Goal: Task Accomplishment & Management: Manage account settings

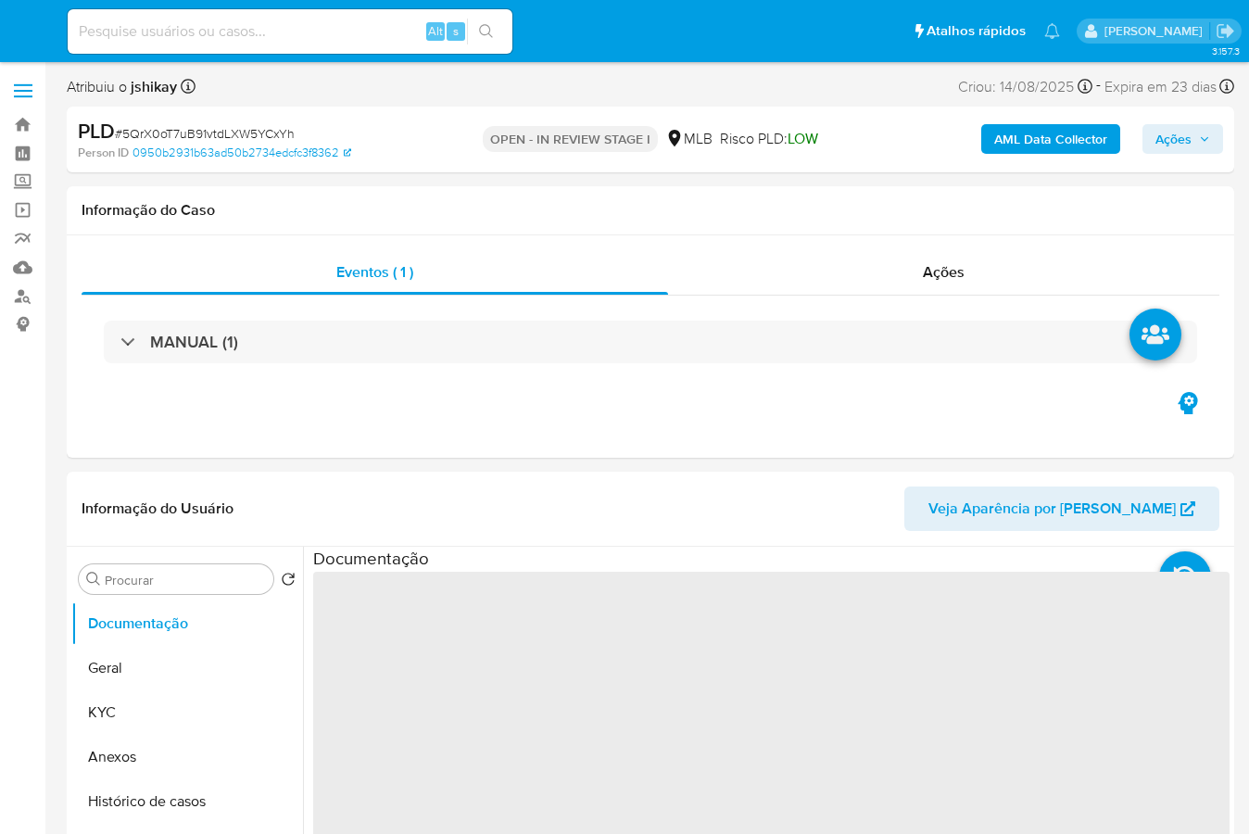
select select "10"
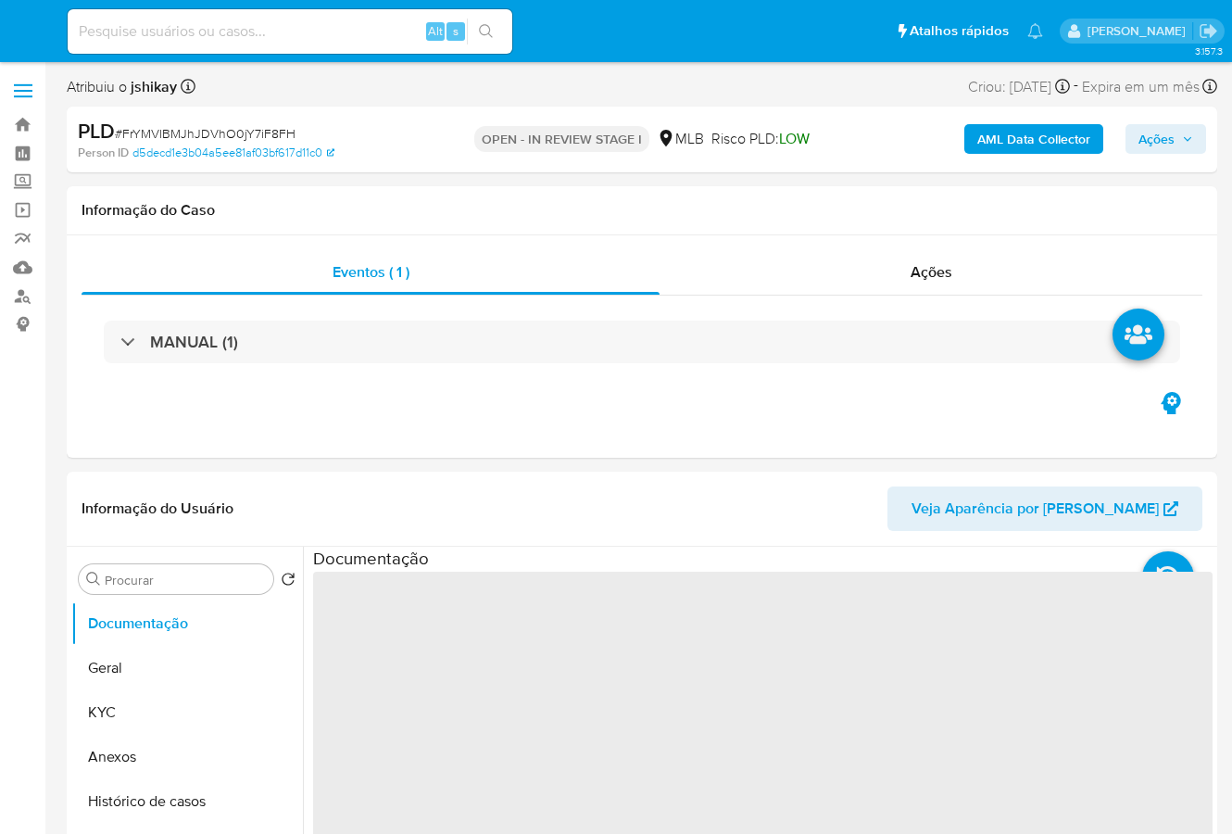
select select "10"
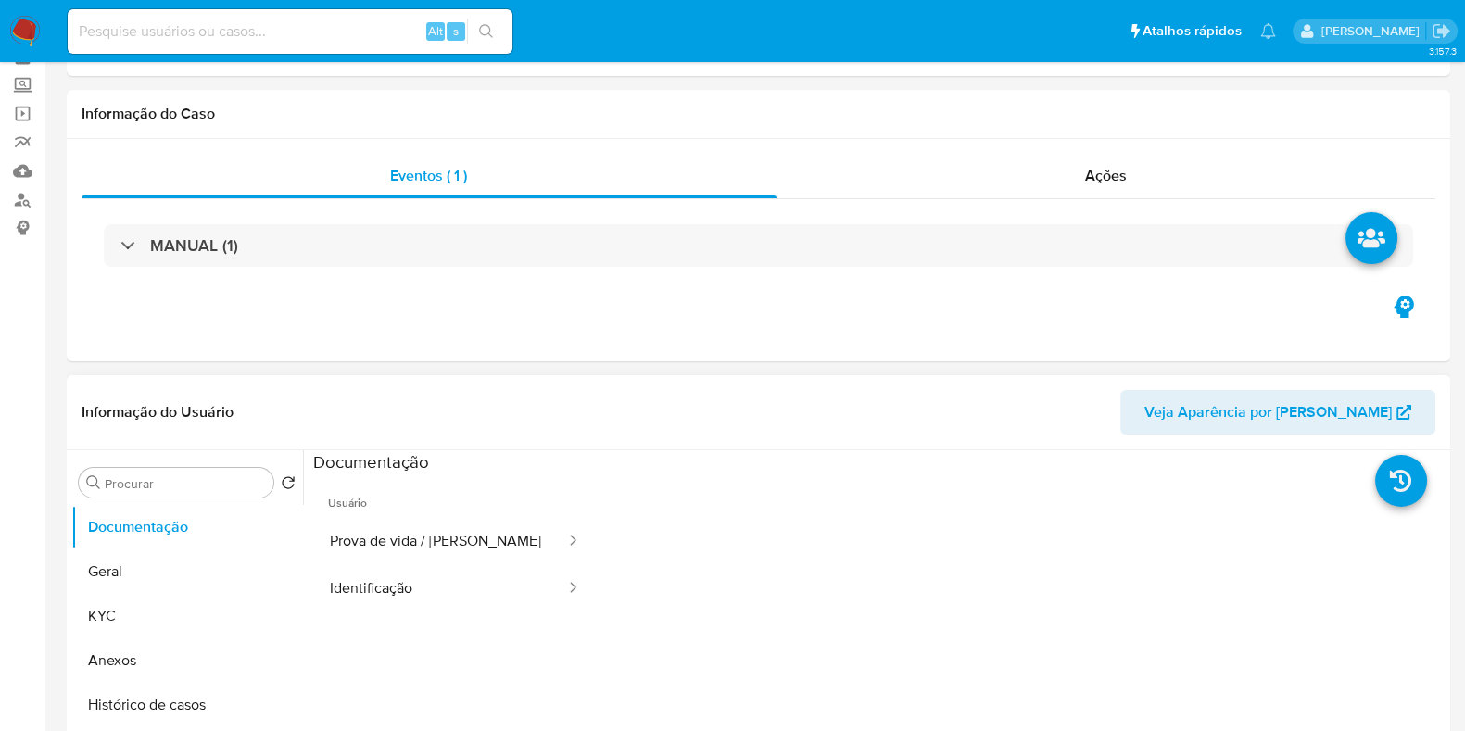
scroll to position [231, 0]
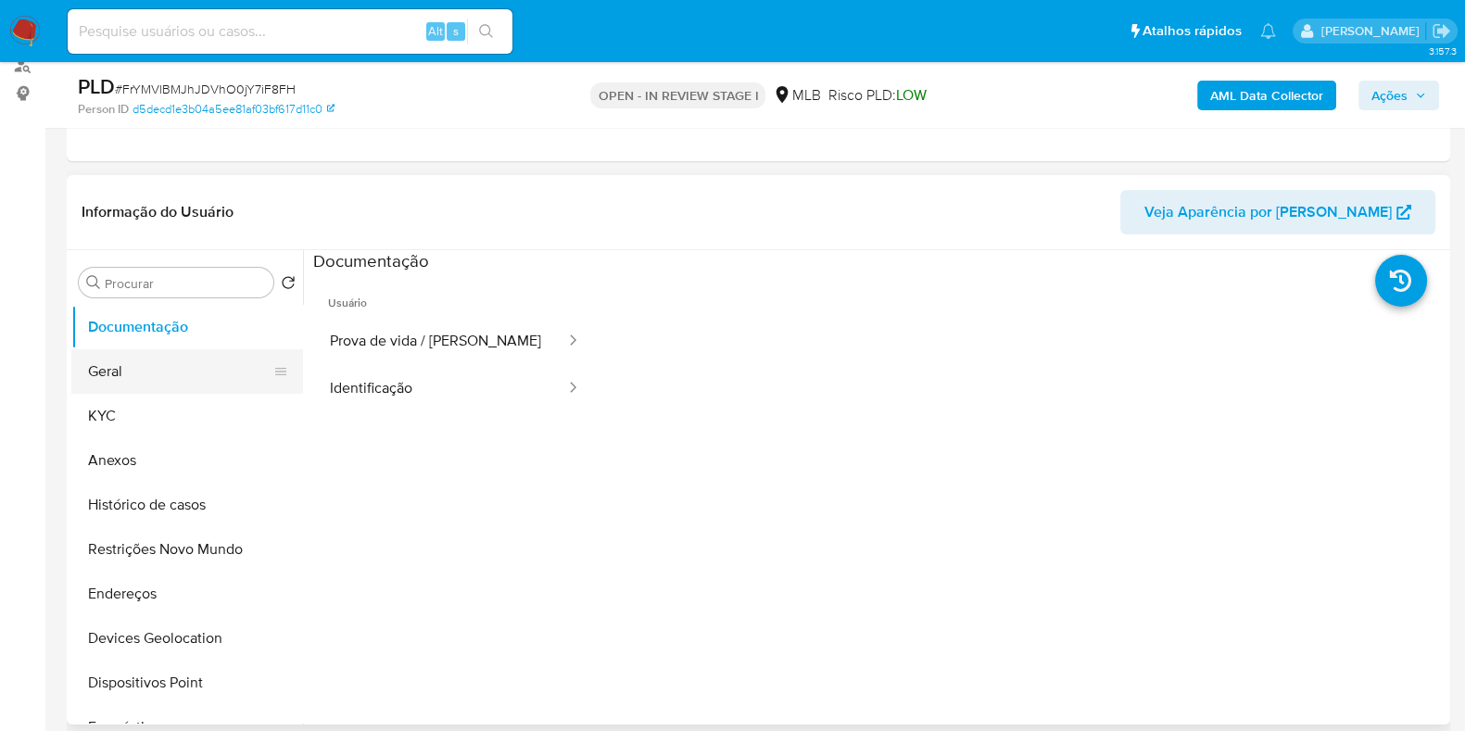
click at [163, 383] on button "Geral" at bounding box center [179, 371] width 217 height 44
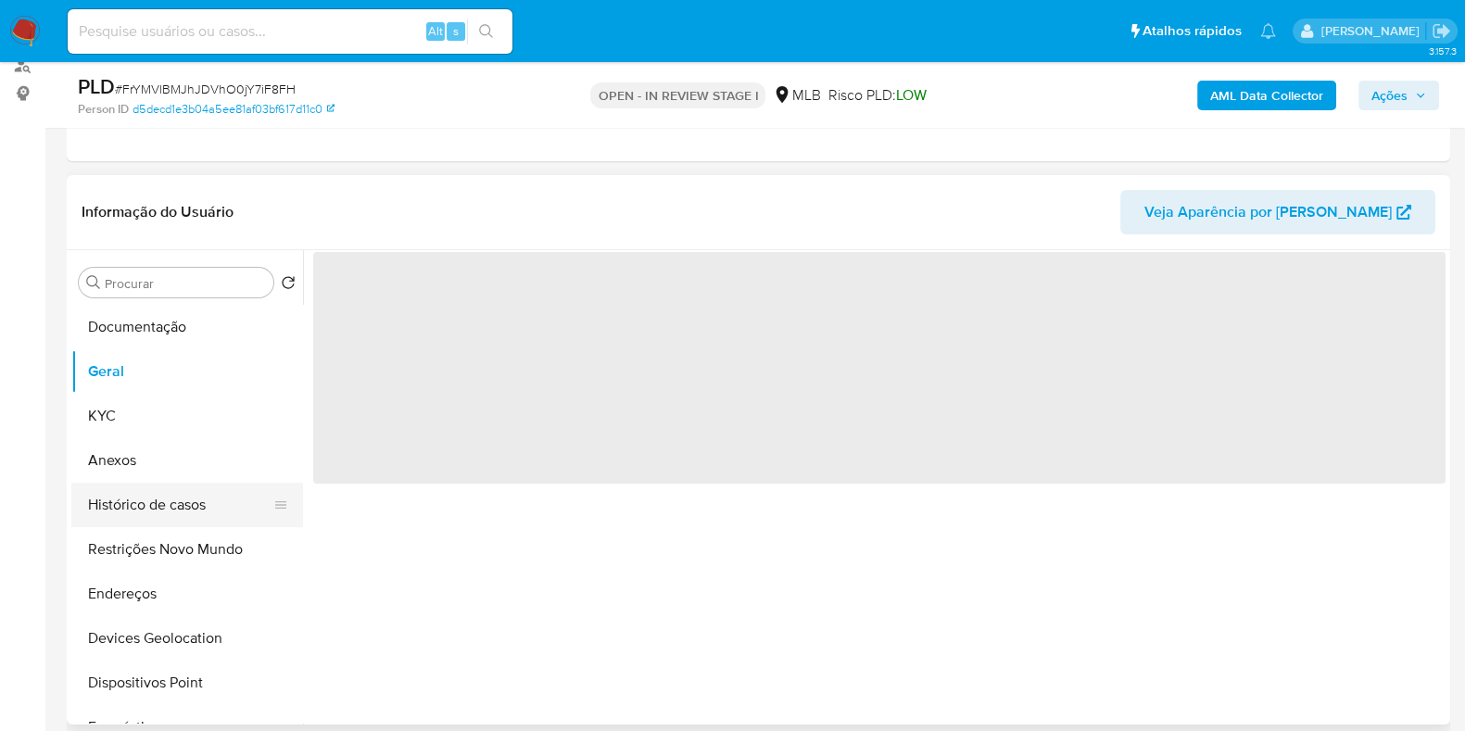
click at [173, 506] on button "Histórico de casos" at bounding box center [179, 505] width 217 height 44
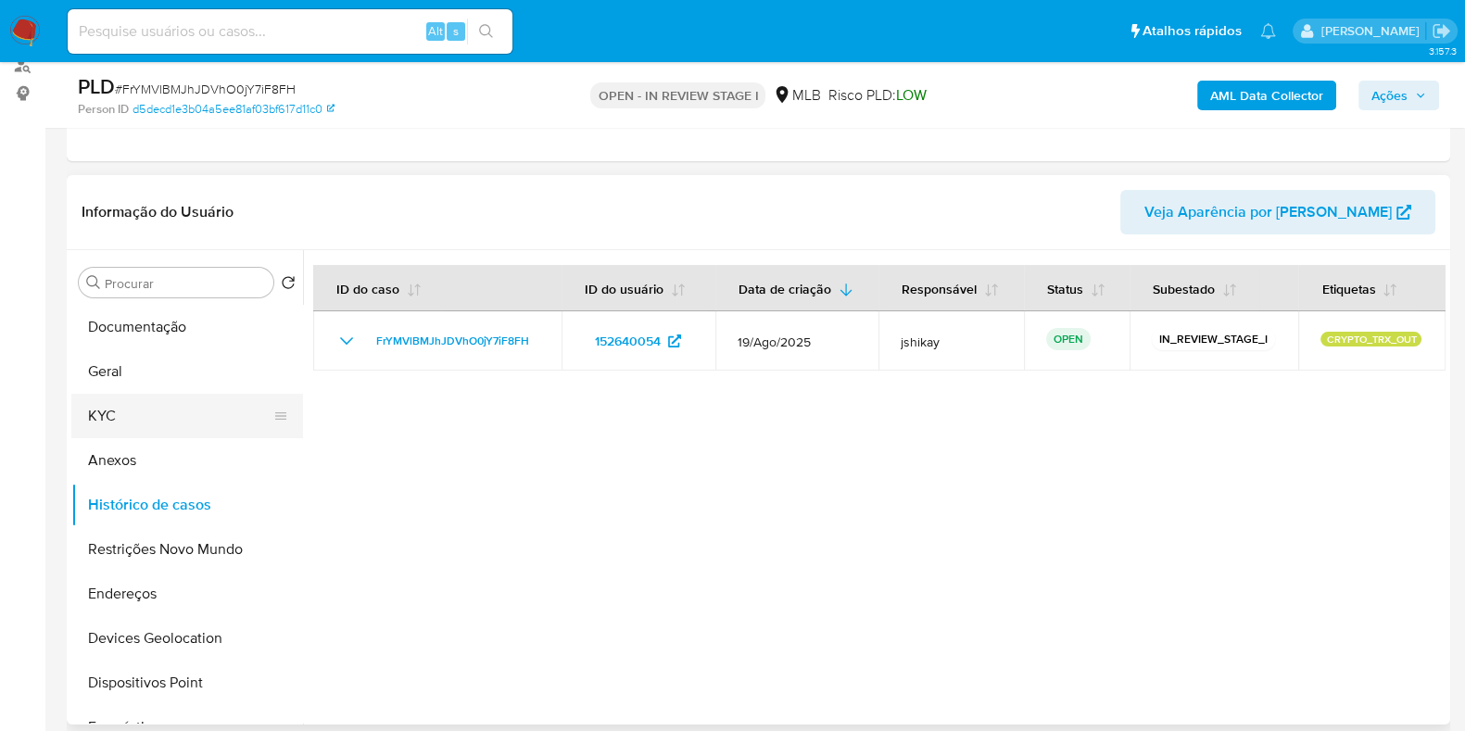
click at [195, 421] on button "KYC" at bounding box center [179, 416] width 217 height 44
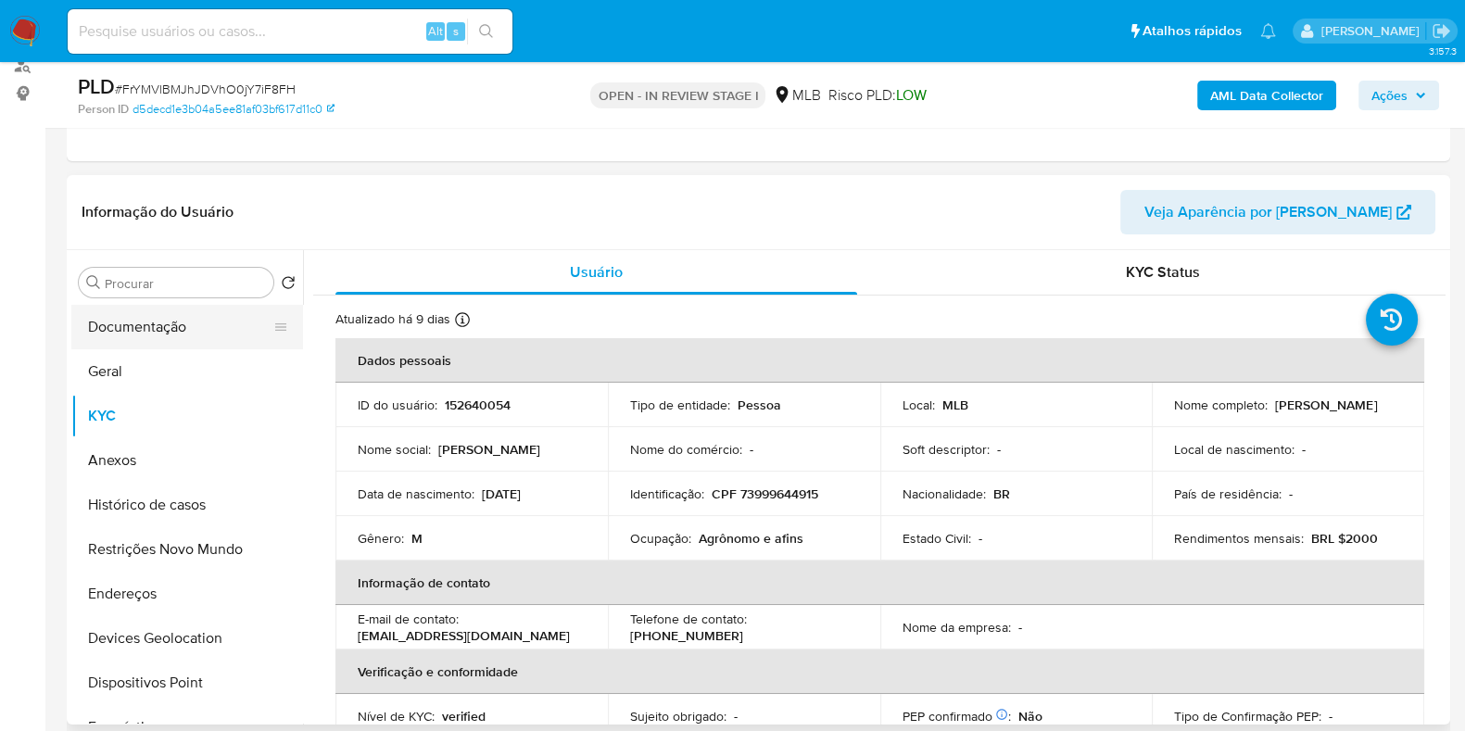
click at [101, 311] on button "Documentação" at bounding box center [179, 327] width 217 height 44
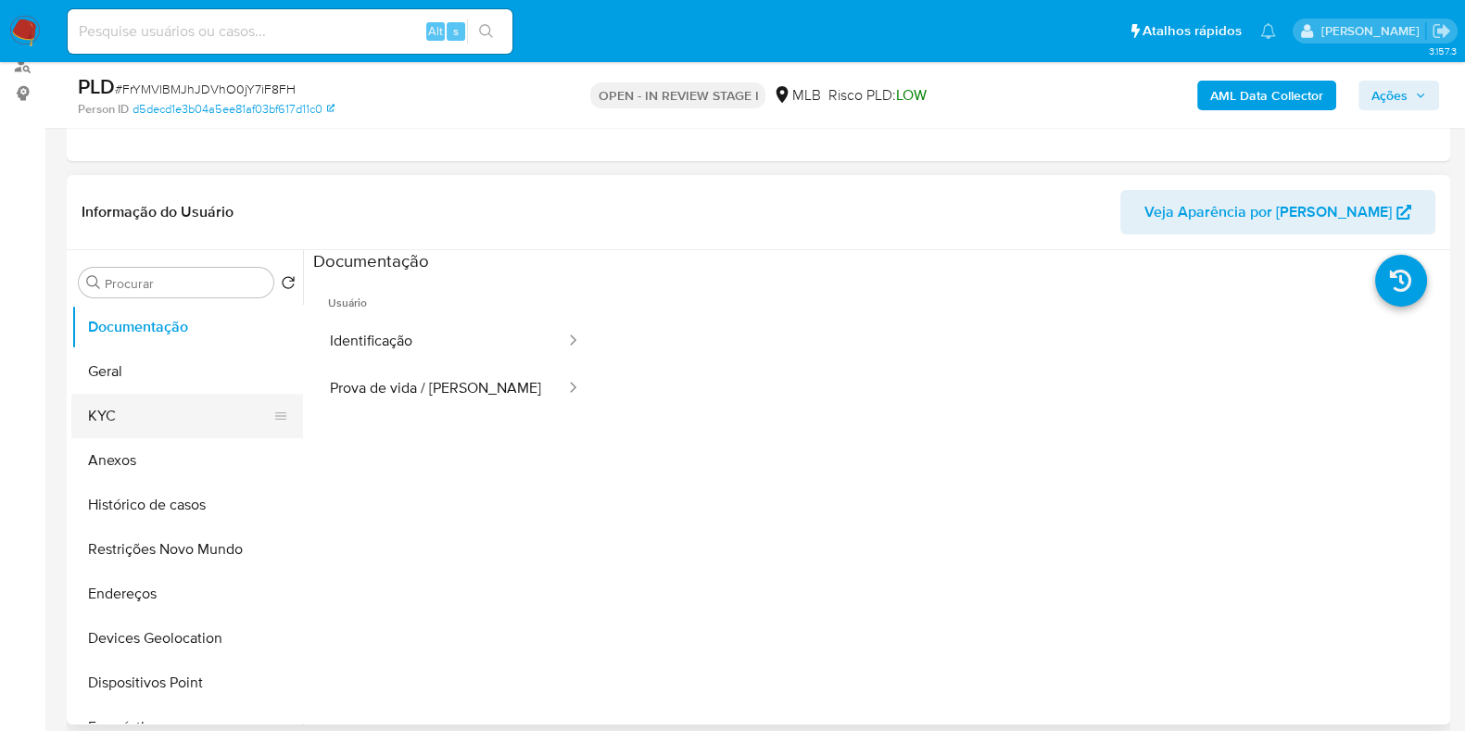
click at [132, 421] on button "KYC" at bounding box center [179, 416] width 217 height 44
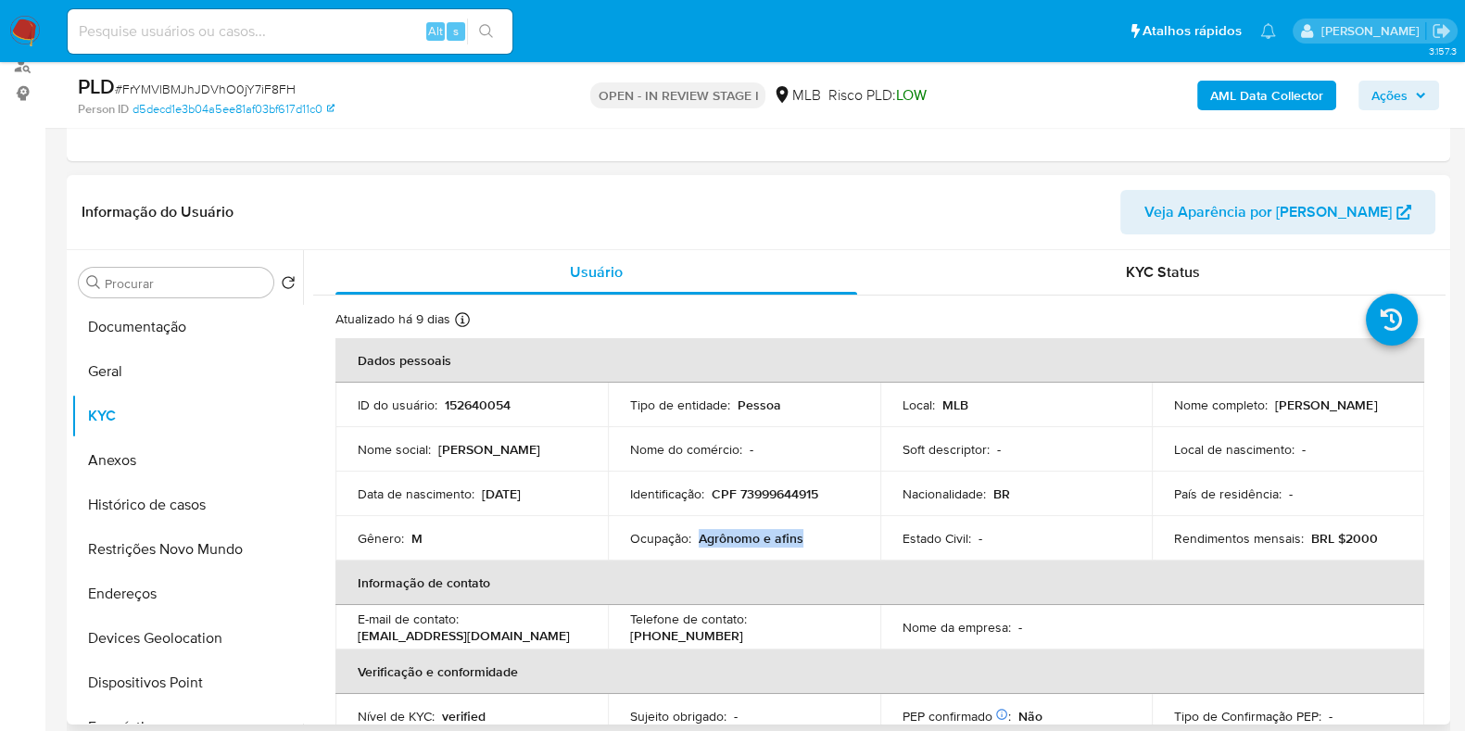
drag, startPoint x: 816, startPoint y: 539, endPoint x: 695, endPoint y: 544, distance: 121.4
click at [695, 544] on div "Ocupação : Agrônomo e afins" at bounding box center [744, 538] width 228 height 17
copy p "Agrônomo e afins"
click at [144, 315] on button "Documentação" at bounding box center [179, 327] width 217 height 44
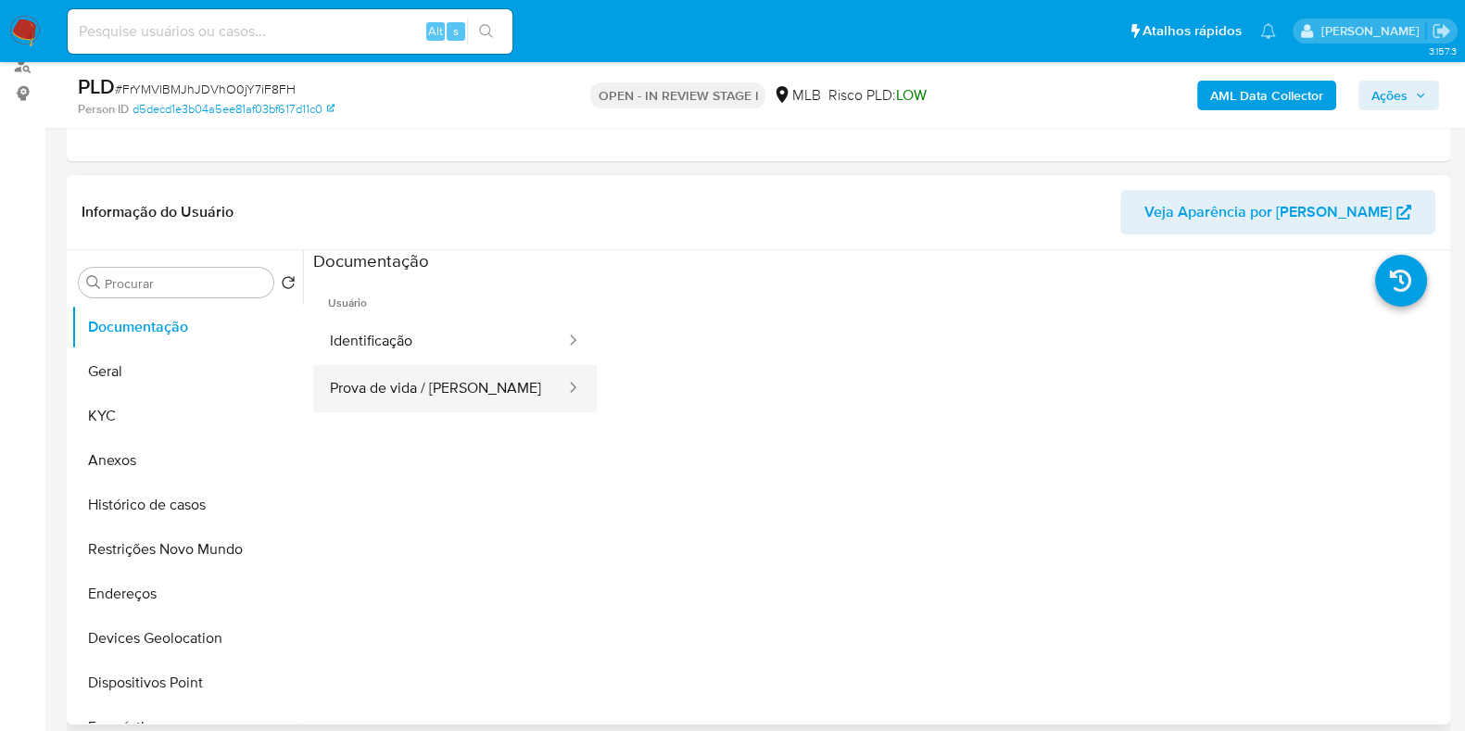
click at [442, 372] on button "Prova de vida / [PERSON_NAME]" at bounding box center [440, 388] width 254 height 47
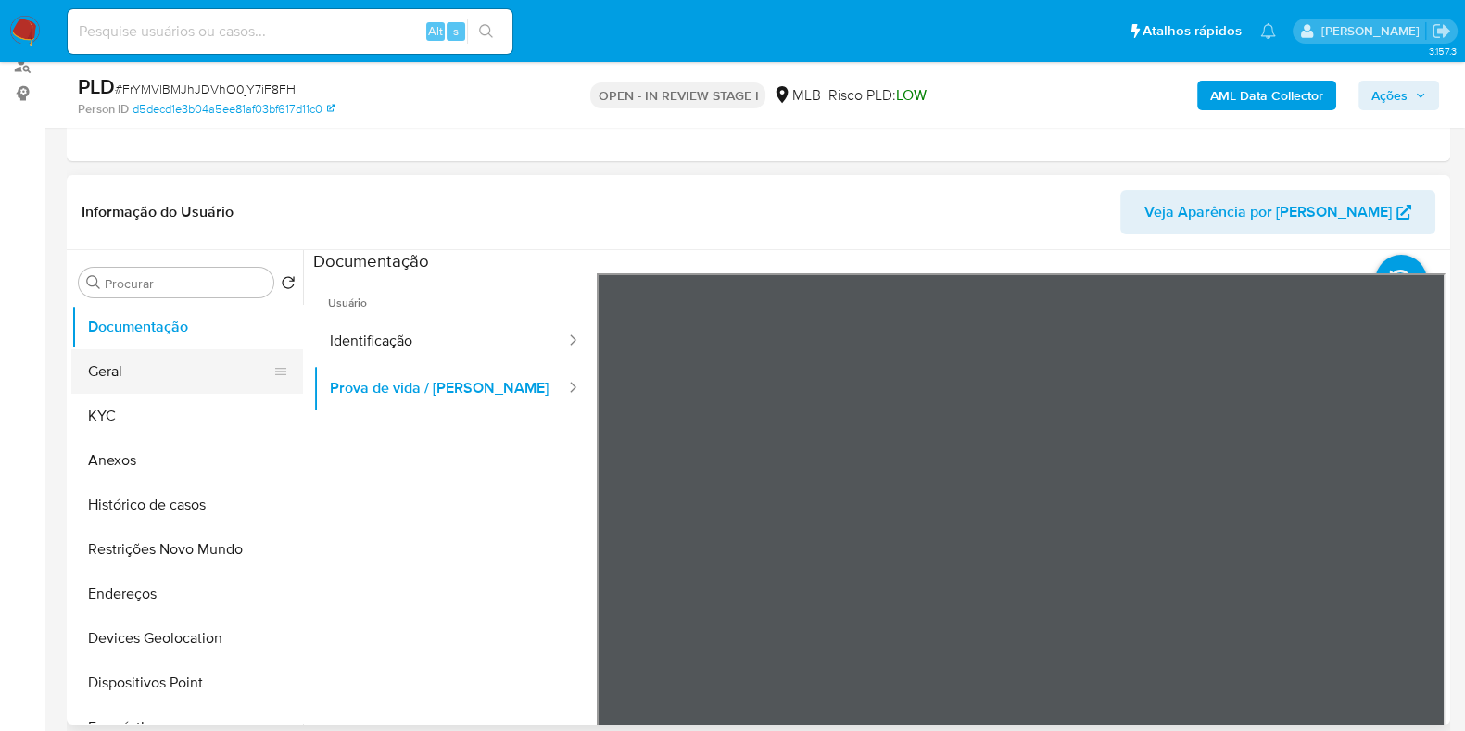
click at [107, 387] on button "Geral" at bounding box center [179, 371] width 217 height 44
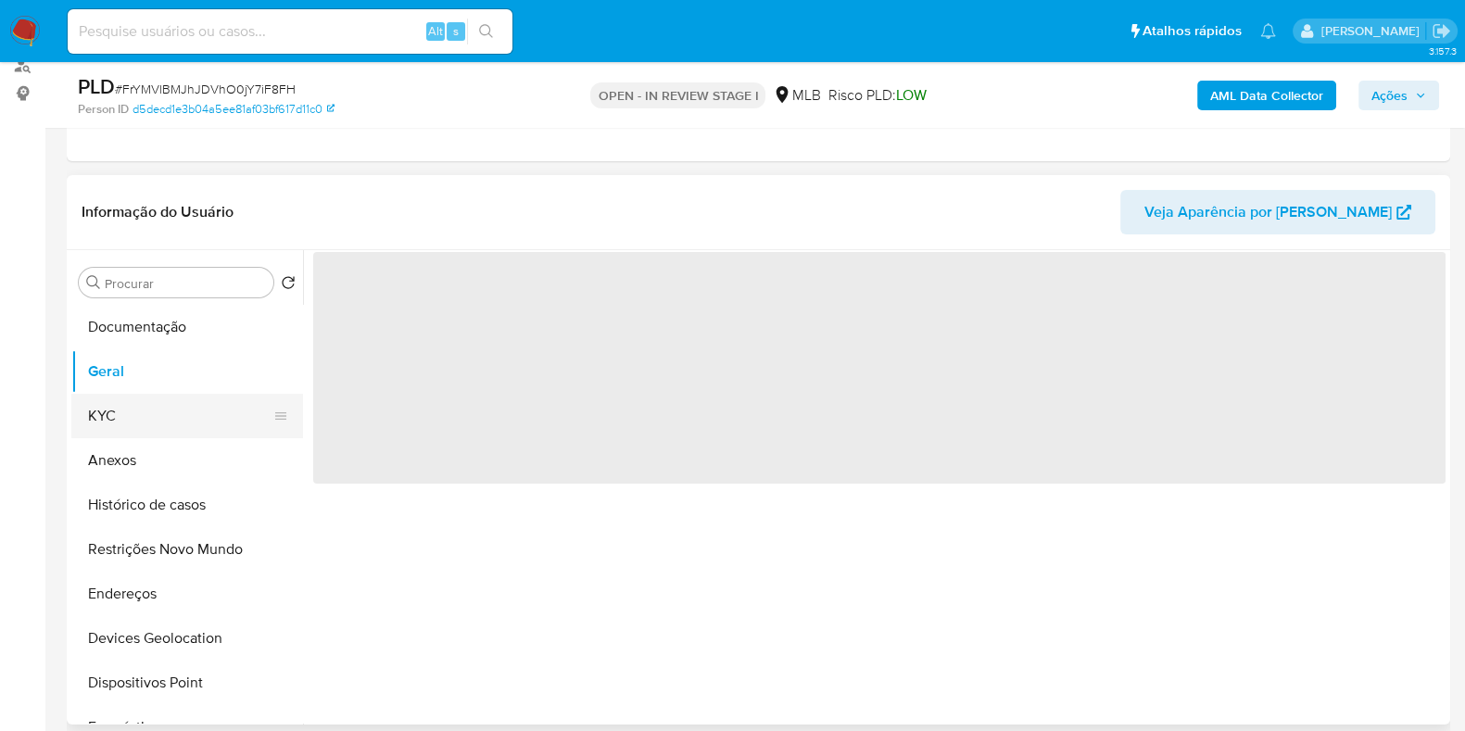
click at [112, 401] on button "KYC" at bounding box center [179, 416] width 217 height 44
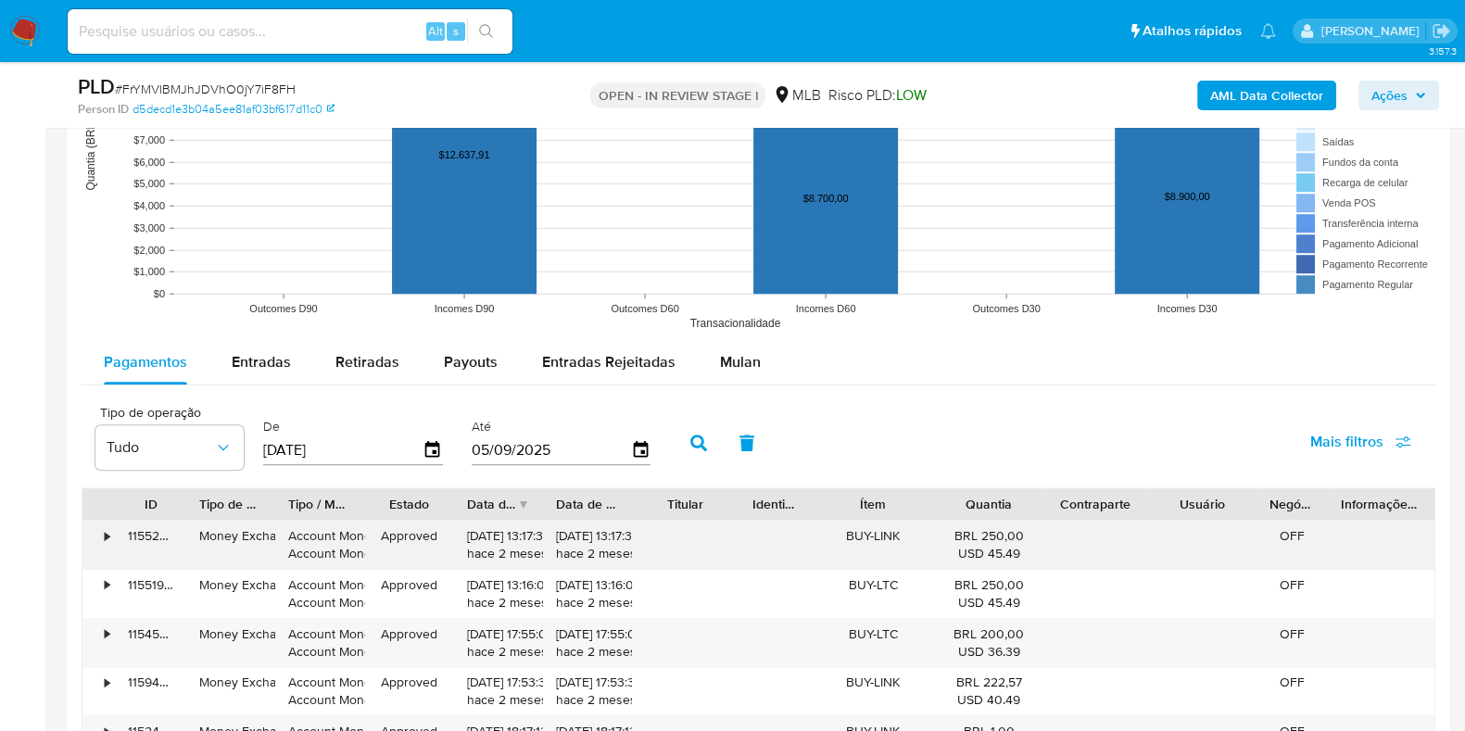
scroll to position [1736, 0]
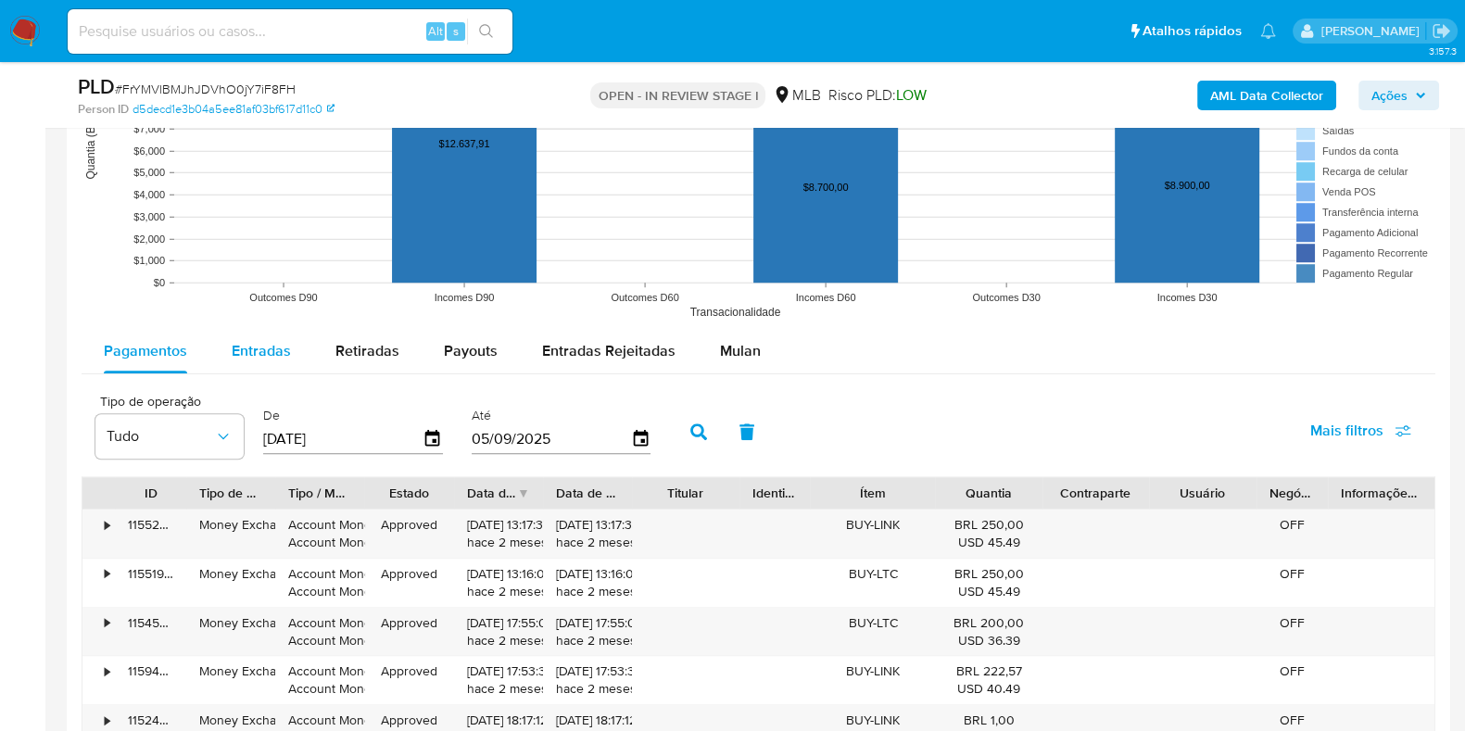
click at [252, 341] on span "Entradas" at bounding box center [261, 350] width 59 height 21
select select "10"
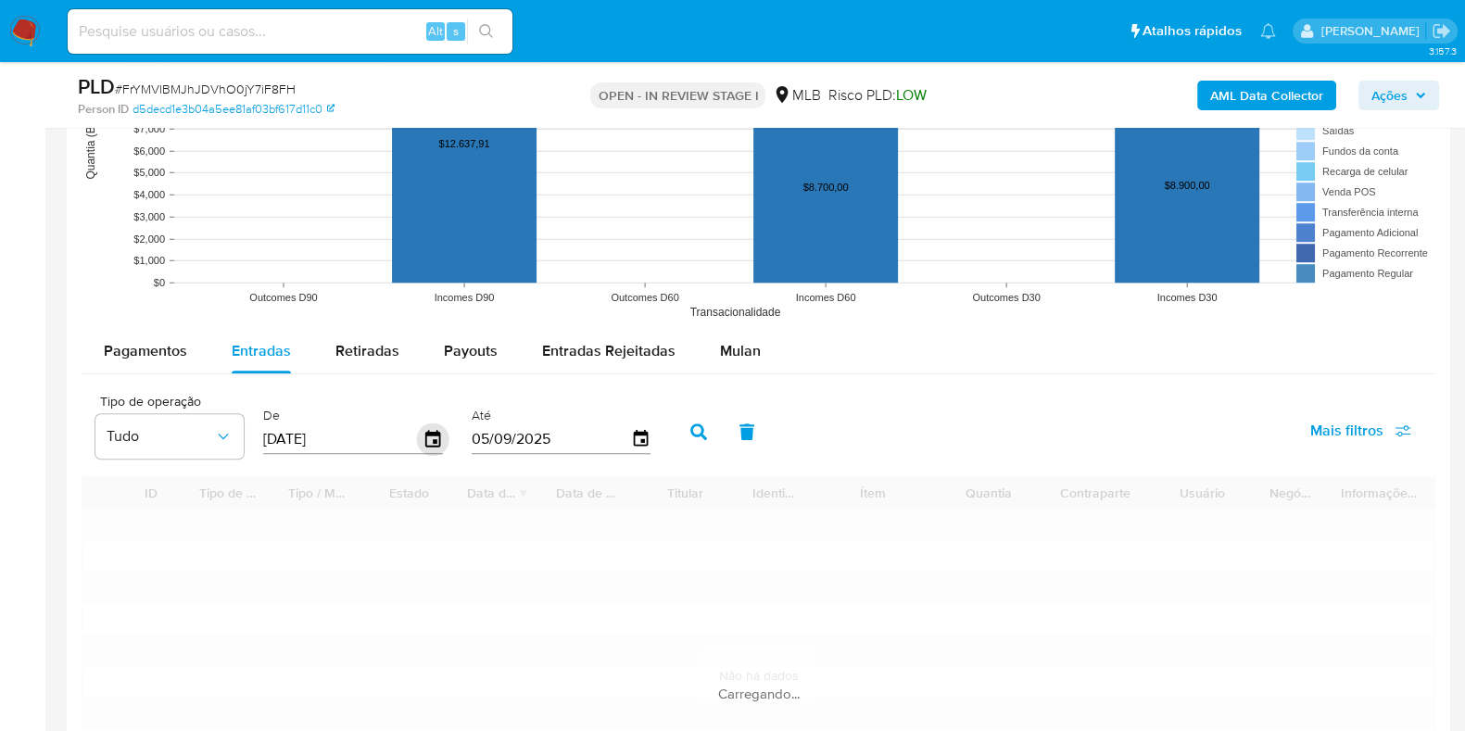
click at [425, 433] on icon "button" at bounding box center [432, 438] width 15 height 17
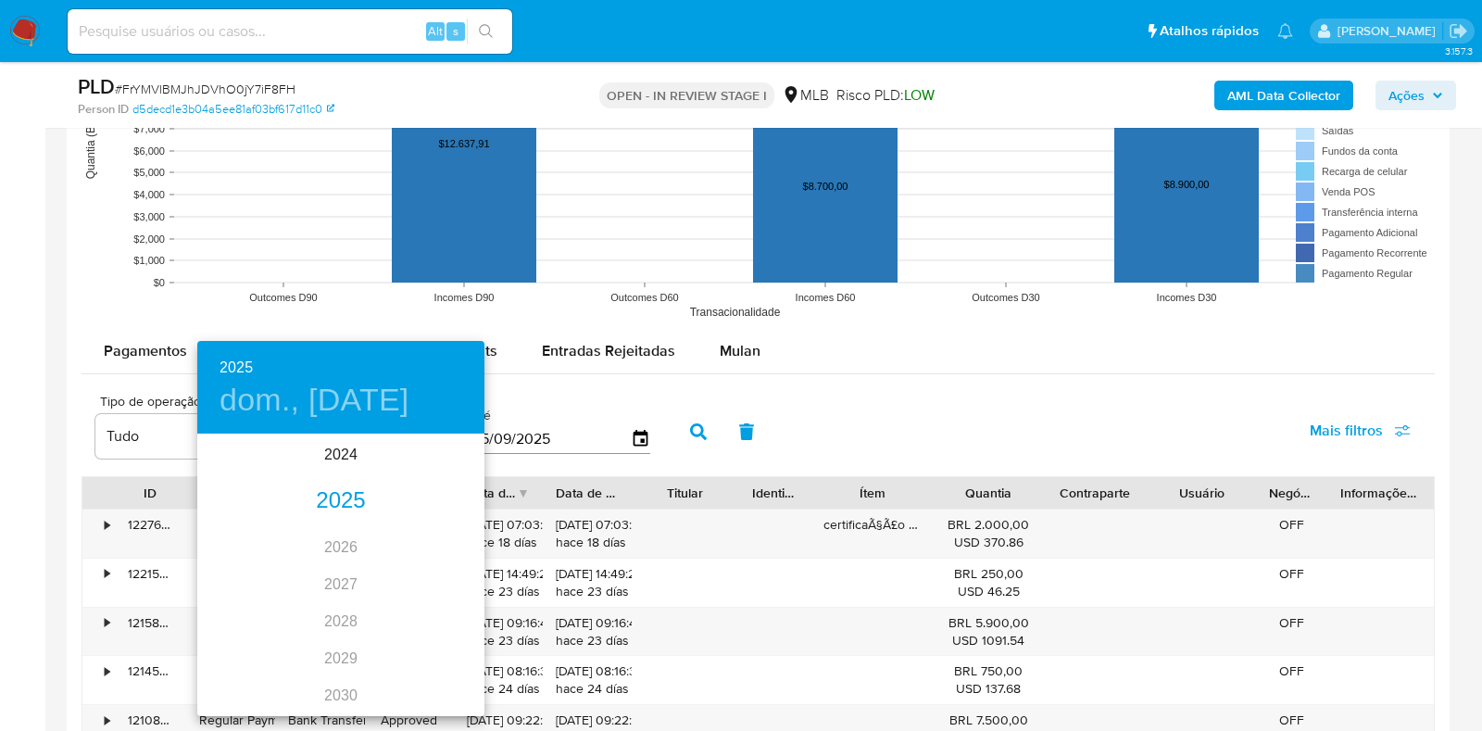
click at [327, 503] on div "2025" at bounding box center [340, 501] width 287 height 37
click at [432, 541] on div "jun." at bounding box center [436, 540] width 95 height 69
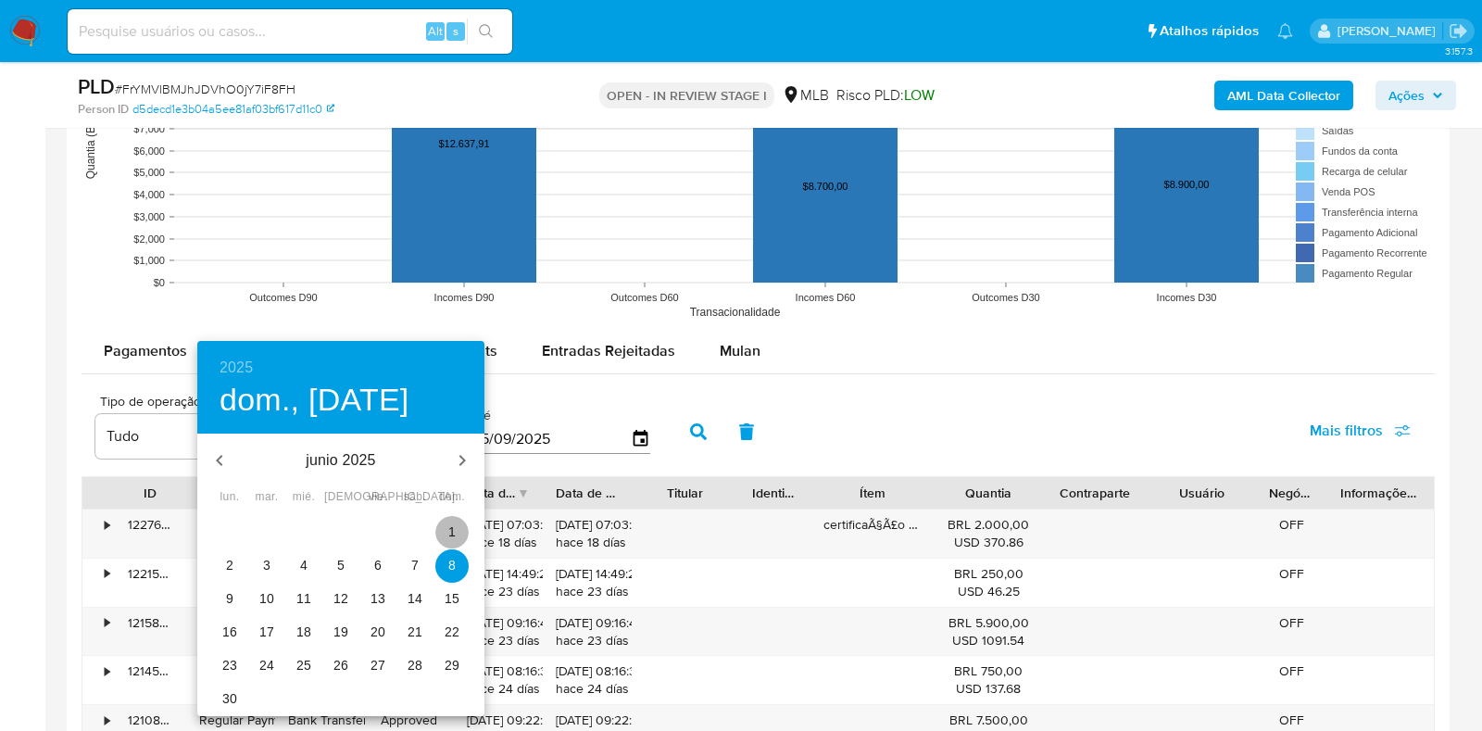
click at [447, 535] on span "1" at bounding box center [451, 531] width 33 height 19
type input "01/06/2025"
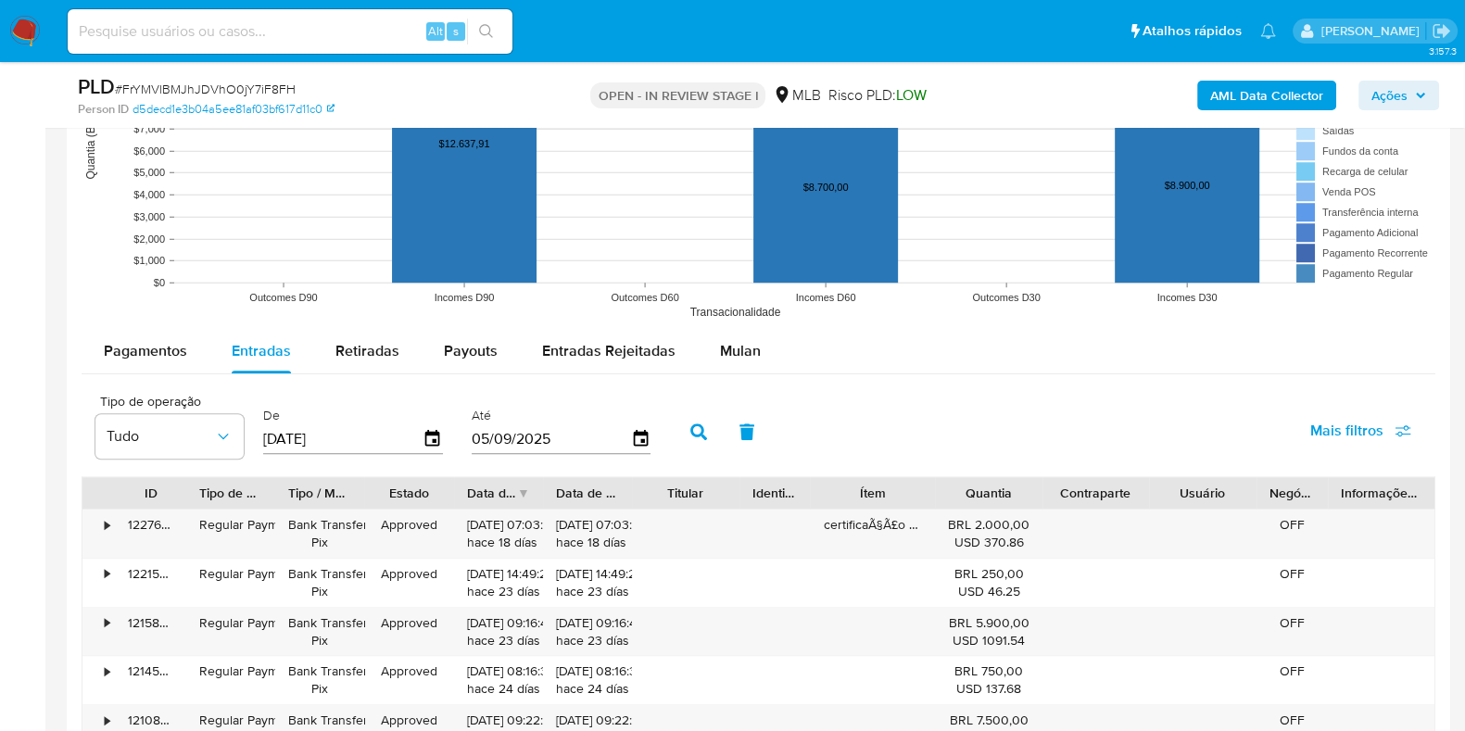
click at [614, 440] on input "05/09/2025" at bounding box center [551, 438] width 159 height 30
click at [644, 442] on icon "button" at bounding box center [640, 438] width 32 height 32
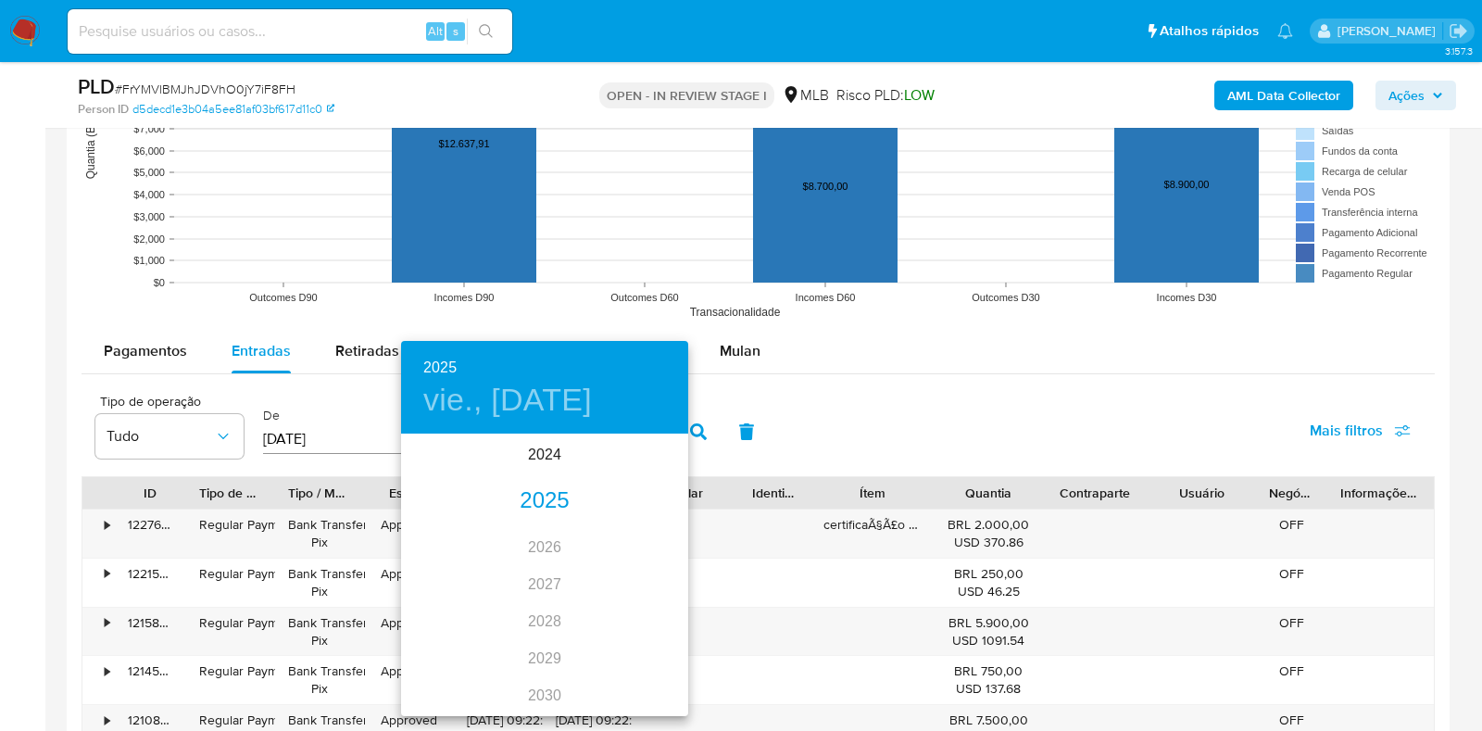
click at [530, 496] on div "2025" at bounding box center [544, 501] width 287 height 37
click at [639, 545] on div "jun." at bounding box center [640, 540] width 95 height 69
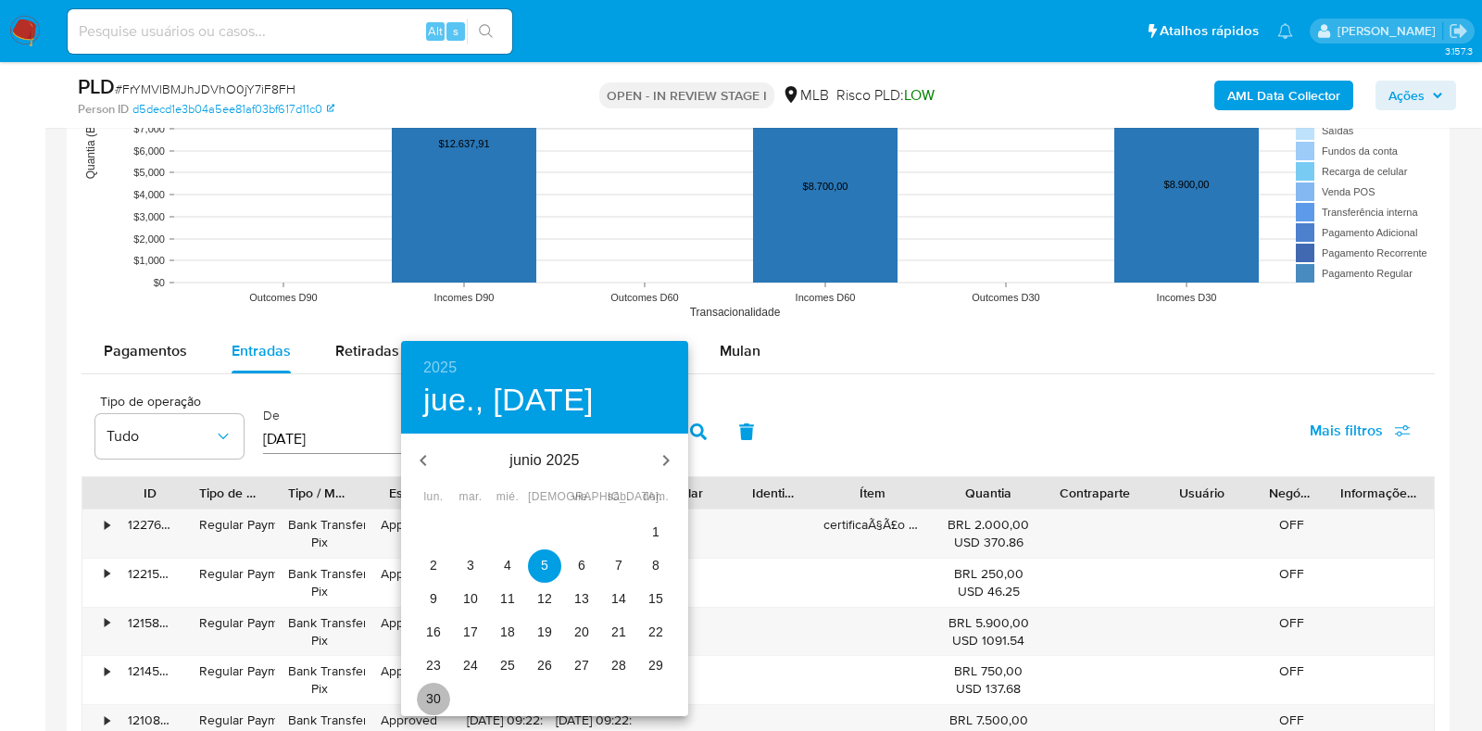
click at [437, 692] on p "30" at bounding box center [433, 698] width 15 height 19
type input "30/06/2025"
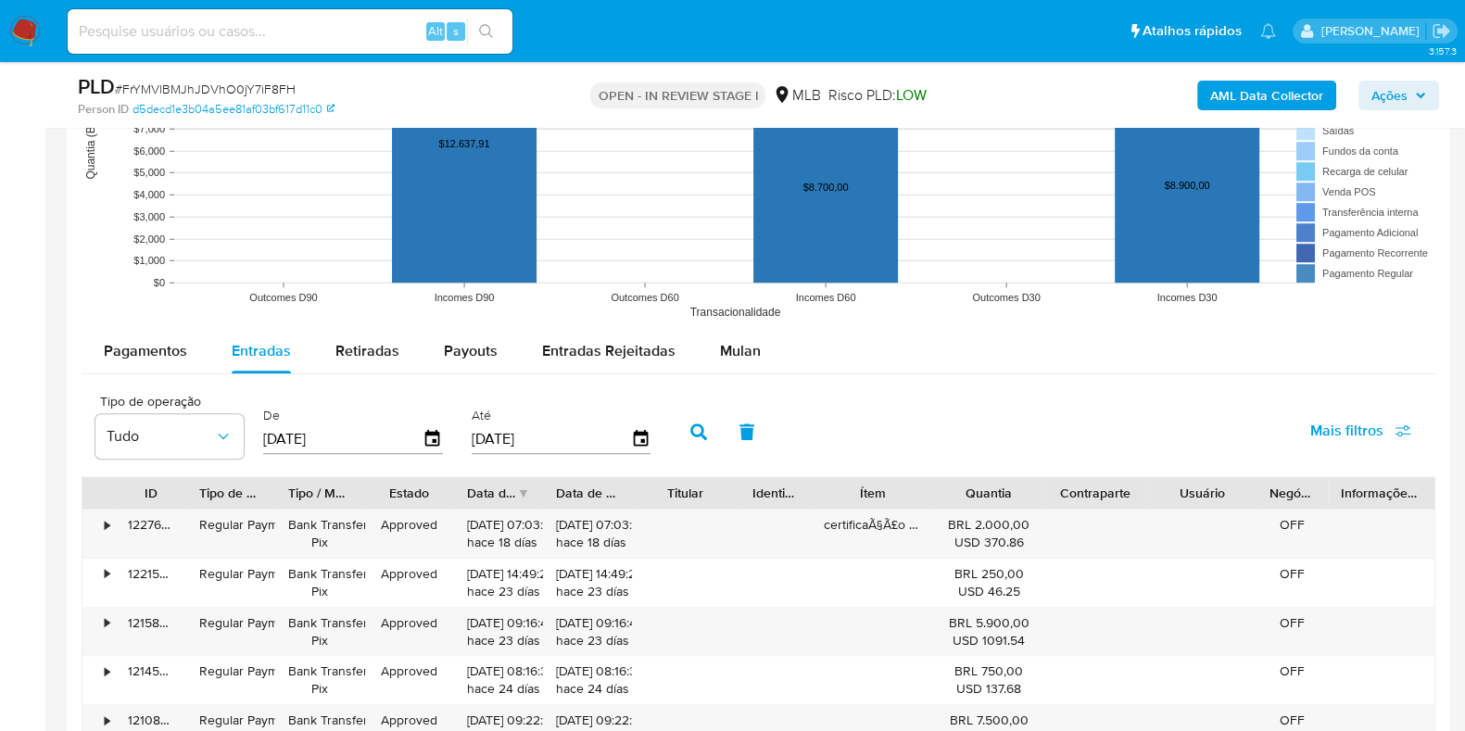
click at [690, 428] on icon "button" at bounding box center [698, 431] width 17 height 17
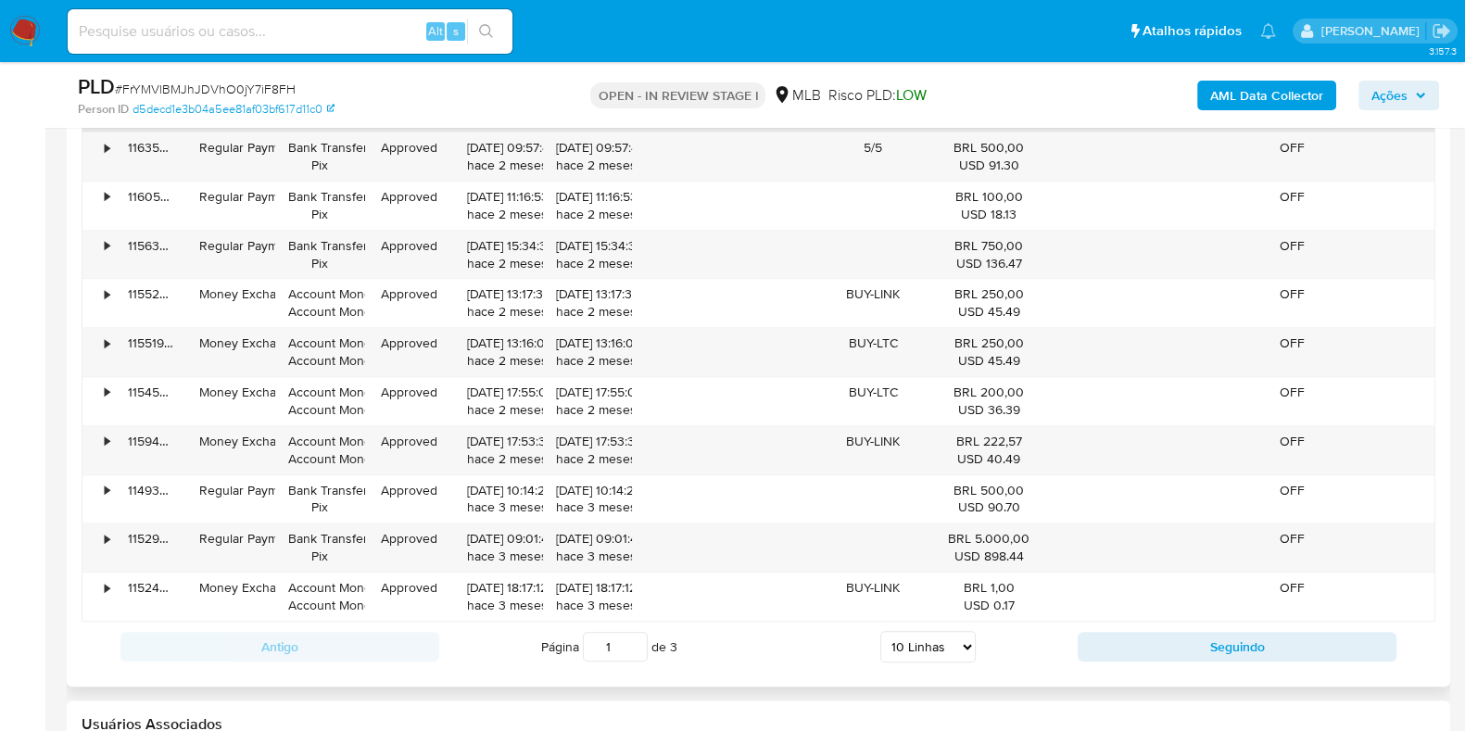
scroll to position [2084, 0]
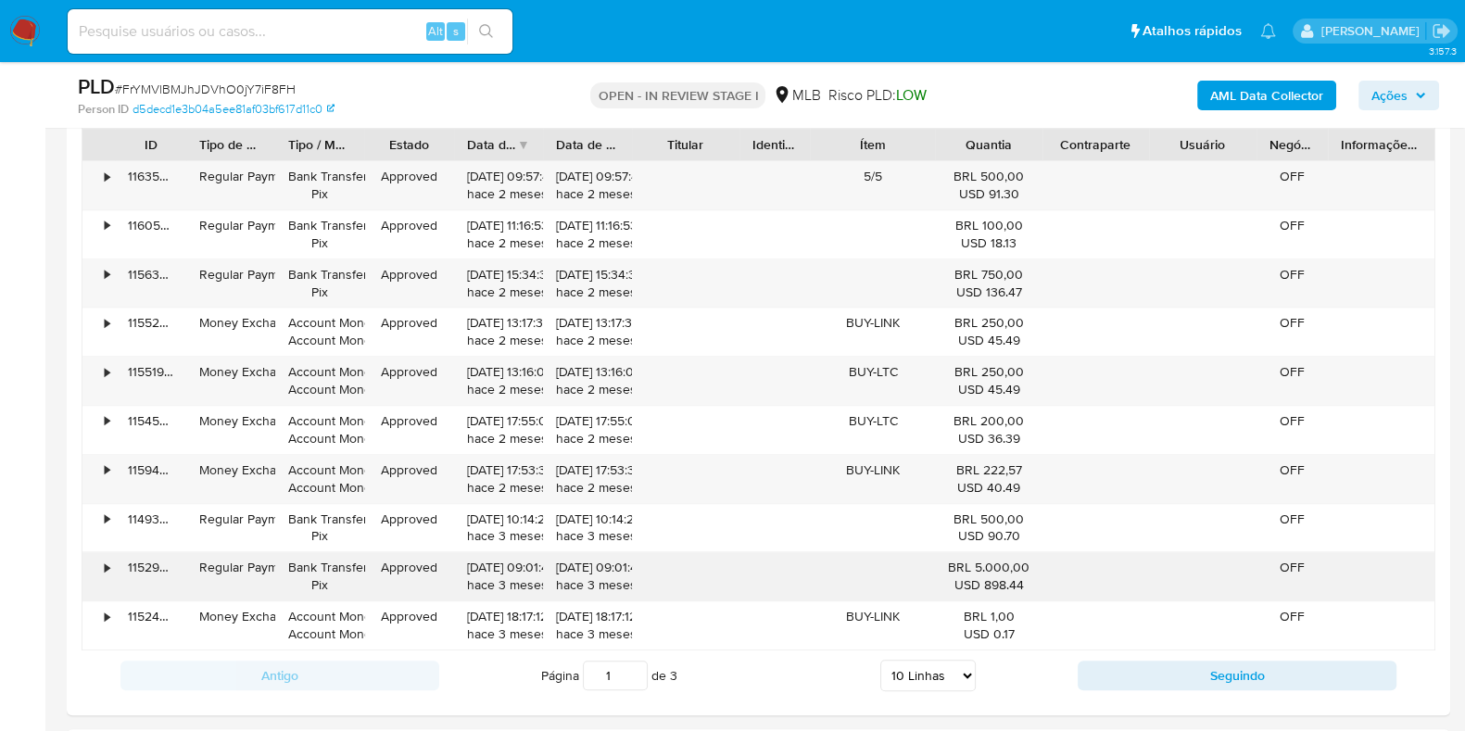
click at [101, 569] on div "•" at bounding box center [98, 576] width 32 height 48
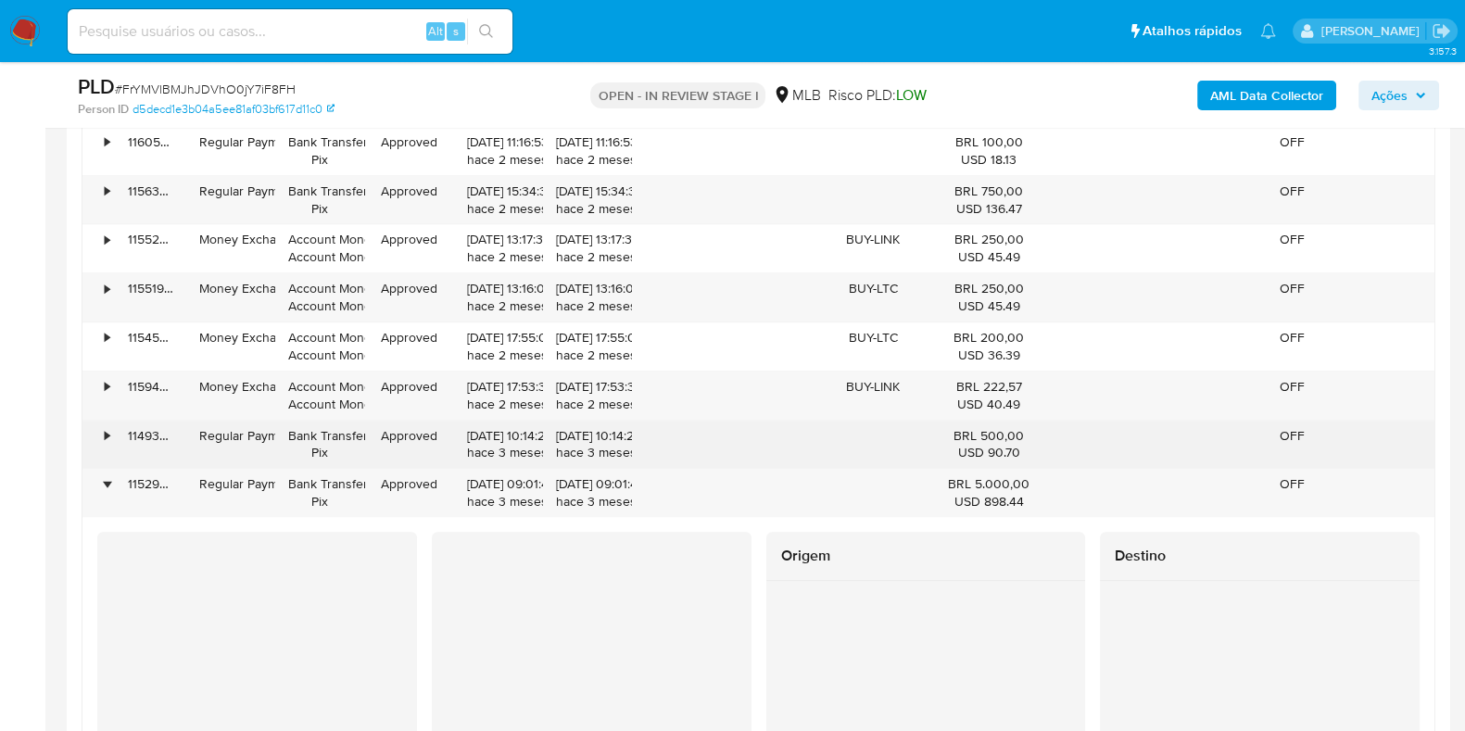
scroll to position [2200, 0]
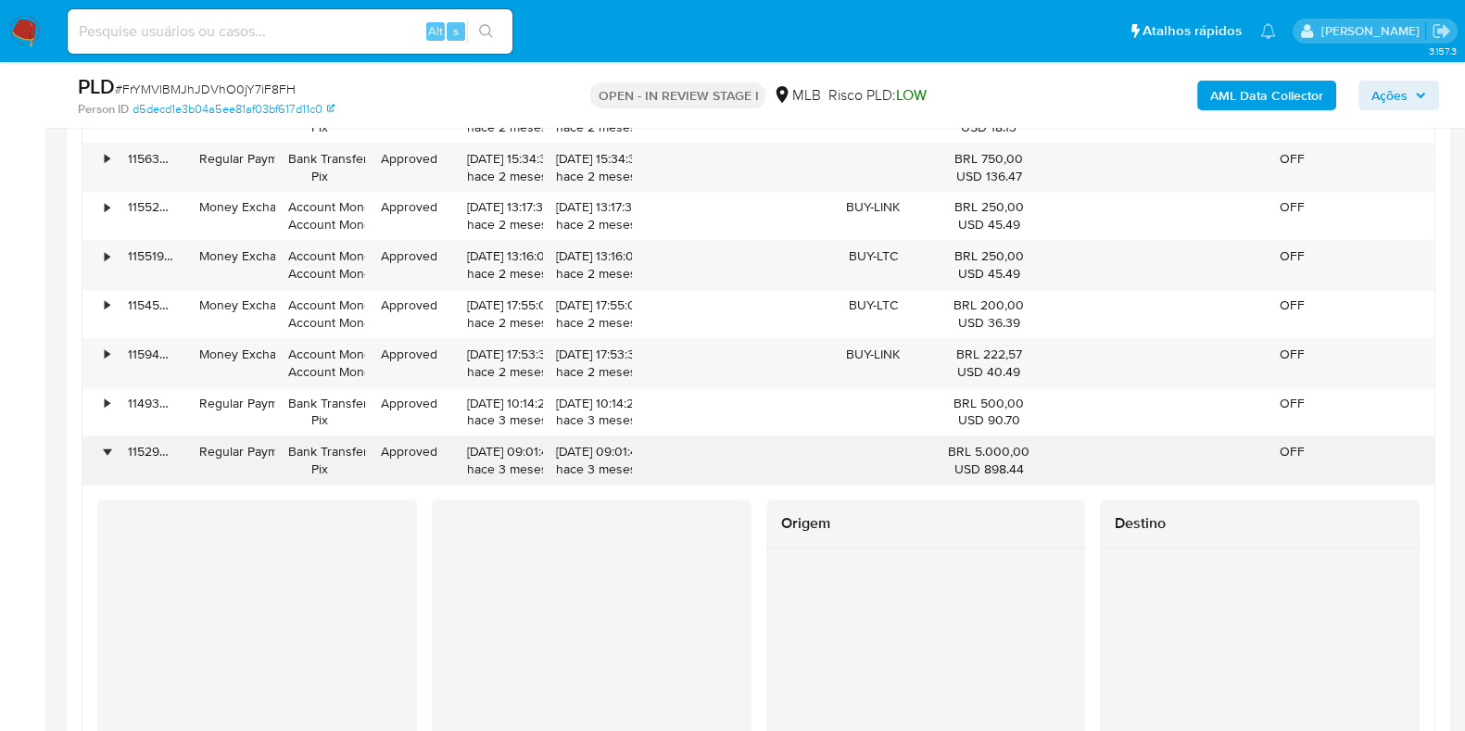
click at [109, 441] on div "•" at bounding box center [98, 460] width 32 height 48
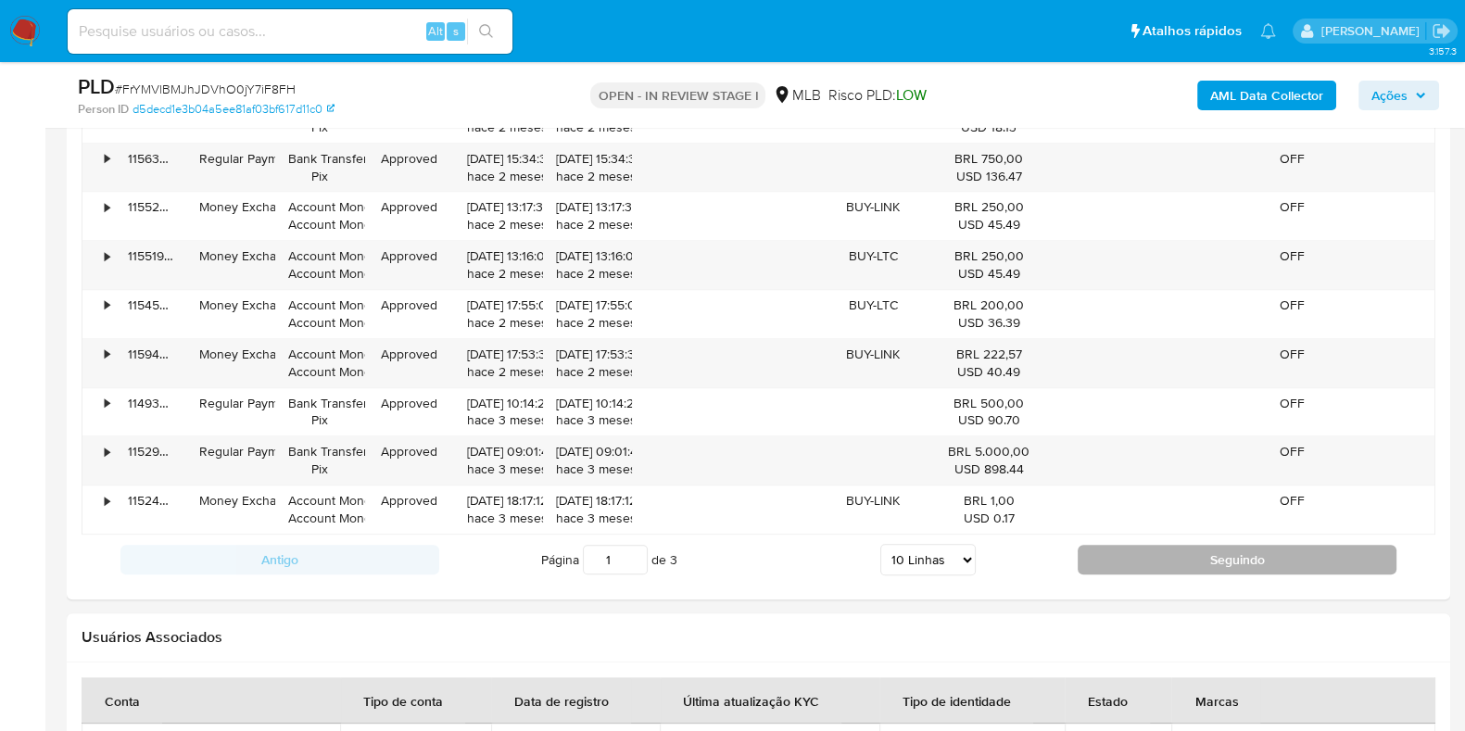
click at [1102, 549] on button "Seguindo" at bounding box center [1236, 560] width 319 height 30
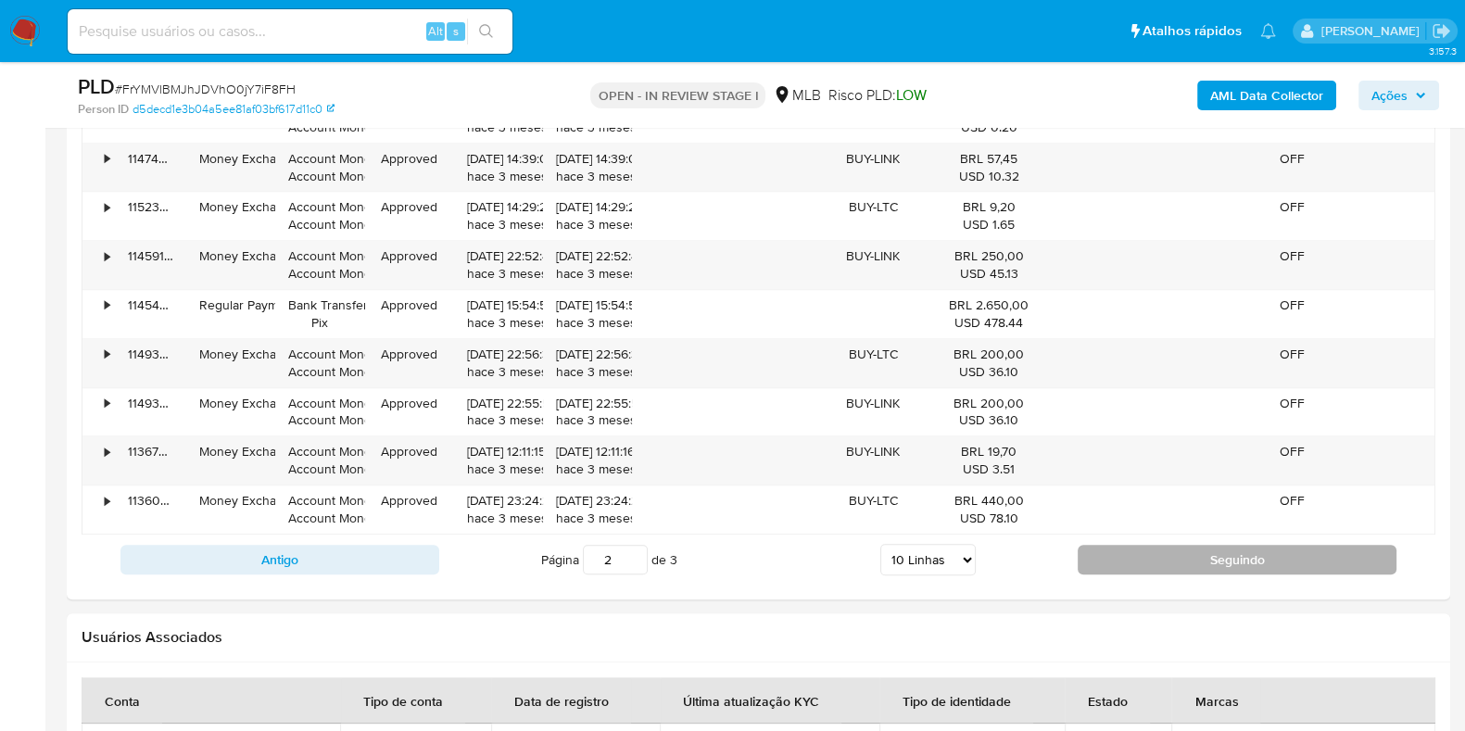
scroll to position [2084, 0]
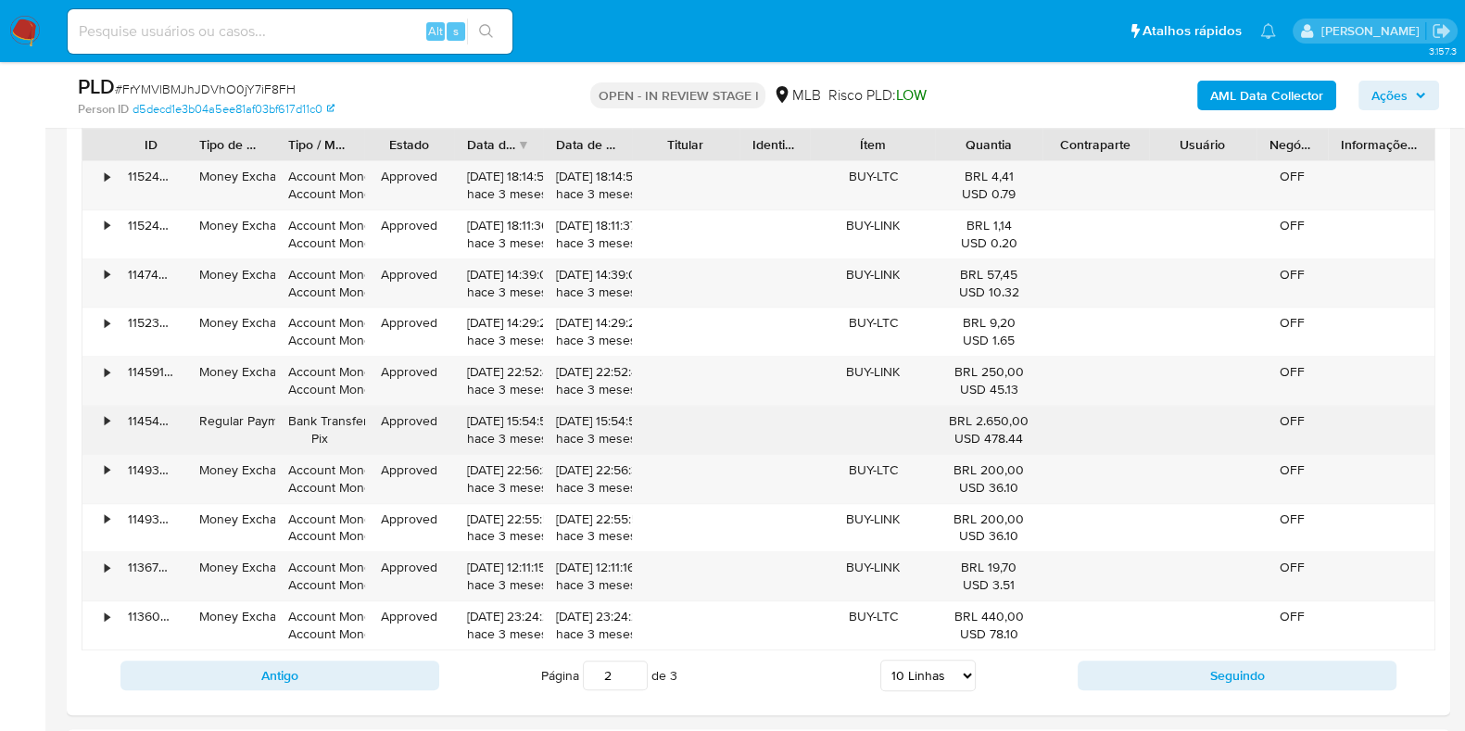
click at [107, 415] on div "•" at bounding box center [98, 430] width 32 height 48
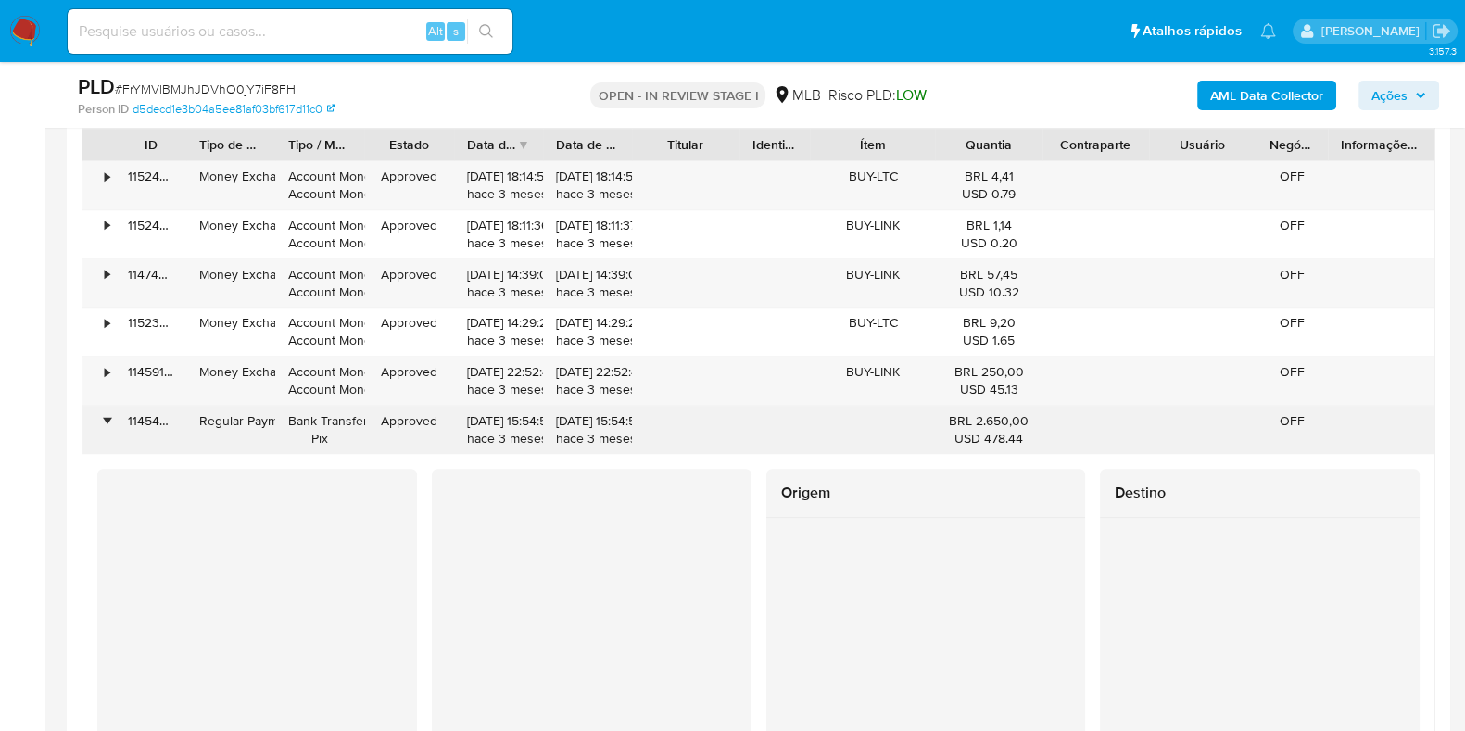
click at [107, 415] on div "•" at bounding box center [107, 421] width 5 height 18
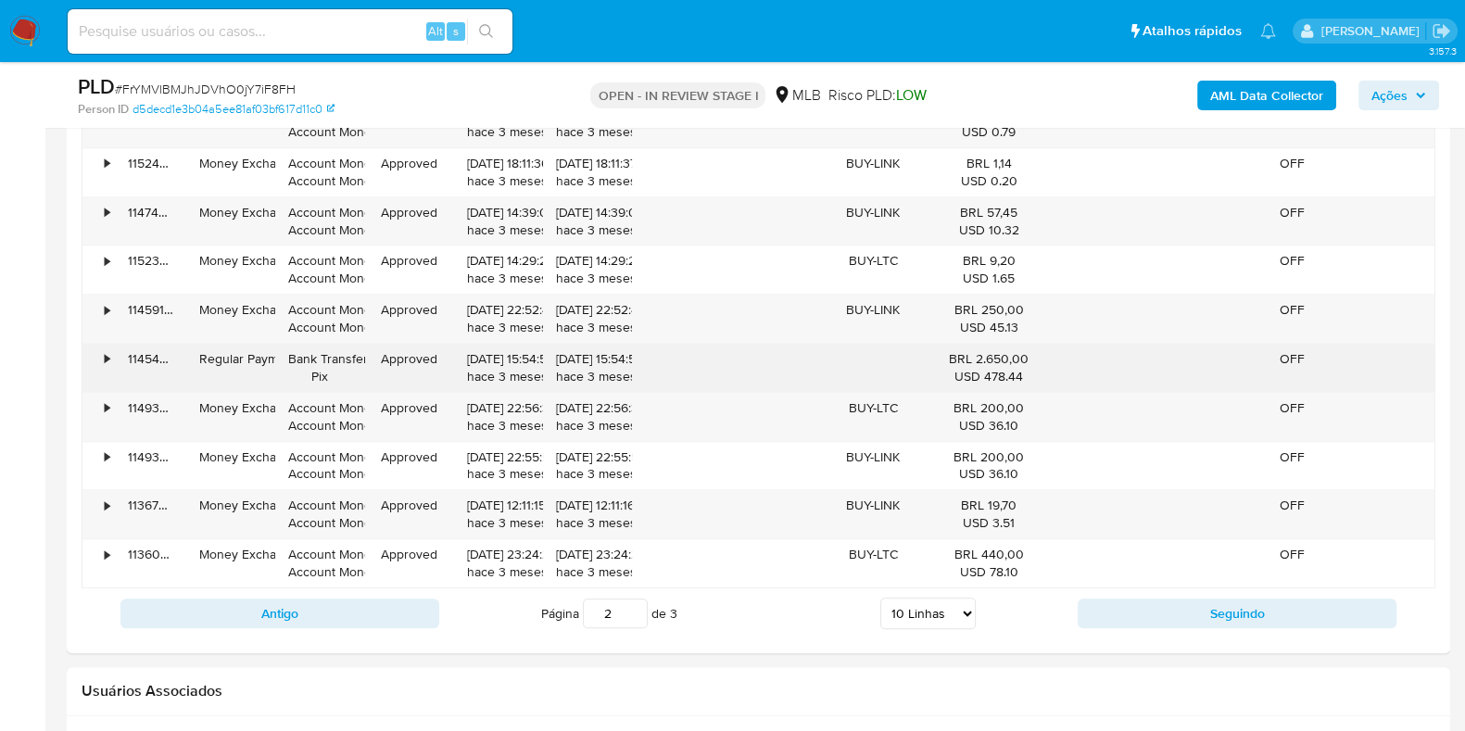
scroll to position [2200, 0]
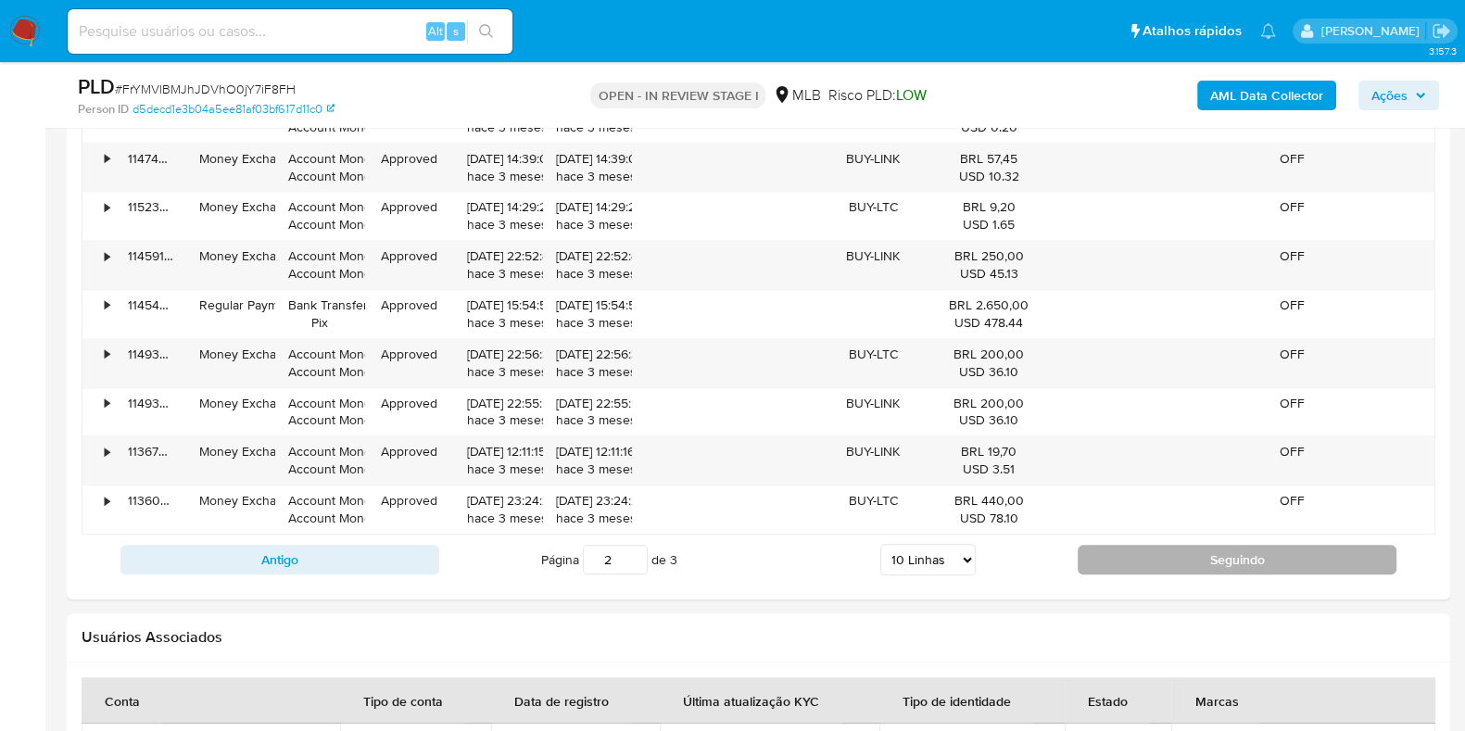
click at [1080, 561] on button "Seguindo" at bounding box center [1236, 560] width 319 height 30
type input "3"
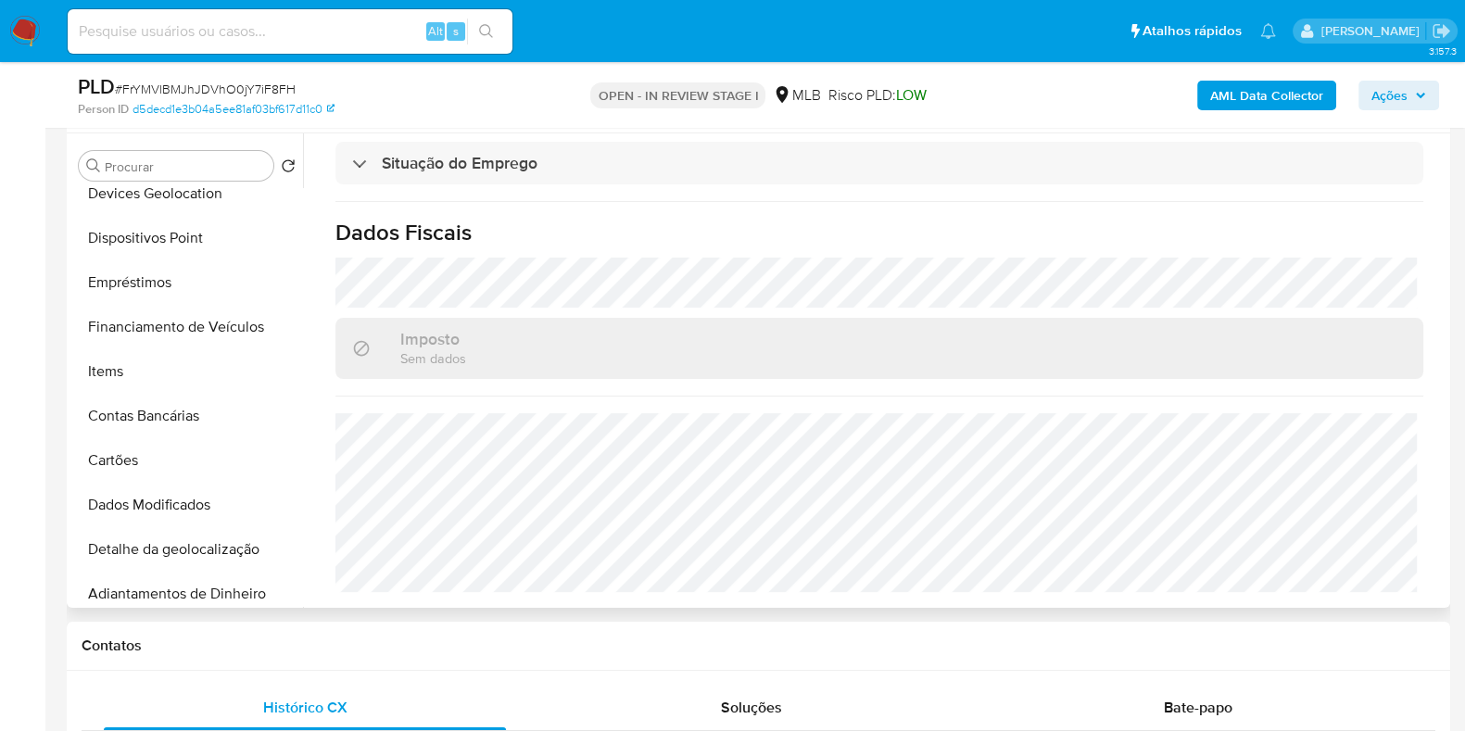
scroll to position [0, 0]
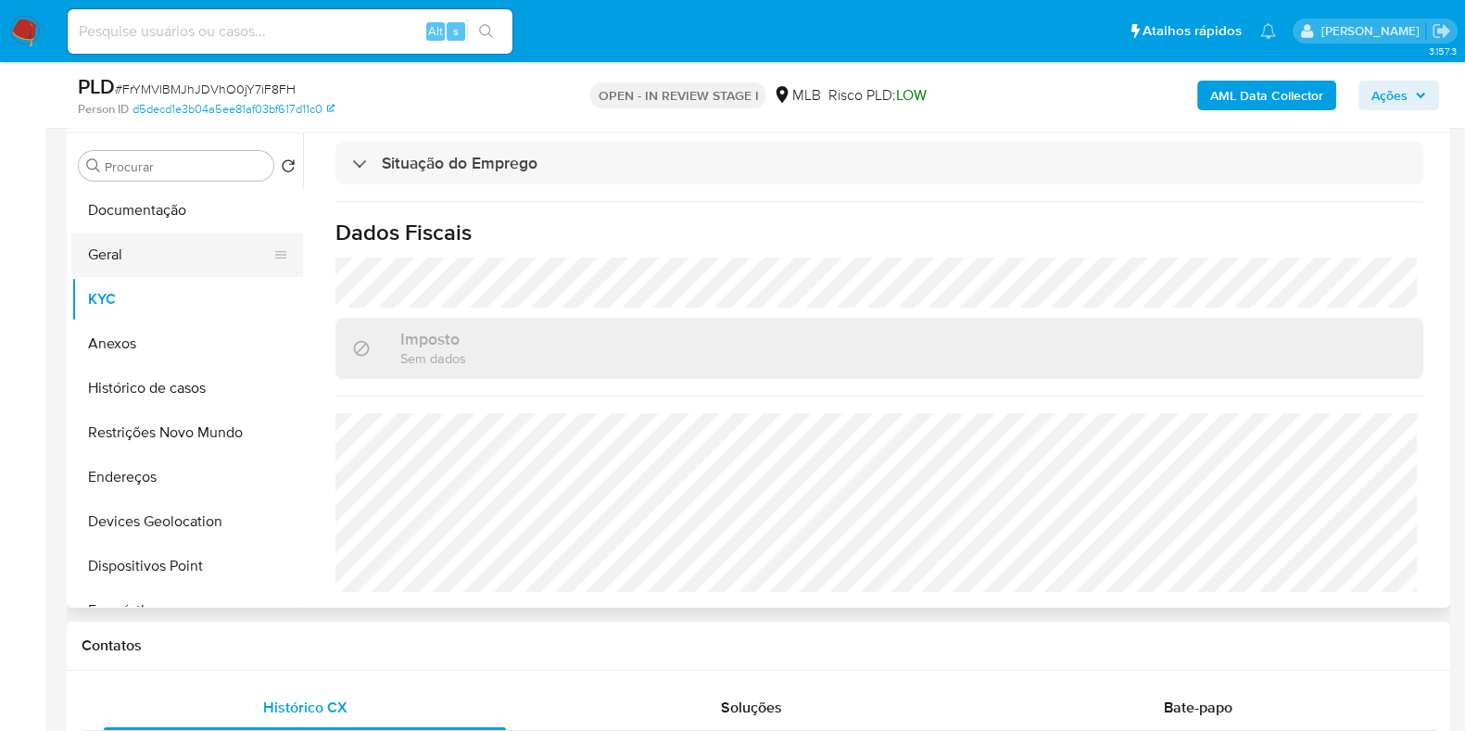
click at [145, 247] on button "Geral" at bounding box center [179, 255] width 217 height 44
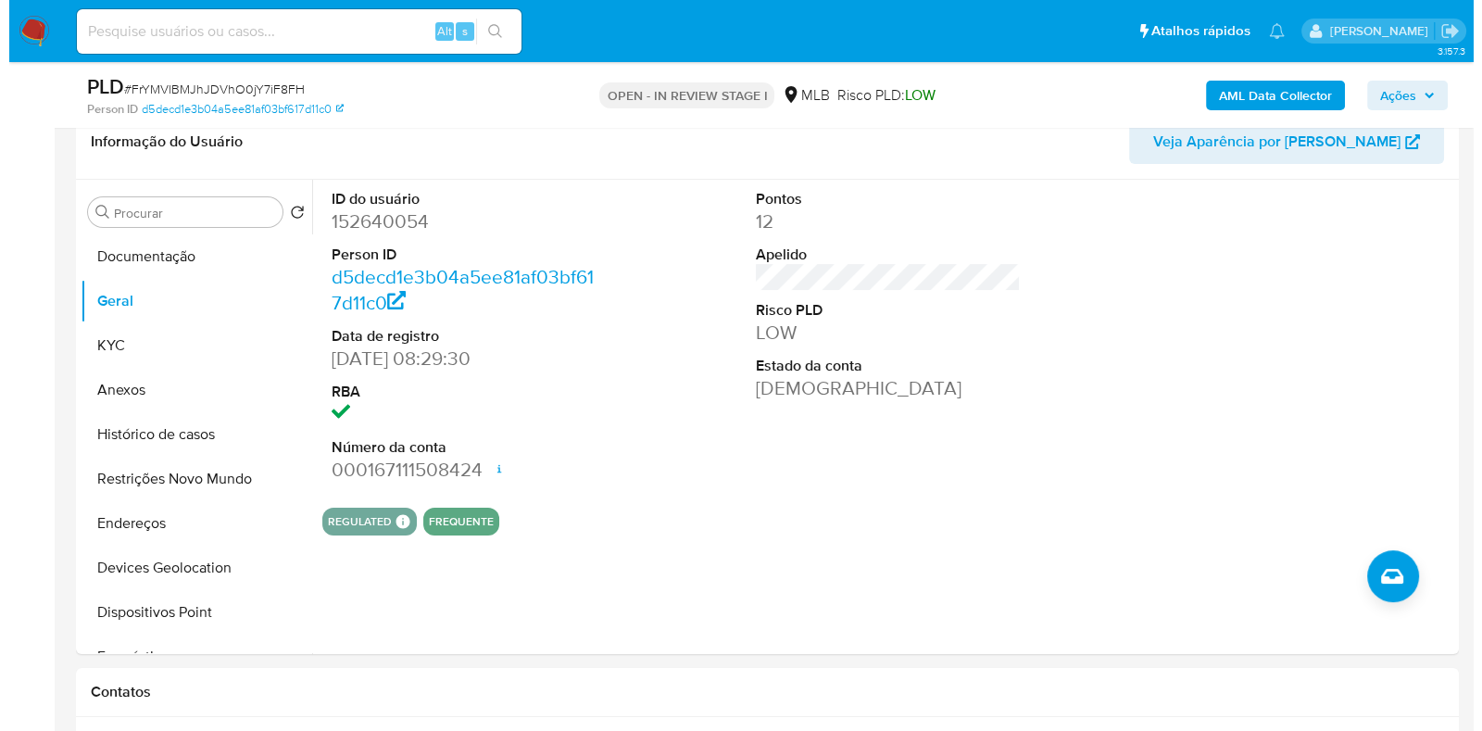
scroll to position [287, 0]
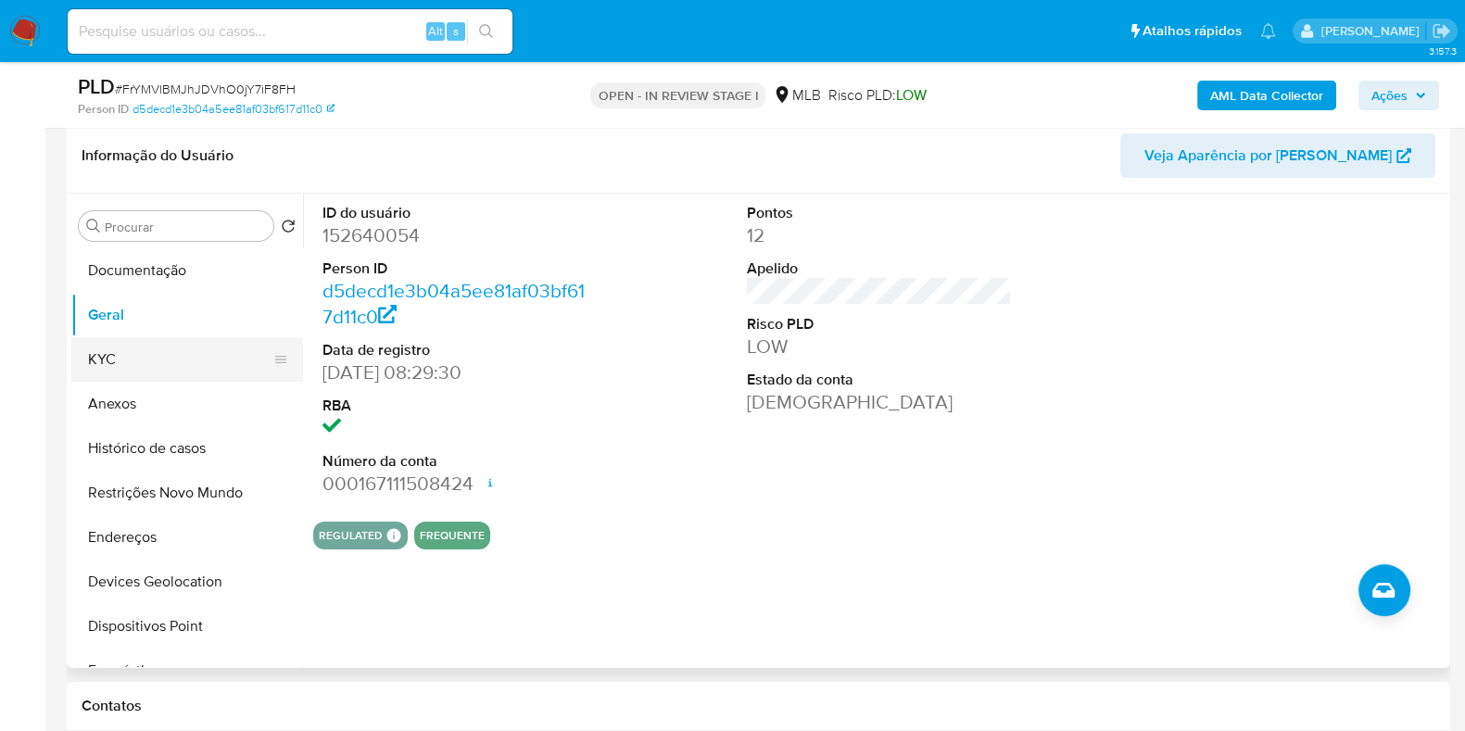
click at [152, 346] on button "KYC" at bounding box center [179, 359] width 217 height 44
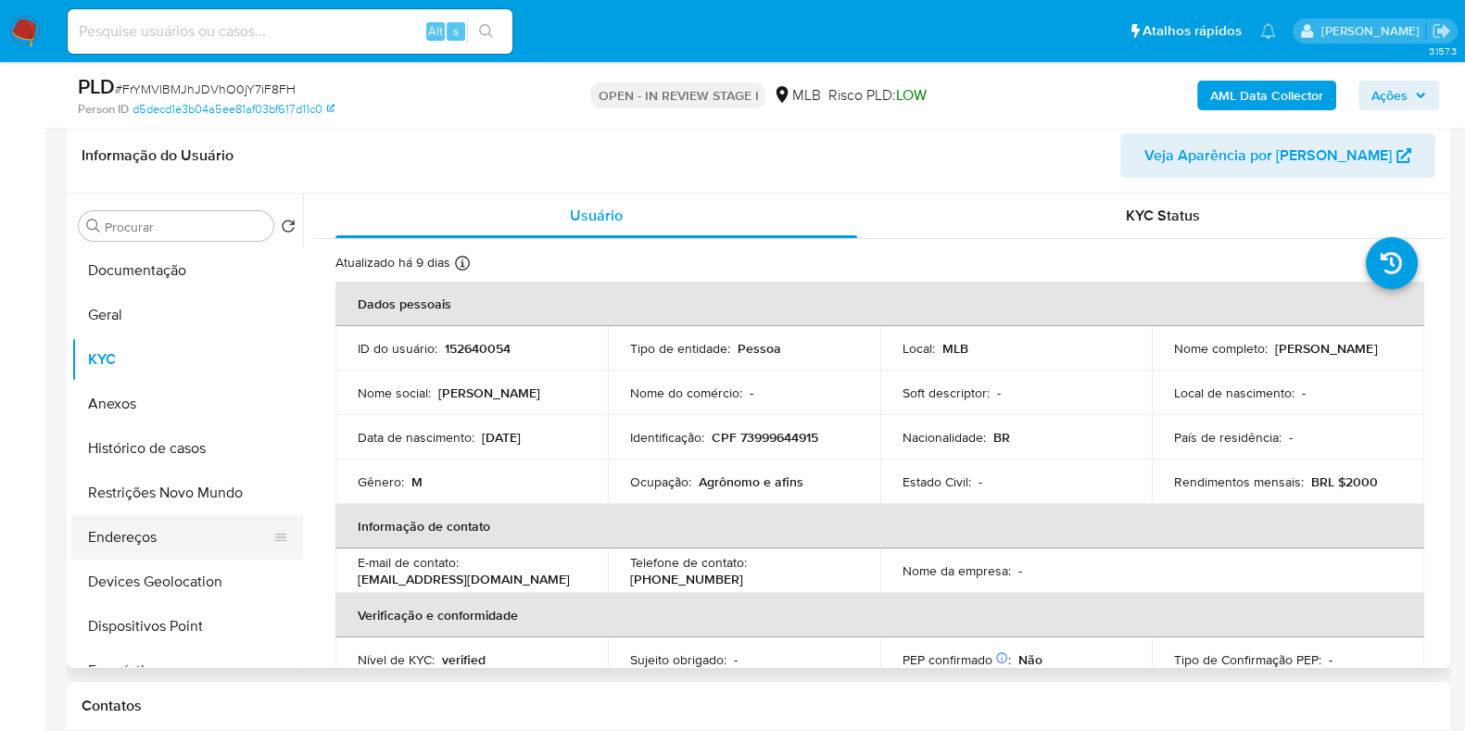
drag, startPoint x: 157, startPoint y: 544, endPoint x: 189, endPoint y: 538, distance: 32.0
click at [157, 544] on button "Endereços" at bounding box center [179, 537] width 217 height 44
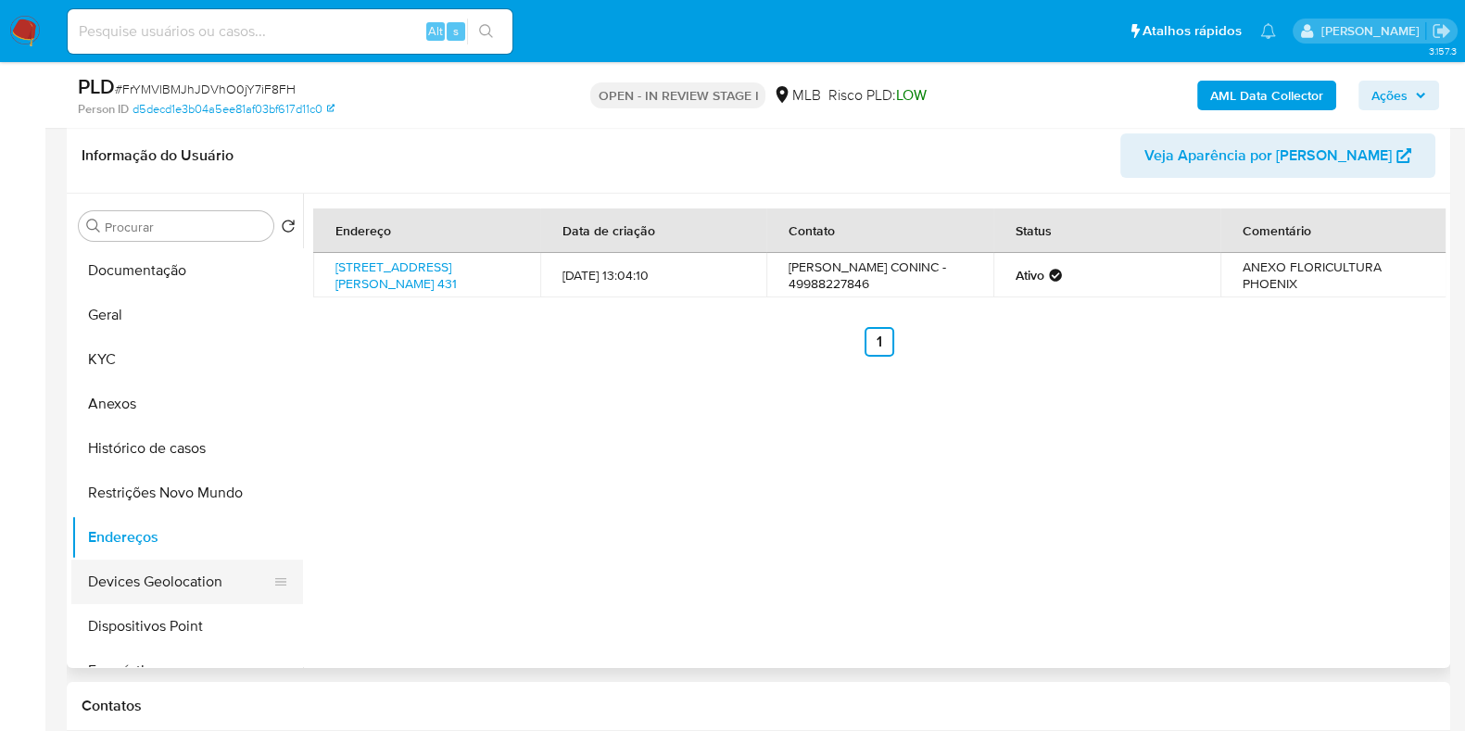
click at [160, 578] on button "Devices Geolocation" at bounding box center [179, 582] width 217 height 44
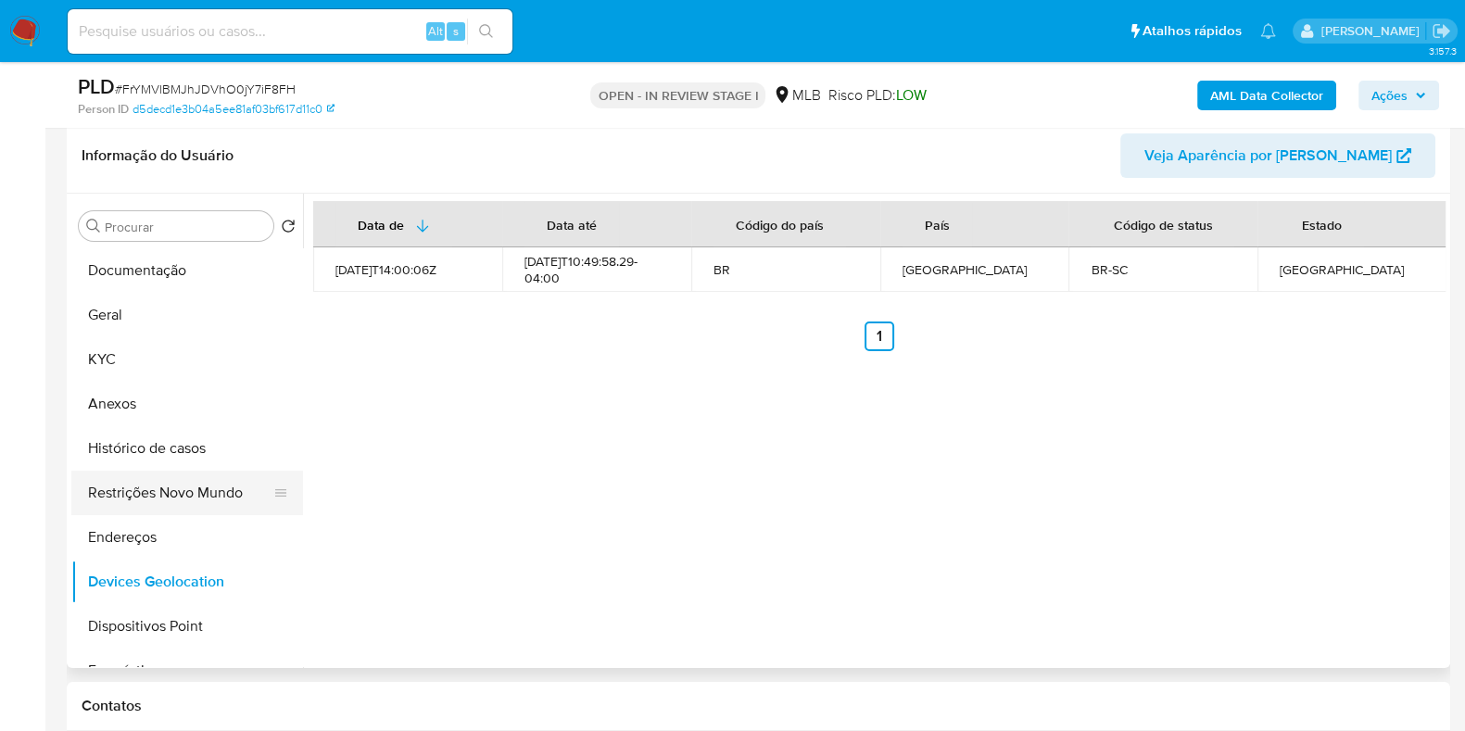
click at [154, 489] on button "Restrições Novo Mundo" at bounding box center [179, 493] width 217 height 44
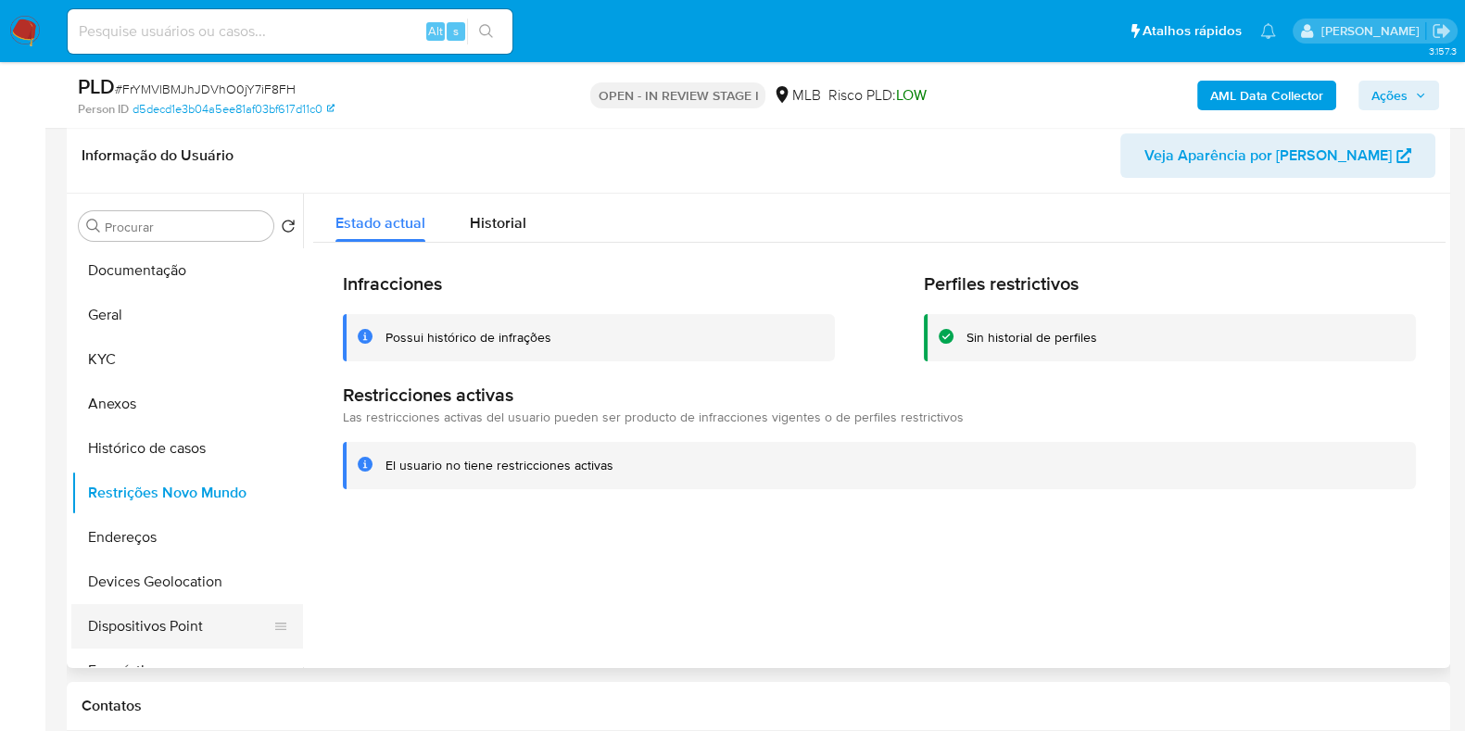
click at [205, 623] on button "Dispositivos Point" at bounding box center [179, 626] width 217 height 44
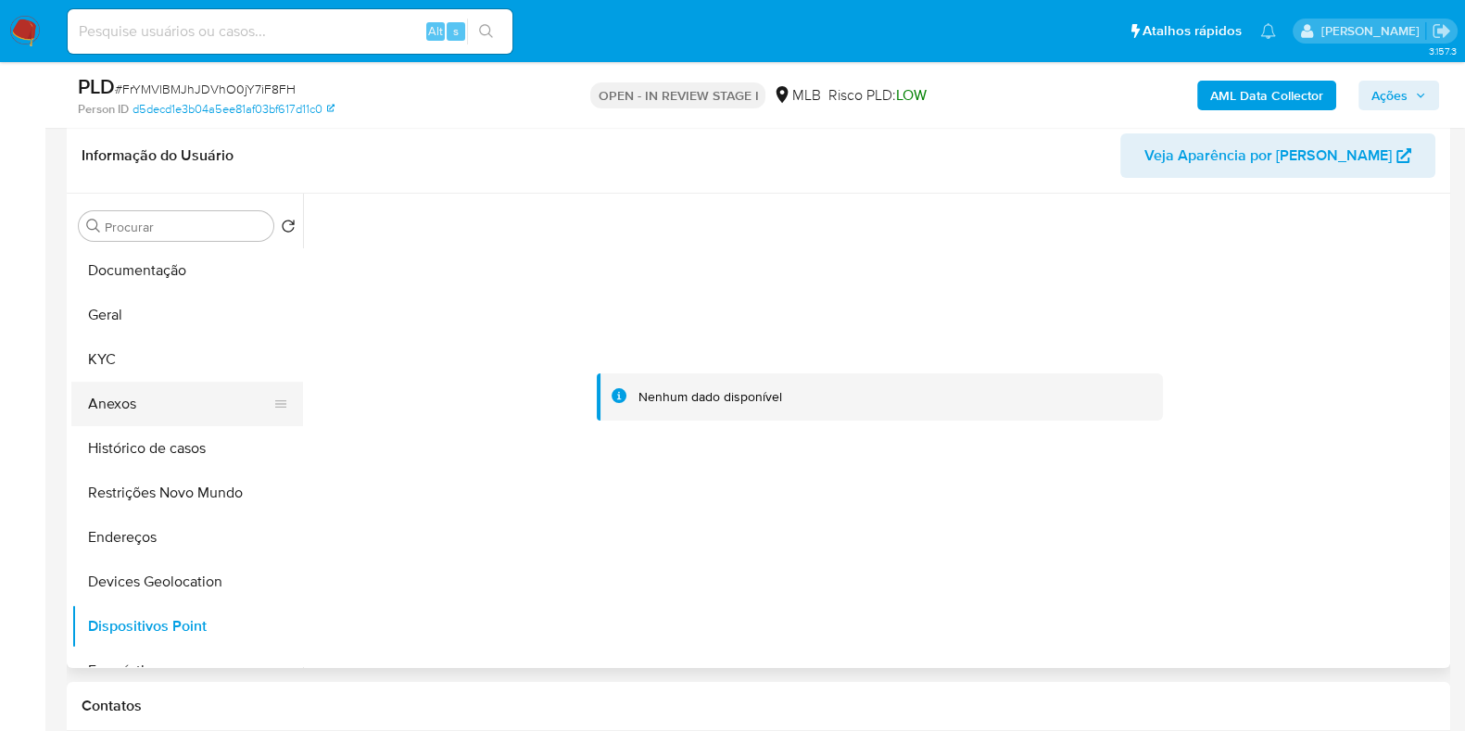
click at [169, 378] on button "KYC" at bounding box center [187, 359] width 232 height 44
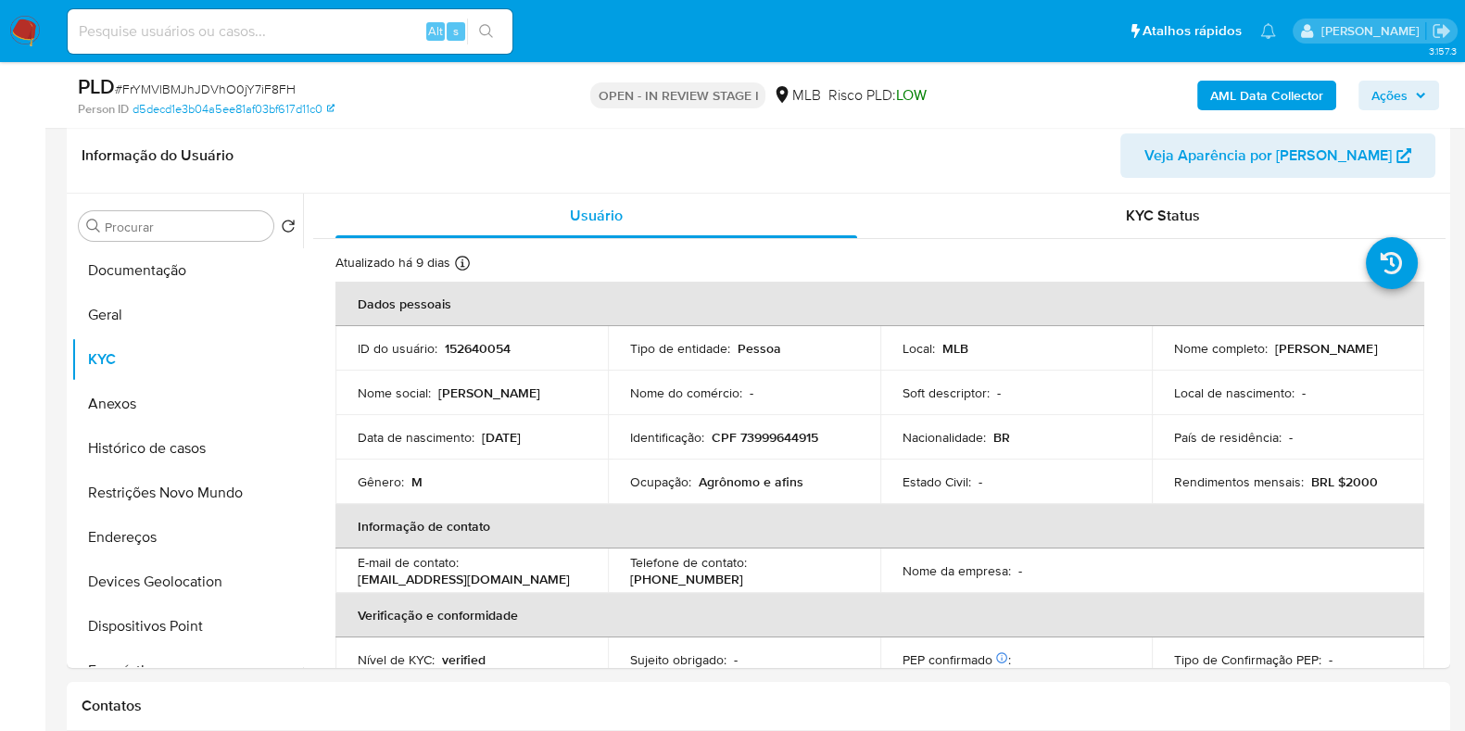
click at [1213, 85] on b "AML Data Collector" at bounding box center [1266, 96] width 113 height 30
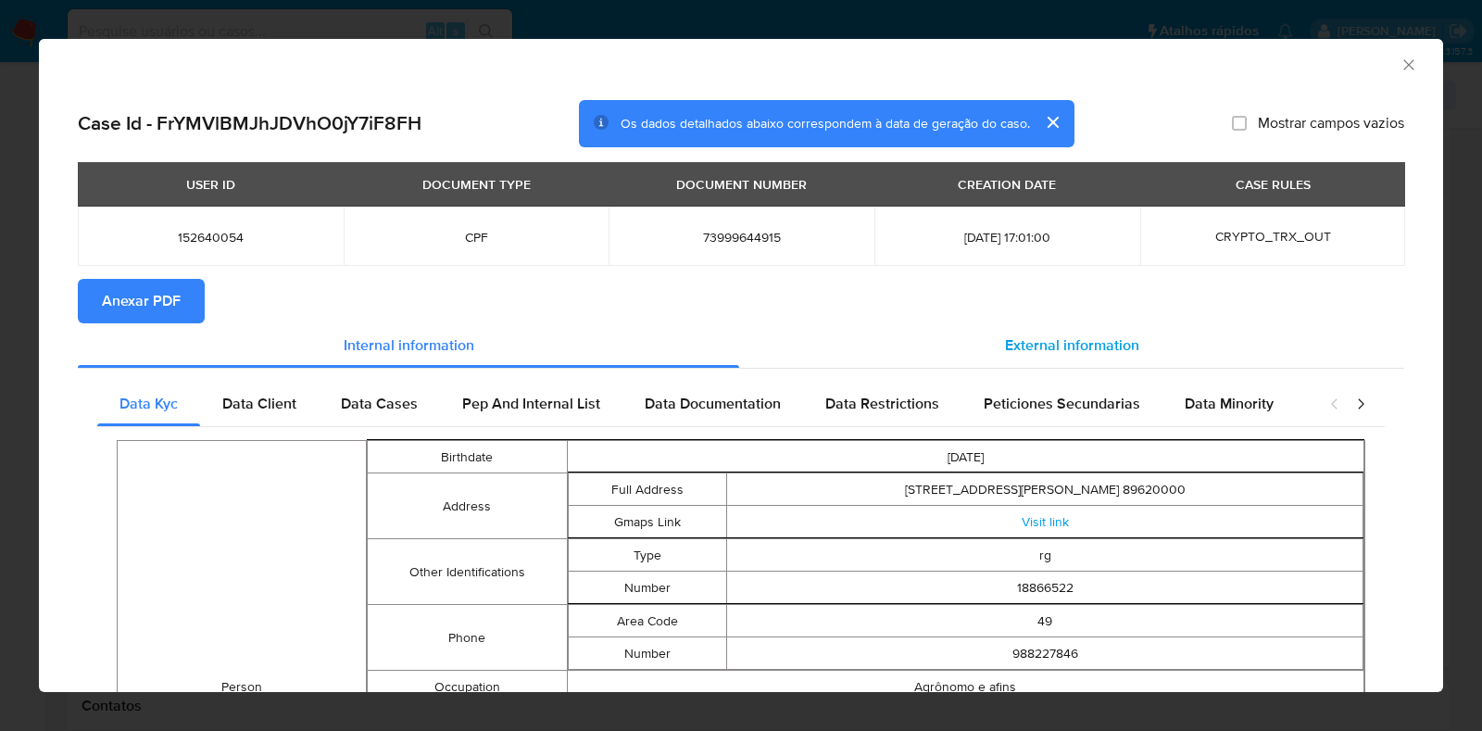
click at [1116, 329] on div "External information" at bounding box center [1071, 345] width 665 height 44
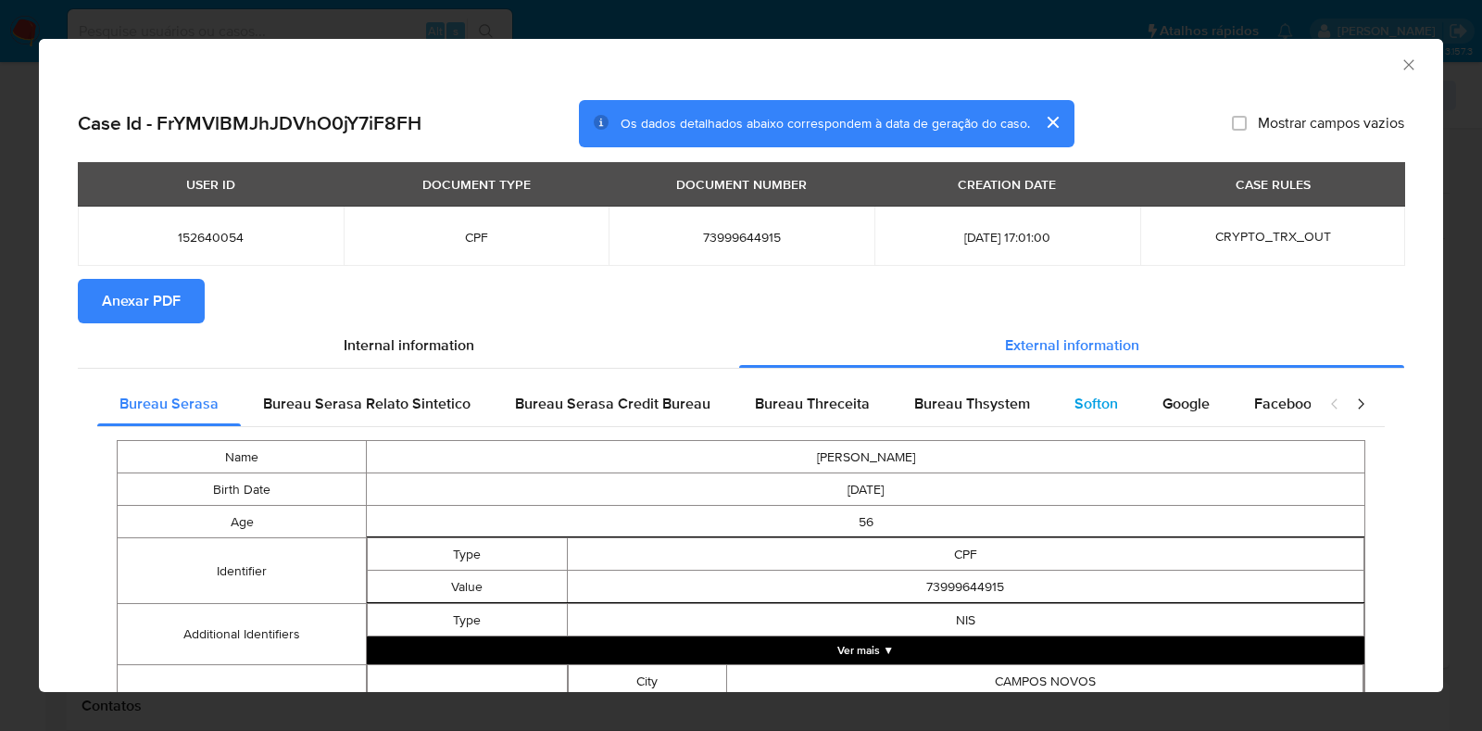
click at [1075, 405] on span "Softon" at bounding box center [1097, 403] width 44 height 21
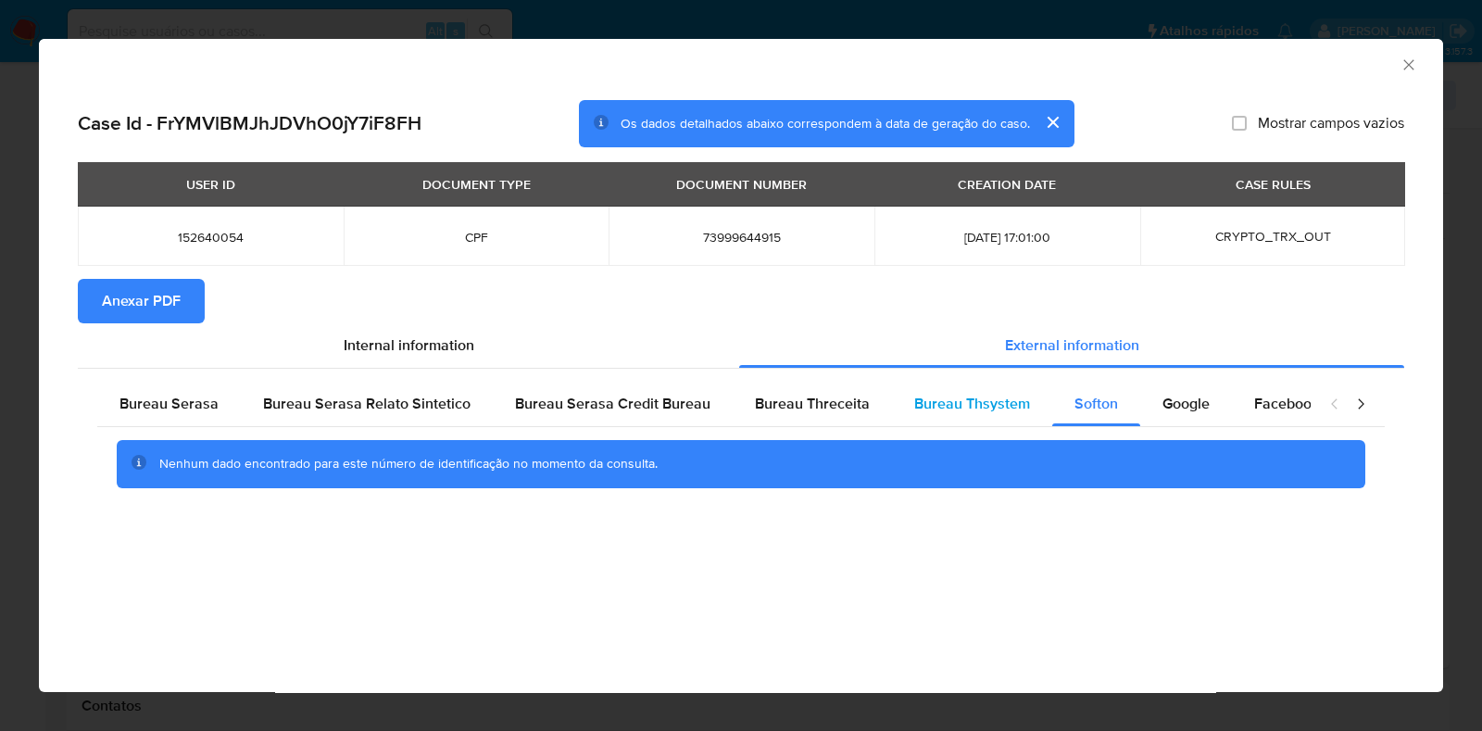
click at [998, 415] on div "Bureau Thsystem" at bounding box center [972, 404] width 160 height 44
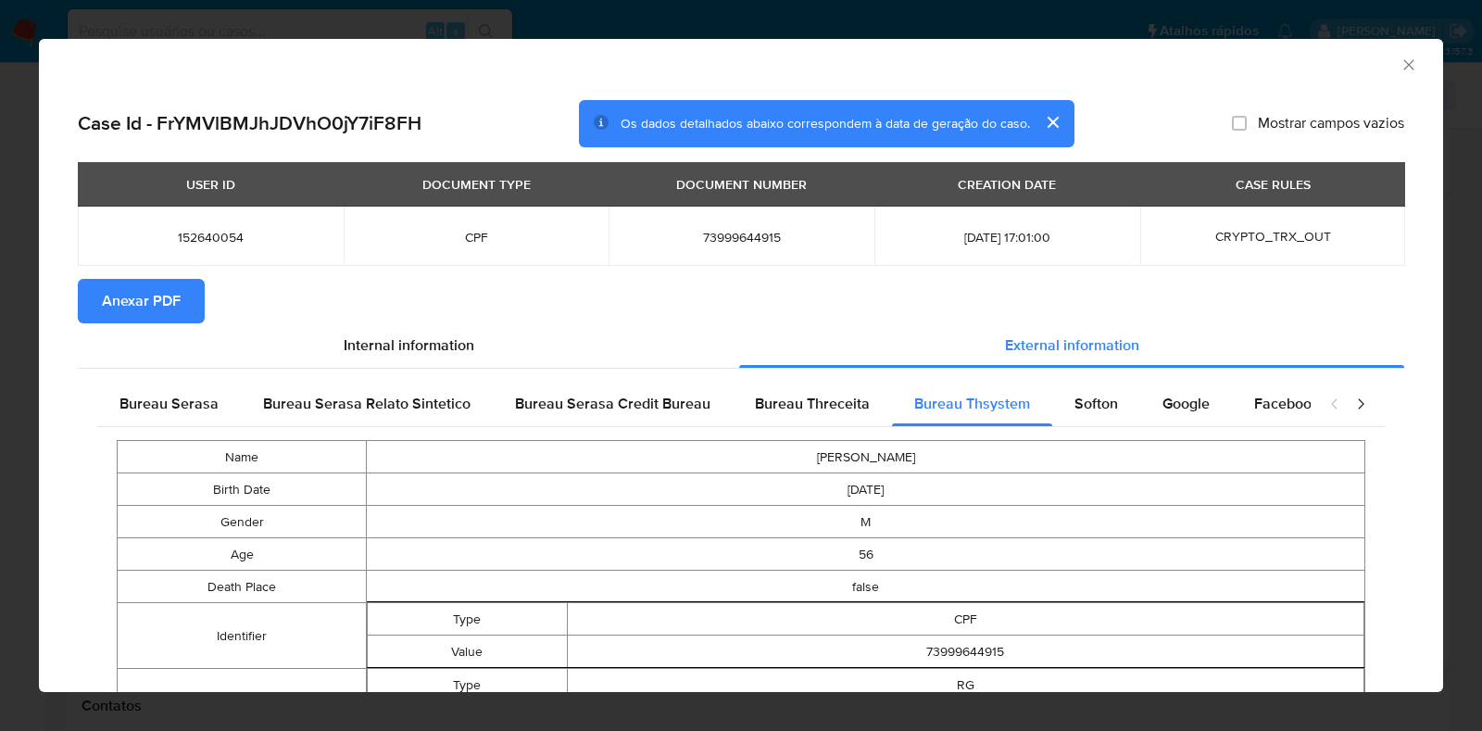
click at [110, 304] on span "Anexar PDF" at bounding box center [141, 301] width 79 height 41
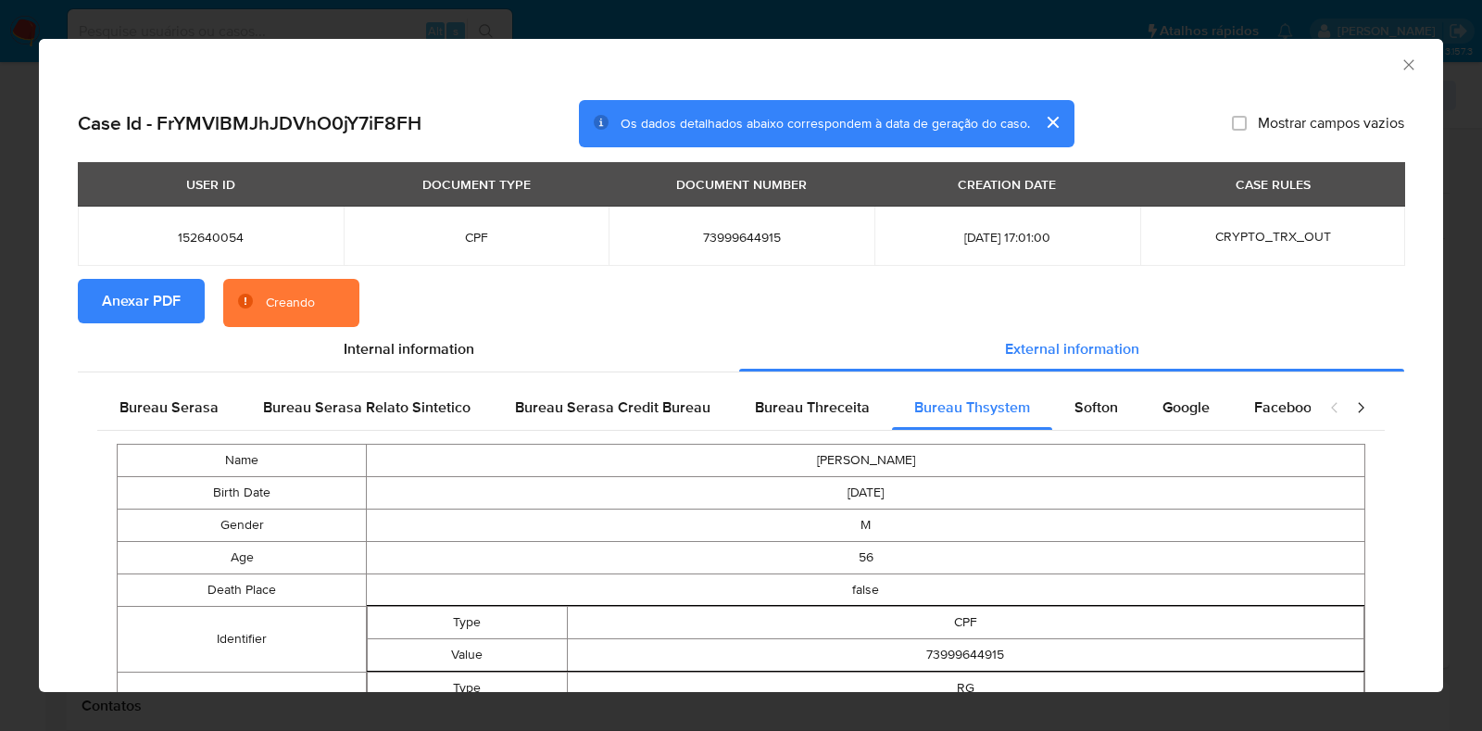
click at [1231, 67] on icon "Fechar a janela" at bounding box center [1409, 65] width 19 height 19
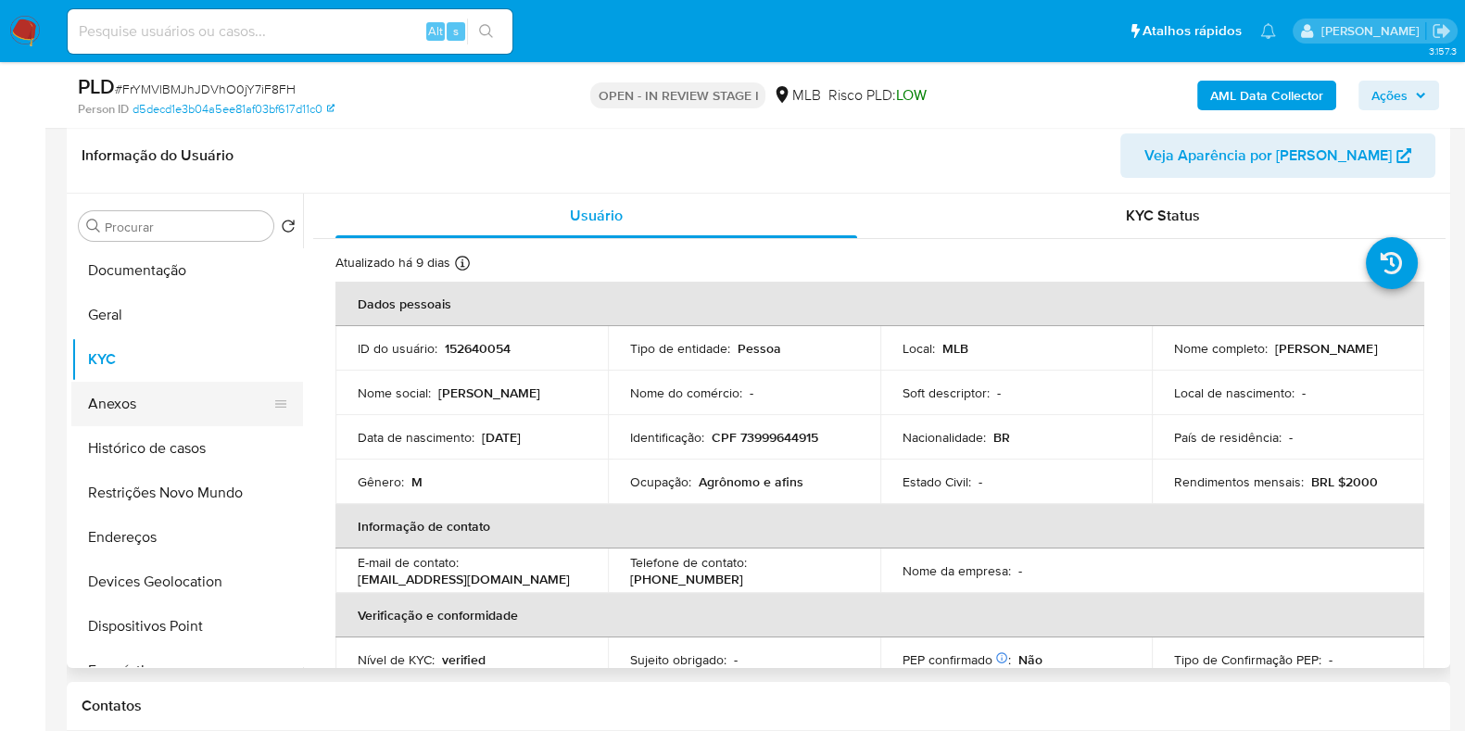
click at [177, 411] on button "Anexos" at bounding box center [179, 404] width 217 height 44
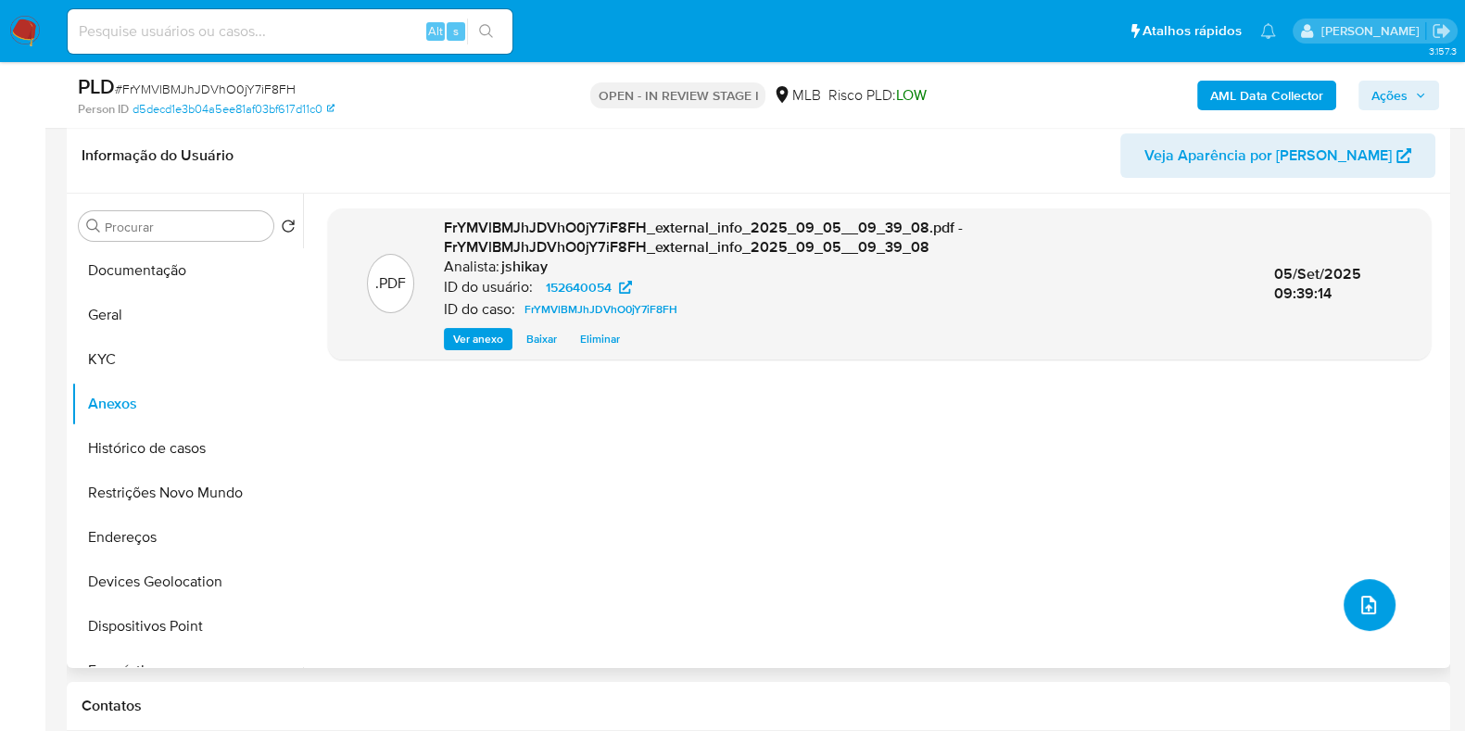
click at [1231, 613] on span "upload-file" at bounding box center [1368, 605] width 22 height 22
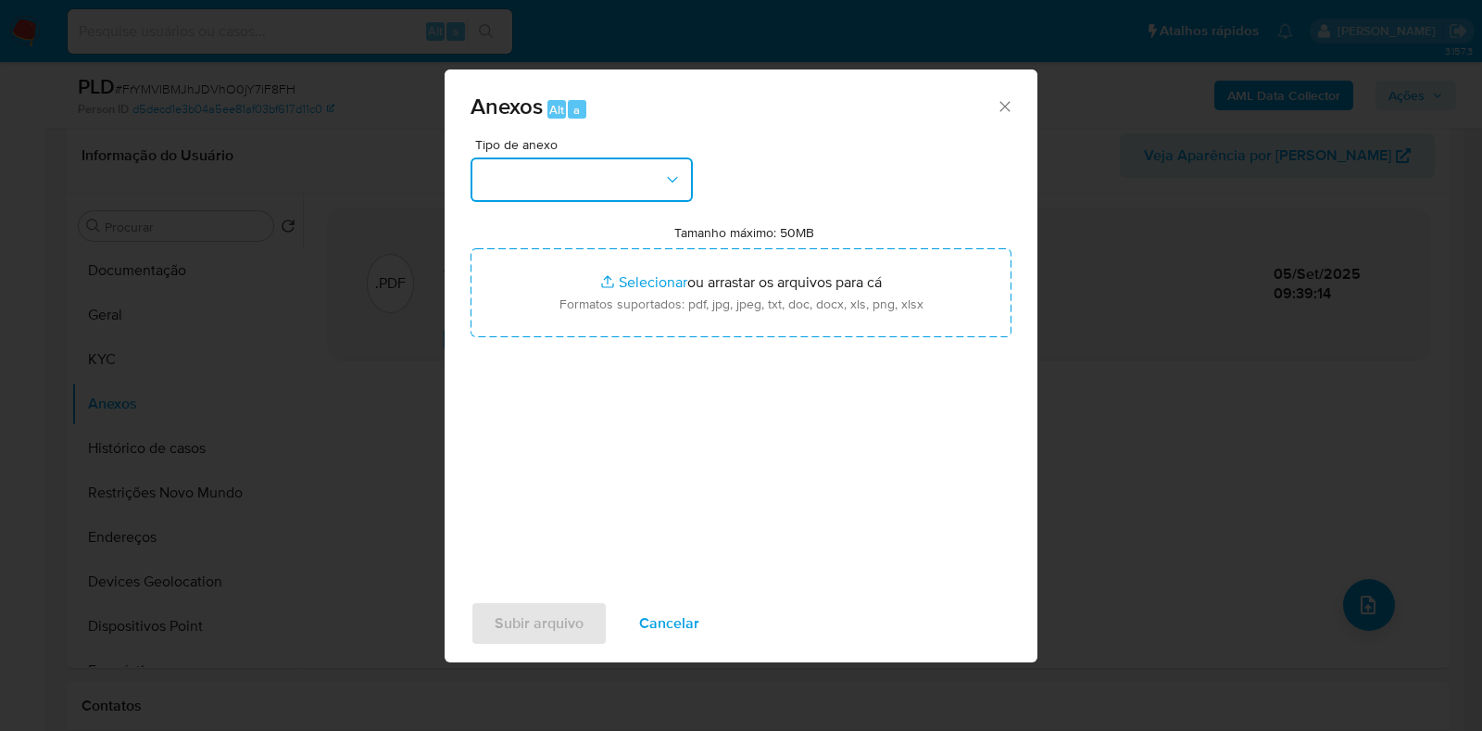
click at [582, 183] on button "button" at bounding box center [582, 179] width 222 height 44
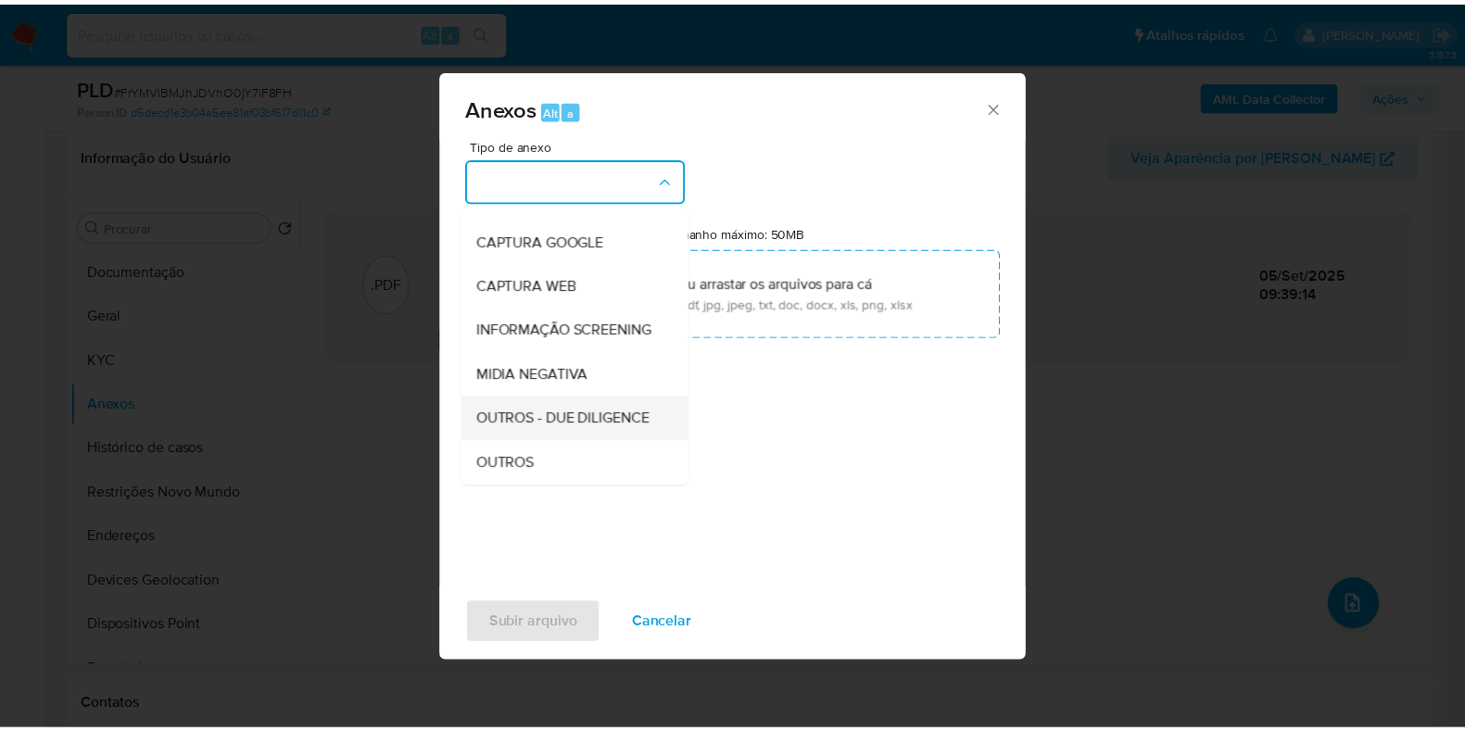
scroll to position [115, 0]
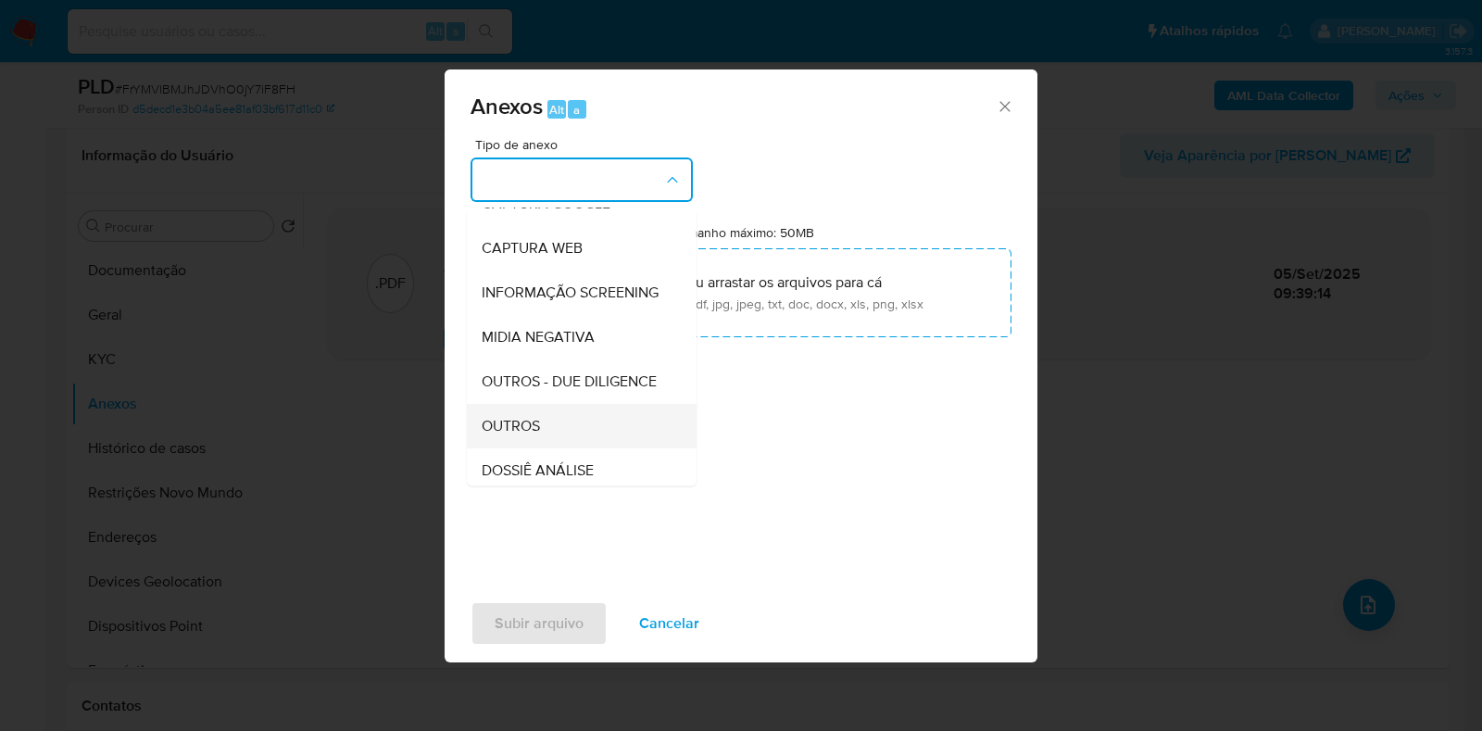
click at [545, 447] on div "OUTROS" at bounding box center [576, 426] width 189 height 44
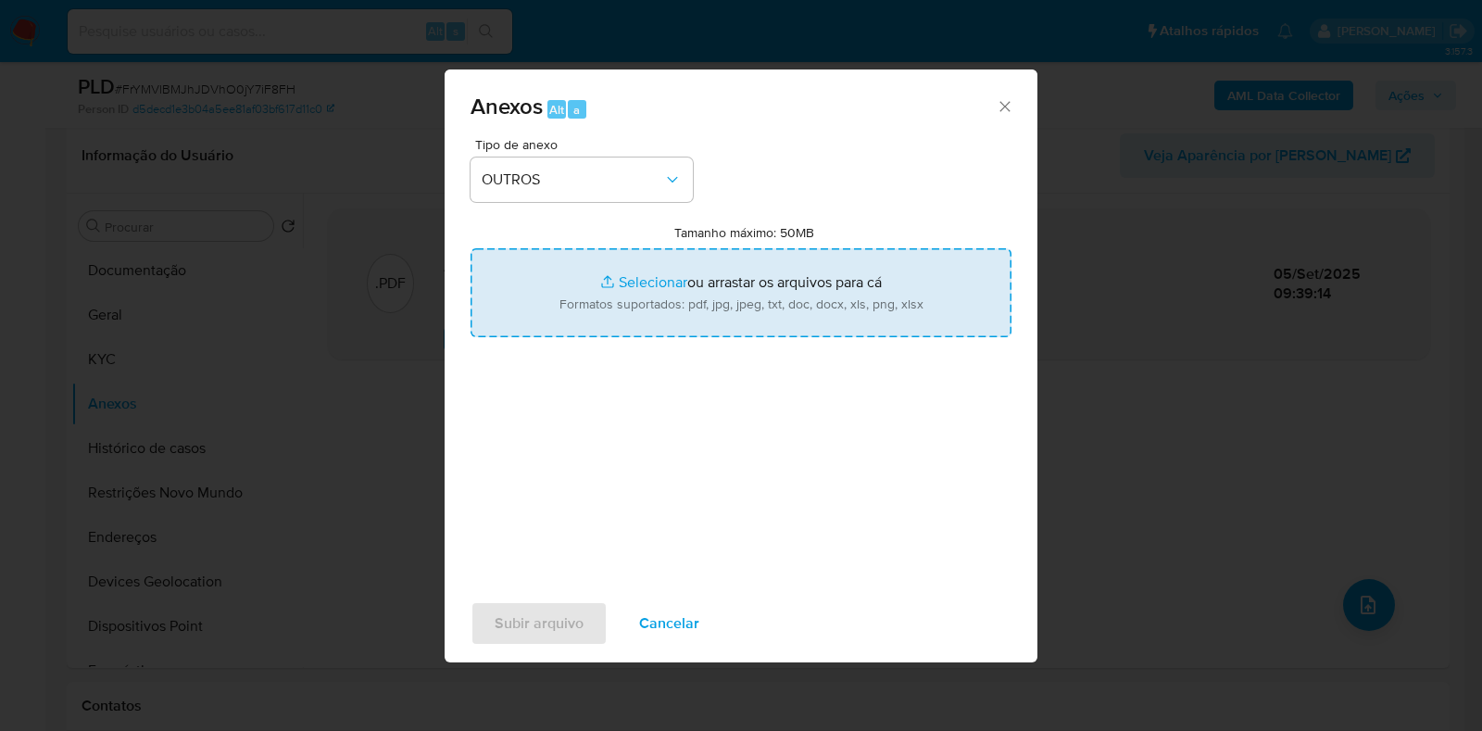
click at [685, 274] on input "Tamanho máximo: 50MB Selecionar arquivos" at bounding box center [741, 292] width 541 height 89
type input "C:\fakepath\Mulan 152640054_2025_09_04_08_29_34 - Resumen TX.pdf"
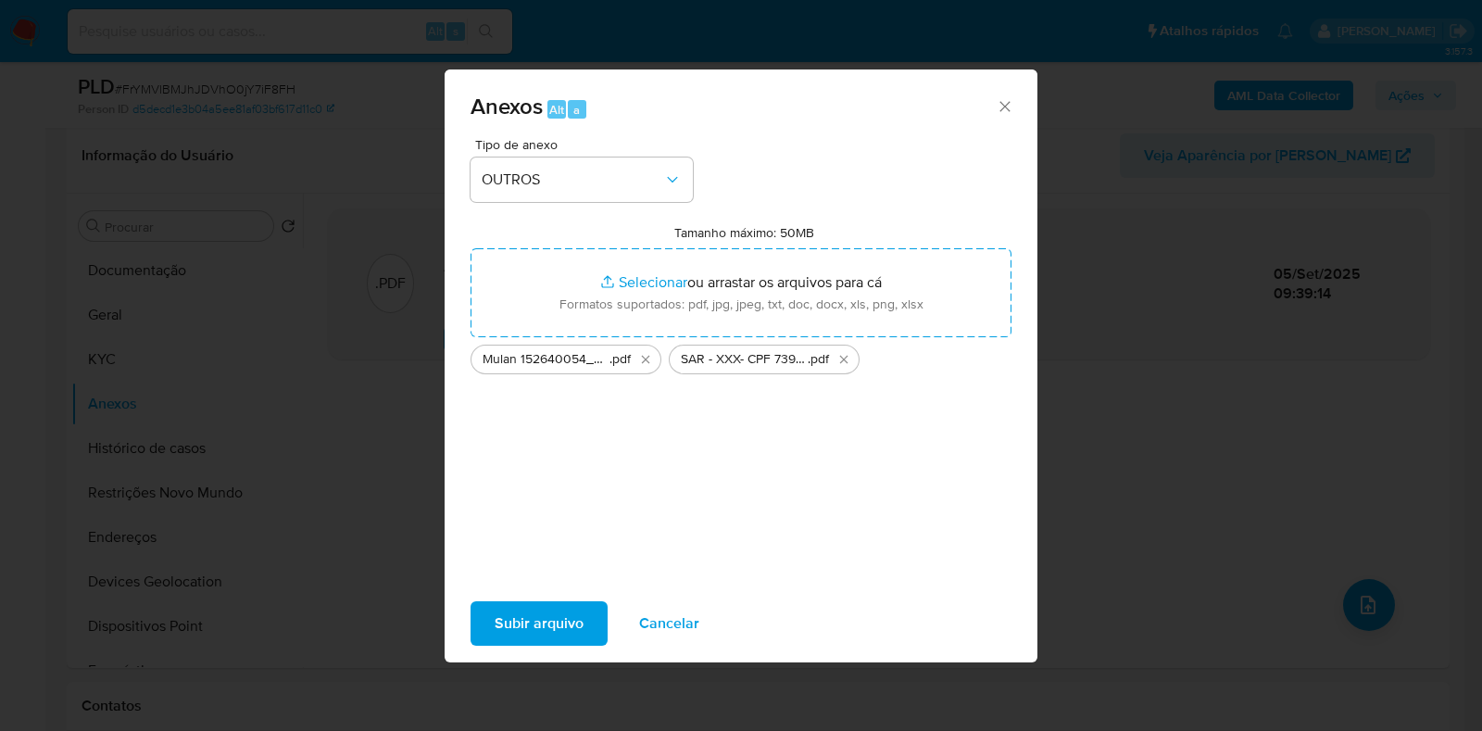
drag, startPoint x: 685, startPoint y: 275, endPoint x: 506, endPoint y: 632, distance: 399.0
click at [506, 632] on span "Subir arquivo" at bounding box center [539, 623] width 89 height 41
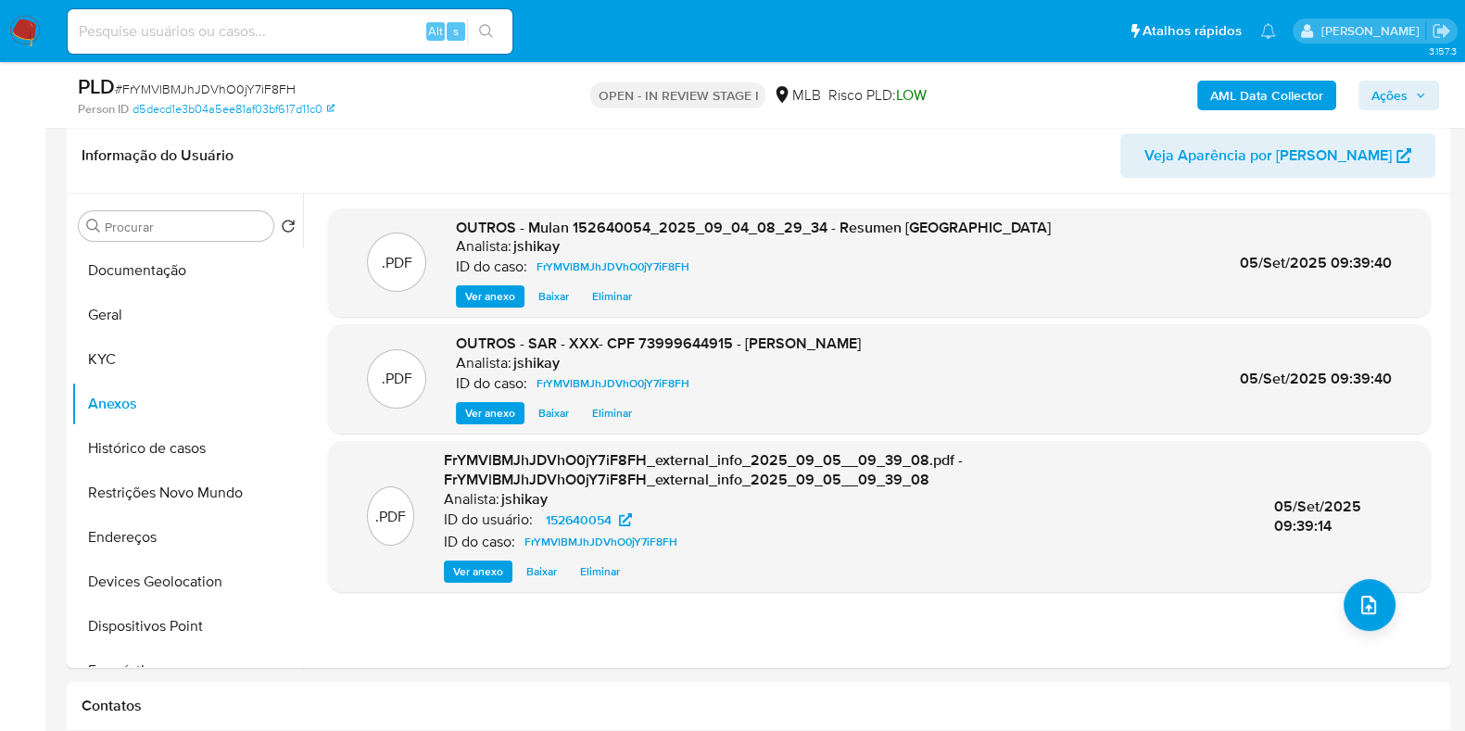
click at [1231, 94] on span "Ações" at bounding box center [1389, 96] width 36 height 30
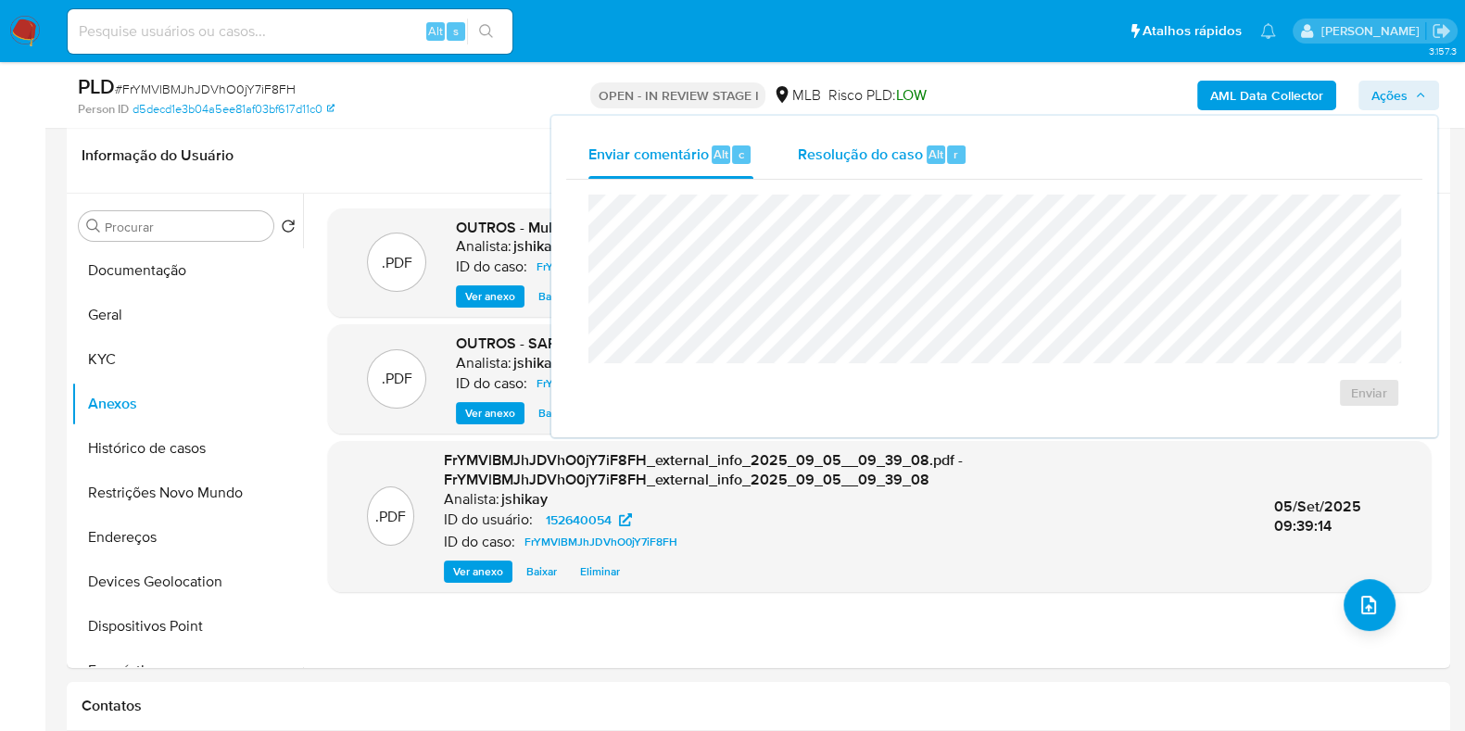
click at [934, 155] on span "Alt" at bounding box center [935, 154] width 15 height 18
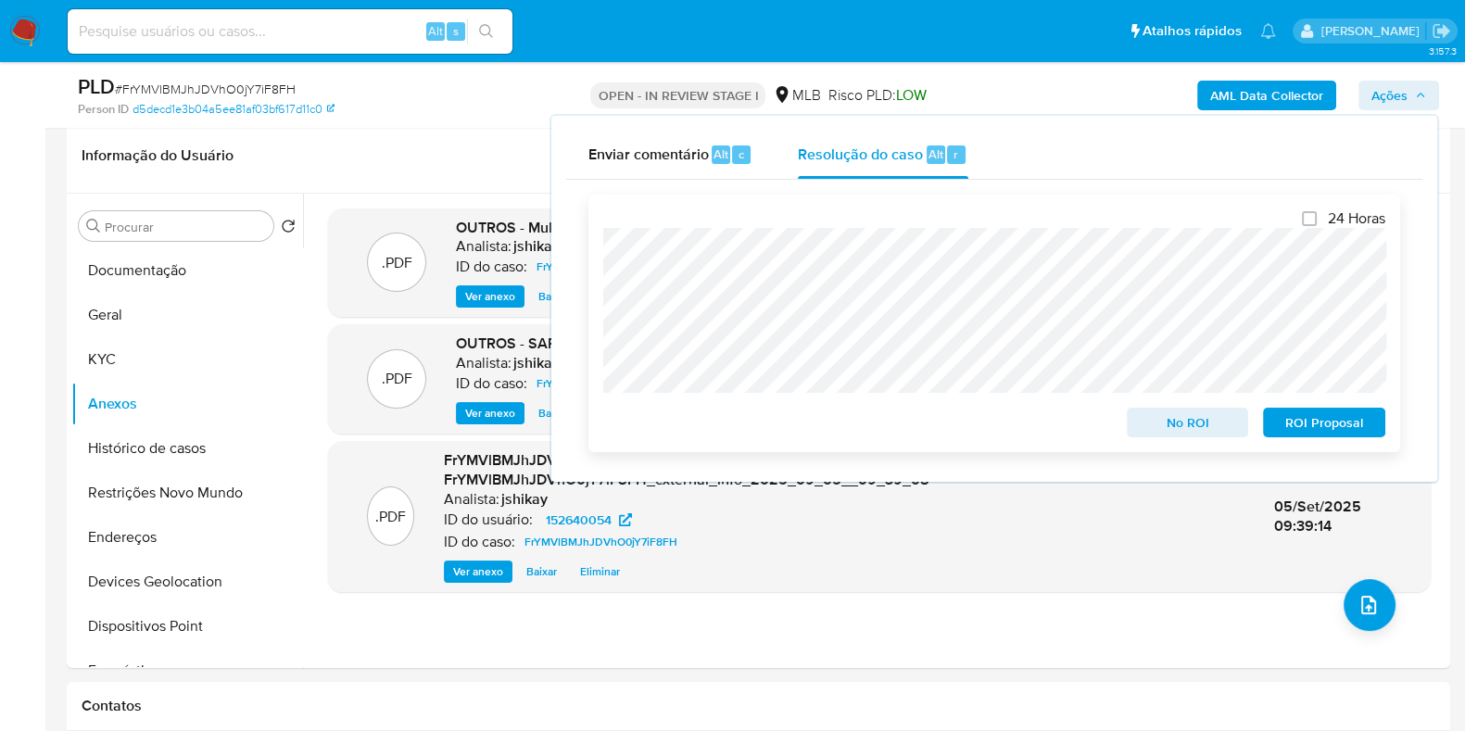
click at [1231, 428] on span "ROI Proposal" at bounding box center [1324, 422] width 96 height 26
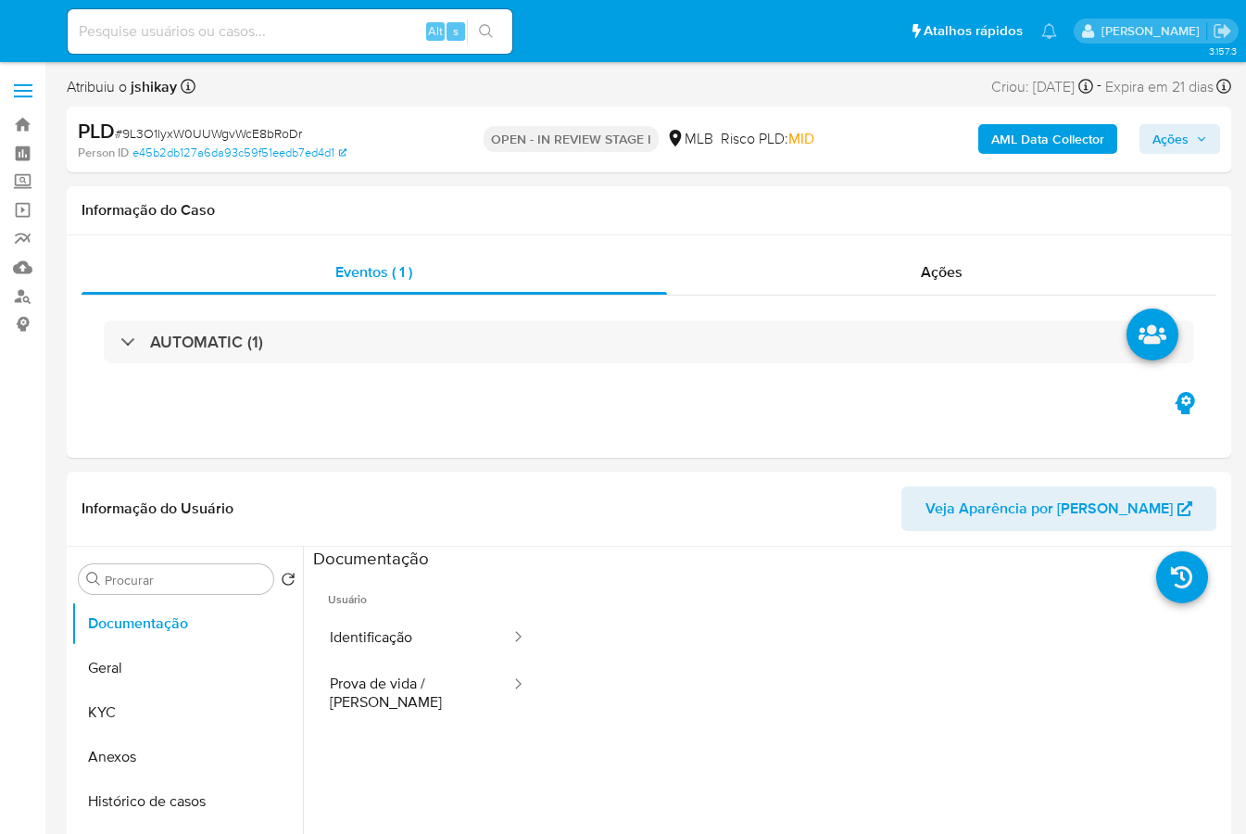
select select "10"
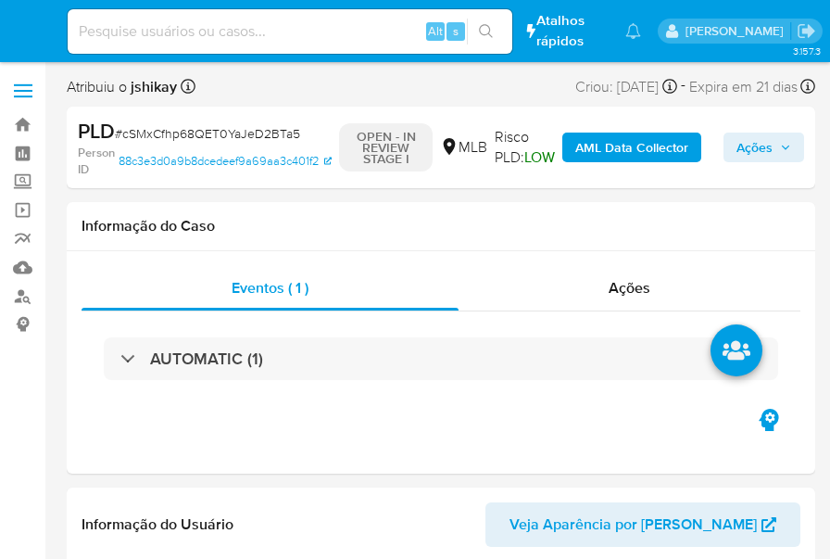
select select "10"
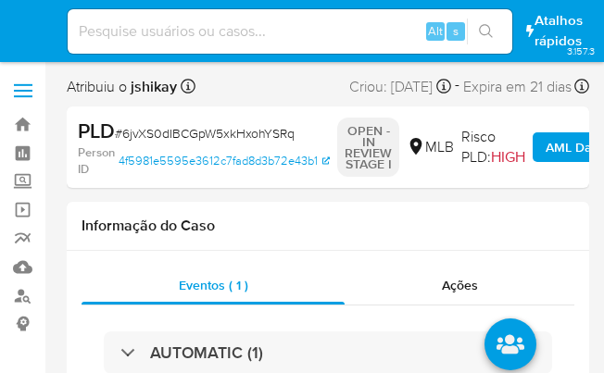
select select "10"
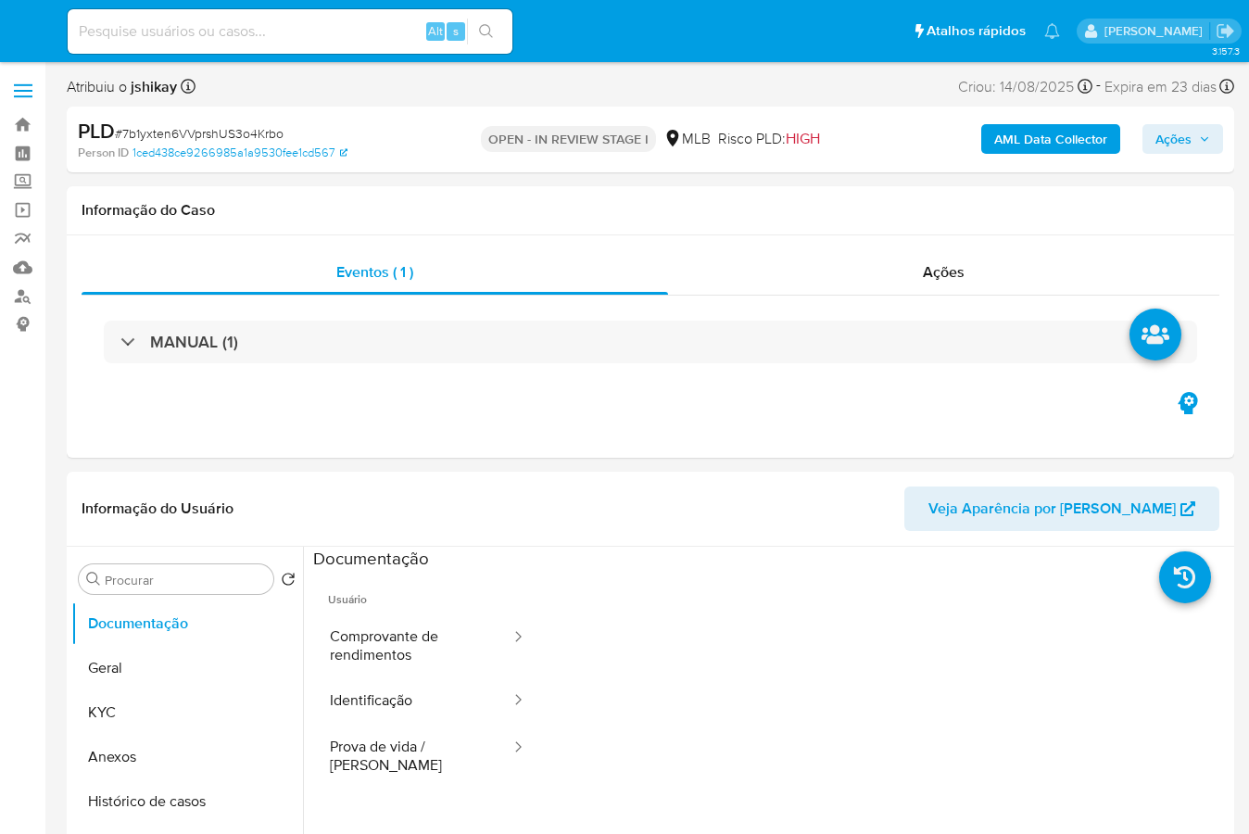
select select "10"
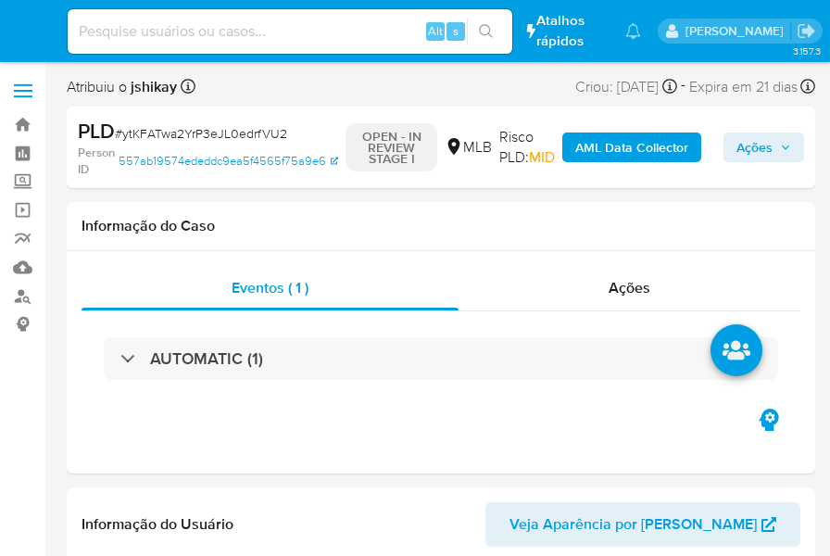
select select "10"
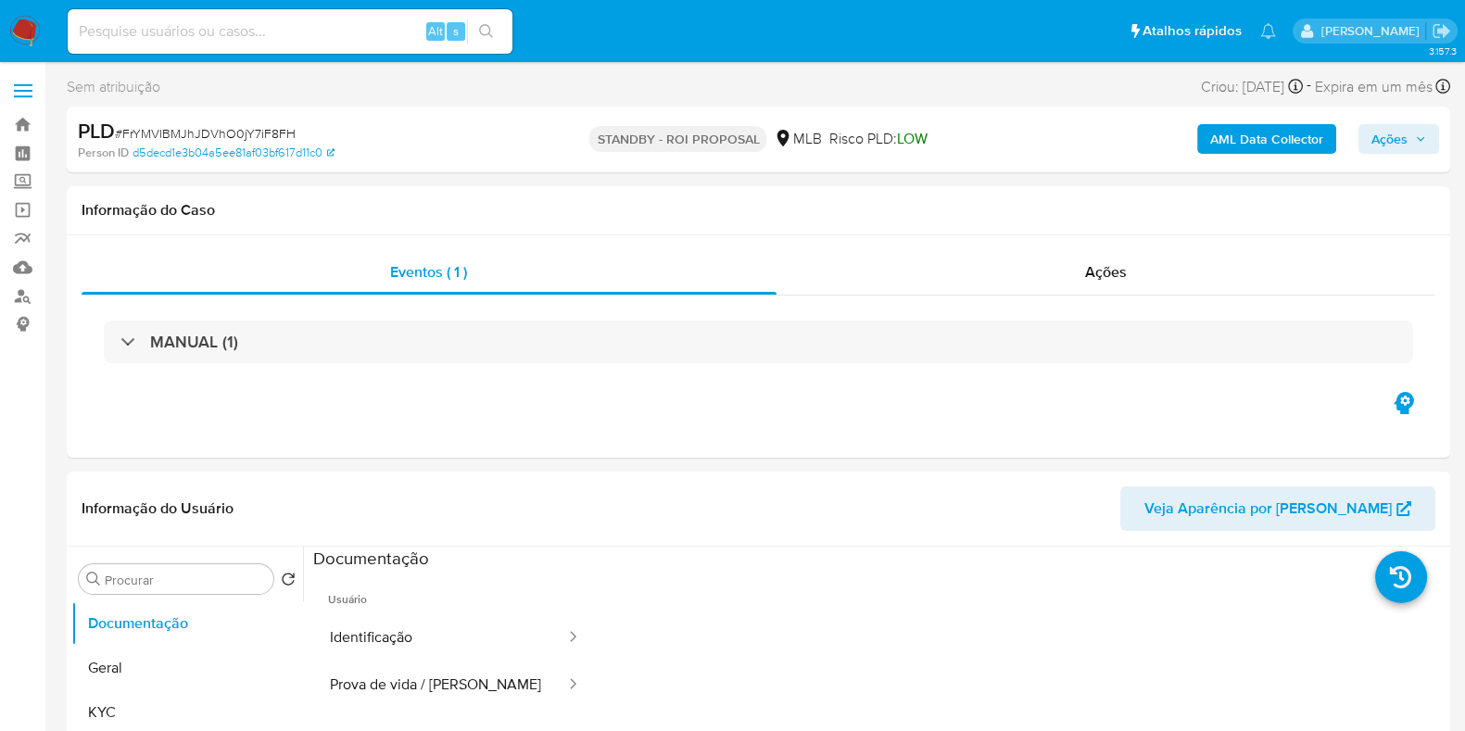
select select "10"
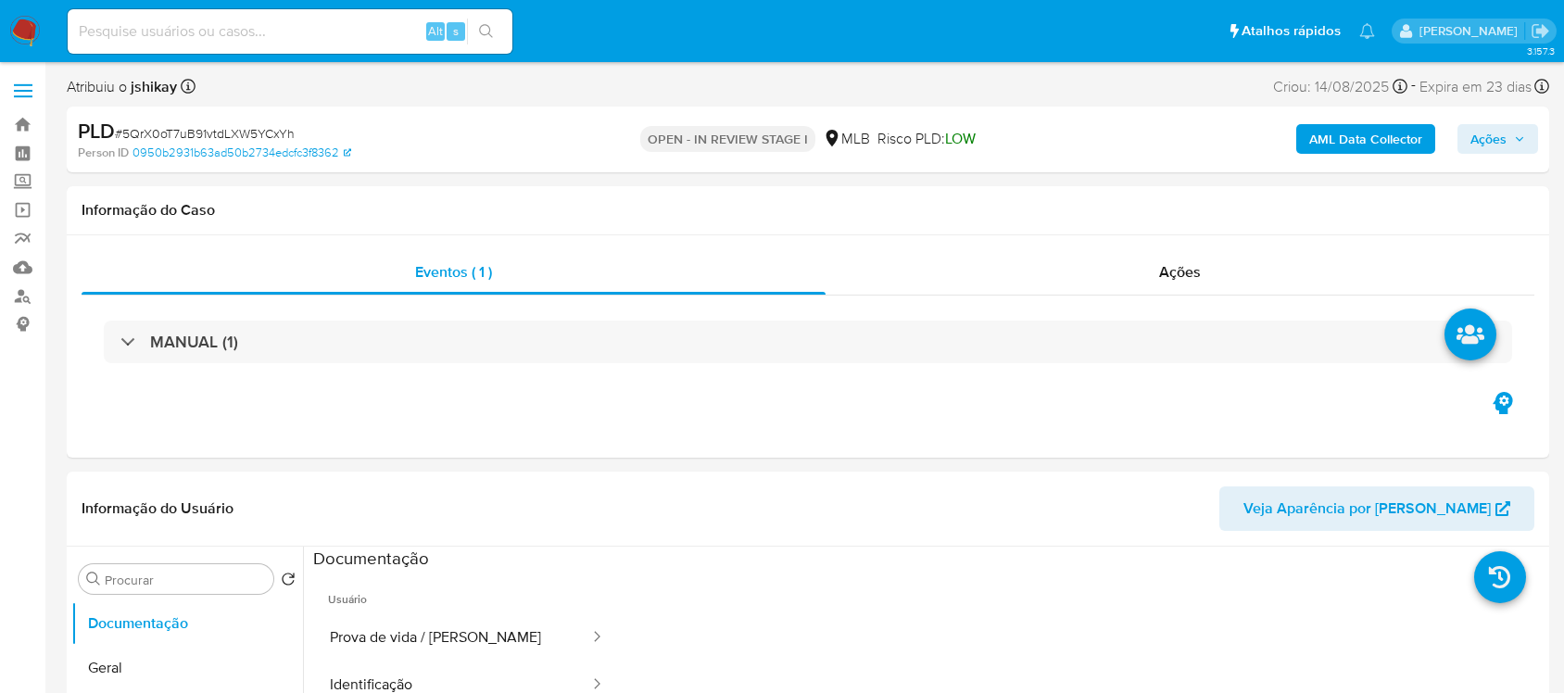
select select "10"
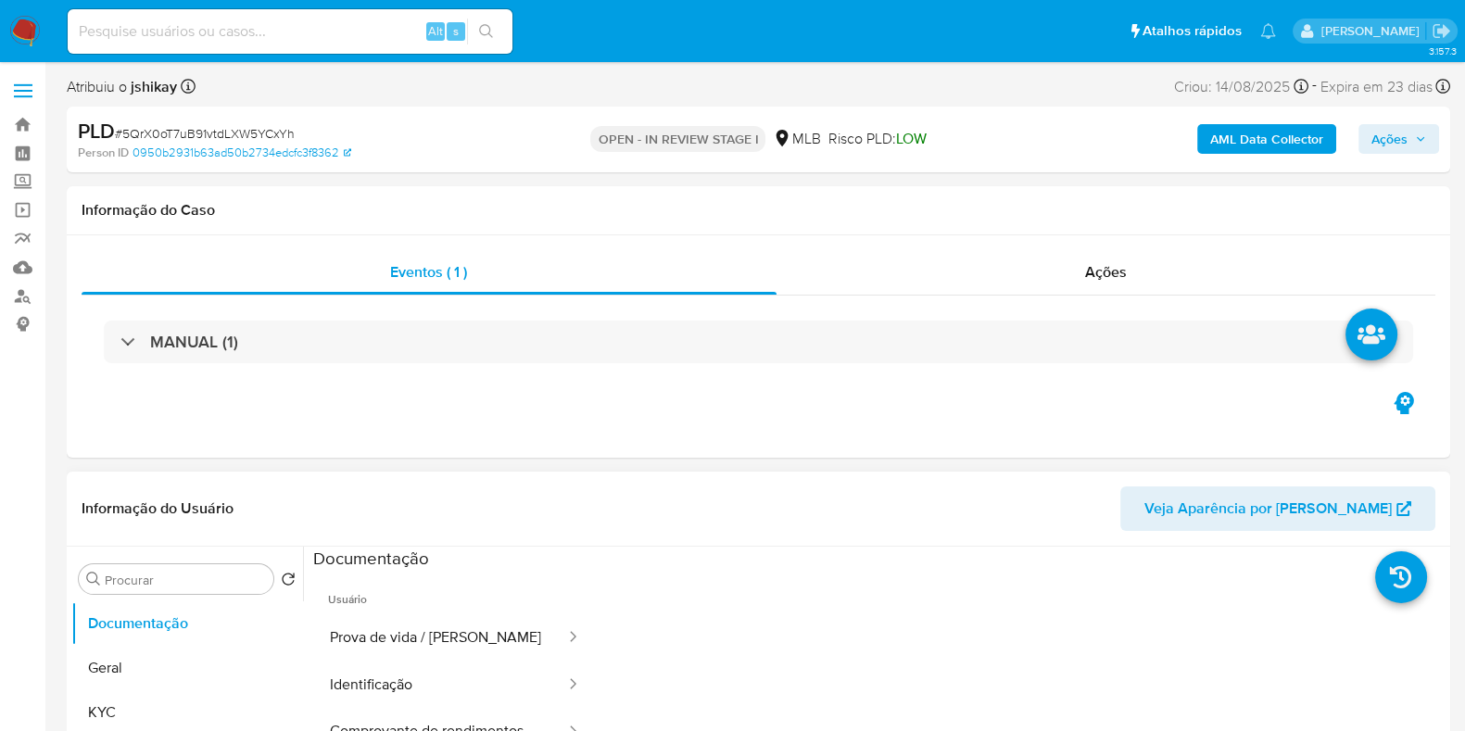
scroll to position [231, 0]
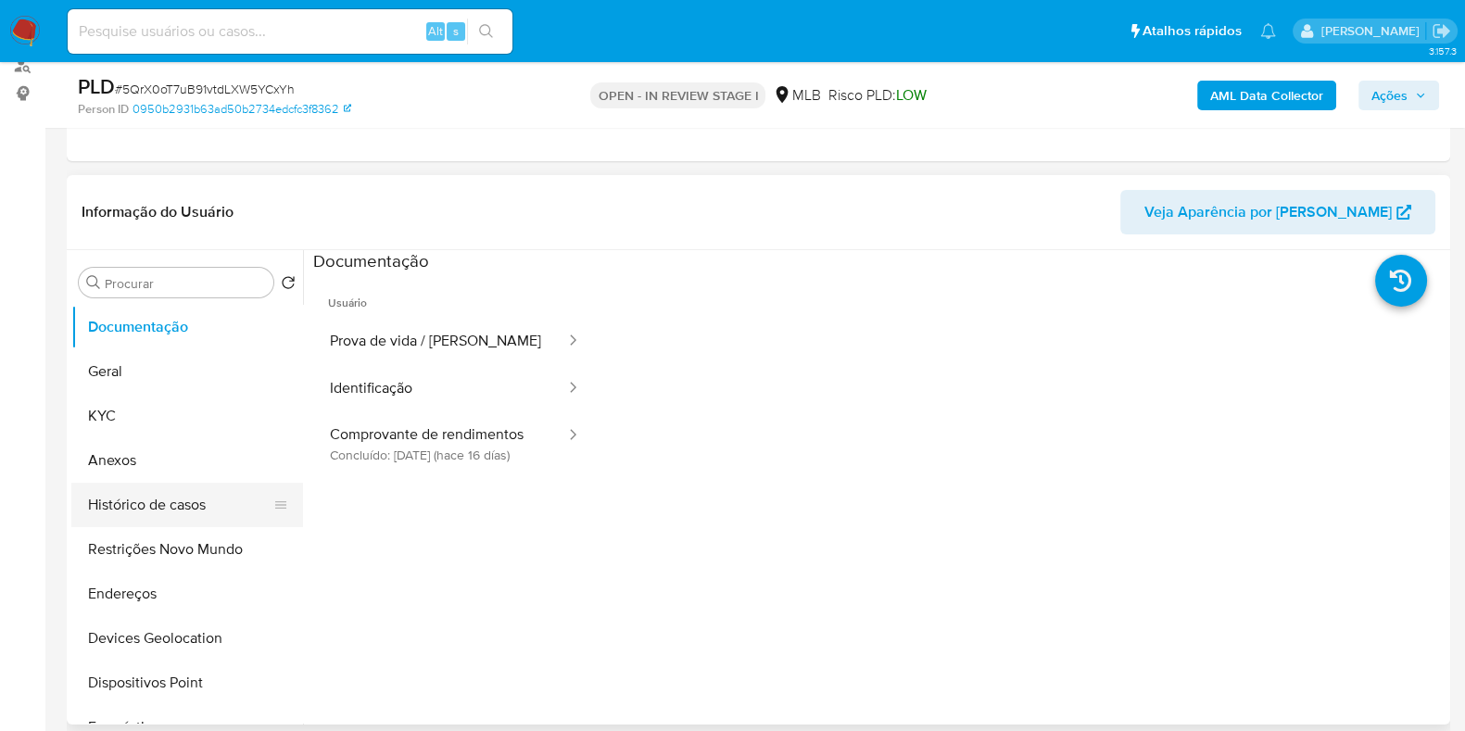
click at [199, 497] on button "Histórico de casos" at bounding box center [179, 505] width 217 height 44
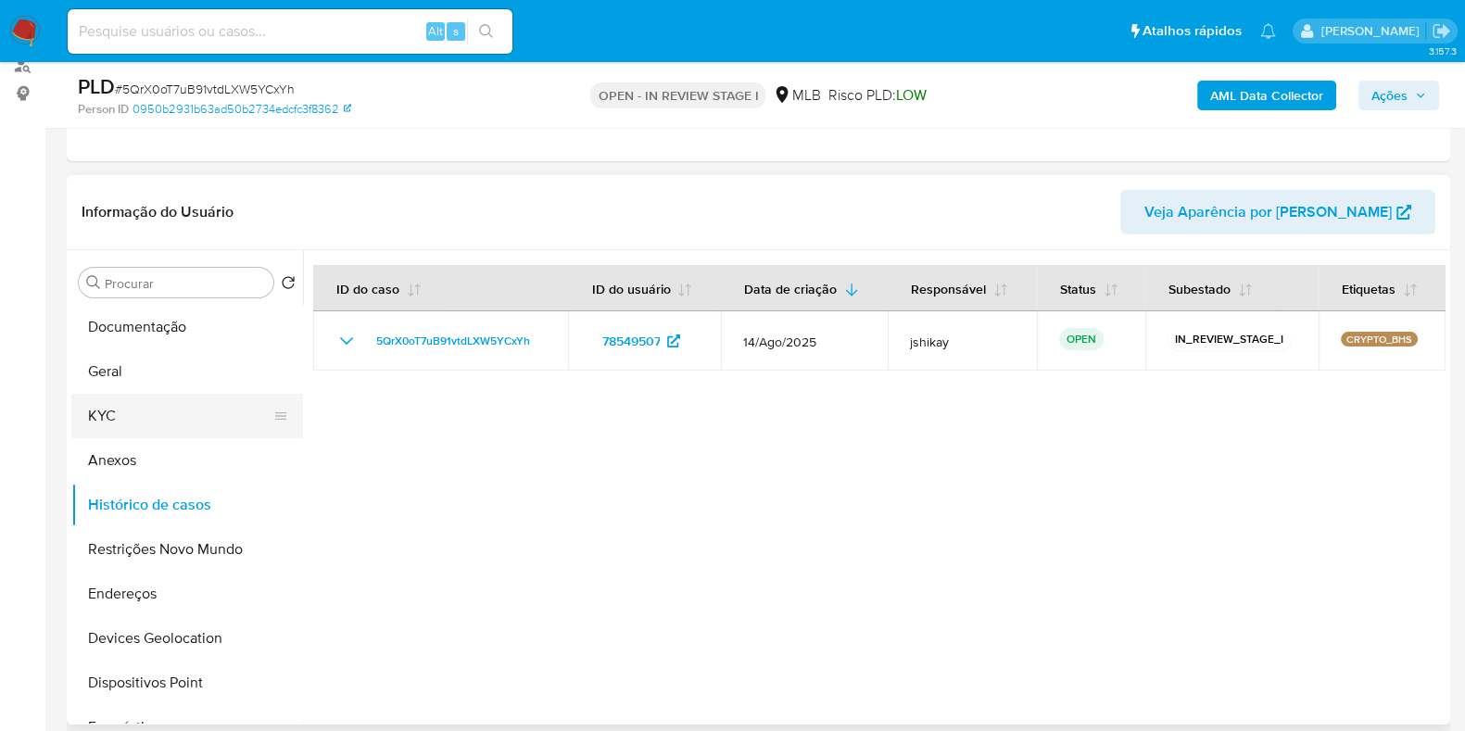
click at [137, 425] on button "KYC" at bounding box center [179, 416] width 217 height 44
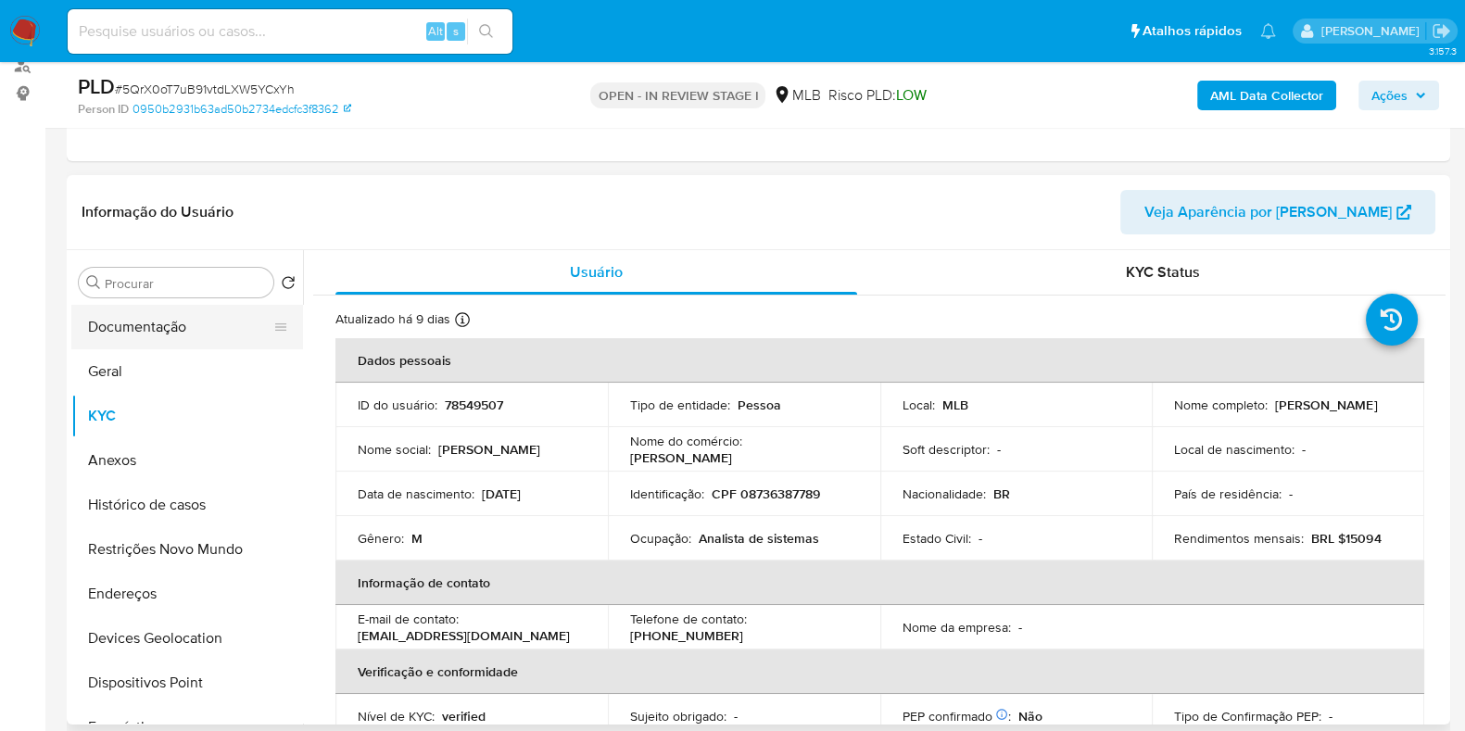
click at [141, 315] on button "Documentação" at bounding box center [179, 327] width 217 height 44
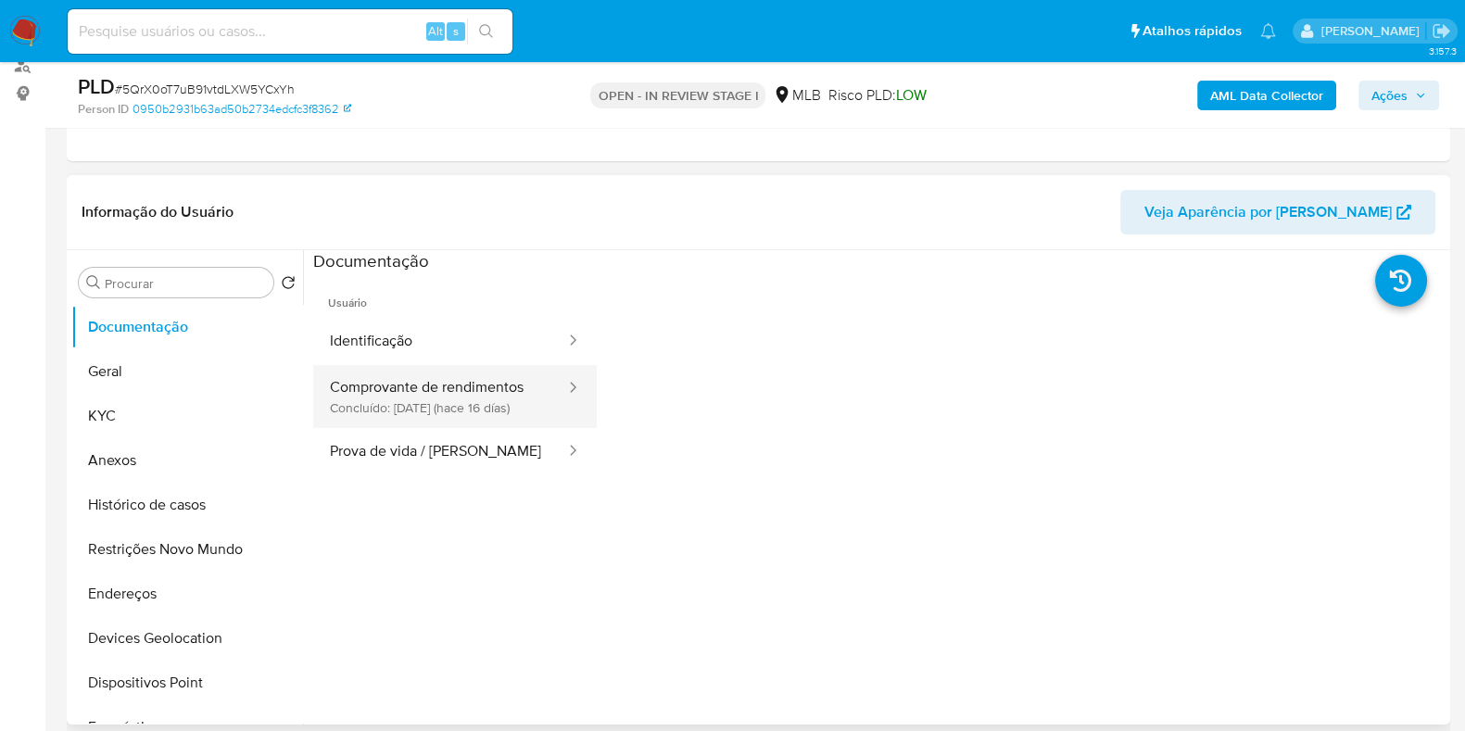
click at [466, 396] on button "Comprovante de rendimentos Concluído: [DATE] (hace 16 días)" at bounding box center [440, 396] width 254 height 63
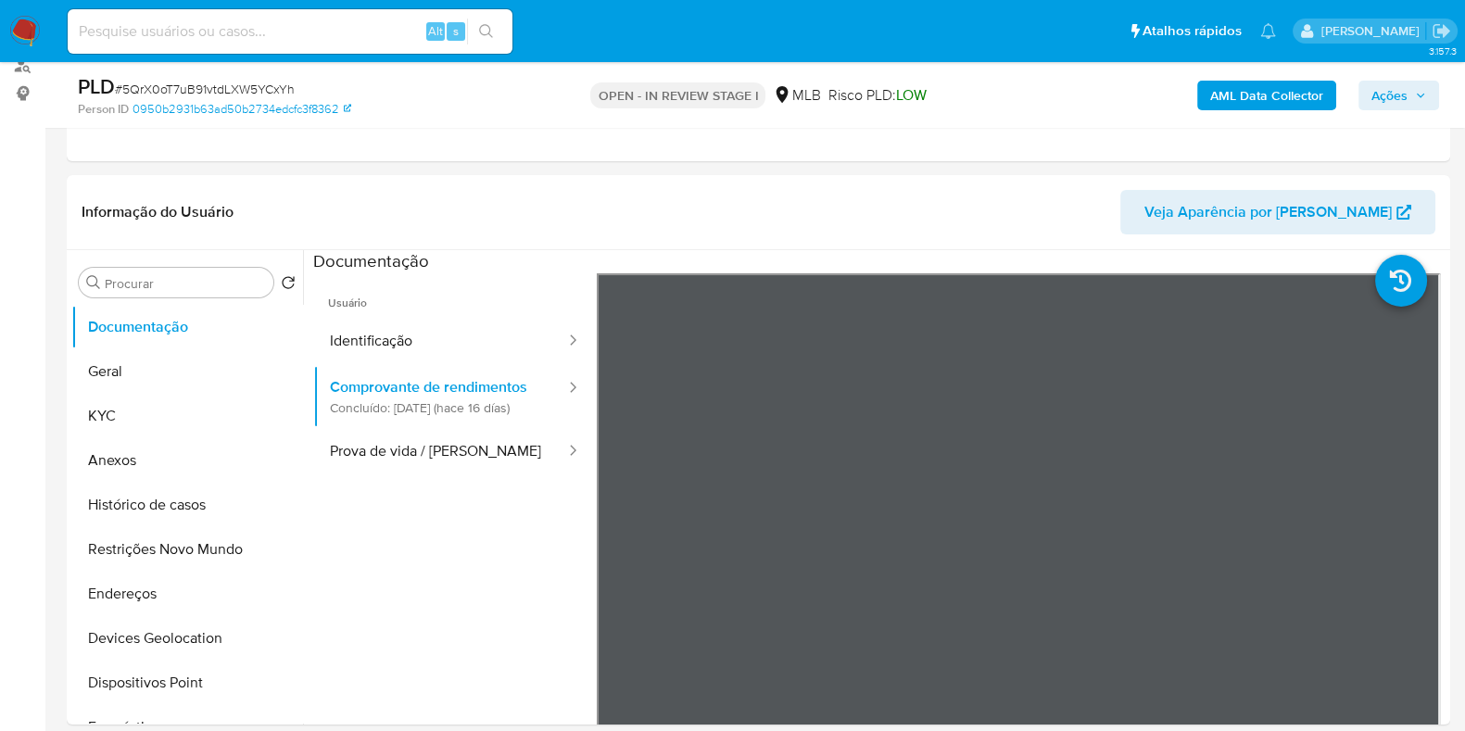
scroll to position [115, 0]
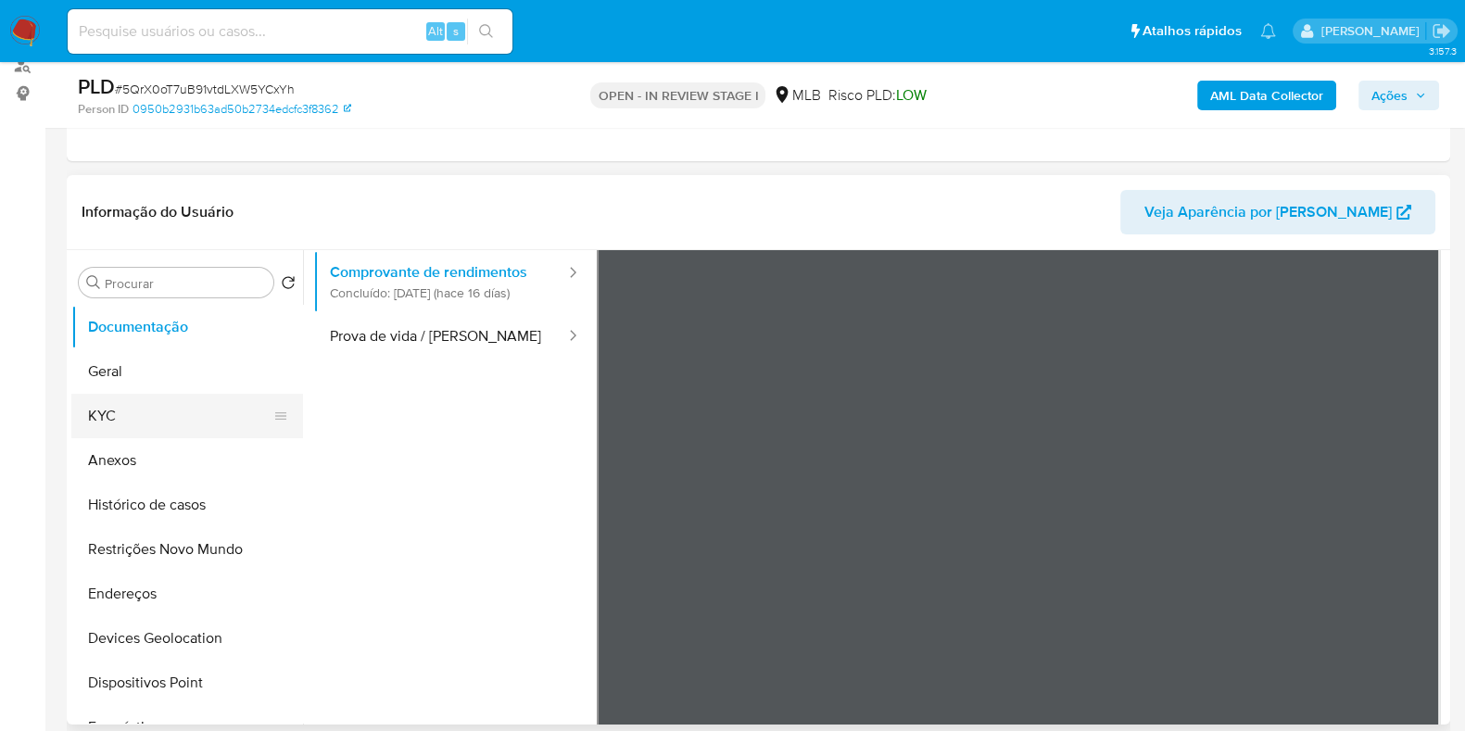
click at [120, 405] on button "KYC" at bounding box center [179, 416] width 217 height 44
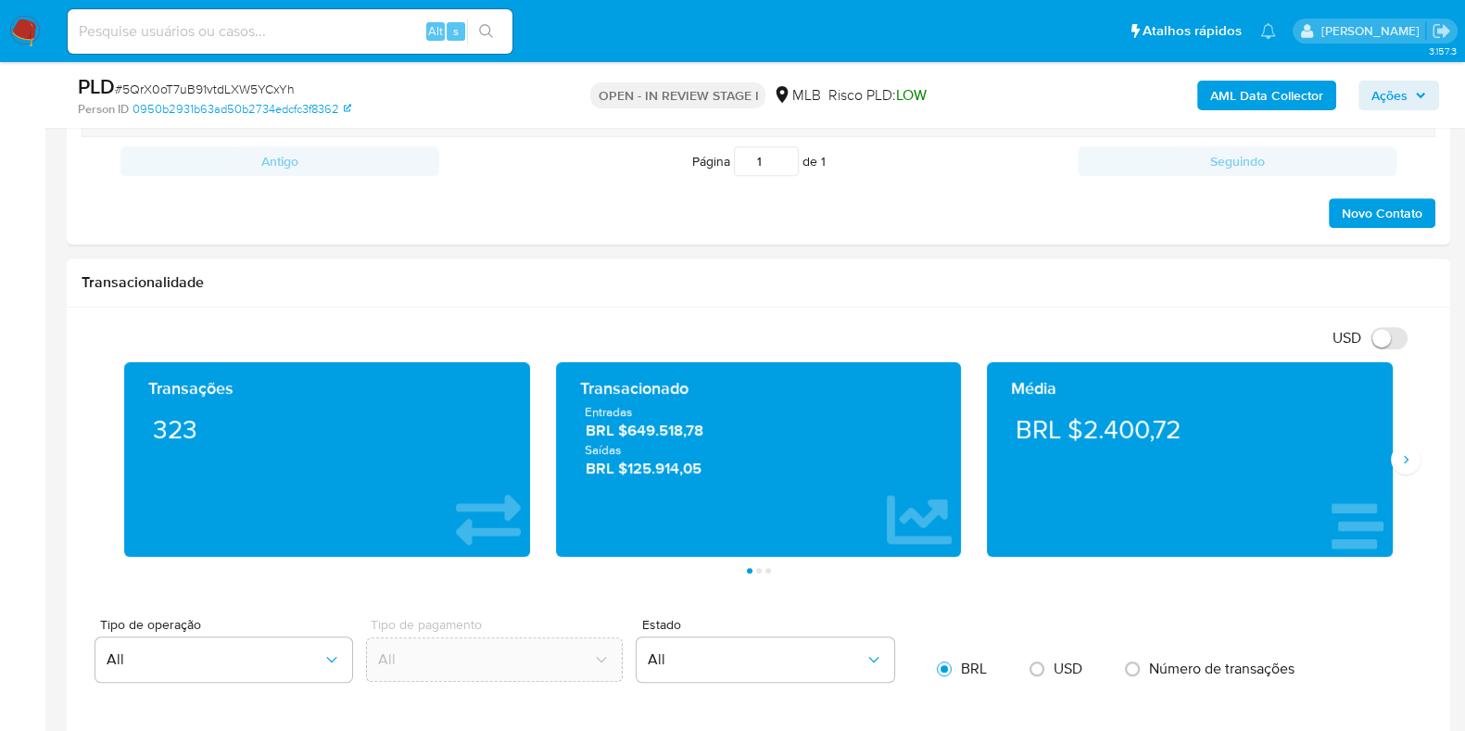
scroll to position [1042, 0]
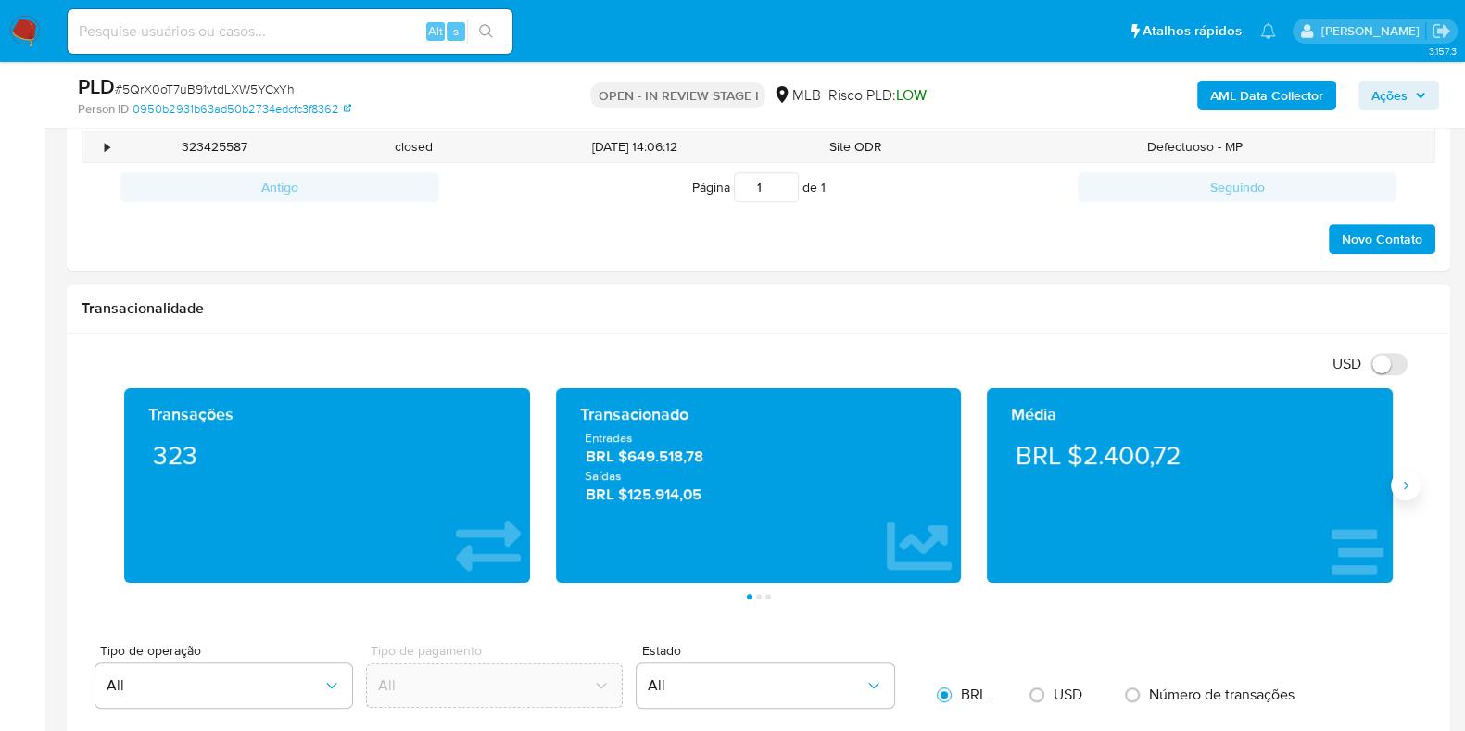
click at [1405, 488] on icon "Siguiente" at bounding box center [1405, 485] width 15 height 15
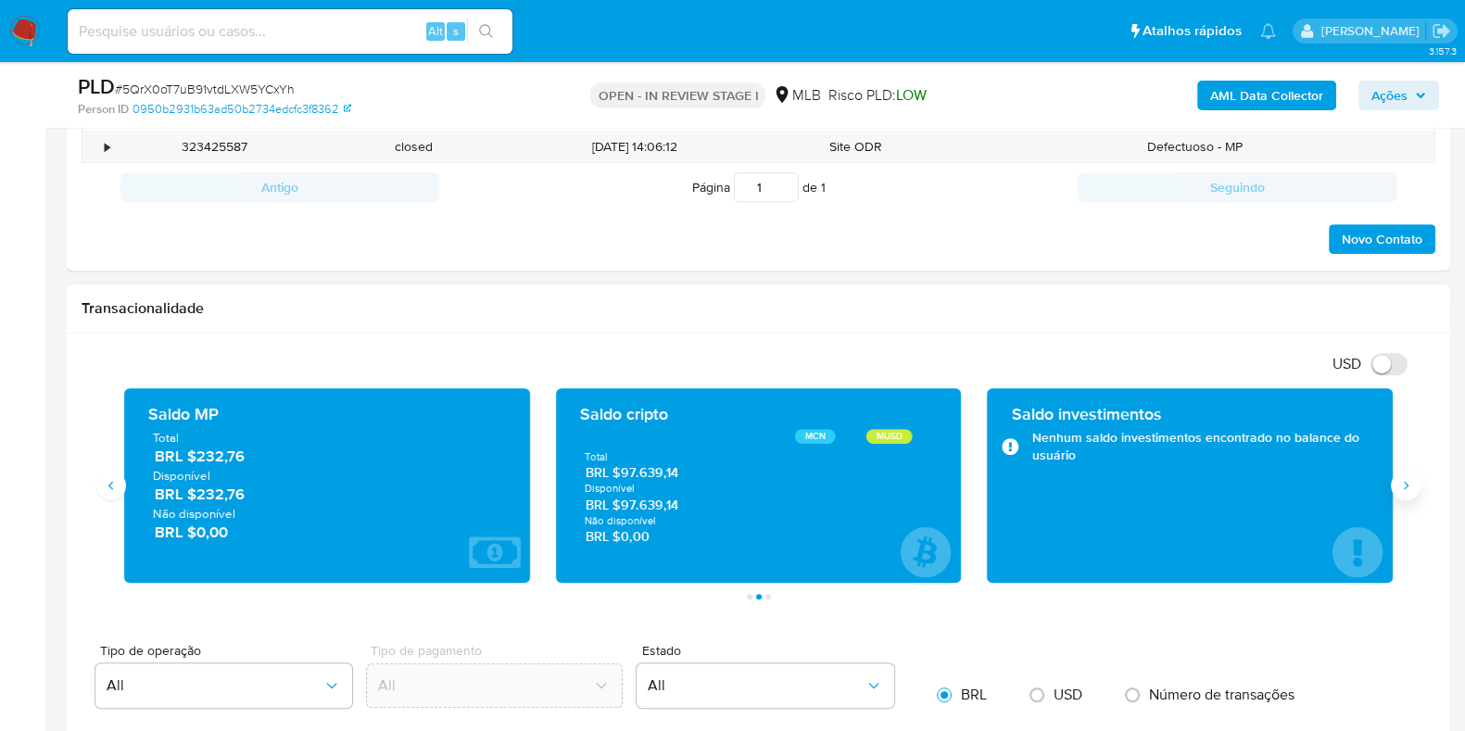
click at [1405, 488] on icon "Siguiente" at bounding box center [1405, 485] width 15 height 15
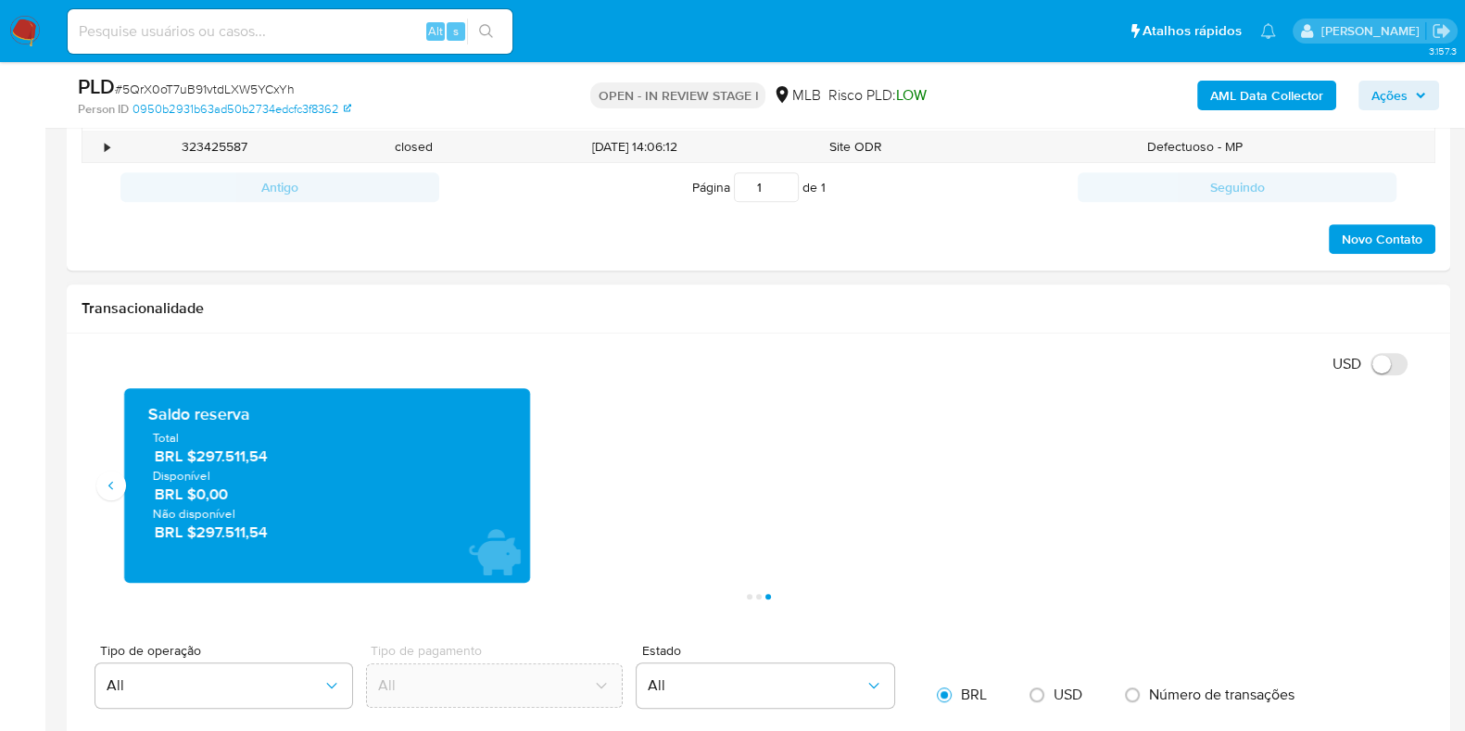
drag, startPoint x: 278, startPoint y: 459, endPoint x: 198, endPoint y: 458, distance: 79.7
click at [198, 458] on span "BRL $297.511,54" at bounding box center [328, 456] width 346 height 21
click at [131, 488] on div "Saldo reserva Total BRL $297.511,54 Disponível BRL $0,00 Não disponível BRL $29…" at bounding box center [327, 485] width 406 height 195
click at [121, 493] on button "Anterior" at bounding box center [111, 486] width 30 height 30
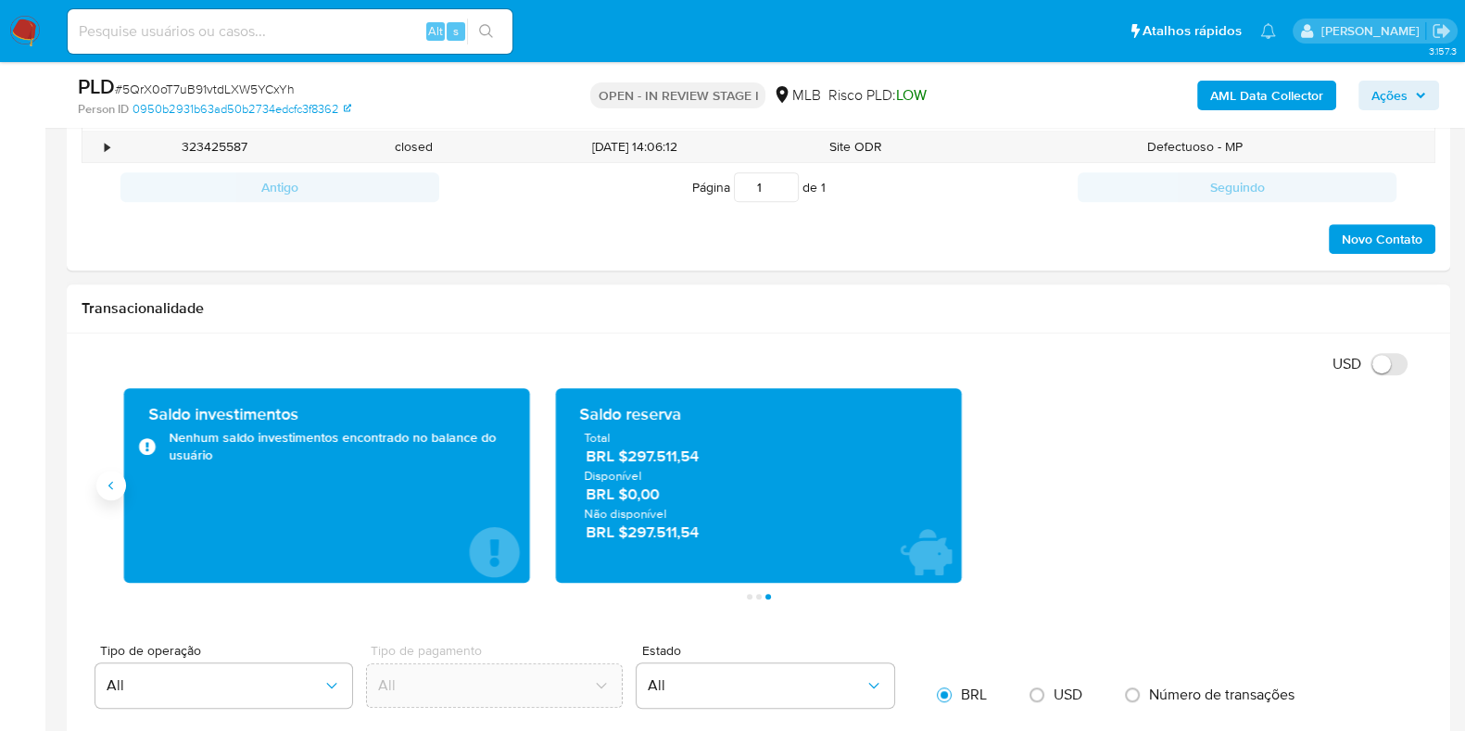
click at [121, 493] on button "Anterior" at bounding box center [111, 486] width 30 height 30
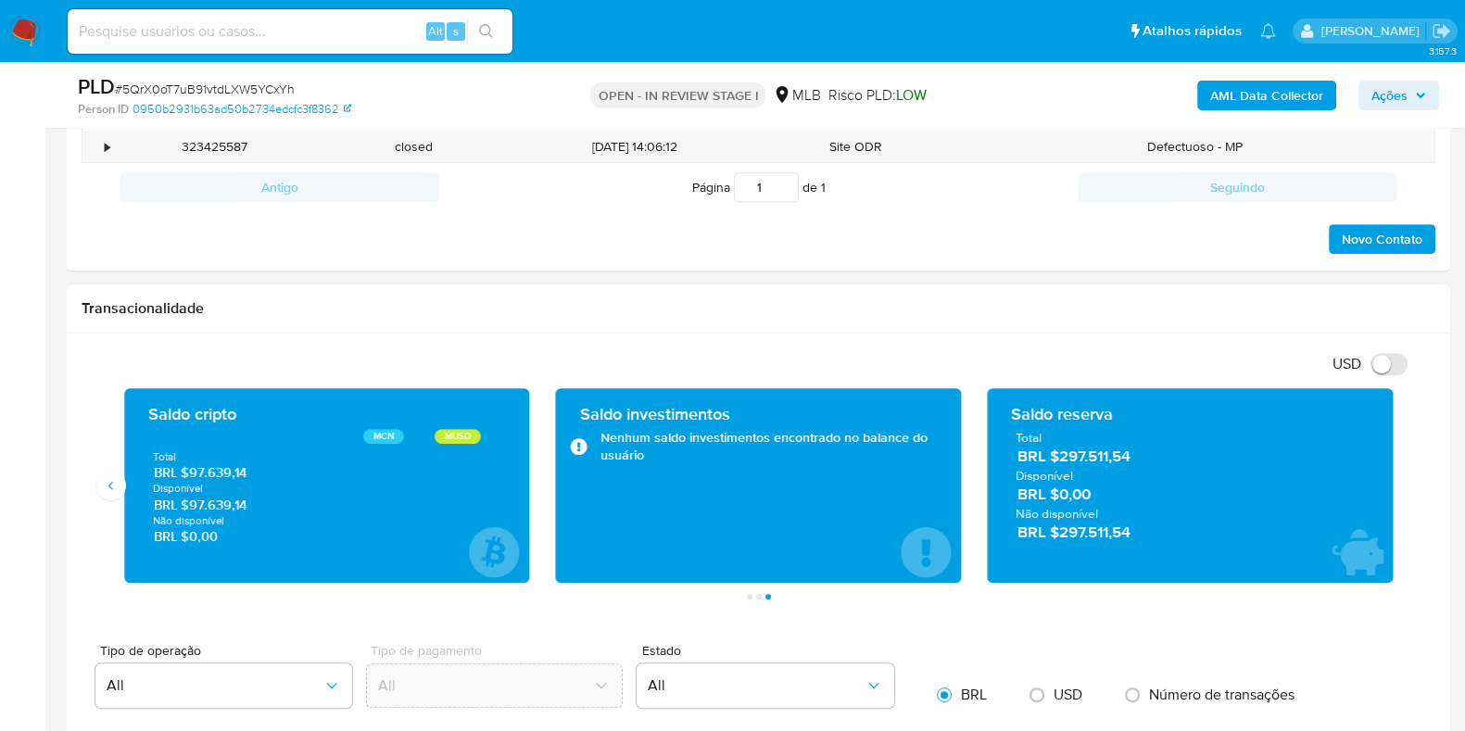
drag, startPoint x: 258, startPoint y: 499, endPoint x: 187, endPoint y: 507, distance: 70.8
click at [187, 507] on span "BRL $97.639,14" at bounding box center [327, 505] width 346 height 18
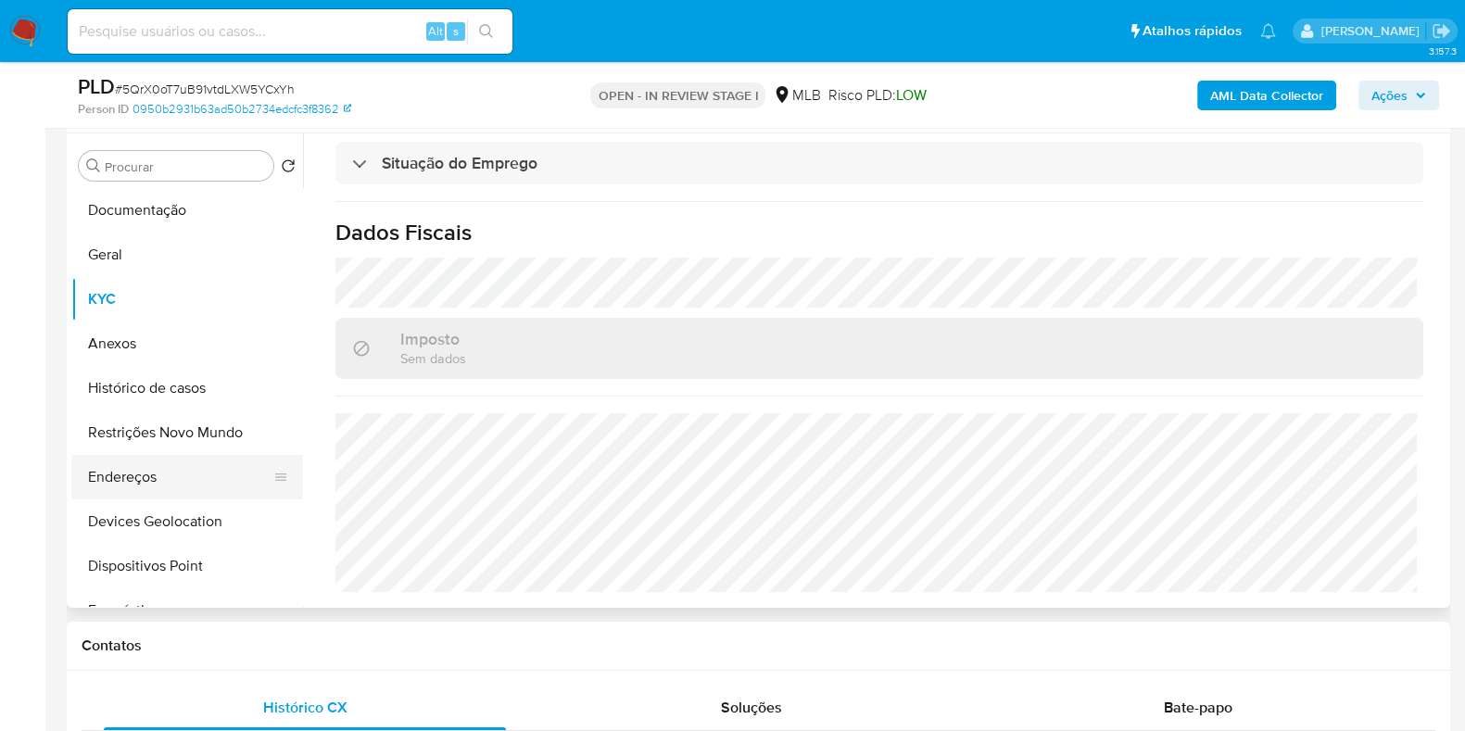
scroll to position [231, 0]
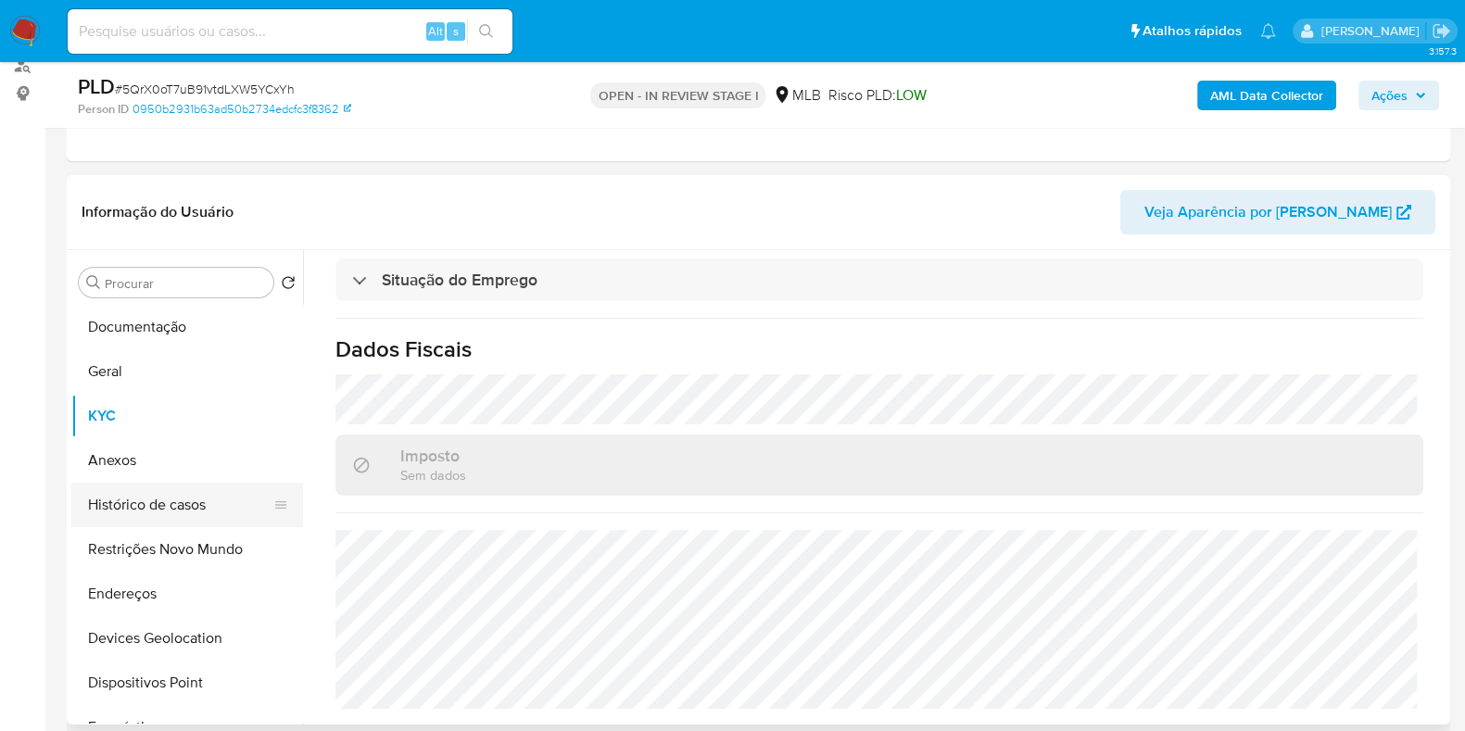
click at [175, 493] on button "Histórico de casos" at bounding box center [179, 505] width 217 height 44
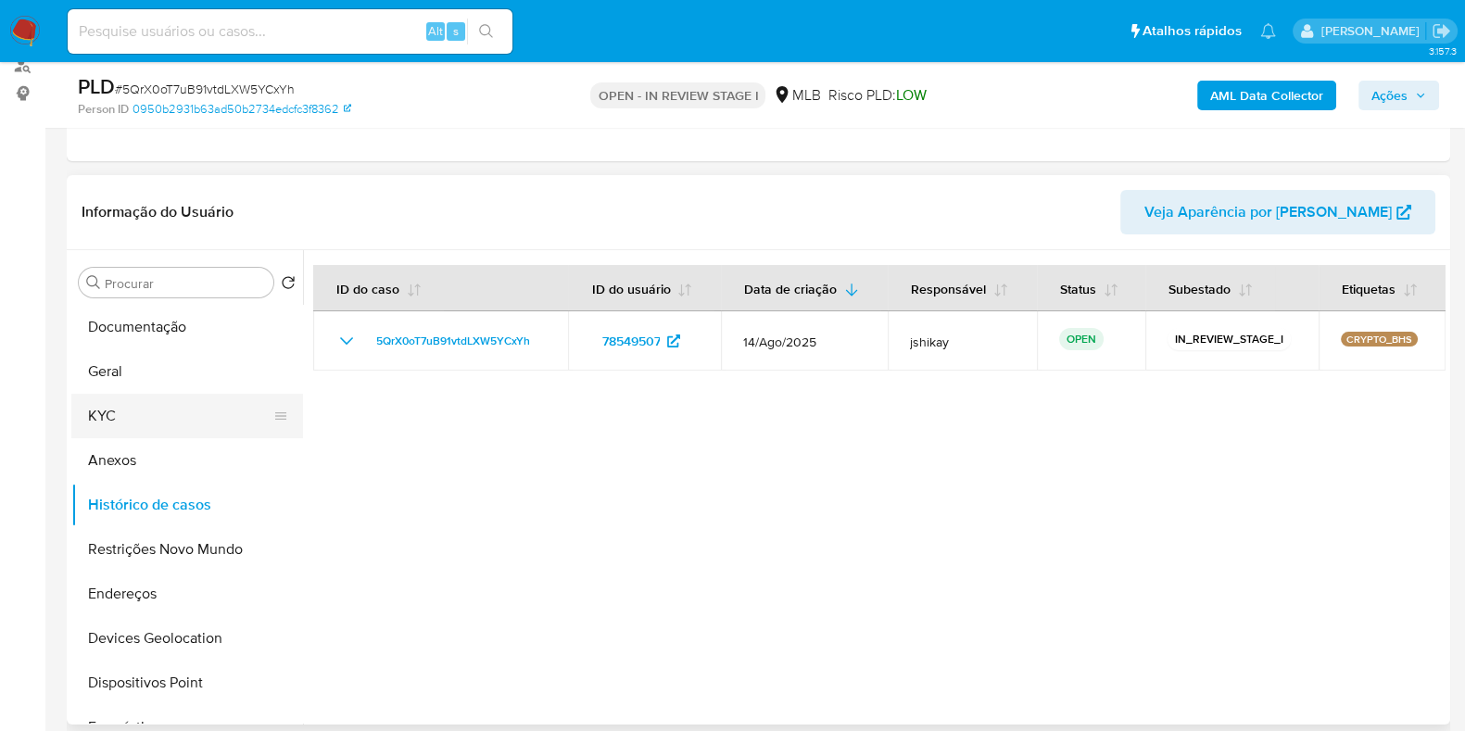
click at [136, 418] on button "KYC" at bounding box center [179, 416] width 217 height 44
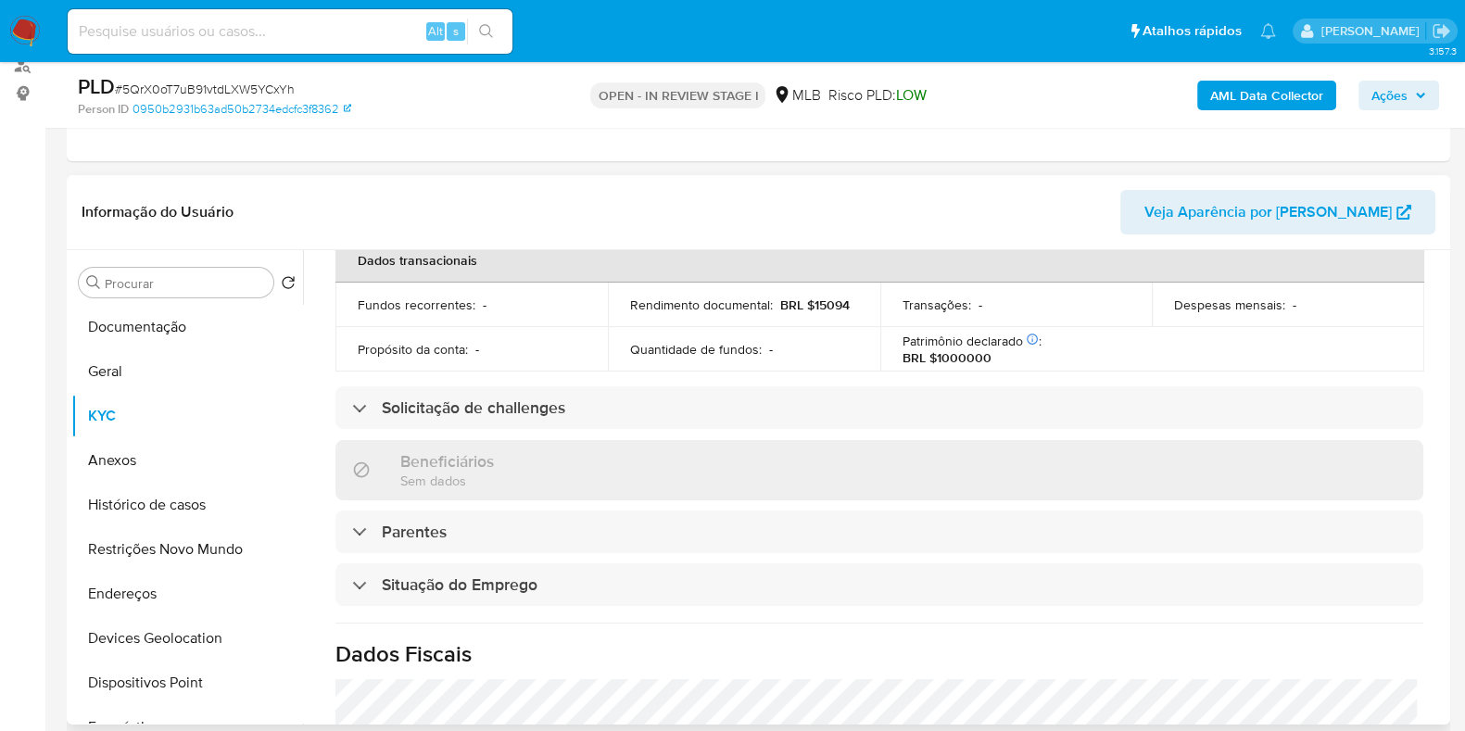
scroll to position [805, 0]
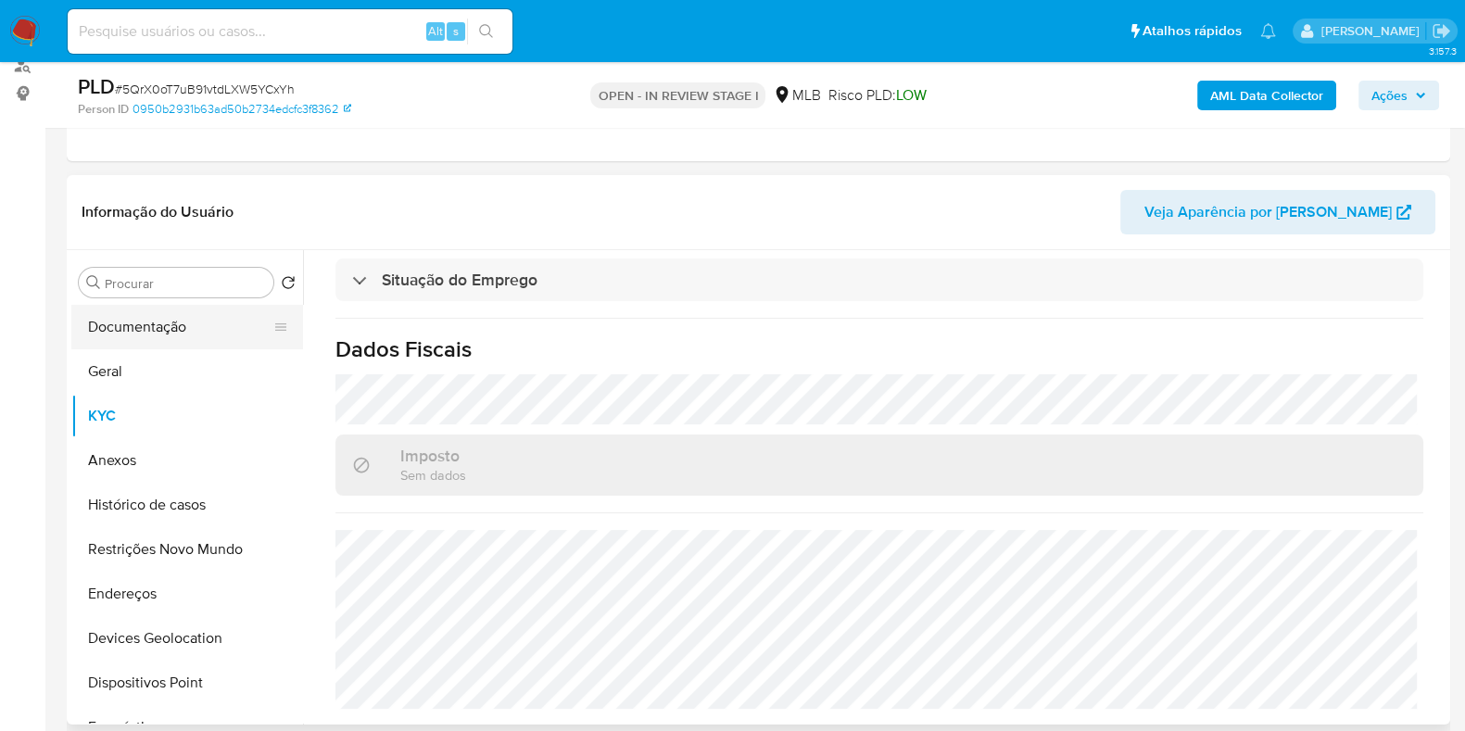
click at [130, 318] on button "Documentação" at bounding box center [179, 327] width 217 height 44
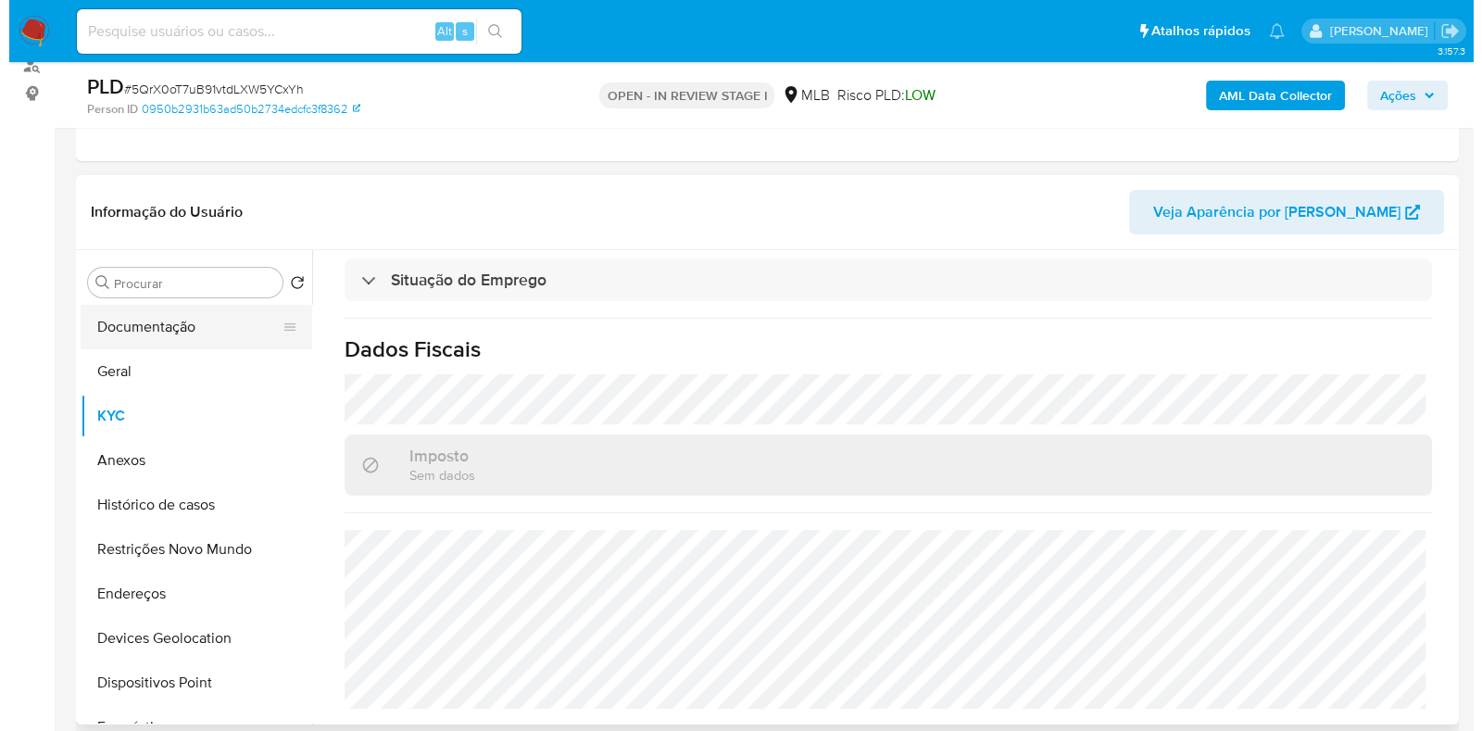
scroll to position [0, 0]
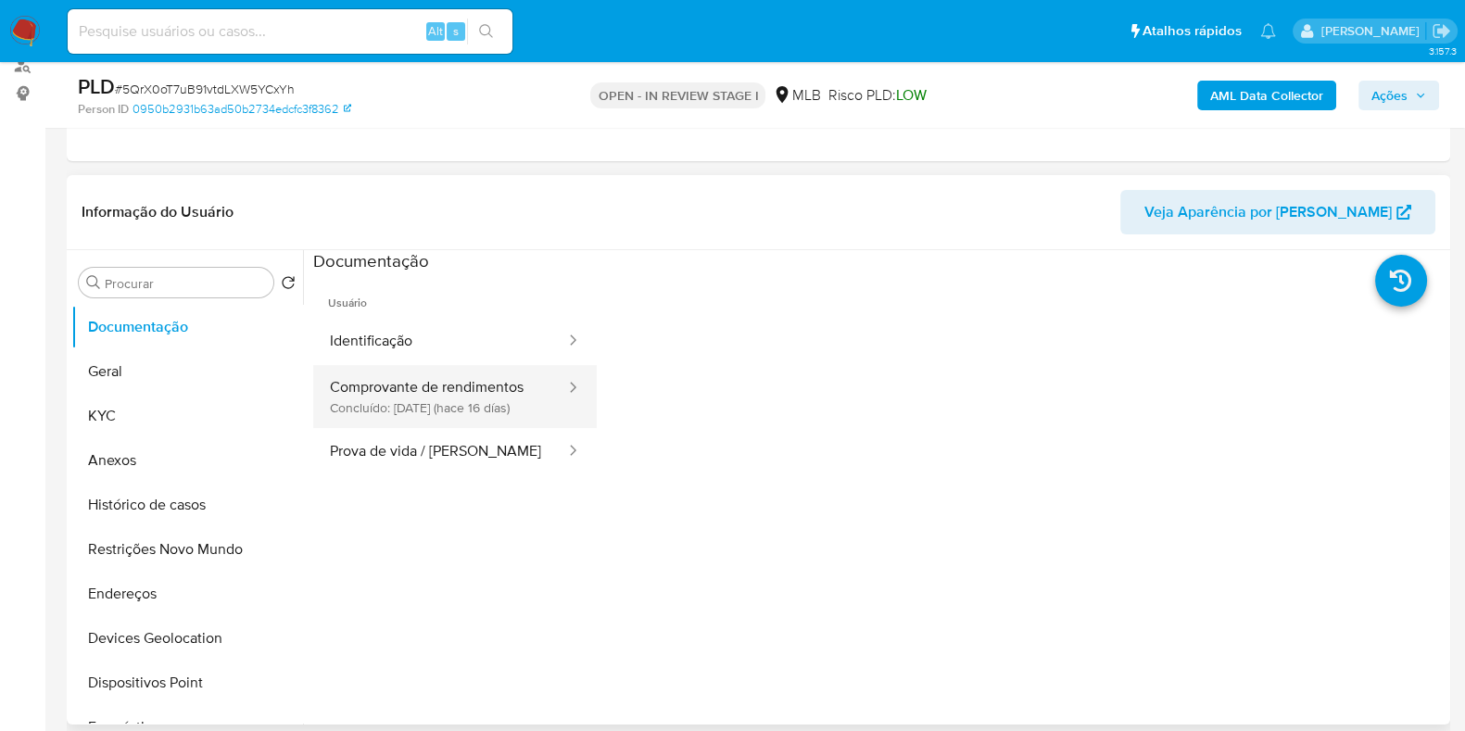
click at [406, 385] on button "Comprovante de rendimentos Concluído: 20/08/2025 (hace 16 días)" at bounding box center [440, 396] width 254 height 63
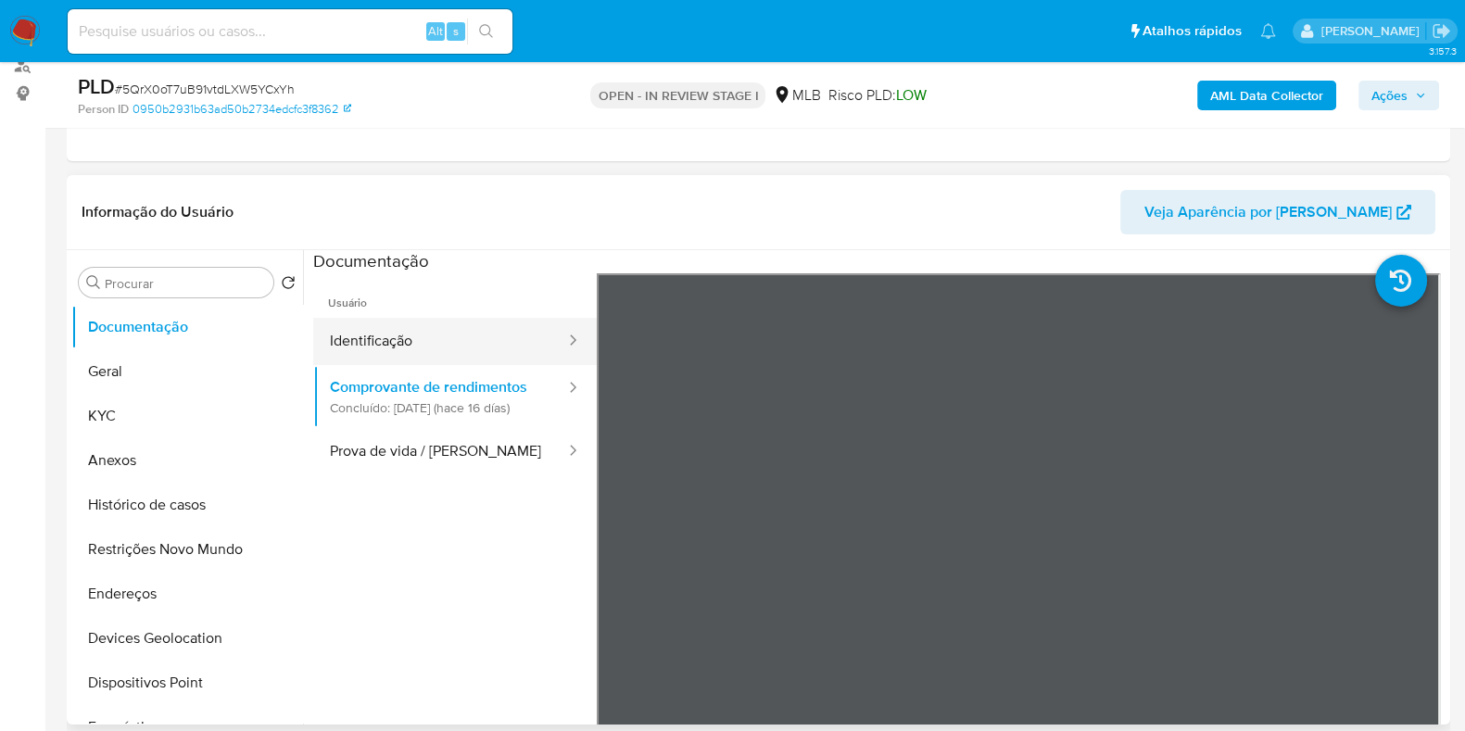
click at [405, 335] on button "Identificação" at bounding box center [440, 341] width 254 height 47
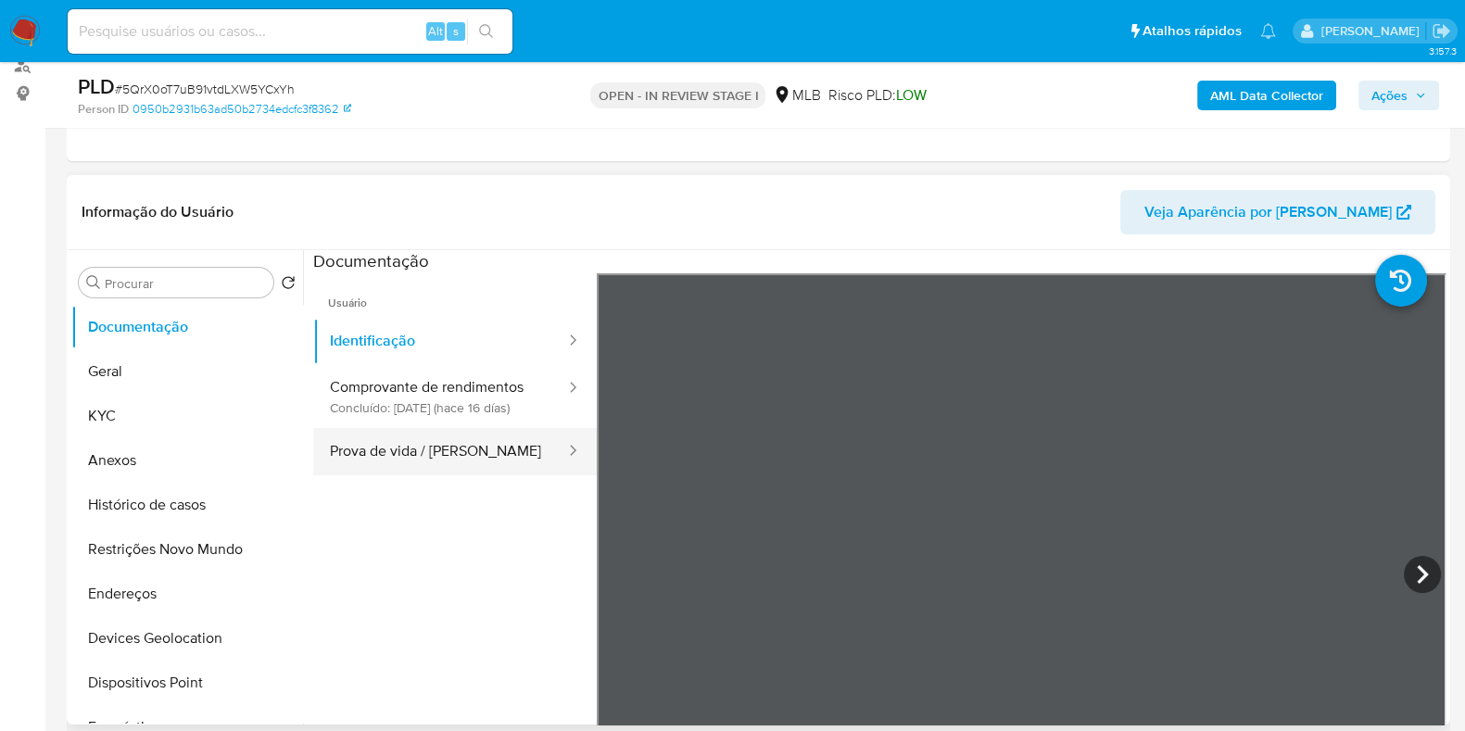
click at [427, 457] on button "Prova de vida / Selfie" at bounding box center [440, 451] width 254 height 47
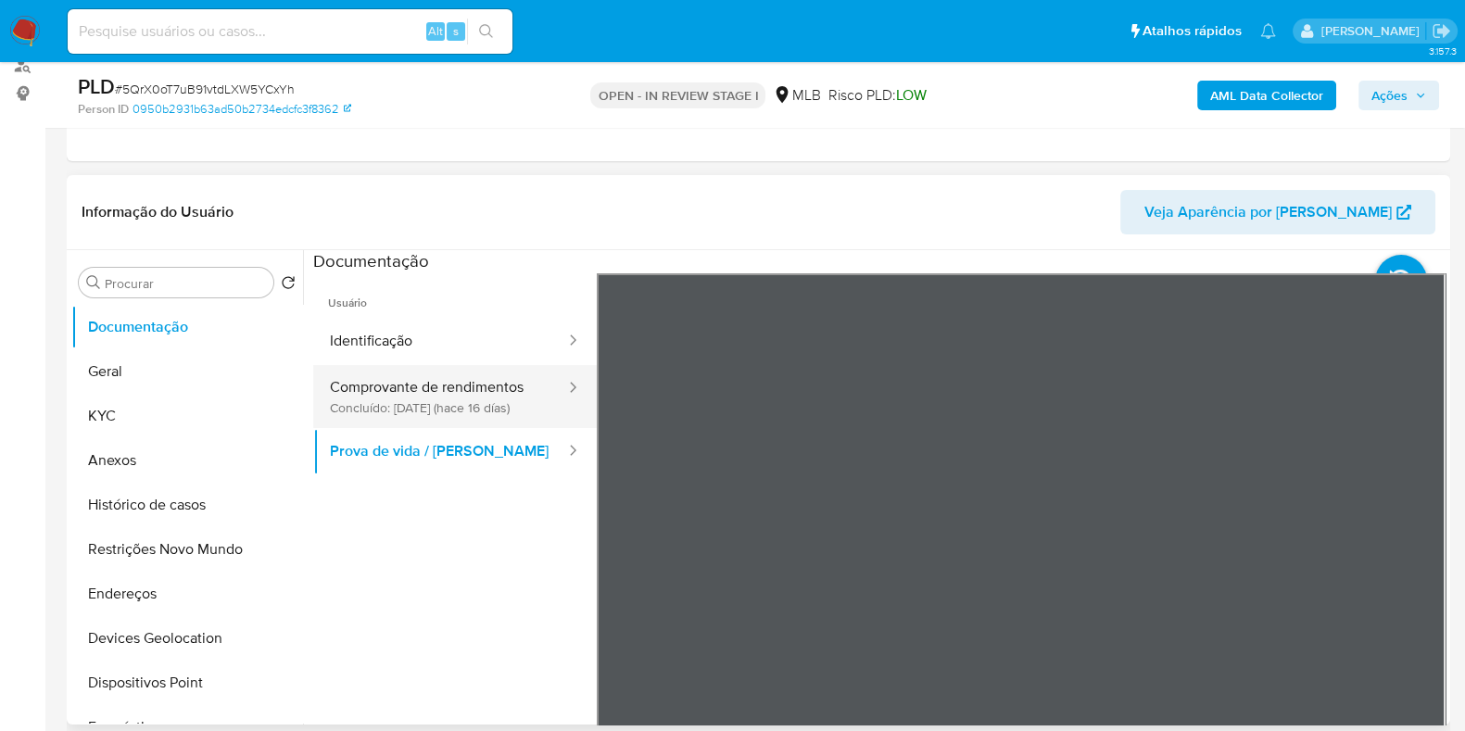
click at [440, 376] on button "Comprovante de rendimentos Concluído: 20/08/2025 (hace 16 días)" at bounding box center [440, 396] width 254 height 63
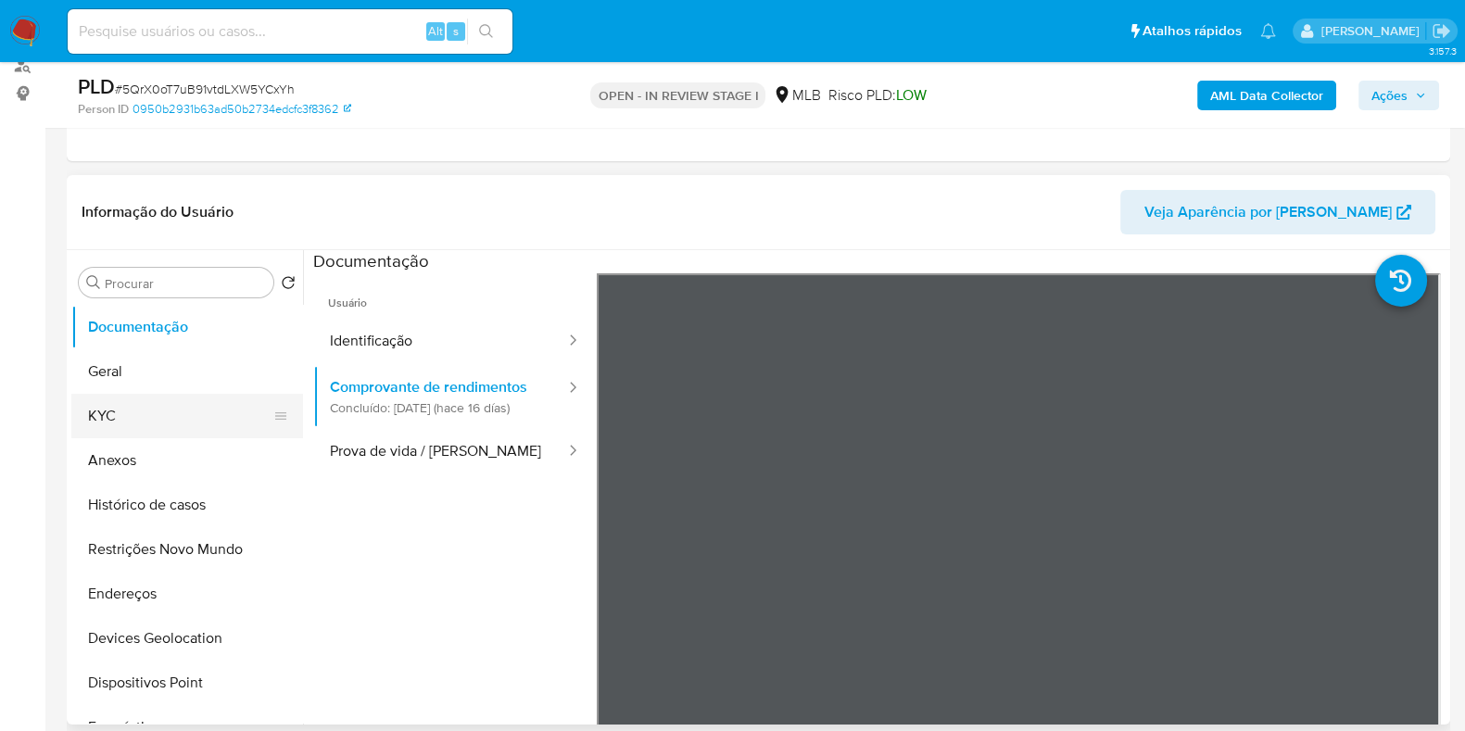
click at [126, 403] on button "KYC" at bounding box center [179, 416] width 217 height 44
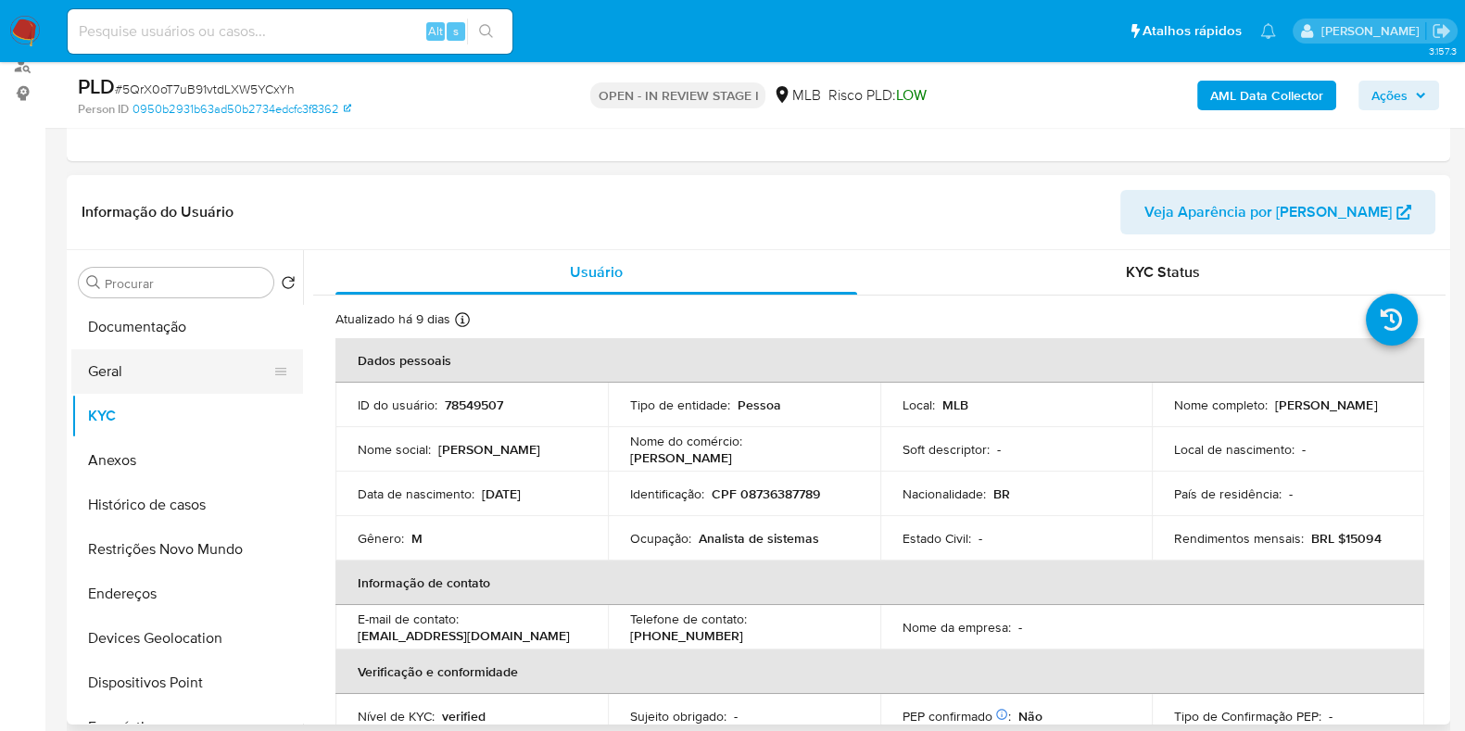
click at [157, 372] on button "Geral" at bounding box center [179, 371] width 217 height 44
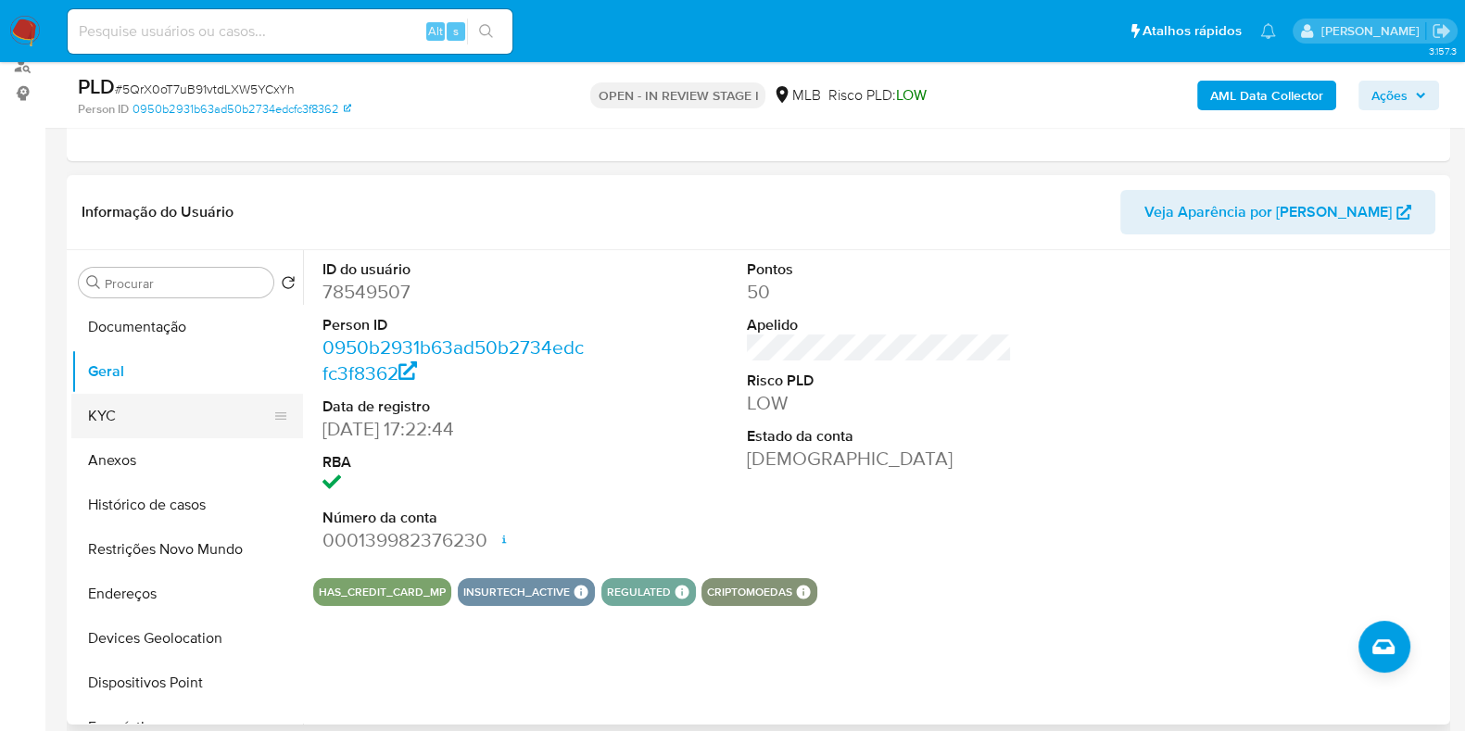
click at [127, 402] on button "KYC" at bounding box center [179, 416] width 217 height 44
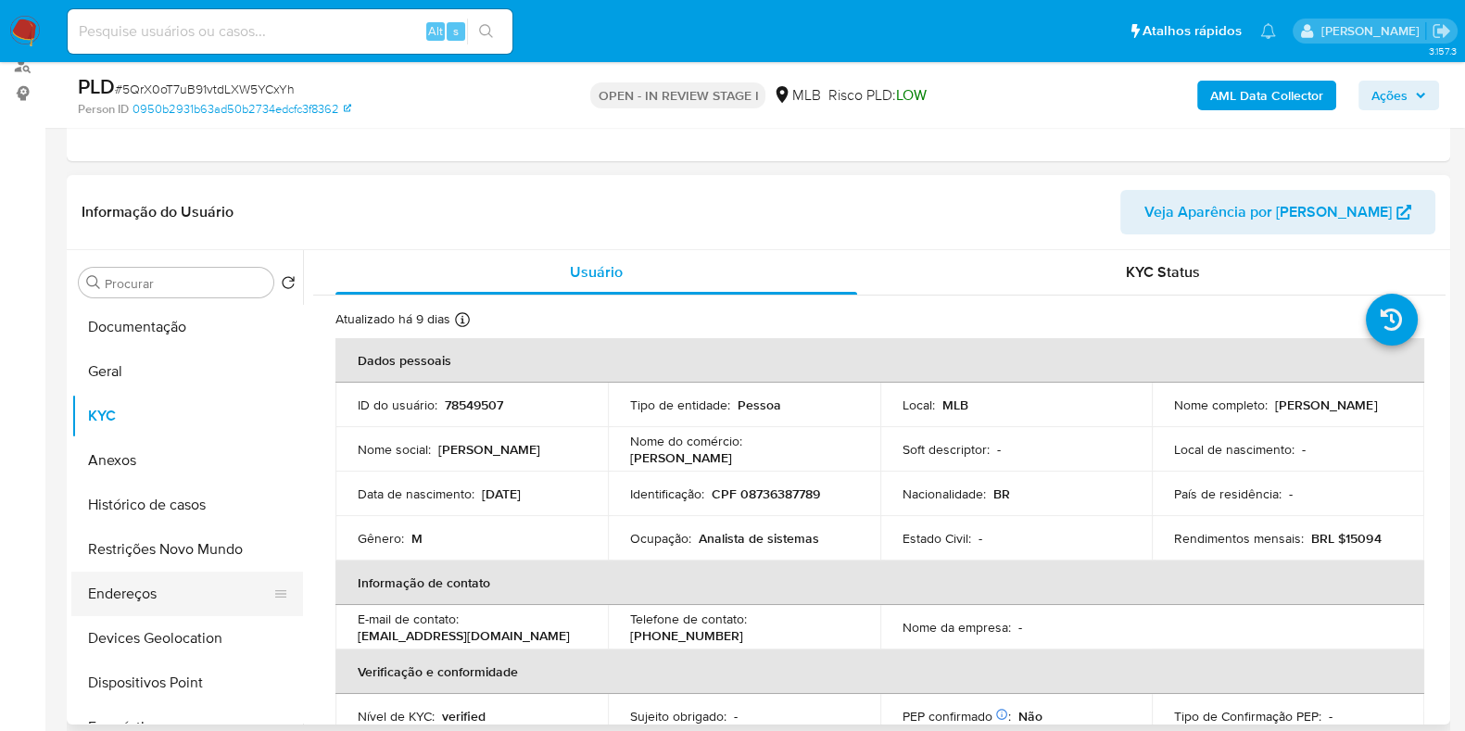
click at [156, 602] on button "Endereços" at bounding box center [179, 594] width 217 height 44
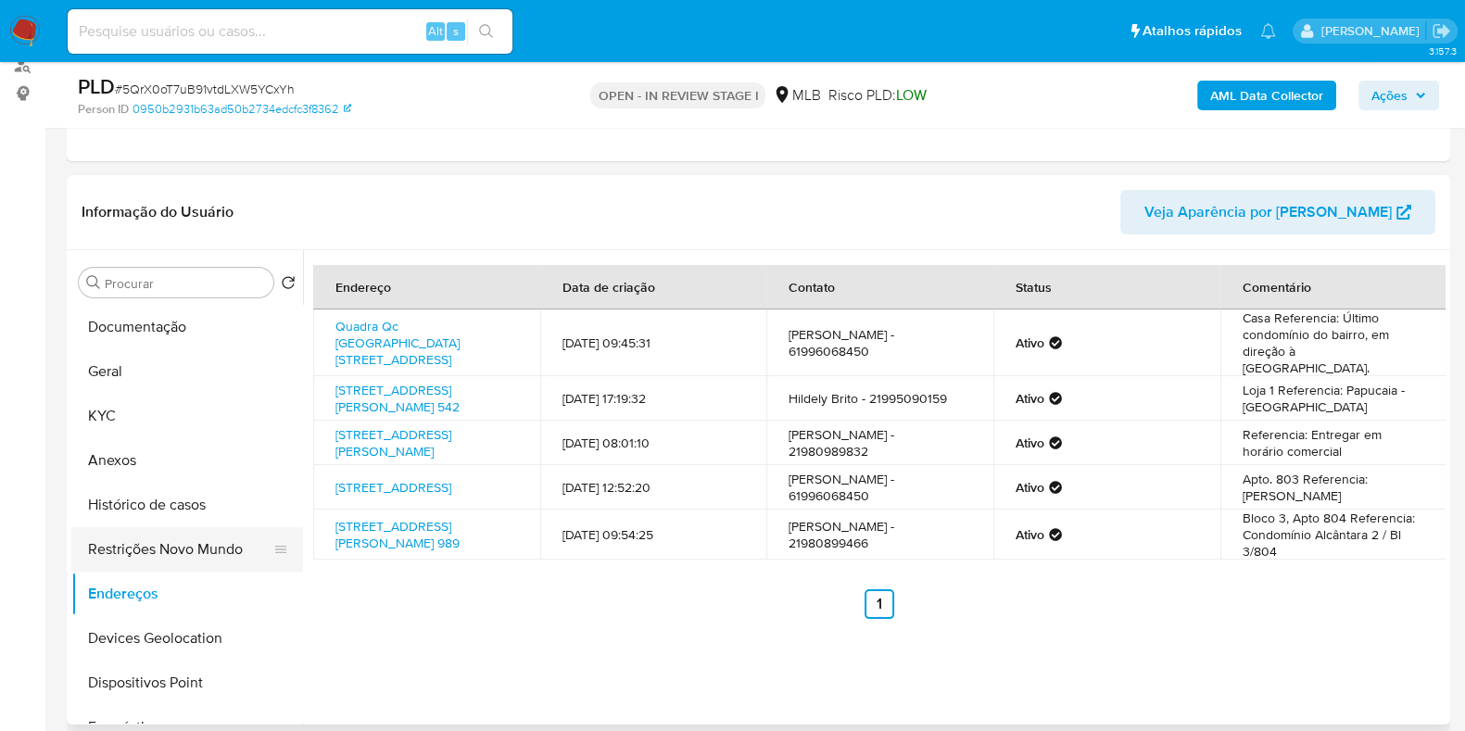
click at [124, 542] on button "Restrições Novo Mundo" at bounding box center [179, 549] width 217 height 44
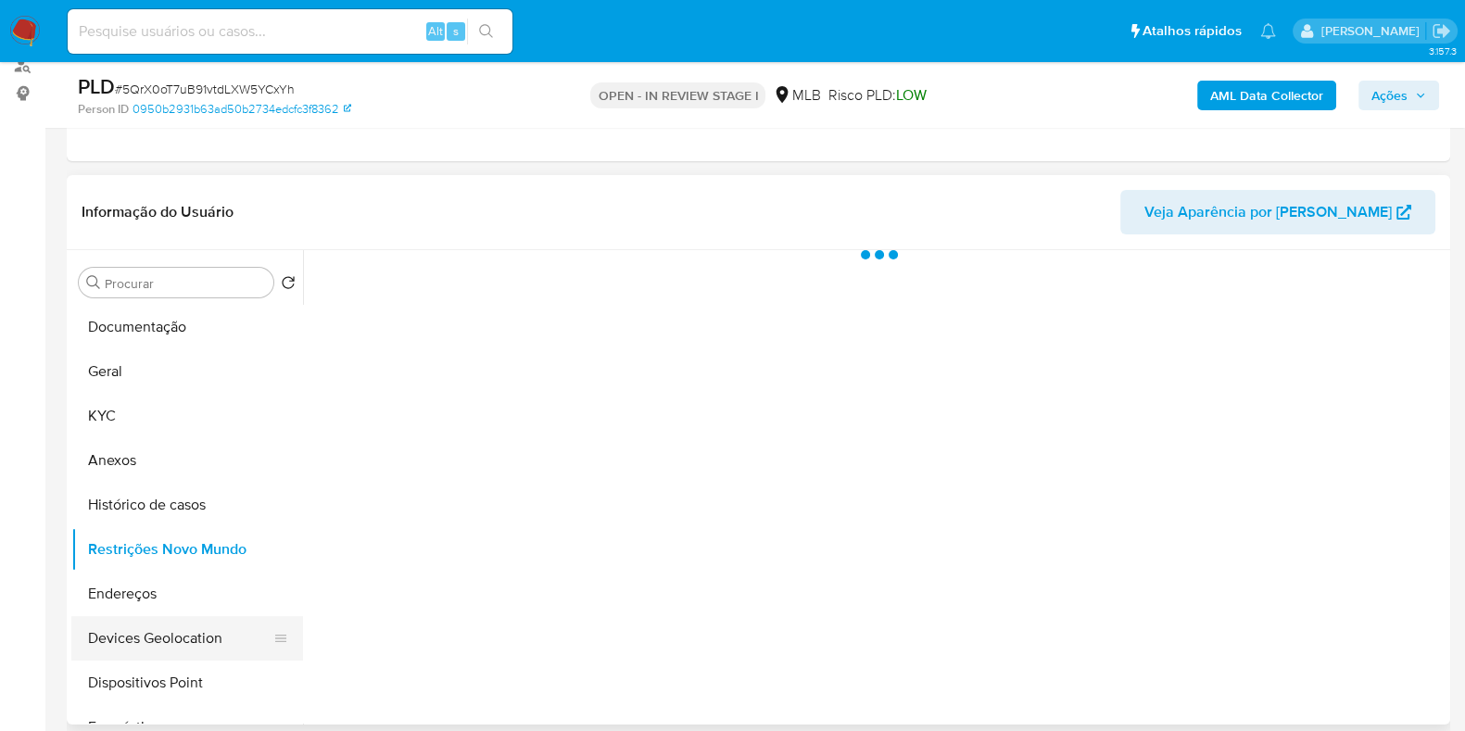
click at [162, 646] on button "Devices Geolocation" at bounding box center [179, 638] width 217 height 44
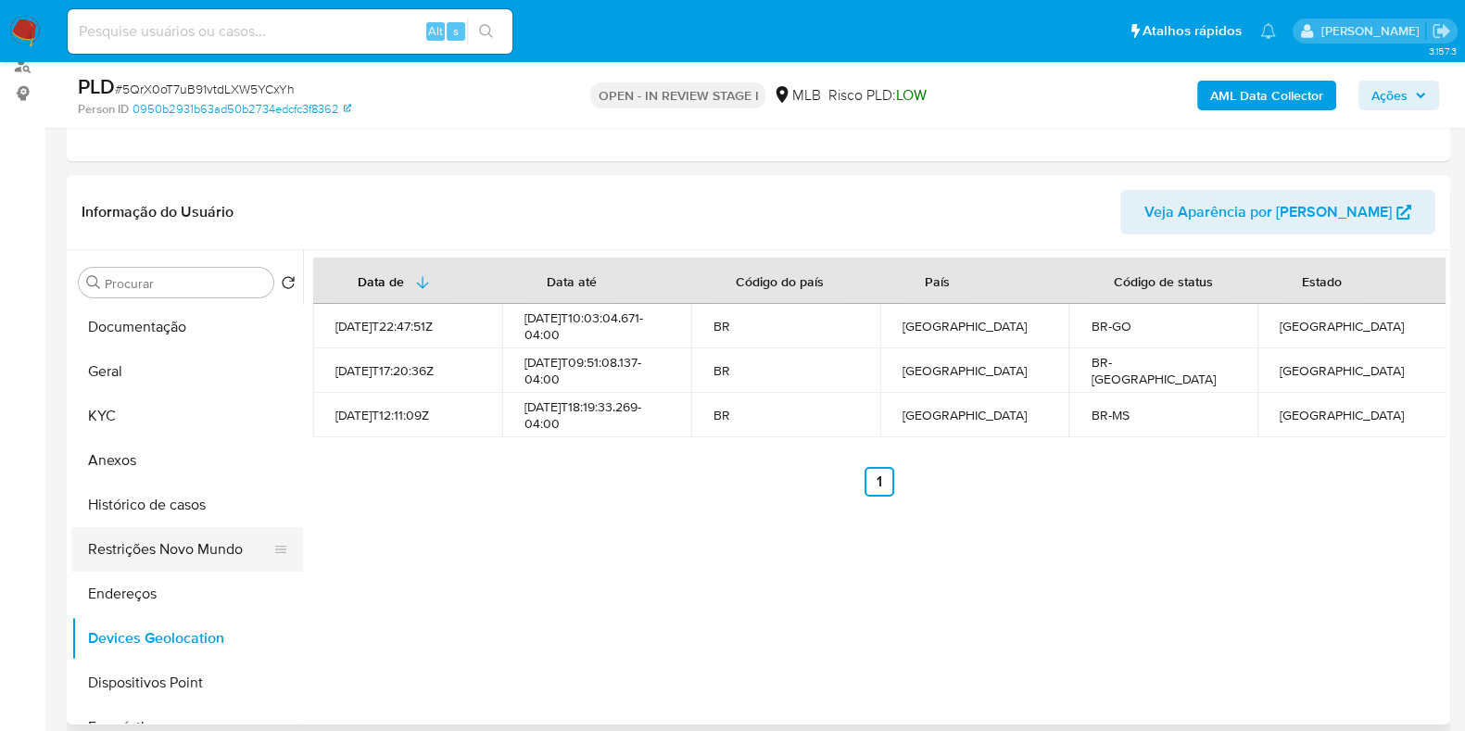
click at [164, 537] on button "Restrições Novo Mundo" at bounding box center [179, 549] width 217 height 44
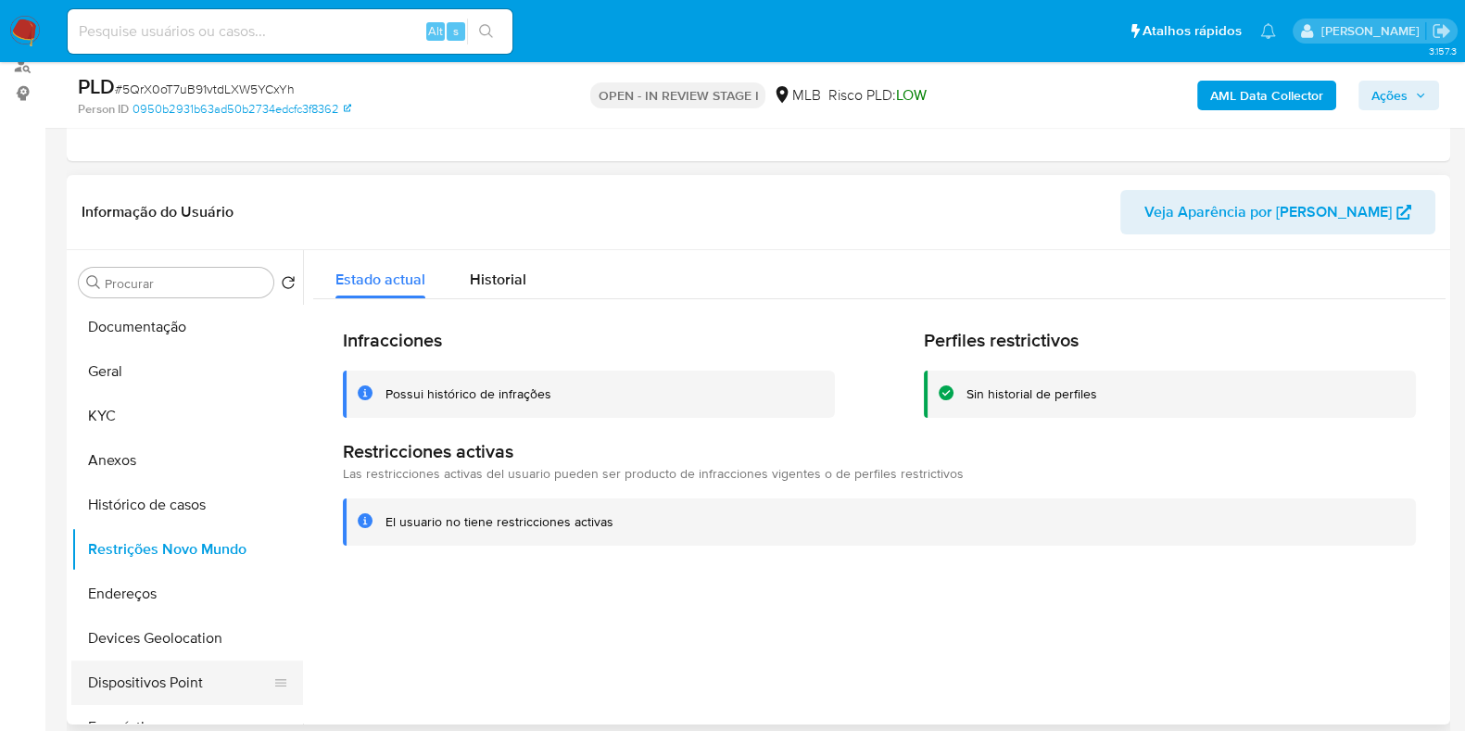
click at [166, 672] on button "Dispositivos Point" at bounding box center [179, 683] width 217 height 44
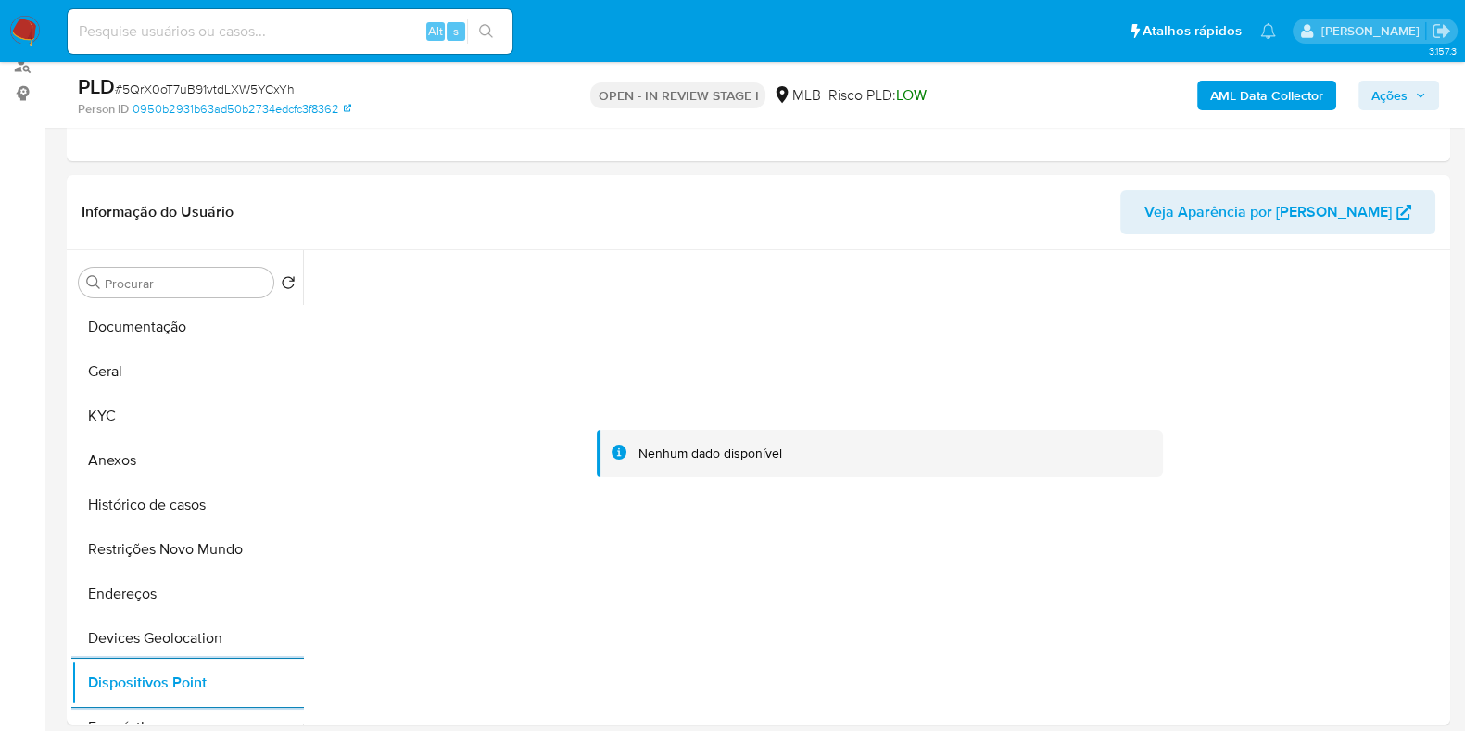
click at [1245, 104] on b "AML Data Collector" at bounding box center [1266, 96] width 113 height 30
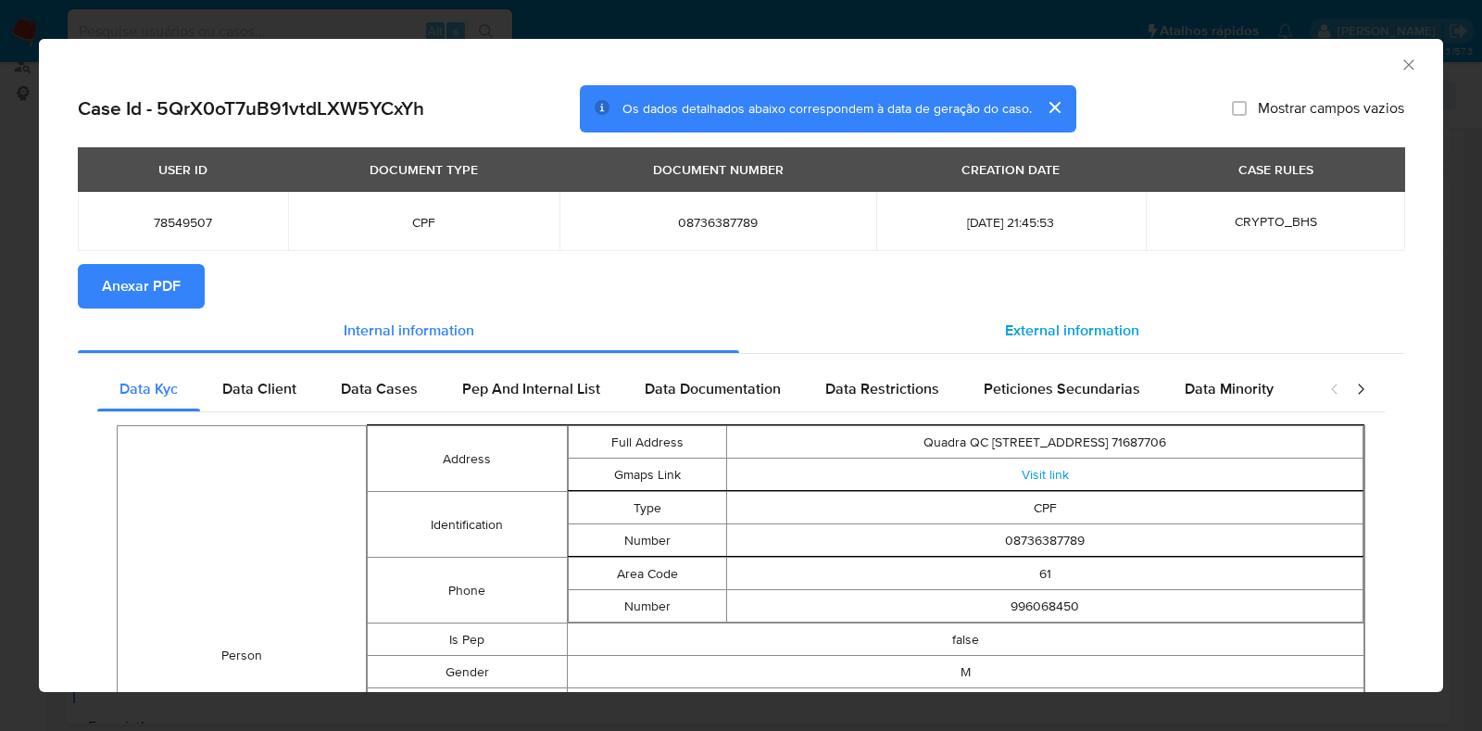
click at [1074, 331] on span "External information" at bounding box center [1072, 330] width 134 height 21
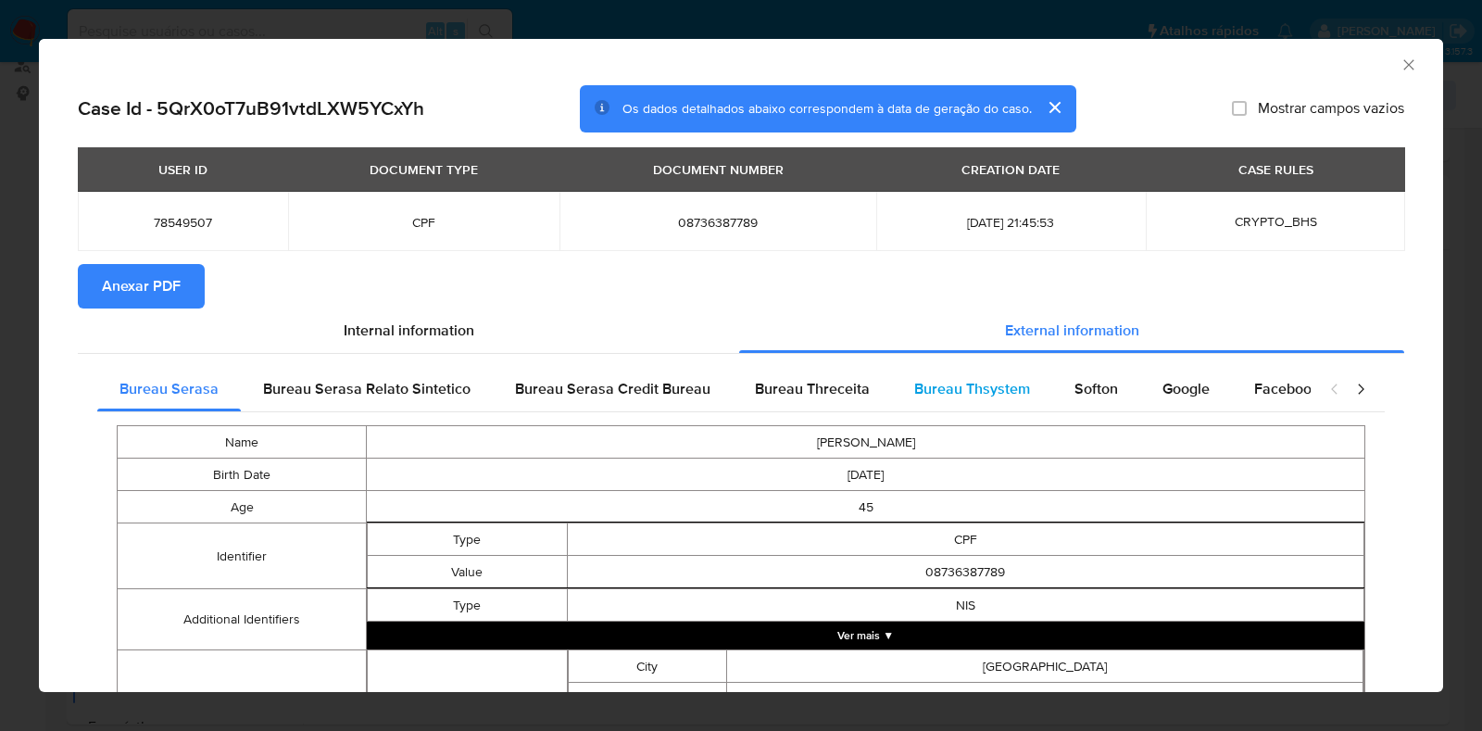
click at [1034, 382] on div "Bureau Thsystem" at bounding box center [972, 389] width 160 height 44
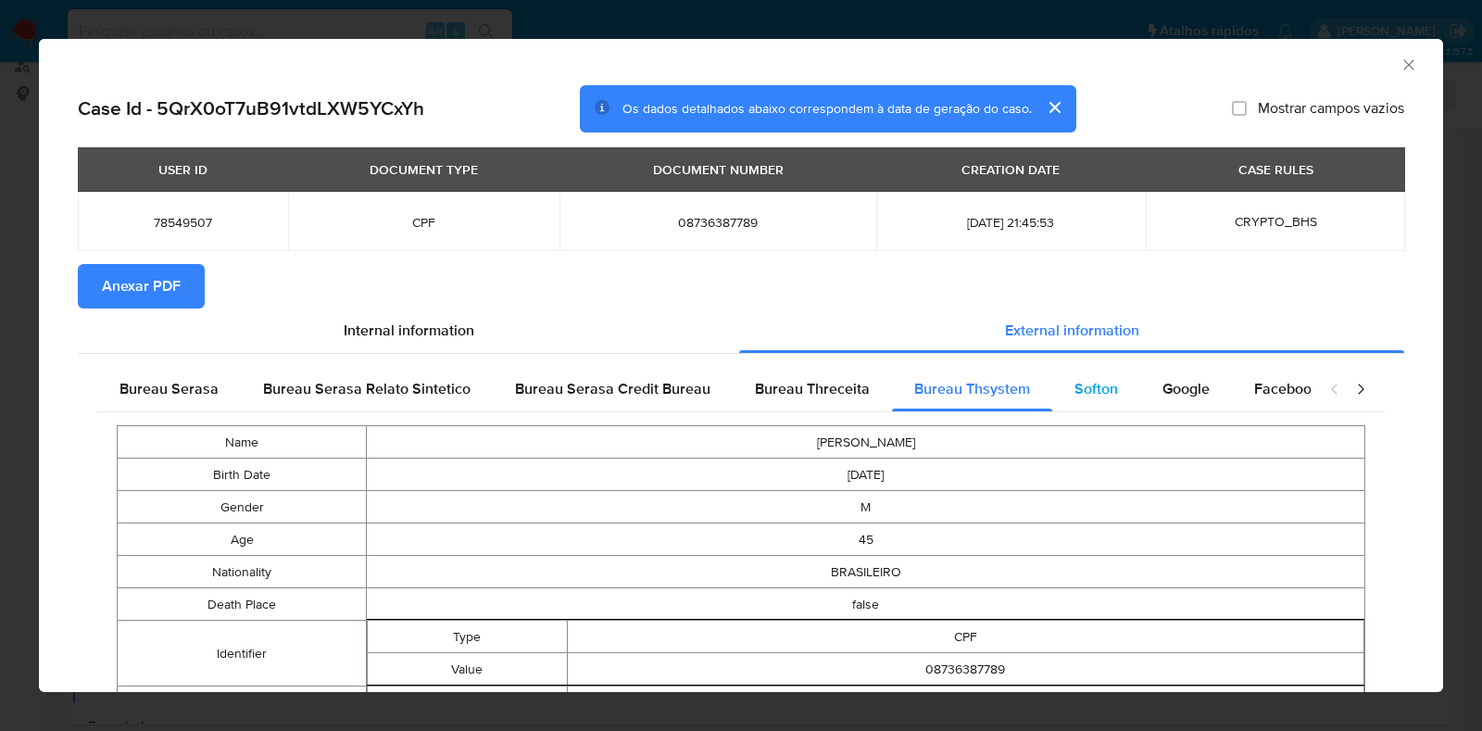
click at [1075, 384] on span "Softon" at bounding box center [1097, 388] width 44 height 21
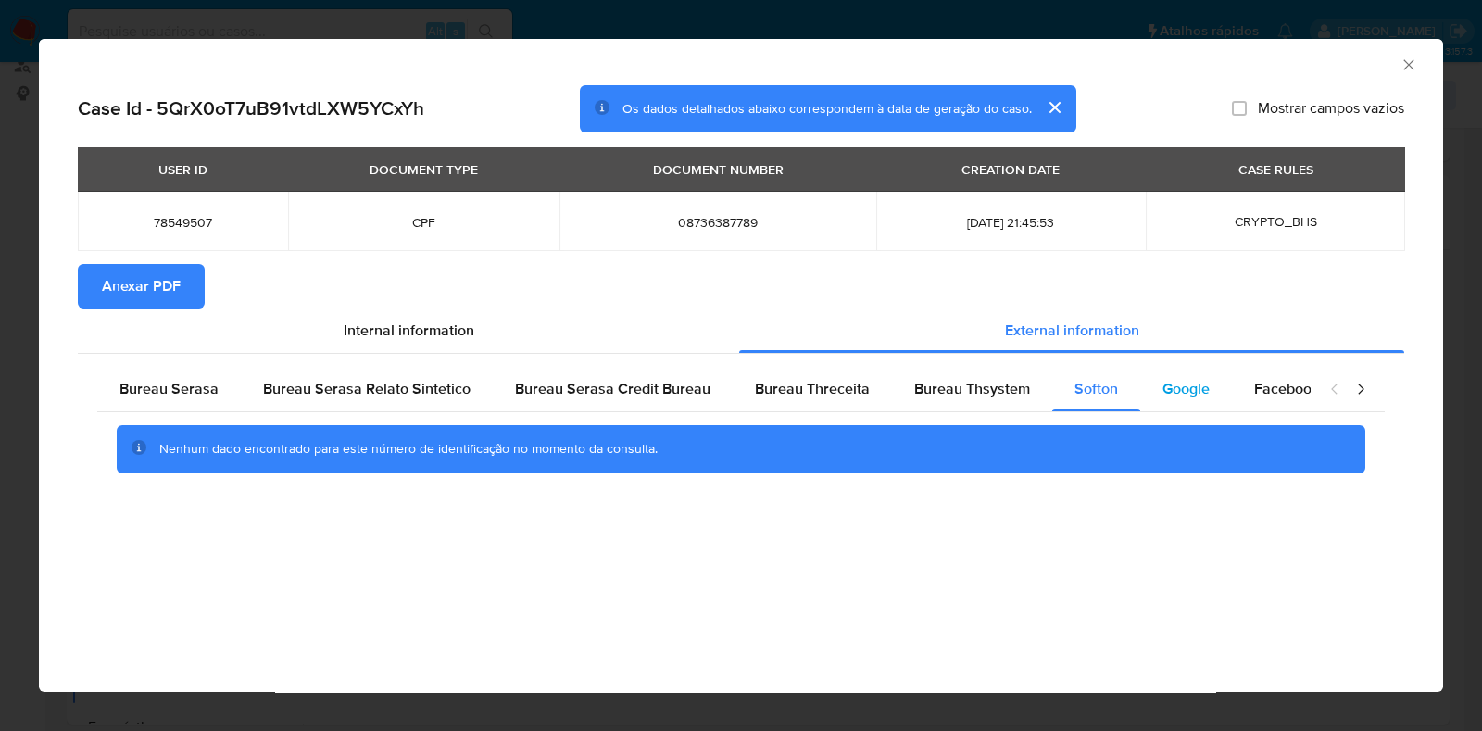
click at [1151, 384] on div "Google" at bounding box center [1186, 389] width 92 height 44
click at [112, 278] on span "Anexar PDF" at bounding box center [141, 286] width 79 height 41
click at [1412, 65] on icon "Fechar a janela" at bounding box center [1409, 65] width 19 height 19
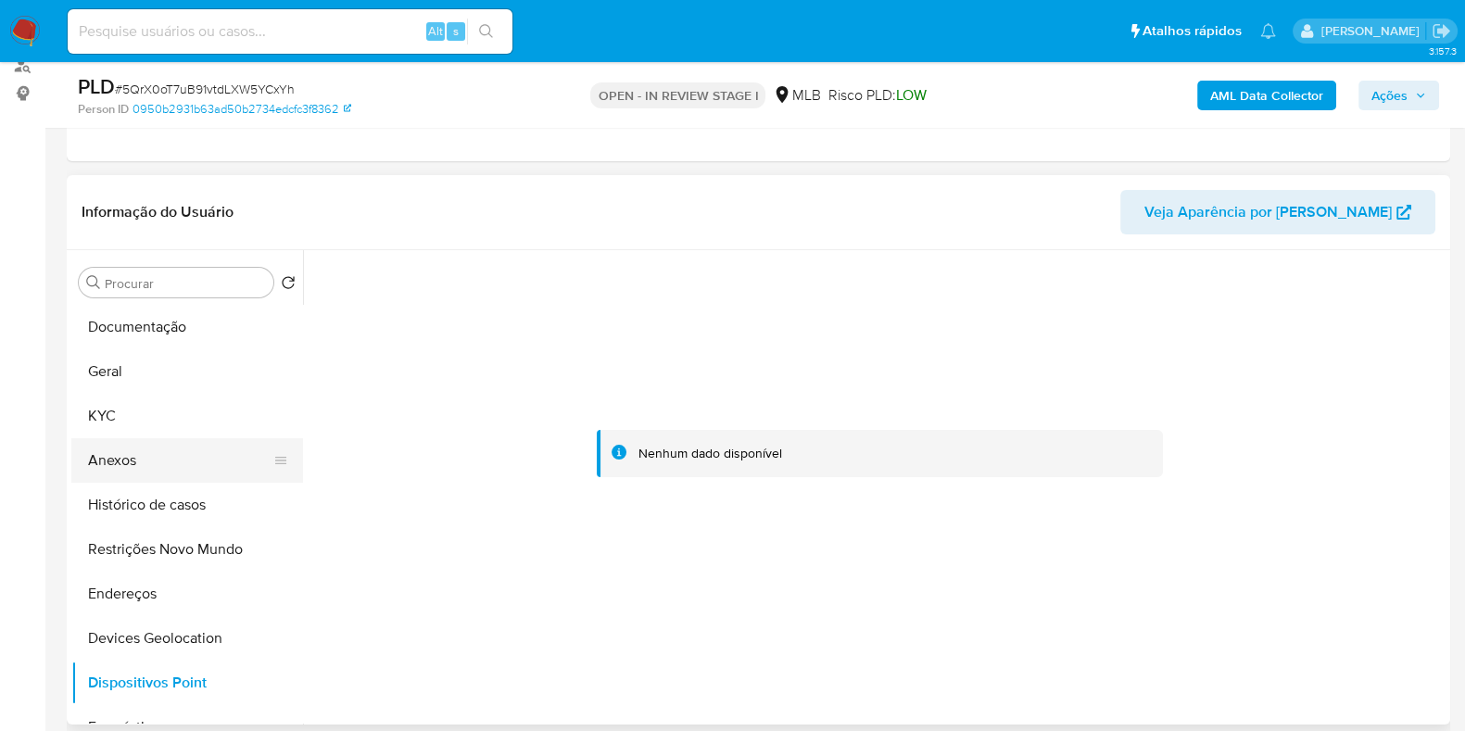
click at [167, 459] on button "Anexos" at bounding box center [179, 460] width 217 height 44
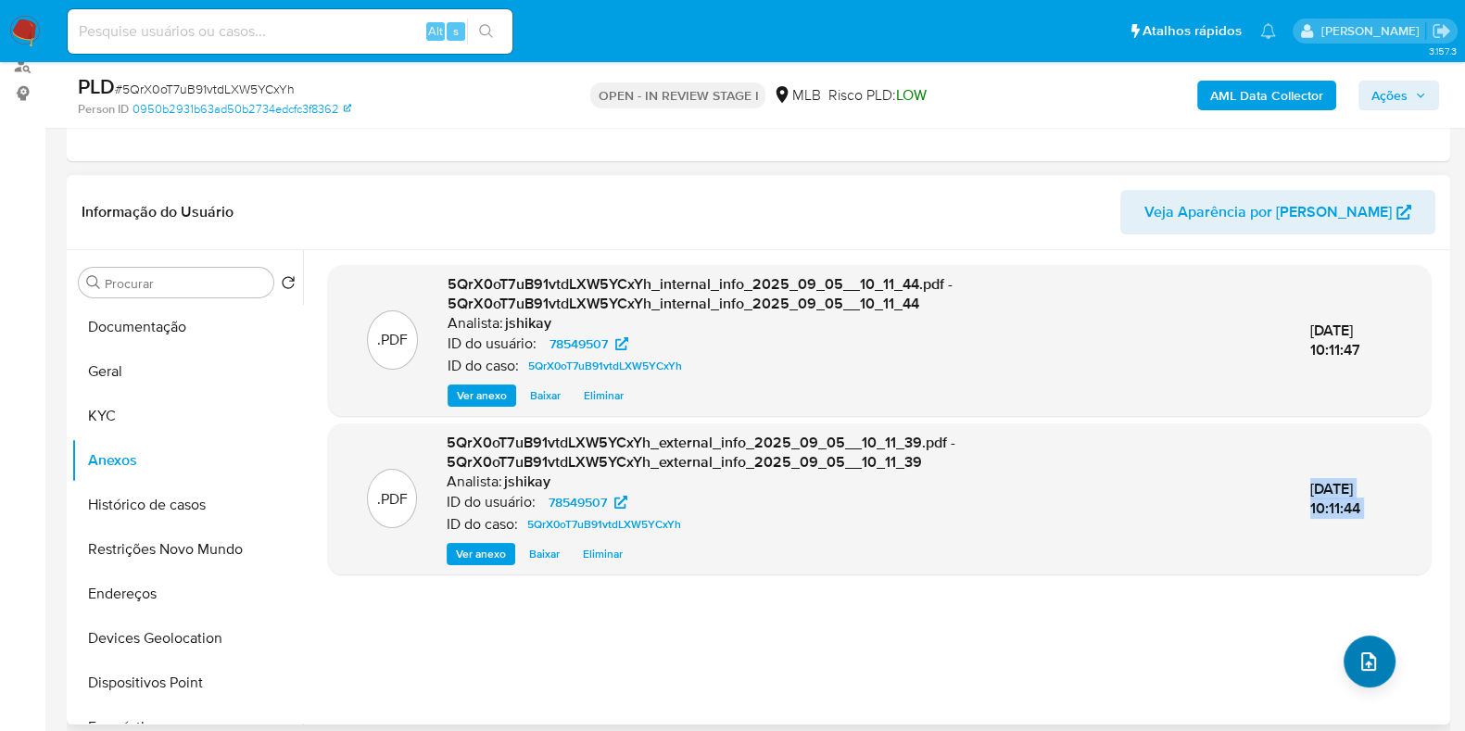
drag, startPoint x: 1329, startPoint y: 659, endPoint x: 1339, endPoint y: 657, distance: 9.4
click at [1339, 657] on div ".PDF 5QrX0oT7uB91vtdLXW5YCxYh_internal_info_2025_09_05__10_11_44.pdf - 5QrX0oT7…" at bounding box center [879, 487] width 1102 height 445
click at [1360, 663] on icon "upload-file" at bounding box center [1368, 661] width 22 height 22
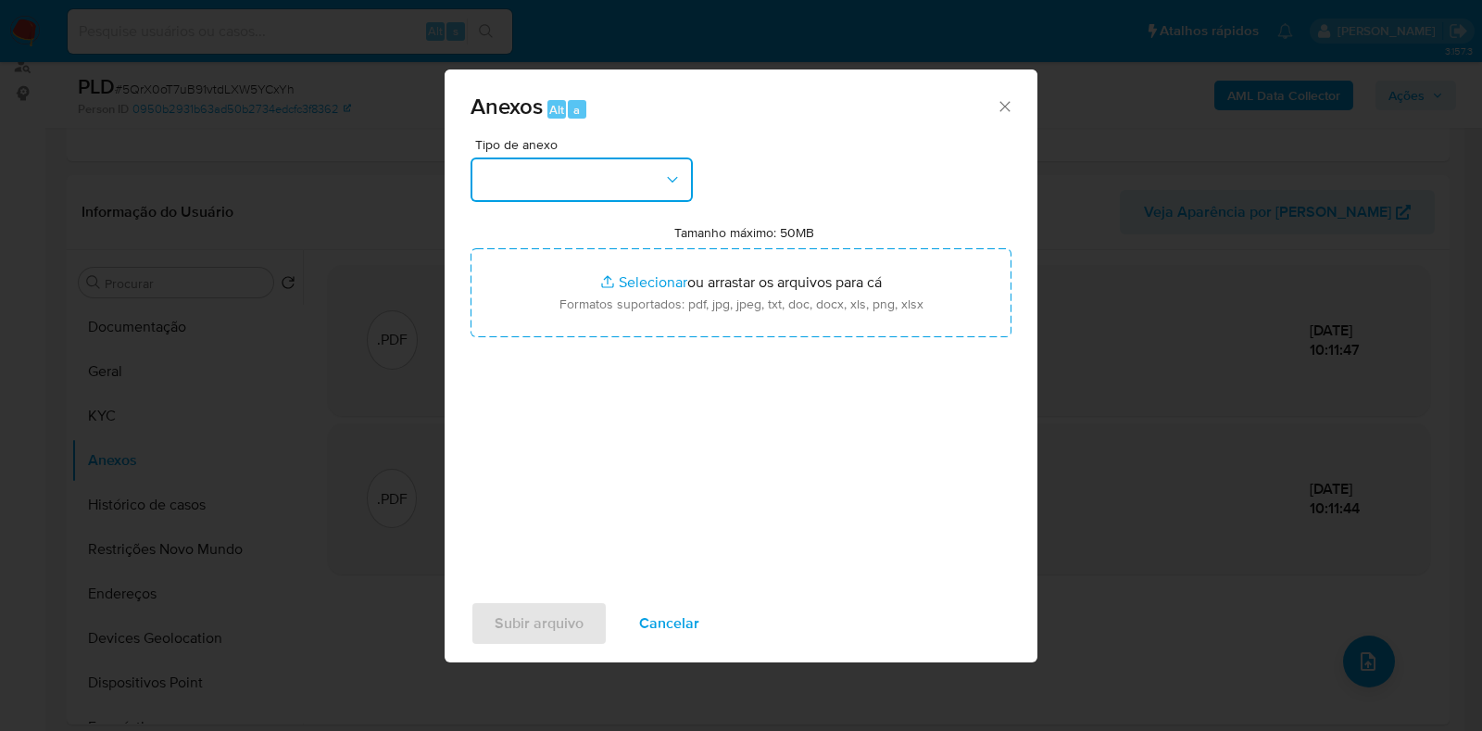
click at [567, 194] on button "button" at bounding box center [582, 179] width 222 height 44
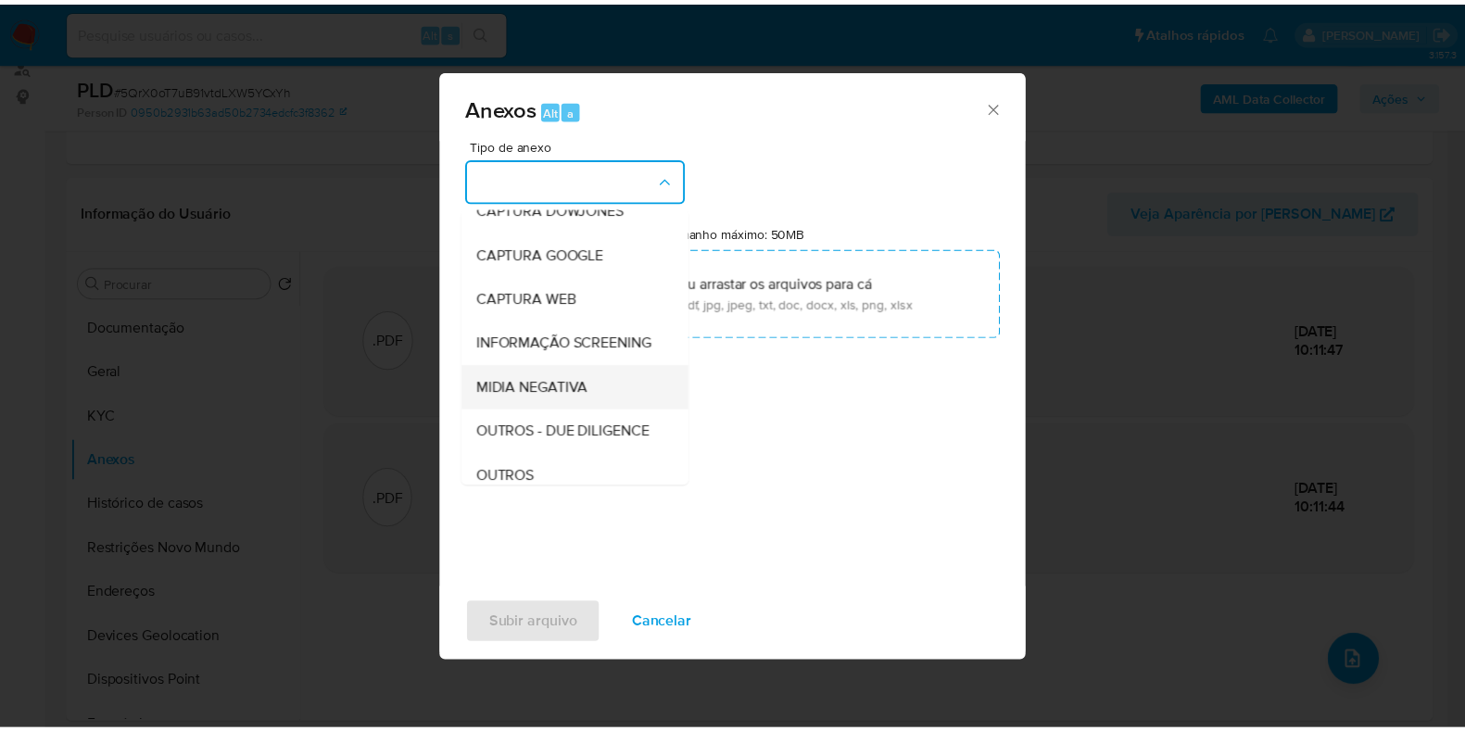
scroll to position [115, 0]
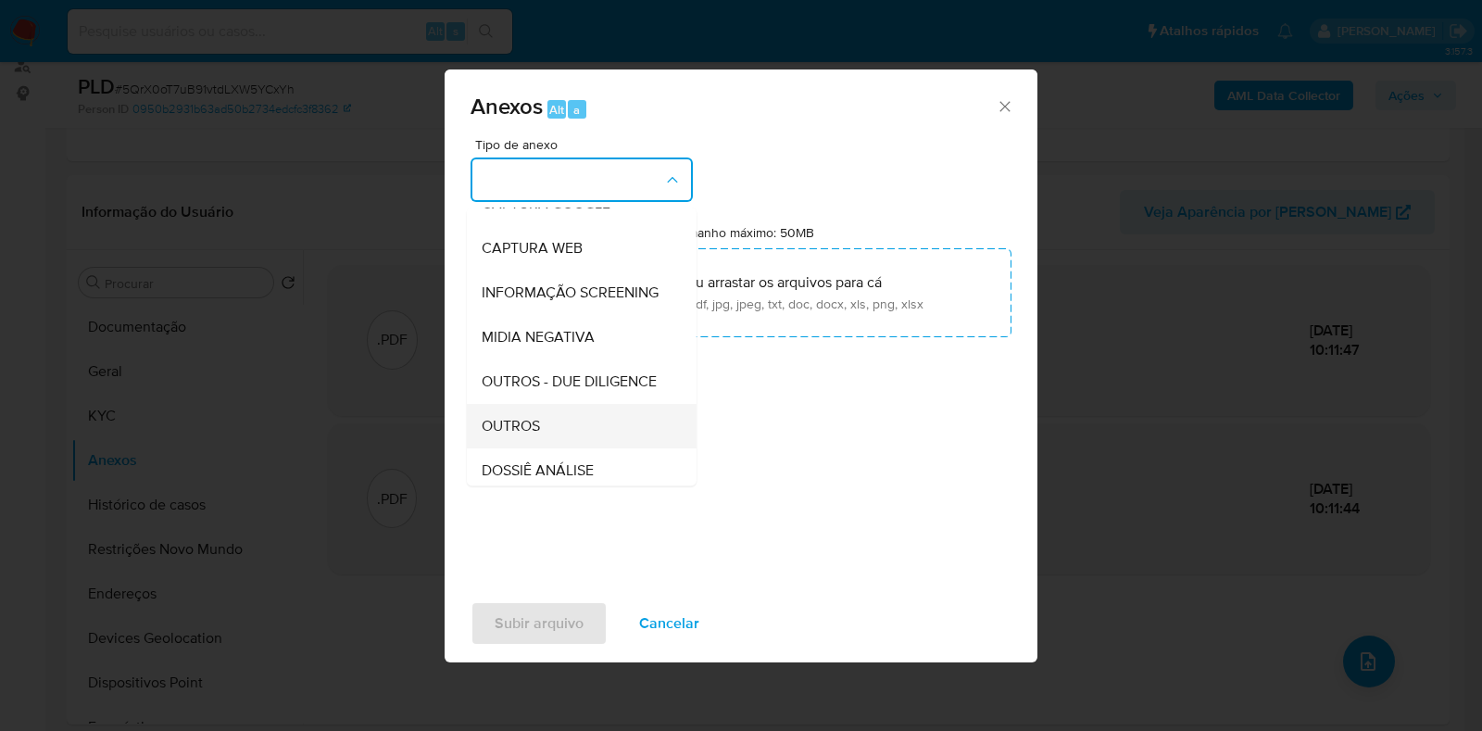
click at [553, 448] on div "OUTROS" at bounding box center [576, 426] width 189 height 44
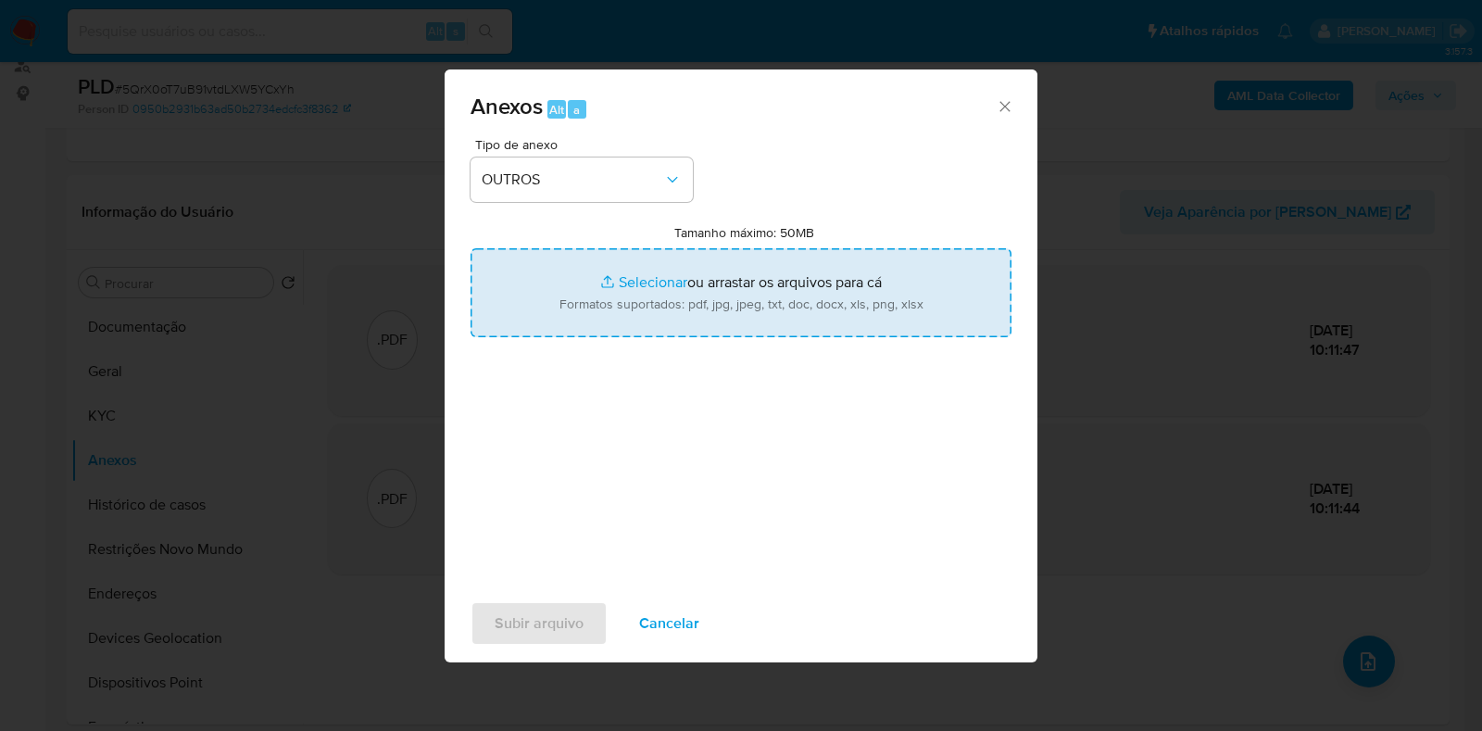
click at [641, 276] on input "Tamanho máximo: 50MB Selecionar arquivos" at bounding box center [741, 292] width 541 height 89
type input "C:\fakepath\Mulan 78549507_2025_09_04_17_13_32 - Resumen TX.pdf"
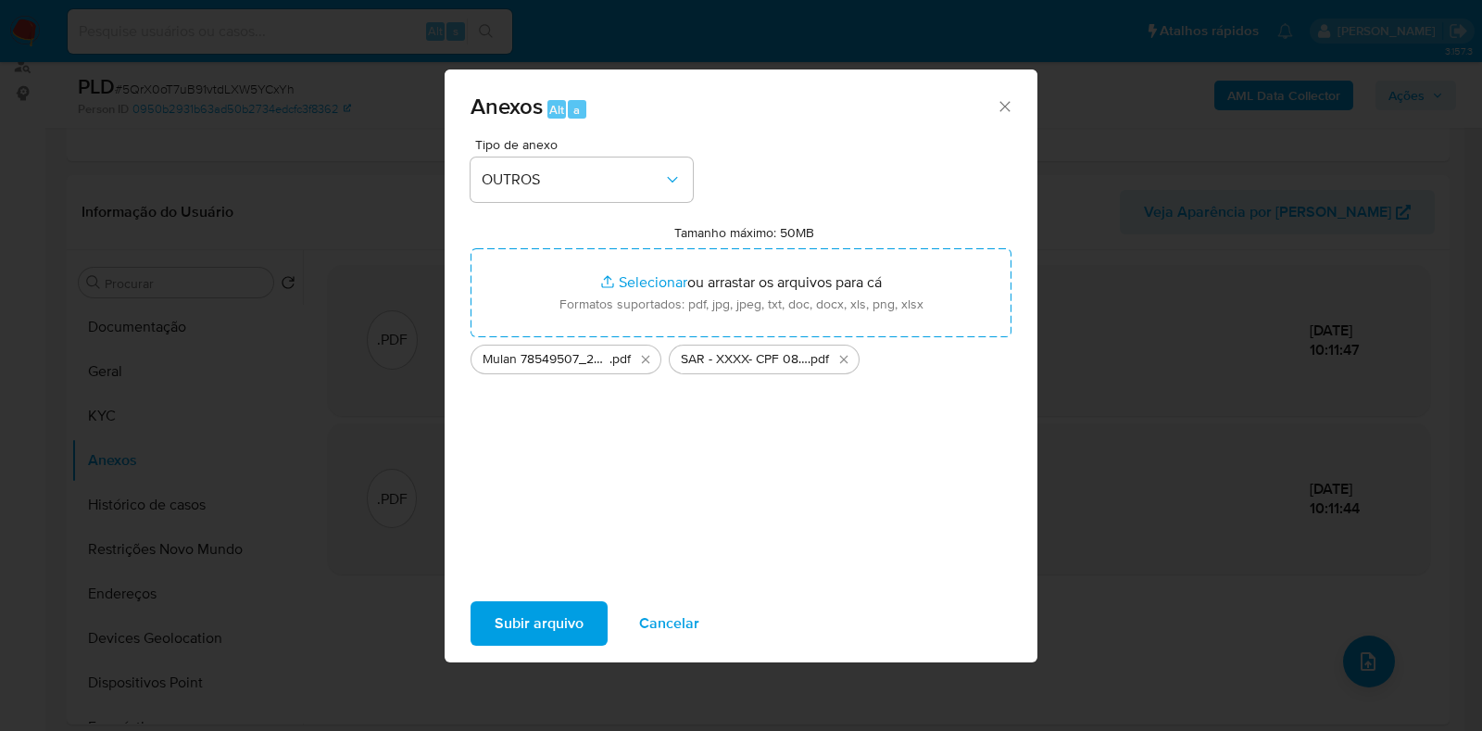
click at [585, 617] on button "Subir arquivo" at bounding box center [539, 623] width 137 height 44
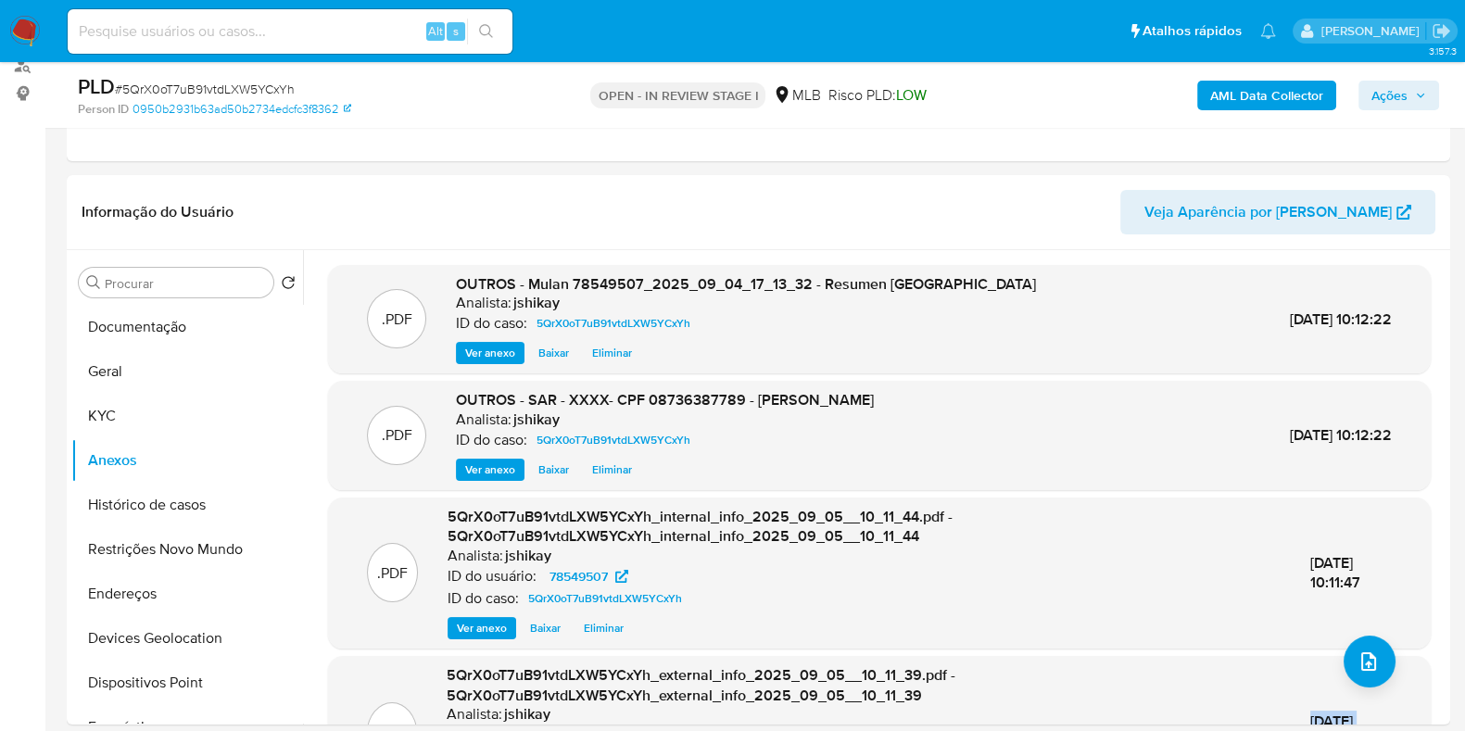
click at [1417, 90] on icon "button" at bounding box center [1420, 95] width 11 height 11
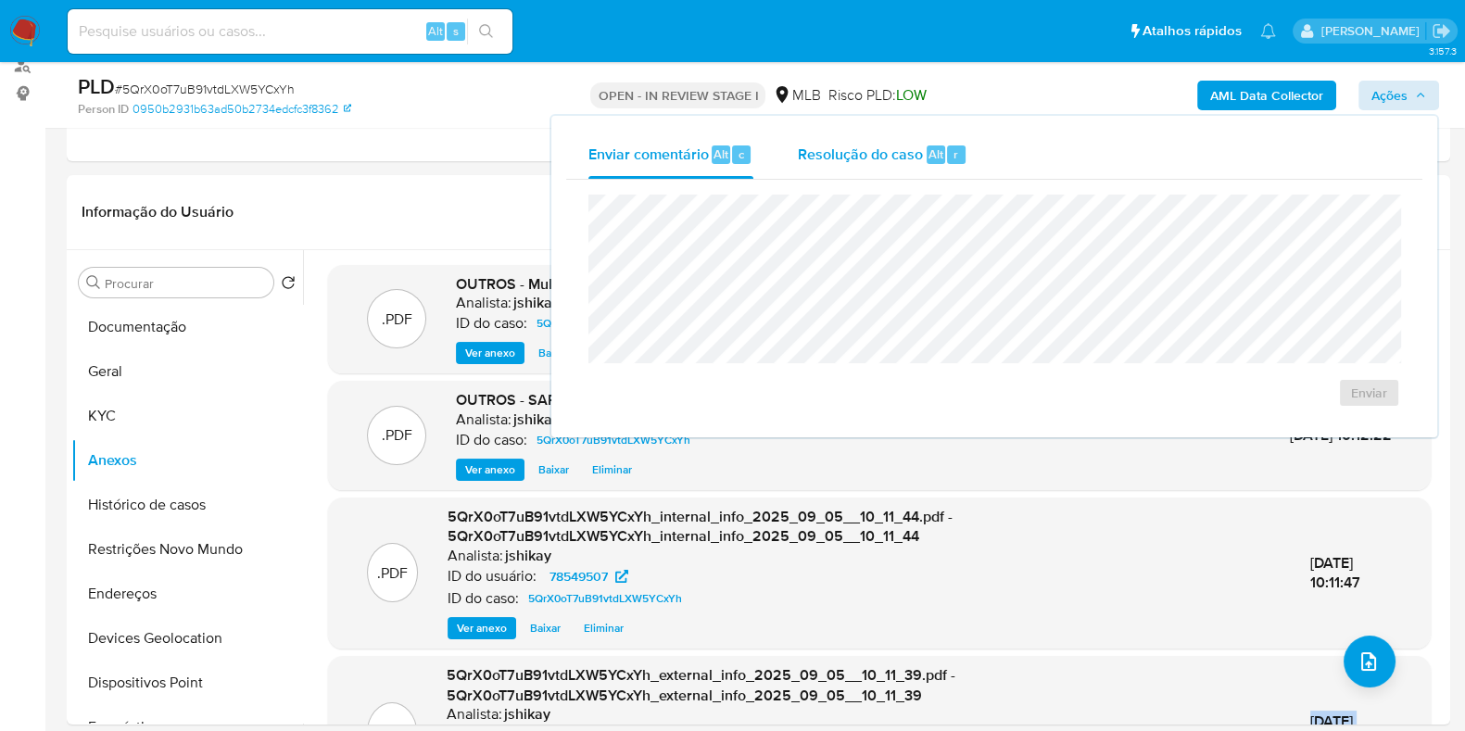
click at [875, 166] on div "Resolução do caso Alt r" at bounding box center [883, 155] width 170 height 48
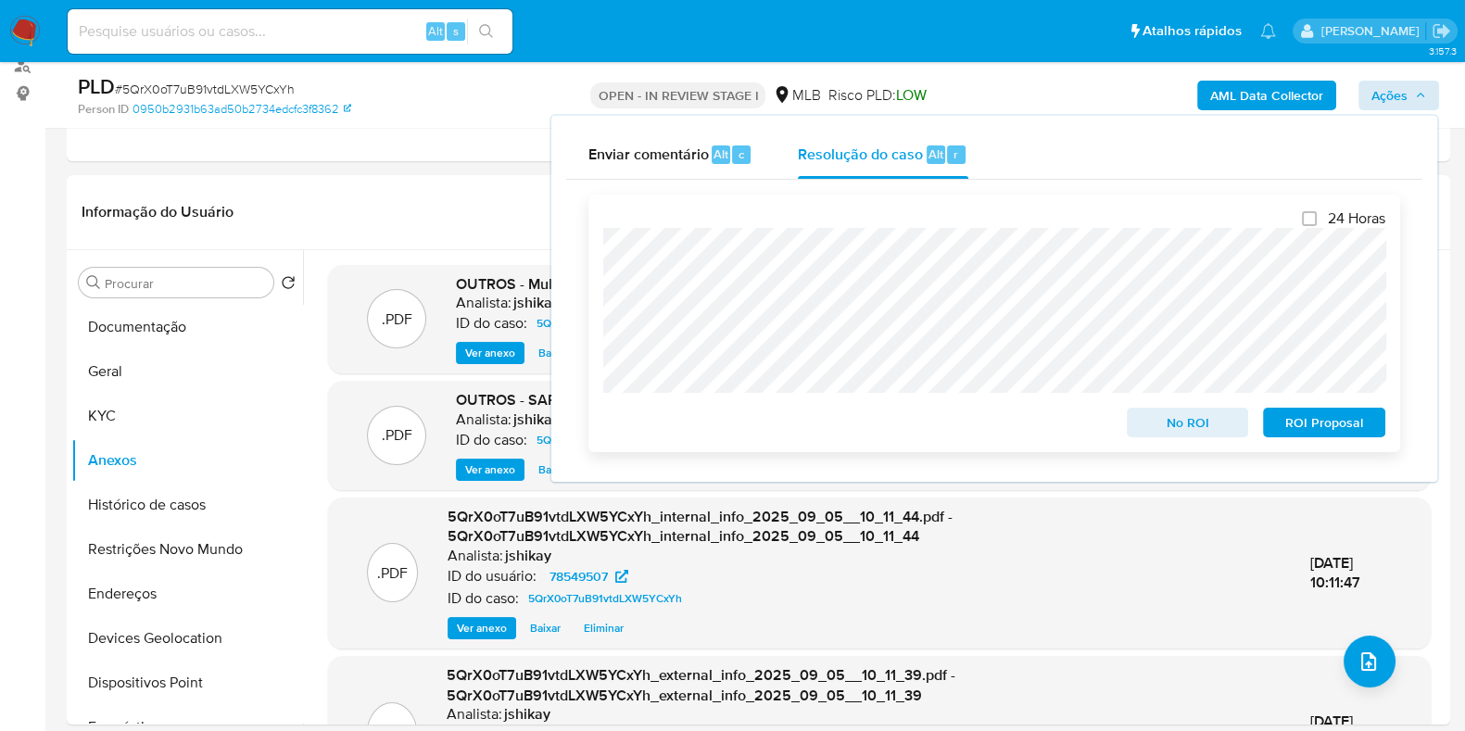
click at [1308, 423] on span "ROI Proposal" at bounding box center [1324, 422] width 96 height 26
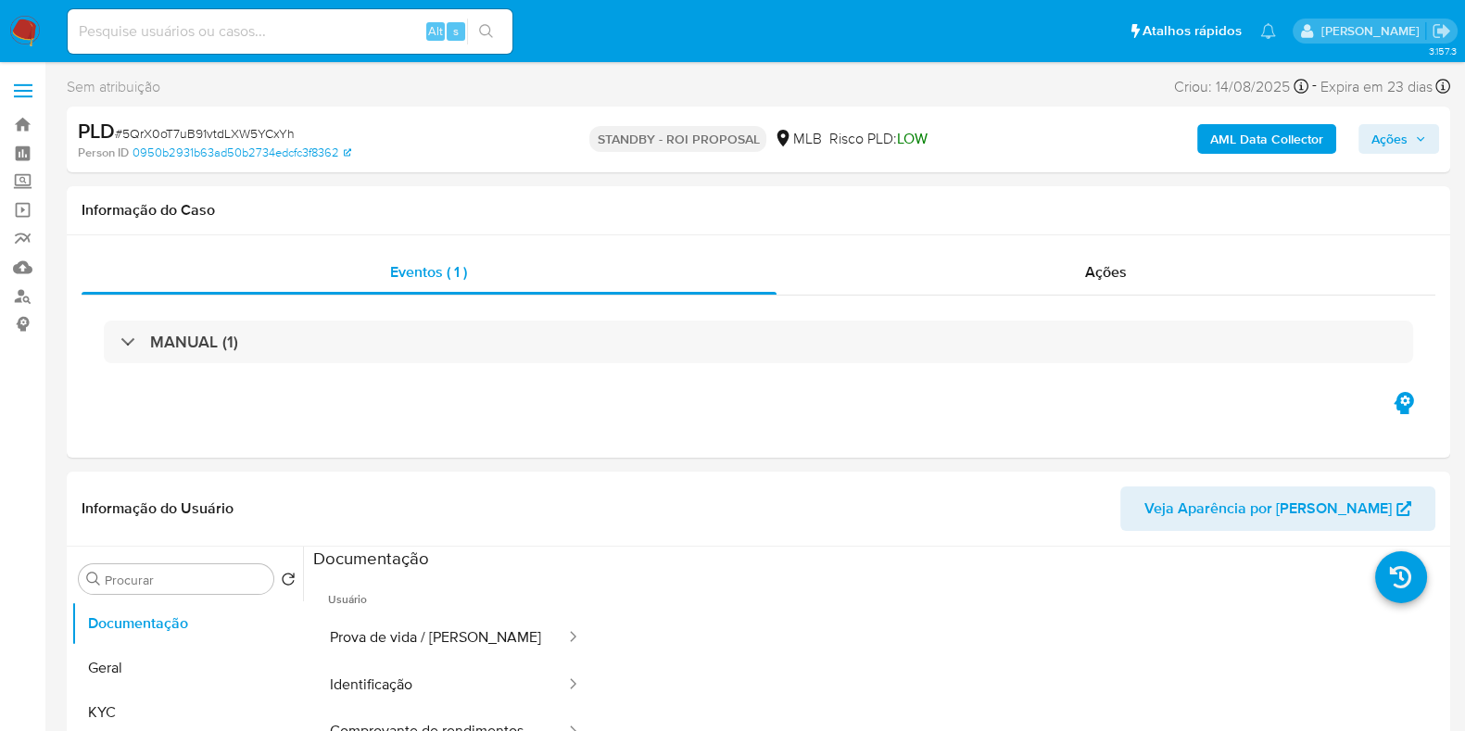
select select "10"
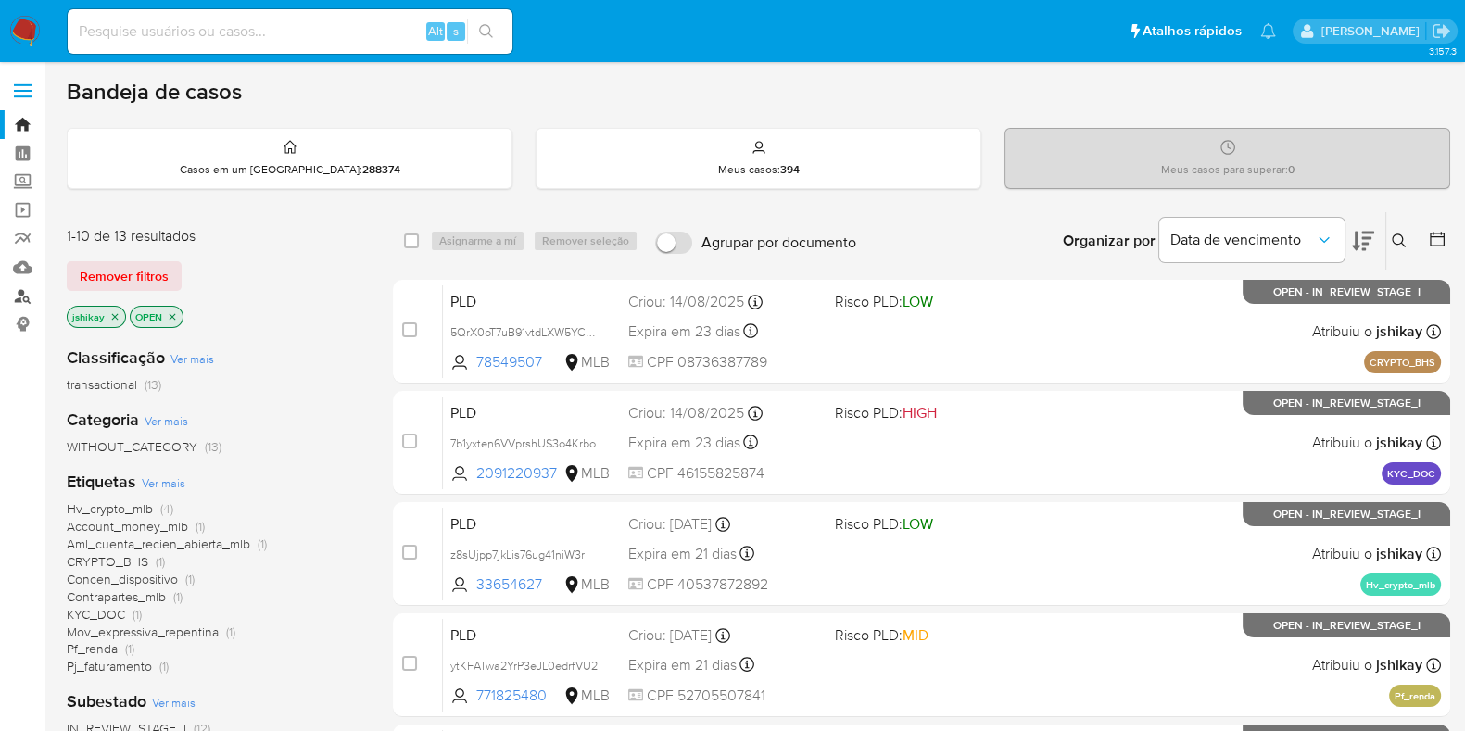
click at [20, 294] on link "Localizador de pessoas" at bounding box center [110, 296] width 220 height 29
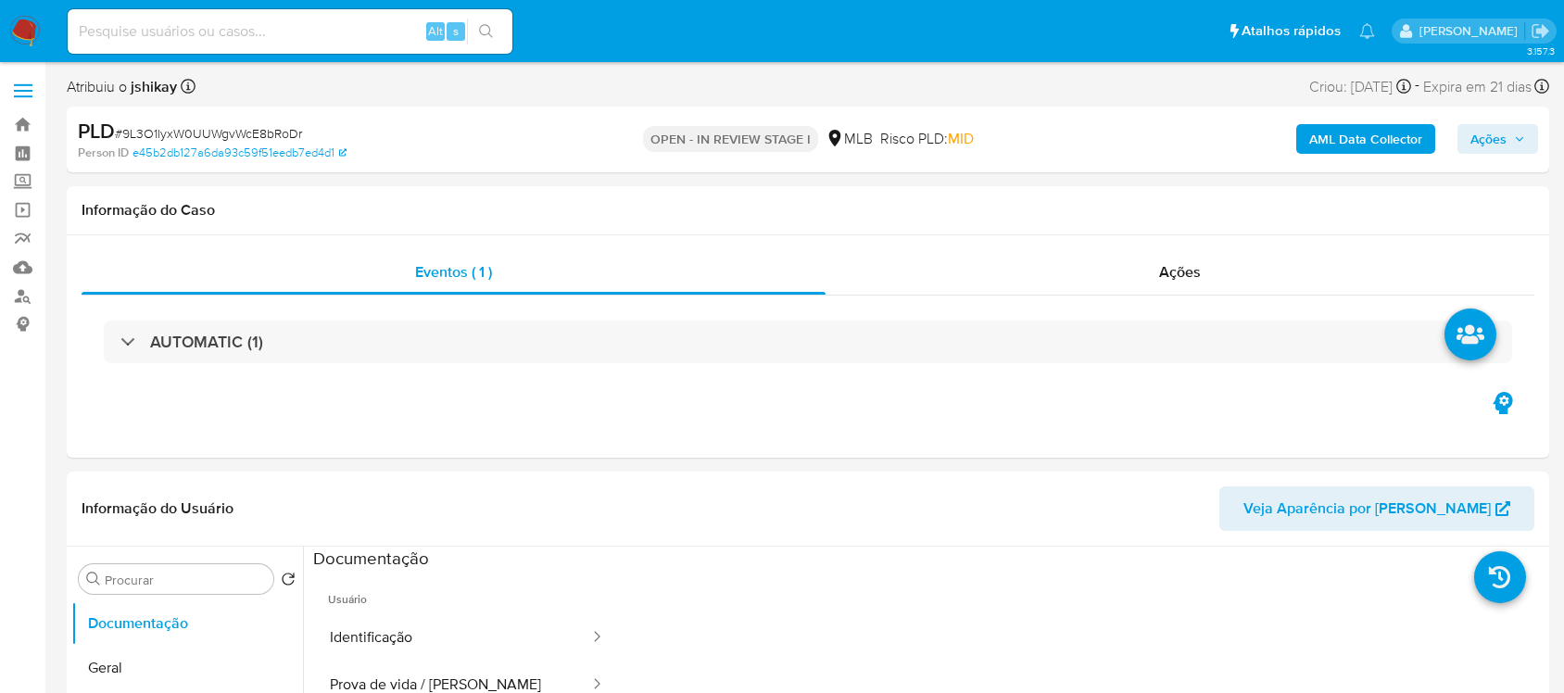
select select "10"
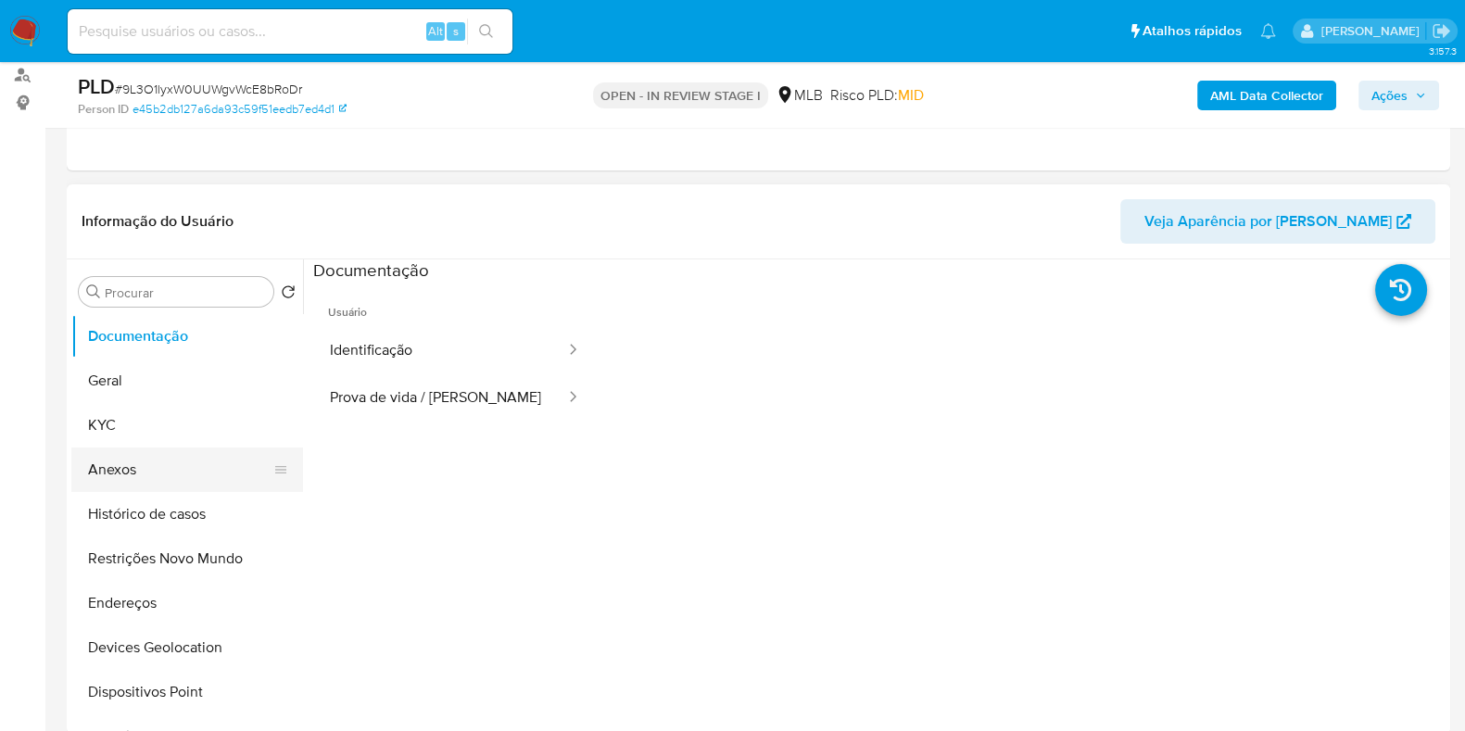
scroll to position [231, 0]
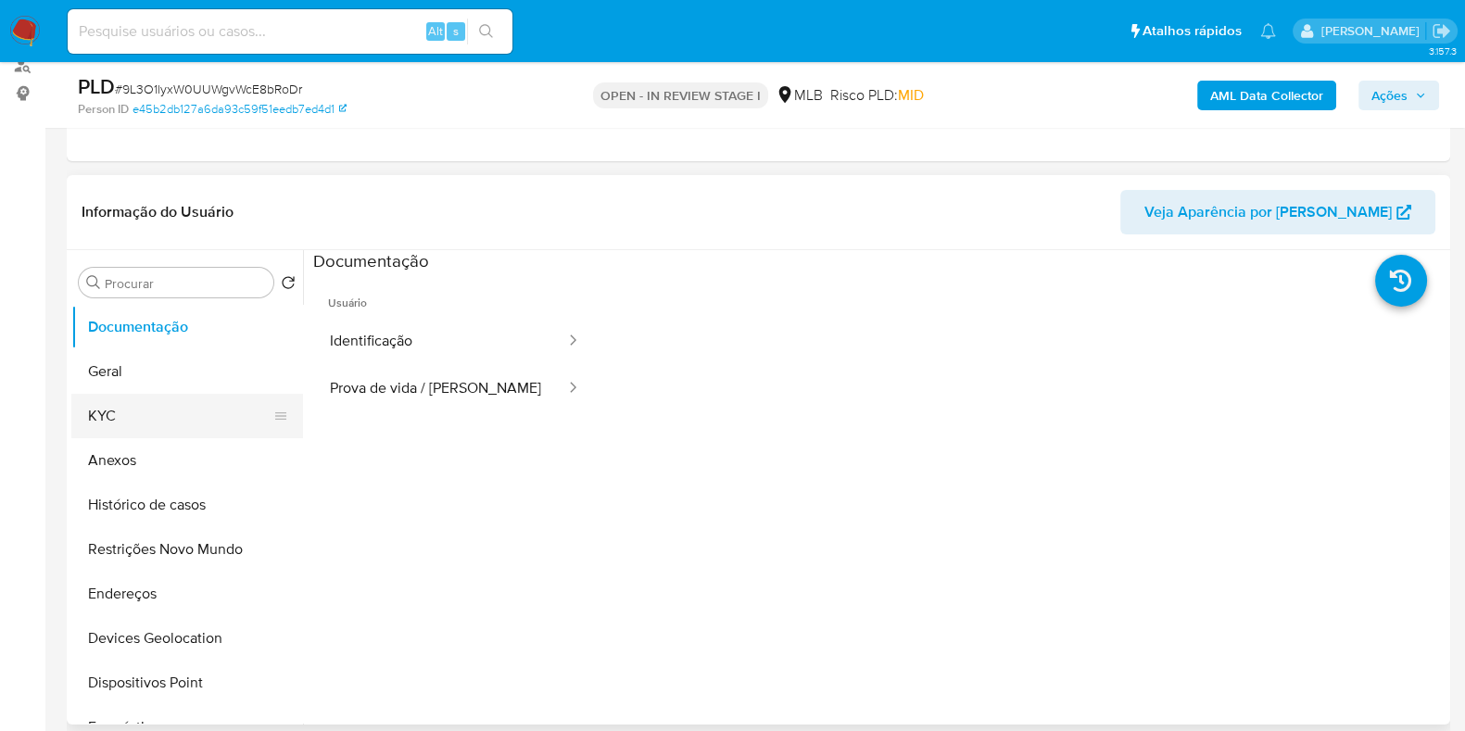
click at [152, 411] on button "KYC" at bounding box center [179, 416] width 217 height 44
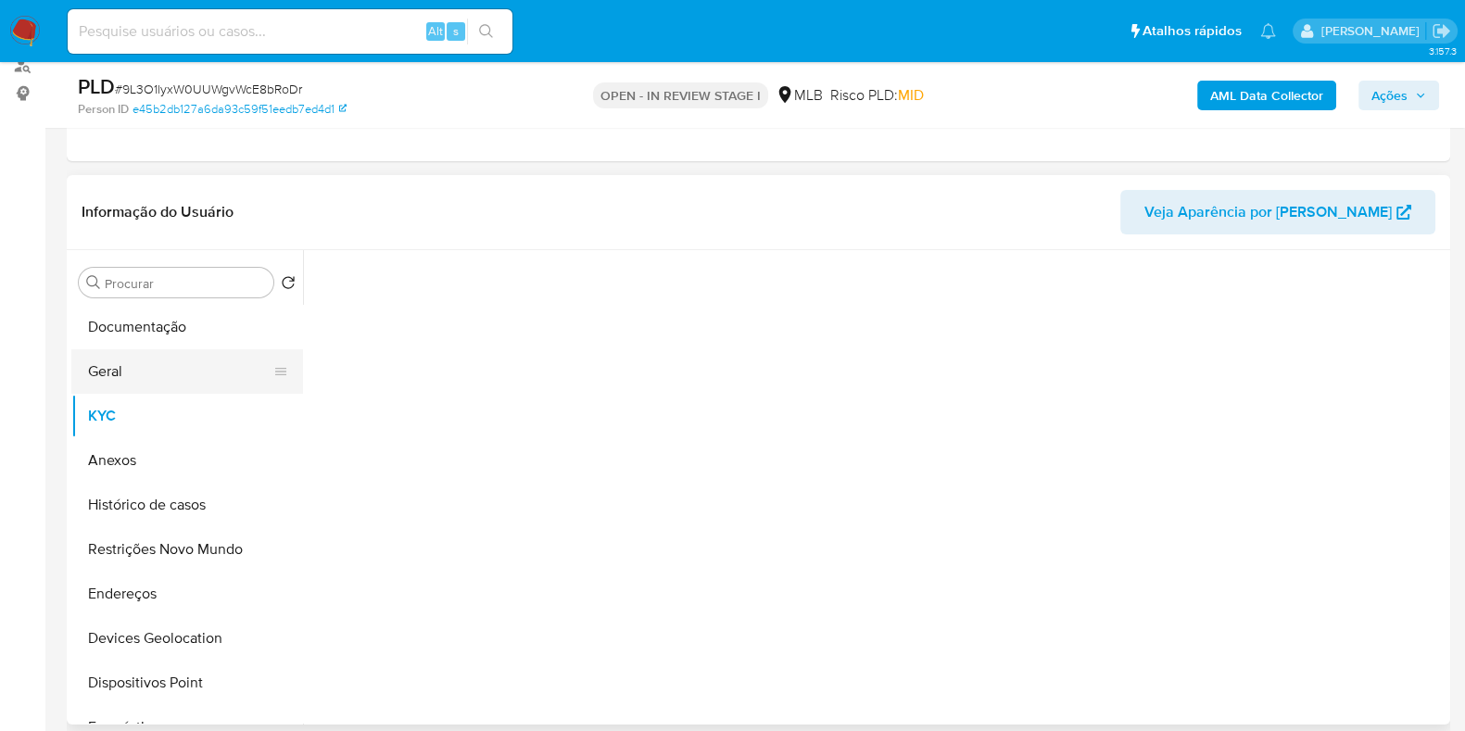
click at [152, 373] on button "Geral" at bounding box center [179, 371] width 217 height 44
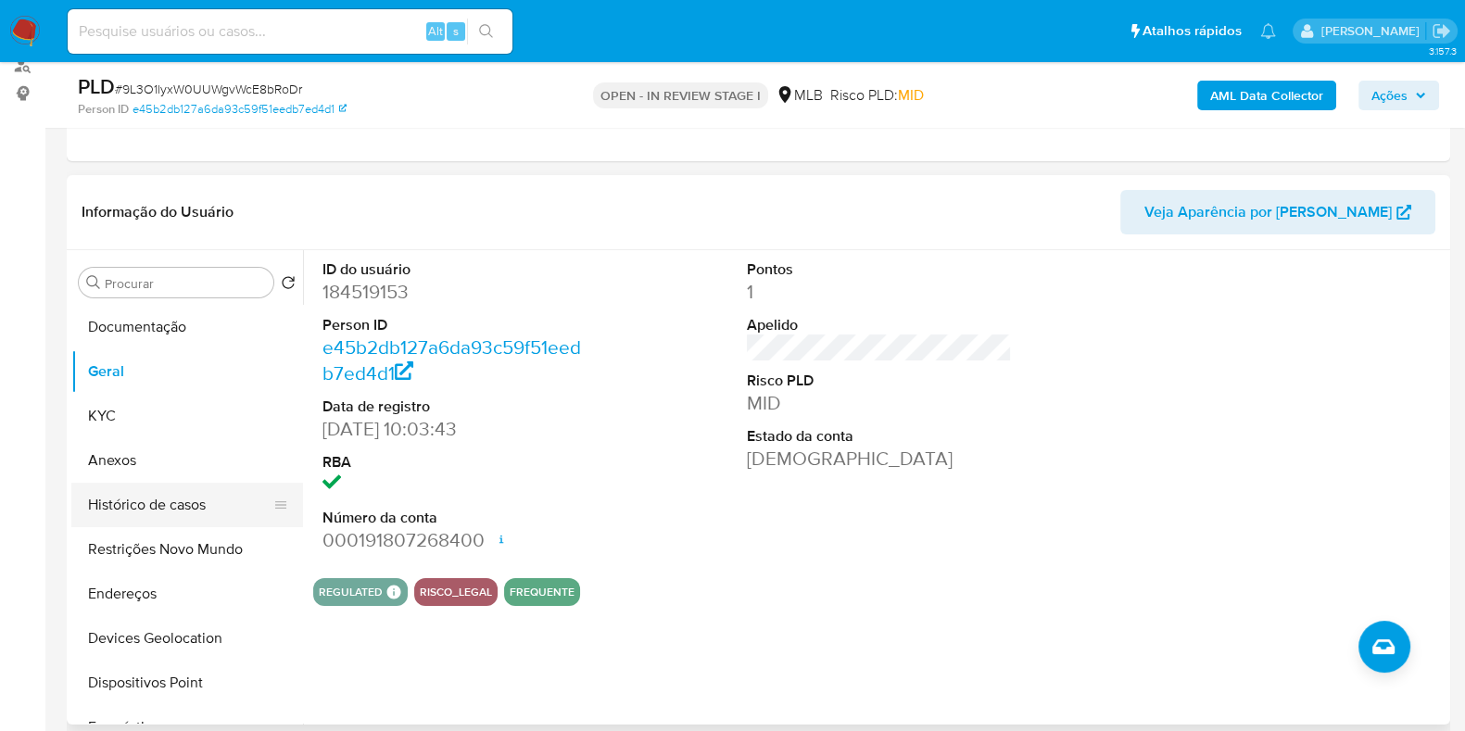
click at [223, 516] on button "Histórico de casos" at bounding box center [179, 505] width 217 height 44
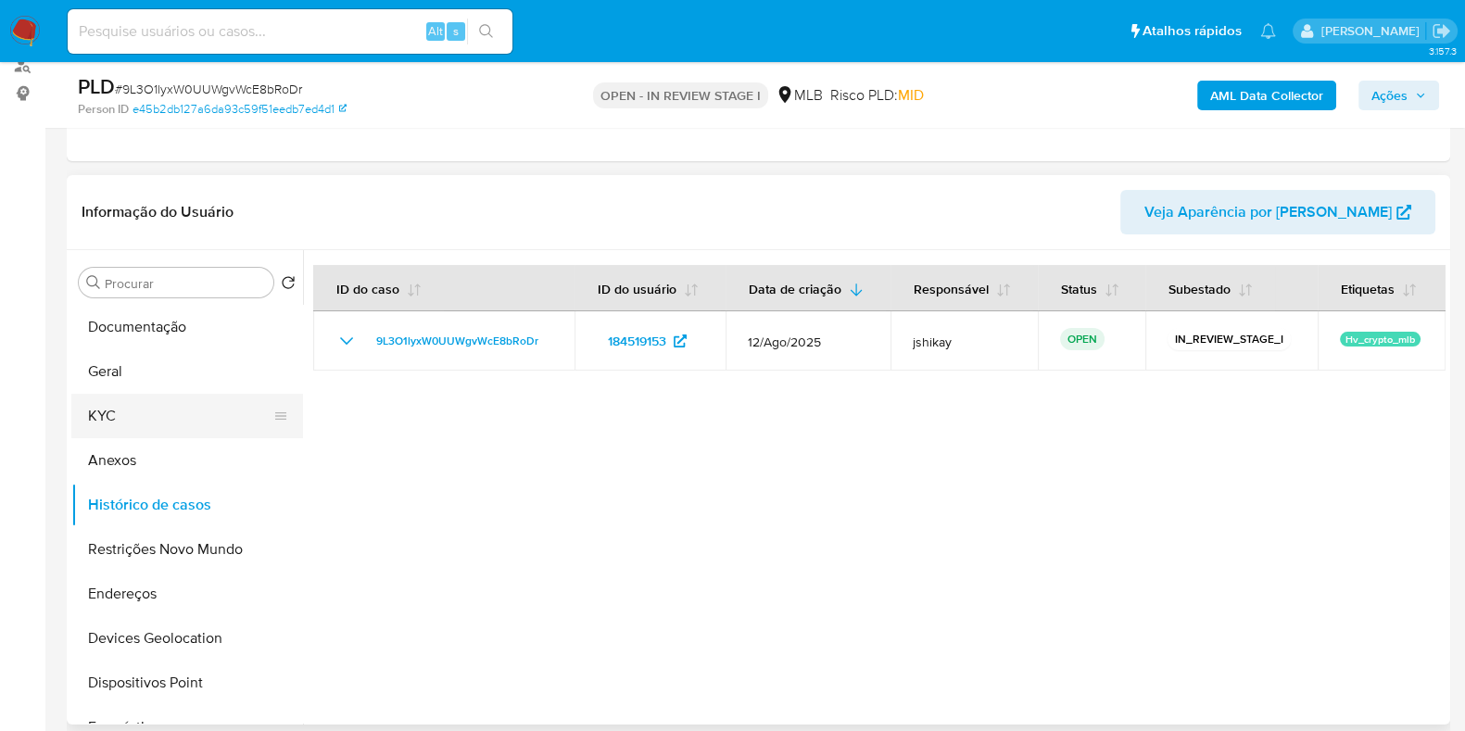
click at [138, 428] on button "KYC" at bounding box center [179, 416] width 217 height 44
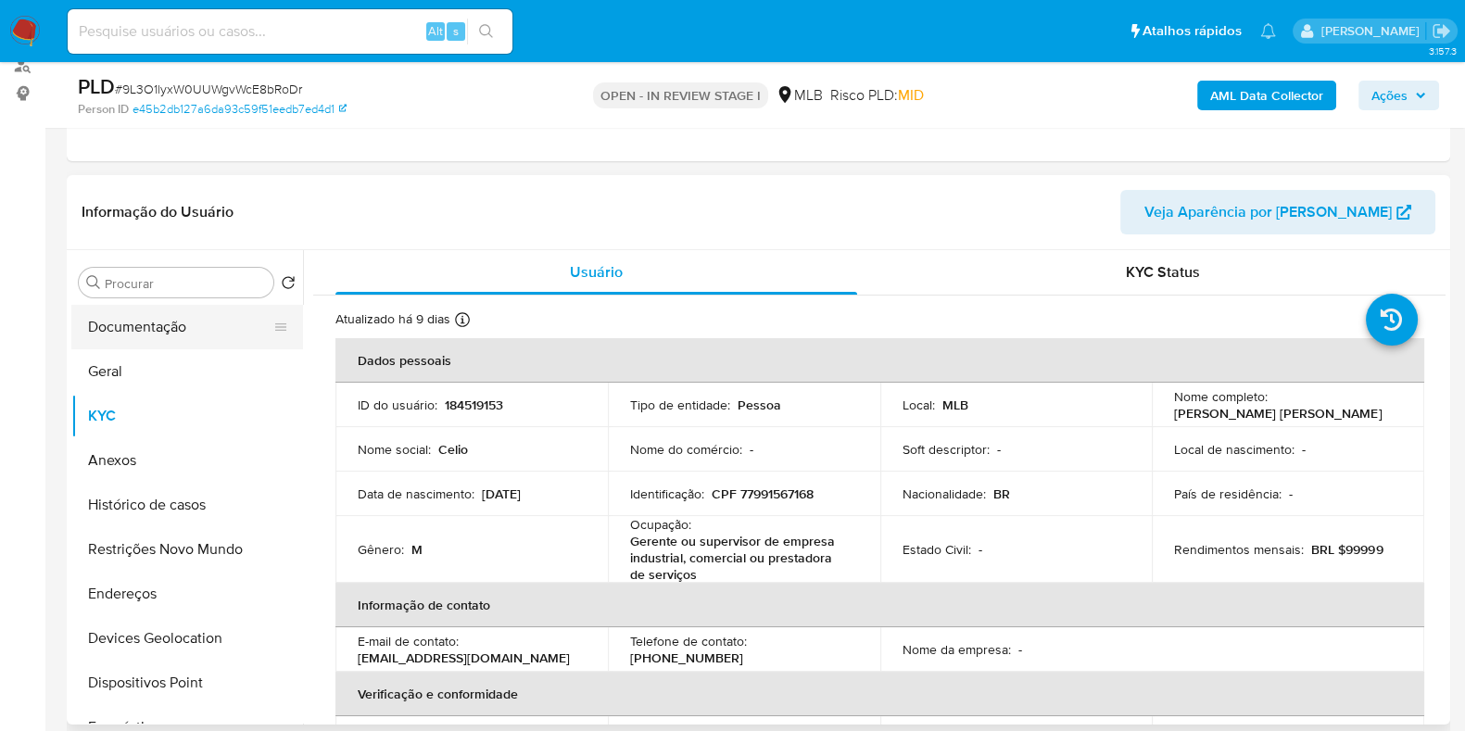
click at [143, 314] on button "Documentação" at bounding box center [179, 327] width 217 height 44
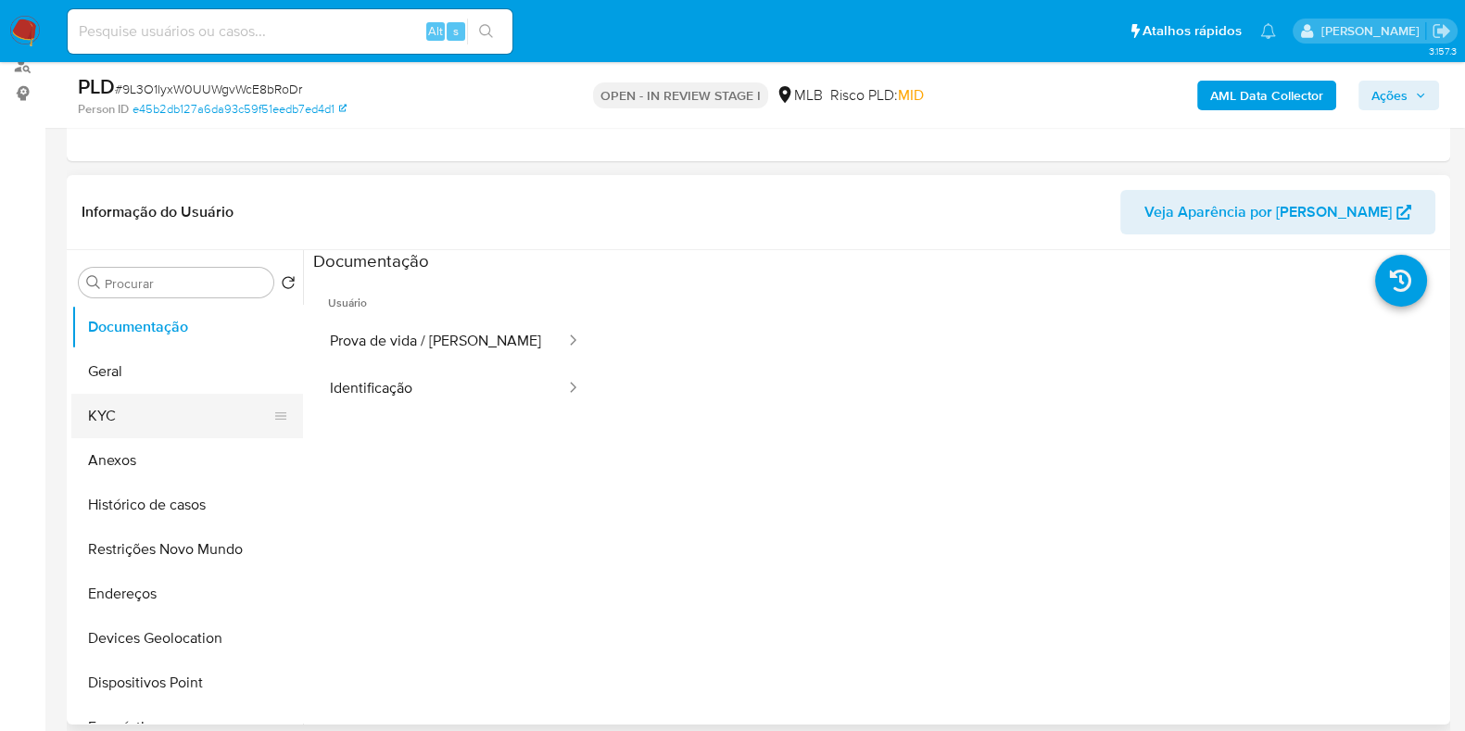
click at [182, 407] on button "KYC" at bounding box center [179, 416] width 217 height 44
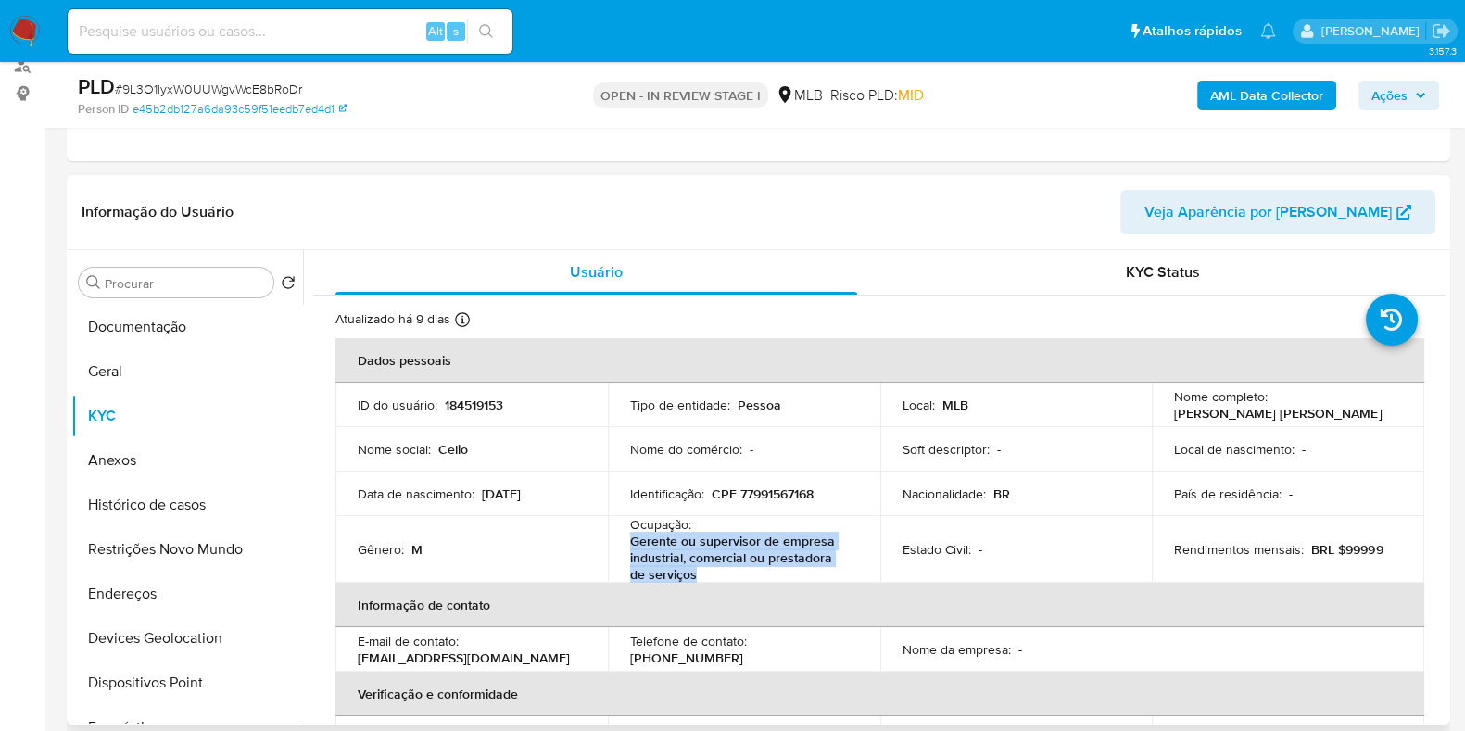
drag, startPoint x: 625, startPoint y: 546, endPoint x: 681, endPoint y: 578, distance: 64.4
click at [681, 578] on td "Ocupação : Gerente ou supervisor de empresa industrial, comercial ou prestadora…" at bounding box center [744, 549] width 272 height 67
copy p "Gerente ou supervisor de empresa industrial, comercial ou prestadora de serviços"
drag, startPoint x: 153, startPoint y: 347, endPoint x: 153, endPoint y: 333, distance: 14.8
click at [153, 349] on button "Geral" at bounding box center [187, 371] width 232 height 44
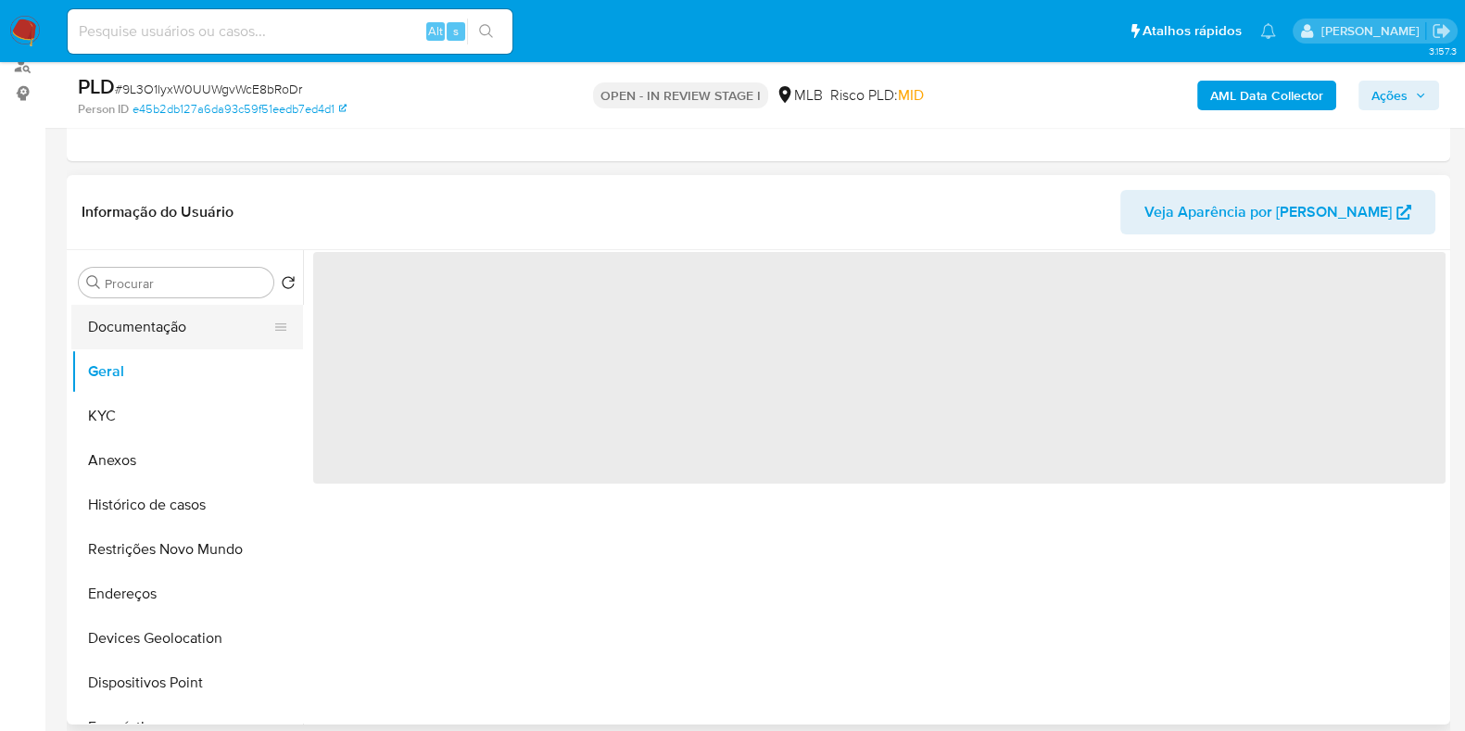
click at [153, 324] on button "Documentação" at bounding box center [179, 327] width 217 height 44
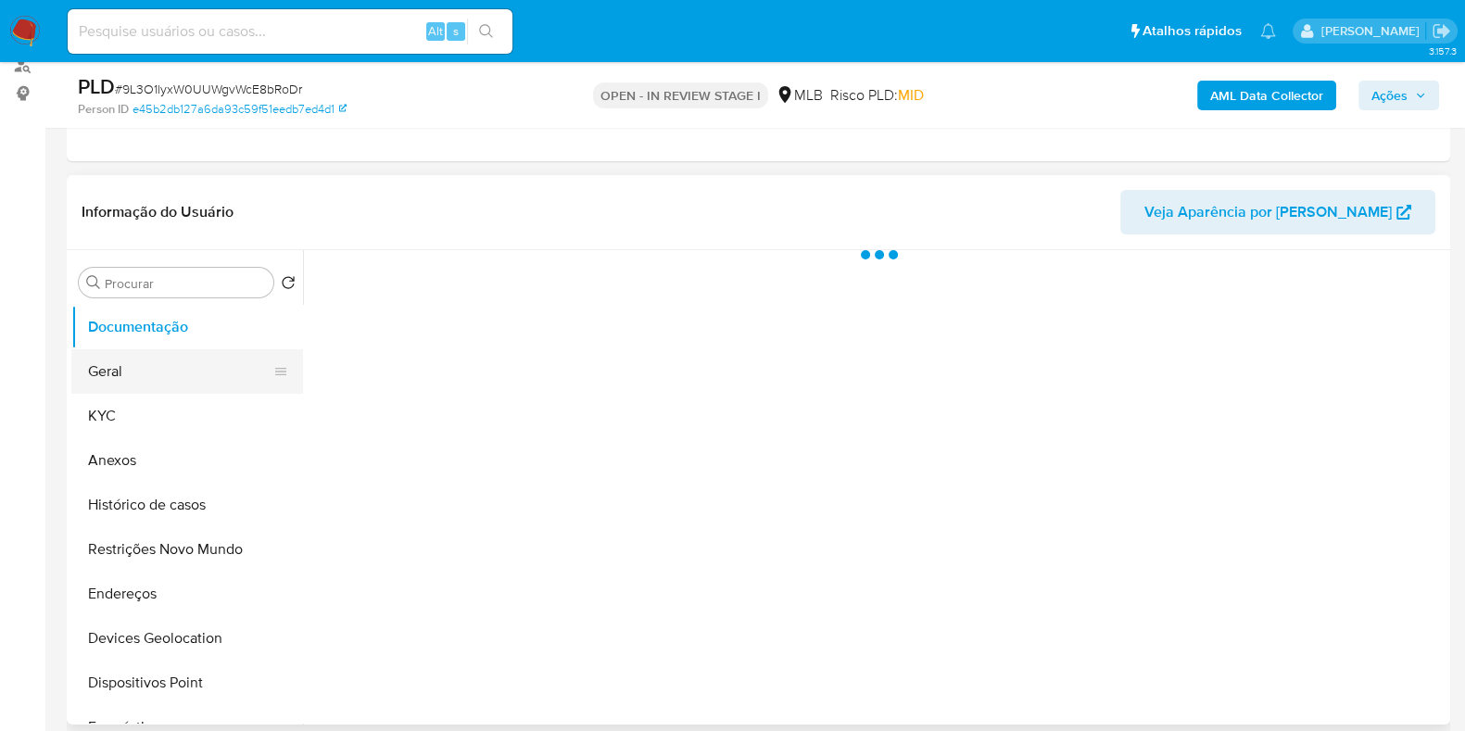
click at [159, 365] on button "Geral" at bounding box center [179, 371] width 217 height 44
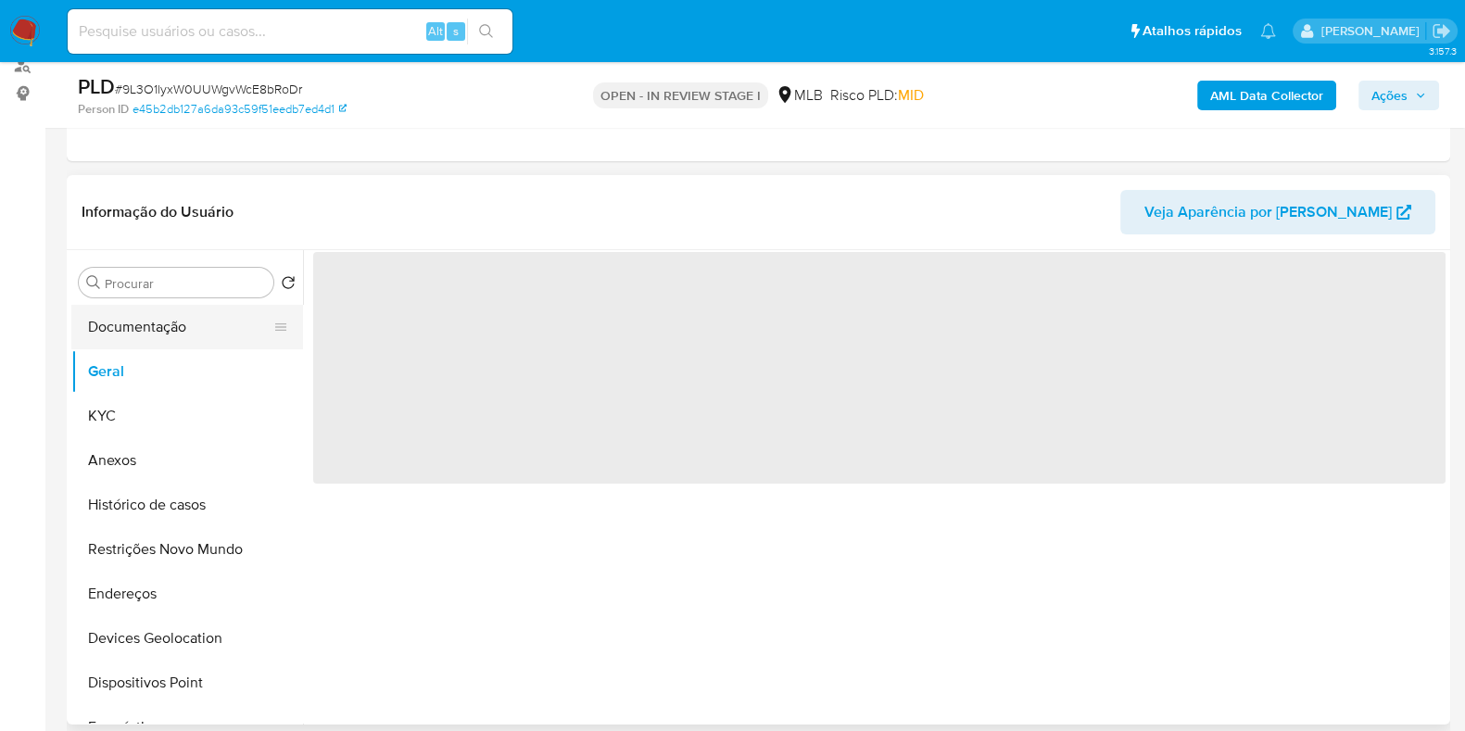
click at [178, 321] on button "Documentação" at bounding box center [179, 327] width 217 height 44
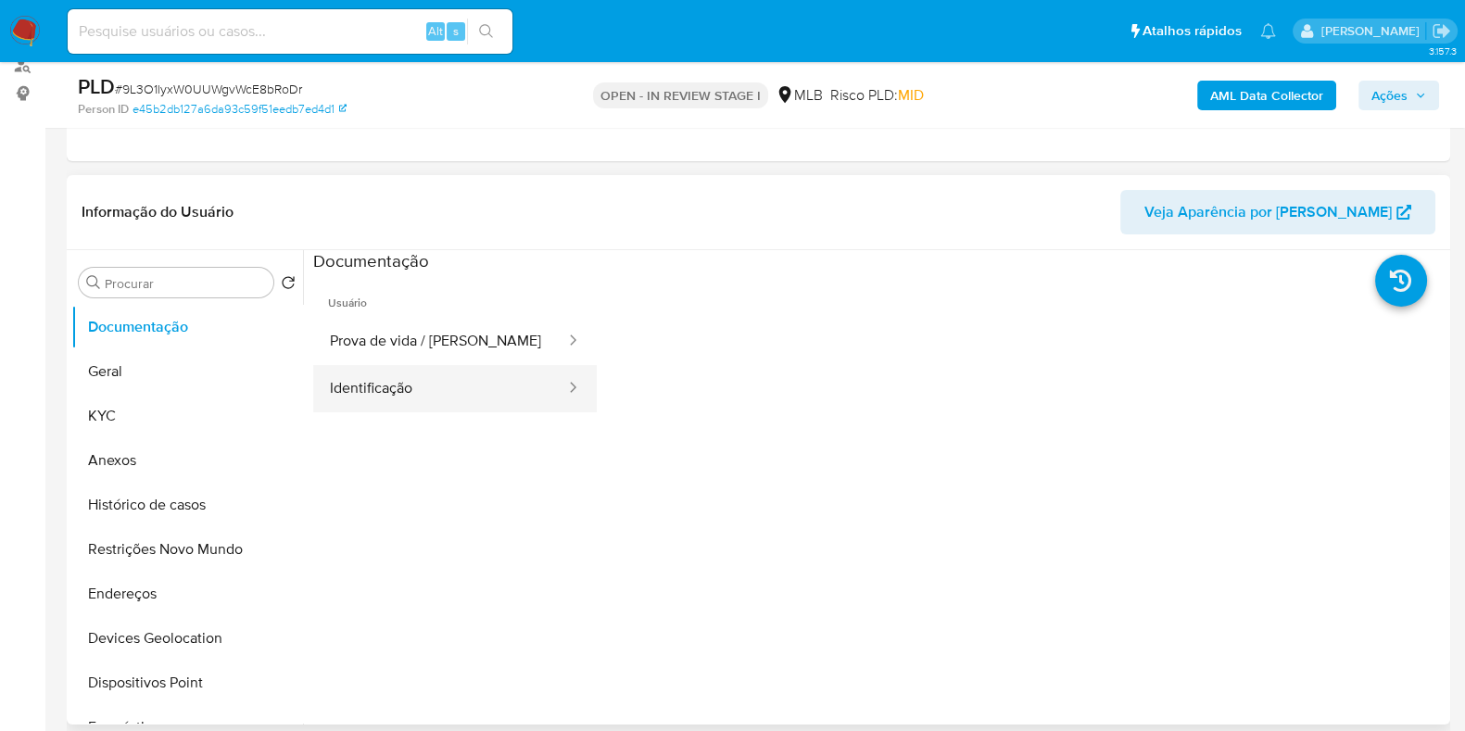
click at [466, 399] on button "Identificação" at bounding box center [440, 388] width 254 height 47
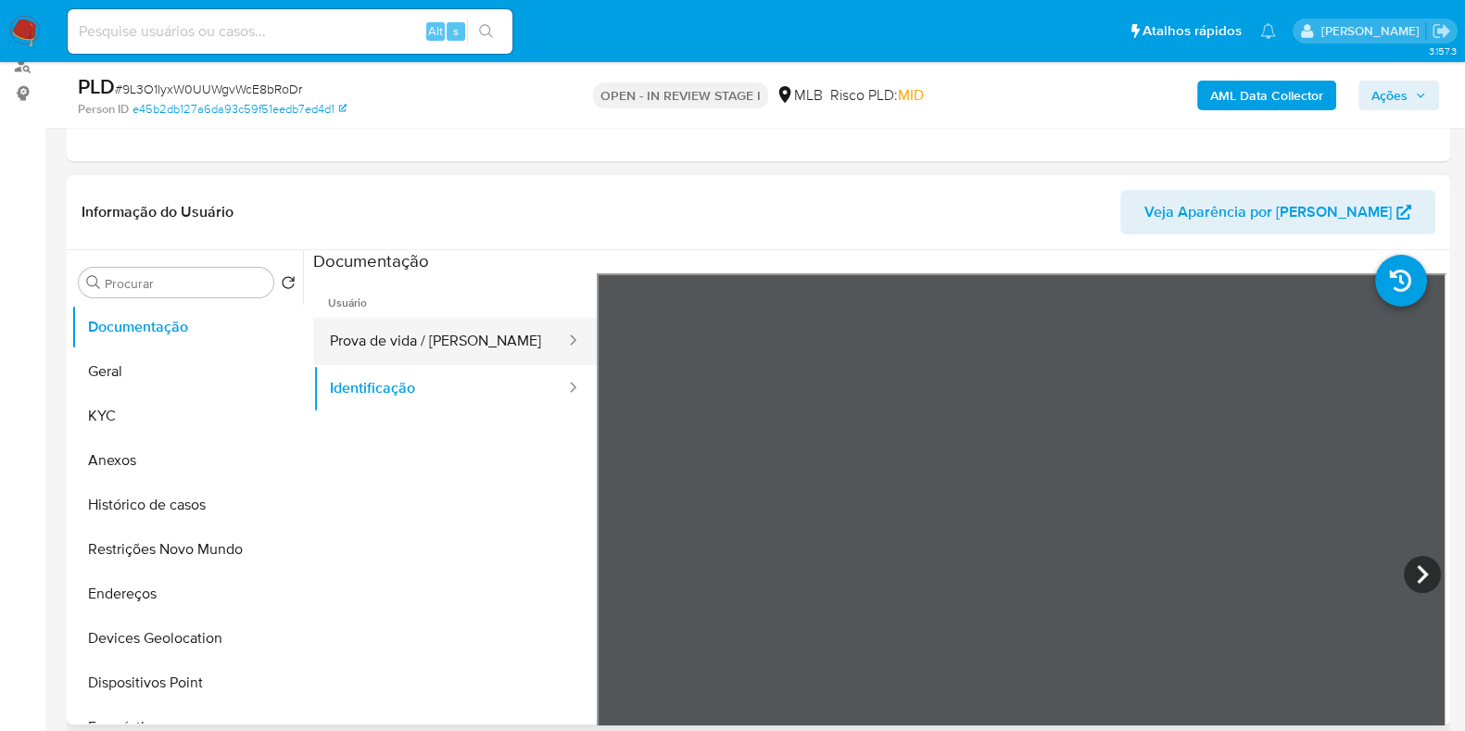
click at [470, 357] on button "Prova de vida / Selfie" at bounding box center [440, 341] width 254 height 47
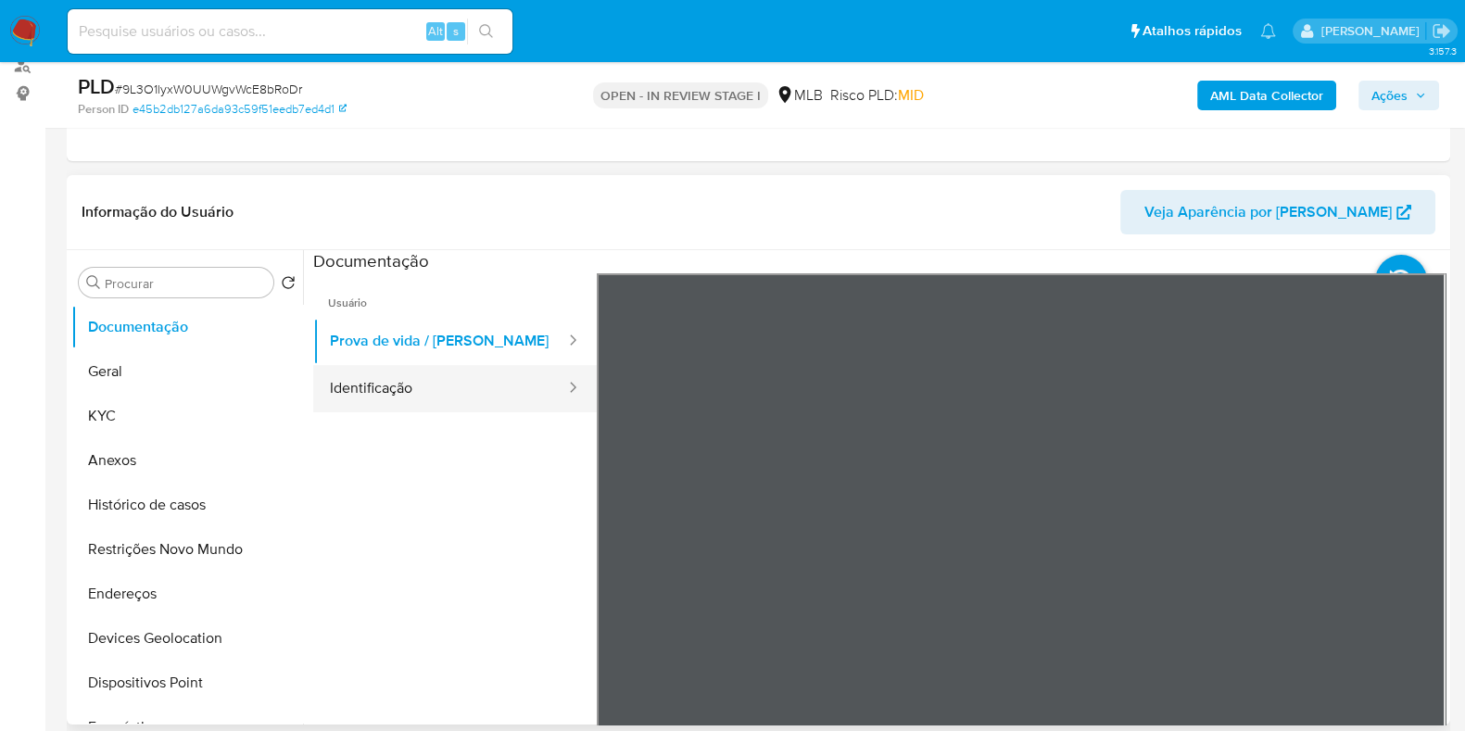
click at [462, 384] on button "Identificação" at bounding box center [440, 388] width 254 height 47
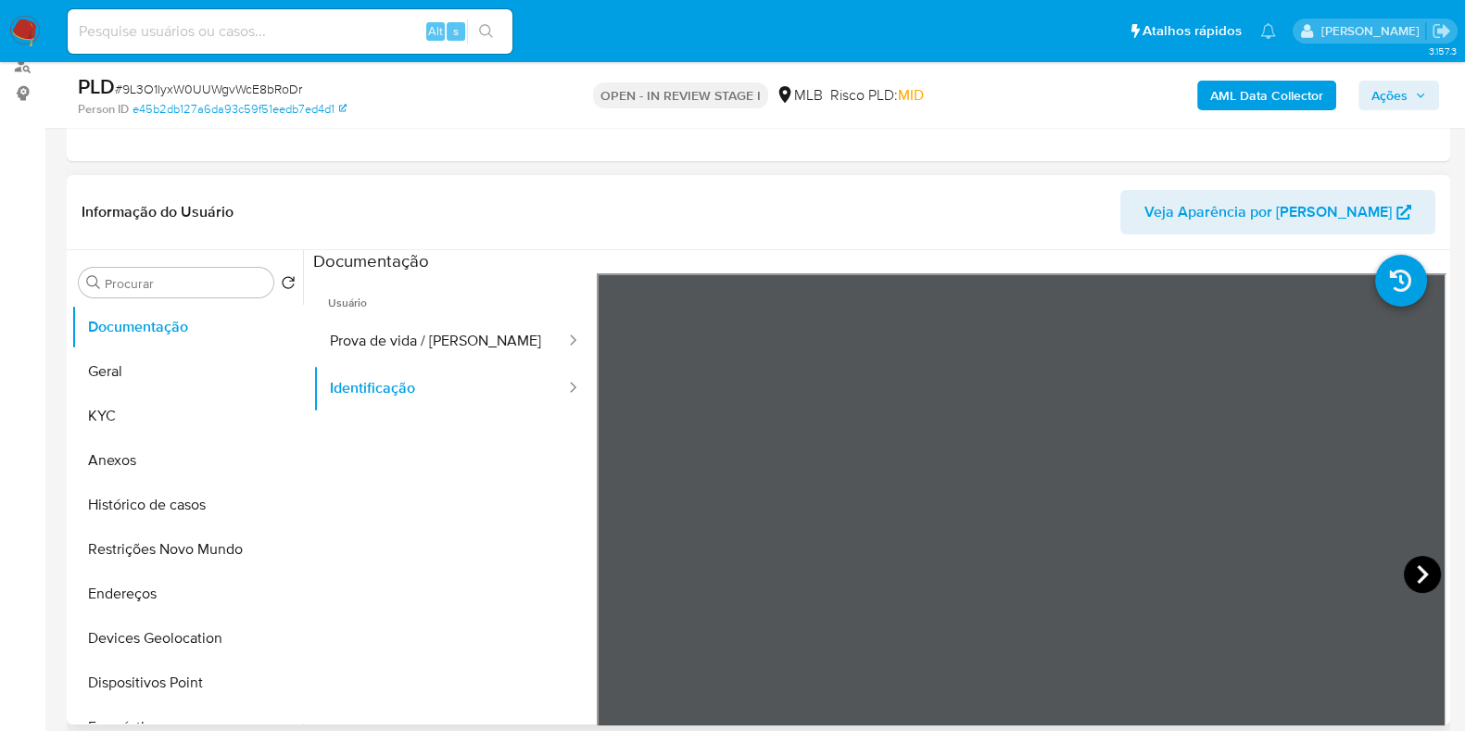
click at [1406, 566] on icon at bounding box center [1422, 574] width 37 height 37
click at [165, 581] on button "Endereços" at bounding box center [179, 594] width 217 height 44
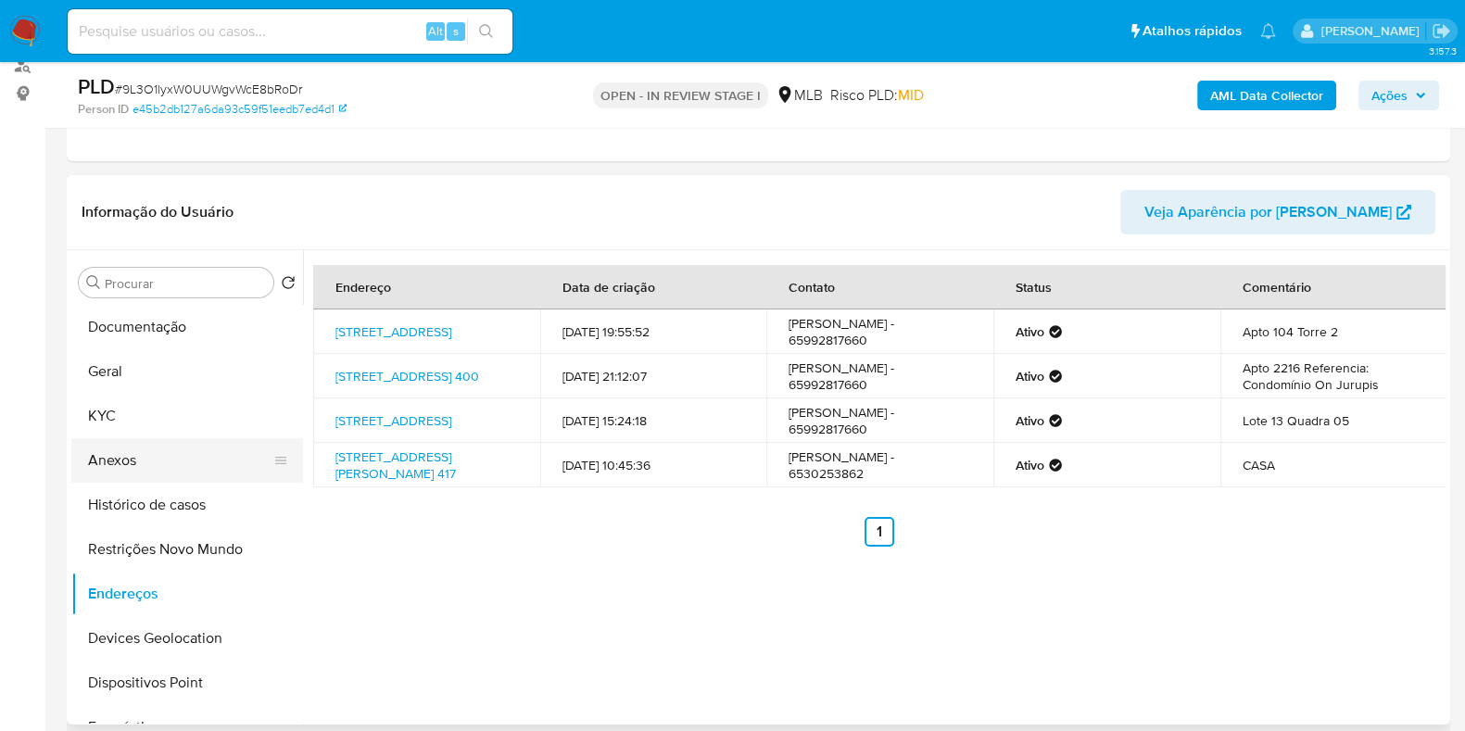
click button "Anexos"
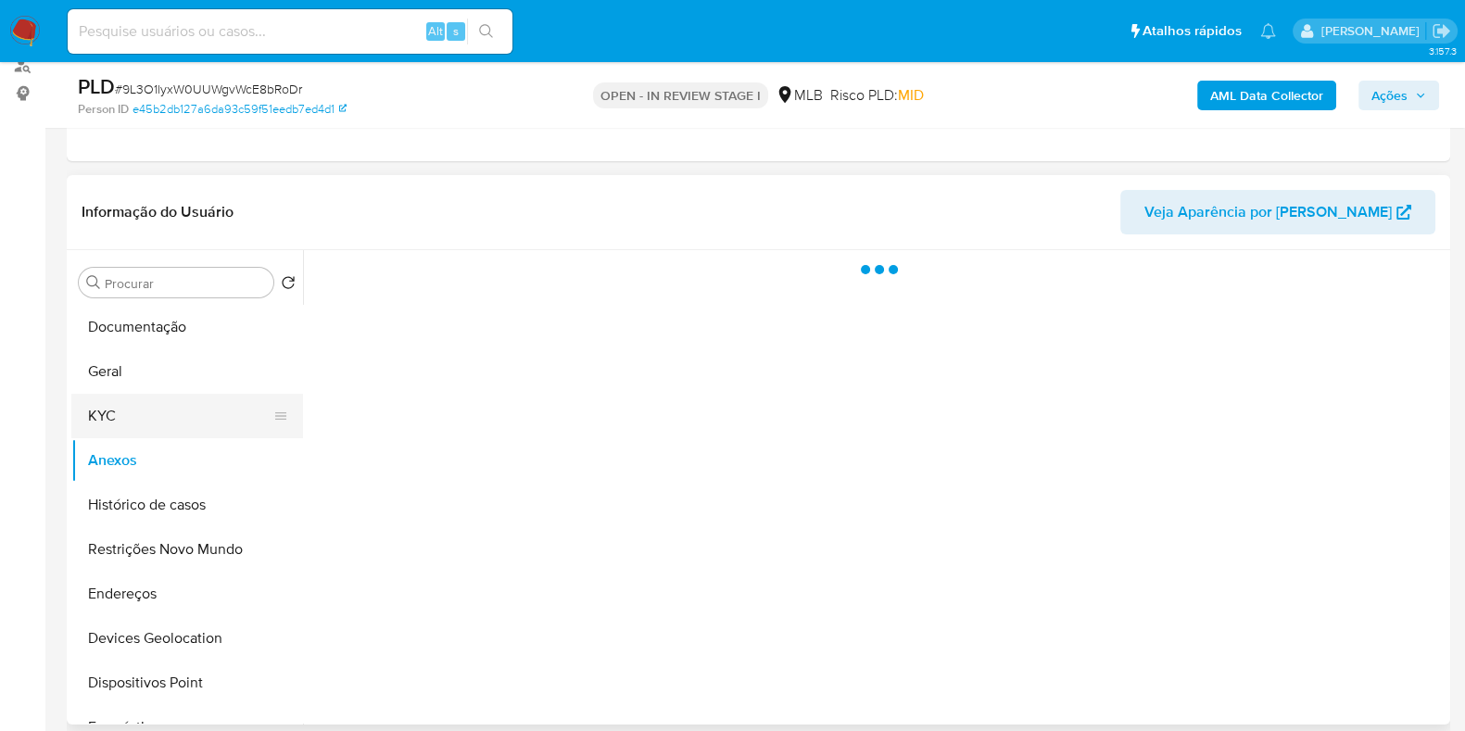
click button "KYC"
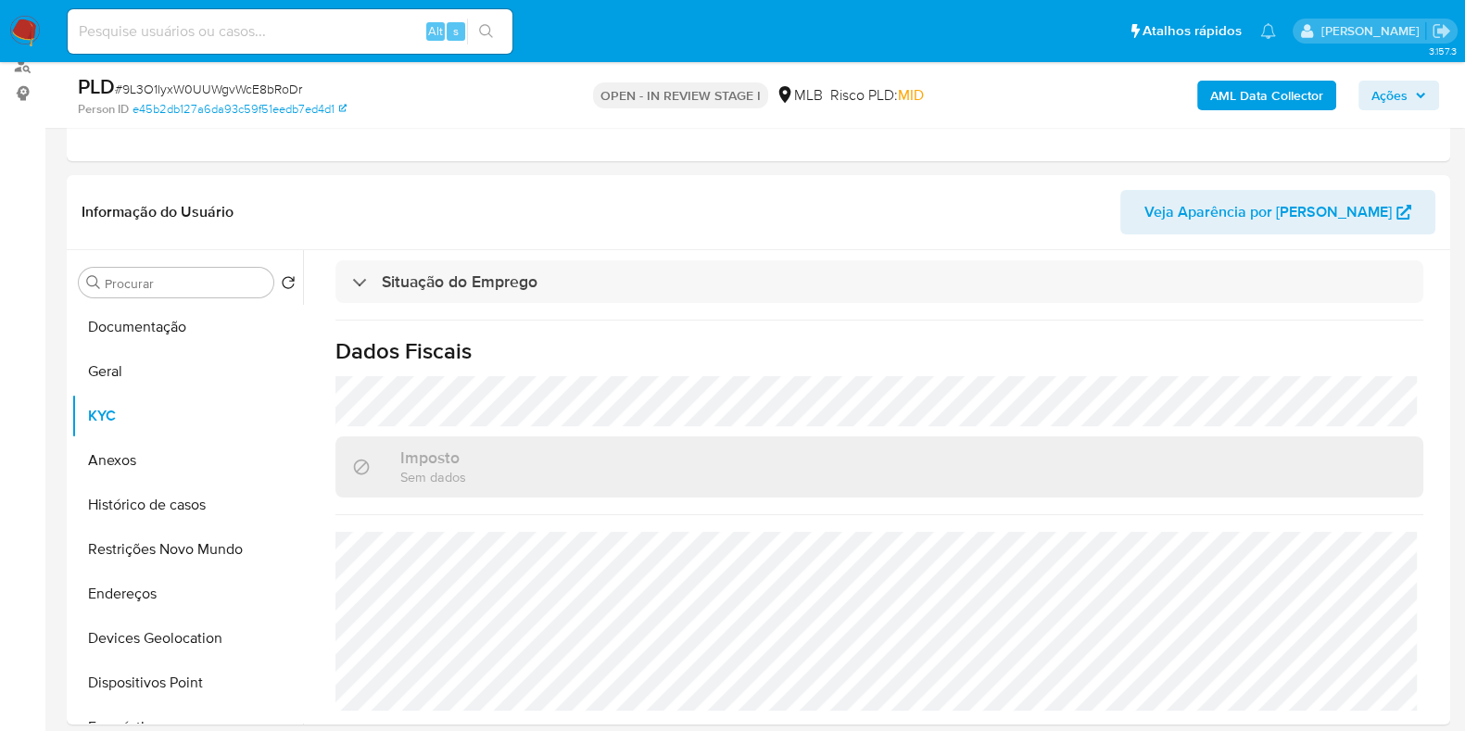
scroll to position [826, 0]
click button "Geral"
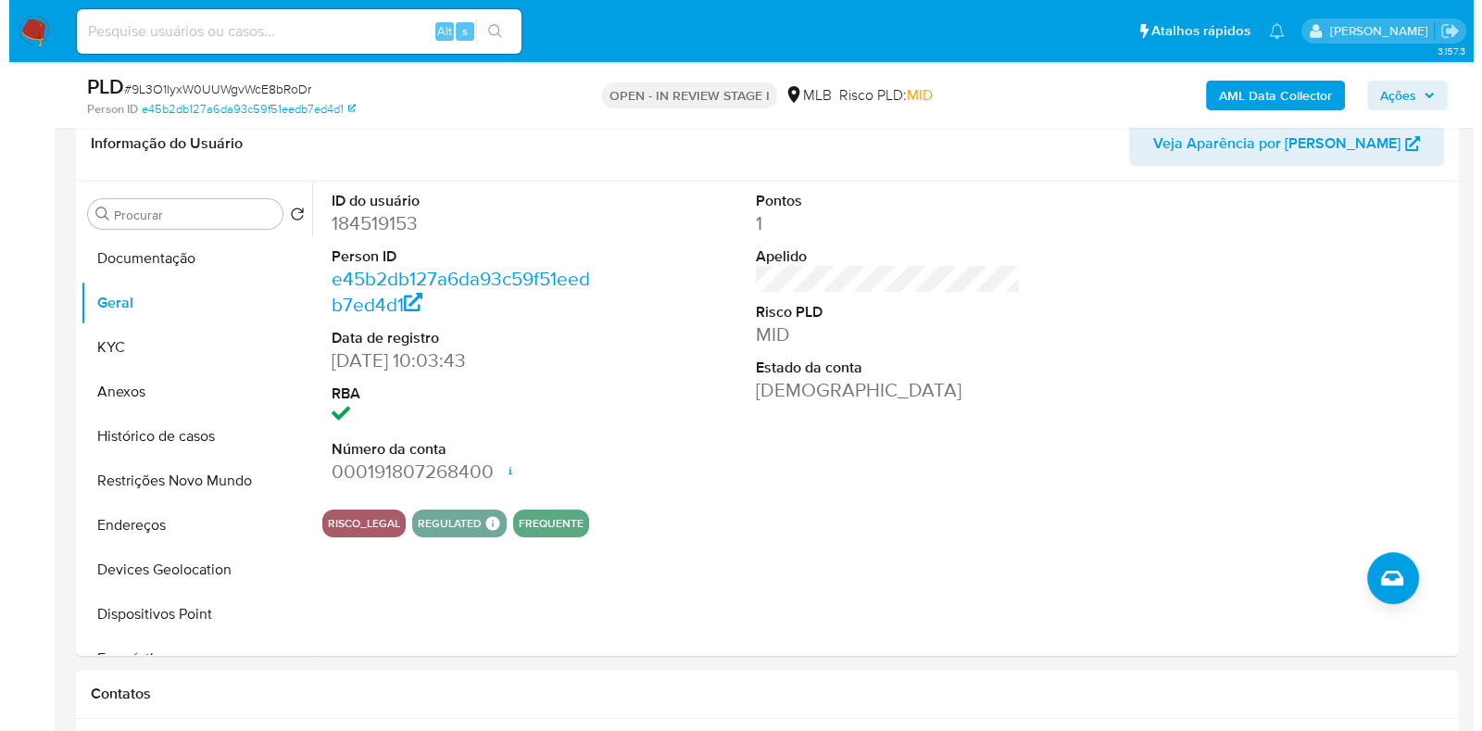
scroll to position [277, 0]
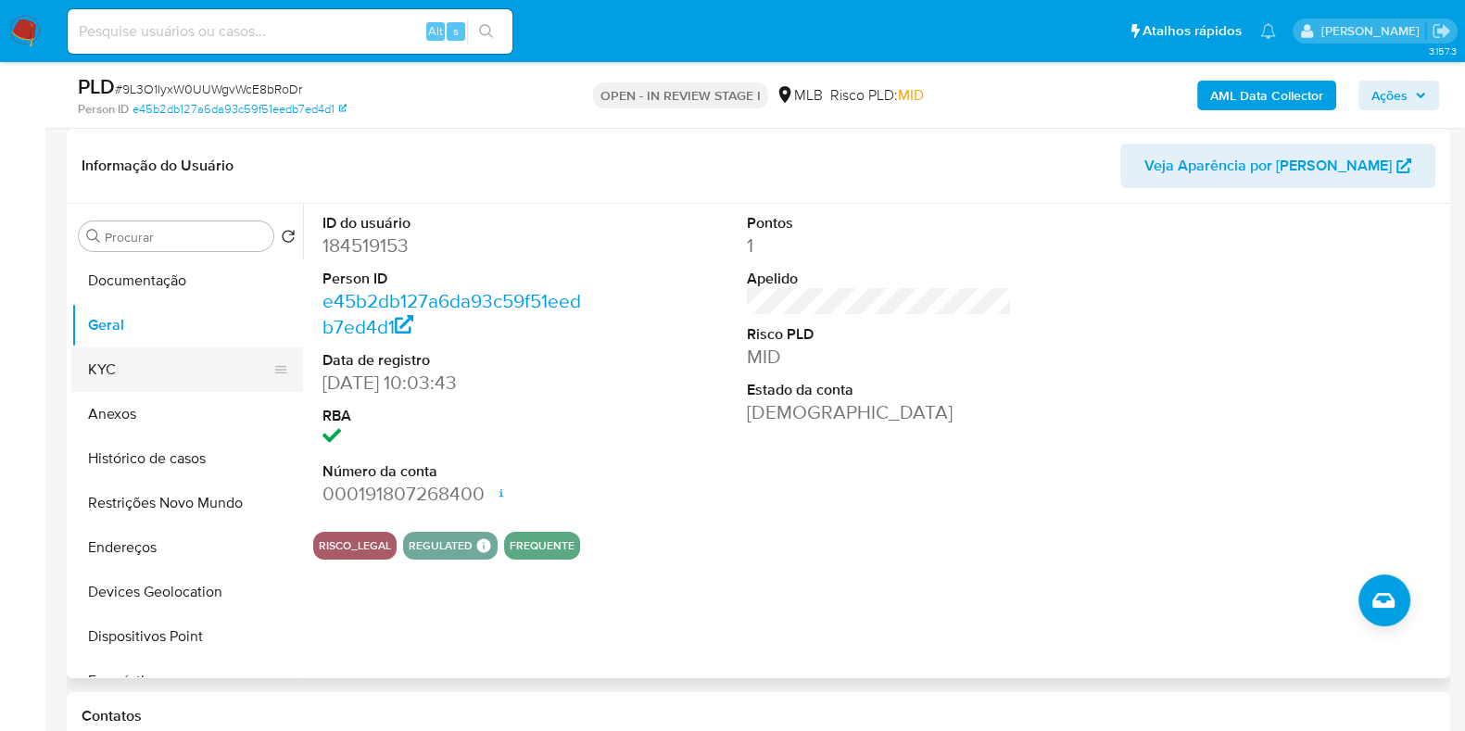
click button "KYC"
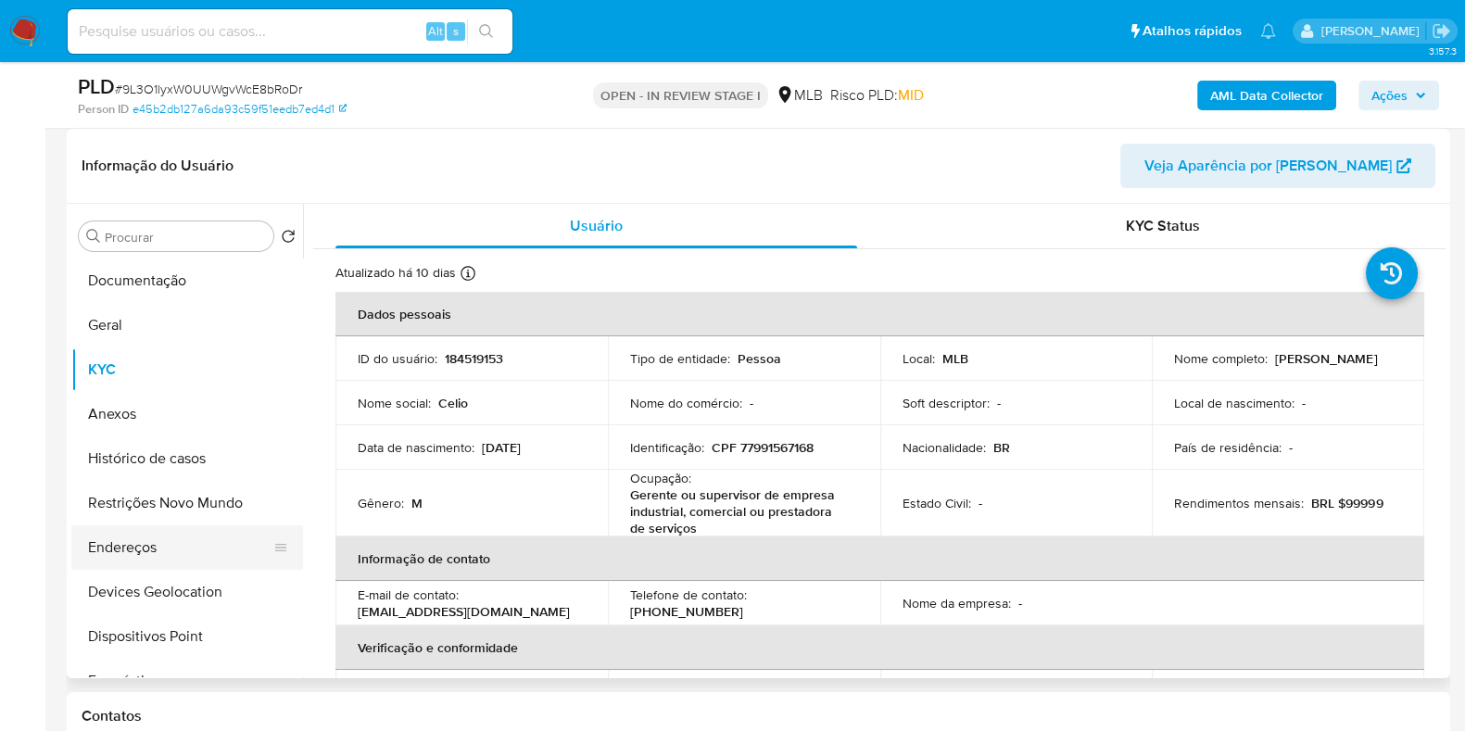
click button "Endereços"
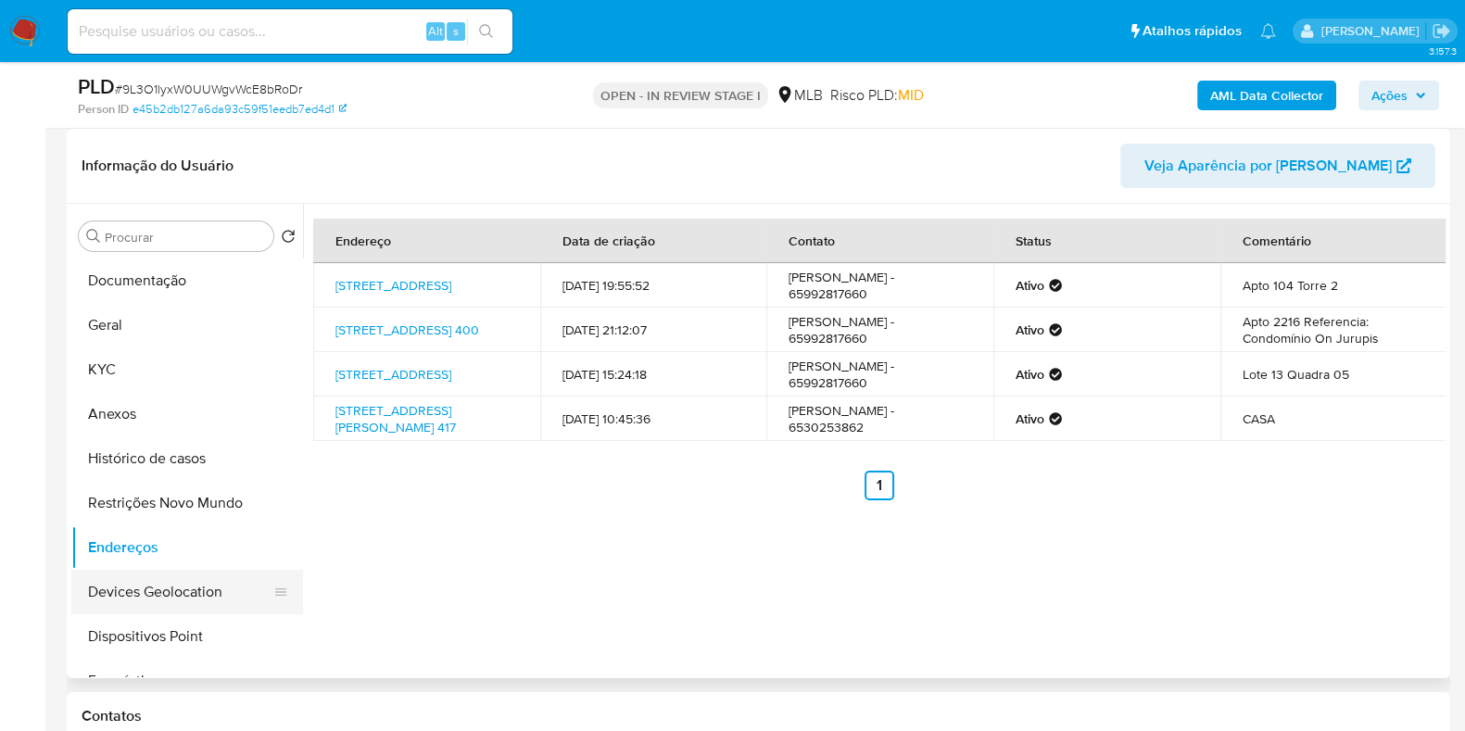
click button "Devices Geolocation"
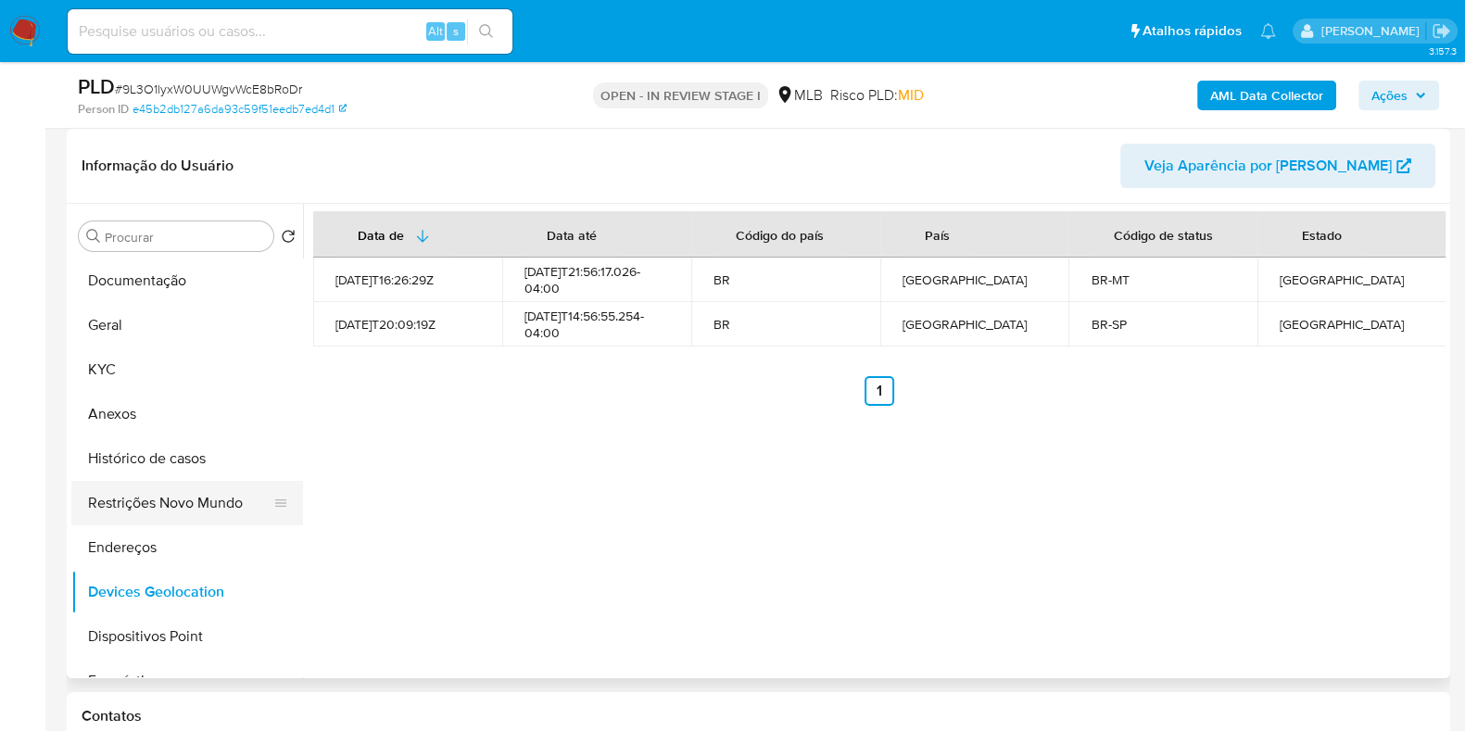
click button "Restrições Novo Mundo"
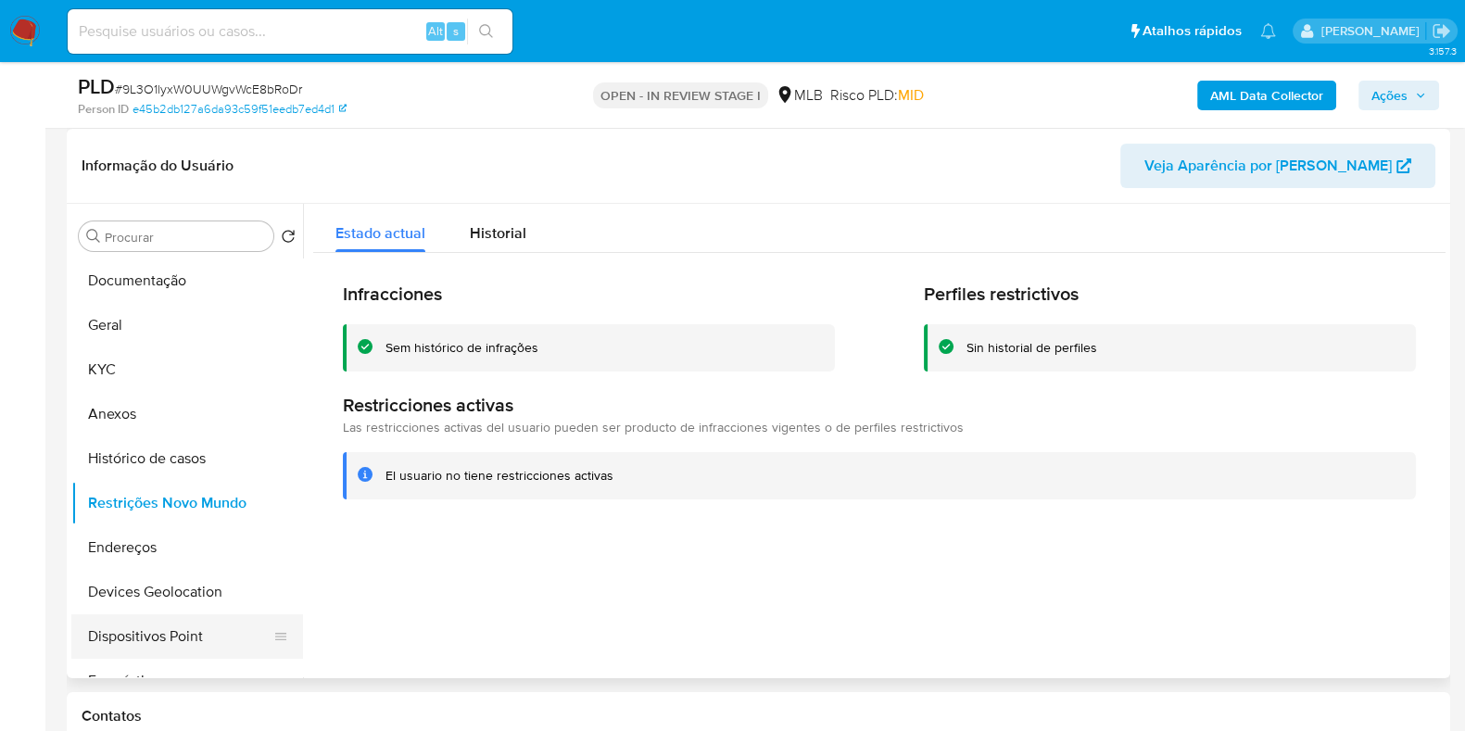
click button "Dispositivos Point"
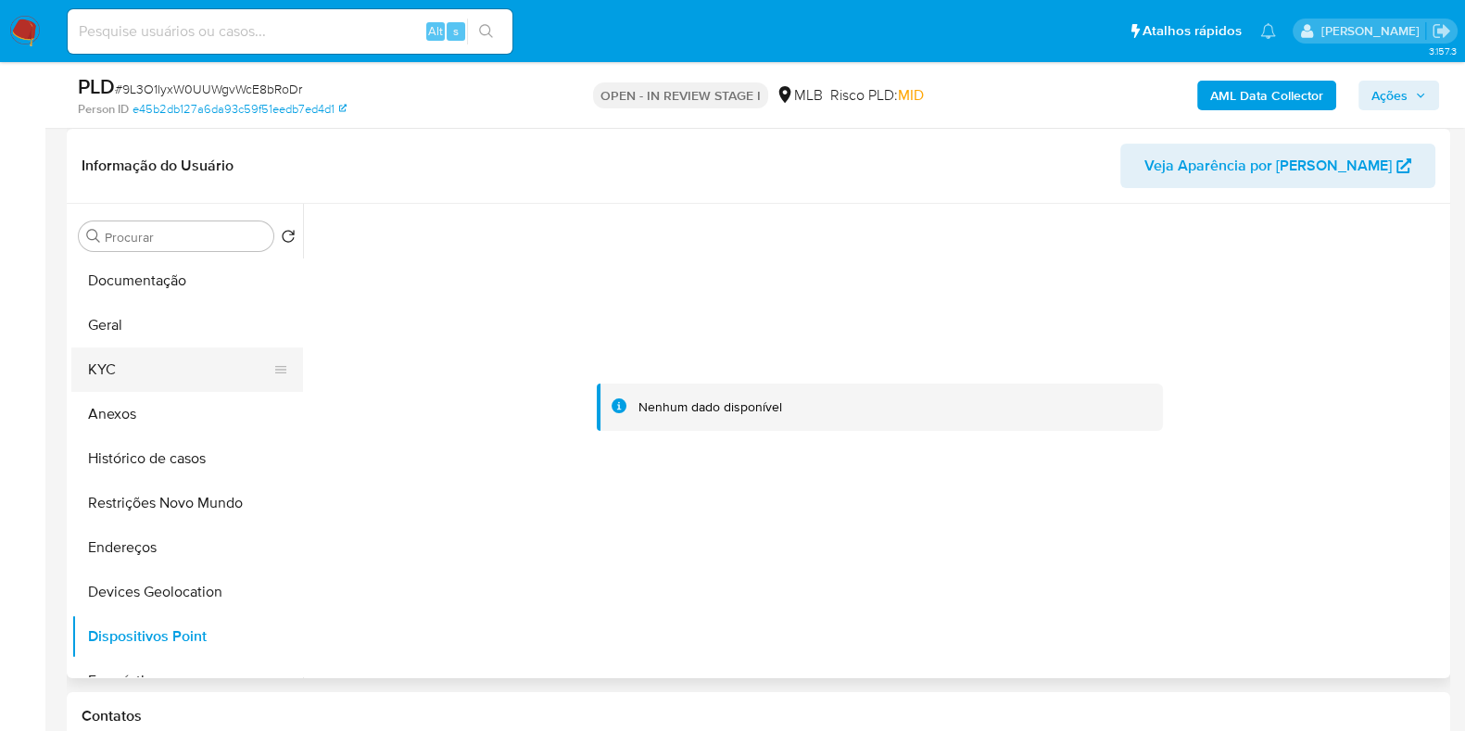
click button "KYC"
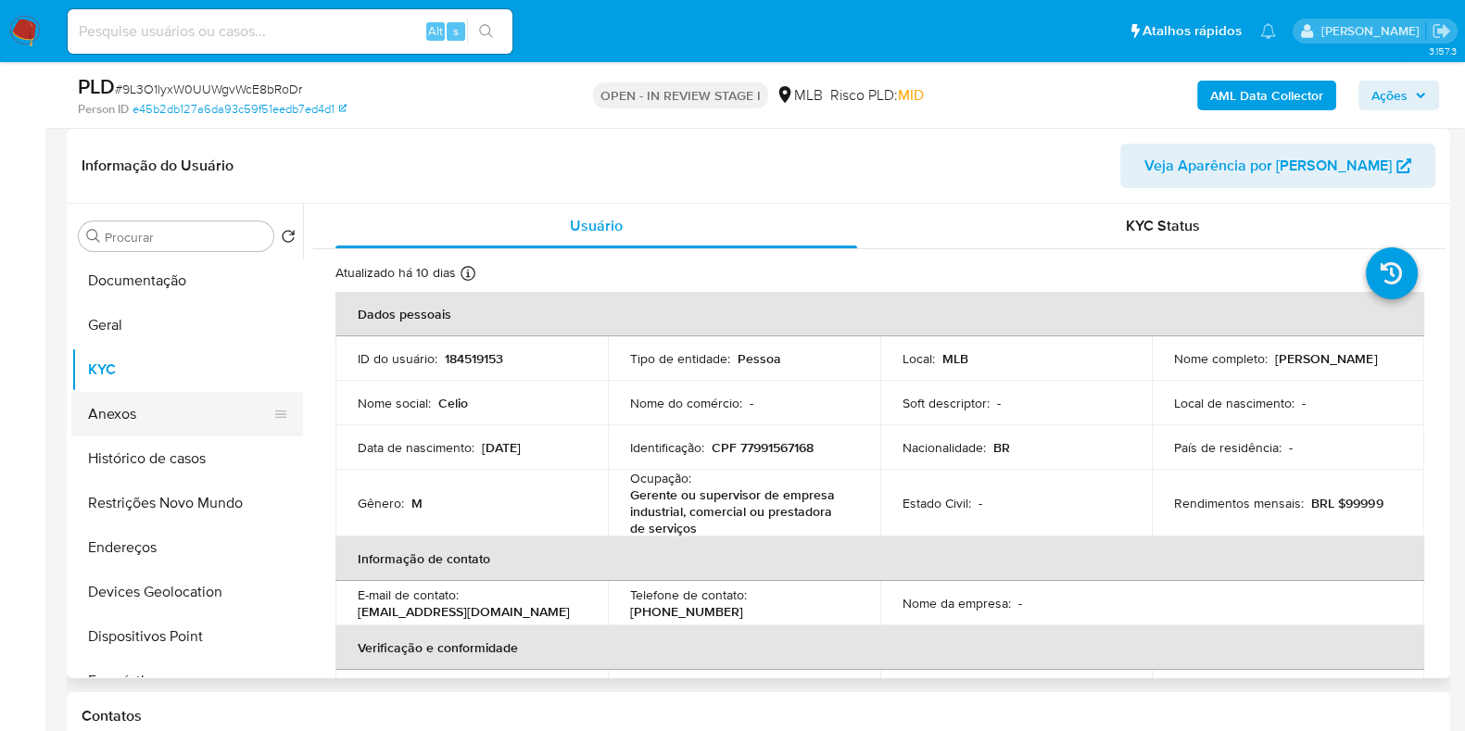
click button "Anexos"
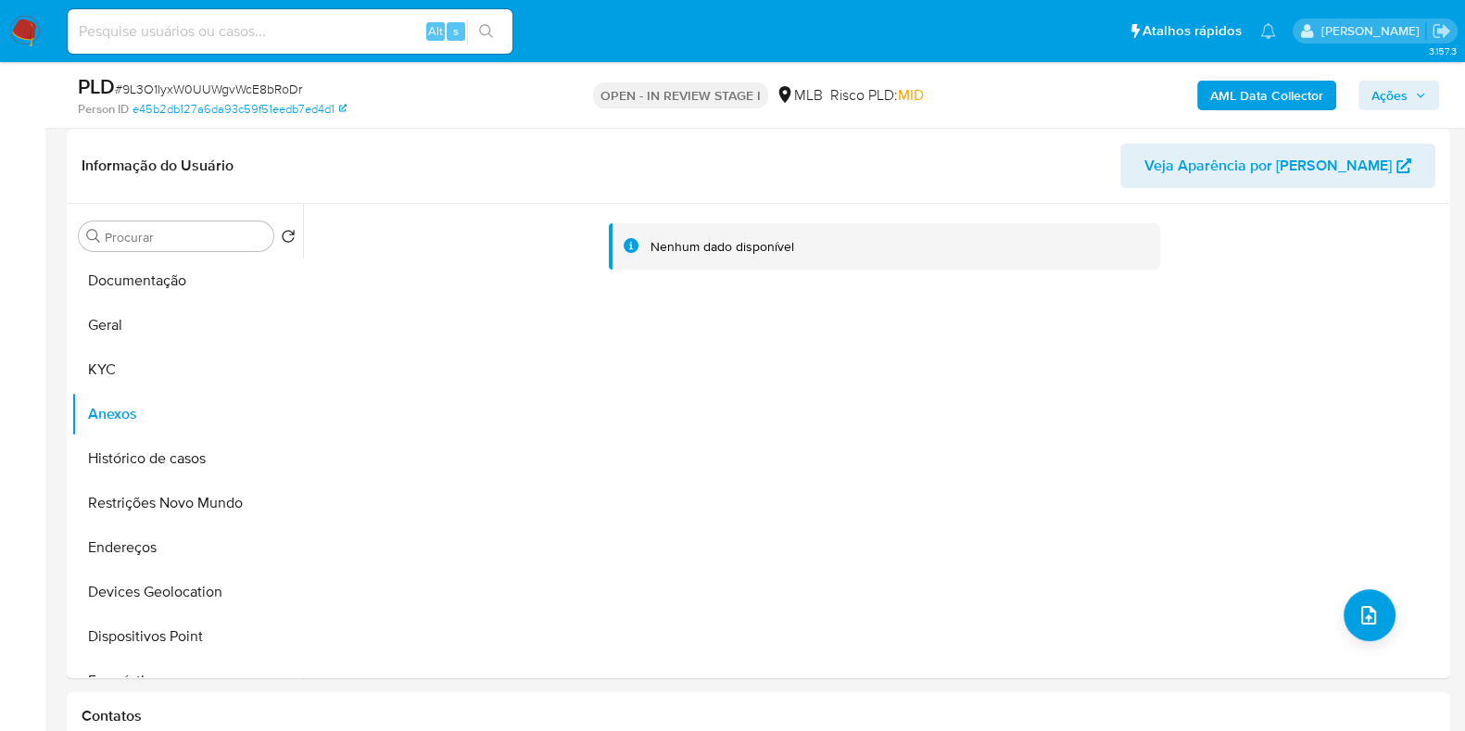
click b "AML Data Collector"
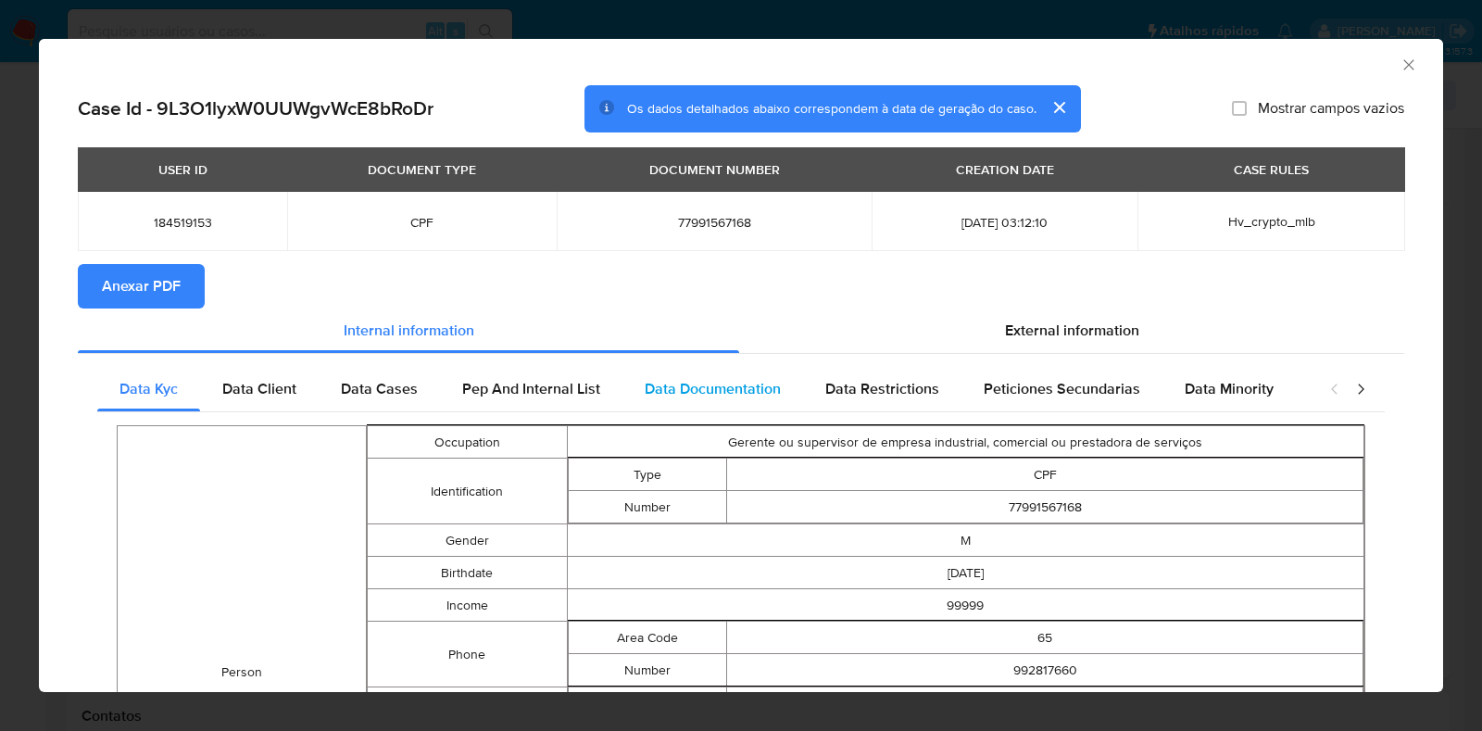
drag, startPoint x: 921, startPoint y: 328, endPoint x: 1033, endPoint y: 374, distance: 121.3
click div "External information"
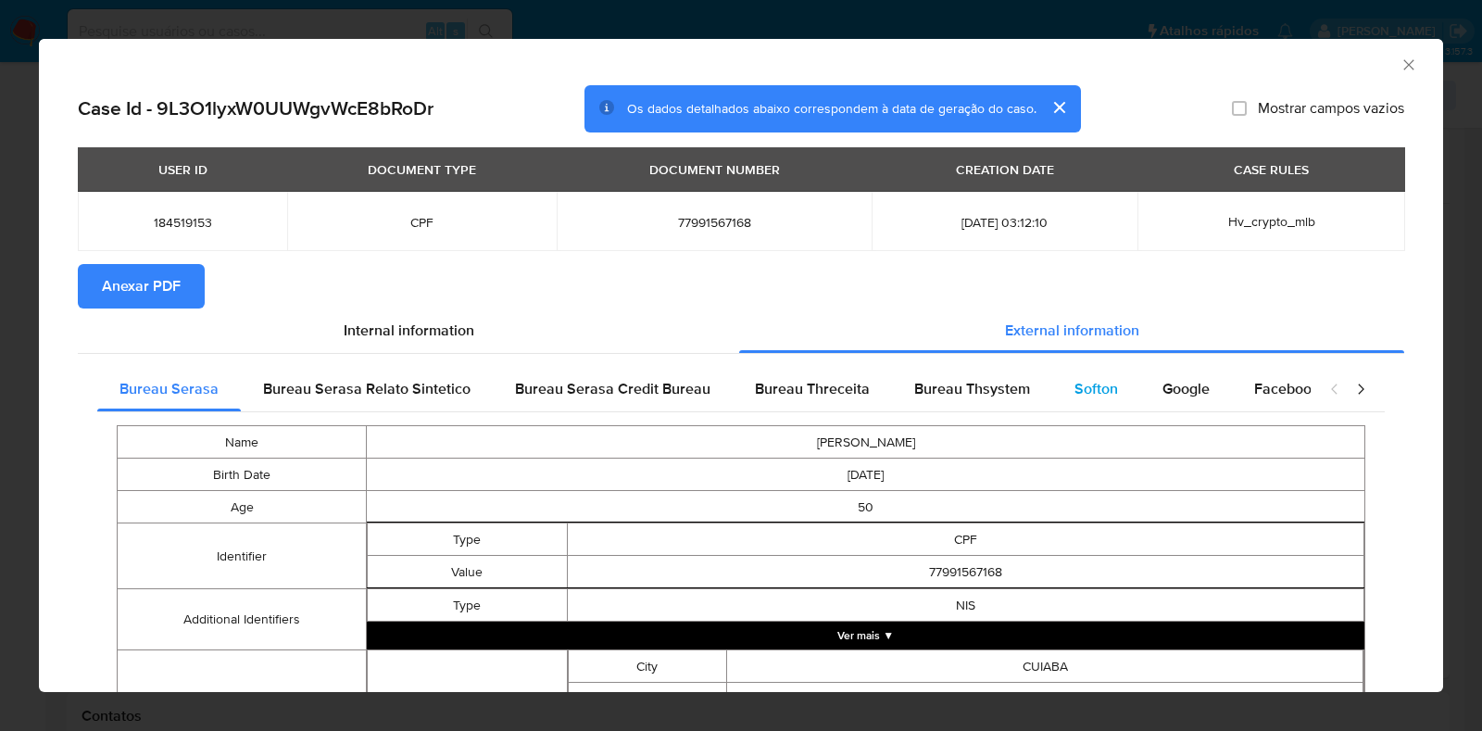
click div "Softon"
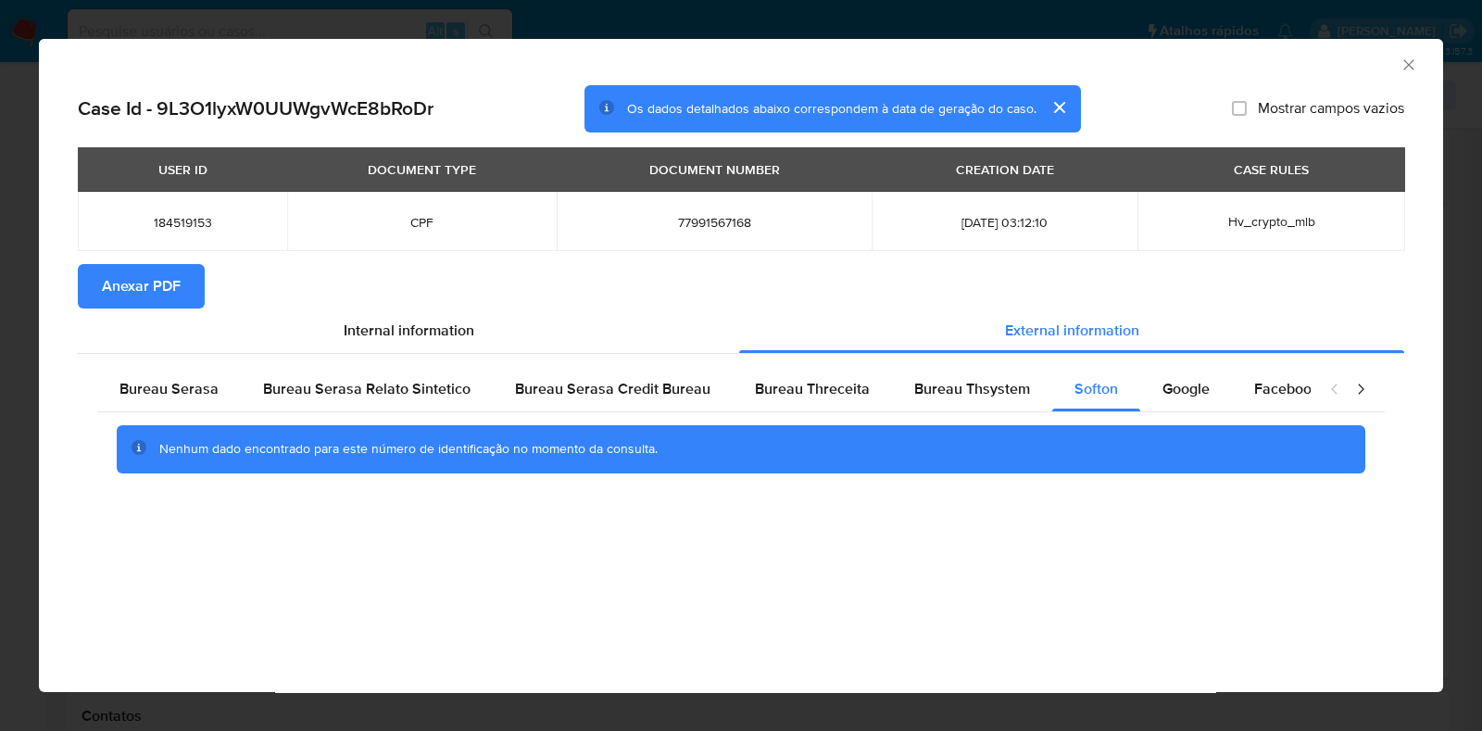
click span "Anexar PDF"
click div "AML Data Collector"
click icon "Fechar a janela"
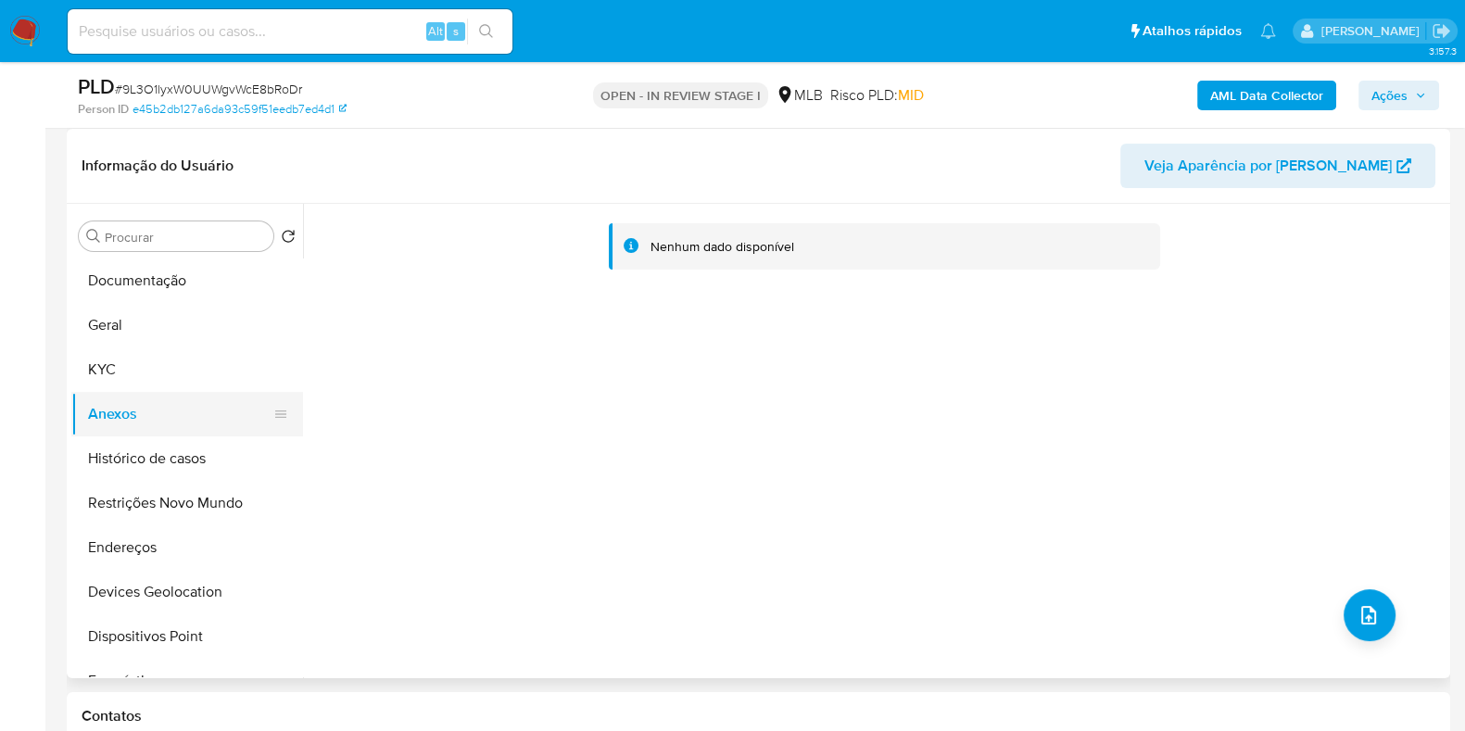
drag, startPoint x: 148, startPoint y: 422, endPoint x: 149, endPoint y: 402, distance: 19.5
click button "Anexos"
click button "KYC"
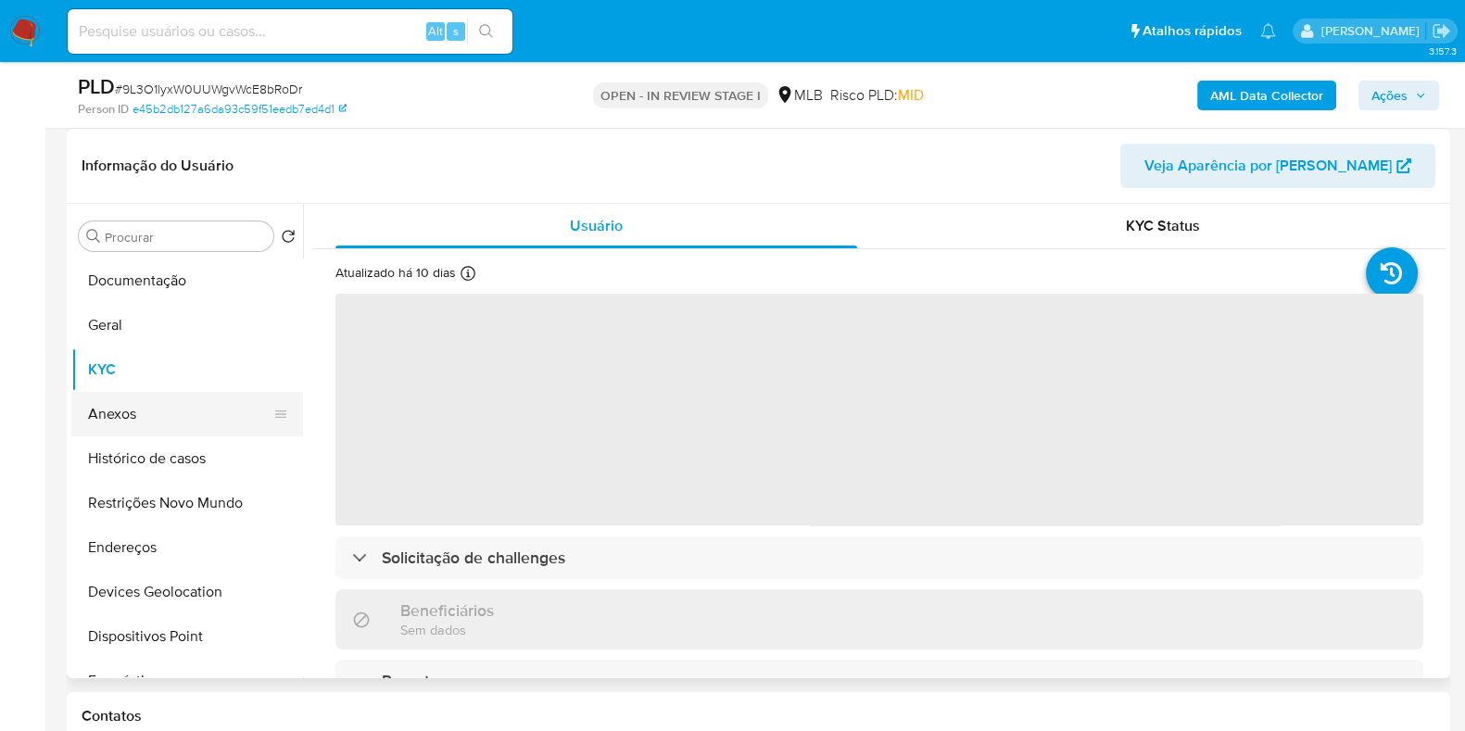
click button "Anexos"
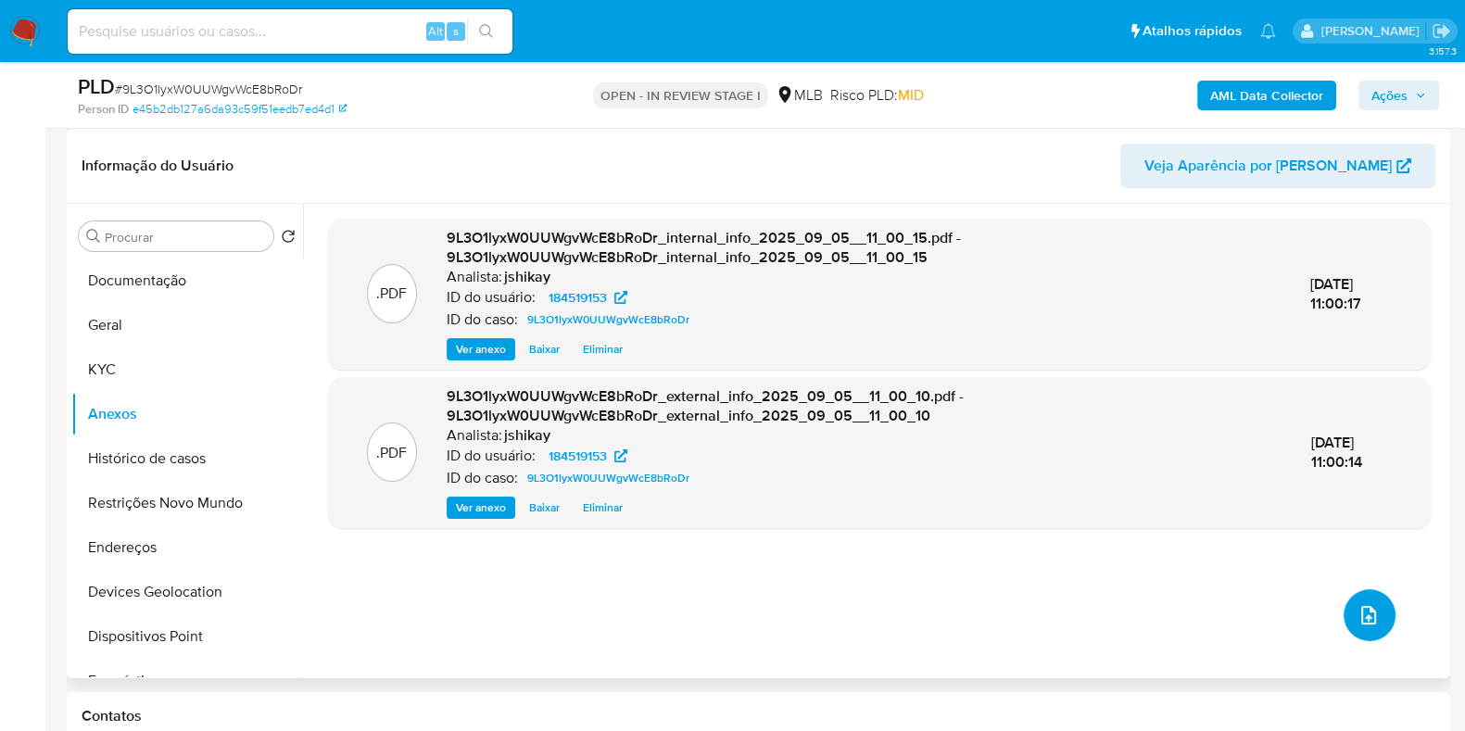
click icon "upload-file"
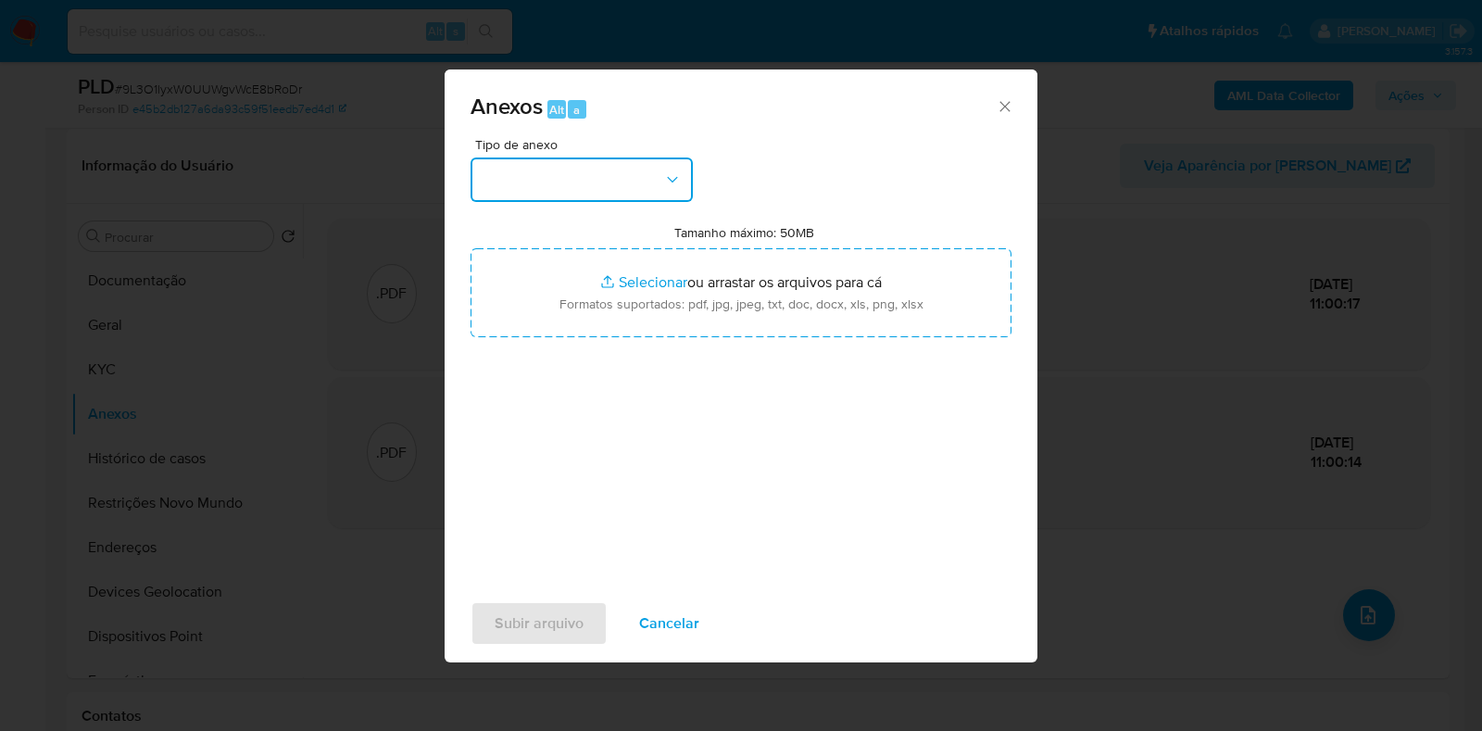
click button "button"
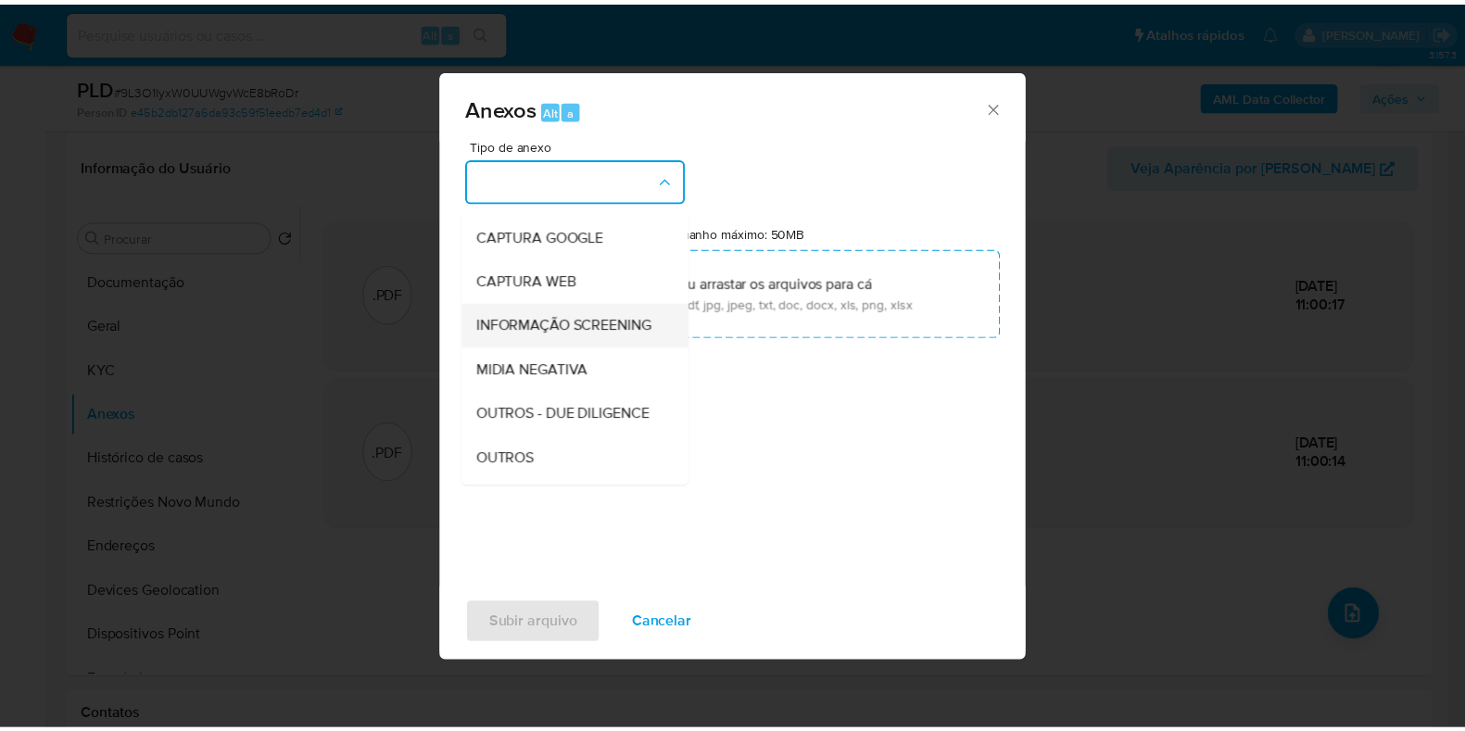
scroll to position [115, 0]
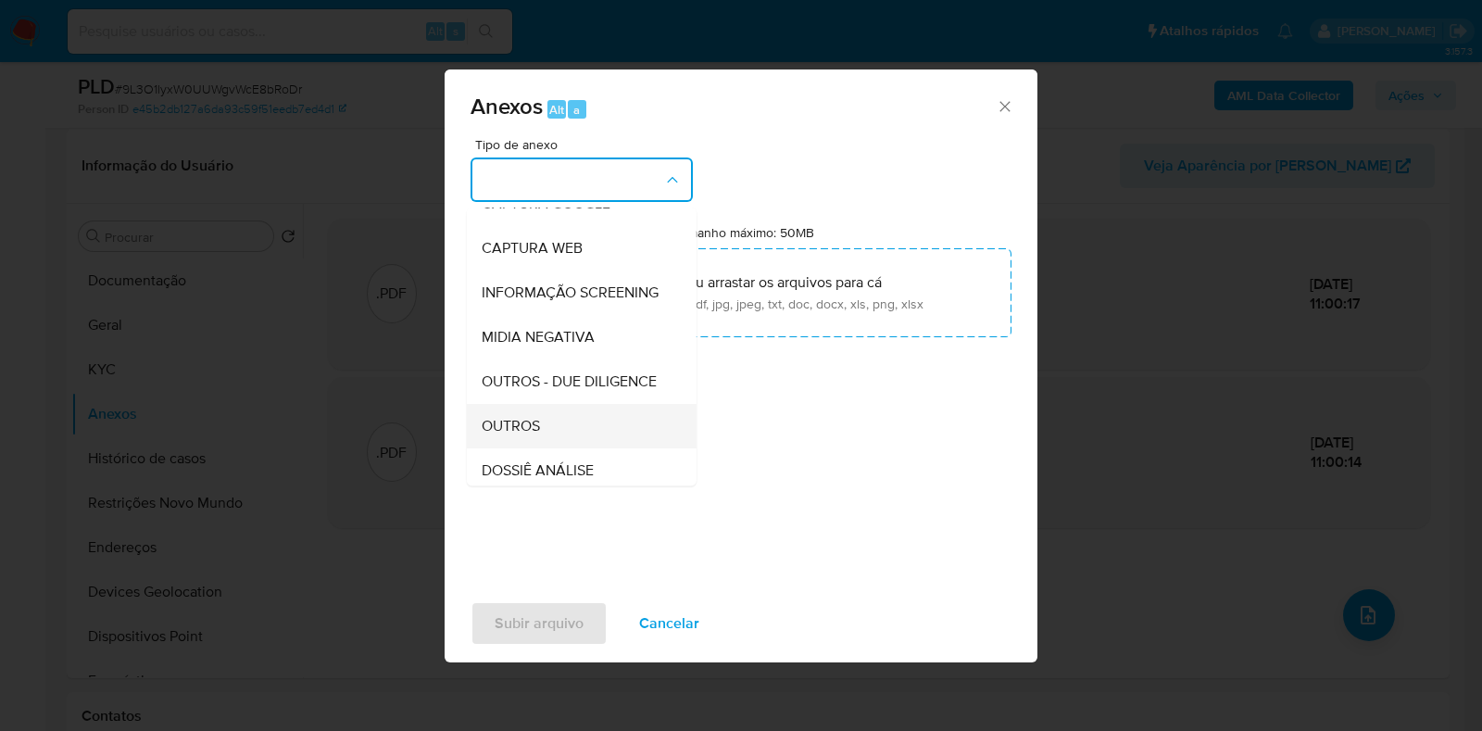
click div "OUTROS"
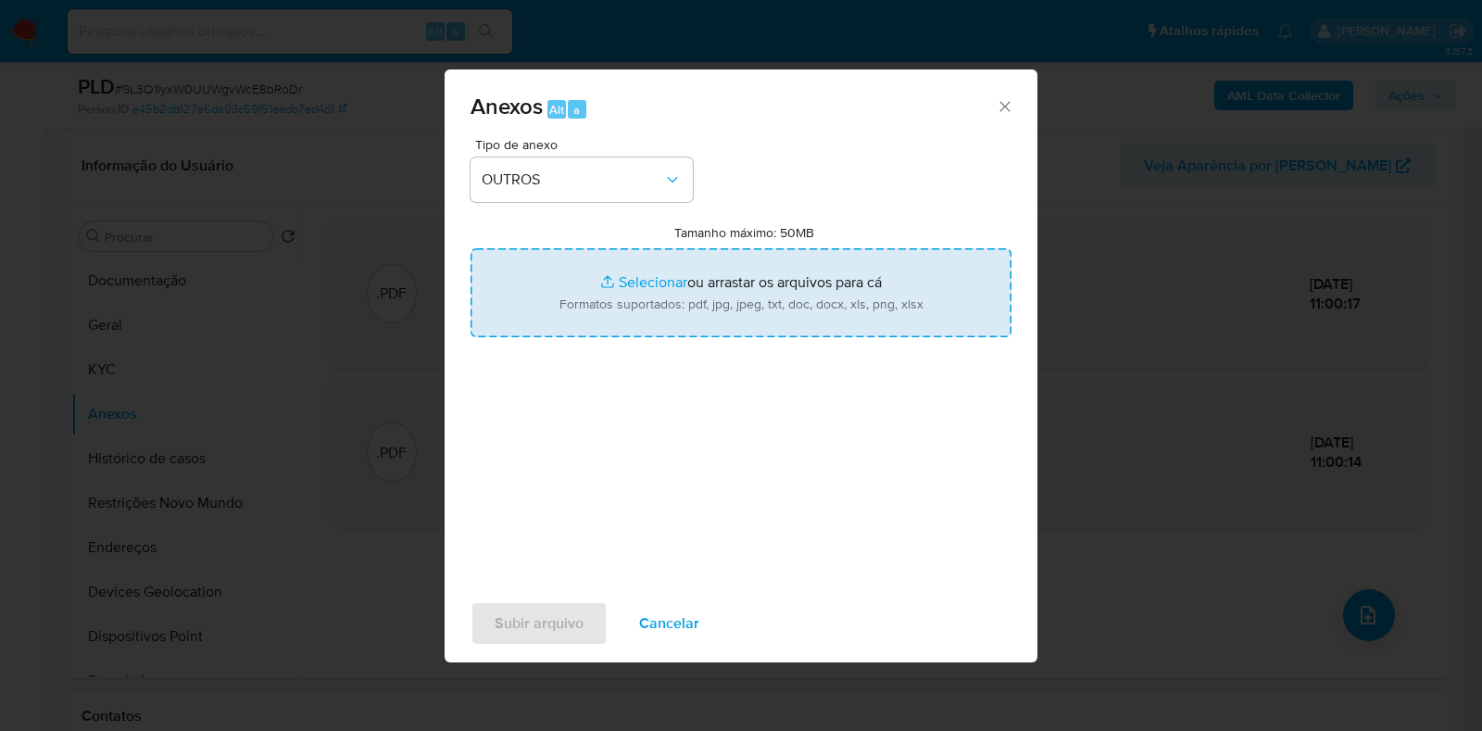
click input "Tamanho máximo: 50MB Selecionar arquivos"
type input "C:\fakepath\Mulan 184519153_2025_09_04_17_58_55 - Resumen TX.pdf"
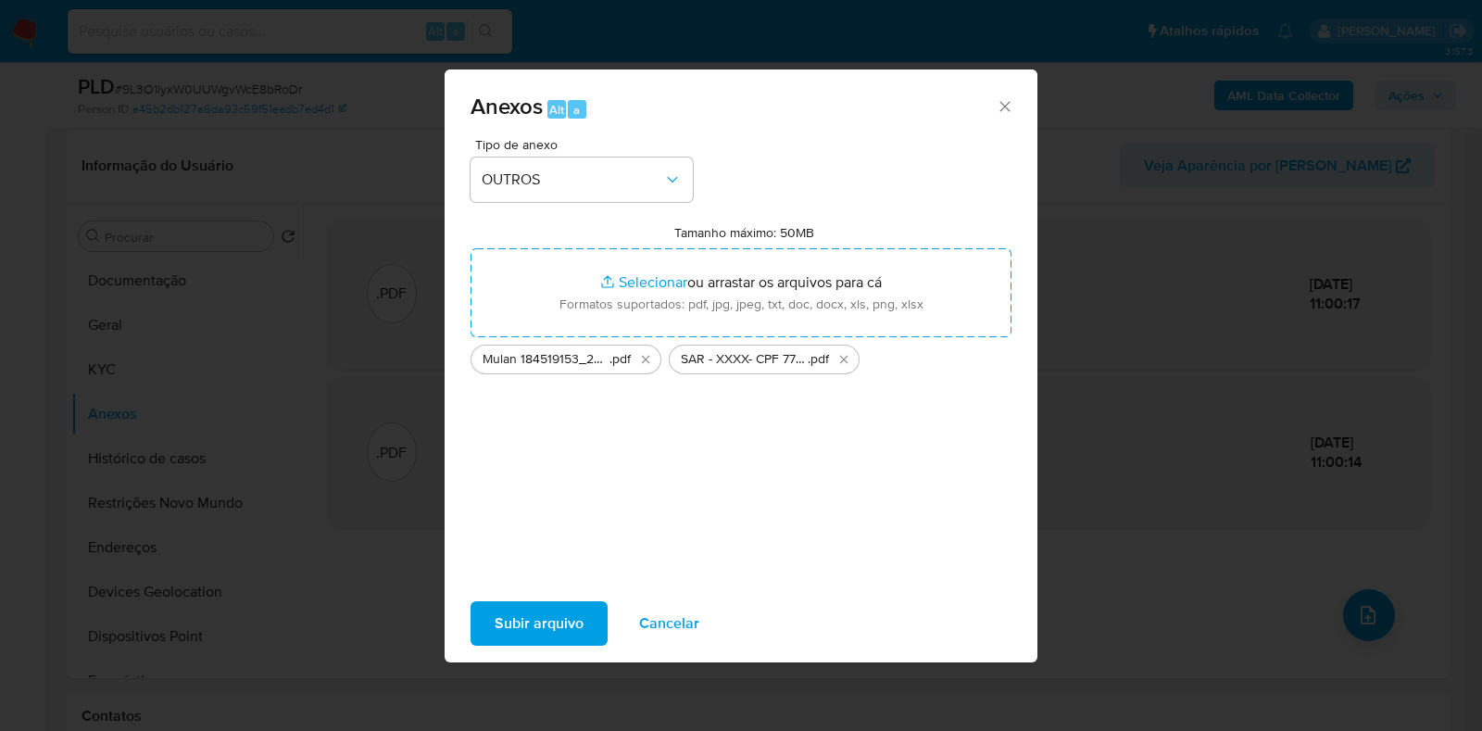
click span "Subir arquivo"
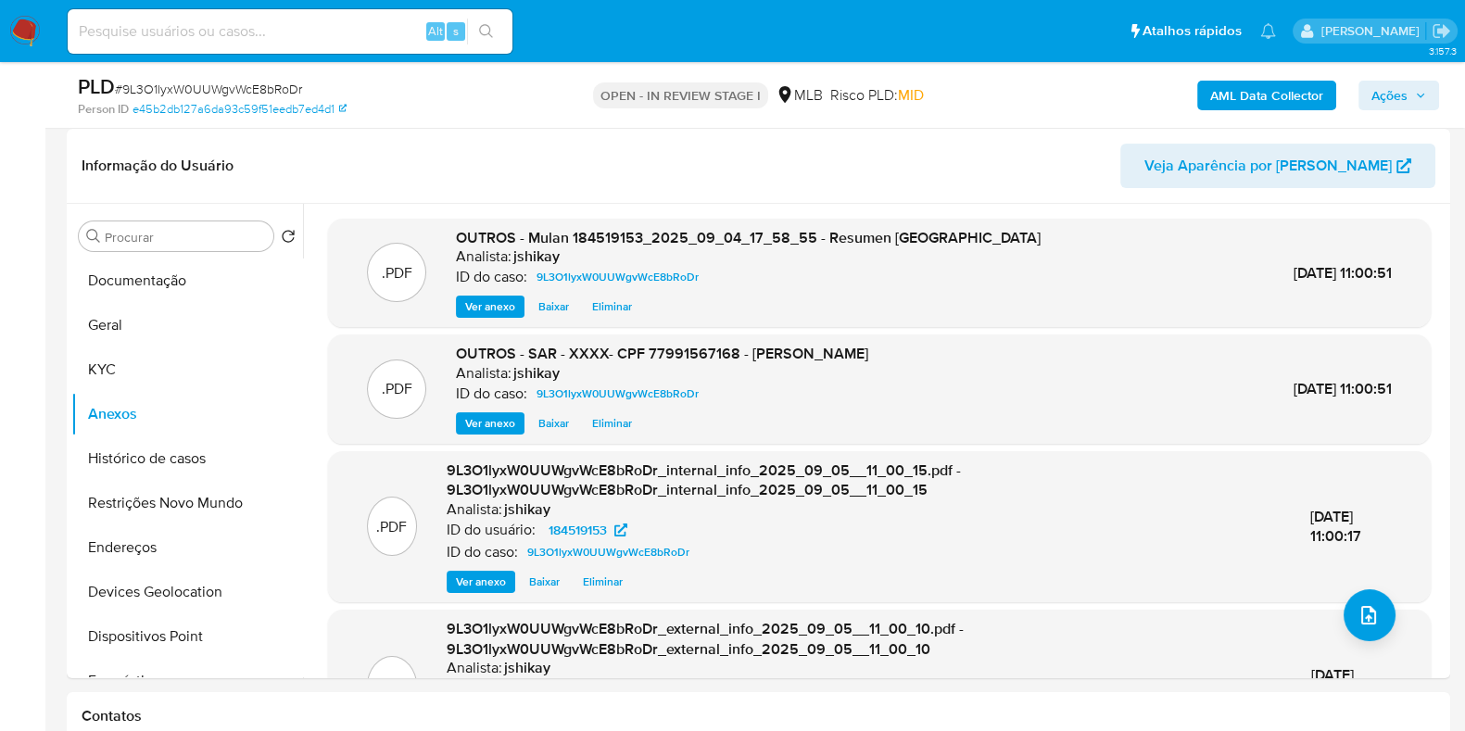
click button "Ações"
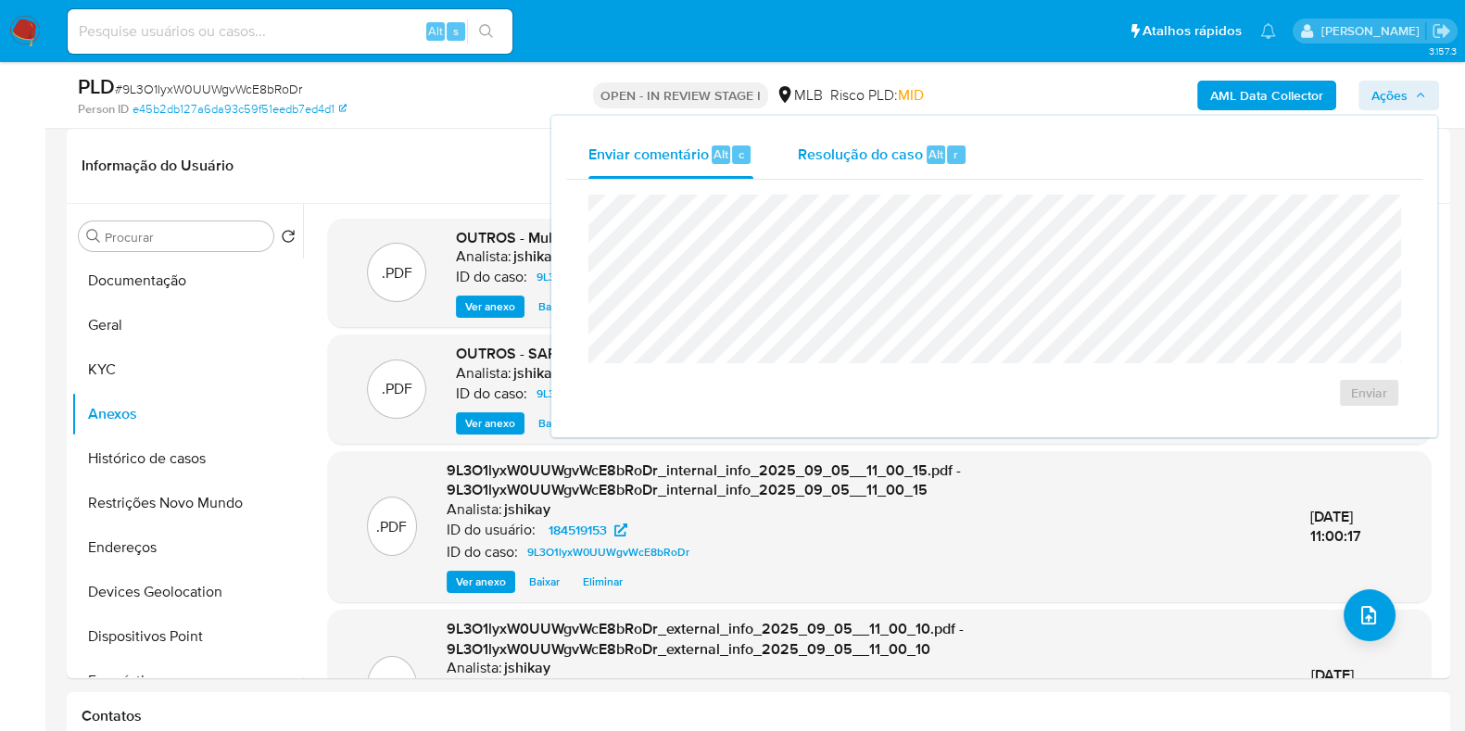
click span "Resolução do caso"
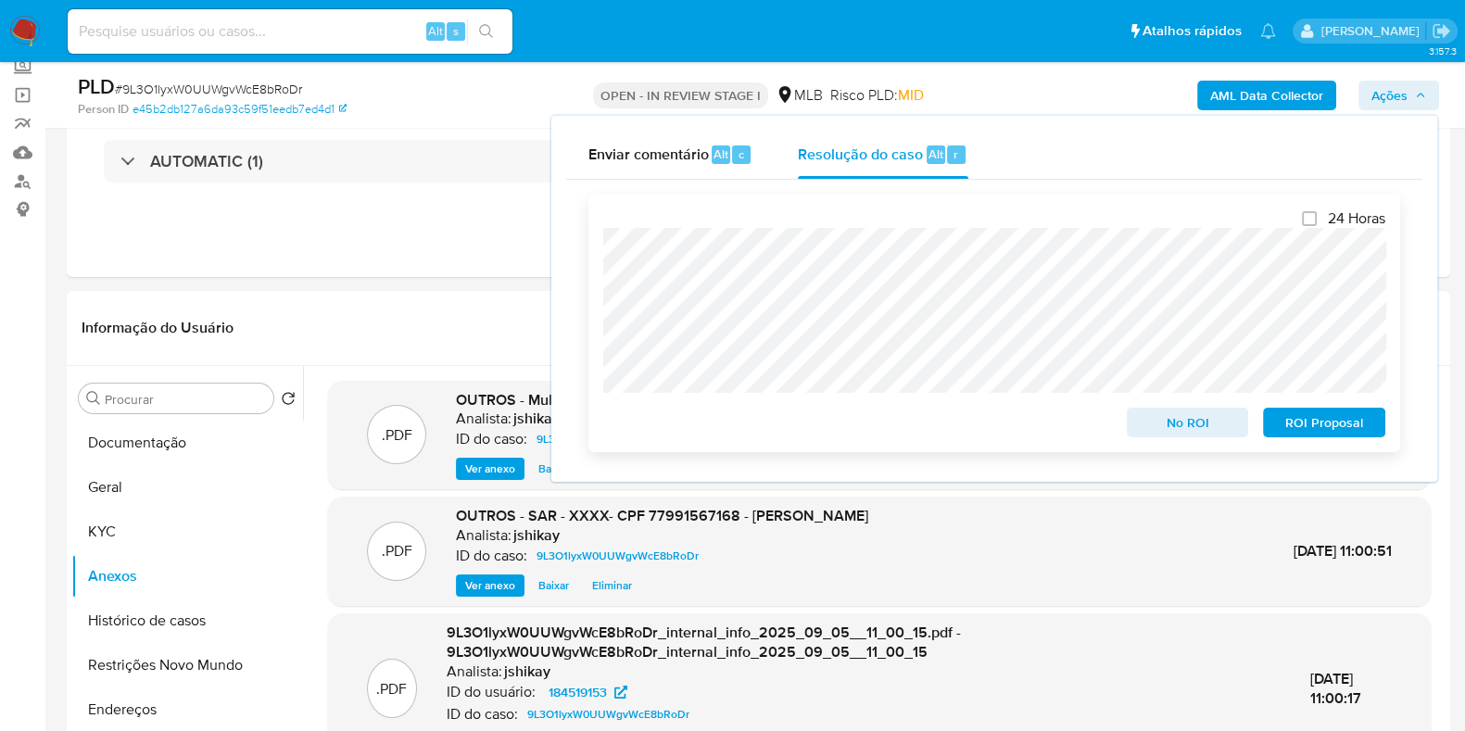
click span "ROI Proposal"
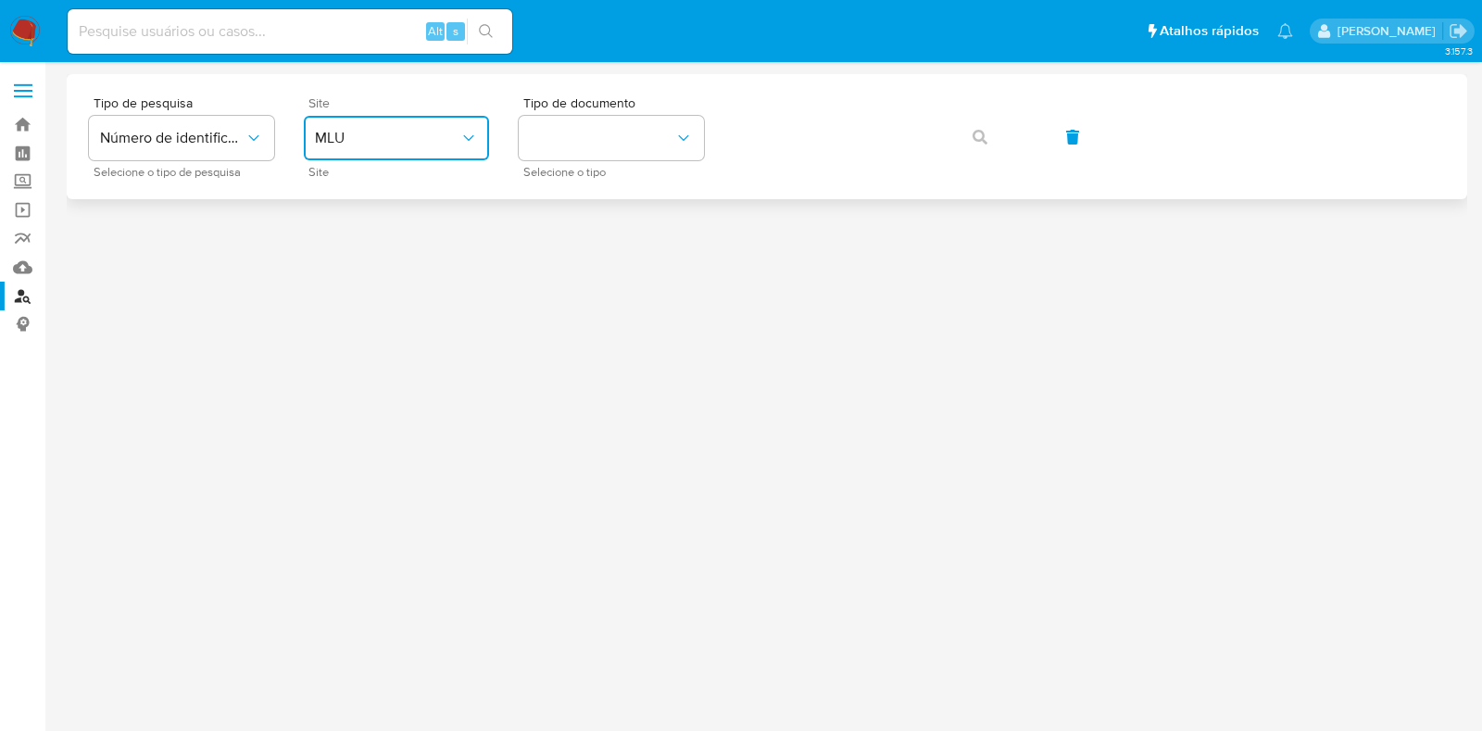
click at [375, 139] on span "MLU" at bounding box center [387, 138] width 145 height 19
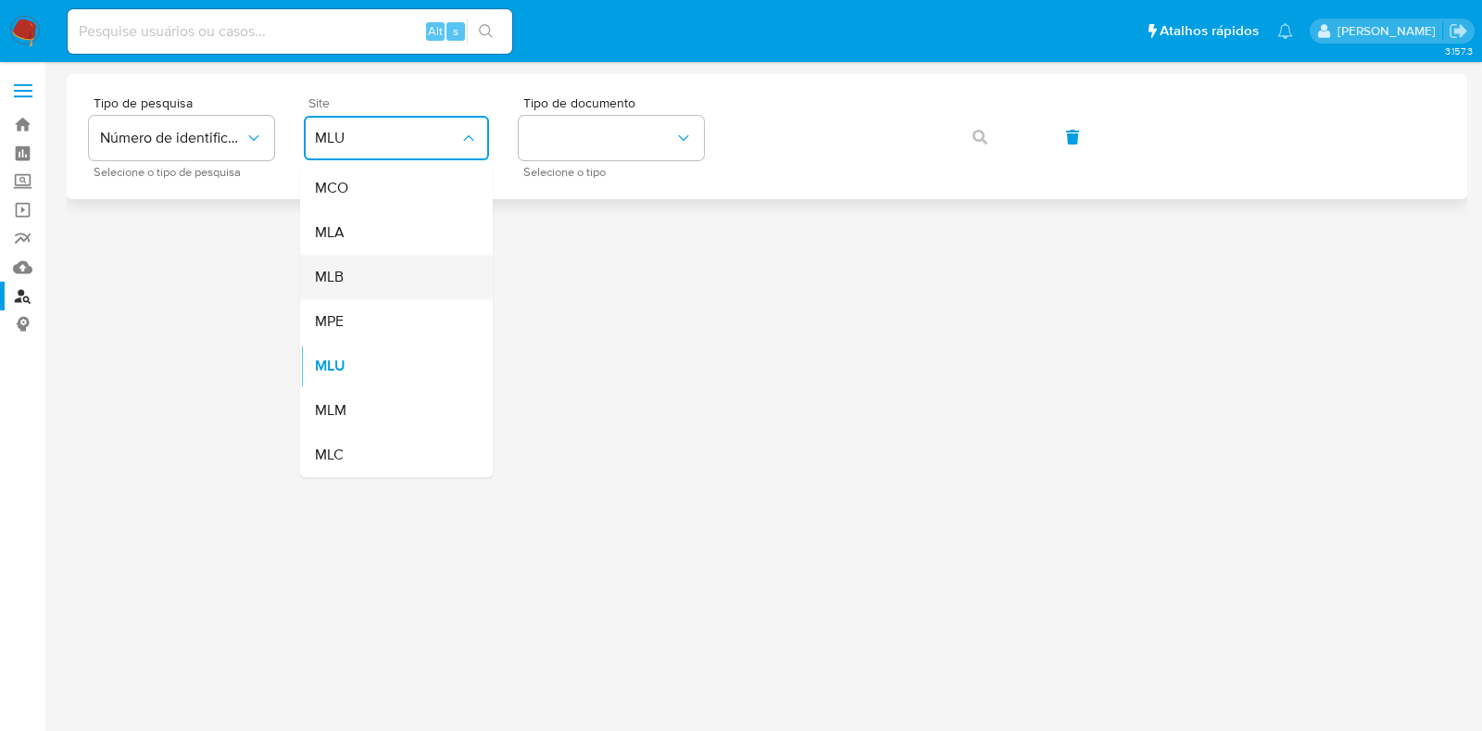
click at [366, 282] on div "MLB" at bounding box center [391, 277] width 152 height 44
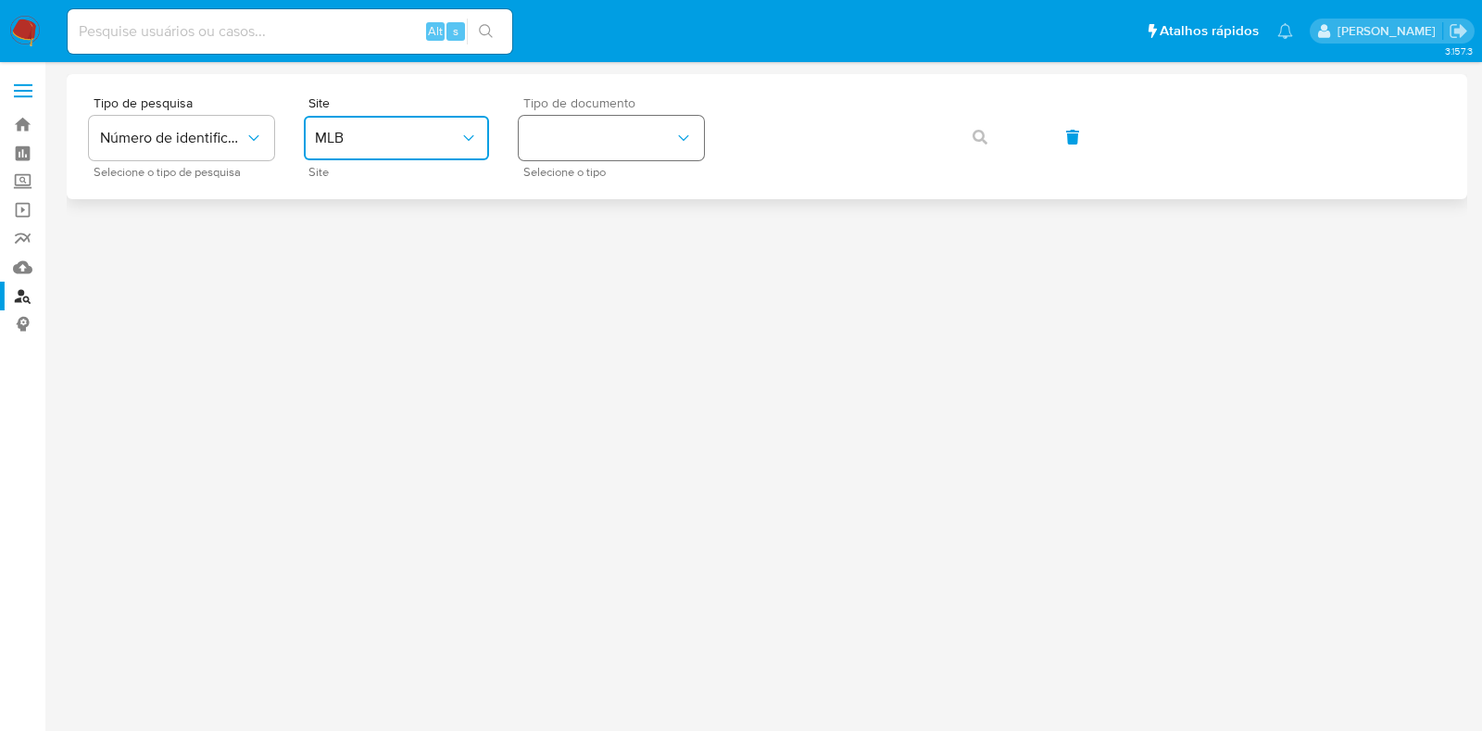
click at [584, 154] on button "identificationType" at bounding box center [611, 138] width 185 height 44
click at [598, 244] on div "CPF CPF" at bounding box center [606, 260] width 152 height 63
click at [969, 123] on button "button" at bounding box center [980, 137] width 63 height 44
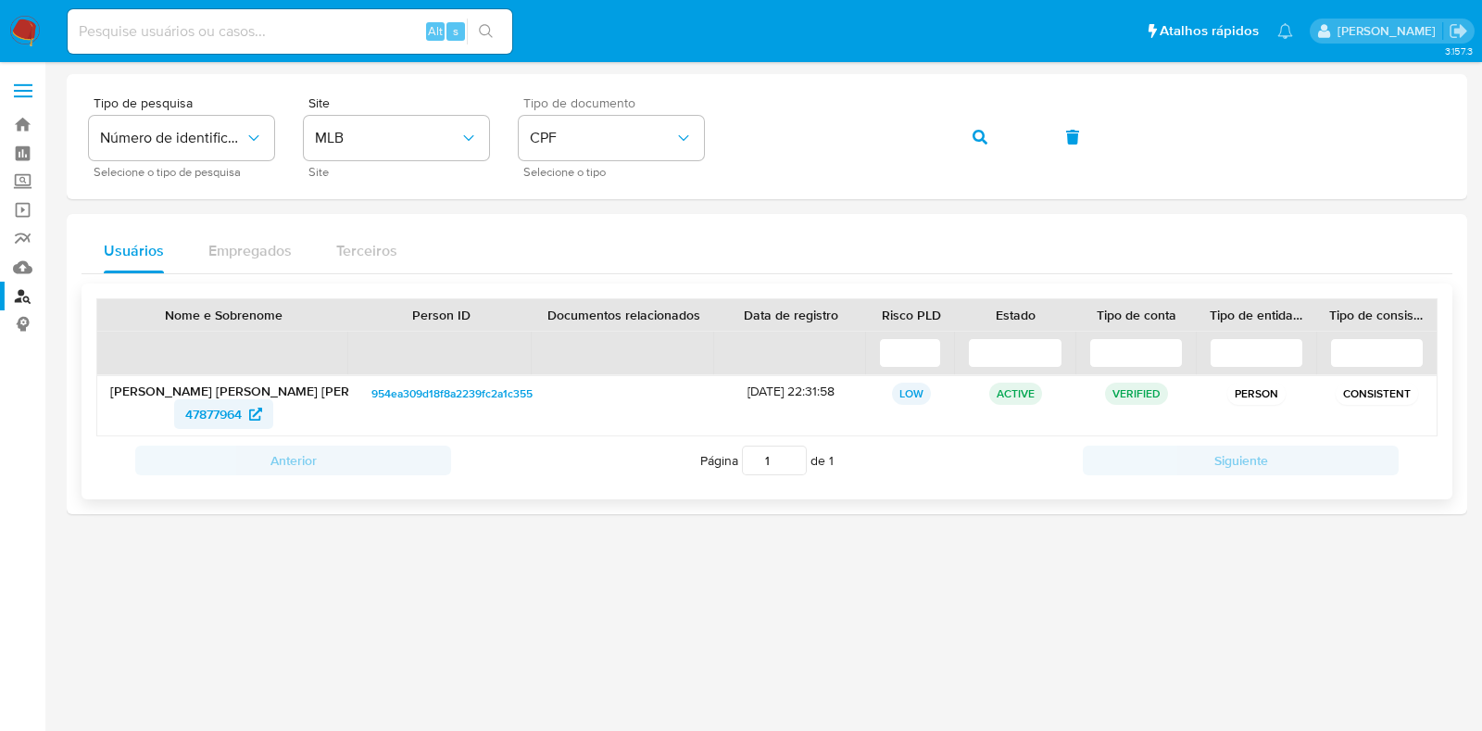
click at [227, 413] on span "47877964" at bounding box center [213, 414] width 57 height 30
click at [23, 34] on img at bounding box center [24, 31] width 31 height 31
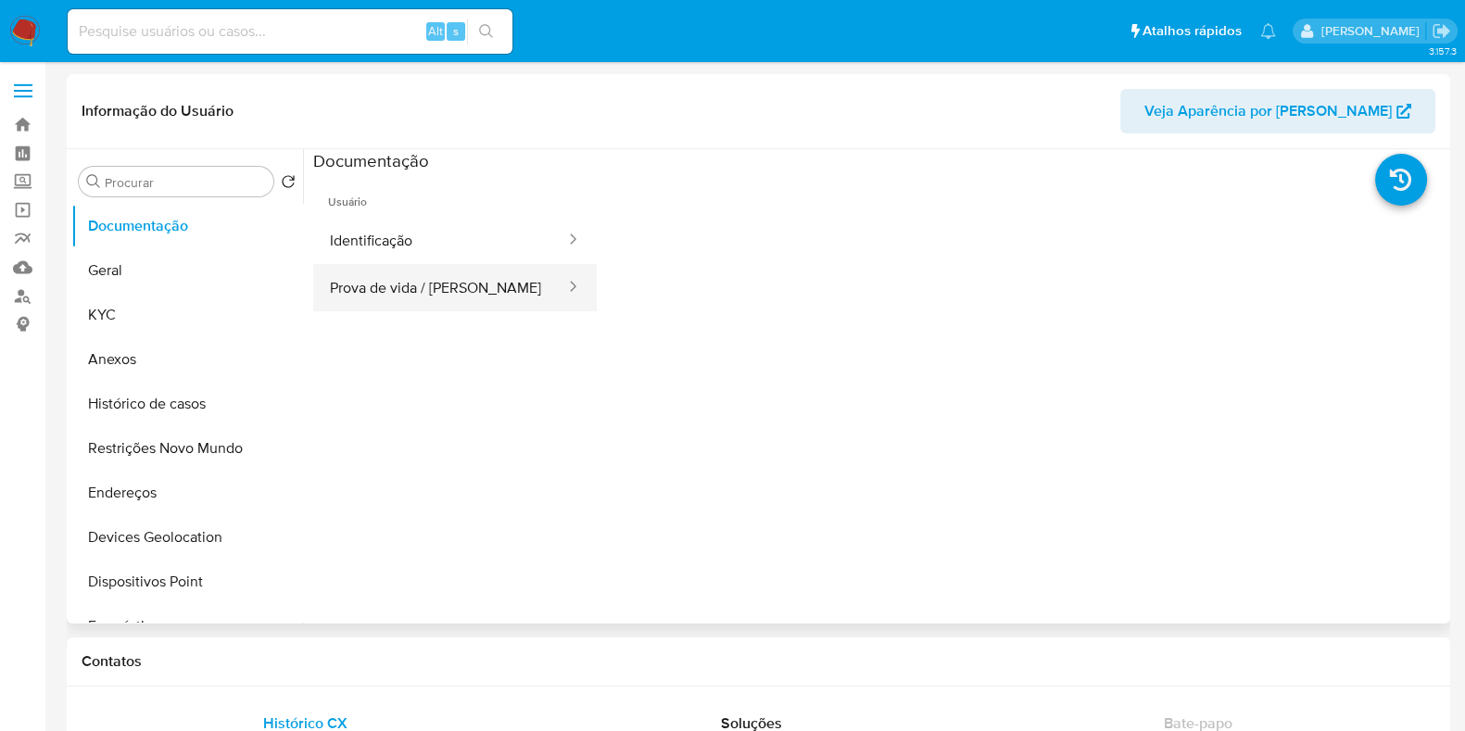
click at [448, 283] on button "Prova de vida / [PERSON_NAME]" at bounding box center [440, 287] width 254 height 47
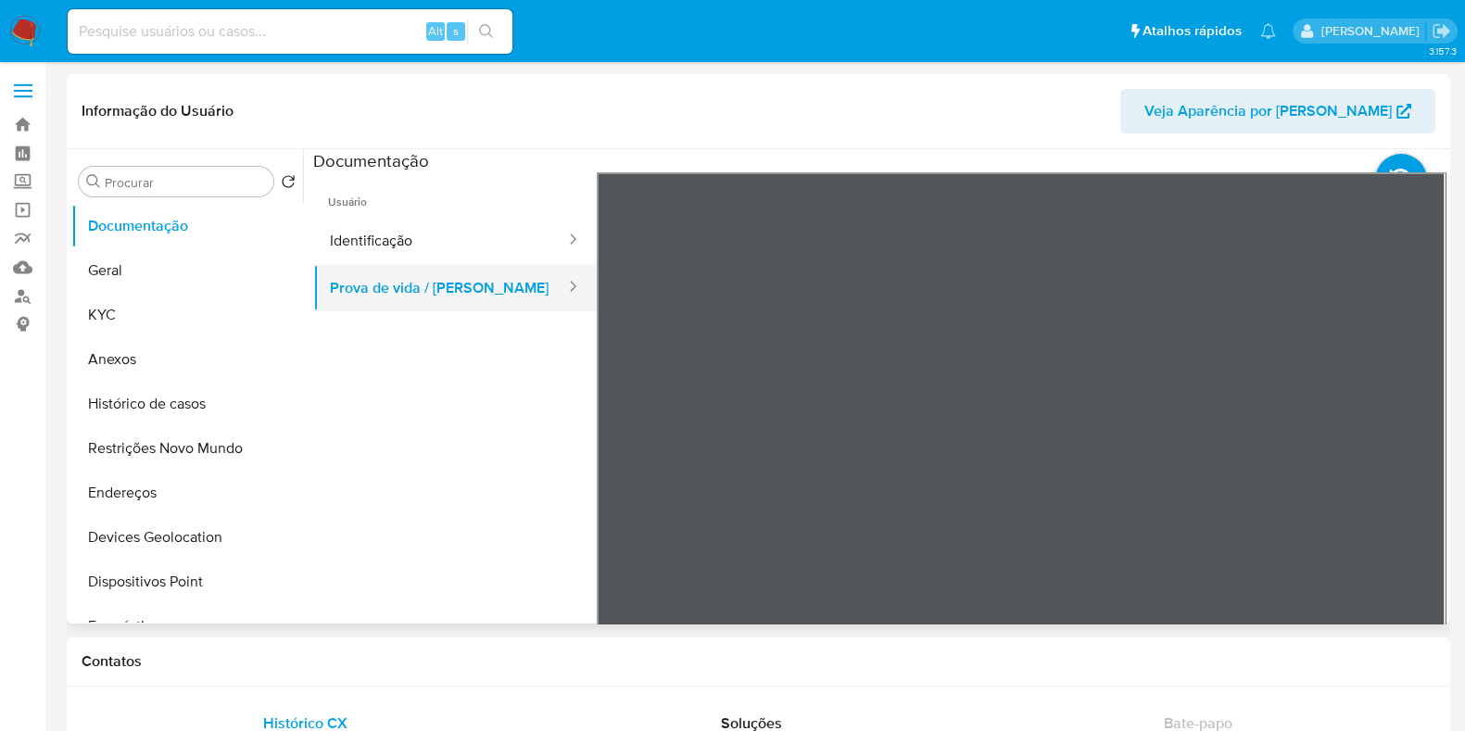
select select "10"
click at [467, 247] on button "Identificação" at bounding box center [440, 240] width 254 height 47
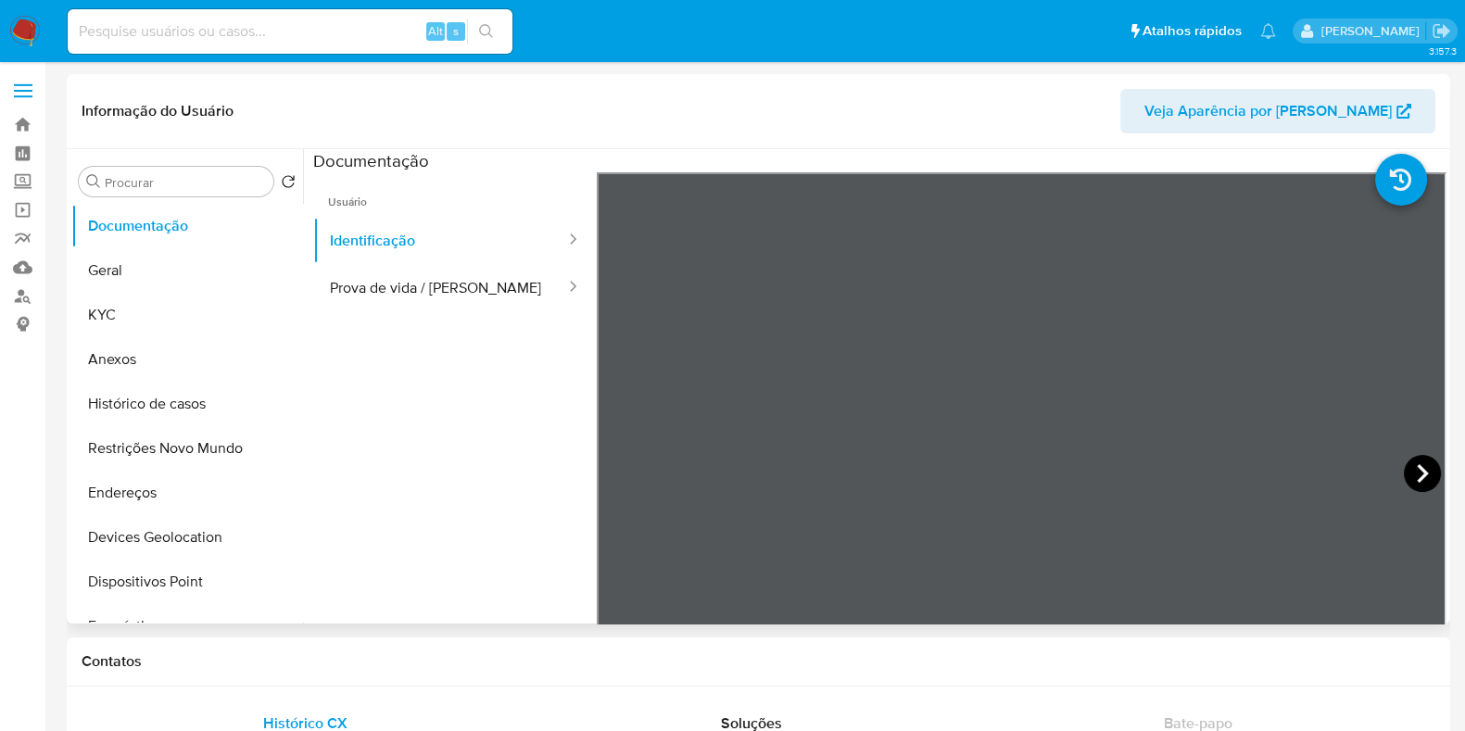
click at [1404, 459] on icon at bounding box center [1422, 473] width 37 height 37
click at [179, 493] on button "Endereços" at bounding box center [179, 493] width 217 height 44
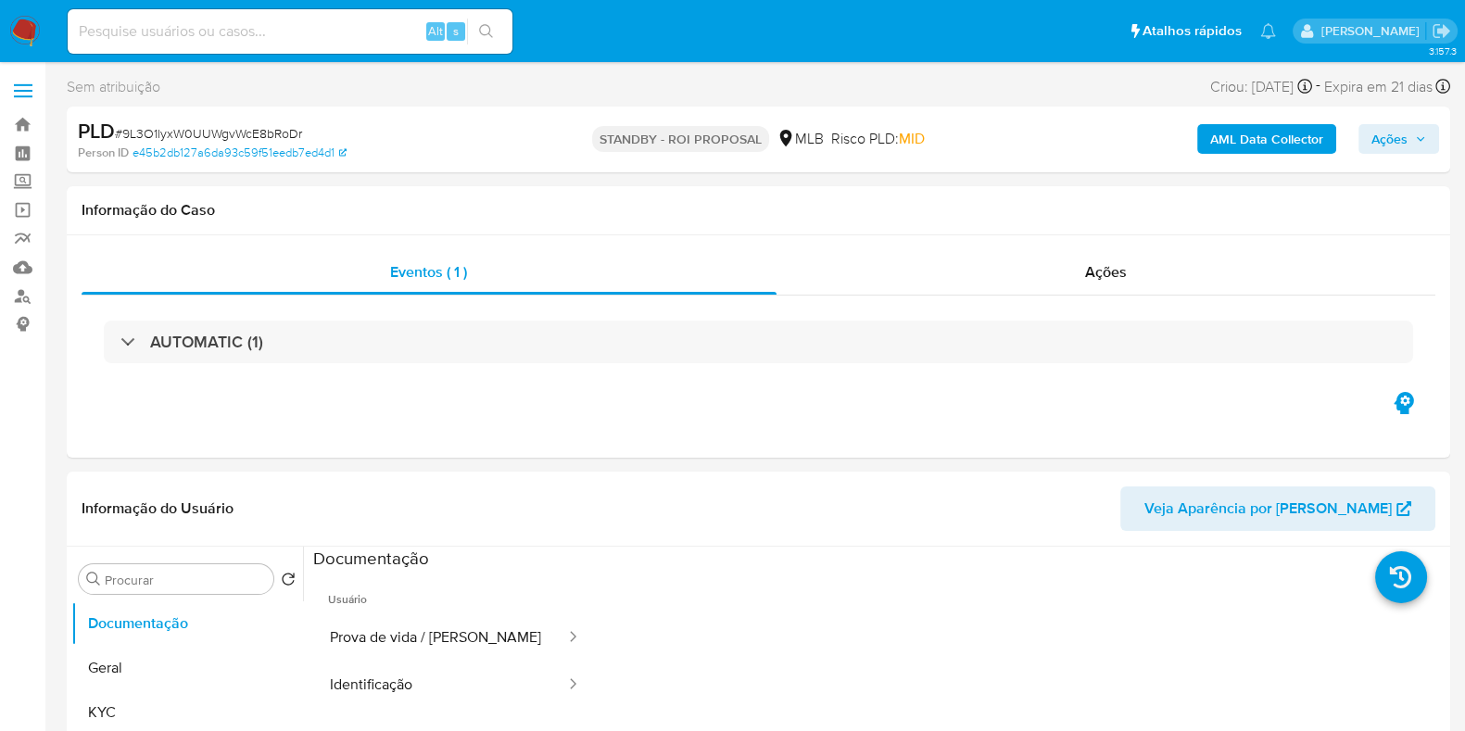
select select "10"
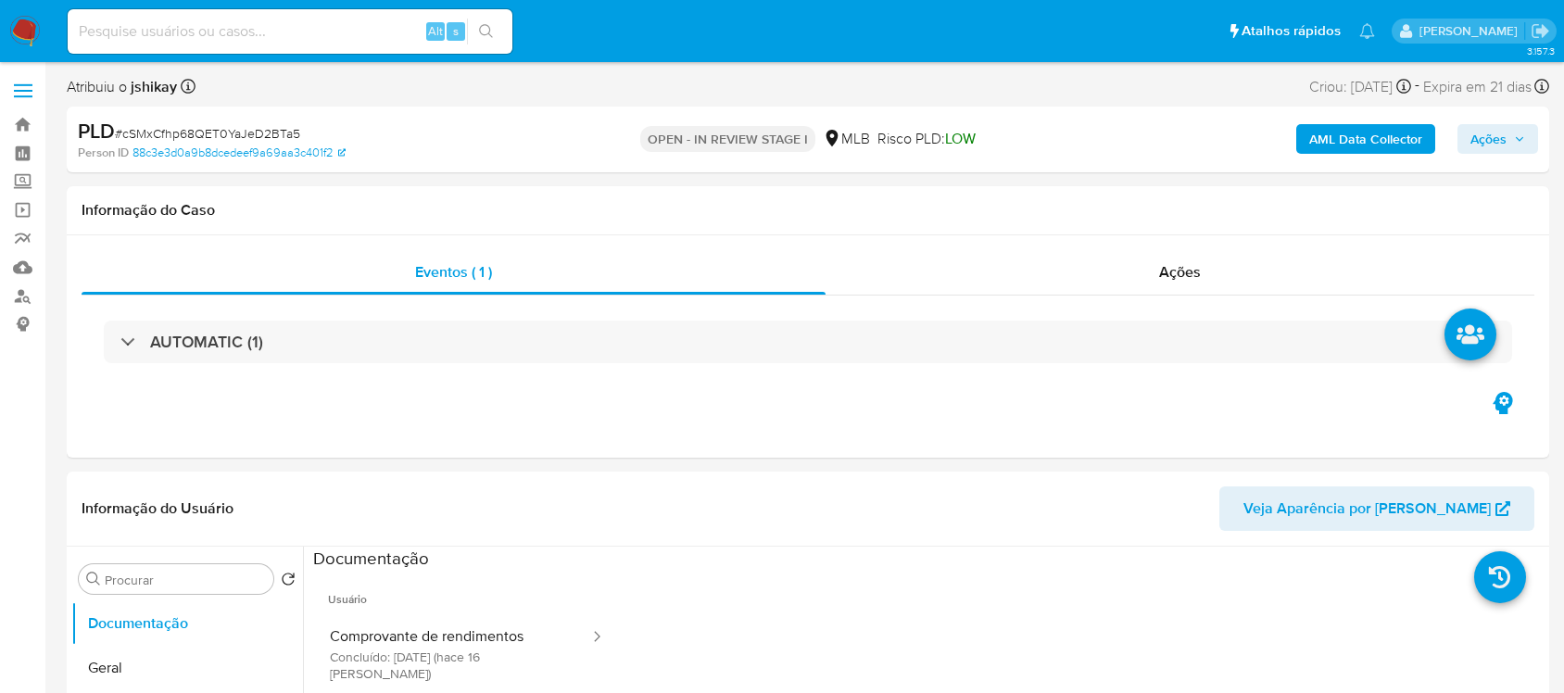
select select "10"
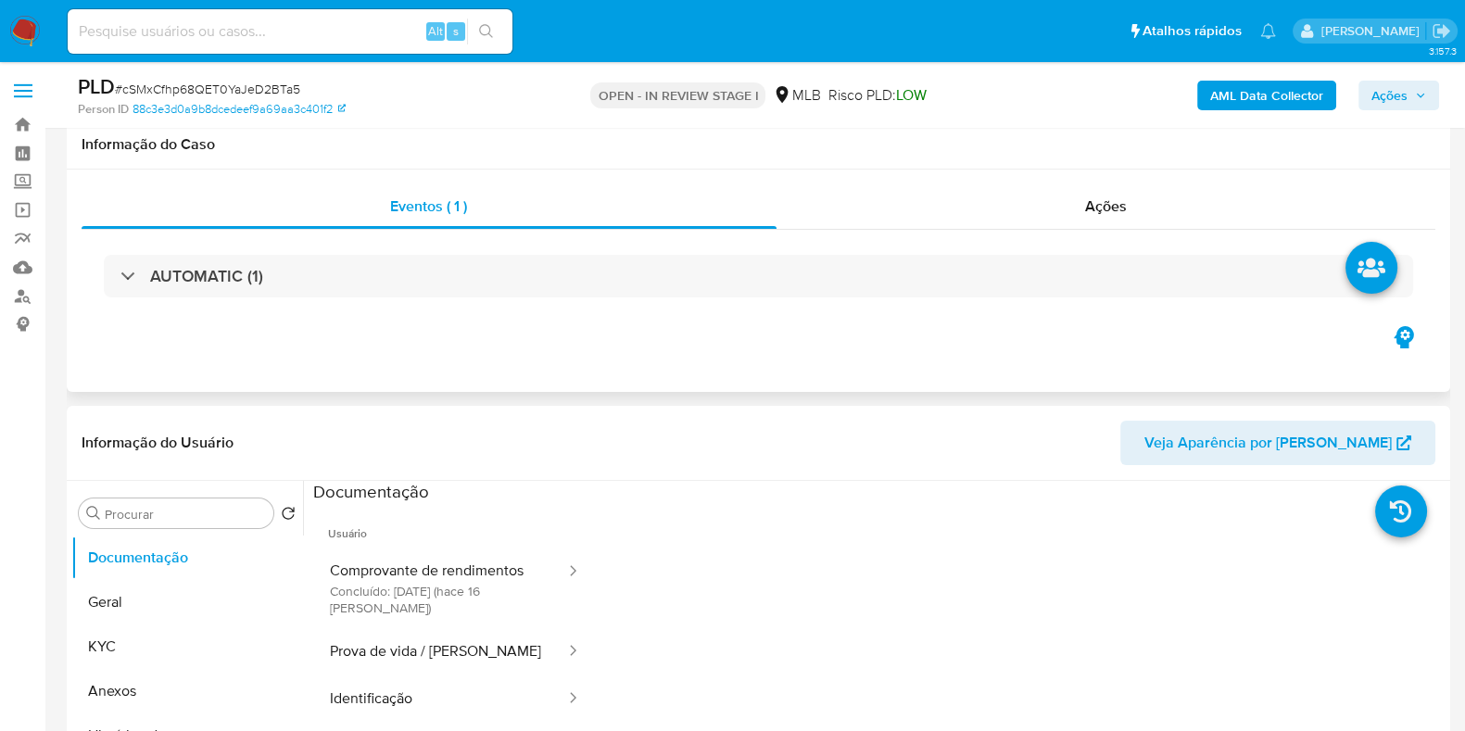
scroll to position [231, 0]
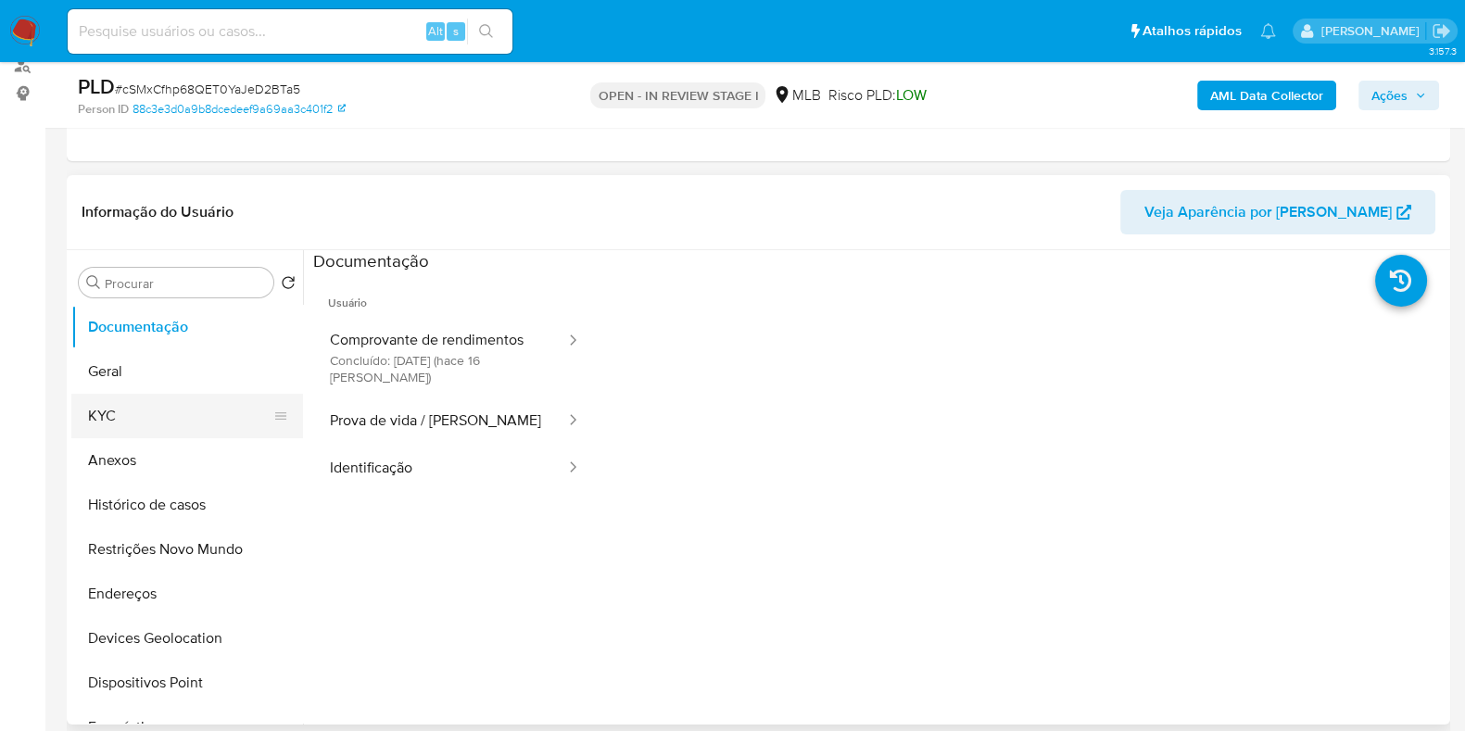
click at [146, 394] on button "KYC" at bounding box center [179, 416] width 217 height 44
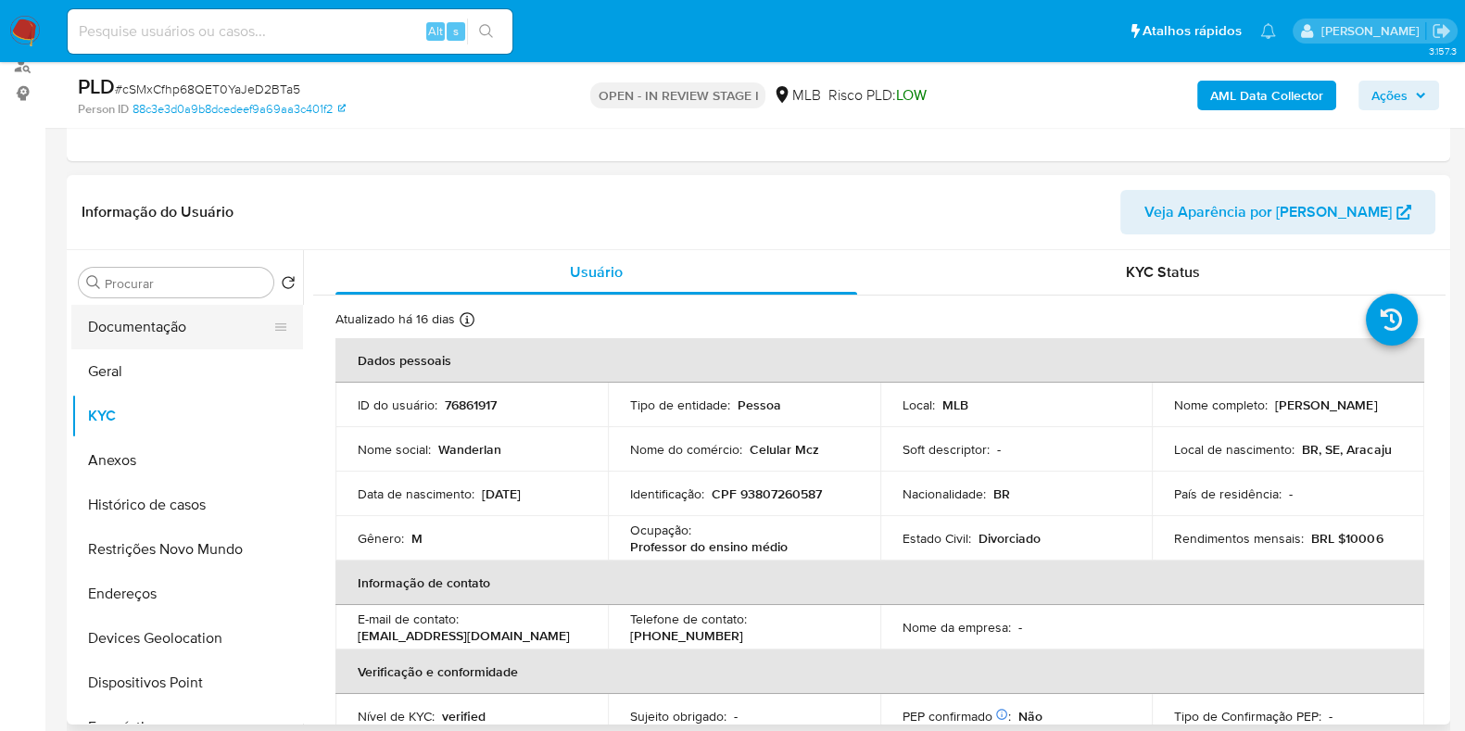
click at [136, 312] on button "Documentação" at bounding box center [179, 327] width 217 height 44
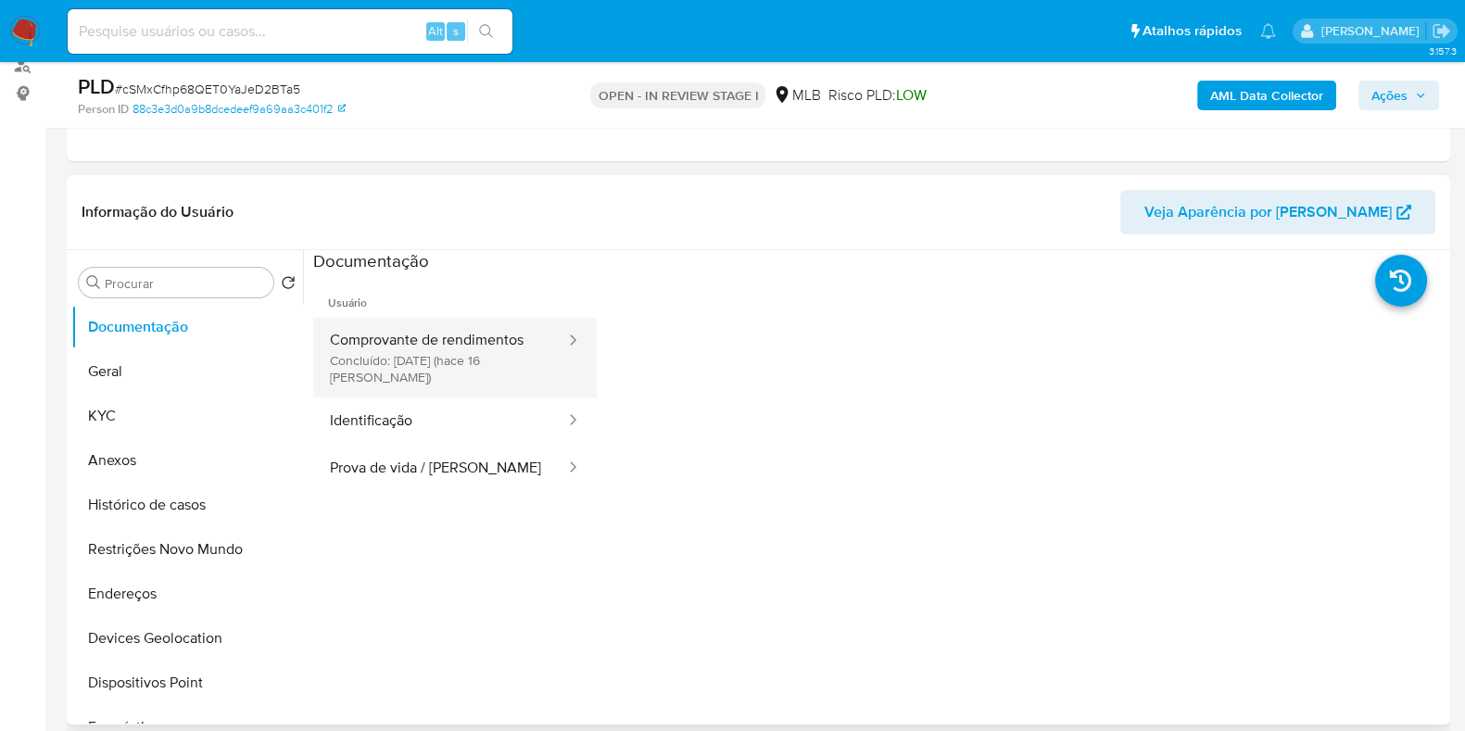
click at [524, 359] on button "Comprovante de rendimentos Concluído: 20/08/2025 (hace 16 días)" at bounding box center [440, 358] width 254 height 80
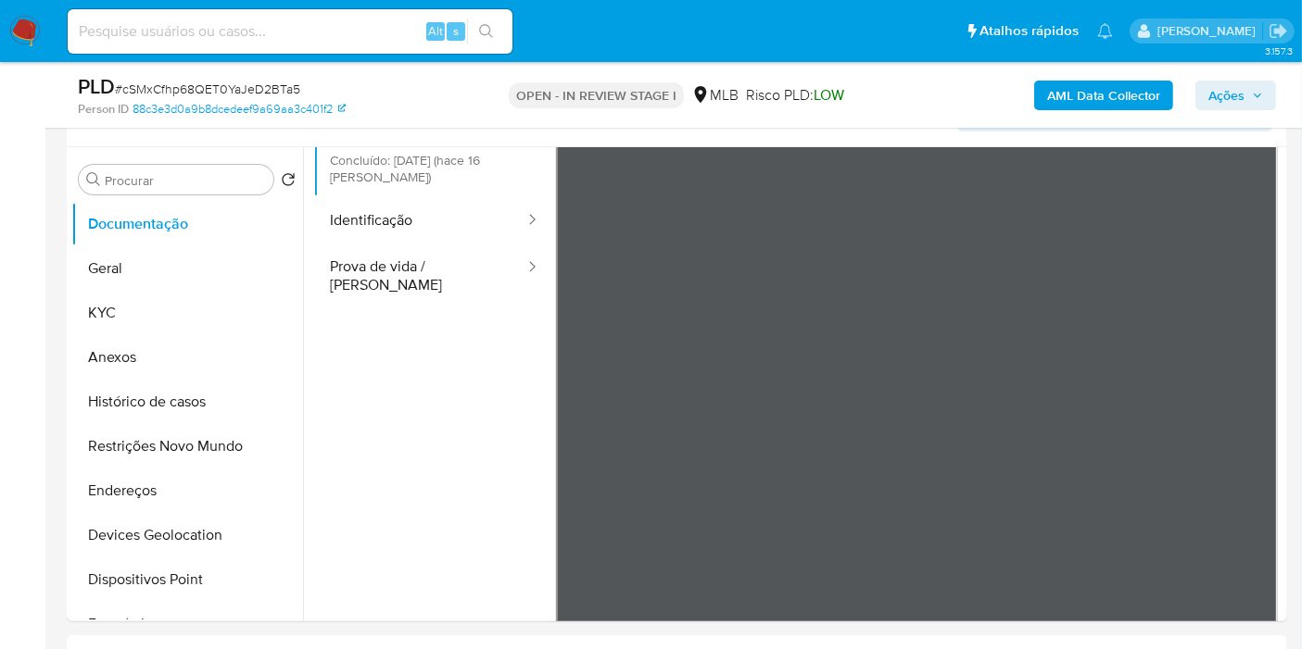
scroll to position [13, 0]
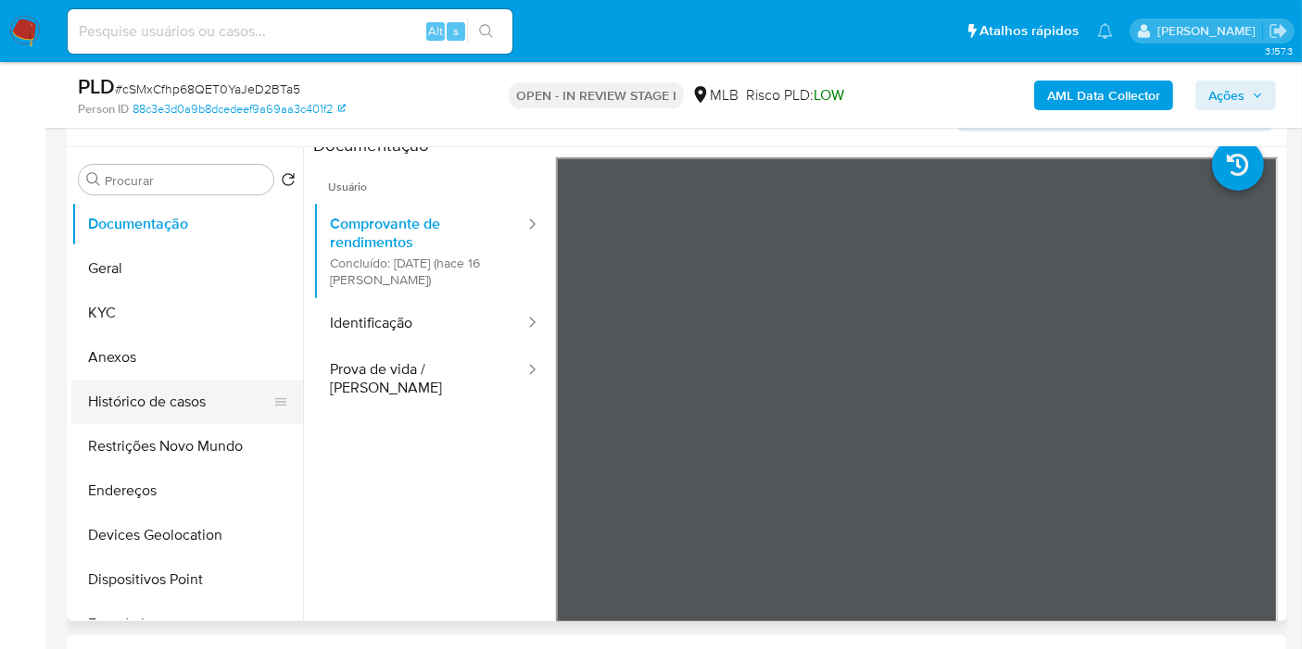
click at [129, 415] on button "Histórico de casos" at bounding box center [179, 402] width 217 height 44
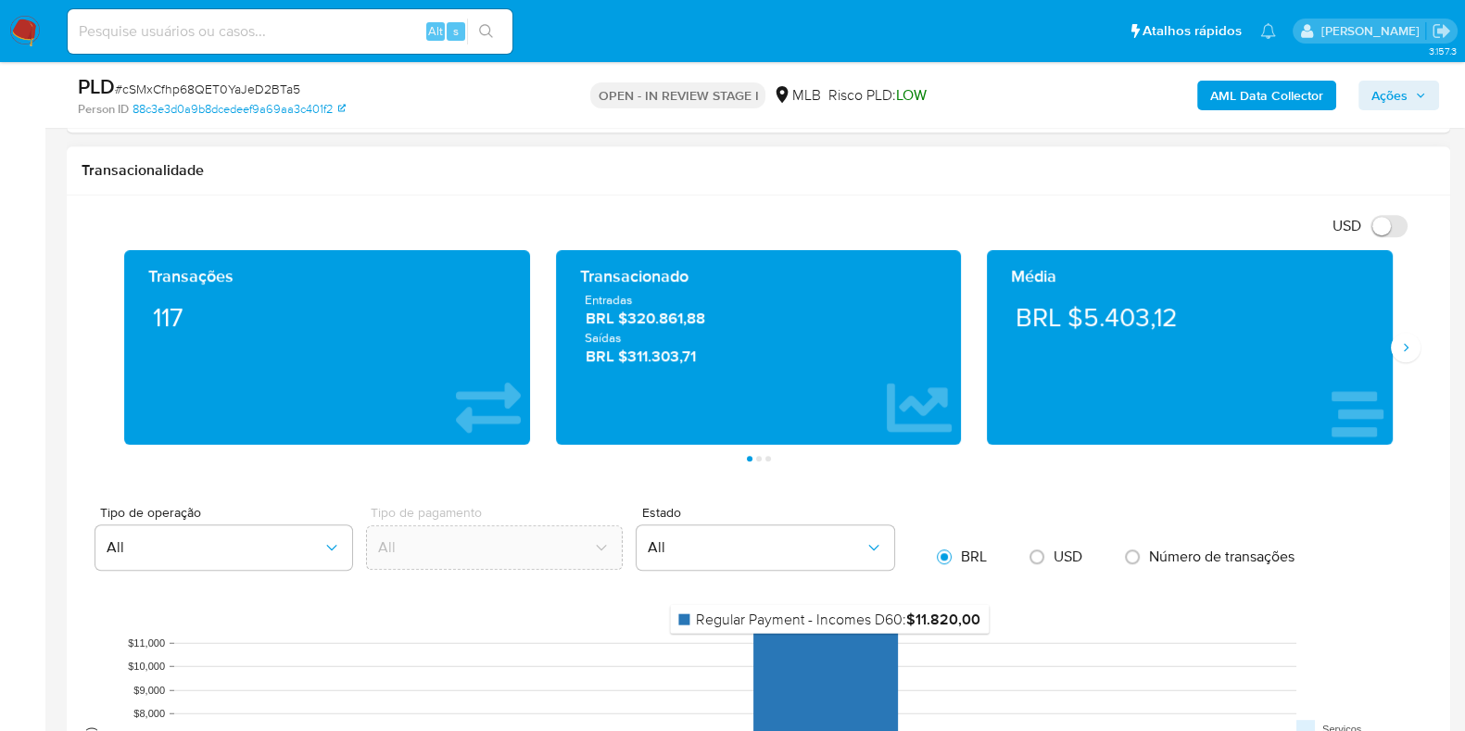
scroll to position [1144, 0]
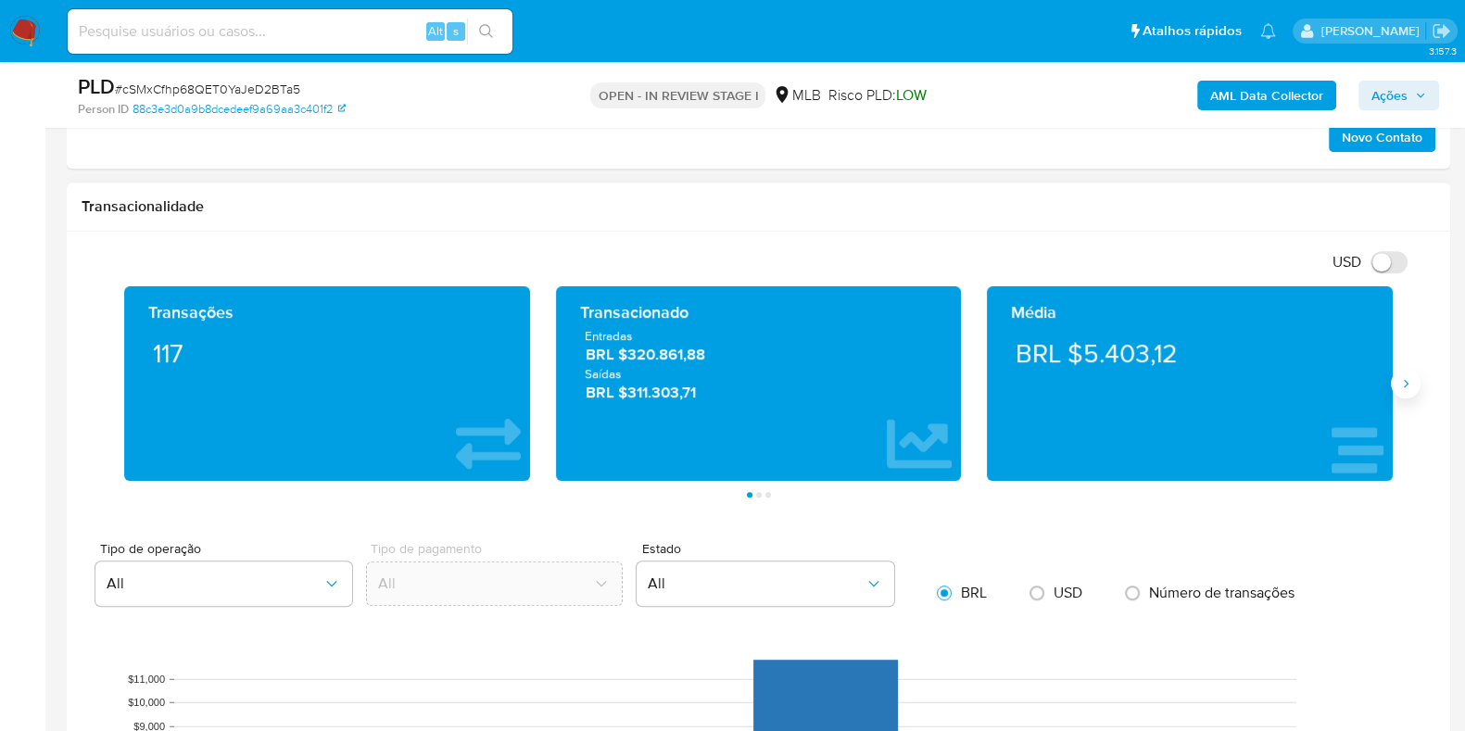
click at [1410, 387] on icon "Siguiente" at bounding box center [1405, 383] width 15 height 15
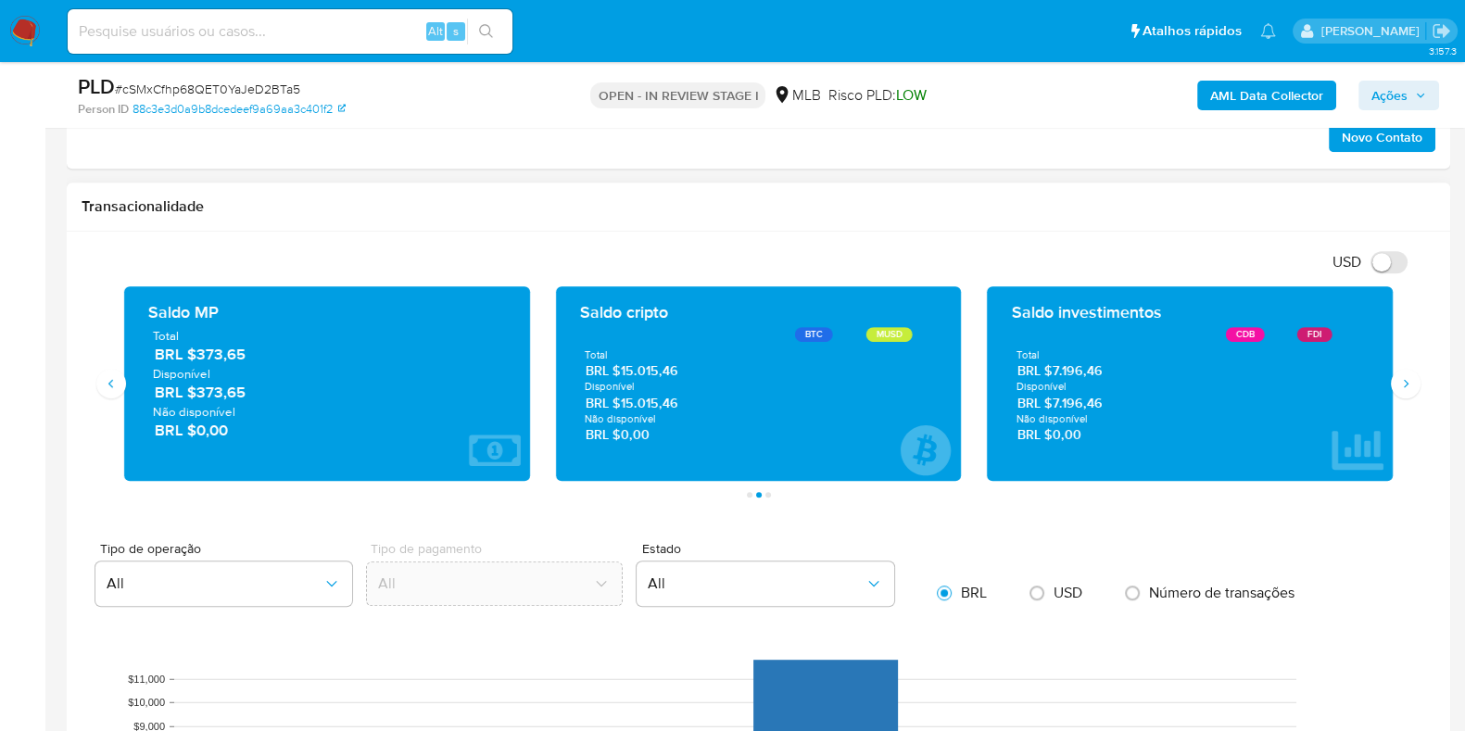
drag, startPoint x: 683, startPoint y: 406, endPoint x: 623, endPoint y: 407, distance: 59.3
click at [623, 407] on span "BRL $15.015,46" at bounding box center [758, 403] width 346 height 18
drag, startPoint x: 1114, startPoint y: 406, endPoint x: 1056, endPoint y: 406, distance: 57.4
click at [1056, 406] on span "BRL $7.196,46" at bounding box center [1190, 403] width 346 height 18
click at [1114, 404] on span "BRL $7.196,46" at bounding box center [1190, 403] width 346 height 18
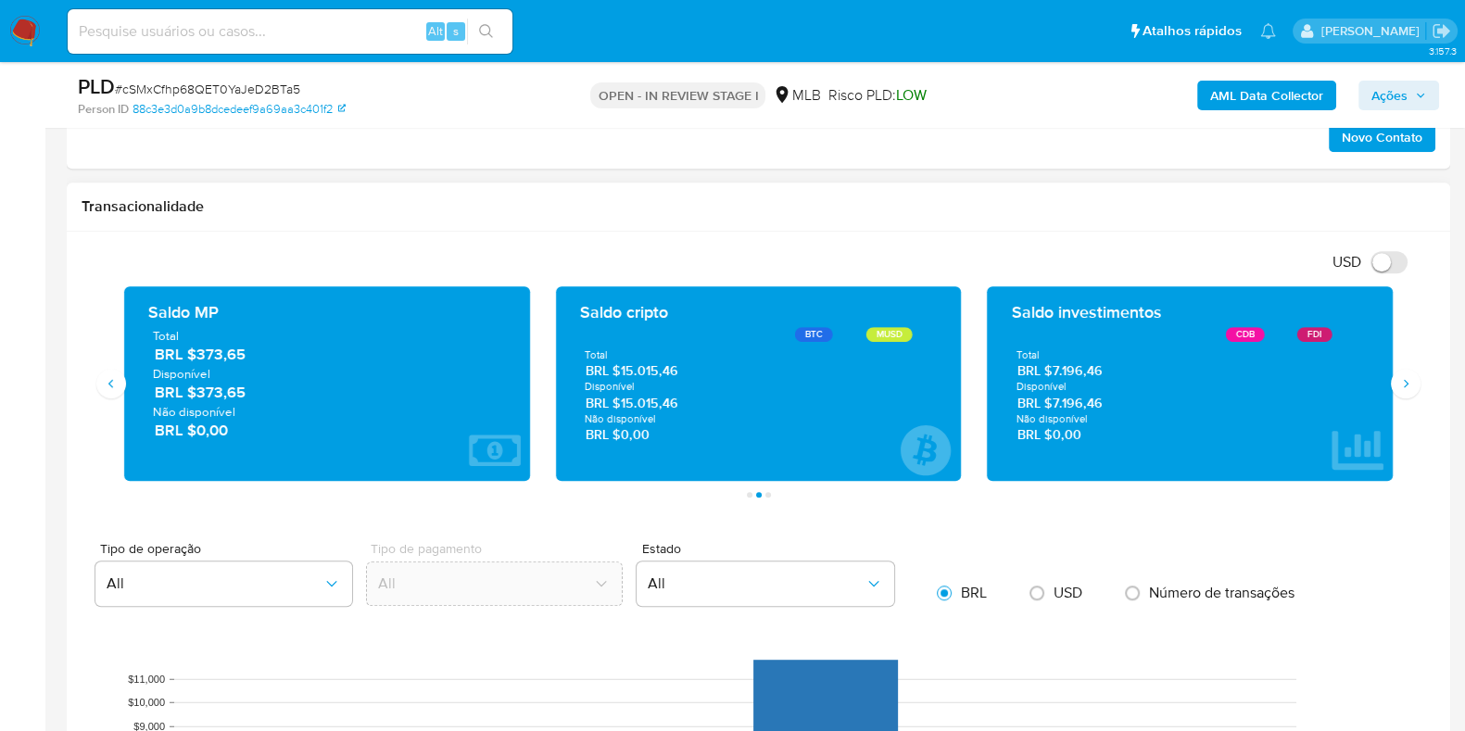
drag, startPoint x: 1114, startPoint y: 400, endPoint x: 1053, endPoint y: 402, distance: 61.2
click at [1053, 402] on span "BRL $7.196,46" at bounding box center [1190, 403] width 346 height 18
click at [1406, 382] on icon "Siguiente" at bounding box center [1406, 383] width 5 height 8
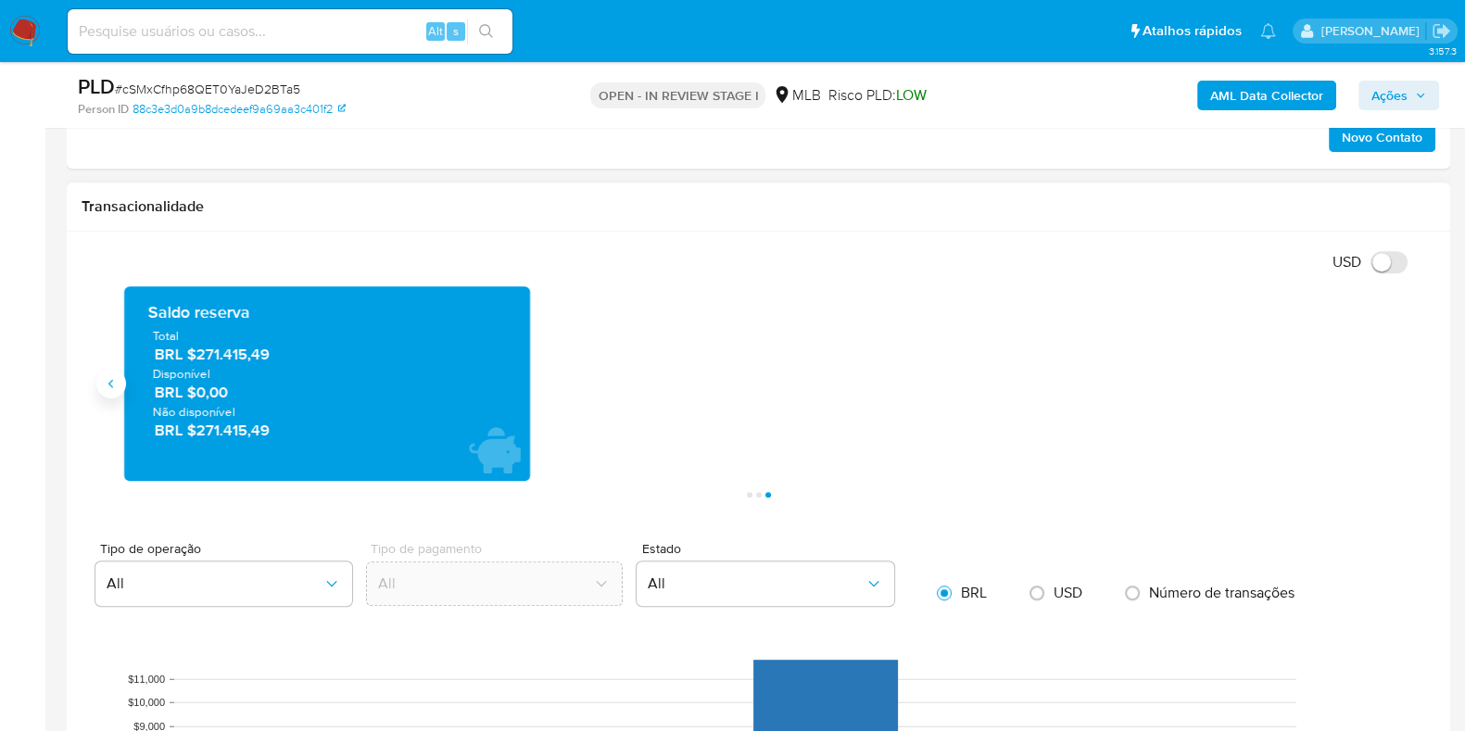
click at [102, 383] on button "Anterior" at bounding box center [111, 384] width 30 height 30
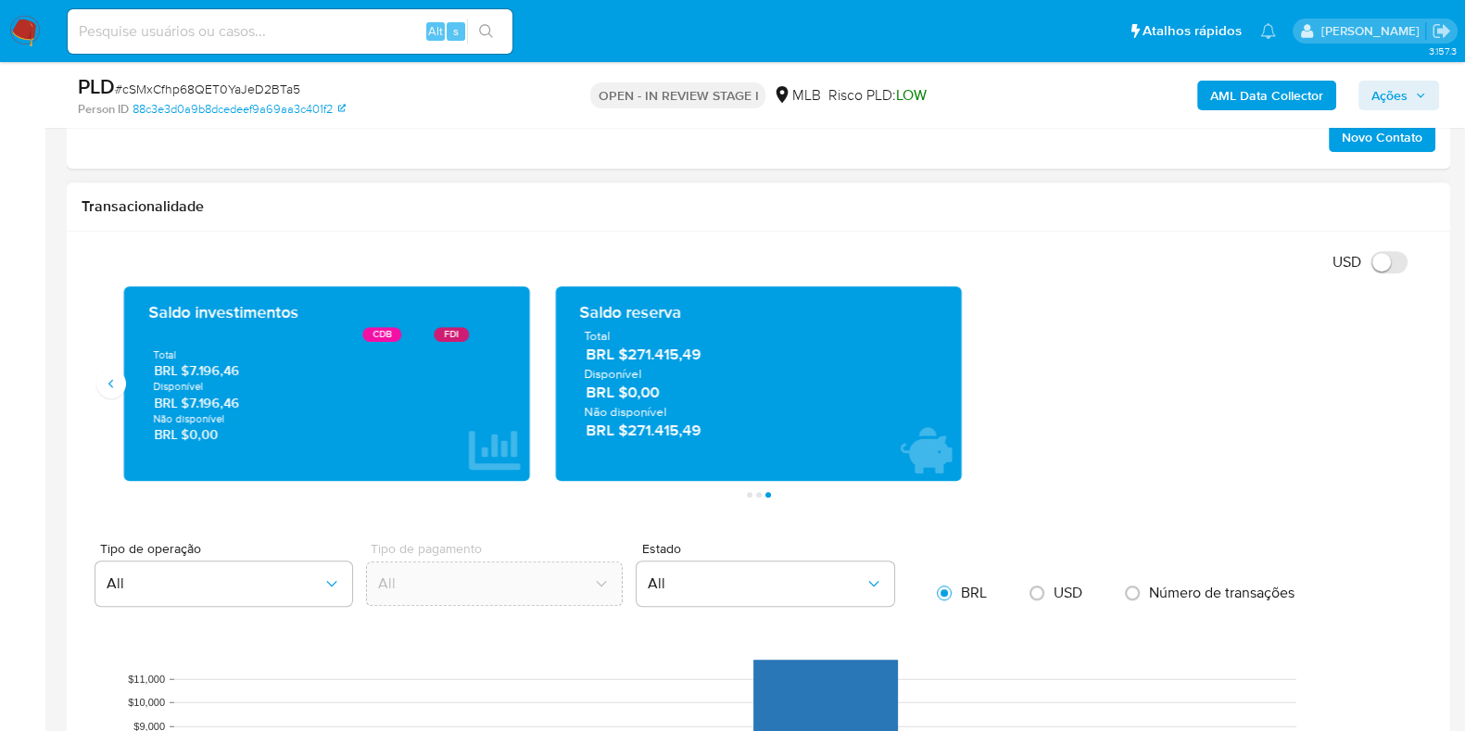
drag, startPoint x: 718, startPoint y: 359, endPoint x: 630, endPoint y: 354, distance: 88.1
click at [630, 354] on span "BRL $271.415,49" at bounding box center [758, 354] width 346 height 21
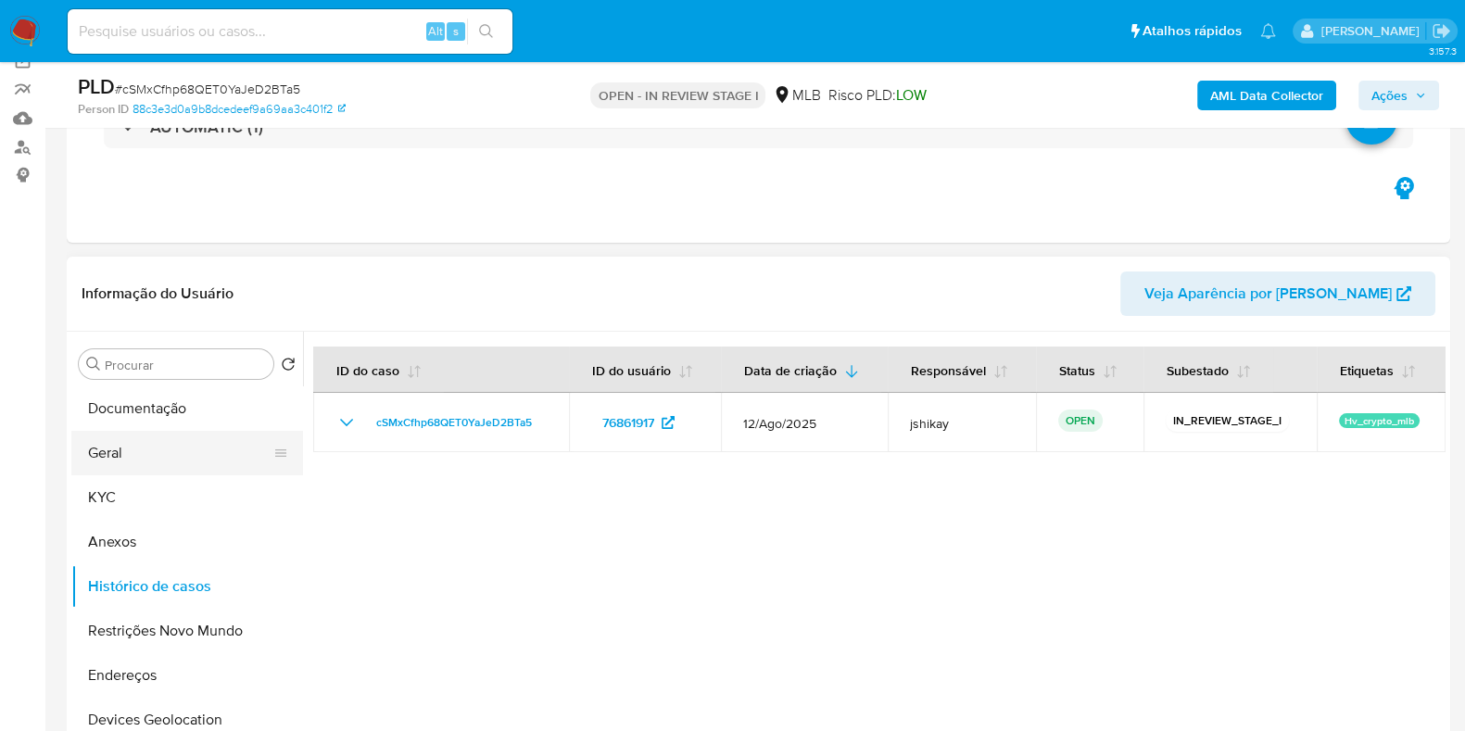
scroll to position [231, 0]
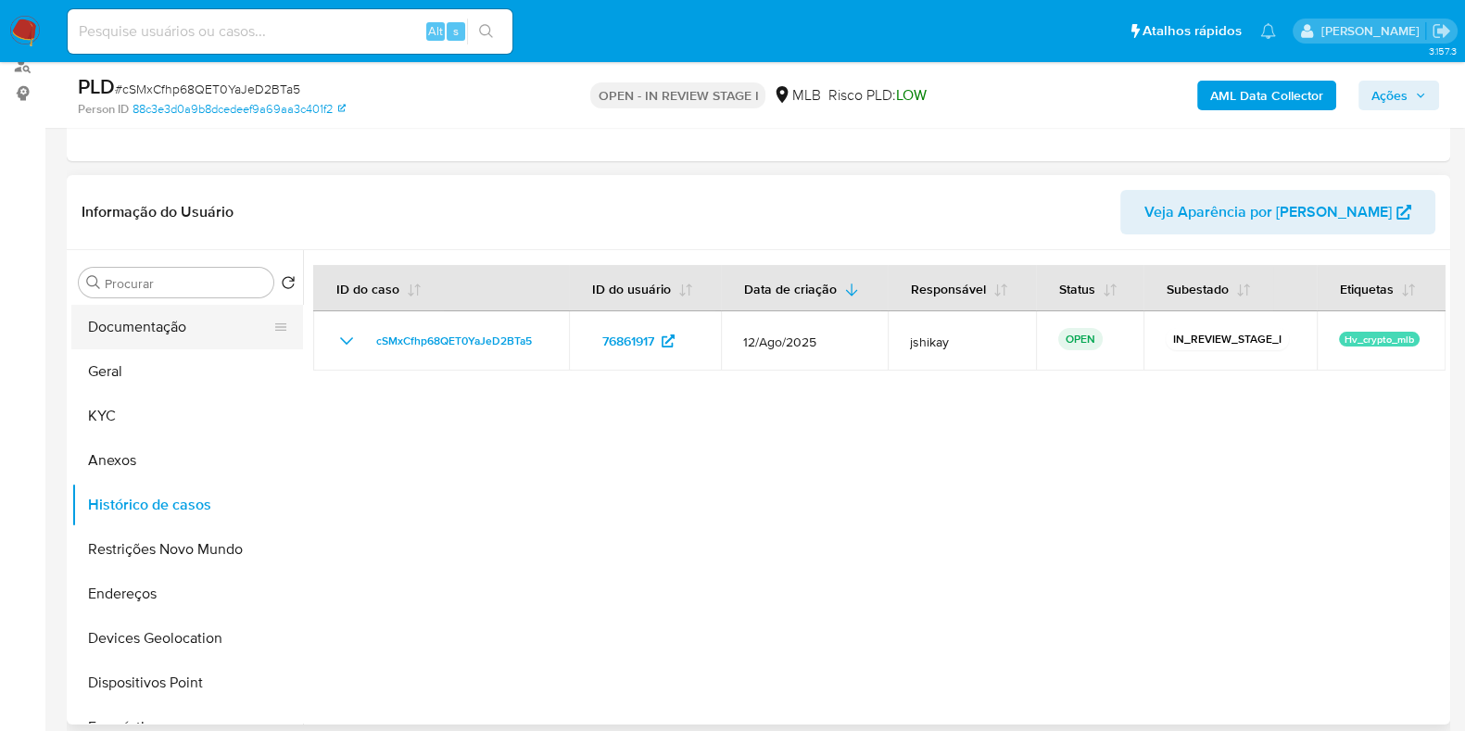
click at [153, 313] on button "Documentação" at bounding box center [179, 327] width 217 height 44
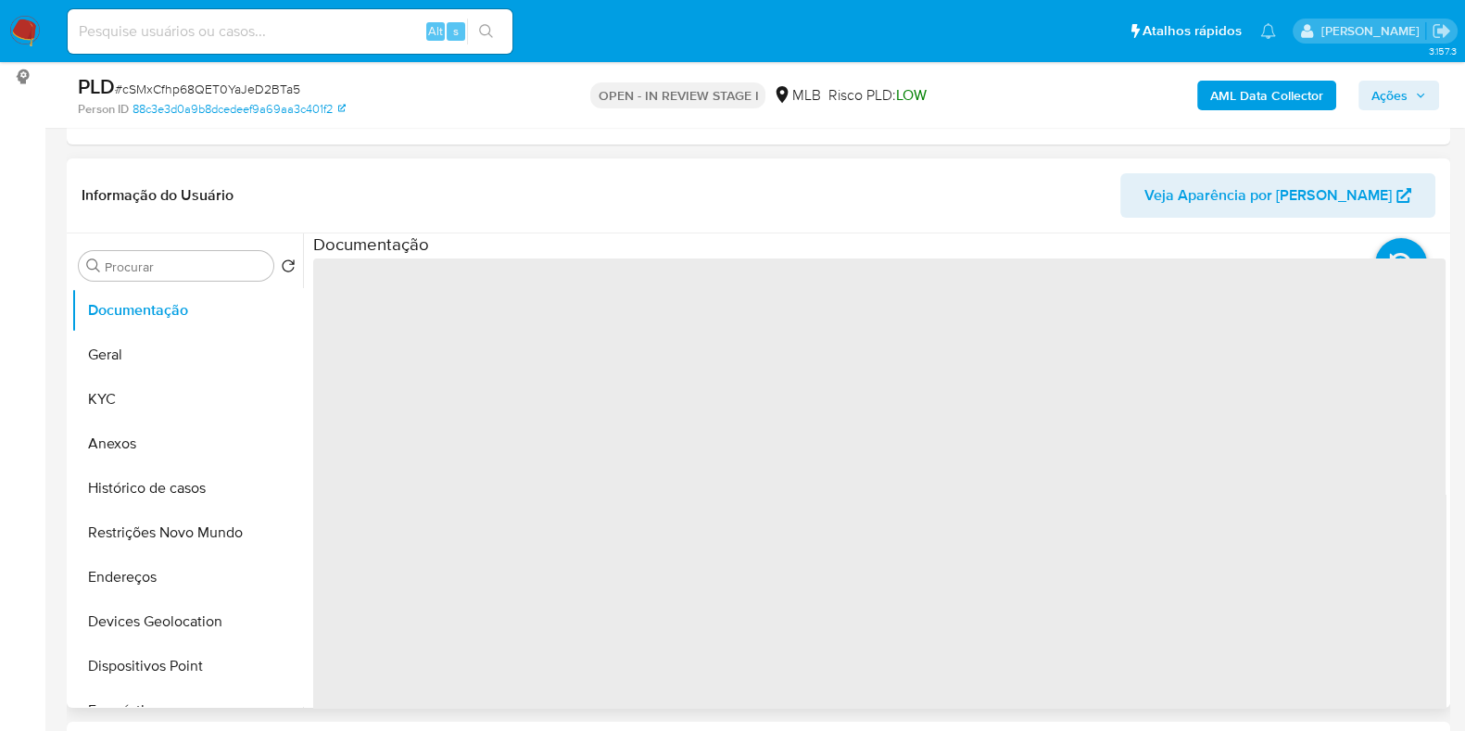
scroll to position [347, 0]
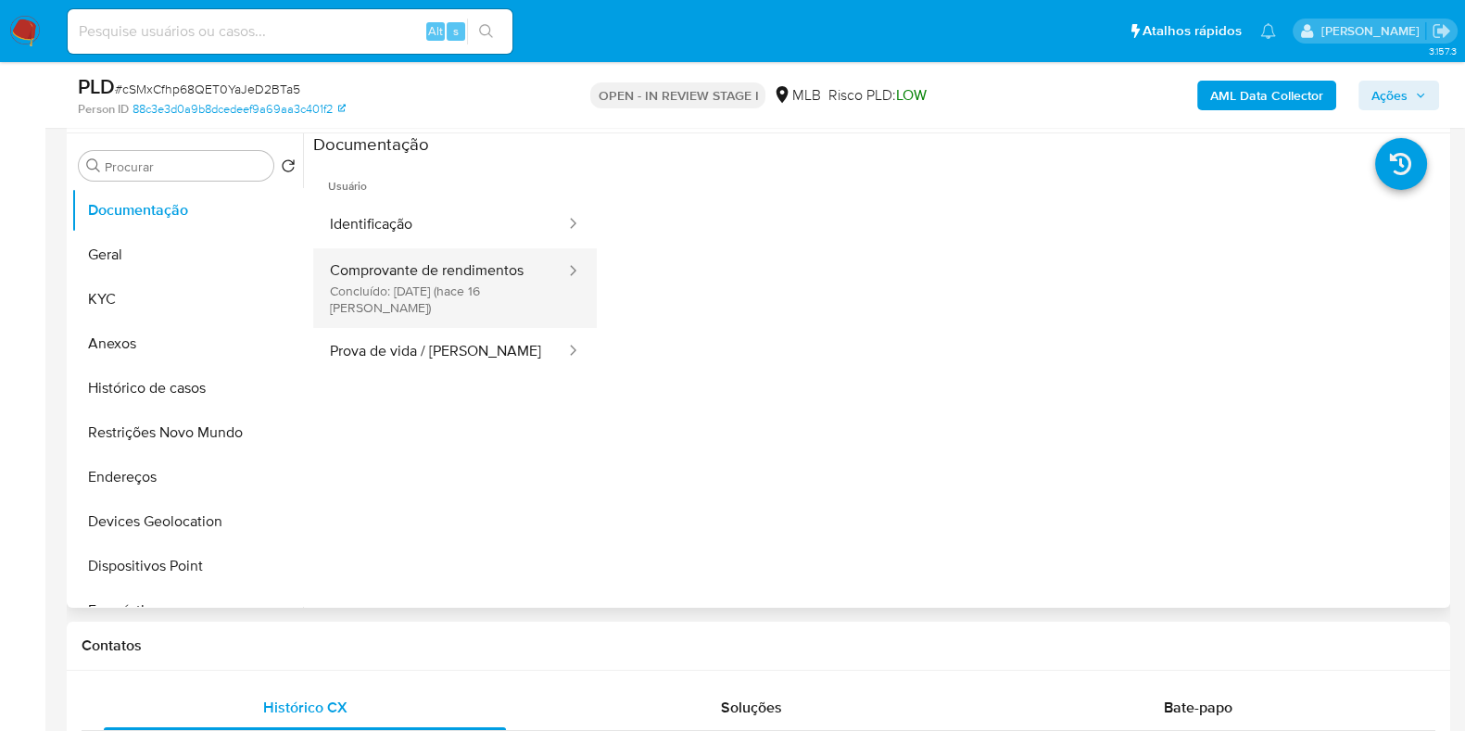
click at [481, 279] on button "Comprovante de rendimentos Concluído: 20/08/2025 (hace 16 días)" at bounding box center [440, 288] width 254 height 80
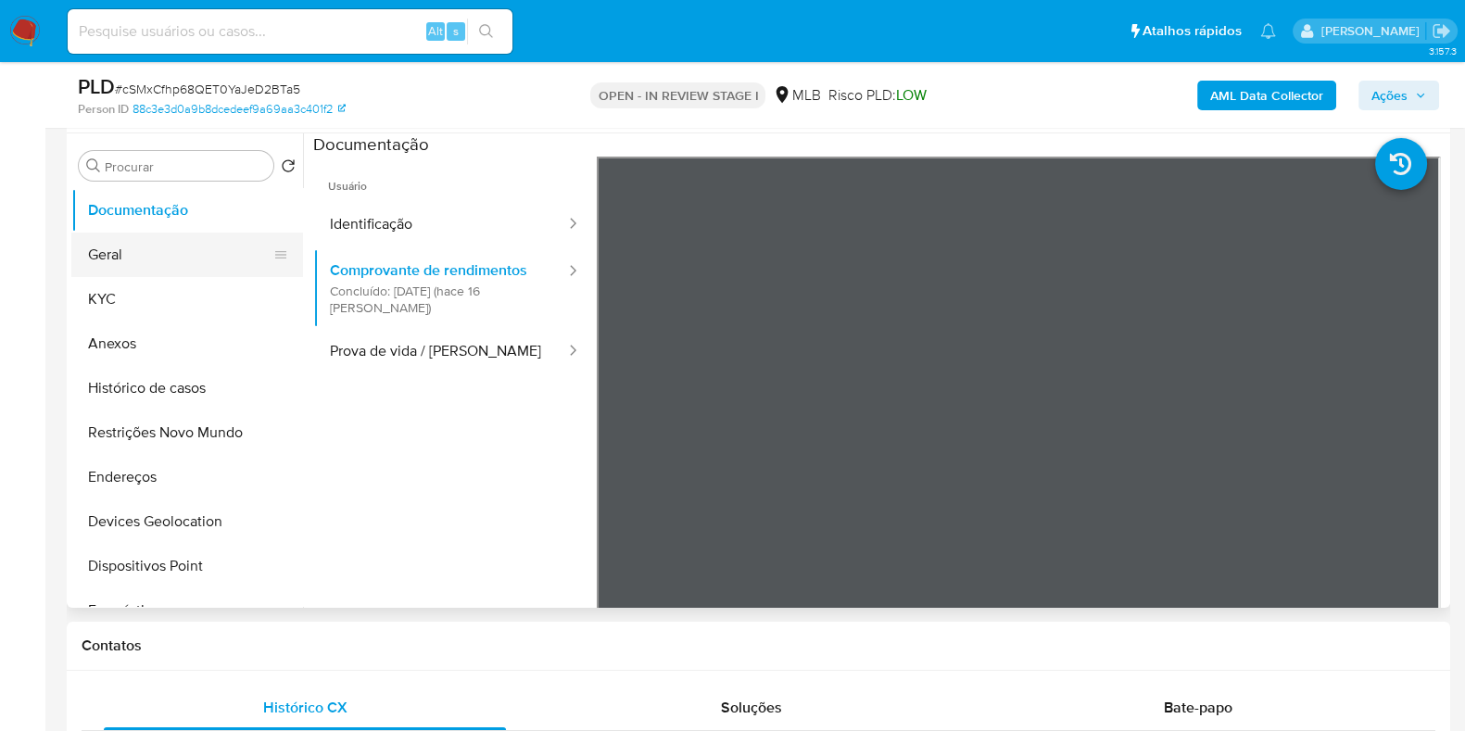
click at [116, 274] on button "Geral" at bounding box center [179, 255] width 217 height 44
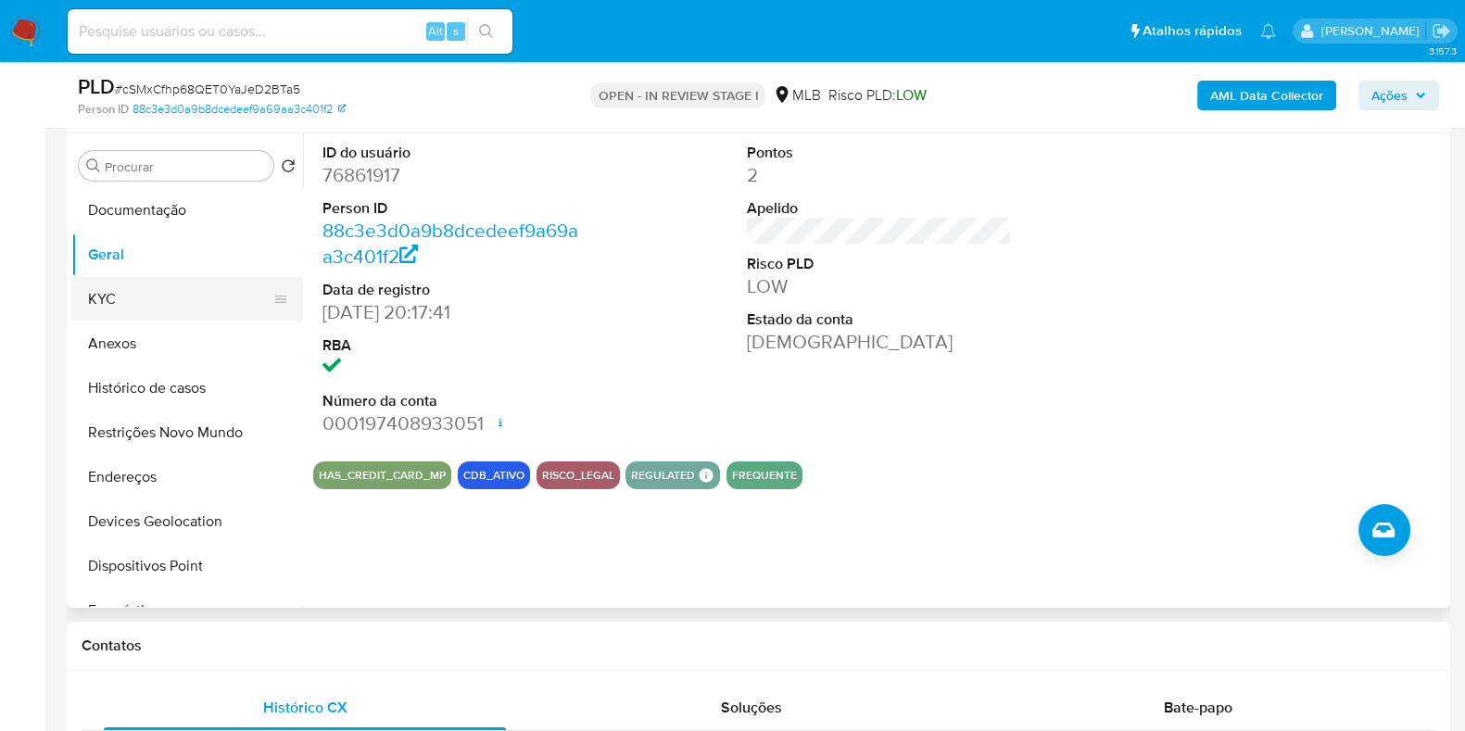
click at [144, 291] on button "KYC" at bounding box center [179, 299] width 217 height 44
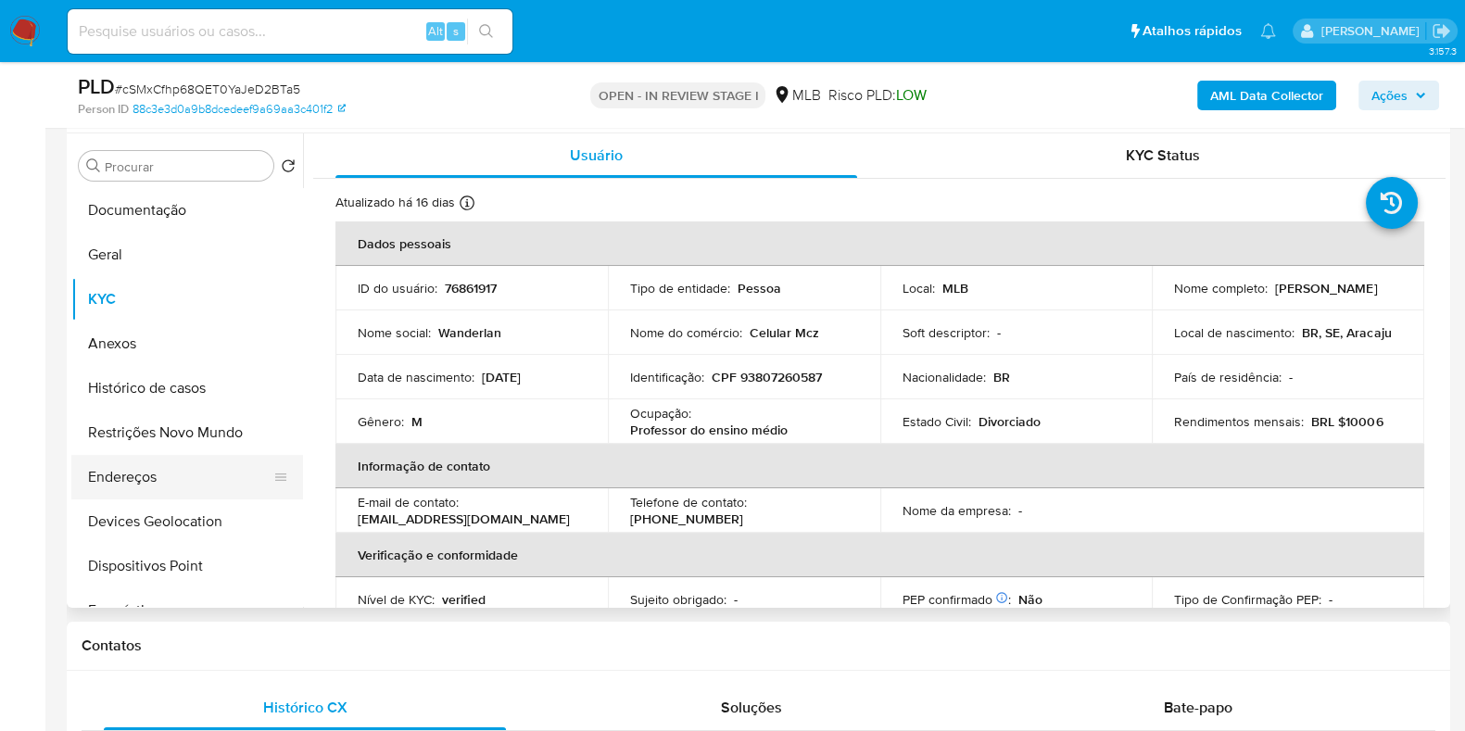
click at [184, 471] on button "Endereços" at bounding box center [179, 477] width 217 height 44
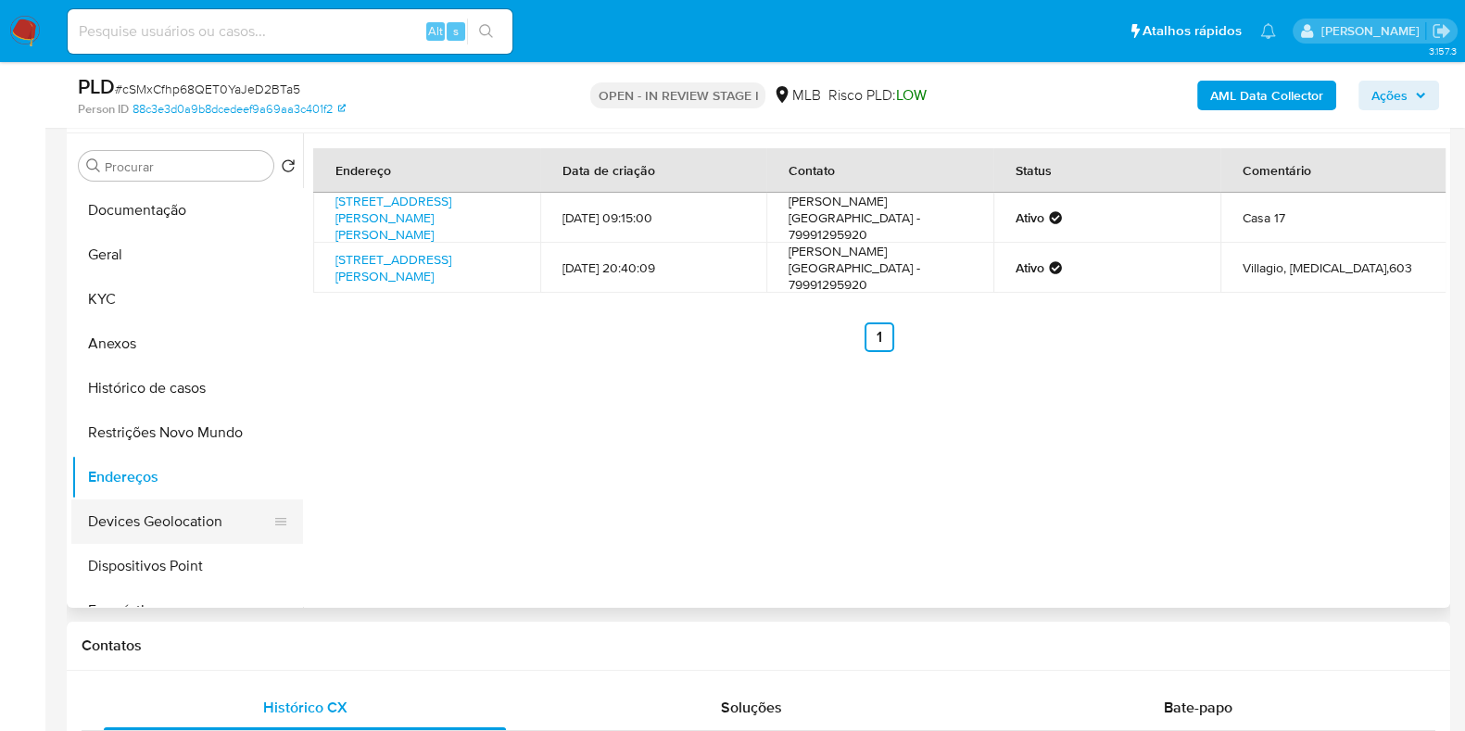
click at [176, 507] on button "Devices Geolocation" at bounding box center [179, 521] width 217 height 44
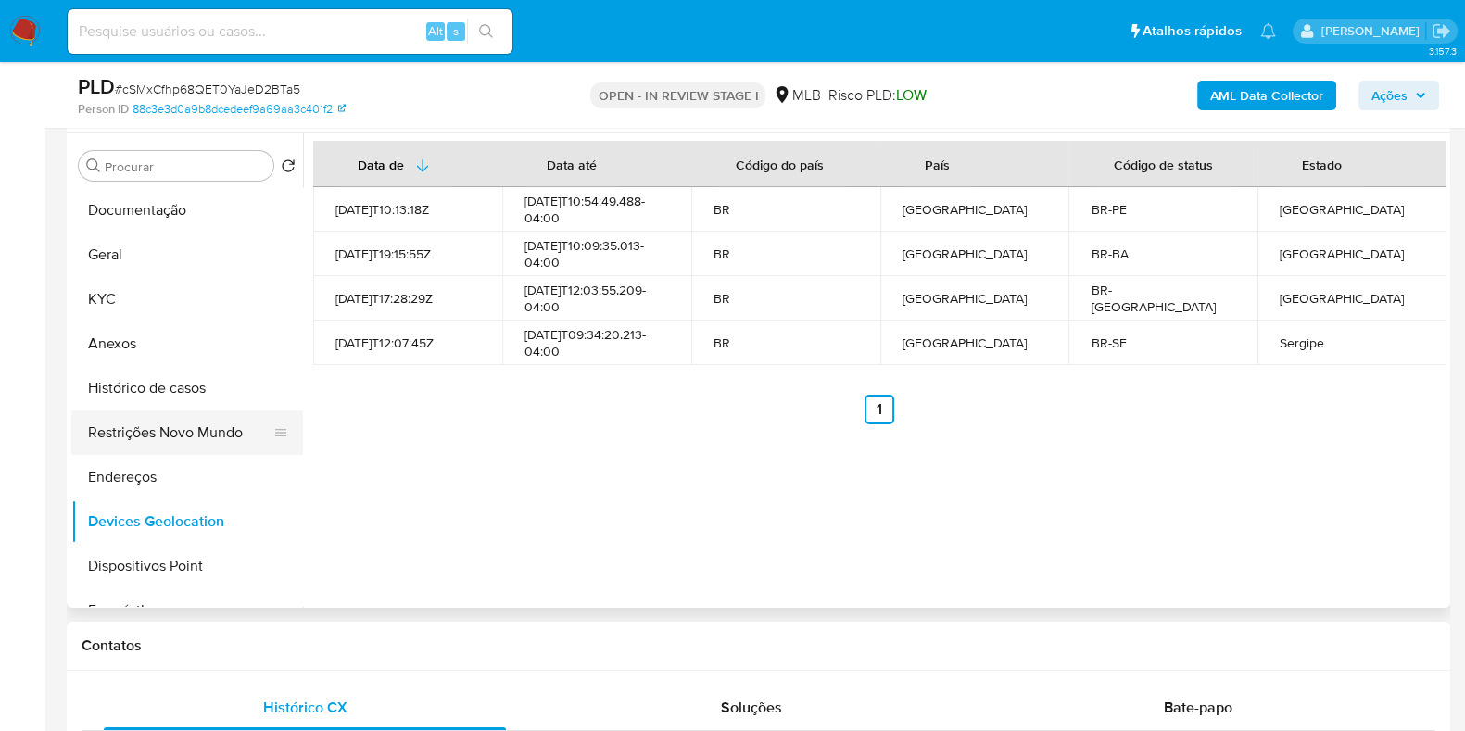
click at [131, 428] on button "Restrições Novo Mundo" at bounding box center [179, 432] width 217 height 44
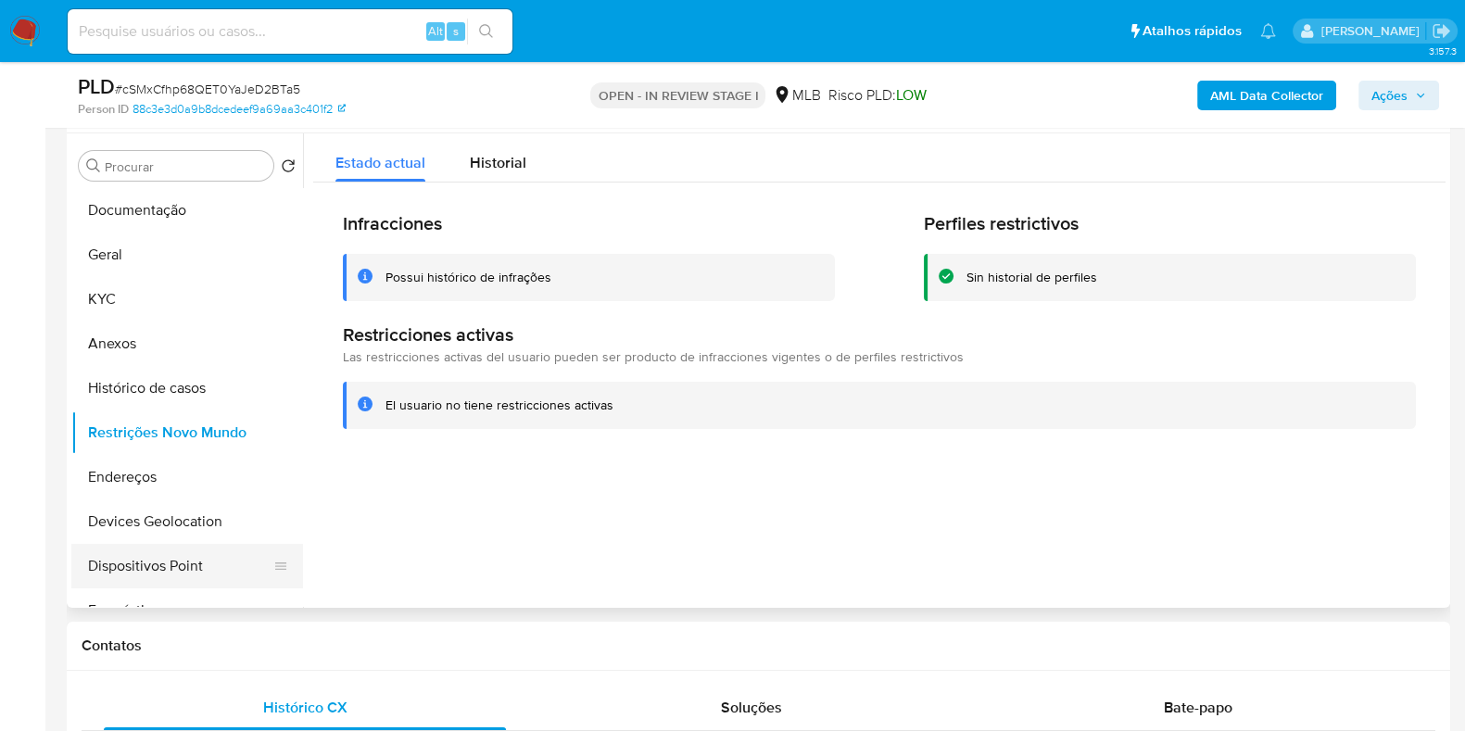
click at [162, 585] on button "Dispositivos Point" at bounding box center [179, 566] width 217 height 44
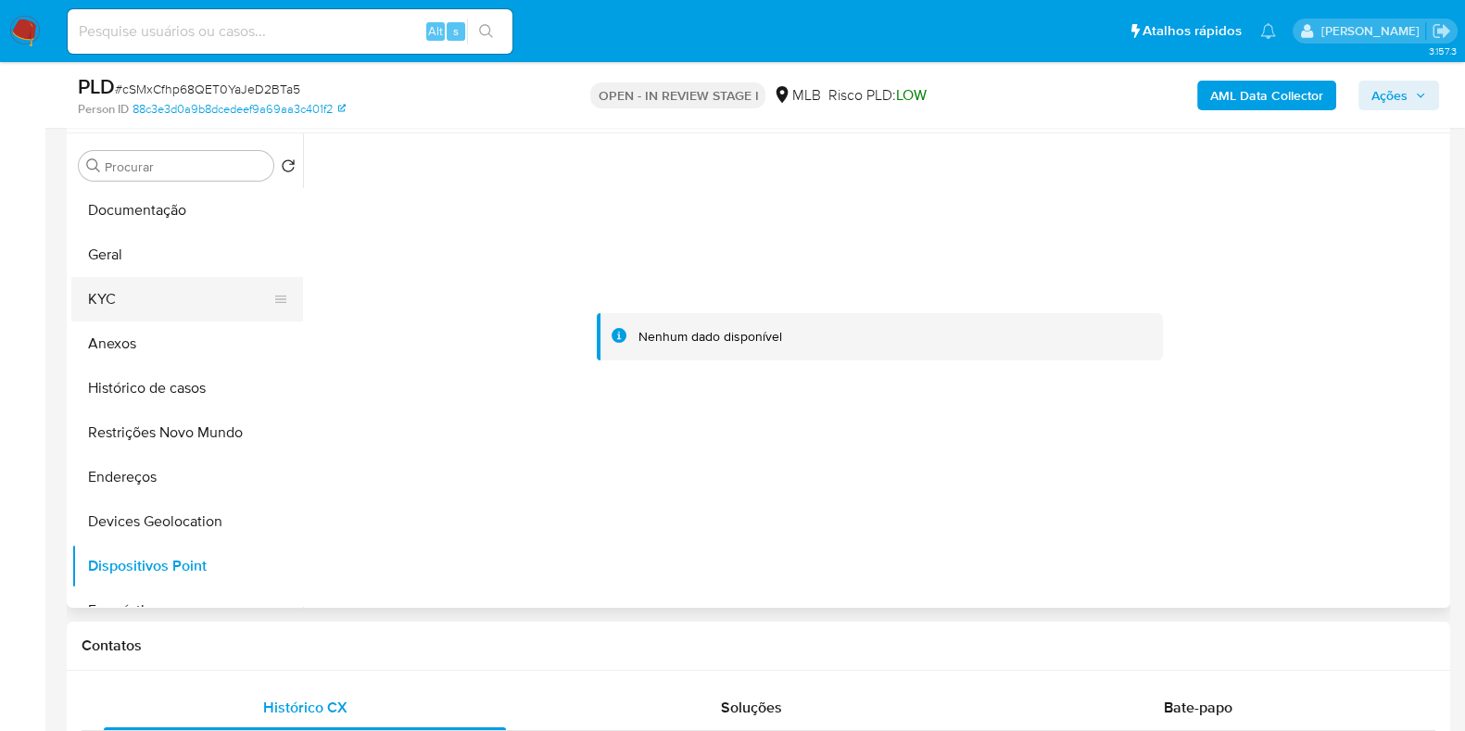
click at [132, 284] on button "KYC" at bounding box center [179, 299] width 217 height 44
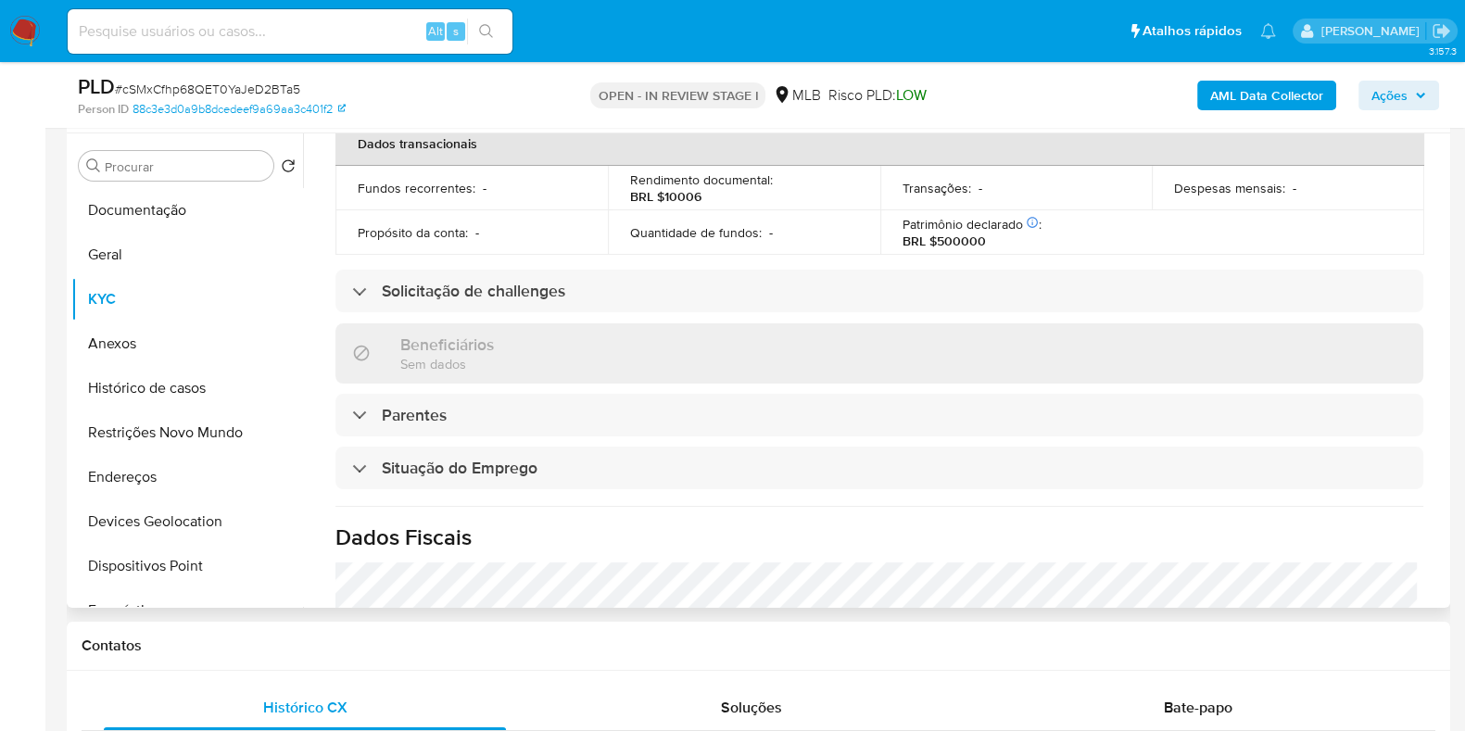
scroll to position [805, 0]
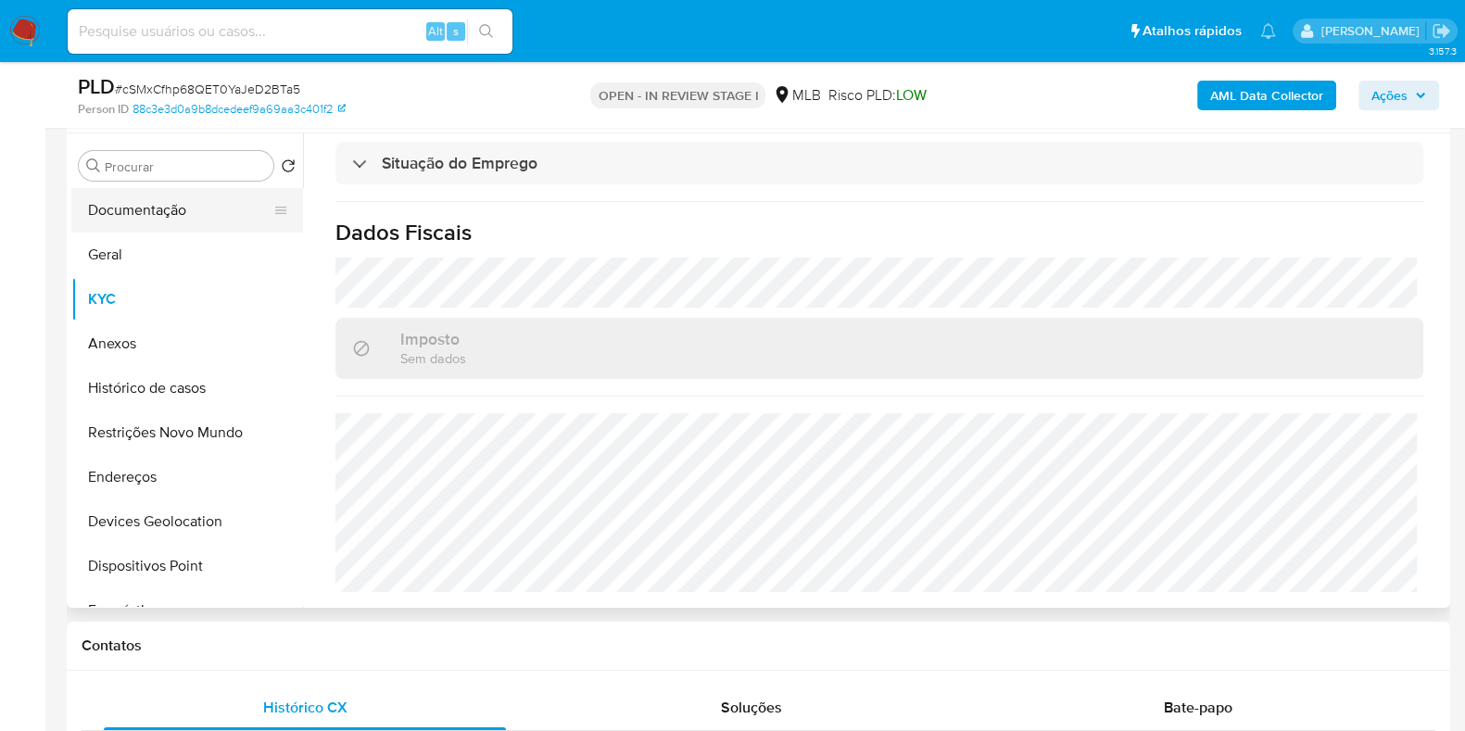
click at [174, 216] on button "Documentação" at bounding box center [179, 210] width 217 height 44
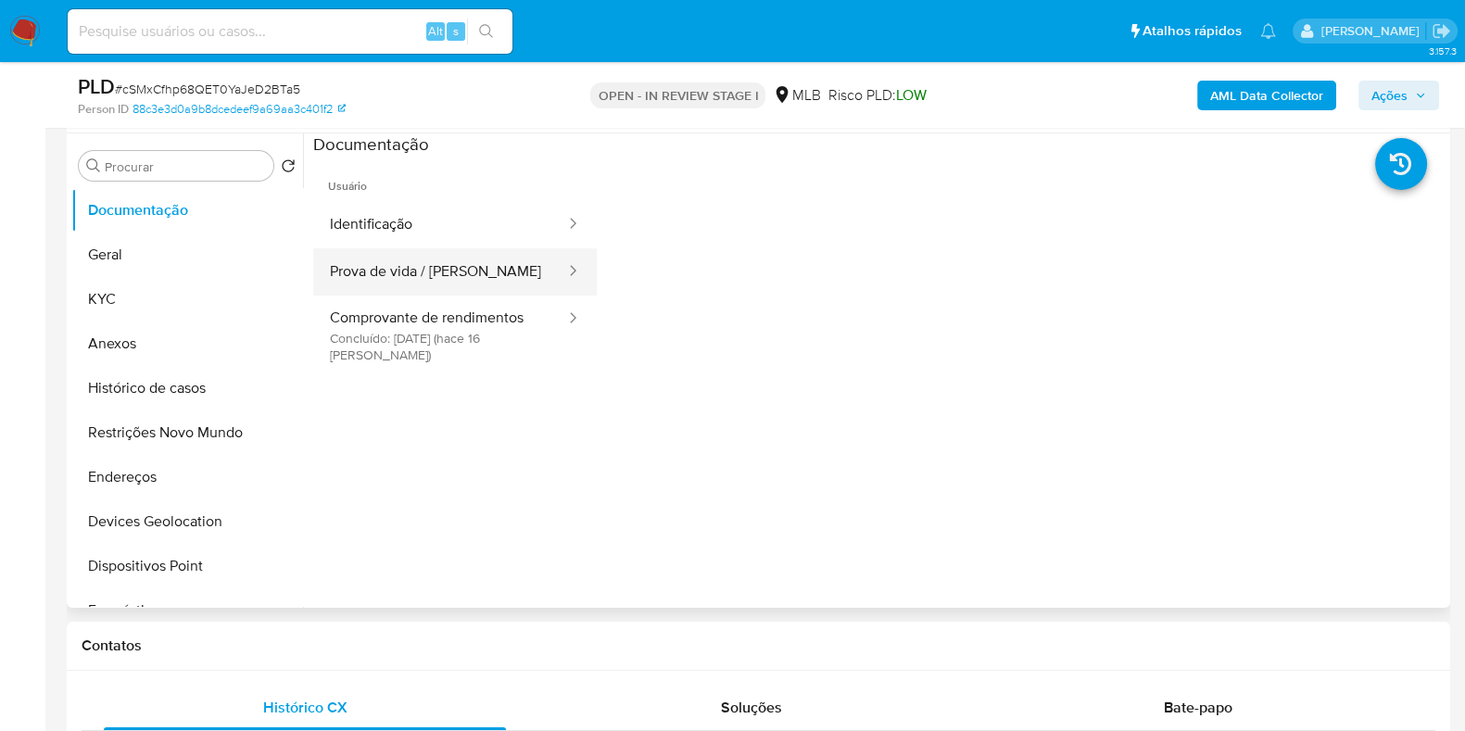
click at [431, 261] on button "Prova de vida / [PERSON_NAME]" at bounding box center [440, 271] width 254 height 47
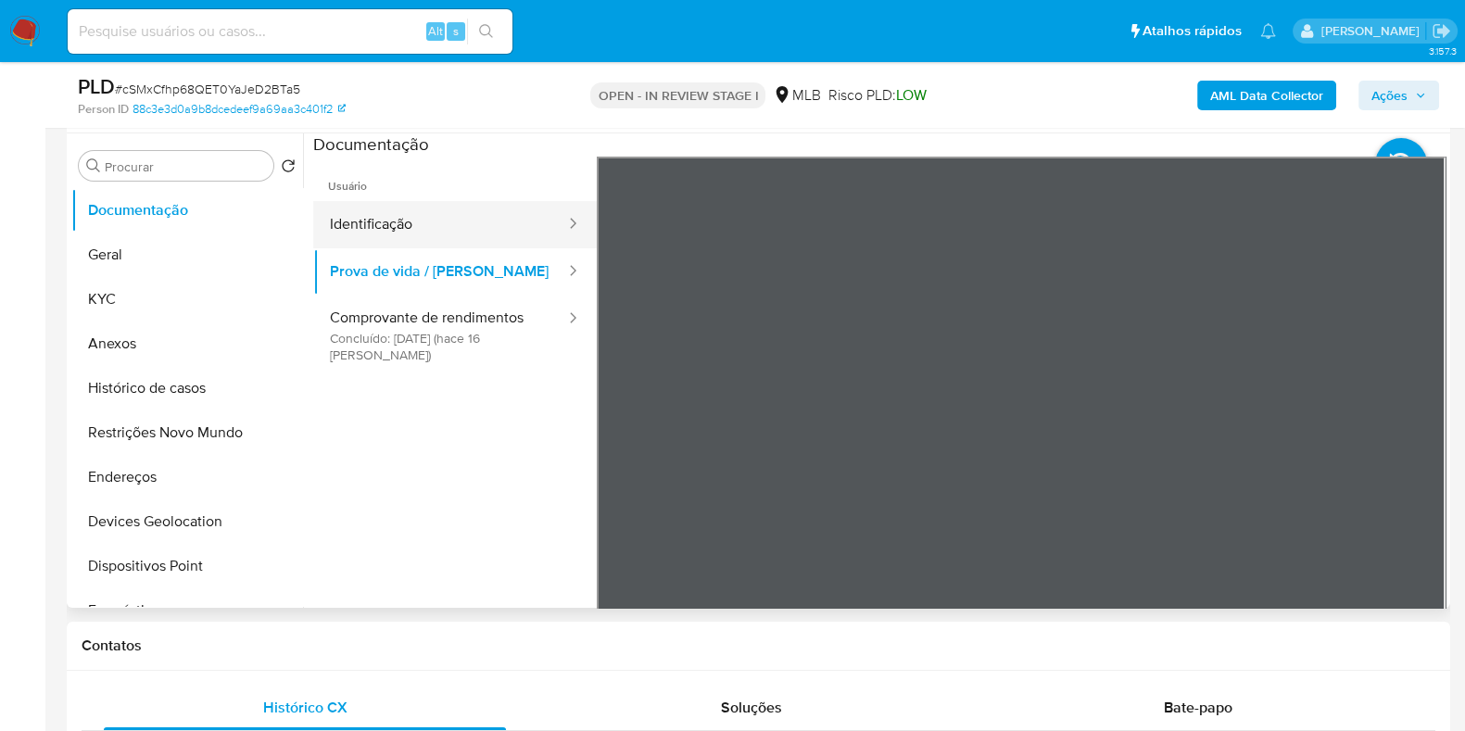
click at [435, 217] on button "Identificação" at bounding box center [440, 224] width 254 height 47
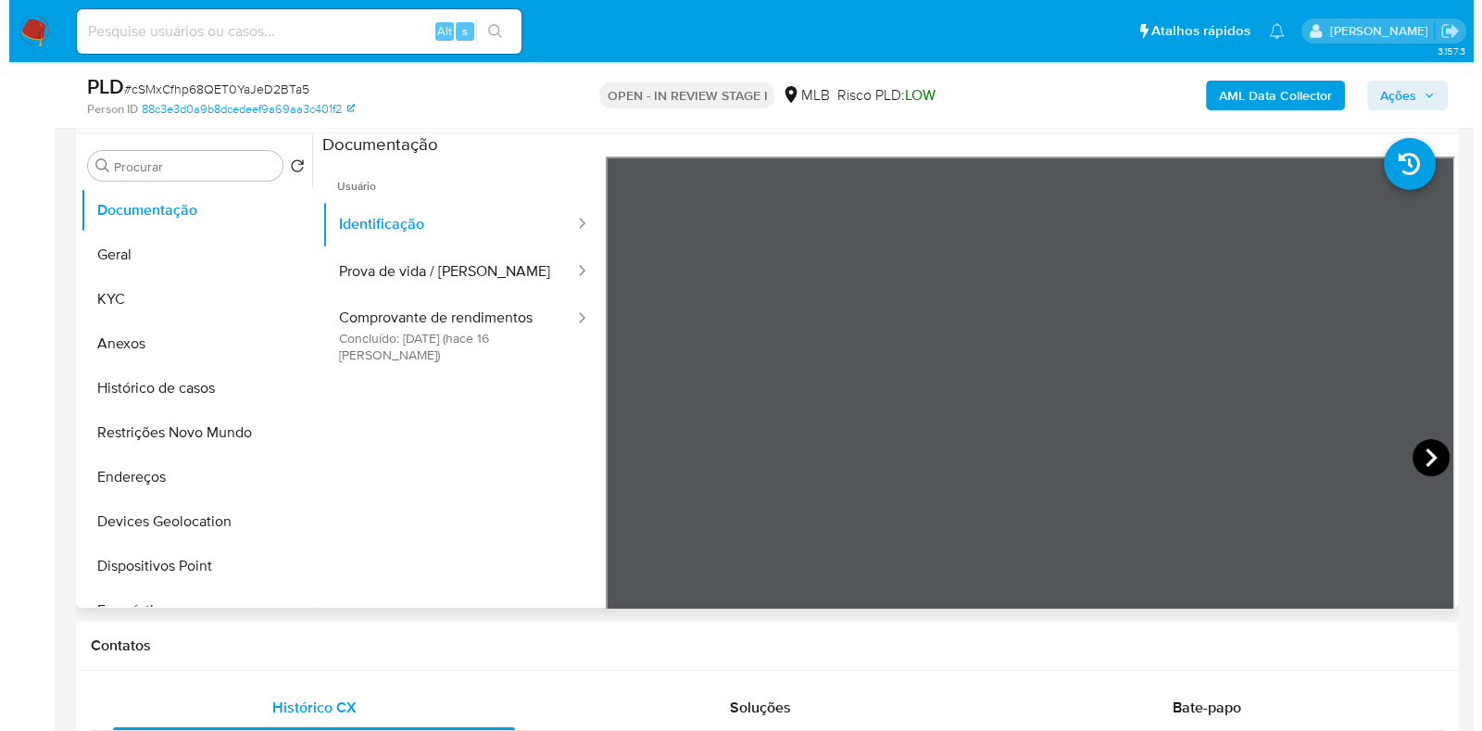
scroll to position [7, 0]
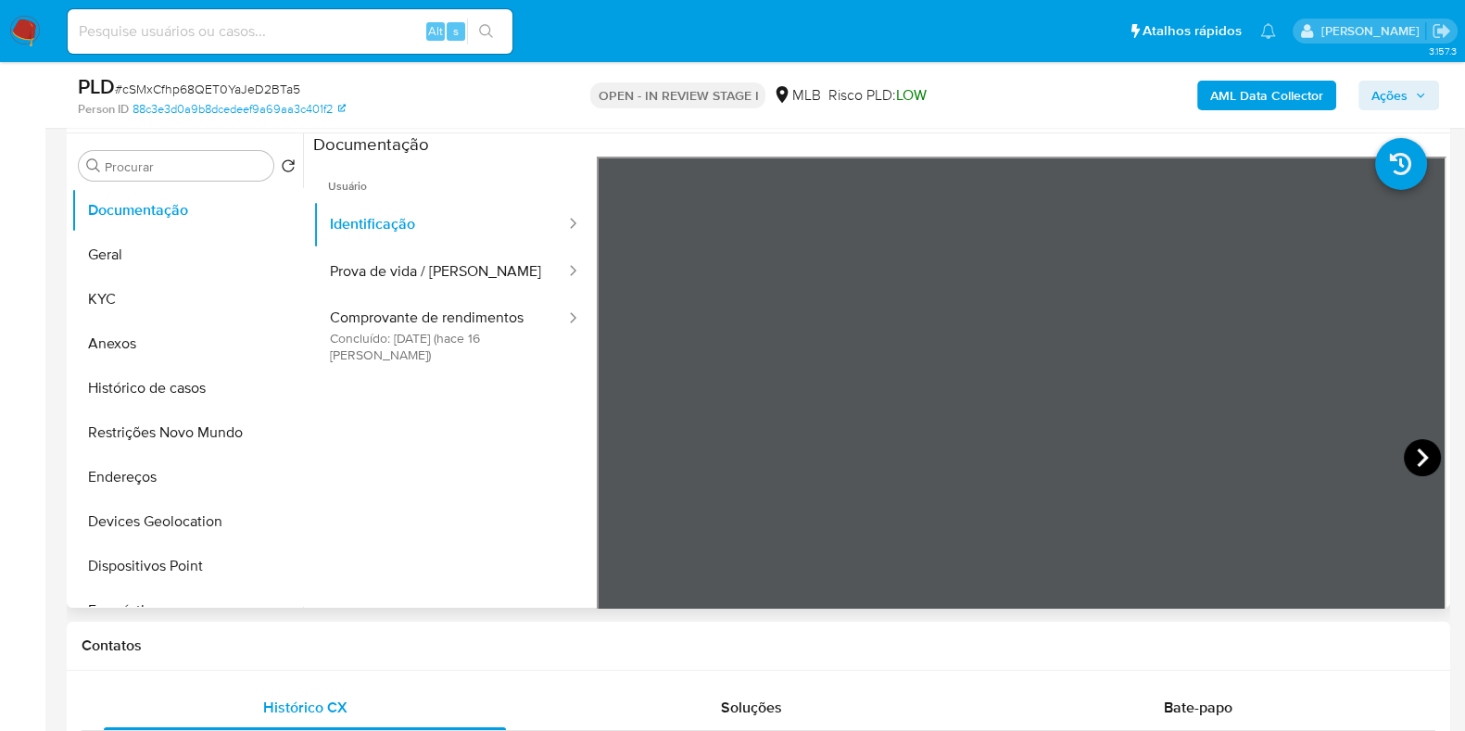
click at [1421, 455] on icon at bounding box center [1422, 457] width 37 height 37
click at [383, 275] on button "Prova de vida / [PERSON_NAME]" at bounding box center [440, 271] width 254 height 47
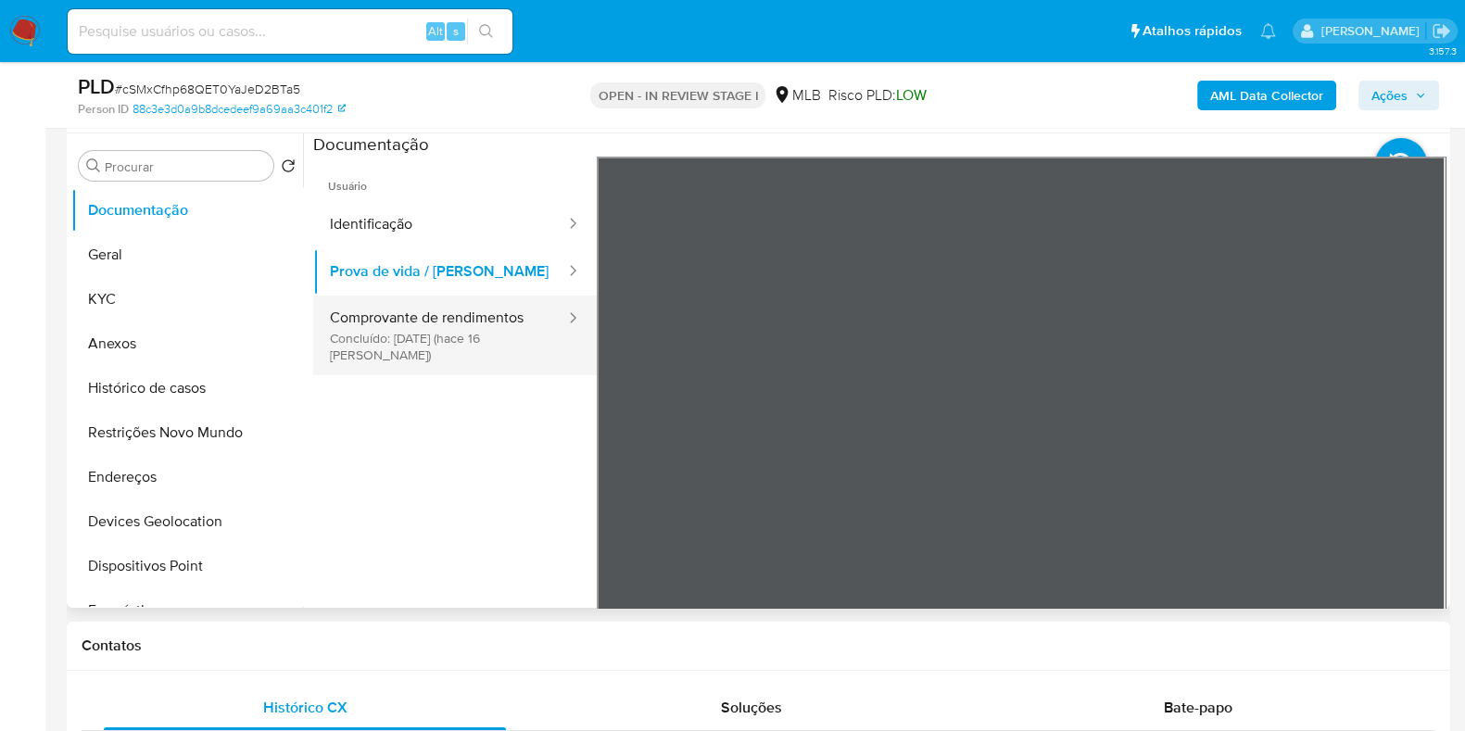
click at [398, 332] on button "Comprovante de rendimentos Concluído: 20/08/2025 (hace 16 días)" at bounding box center [440, 336] width 254 height 80
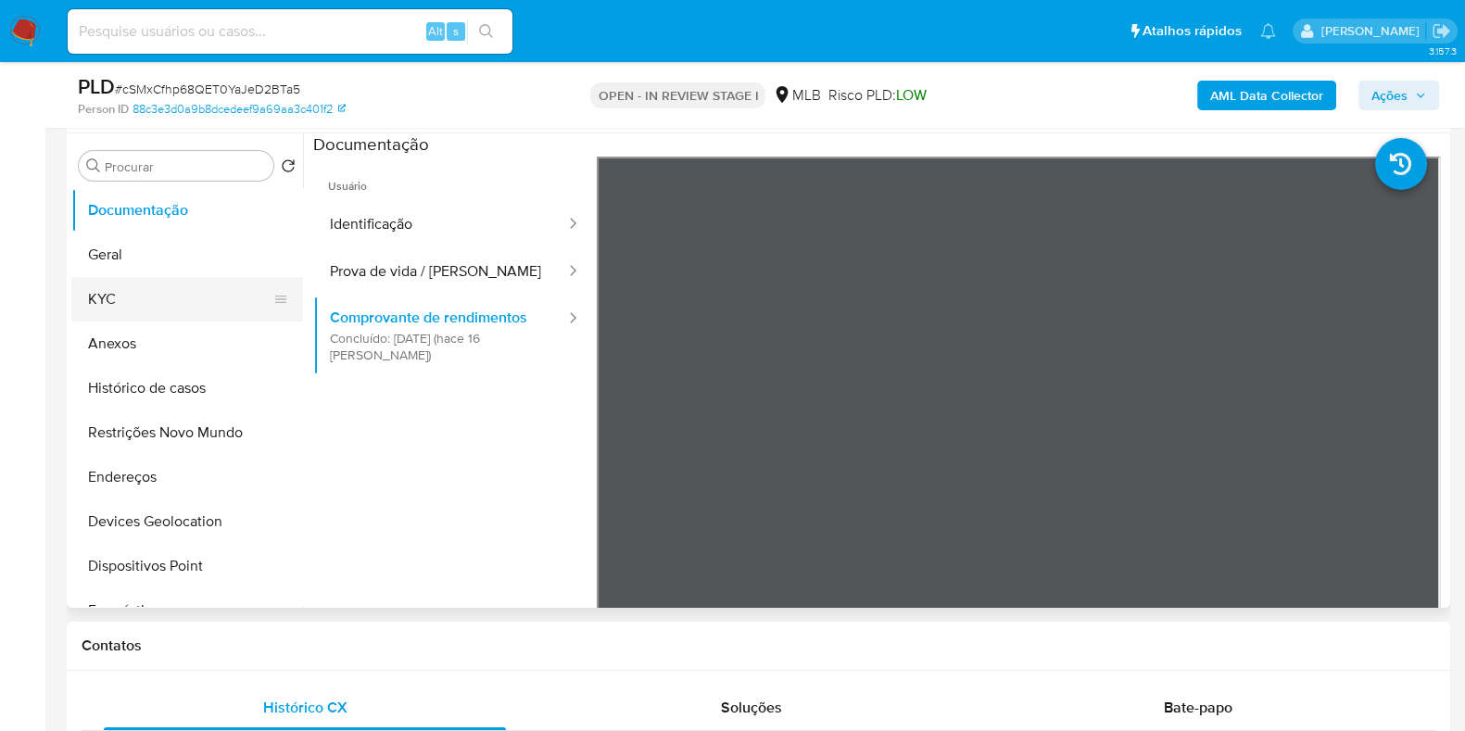
click at [224, 285] on button "KYC" at bounding box center [179, 299] width 217 height 44
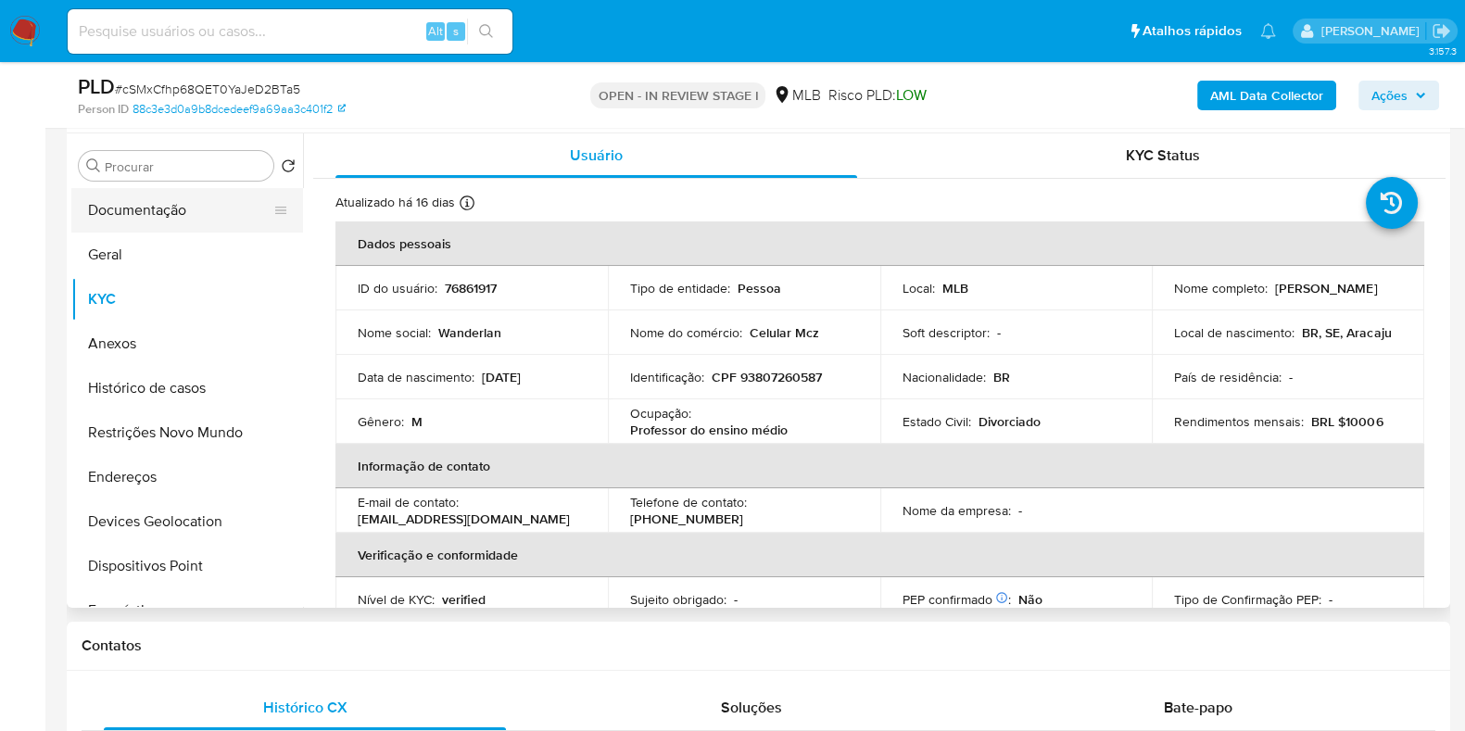
click at [196, 199] on button "Documentação" at bounding box center [179, 210] width 217 height 44
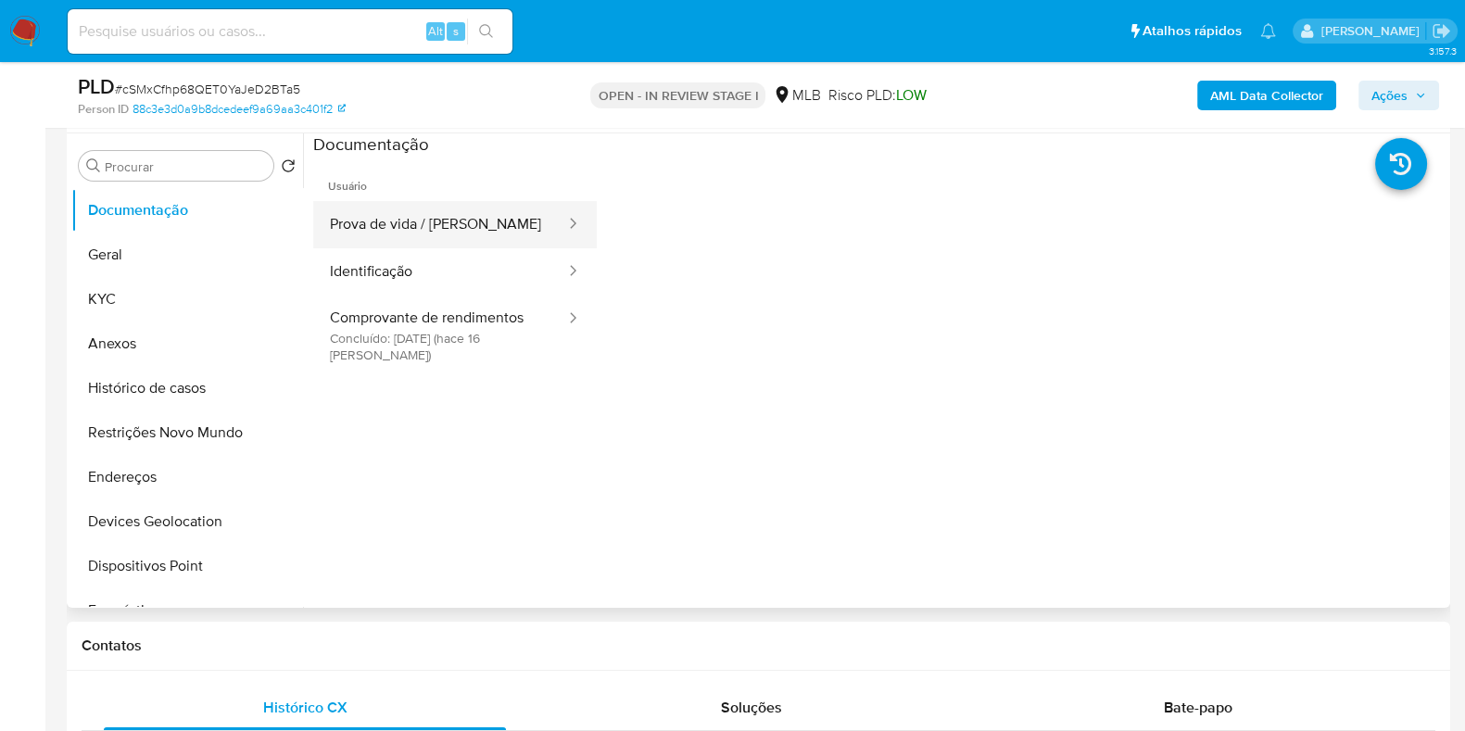
click at [482, 234] on button "Prova de vida / [PERSON_NAME]" at bounding box center [440, 224] width 254 height 47
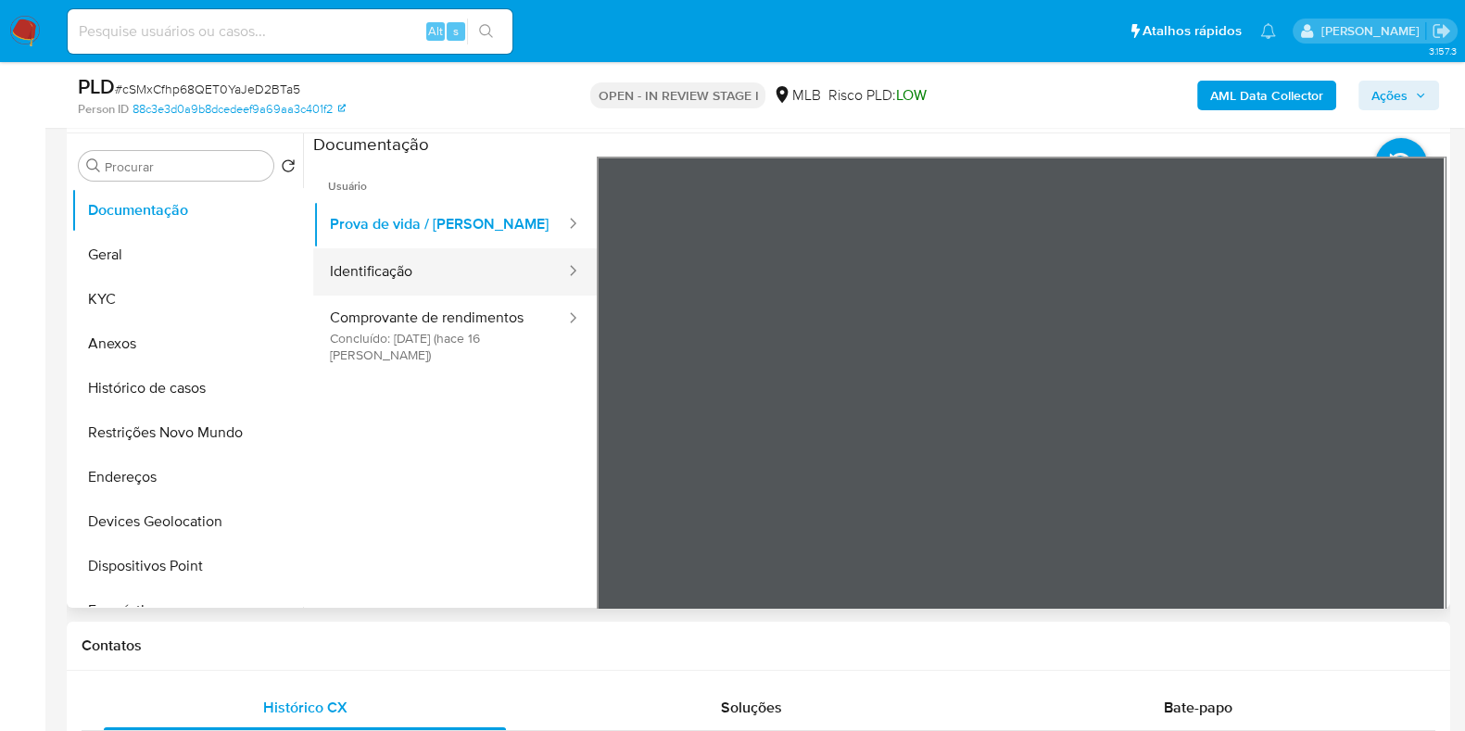
click at [468, 284] on button "Identificação" at bounding box center [440, 271] width 254 height 47
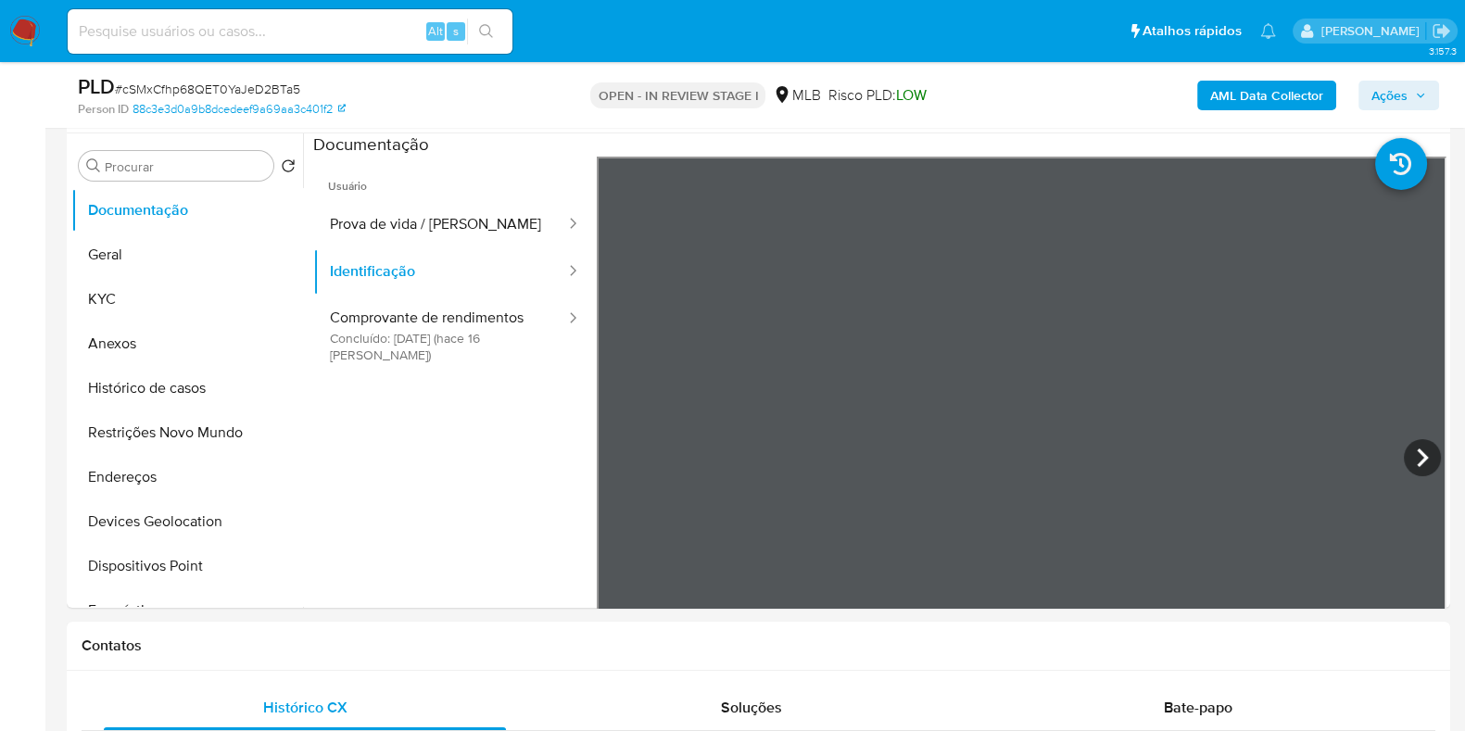
click at [1214, 90] on b "AML Data Collector" at bounding box center [1266, 96] width 113 height 30
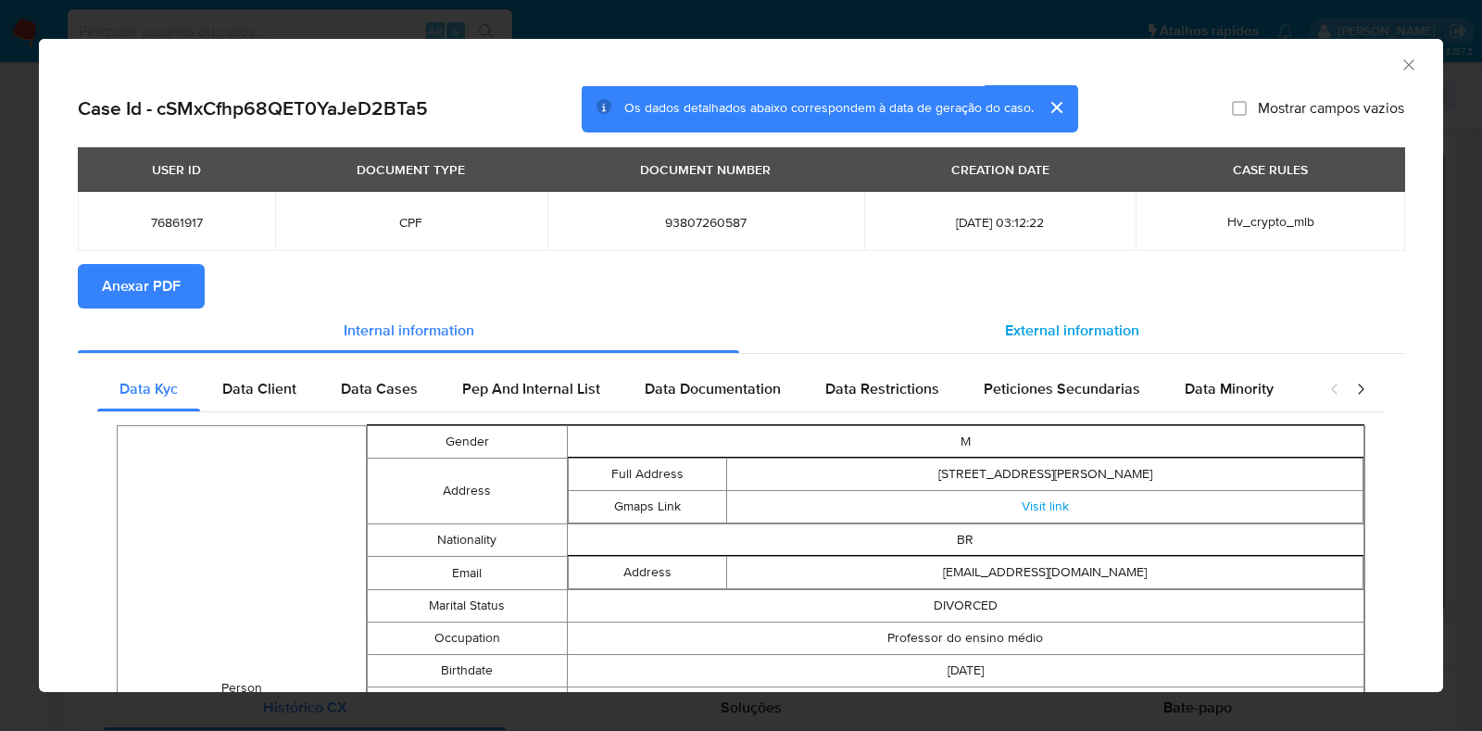
drag, startPoint x: 975, startPoint y: 359, endPoint x: 982, endPoint y: 351, distance: 10.5
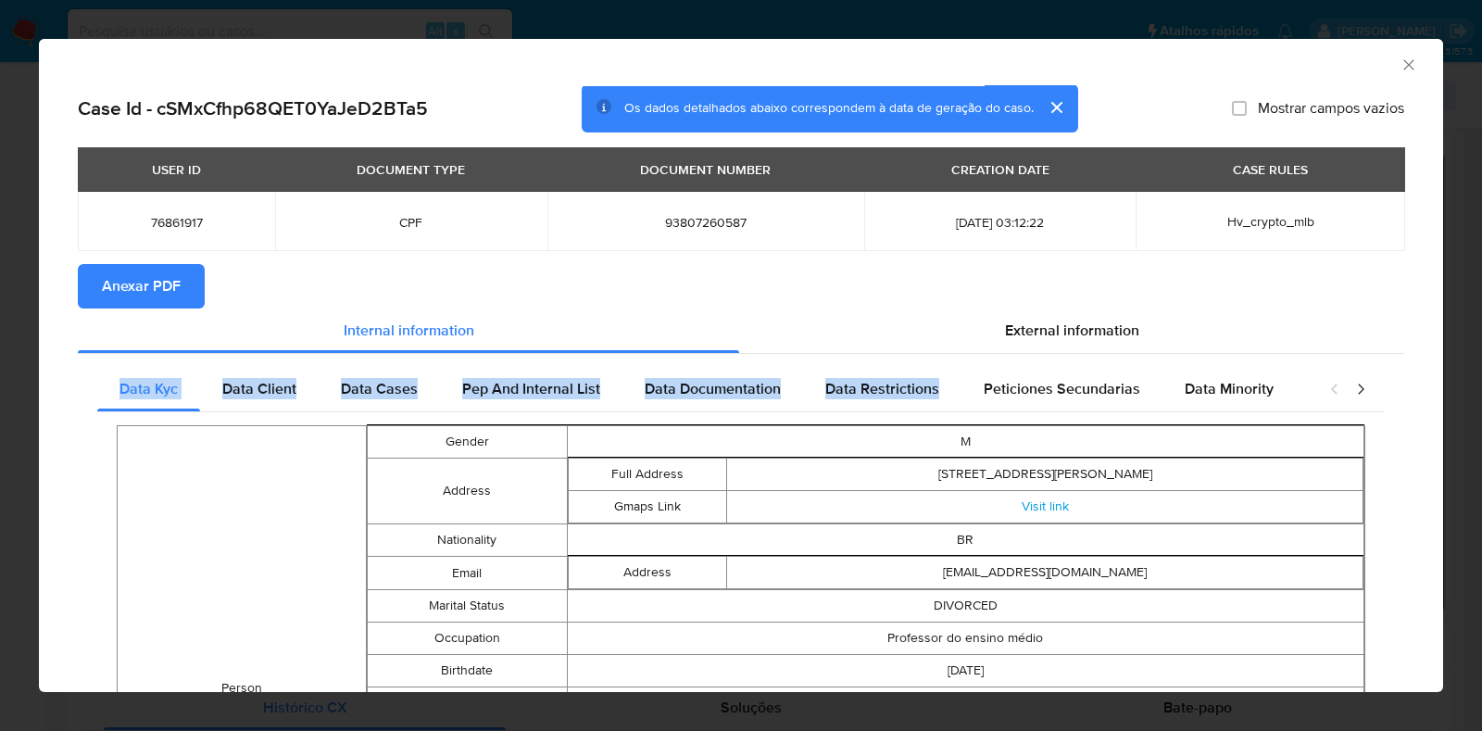
drag, startPoint x: 1005, startPoint y: 346, endPoint x: 1017, endPoint y: 360, distance: 19.1
click at [1007, 342] on div "External information" at bounding box center [1071, 330] width 665 height 44
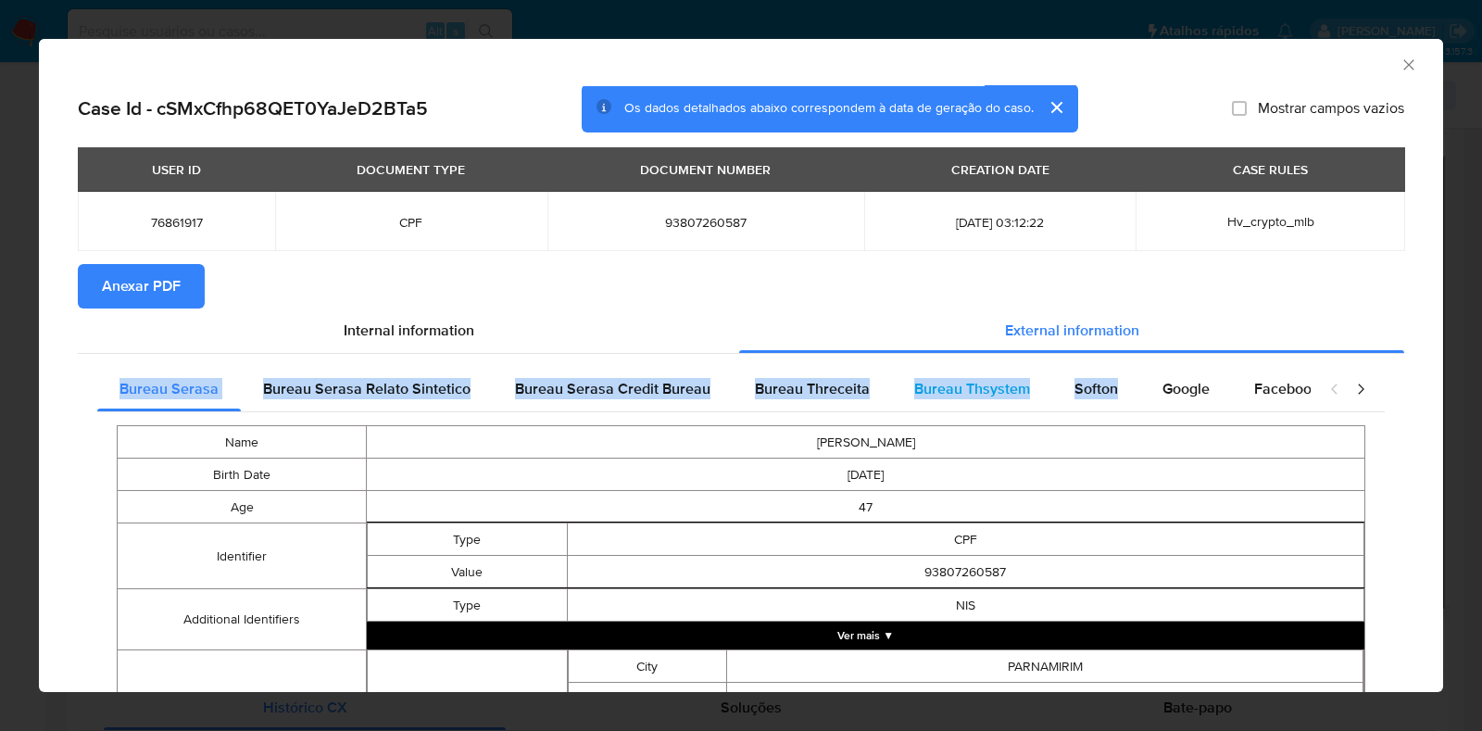
click at [1027, 395] on div "Bureau Thsystem" at bounding box center [972, 389] width 160 height 44
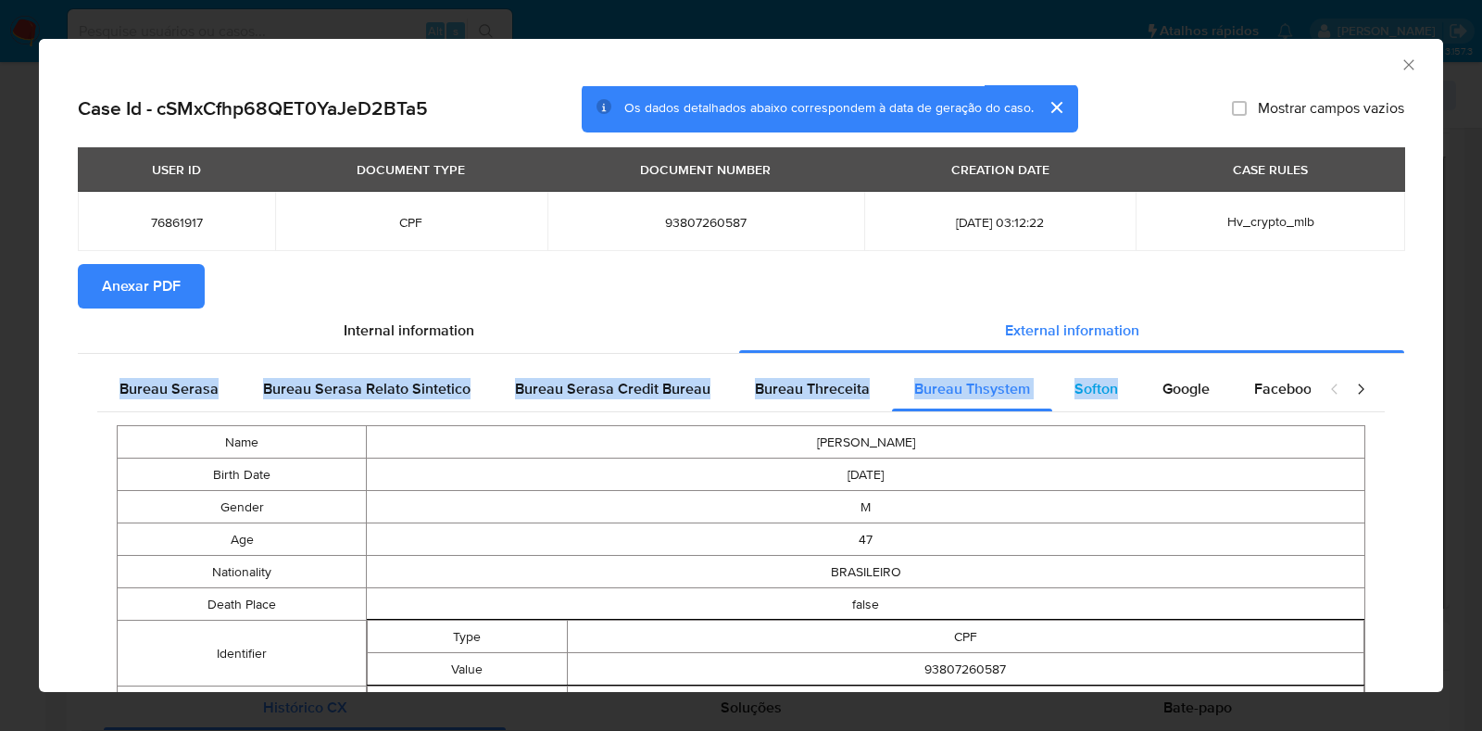
click at [1069, 368] on div "Softon" at bounding box center [1096, 389] width 88 height 44
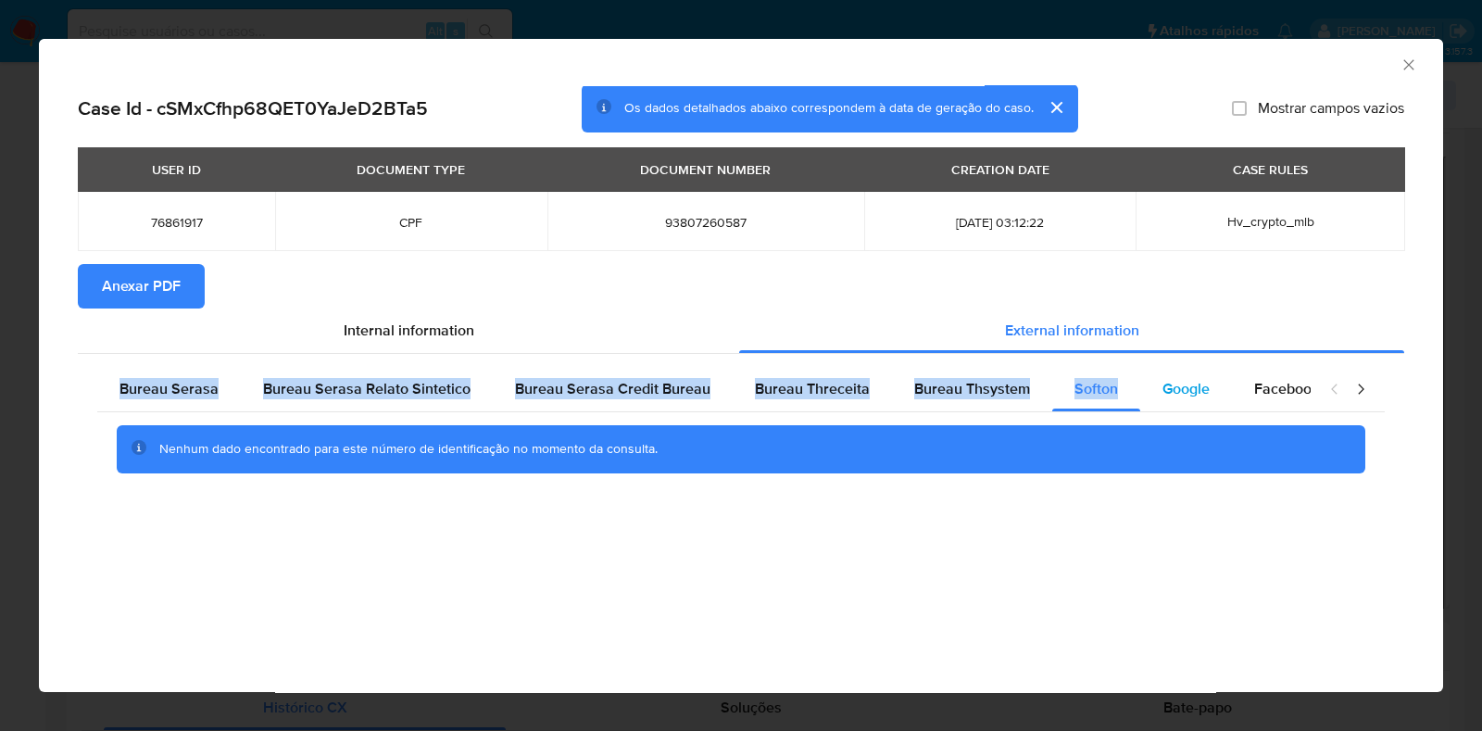
click at [1172, 403] on div "Google" at bounding box center [1186, 389] width 92 height 44
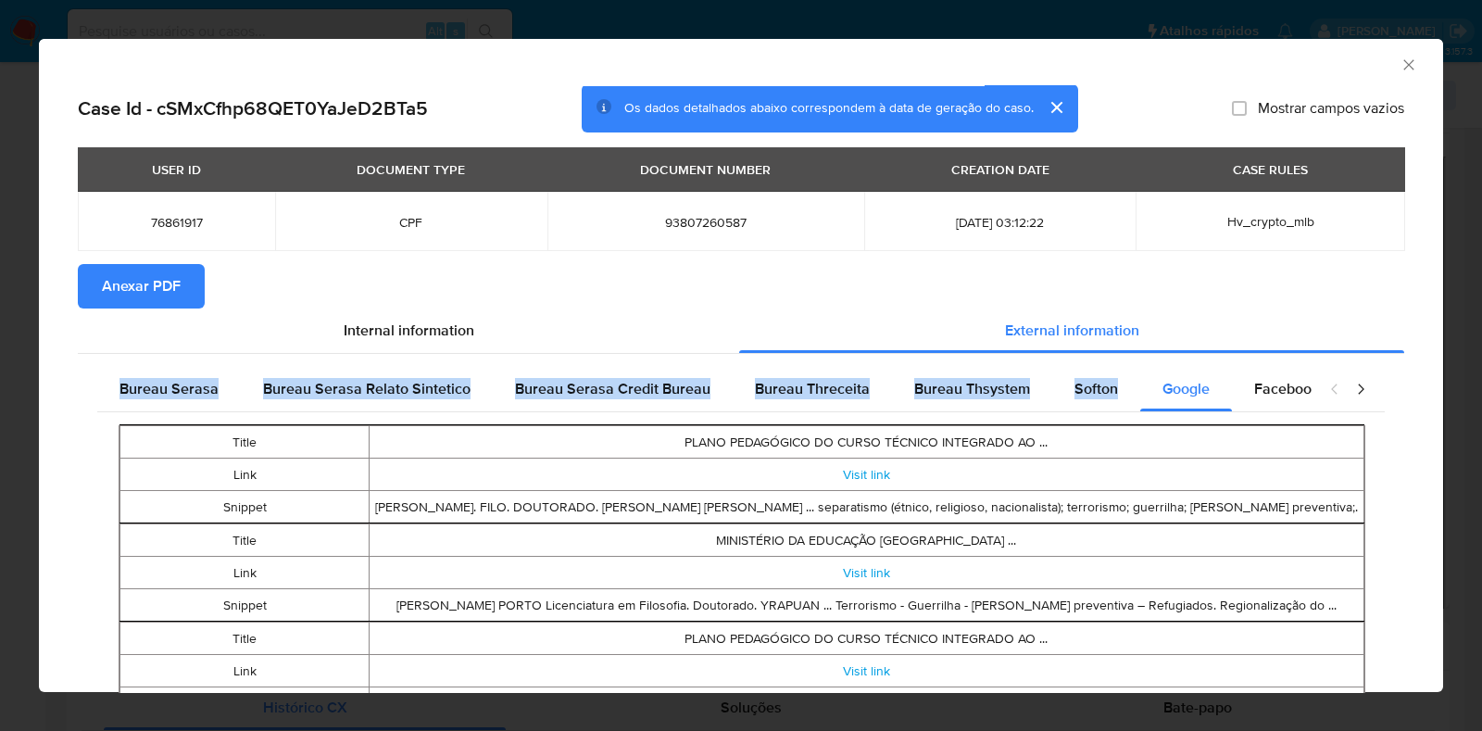
click at [178, 282] on button "Anexar PDF" at bounding box center [141, 286] width 127 height 44
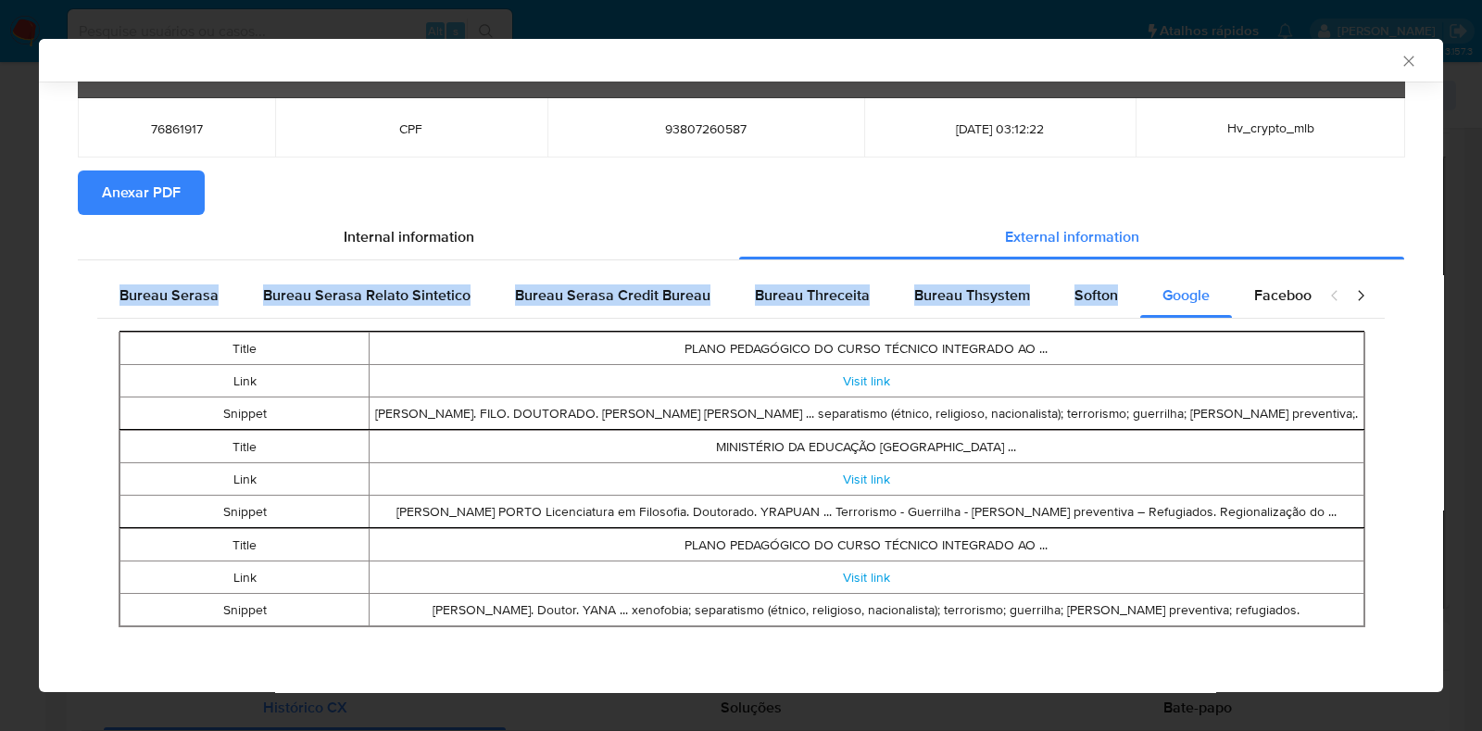
scroll to position [92, 0]
click at [1400, 67] on icon "Fechar a janela" at bounding box center [1409, 61] width 19 height 19
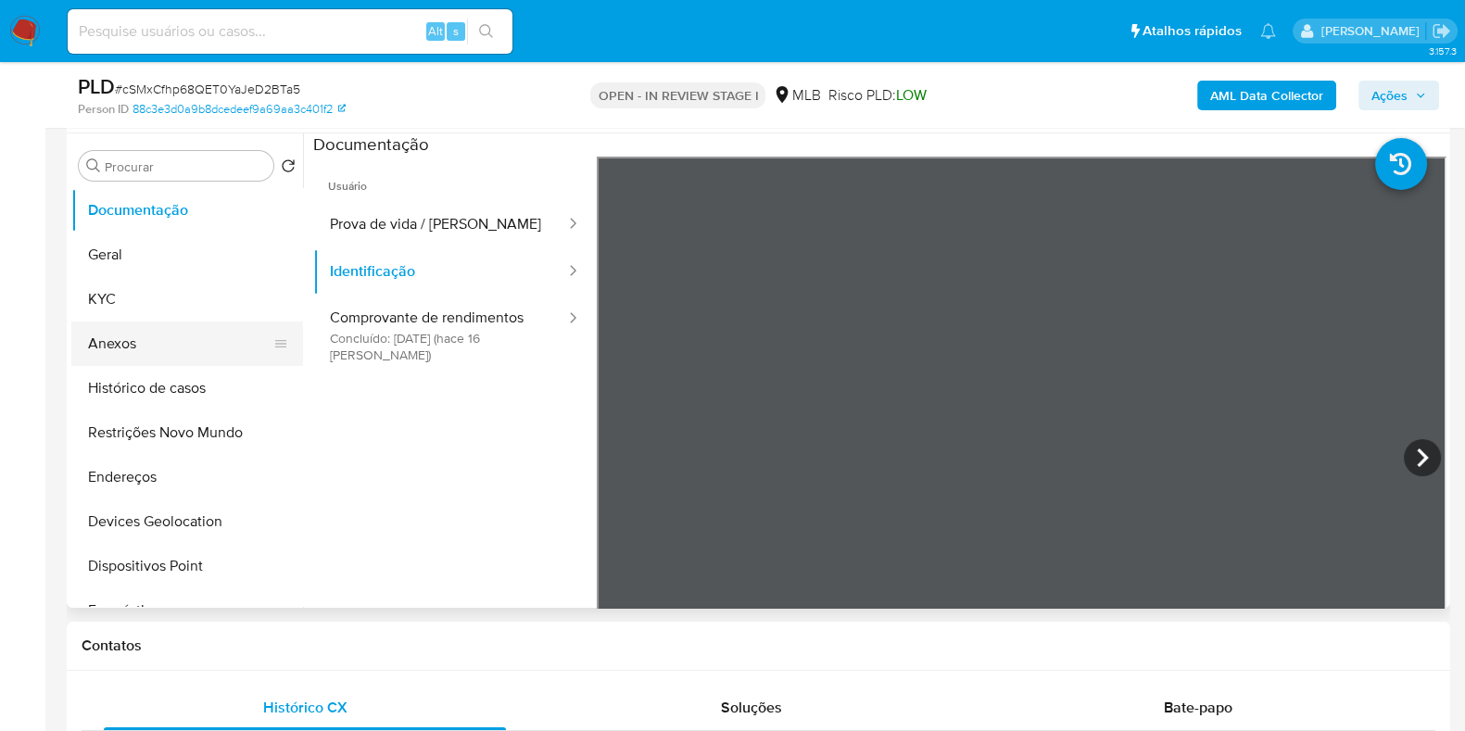
click at [129, 331] on button "Anexos" at bounding box center [179, 343] width 217 height 44
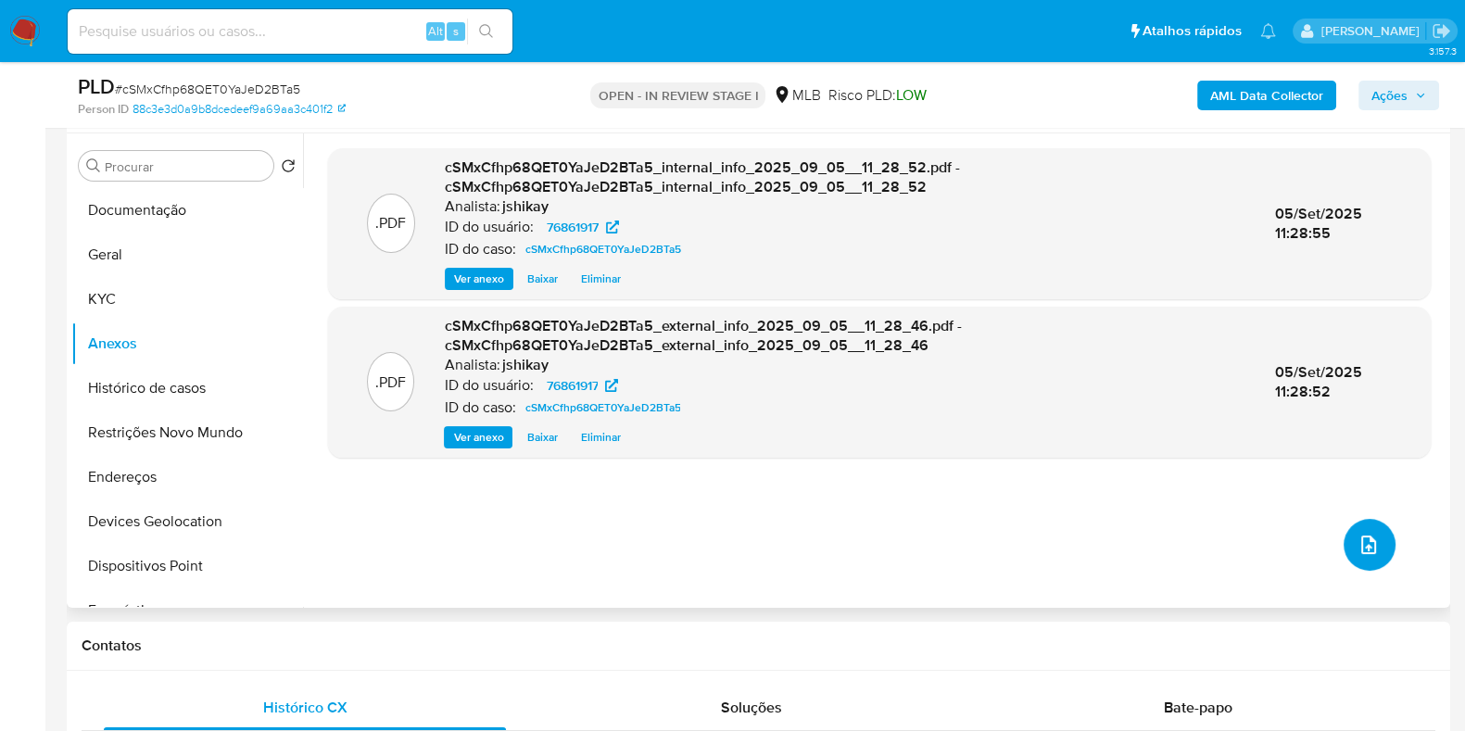
click at [1366, 548] on icon "upload-file" at bounding box center [1368, 544] width 15 height 19
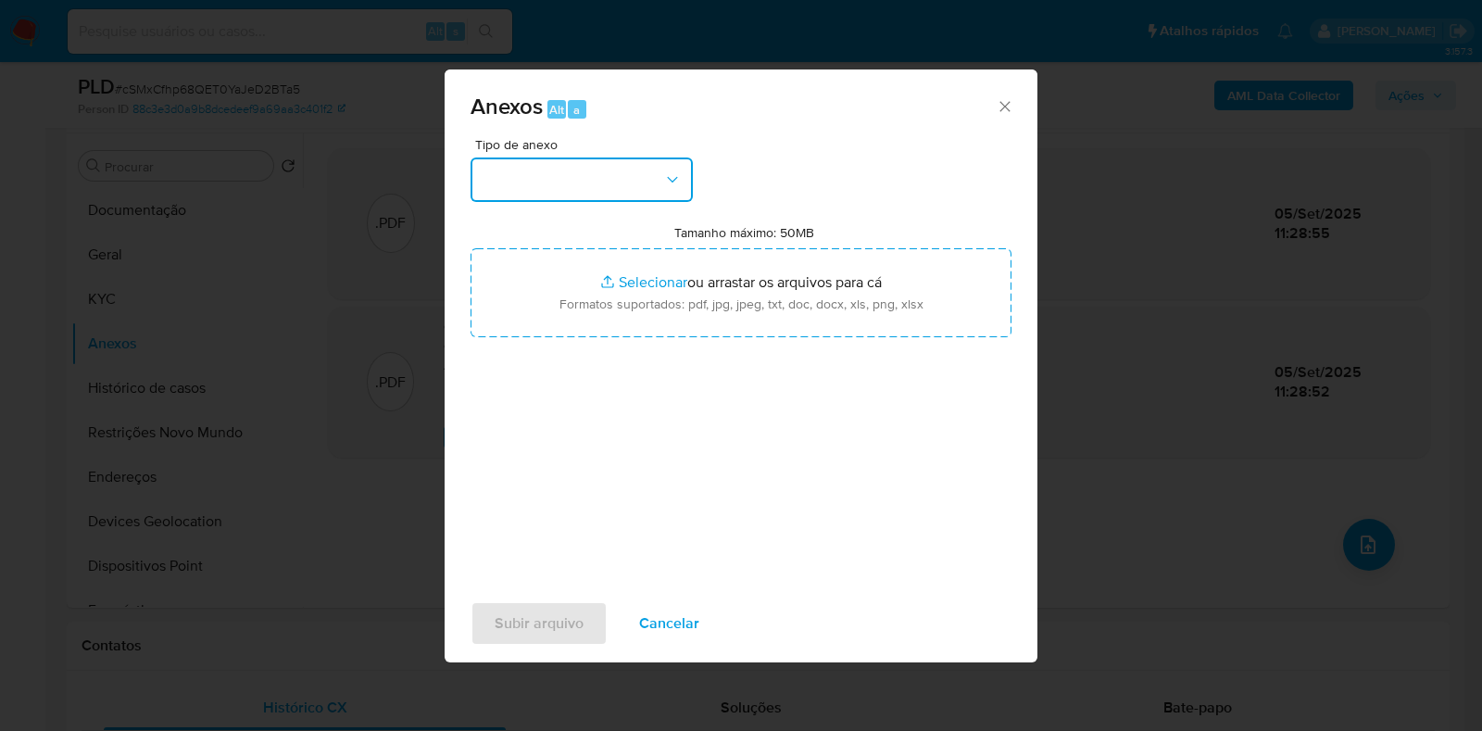
click at [556, 184] on button "button" at bounding box center [582, 179] width 222 height 44
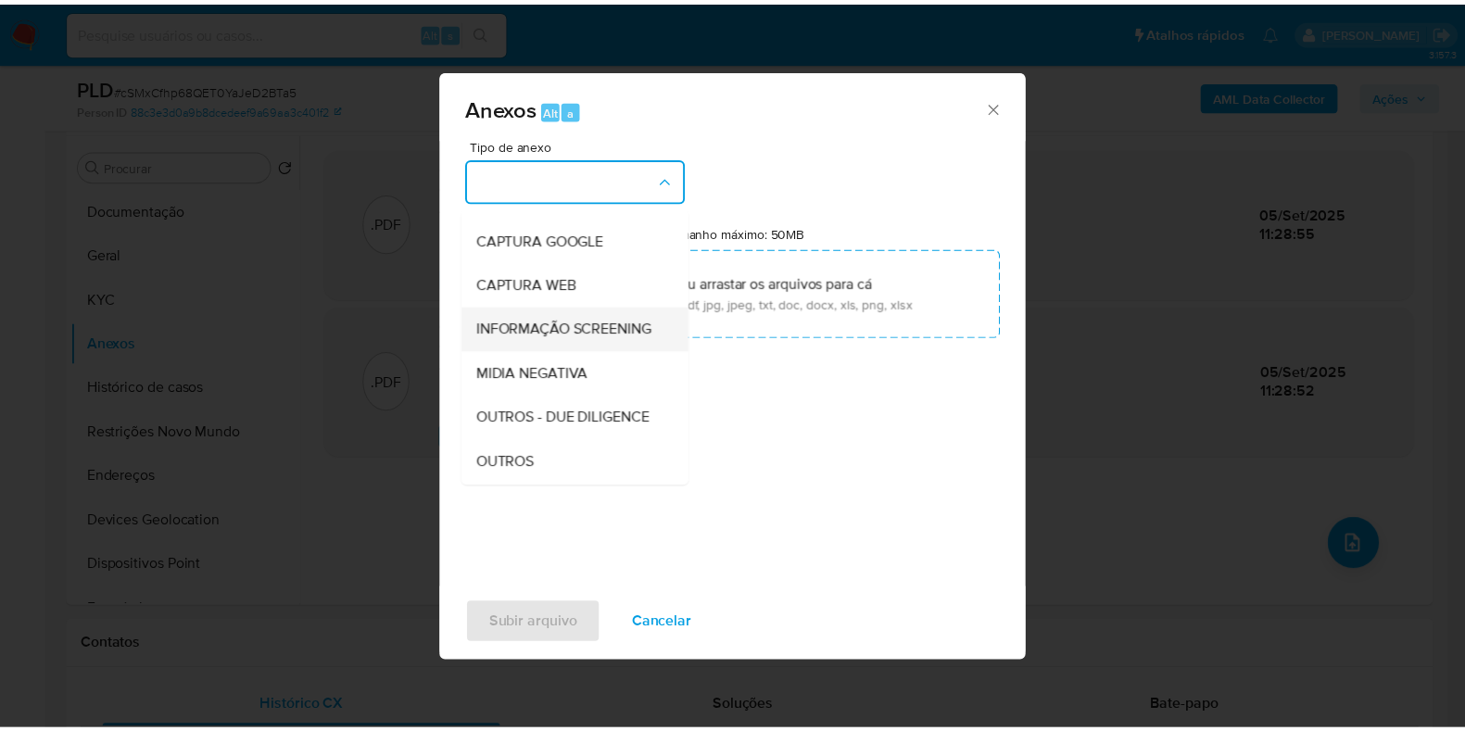
scroll to position [115, 0]
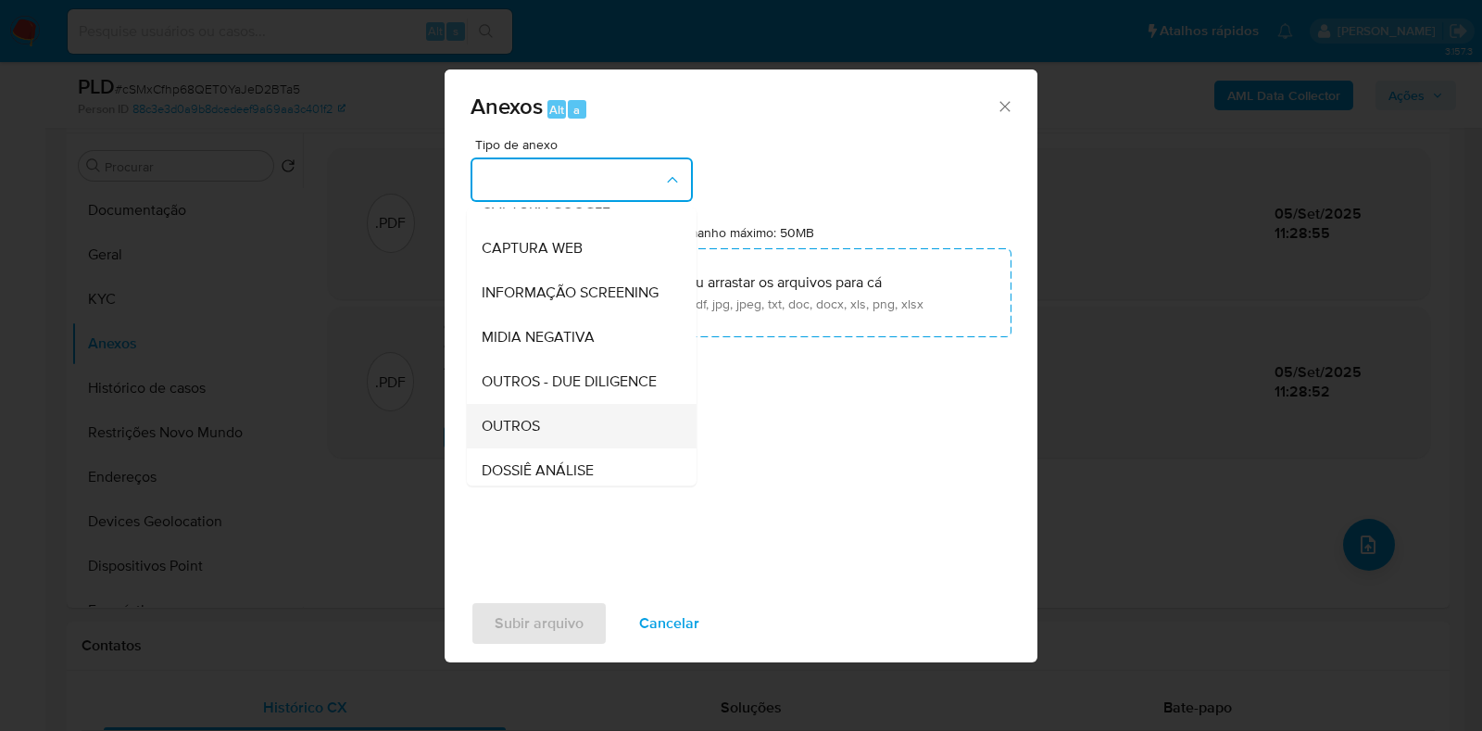
click at [537, 435] on span "OUTROS" at bounding box center [511, 426] width 58 height 19
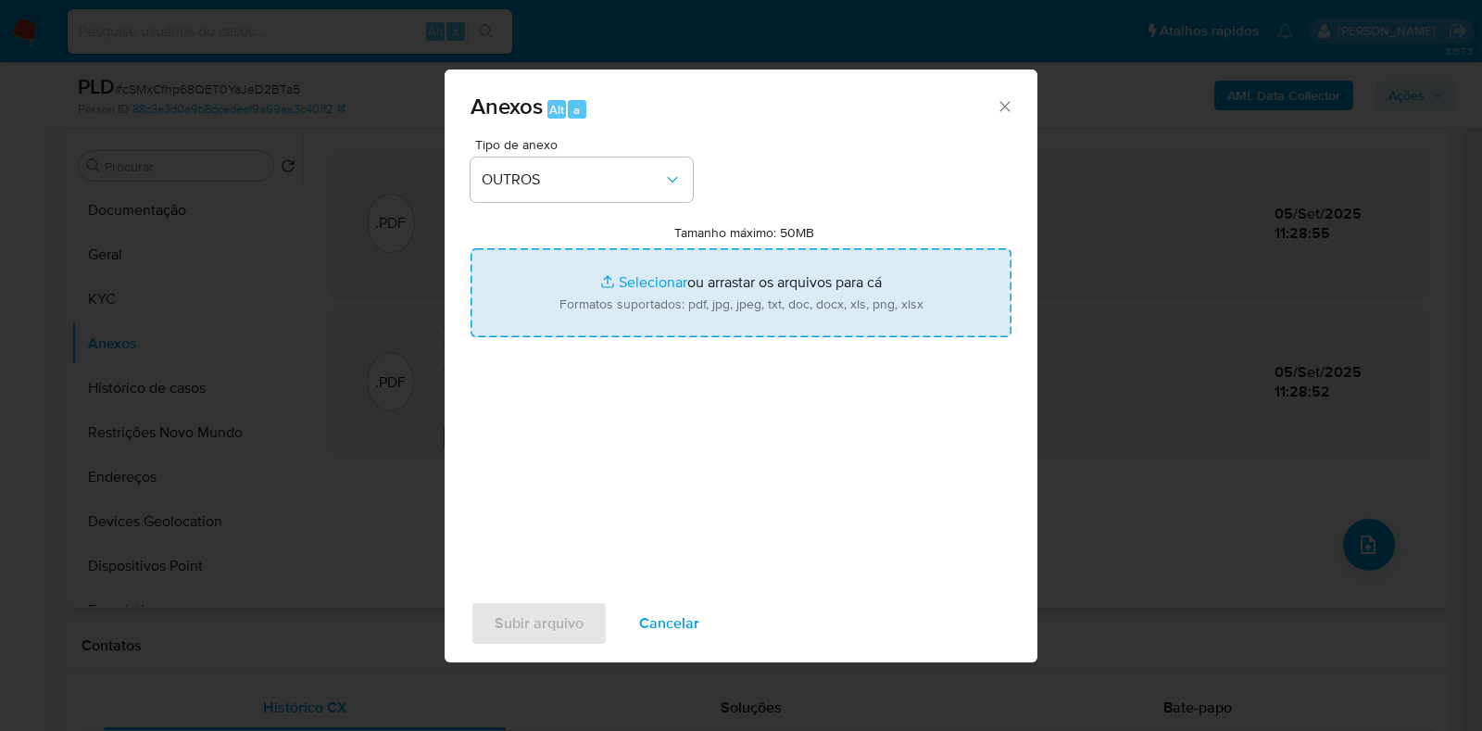
click at [620, 277] on input "Tamanho máximo: 50MB Selecionar arquivos" at bounding box center [741, 292] width 541 height 89
type input "C:\fakepath\Mulan 76861917_2025_09_04_17_59_12 - Resumen TX.pdf"
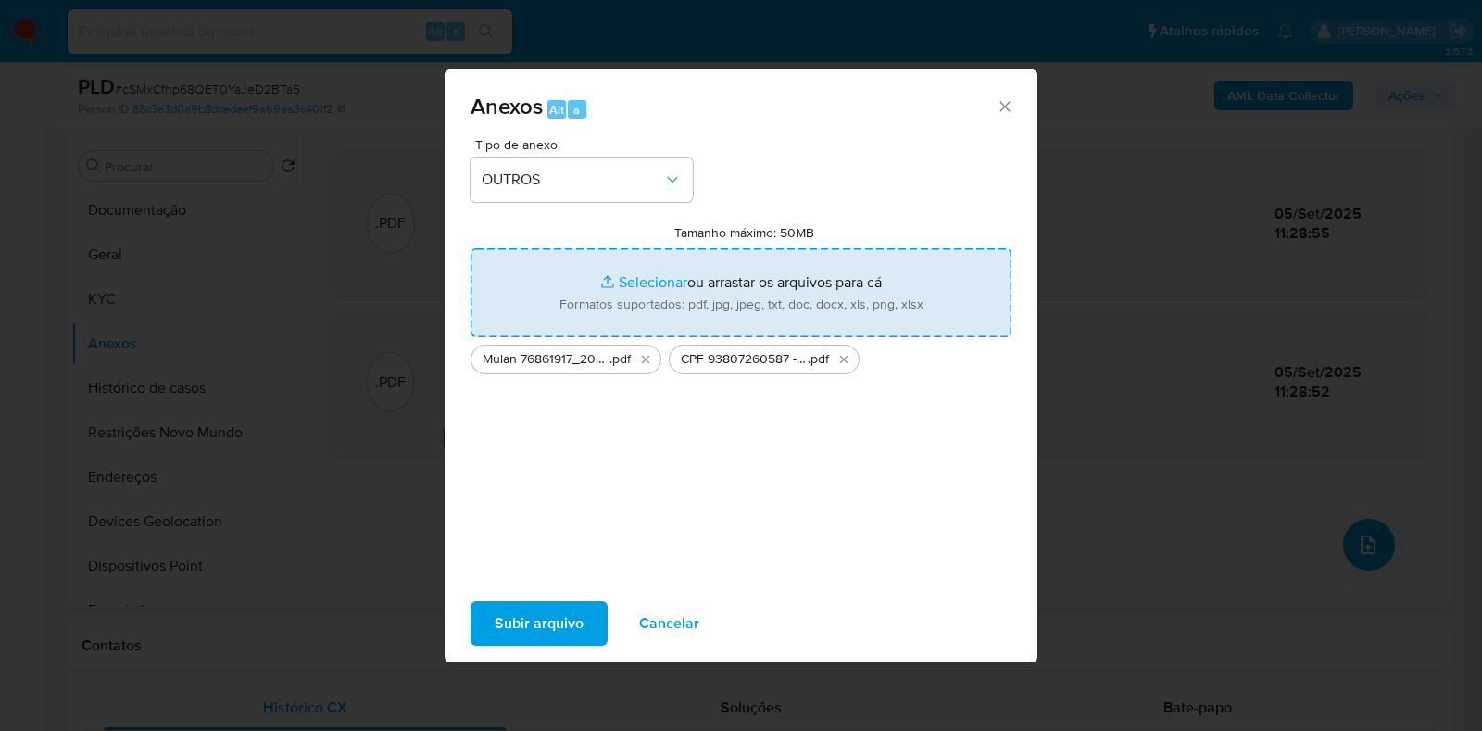
click at [542, 623] on span "Subir arquivo" at bounding box center [539, 623] width 89 height 41
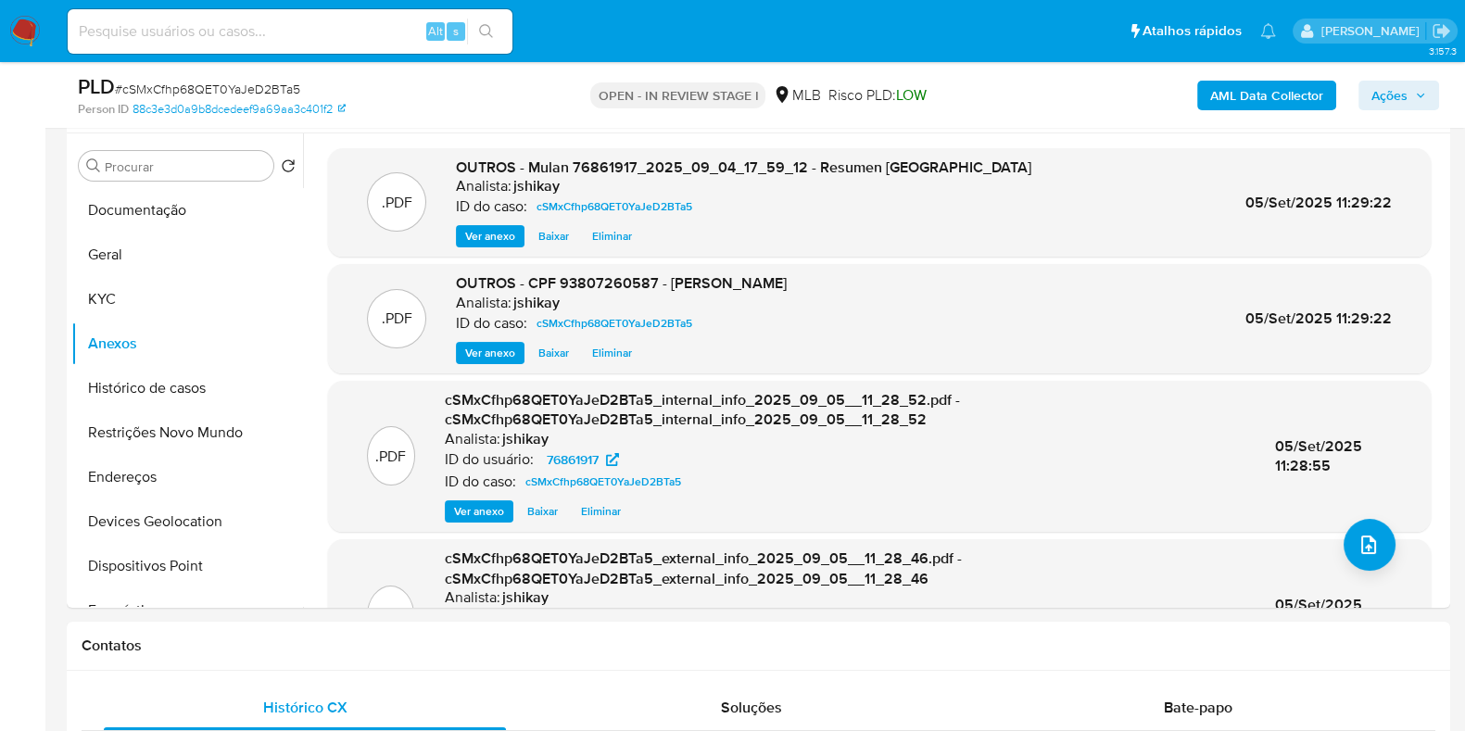
click at [1422, 90] on icon "button" at bounding box center [1420, 95] width 11 height 11
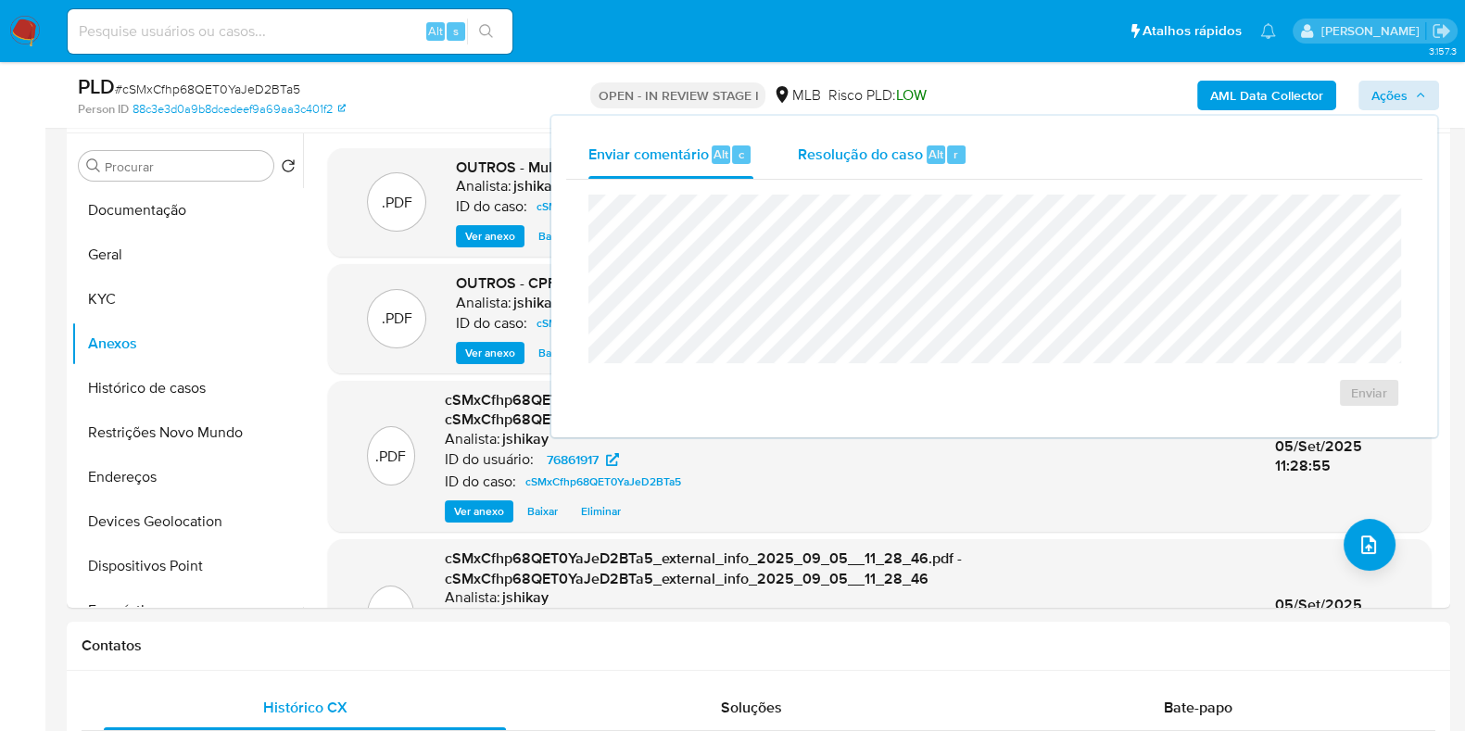
click at [894, 149] on span "Resolução do caso" at bounding box center [860, 153] width 125 height 21
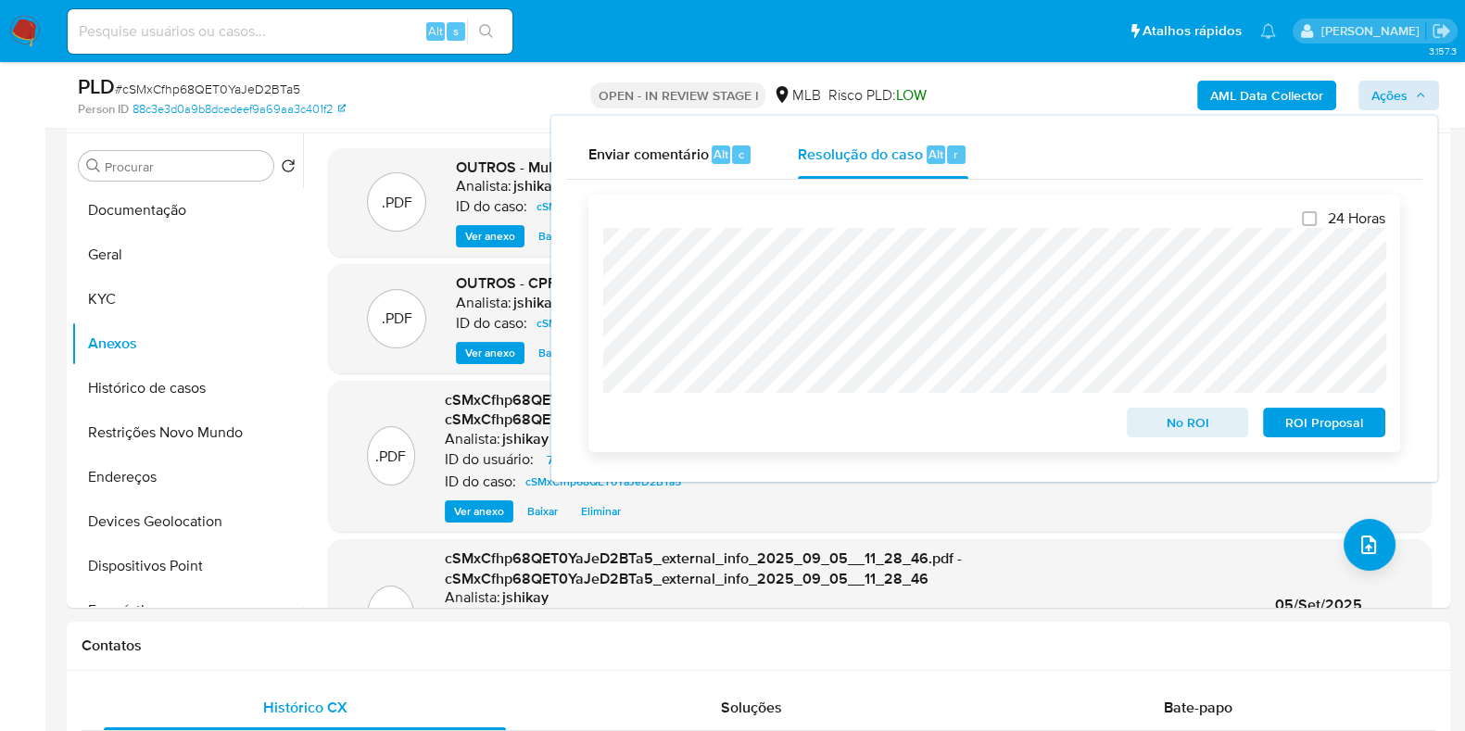
click at [1166, 423] on span "No ROI" at bounding box center [1187, 422] width 96 height 26
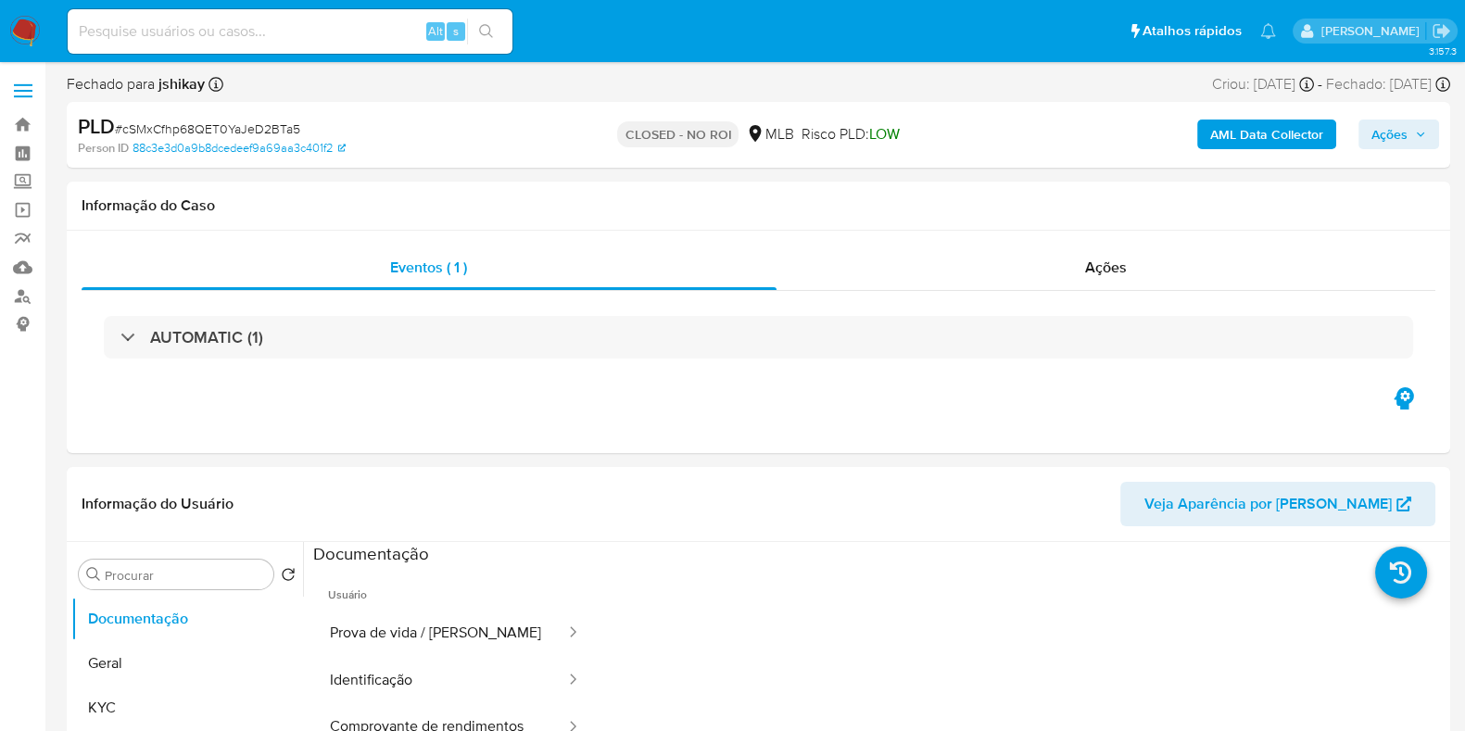
select select "10"
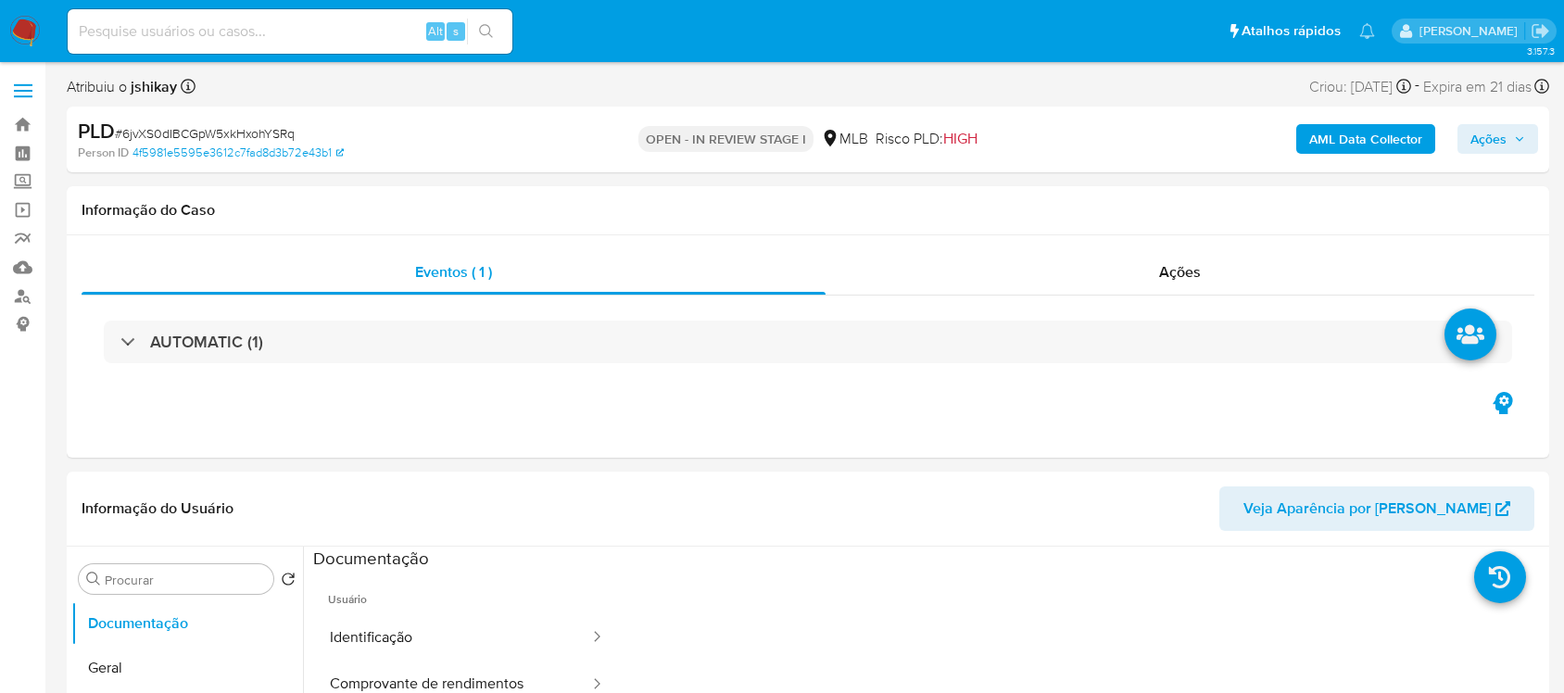
select select "10"
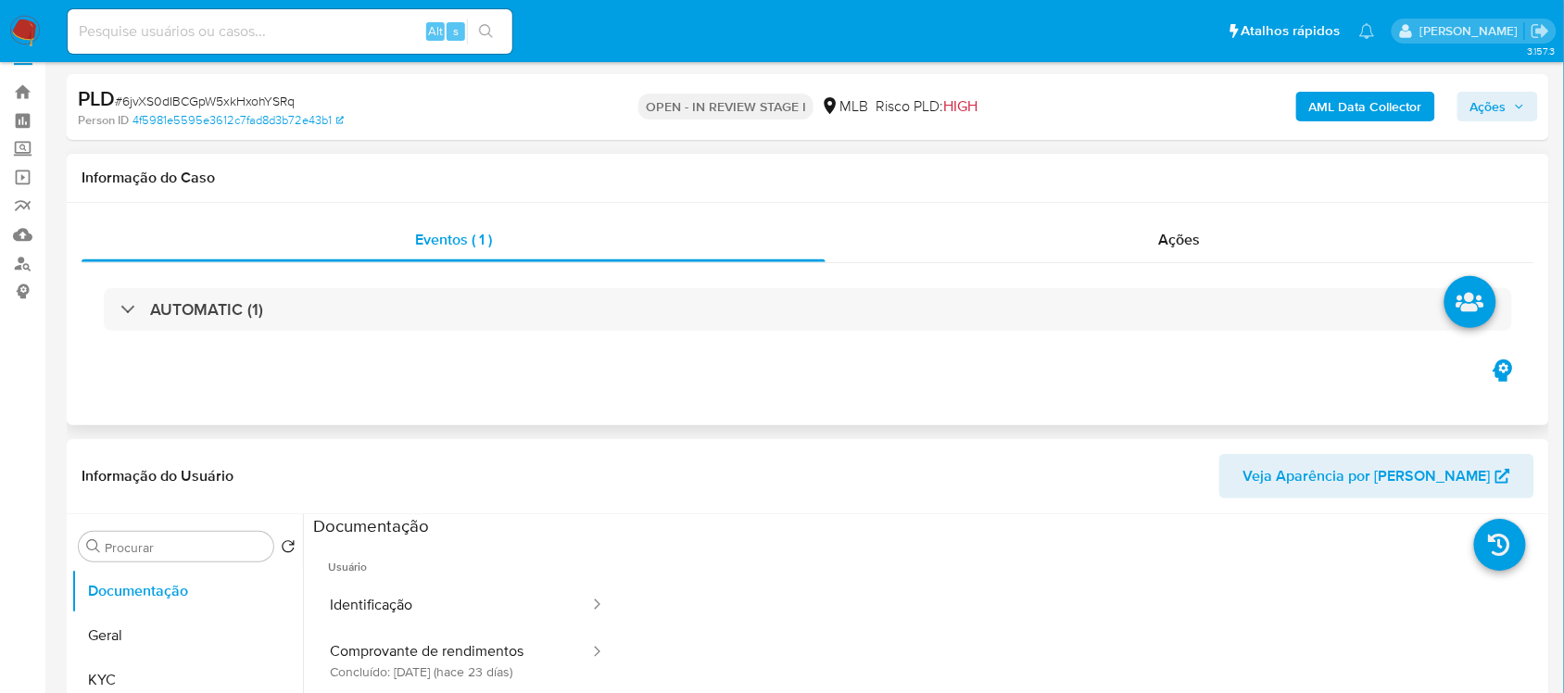
scroll to position [232, 0]
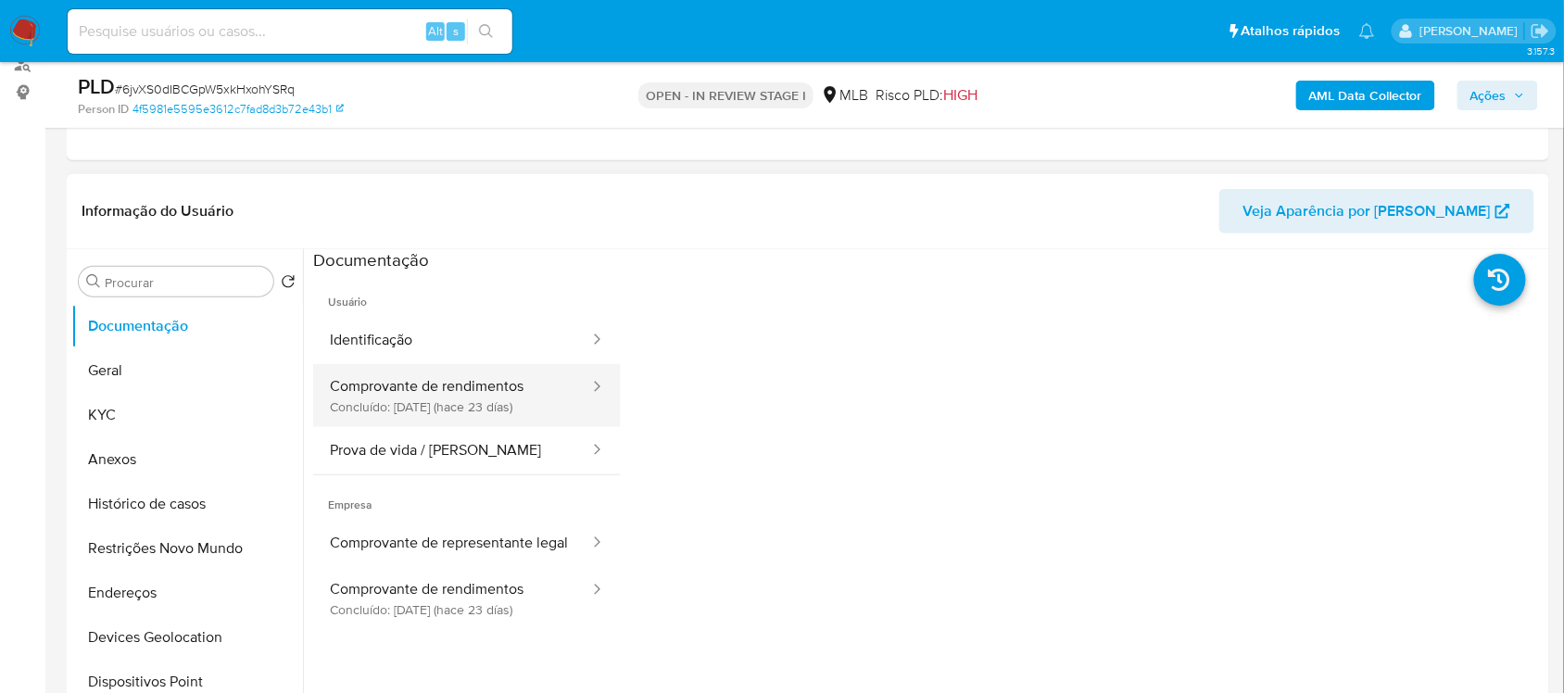
click at [417, 413] on button "Comprovante de rendimentos Concluído: [DATE] (hace 23 días)" at bounding box center [452, 395] width 278 height 63
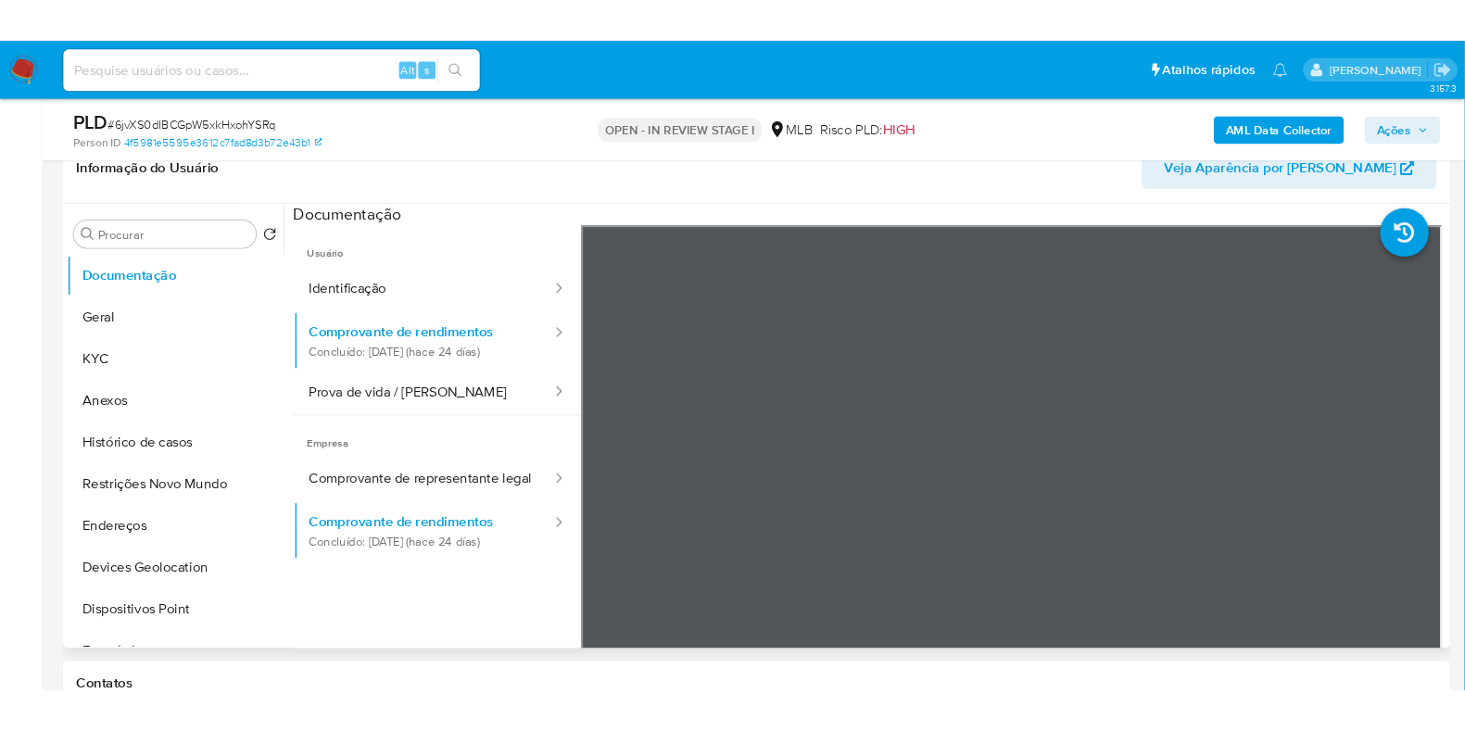
scroll to position [347, 0]
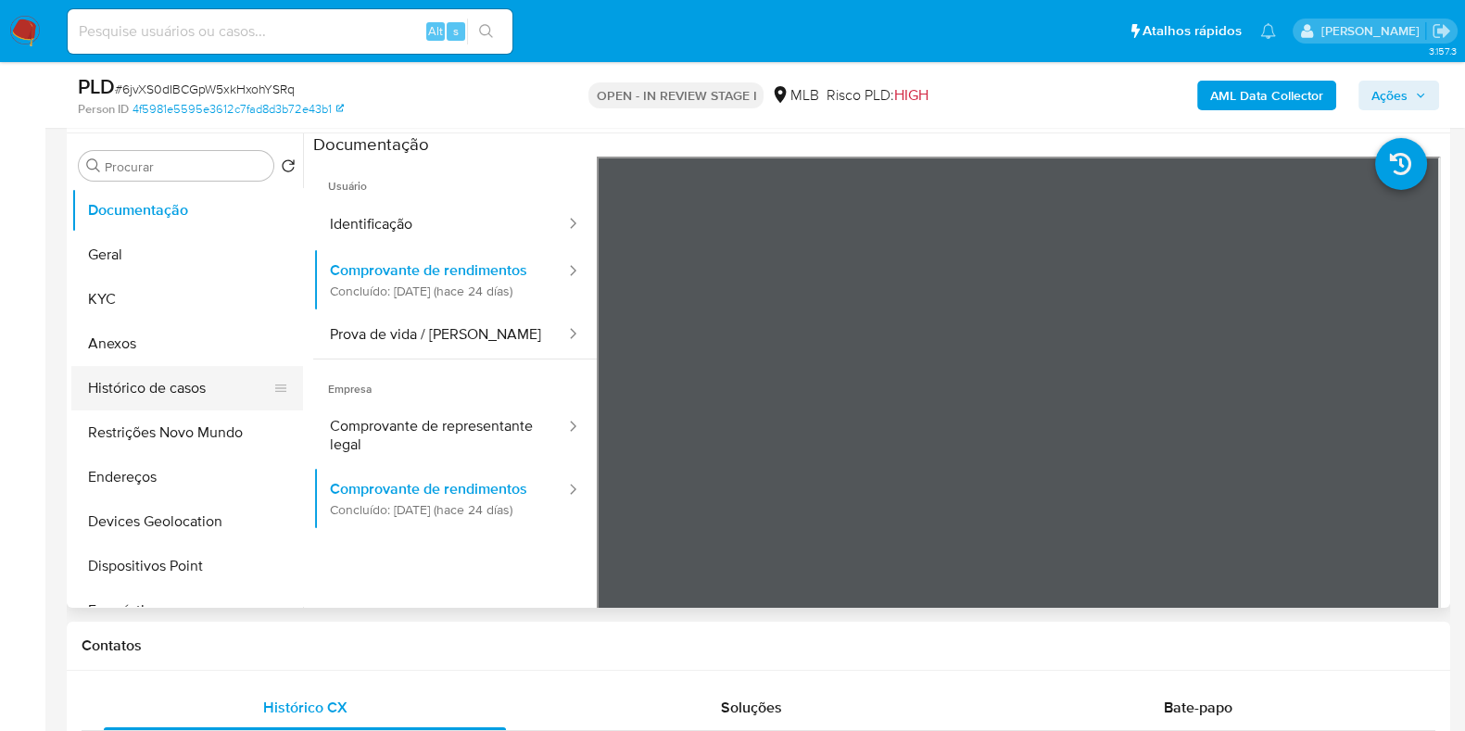
click at [194, 375] on button "Histórico de casos" at bounding box center [179, 388] width 217 height 44
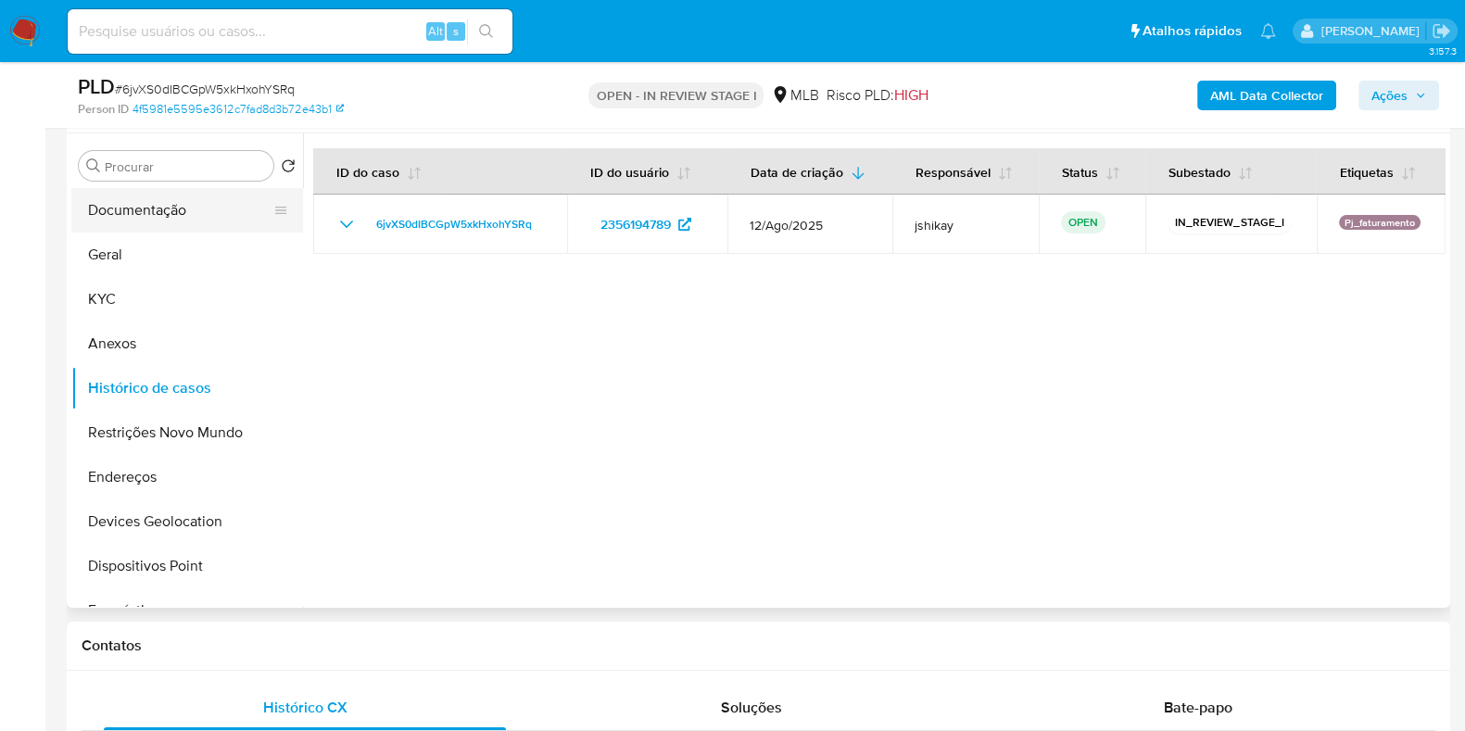
click at [208, 198] on button "Documentação" at bounding box center [179, 210] width 217 height 44
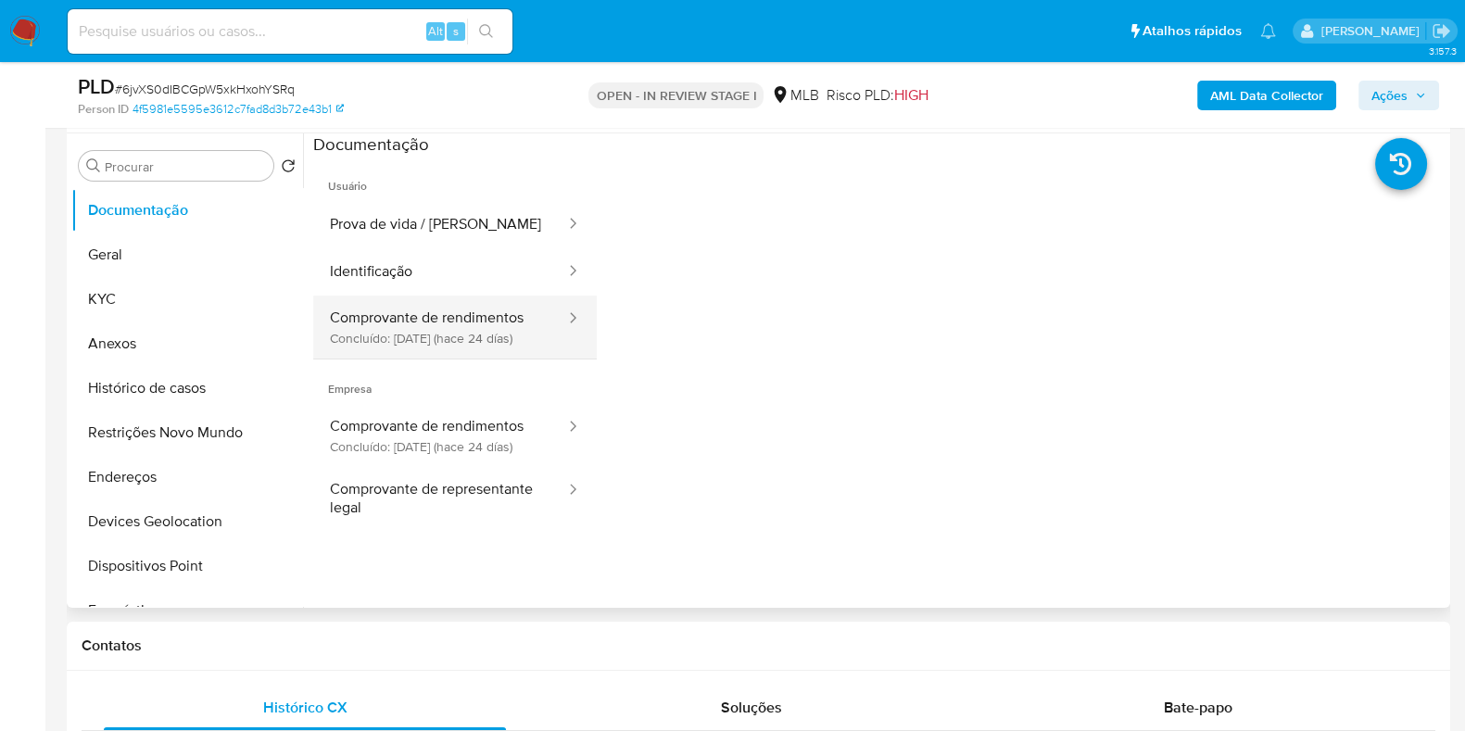
click at [394, 308] on button "Comprovante de rendimentos Concluído: 12/08/2025 (hace 24 días)" at bounding box center [440, 327] width 254 height 63
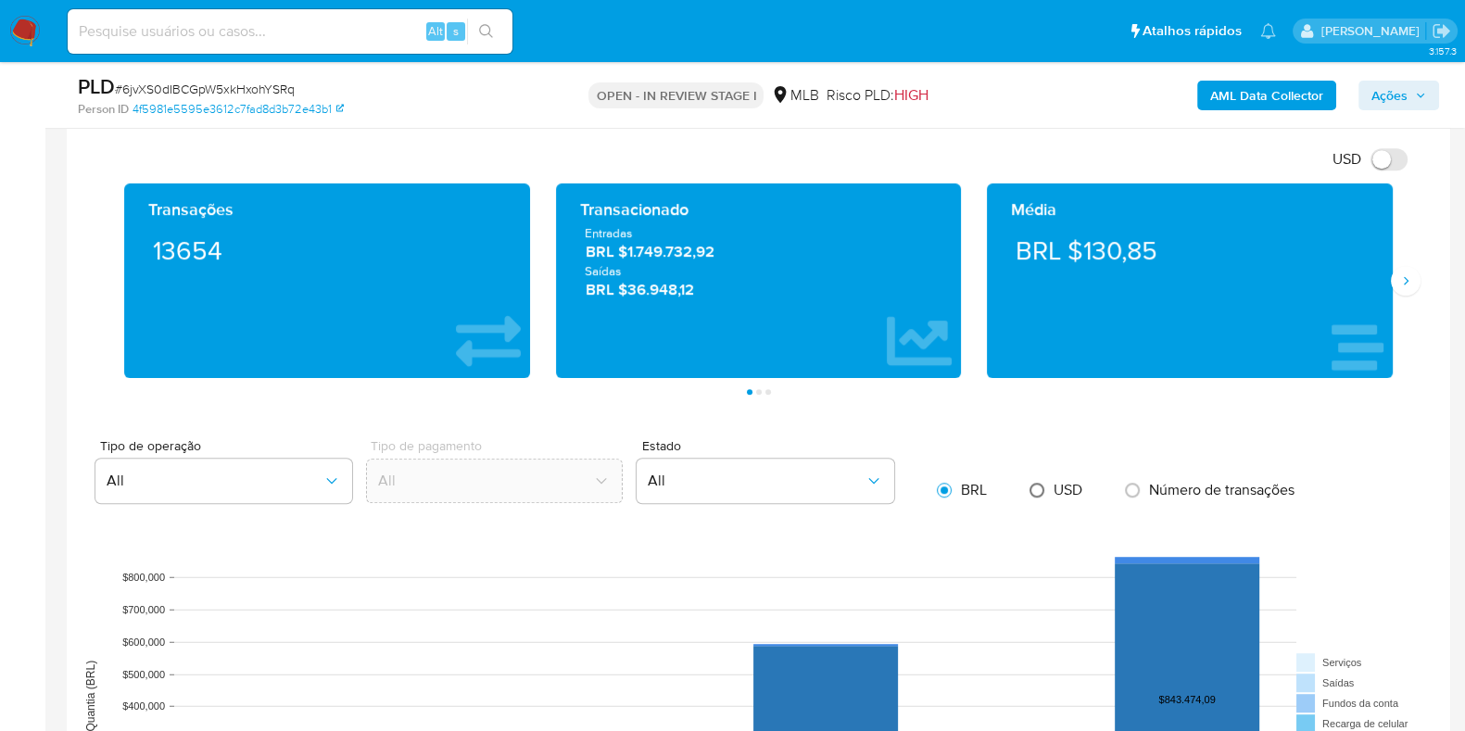
scroll to position [1274, 0]
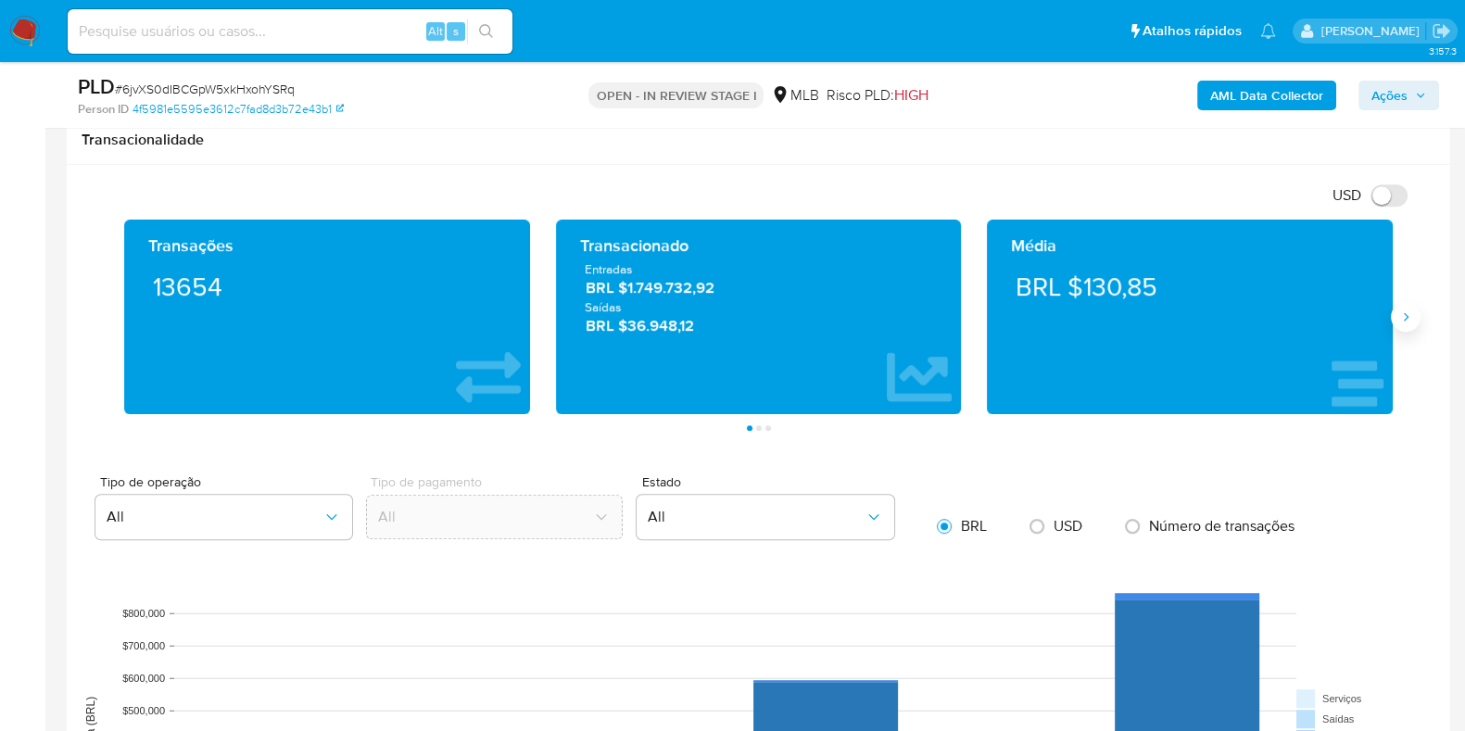
click at [1394, 324] on button "Siguiente" at bounding box center [1406, 317] width 30 height 30
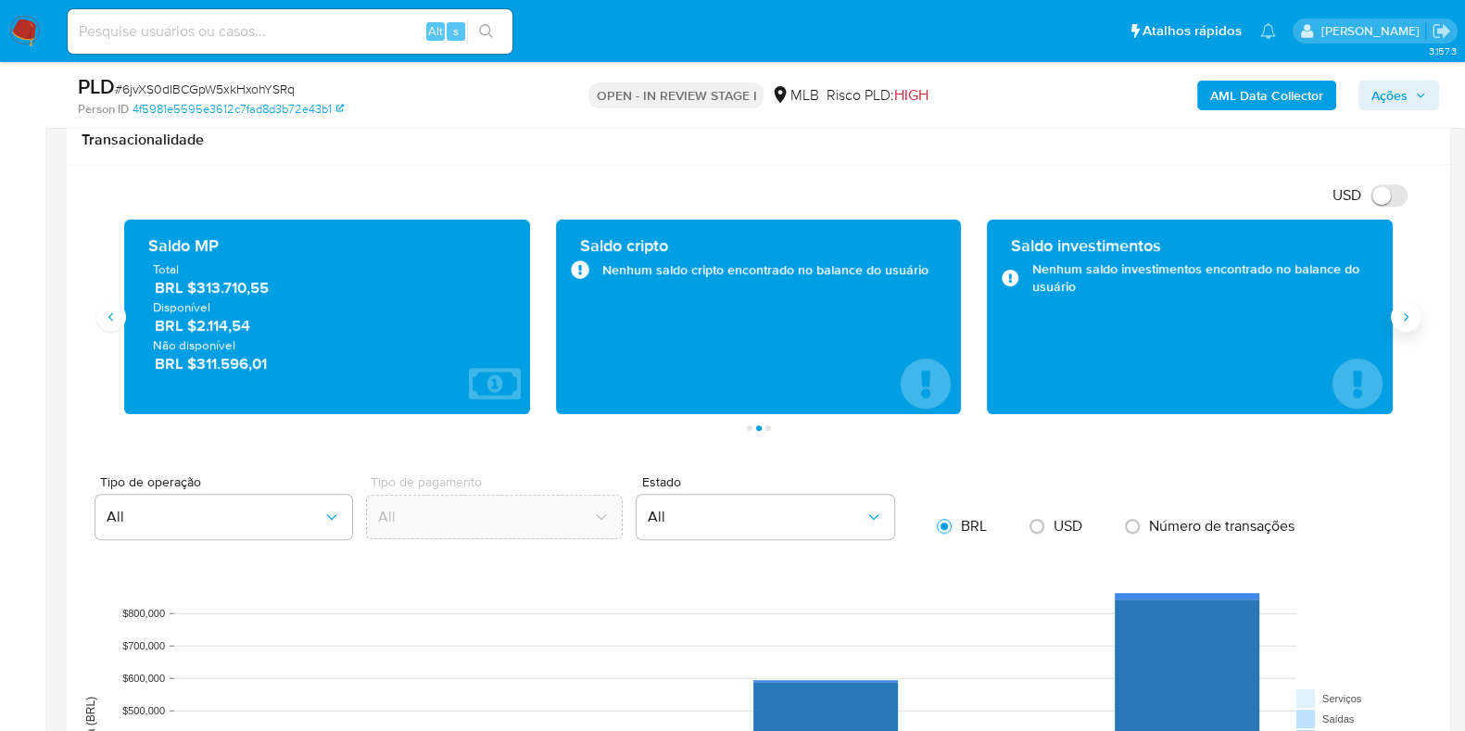
click at [1405, 320] on icon "Siguiente" at bounding box center [1405, 316] width 15 height 15
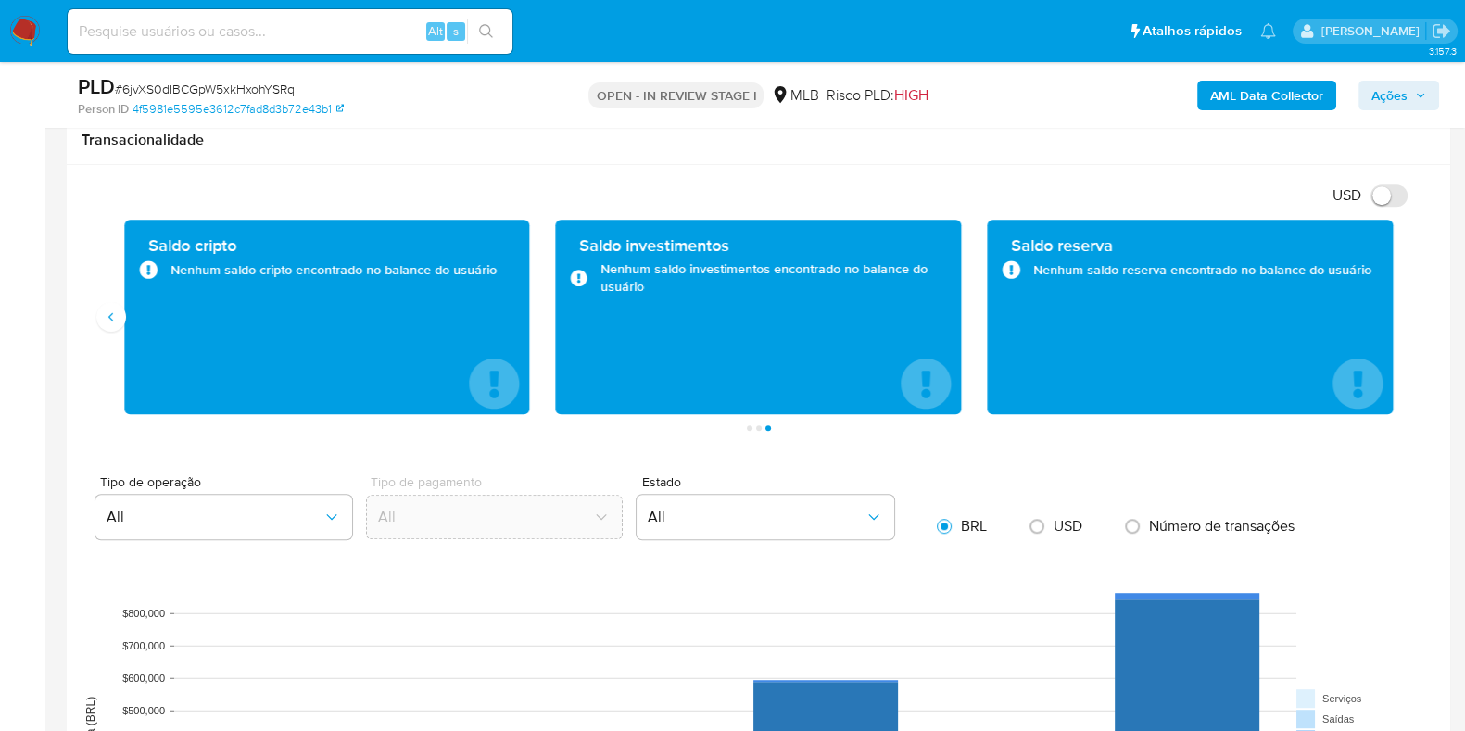
click at [125, 315] on div "Saldo cripto Nenhum saldo cripto encontrado no balance do usuário" at bounding box center [327, 317] width 406 height 195
click at [120, 323] on button "Anterior" at bounding box center [111, 317] width 30 height 30
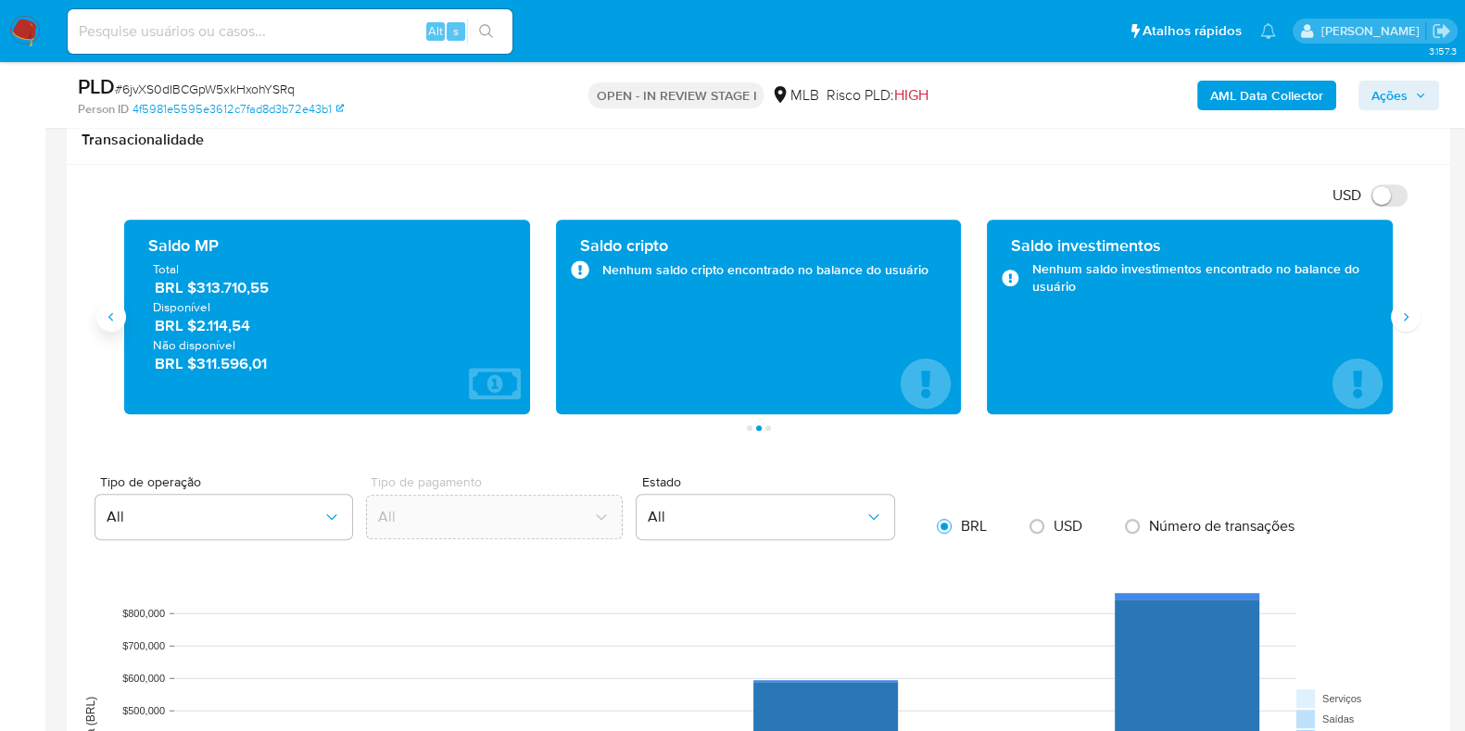
click at [120, 323] on button "Anterior" at bounding box center [111, 317] width 30 height 30
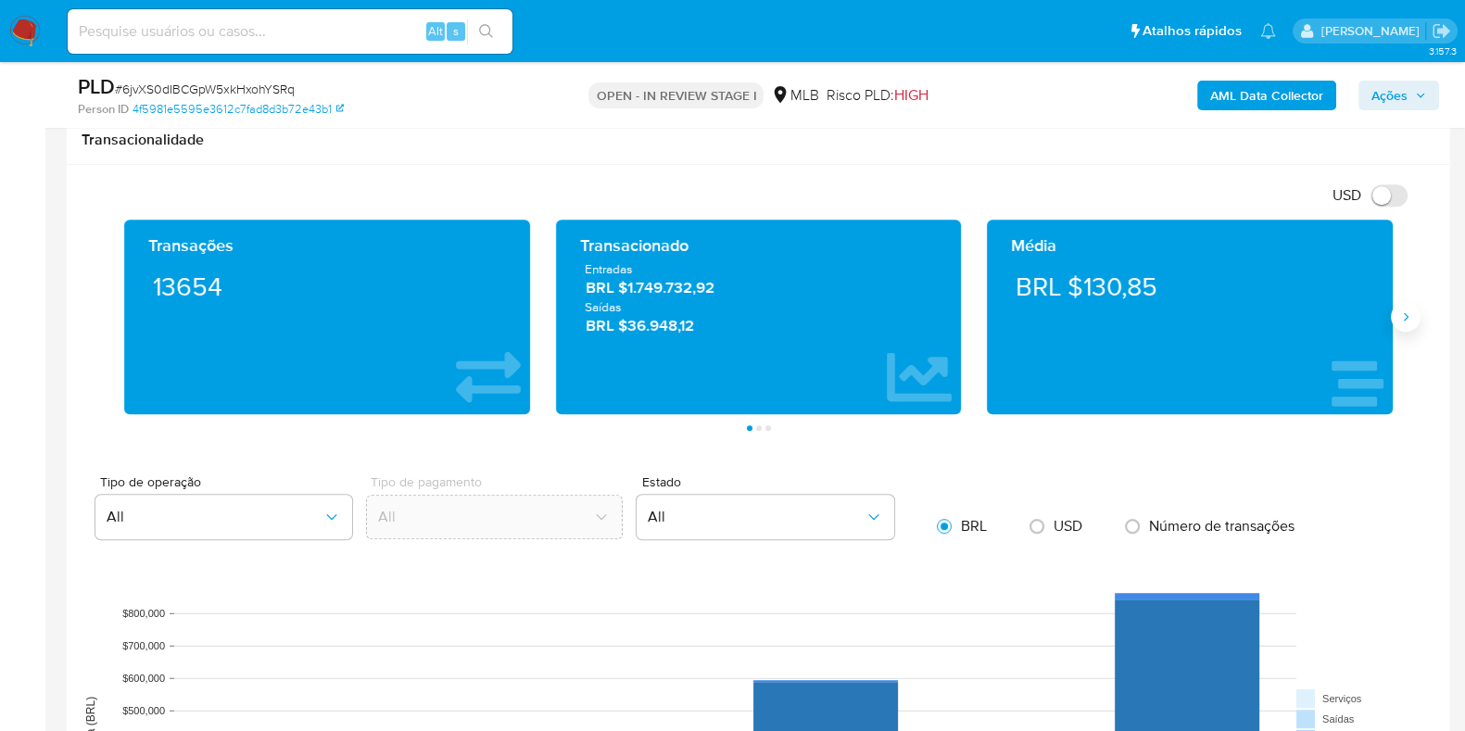
click at [1398, 322] on button "Siguiente" at bounding box center [1406, 317] width 30 height 30
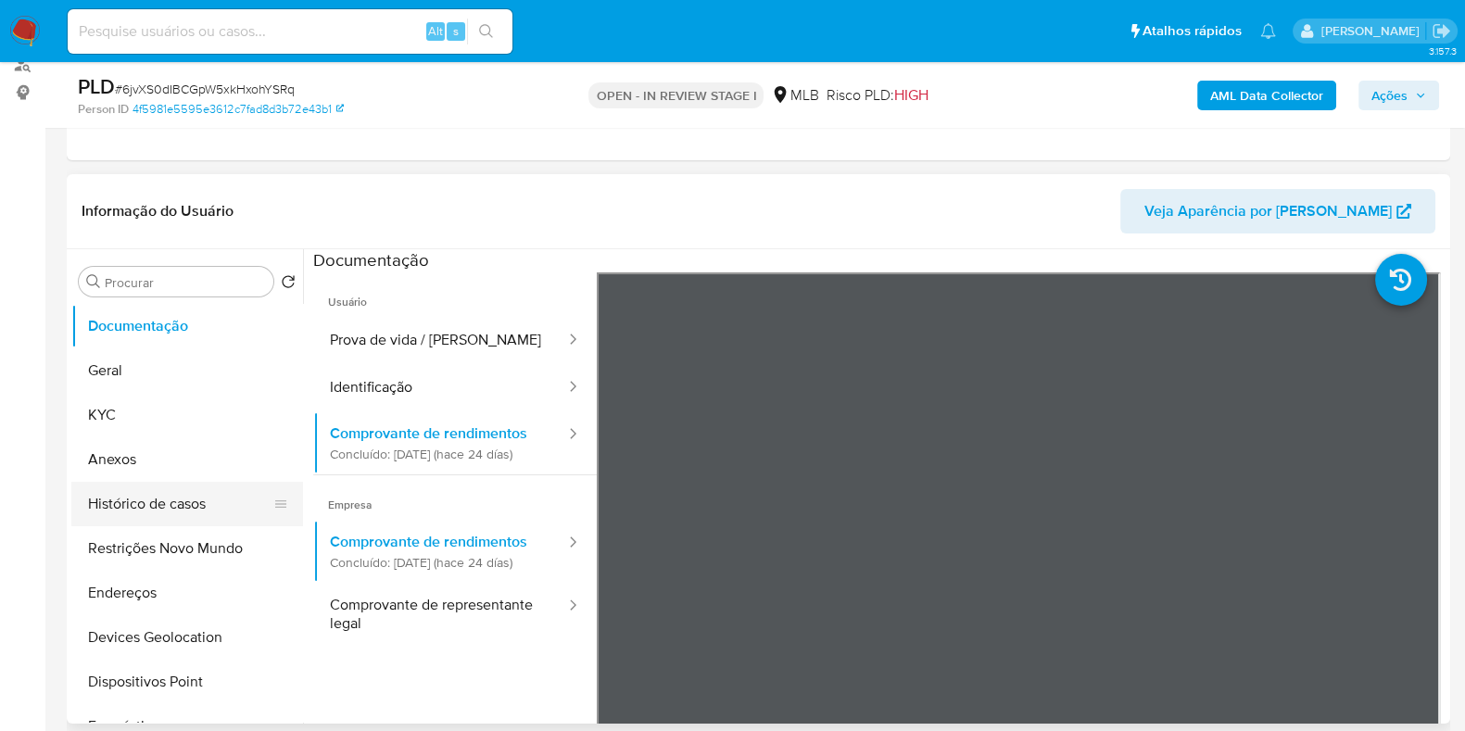
scroll to position [231, 0]
click at [183, 497] on button "Histórico de casos" at bounding box center [179, 505] width 217 height 44
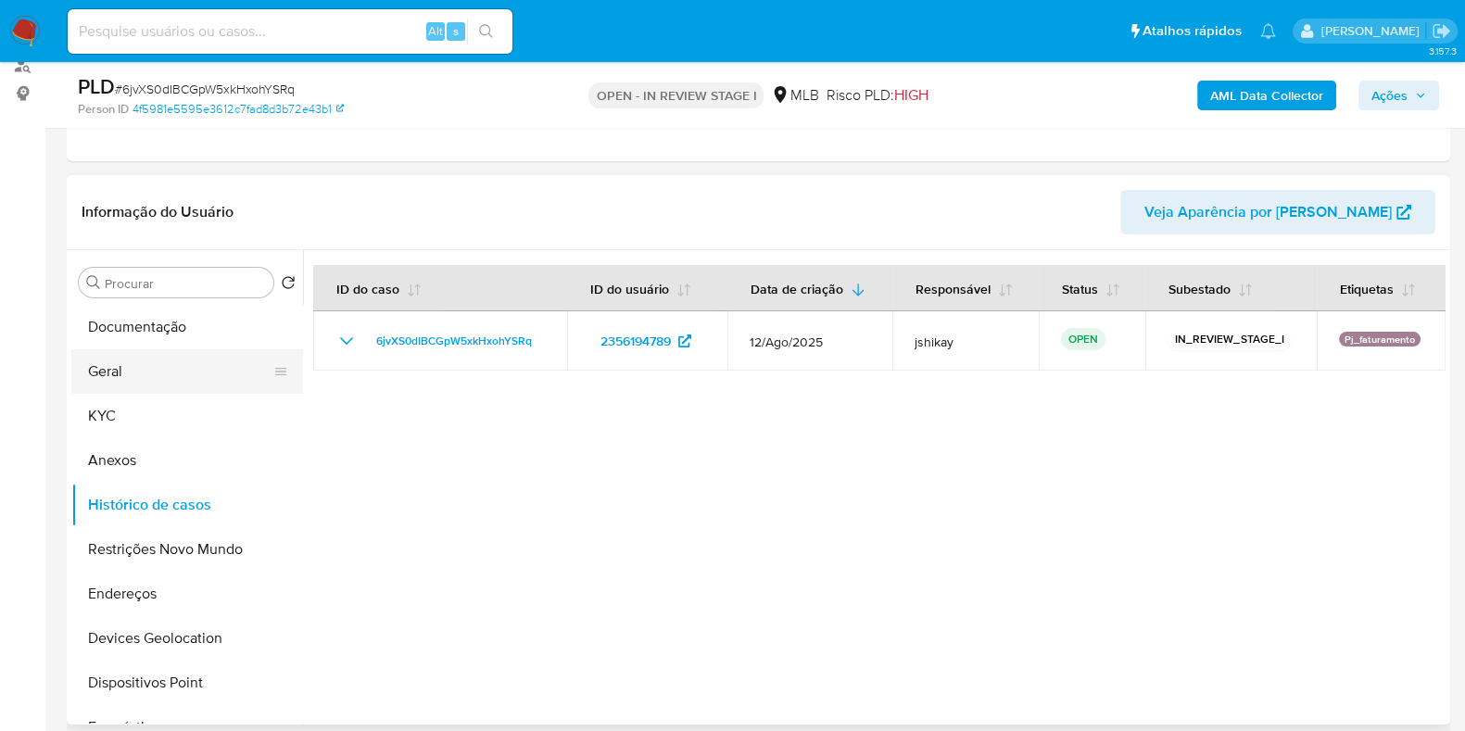
click at [188, 362] on button "Geral" at bounding box center [179, 371] width 217 height 44
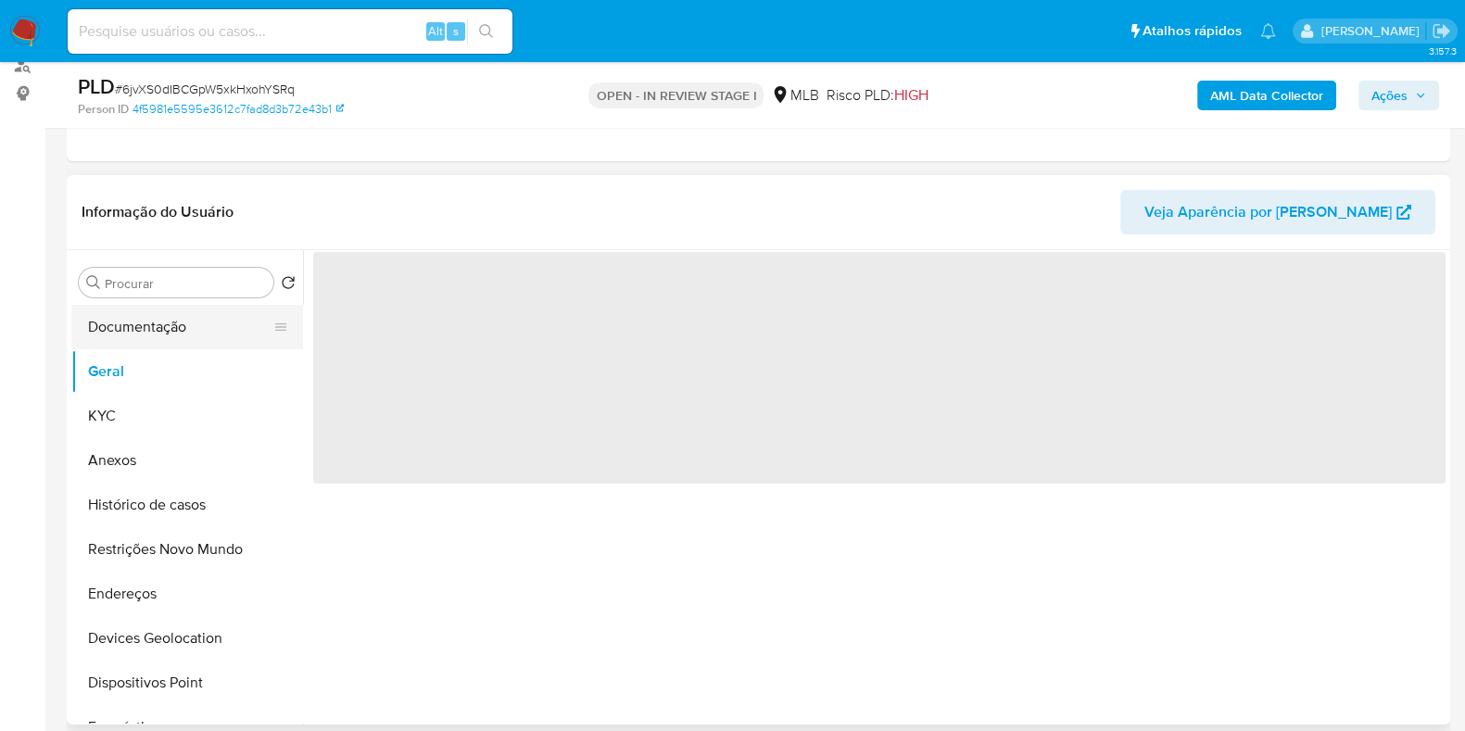
click at [199, 320] on button "Documentação" at bounding box center [179, 327] width 217 height 44
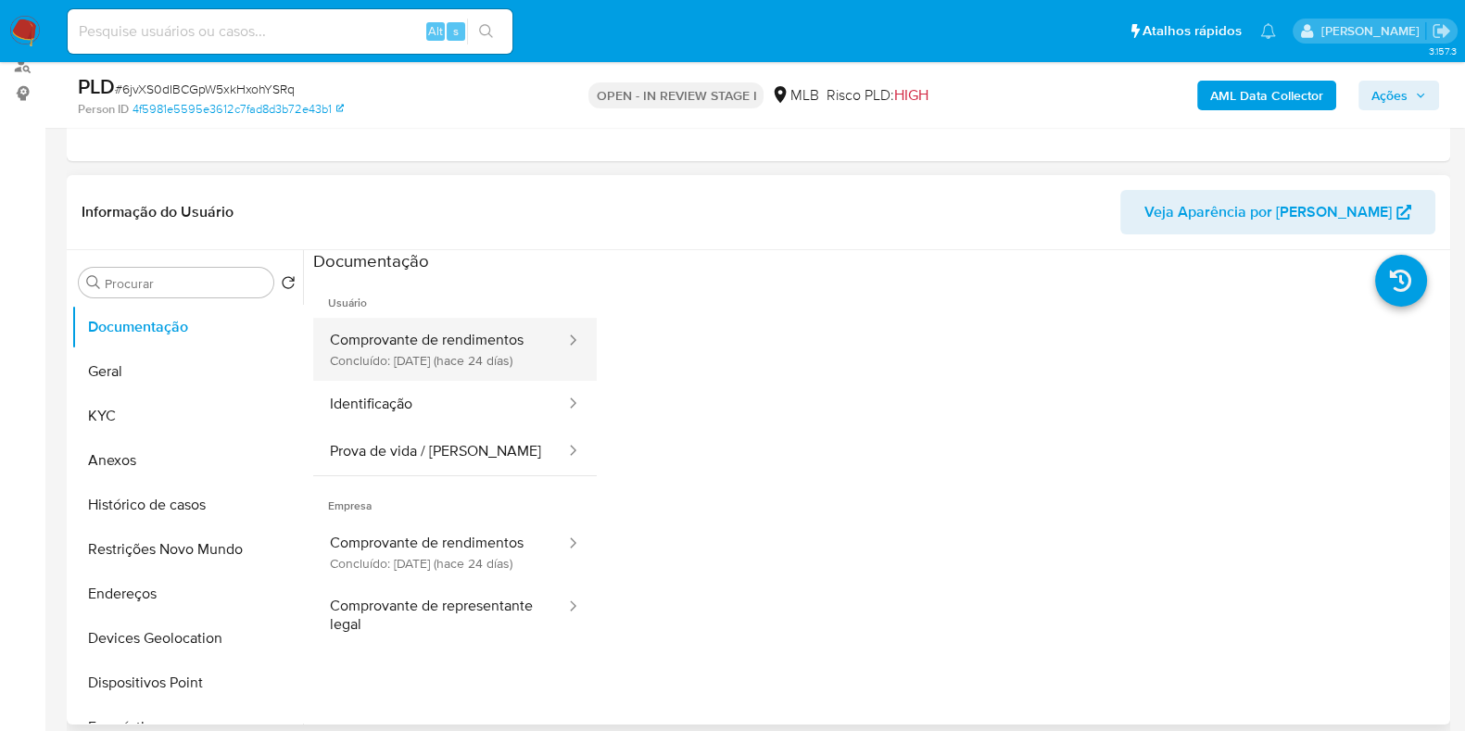
click at [443, 377] on button "Comprovante de rendimentos Concluído: 12/08/2025 (hace 24 días)" at bounding box center [440, 349] width 254 height 63
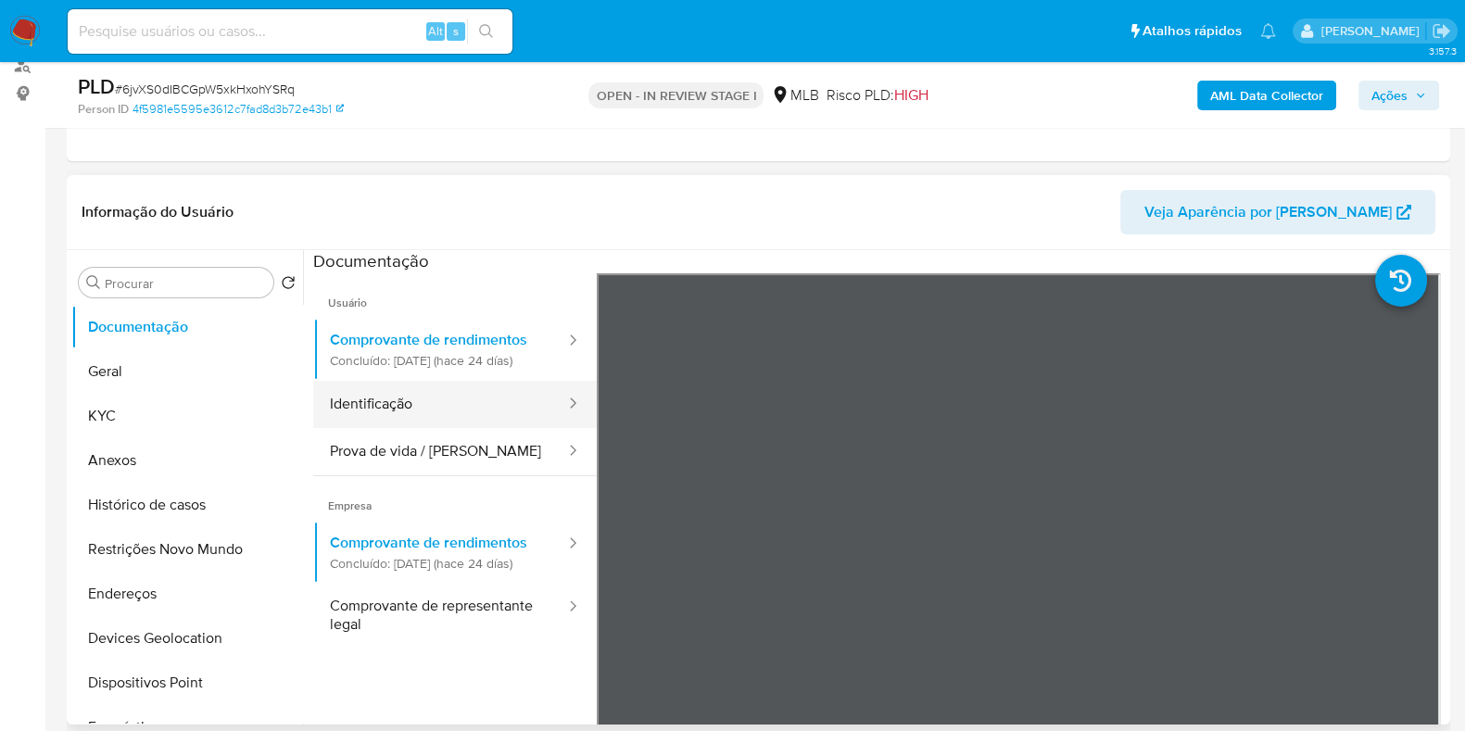
click at [482, 414] on button "Identificação" at bounding box center [440, 404] width 254 height 47
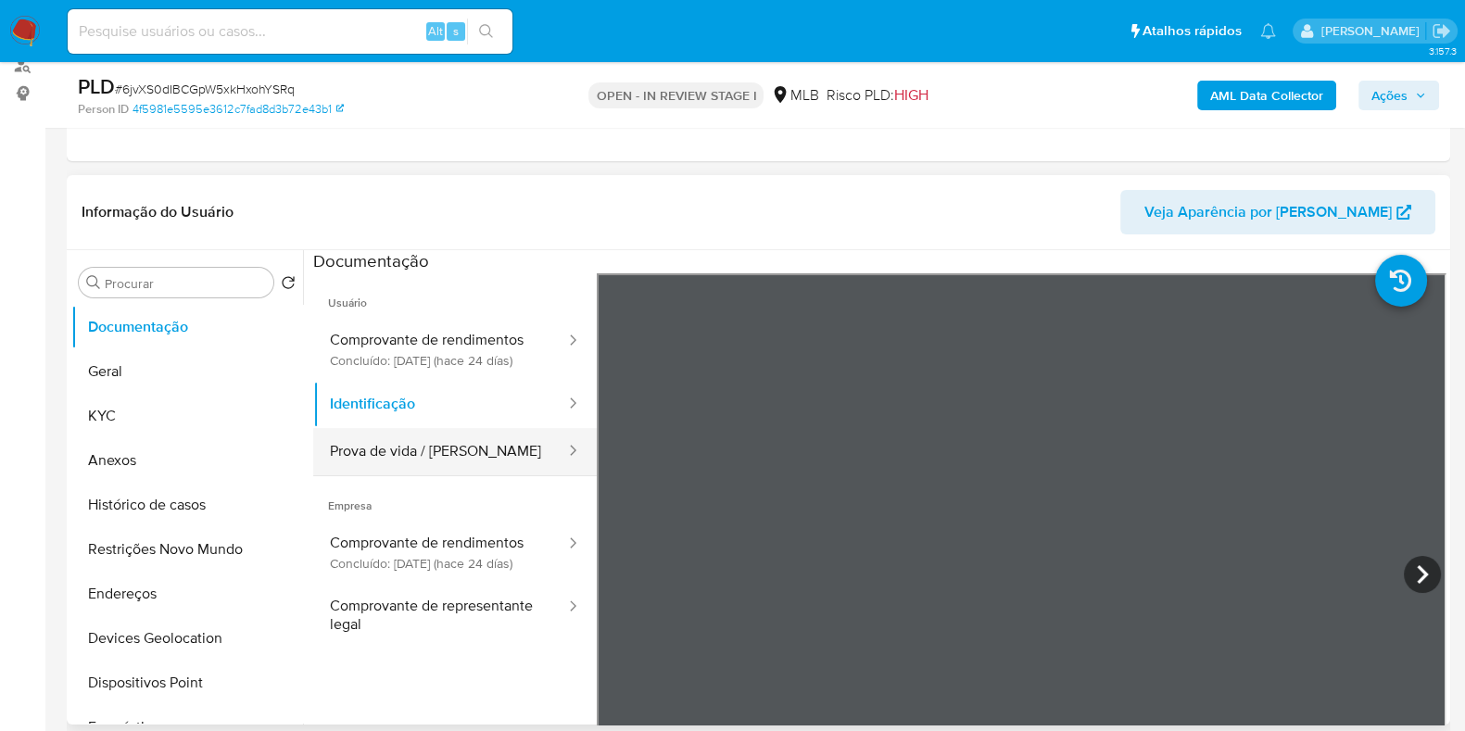
click at [515, 469] on button "Prova de vida / [PERSON_NAME]" at bounding box center [440, 451] width 254 height 47
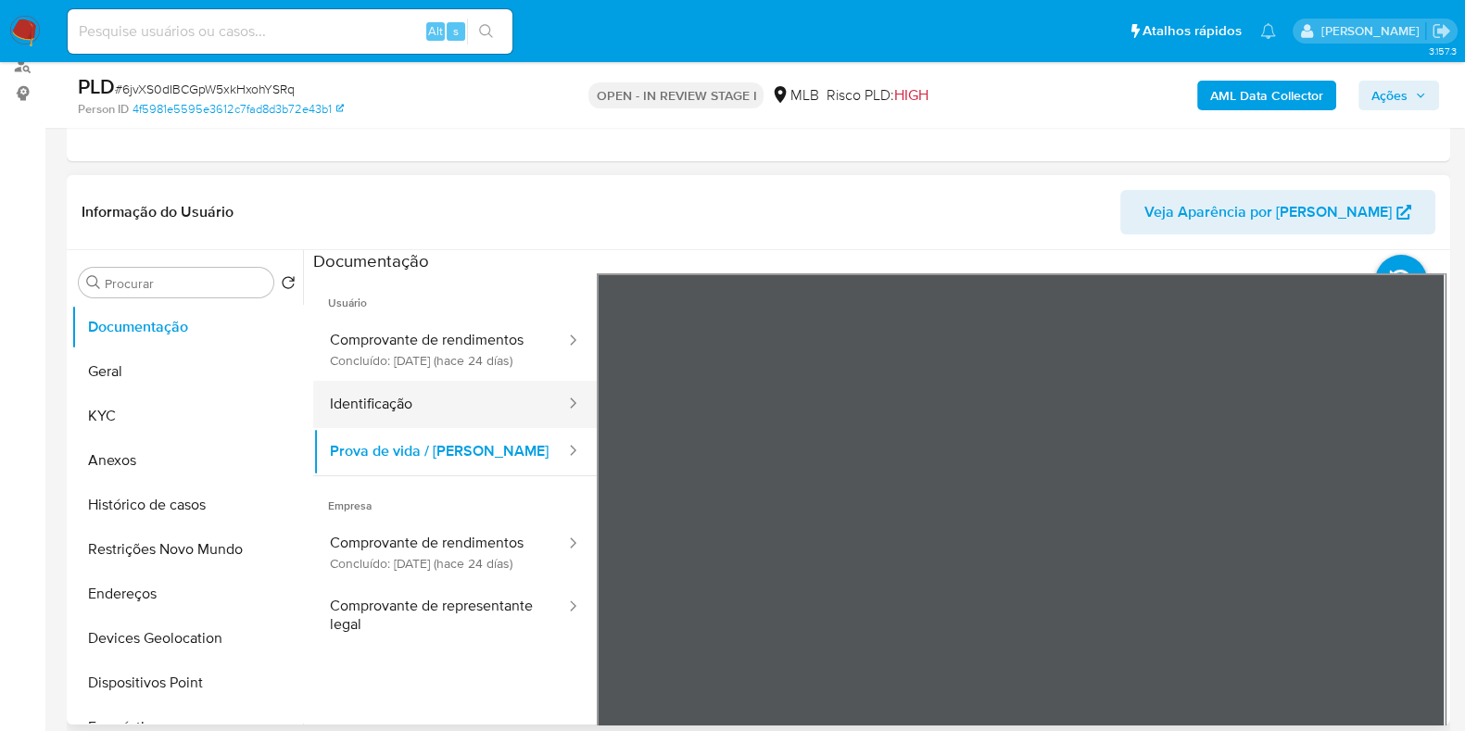
click at [504, 409] on button "Identificação" at bounding box center [440, 404] width 254 height 47
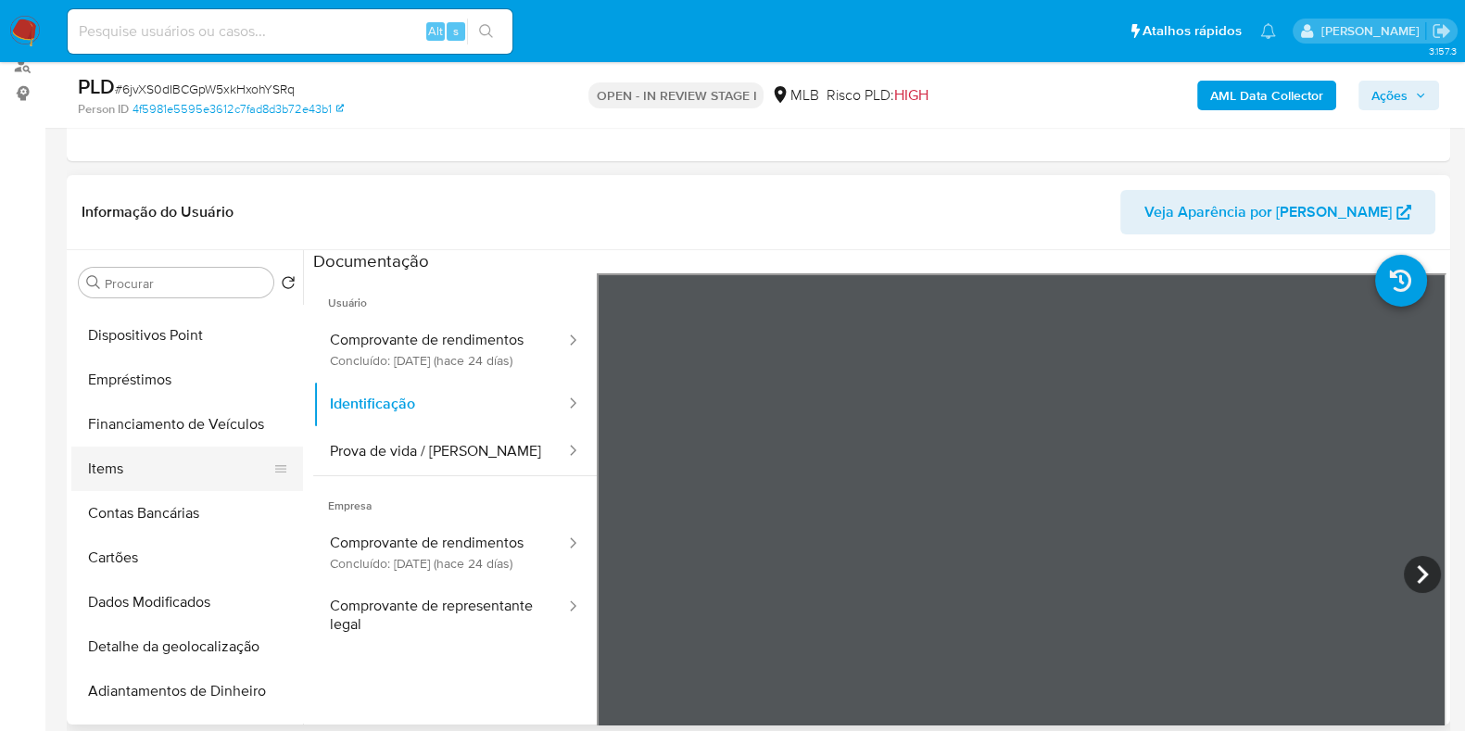
scroll to position [346, 0]
click at [169, 468] on button "Items" at bounding box center [179, 469] width 217 height 44
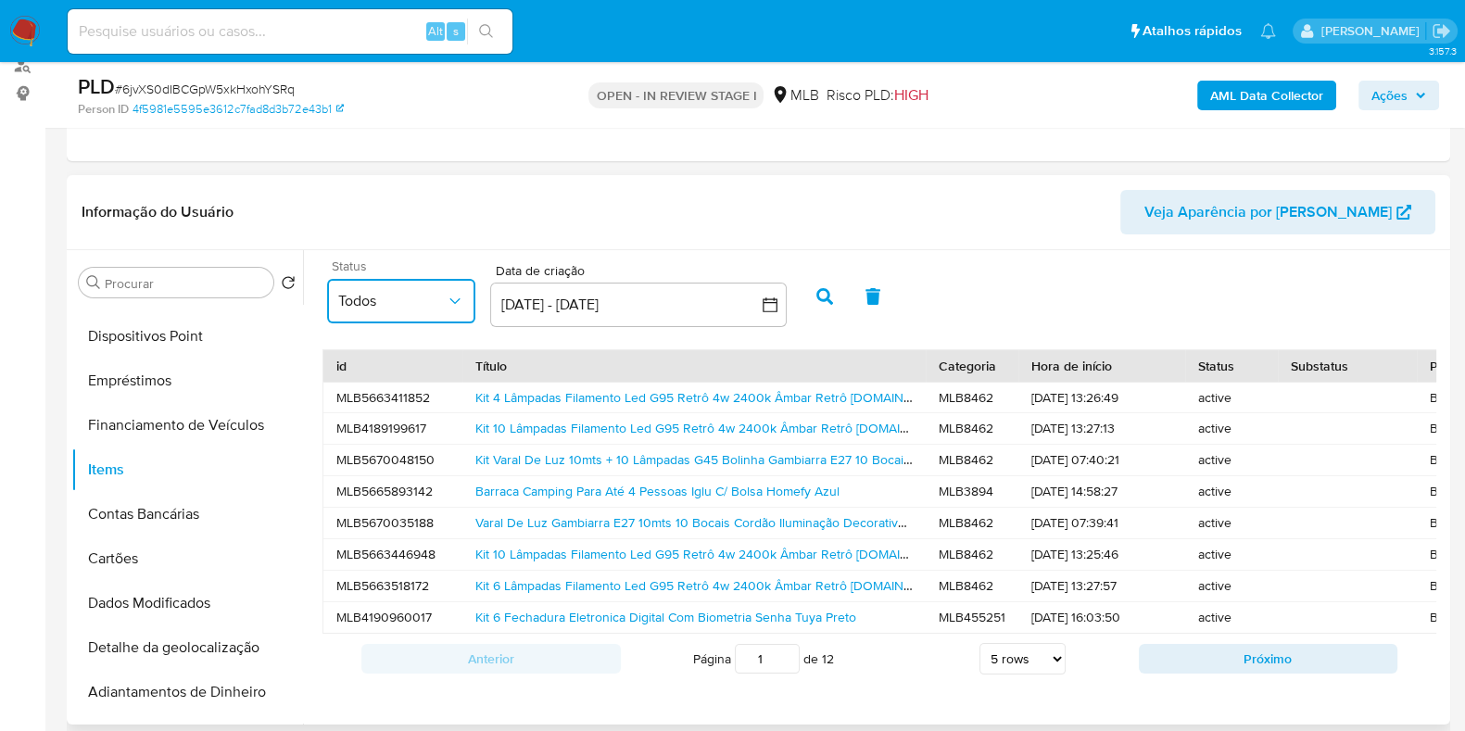
click at [408, 297] on span "Todos" at bounding box center [391, 301] width 107 height 19
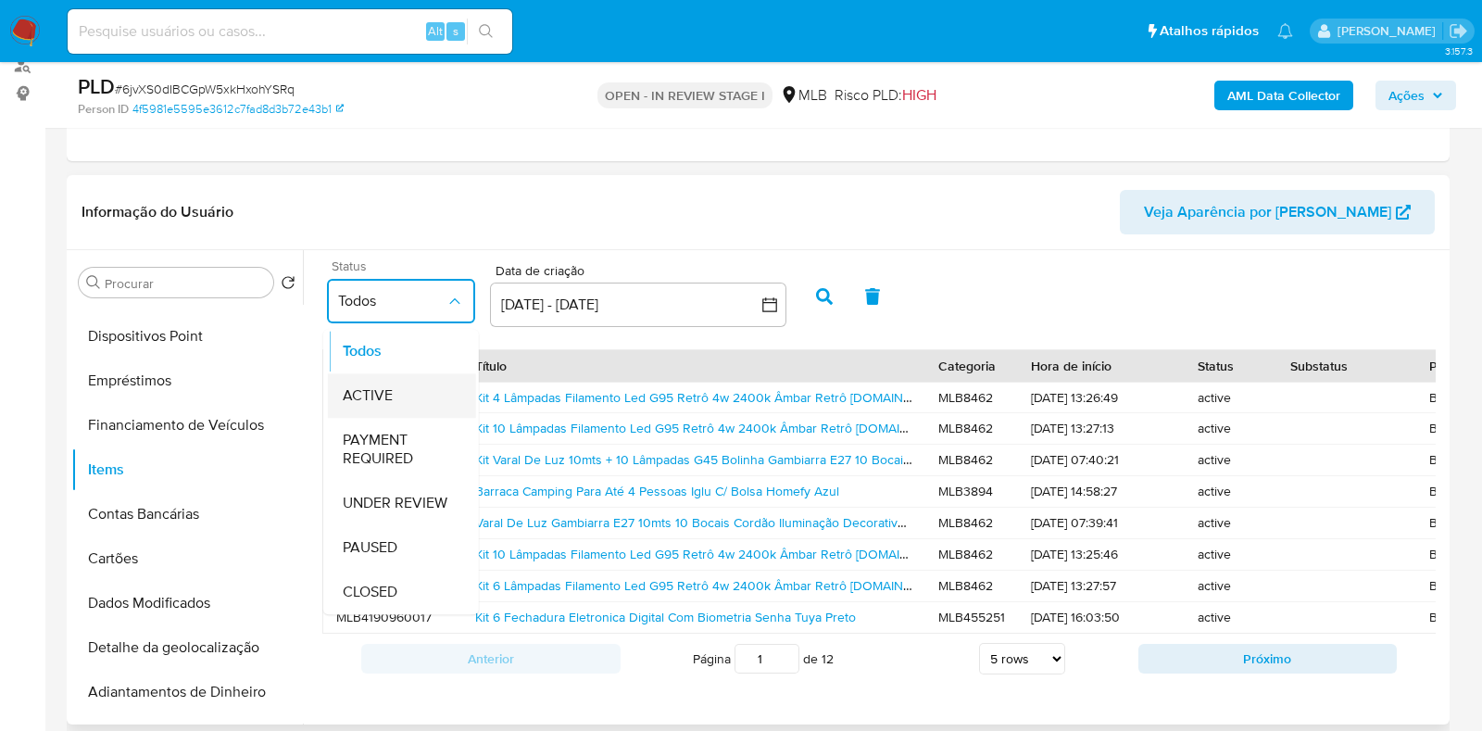
click at [405, 392] on div "ACTIVE" at bounding box center [402, 395] width 119 height 44
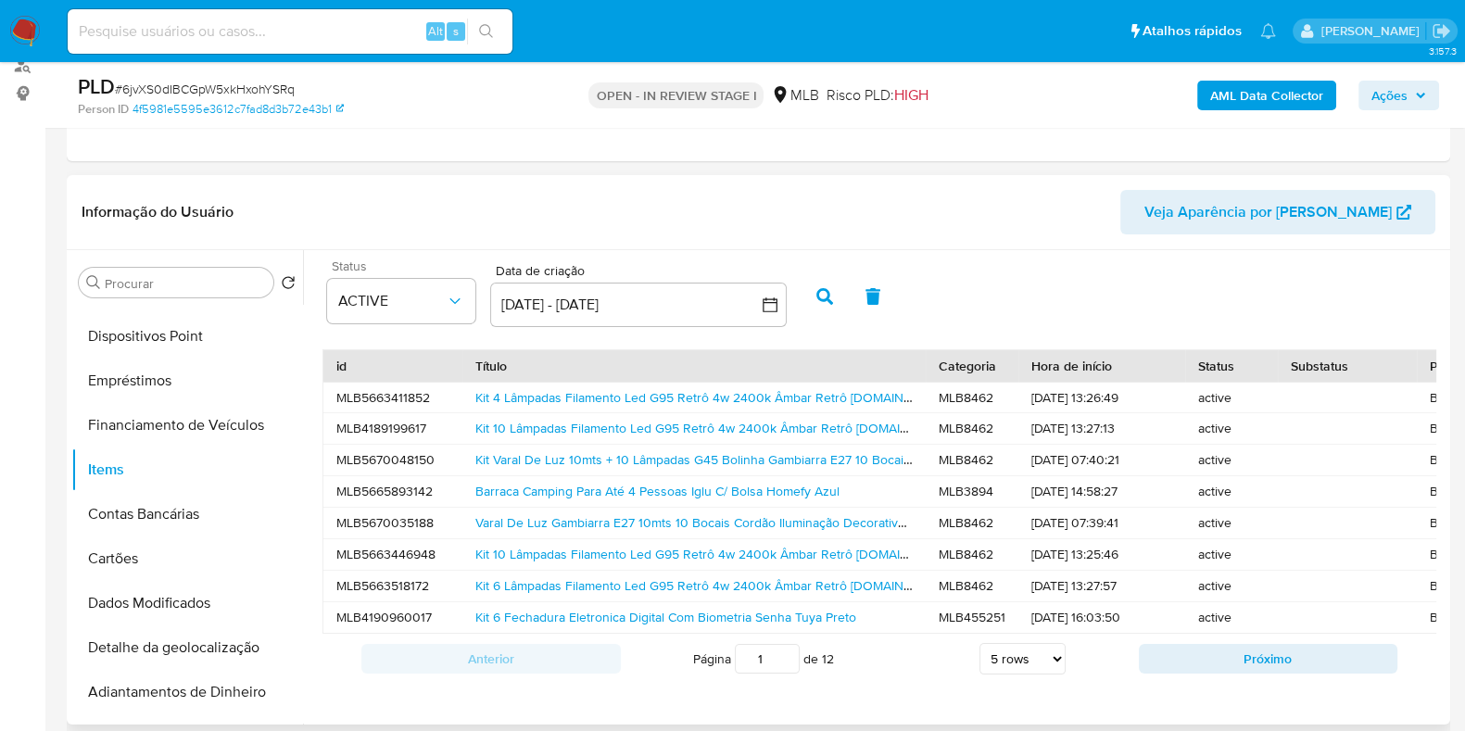
click at [827, 303] on button "button" at bounding box center [824, 296] width 48 height 44
click at [735, 398] on link "Kit 6 Lâmpadas Filamento Led G95 Retrô 4w 2400k Âmbar Retrô Homefy.casa" at bounding box center [711, 397] width 473 height 19
click at [739, 434] on link "Barraca Camping Para Até 4 Pessoas Iglu C/ Bolsa Homefy Azul" at bounding box center [657, 428] width 364 height 19
click at [739, 455] on link "Varal De Luz Gambiarra E27 10mts 10 Bocais Cordão Iluminação Decorativo Homefy" at bounding box center [714, 459] width 478 height 19
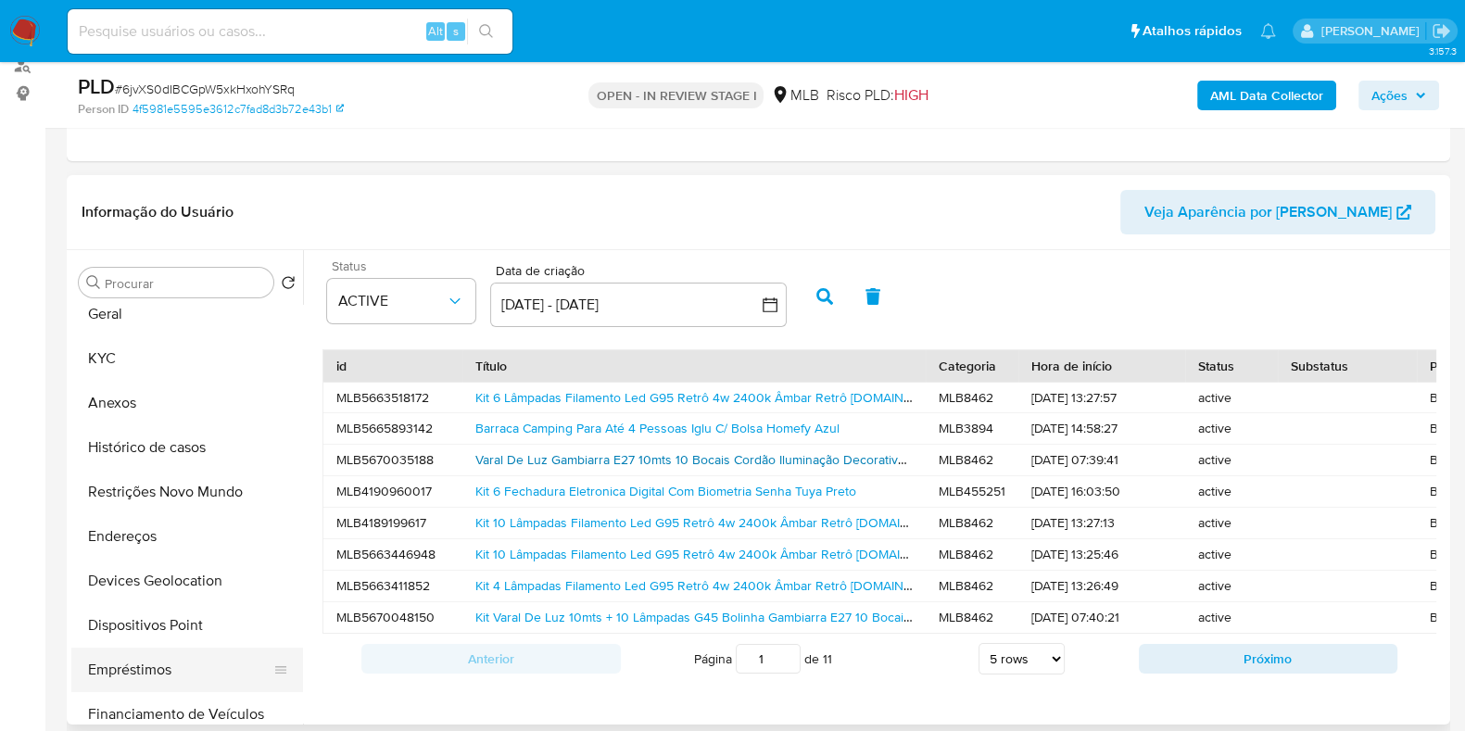
scroll to position [0, 0]
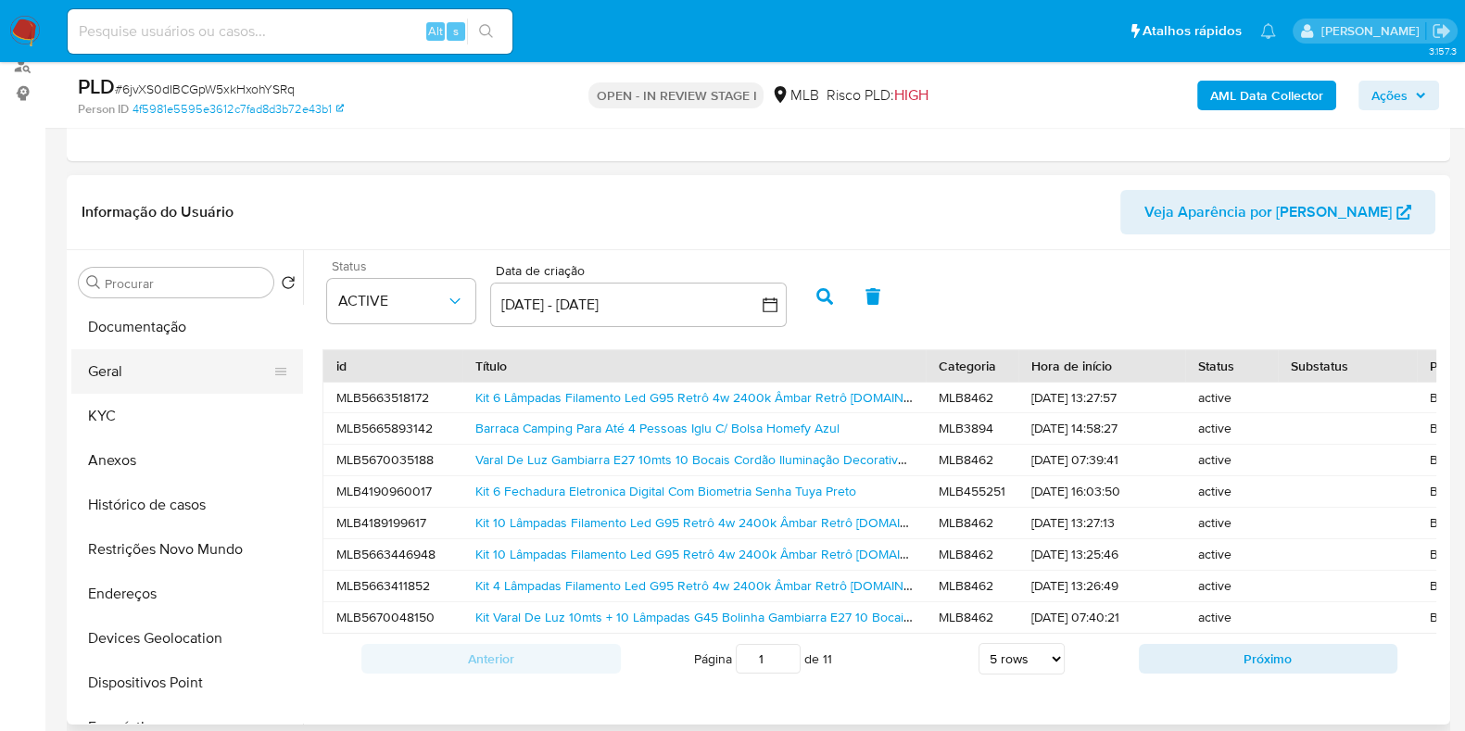
click at [162, 367] on button "Geral" at bounding box center [179, 371] width 217 height 44
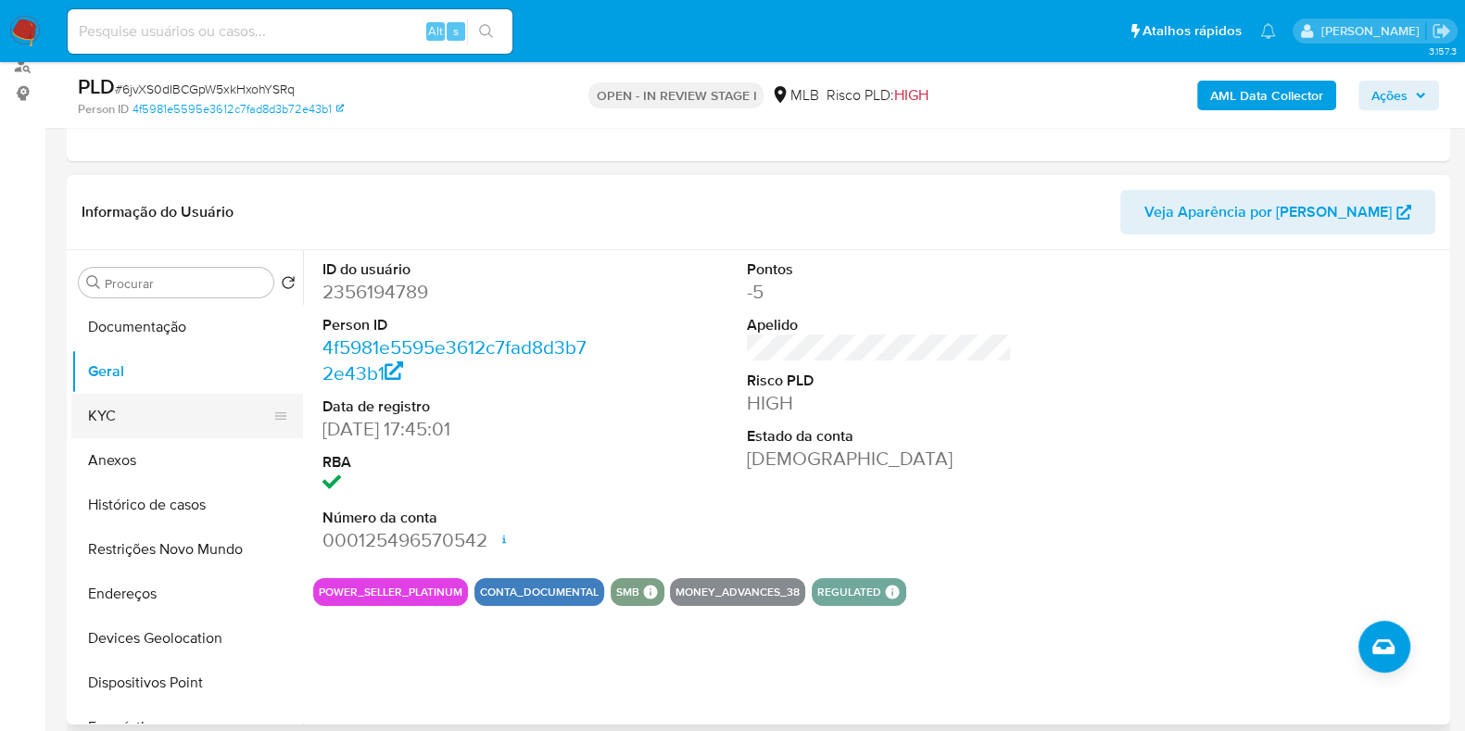
click at [179, 397] on button "KYC" at bounding box center [179, 416] width 217 height 44
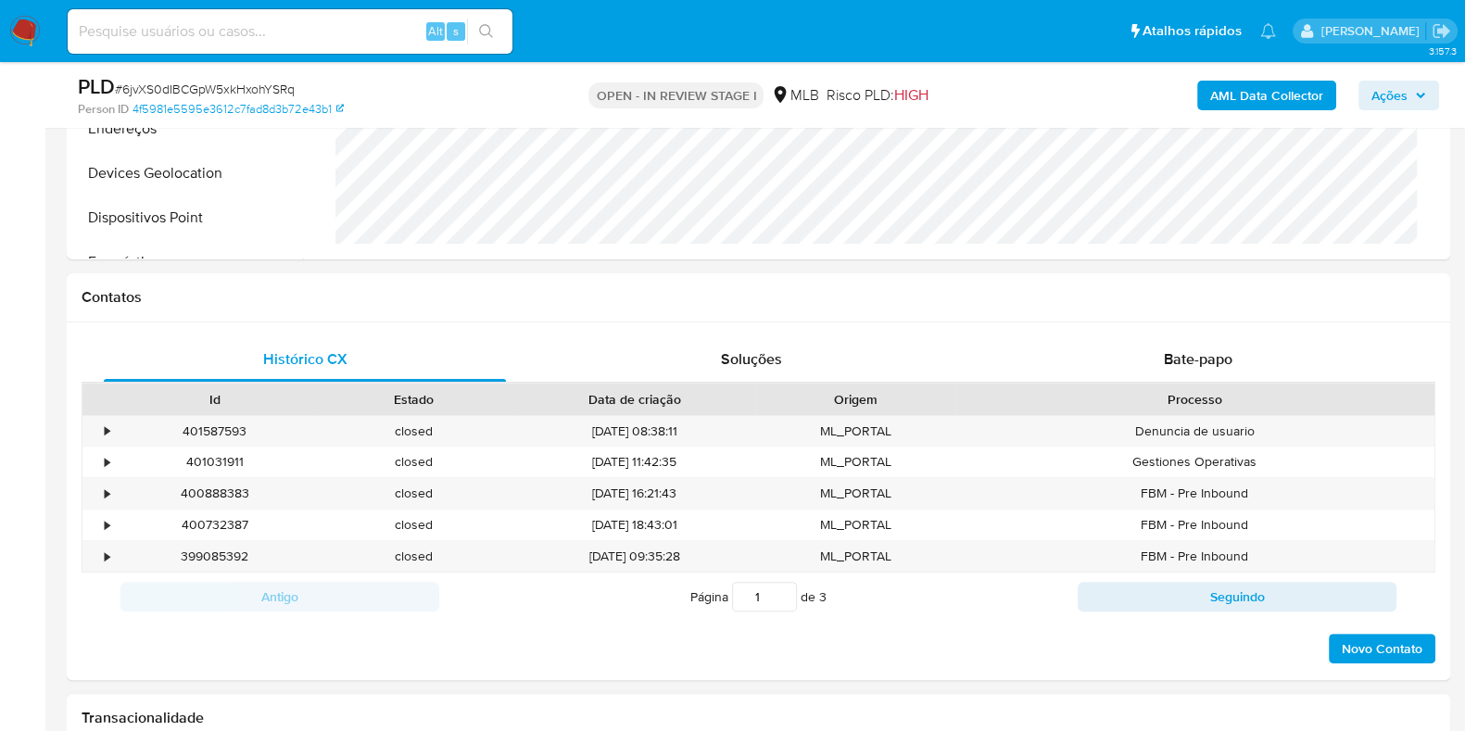
scroll to position [1042, 0]
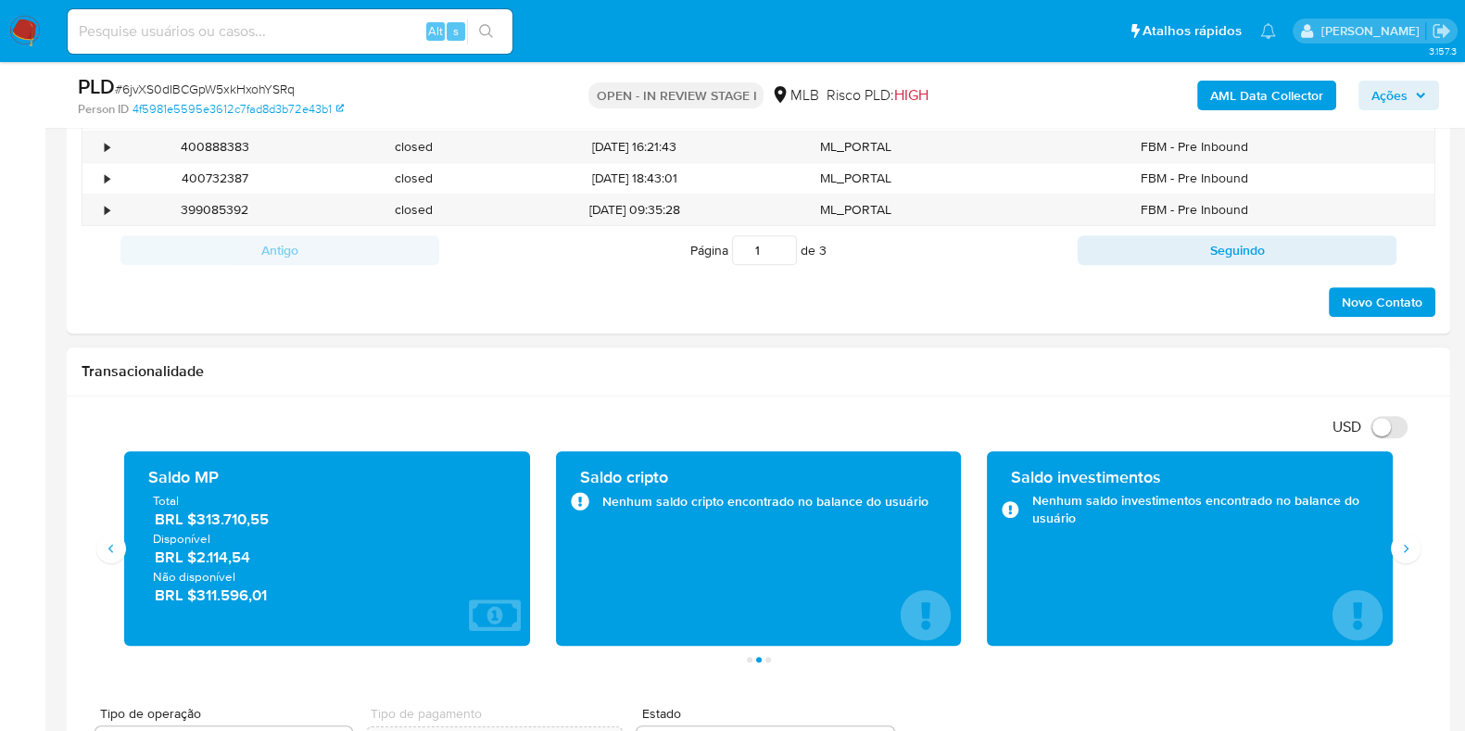
drag, startPoint x: 261, startPoint y: 557, endPoint x: 195, endPoint y: 560, distance: 65.8
click at [195, 560] on span "BRL $2.114,54" at bounding box center [328, 557] width 346 height 21
drag, startPoint x: 277, startPoint y: 600, endPoint x: 195, endPoint y: 600, distance: 82.5
click at [195, 600] on span "BRL $311.596,01" at bounding box center [328, 595] width 346 height 21
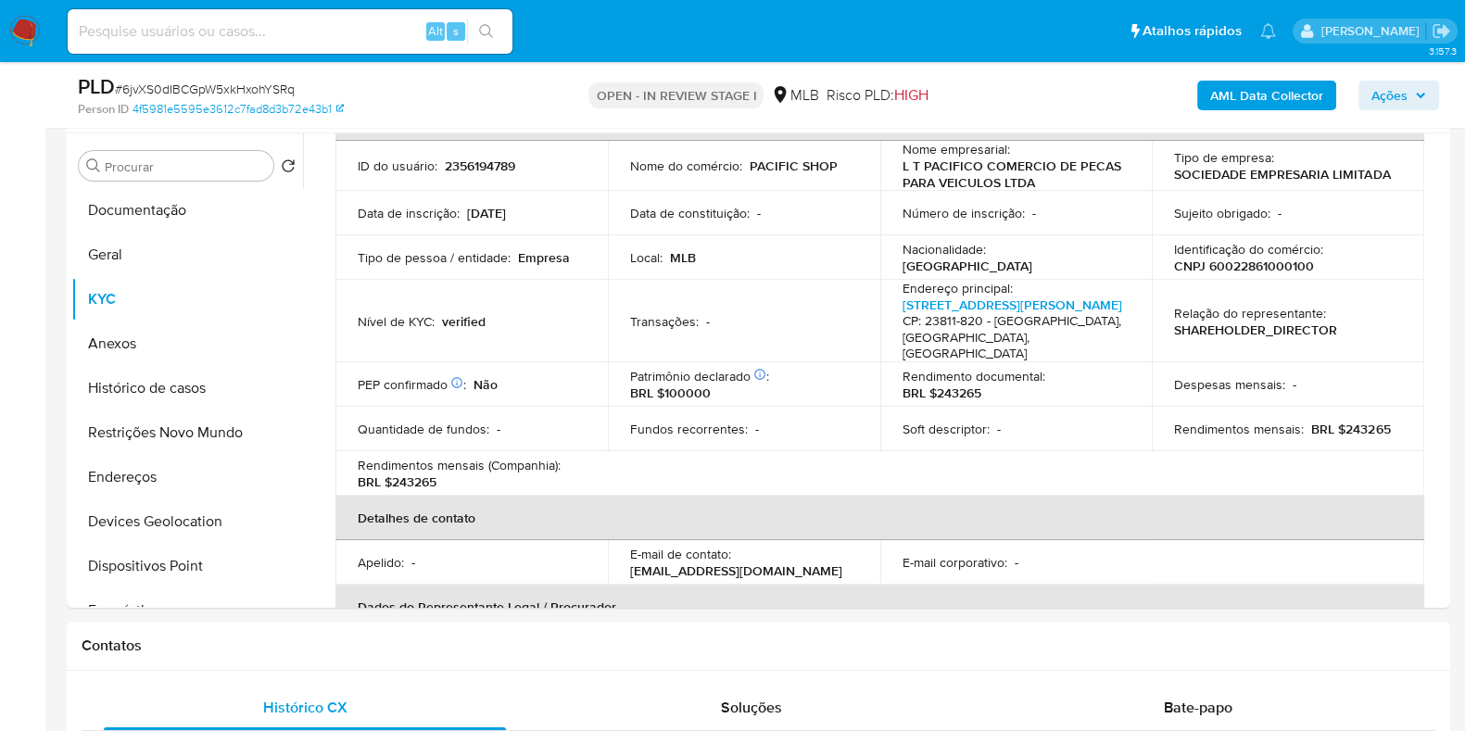
scroll to position [0, 0]
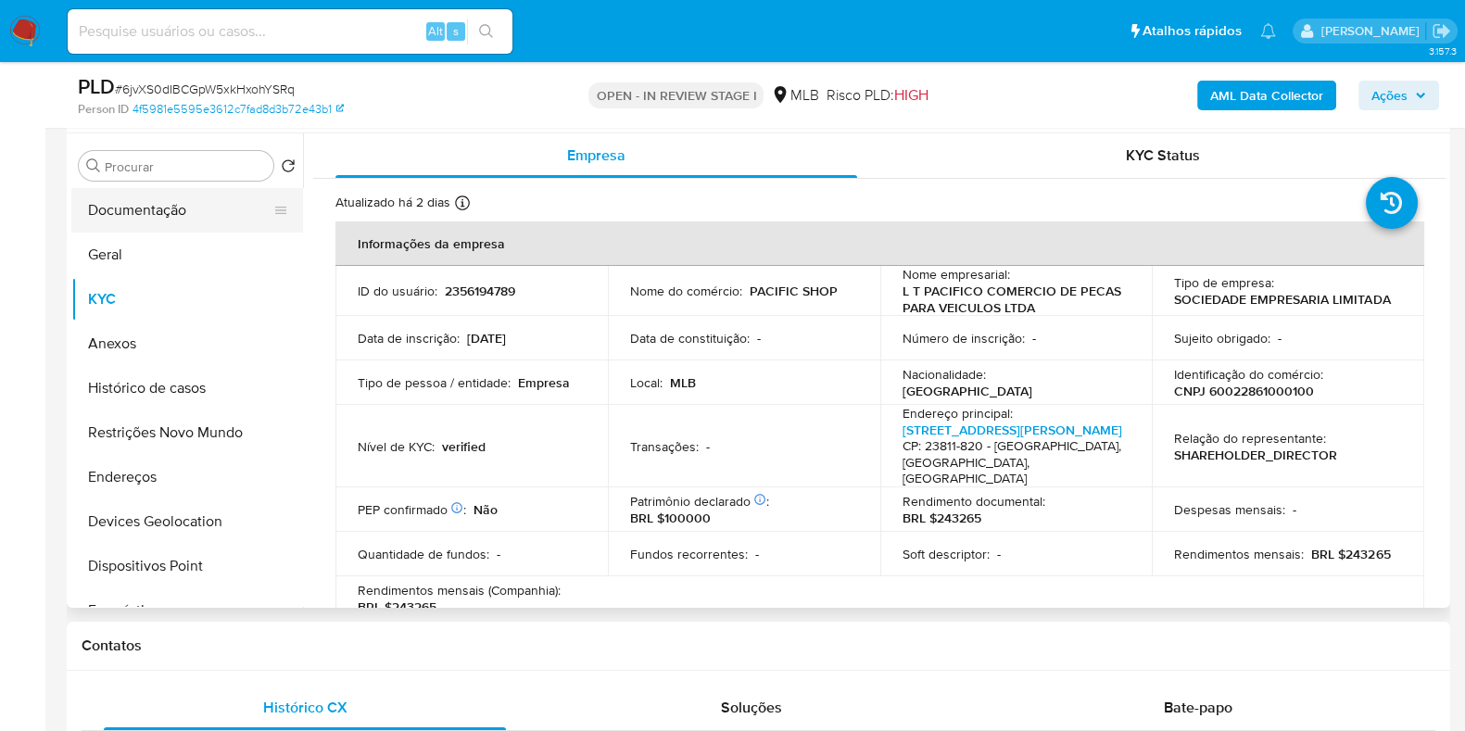
click at [112, 209] on button "Documentação" at bounding box center [179, 210] width 217 height 44
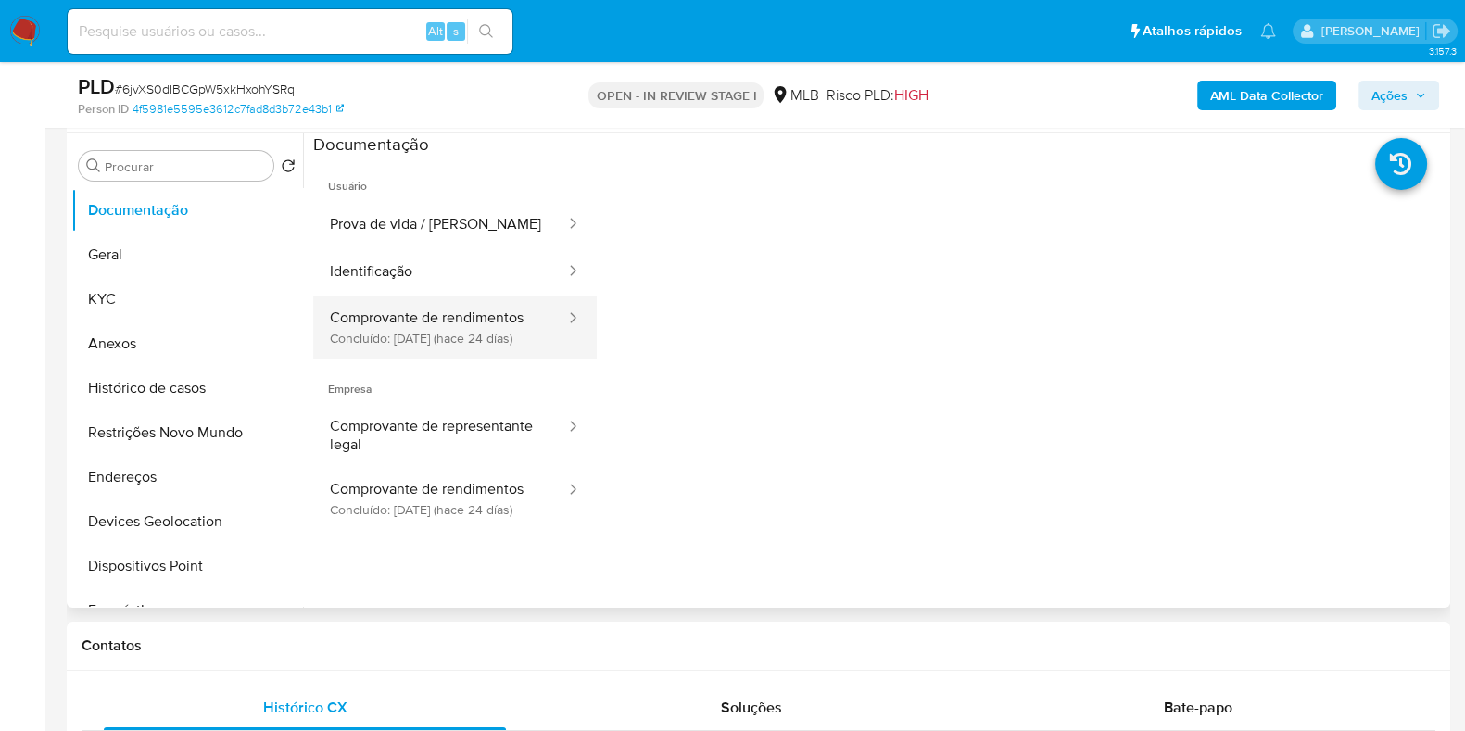
click at [489, 309] on button "Comprovante de rendimentos Concluído: 12/08/2025 (hace 24 días)" at bounding box center [440, 327] width 254 height 63
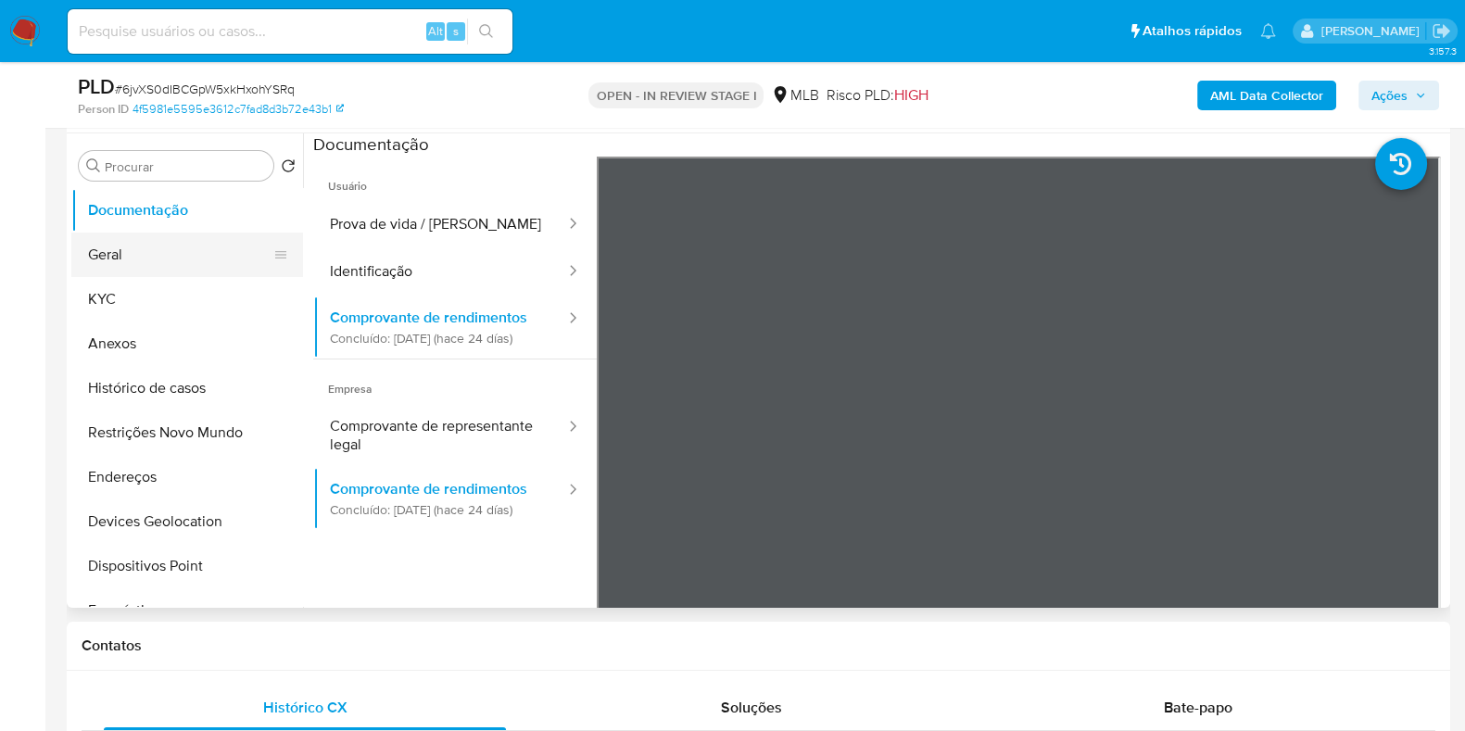
click at [143, 247] on button "Geral" at bounding box center [179, 255] width 217 height 44
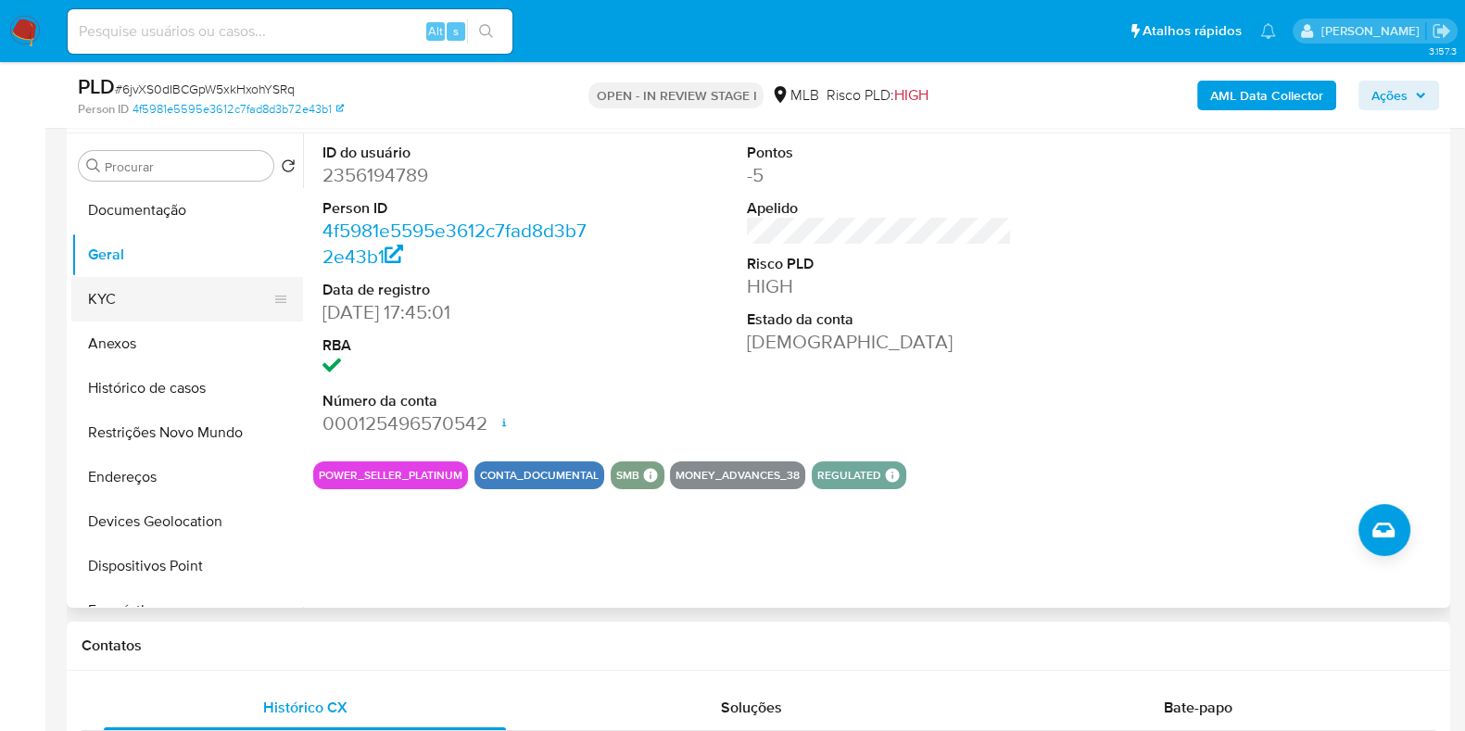
click at [181, 294] on button "KYC" at bounding box center [179, 299] width 217 height 44
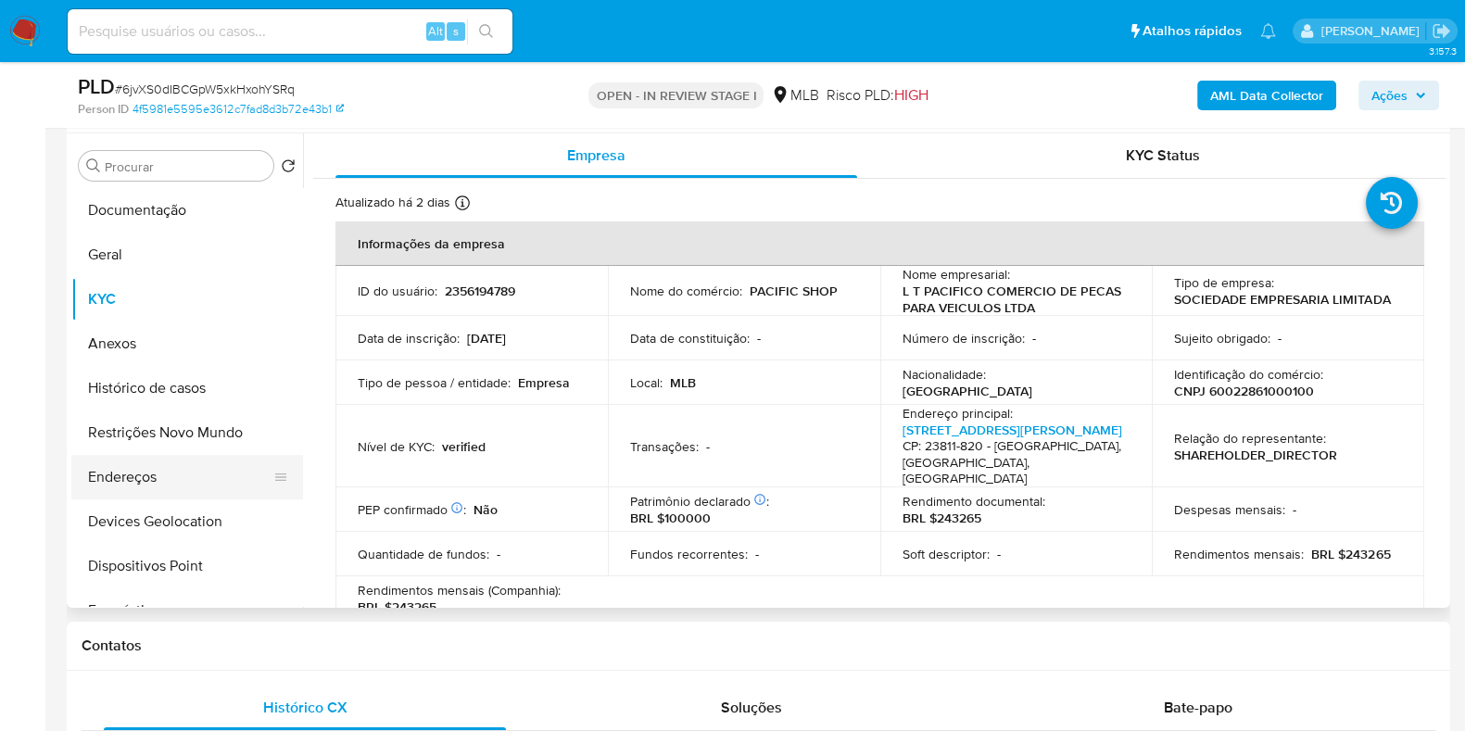
click at [153, 483] on button "Endereços" at bounding box center [179, 477] width 217 height 44
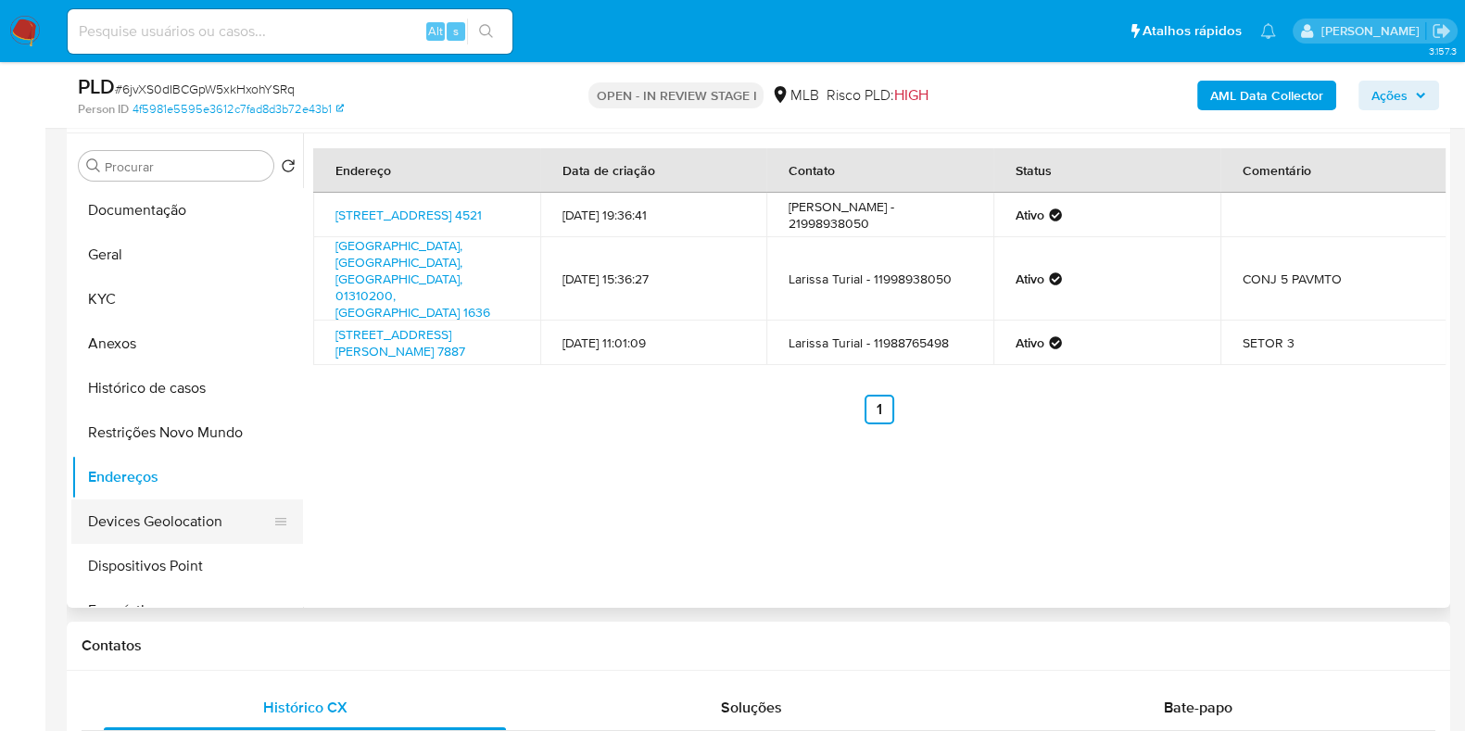
click at [180, 530] on button "Devices Geolocation" at bounding box center [179, 521] width 217 height 44
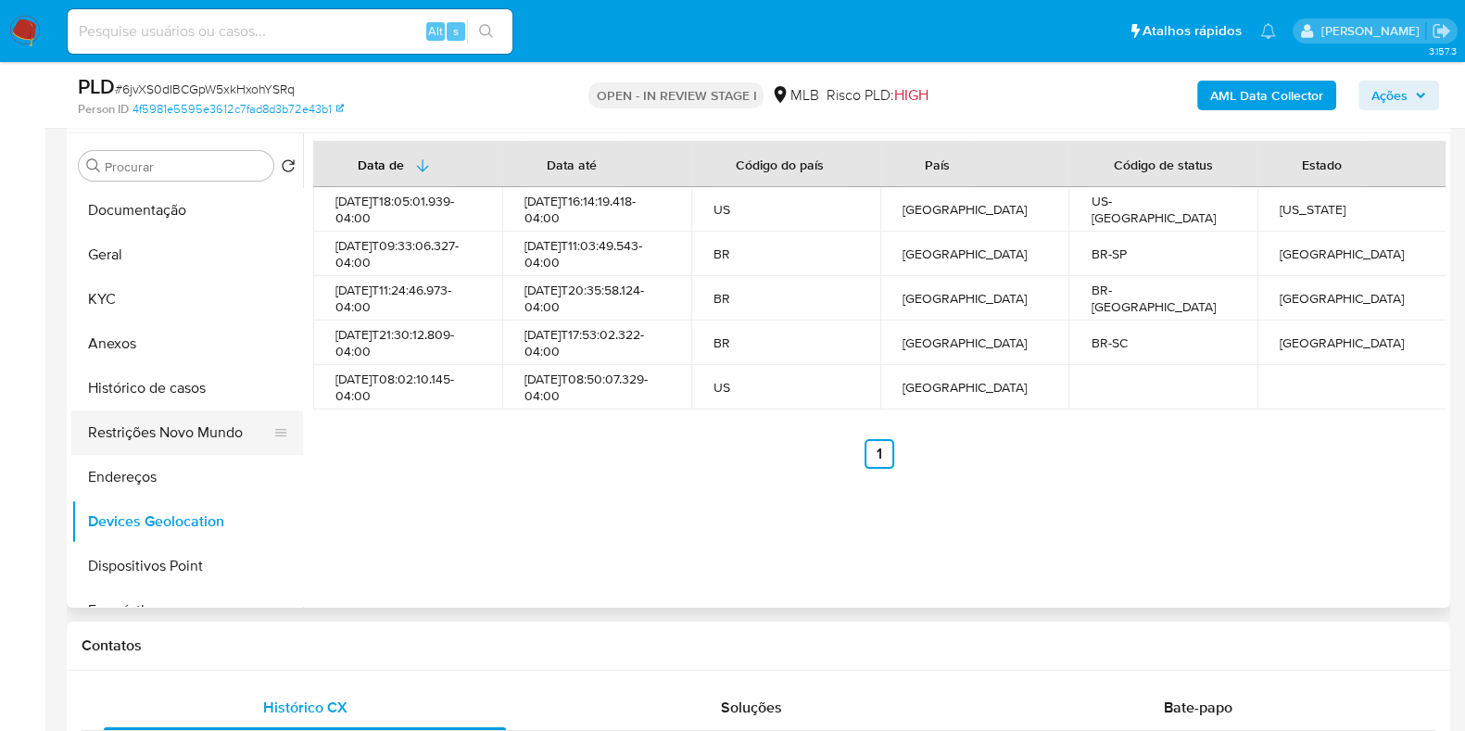
click at [190, 436] on button "Restrições Novo Mundo" at bounding box center [179, 432] width 217 height 44
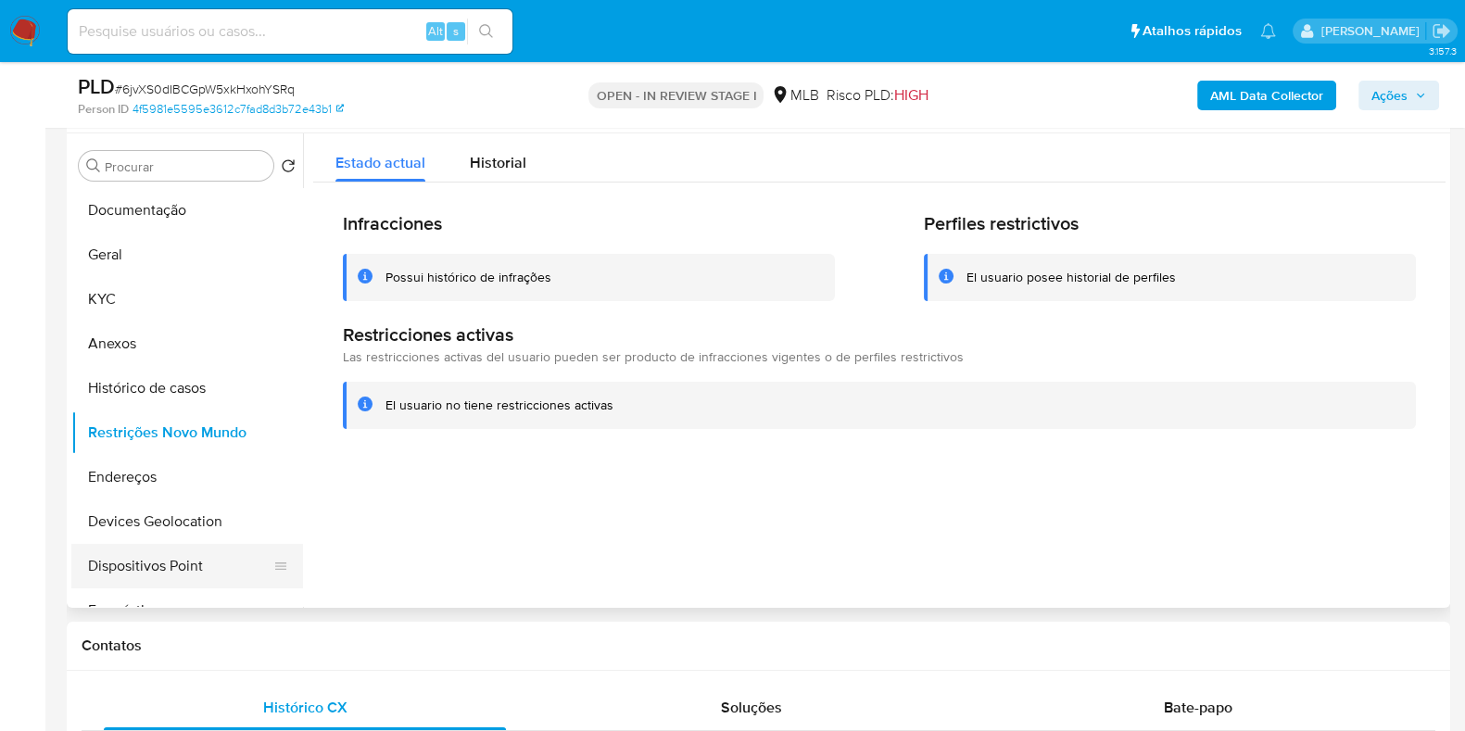
click at [202, 558] on button "Dispositivos Point" at bounding box center [179, 566] width 217 height 44
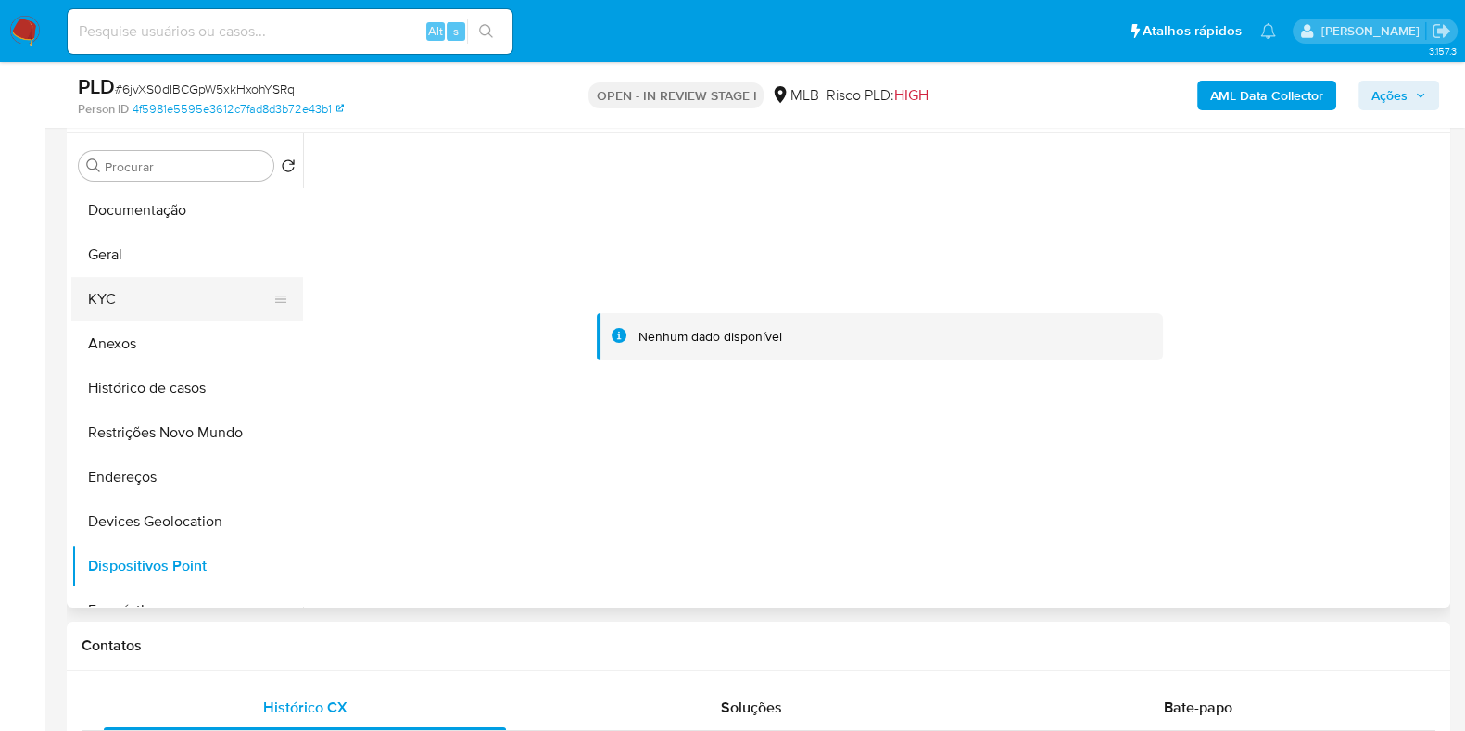
click at [139, 314] on button "KYC" at bounding box center [179, 299] width 217 height 44
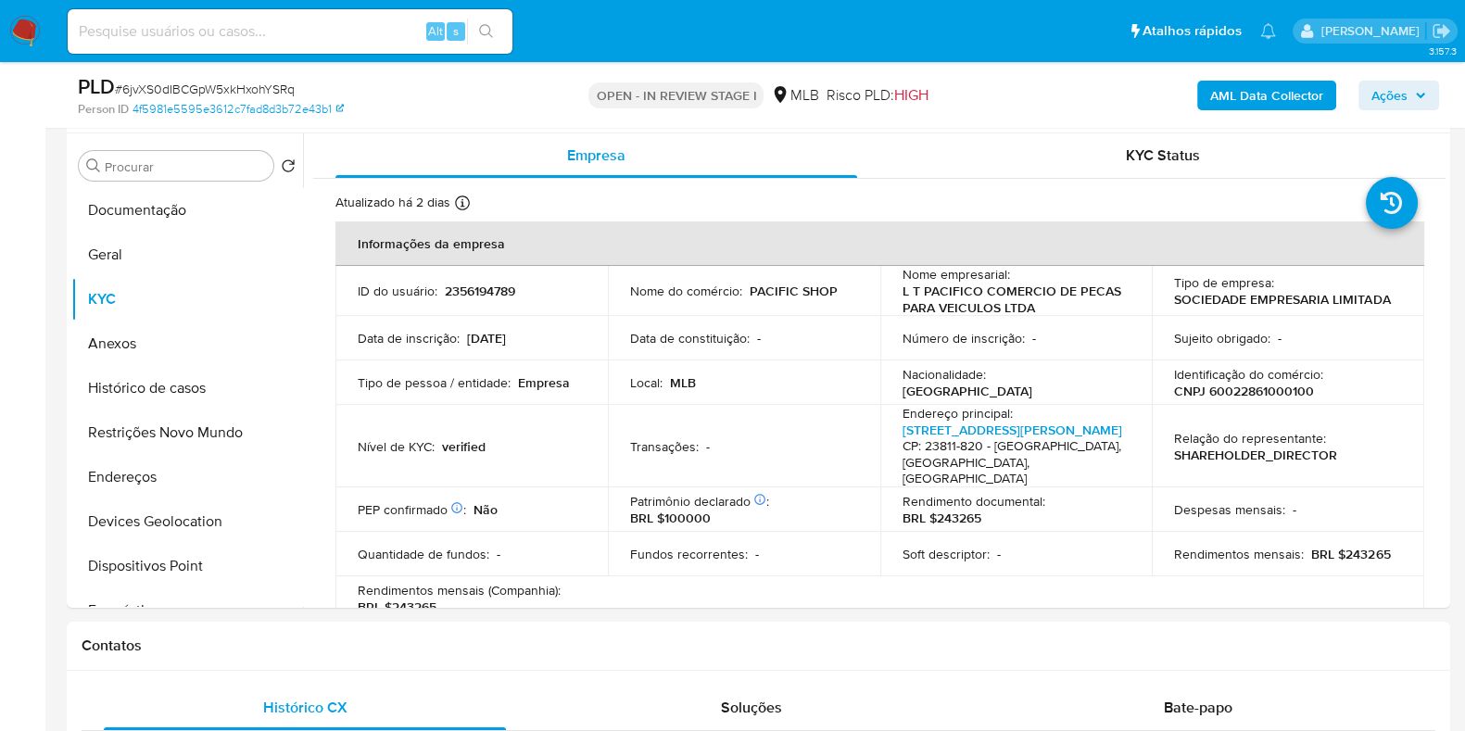
click at [1275, 102] on b "AML Data Collector" at bounding box center [1266, 96] width 113 height 30
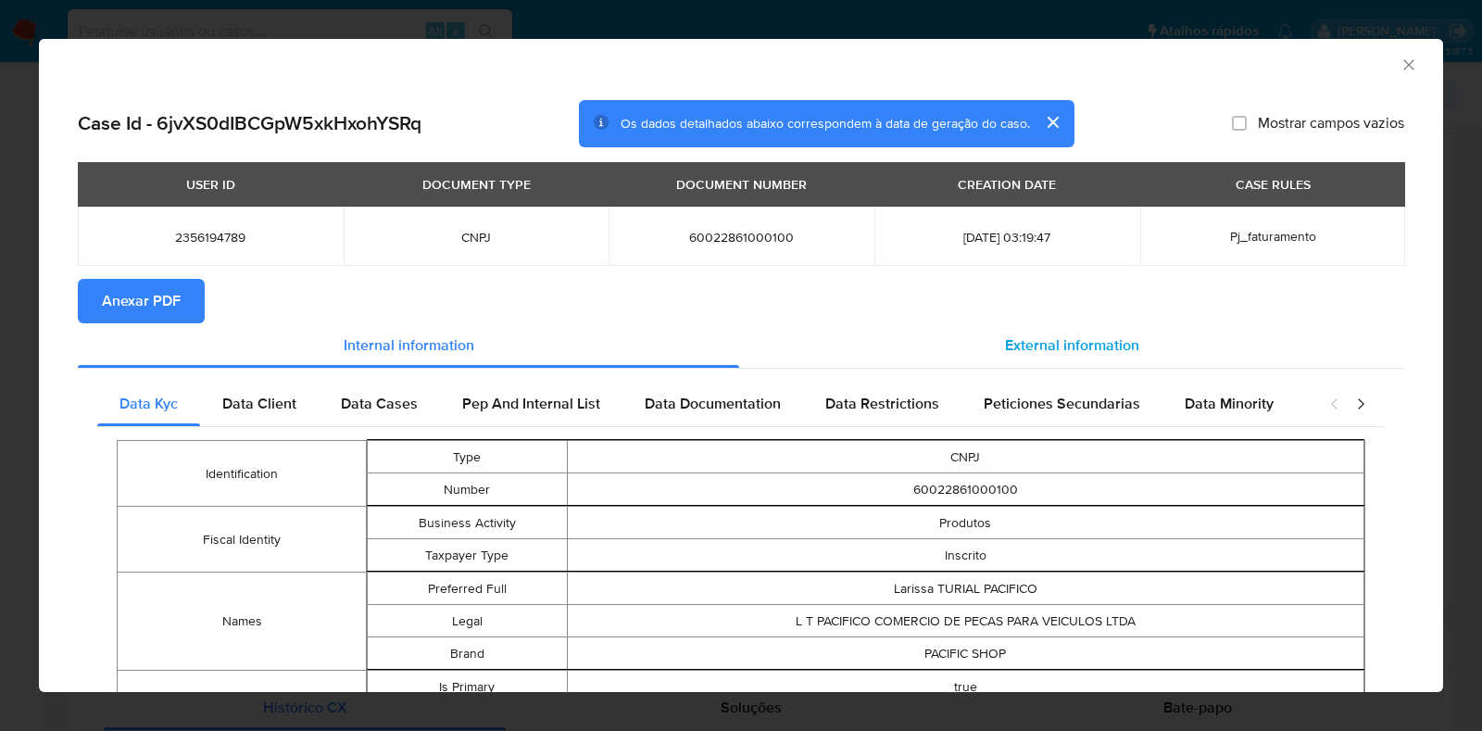
click at [1010, 335] on span "External information" at bounding box center [1072, 344] width 134 height 21
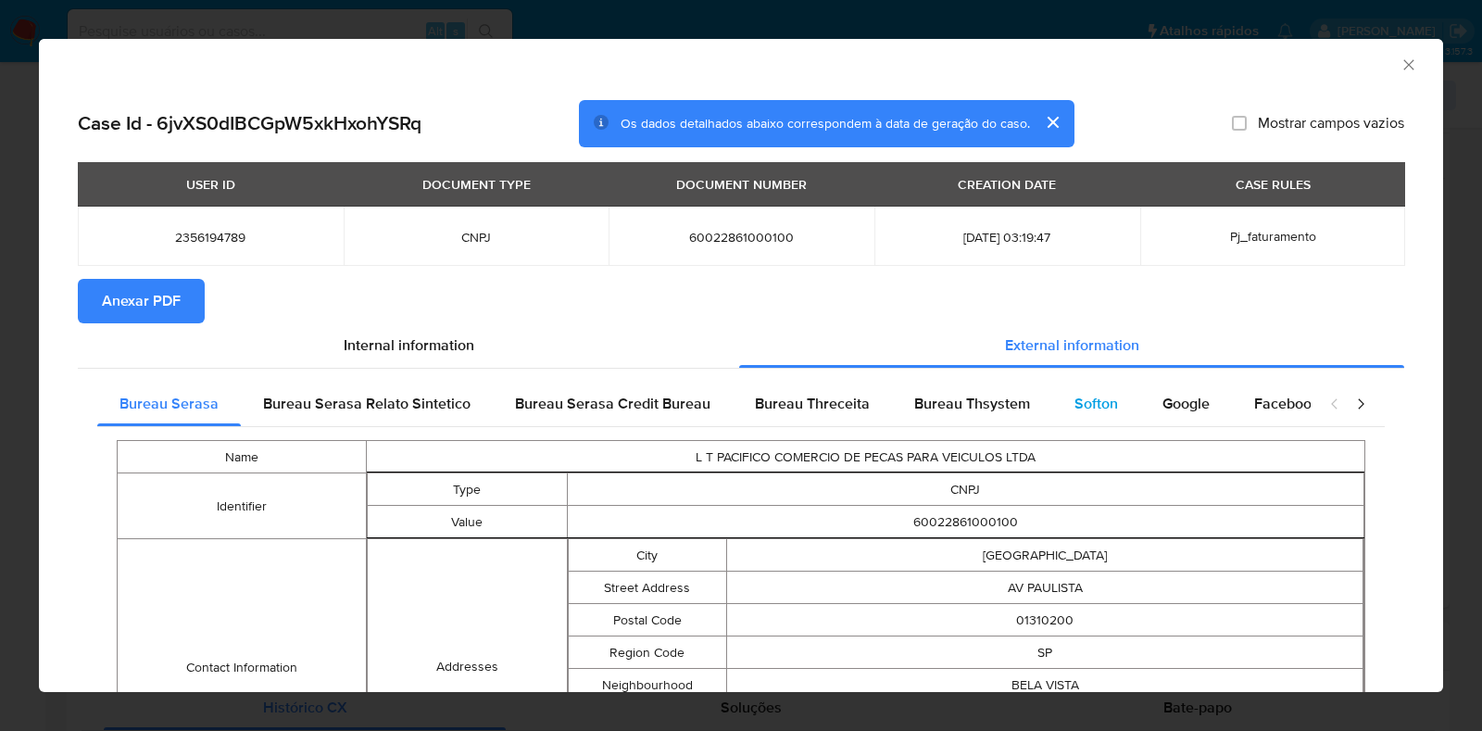
click at [1089, 411] on span "Softon" at bounding box center [1097, 403] width 44 height 21
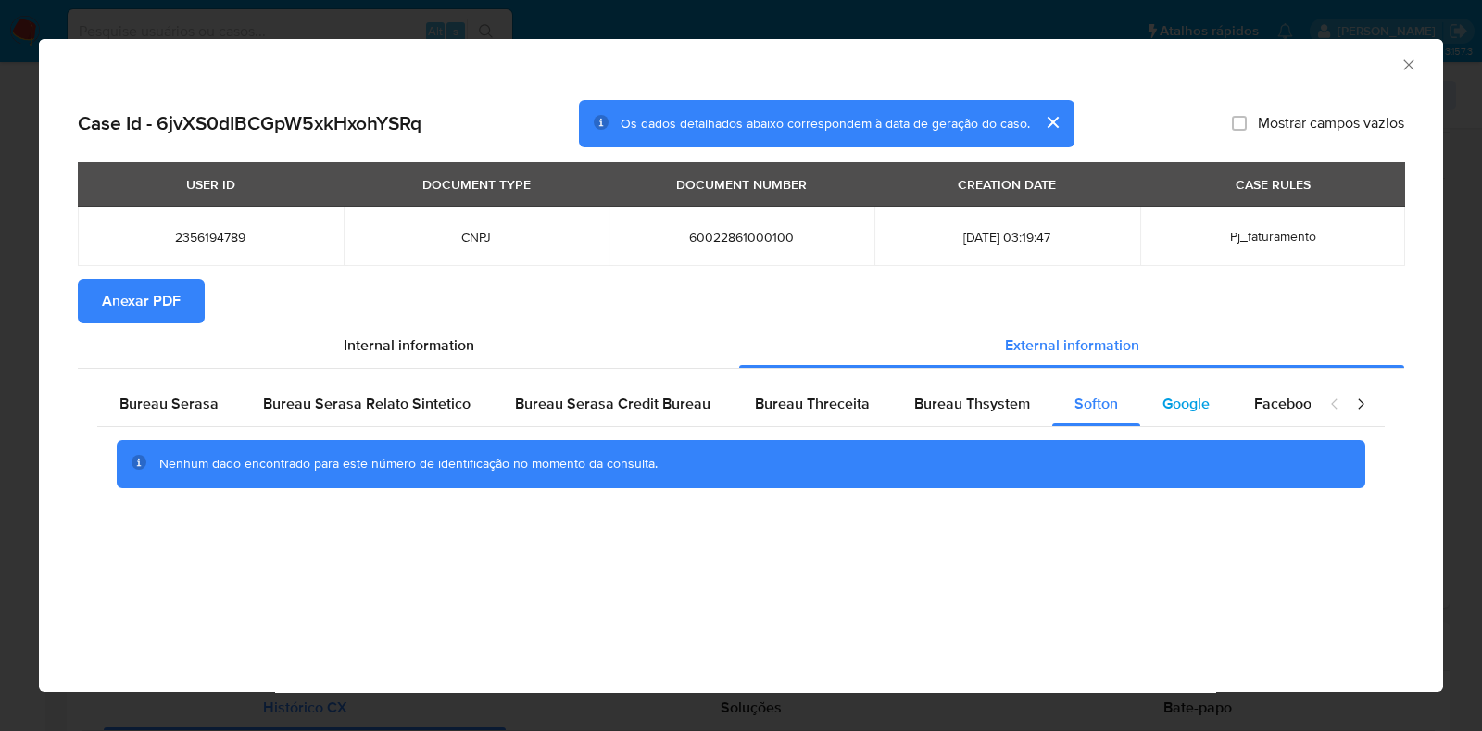
click at [1163, 396] on span "Google" at bounding box center [1186, 403] width 47 height 21
click at [1059, 397] on div "Softon" at bounding box center [1096, 404] width 88 height 44
click at [175, 298] on span "Anexar PDF" at bounding box center [141, 301] width 79 height 41
click at [1419, 66] on div "AML Data Collector" at bounding box center [741, 62] width 1404 height 46
click at [1408, 61] on icon "Fechar a janela" at bounding box center [1409, 65] width 19 height 19
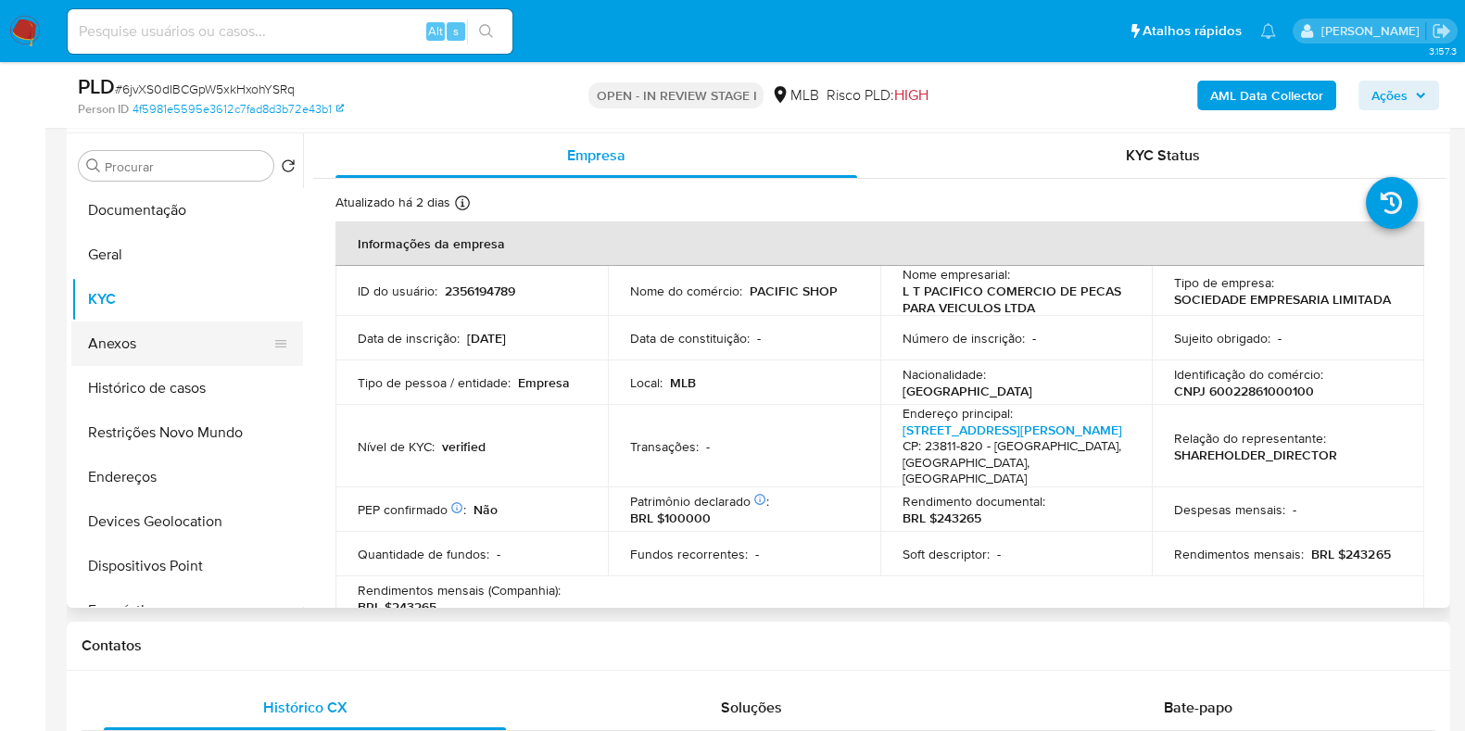
click at [134, 334] on button "Anexos" at bounding box center [179, 343] width 217 height 44
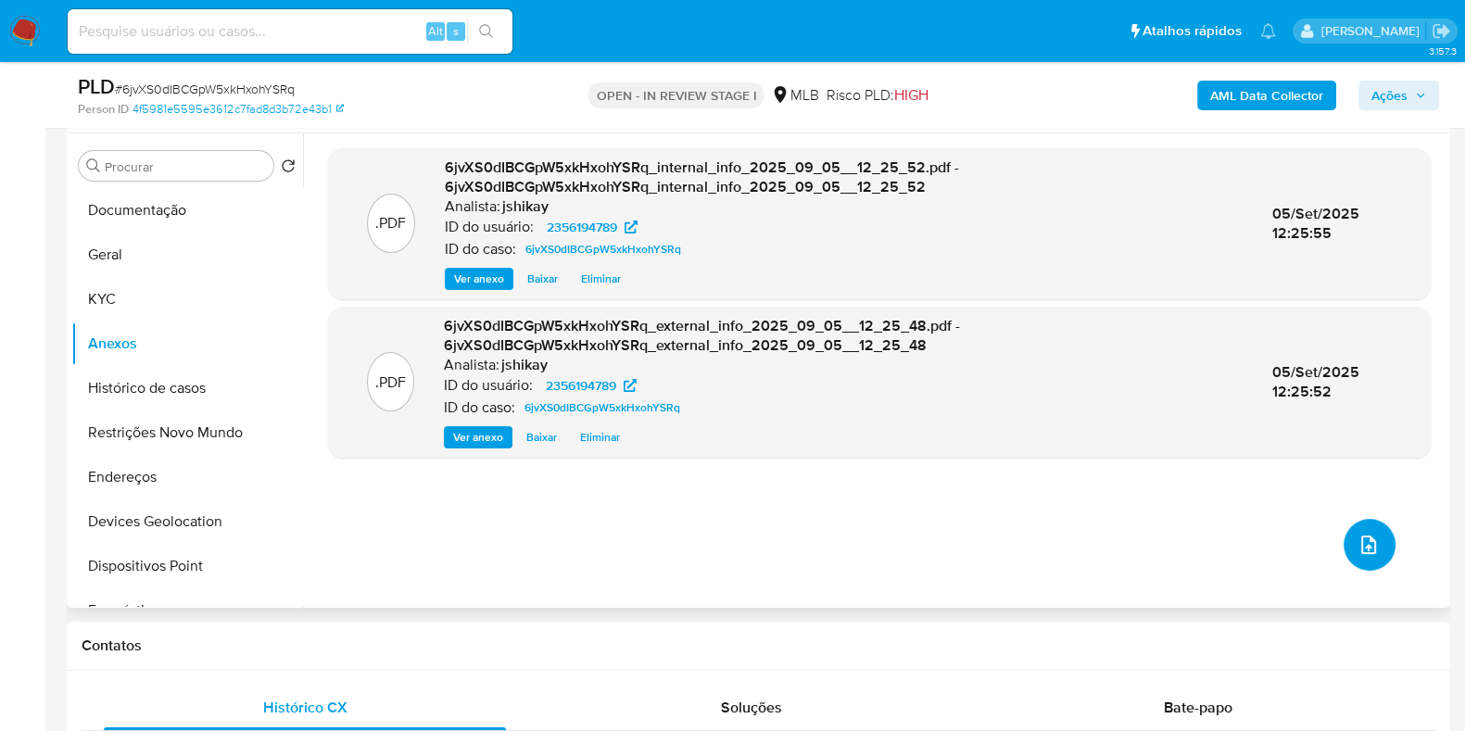
click at [1362, 544] on icon "upload-file" at bounding box center [1368, 545] width 22 height 22
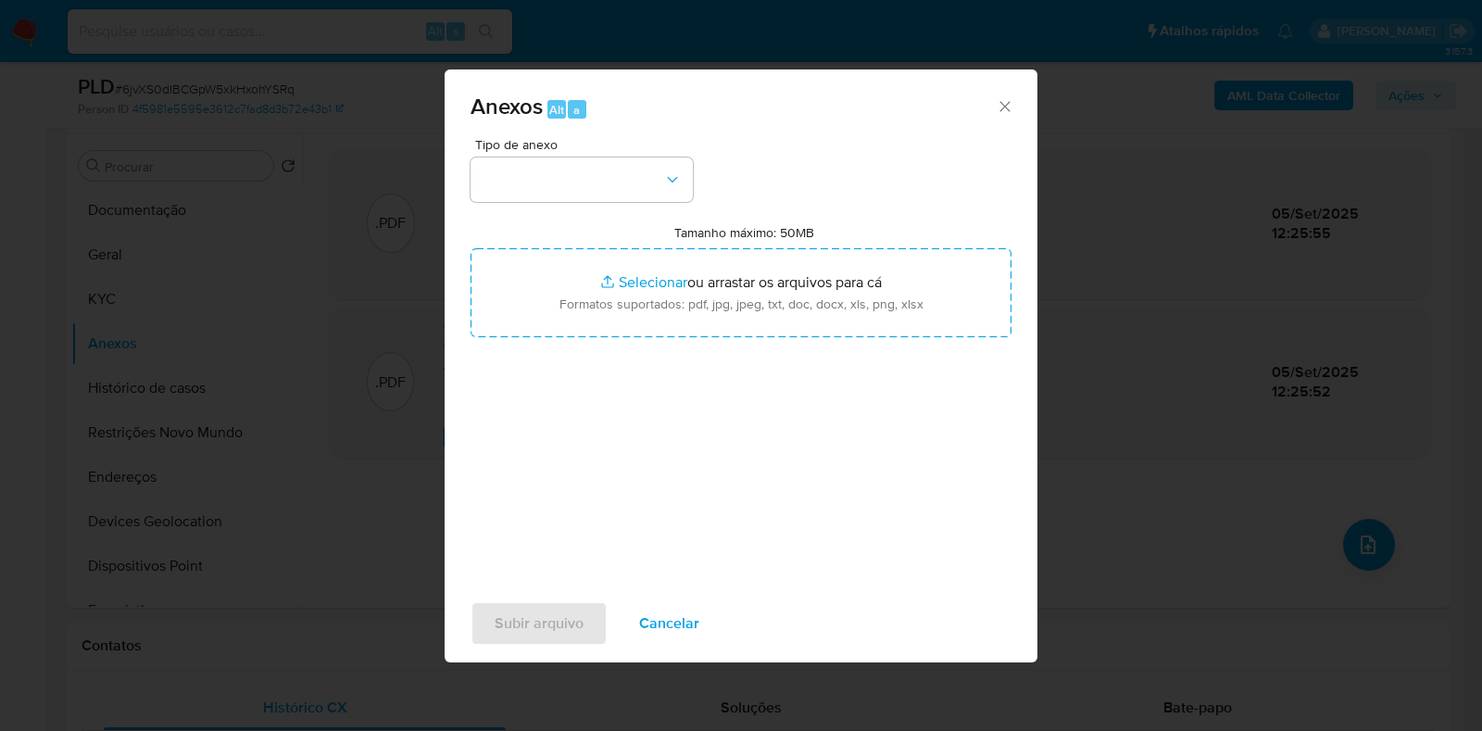
click at [491, 145] on span "Tipo de anexo" at bounding box center [586, 144] width 222 height 13
click at [505, 178] on button "button" at bounding box center [582, 179] width 222 height 44
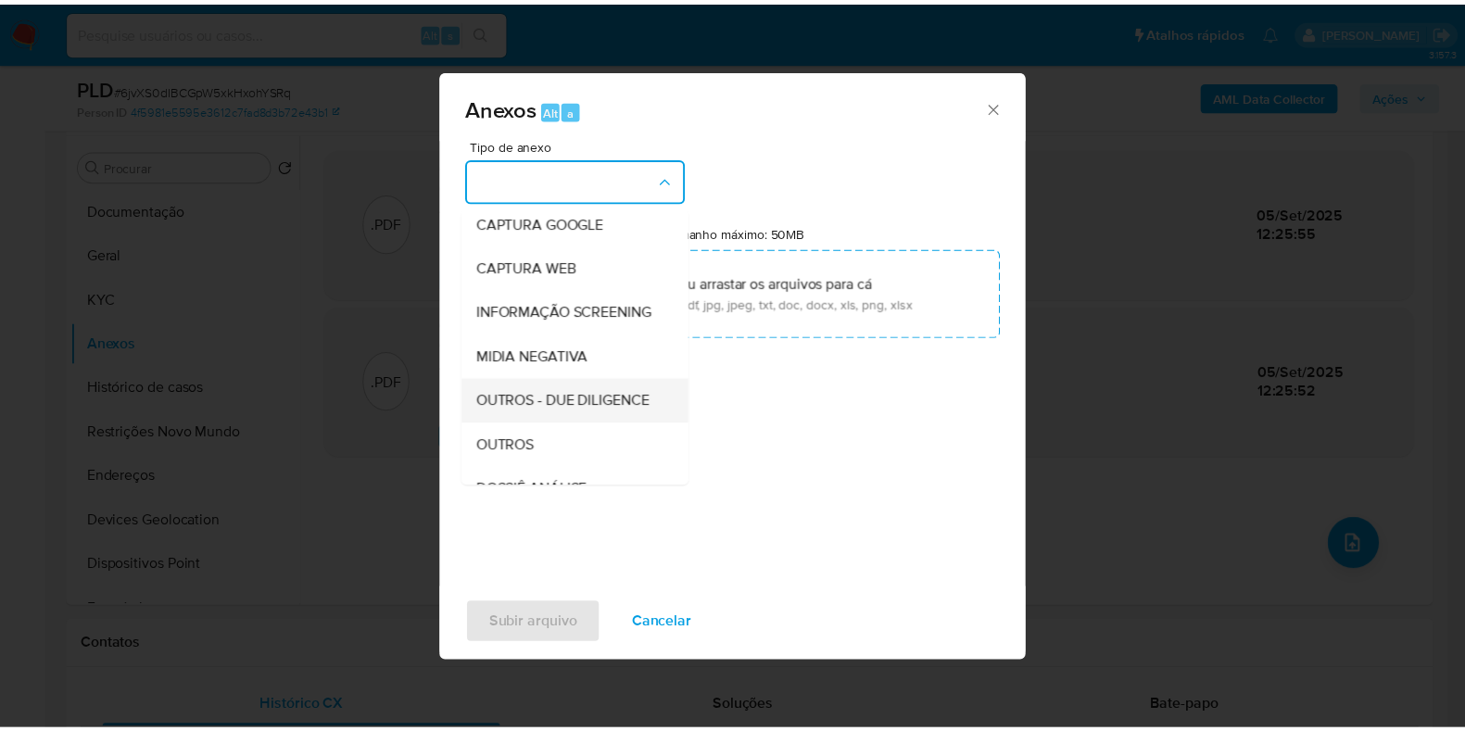
scroll to position [231, 0]
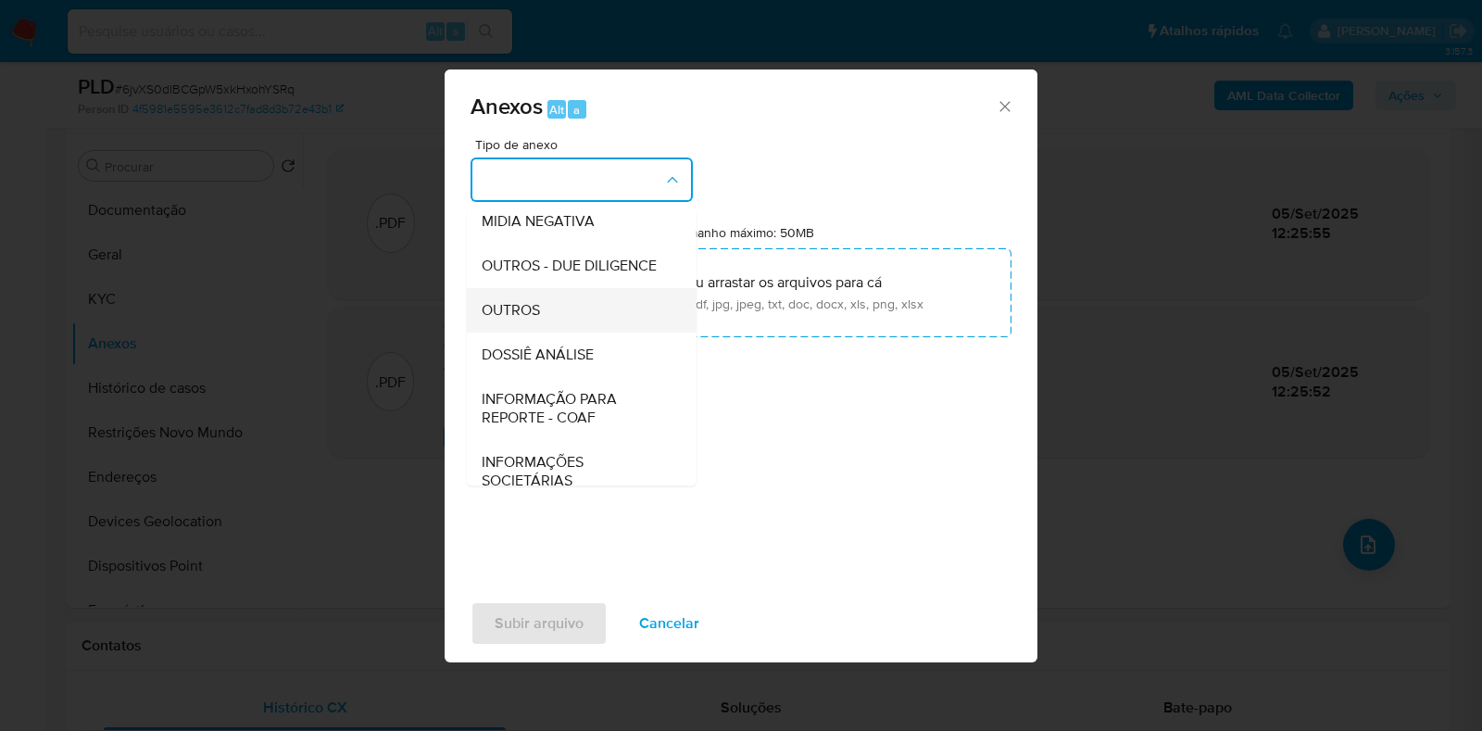
click at [549, 333] on div "OUTROS" at bounding box center [576, 310] width 189 height 44
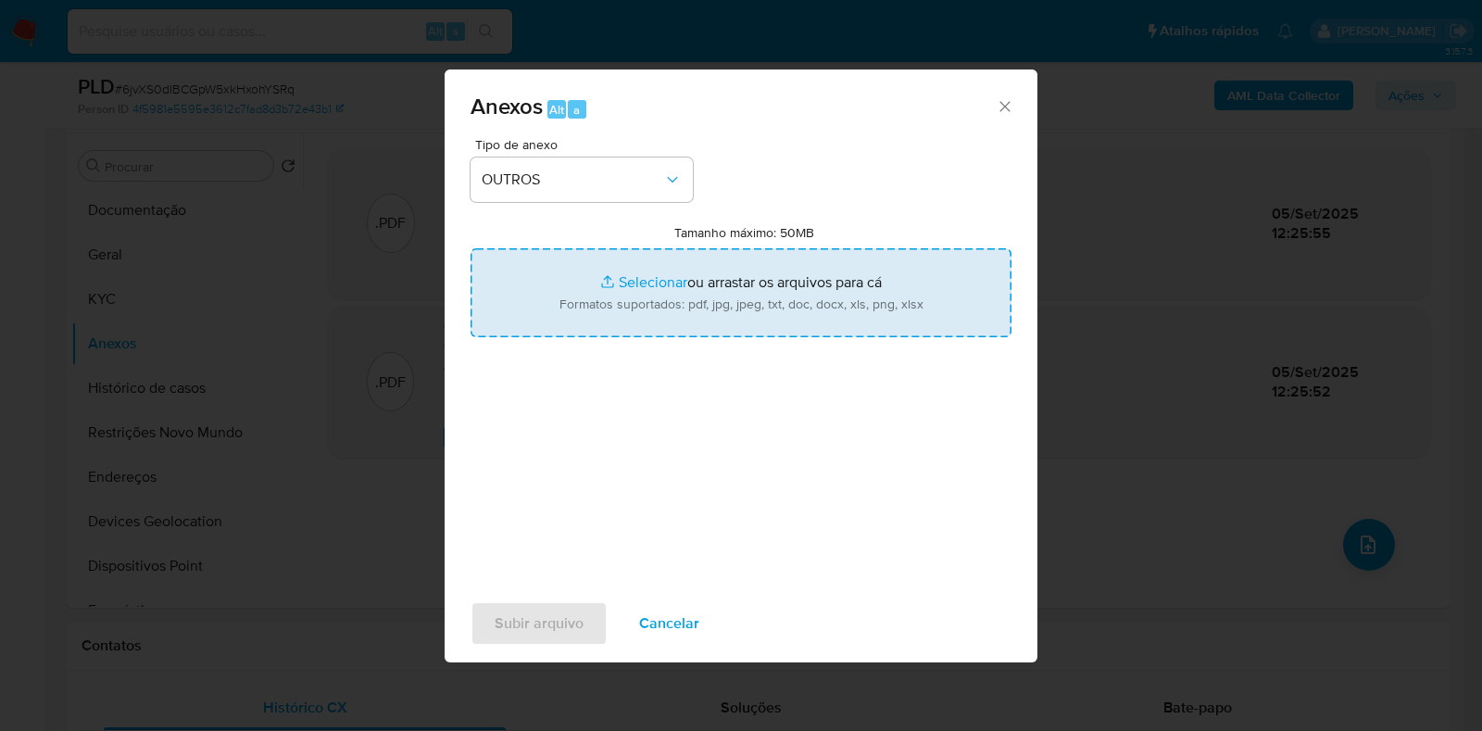
click at [635, 289] on input "Tamanho máximo: 50MB Selecionar arquivos" at bounding box center [741, 292] width 541 height 89
type input "C:\fakepath\Mulan 2356194789_2025_09_04_18_00_04 - Resumen TX.pdf"
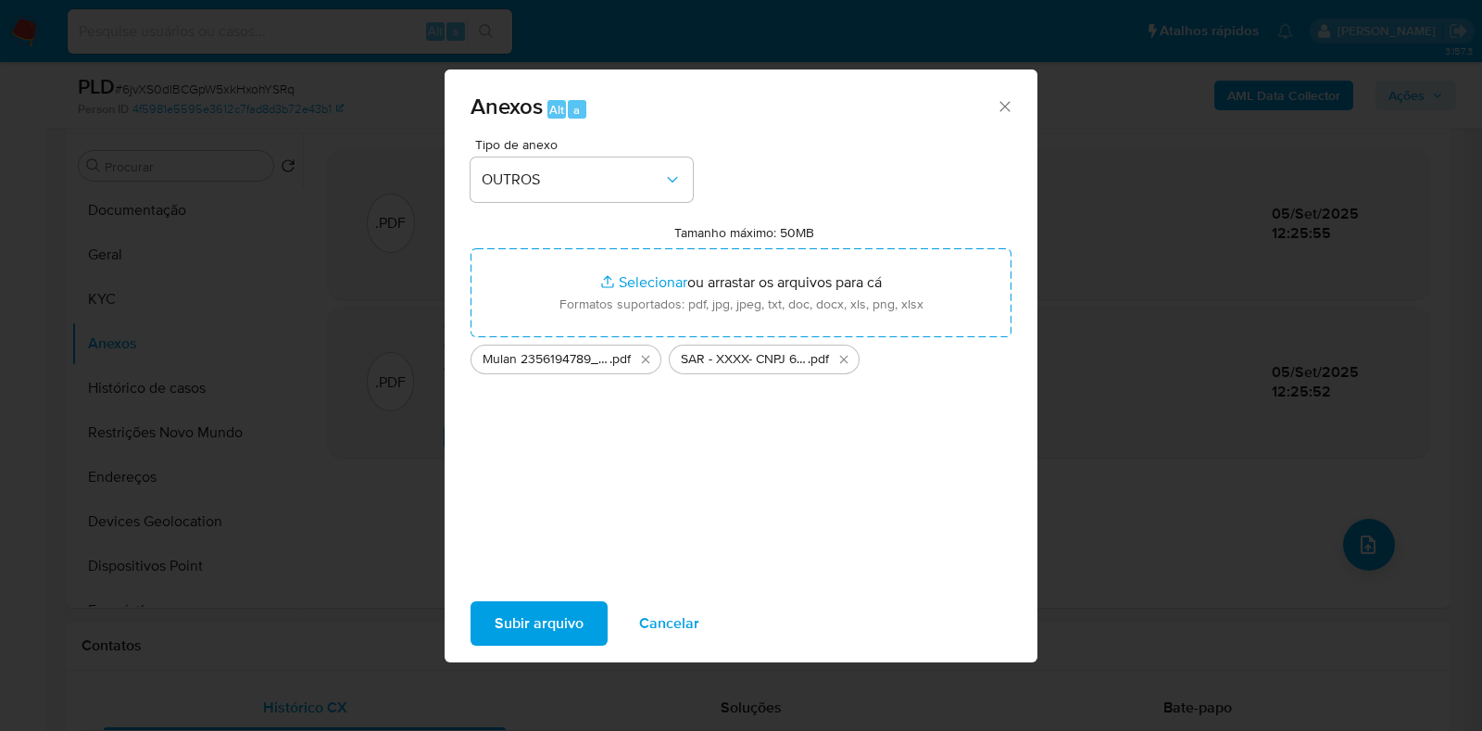
click at [535, 628] on span "Subir arquivo" at bounding box center [539, 623] width 89 height 41
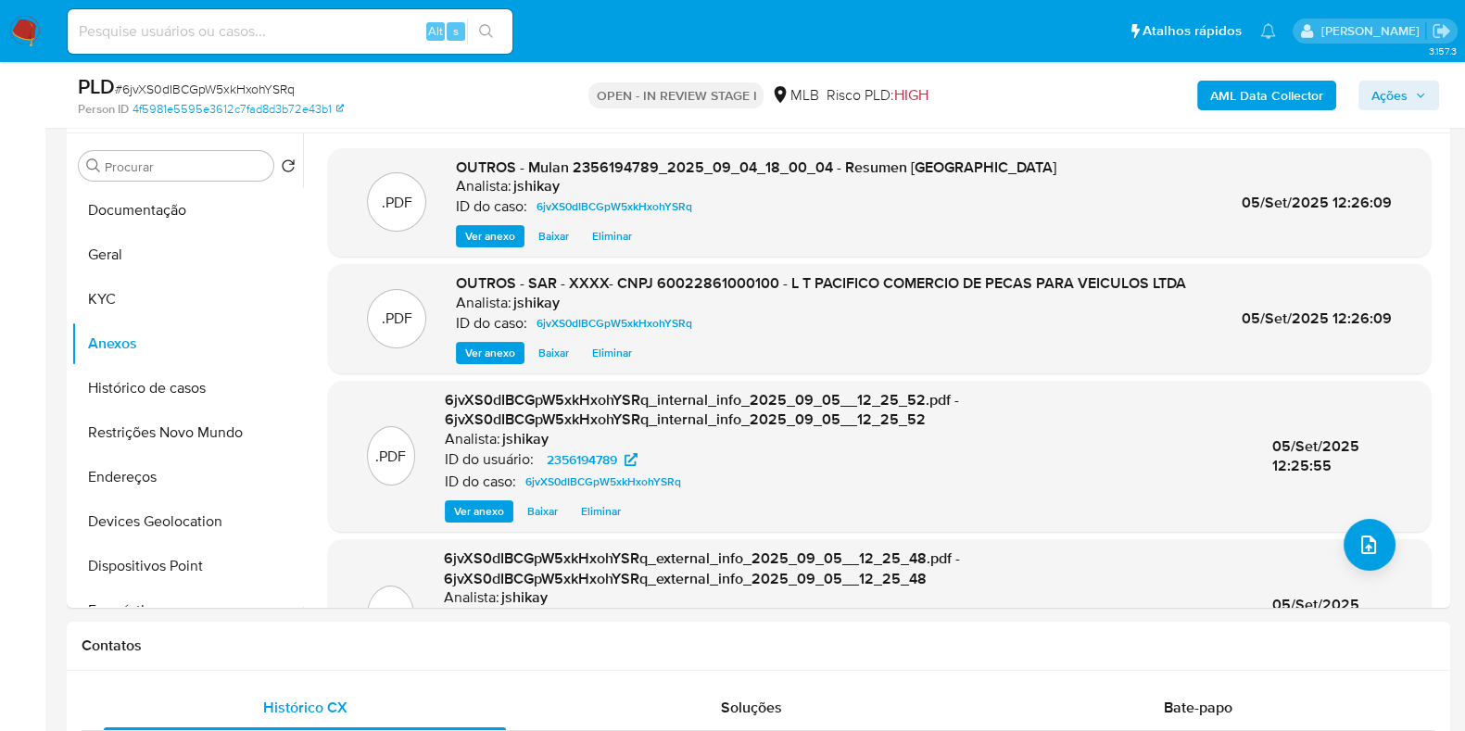
drag, startPoint x: 1413, startPoint y: 94, endPoint x: 1363, endPoint y: 103, distance: 50.7
click at [1412, 94] on span "Ações" at bounding box center [1398, 95] width 55 height 26
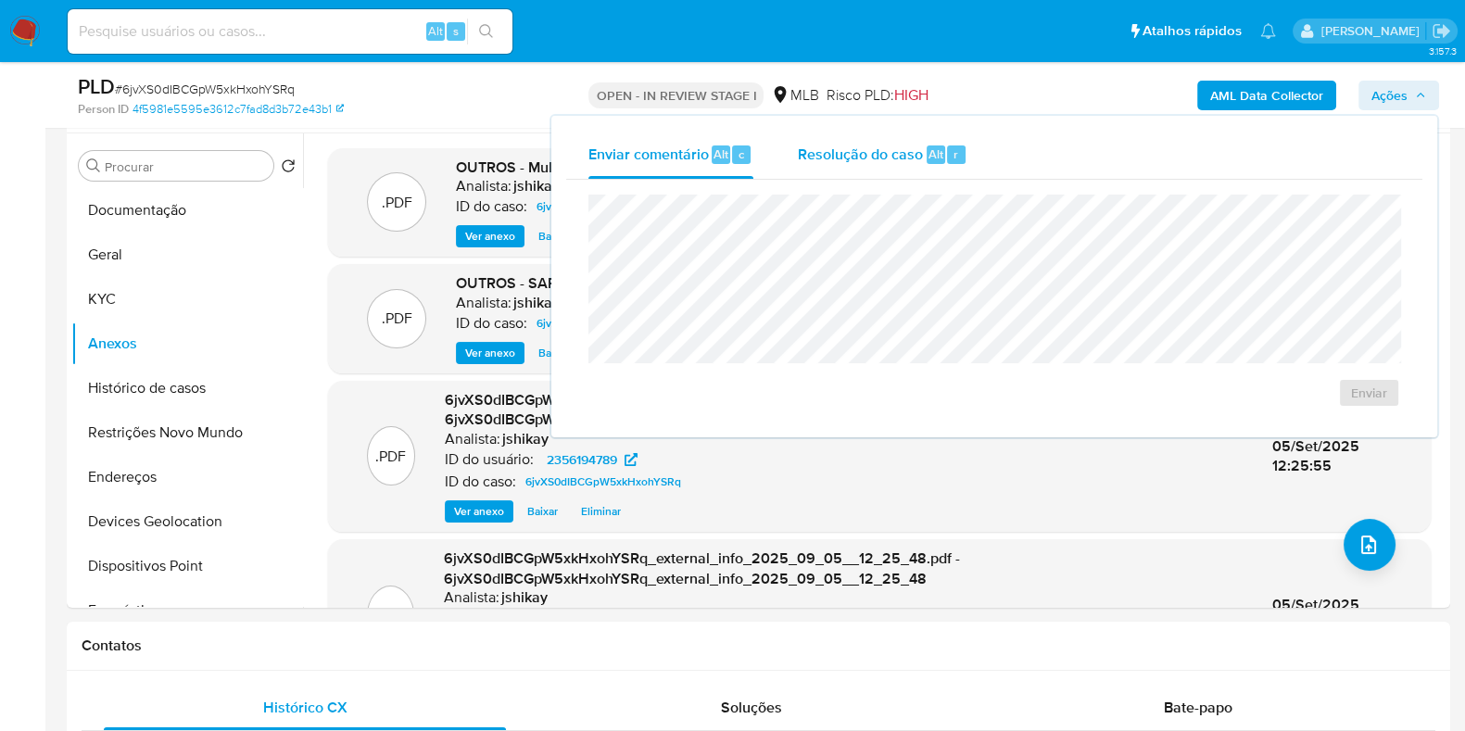
click at [858, 143] on span "Resolução do caso" at bounding box center [860, 153] width 125 height 21
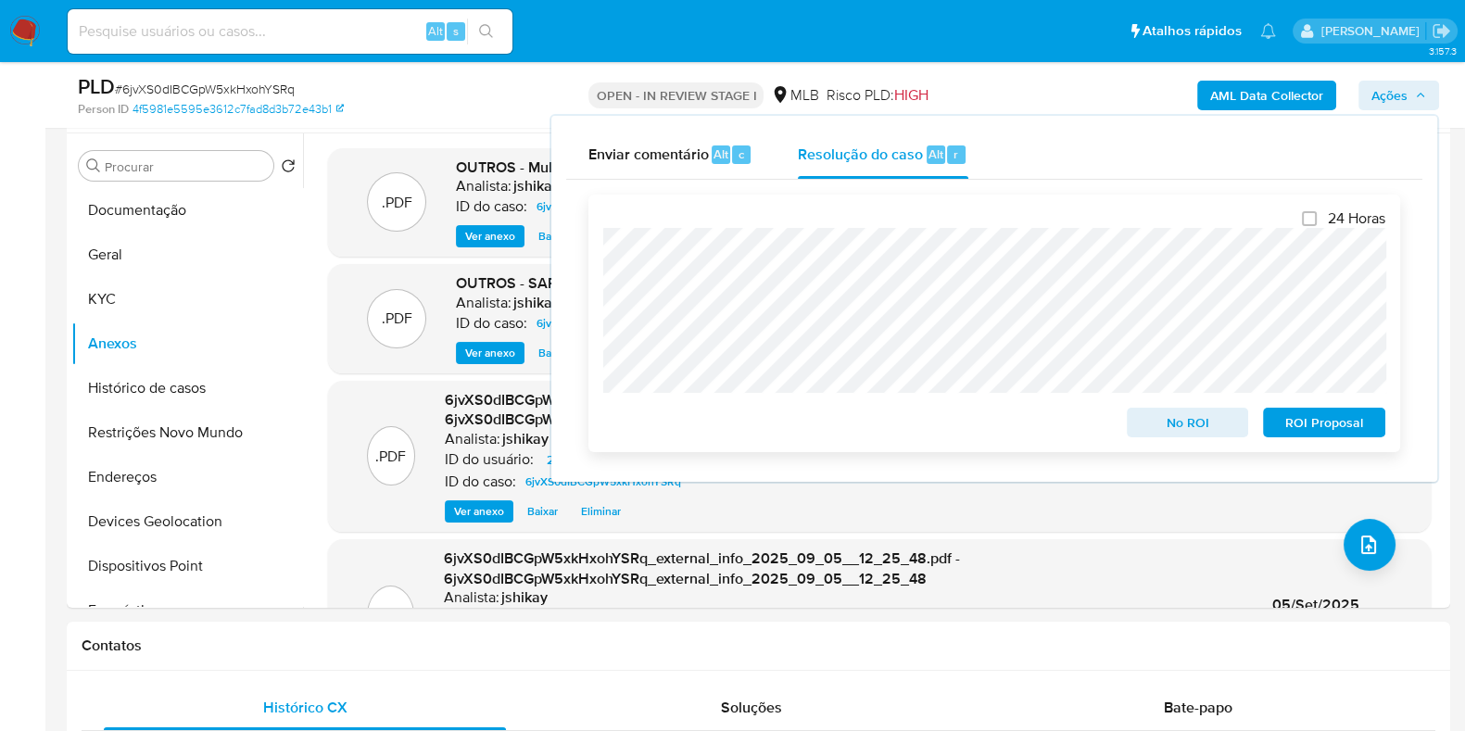
click at [1293, 425] on span "ROI Proposal" at bounding box center [1324, 422] width 96 height 26
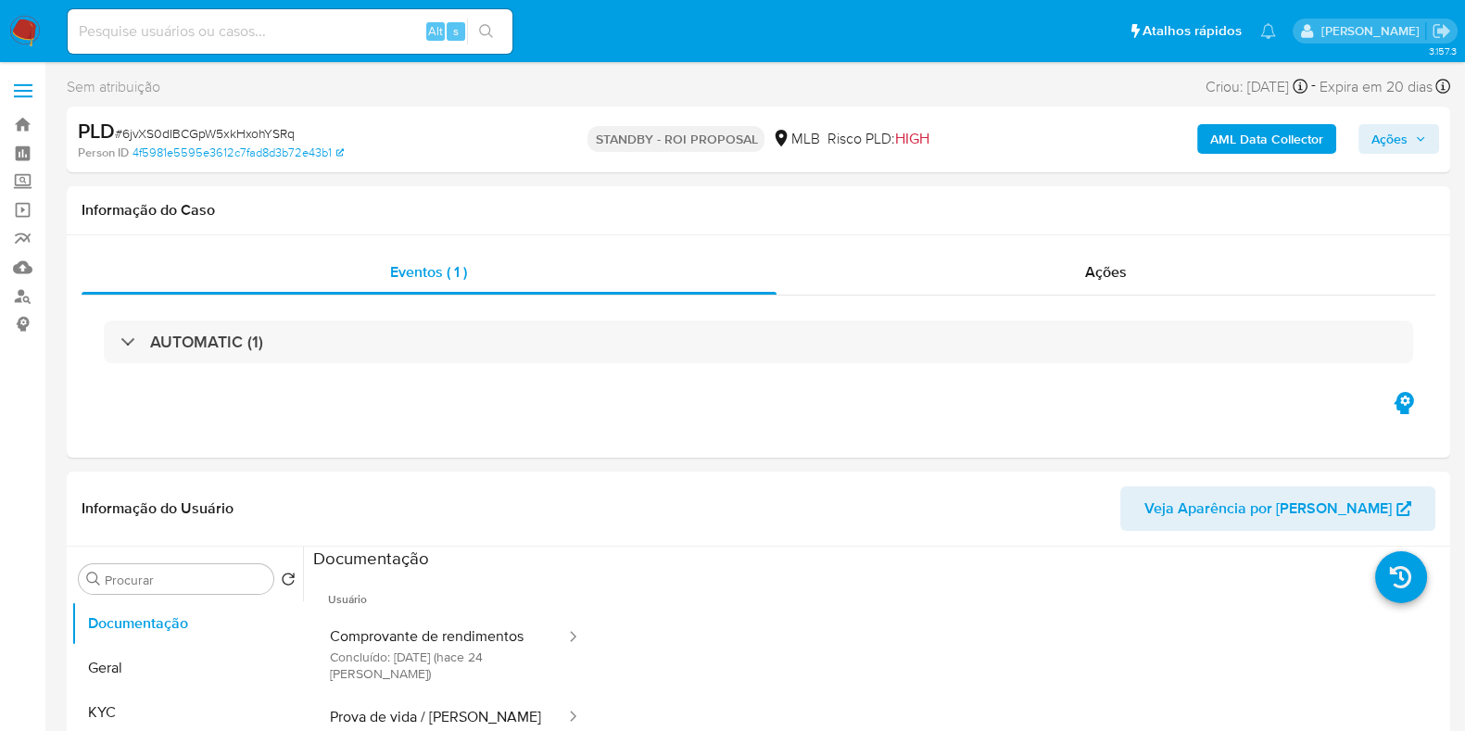
select select "10"
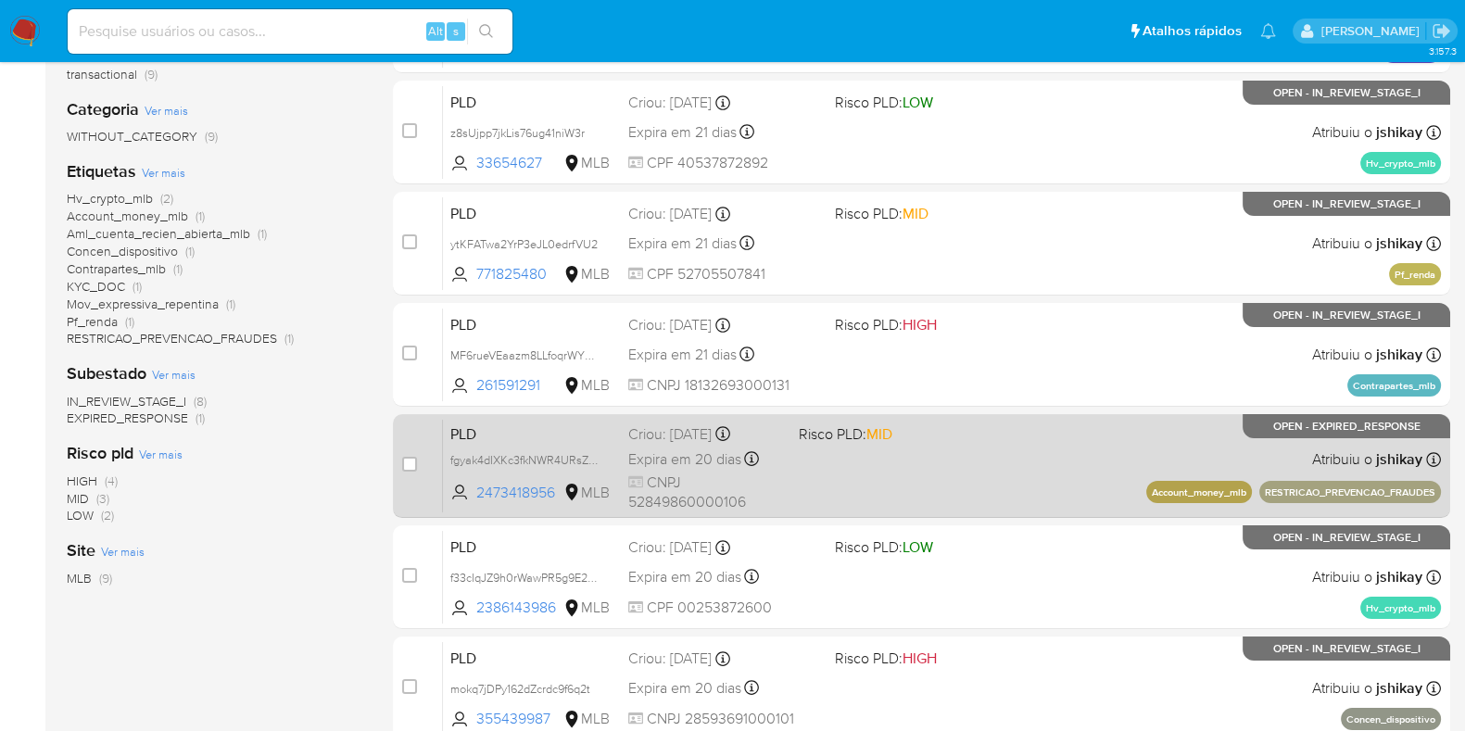
scroll to position [347, 0]
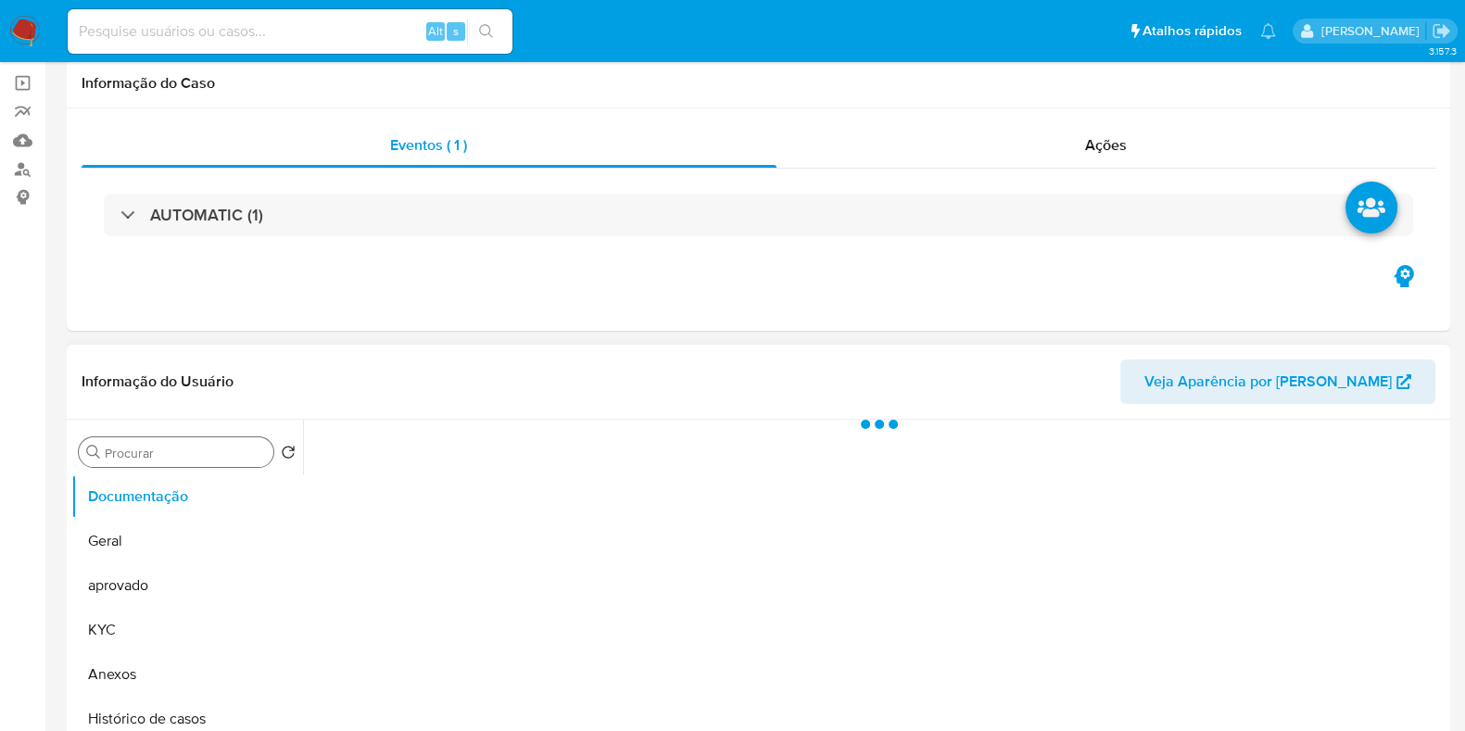
scroll to position [231, 0]
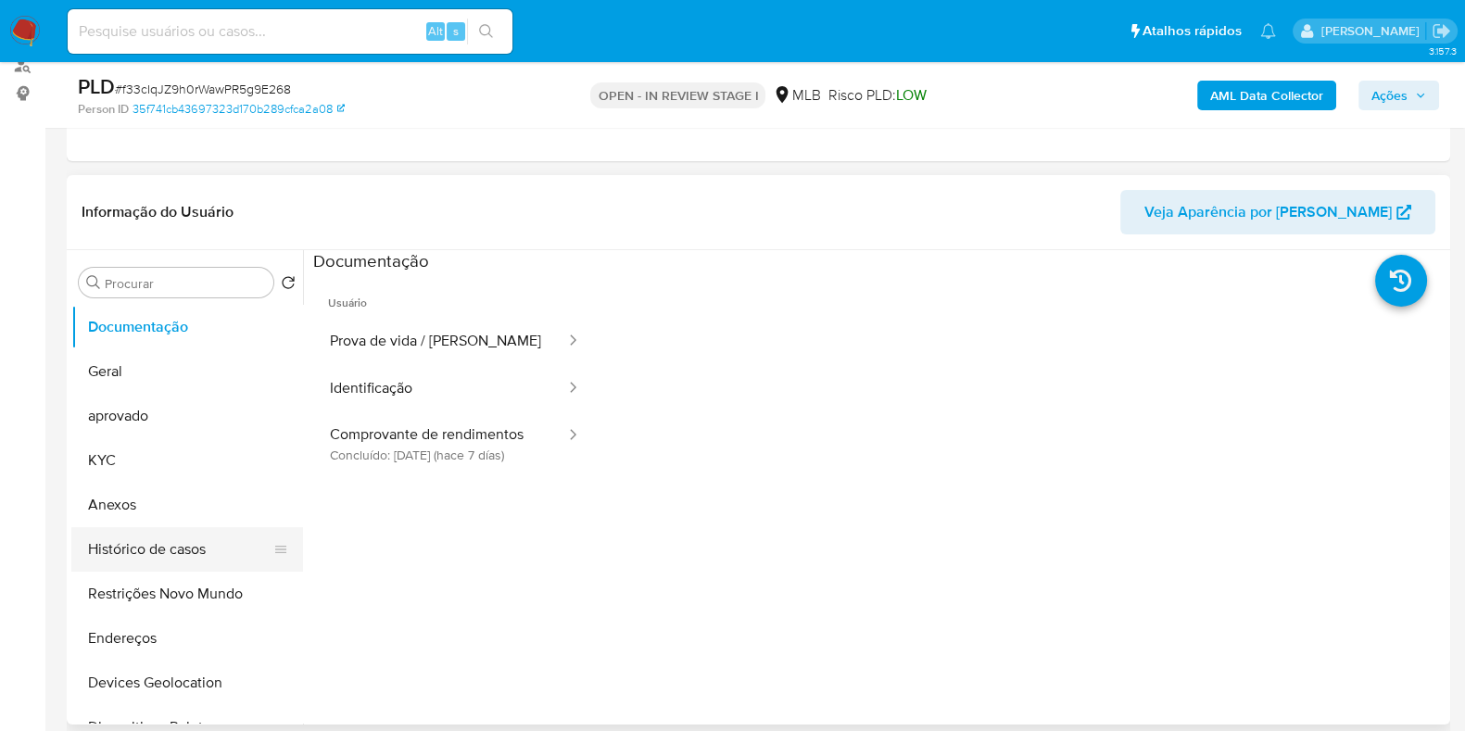
select select "10"
click at [183, 408] on button "aprovado" at bounding box center [179, 416] width 217 height 44
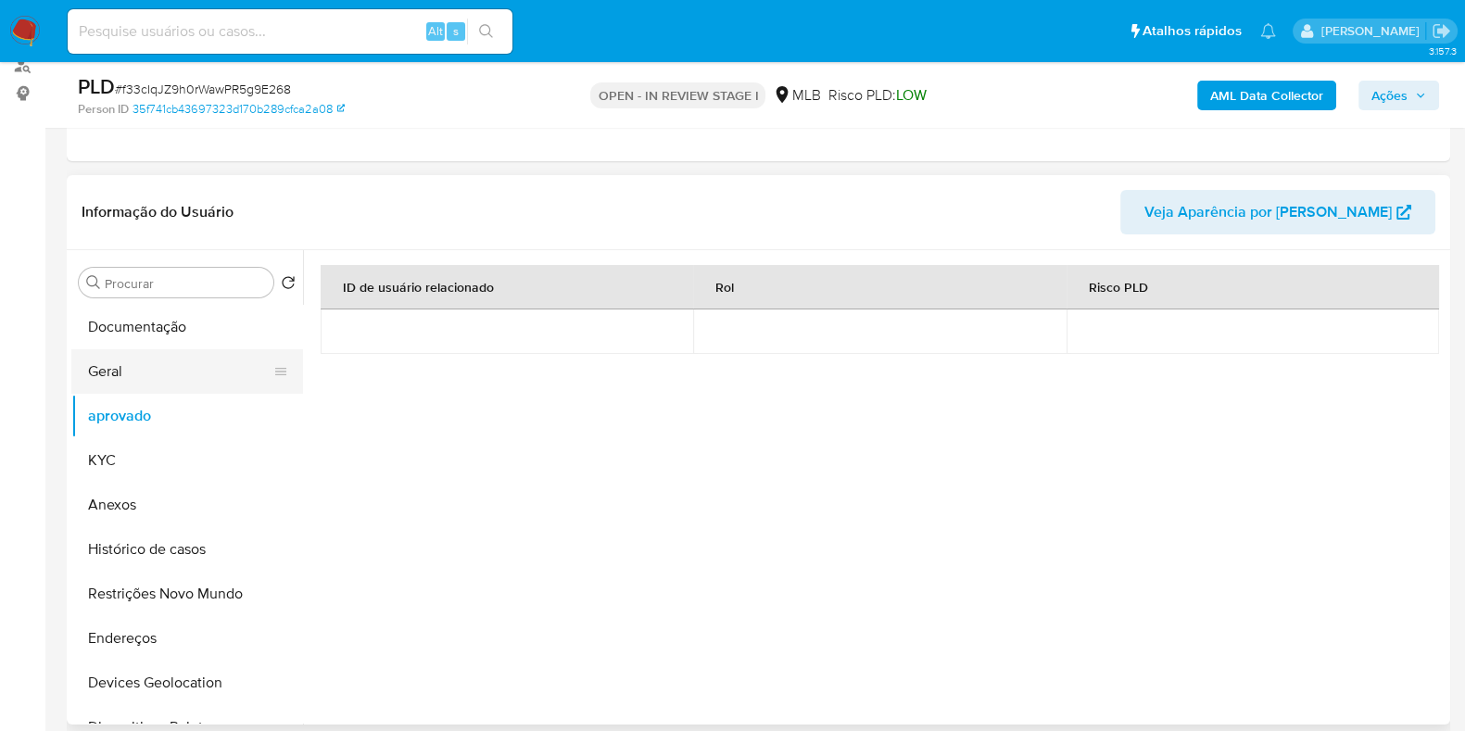
click at [195, 357] on button "Geral" at bounding box center [179, 371] width 217 height 44
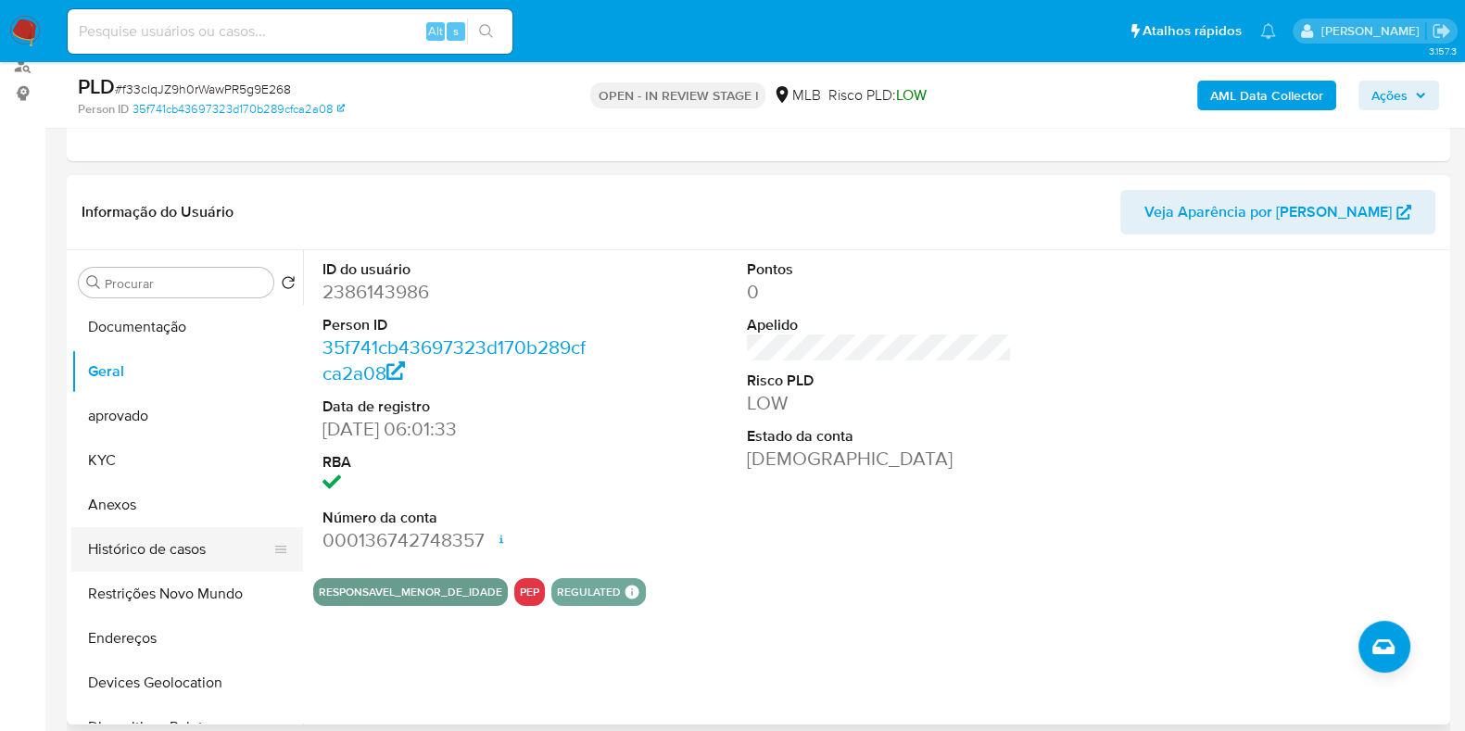
click at [162, 560] on button "Histórico de casos" at bounding box center [179, 549] width 217 height 44
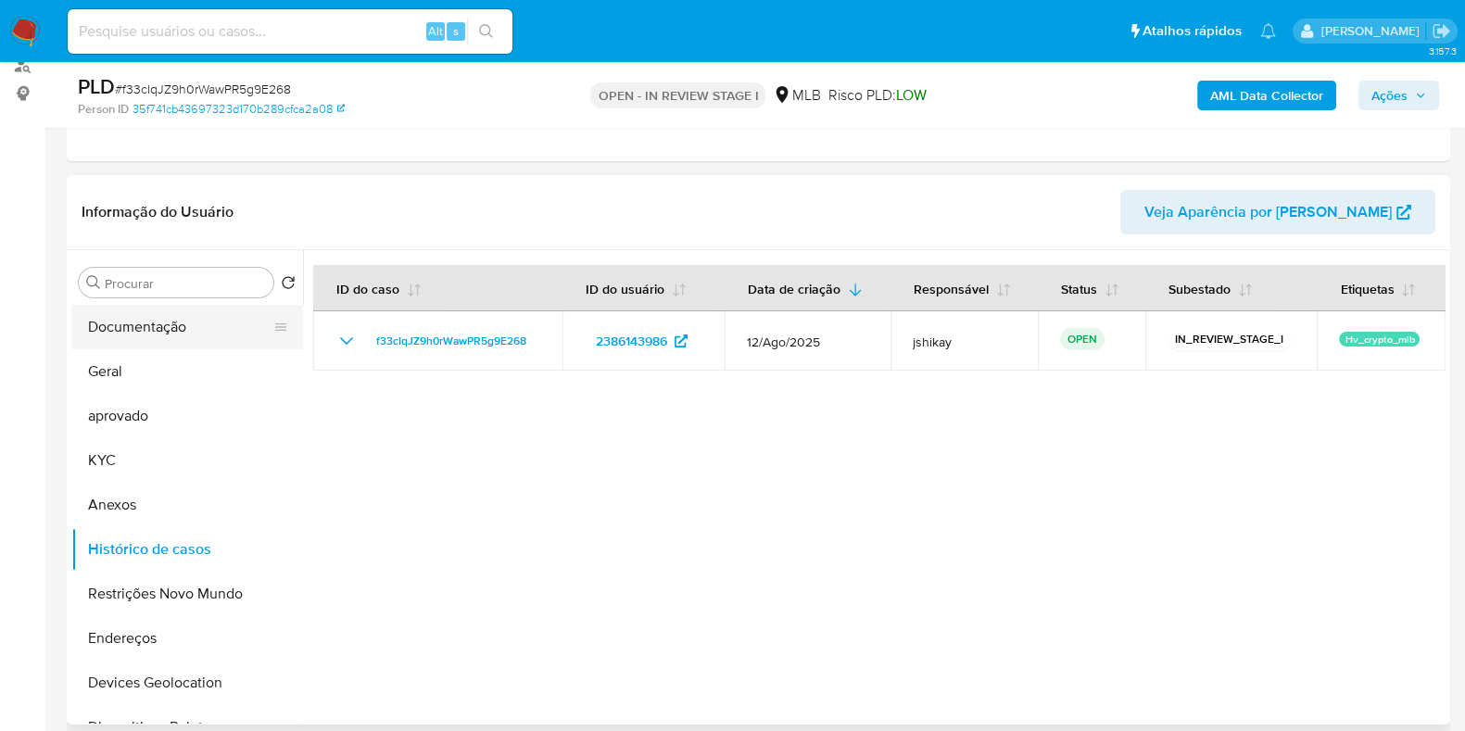
click at [150, 311] on button "Documentação" at bounding box center [179, 327] width 217 height 44
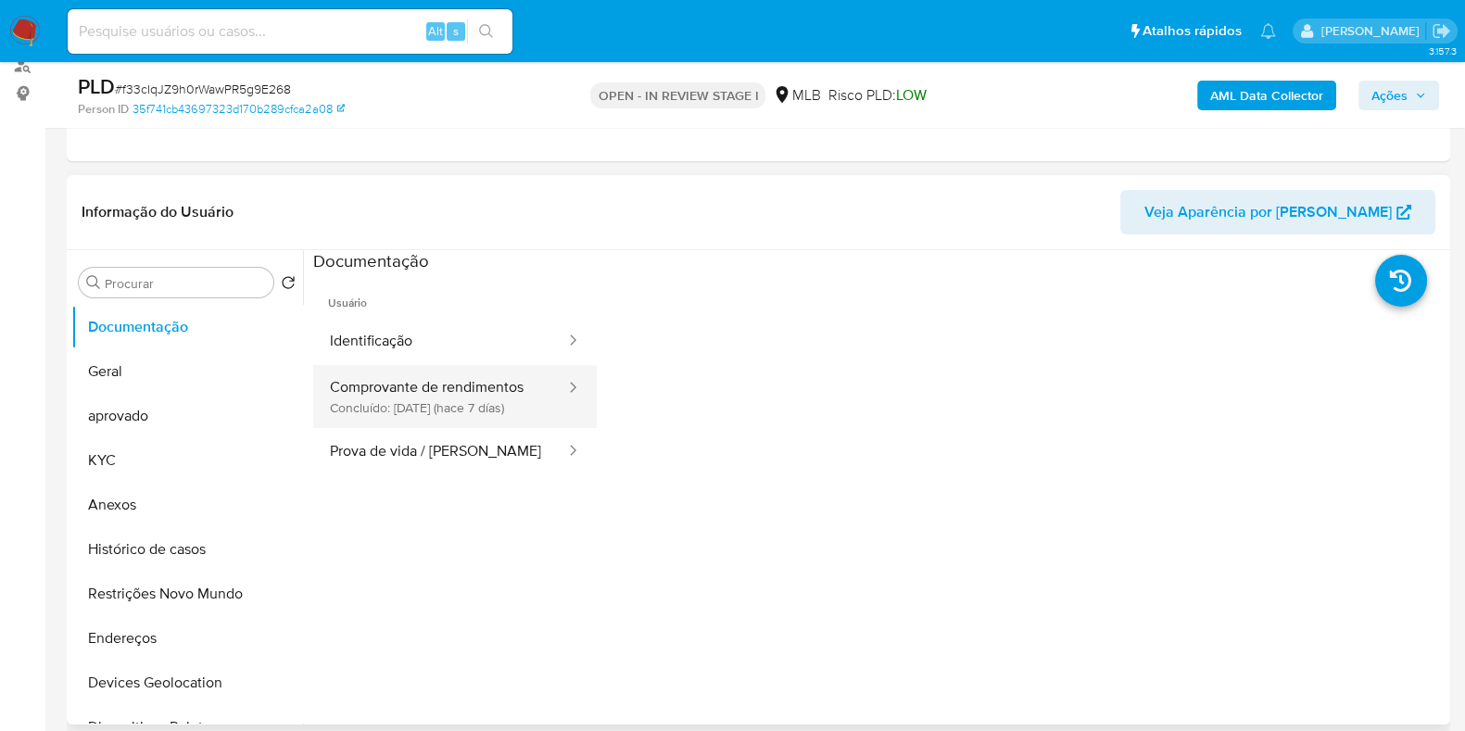
click at [375, 393] on button "Comprovante de rendimentos Concluído: [DATE] (hace 7 días)" at bounding box center [440, 396] width 254 height 63
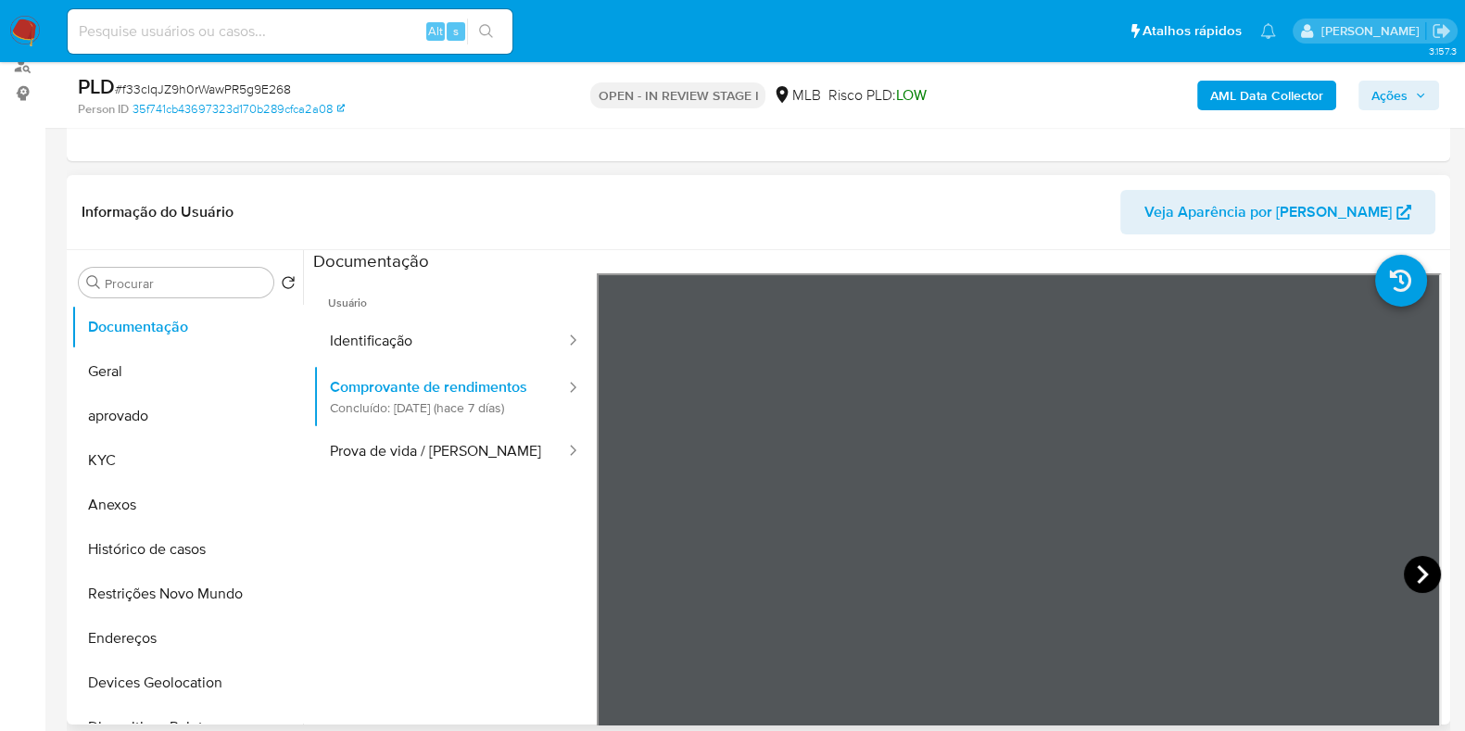
click at [1417, 581] on icon at bounding box center [1422, 574] width 37 height 37
click at [1404, 576] on icon at bounding box center [1422, 574] width 37 height 37
click at [1410, 576] on icon at bounding box center [1422, 574] width 37 height 37
click at [619, 572] on icon at bounding box center [619, 574] width 37 height 37
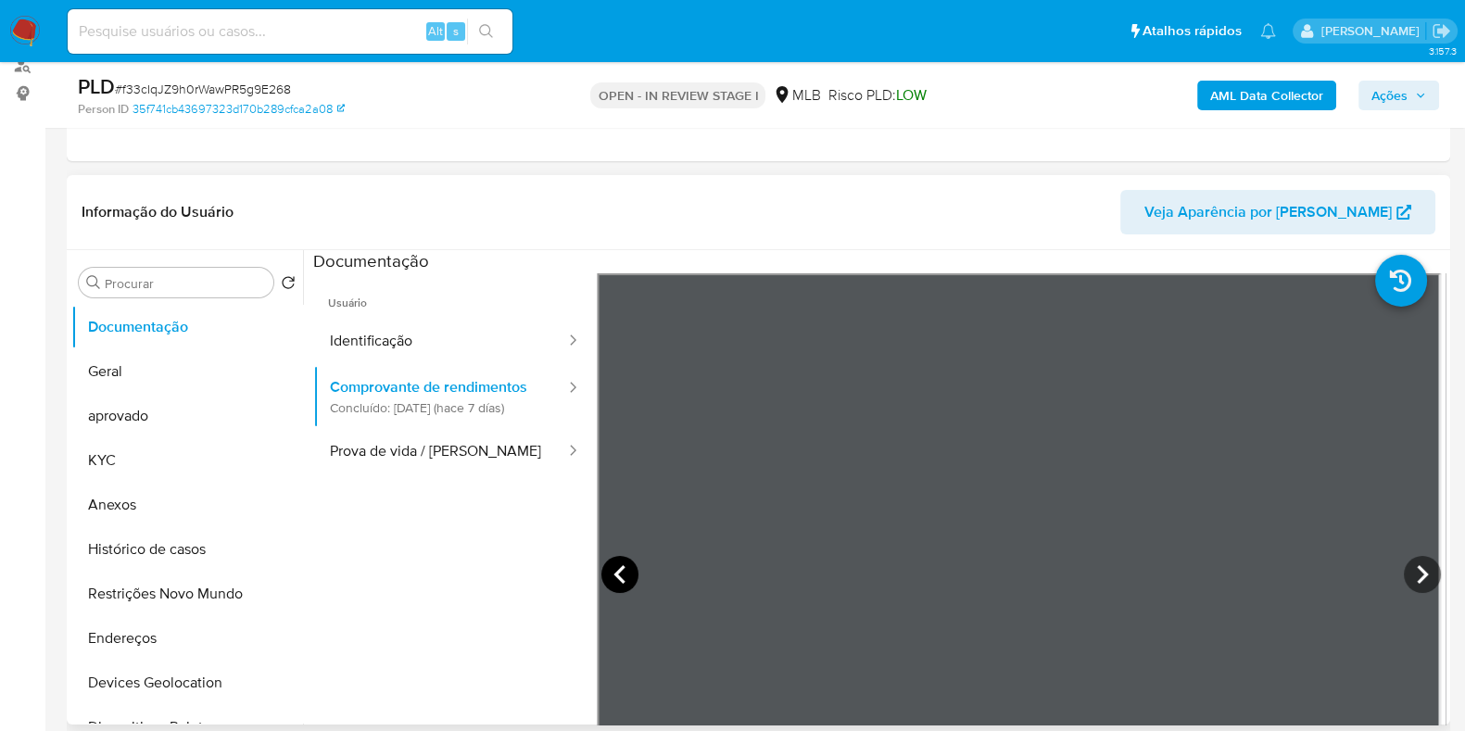
click at [619, 572] on icon at bounding box center [619, 574] width 37 height 37
click at [132, 469] on button "KYC" at bounding box center [179, 460] width 217 height 44
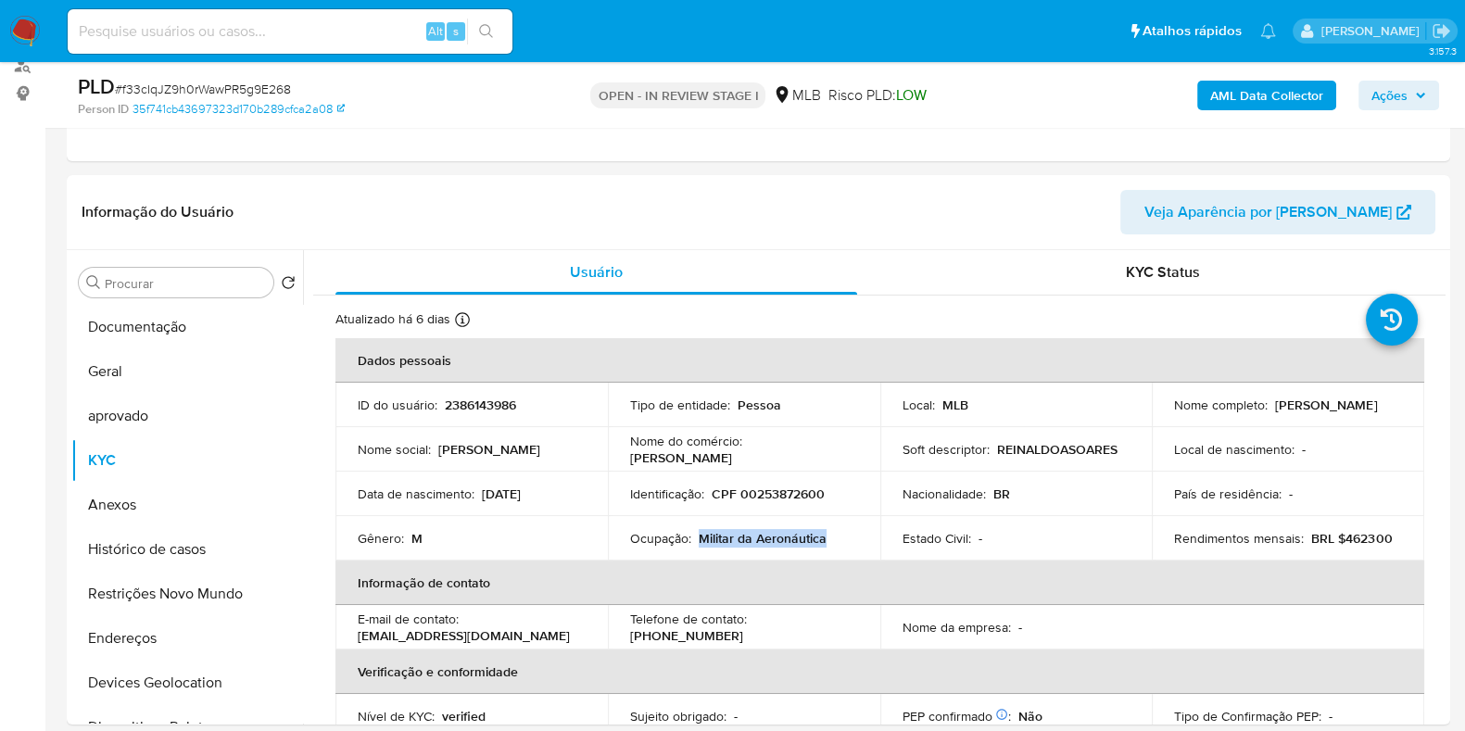
drag, startPoint x: 698, startPoint y: 533, endPoint x: 827, endPoint y: 535, distance: 129.7
click at [827, 535] on div "Ocupação : Militar da Aeronáutica" at bounding box center [744, 538] width 228 height 17
copy p "Militar da Aeronáutica"
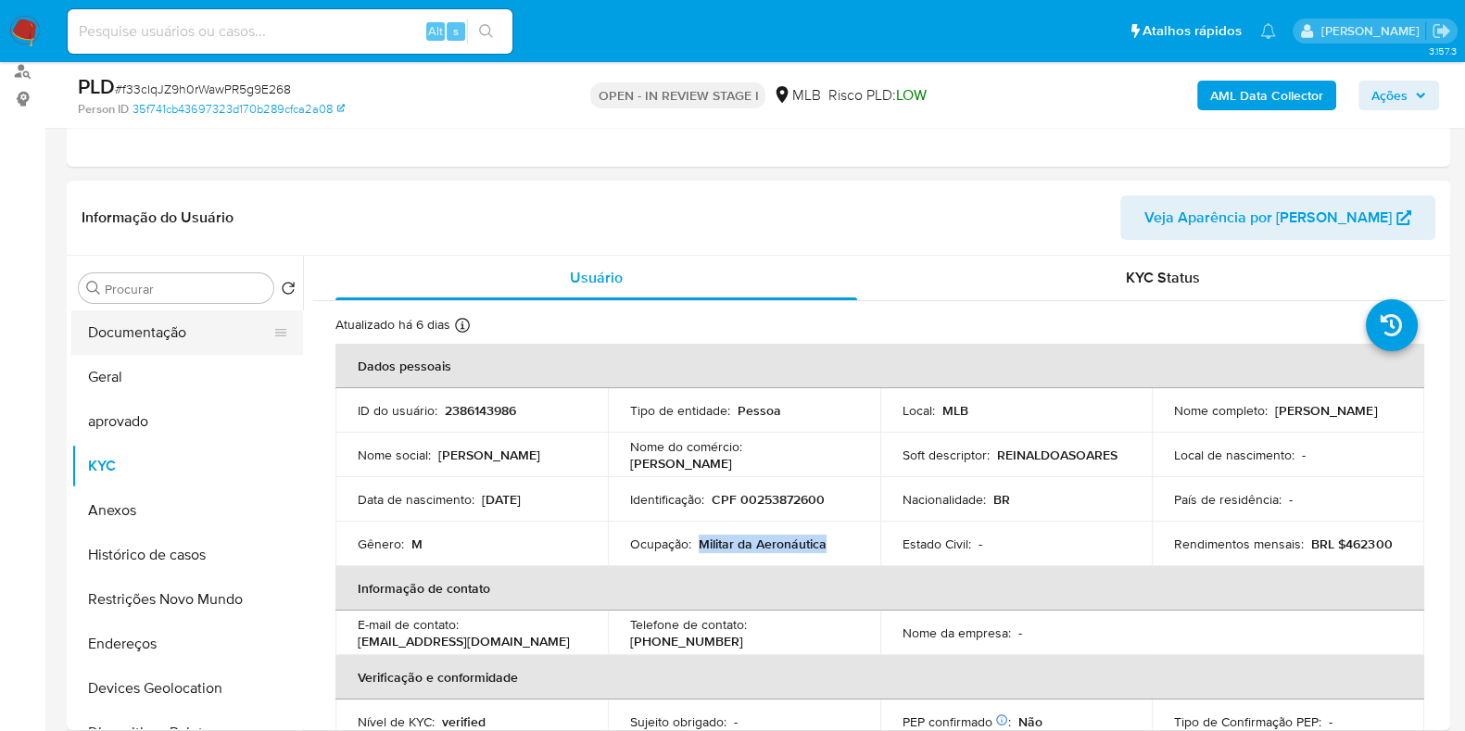
click at [148, 317] on button "Documentação" at bounding box center [179, 332] width 217 height 44
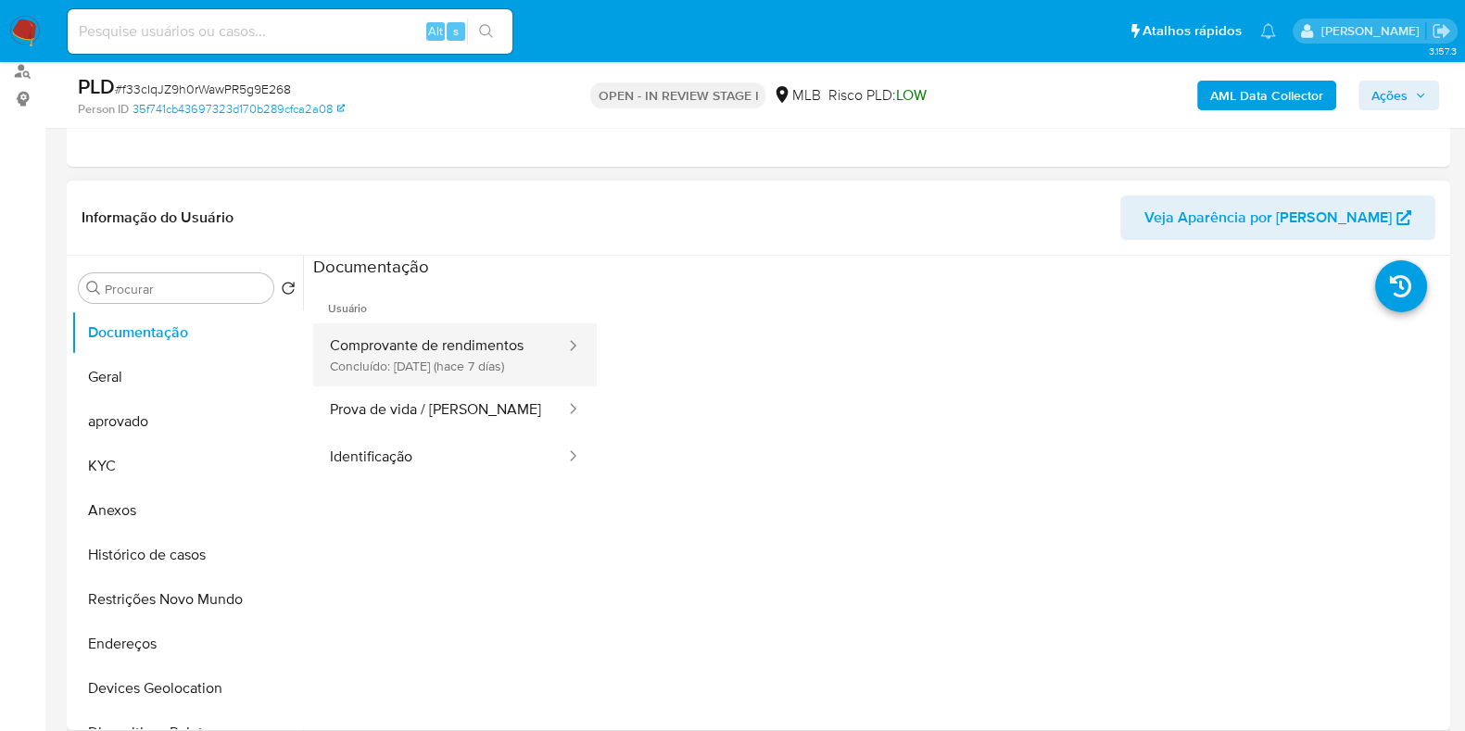
click at [390, 386] on button "Comprovante de rendimentos Concluído: [DATE] (hace 7 días)" at bounding box center [440, 354] width 254 height 63
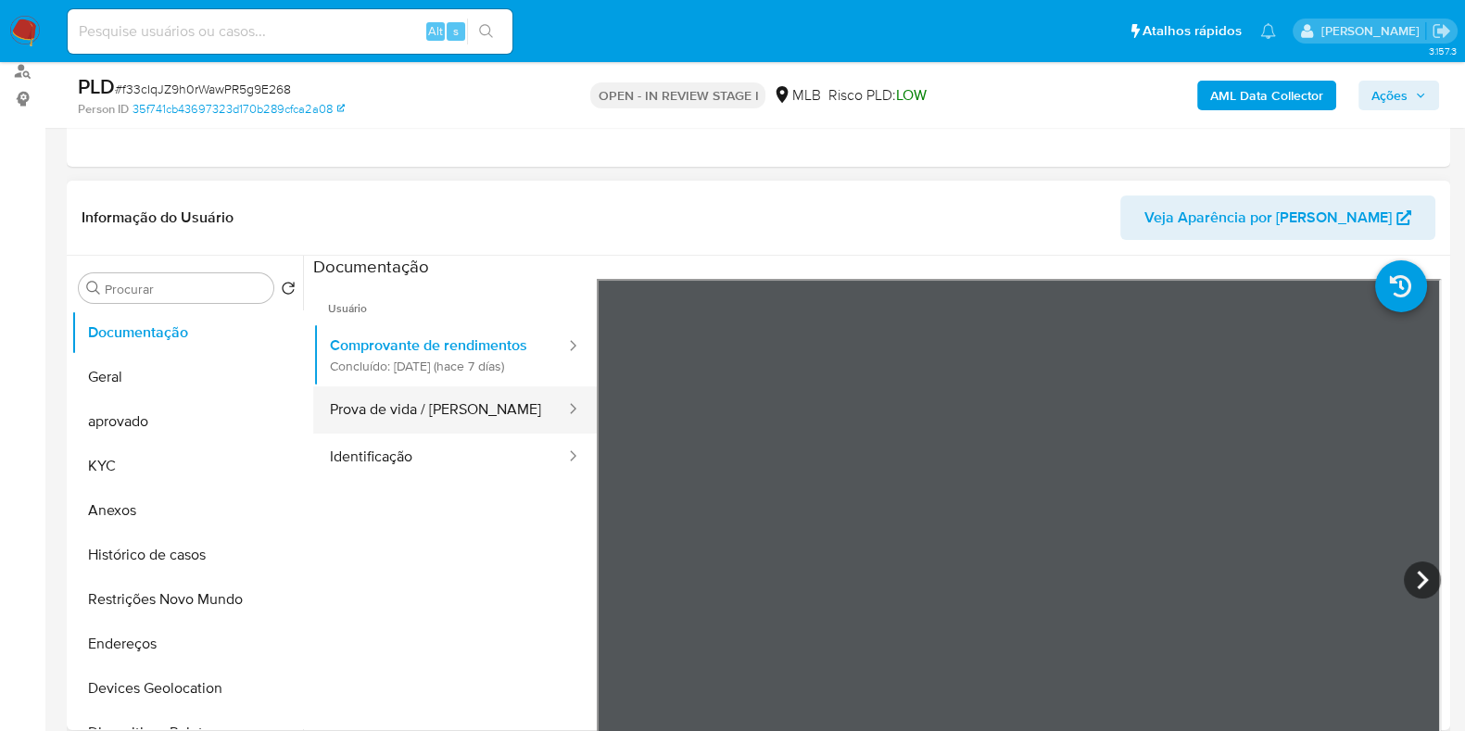
click at [401, 403] on button "Prova de vida / [PERSON_NAME]" at bounding box center [440, 409] width 254 height 47
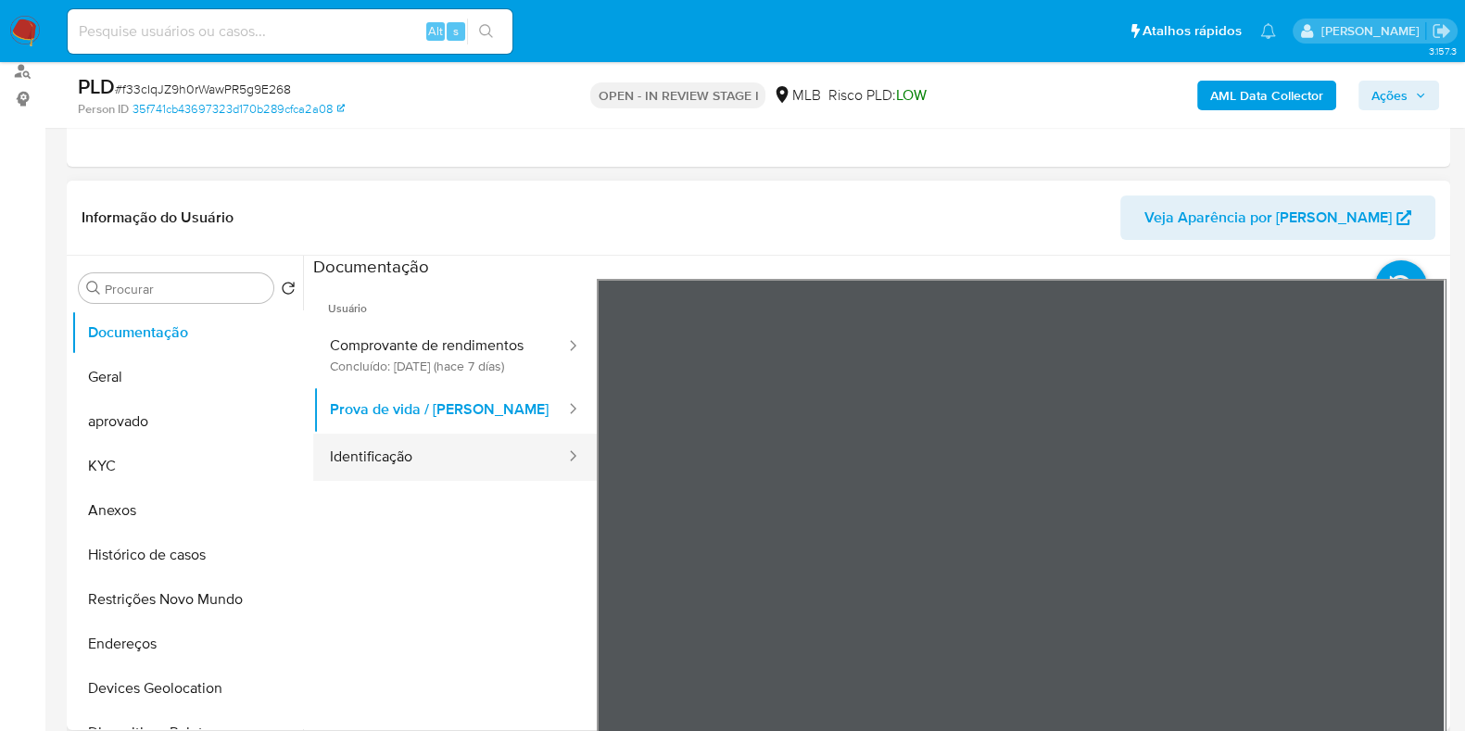
click at [428, 481] on button "Identificação" at bounding box center [440, 457] width 254 height 47
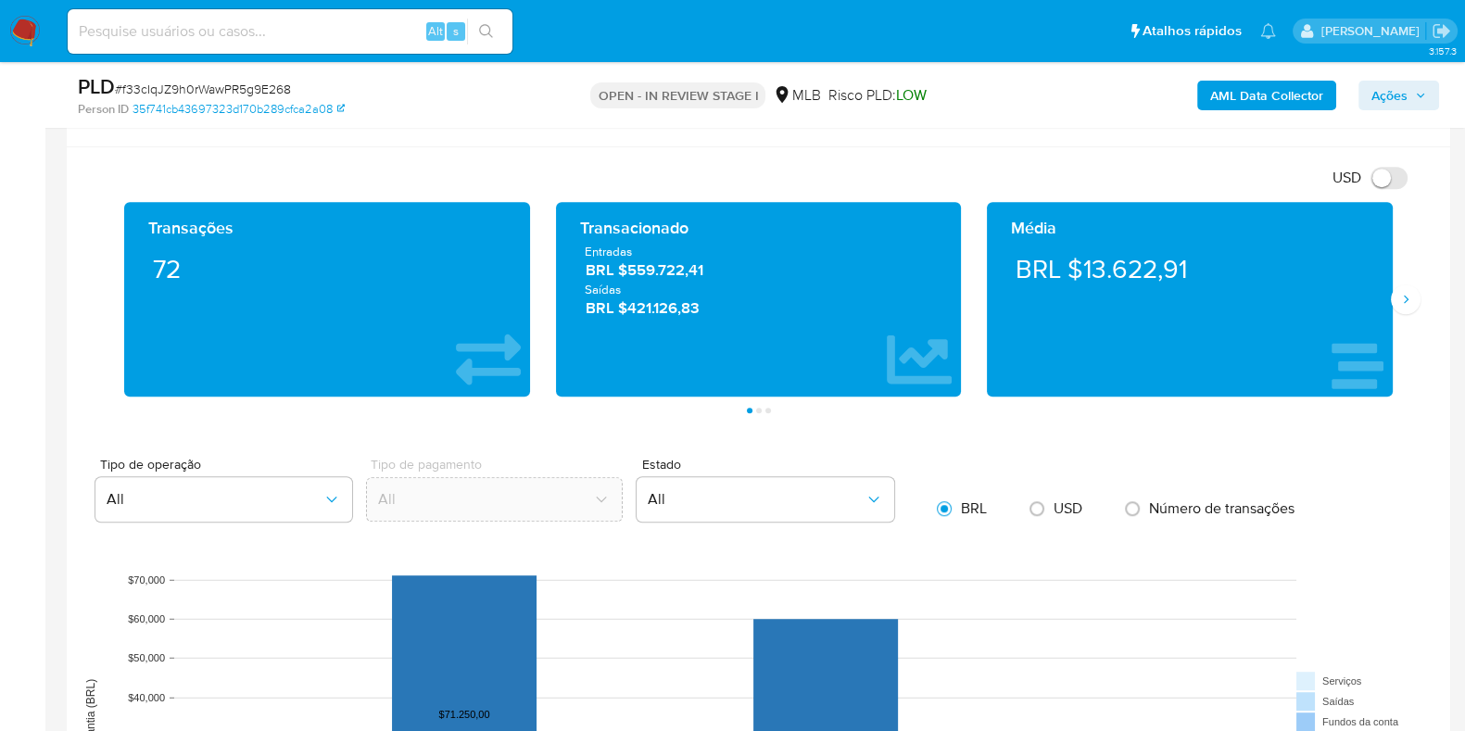
scroll to position [1152, 0]
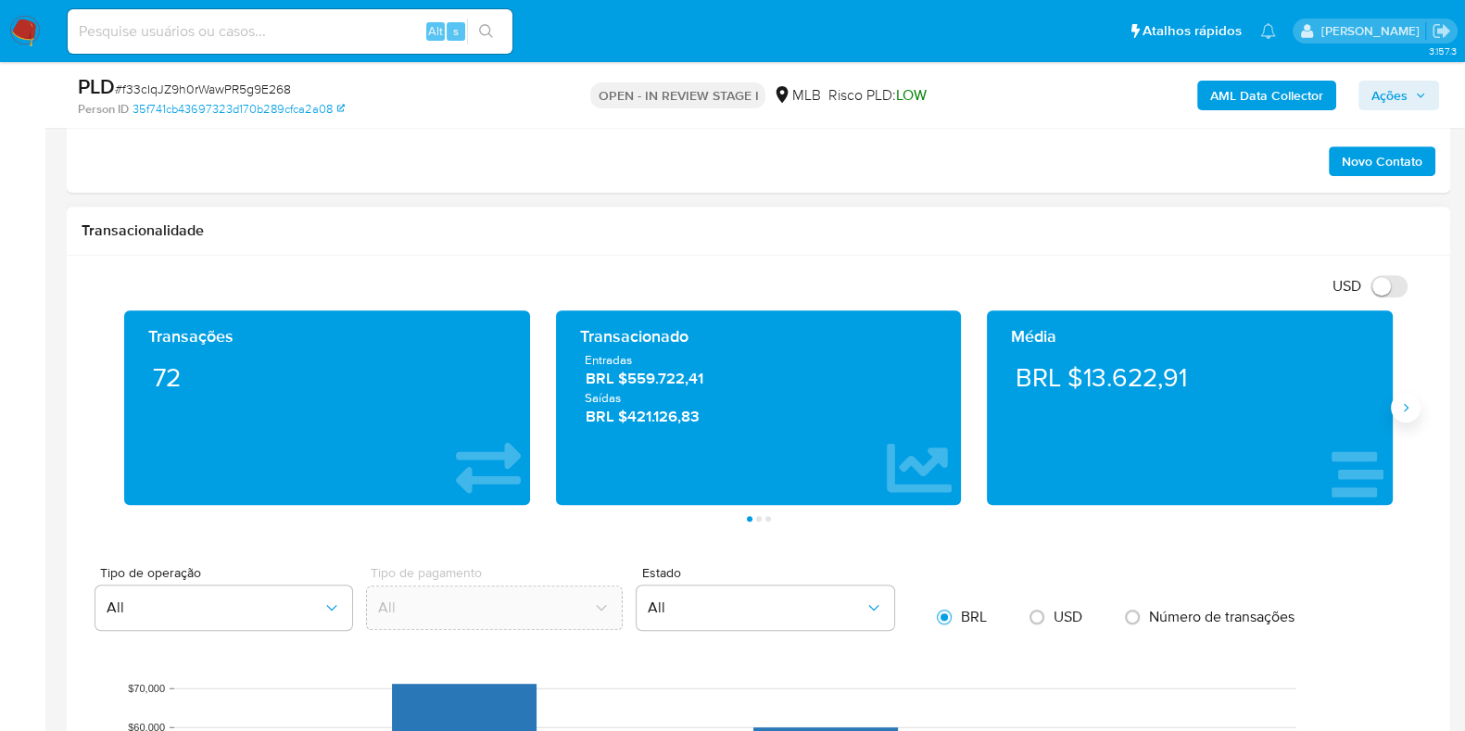
click at [1404, 409] on icon "Siguiente" at bounding box center [1406, 407] width 5 height 8
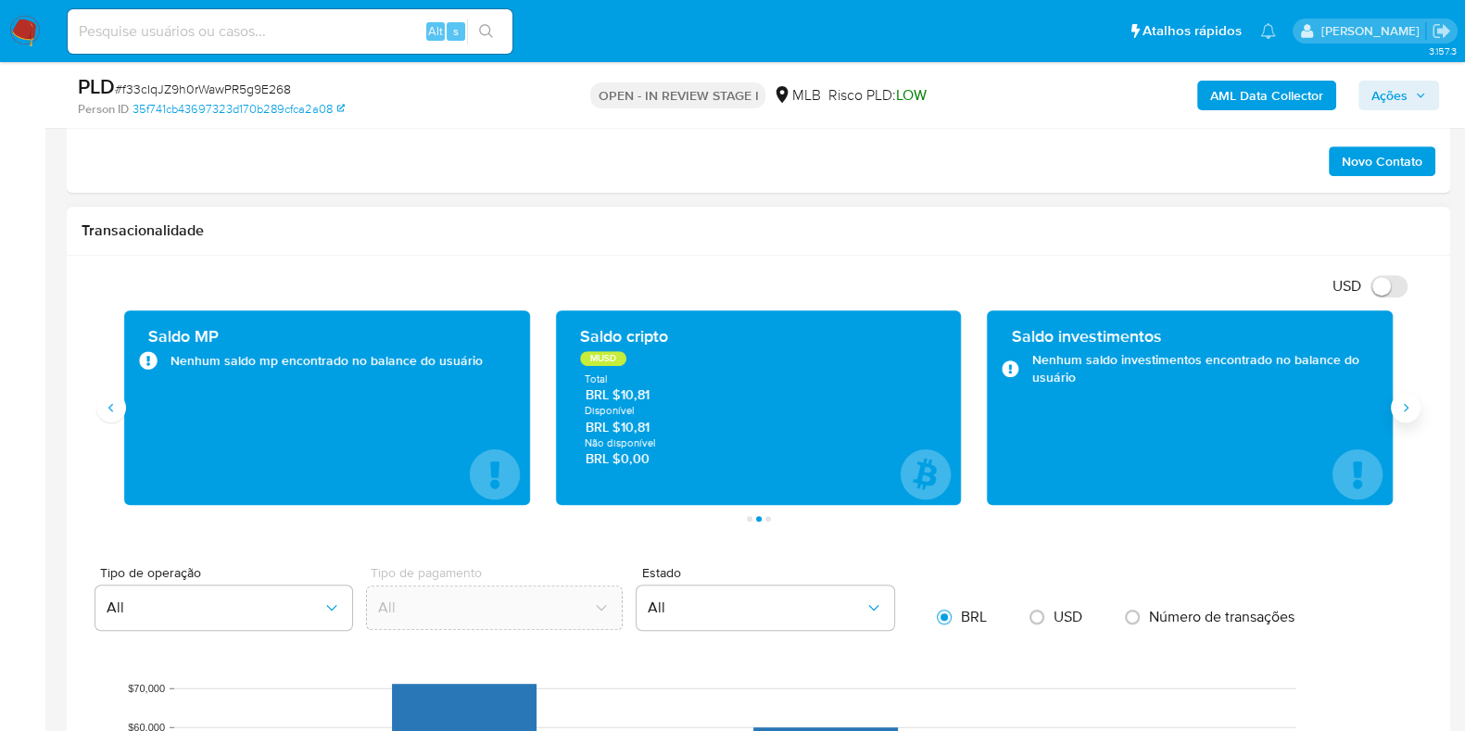
click at [1404, 409] on icon "Siguiente" at bounding box center [1406, 407] width 5 height 8
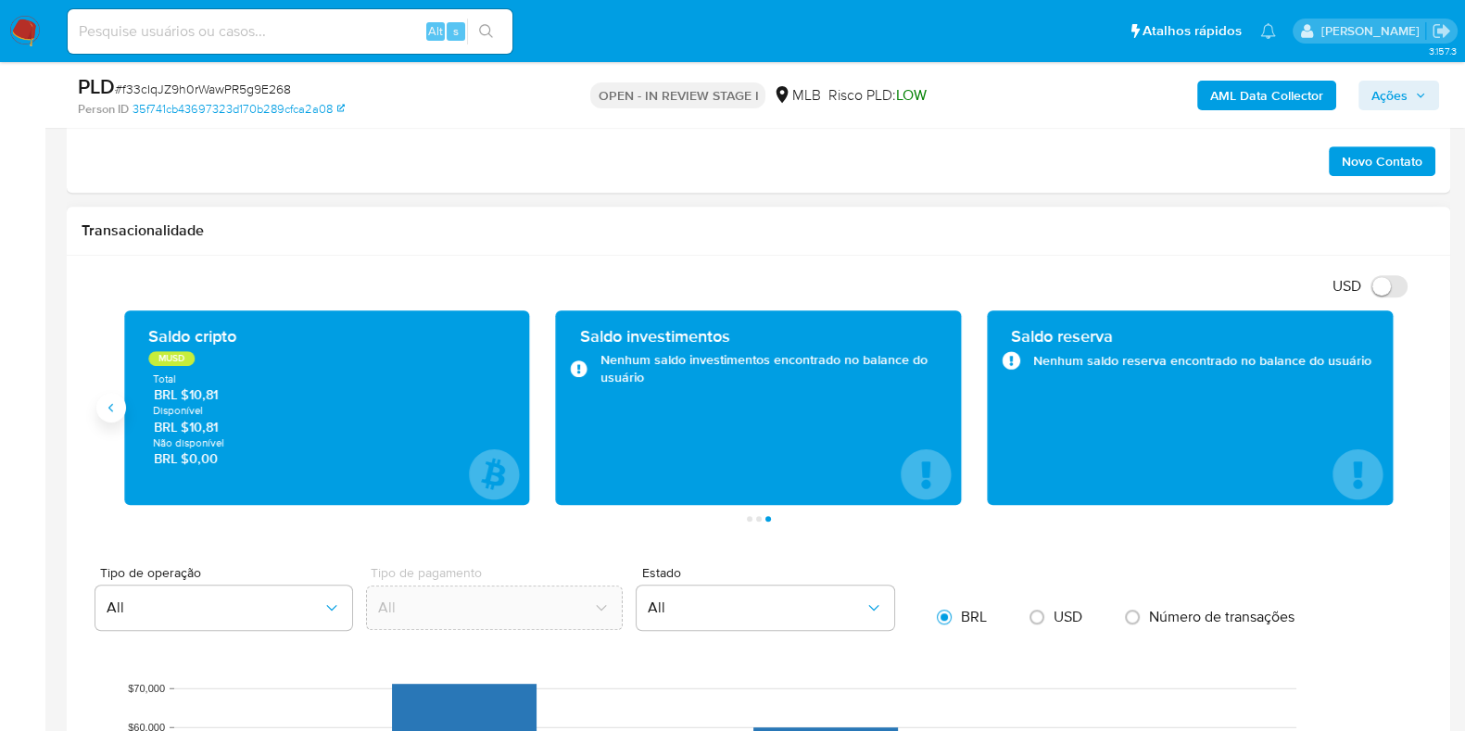
click at [115, 397] on button "Anterior" at bounding box center [111, 408] width 30 height 30
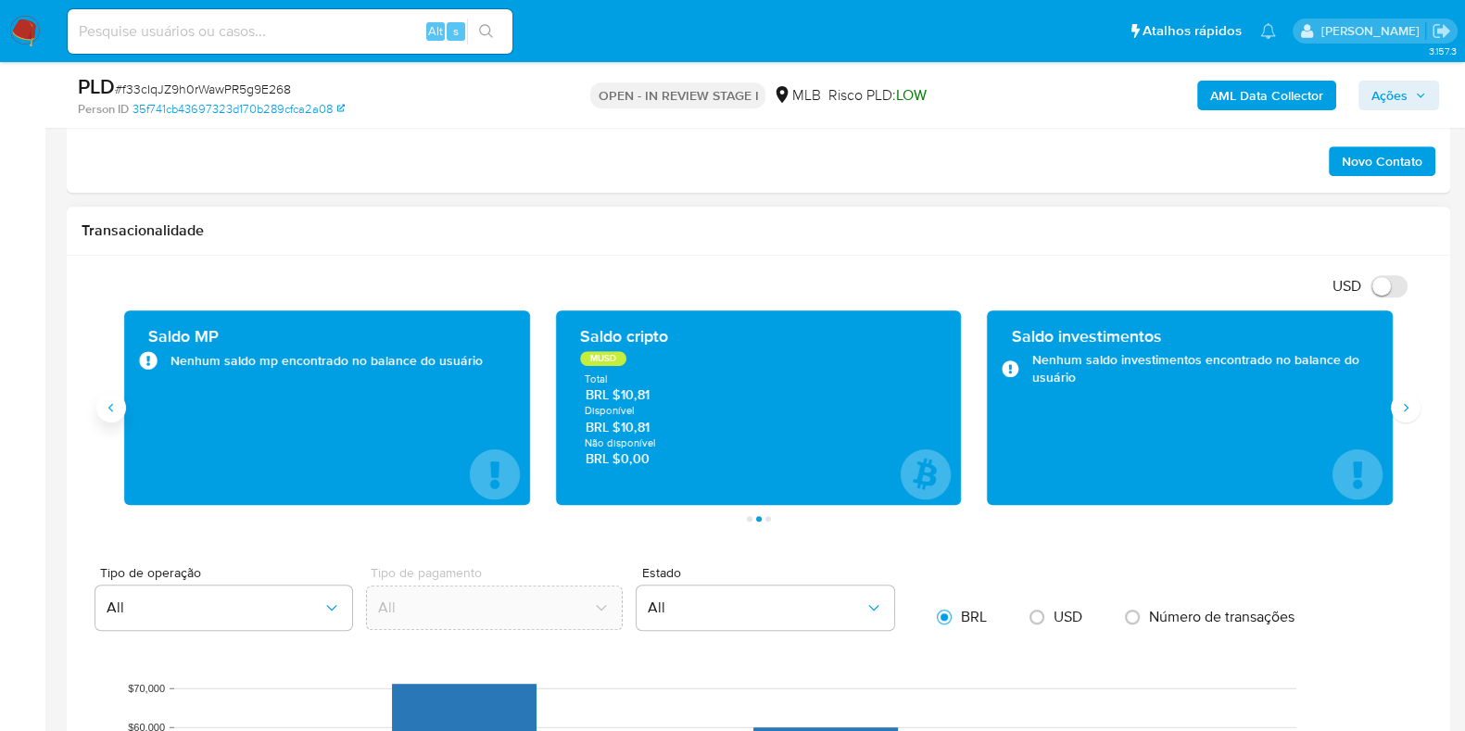
click at [115, 397] on button "Anterior" at bounding box center [111, 408] width 30 height 30
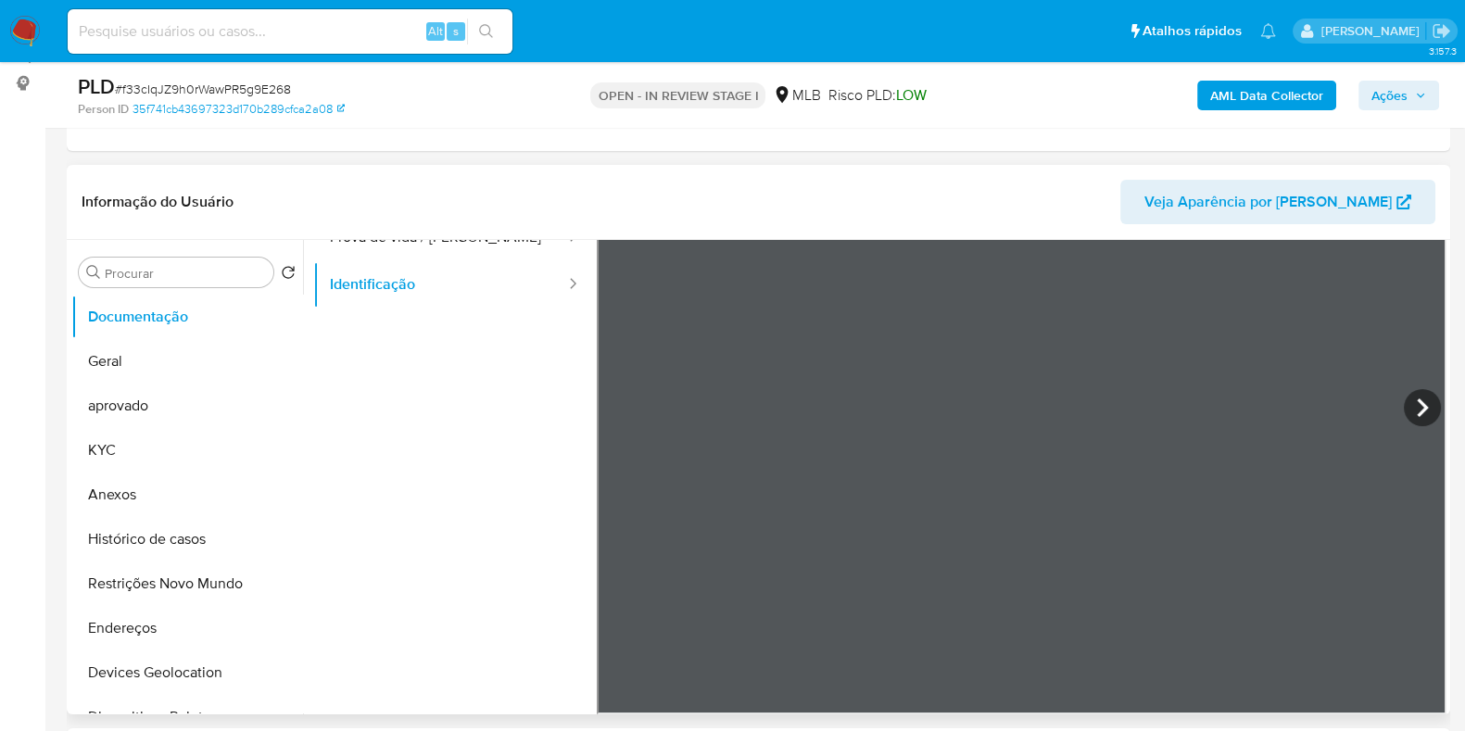
scroll to position [225, 0]
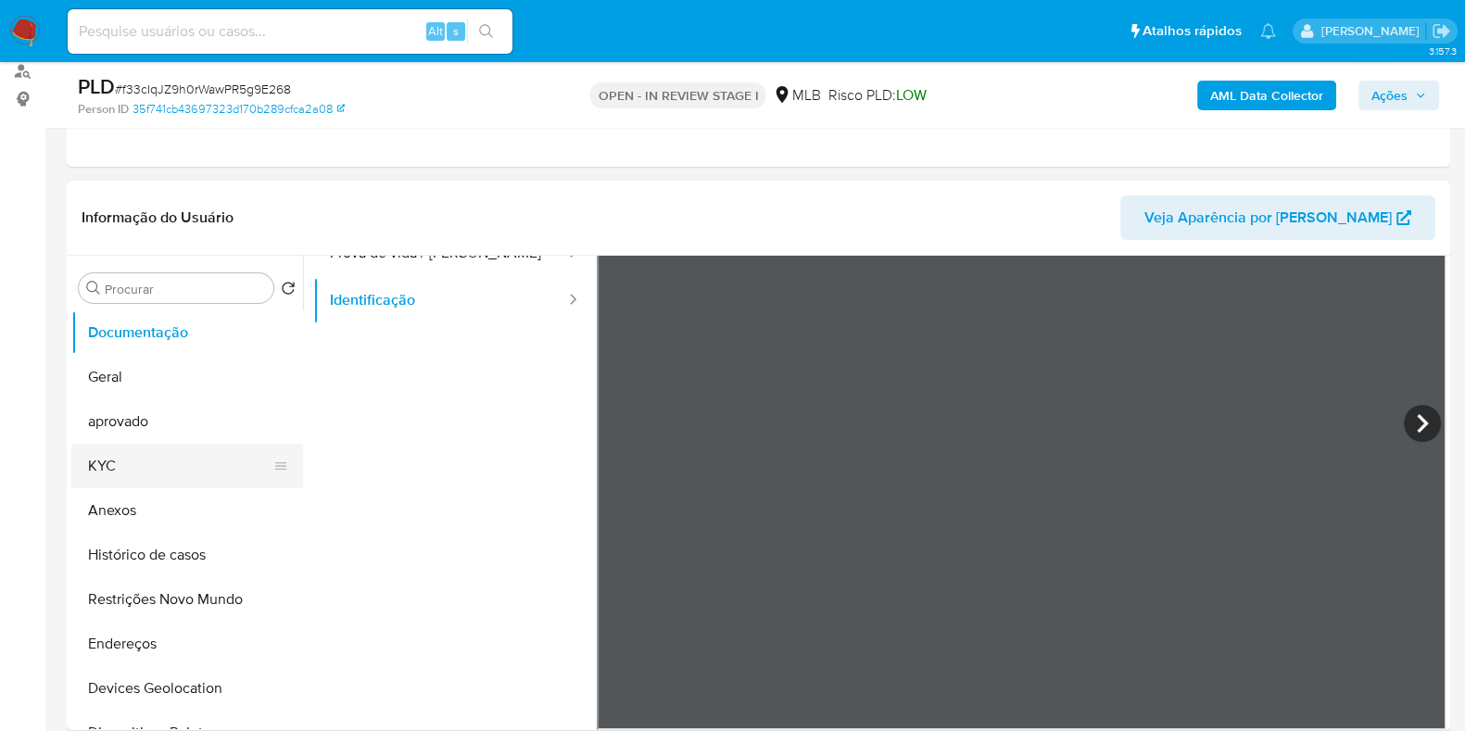
click at [166, 456] on button "KYC" at bounding box center [179, 466] width 217 height 44
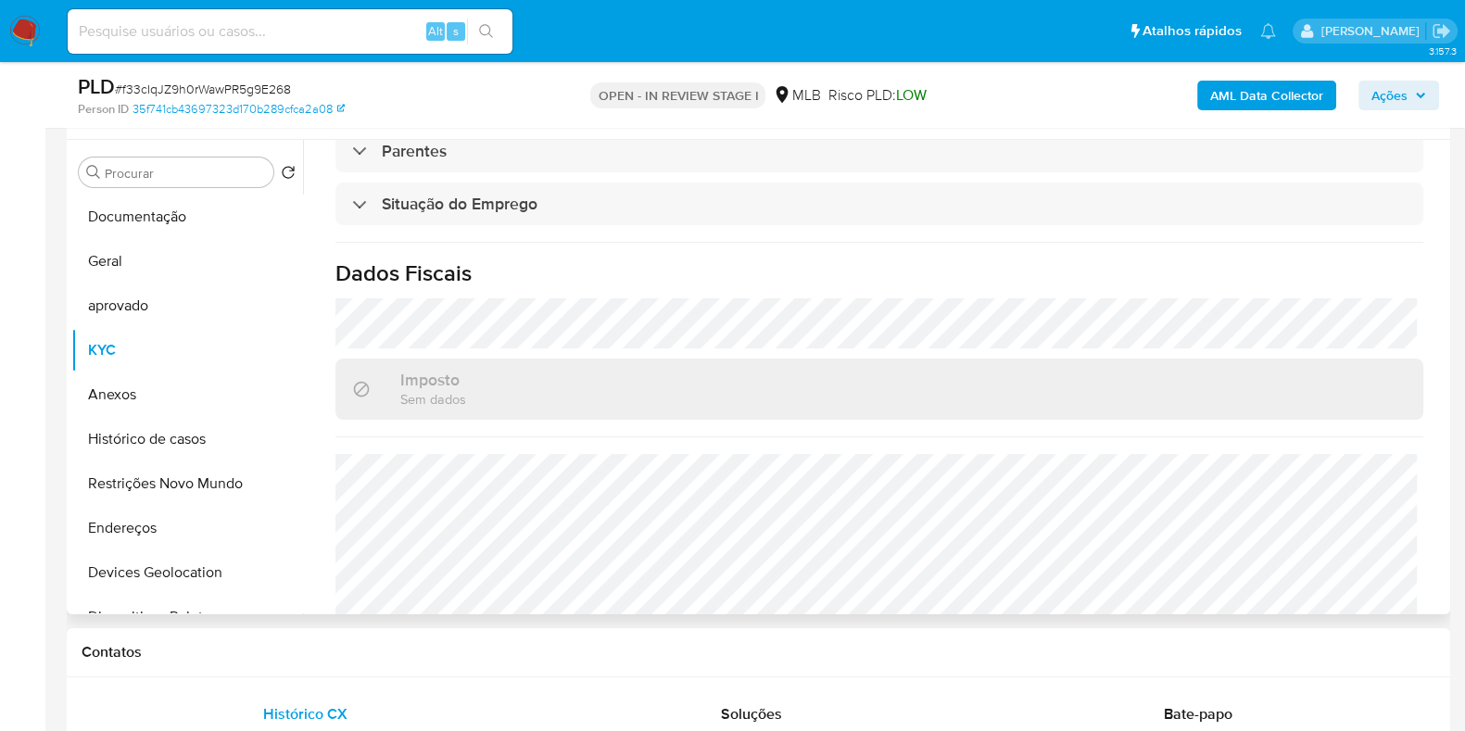
scroll to position [805, 0]
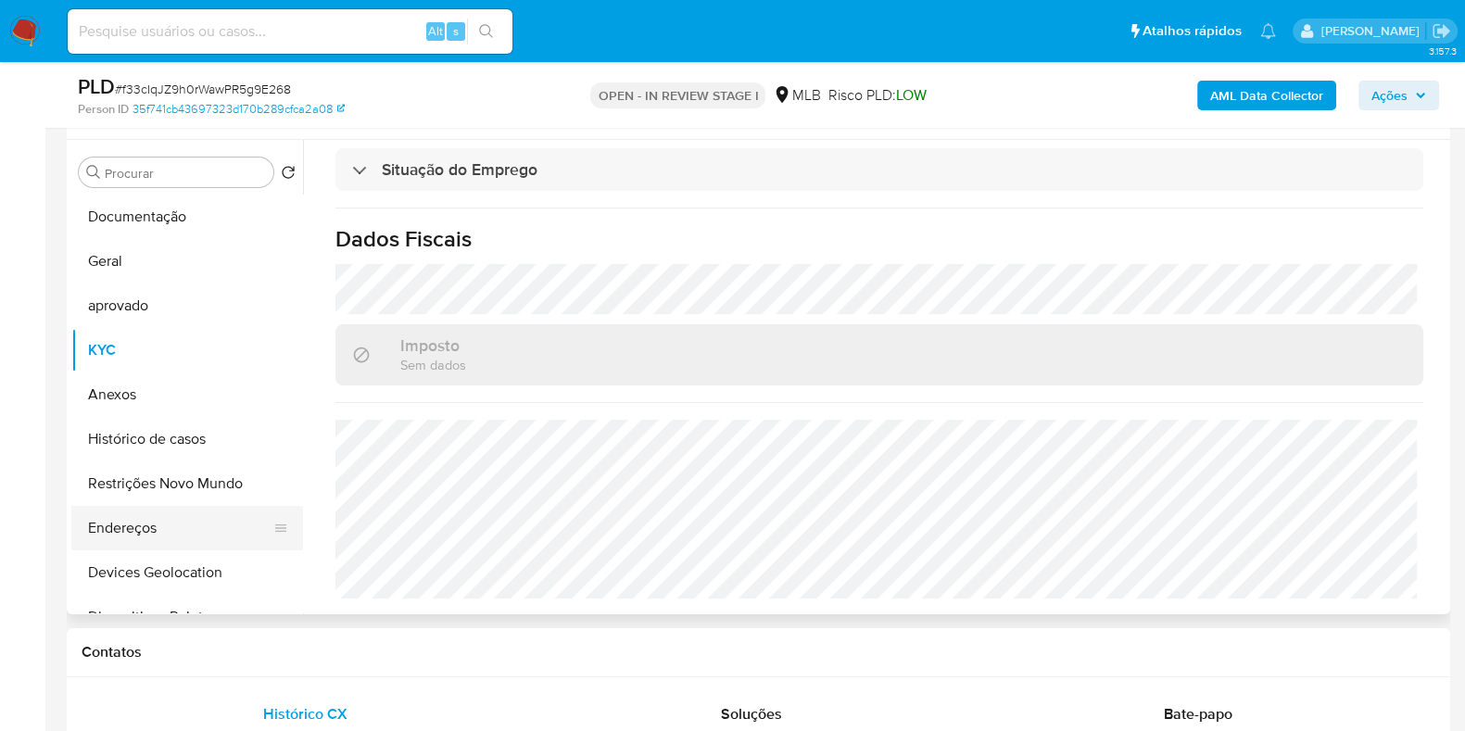
click at [171, 531] on button "Endereços" at bounding box center [179, 528] width 217 height 44
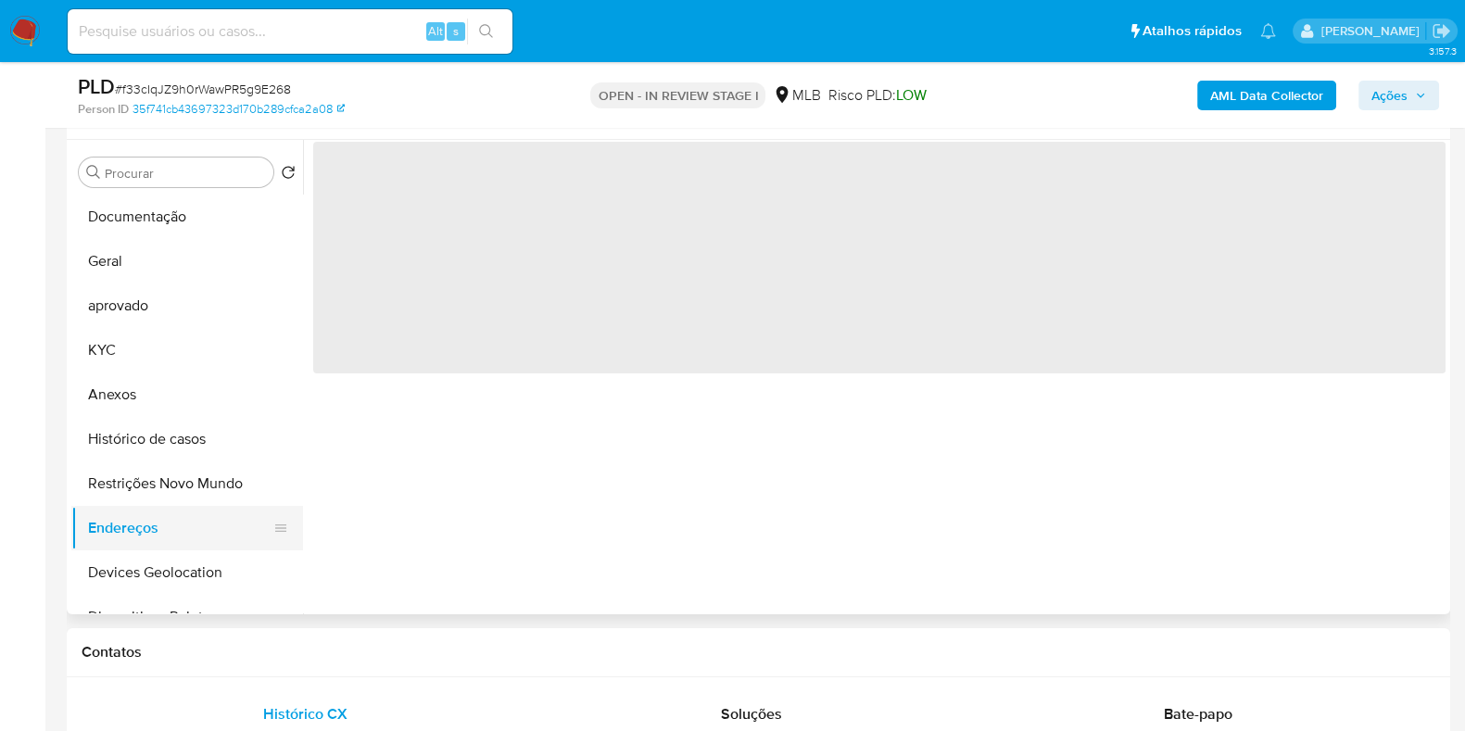
scroll to position [0, 0]
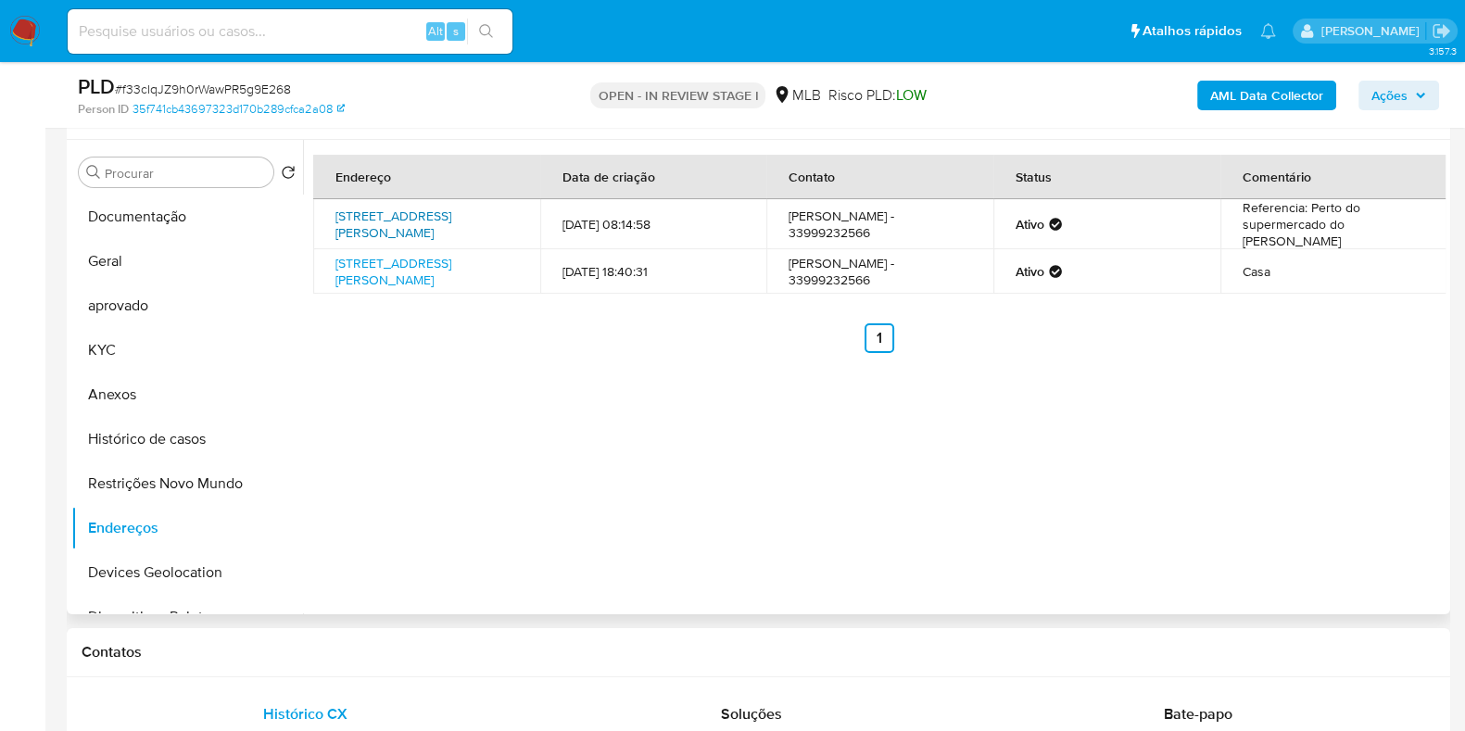
click at [451, 220] on link "[STREET_ADDRESS][PERSON_NAME]" at bounding box center [393, 224] width 116 height 35
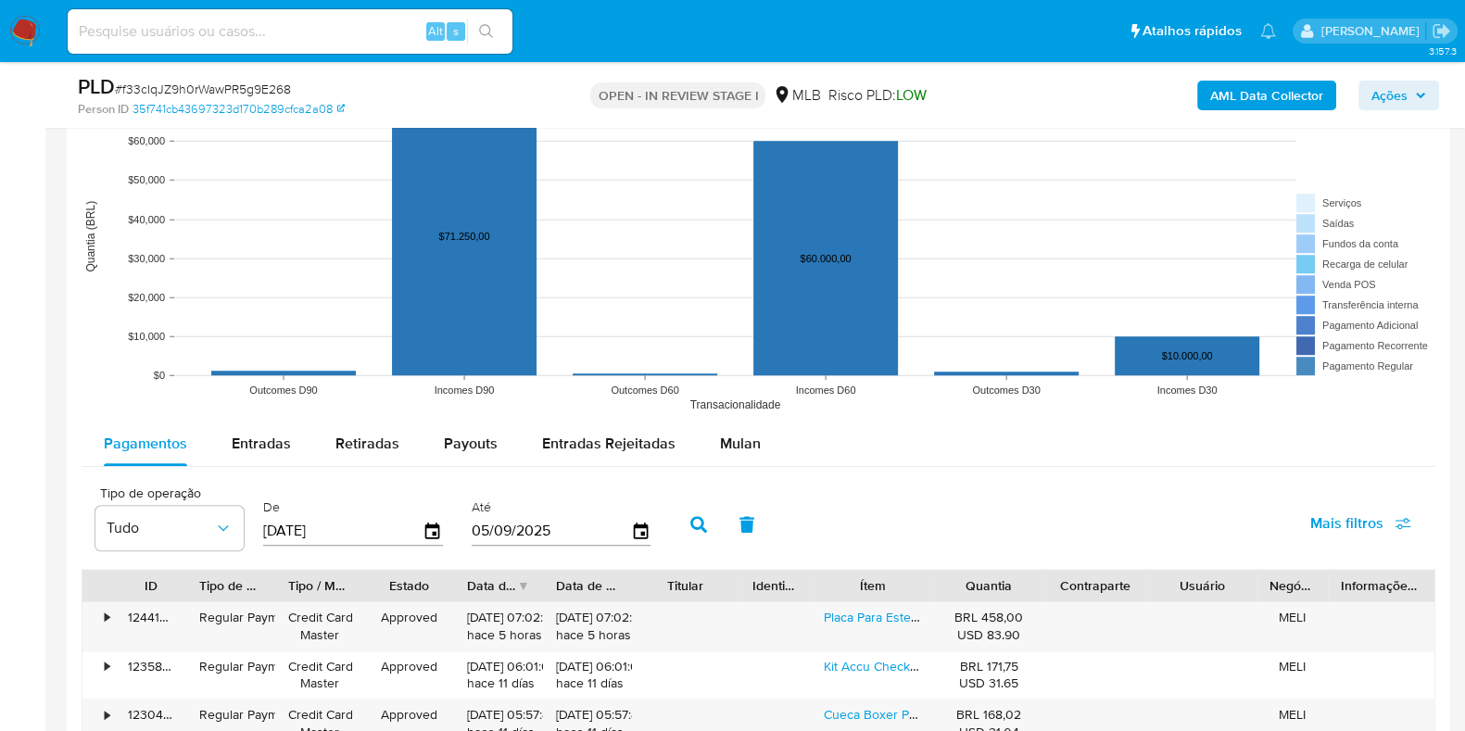
scroll to position [1962, 0]
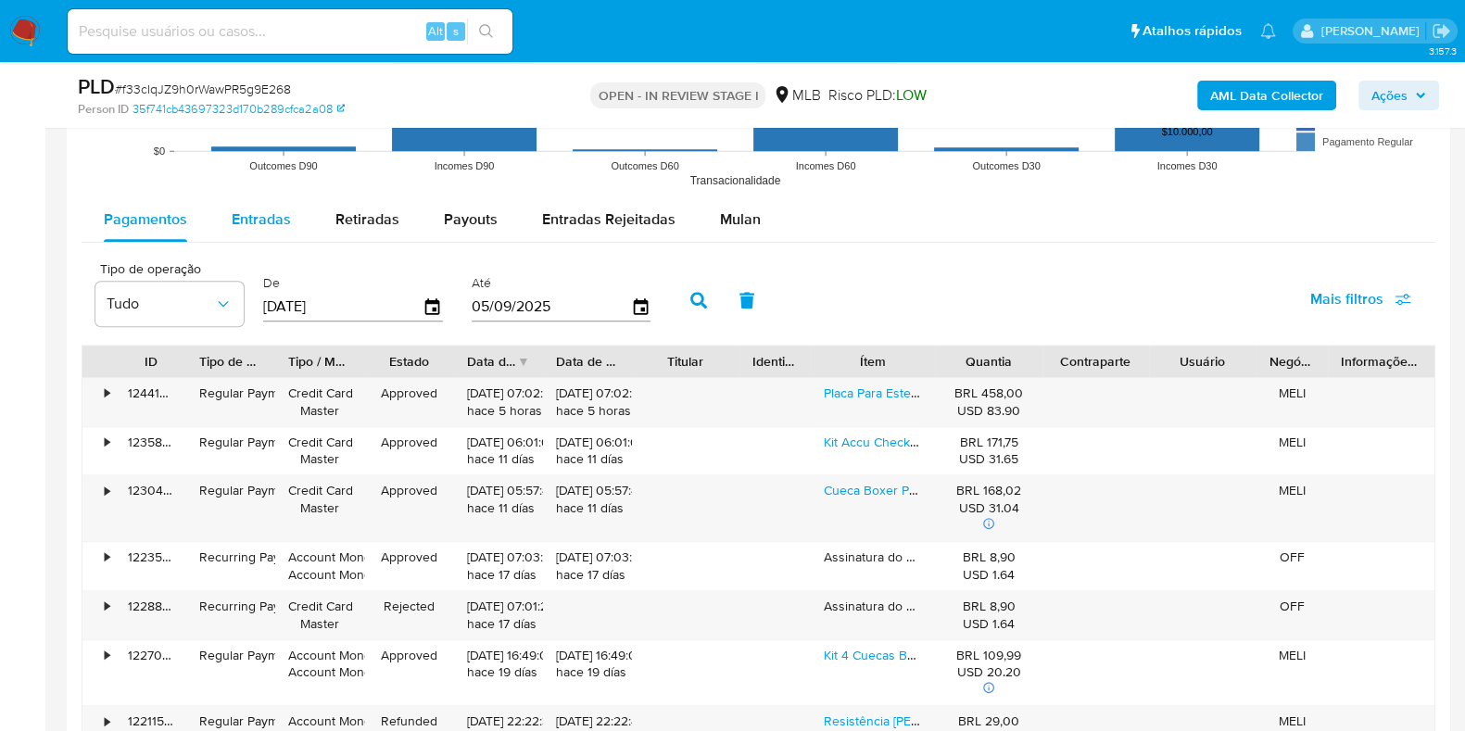
click at [258, 229] on div "Entradas" at bounding box center [261, 219] width 59 height 44
select select "10"
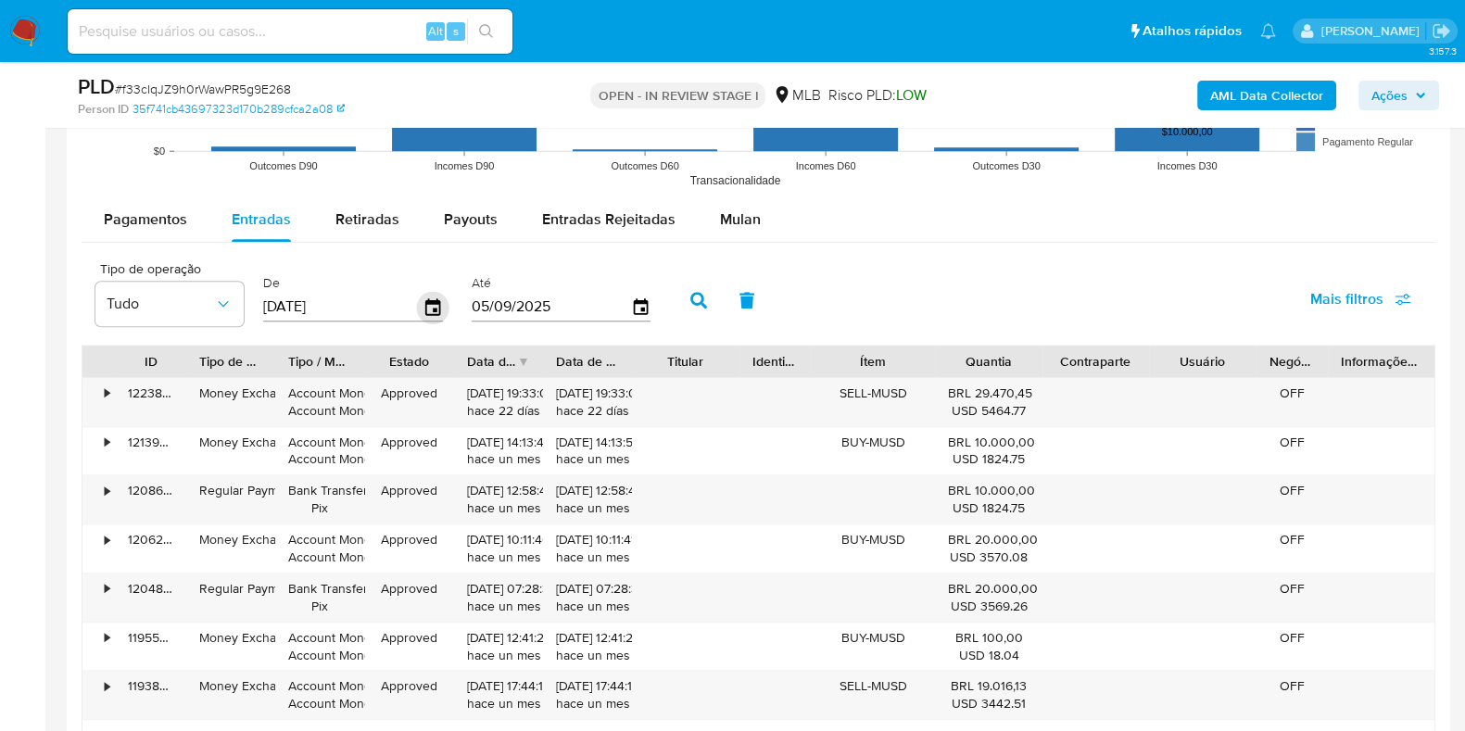
click at [436, 298] on icon "button" at bounding box center [433, 307] width 32 height 32
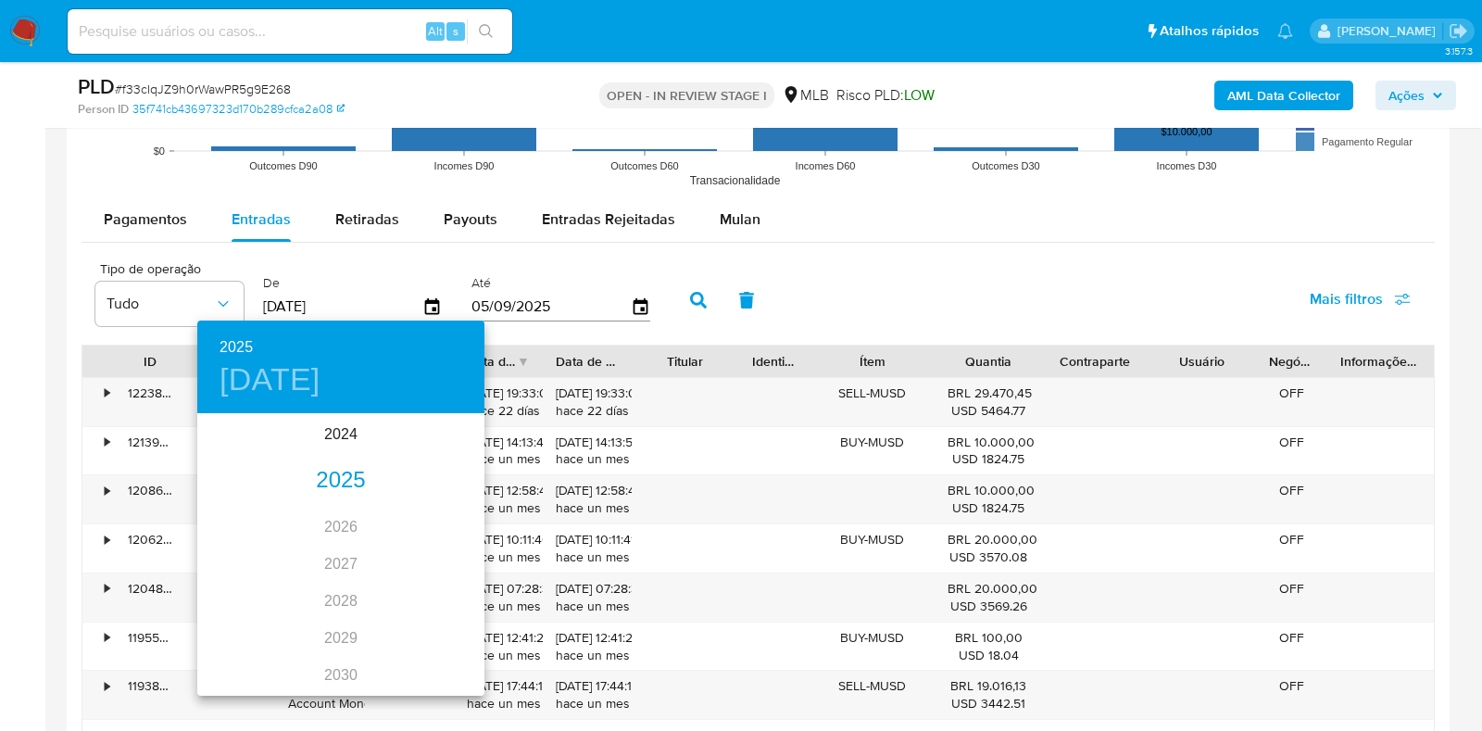
click at [347, 474] on div "2025" at bounding box center [340, 480] width 287 height 37
click at [422, 522] on div "jun." at bounding box center [436, 519] width 95 height 69
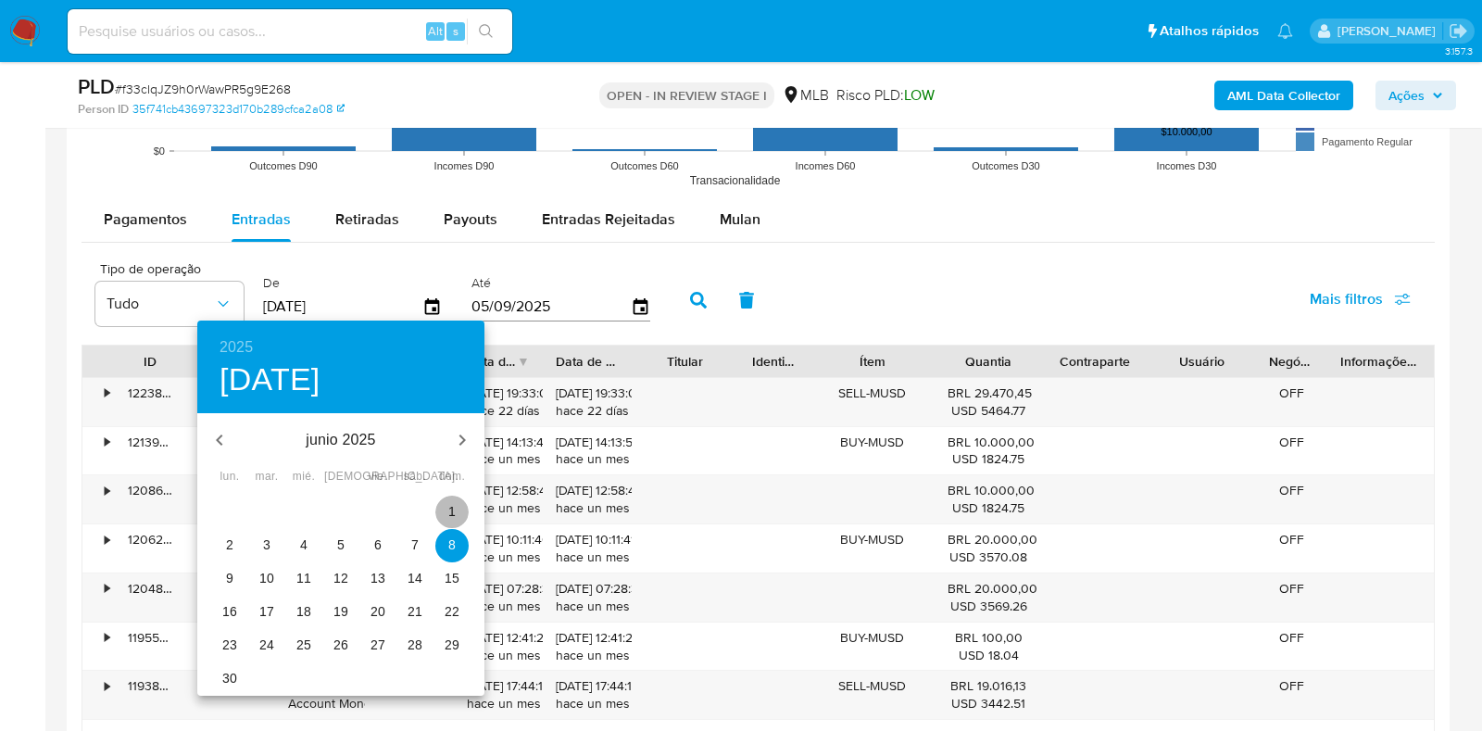
click at [457, 510] on span "1" at bounding box center [451, 511] width 33 height 19
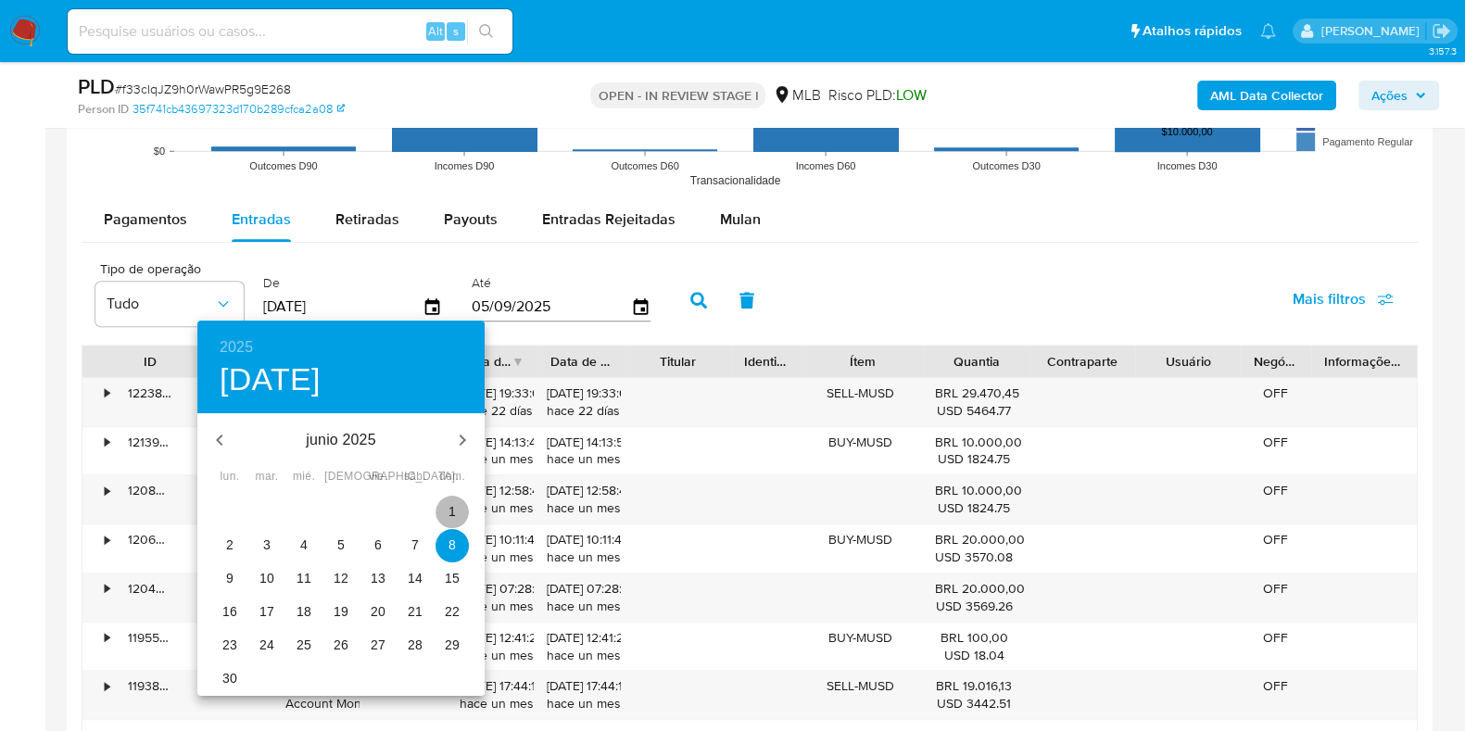
type input "[DATE]"
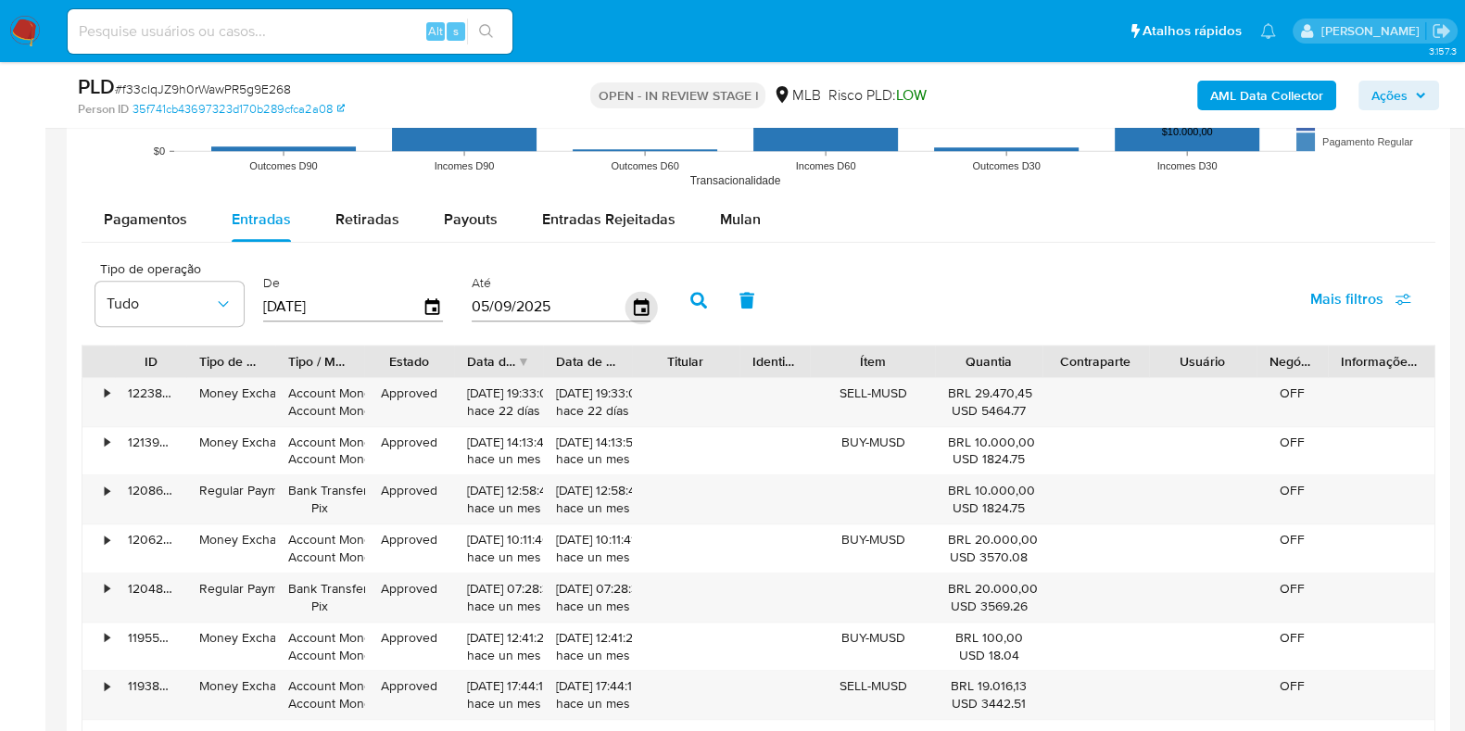
click at [639, 313] on icon "button" at bounding box center [640, 307] width 32 height 32
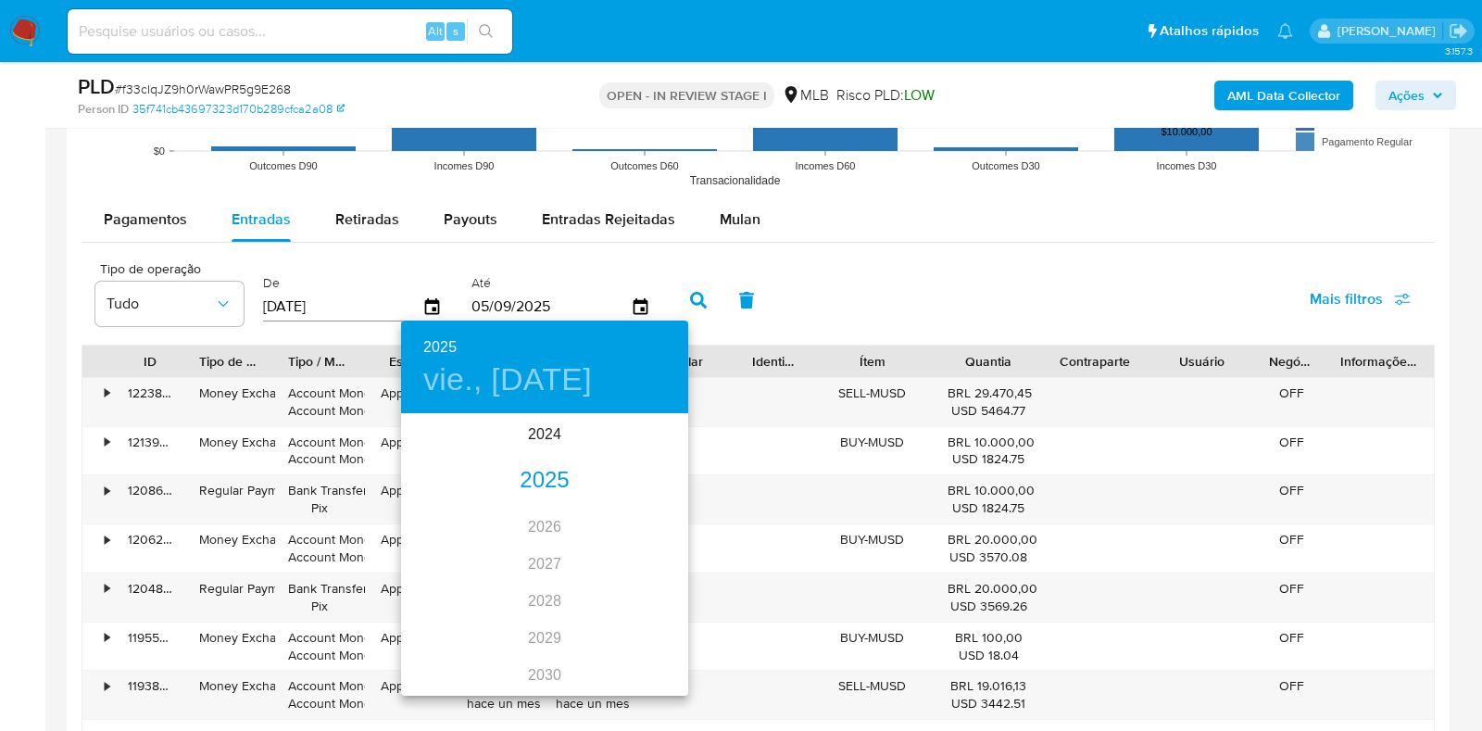
click at [558, 481] on div "2025" at bounding box center [544, 480] width 287 height 37
click at [639, 525] on div "jun." at bounding box center [640, 519] width 95 height 69
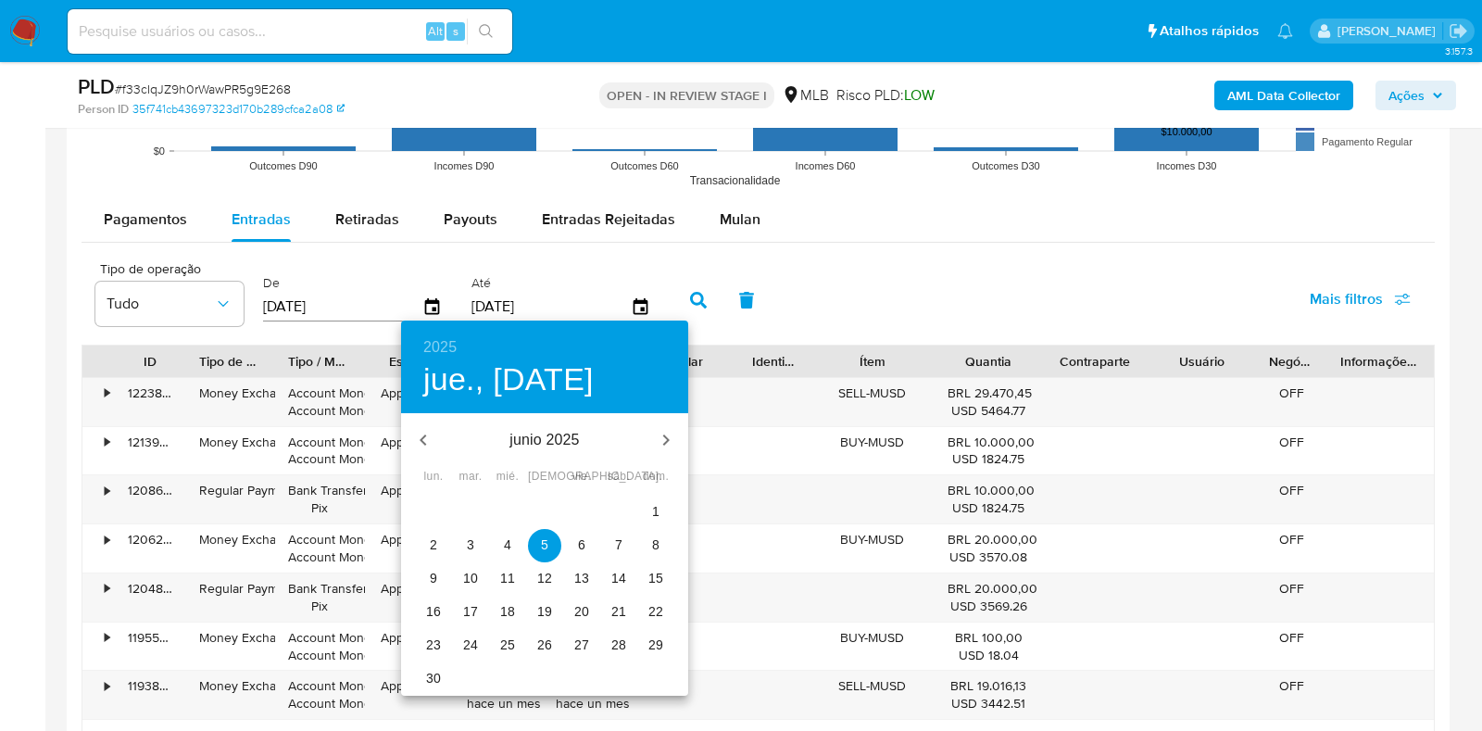
click at [433, 675] on p "30" at bounding box center [433, 678] width 15 height 19
type input "[DATE]"
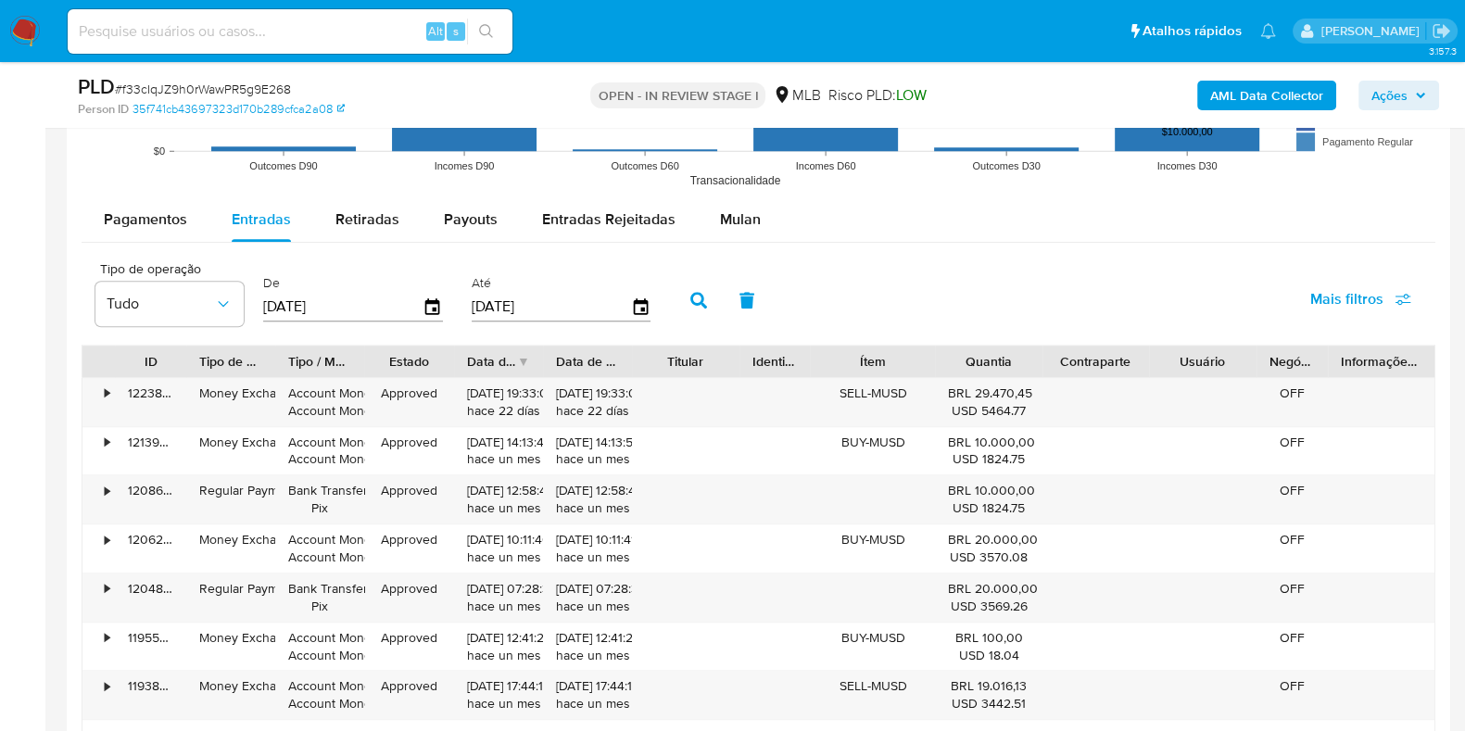
click at [690, 305] on icon "button" at bounding box center [698, 300] width 17 height 17
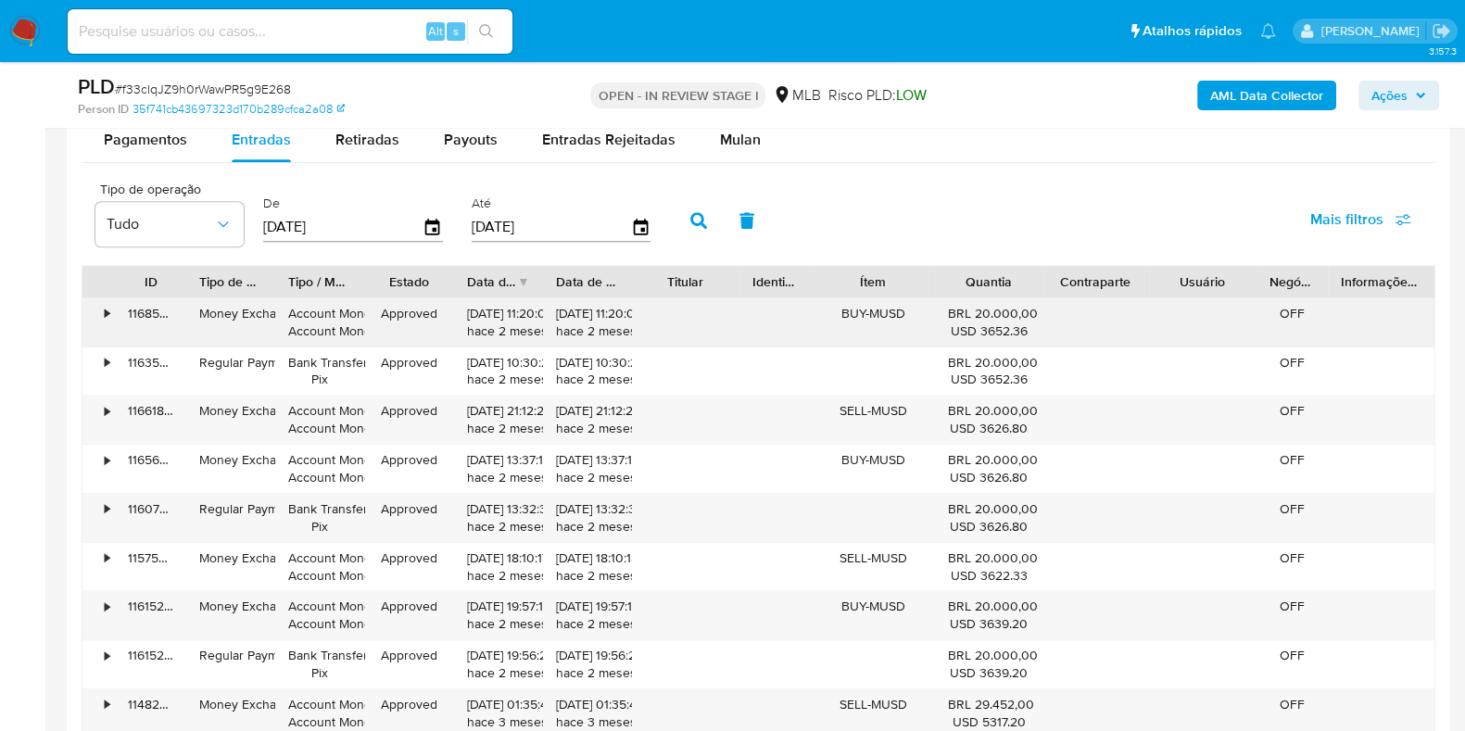
scroll to position [2078, 0]
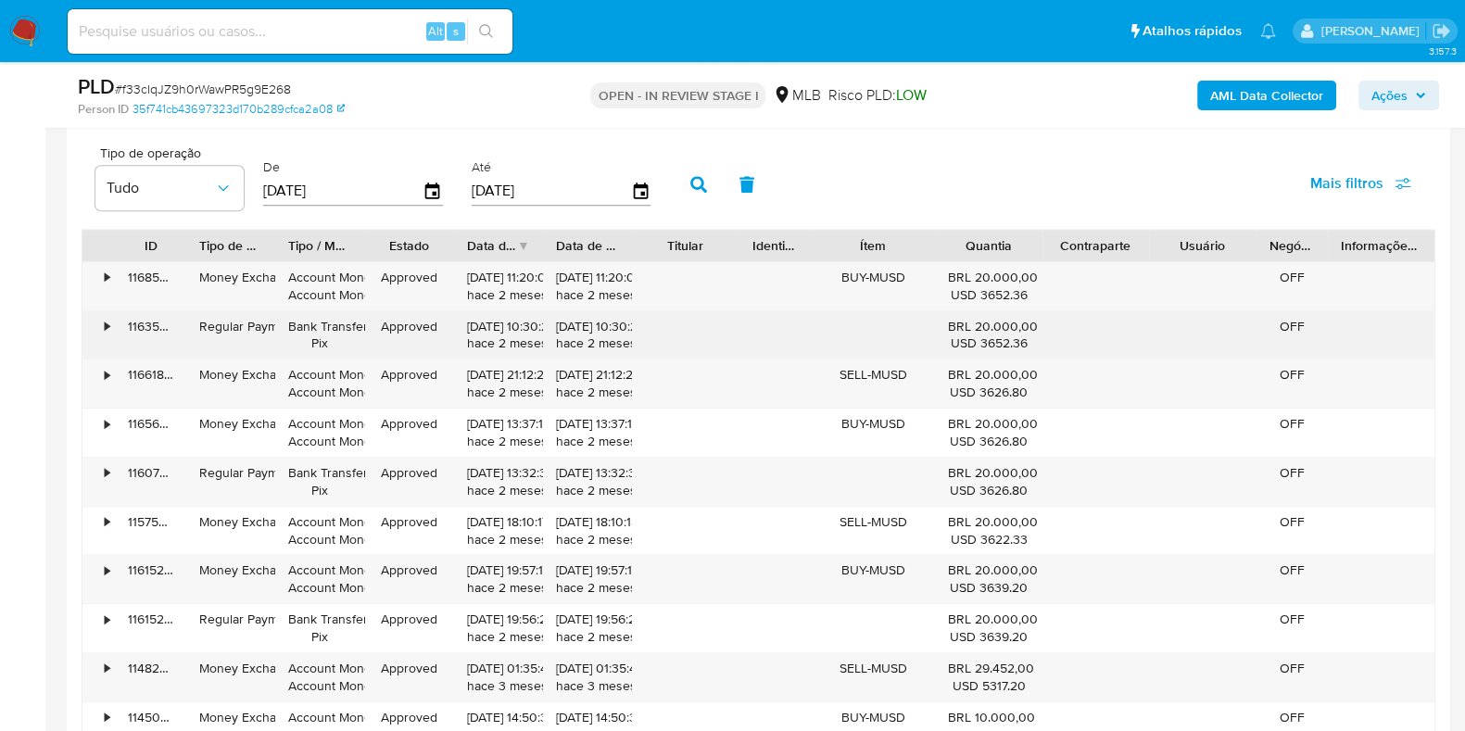
click at [101, 321] on div "•" at bounding box center [98, 335] width 32 height 48
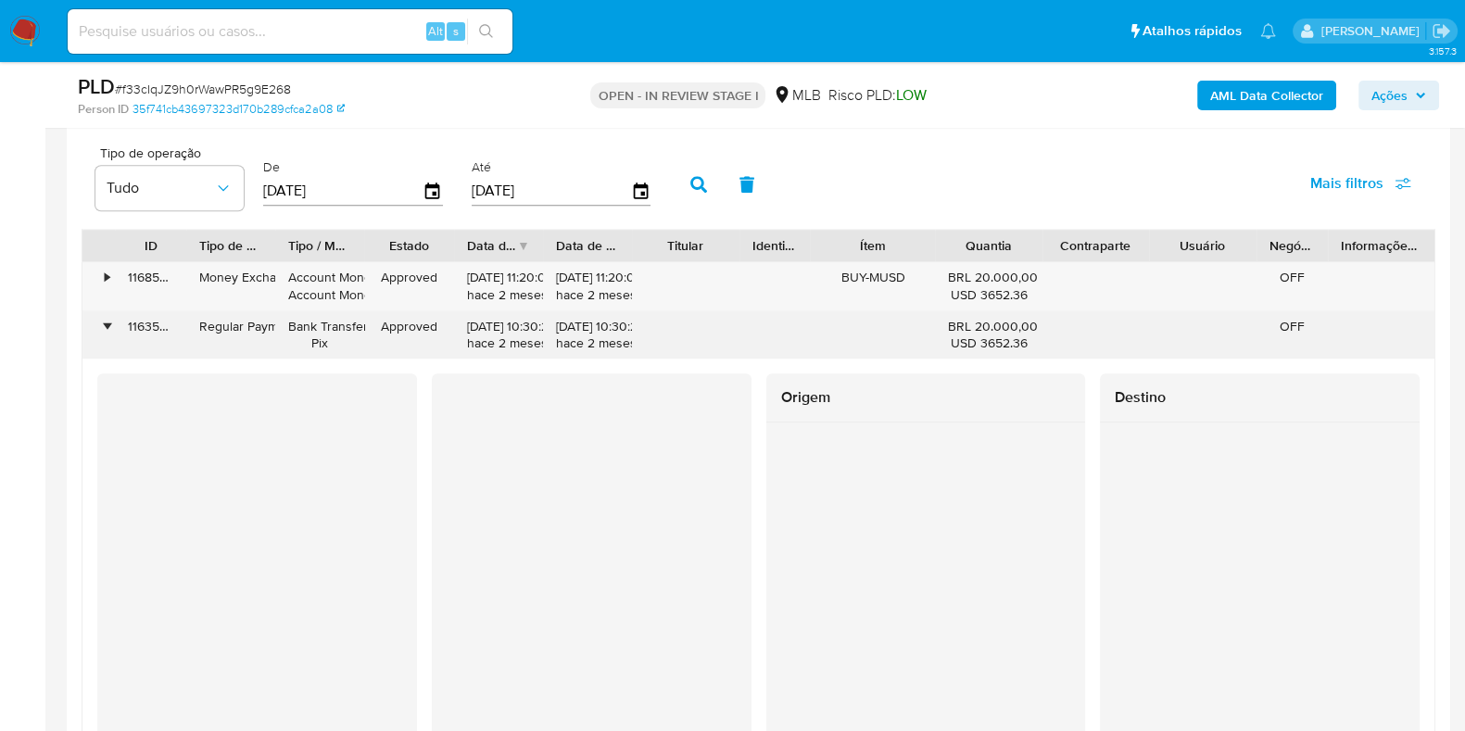
click at [101, 321] on div "•" at bounding box center [98, 335] width 32 height 48
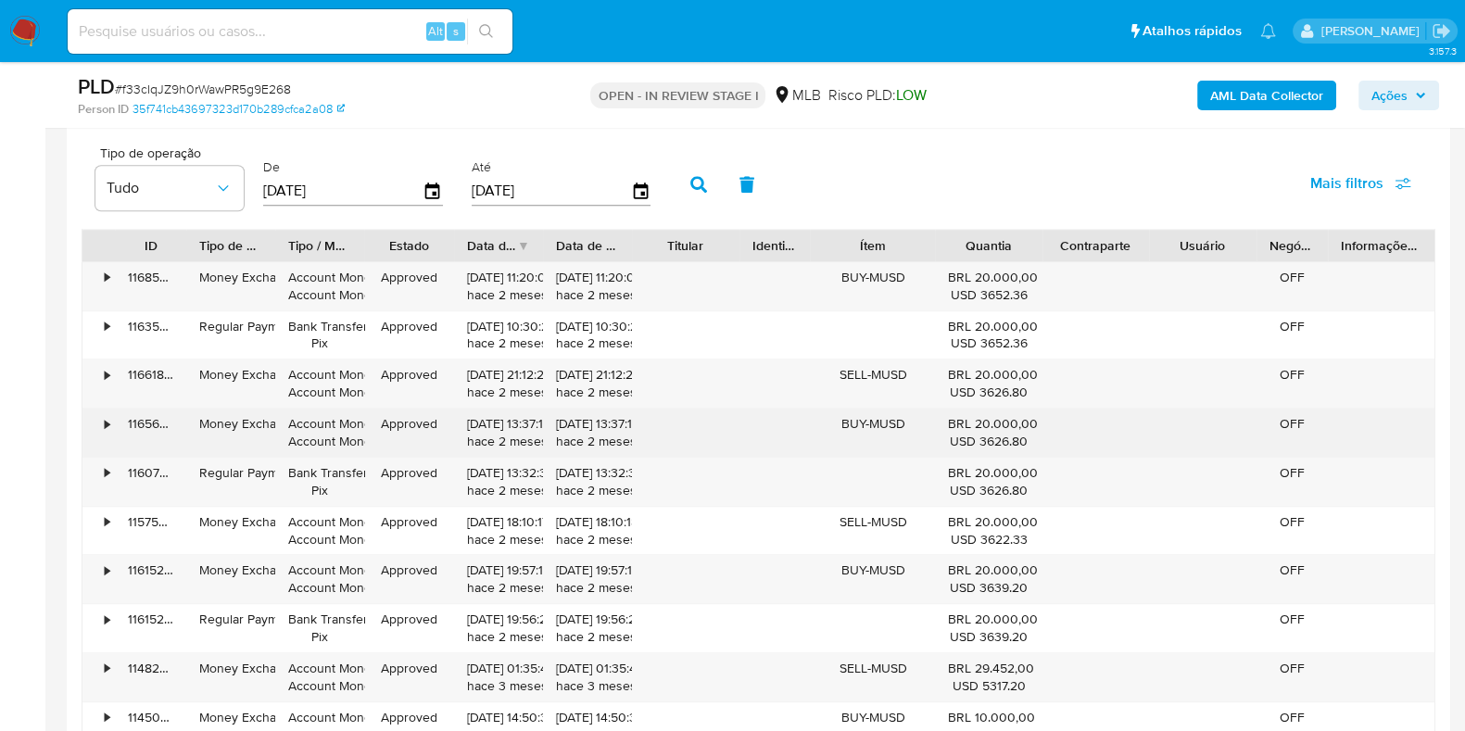
scroll to position [2194, 0]
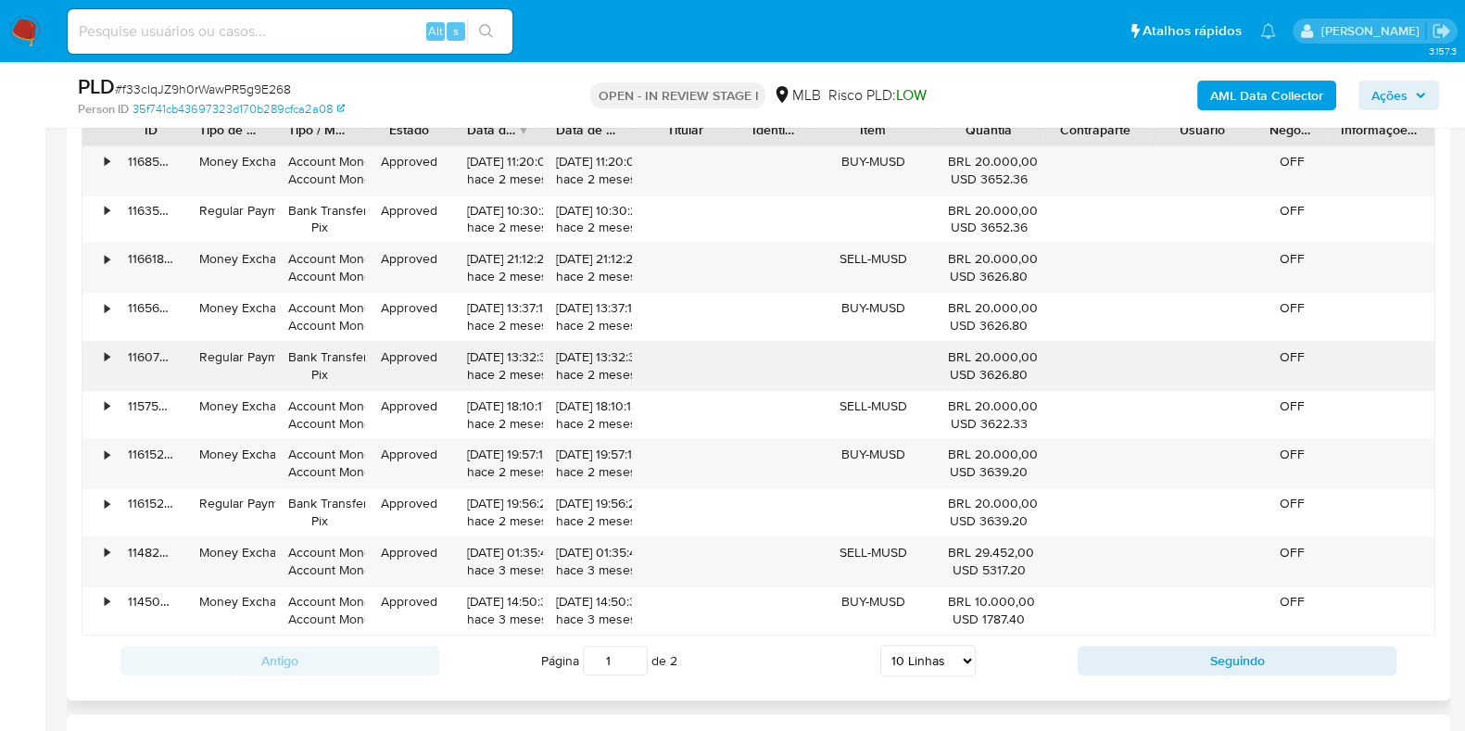
click at [87, 346] on div "•" at bounding box center [98, 366] width 32 height 48
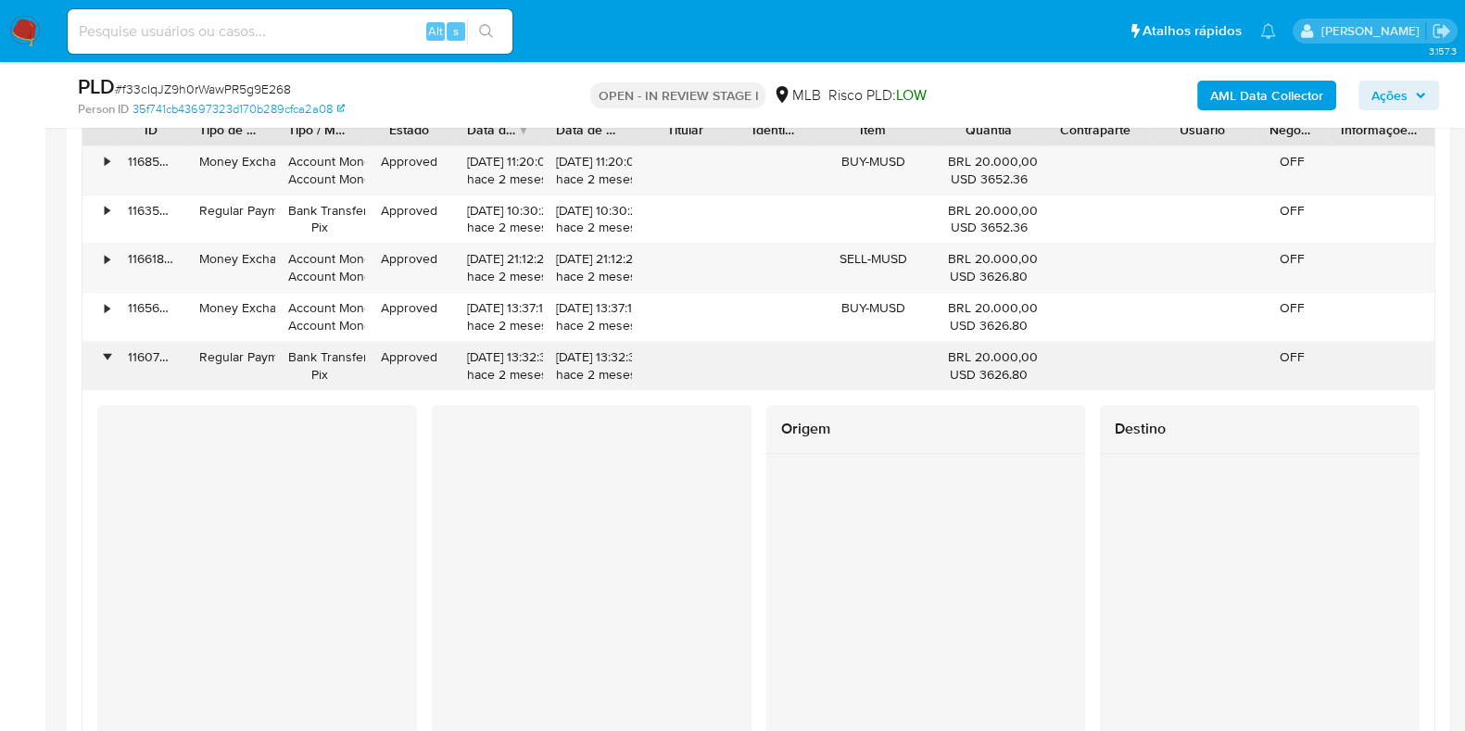
click at [87, 346] on div "•" at bounding box center [98, 366] width 32 height 48
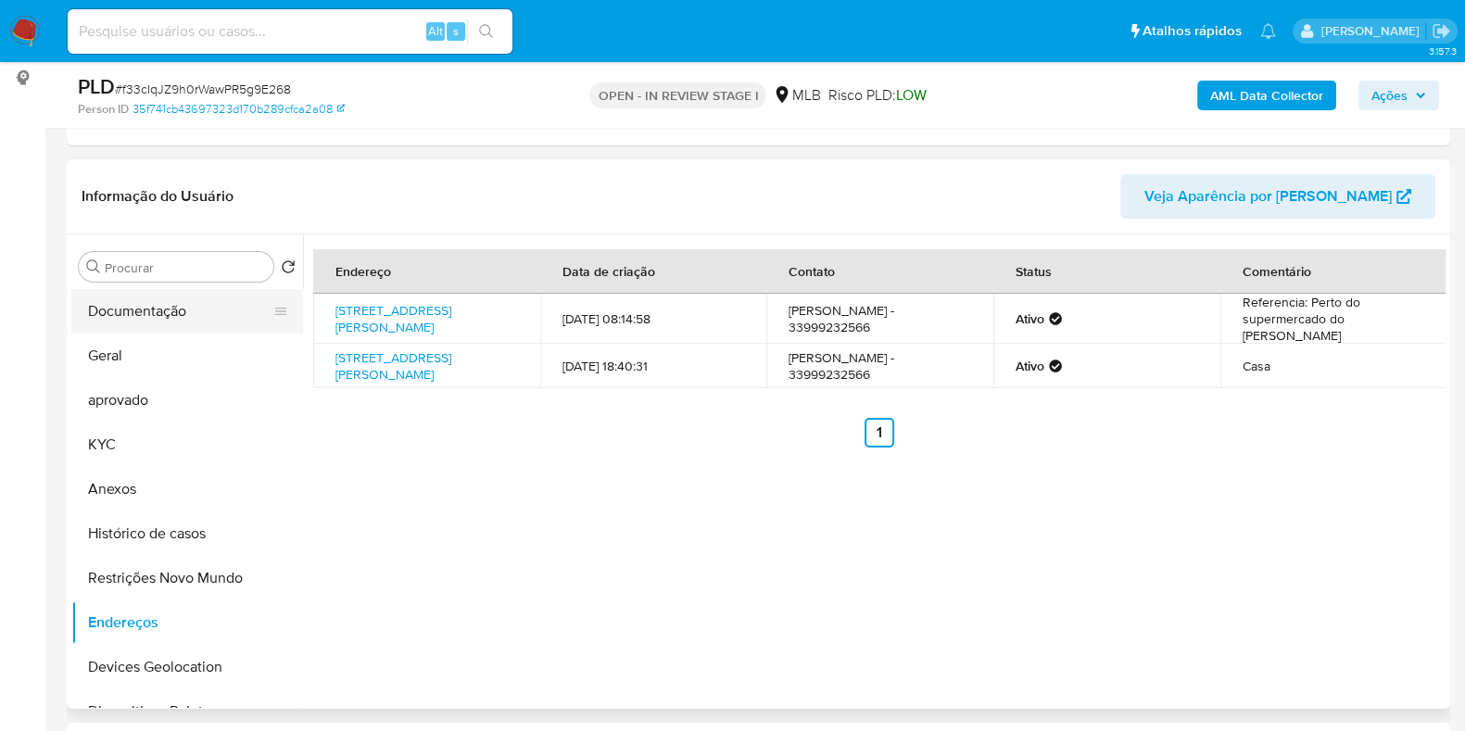
scroll to position [225, 0]
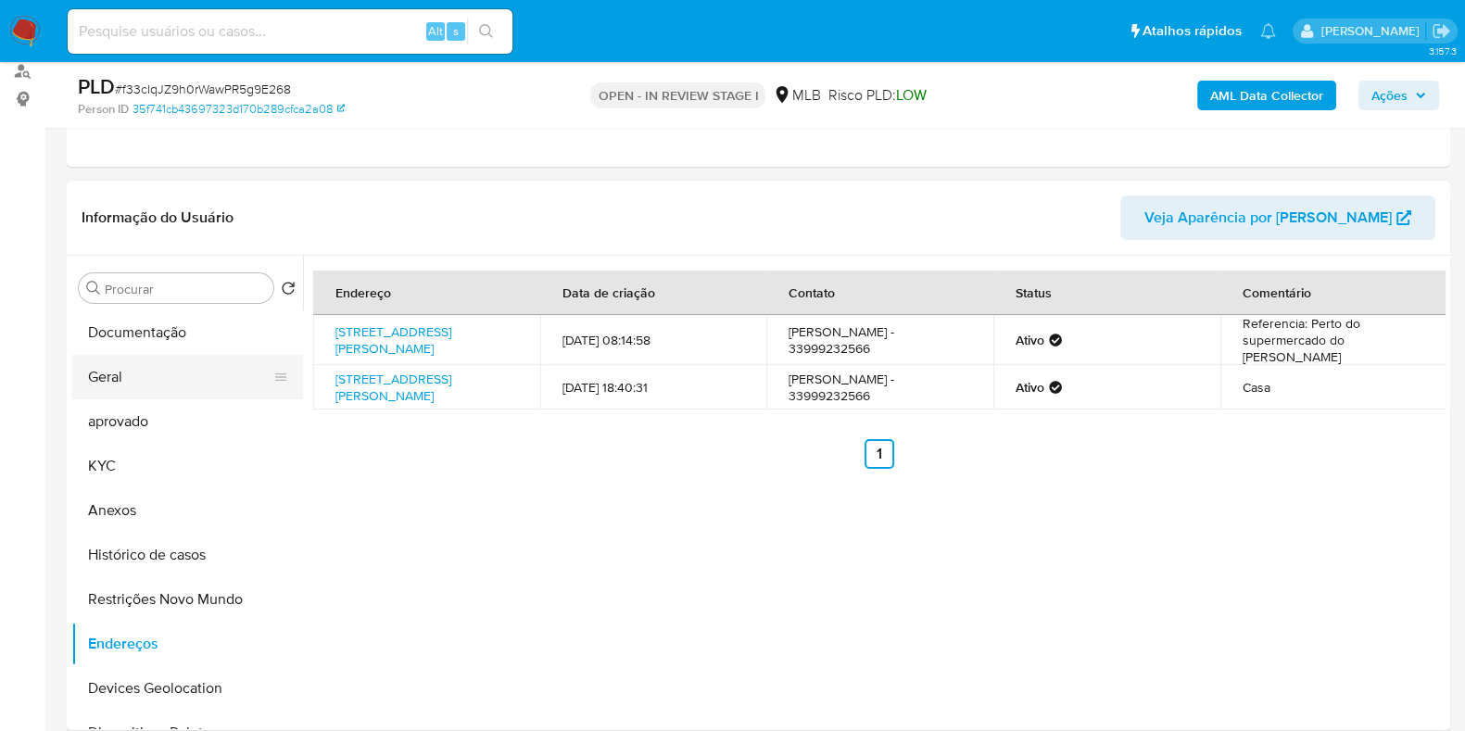
click at [142, 376] on button "Geral" at bounding box center [179, 377] width 217 height 44
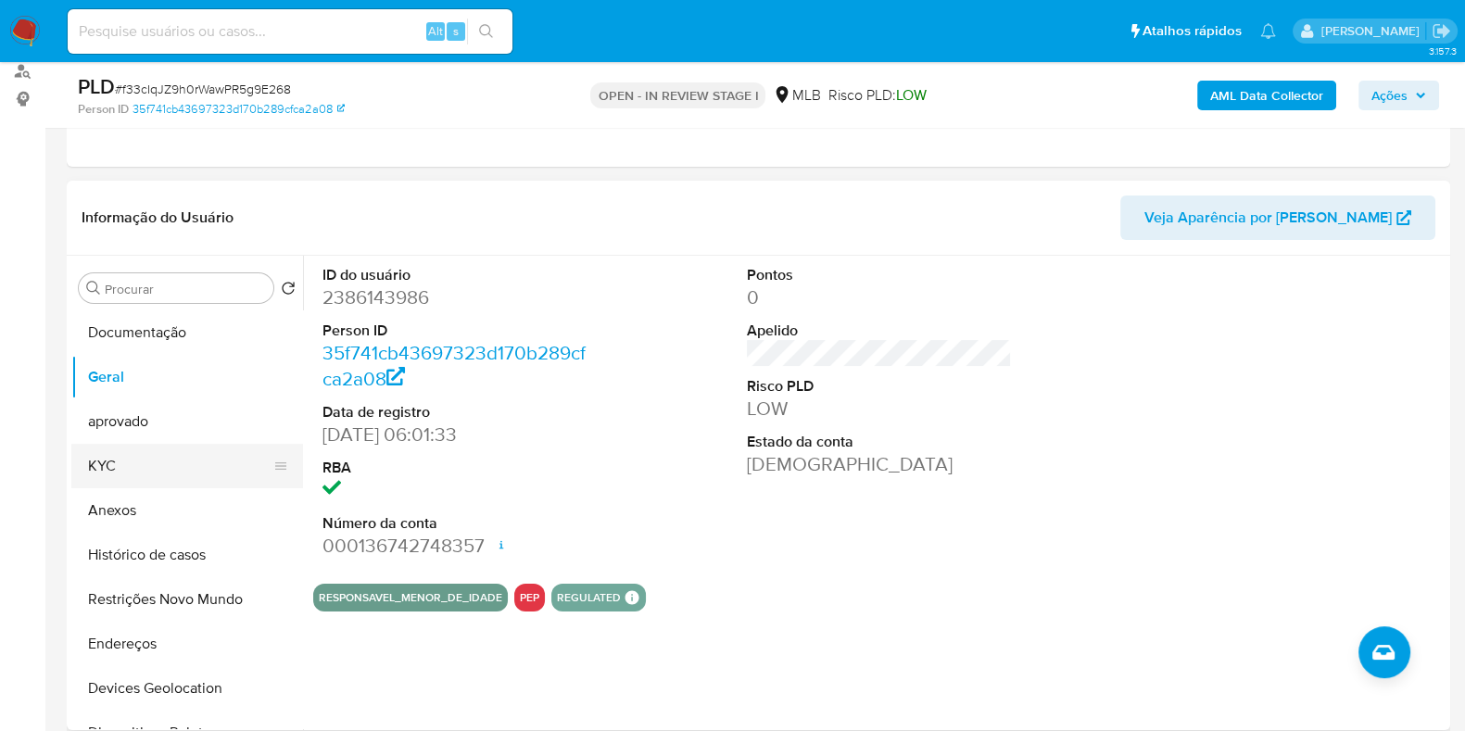
click at [123, 472] on button "KYC" at bounding box center [179, 466] width 217 height 44
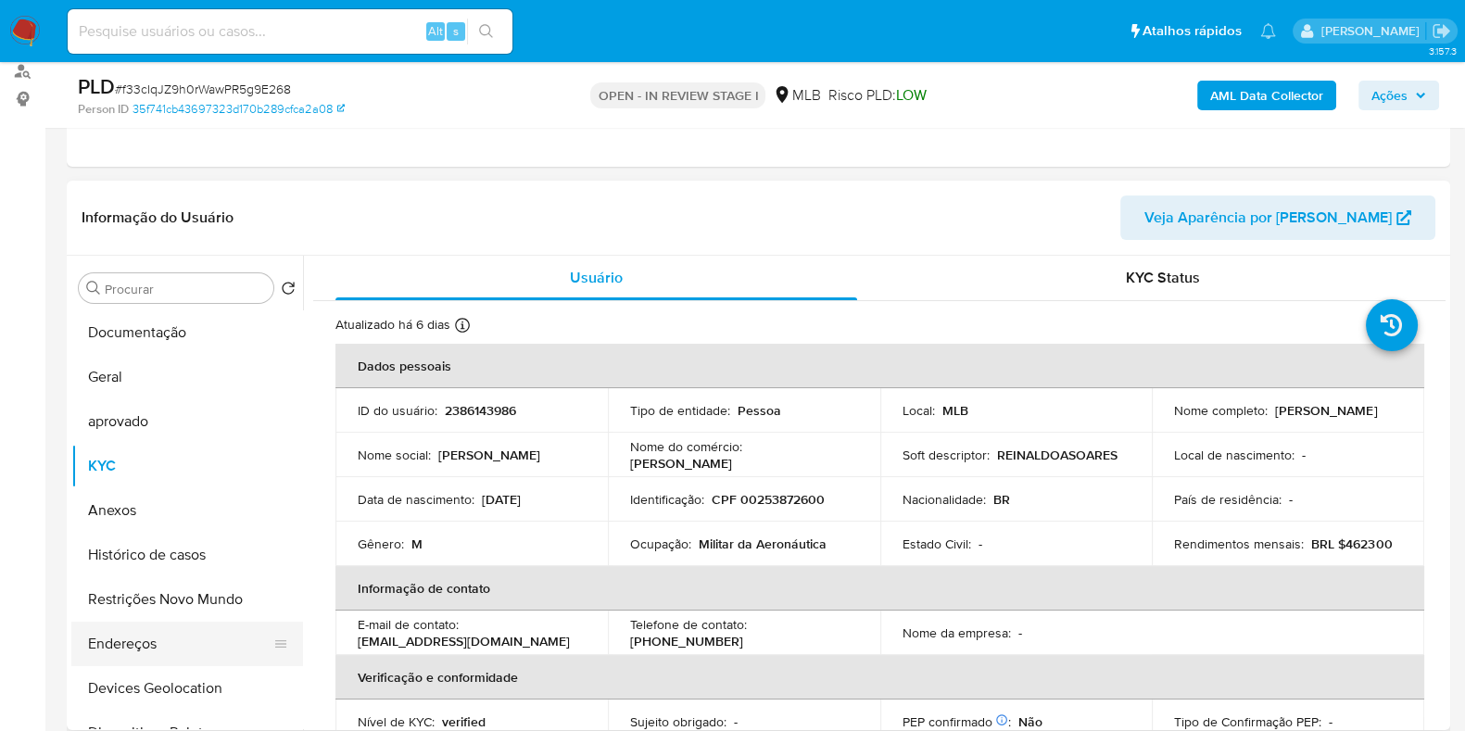
click at [133, 646] on button "Endereços" at bounding box center [179, 644] width 217 height 44
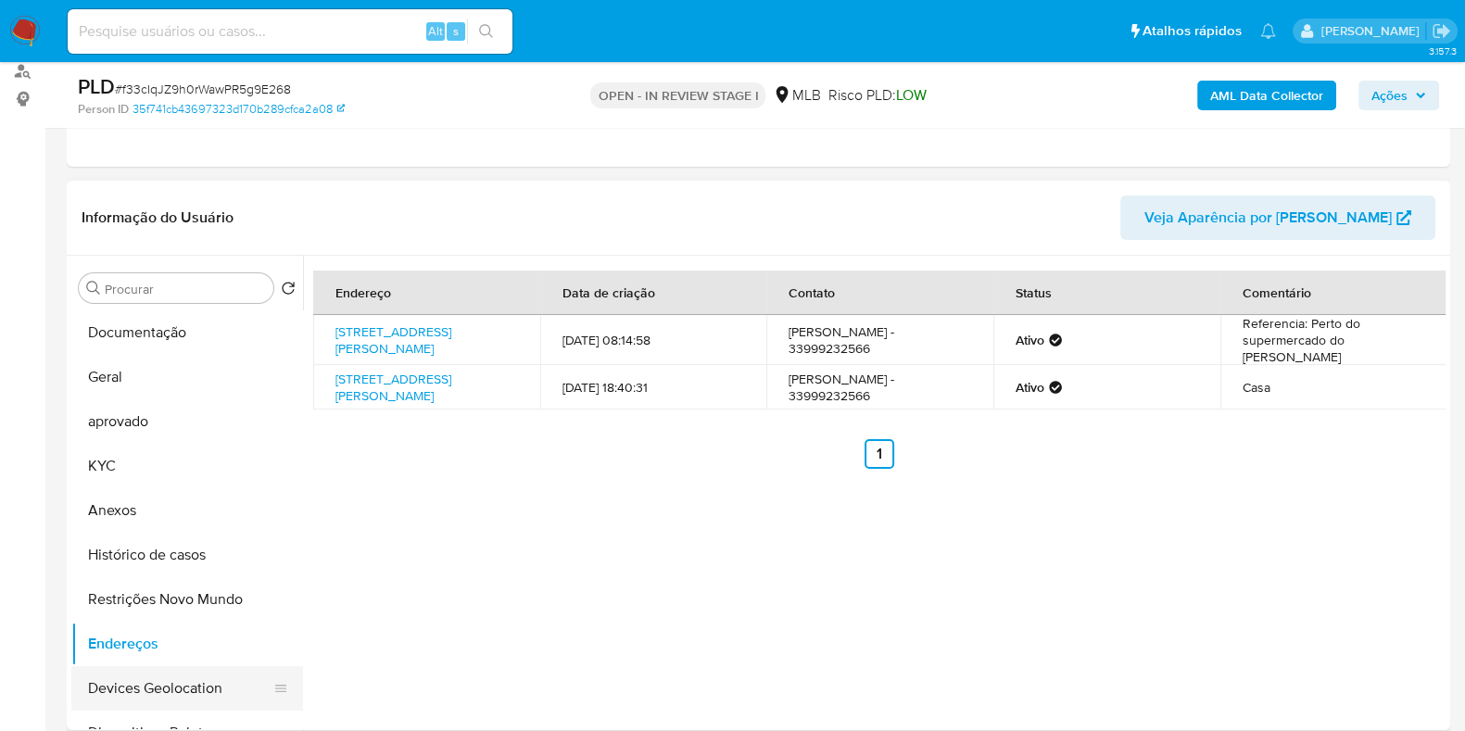
drag, startPoint x: 245, startPoint y: 701, endPoint x: 236, endPoint y: 694, distance: 11.9
click at [241, 700] on button "Devices Geolocation" at bounding box center [179, 688] width 217 height 44
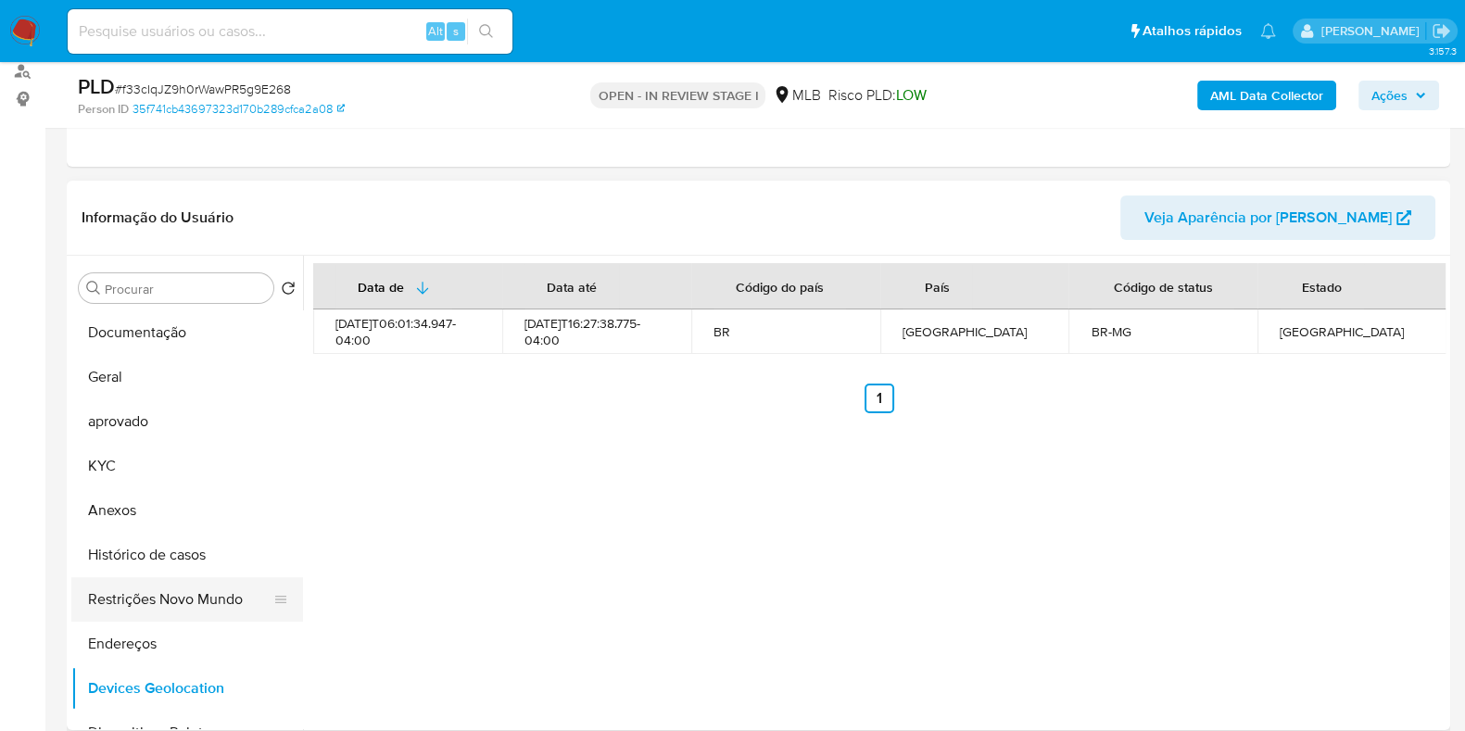
click at [199, 583] on button "Restrições Novo Mundo" at bounding box center [179, 599] width 217 height 44
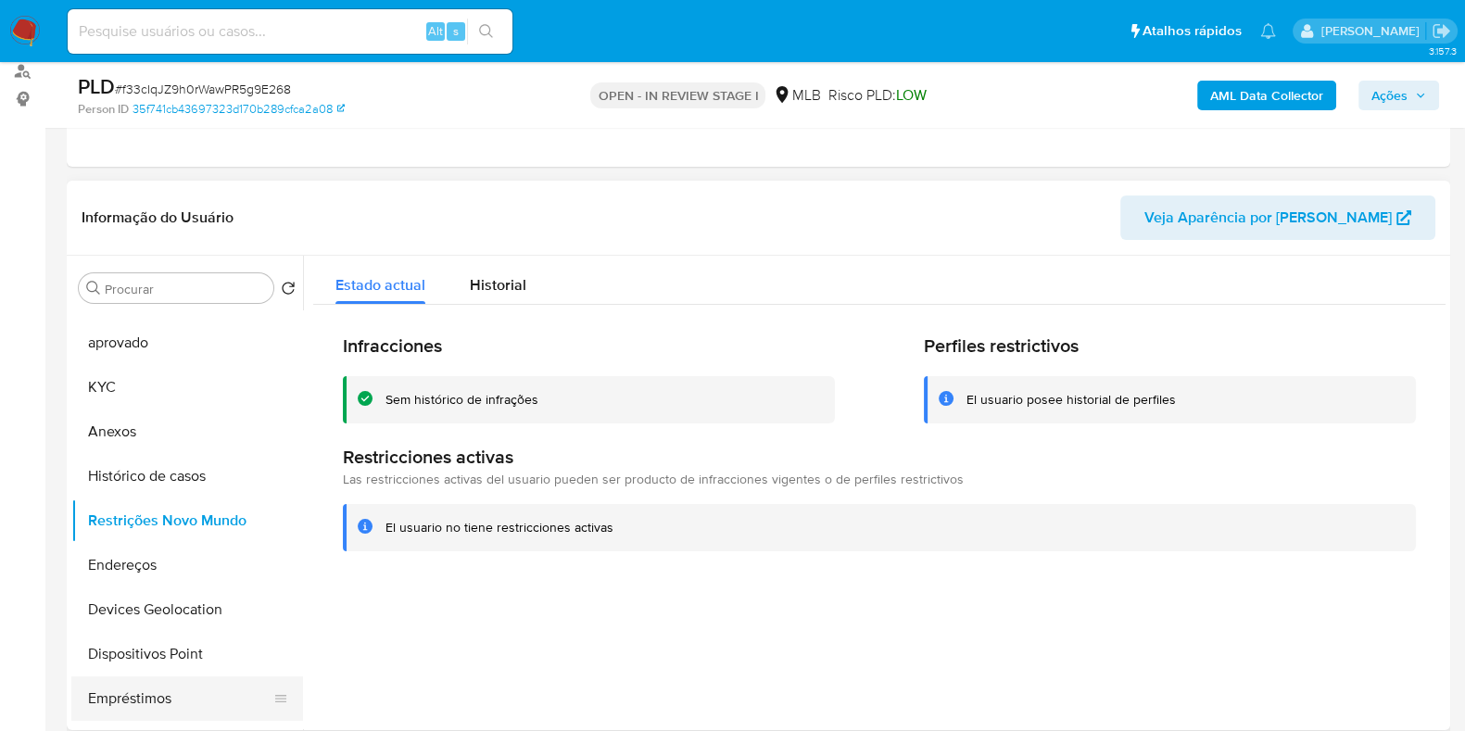
scroll to position [115, 0]
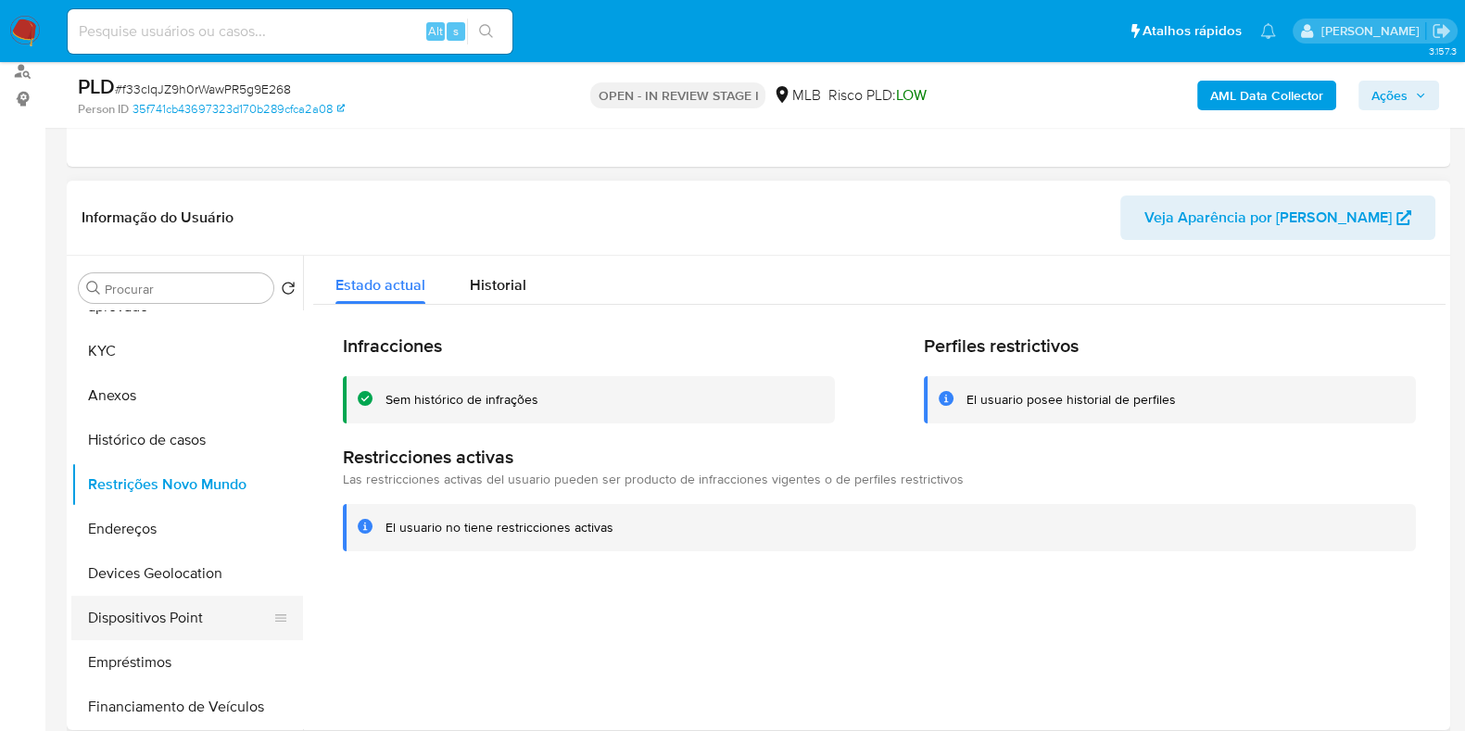
click at [179, 612] on button "Dispositivos Point" at bounding box center [179, 618] width 217 height 44
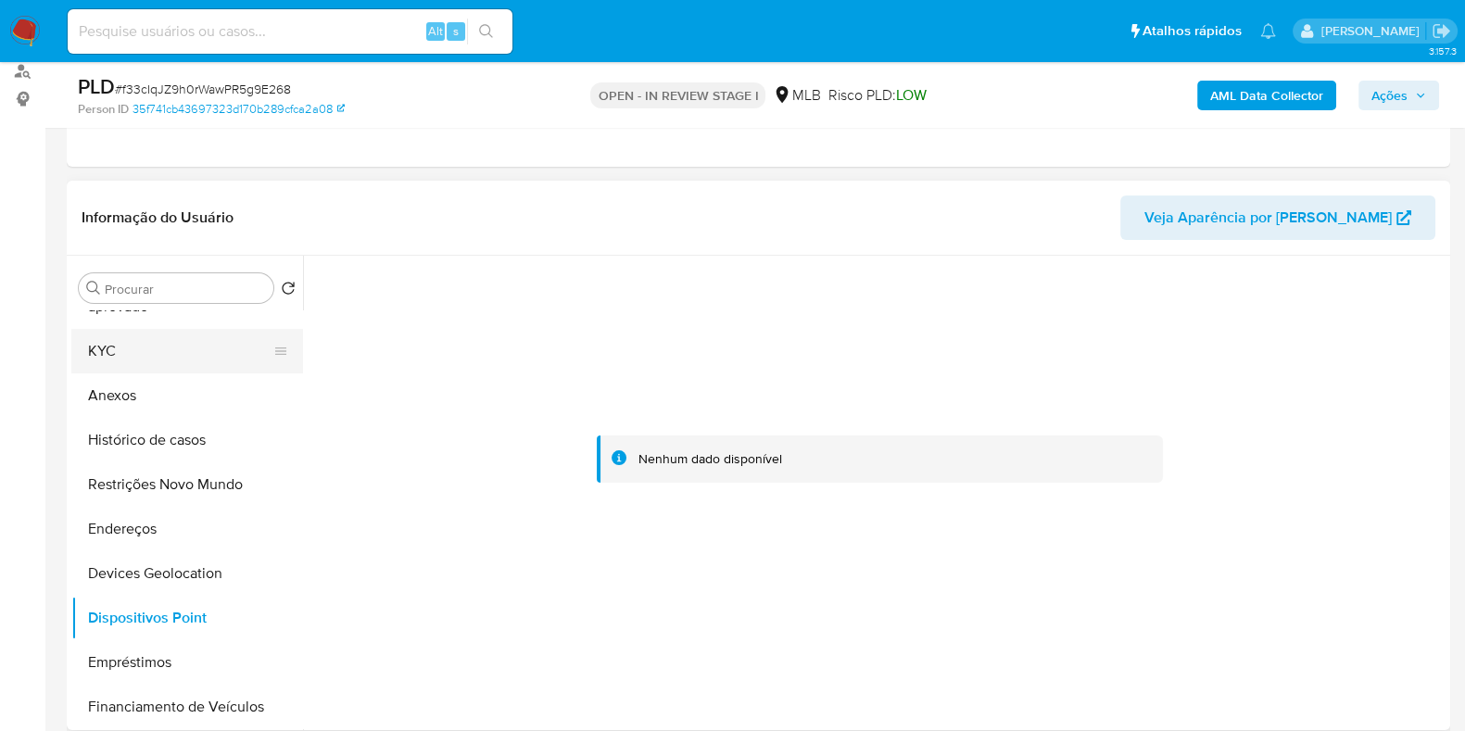
click at [130, 339] on button "KYC" at bounding box center [179, 351] width 217 height 44
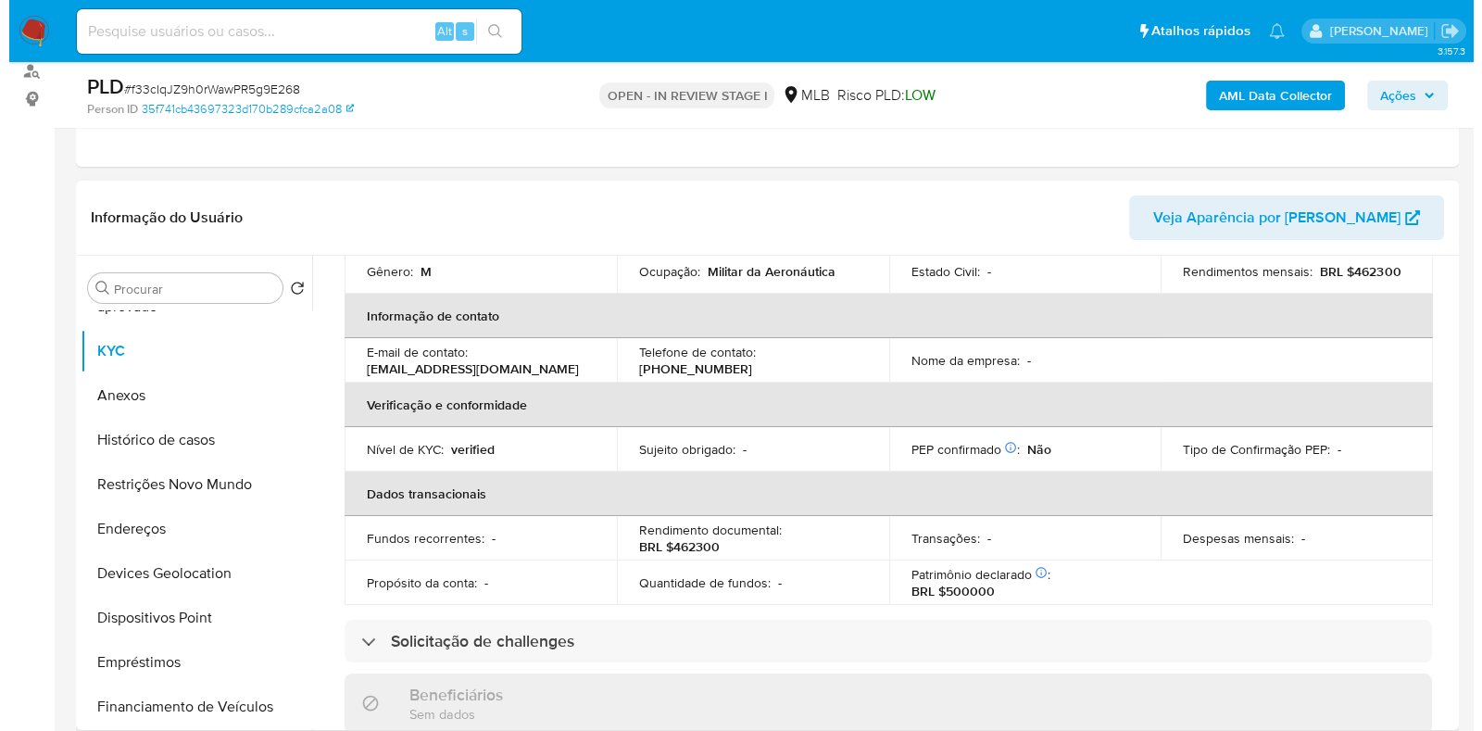
scroll to position [0, 0]
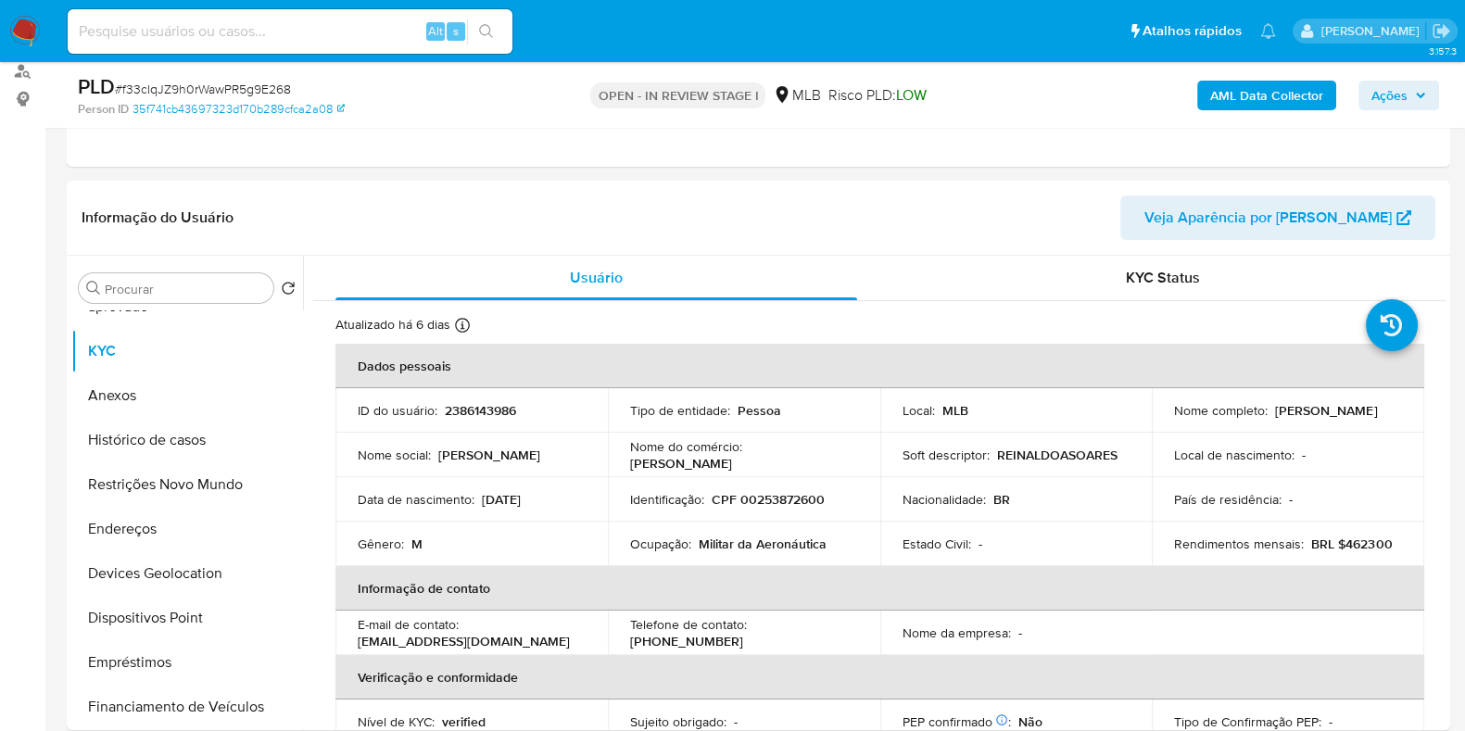
click at [1288, 103] on b "AML Data Collector" at bounding box center [1266, 96] width 113 height 30
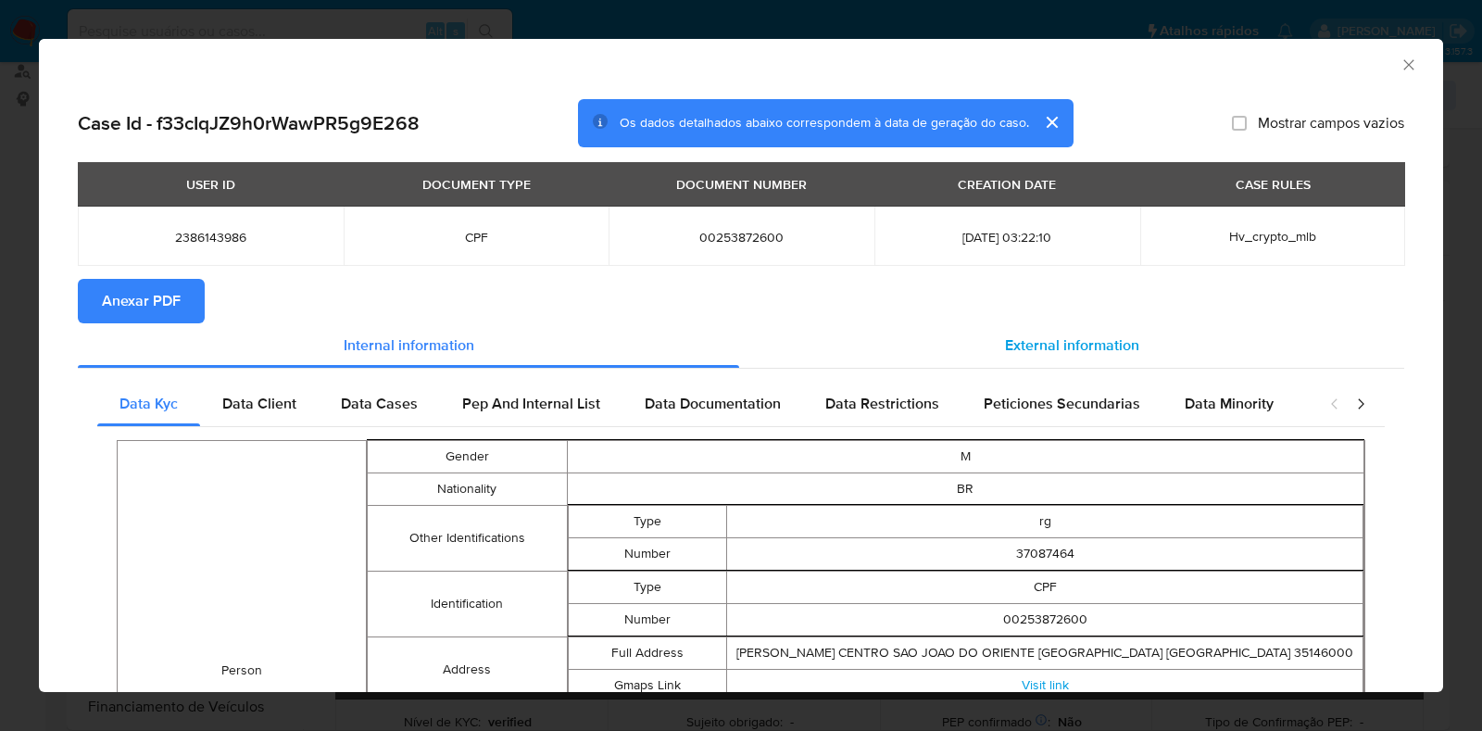
drag, startPoint x: 1010, startPoint y: 312, endPoint x: 1030, endPoint y: 351, distance: 43.9
click at [1010, 312] on section "Anexar PDF" at bounding box center [741, 301] width 1327 height 44
click at [1033, 354] on span "External information" at bounding box center [1072, 344] width 134 height 21
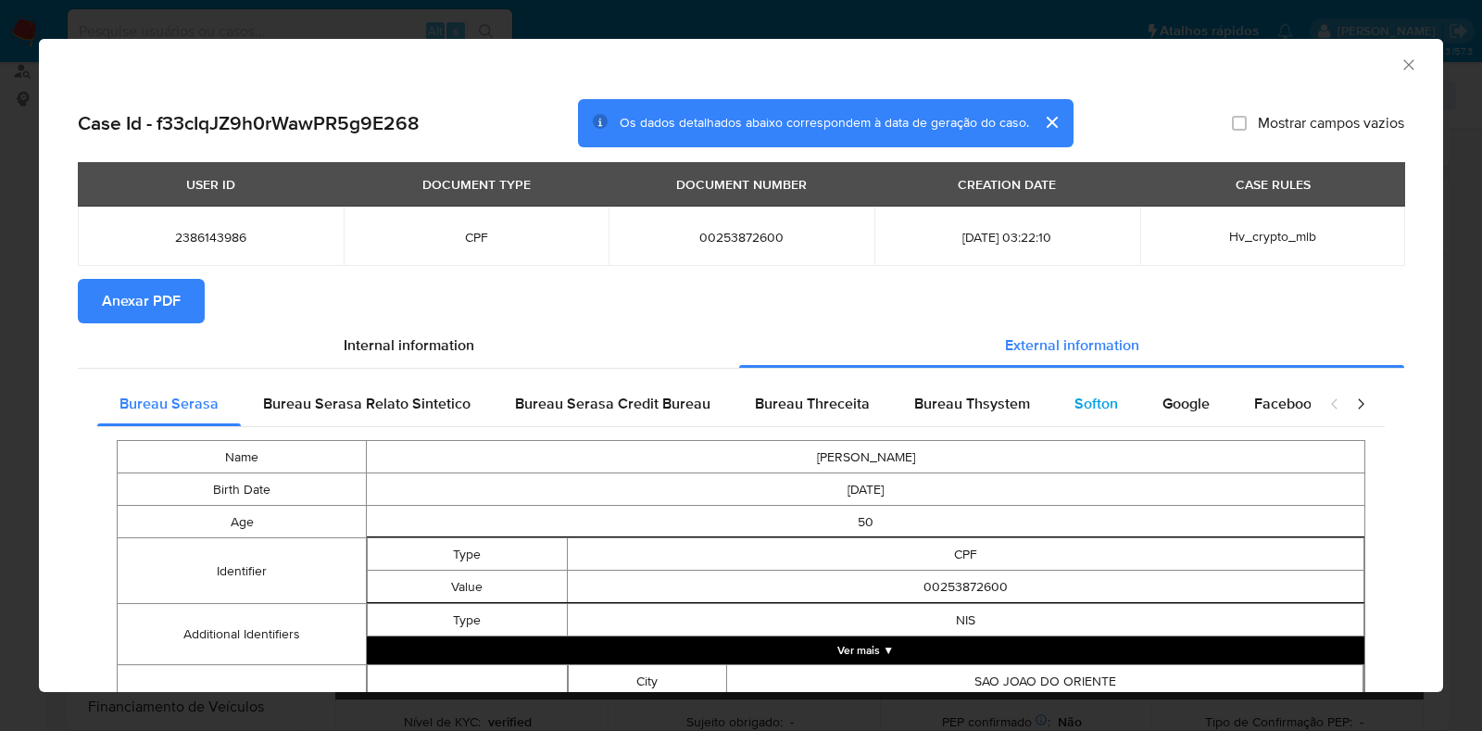
click at [1052, 420] on div "Softon" at bounding box center [1096, 404] width 88 height 44
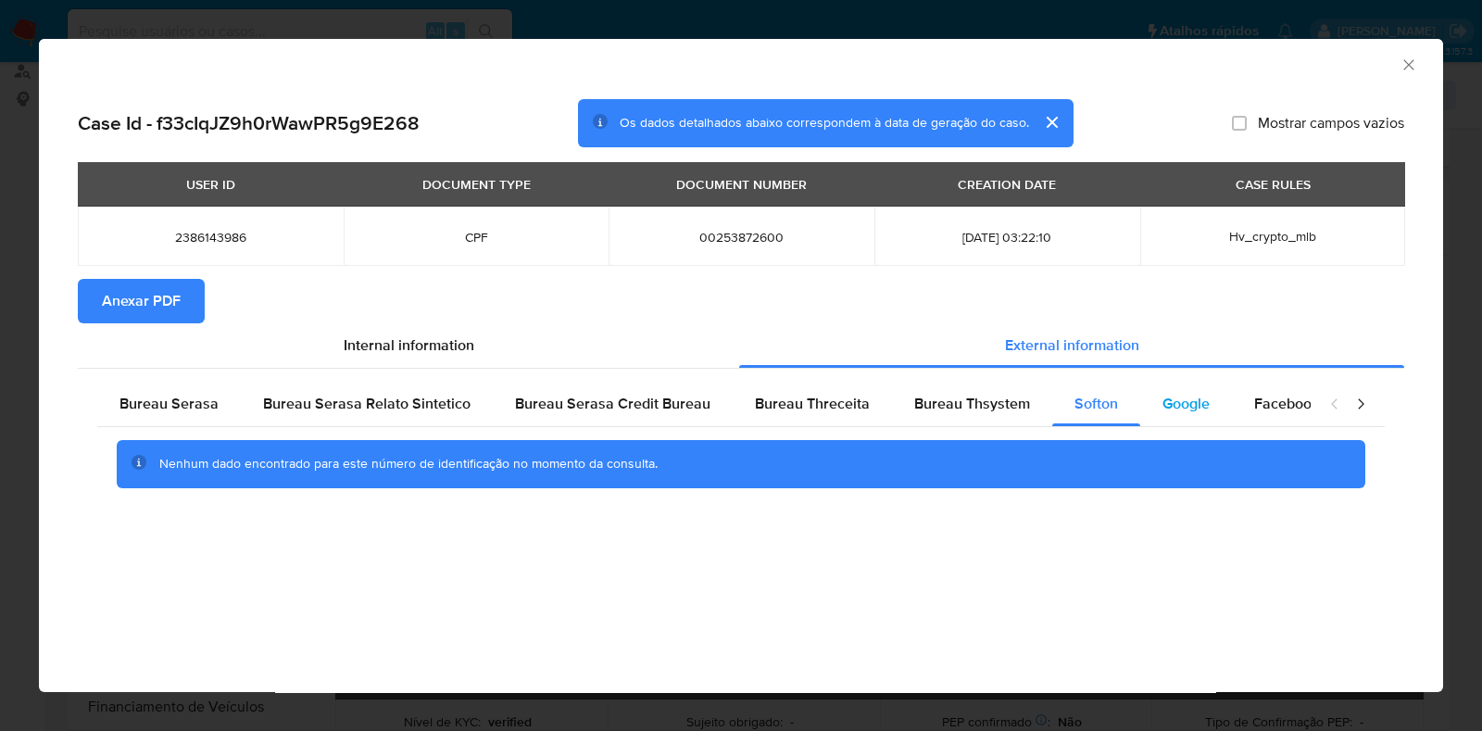
click at [1152, 406] on div "Google" at bounding box center [1186, 404] width 92 height 44
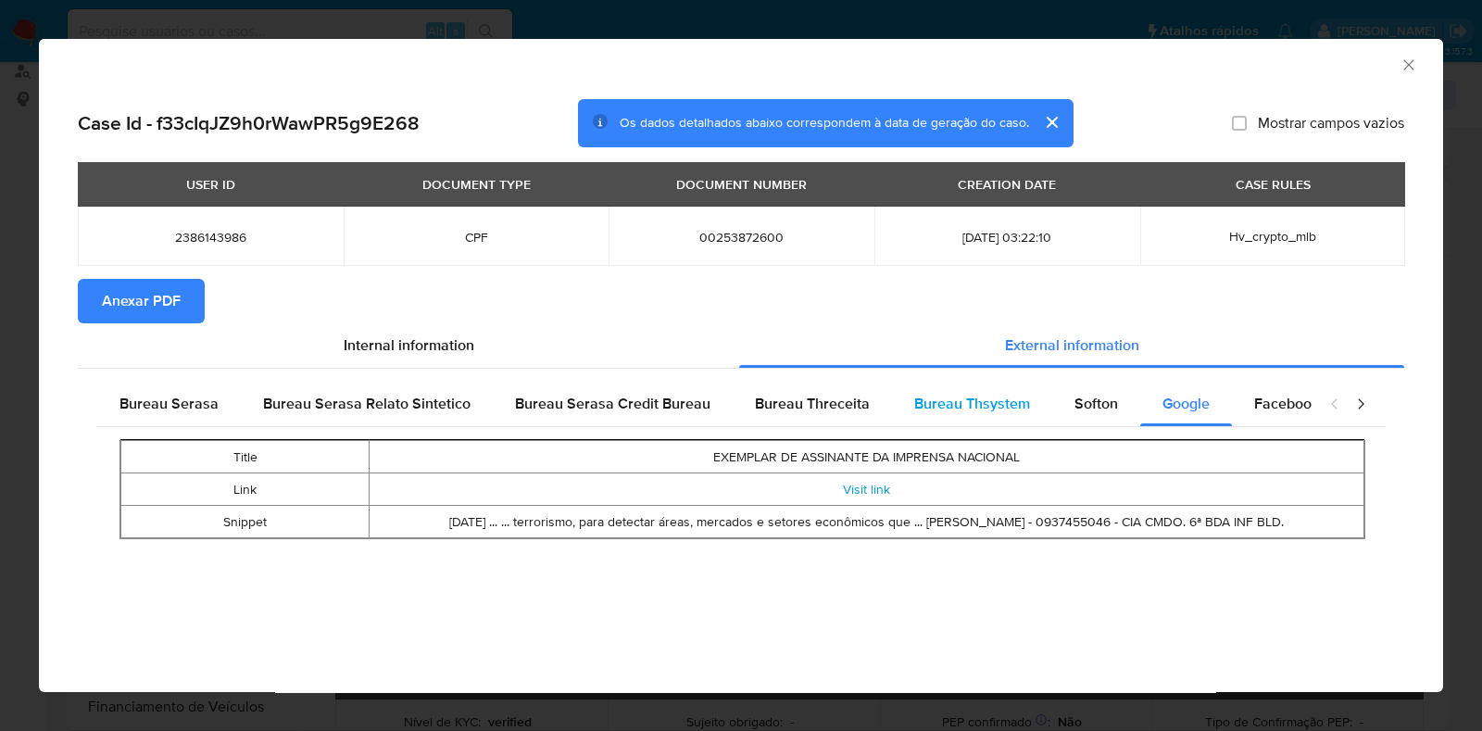
click at [942, 398] on span "Bureau Thsystem" at bounding box center [972, 403] width 116 height 21
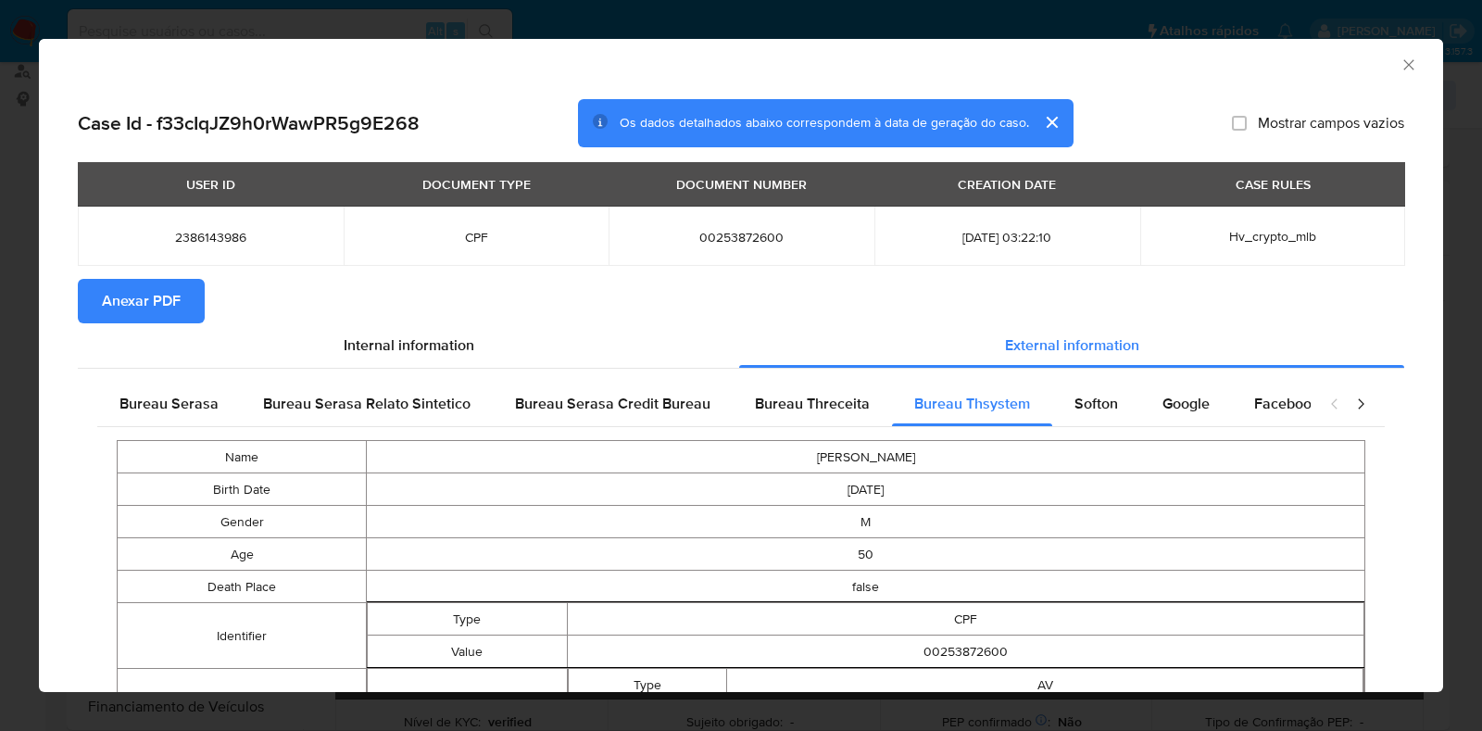
click at [142, 314] on span "Anexar PDF" at bounding box center [141, 301] width 79 height 41
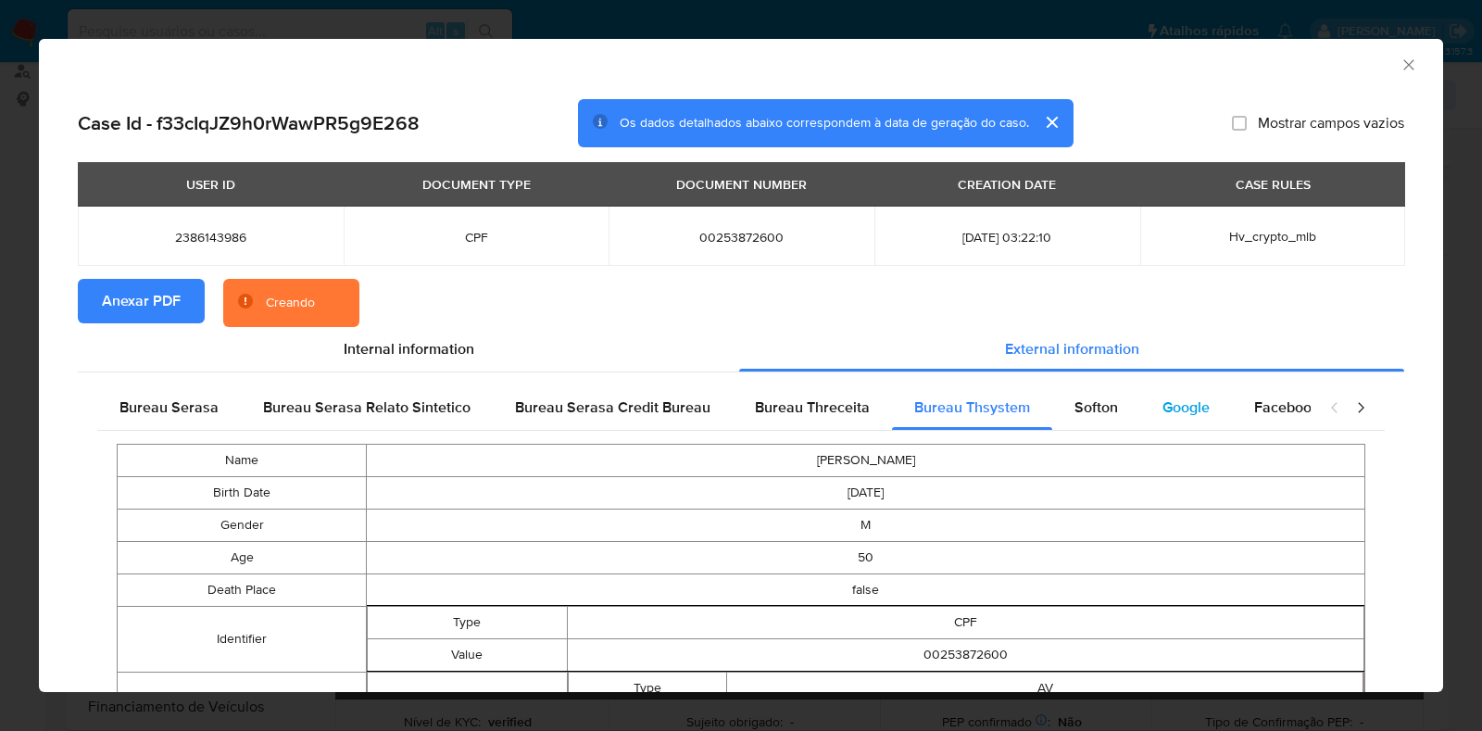
click at [1186, 405] on span "Google" at bounding box center [1186, 407] width 47 height 21
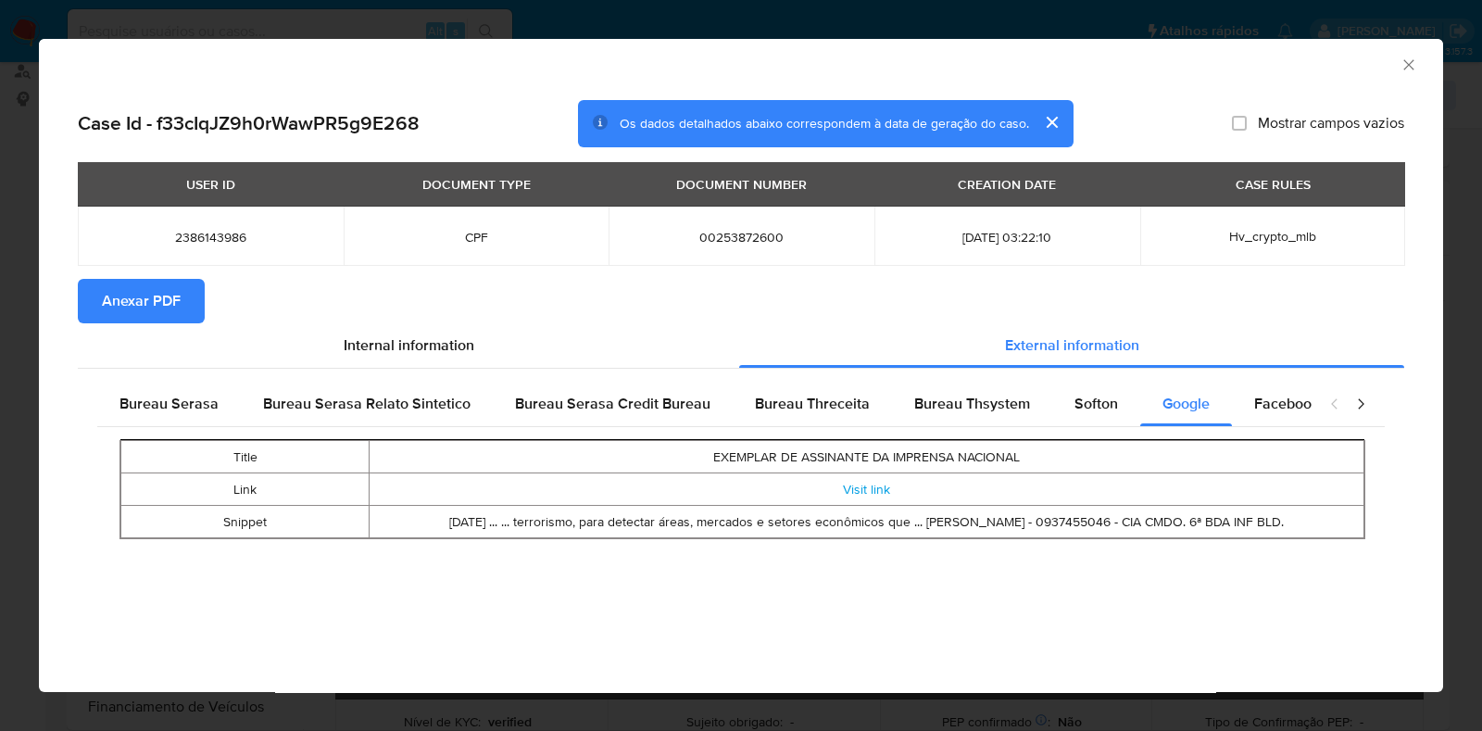
click at [1404, 65] on icon "Fechar a janela" at bounding box center [1409, 65] width 19 height 19
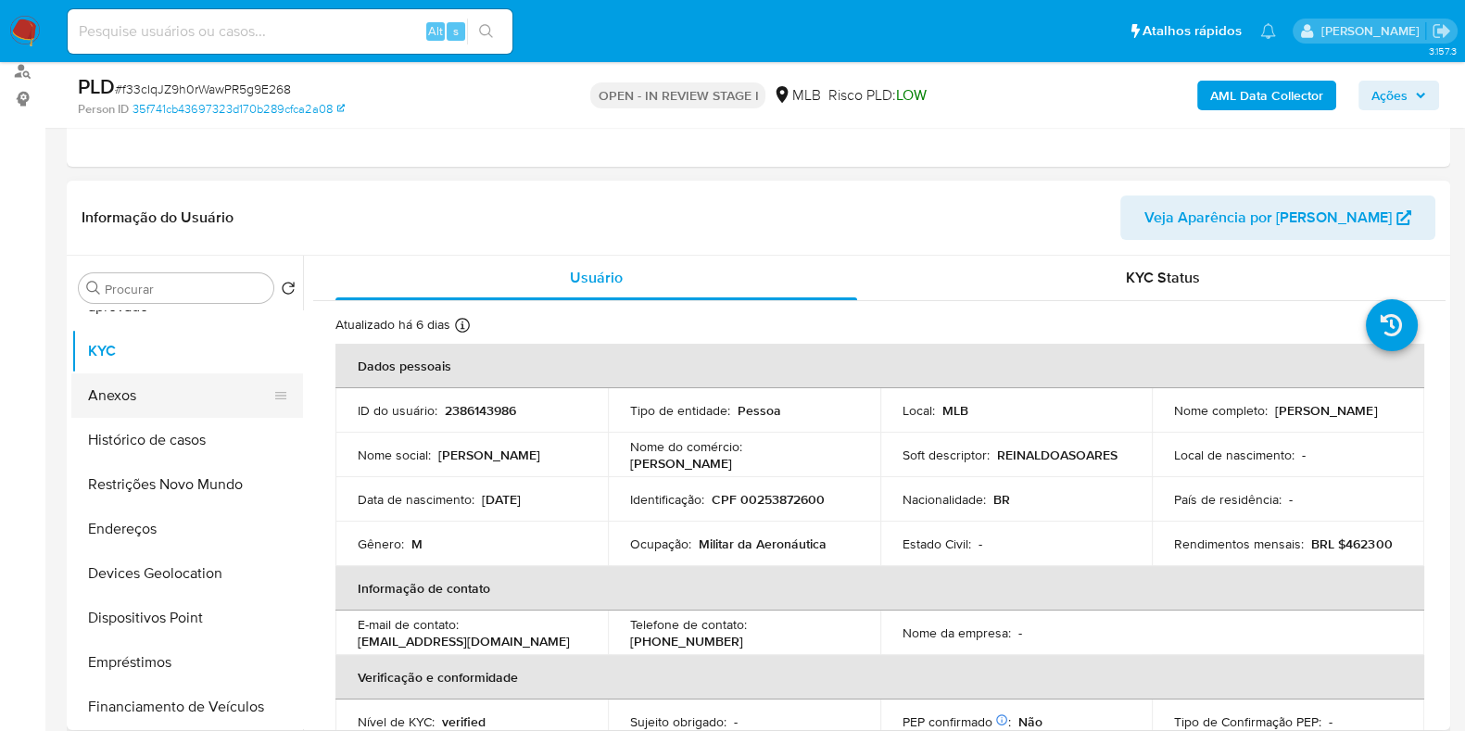
click at [152, 403] on button "Anexos" at bounding box center [179, 395] width 217 height 44
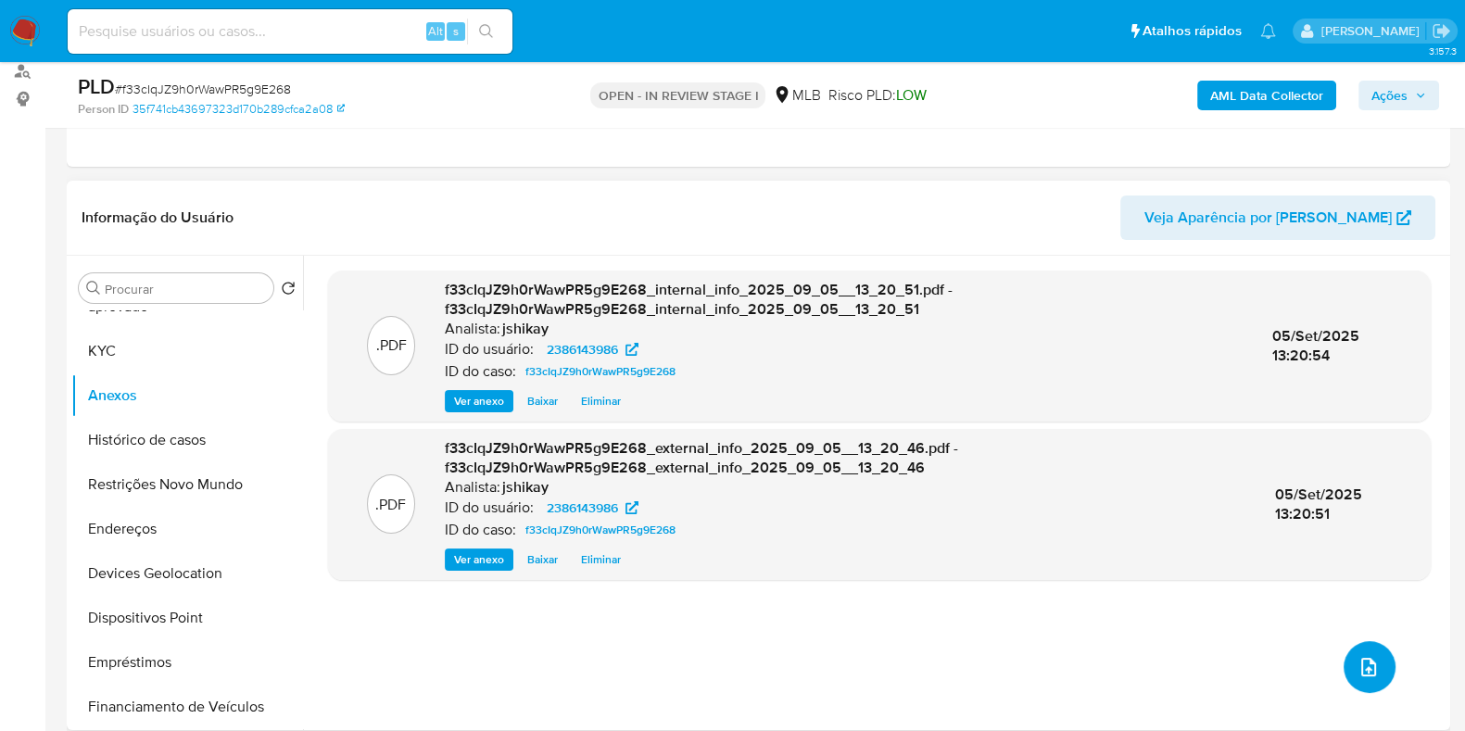
click at [1358, 664] on icon "upload-file" at bounding box center [1368, 667] width 22 height 22
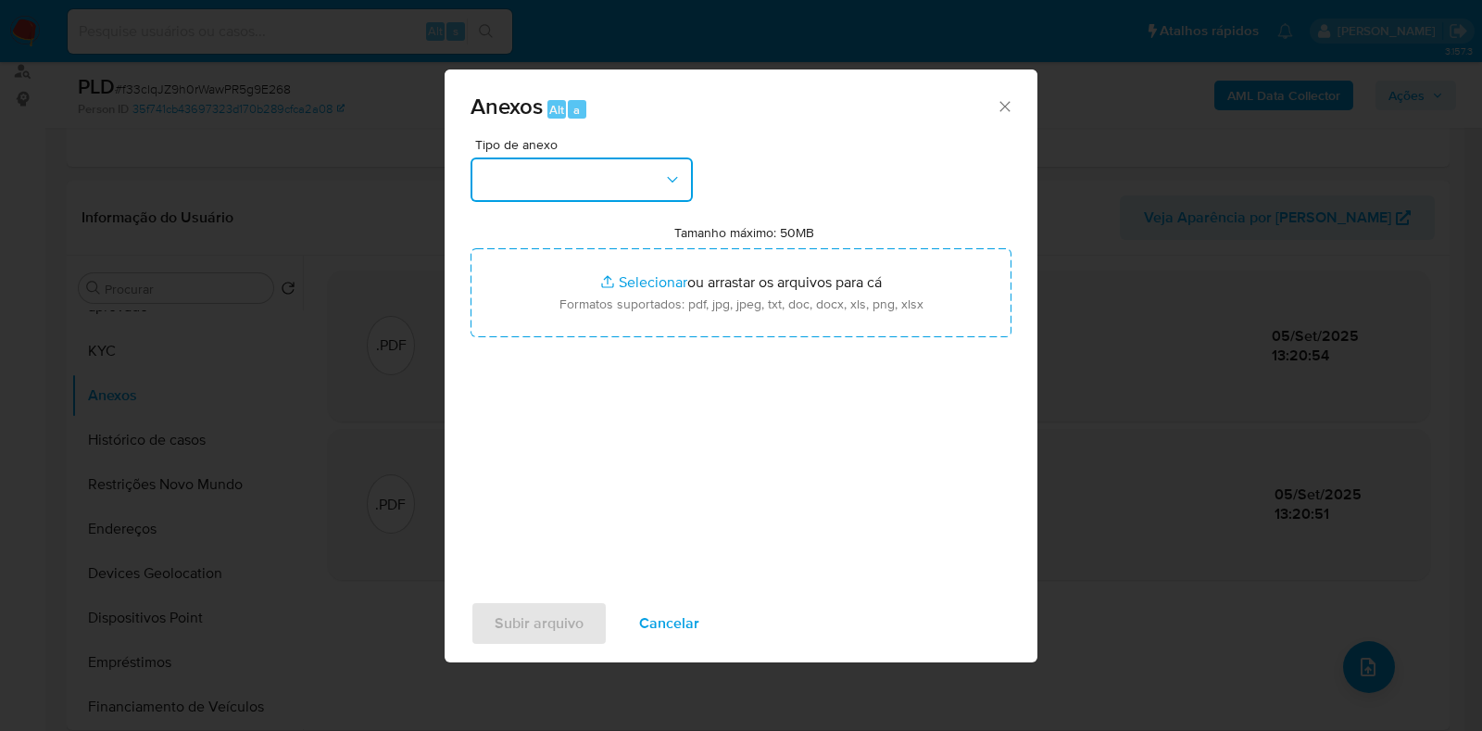
click at [598, 185] on button "button" at bounding box center [582, 179] width 222 height 44
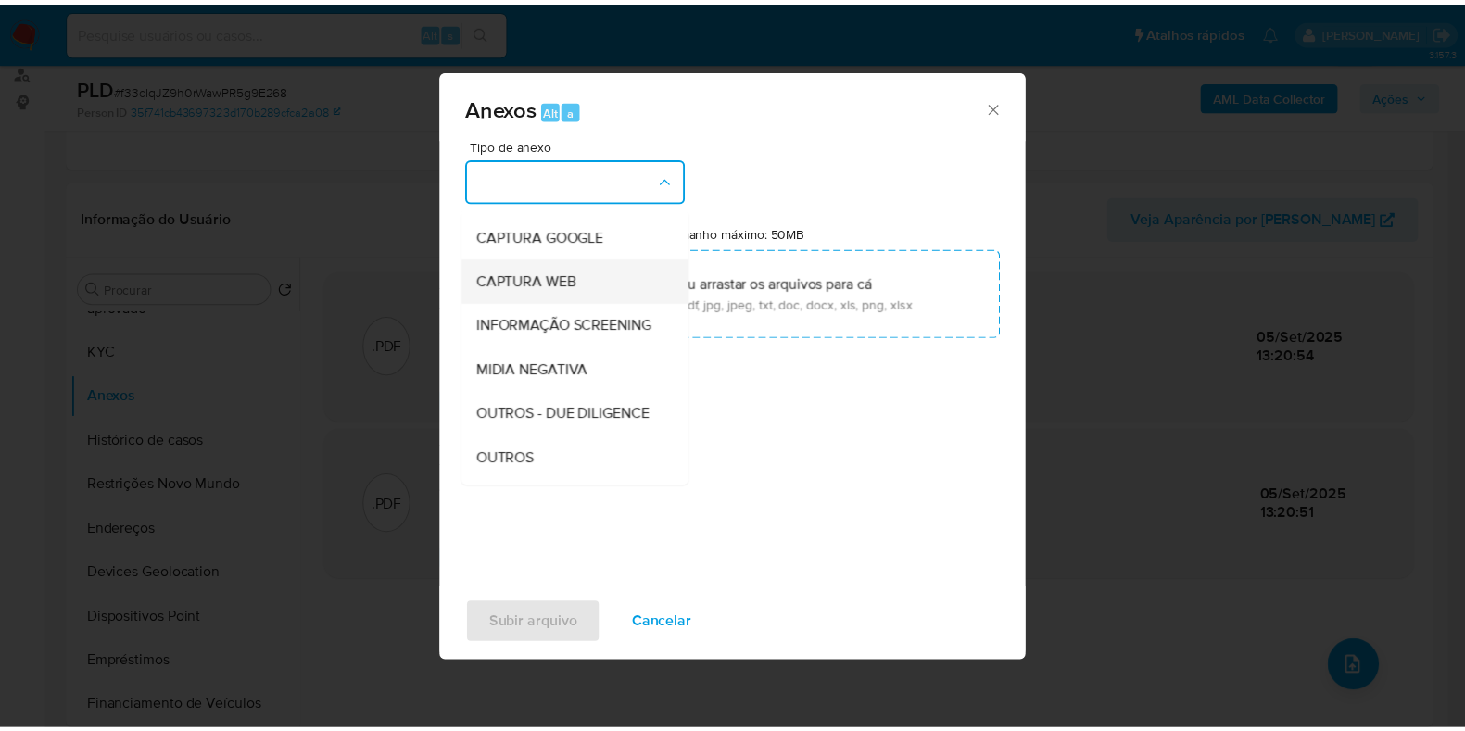
scroll to position [115, 0]
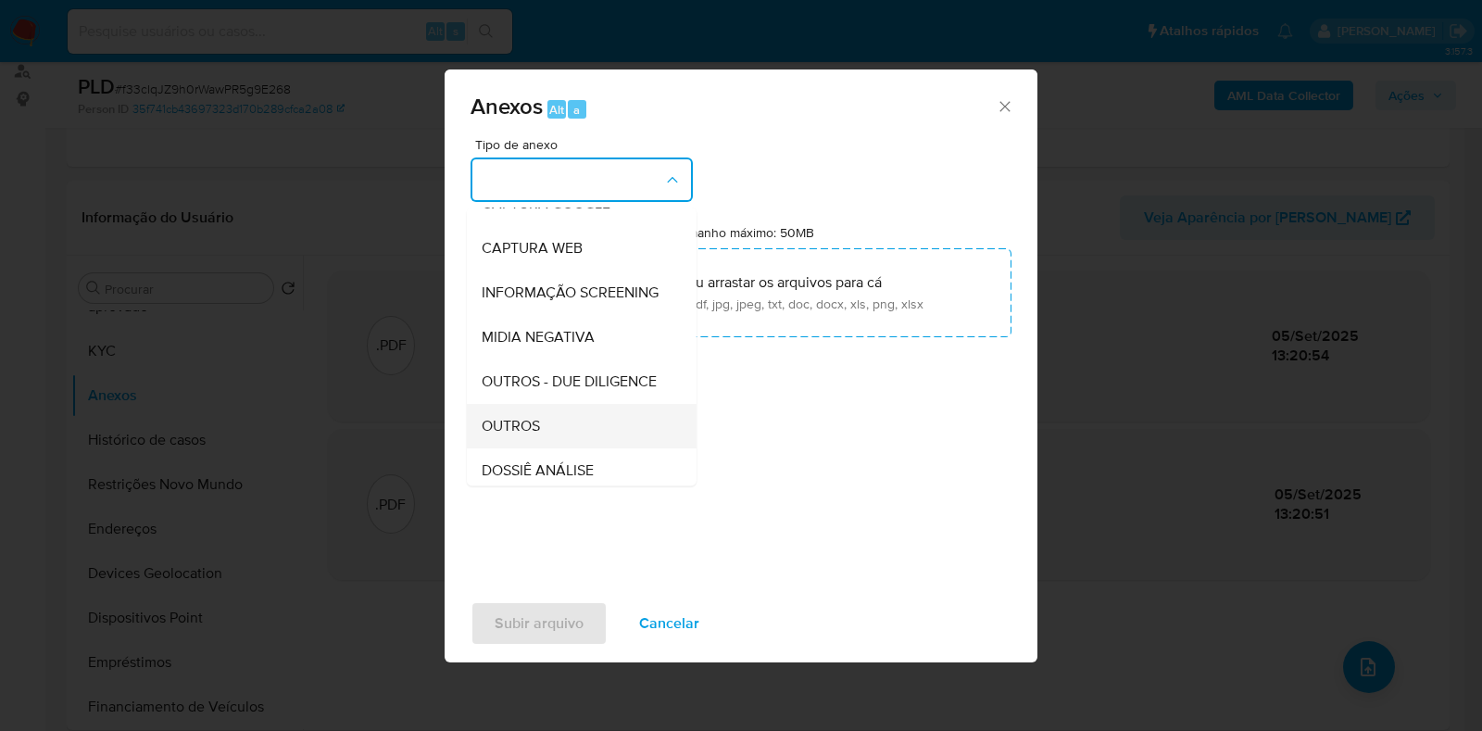
click at [551, 445] on div "OUTROS" at bounding box center [576, 426] width 189 height 44
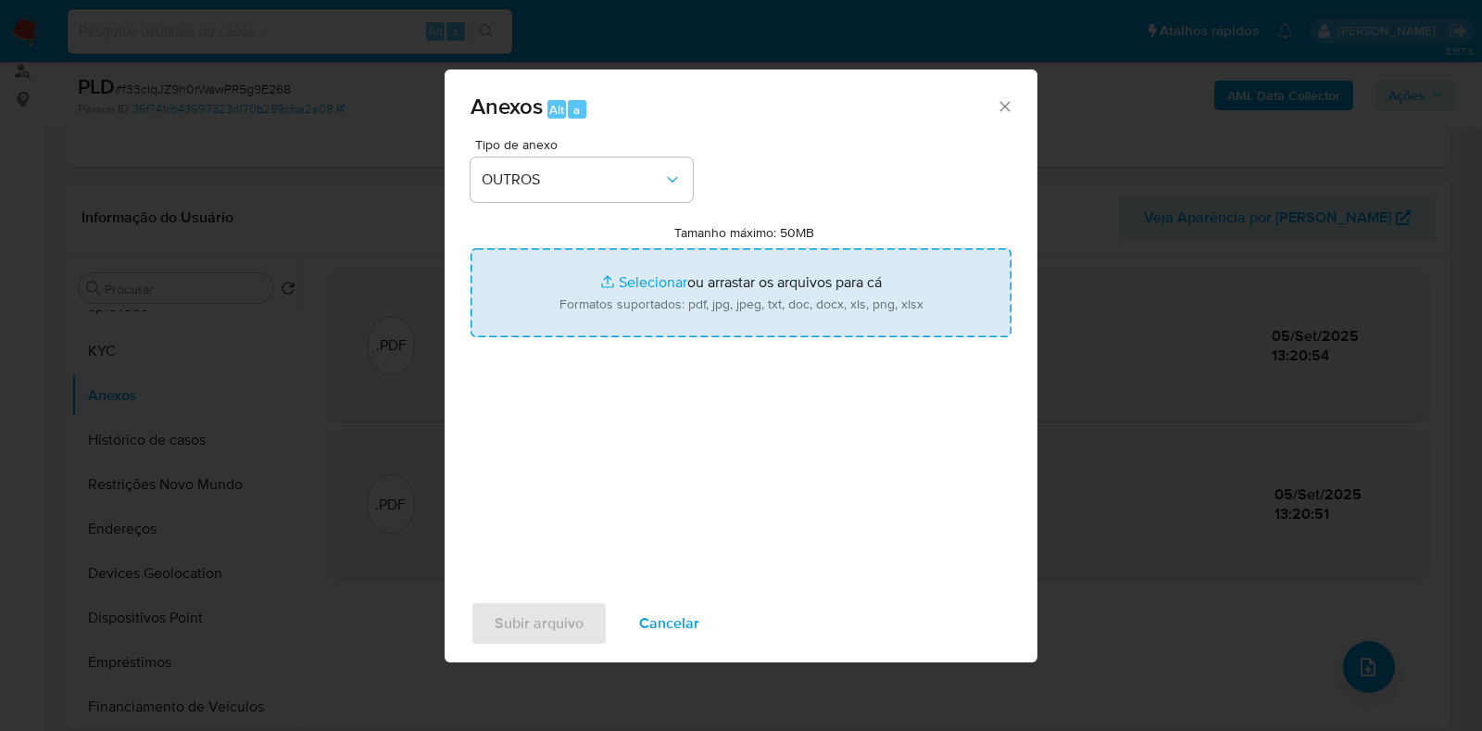
click at [648, 290] on input "Tamanho máximo: 50MB Selecionar arquivos" at bounding box center [741, 292] width 541 height 89
type input "C:\fakepath\Mulan 2386143986_2025_09_04_18_01_46 - Resumen TX.pdf"
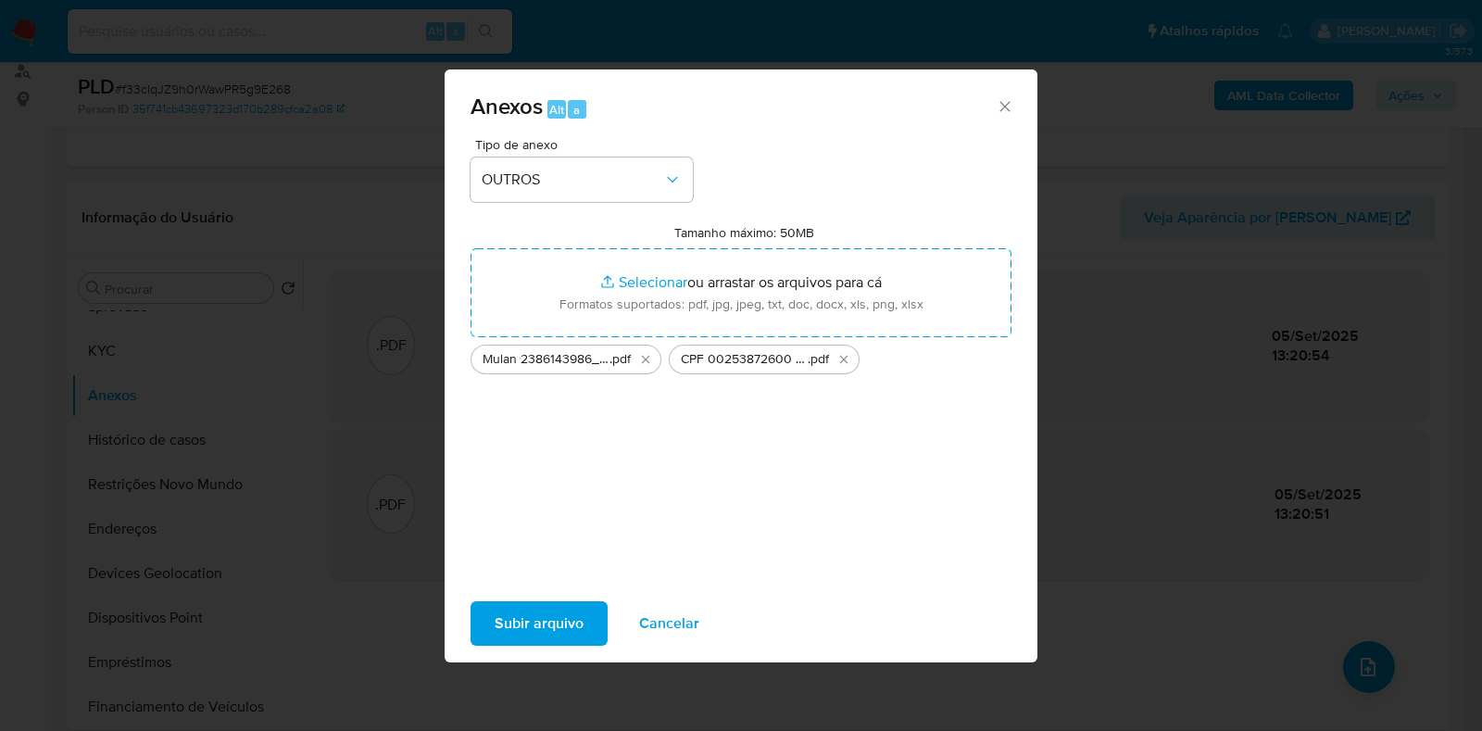
click at [574, 628] on span "Subir arquivo" at bounding box center [539, 623] width 89 height 41
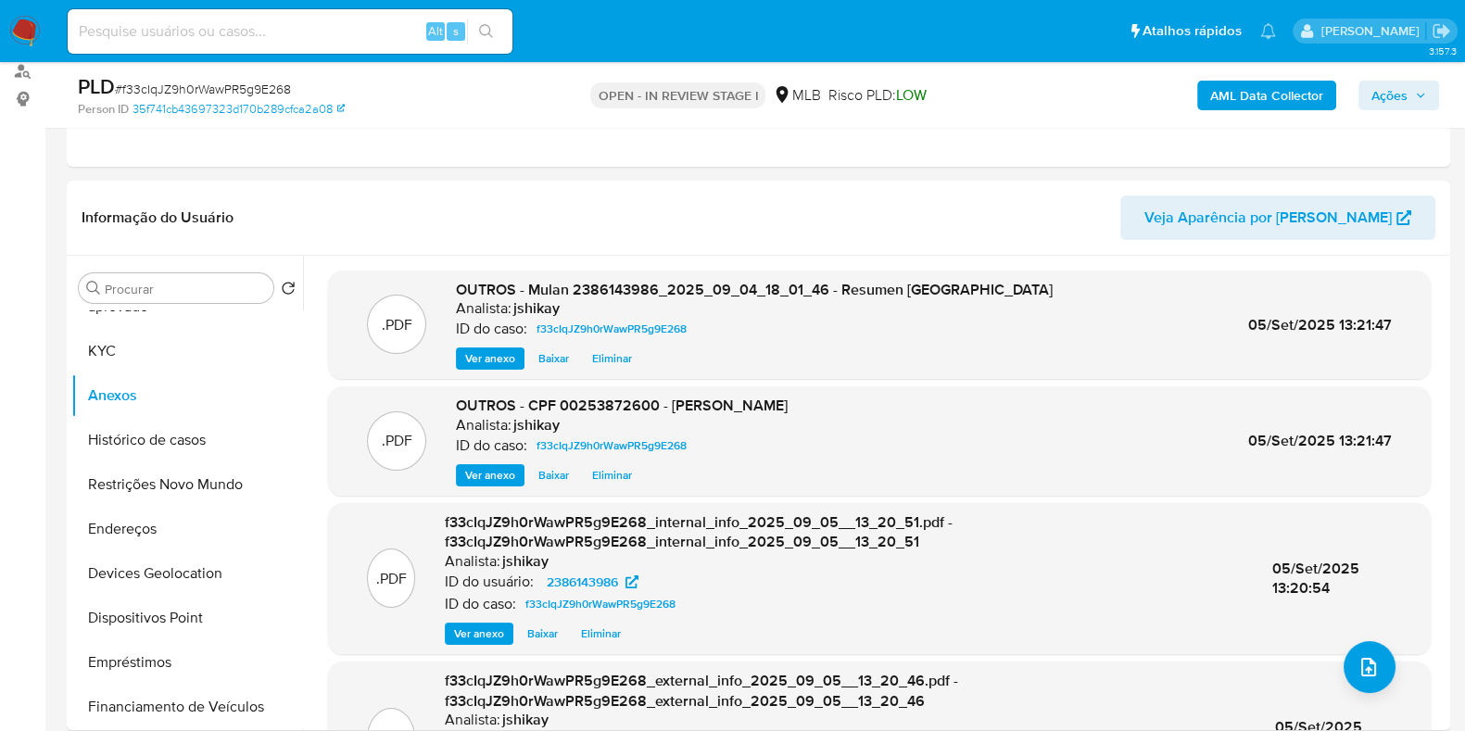
drag, startPoint x: 1382, startPoint y: 87, endPoint x: 1334, endPoint y: 110, distance: 53.5
click at [1383, 87] on span "Ações" at bounding box center [1389, 96] width 36 height 30
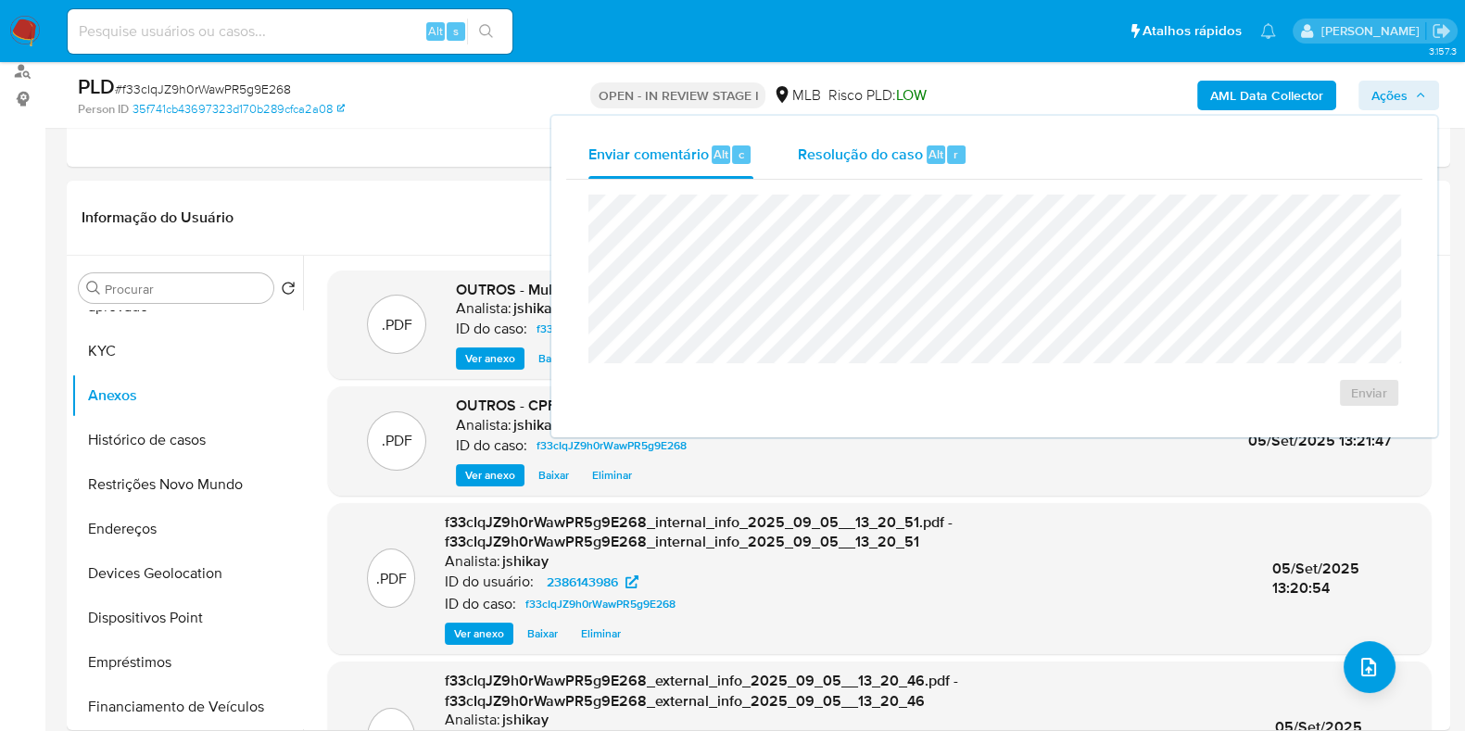
click at [839, 165] on div "Resolução do caso Alt r" at bounding box center [883, 155] width 170 height 48
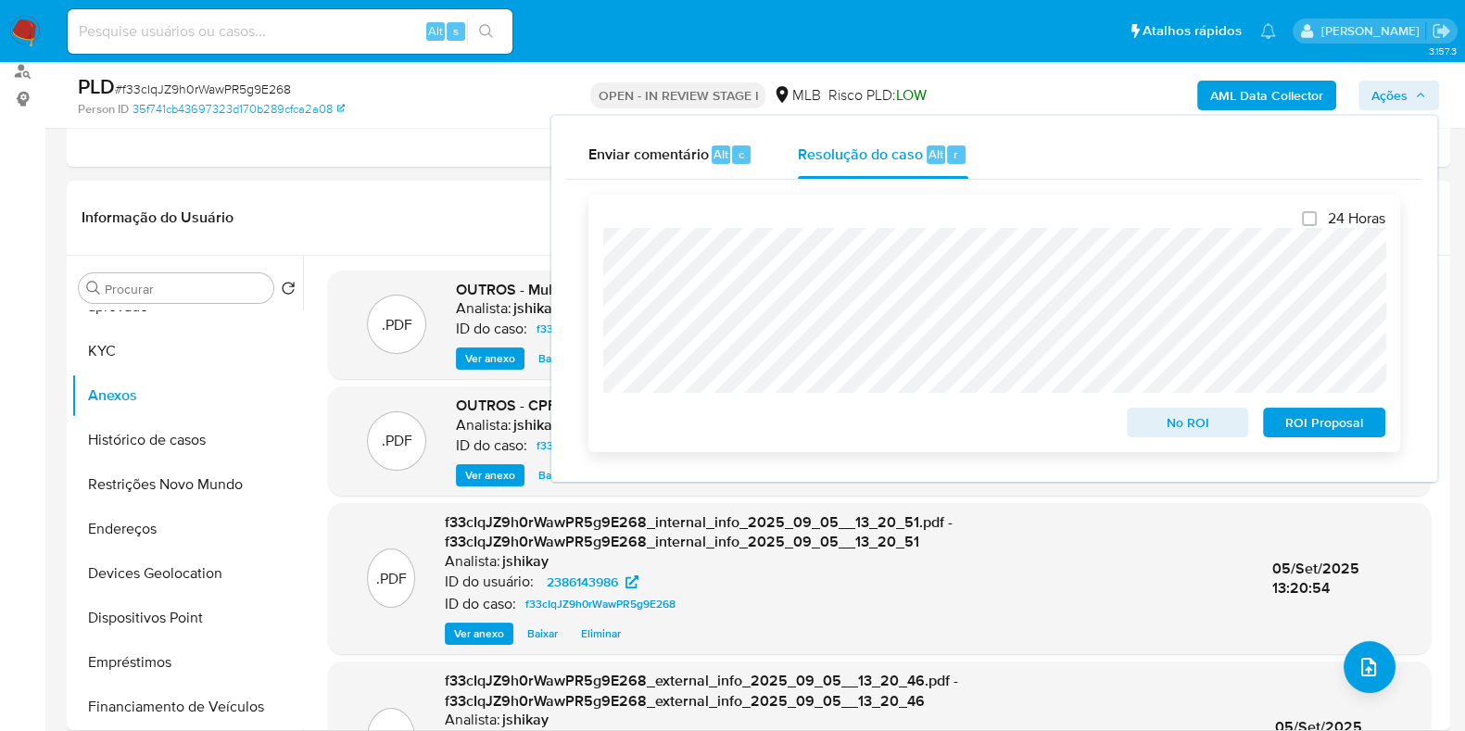
click at [1143, 419] on span "No ROI" at bounding box center [1187, 422] width 96 height 26
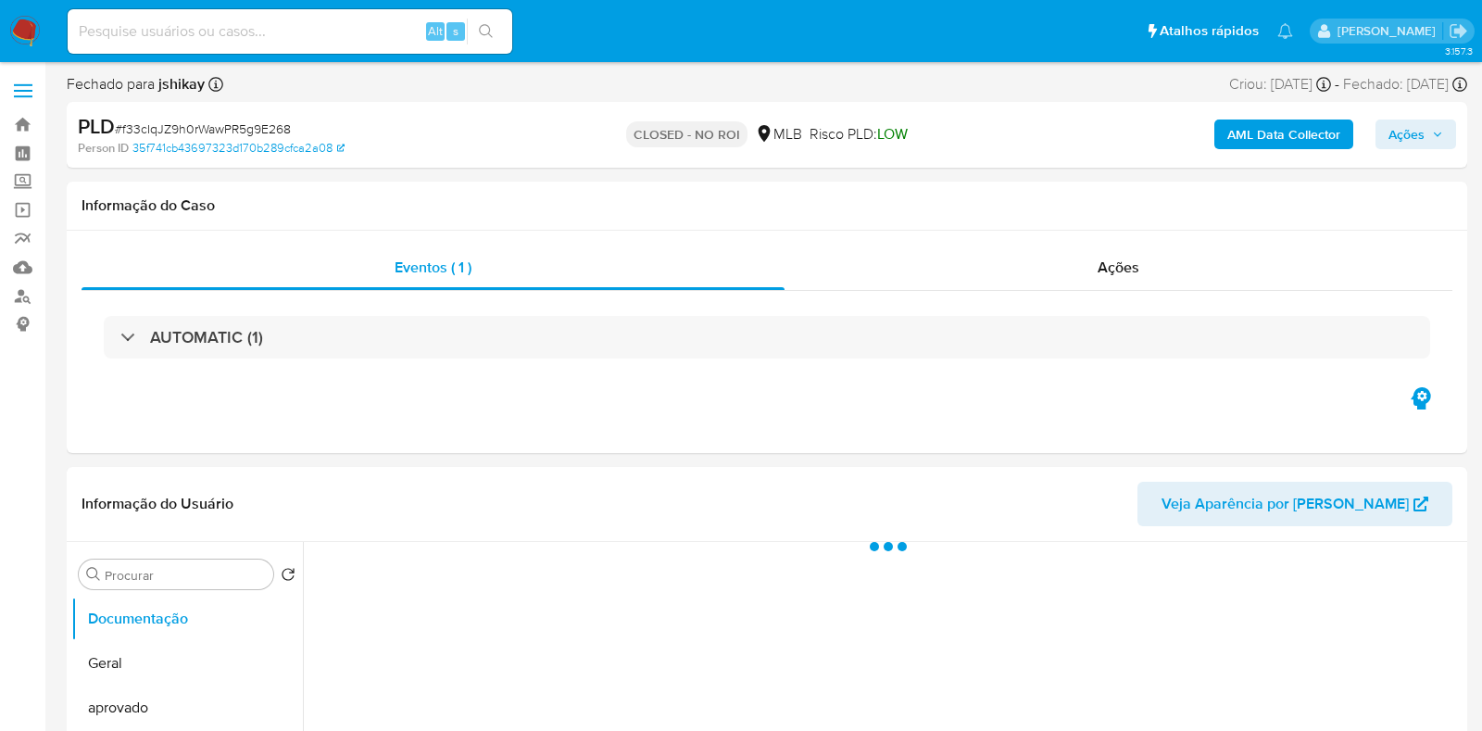
select select "10"
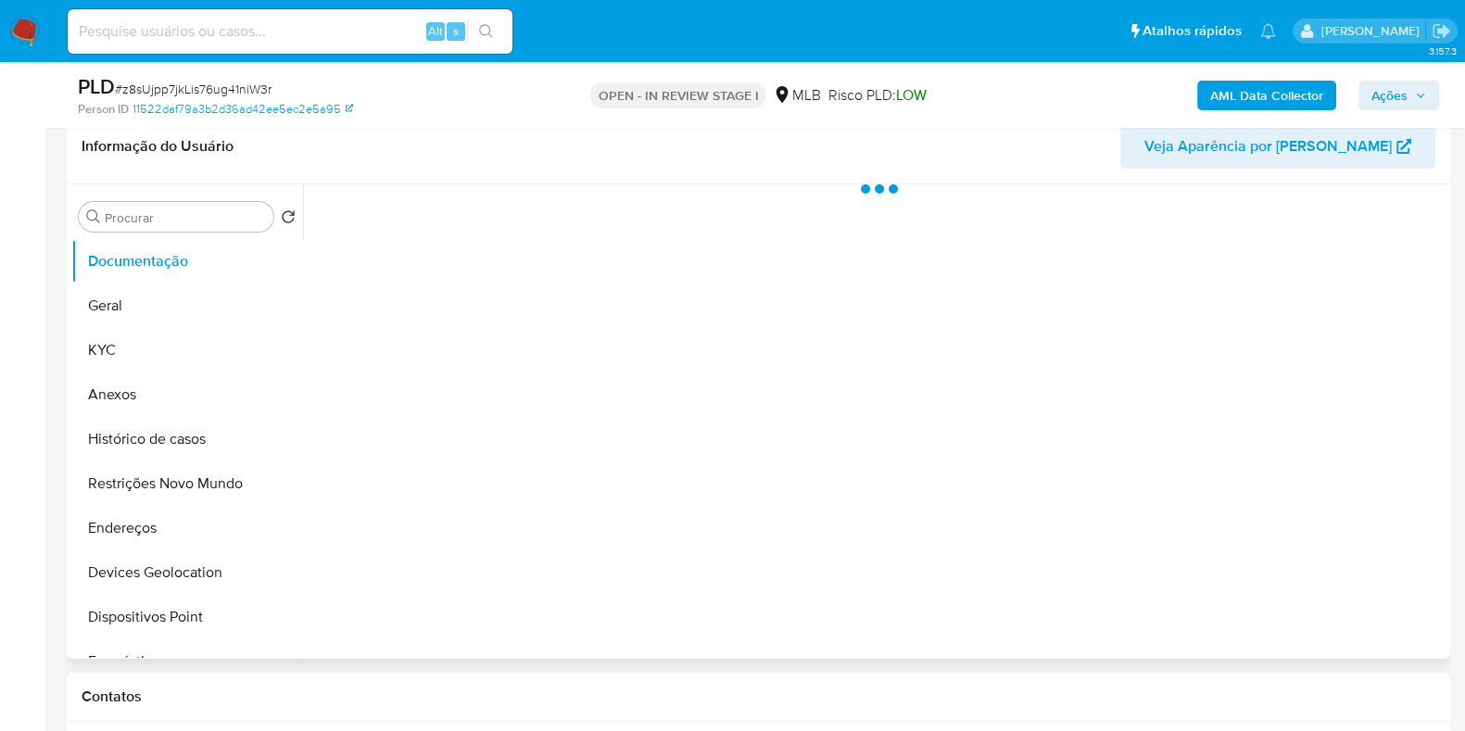
scroll to position [347, 0]
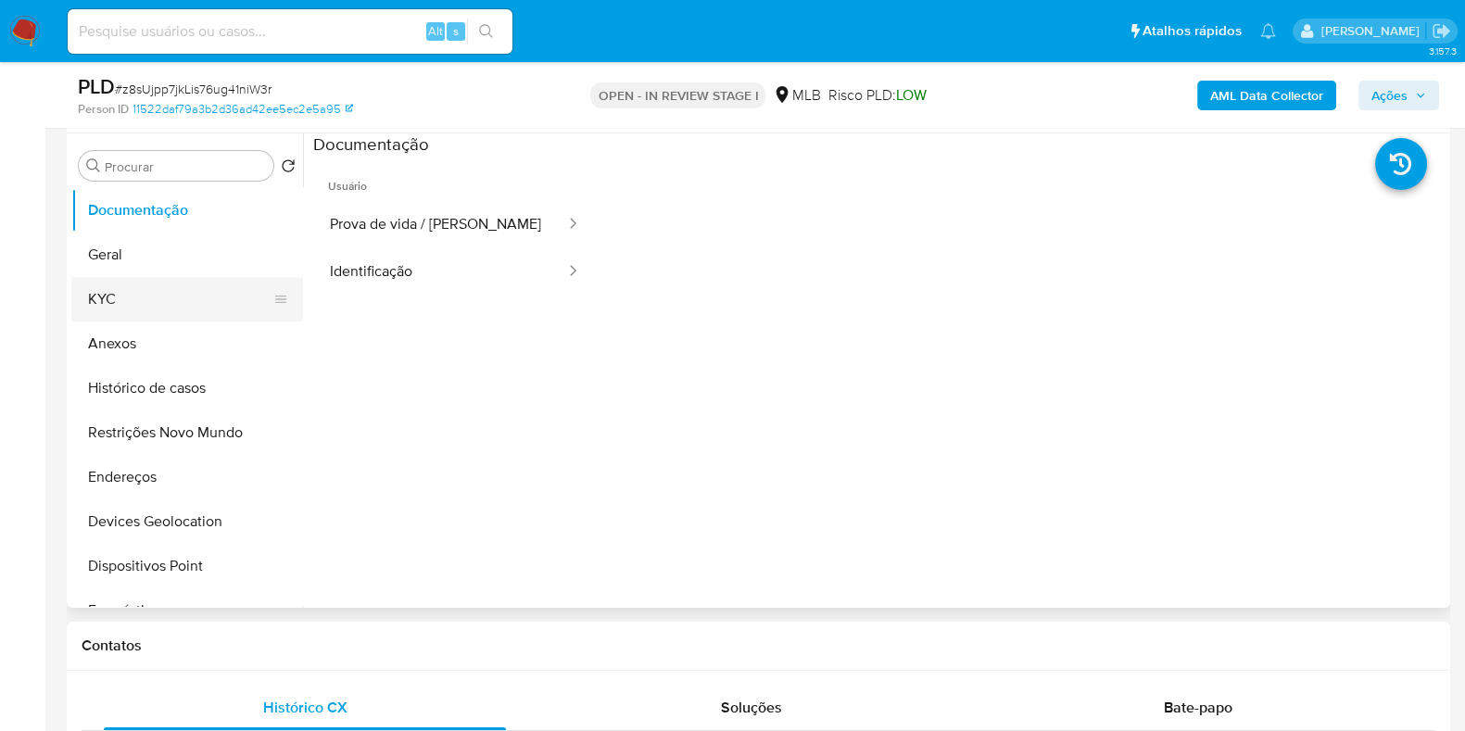
select select "10"
click at [134, 373] on button "Histórico de casos" at bounding box center [179, 388] width 217 height 44
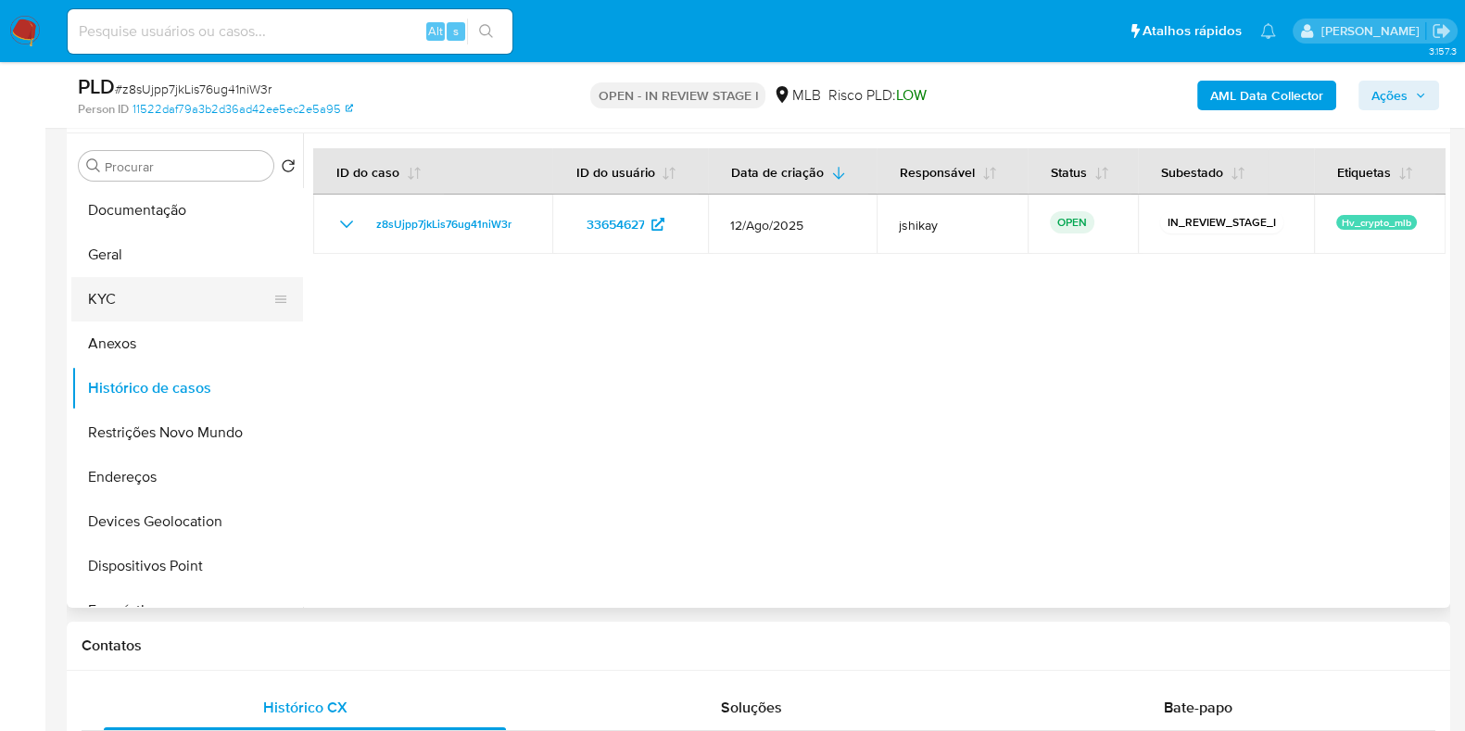
click at [92, 300] on button "KYC" at bounding box center [179, 299] width 217 height 44
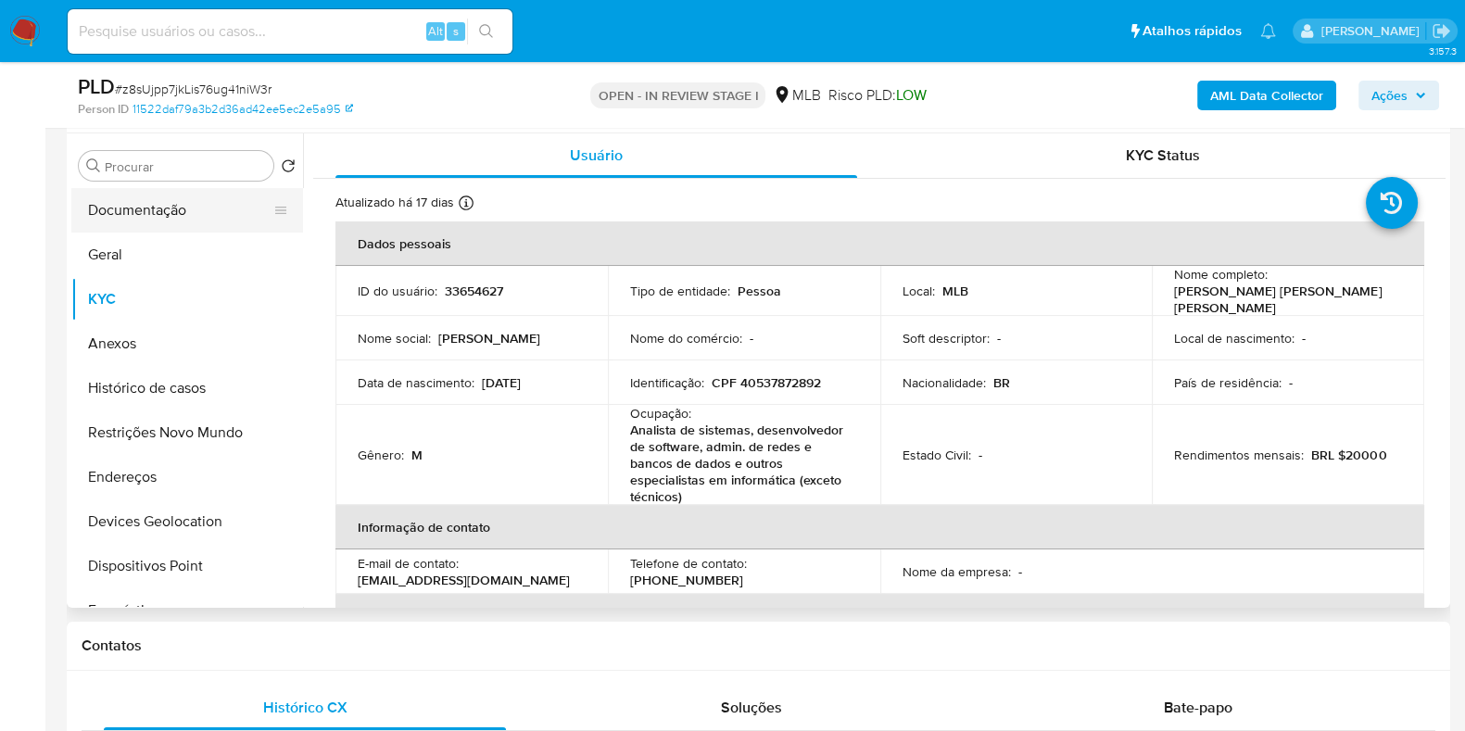
click at [157, 228] on button "Documentação" at bounding box center [179, 210] width 217 height 44
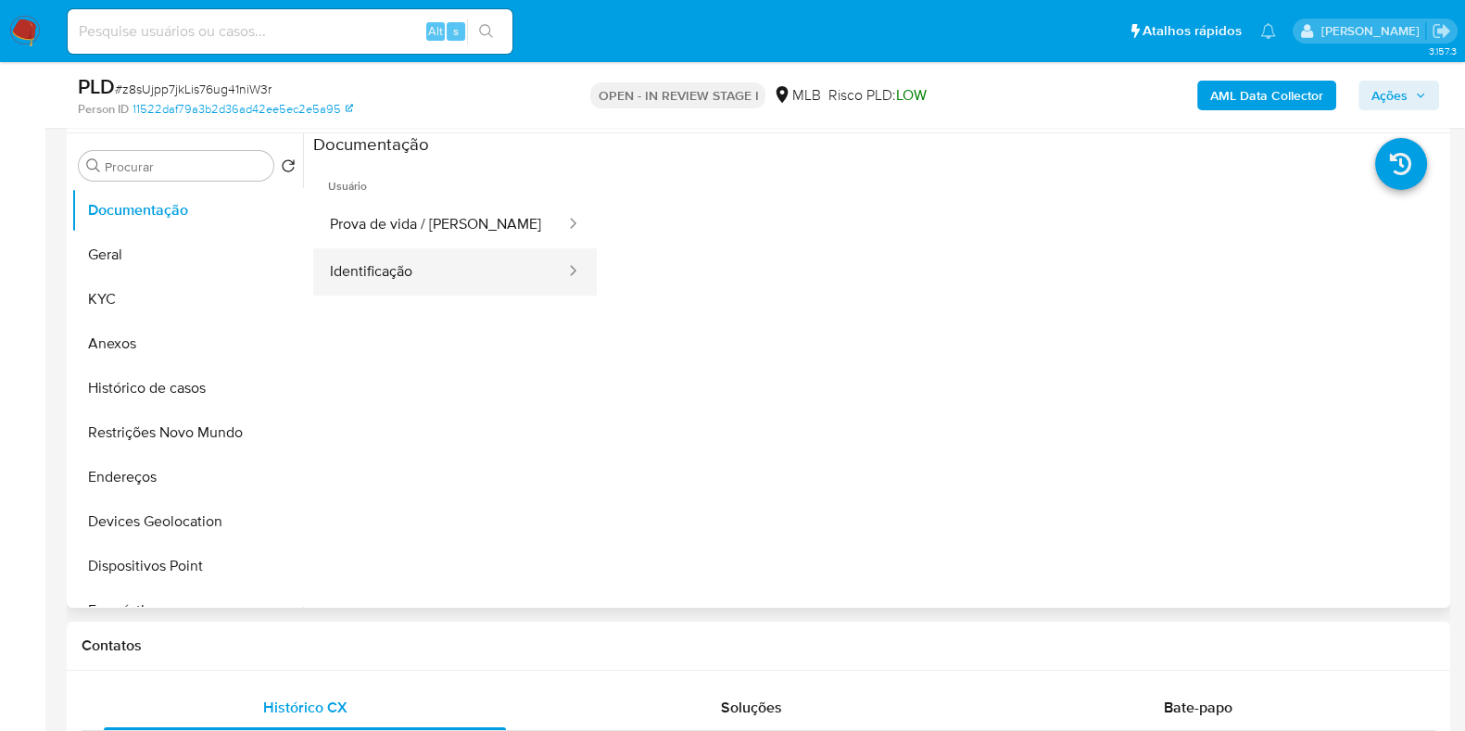
click at [435, 275] on button "Identificação" at bounding box center [440, 271] width 254 height 47
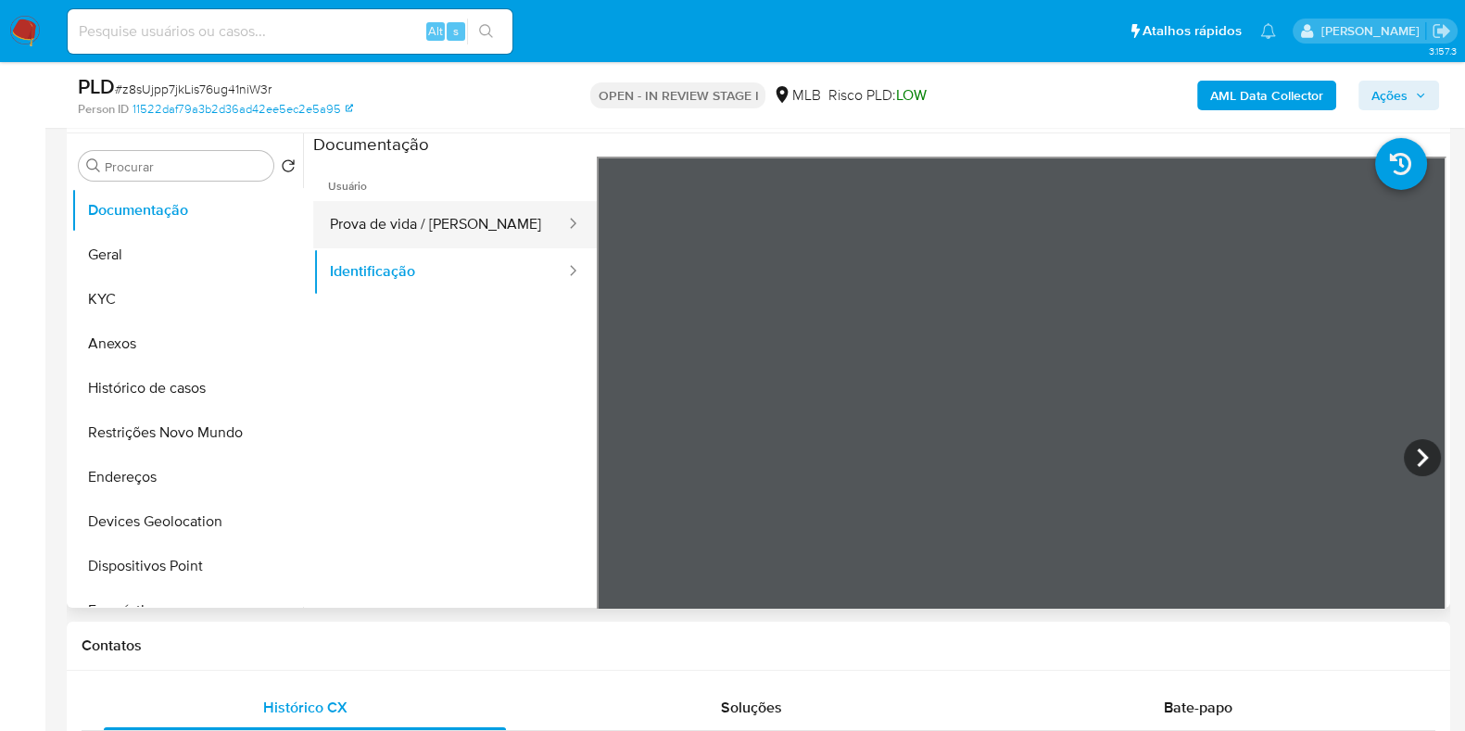
click at [514, 229] on button "Prova de vida / [PERSON_NAME]" at bounding box center [440, 224] width 254 height 47
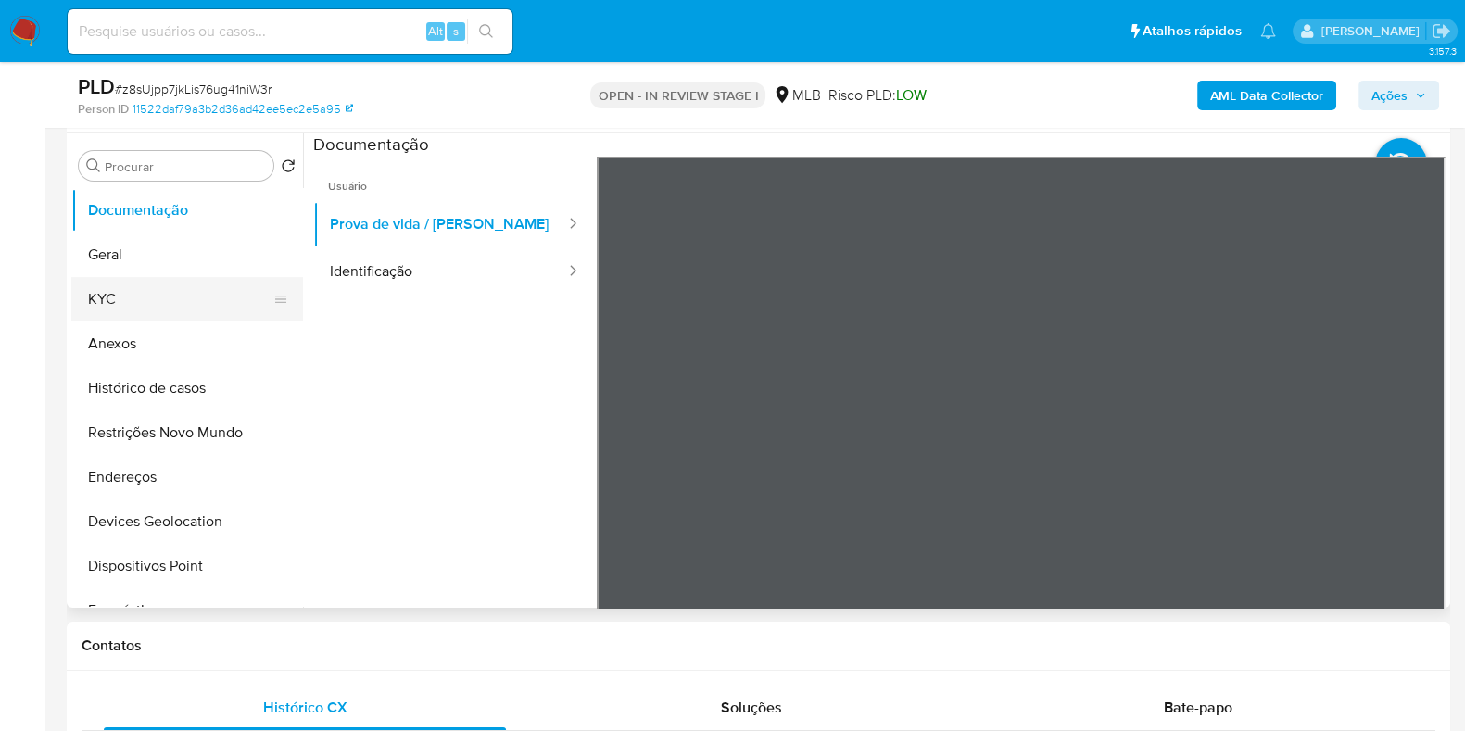
click at [173, 294] on button "KYC" at bounding box center [179, 299] width 217 height 44
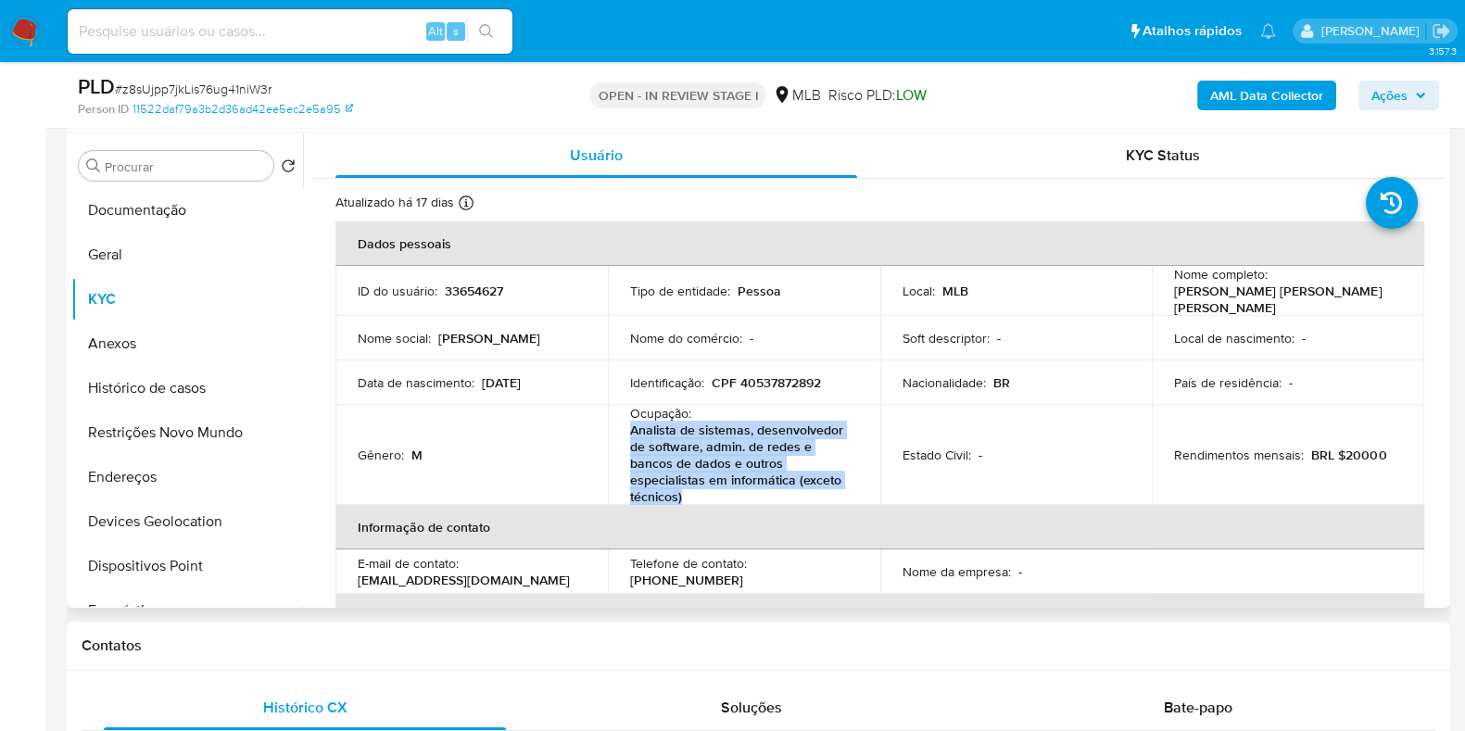
drag, startPoint x: 687, startPoint y: 492, endPoint x: 626, endPoint y: 433, distance: 85.2
click at [626, 433] on td "Ocupação : Analista de sistemas, desenvolvedor de software, admin. de redes e b…" at bounding box center [744, 455] width 272 height 100
copy p "Analista de sistemas, desenvolvedor de software, admin. de redes e bancos de da…"
click at [175, 400] on button "Histórico de casos" at bounding box center [179, 388] width 217 height 44
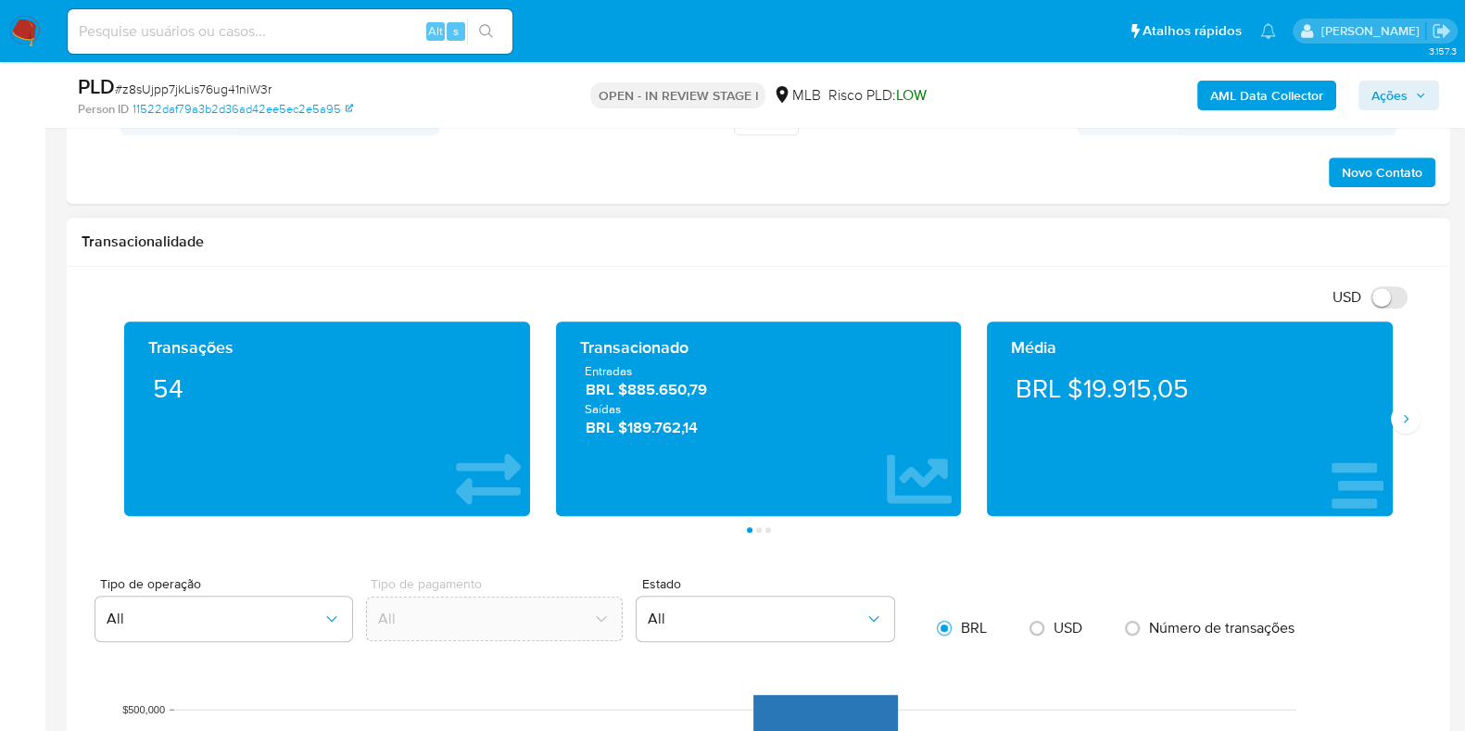
scroll to position [1274, 0]
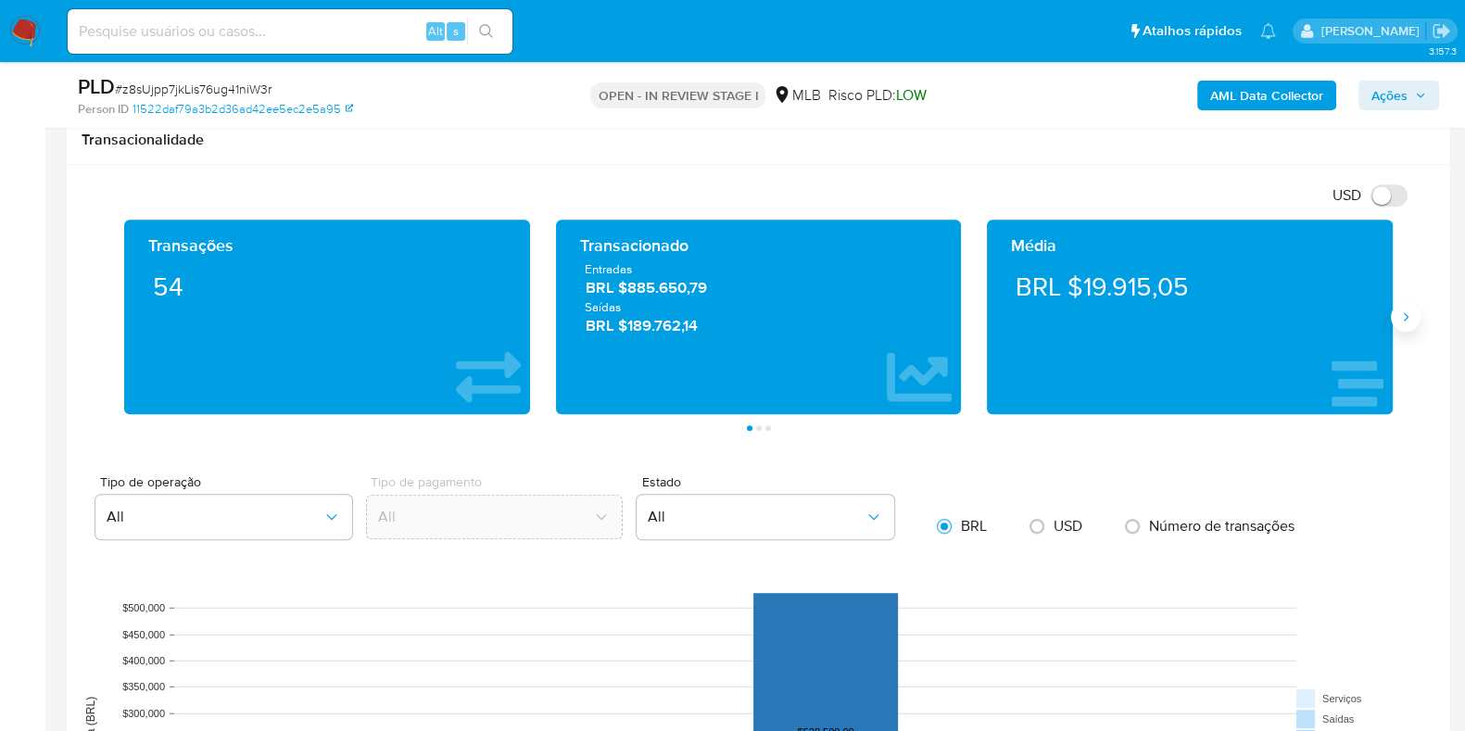
click at [1404, 327] on button "Siguiente" at bounding box center [1406, 317] width 30 height 30
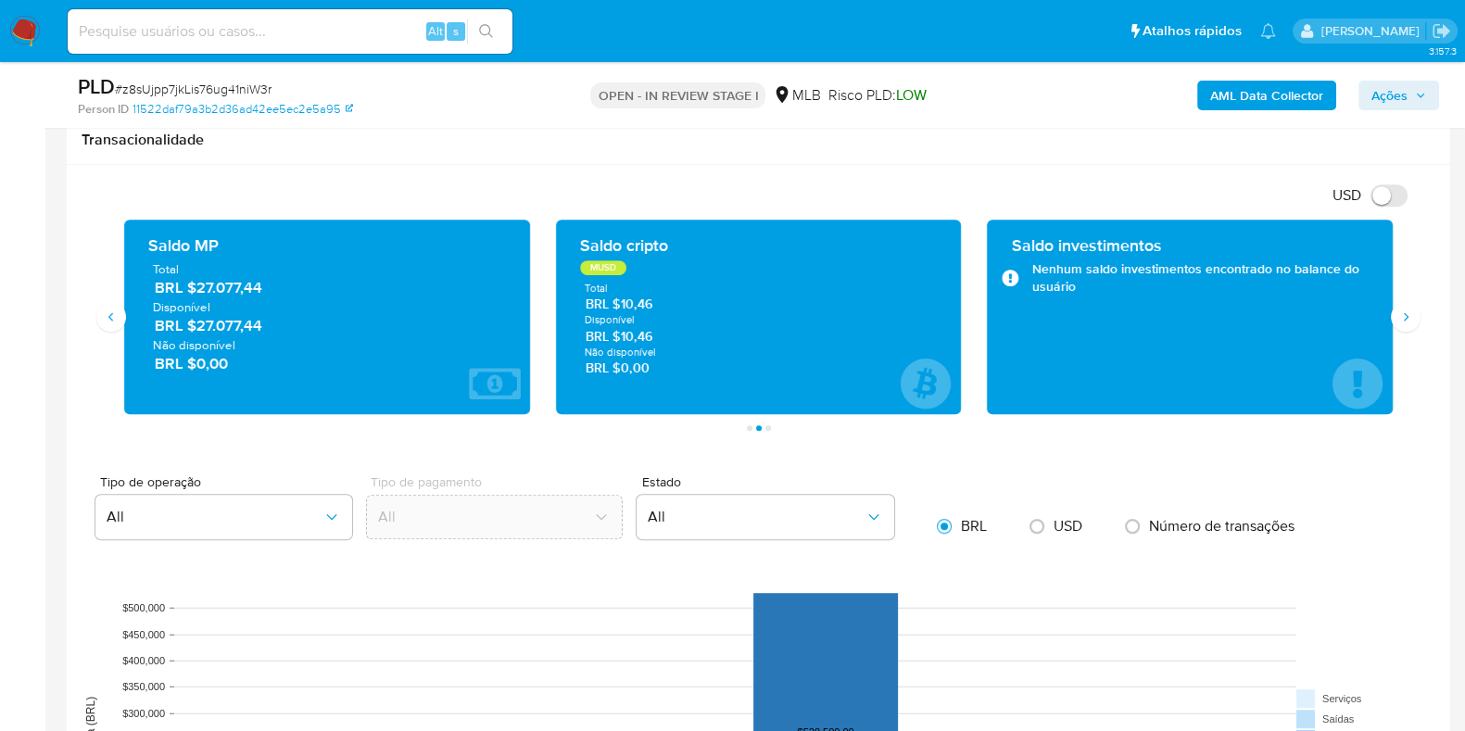
drag, startPoint x: 290, startPoint y: 318, endPoint x: 199, endPoint y: 321, distance: 90.8
click at [199, 321] on span "BRL $27.077,44" at bounding box center [328, 325] width 346 height 21
click at [1416, 322] on button "Siguiente" at bounding box center [1406, 317] width 30 height 30
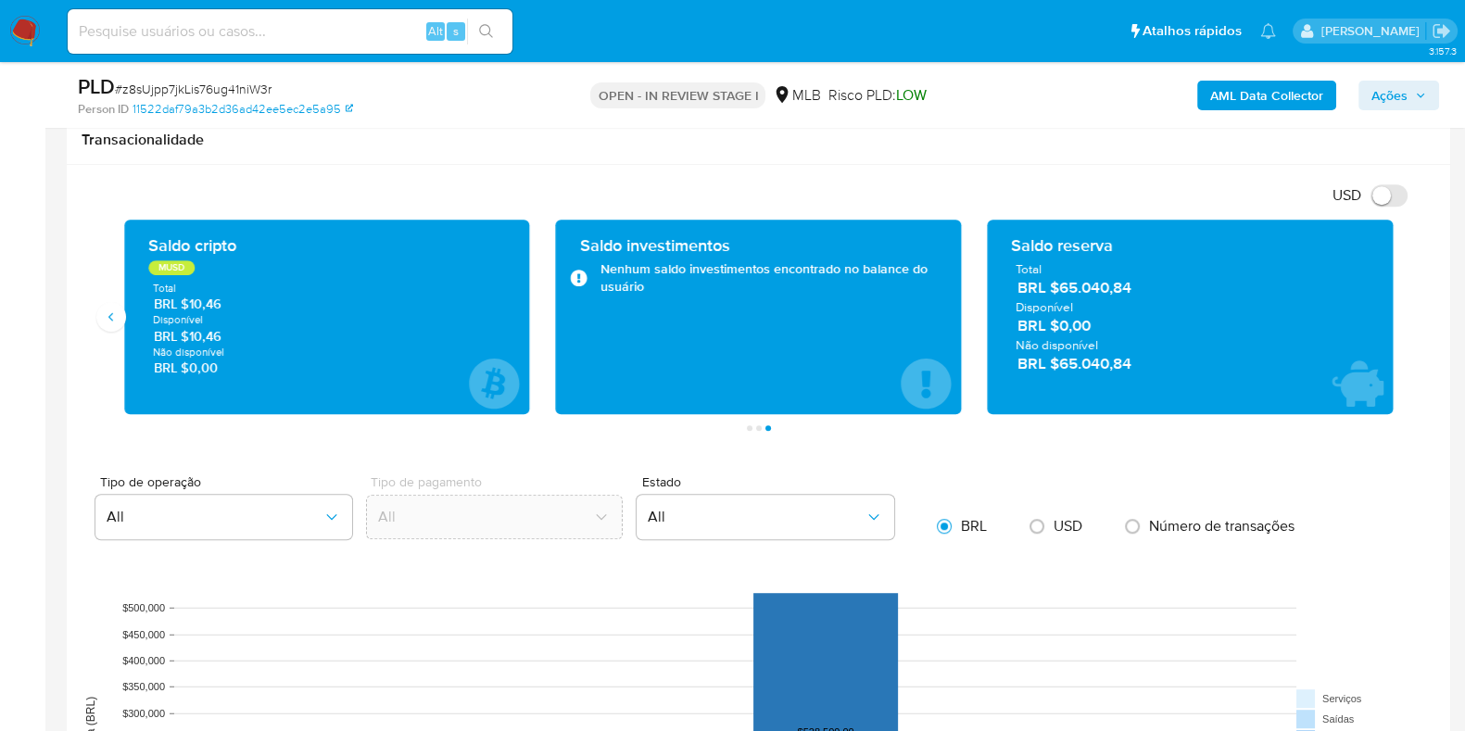
drag, startPoint x: 1142, startPoint y: 292, endPoint x: 1061, endPoint y: 294, distance: 81.5
click at [1061, 294] on span "BRL $65.040,84" at bounding box center [1190, 287] width 346 height 21
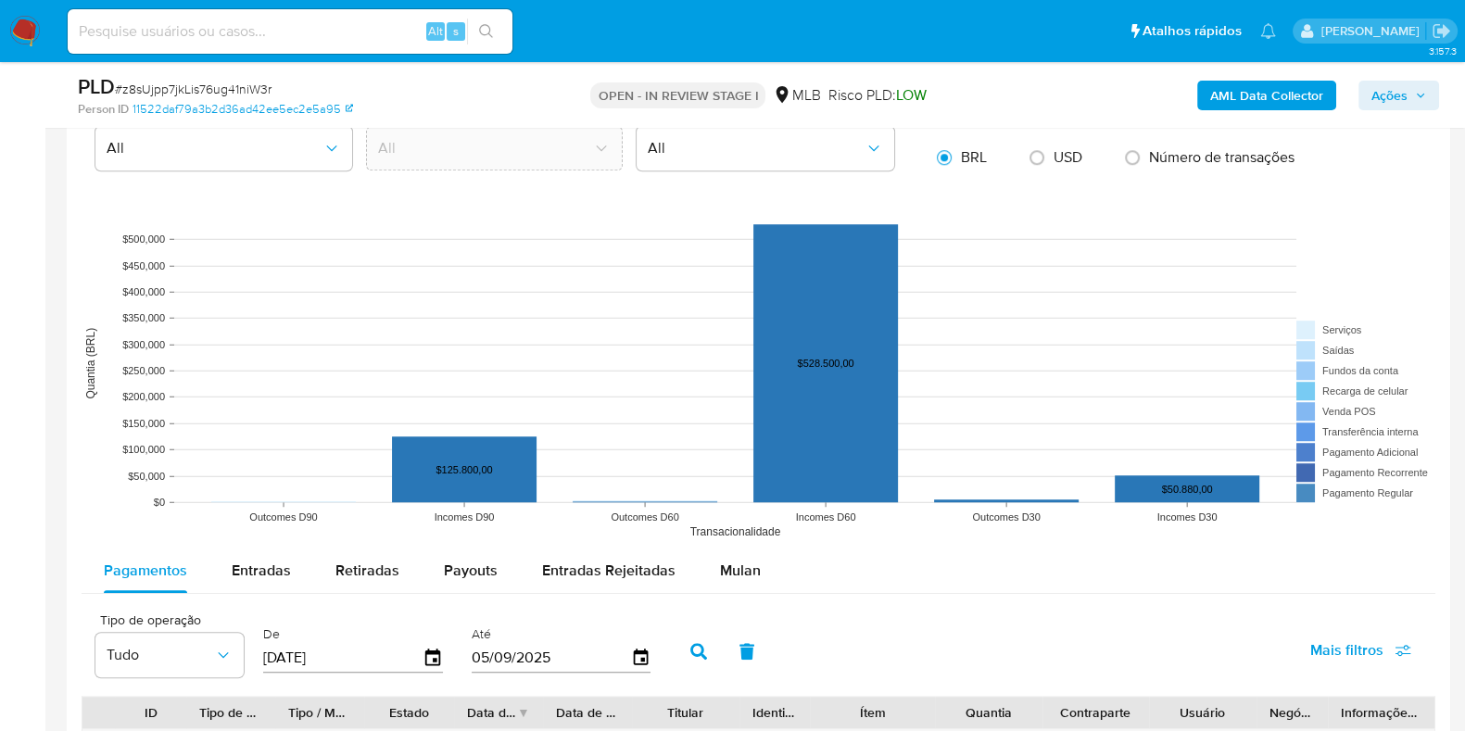
scroll to position [1852, 0]
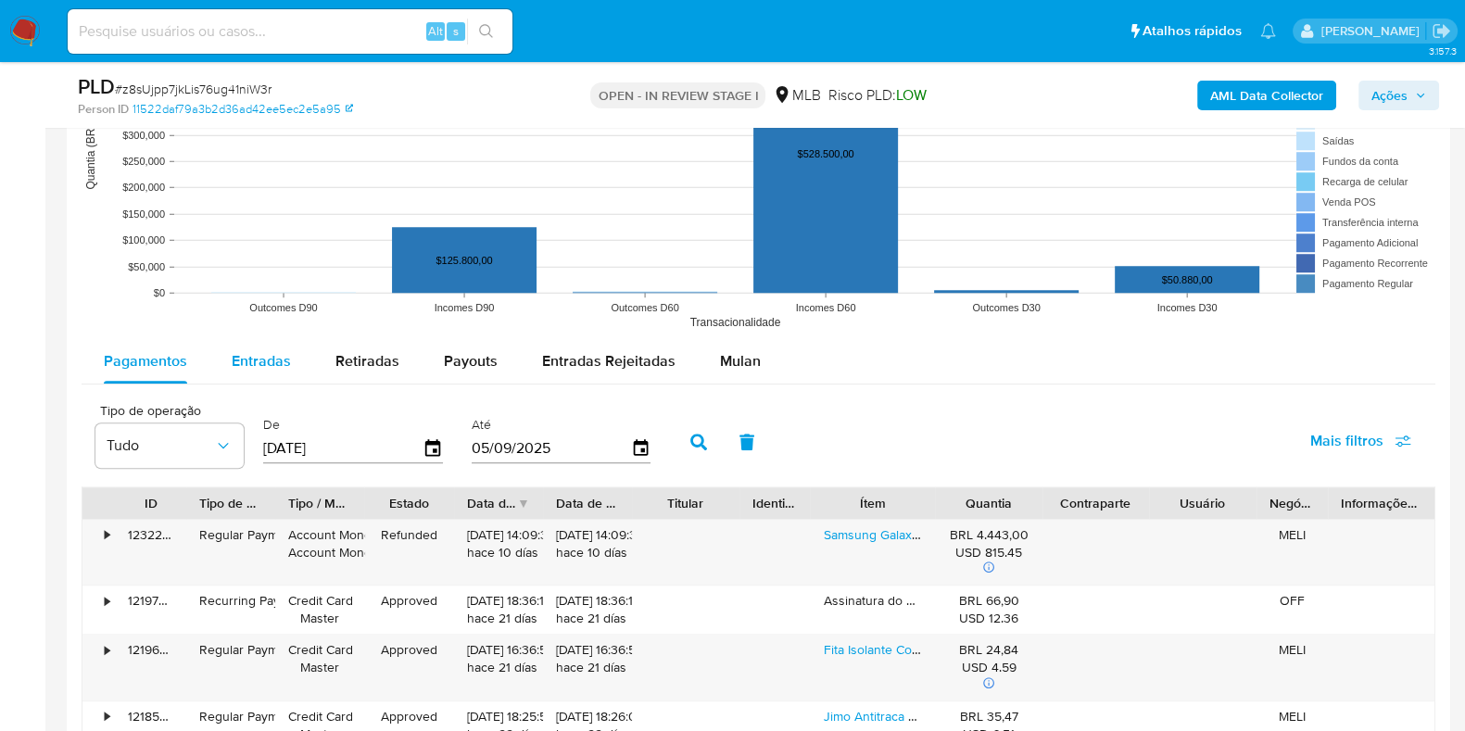
drag, startPoint x: 264, startPoint y: 363, endPoint x: 265, endPoint y: 372, distance: 9.3
click at [264, 363] on span "Entradas" at bounding box center [261, 360] width 59 height 21
select select "10"
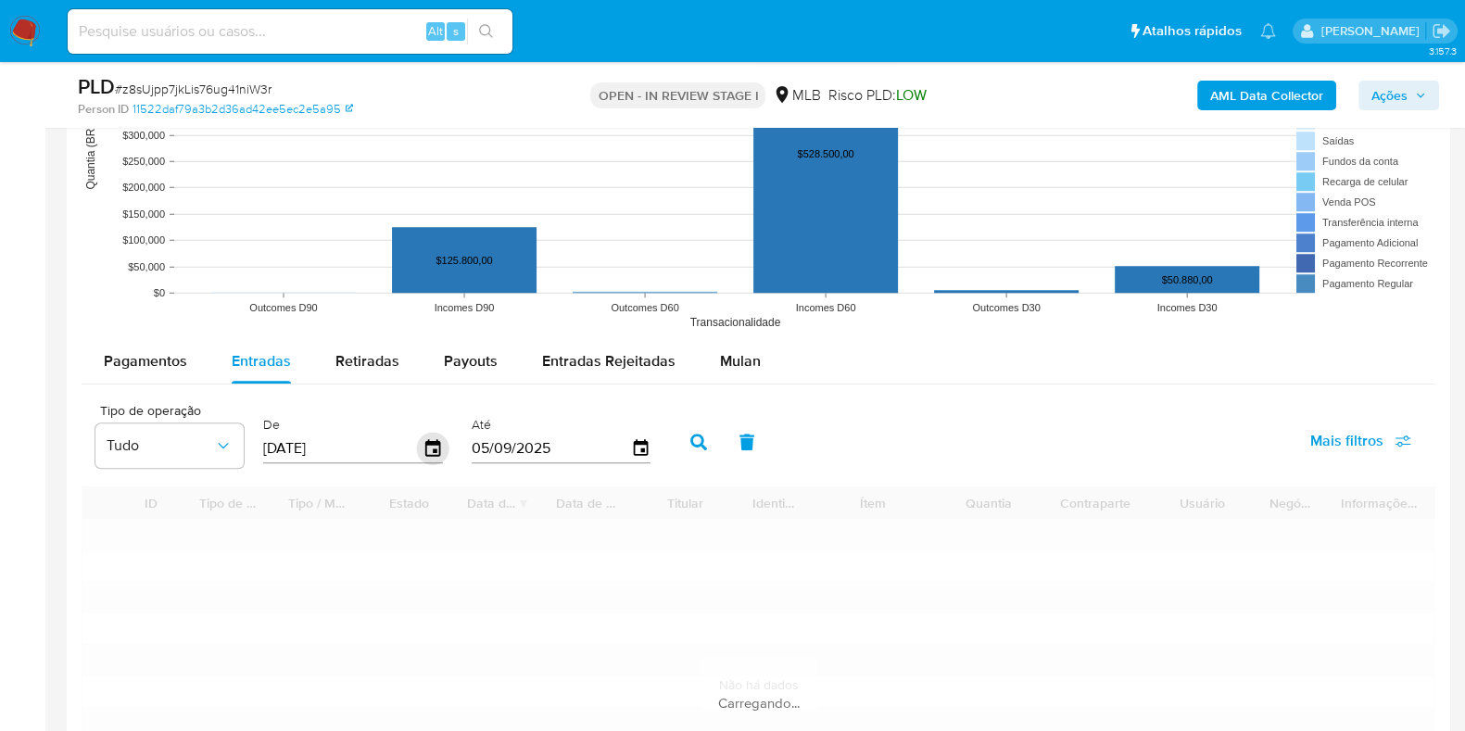
click at [429, 449] on icon "button" at bounding box center [432, 447] width 15 height 17
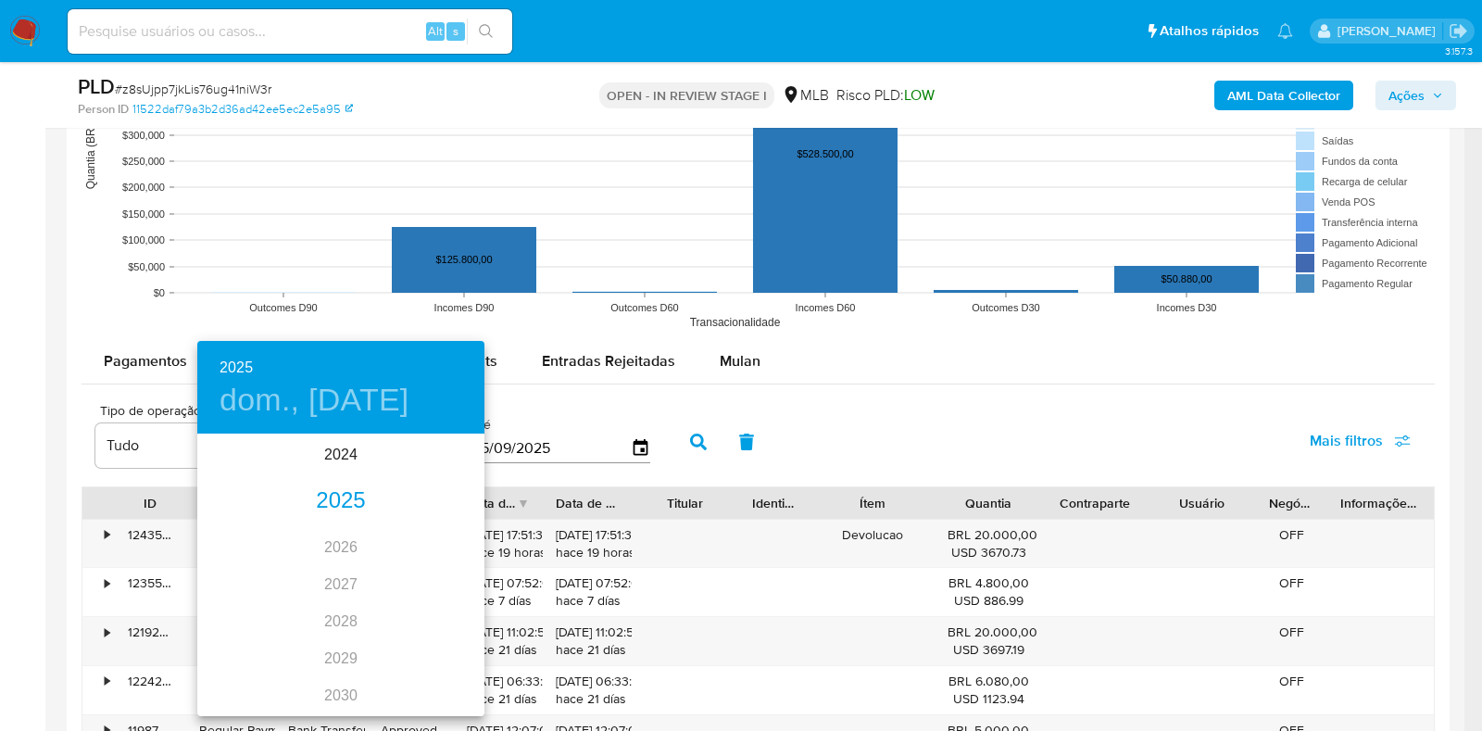
click at [332, 505] on div "2025" at bounding box center [340, 501] width 287 height 37
click at [422, 546] on div "jun." at bounding box center [436, 540] width 95 height 69
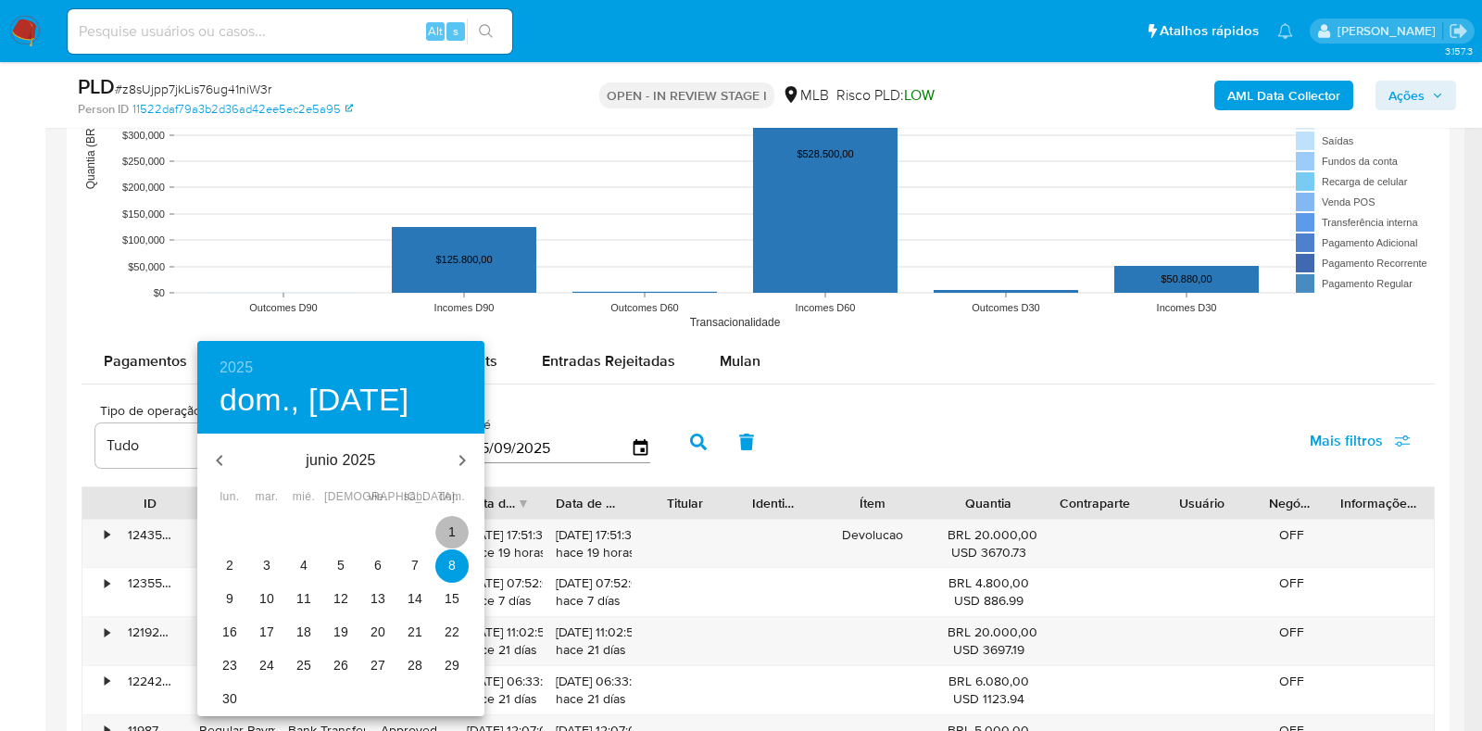
click at [453, 537] on p "1" at bounding box center [451, 531] width 7 height 19
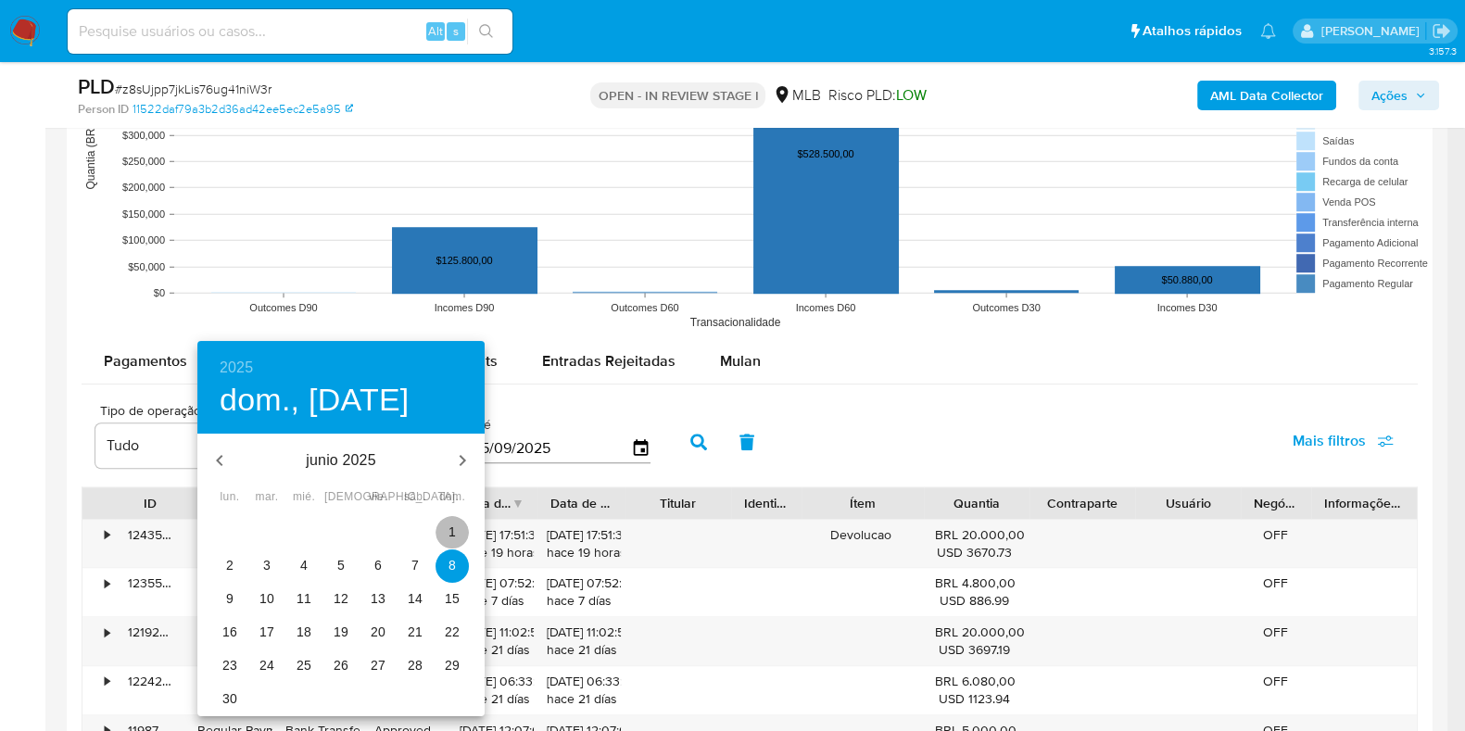
type input "01/06/2025"
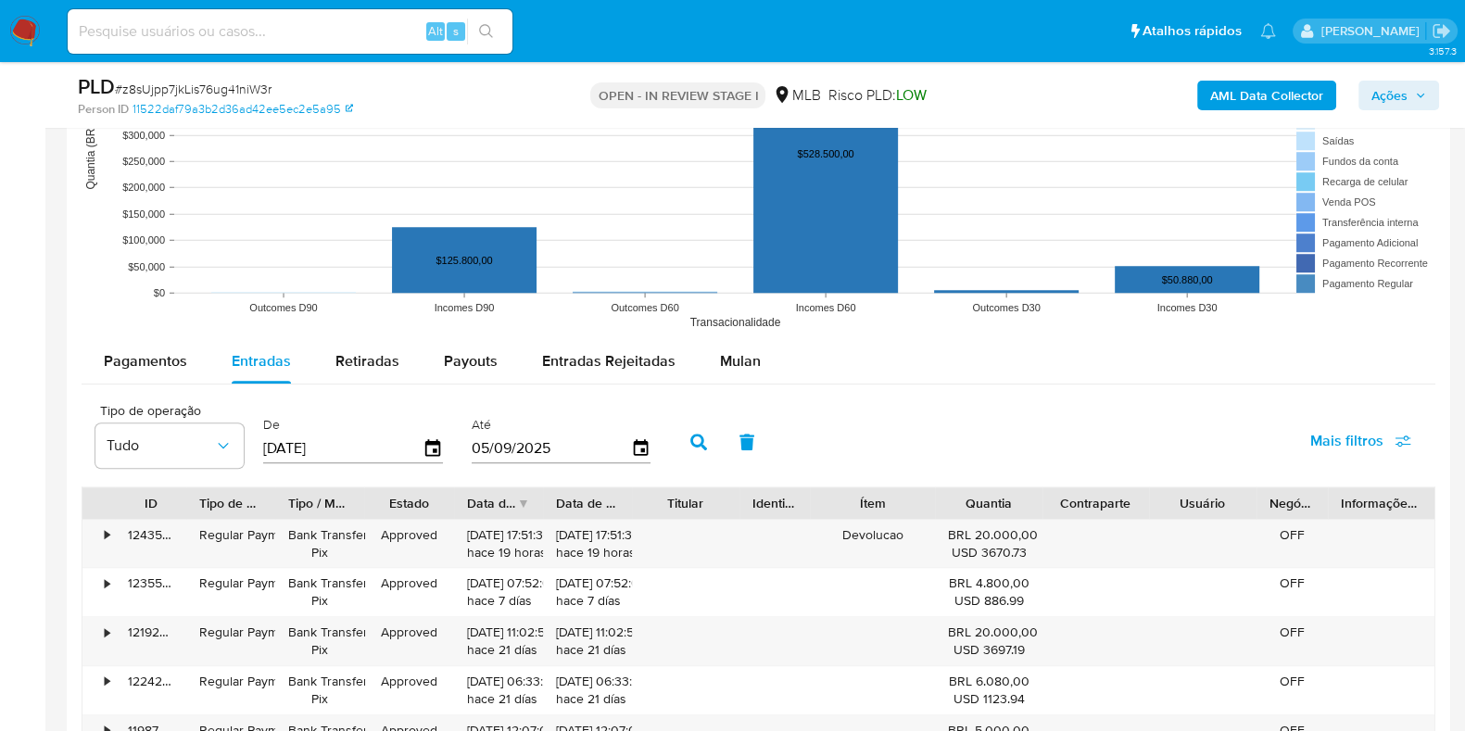
click at [648, 442] on div "Até 05/09/2025" at bounding box center [564, 440] width 194 height 74
click at [634, 445] on icon "button" at bounding box center [640, 449] width 32 height 32
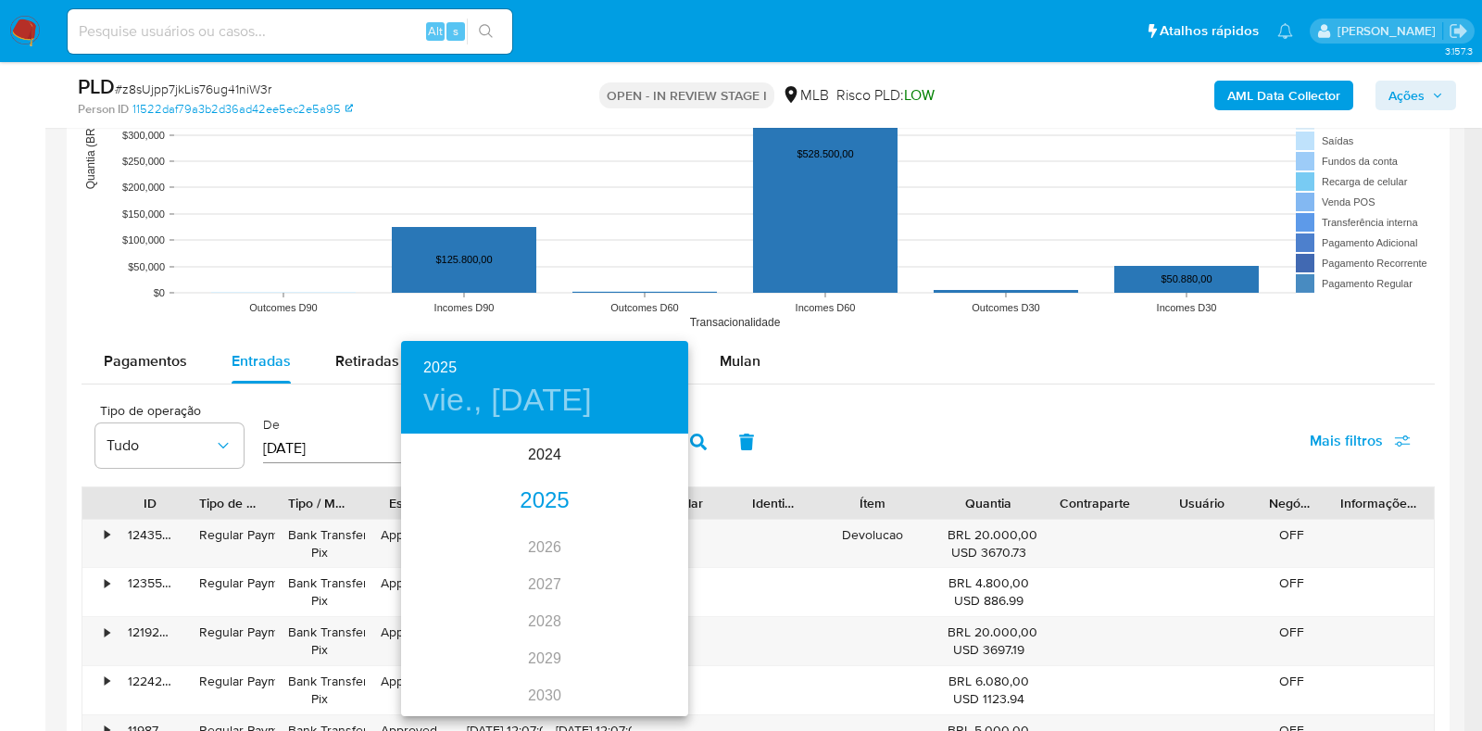
click at [539, 504] on div "2025" at bounding box center [544, 501] width 287 height 37
click at [643, 538] on div "jun." at bounding box center [640, 540] width 95 height 69
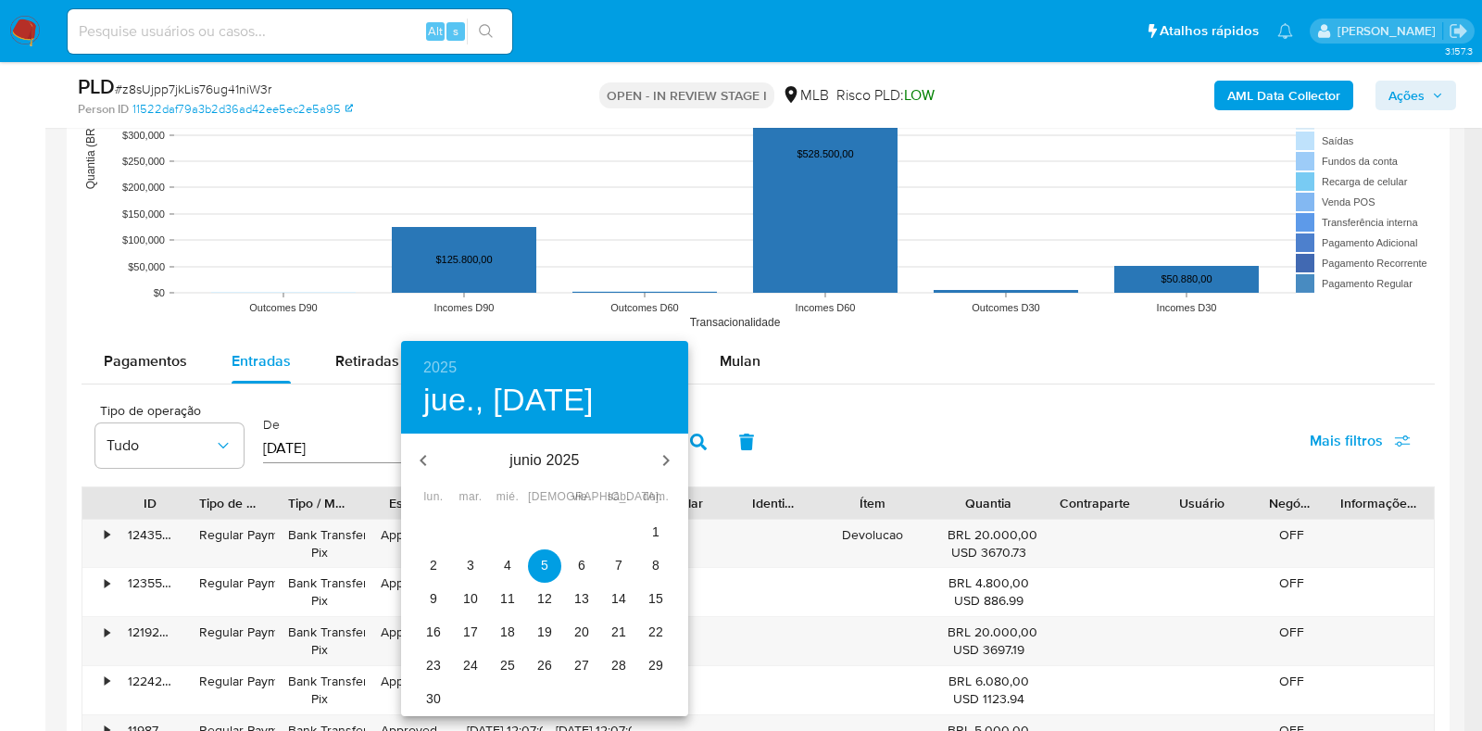
click at [431, 702] on p "30" at bounding box center [433, 698] width 15 height 19
type input "30/06/2025"
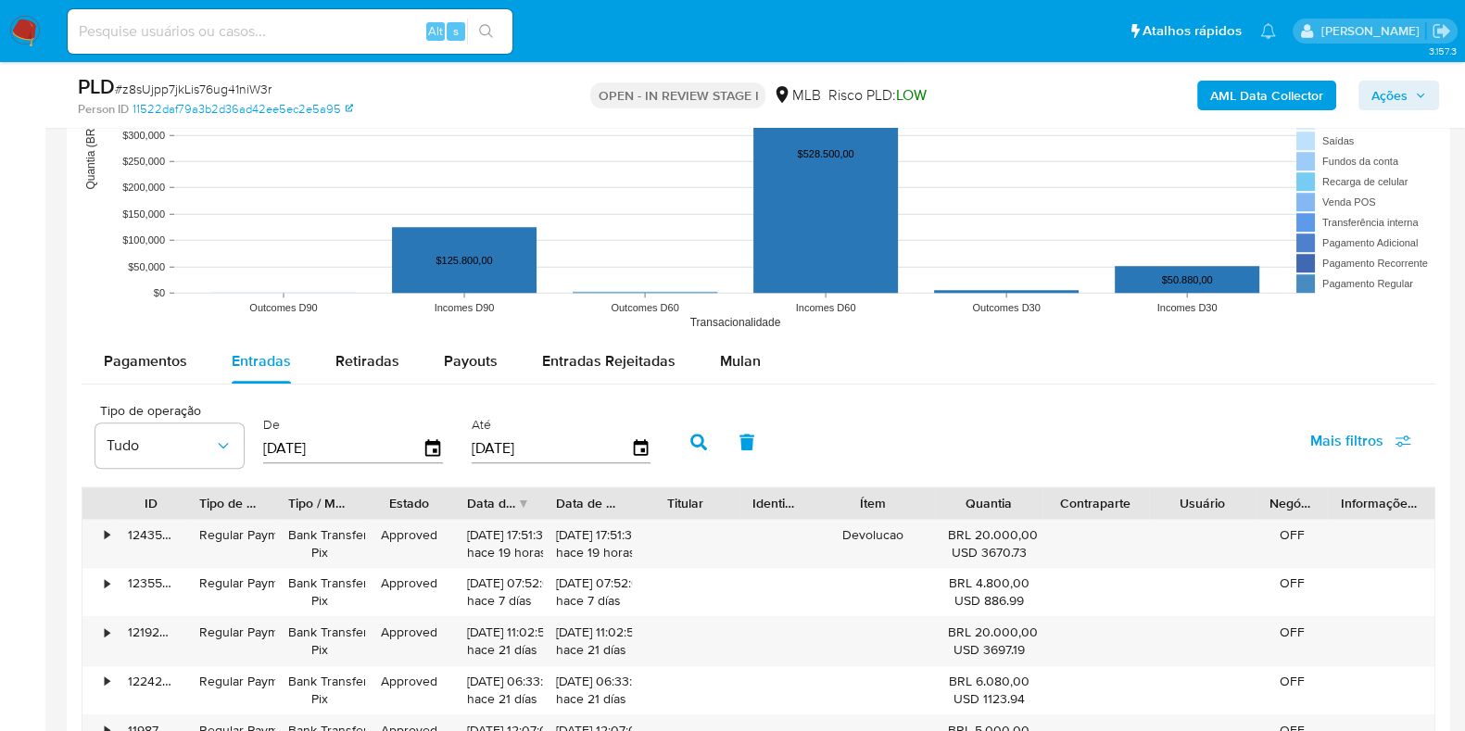
click at [695, 434] on icon "button" at bounding box center [698, 442] width 17 height 17
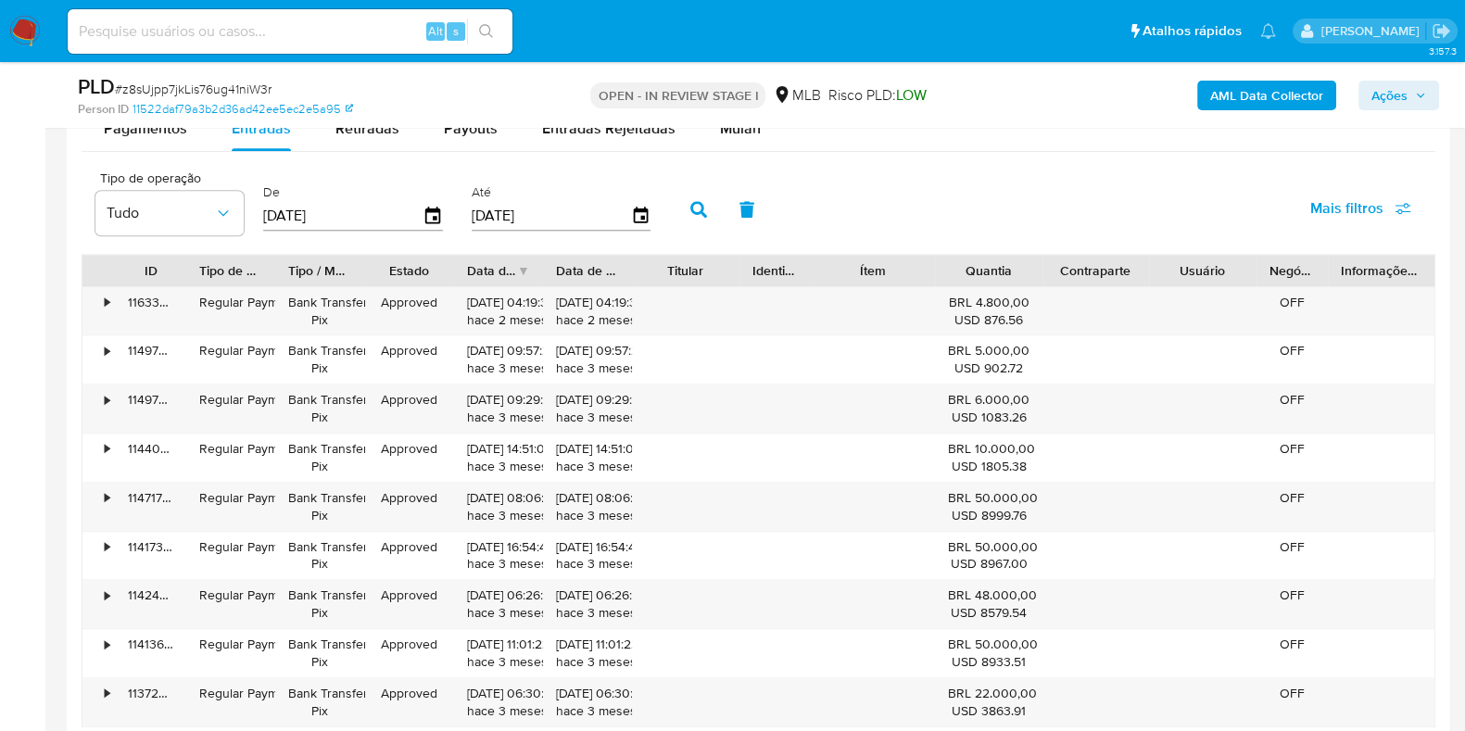
scroll to position [2200, 0]
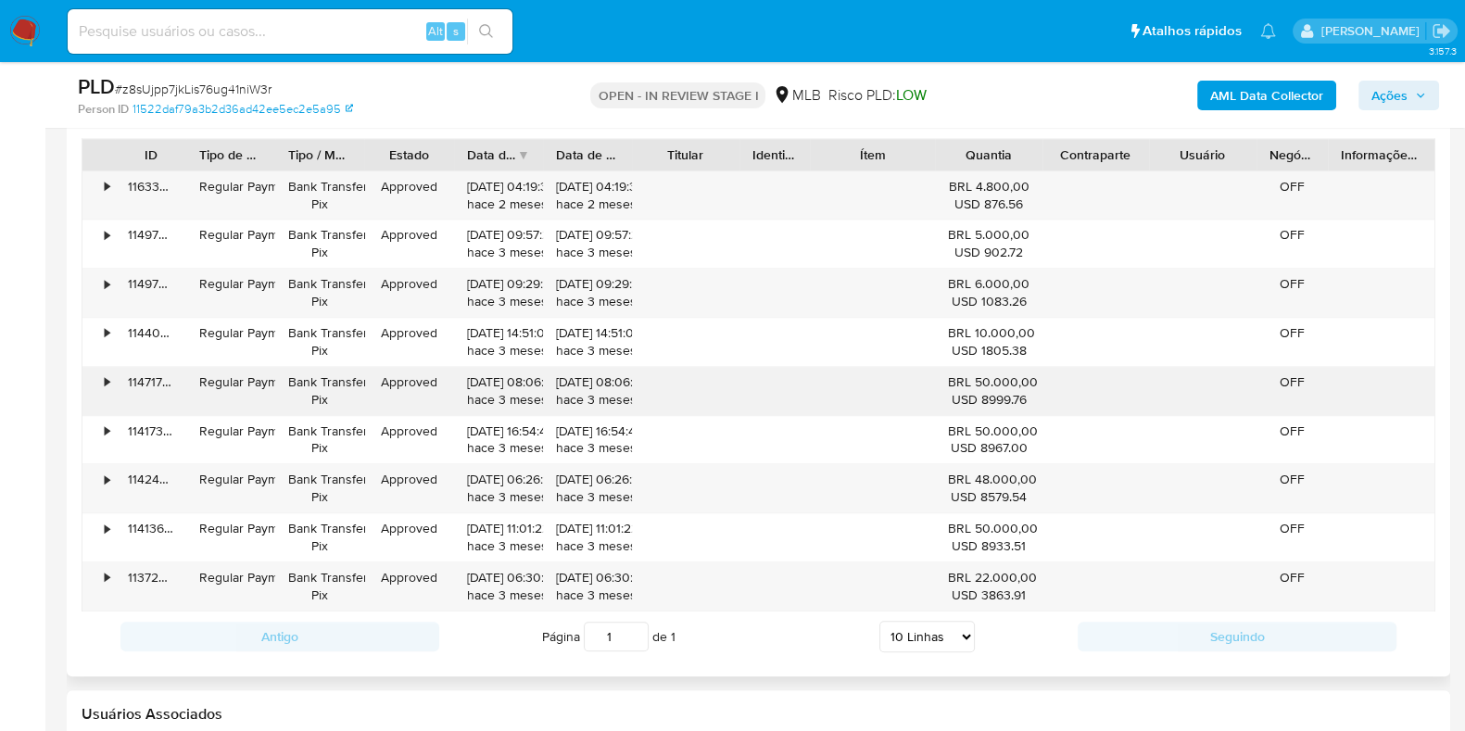
click at [108, 380] on div "•" at bounding box center [107, 382] width 5 height 18
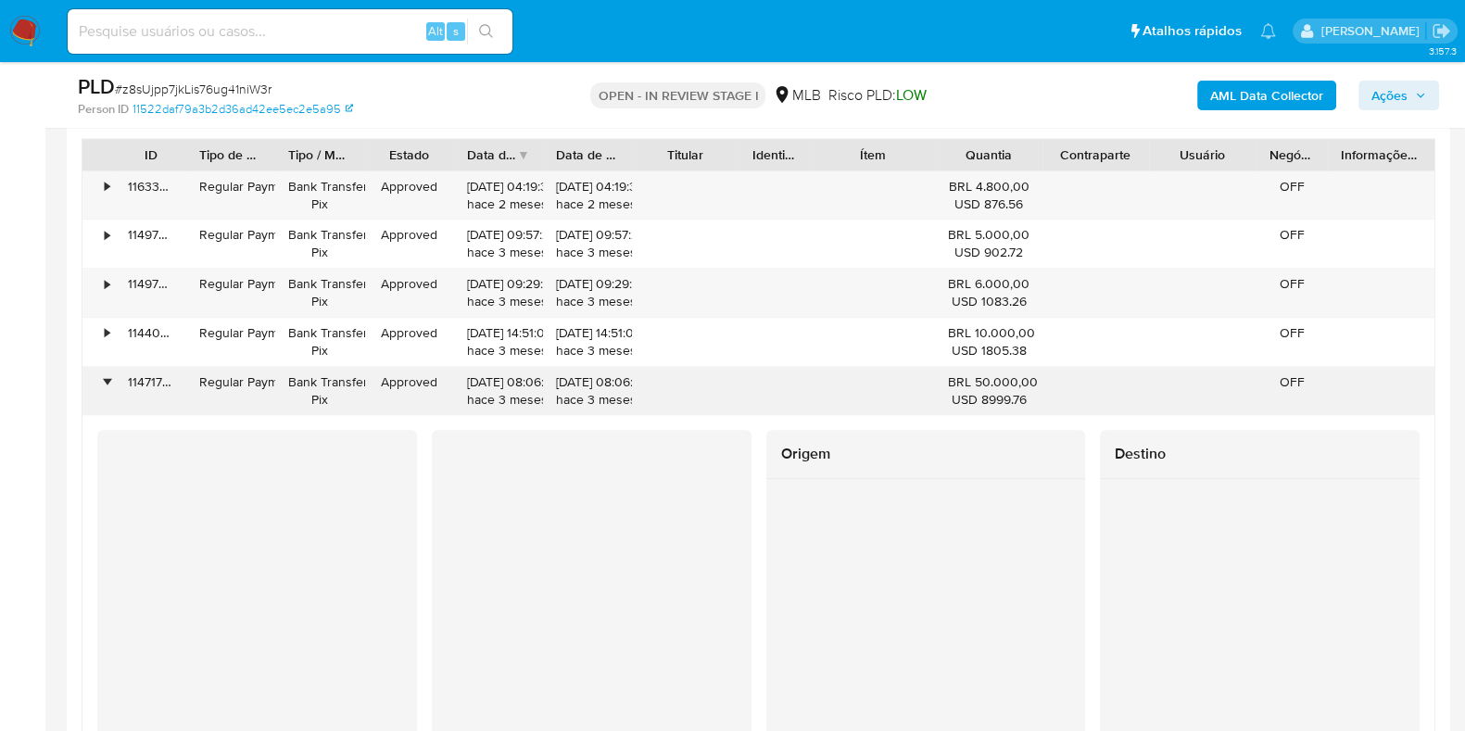
click at [108, 380] on div "•" at bounding box center [107, 382] width 5 height 18
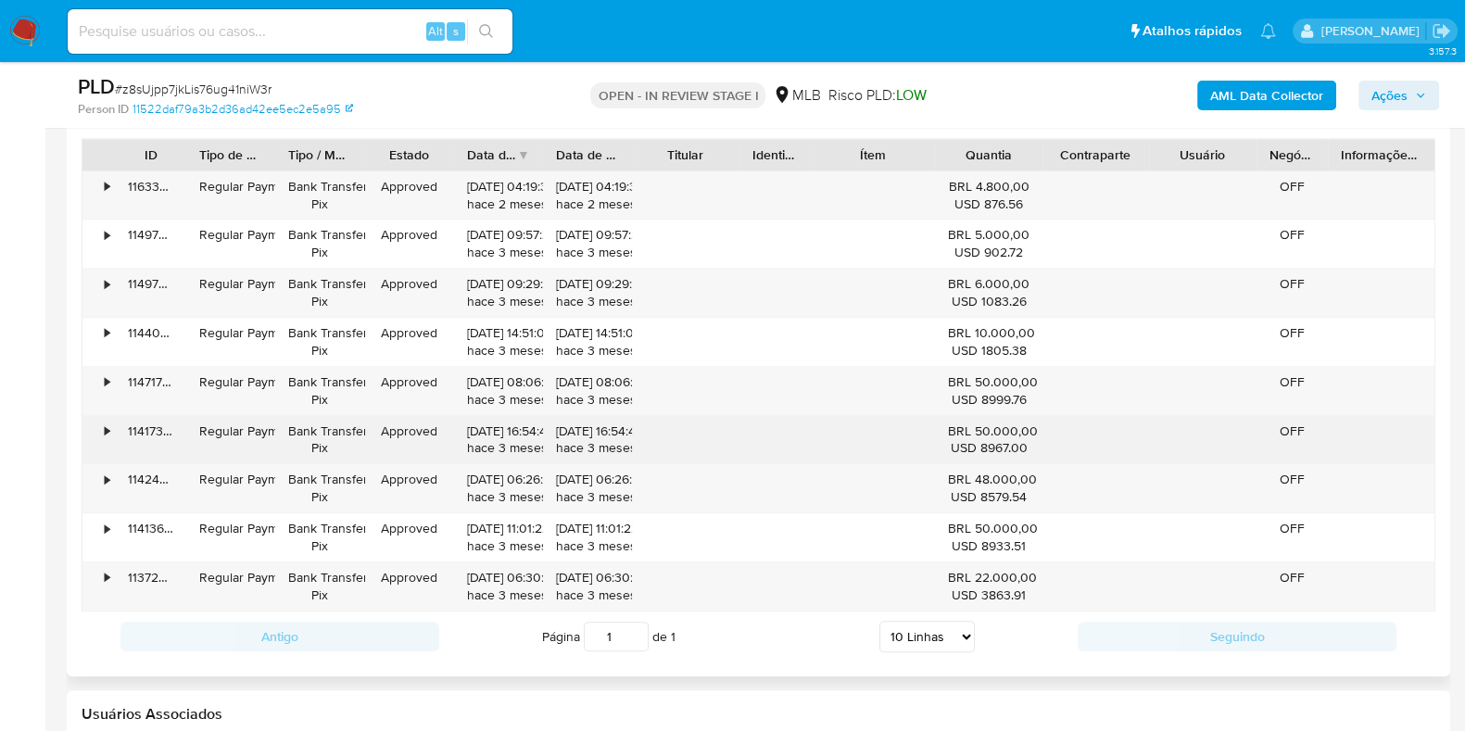
click at [112, 422] on div "•" at bounding box center [98, 440] width 32 height 48
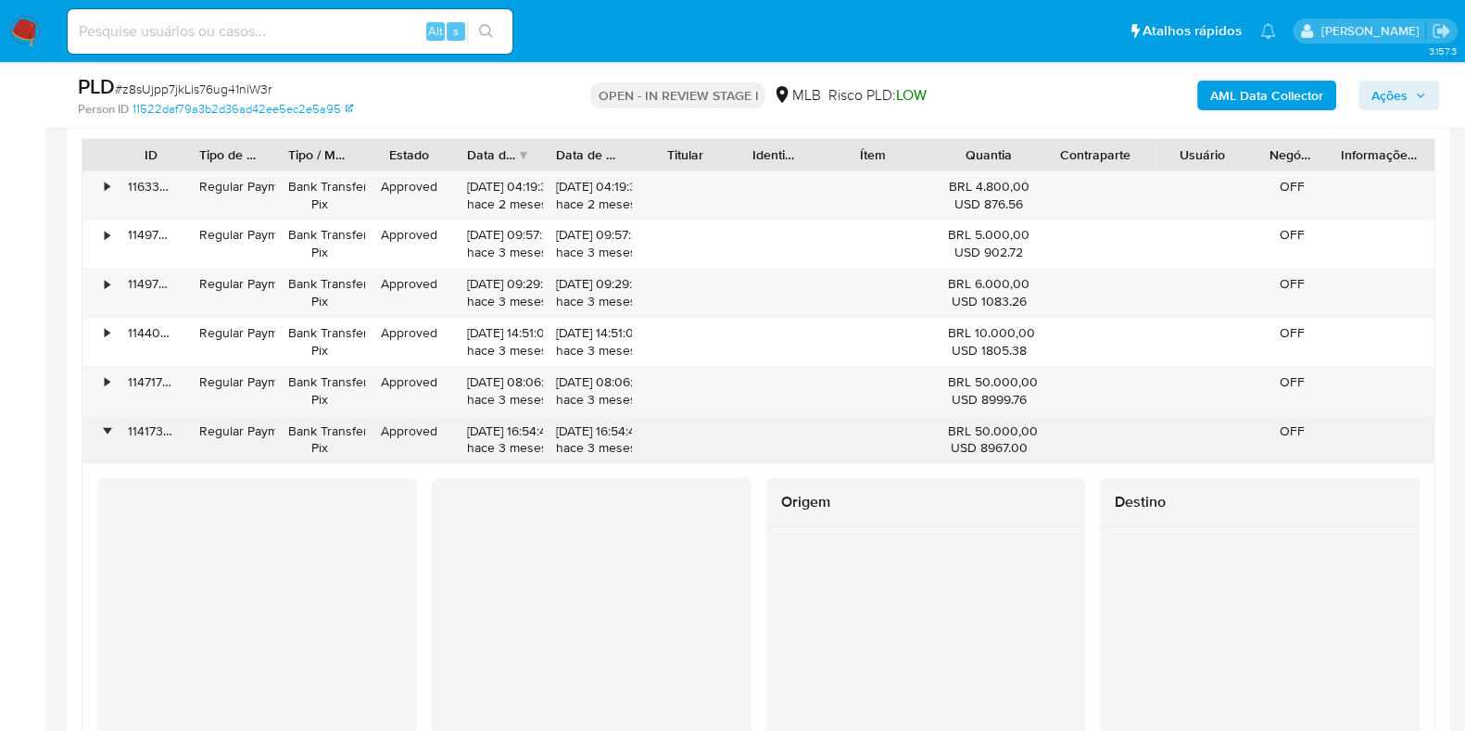
click at [112, 422] on div "•" at bounding box center [98, 440] width 32 height 48
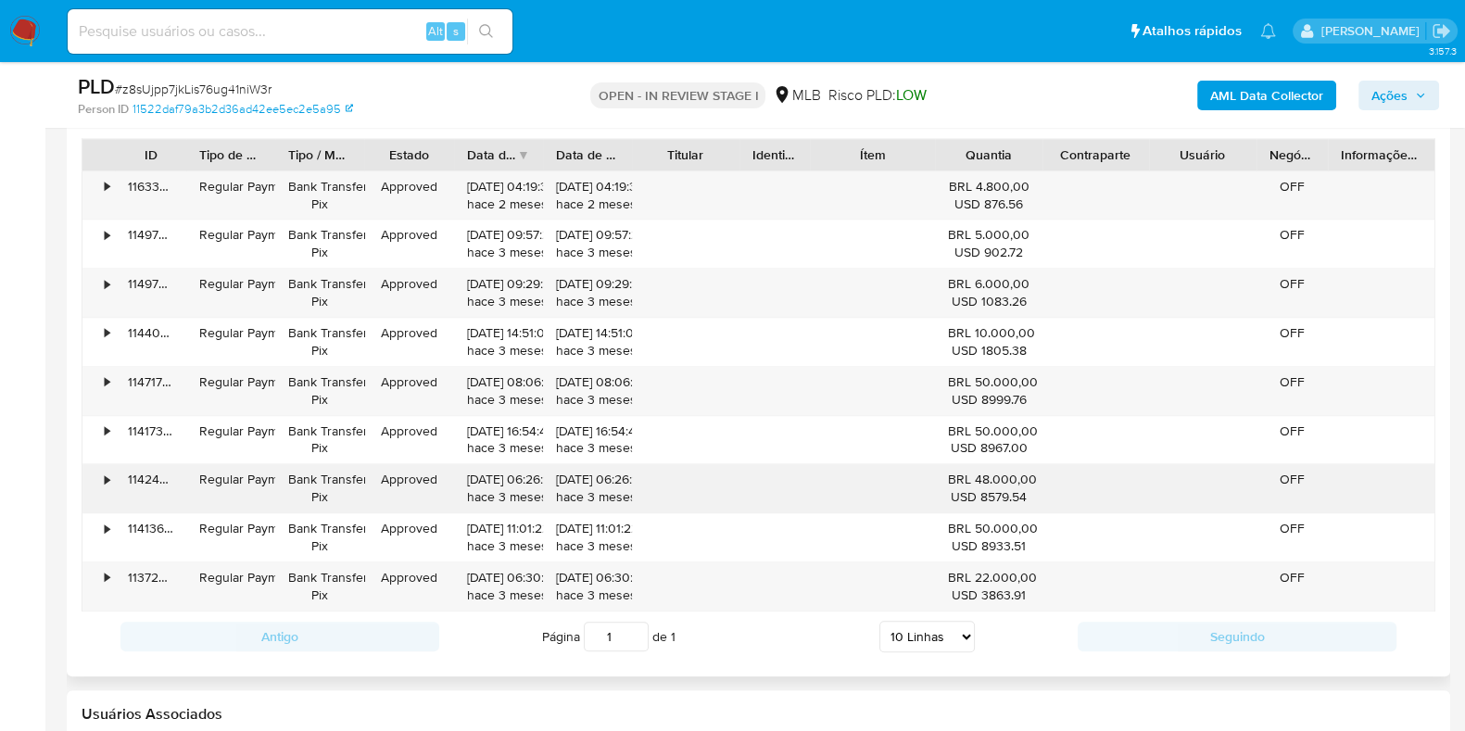
click at [117, 465] on div "114242455008" at bounding box center [150, 488] width 71 height 48
click at [120, 470] on div "114242455008" at bounding box center [150, 488] width 71 height 48
click at [107, 477] on div "•" at bounding box center [107, 480] width 5 height 18
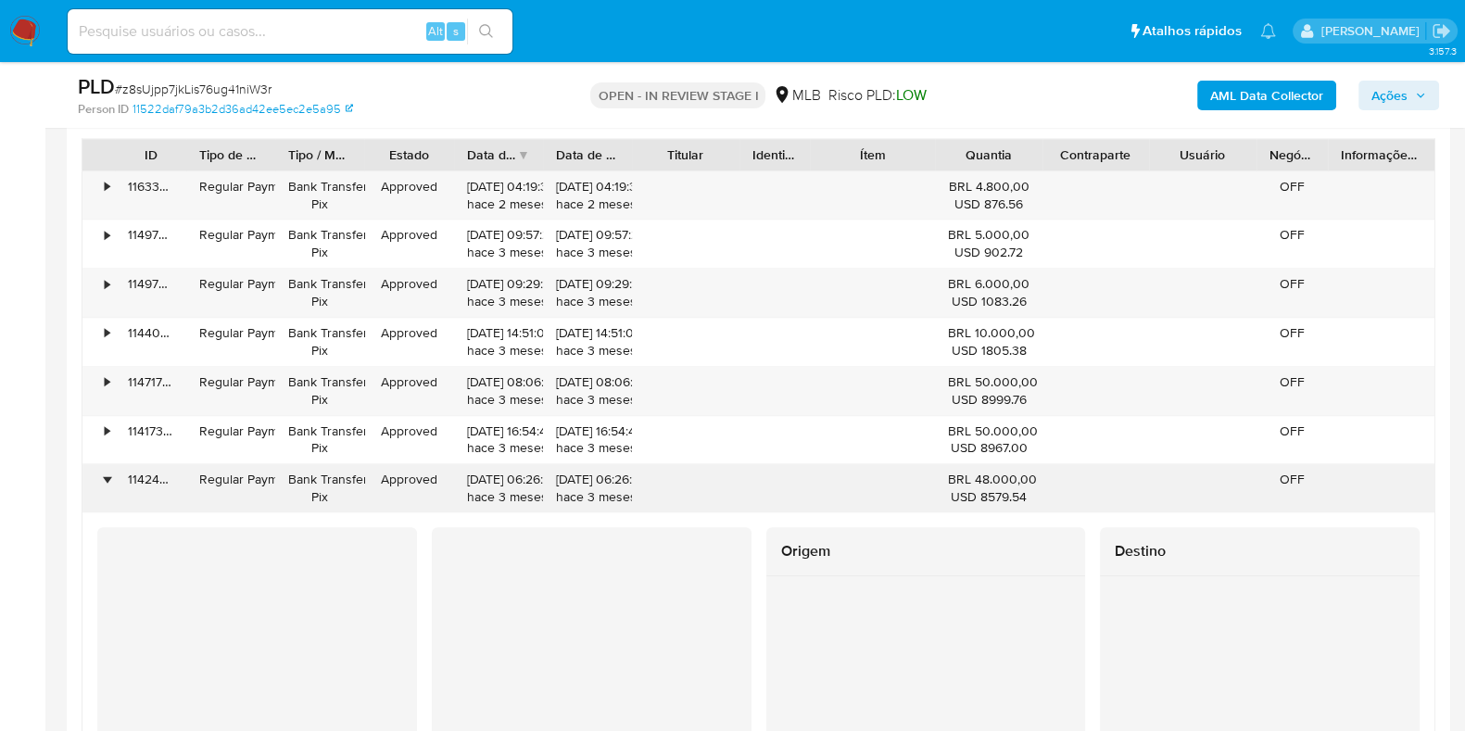
click at [107, 477] on div "•" at bounding box center [107, 480] width 5 height 18
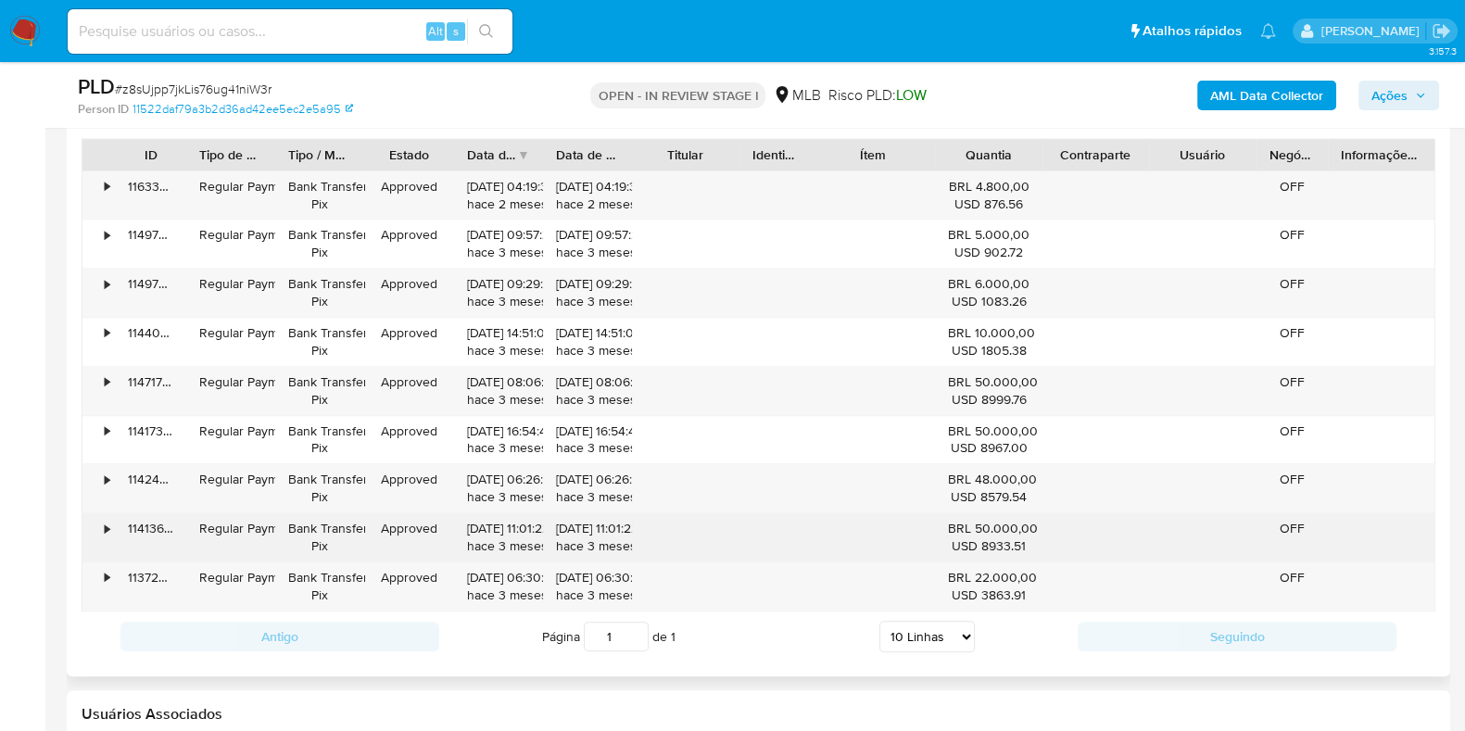
click at [110, 537] on div "•" at bounding box center [98, 537] width 32 height 48
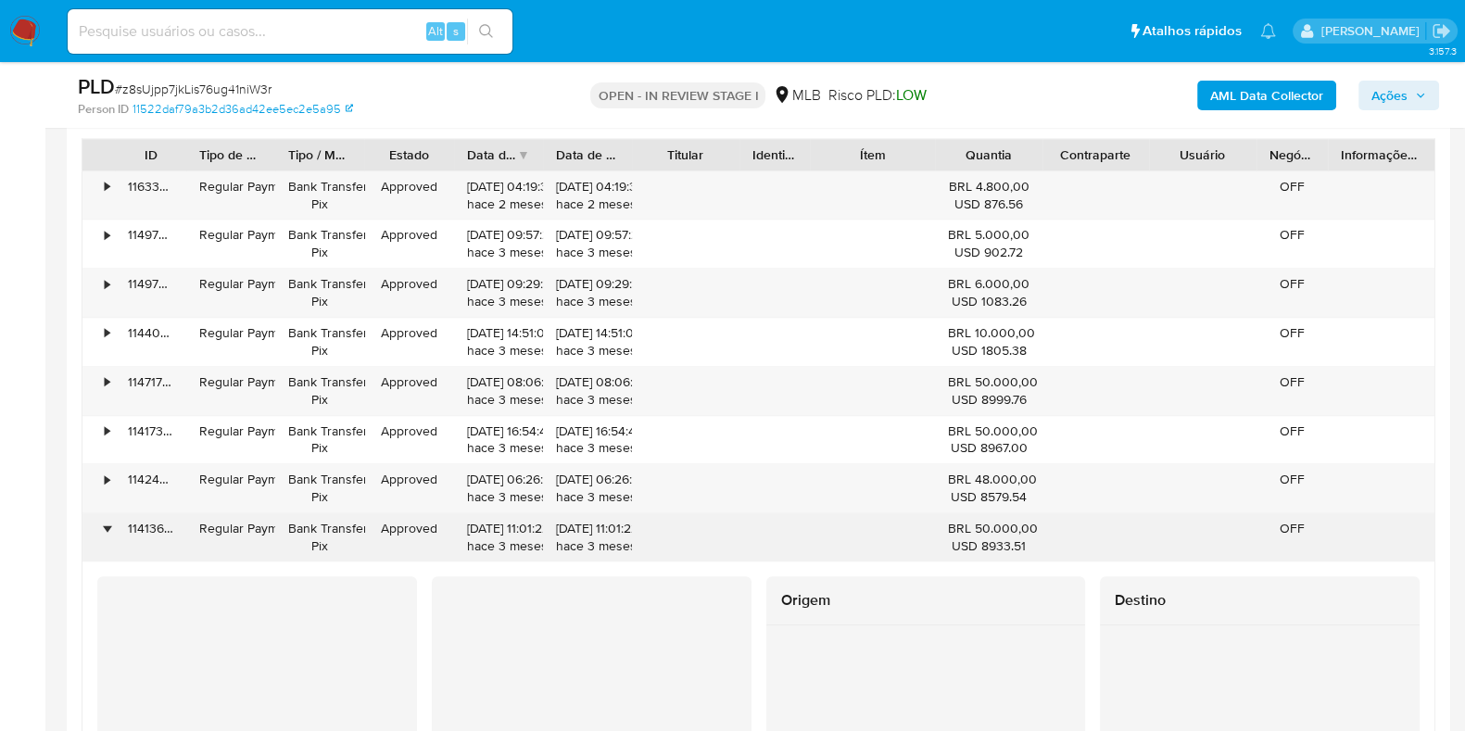
click at [110, 537] on div "•" at bounding box center [98, 537] width 32 height 48
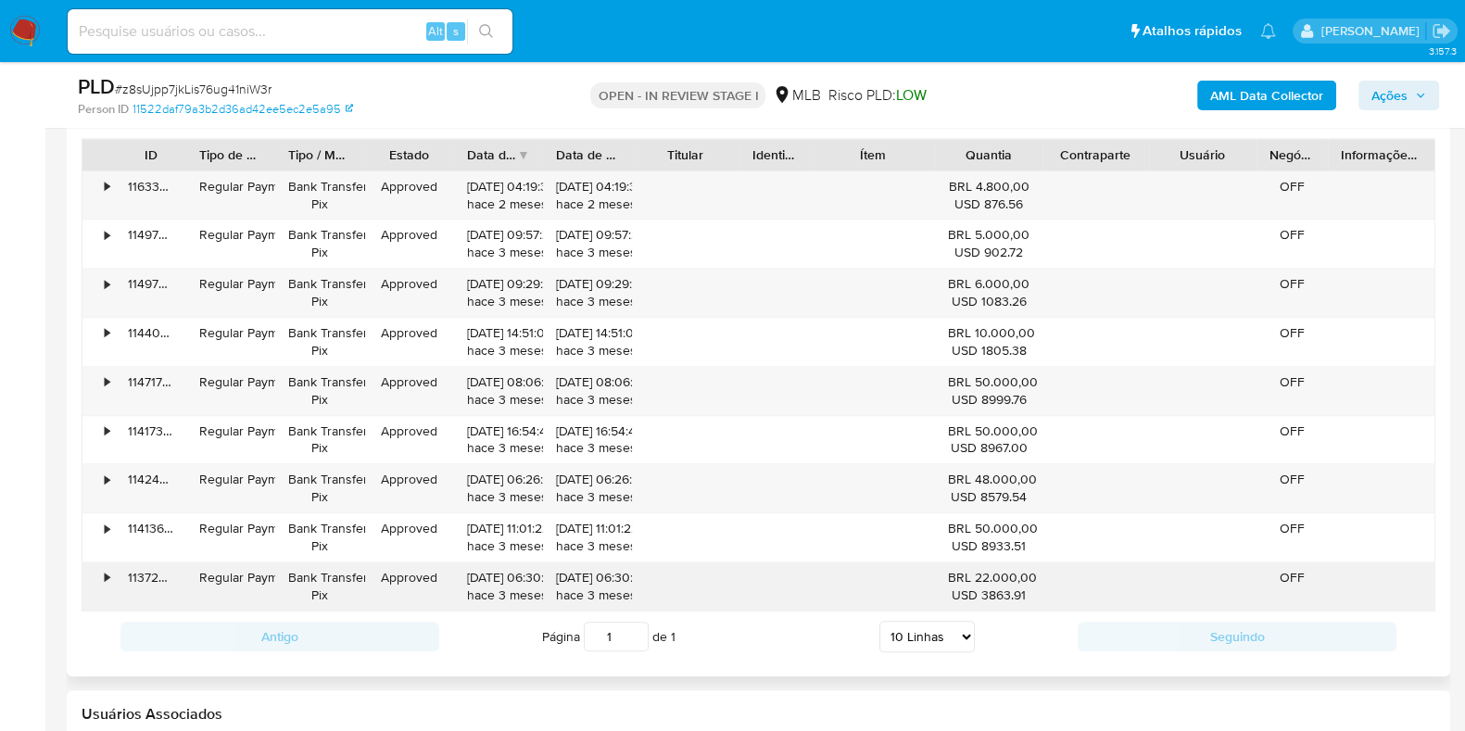
click at [110, 583] on div "•" at bounding box center [98, 586] width 32 height 48
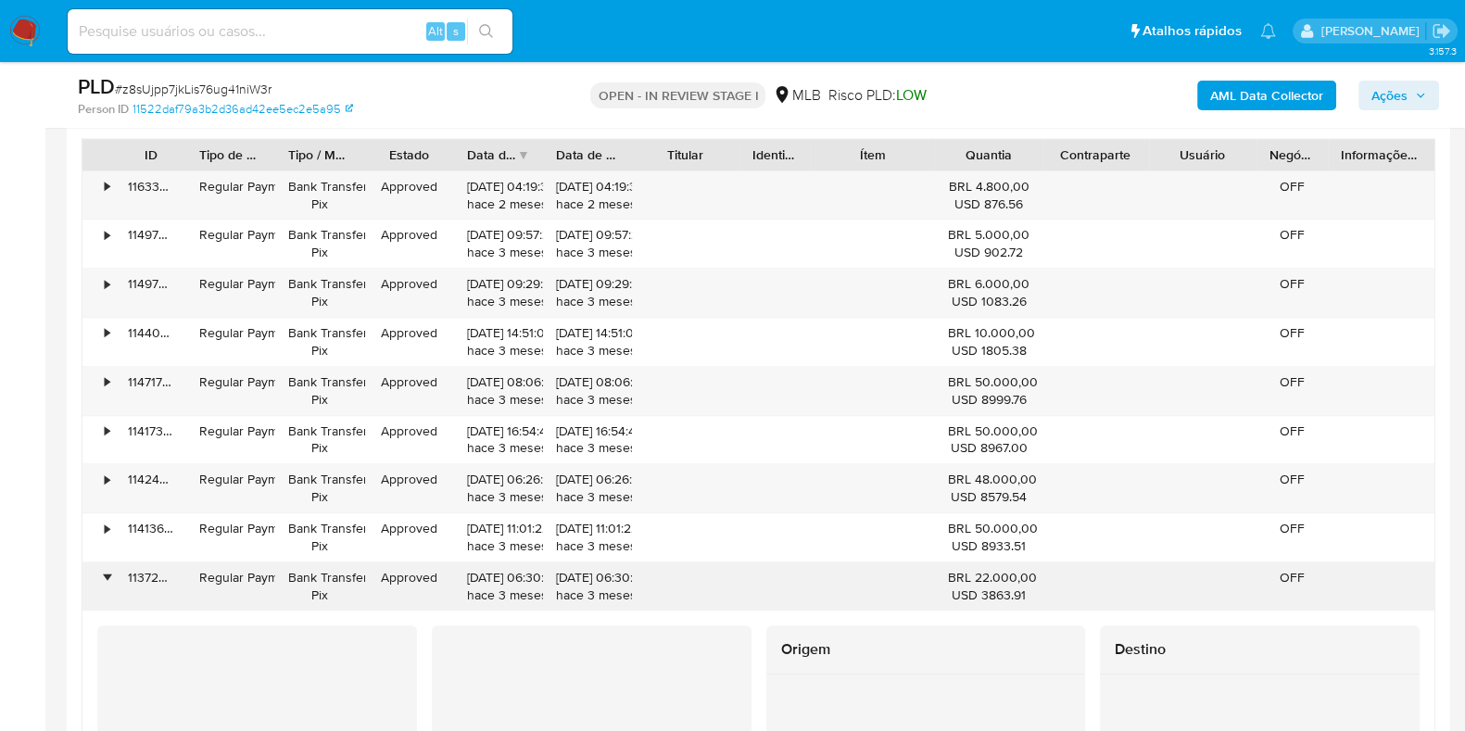
click at [109, 583] on div "•" at bounding box center [98, 586] width 32 height 48
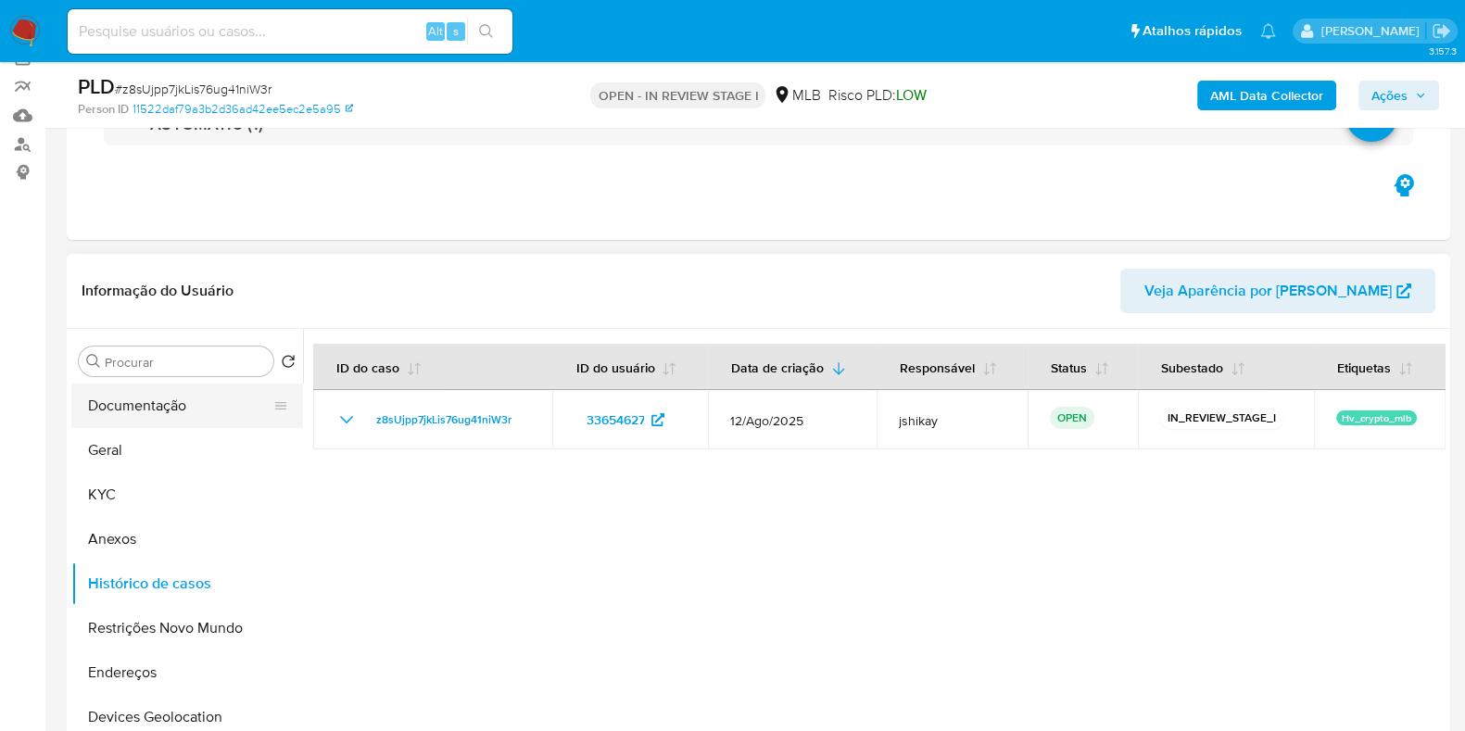
scroll to position [115, 0]
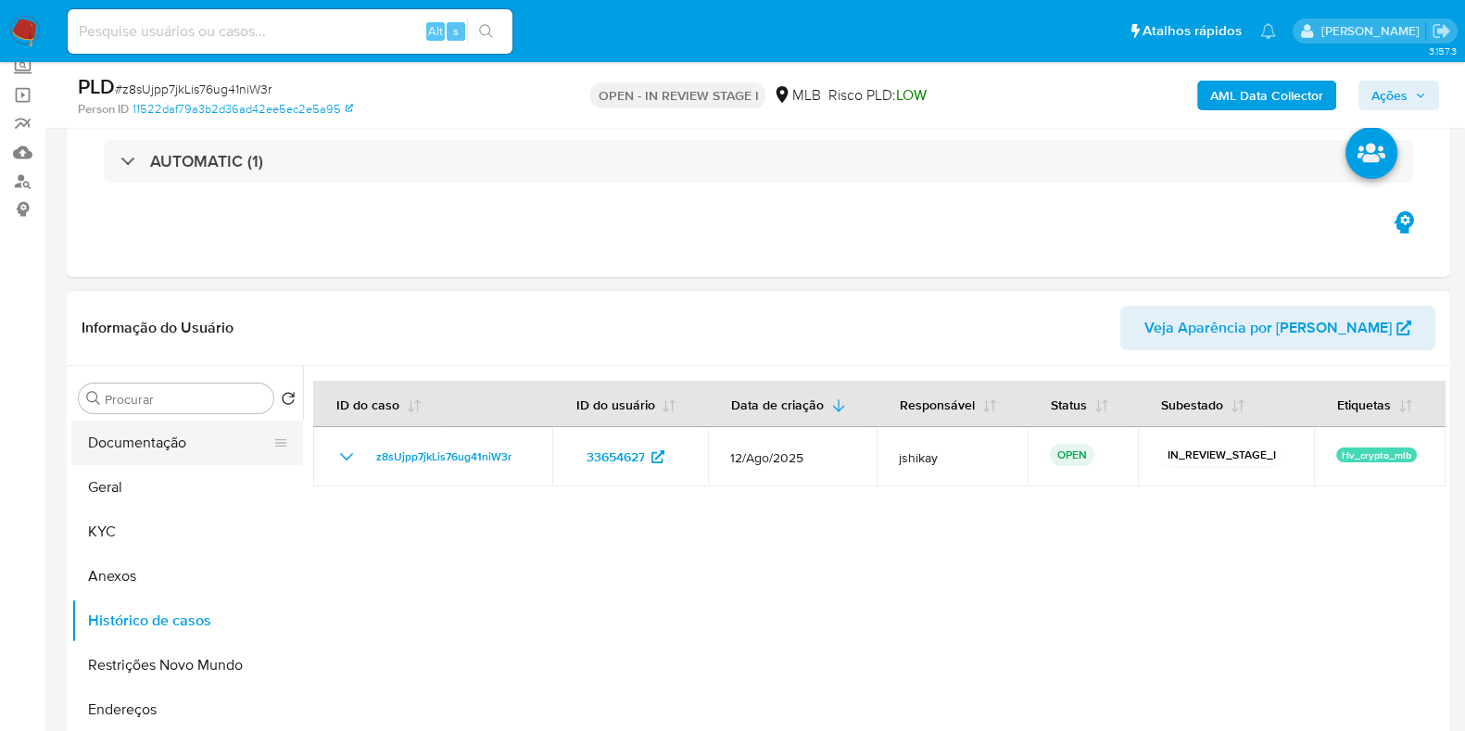
click at [148, 334] on div "Informação do Usuário Veja Aparência por Pessoa" at bounding box center [758, 328] width 1383 height 75
click at [186, 454] on button "Documentação" at bounding box center [179, 443] width 217 height 44
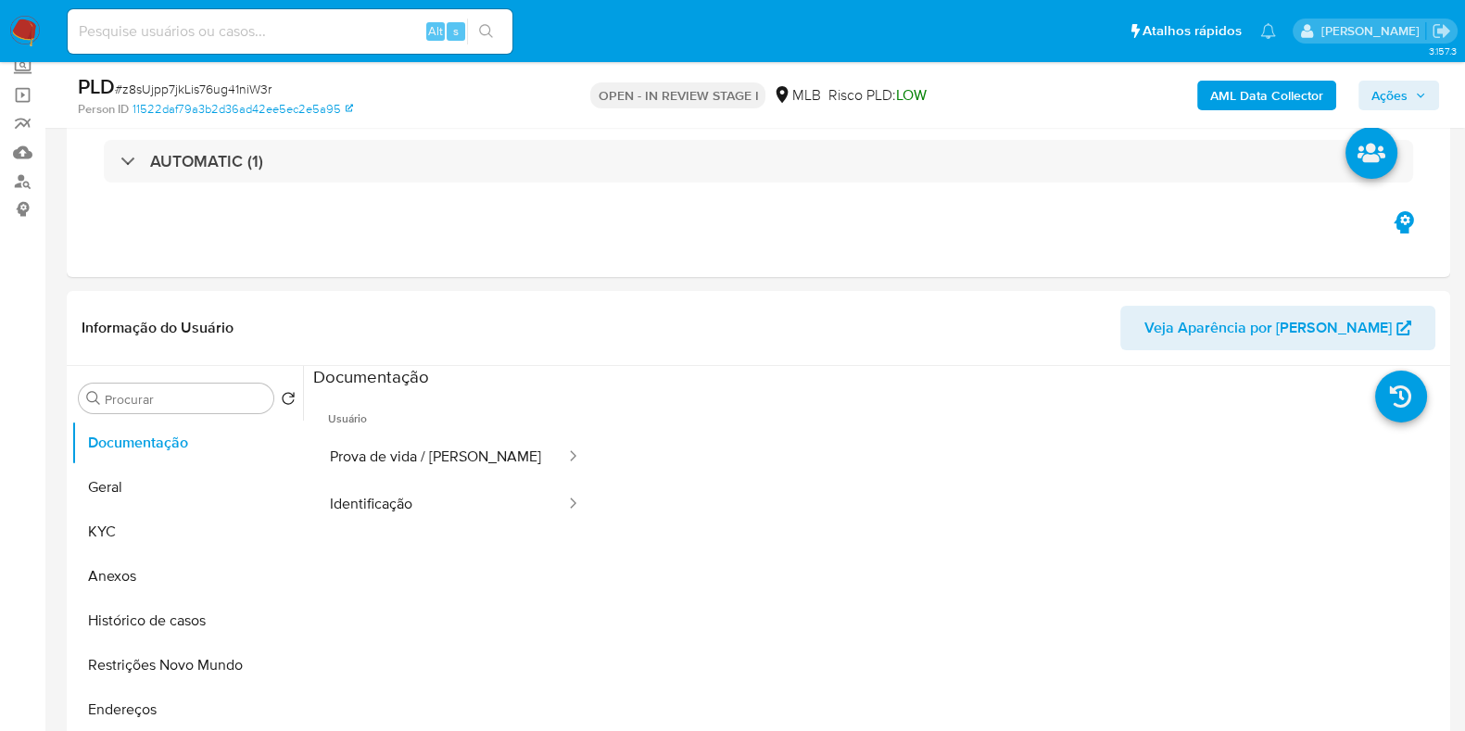
scroll to position [347, 0]
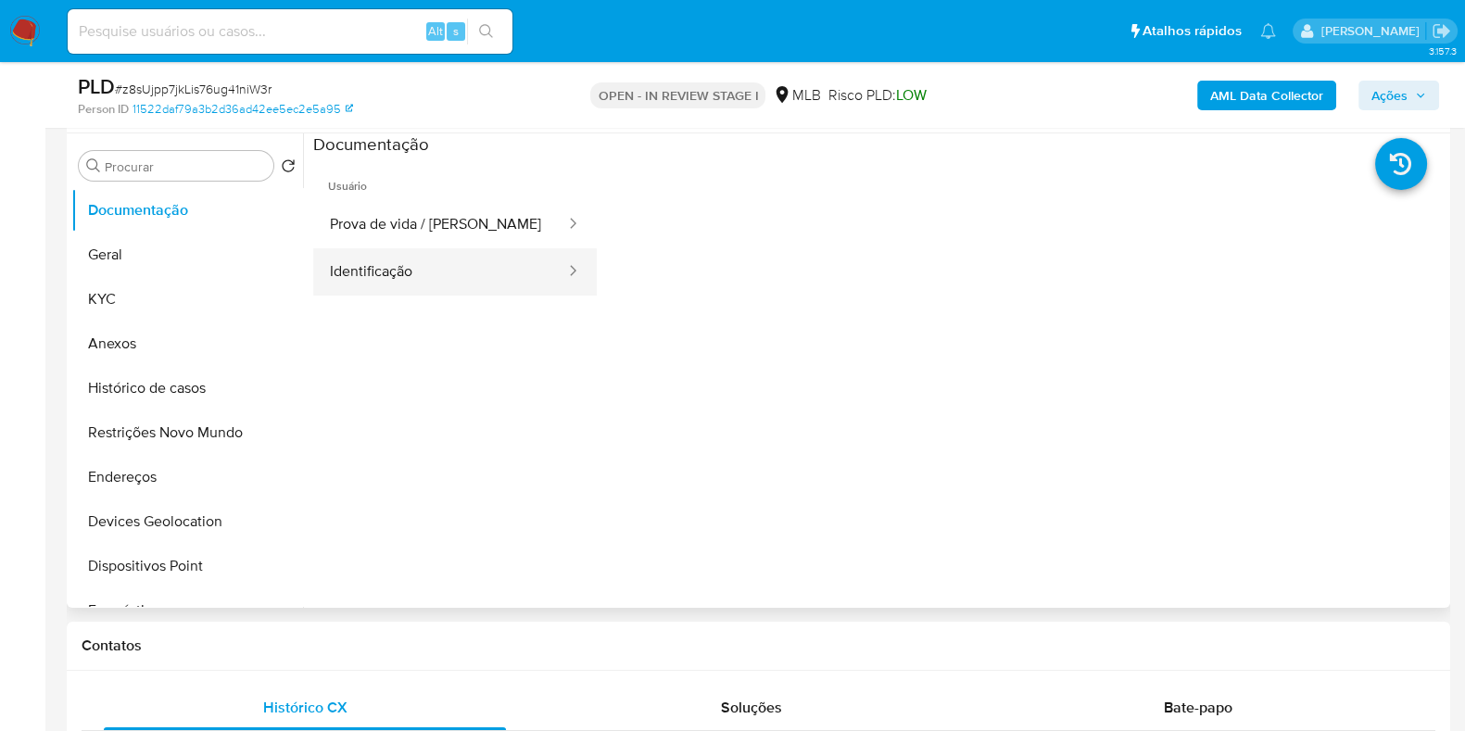
click at [459, 252] on button "Identificação" at bounding box center [440, 271] width 254 height 47
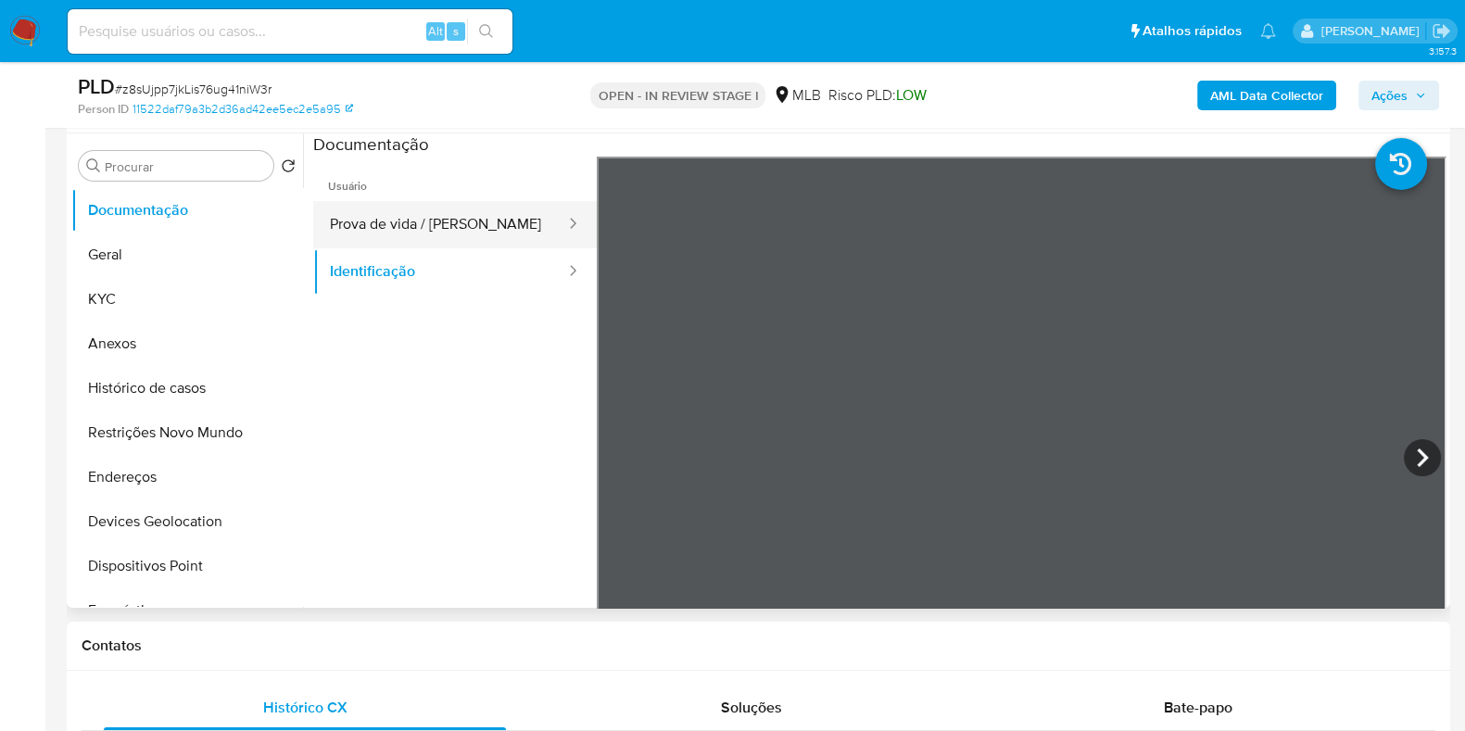
click at [343, 220] on button "Prova de vida / Selfie" at bounding box center [440, 224] width 254 height 47
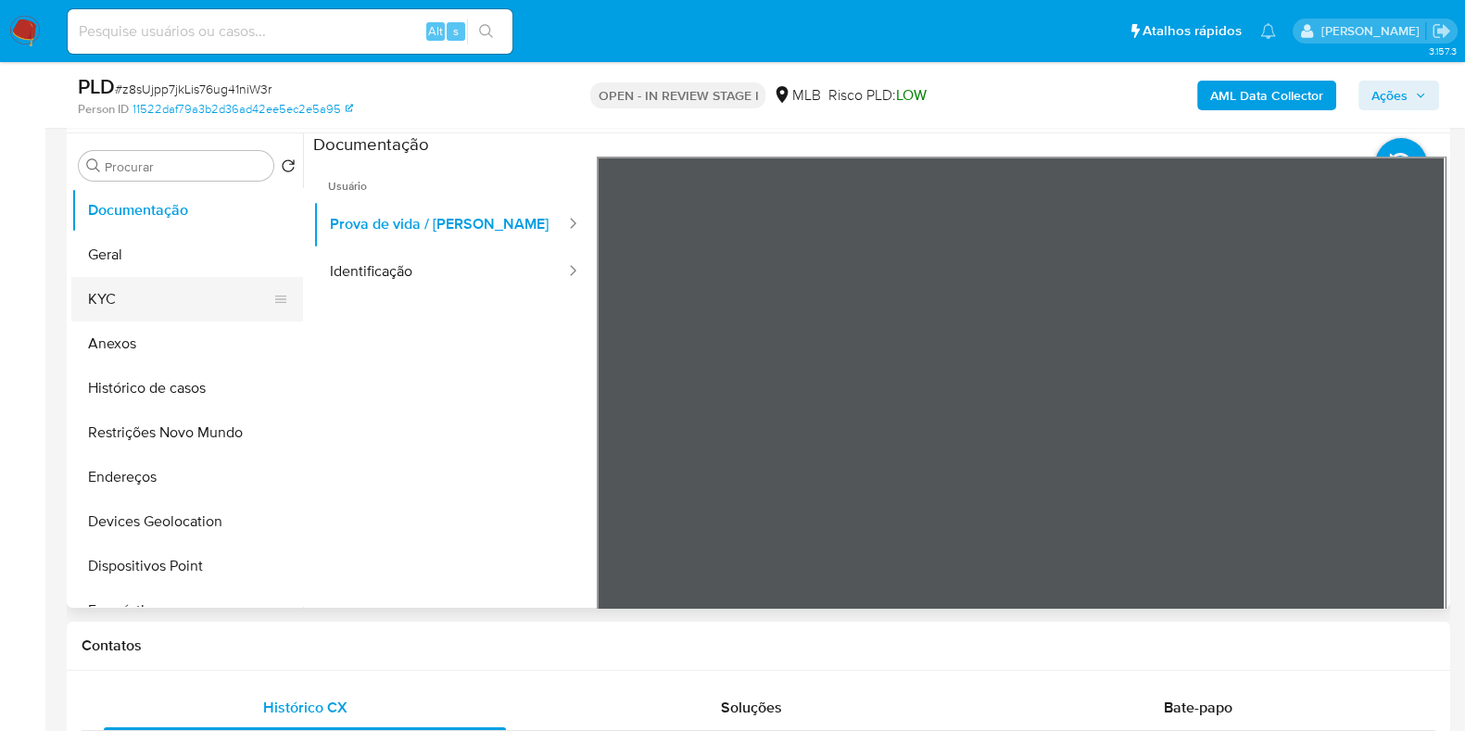
click at [151, 297] on button "KYC" at bounding box center [179, 299] width 217 height 44
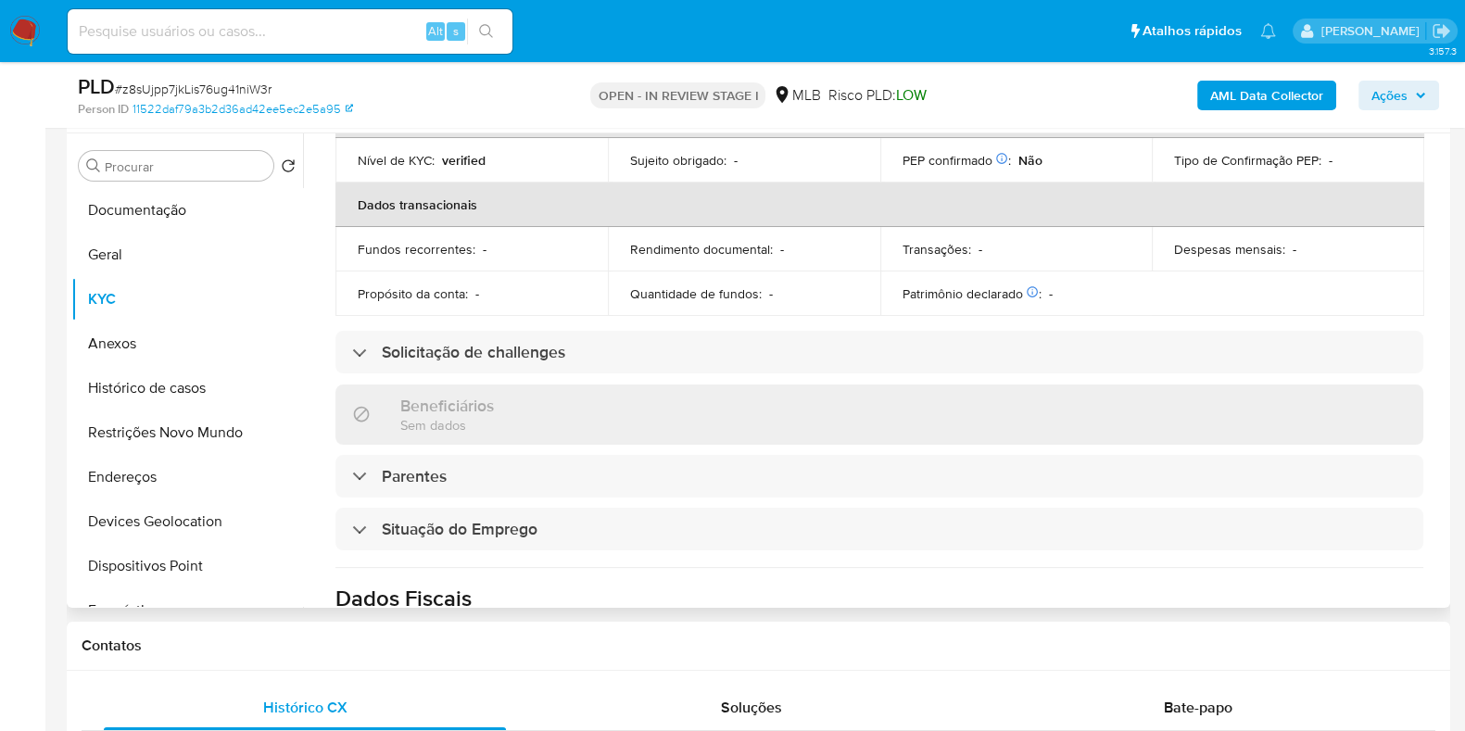
scroll to position [861, 0]
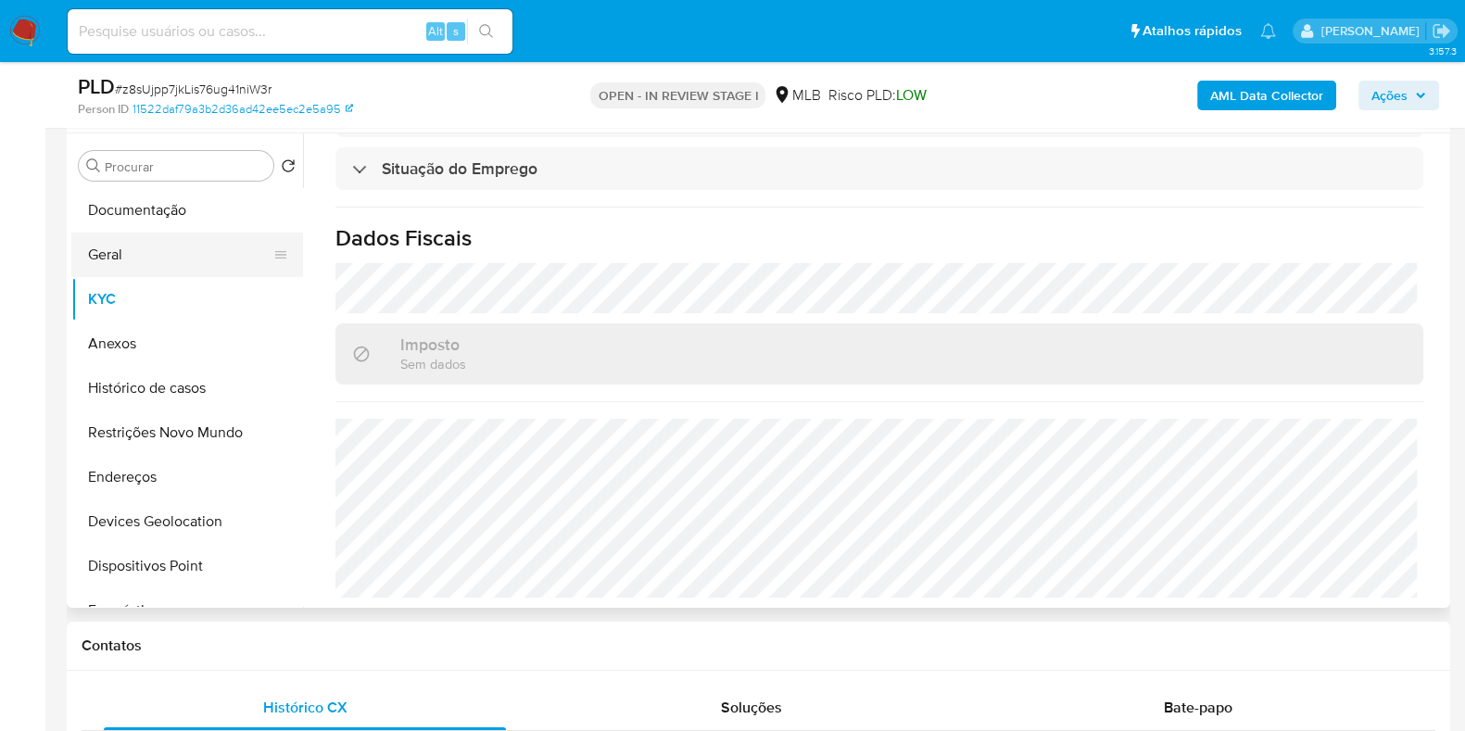
click at [145, 254] on button "Geral" at bounding box center [179, 255] width 217 height 44
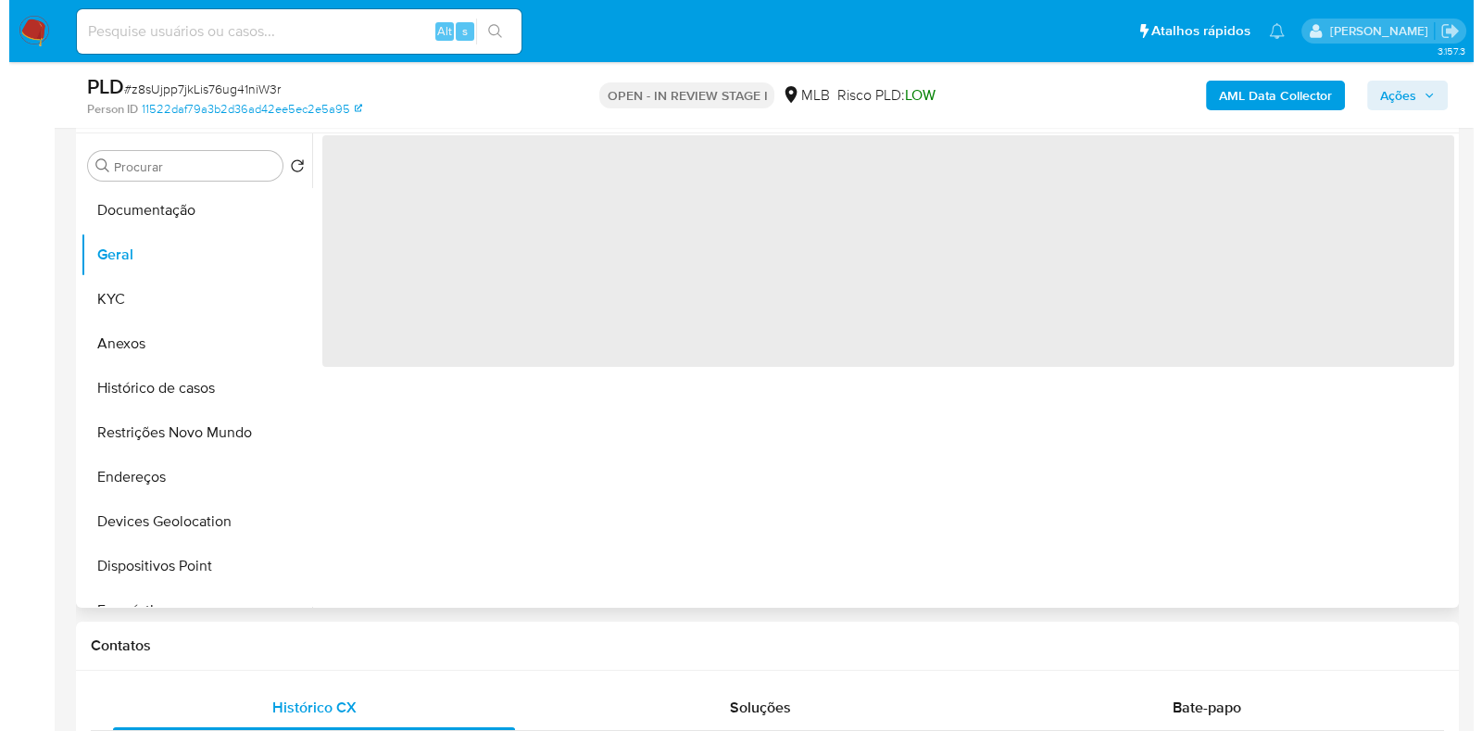
scroll to position [0, 0]
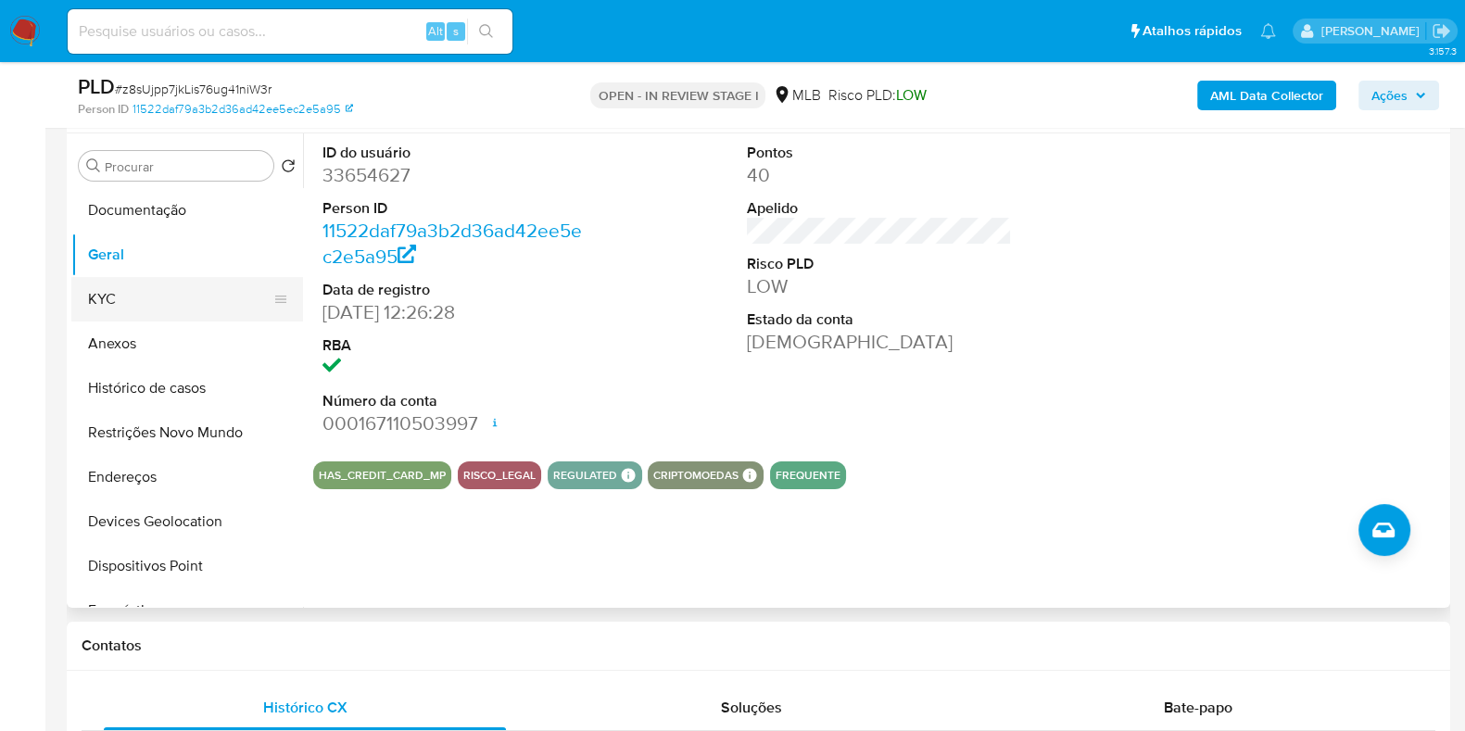
click at [94, 303] on button "KYC" at bounding box center [179, 299] width 217 height 44
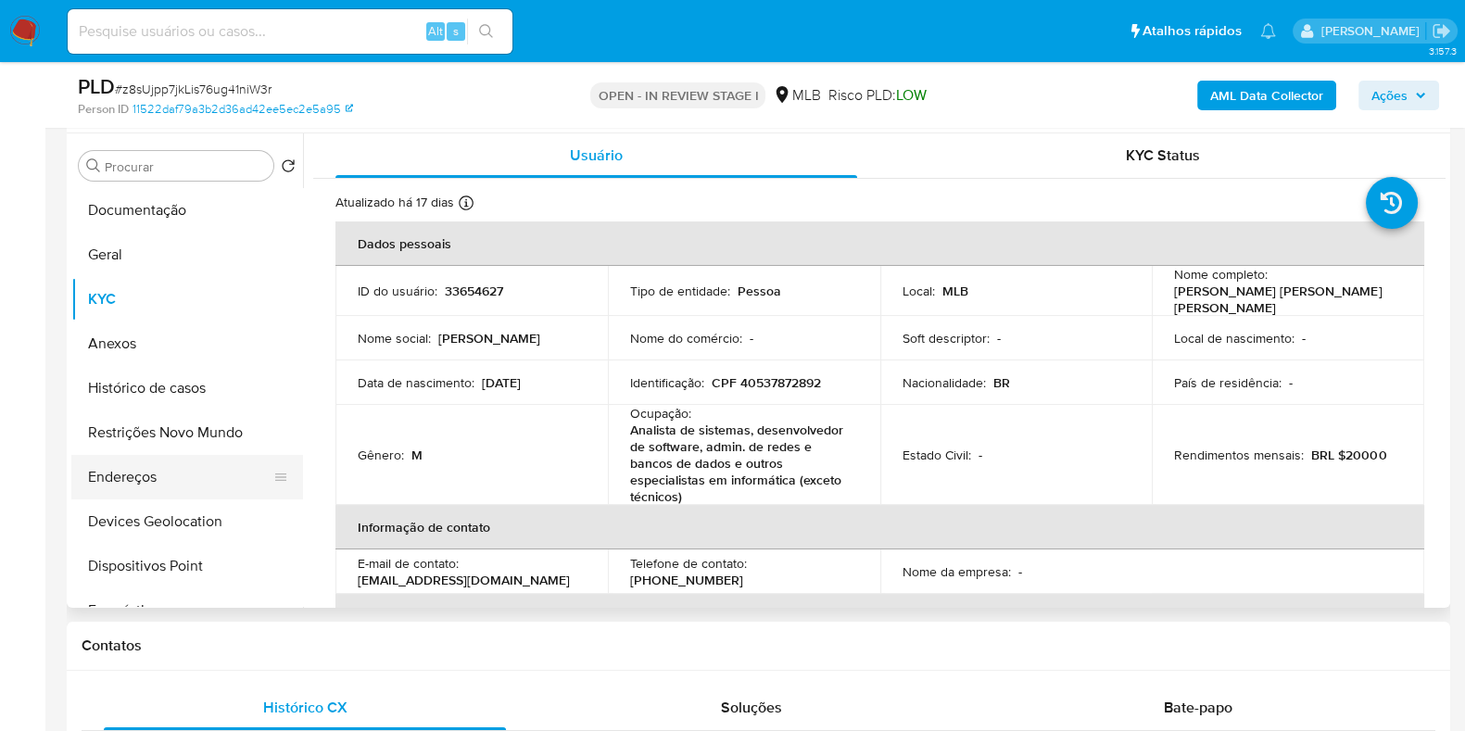
click at [136, 477] on button "Endereços" at bounding box center [179, 477] width 217 height 44
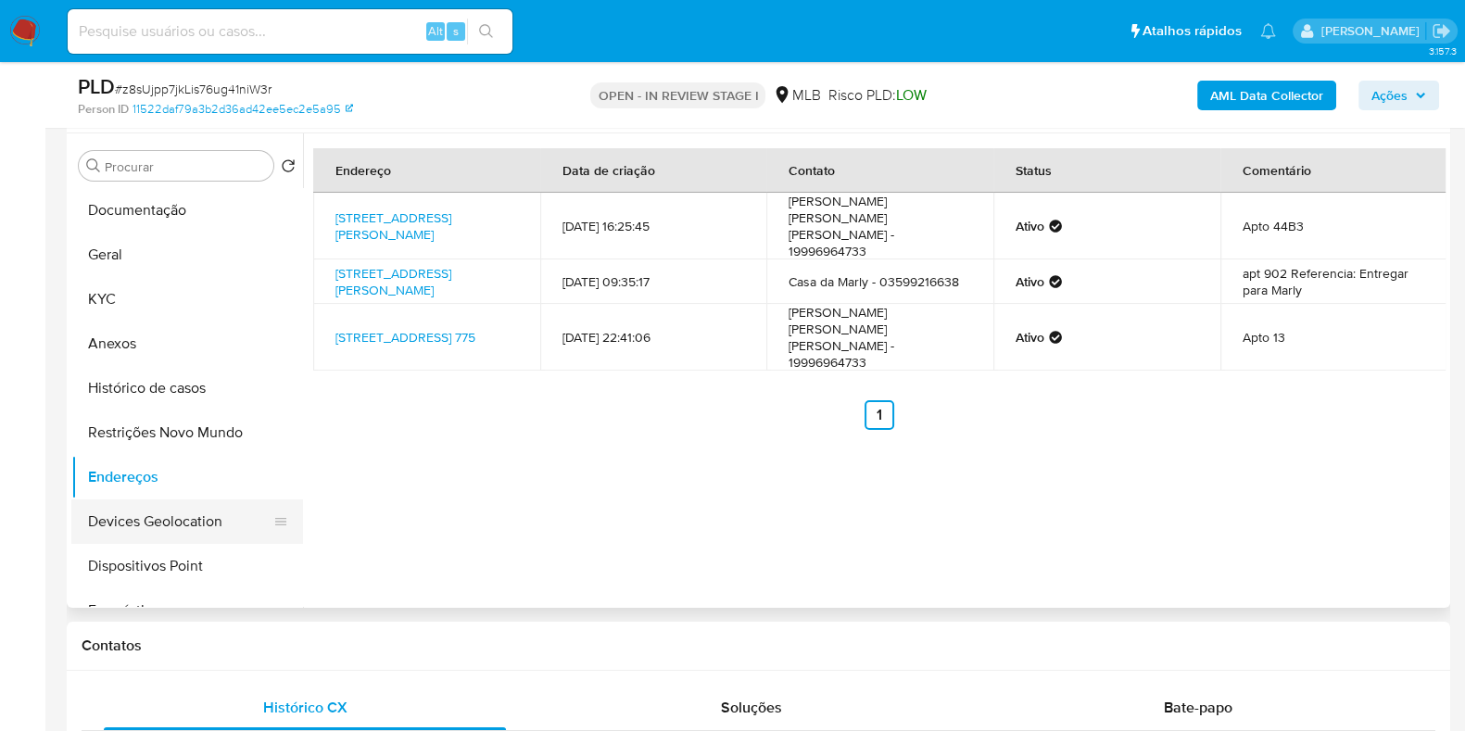
click at [161, 537] on button "Devices Geolocation" at bounding box center [179, 521] width 217 height 44
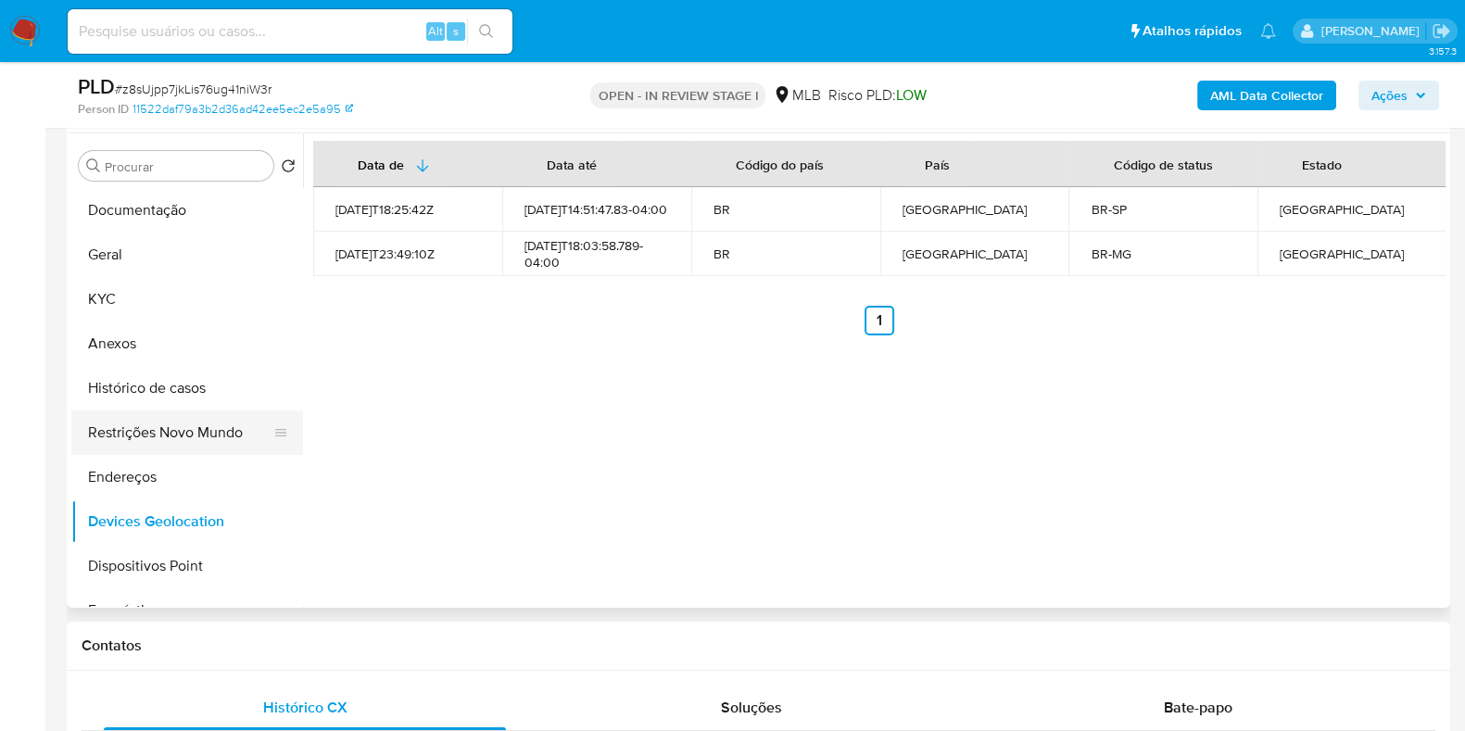
drag, startPoint x: 127, startPoint y: 433, endPoint x: 148, endPoint y: 429, distance: 21.6
click at [127, 432] on button "Restrições Novo Mundo" at bounding box center [179, 432] width 217 height 44
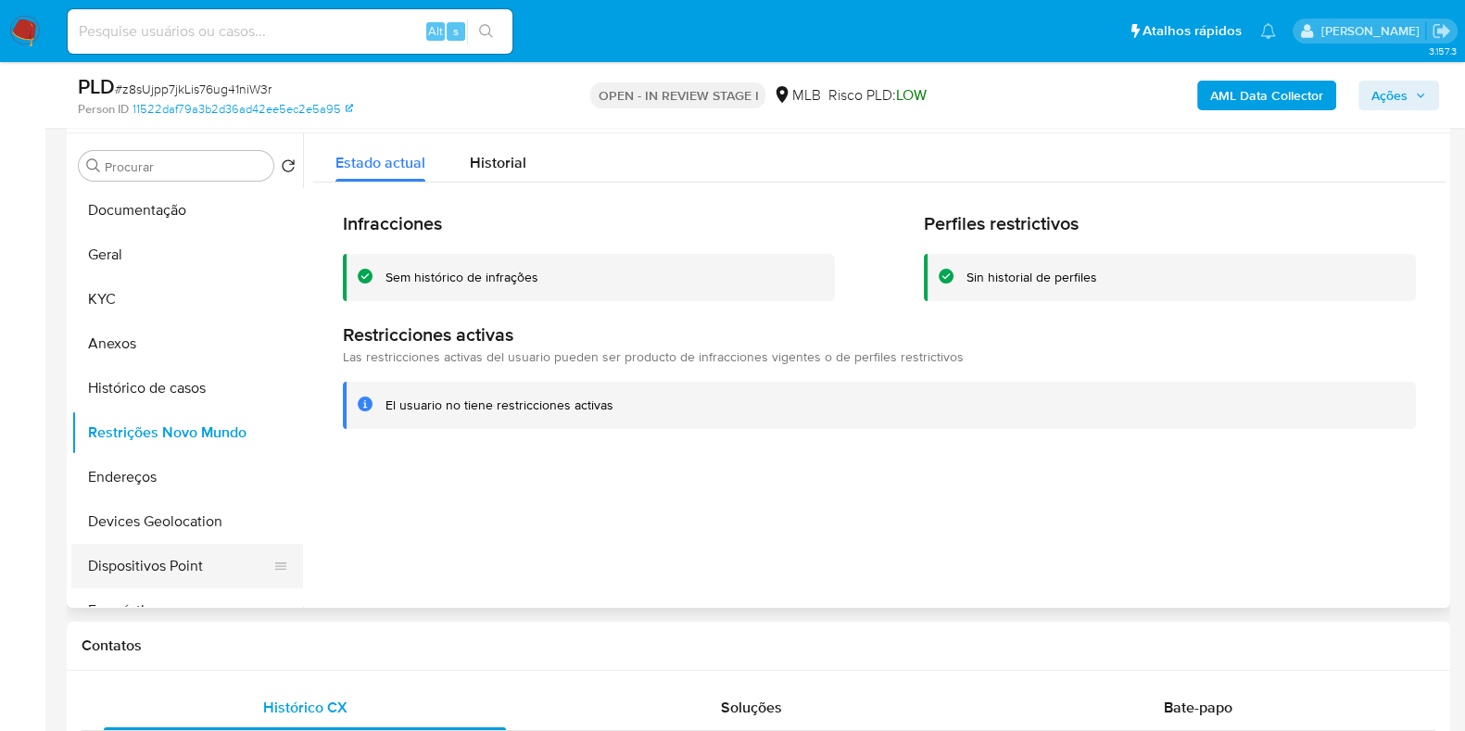
click at [153, 559] on button "Dispositivos Point" at bounding box center [179, 566] width 217 height 44
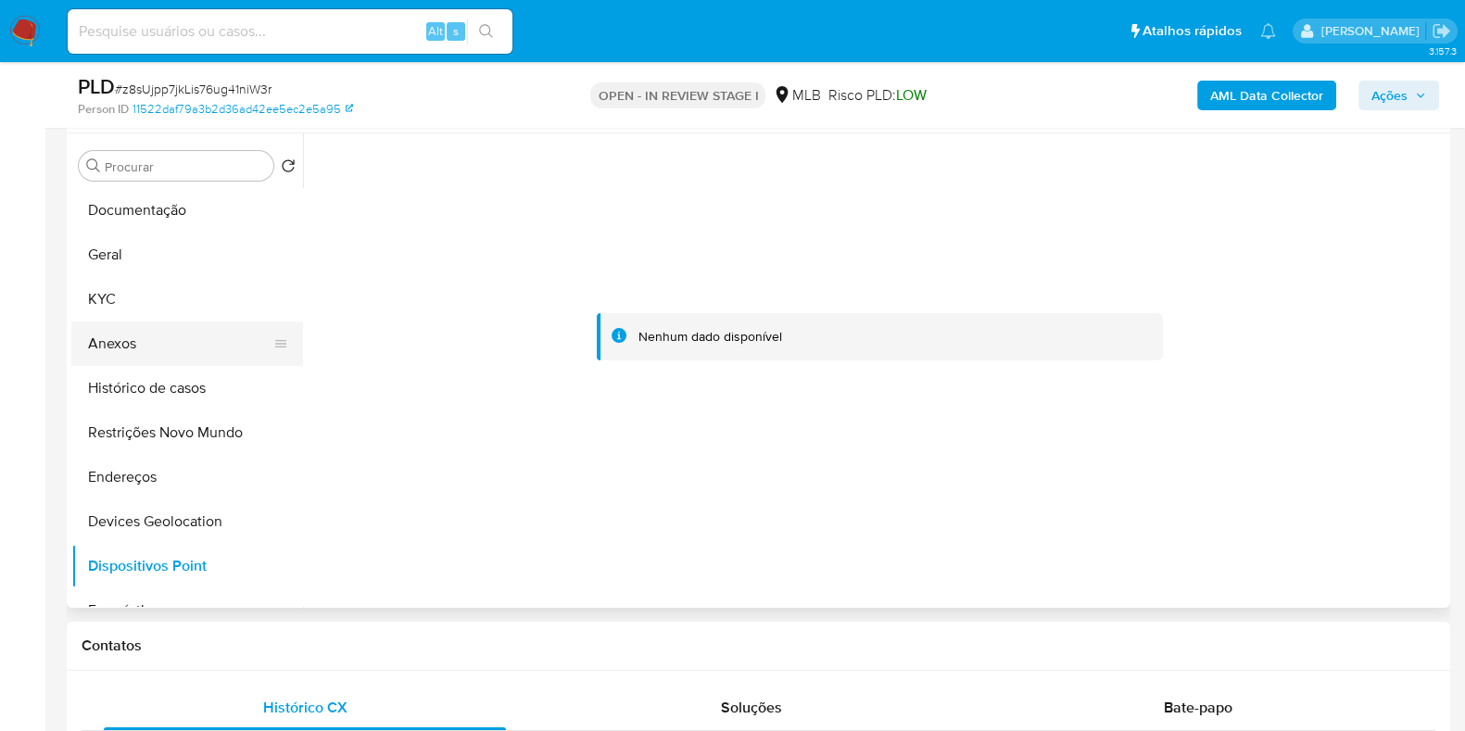
click at [166, 338] on button "Anexos" at bounding box center [179, 343] width 217 height 44
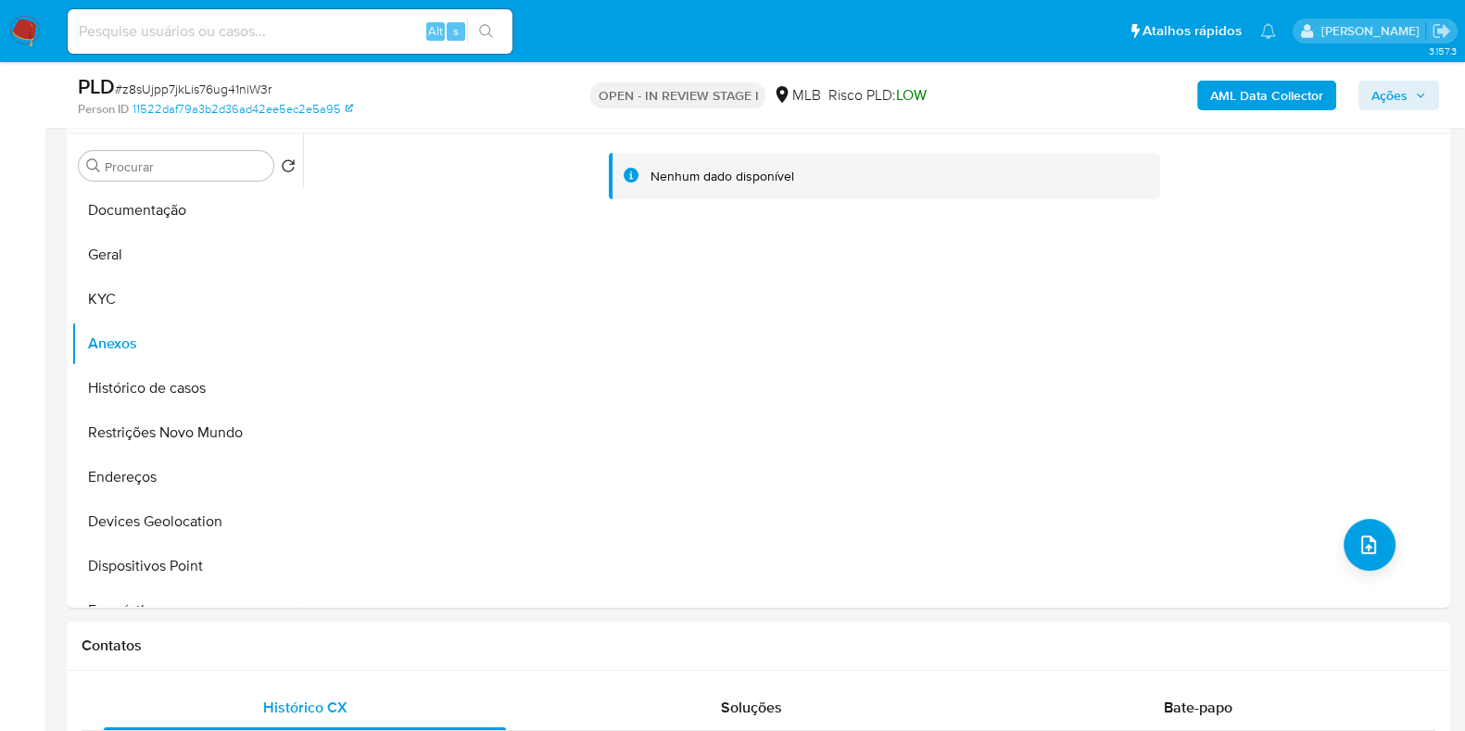
click at [1258, 102] on b "AML Data Collector" at bounding box center [1266, 96] width 113 height 30
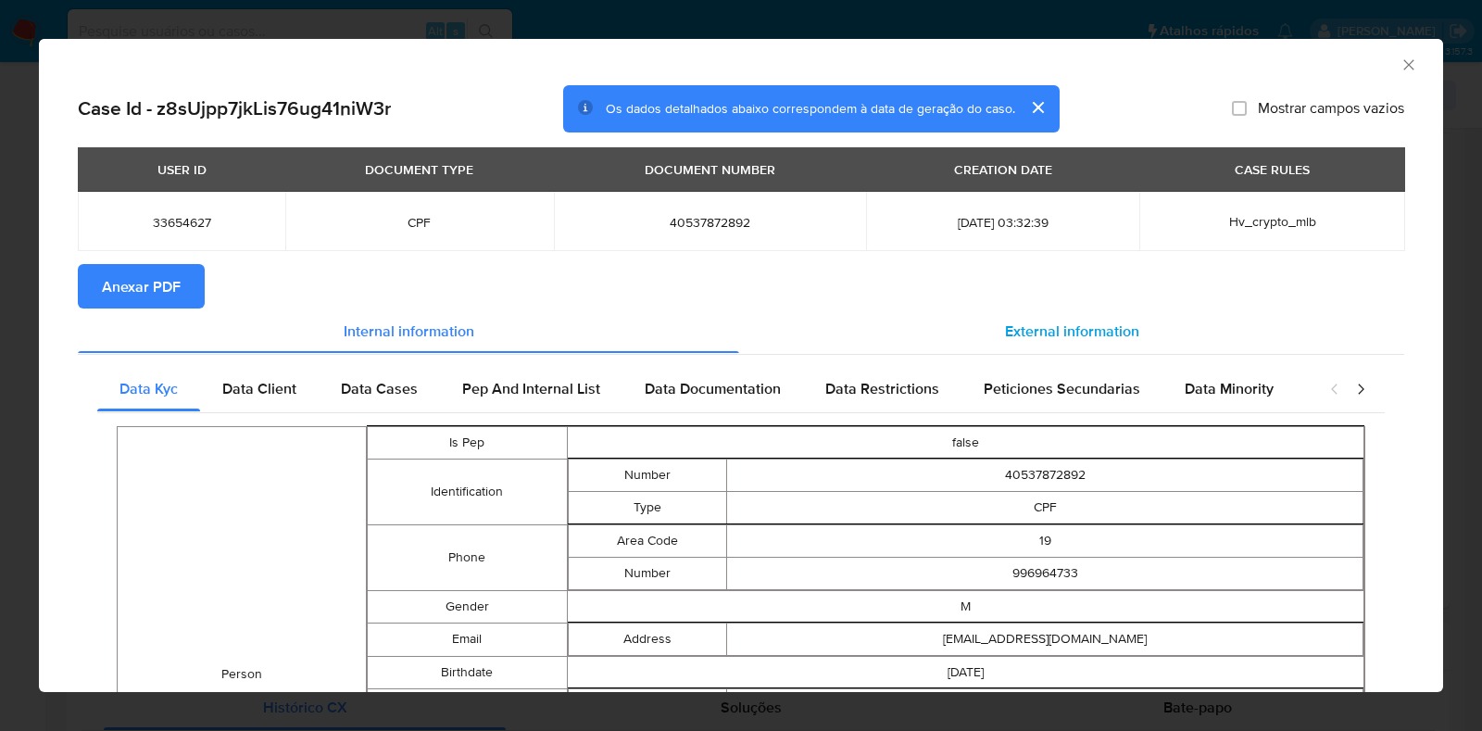
click at [935, 326] on div "External information" at bounding box center [1071, 330] width 665 height 44
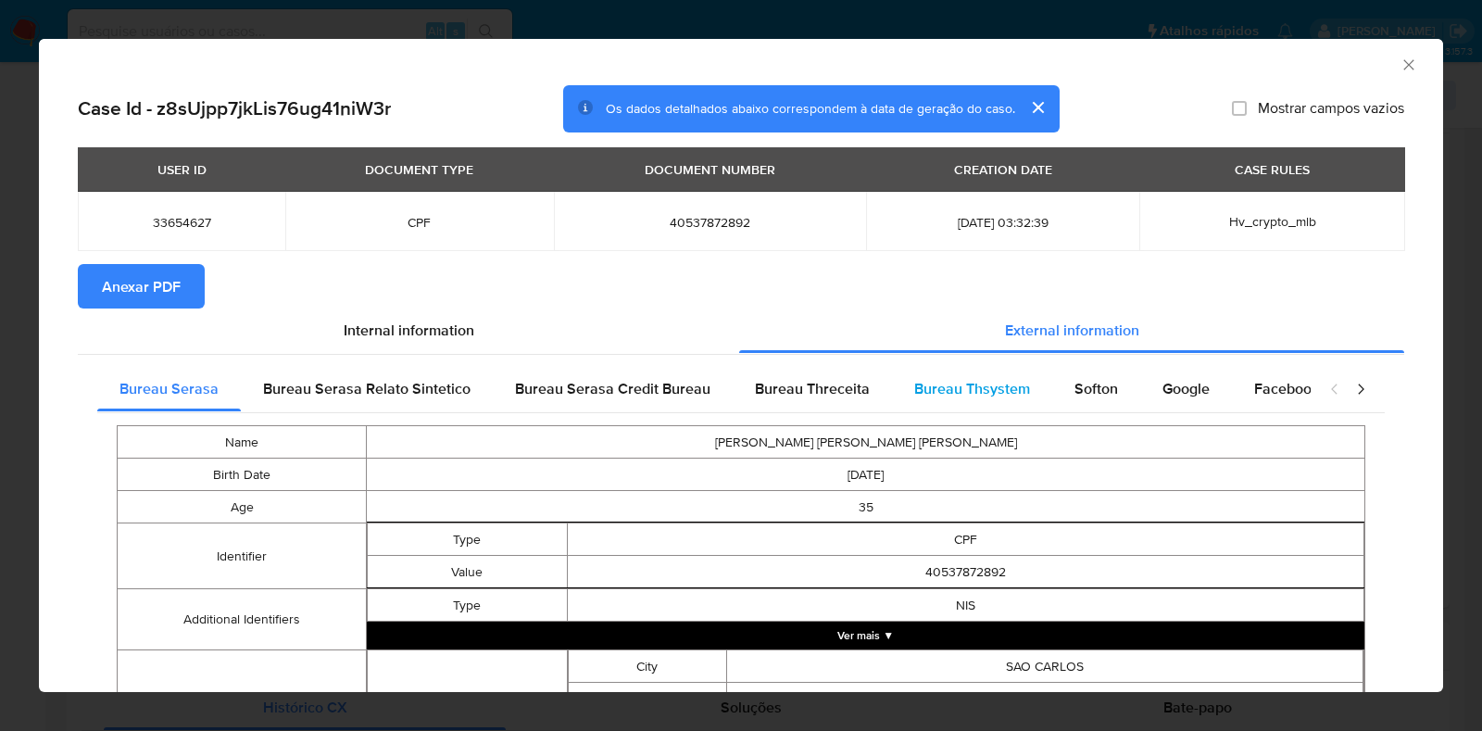
click at [1031, 383] on div "Bureau Thsystem" at bounding box center [972, 389] width 160 height 44
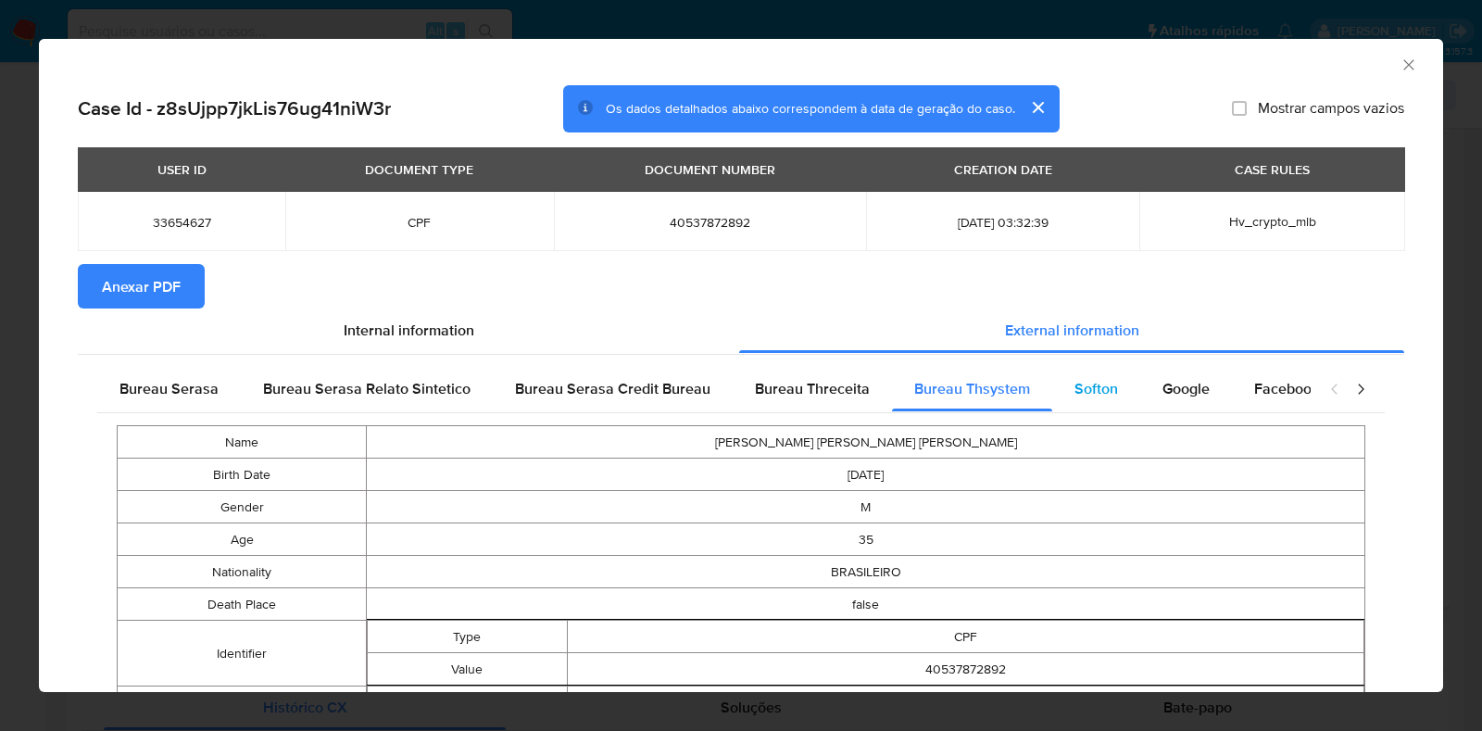
click at [1075, 395] on span "Softon" at bounding box center [1097, 388] width 44 height 21
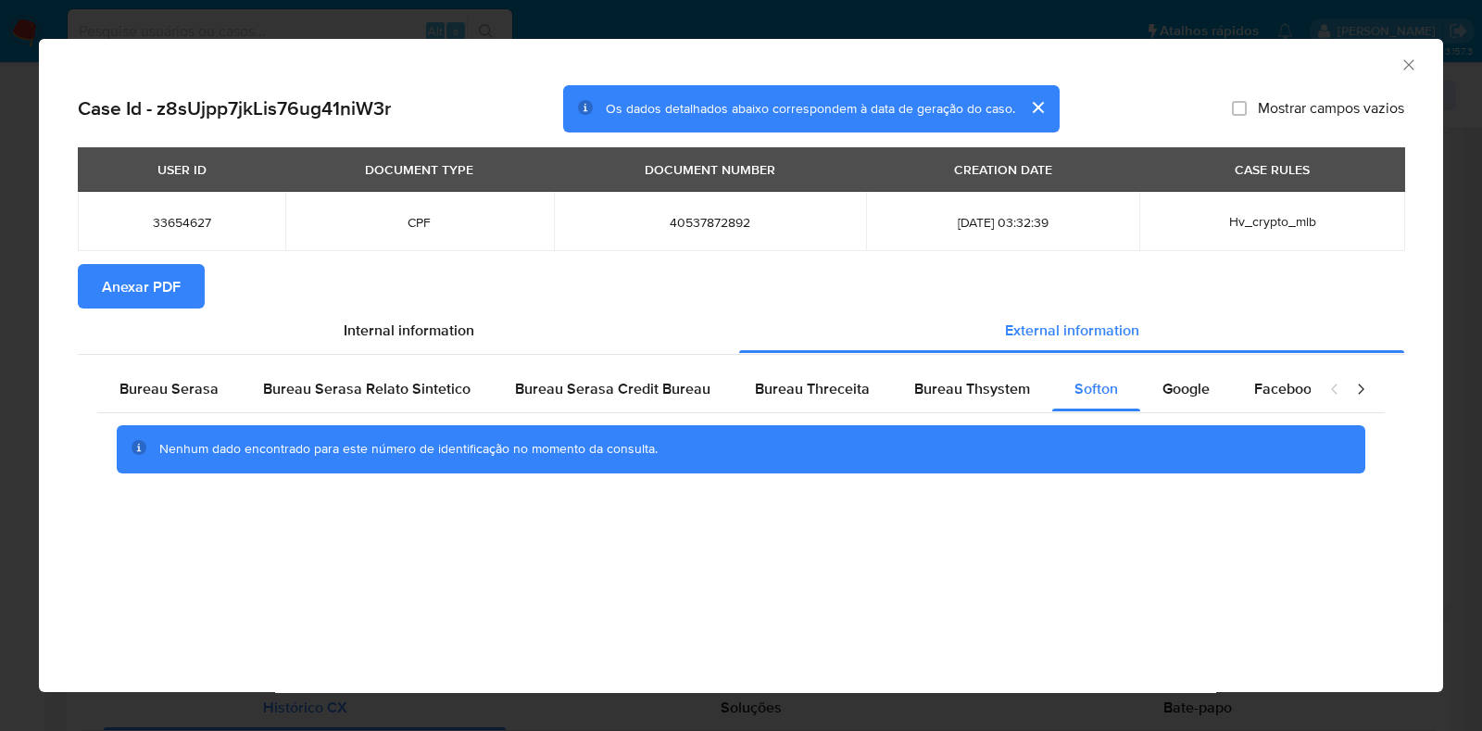
drag, startPoint x: 131, startPoint y: 277, endPoint x: 176, endPoint y: 271, distance: 45.9
click at [131, 278] on span "Anexar PDF" at bounding box center [141, 286] width 79 height 41
click at [1404, 57] on icon "Fechar a janela" at bounding box center [1409, 65] width 19 height 19
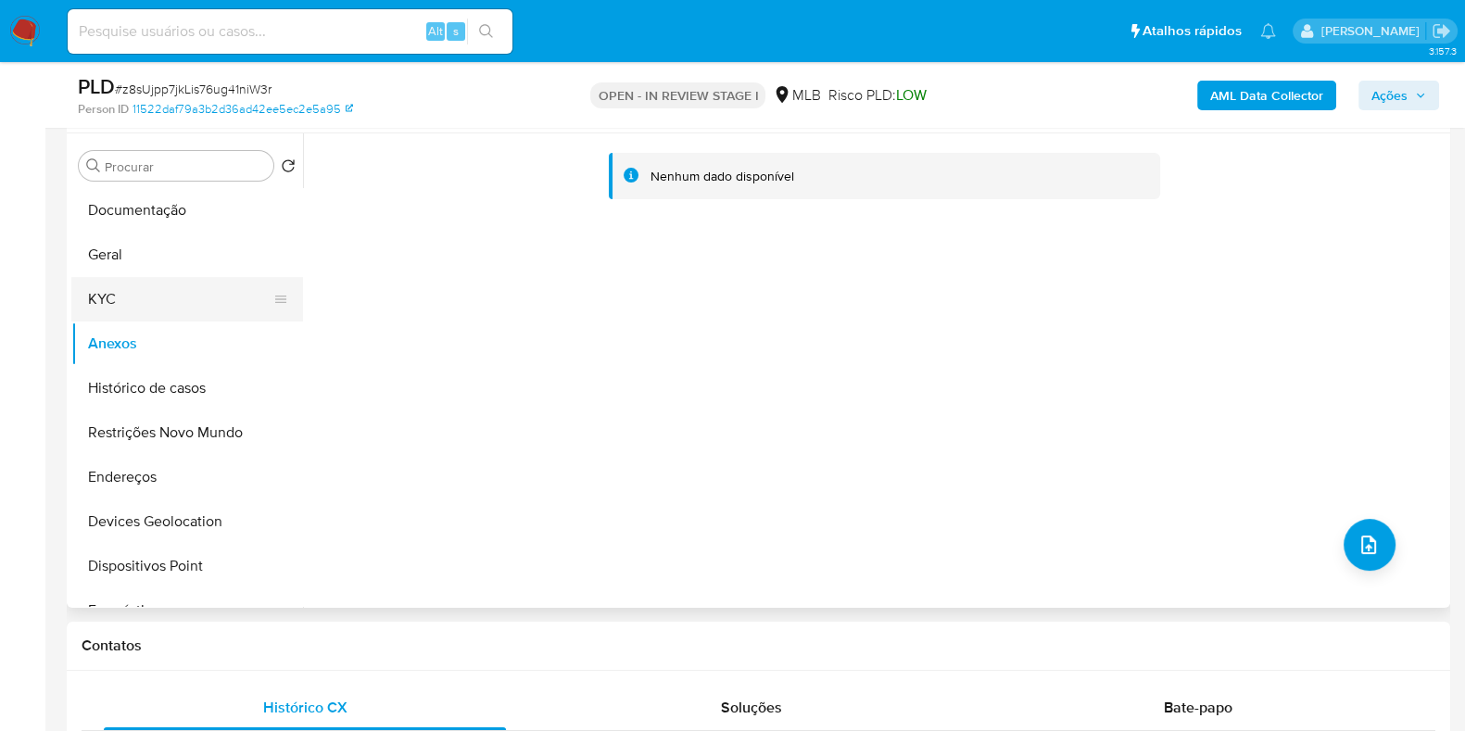
click at [151, 283] on button "KYC" at bounding box center [179, 299] width 217 height 44
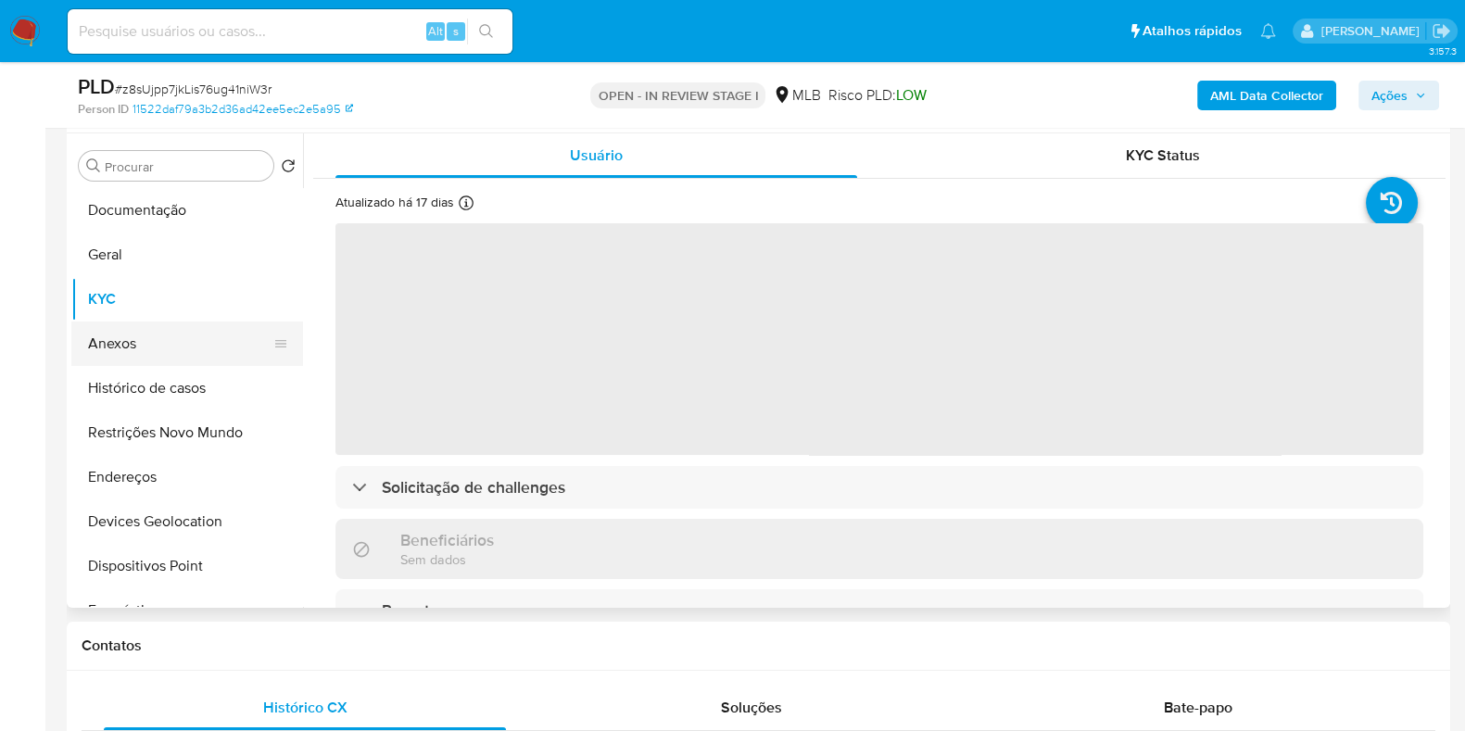
click at [144, 341] on button "Anexos" at bounding box center [179, 343] width 217 height 44
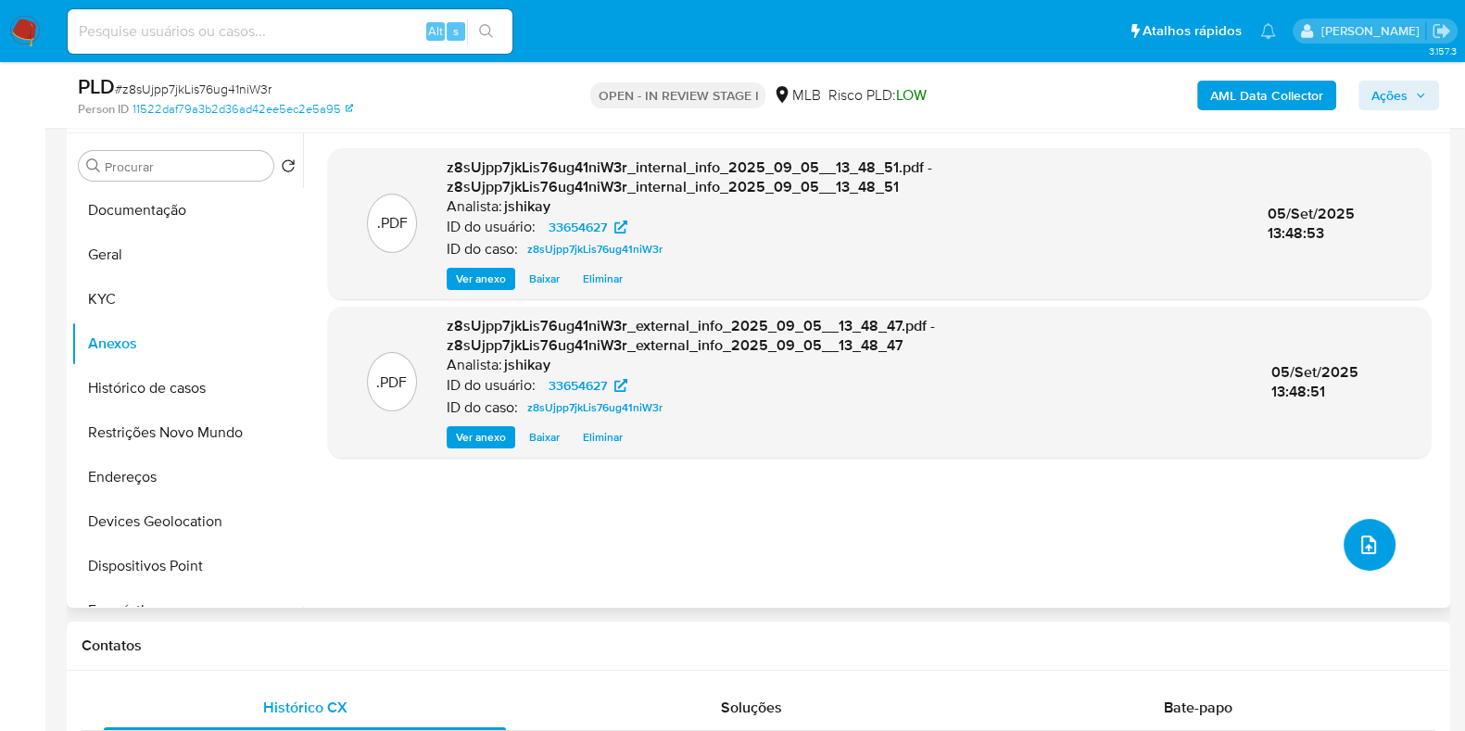
click at [1376, 553] on button "upload-file" at bounding box center [1369, 545] width 52 height 52
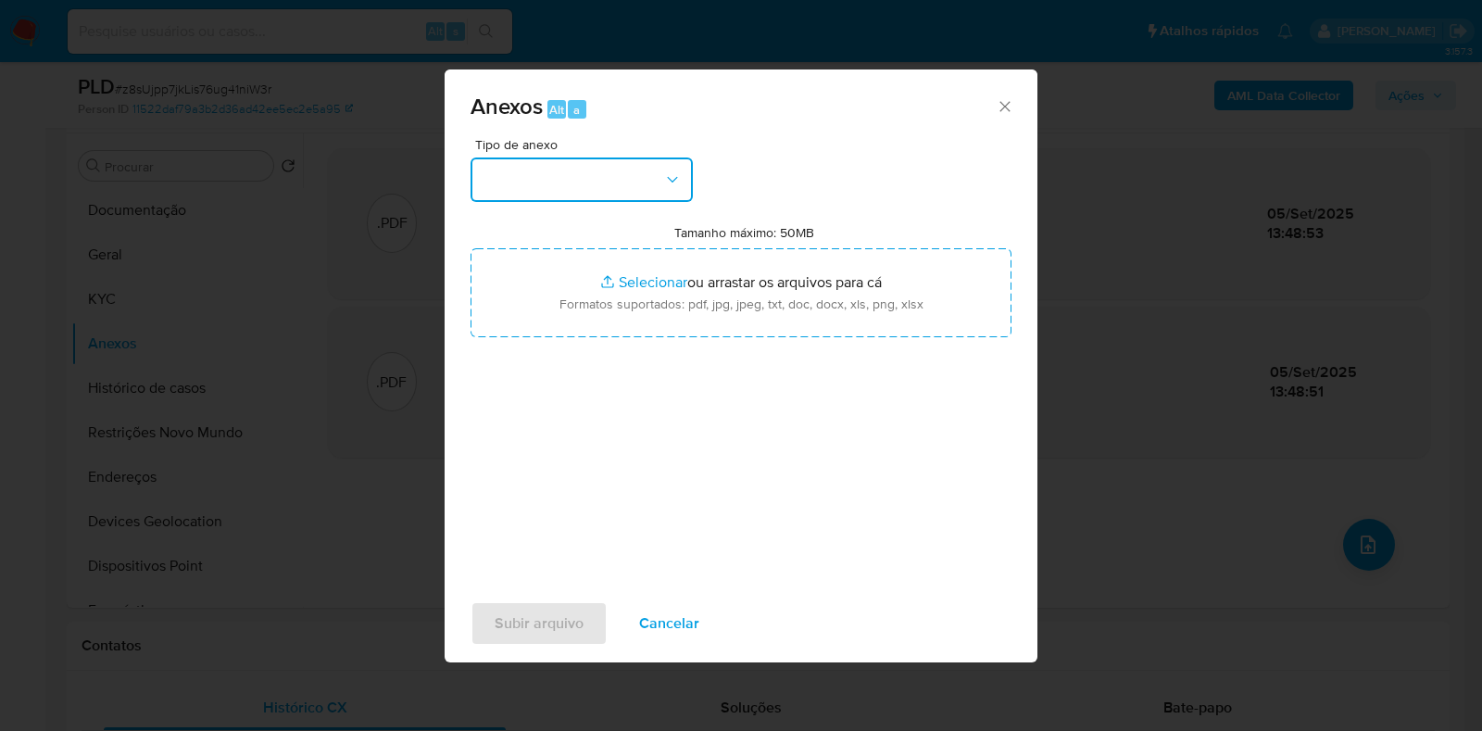
click at [594, 189] on button "button" at bounding box center [582, 179] width 222 height 44
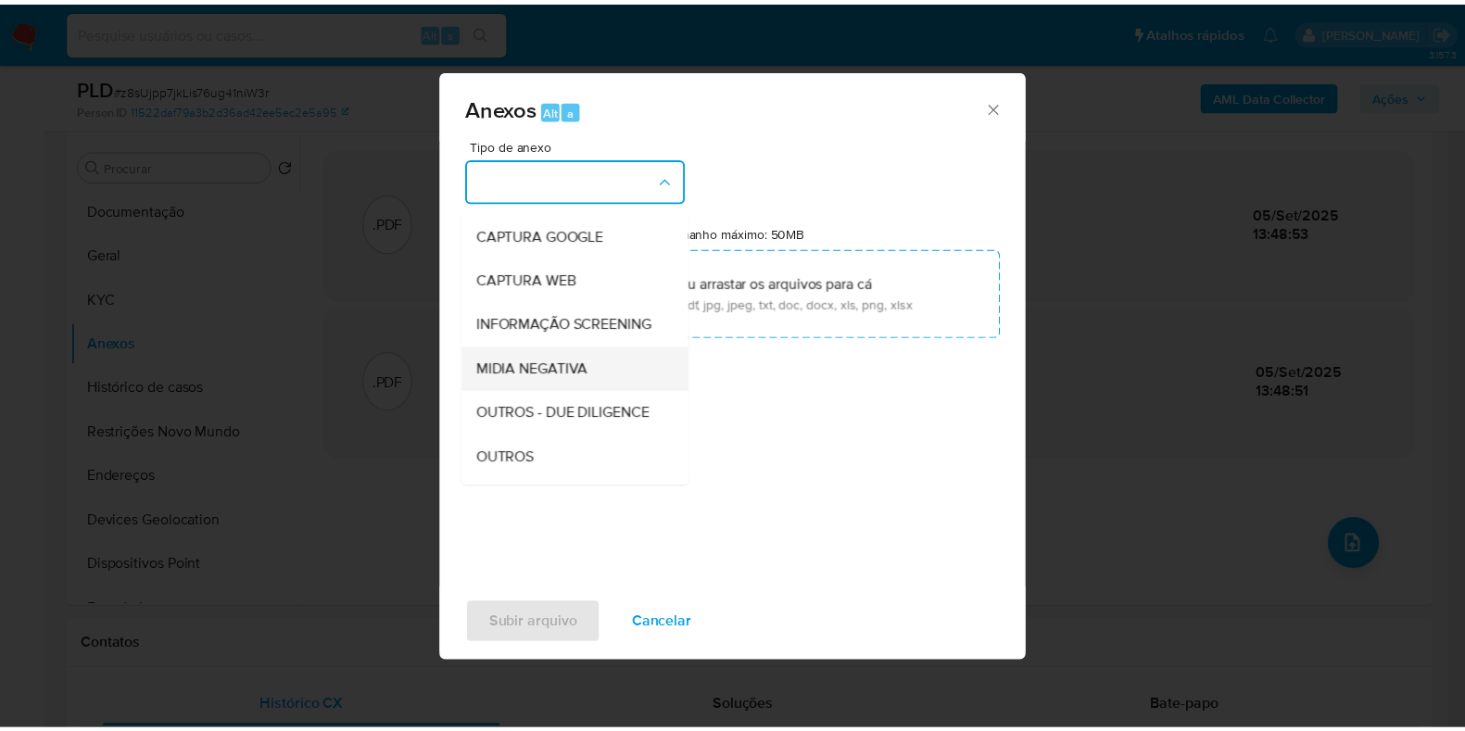
scroll to position [115, 0]
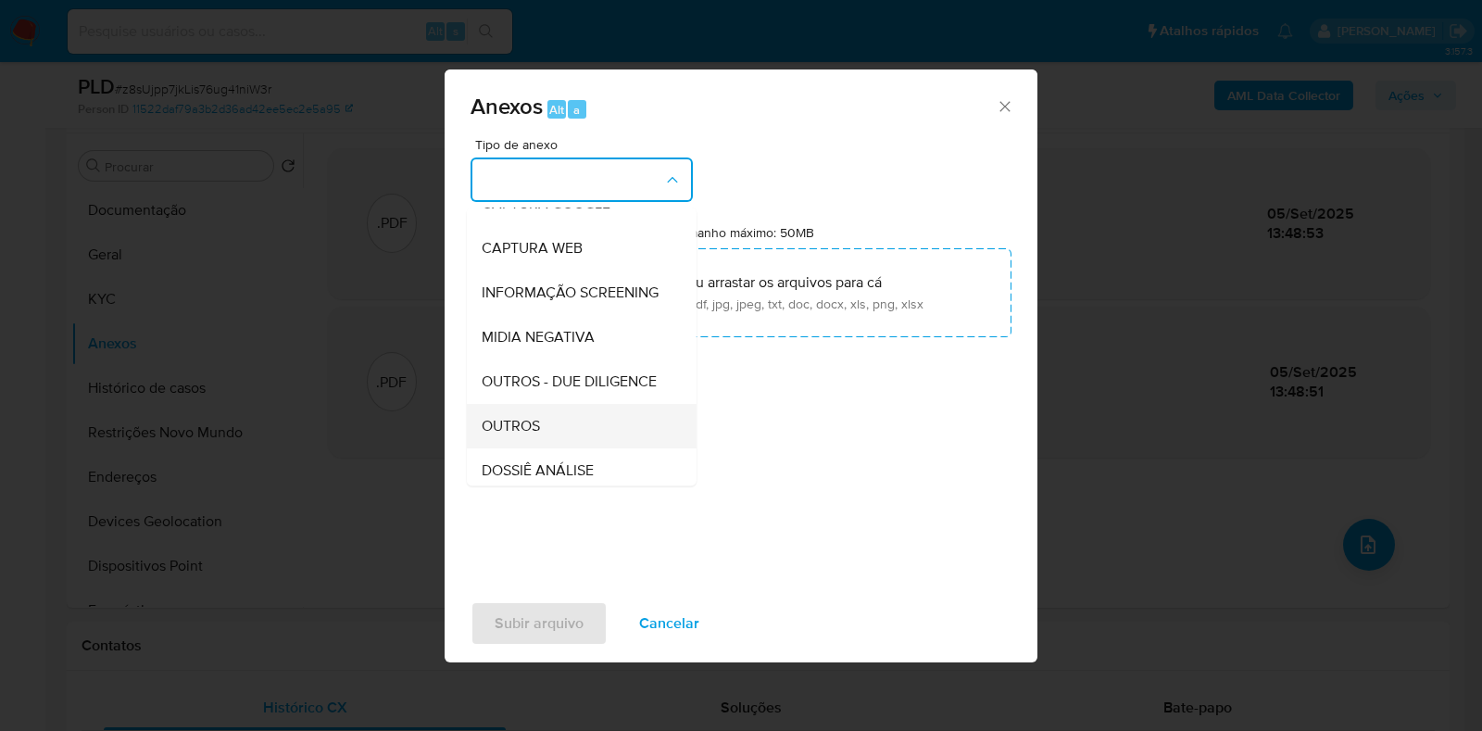
click at [512, 435] on span "OUTROS" at bounding box center [511, 426] width 58 height 19
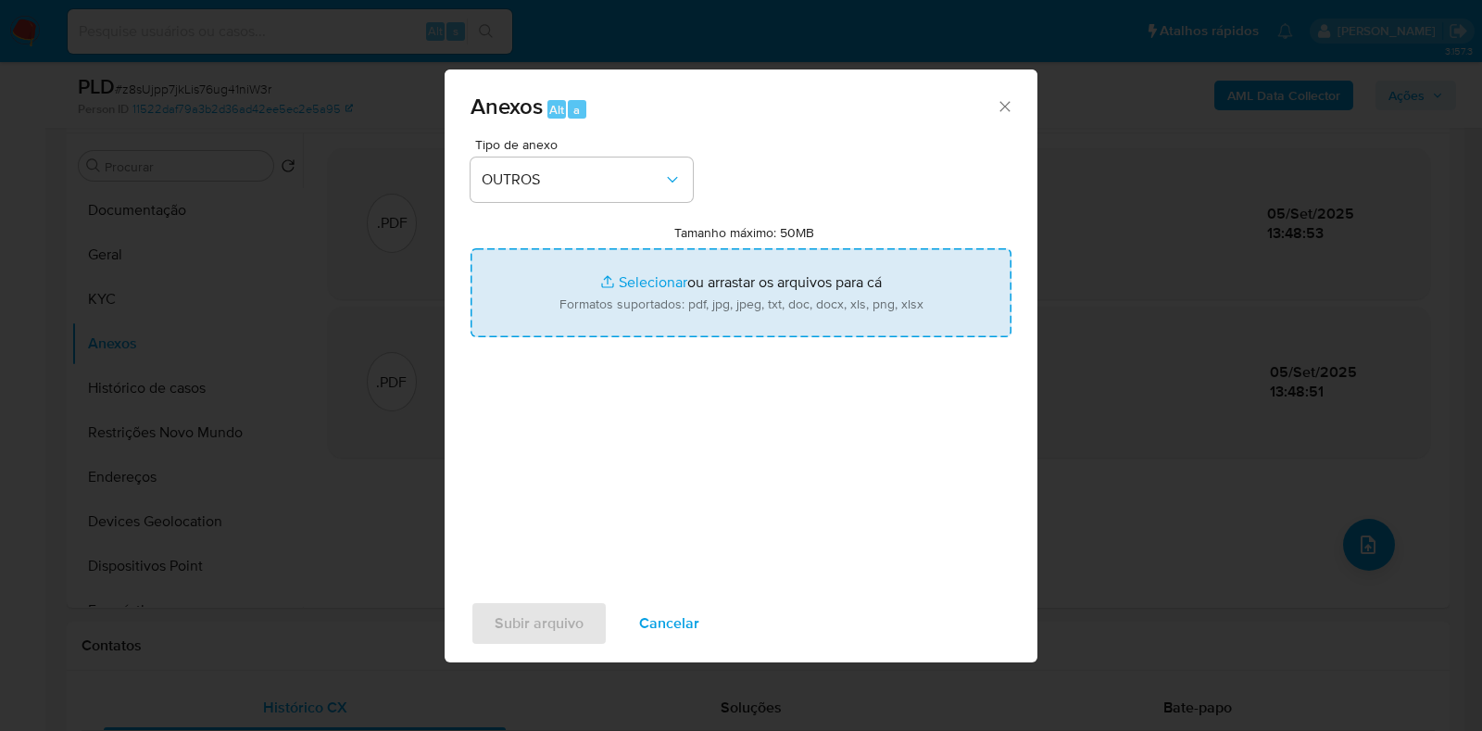
click at [607, 294] on input "Tamanho máximo: 50MB Selecionar arquivos" at bounding box center [741, 292] width 541 height 89
type input "C:\fakepath\Mulan 33654627_2025_09_04_17_59_32 - Resumen TX.pdf"
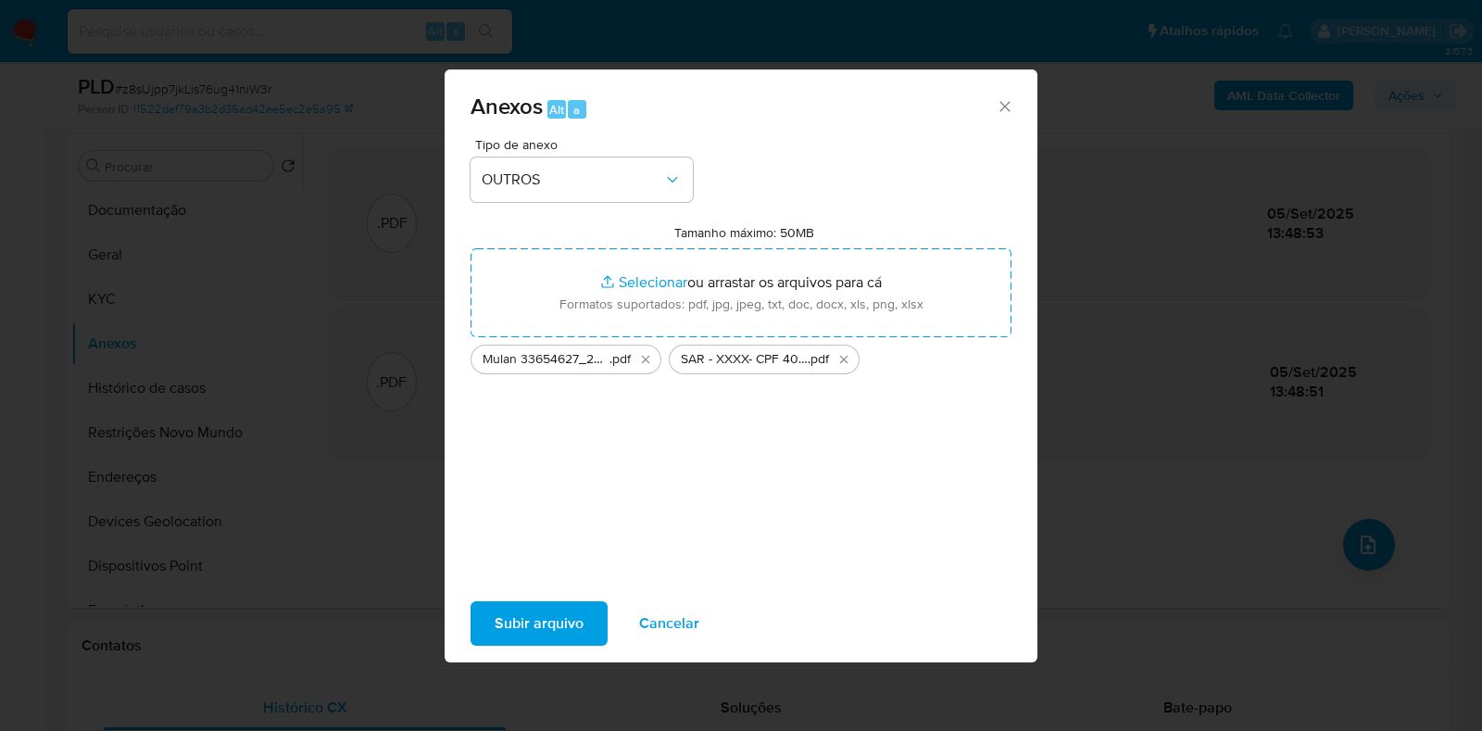
click at [530, 650] on div "Subir arquivo Cancelar" at bounding box center [741, 623] width 593 height 70
click at [528, 625] on span "Subir arquivo" at bounding box center [539, 623] width 89 height 41
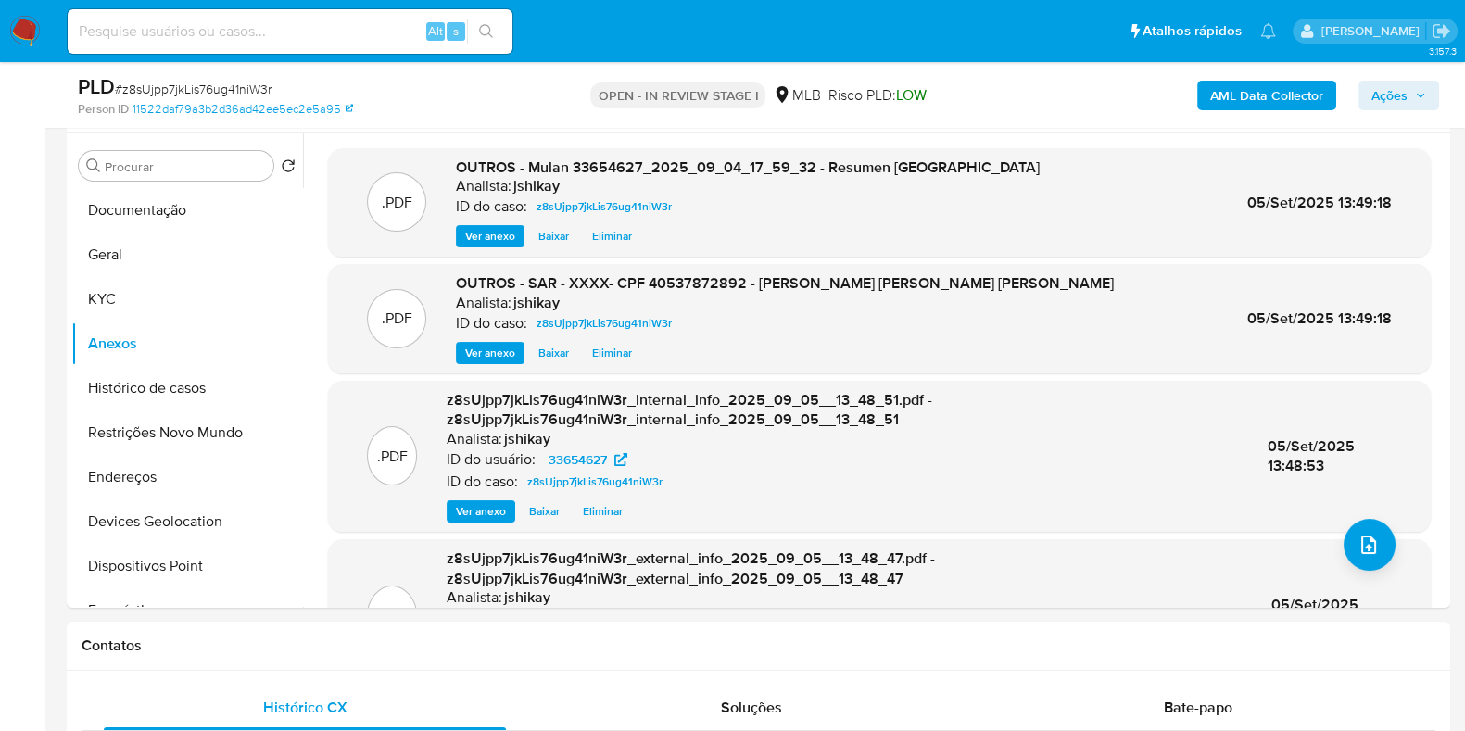
click at [1371, 95] on span "Ações" at bounding box center [1389, 96] width 36 height 30
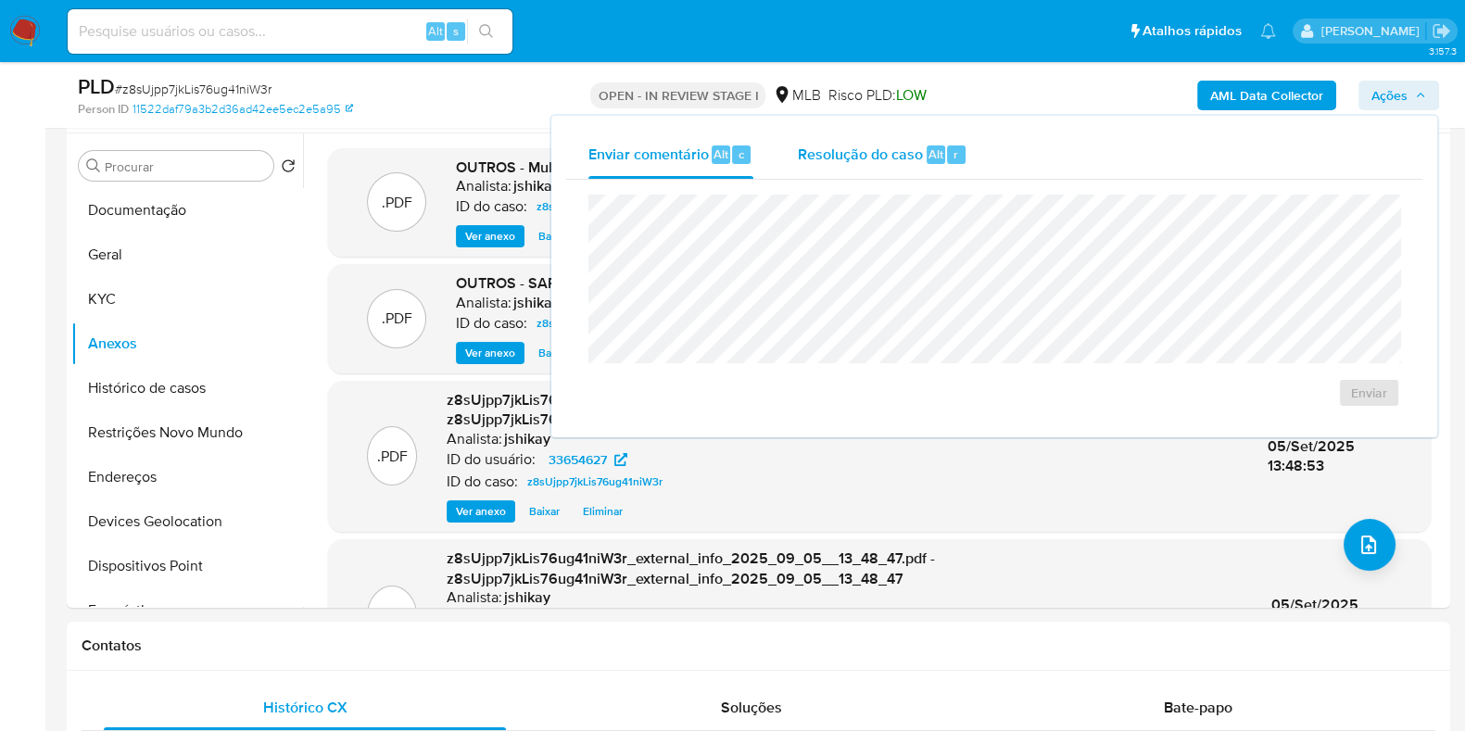
click at [900, 168] on div "Resolução do caso Alt r" at bounding box center [883, 155] width 170 height 48
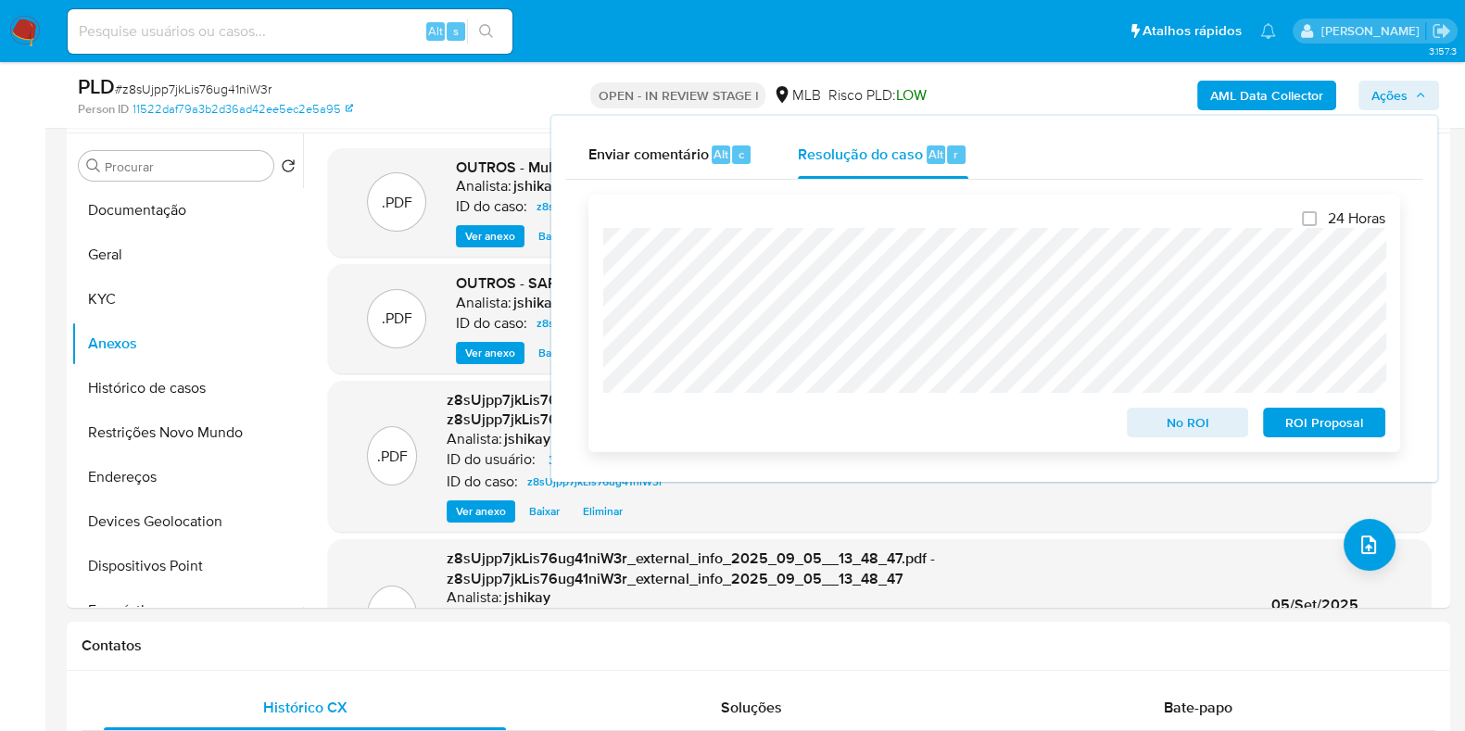
click at [1293, 426] on span "ROI Proposal" at bounding box center [1324, 422] width 96 height 26
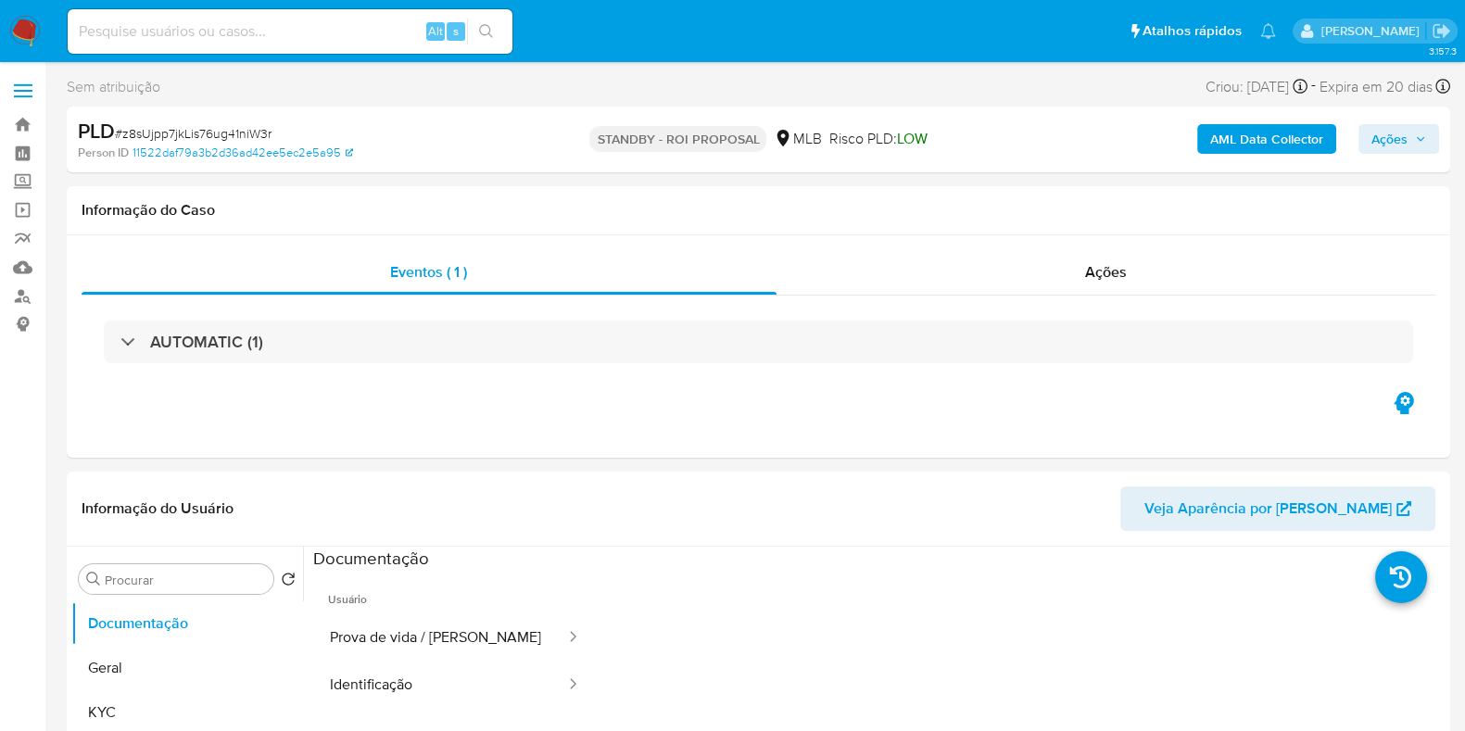
select select "10"
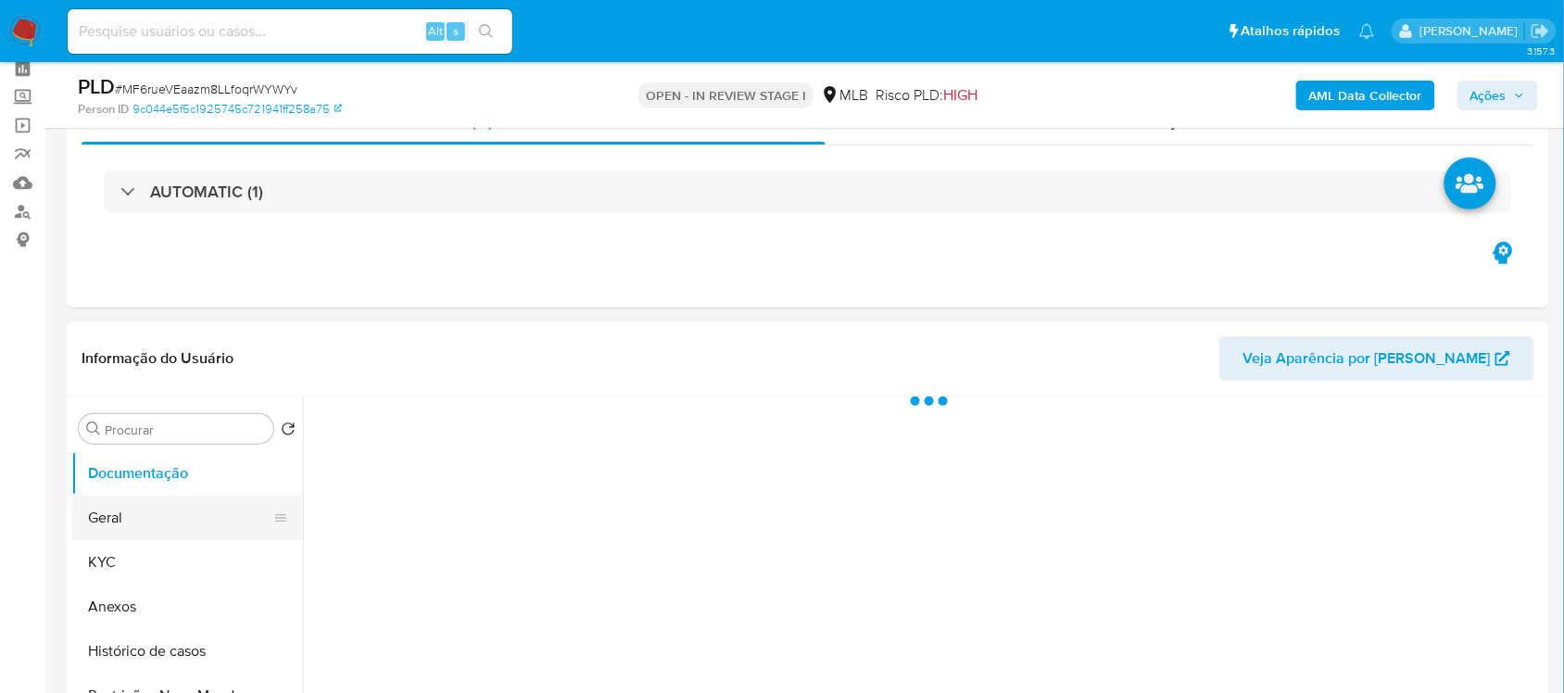
scroll to position [232, 0]
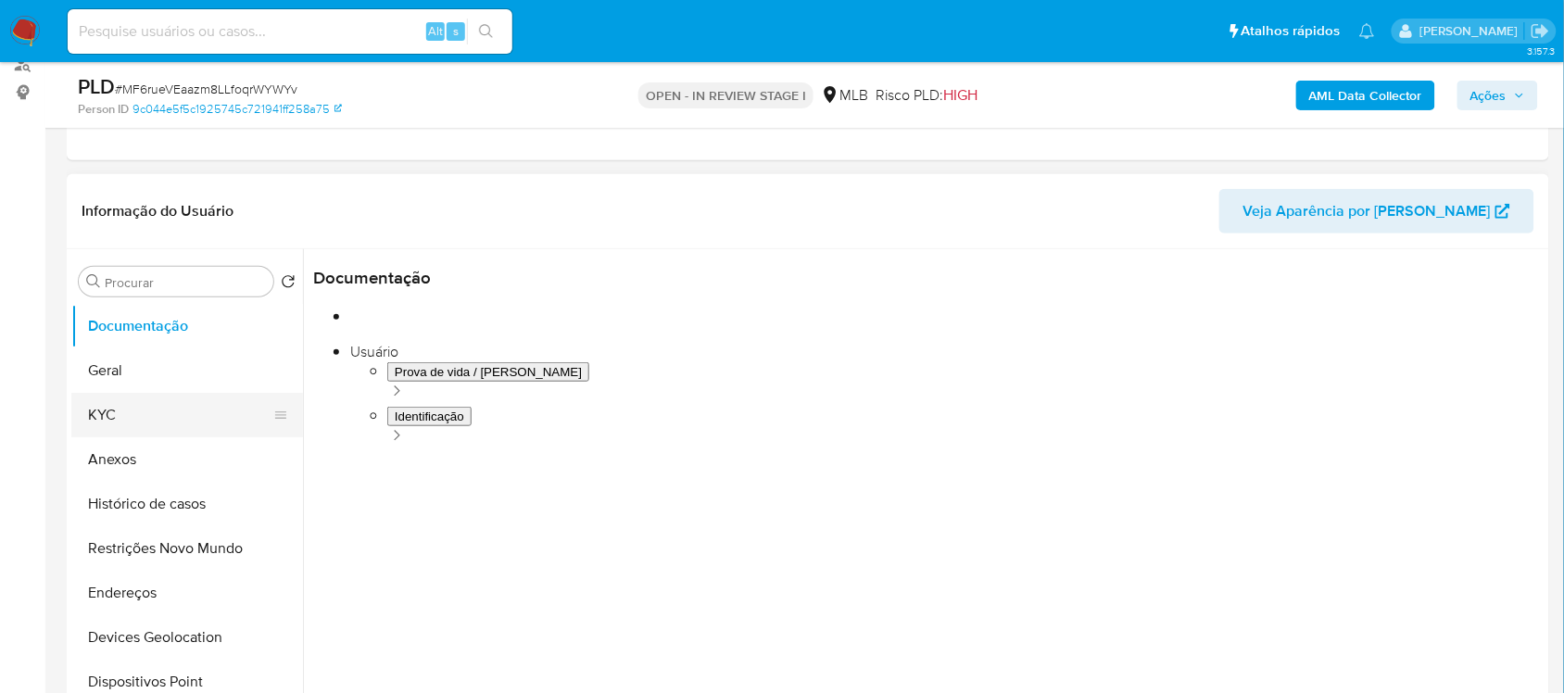
select select "10"
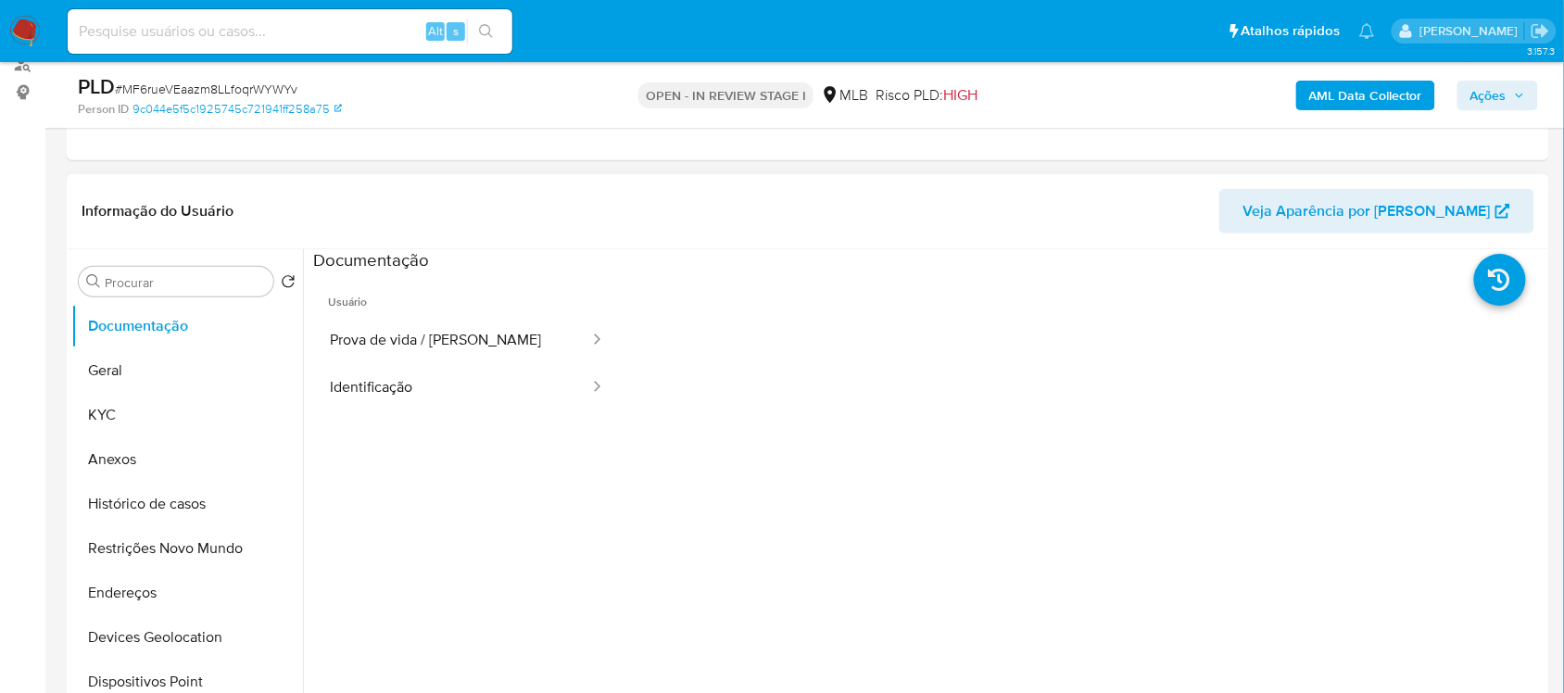
scroll to position [150, 0]
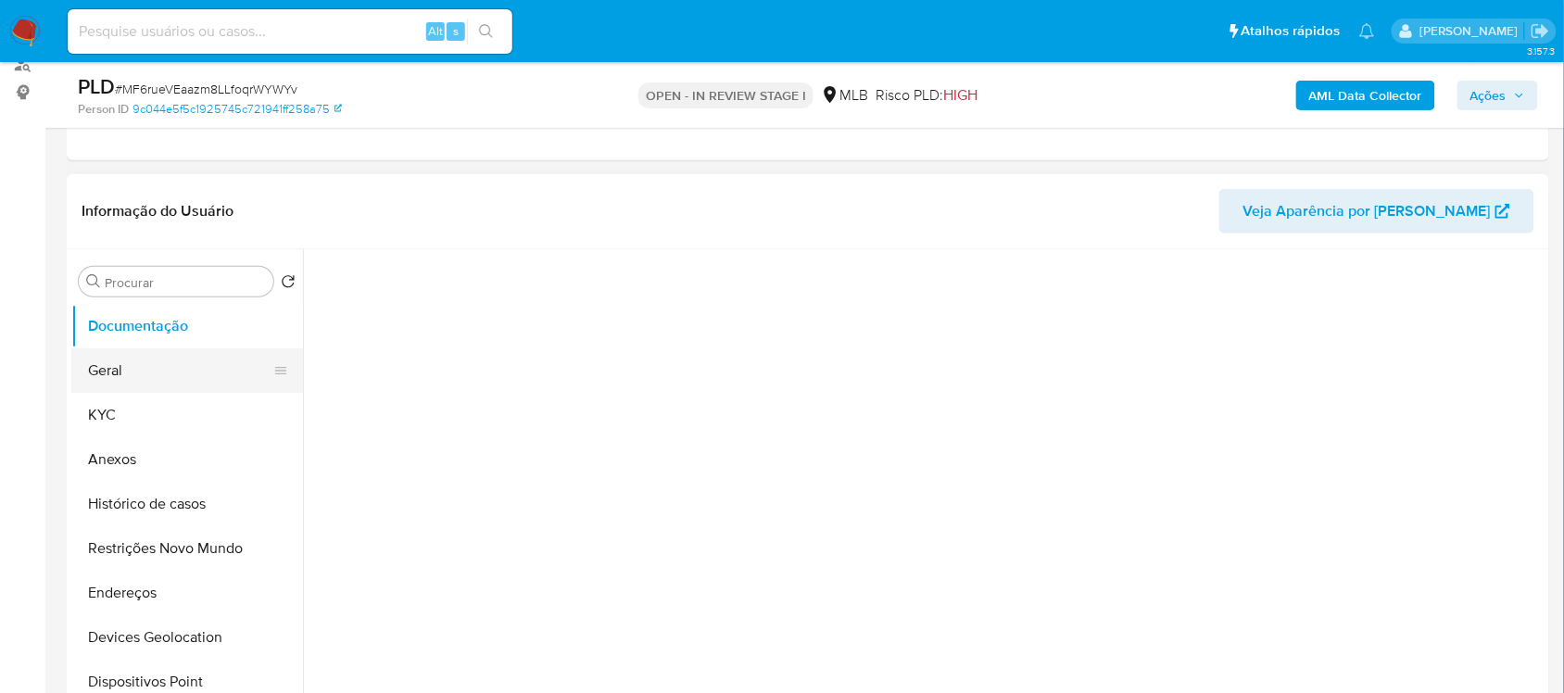
click at [186, 386] on button "Geral" at bounding box center [179, 370] width 217 height 44
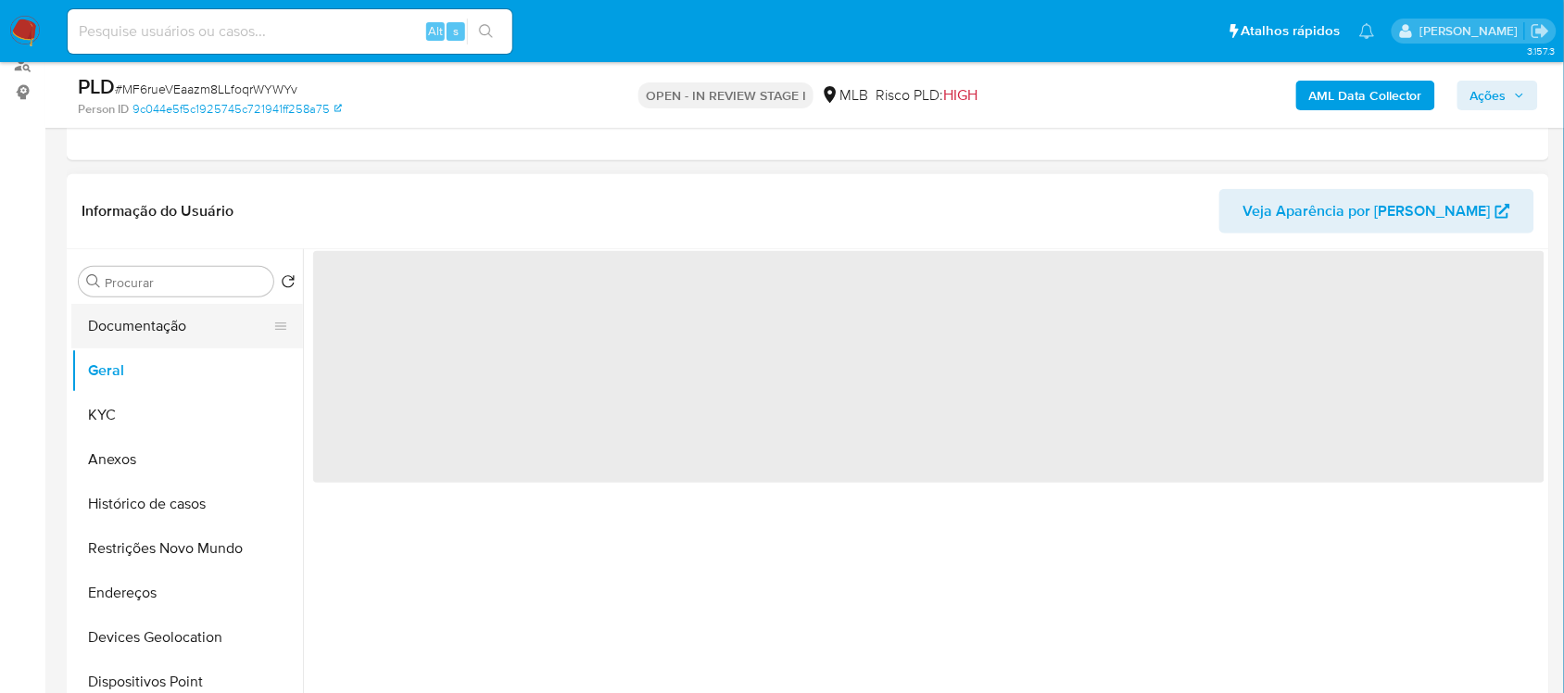
click at [181, 335] on button "Documentação" at bounding box center [179, 326] width 217 height 44
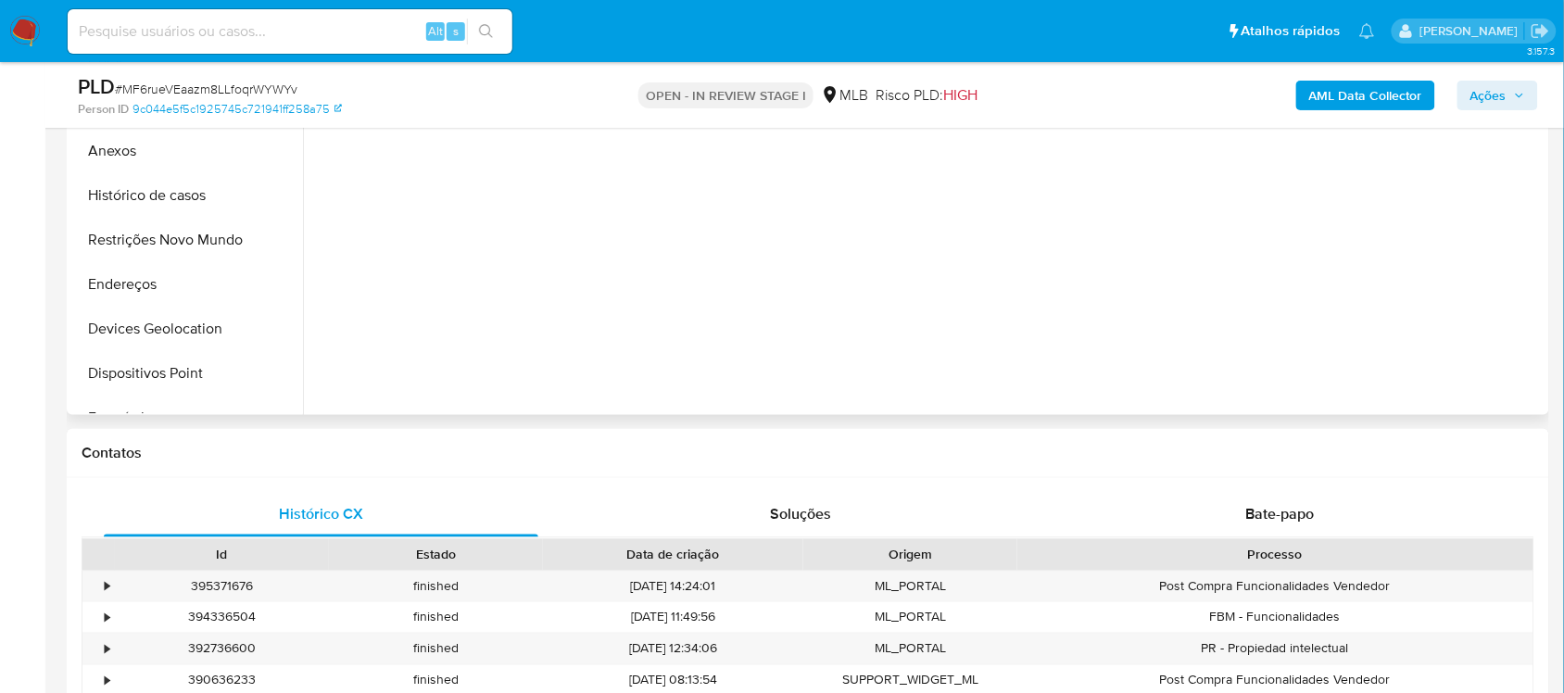
scroll to position [579, 0]
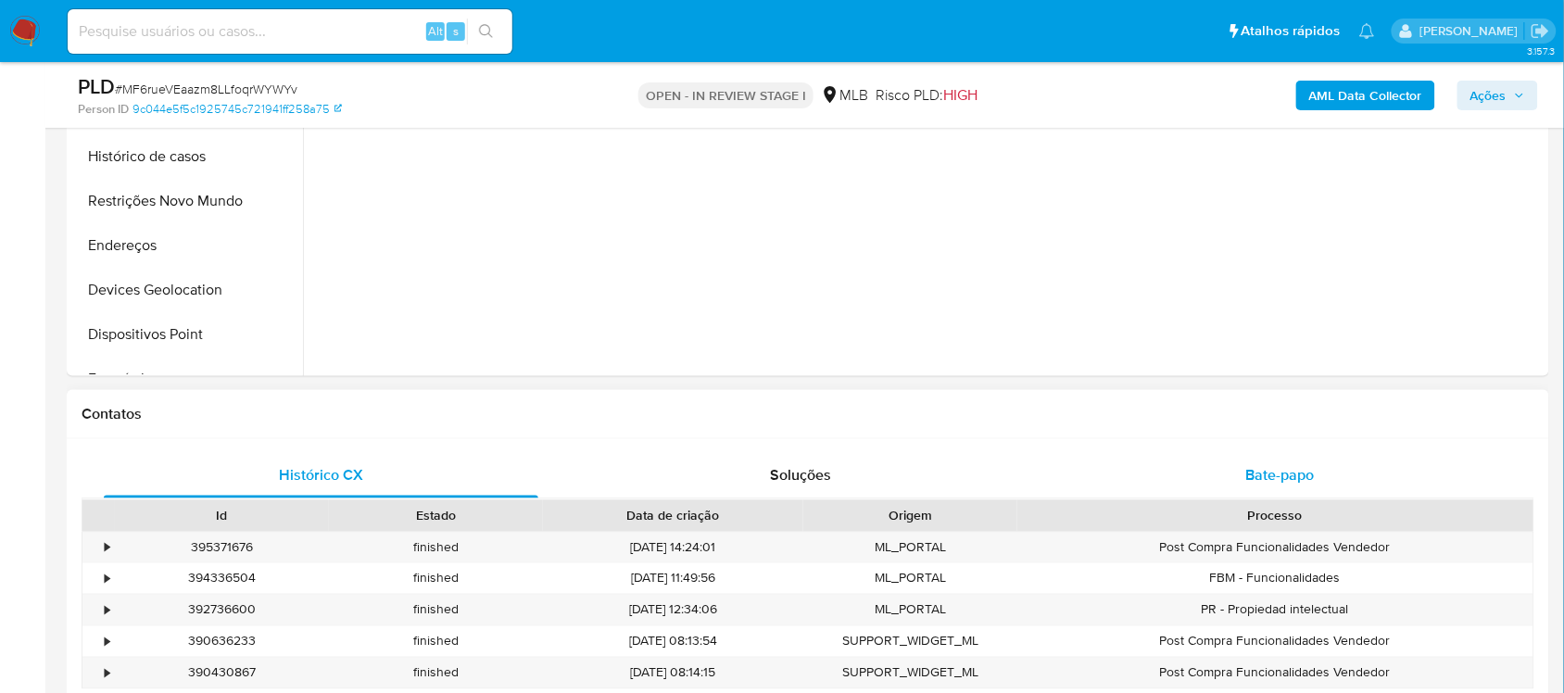
click at [1202, 492] on div "Bate-papo" at bounding box center [1280, 476] width 434 height 44
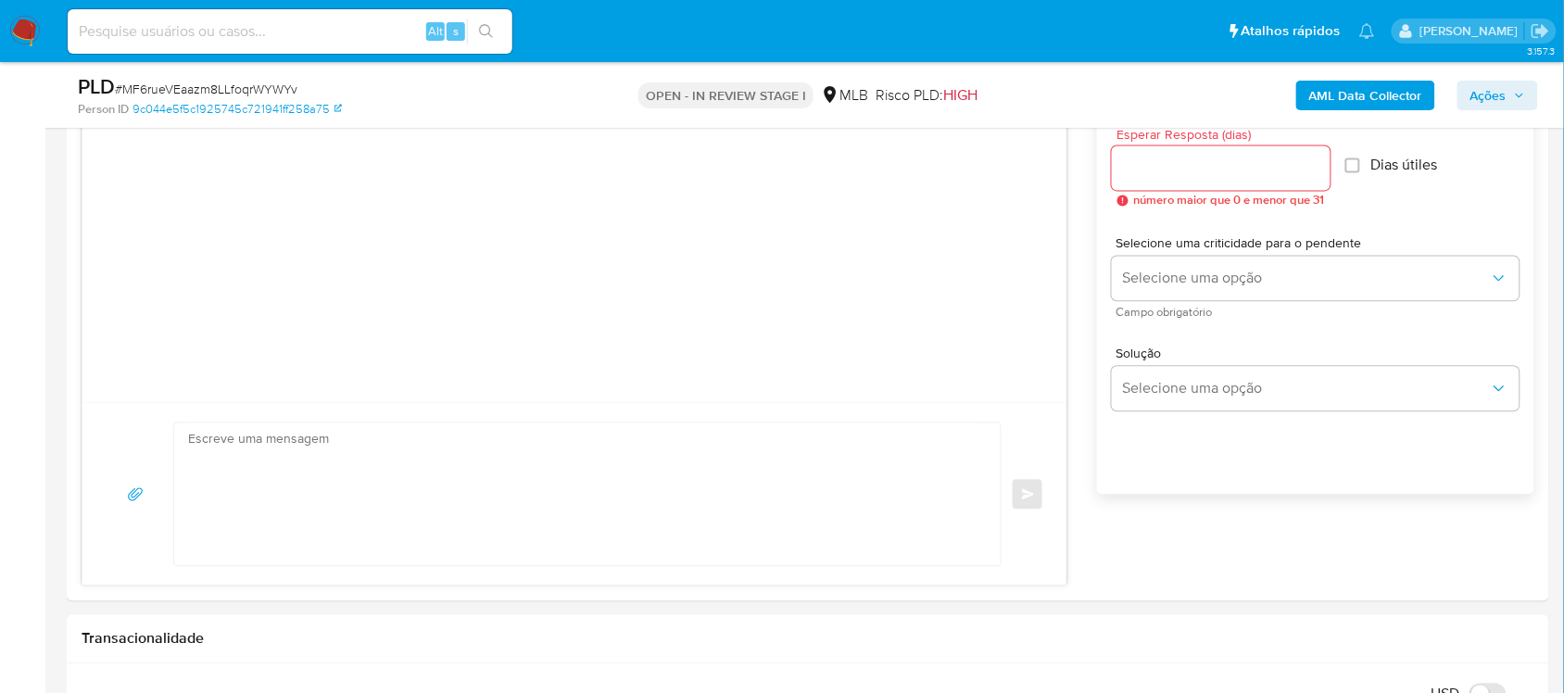
scroll to position [1042, 0]
click at [341, 455] on textarea at bounding box center [582, 495] width 789 height 143
paste textarea "Olá, Estamos realizando uma verificação adicional de segurança em contas de usu…"
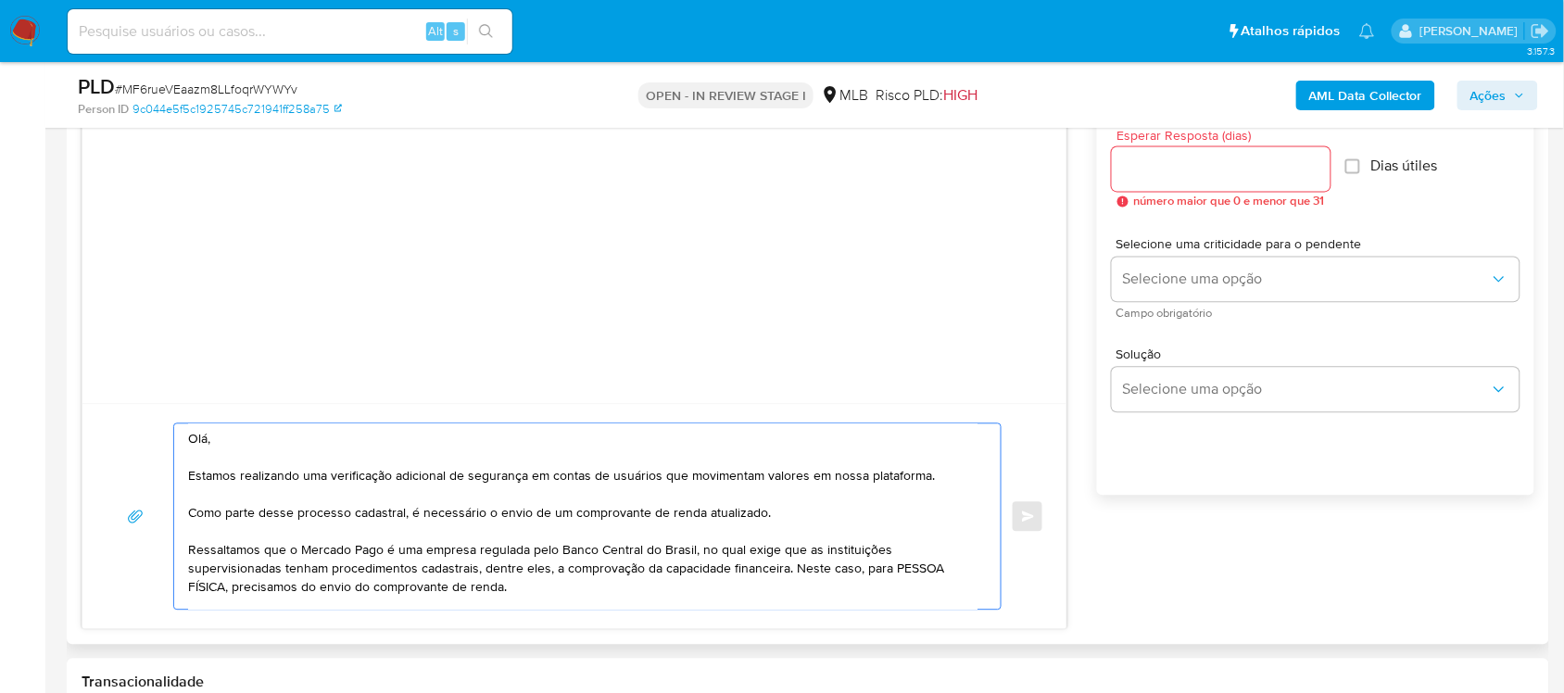
scroll to position [0, 0]
click at [204, 596] on textarea "Olá, Estamos realizando uma verificação adicional de segurança em contas de usu…" at bounding box center [582, 516] width 789 height 185
click at [505, 602] on textarea "Olá, Estamos realizando uma verificação adicional de segurança em contas de usu…" at bounding box center [582, 516] width 789 height 185
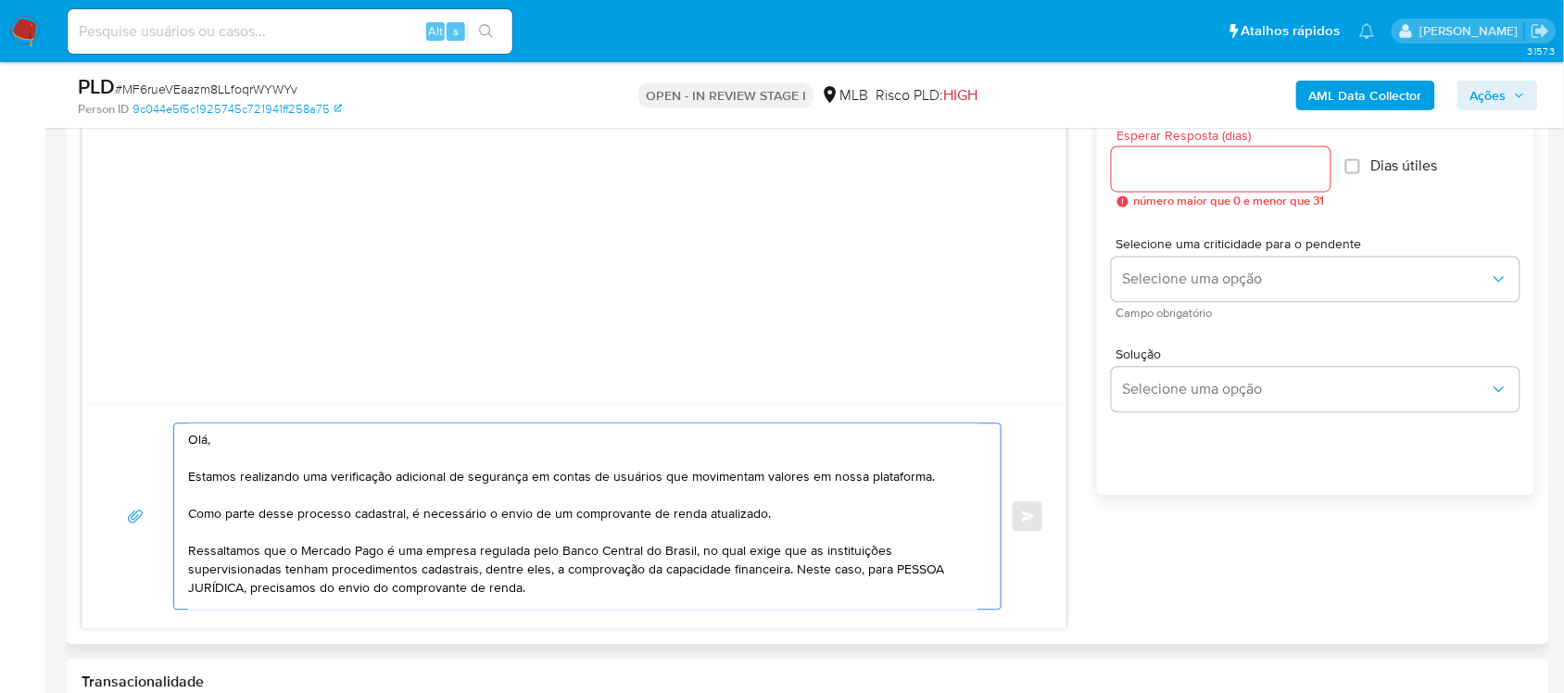
click at [502, 593] on textarea "Olá, Estamos realizando uma verificação adicional de segurança em contas de usu…" at bounding box center [582, 516] width 789 height 185
type textarea "Olá, Estamos realizando uma verificação adicional de segurança em contas de usu…"
click at [1224, 174] on input "Esperar Resposta (dias)" at bounding box center [1221, 169] width 219 height 24
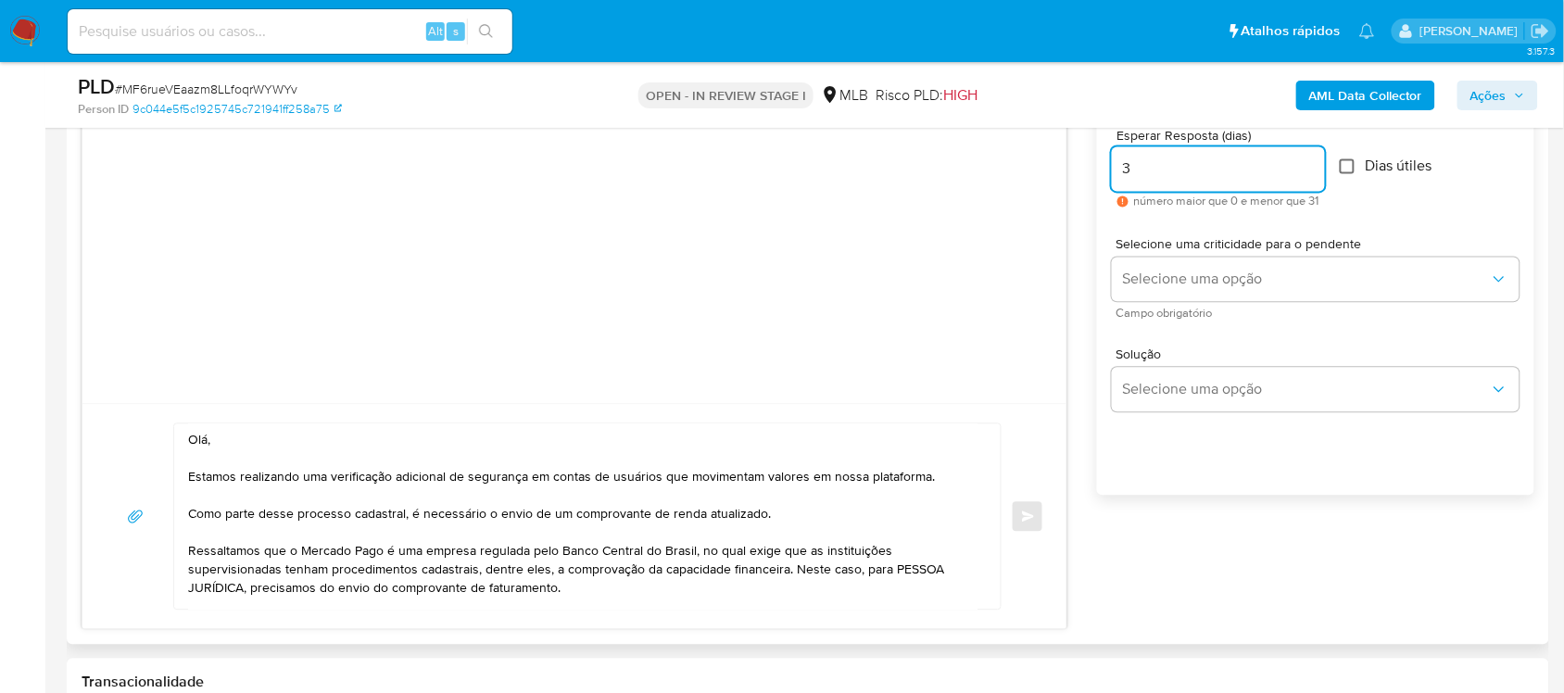
type input "3"
drag, startPoint x: 1353, startPoint y: 168, endPoint x: 1353, endPoint y: 197, distance: 29.7
click at [1353, 168] on input "Dias útiles" at bounding box center [1347, 166] width 15 height 15
checkbox input "true"
click at [1326, 255] on div "Selecione uma criticidade para o pendente Selecione uma opção Campo obrigatório" at bounding box center [1316, 278] width 408 height 81
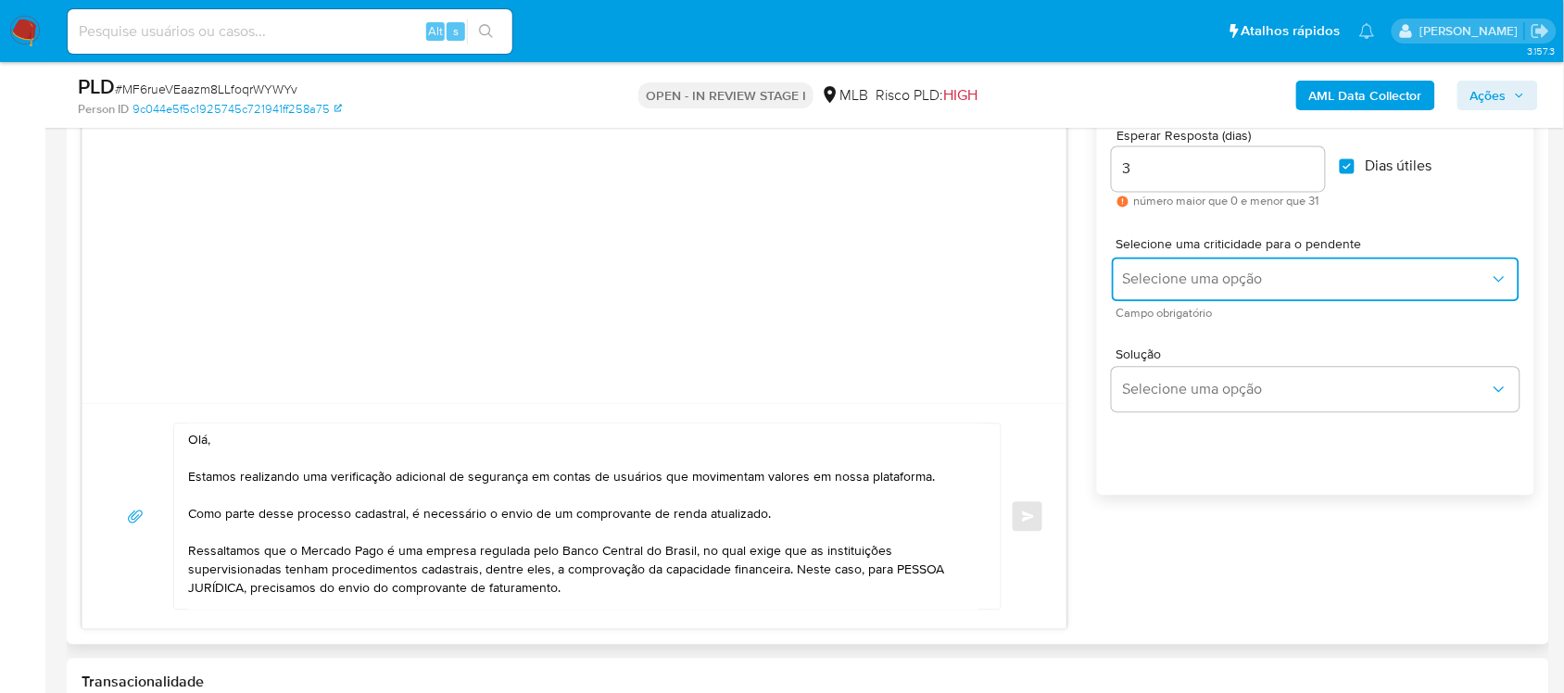
click at [1322, 283] on span "Selecione uma opção" at bounding box center [1306, 280] width 367 height 19
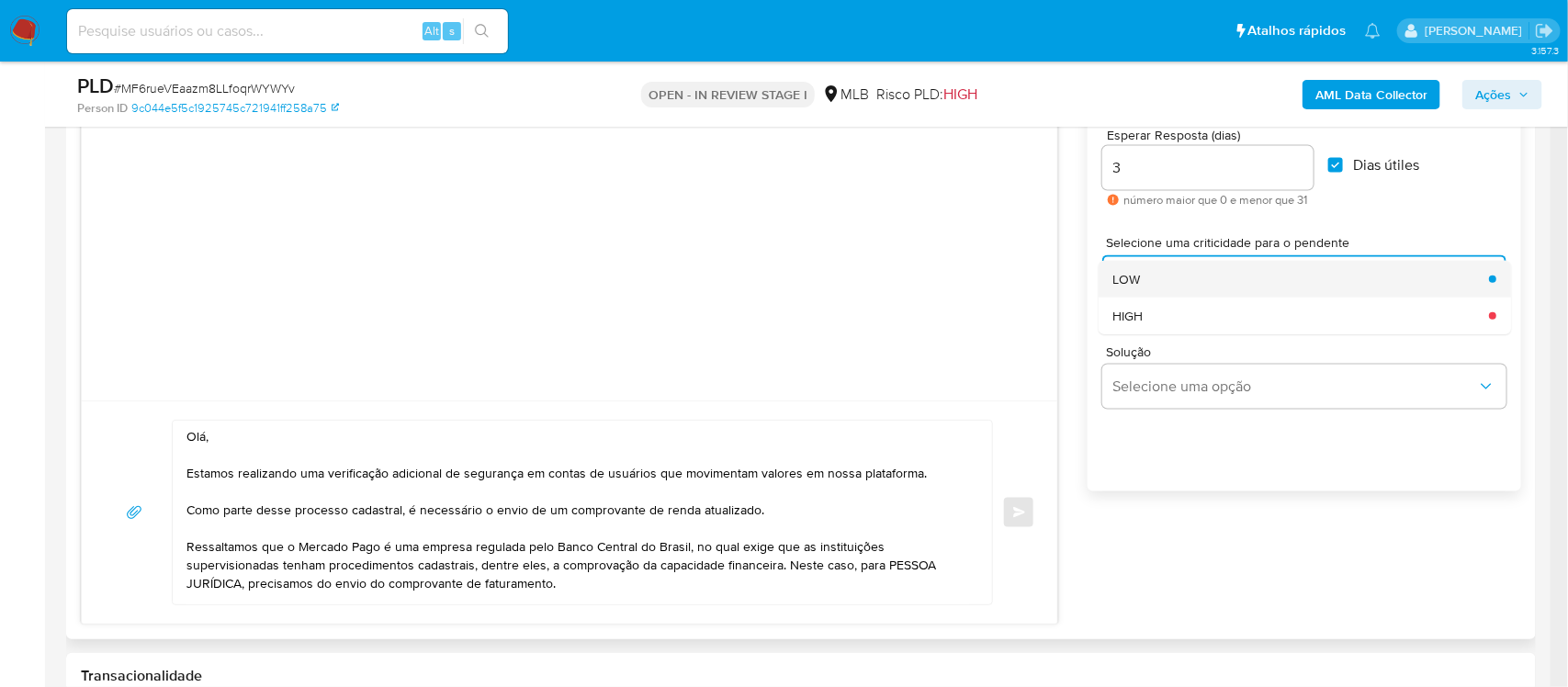
click at [1187, 283] on div "LOW" at bounding box center [1296, 279] width 365 height 37
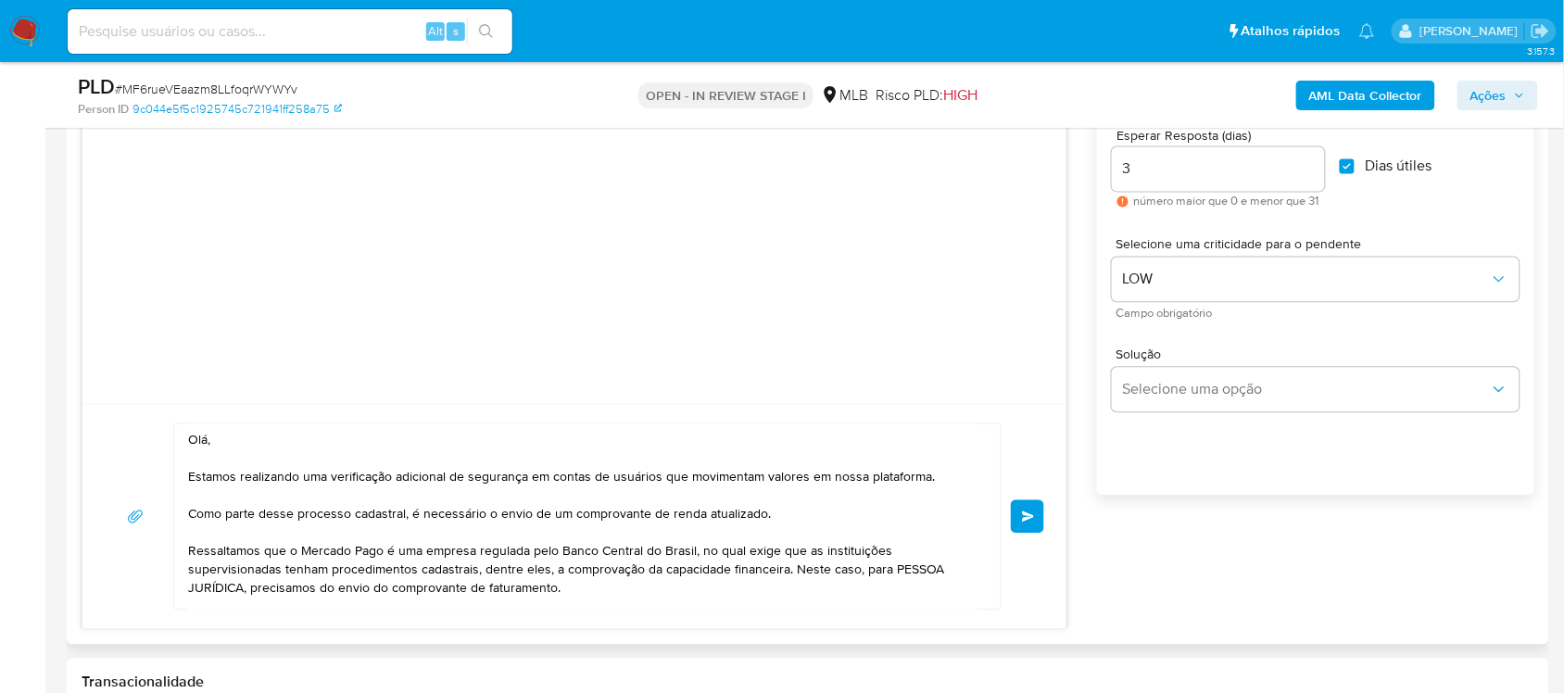
click at [1031, 515] on span "common.send" at bounding box center [1028, 516] width 13 height 11
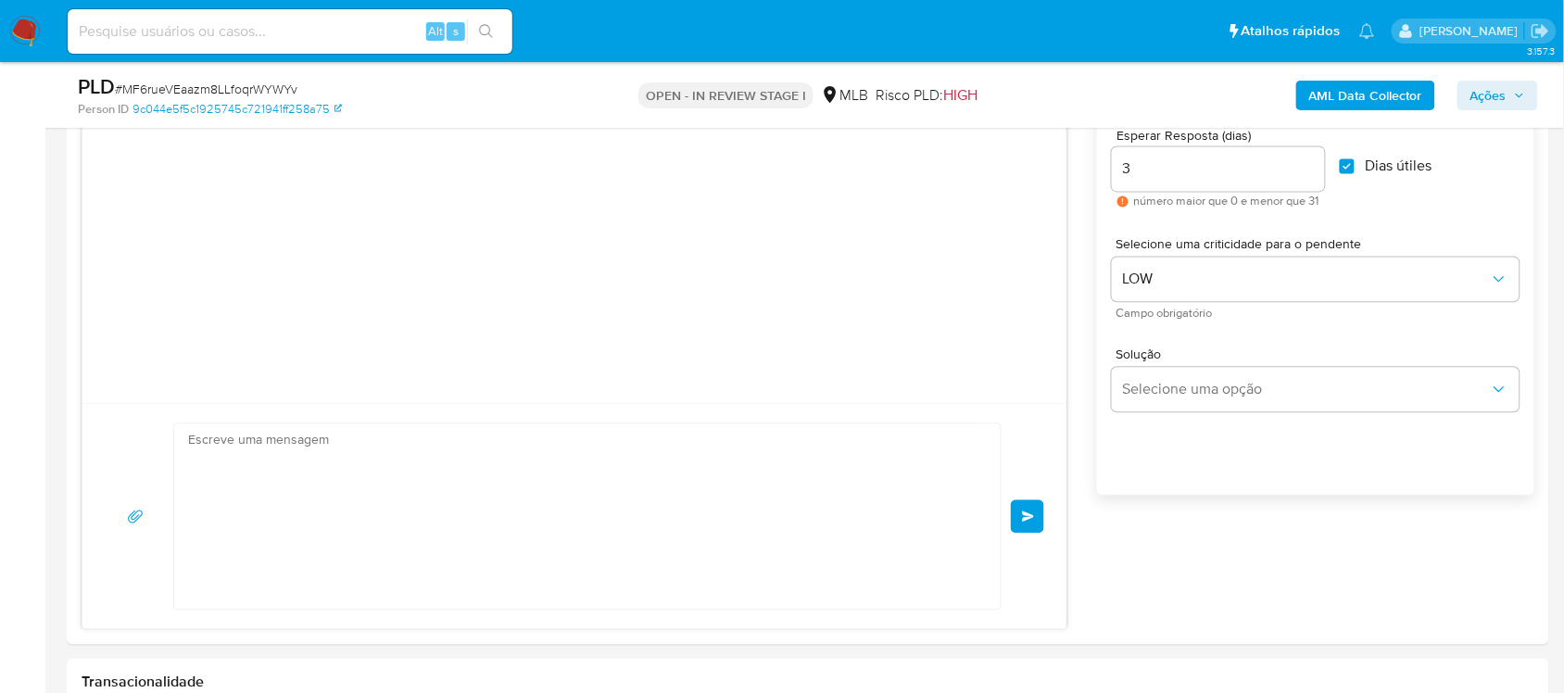
scroll to position [188, 0]
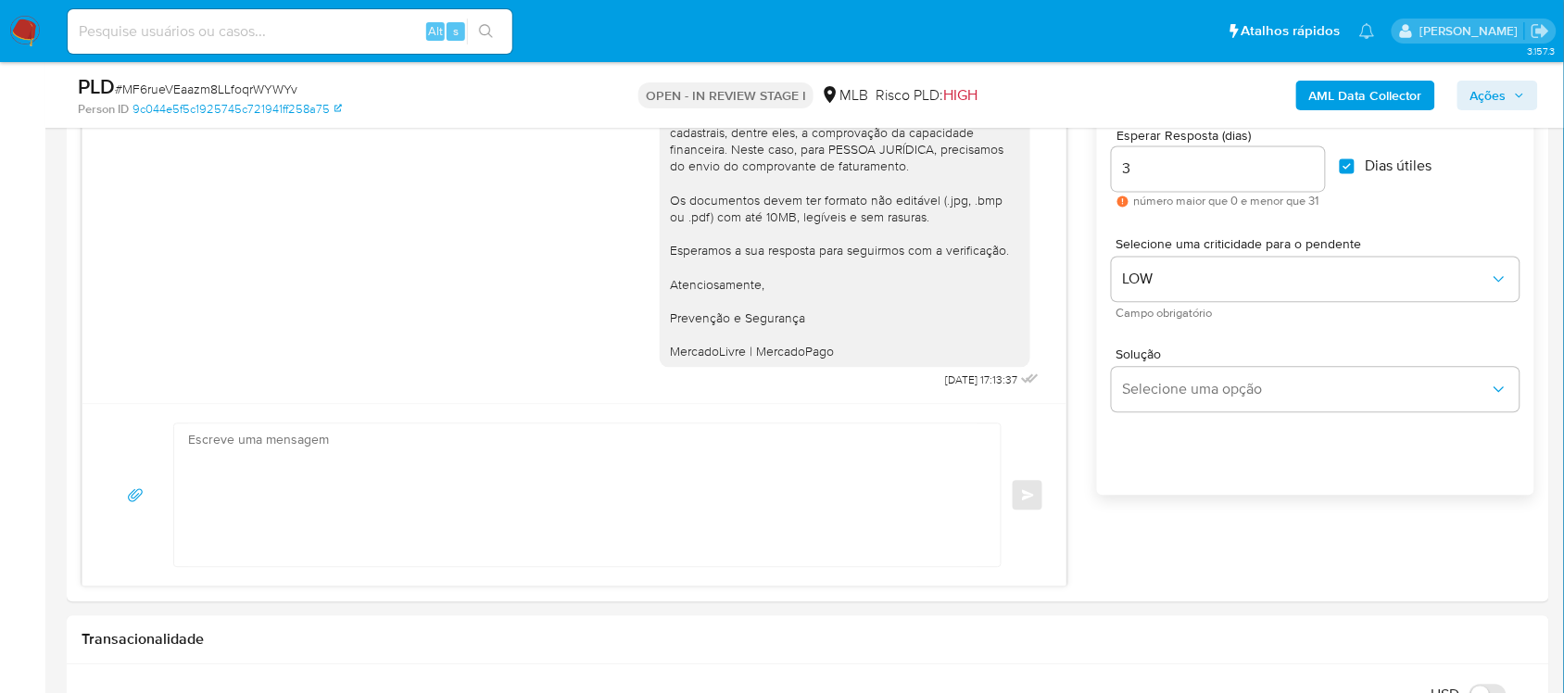
click at [247, 88] on span "# MF6rueVEaazm8LLfoqrWYWYv" at bounding box center [206, 89] width 183 height 19
copy span "MF6rueVEaazm8LLfoqrWYWYv"
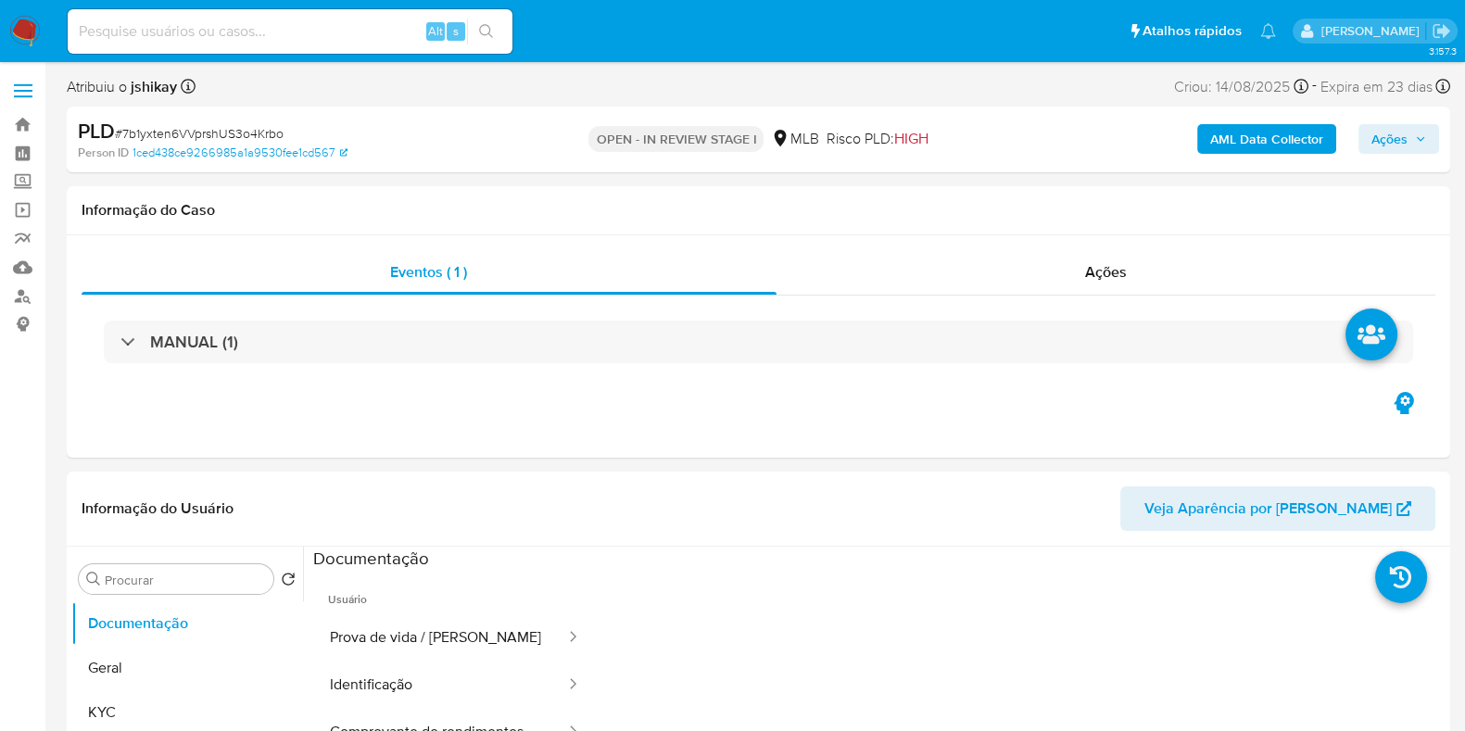
select select "10"
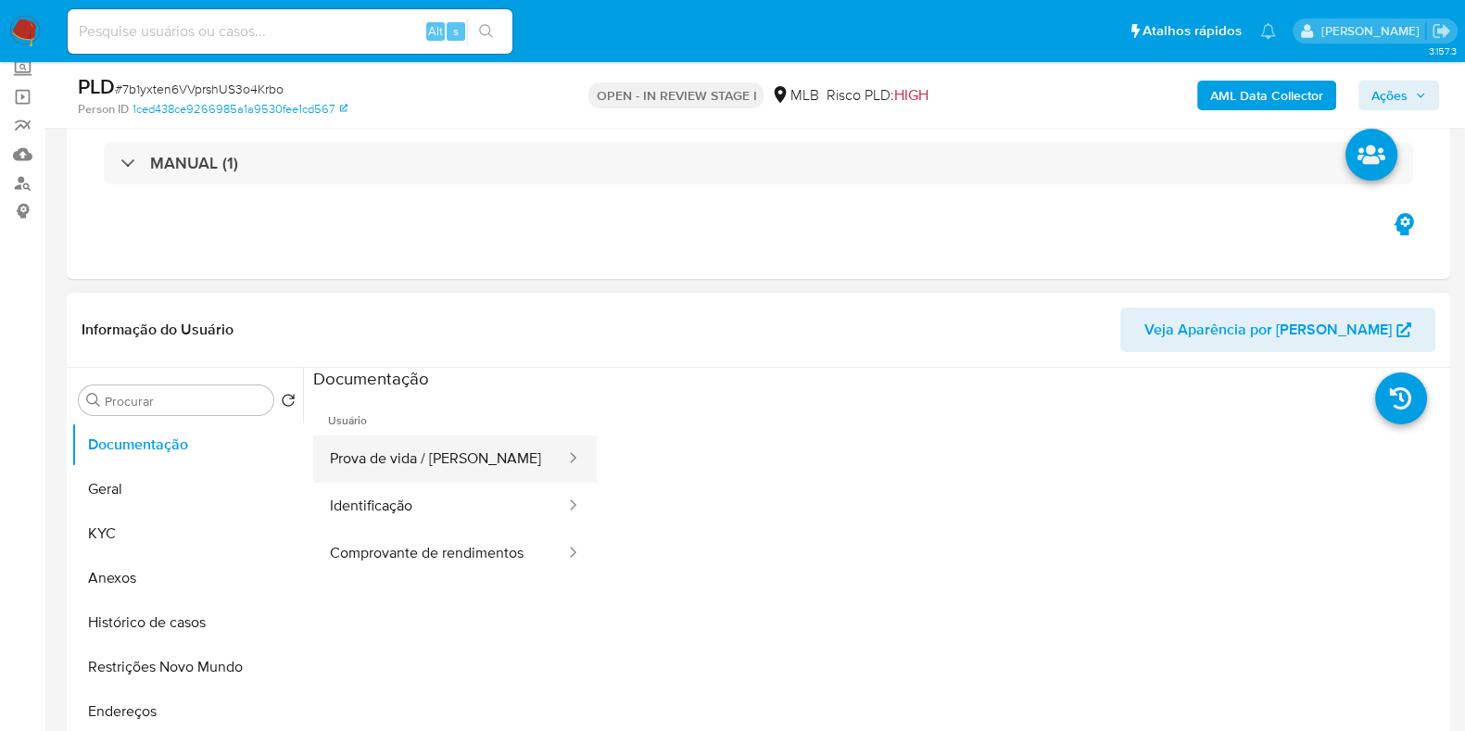
scroll to position [115, 0]
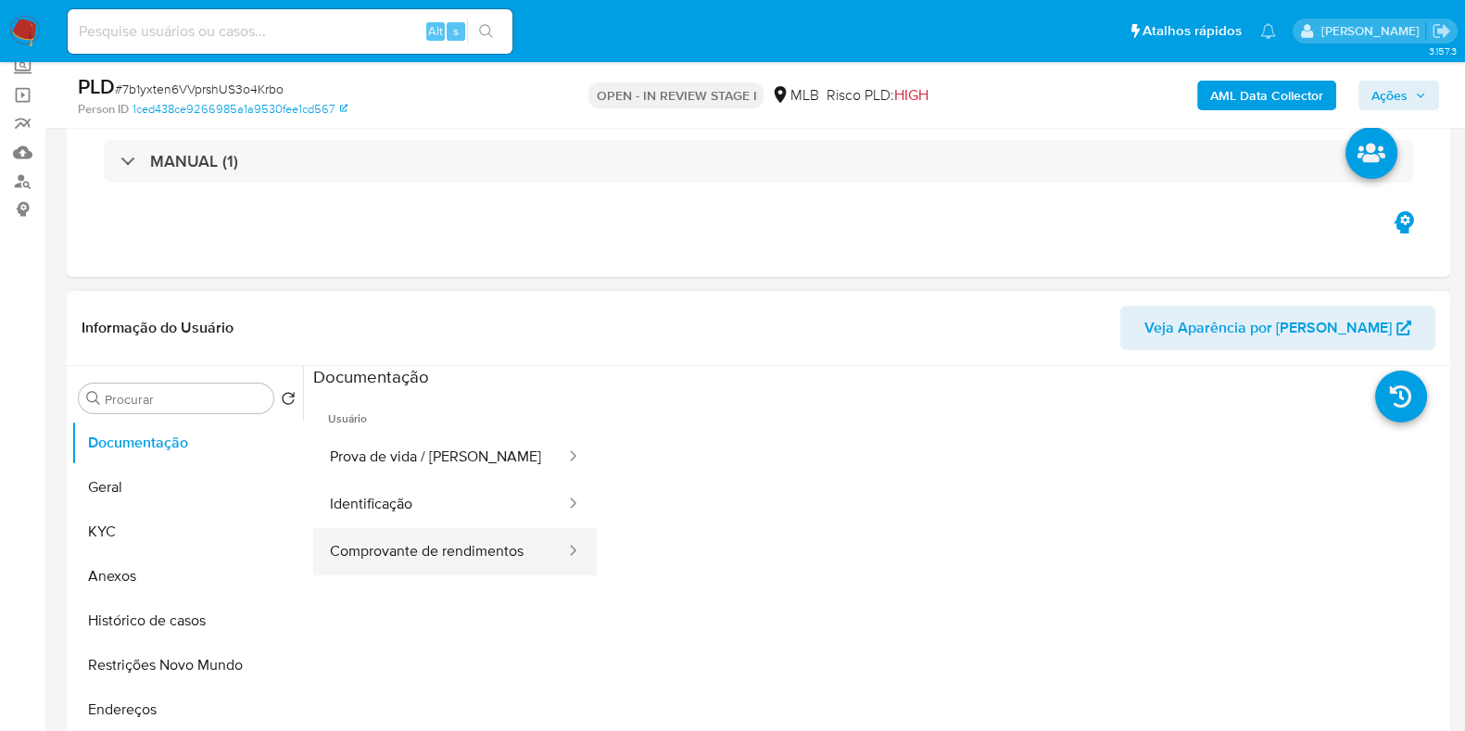
click at [435, 539] on button "Comprovante de rendimentos" at bounding box center [440, 551] width 254 height 47
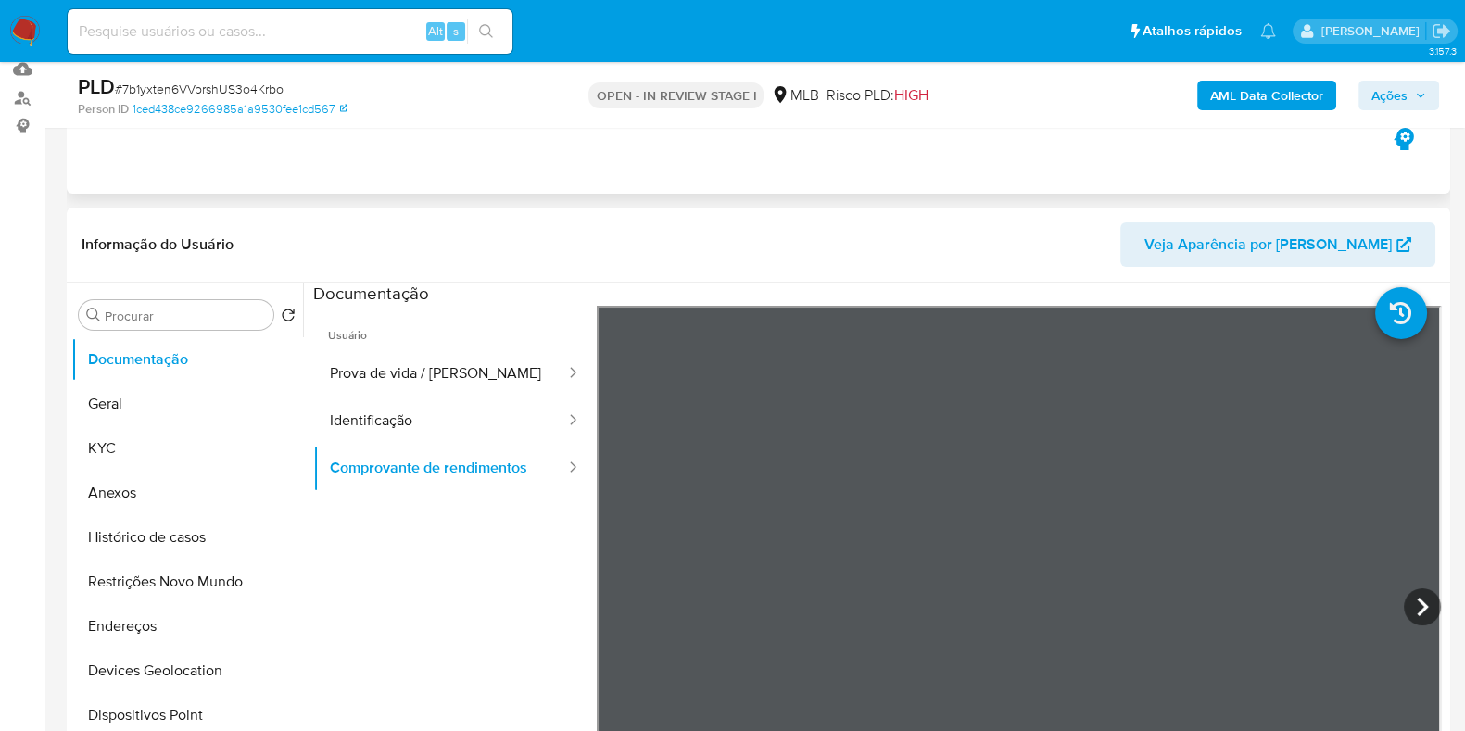
scroll to position [347, 0]
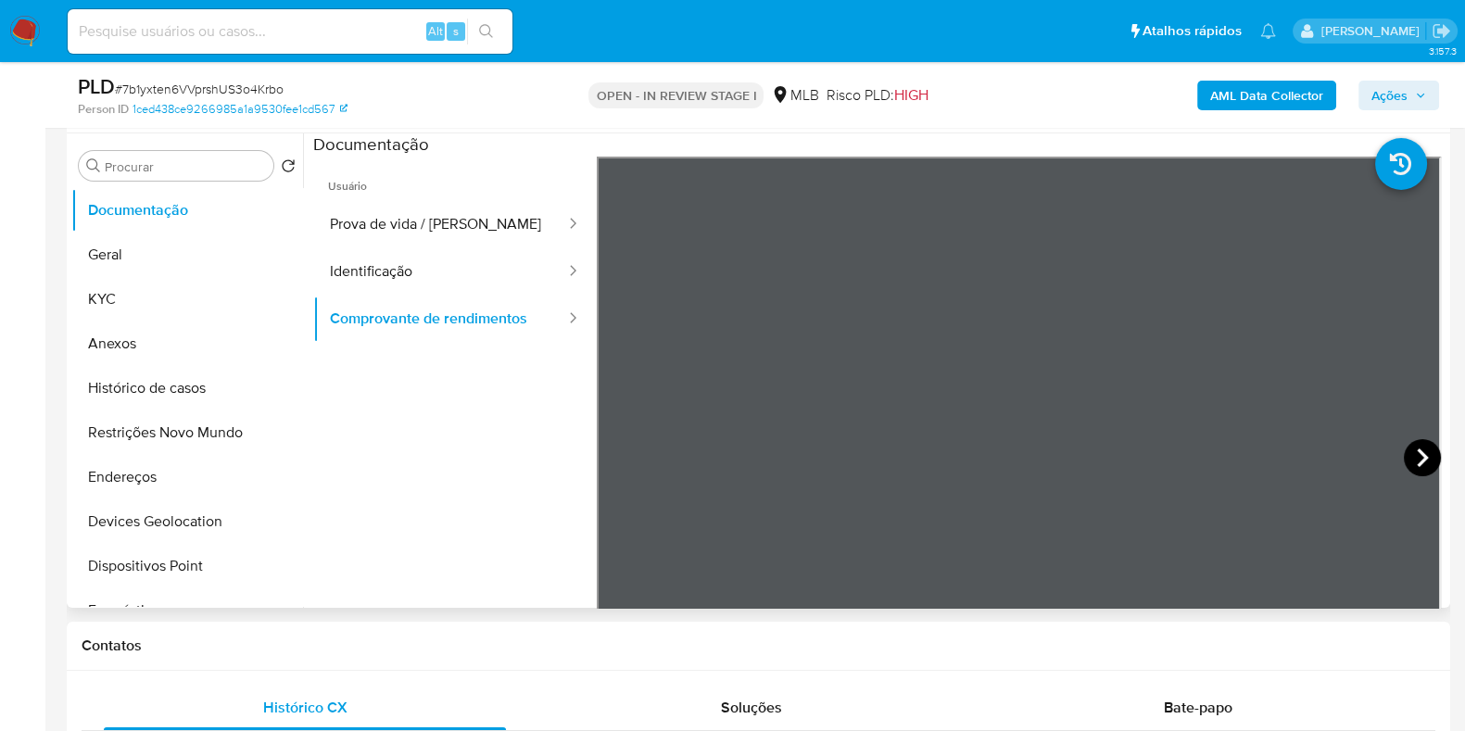
click at [1404, 461] on icon at bounding box center [1422, 457] width 37 height 37
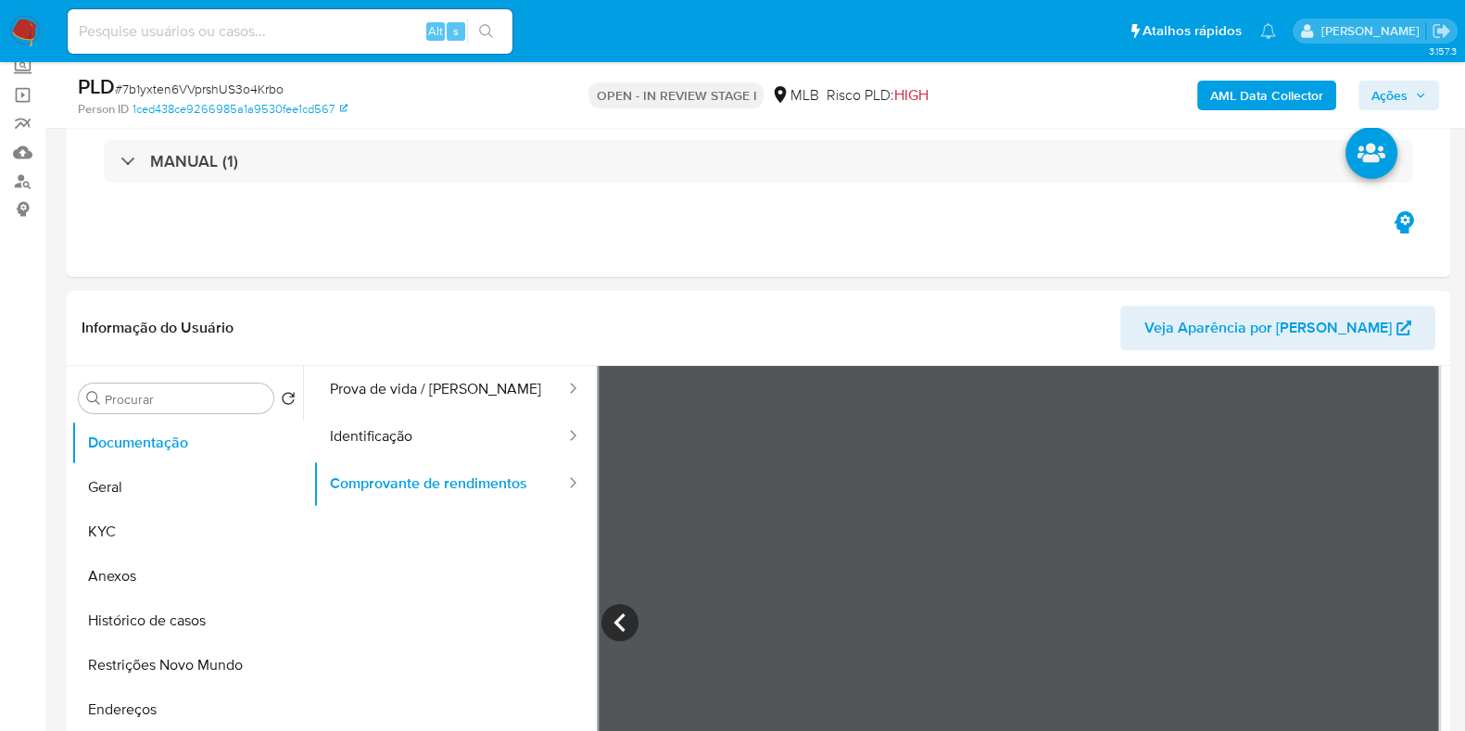
scroll to position [162, 0]
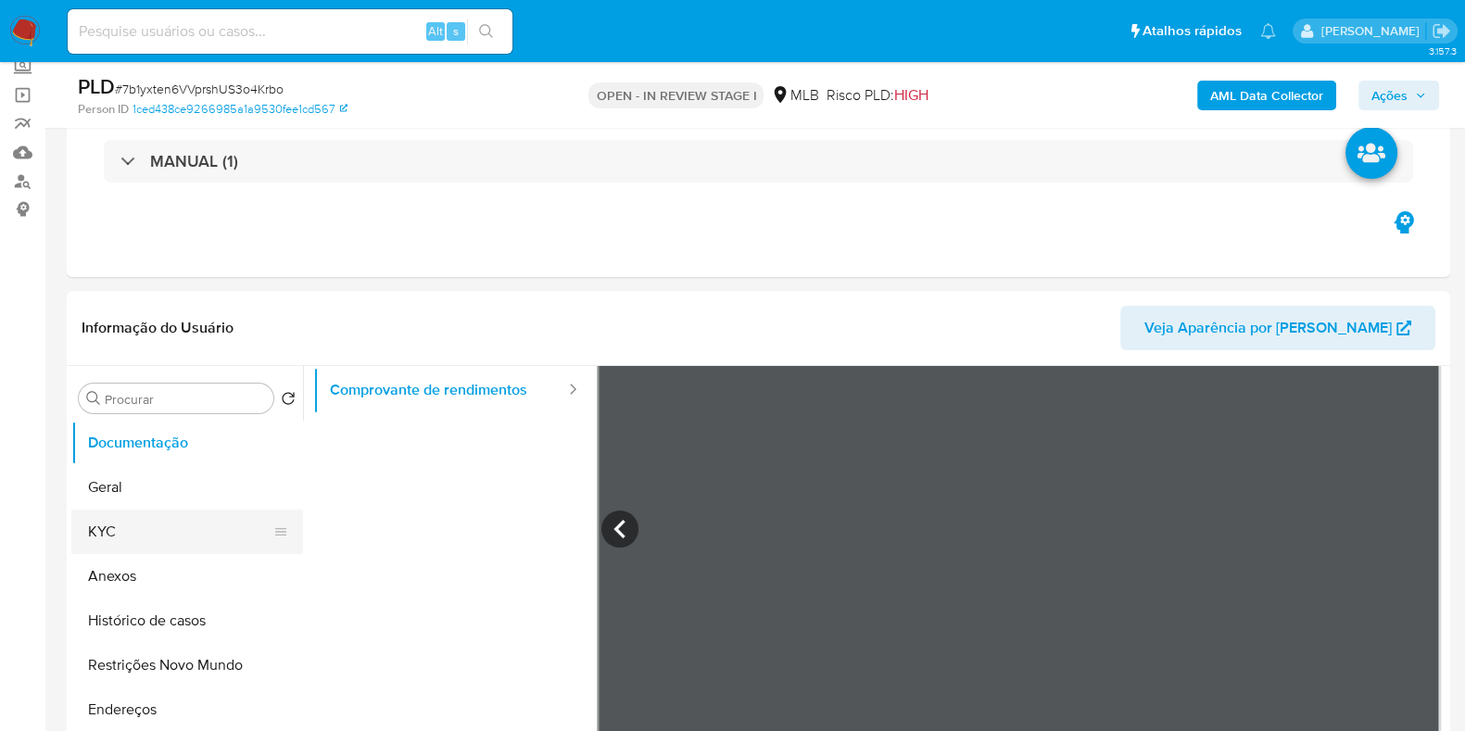
click at [98, 530] on button "KYC" at bounding box center [179, 532] width 217 height 44
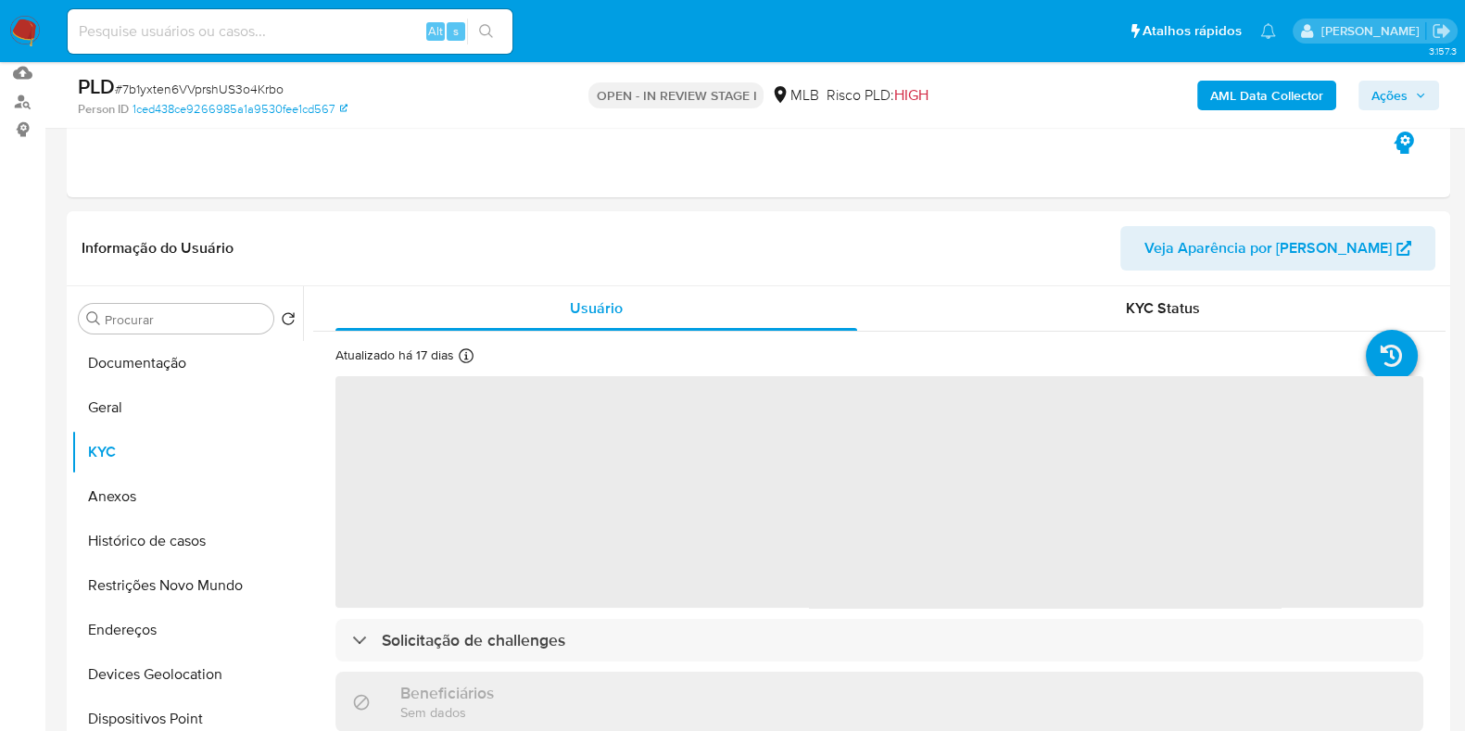
scroll to position [231, 0]
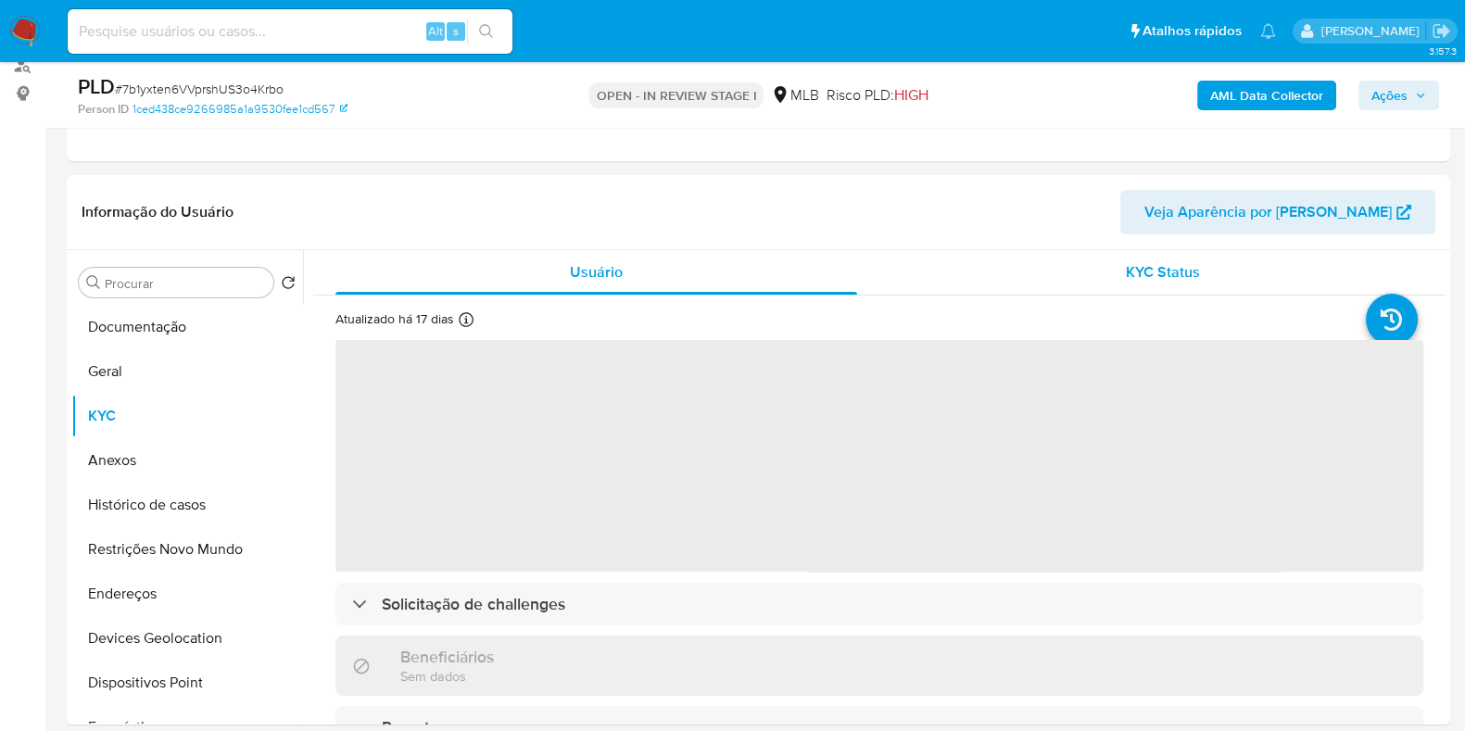
click at [1108, 254] on div "KYC Status" at bounding box center [1162, 272] width 522 height 44
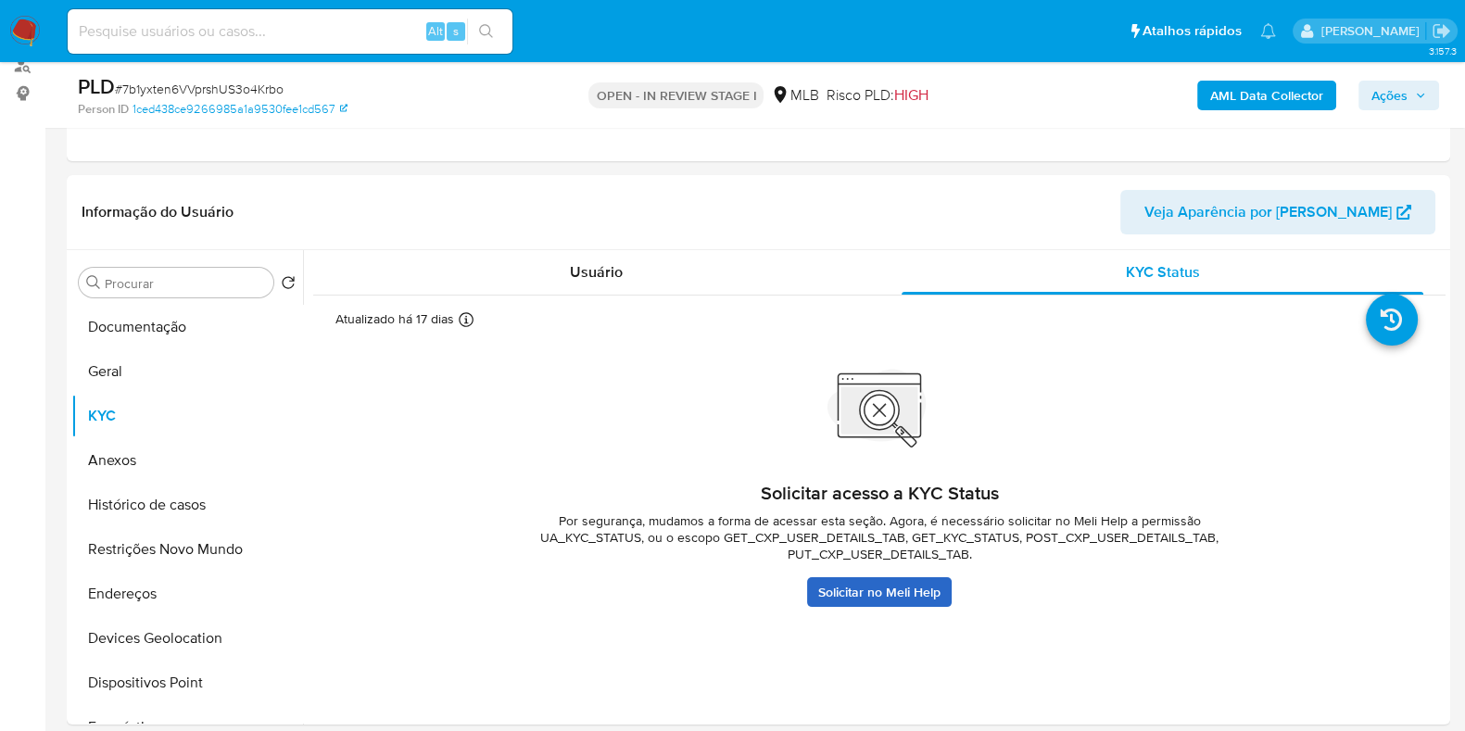
click at [837, 590] on link "Solicitar no Meli Help" at bounding box center [879, 592] width 145 height 30
click at [170, 450] on button "Anexos" at bounding box center [179, 460] width 217 height 44
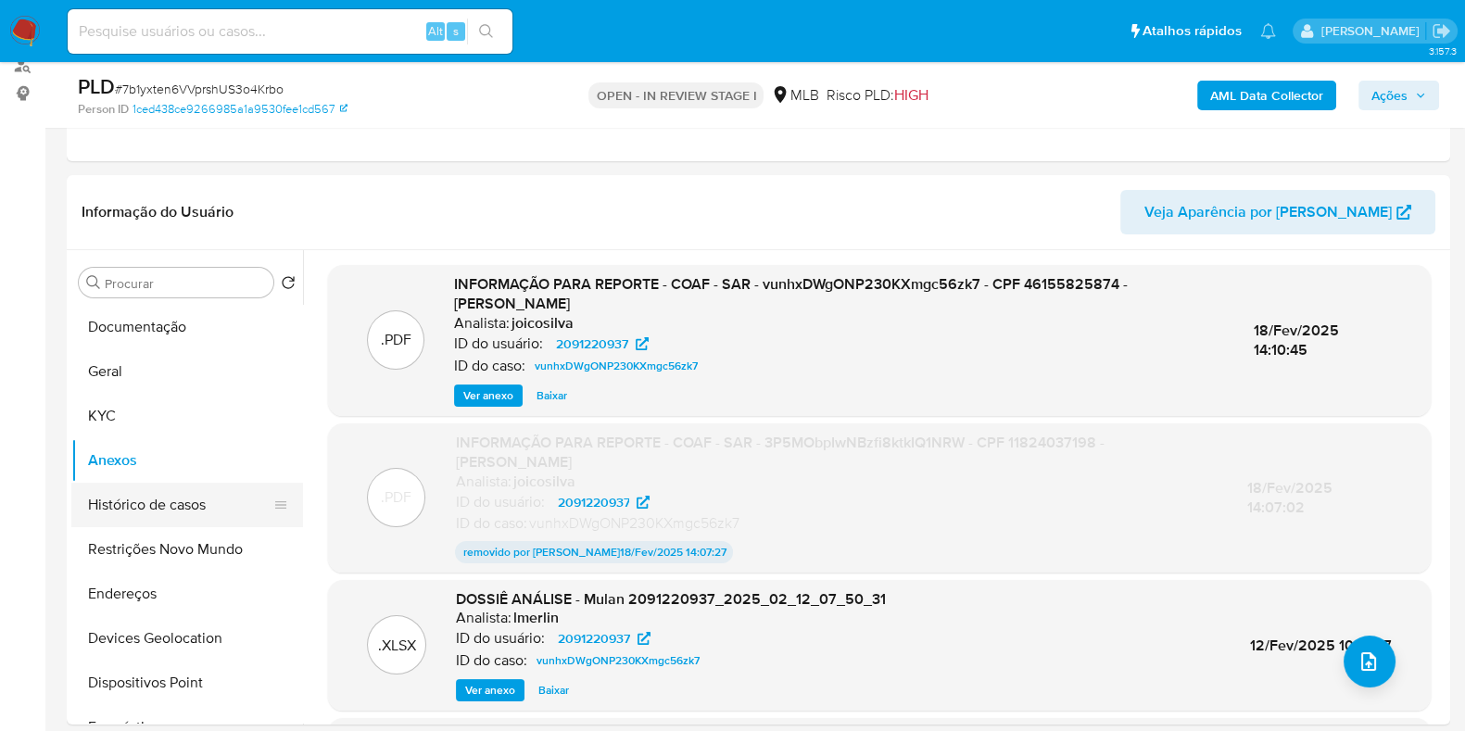
click at [147, 510] on button "Histórico de casos" at bounding box center [179, 505] width 217 height 44
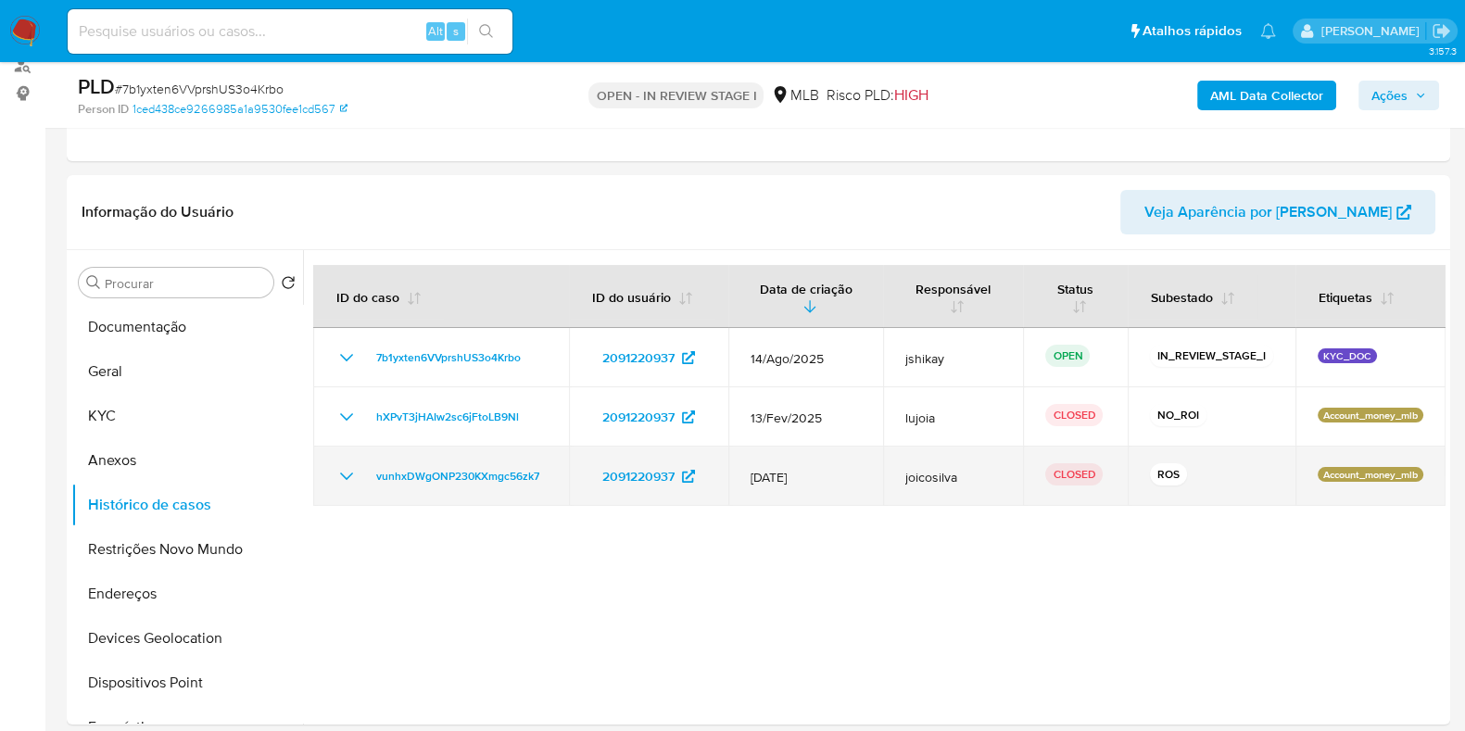
click at [344, 479] on icon "Mostrar/Ocultar" at bounding box center [346, 476] width 22 height 22
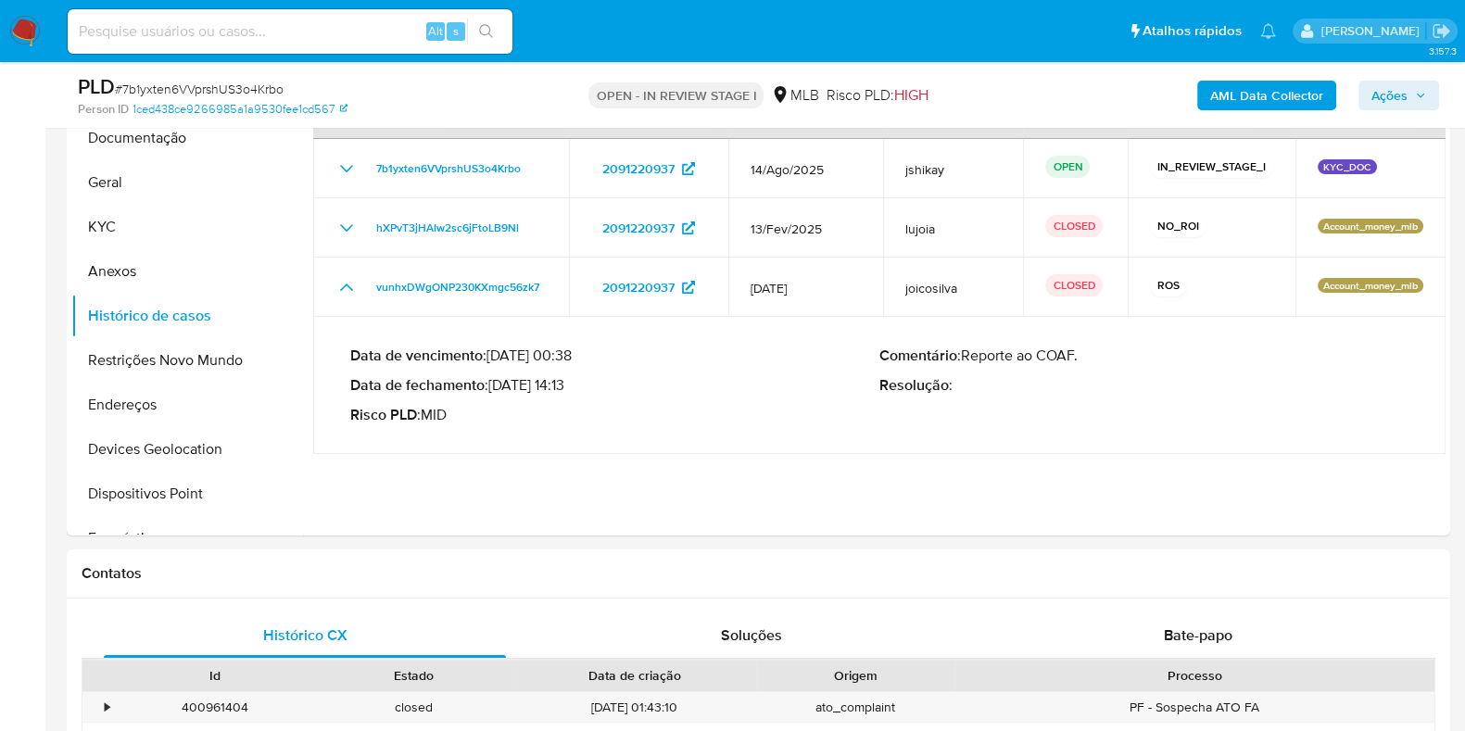
scroll to position [347, 0]
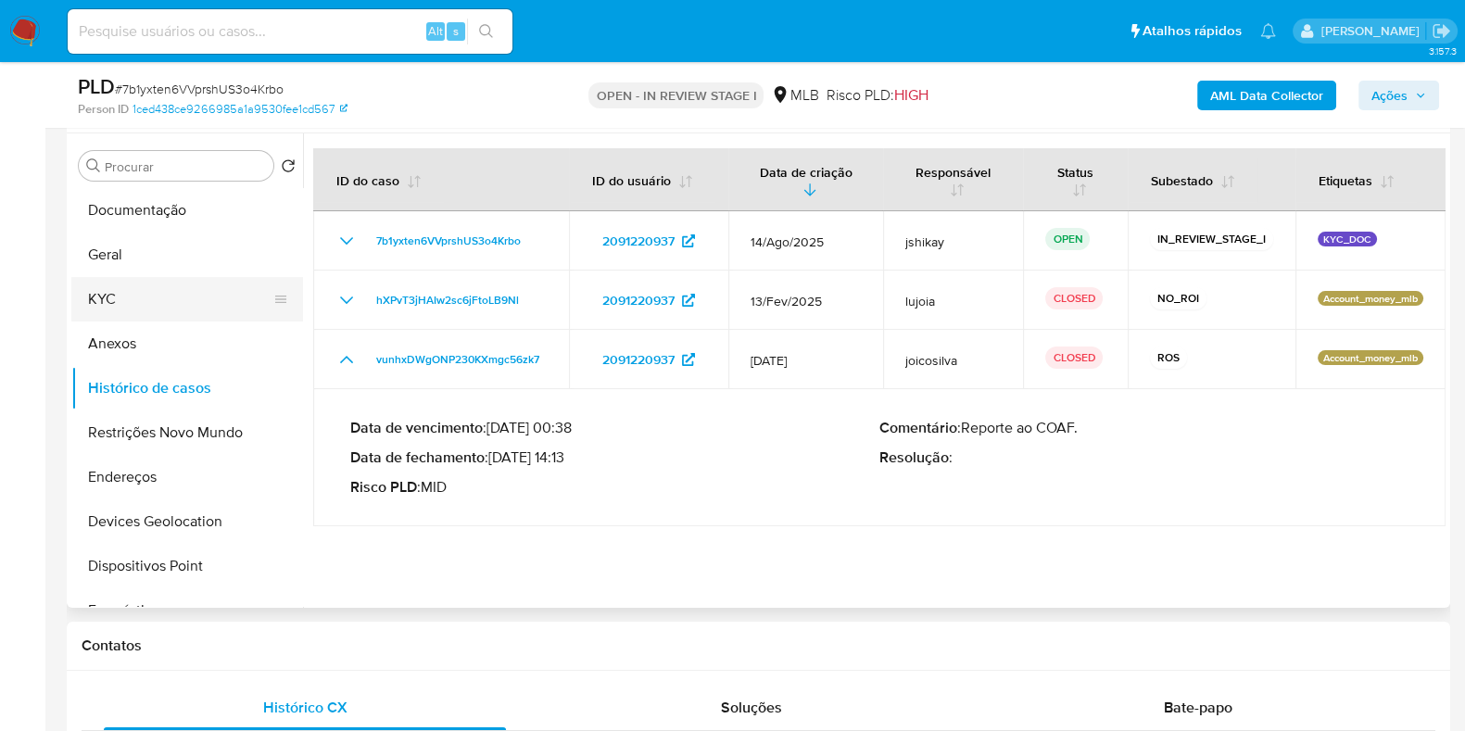
click at [137, 295] on button "KYC" at bounding box center [179, 299] width 217 height 44
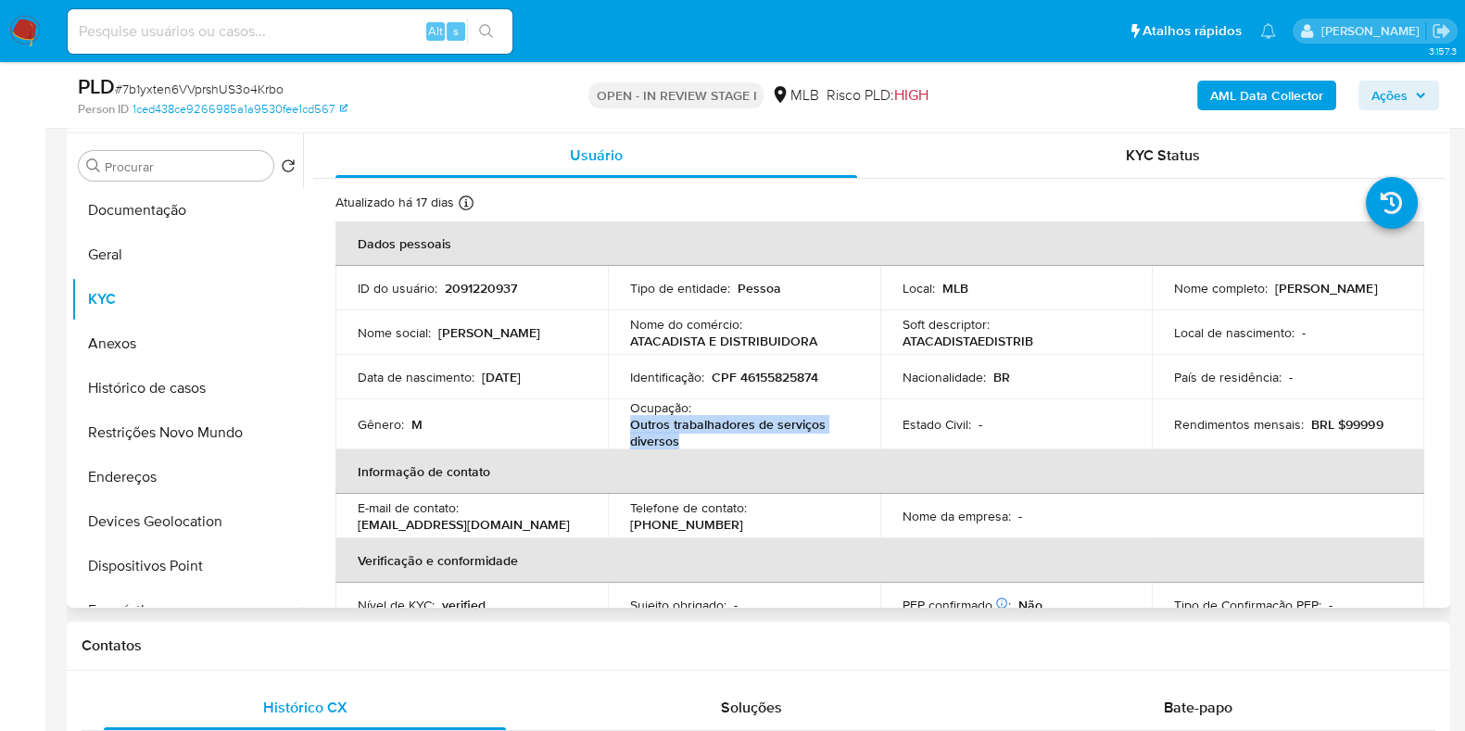
drag, startPoint x: 673, startPoint y: 447, endPoint x: 624, endPoint y: 433, distance: 51.0
click at [624, 433] on td "Ocupação : Outros trabalhadores de serviços diversos" at bounding box center [744, 424] width 272 height 50
copy p "Outros trabalhadores de serviços diversos"
click at [145, 354] on button "Anexos" at bounding box center [179, 343] width 217 height 44
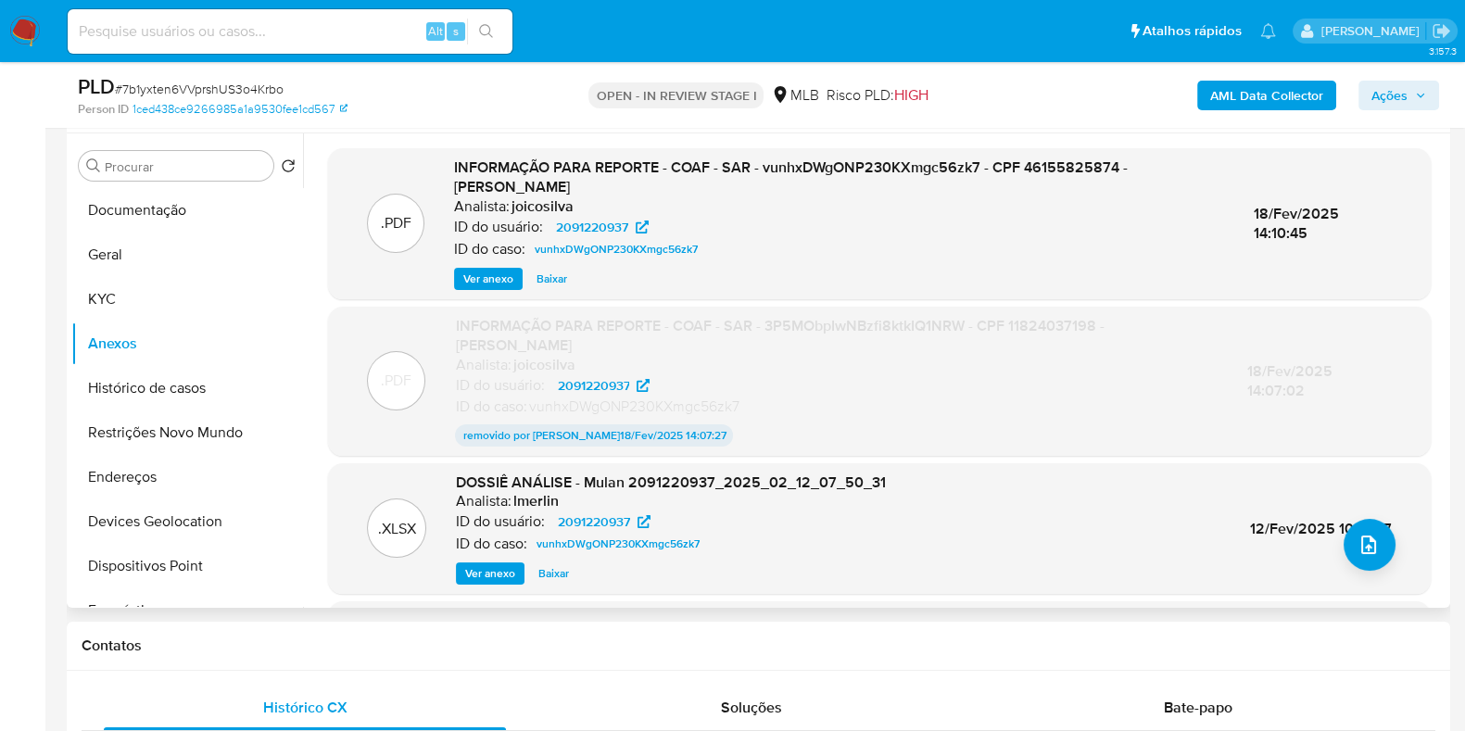
click at [468, 270] on span "Ver anexo" at bounding box center [488, 279] width 50 height 19
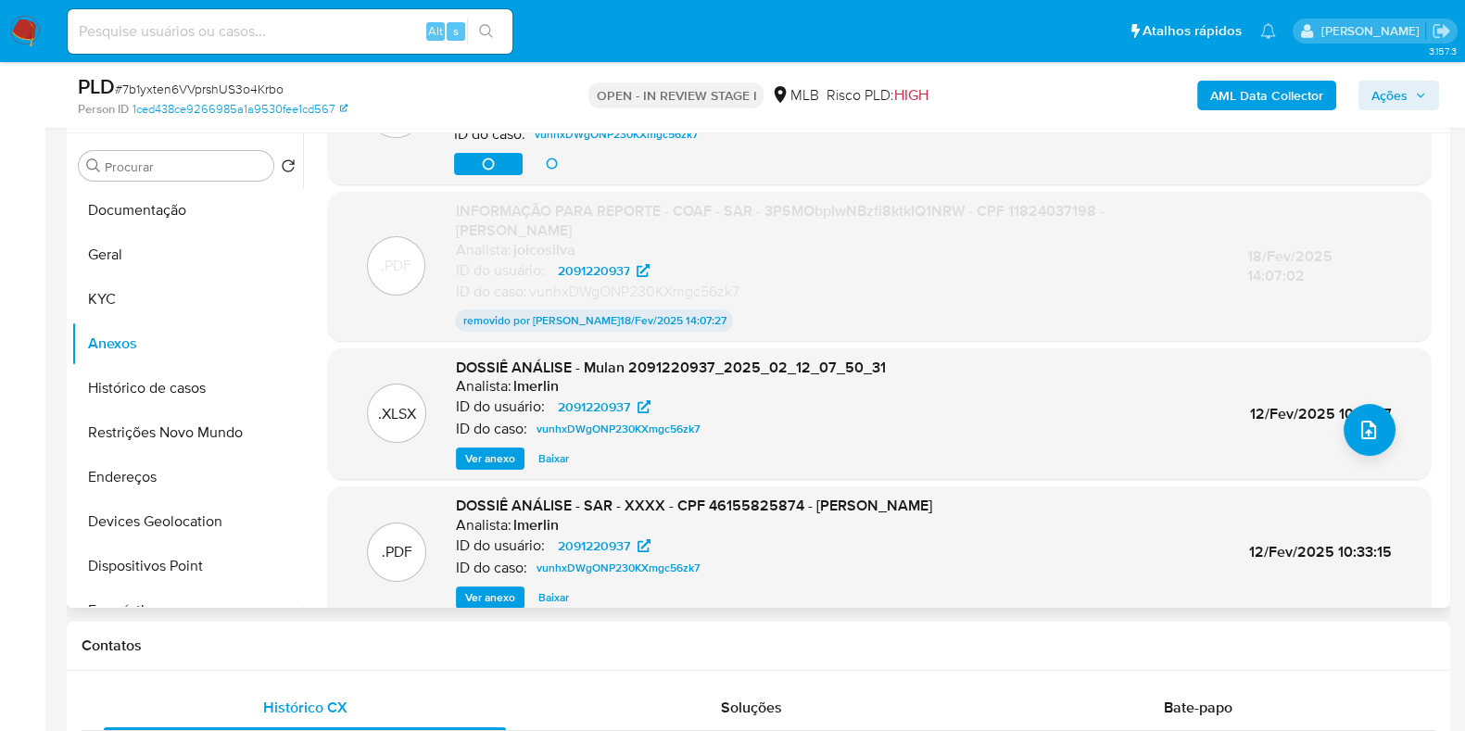
scroll to position [142, 0]
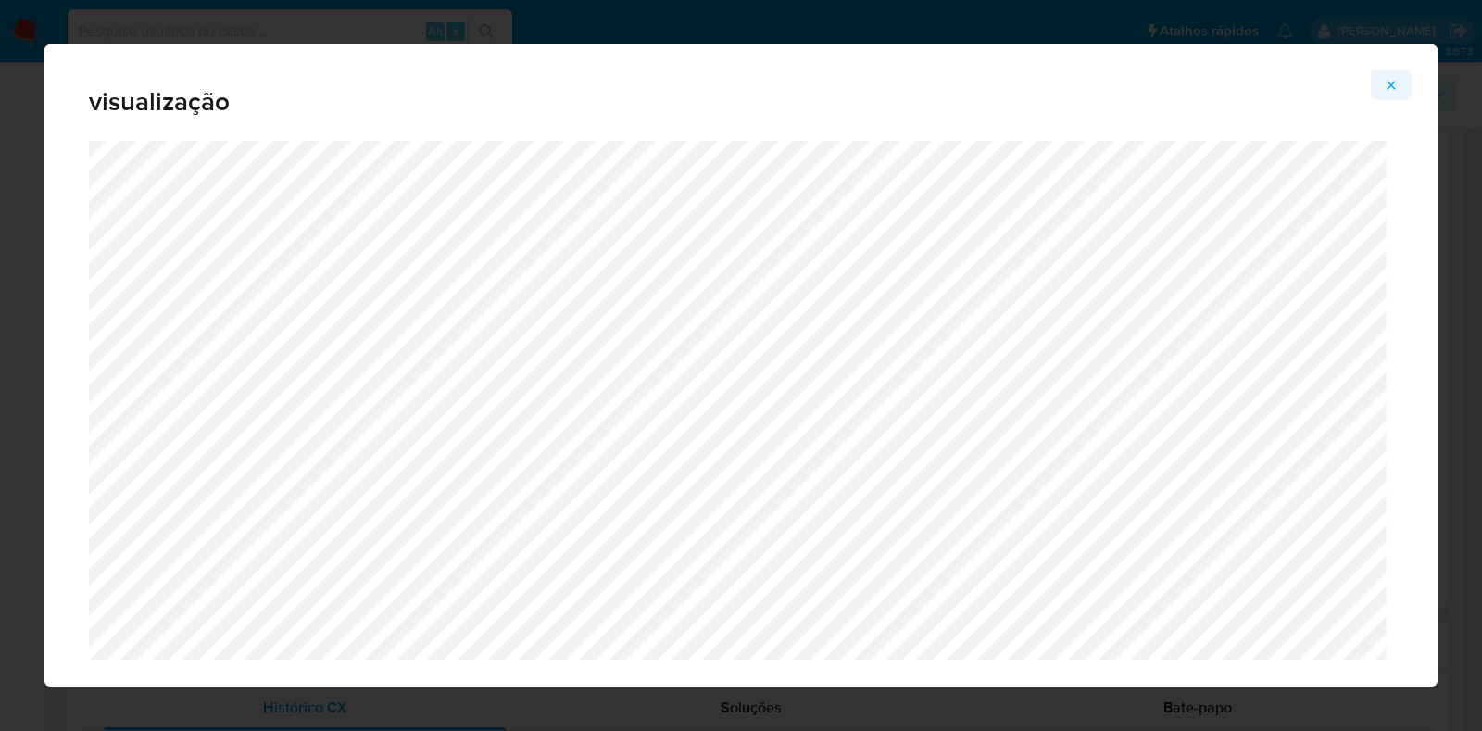
click at [1398, 87] on icon "Attachment preview" at bounding box center [1391, 85] width 15 height 15
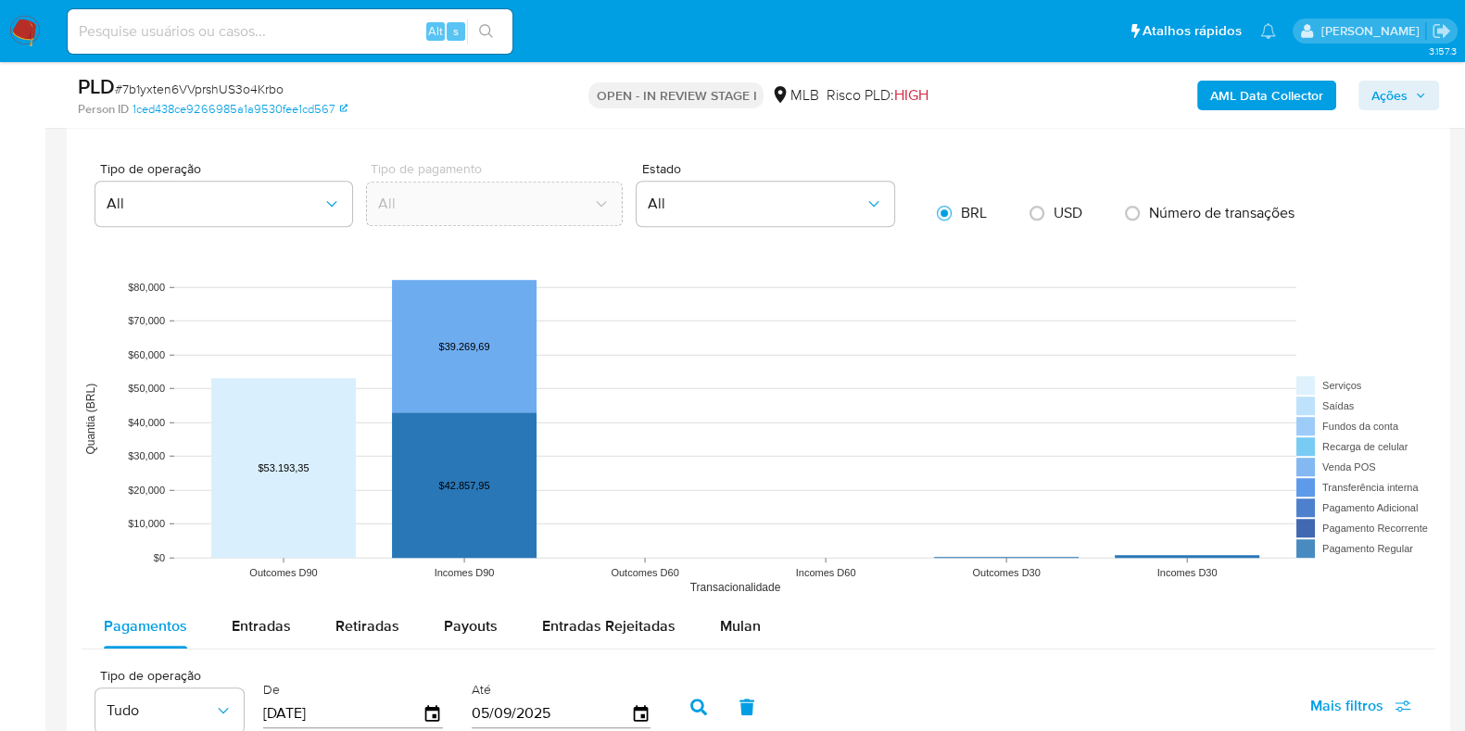
scroll to position [1736, 0]
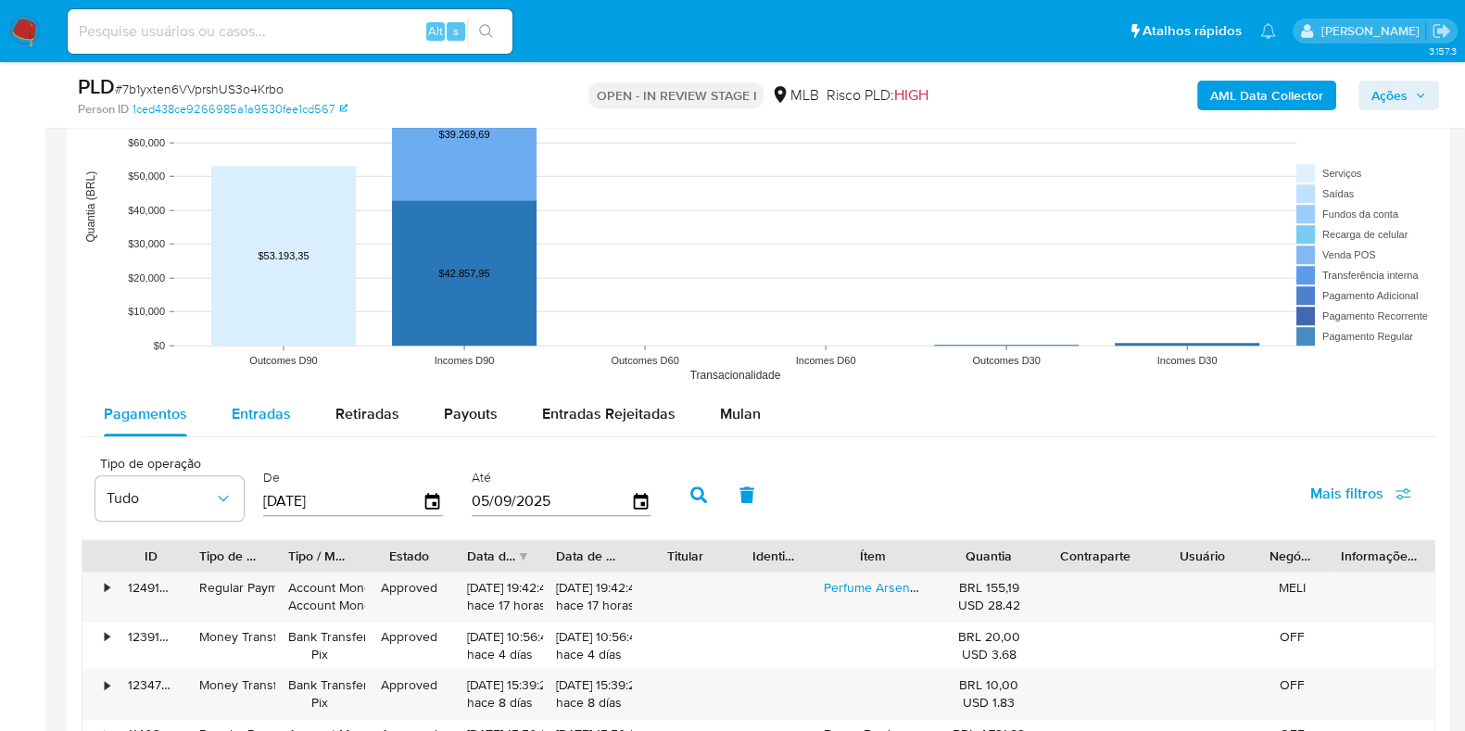
click at [297, 419] on button "Entradas" at bounding box center [261, 414] width 104 height 44
select select "10"
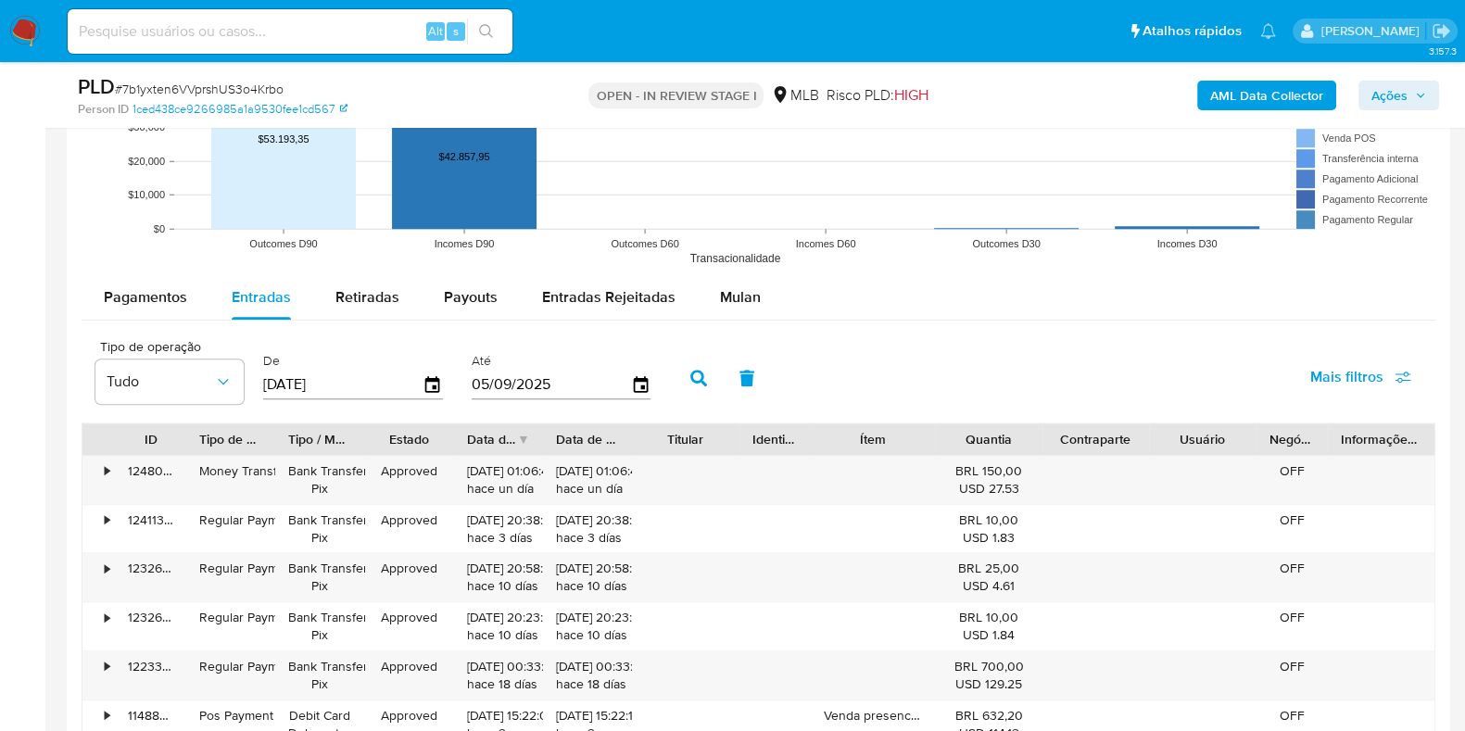
scroll to position [1852, 0]
click at [431, 391] on icon "button" at bounding box center [432, 385] width 15 height 17
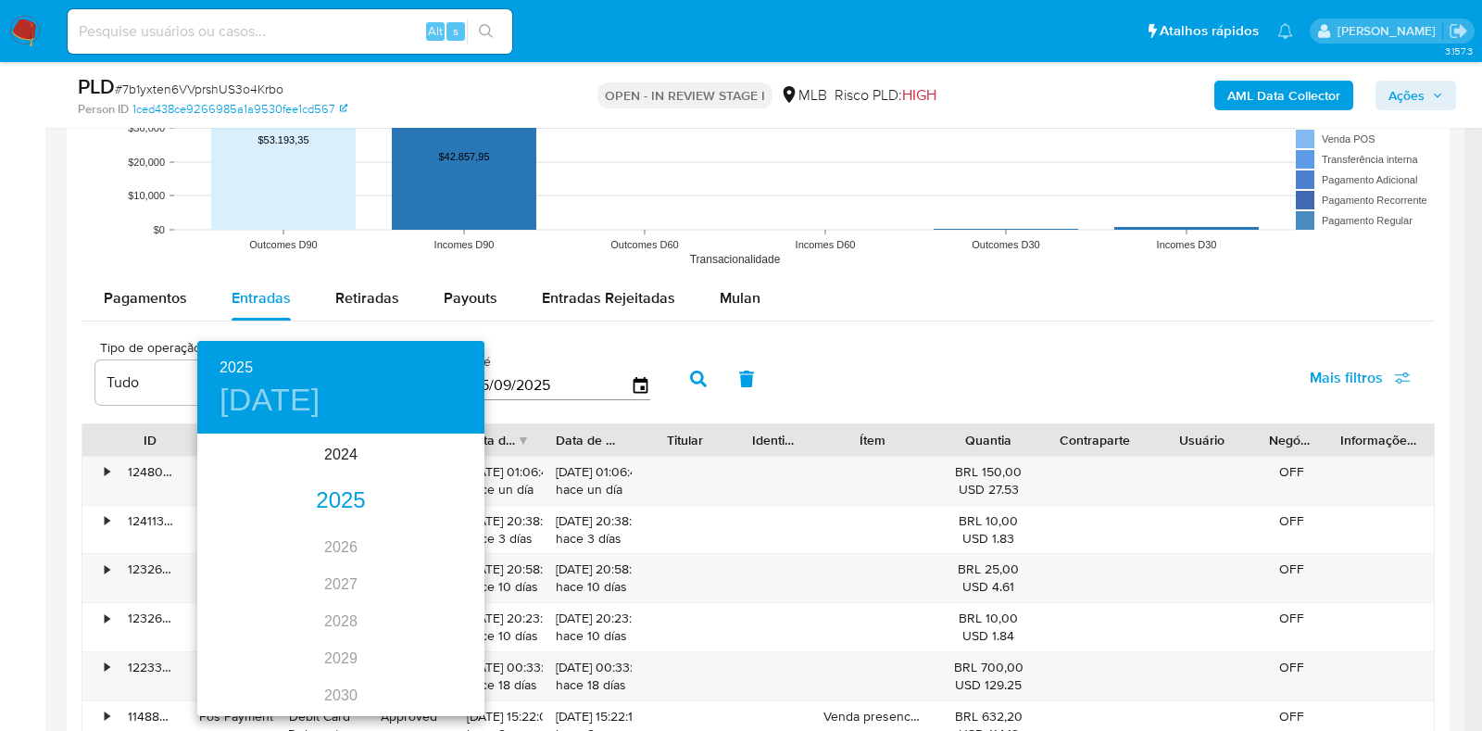
click at [336, 488] on div "2025" at bounding box center [340, 501] width 287 height 37
click at [441, 527] on div "jun." at bounding box center [436, 540] width 95 height 69
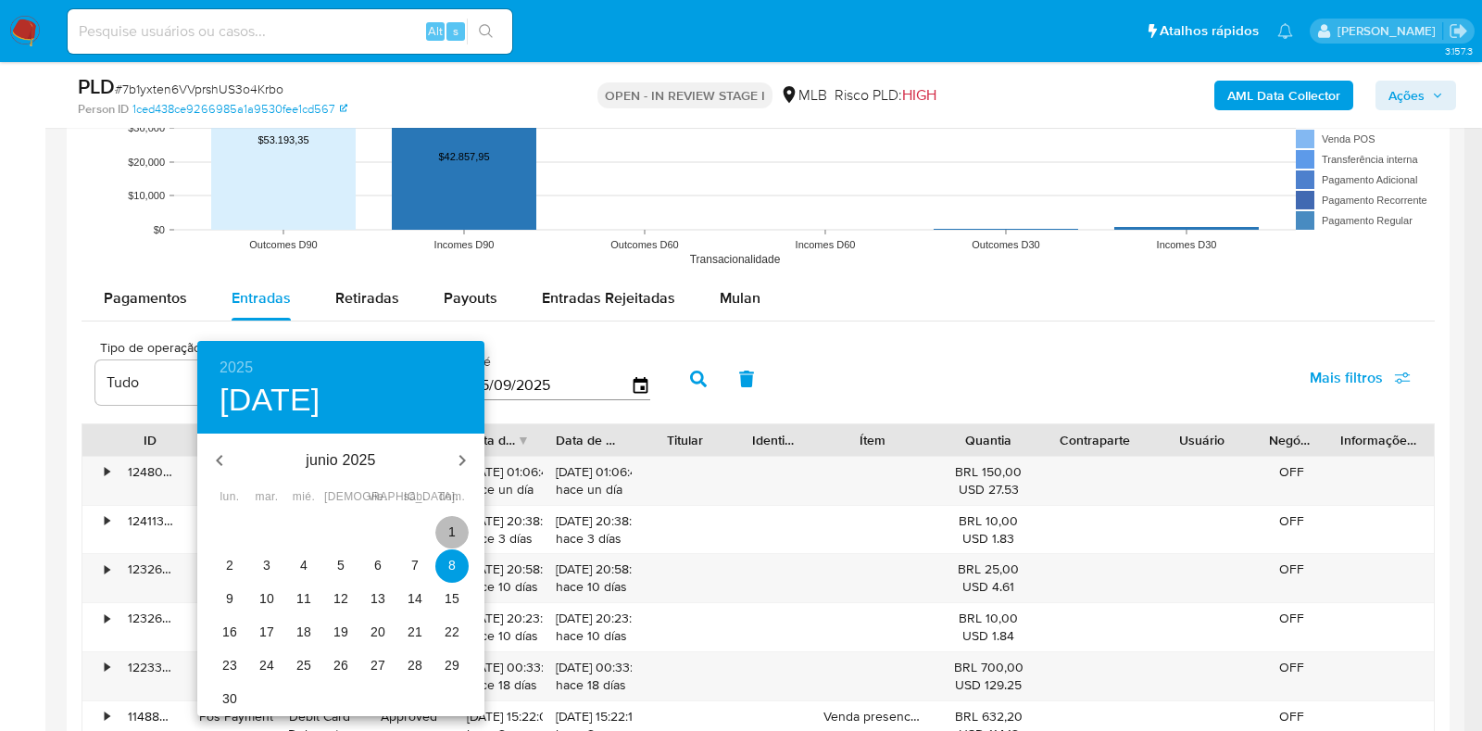
click at [451, 531] on p "1" at bounding box center [451, 531] width 7 height 19
type input "01/06/2025"
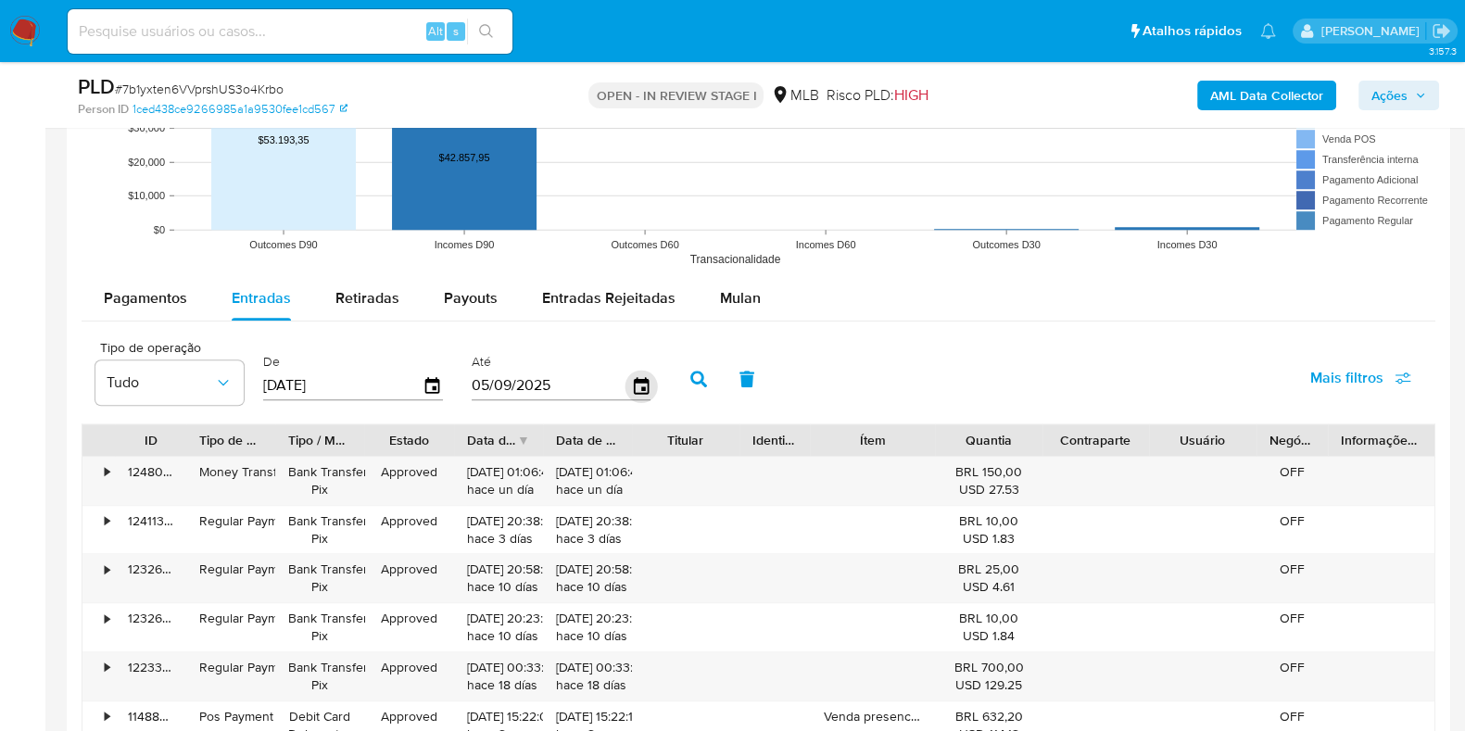
click at [640, 377] on icon "button" at bounding box center [640, 386] width 32 height 32
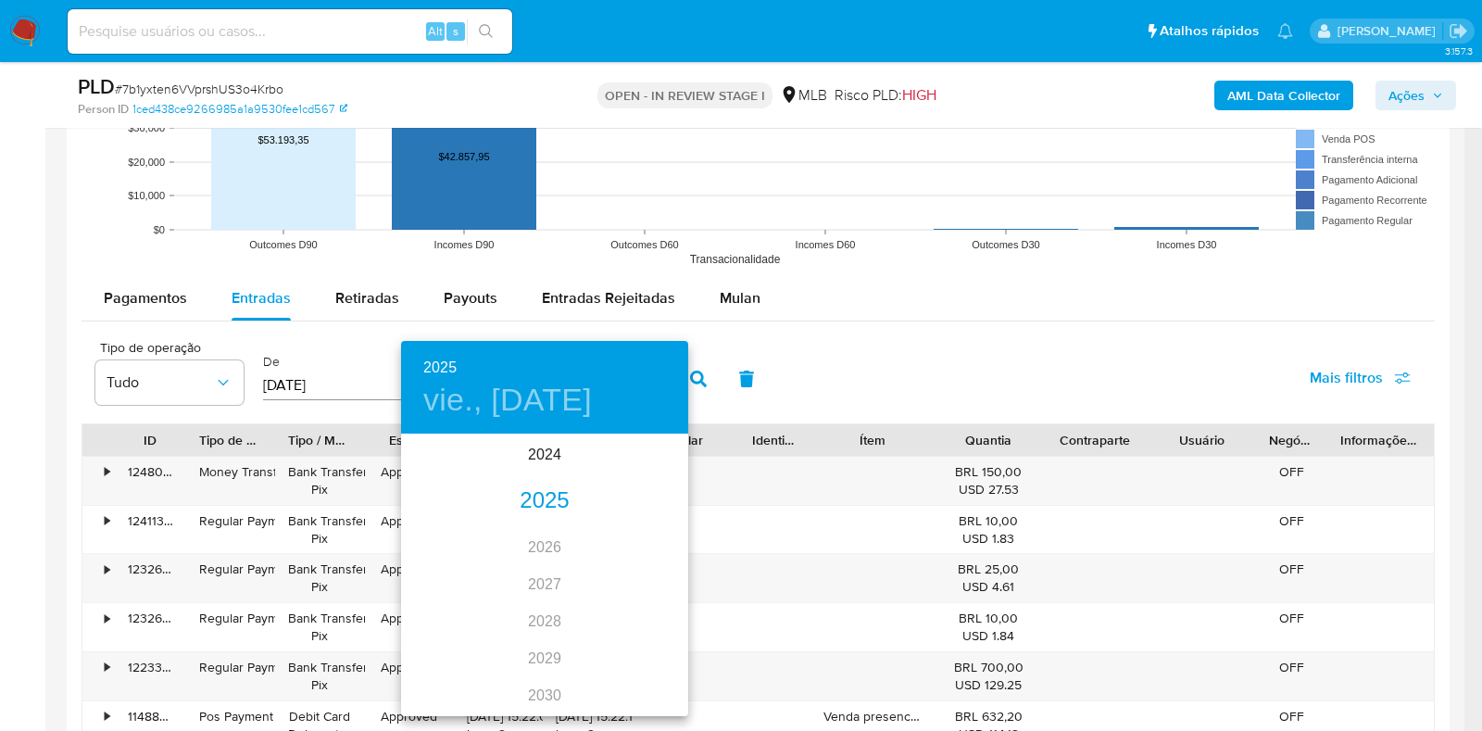
click at [548, 509] on div "2025" at bounding box center [544, 501] width 287 height 37
click at [640, 554] on div "jun." at bounding box center [640, 540] width 95 height 69
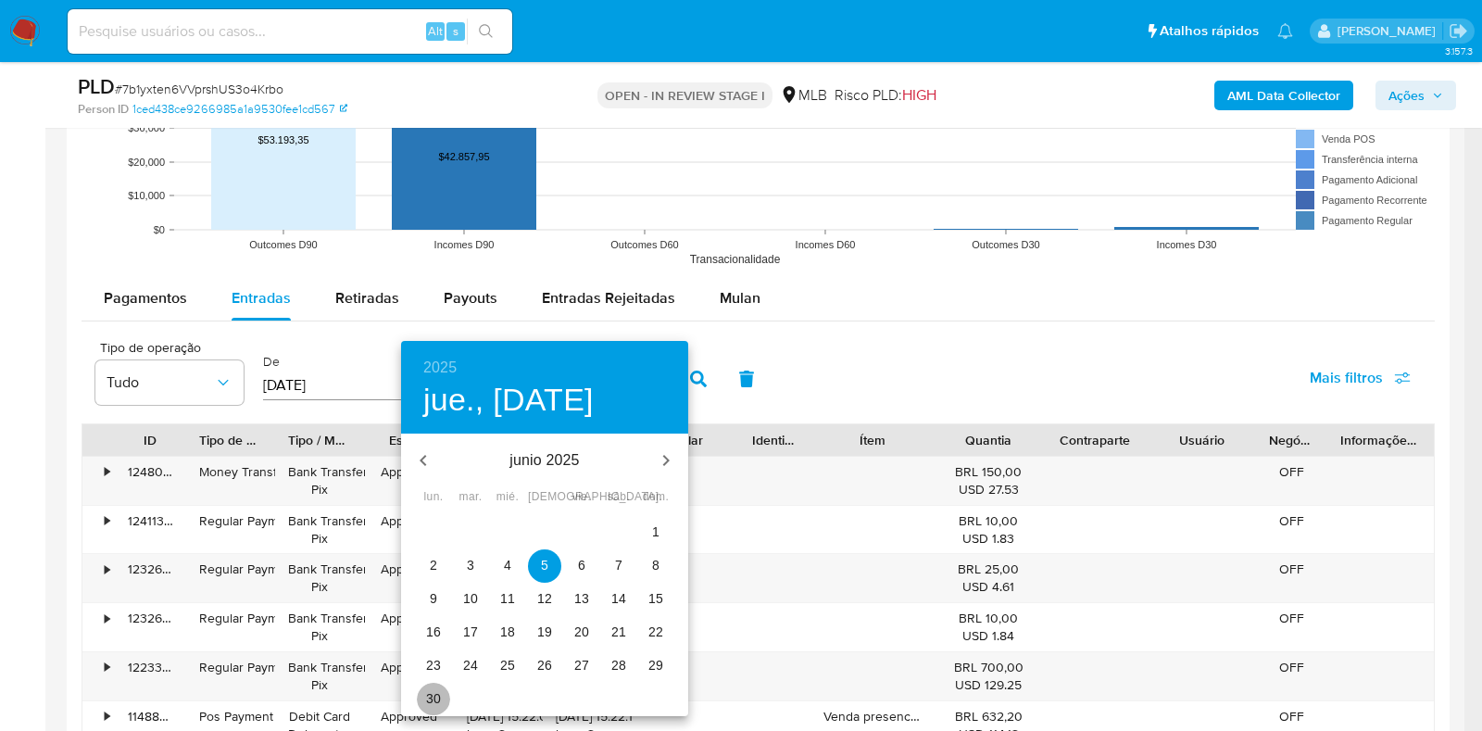
drag, startPoint x: 434, startPoint y: 705, endPoint x: 504, endPoint y: 649, distance: 89.7
click at [433, 705] on p "30" at bounding box center [433, 698] width 15 height 19
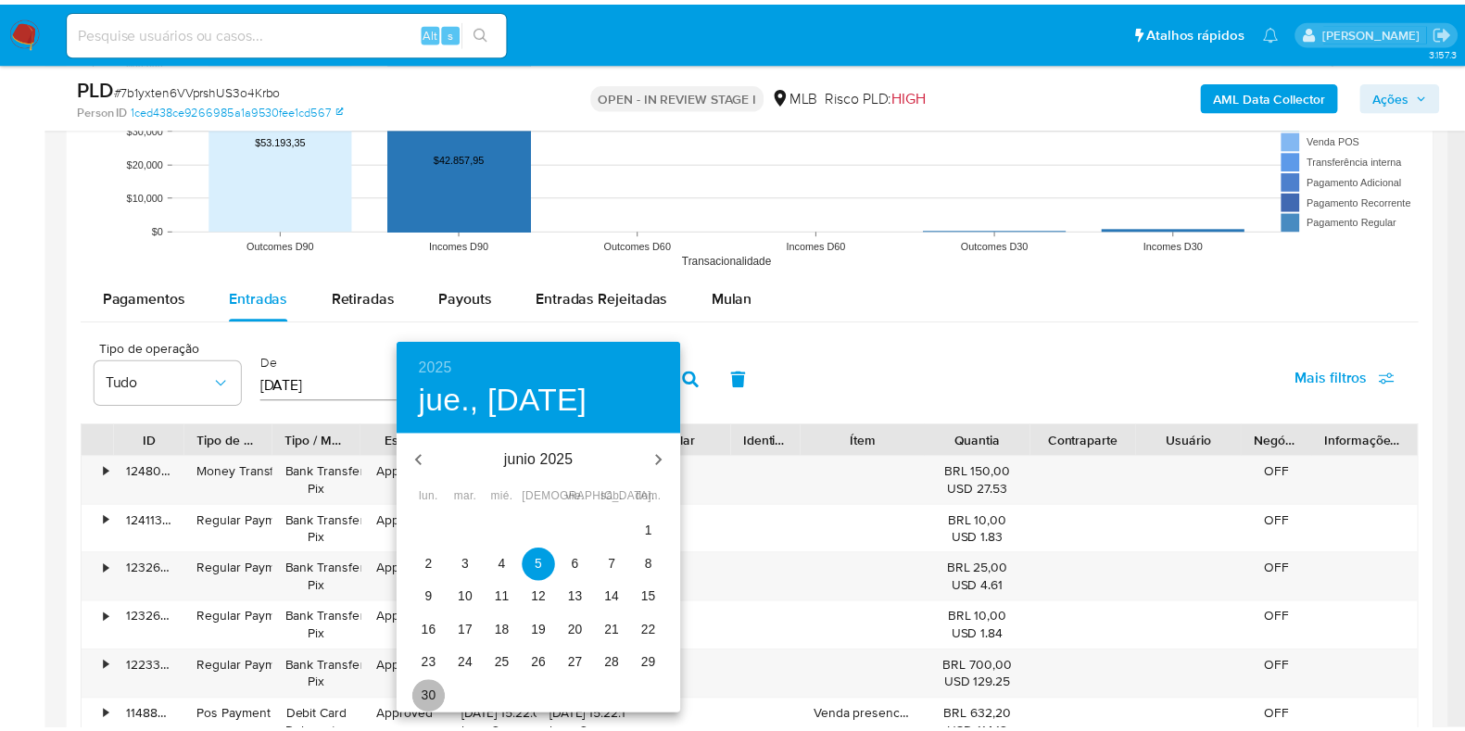
type input "30/06/2025"
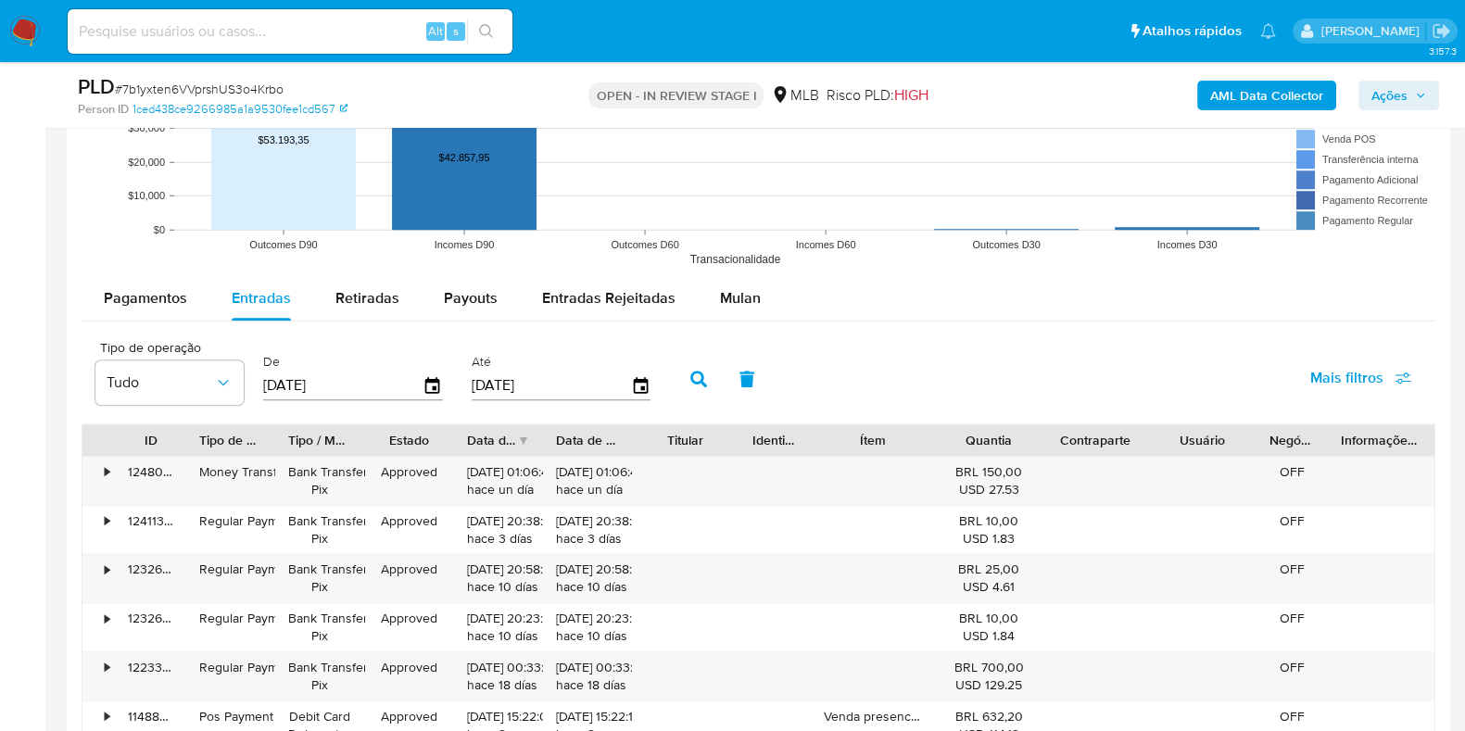
click at [674, 379] on button "button" at bounding box center [698, 379] width 48 height 44
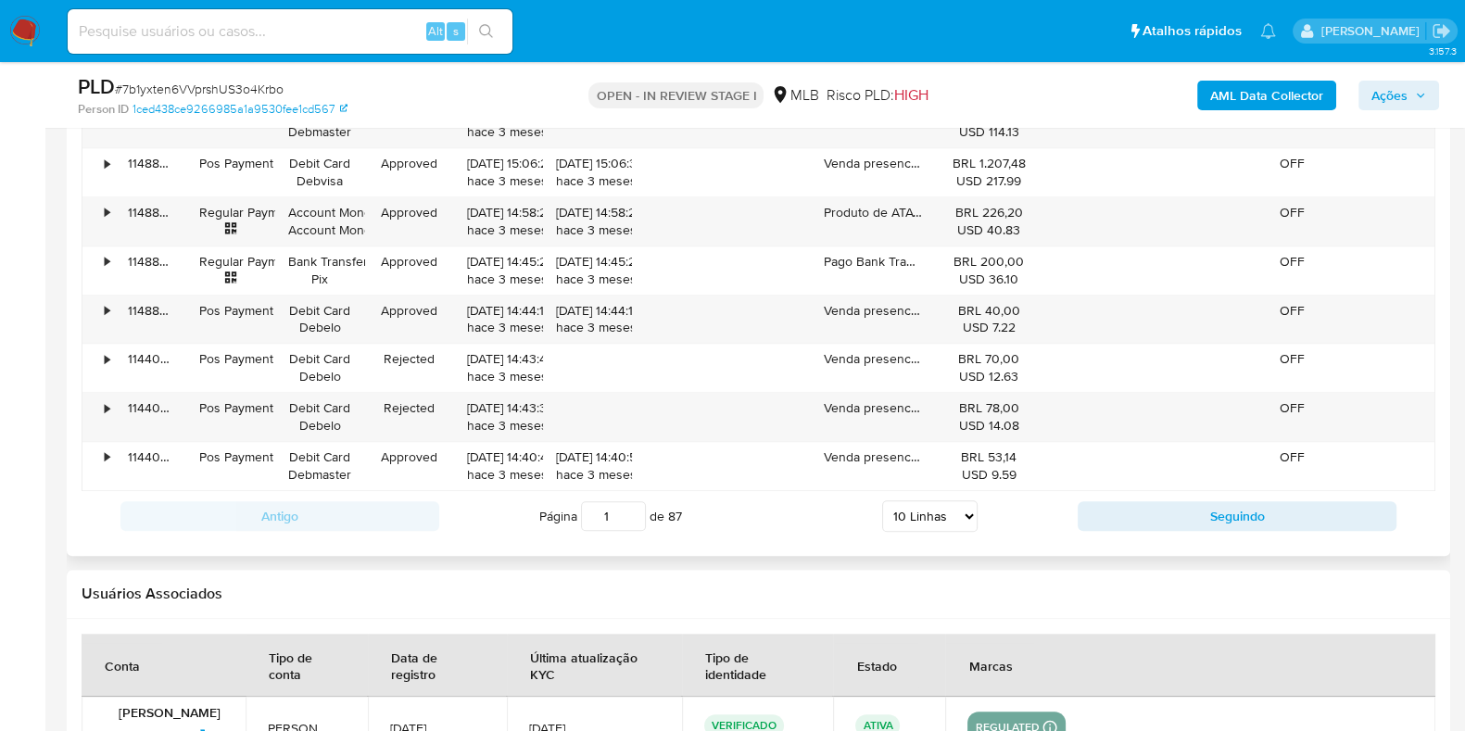
scroll to position [2316, 0]
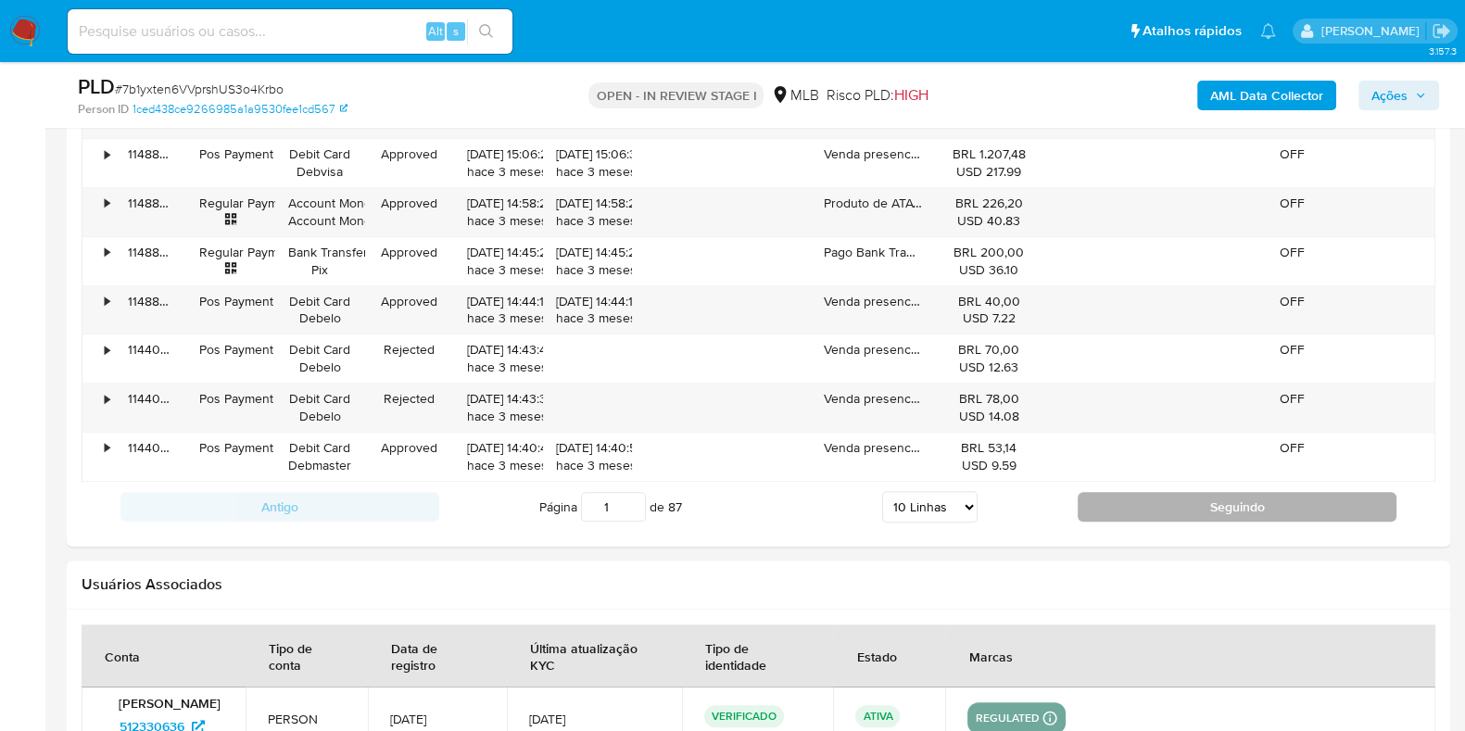
click at [1116, 497] on button "Seguindo" at bounding box center [1236, 507] width 319 height 30
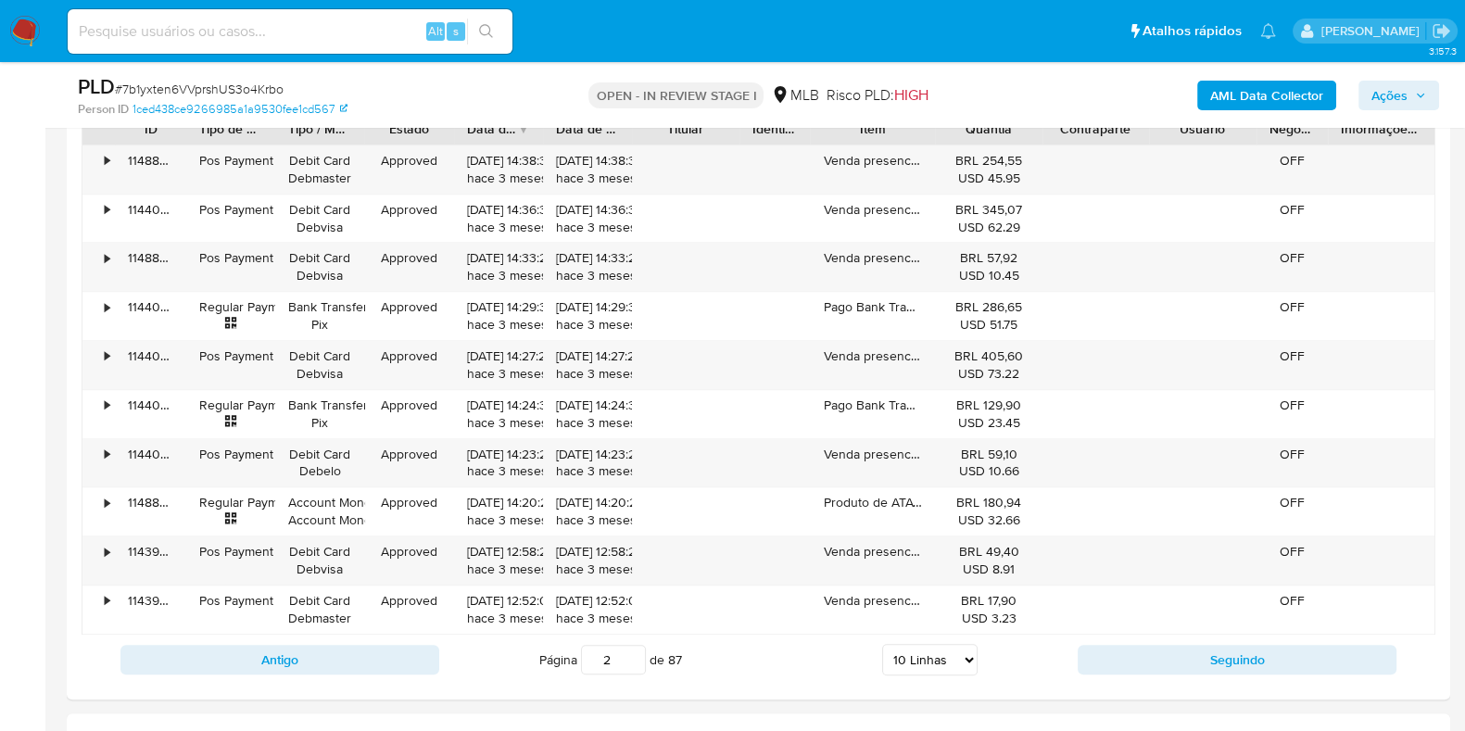
scroll to position [2200, 0]
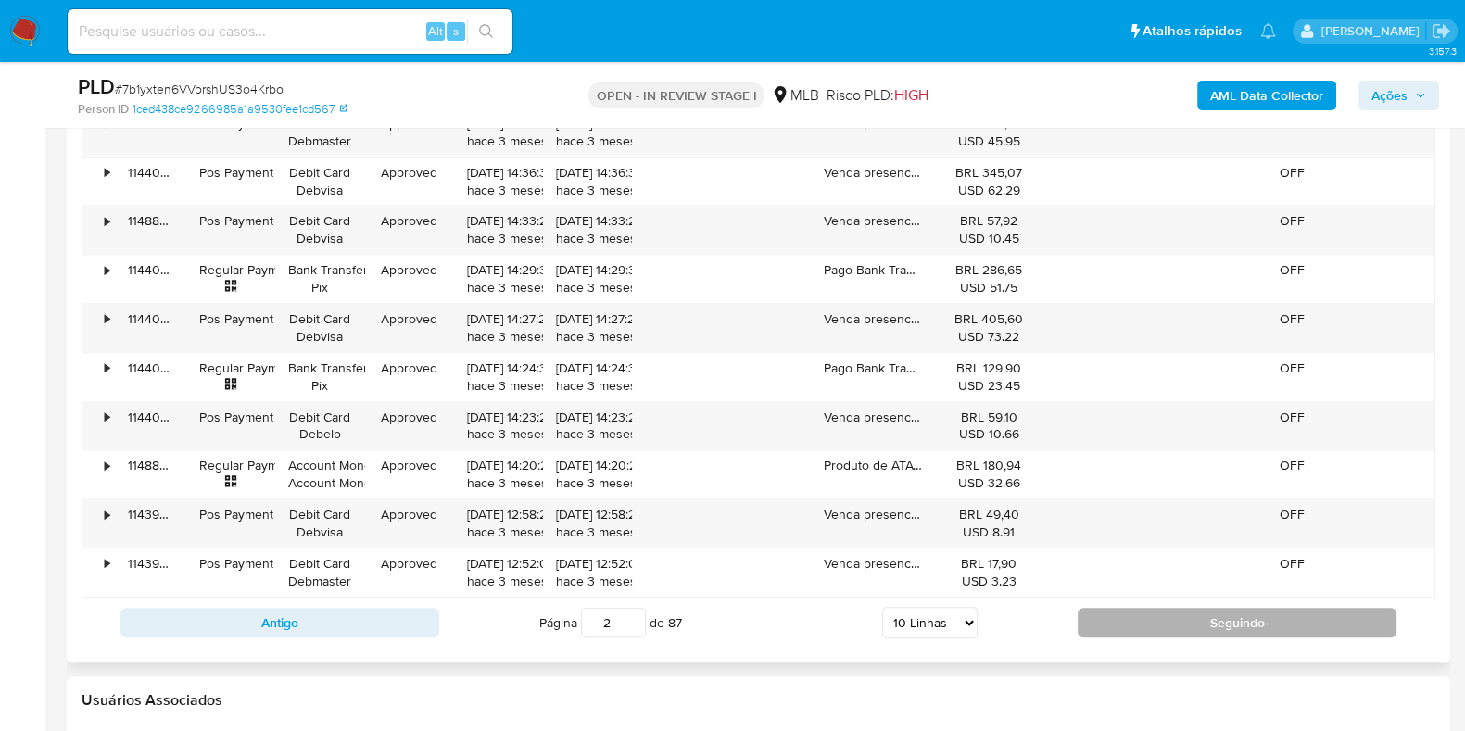
click at [1172, 615] on button "Seguindo" at bounding box center [1236, 623] width 319 height 30
type input "6"
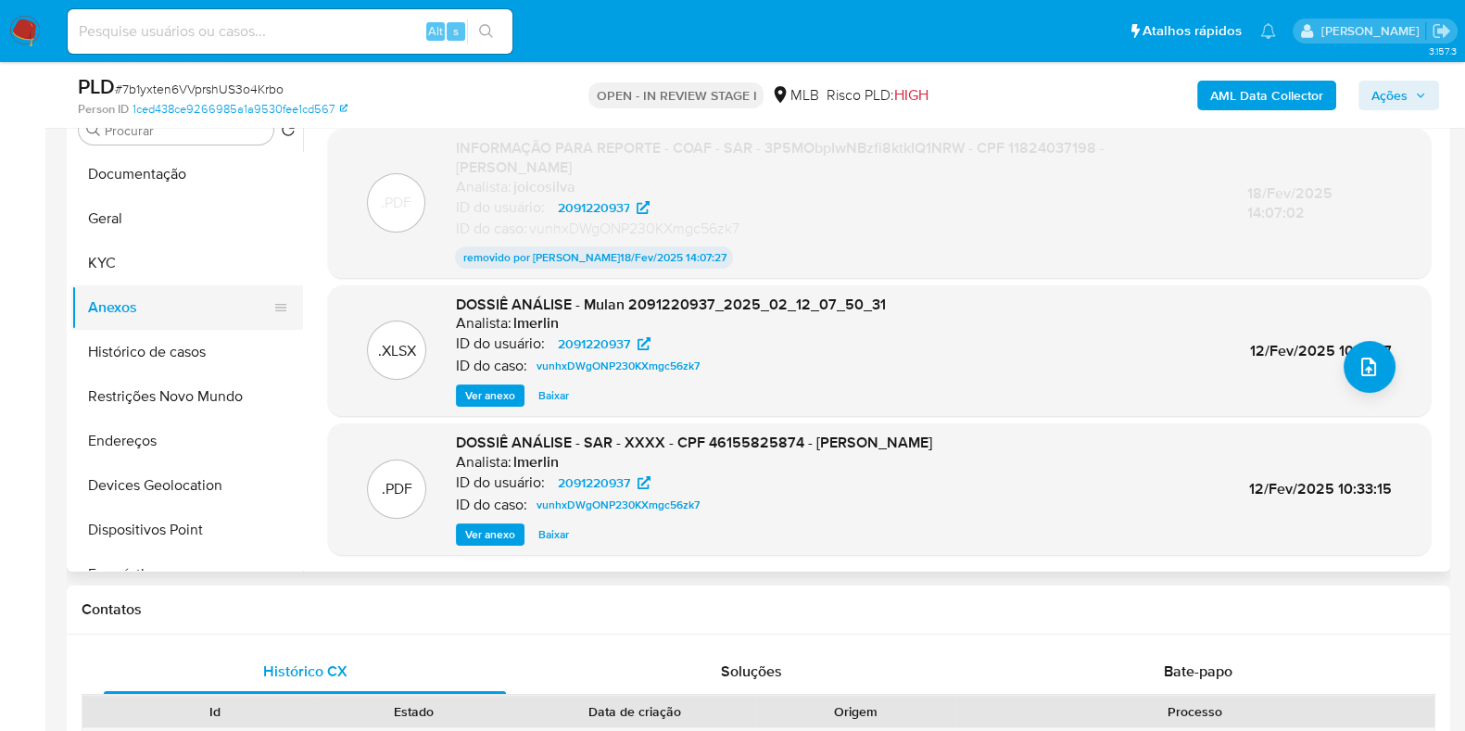
scroll to position [347, 0]
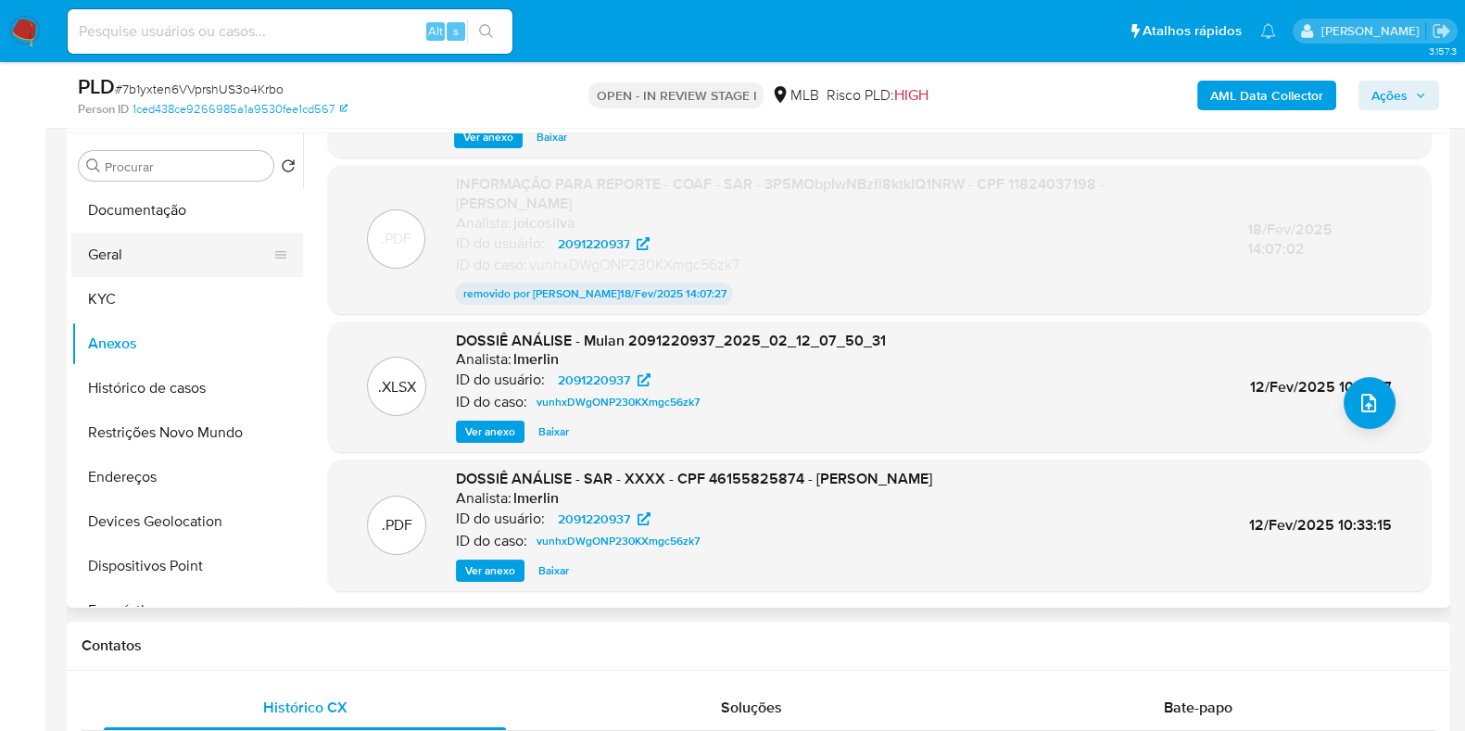
click at [165, 263] on button "Geral" at bounding box center [179, 255] width 217 height 44
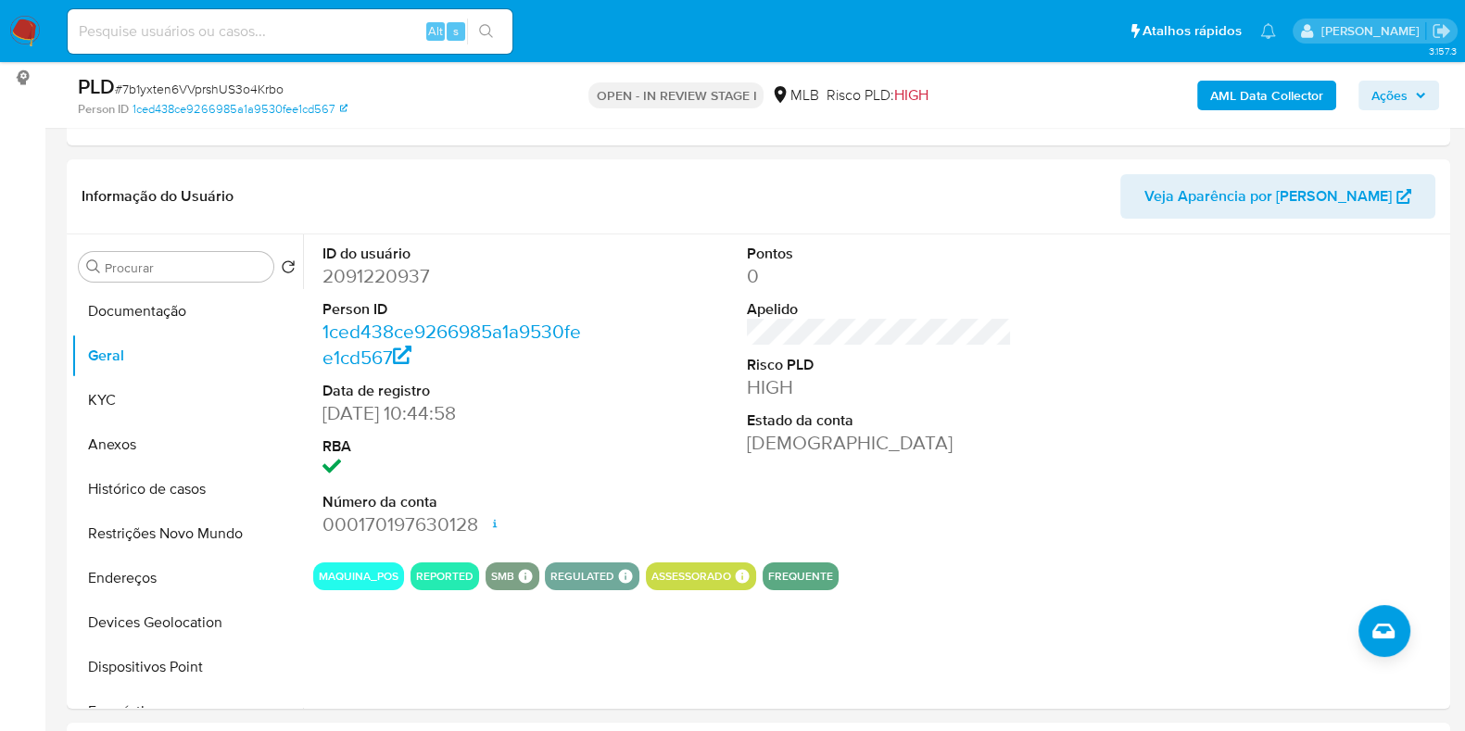
scroll to position [281, 0]
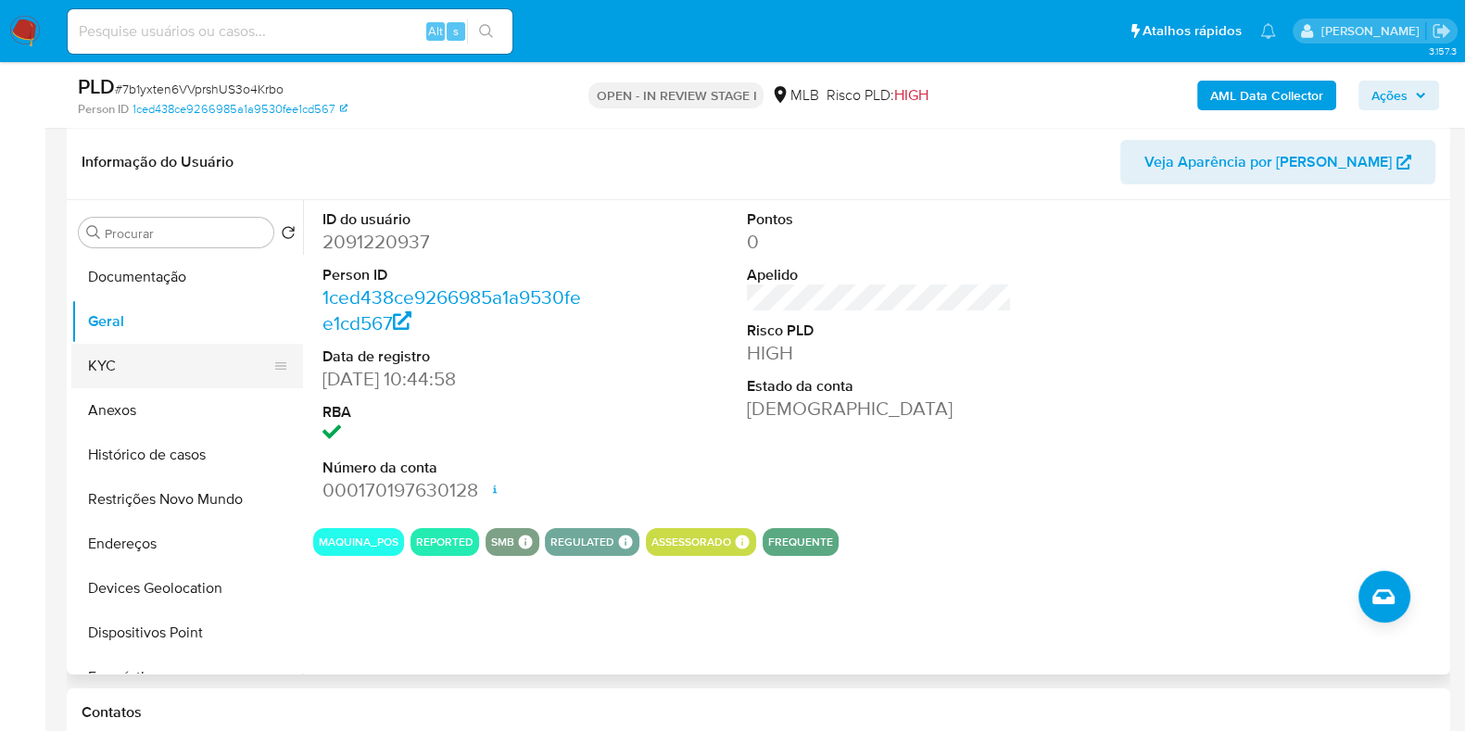
click at [111, 359] on button "KYC" at bounding box center [179, 366] width 217 height 44
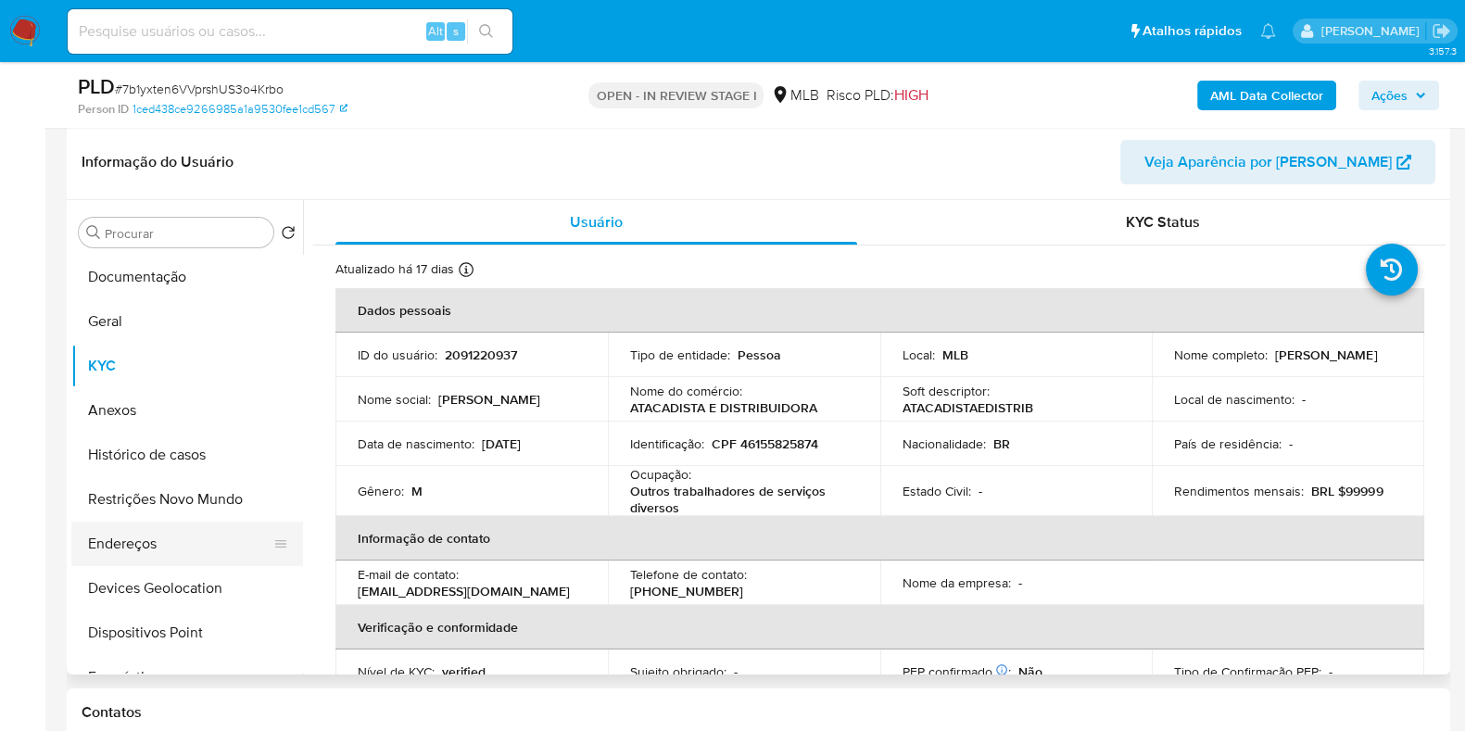
click at [134, 551] on button "Endereços" at bounding box center [179, 544] width 217 height 44
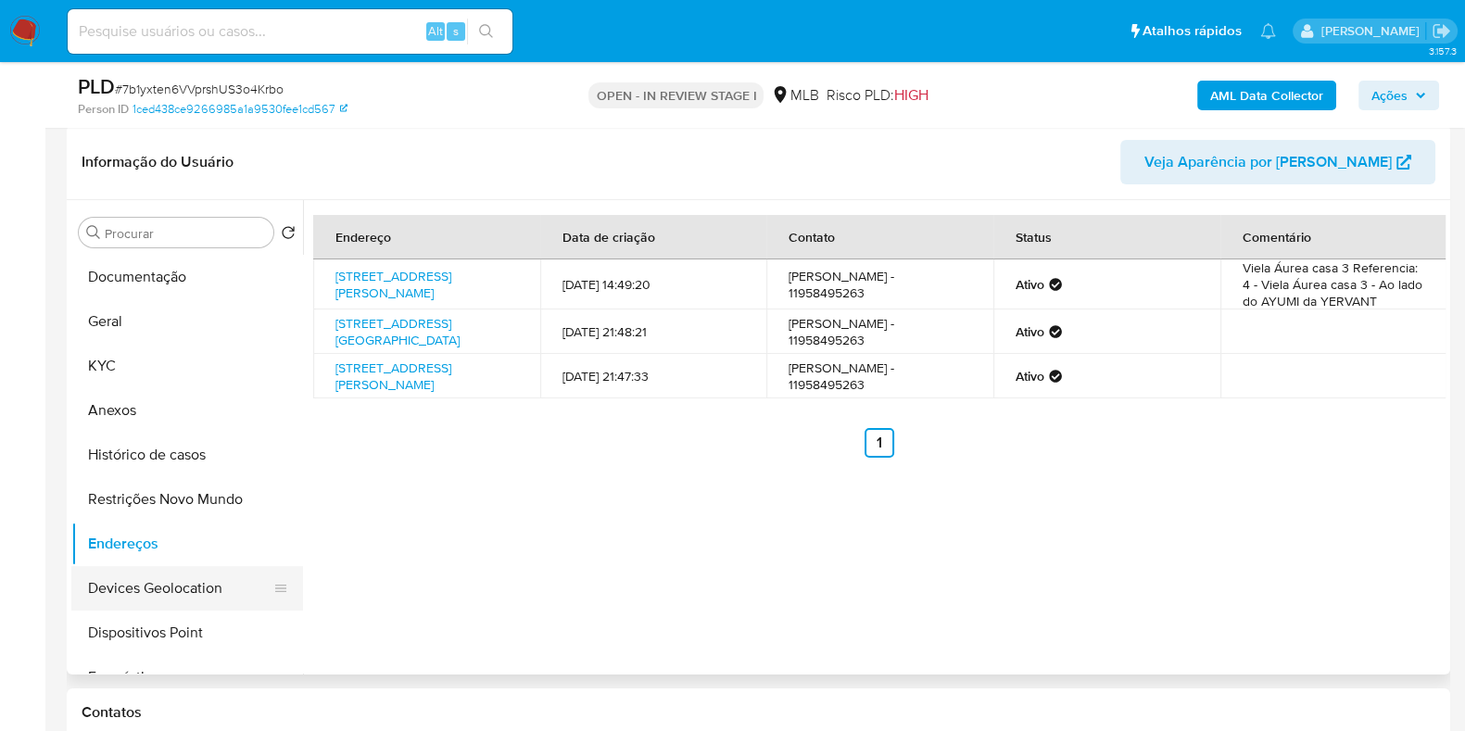
drag, startPoint x: 164, startPoint y: 592, endPoint x: 203, endPoint y: 576, distance: 42.0
click at [165, 592] on button "Devices Geolocation" at bounding box center [179, 588] width 217 height 44
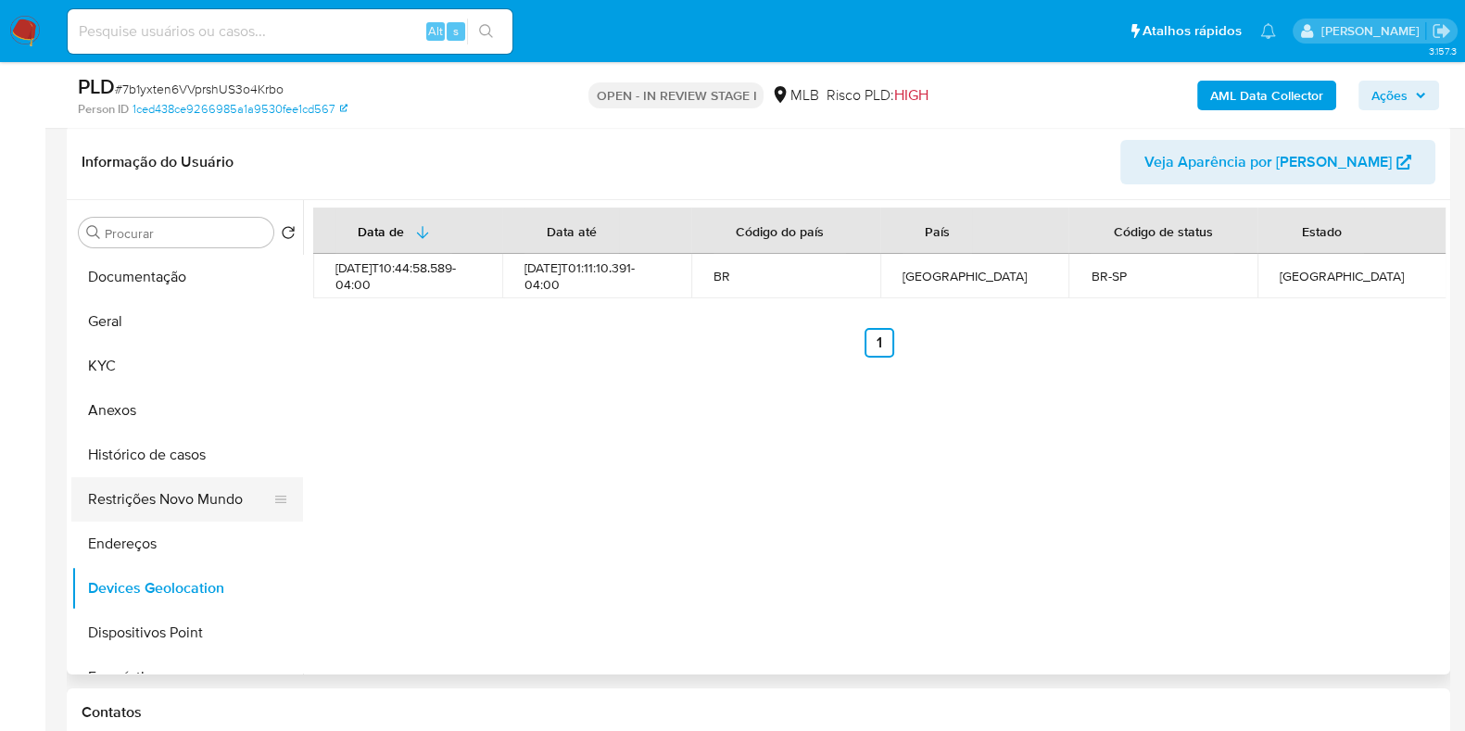
click at [159, 492] on button "Restrições Novo Mundo" at bounding box center [179, 499] width 217 height 44
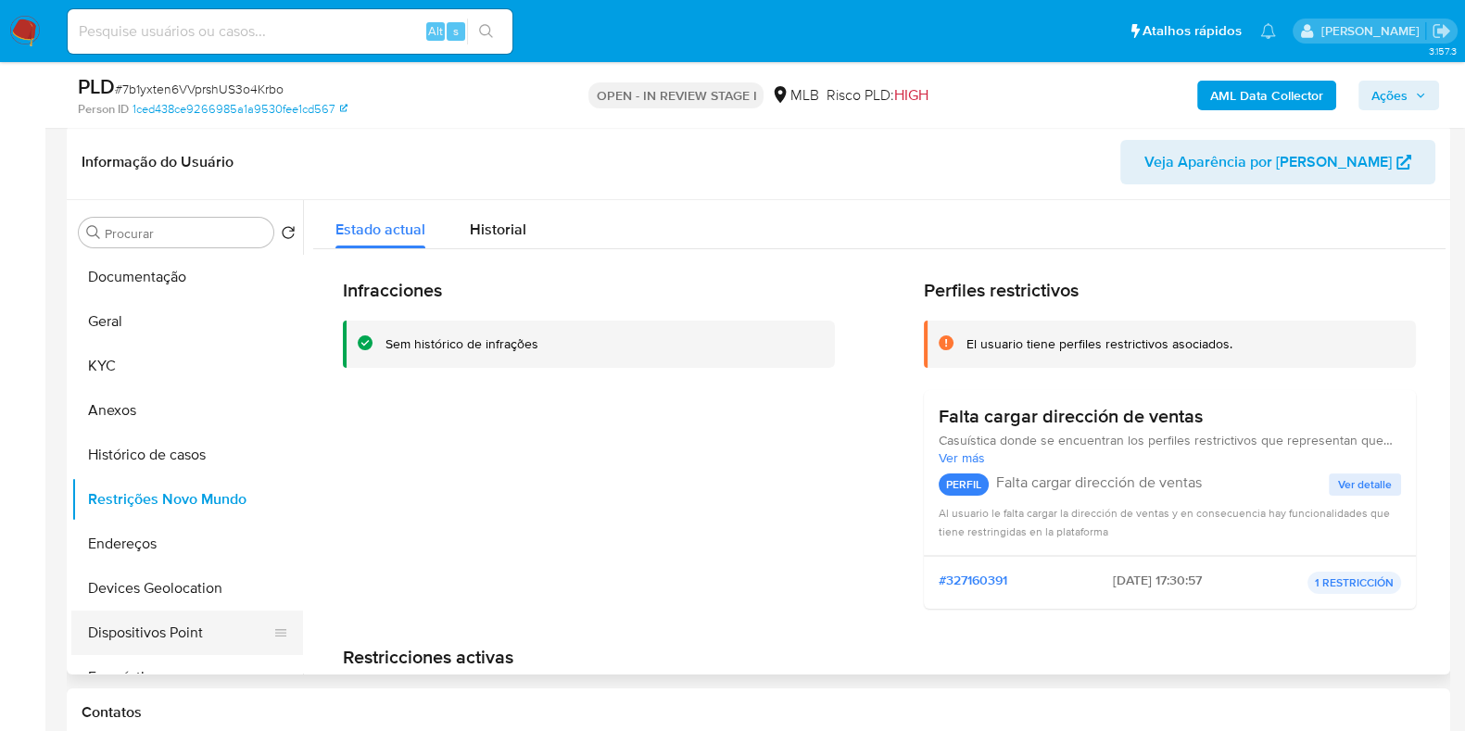
drag, startPoint x: 194, startPoint y: 650, endPoint x: 223, endPoint y: 641, distance: 31.1
click at [194, 650] on button "Dispositivos Point" at bounding box center [179, 633] width 217 height 44
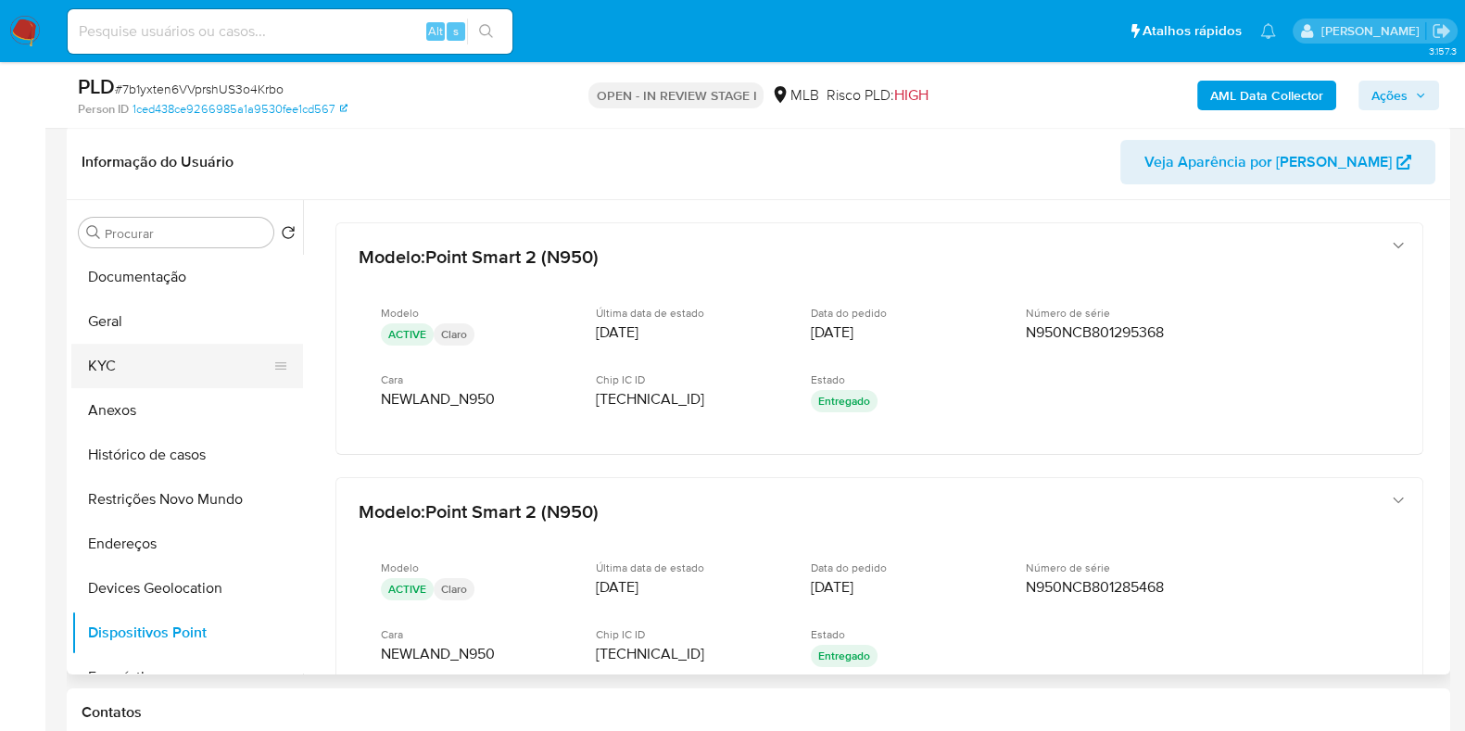
click at [162, 359] on button "KYC" at bounding box center [179, 366] width 217 height 44
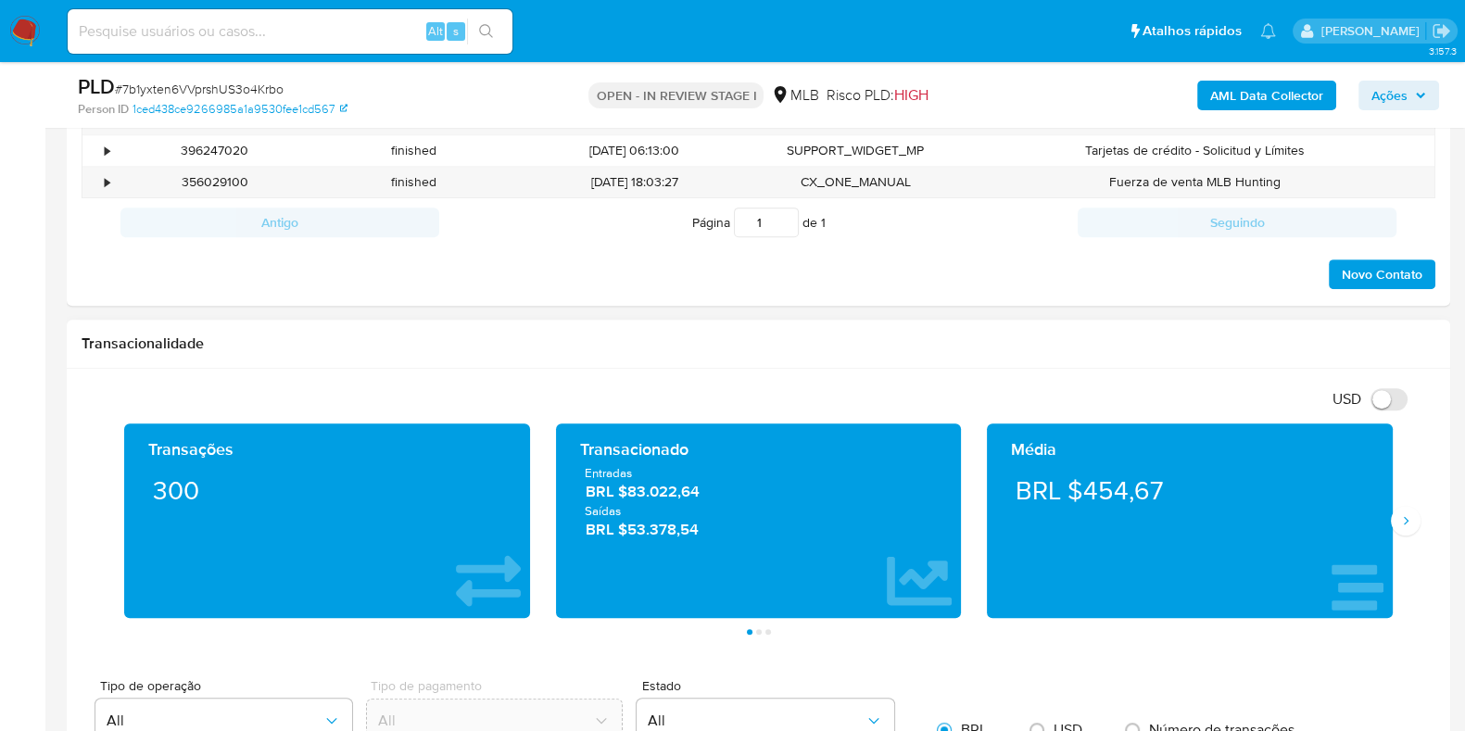
scroll to position [1091, 0]
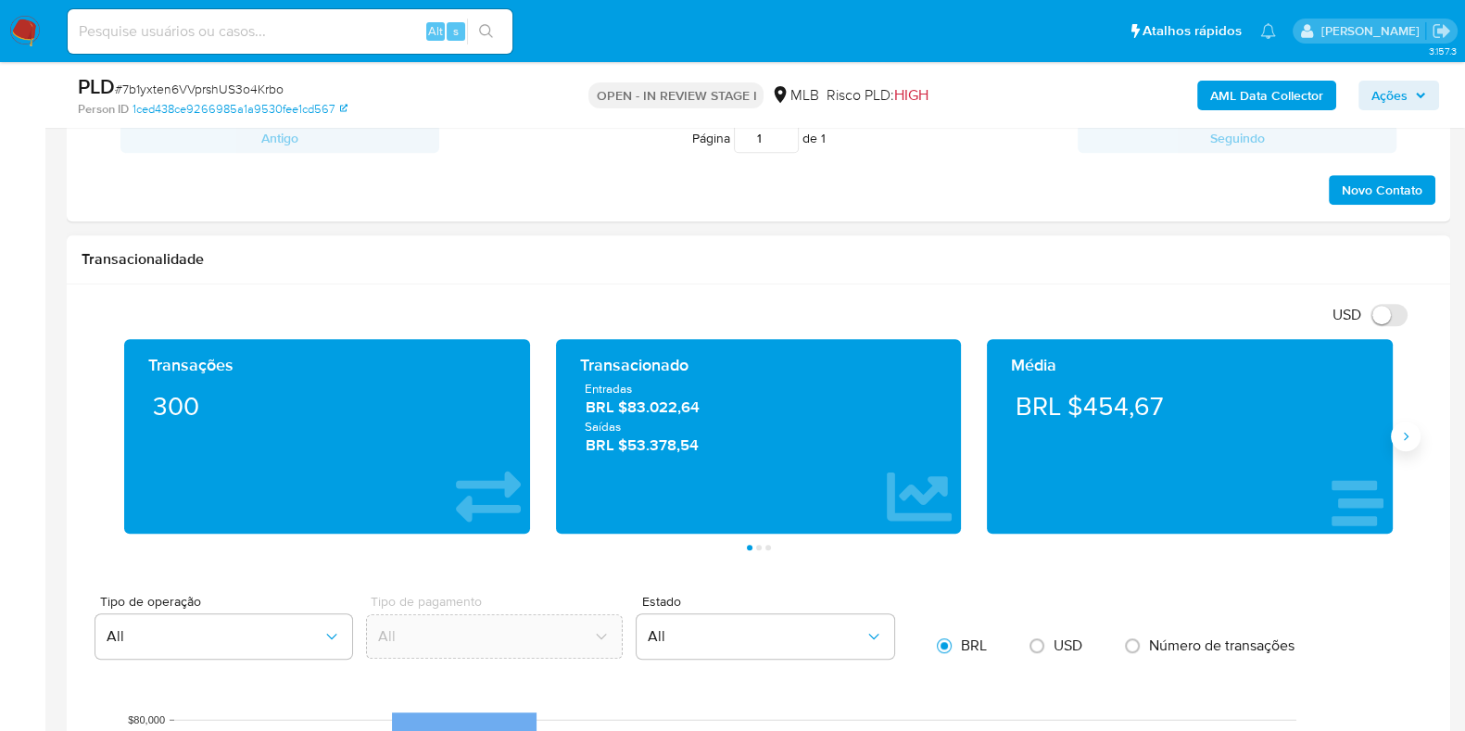
click at [1404, 440] on icon "Siguiente" at bounding box center [1405, 436] width 15 height 15
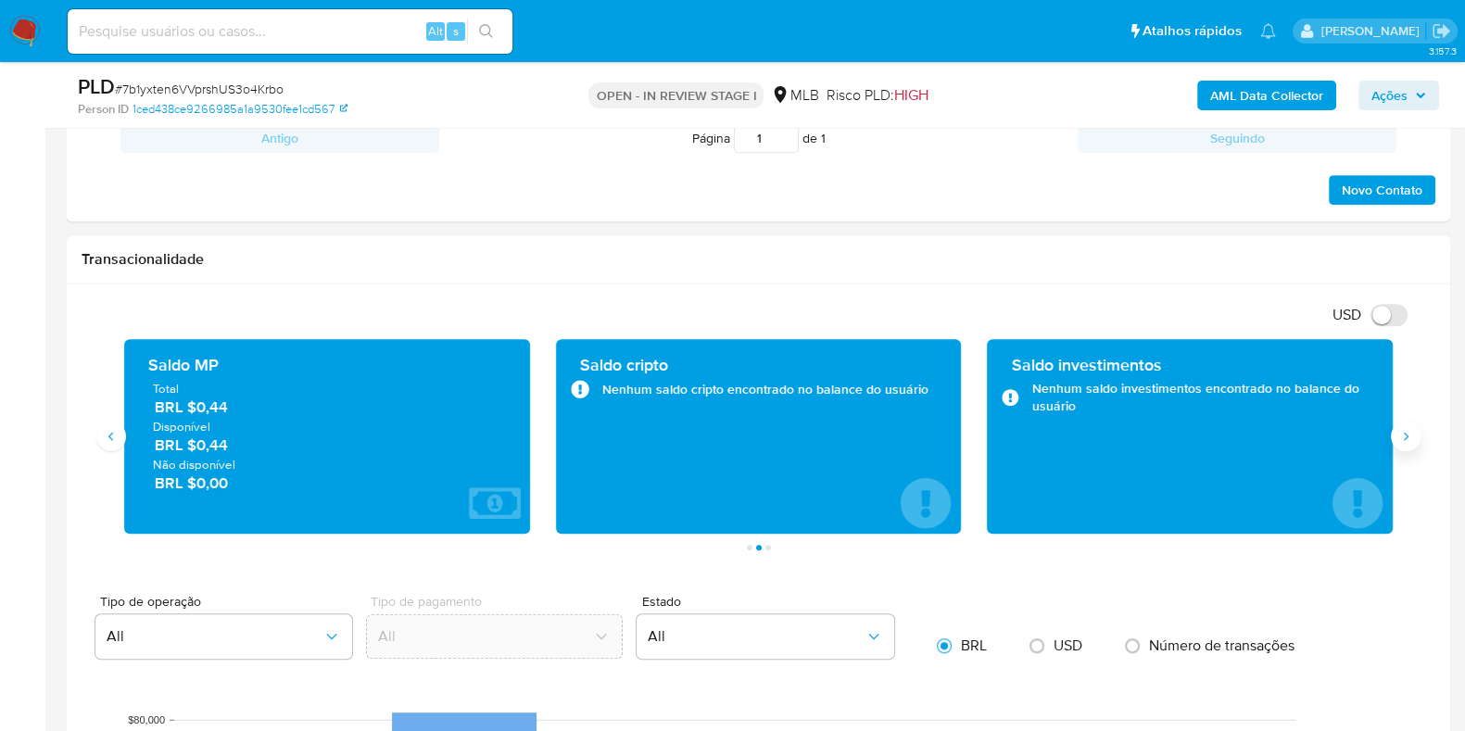
click at [1404, 440] on icon "Siguiente" at bounding box center [1405, 436] width 15 height 15
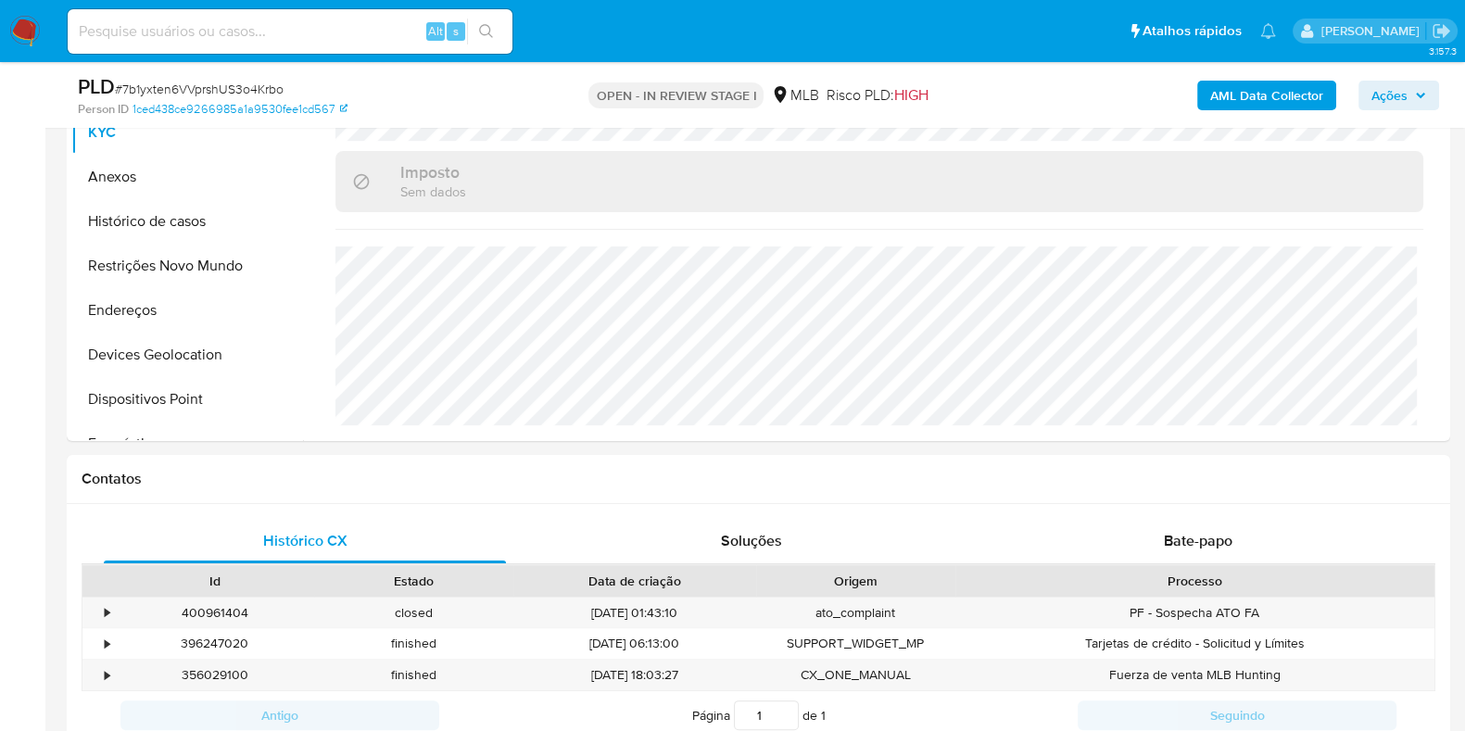
scroll to position [512, 0]
click at [1227, 85] on b "AML Data Collector" at bounding box center [1266, 96] width 113 height 30
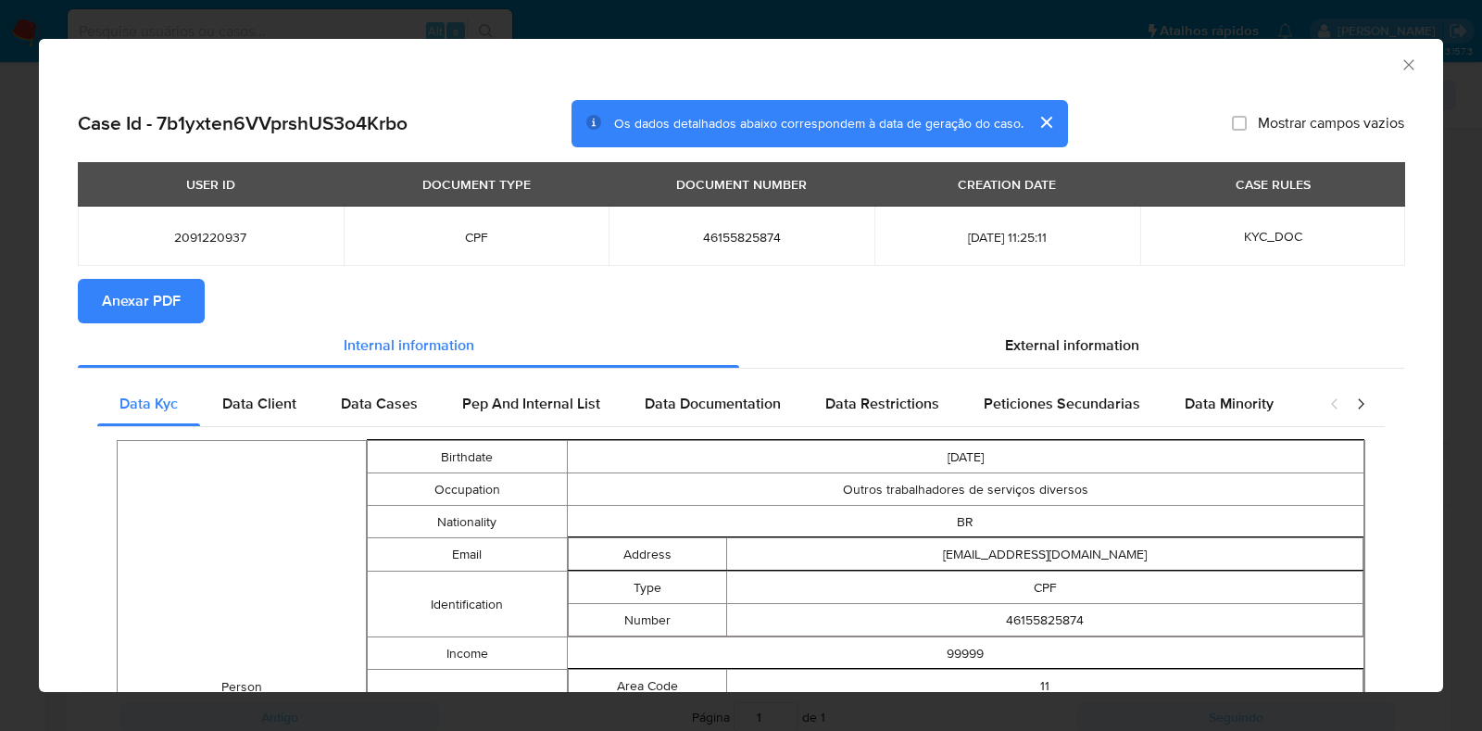
click at [190, 287] on button "Anexar PDF" at bounding box center [141, 301] width 127 height 44
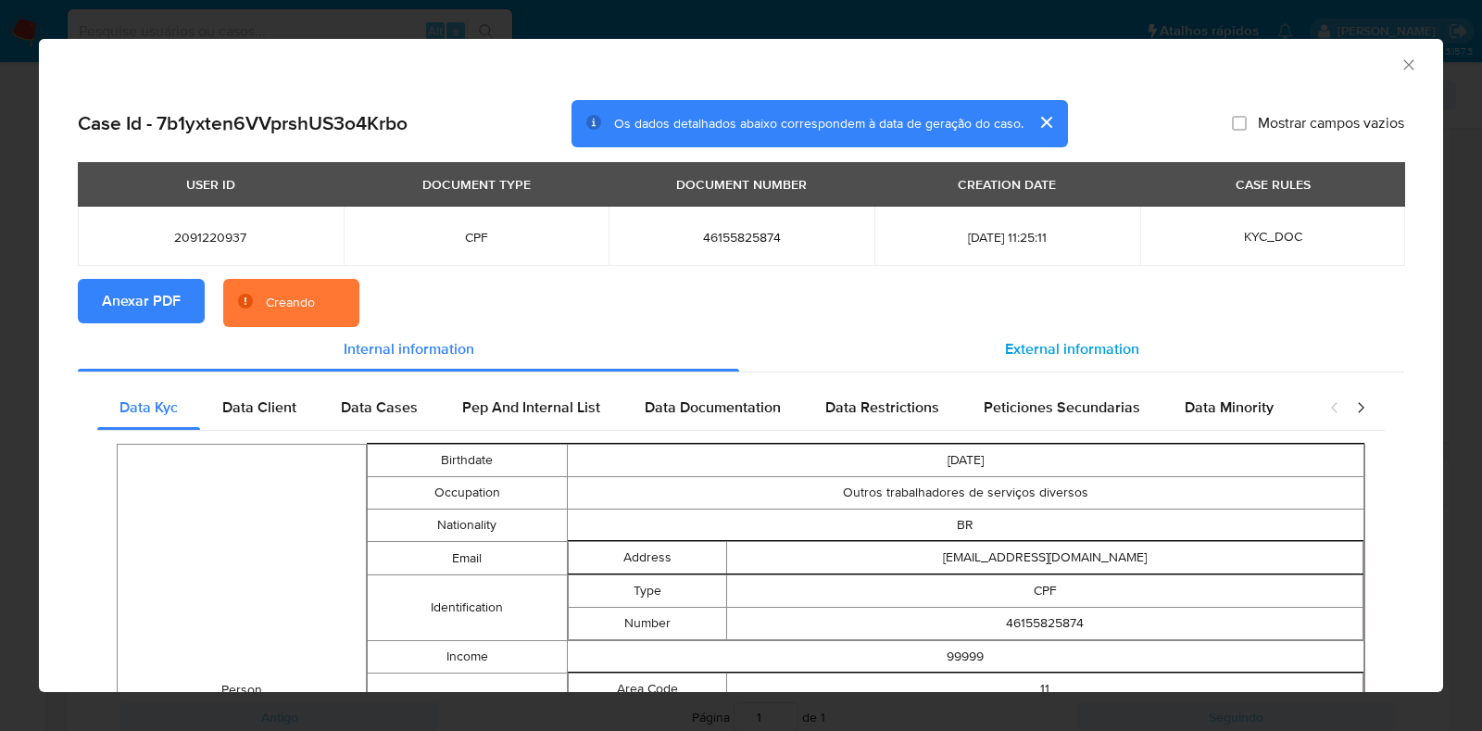
click at [1112, 343] on span "External information" at bounding box center [1072, 348] width 134 height 21
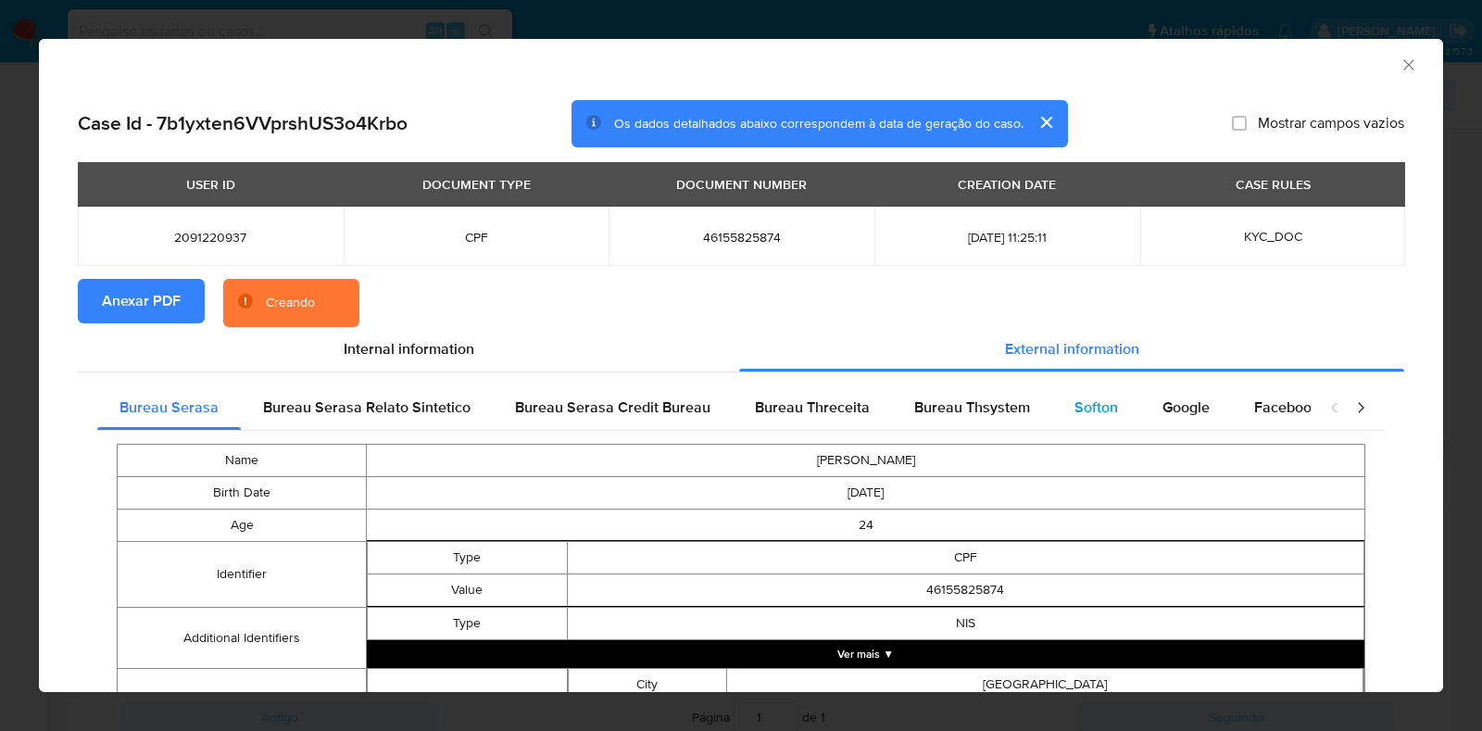
click at [1083, 404] on span "Softon" at bounding box center [1097, 407] width 44 height 21
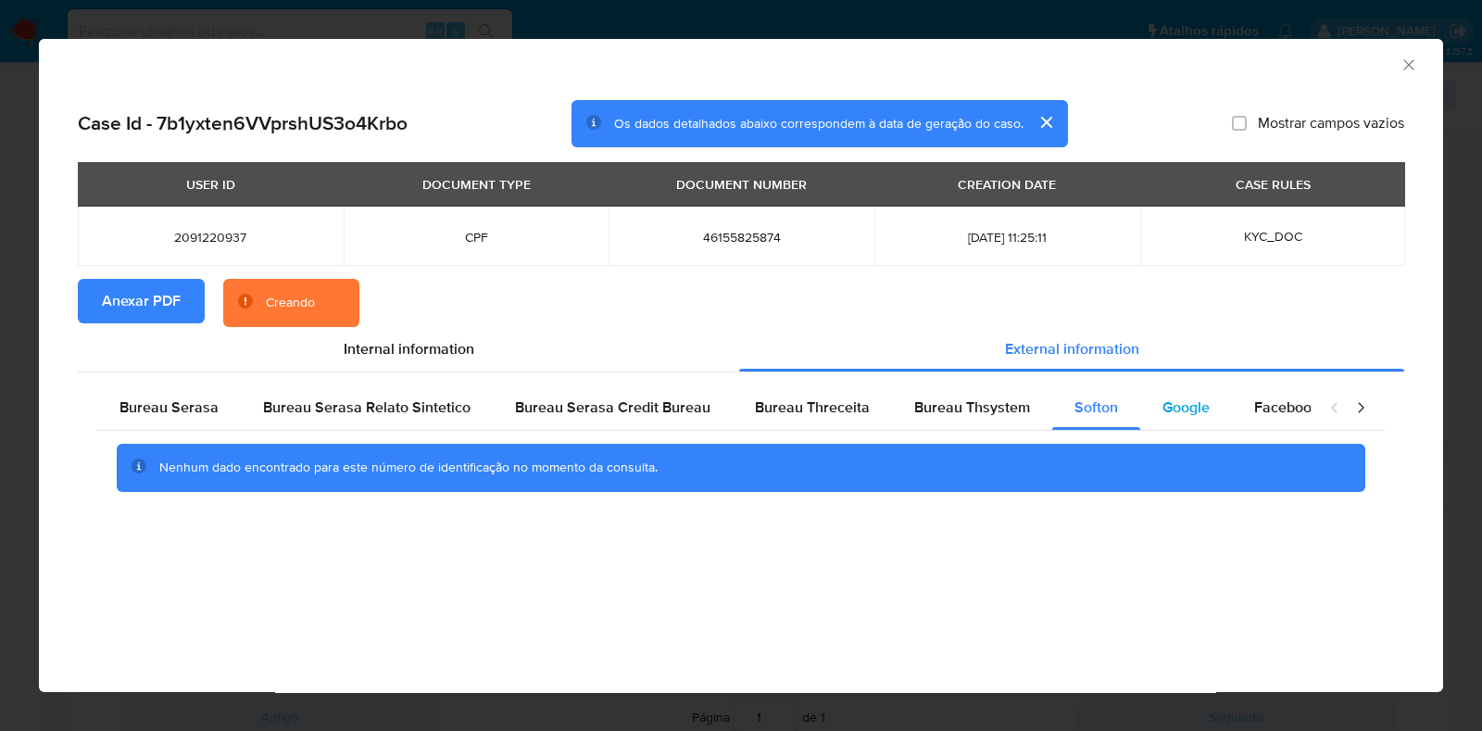
click at [1167, 409] on span "Google" at bounding box center [1186, 407] width 47 height 21
click at [979, 409] on span "Bureau Thsystem" at bounding box center [972, 407] width 116 height 21
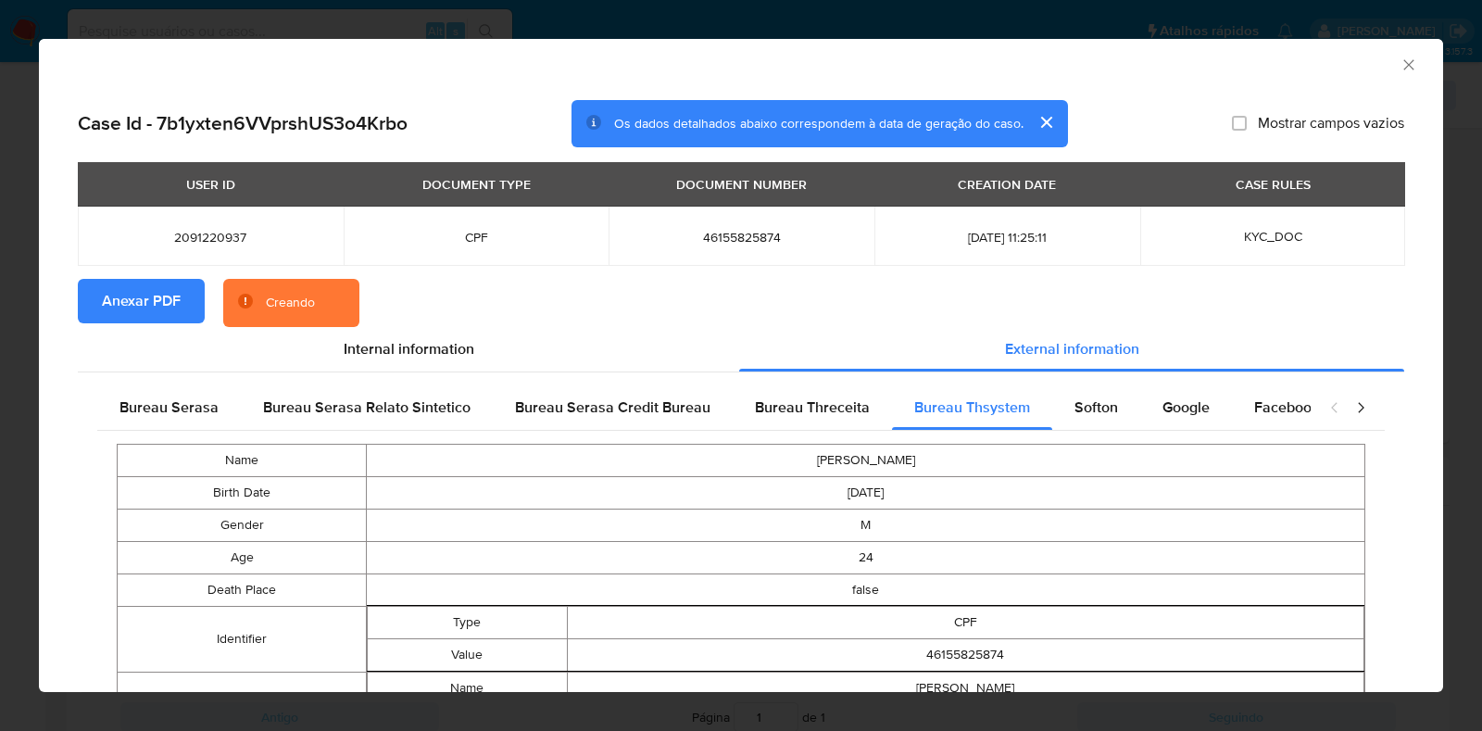
click at [1388, 75] on div "AML Data Collector" at bounding box center [741, 62] width 1404 height 46
click at [1400, 59] on icon "Fechar a janela" at bounding box center [1409, 65] width 19 height 19
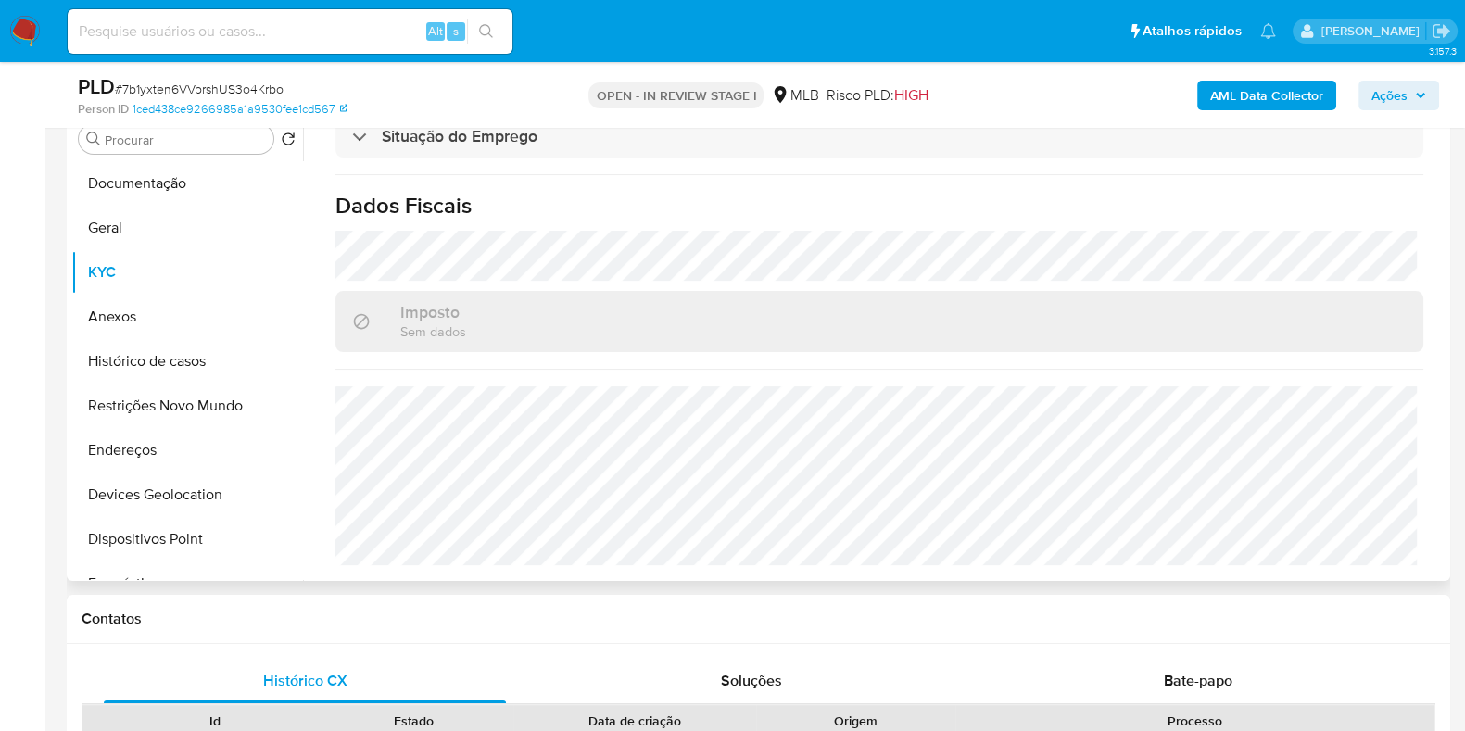
scroll to position [165, 0]
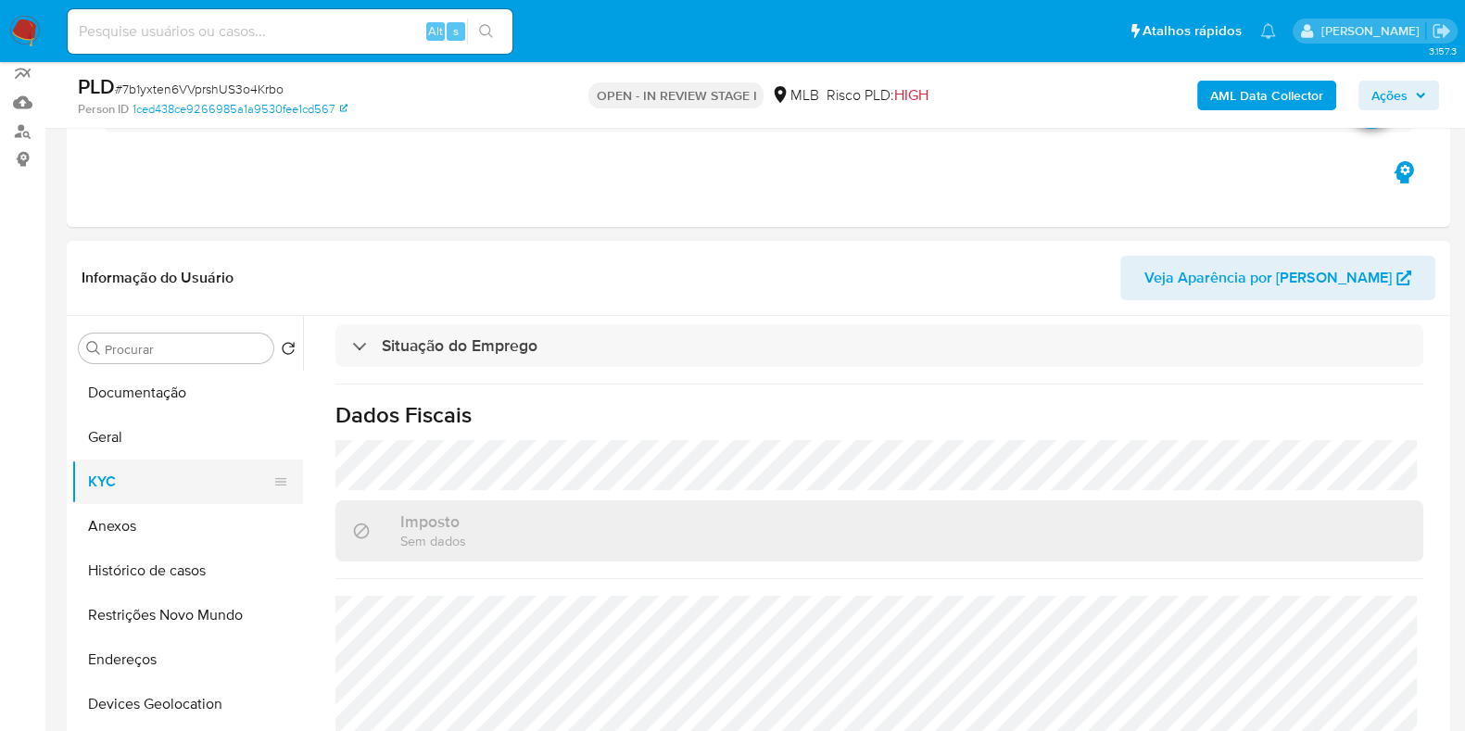
drag, startPoint x: 143, startPoint y: 475, endPoint x: 143, endPoint y: 486, distance: 11.1
click at [143, 478] on button "KYC" at bounding box center [179, 481] width 217 height 44
click at [142, 518] on button "Anexos" at bounding box center [179, 526] width 217 height 44
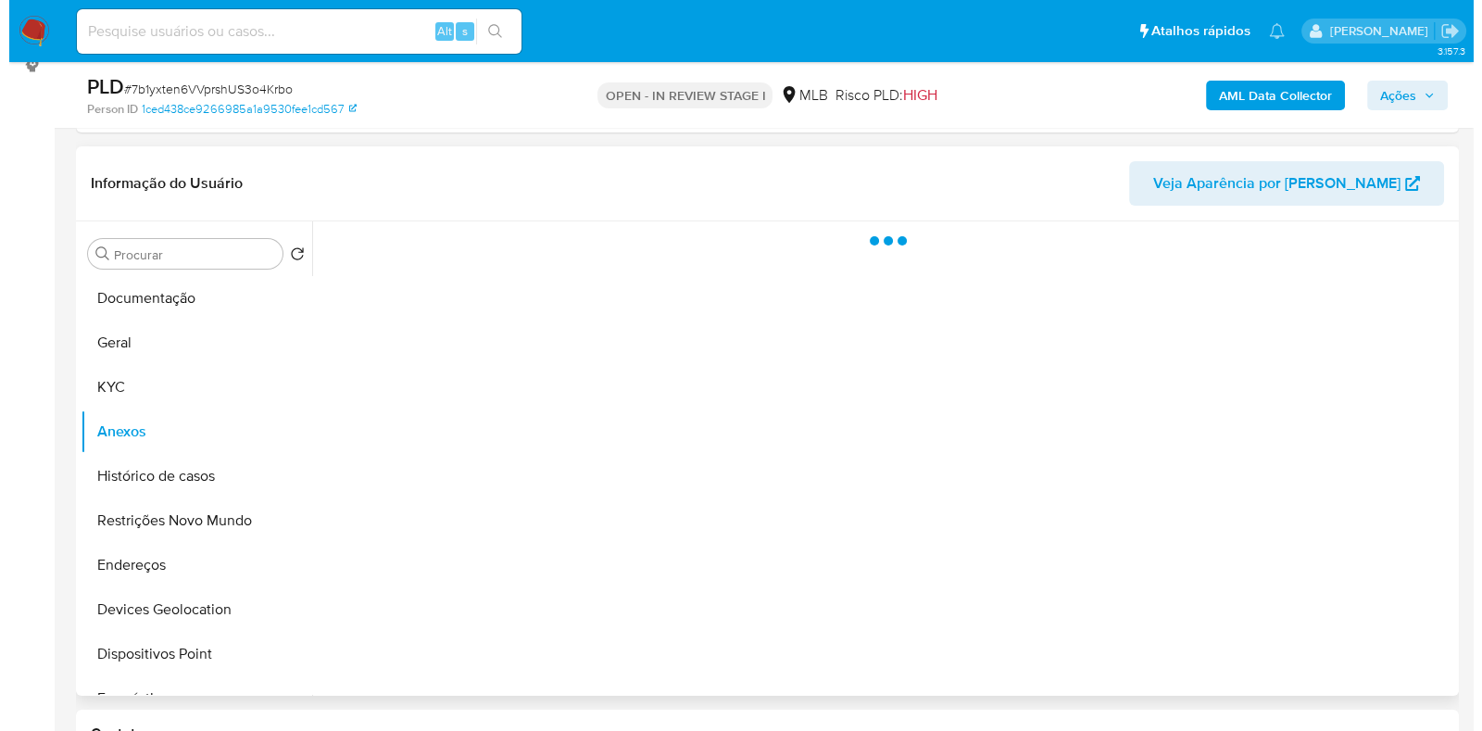
scroll to position [281, 0]
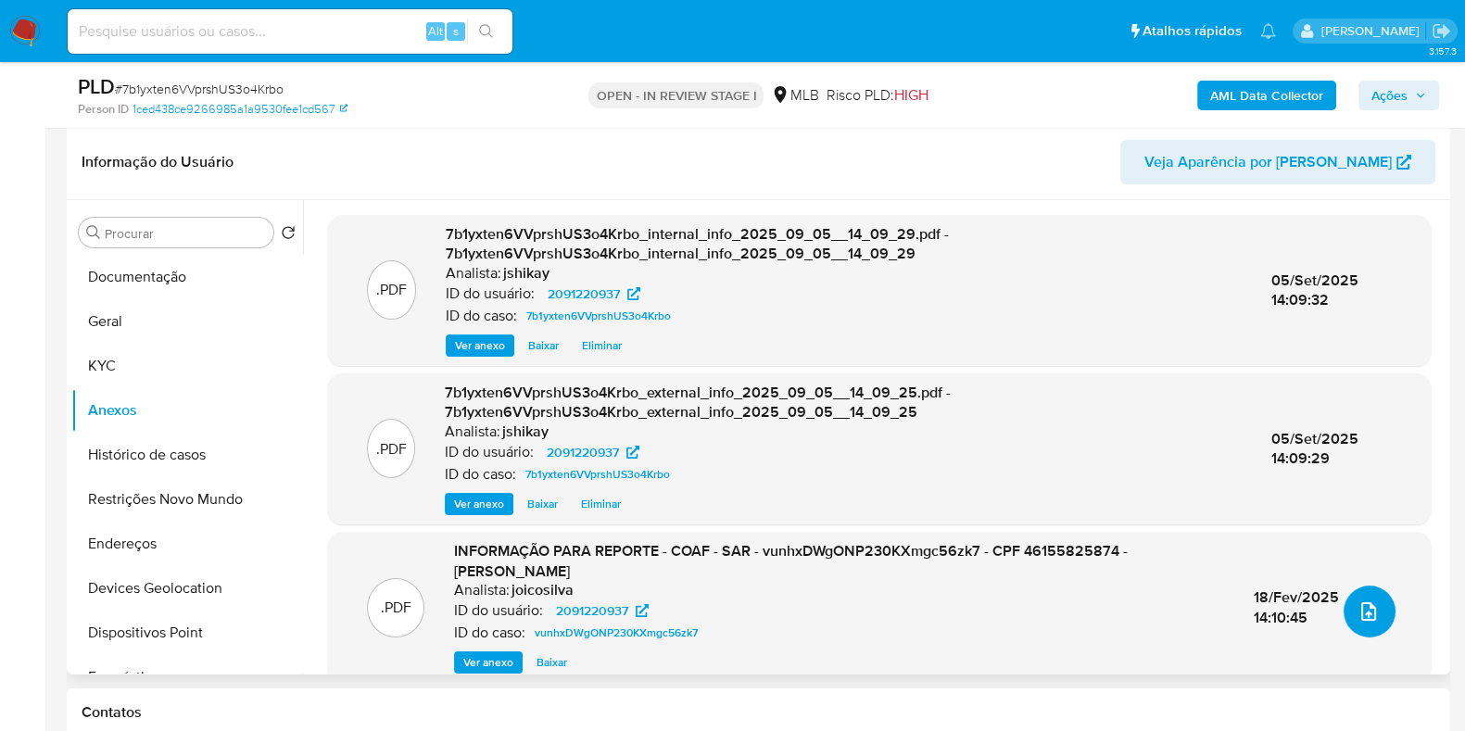
click at [1348, 623] on button "upload-file" at bounding box center [1369, 611] width 52 height 52
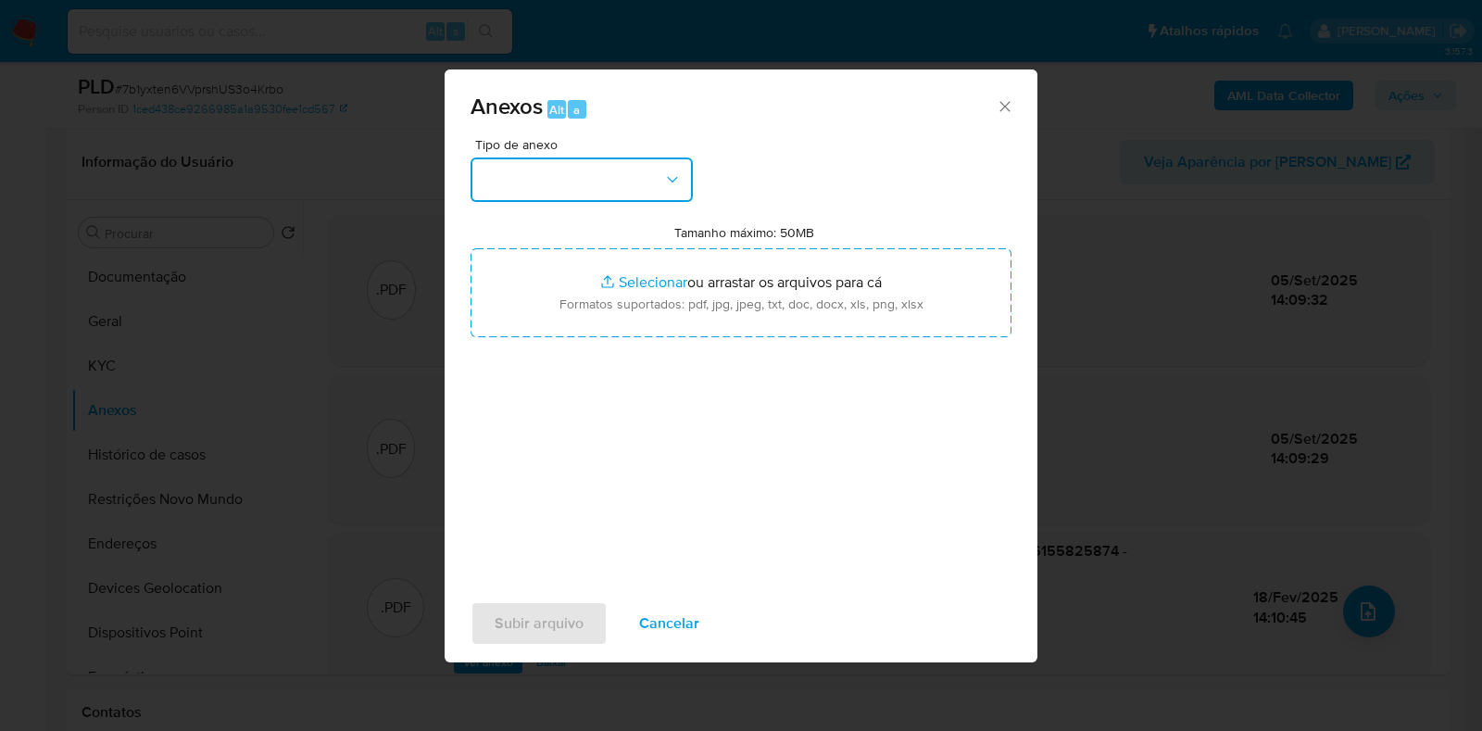
click at [562, 187] on button "button" at bounding box center [582, 179] width 222 height 44
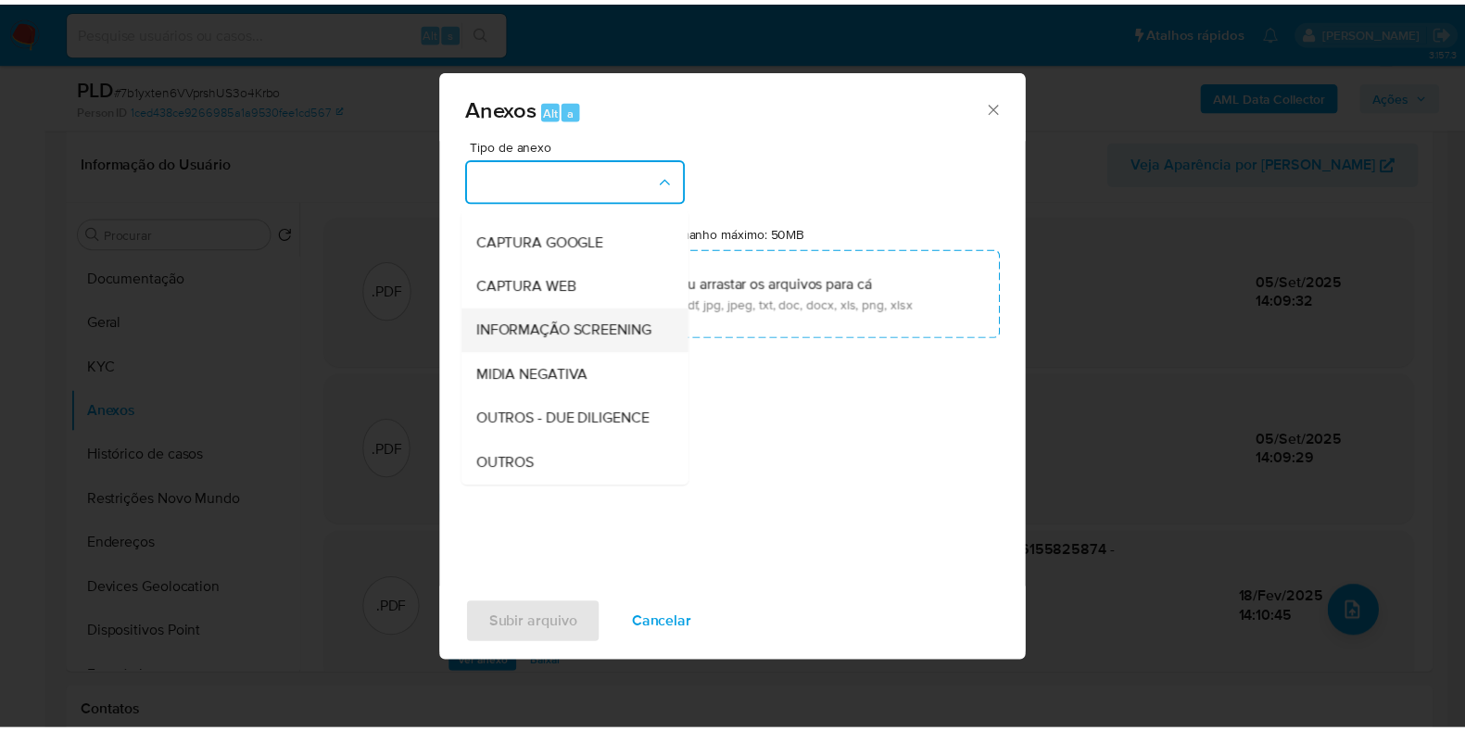
scroll to position [115, 0]
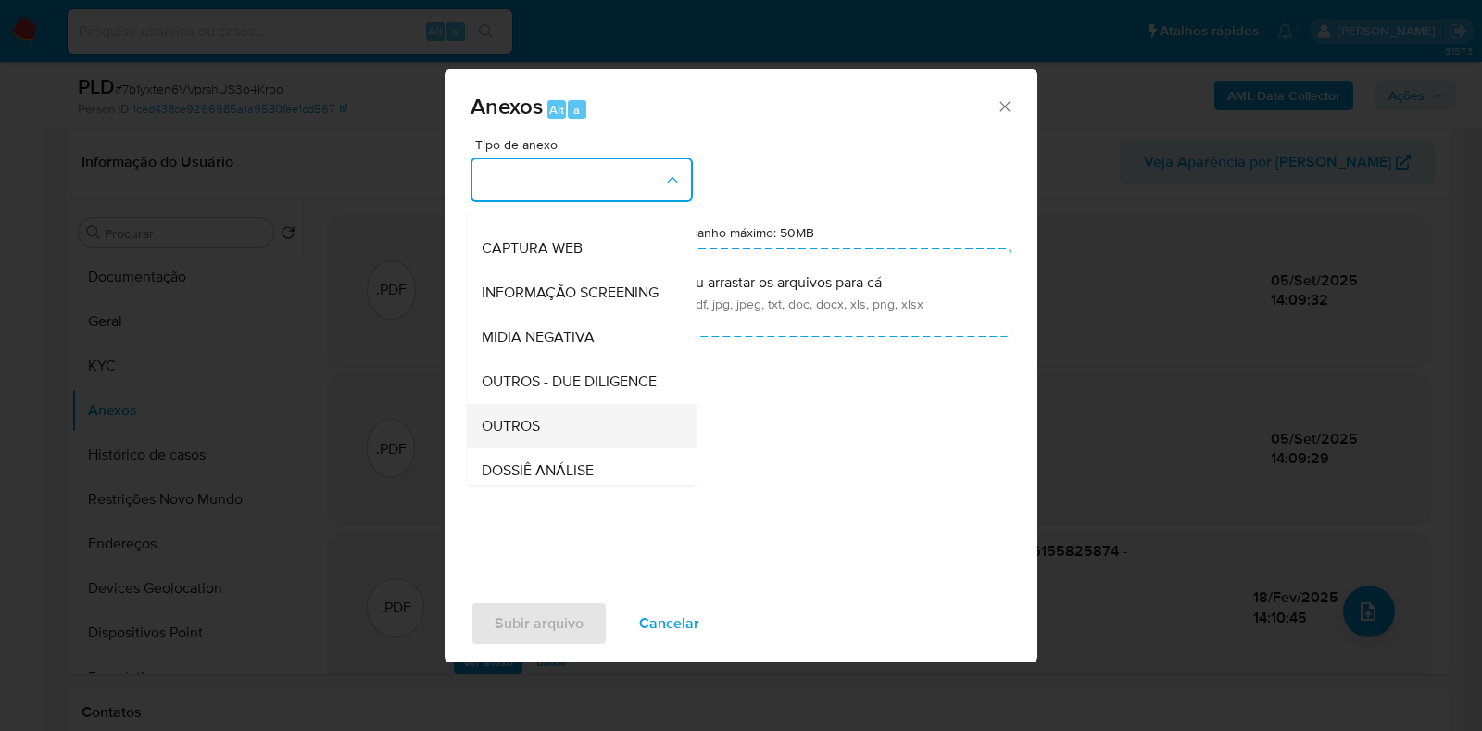
click at [543, 448] on div "OUTROS" at bounding box center [576, 426] width 189 height 44
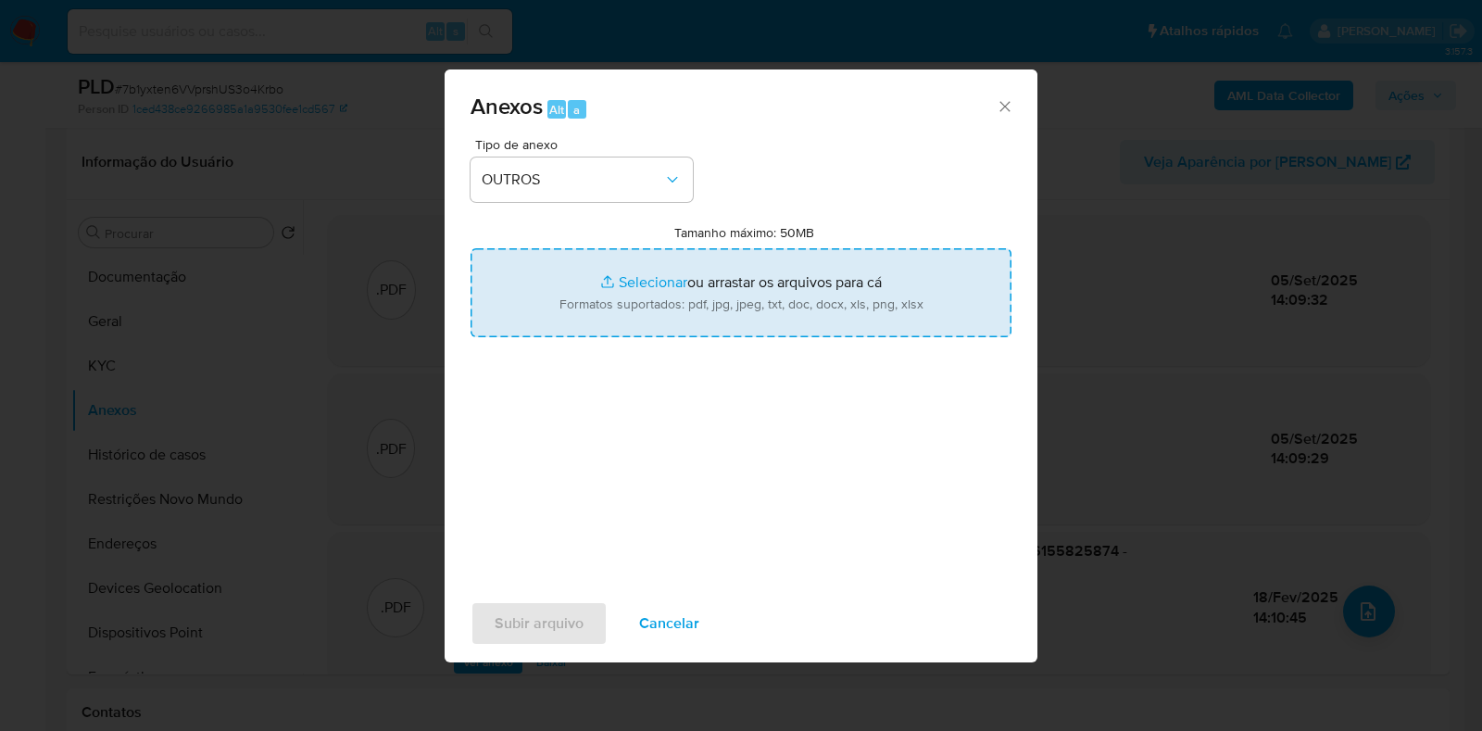
click at [648, 272] on input "Tamanho máximo: 50MB Selecionar arquivos" at bounding box center [741, 292] width 541 height 89
type input "C:\fakepath\Mulan 2091220937_2025_09_04_18_01_56 - Resumen TX.pdf"
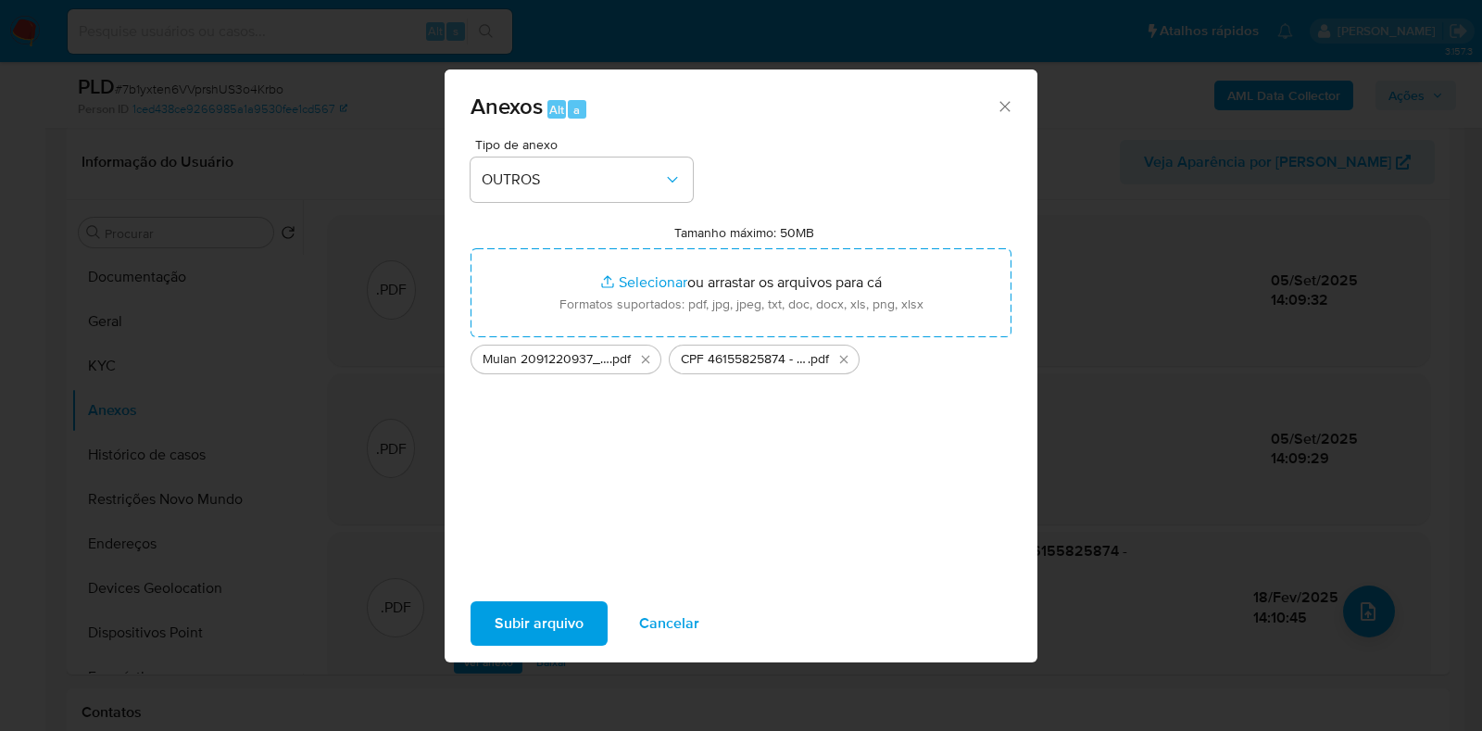
drag, startPoint x: 648, startPoint y: 272, endPoint x: 800, endPoint y: 500, distance: 273.9
click at [760, 482] on div "Anexos Alt a Tipo de anexo OUTROS Tamanho máximo: 50MB Selecionar arquivos Sele…" at bounding box center [741, 365] width 593 height 593
click at [522, 606] on span "Subir arquivo" at bounding box center [539, 623] width 89 height 41
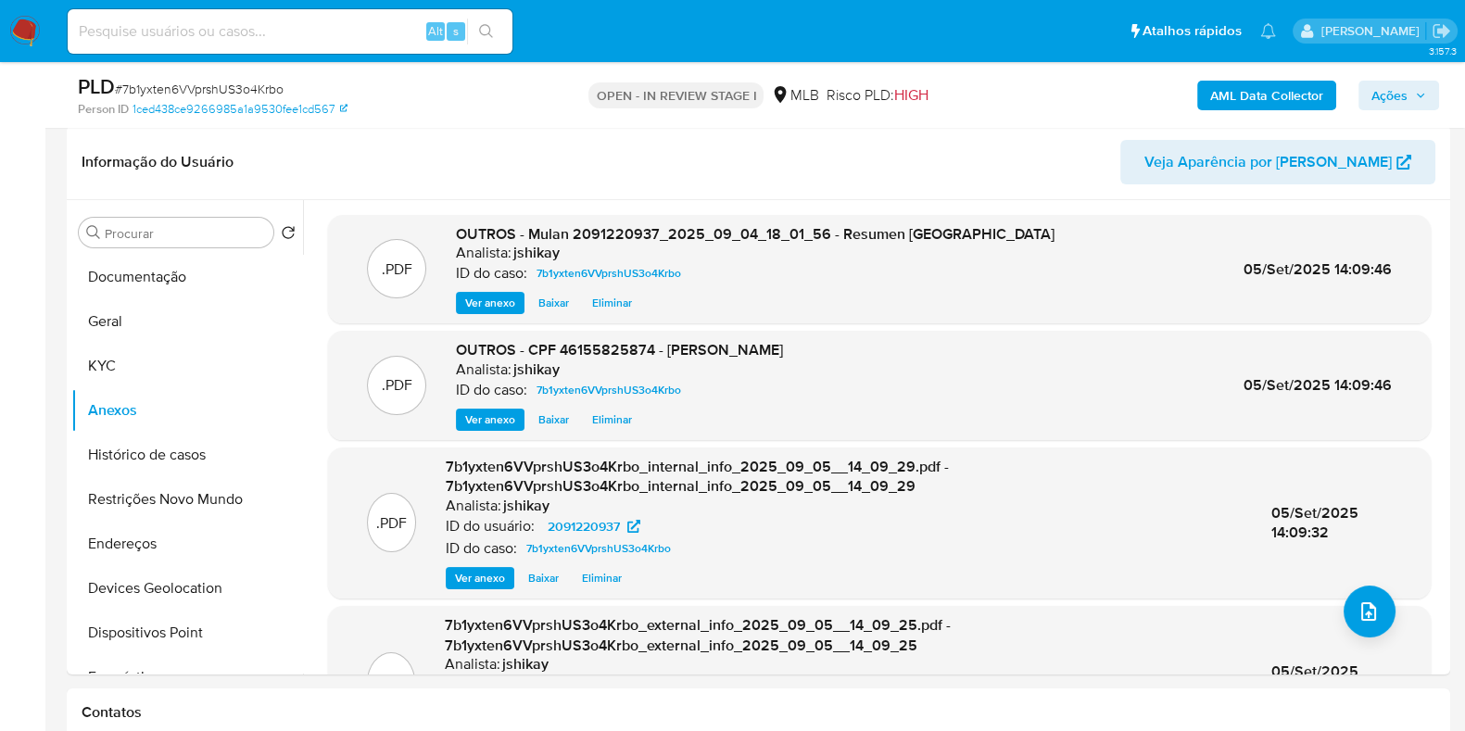
click at [1392, 94] on span "Ações" at bounding box center [1389, 96] width 36 height 30
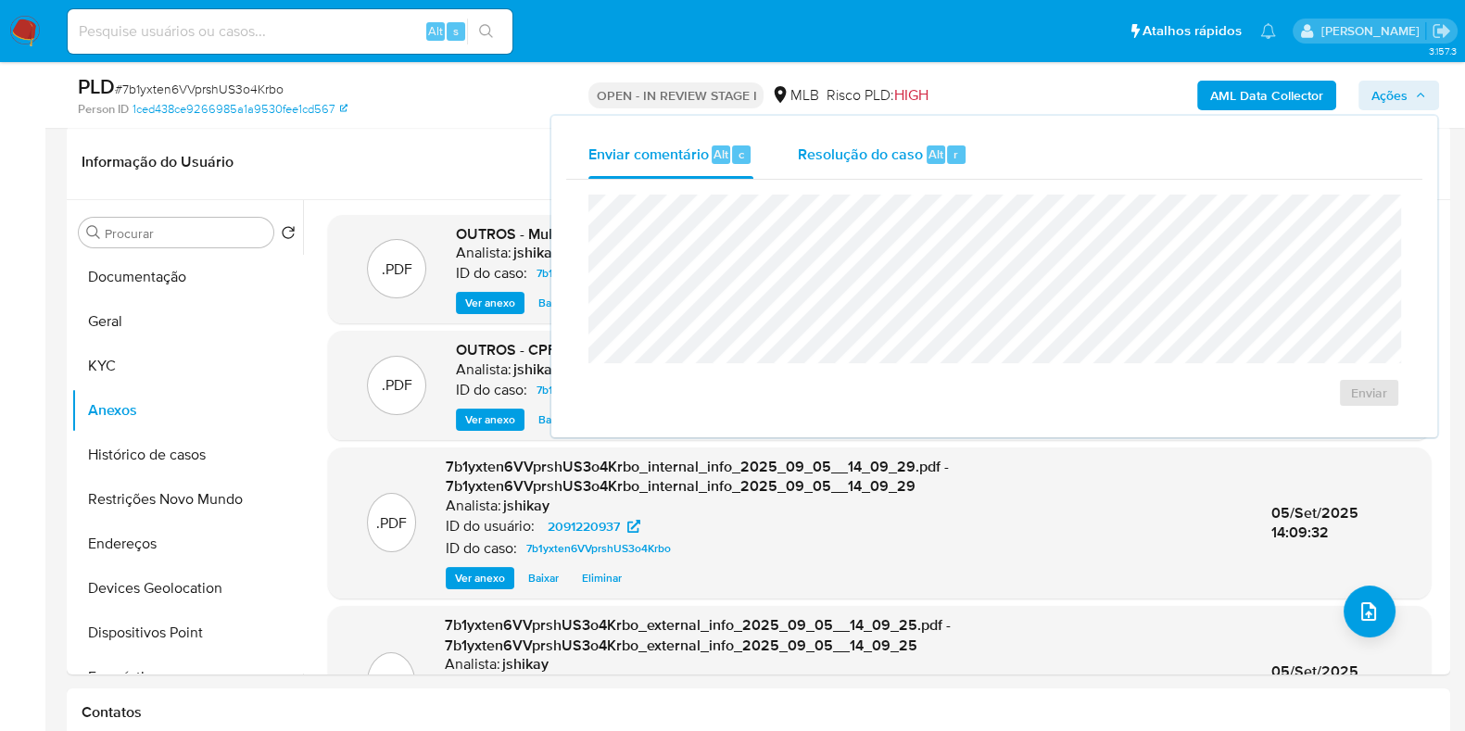
click at [811, 170] on div "Resolução do caso Alt r" at bounding box center [883, 155] width 170 height 48
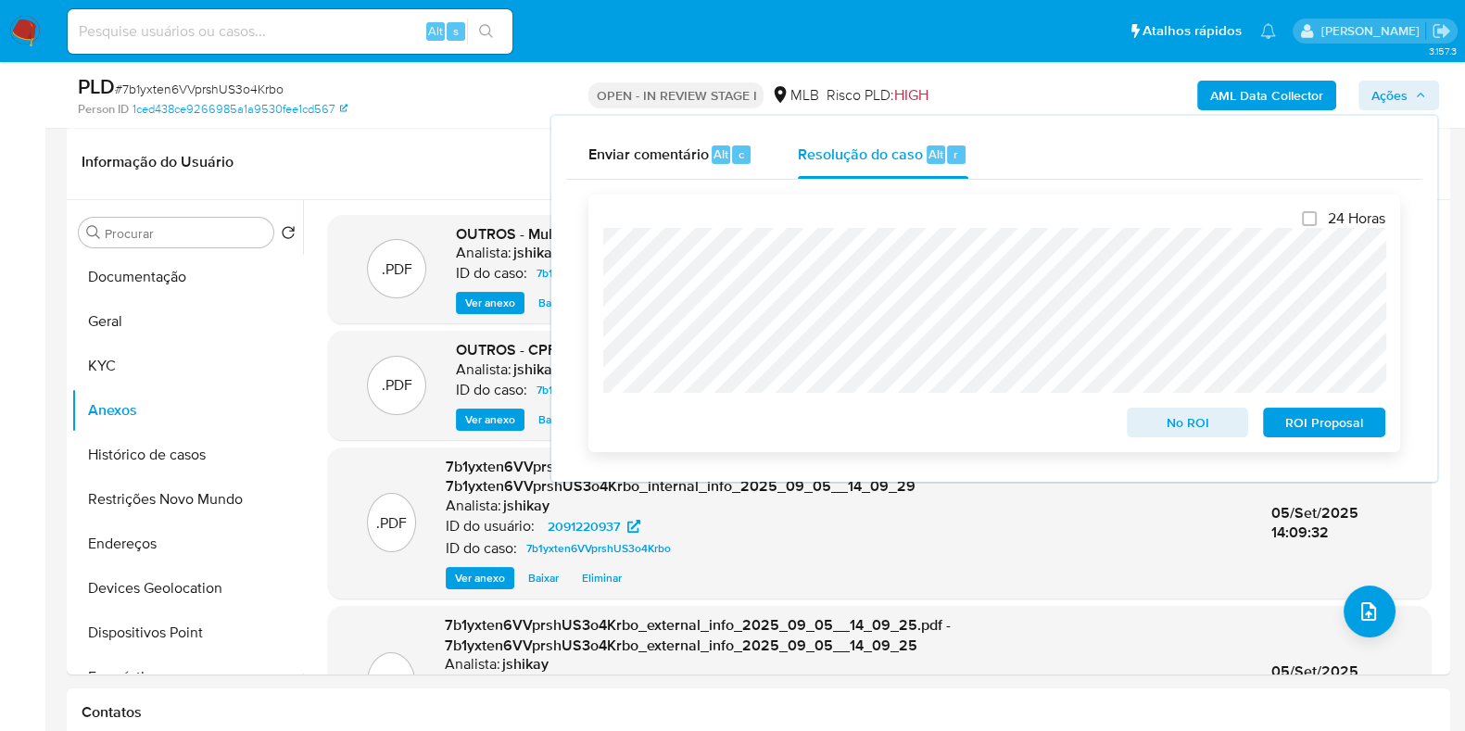
click at [1161, 425] on span "No ROI" at bounding box center [1187, 422] width 96 height 26
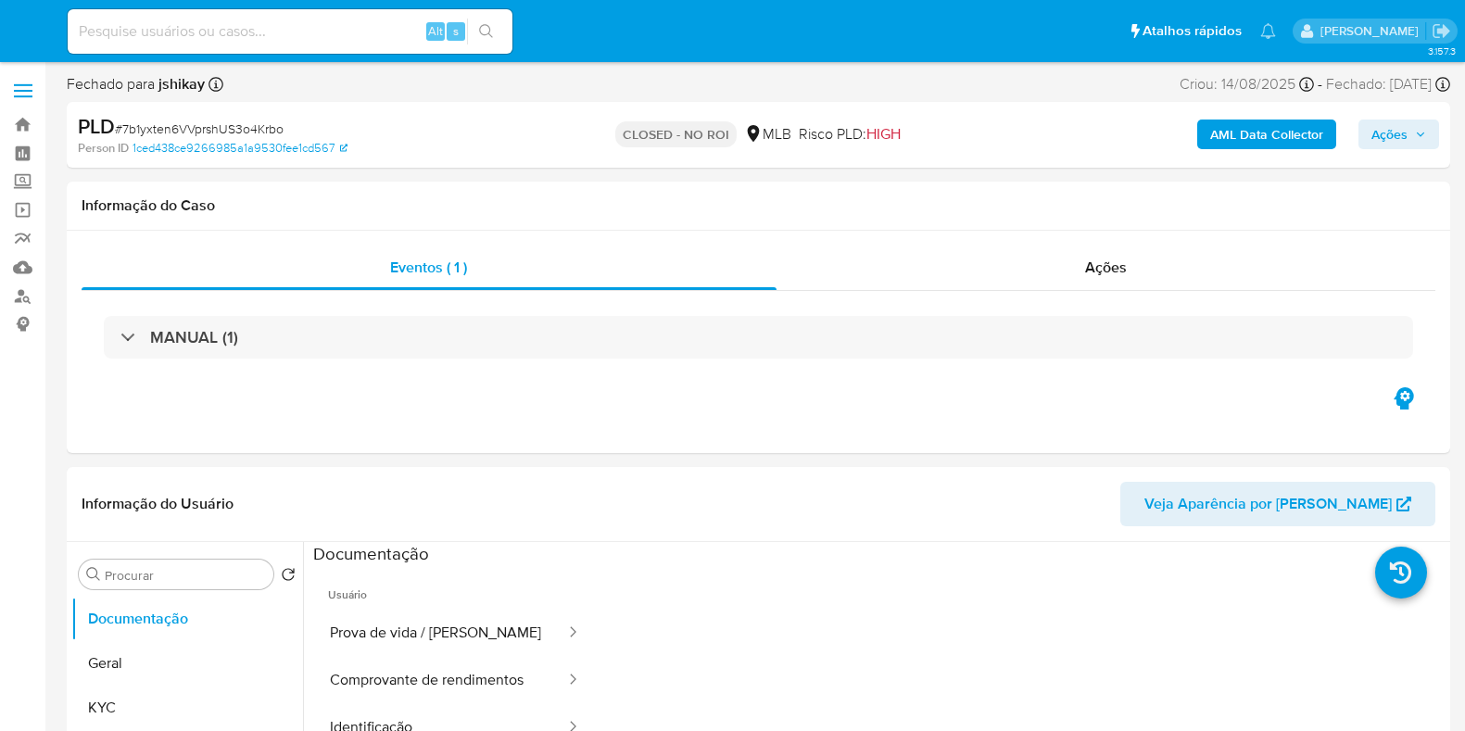
select select "10"
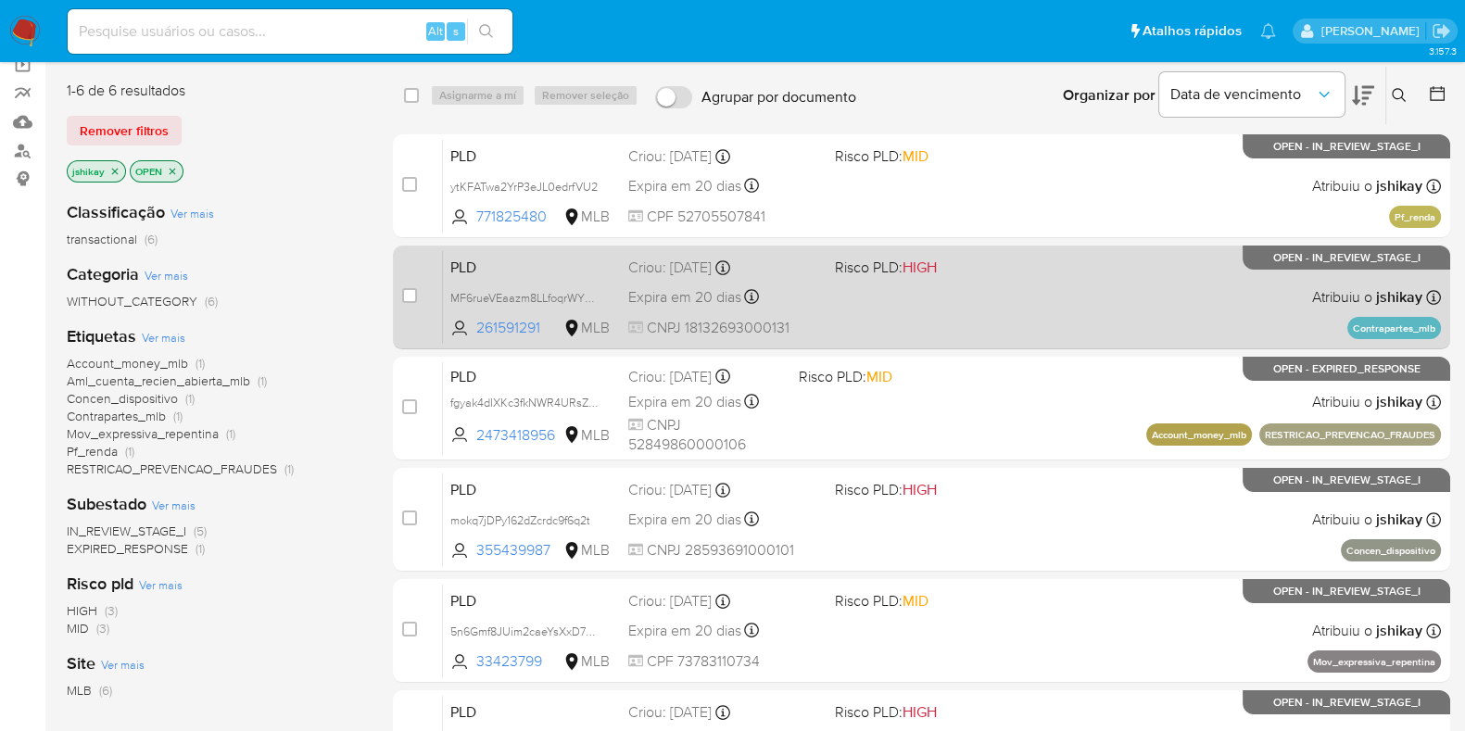
scroll to position [231, 0]
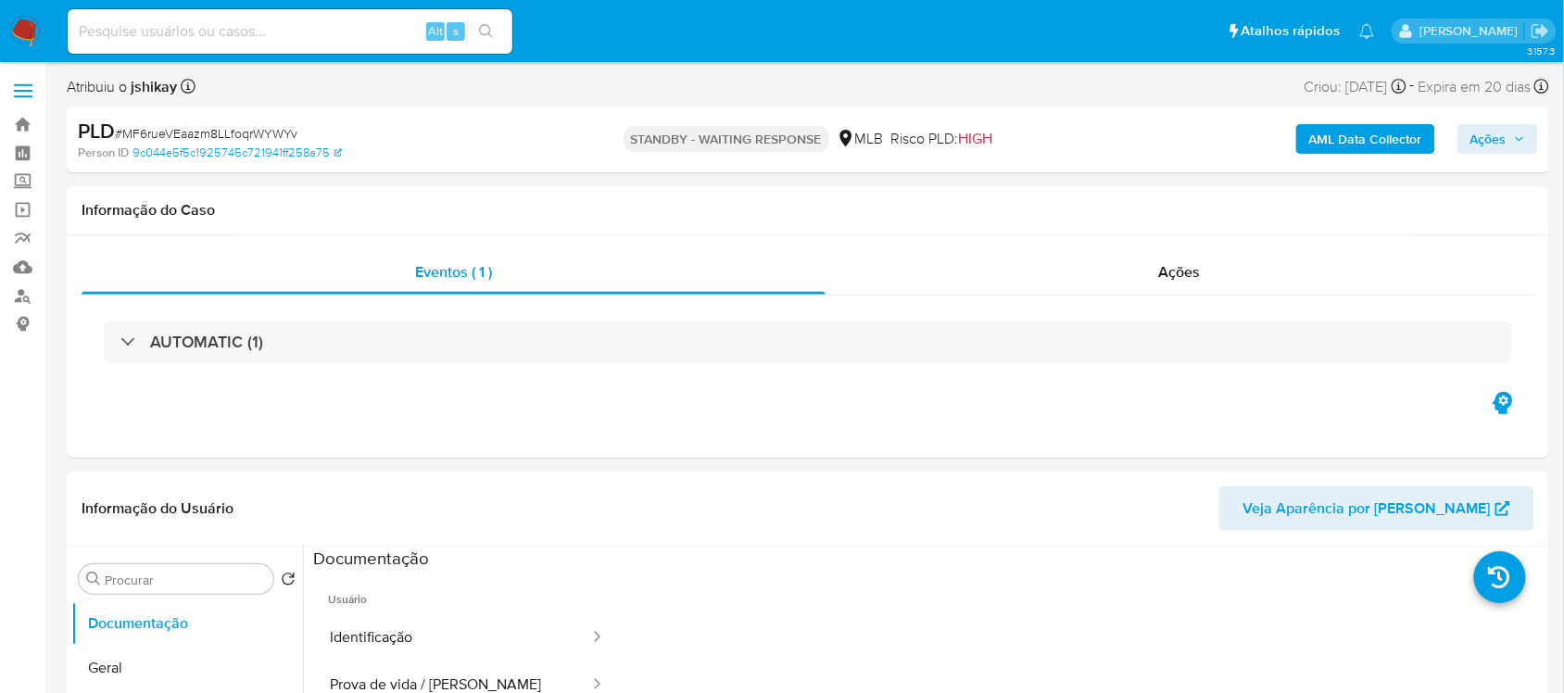
select select "10"
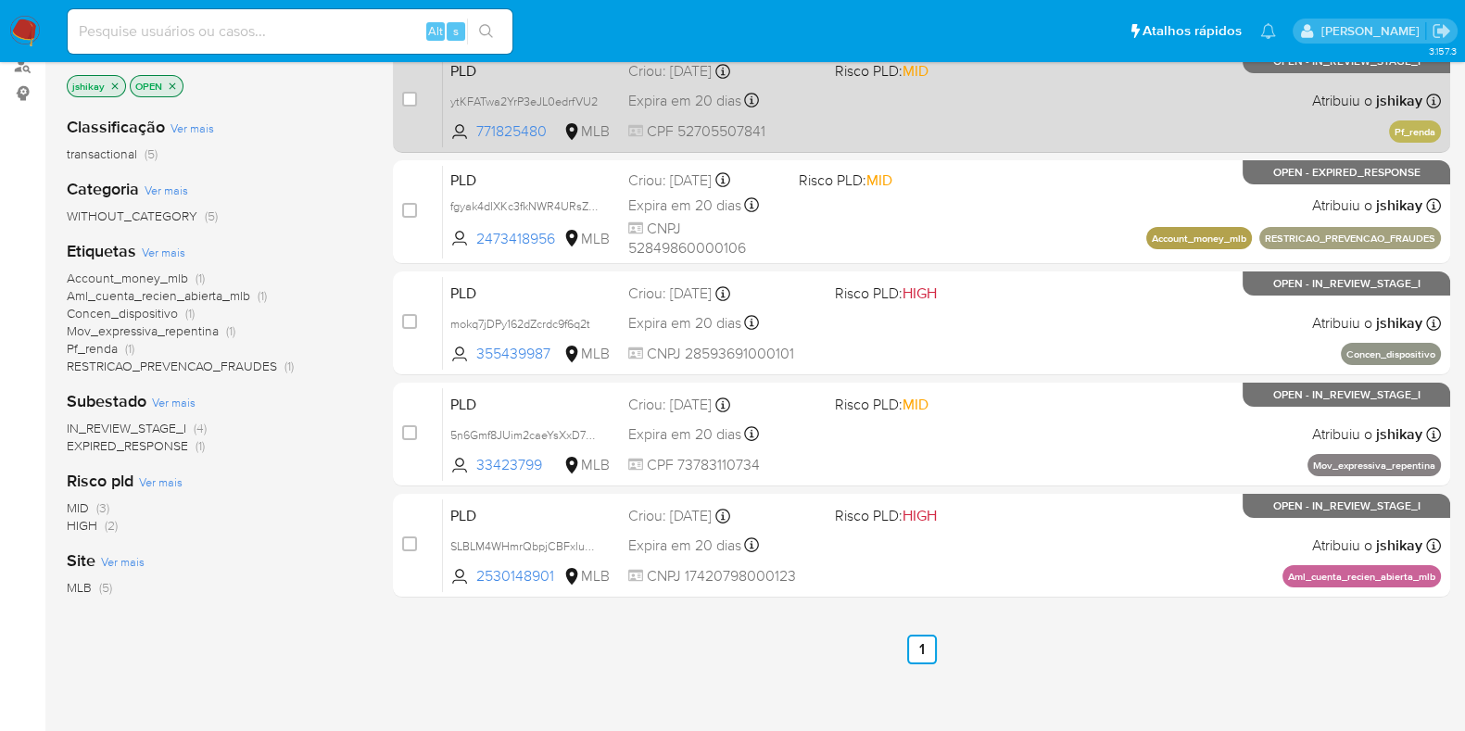
scroll to position [115, 0]
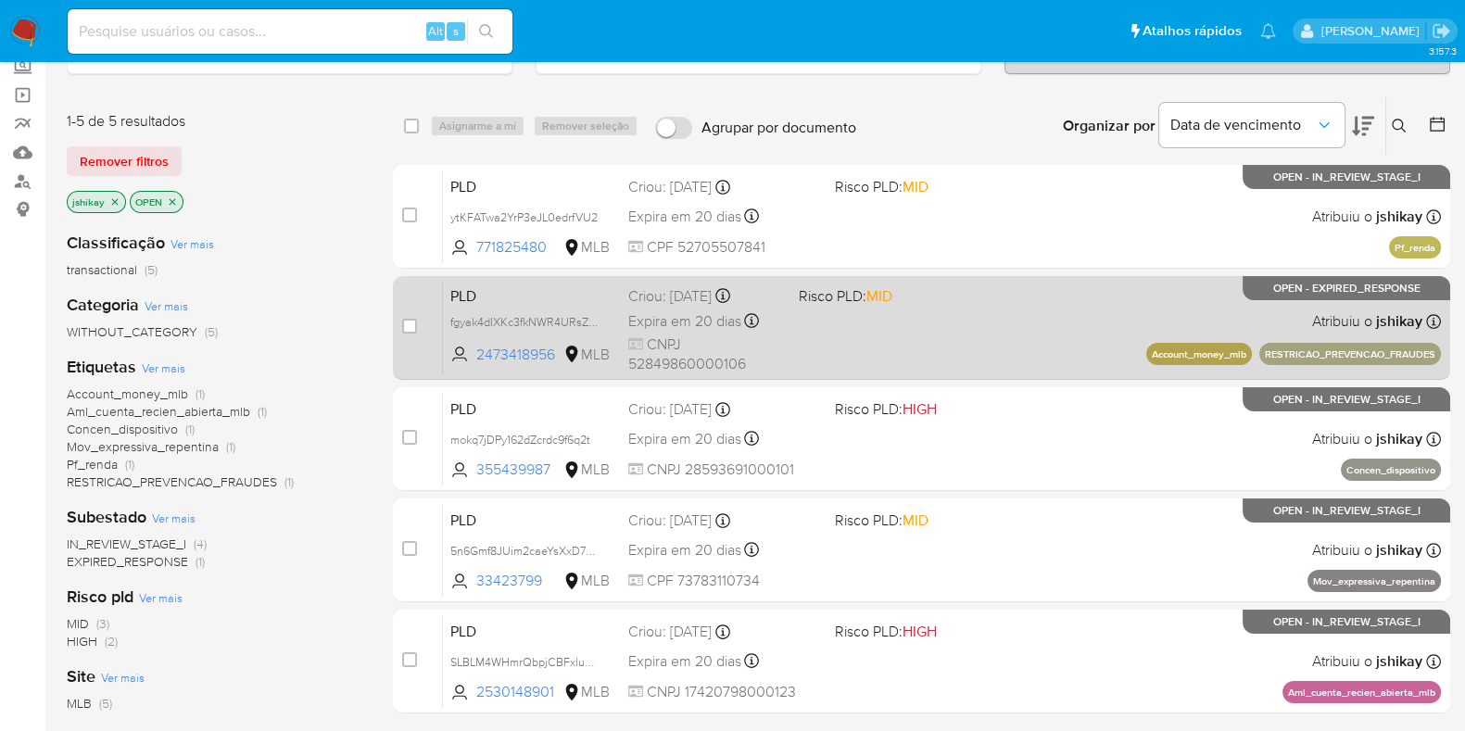
click at [944, 333] on div "PLD fgyak4dIXKc3fkNWR4URsZWI 2473418956 MLB Risco PLD: MID Criou: [DATE] Criou:…" at bounding box center [942, 328] width 998 height 94
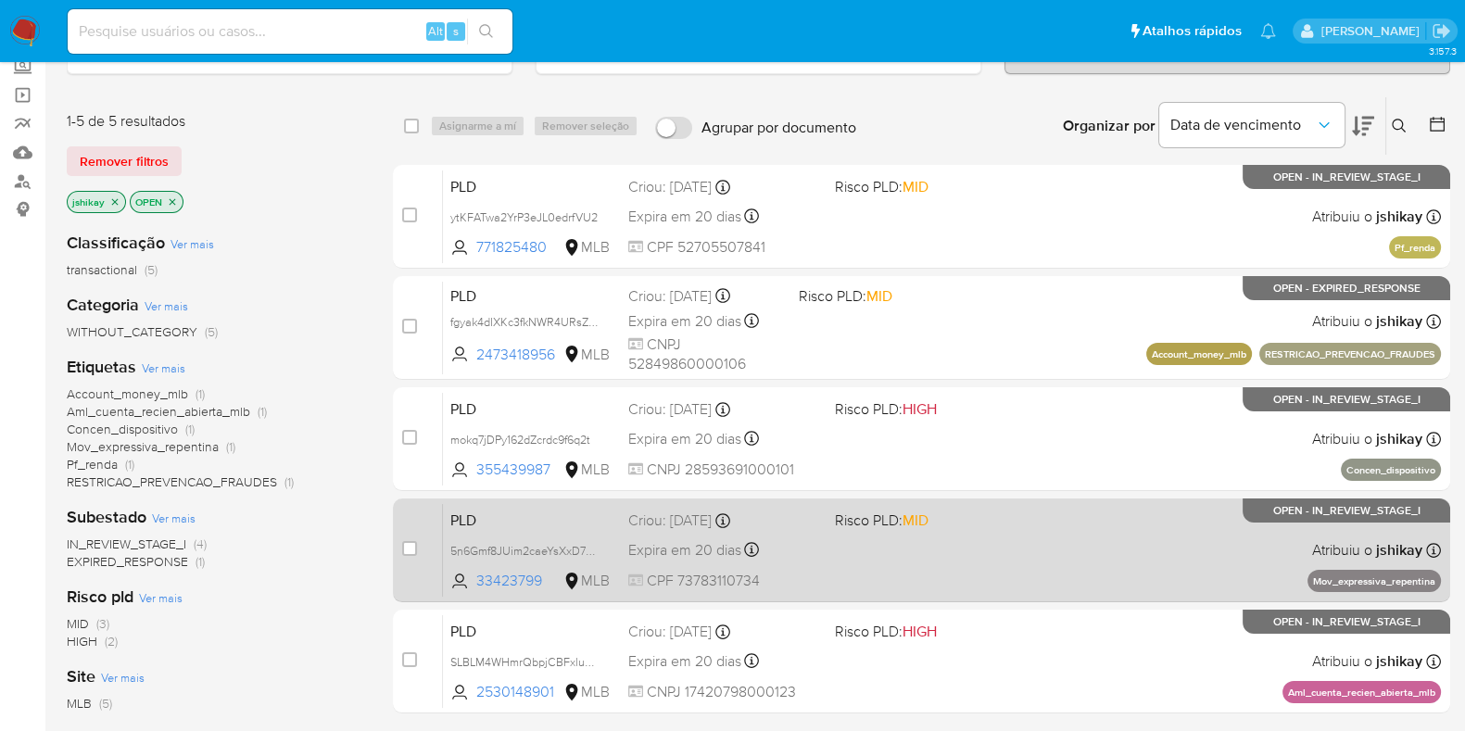
click at [1033, 533] on div "PLD 5n6Gmf8JUim2caeYsXxD7TxH 33423799 MLB Risco PLD: MID Criou: [DATE] Criou: […" at bounding box center [942, 550] width 998 height 94
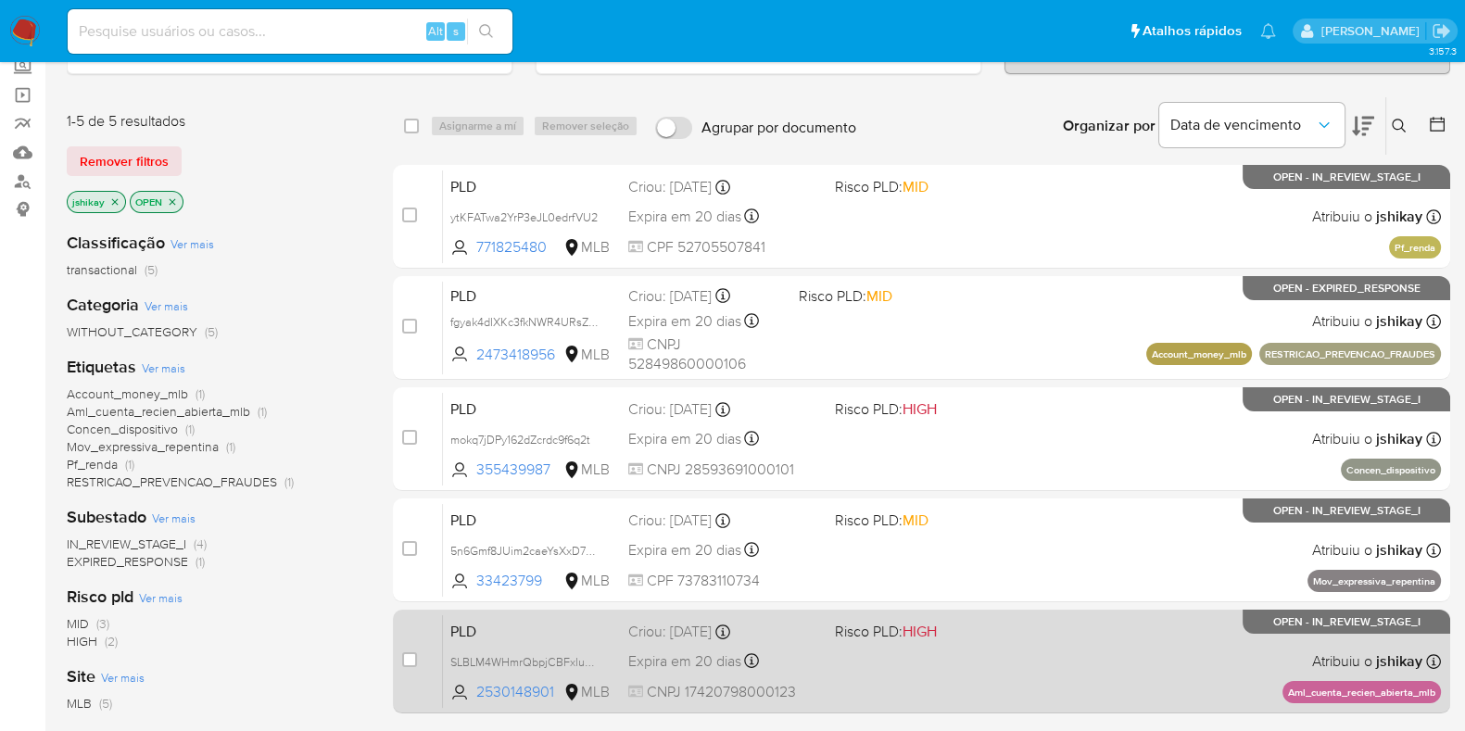
click at [1000, 638] on span "Risco PLD: HIGH" at bounding box center [931, 630] width 192 height 24
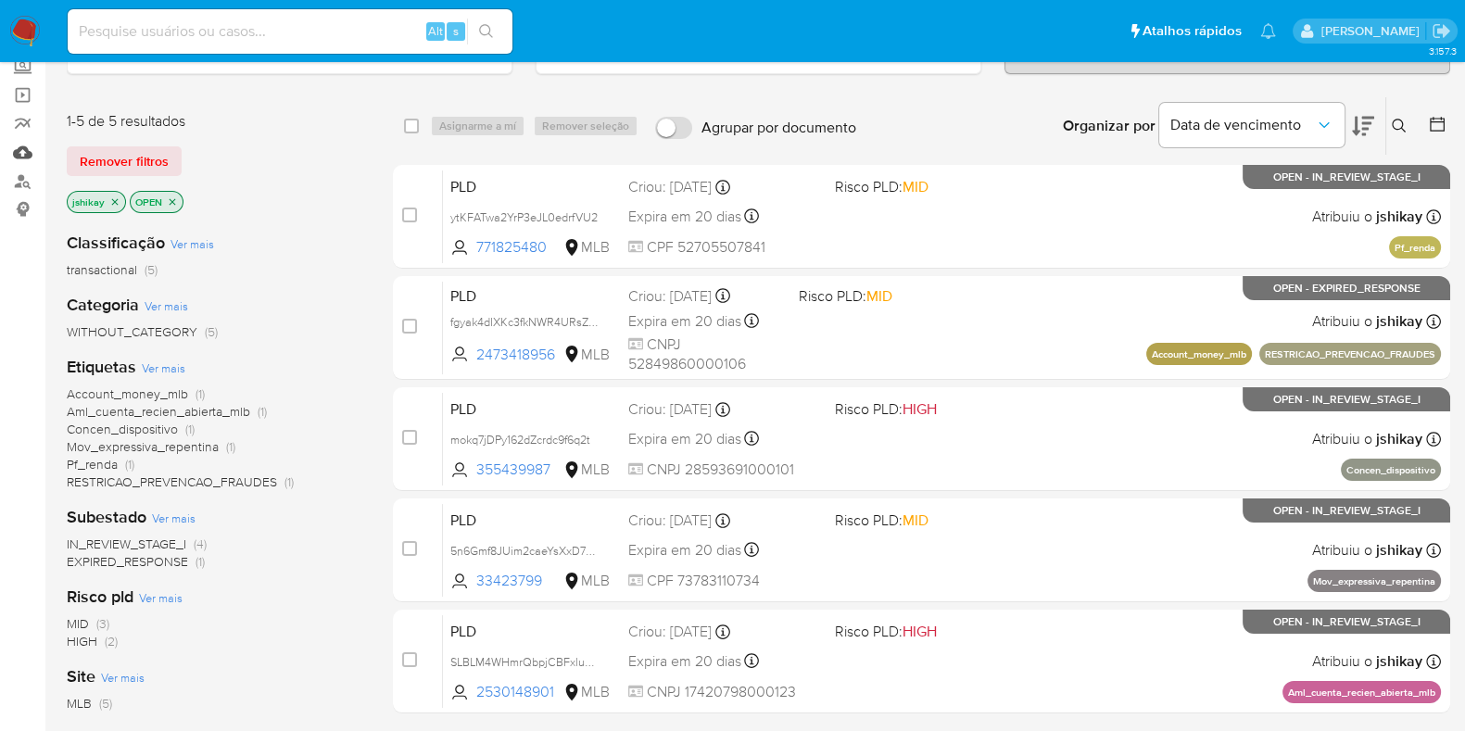
click at [27, 147] on link "Mulan" at bounding box center [110, 152] width 220 height 29
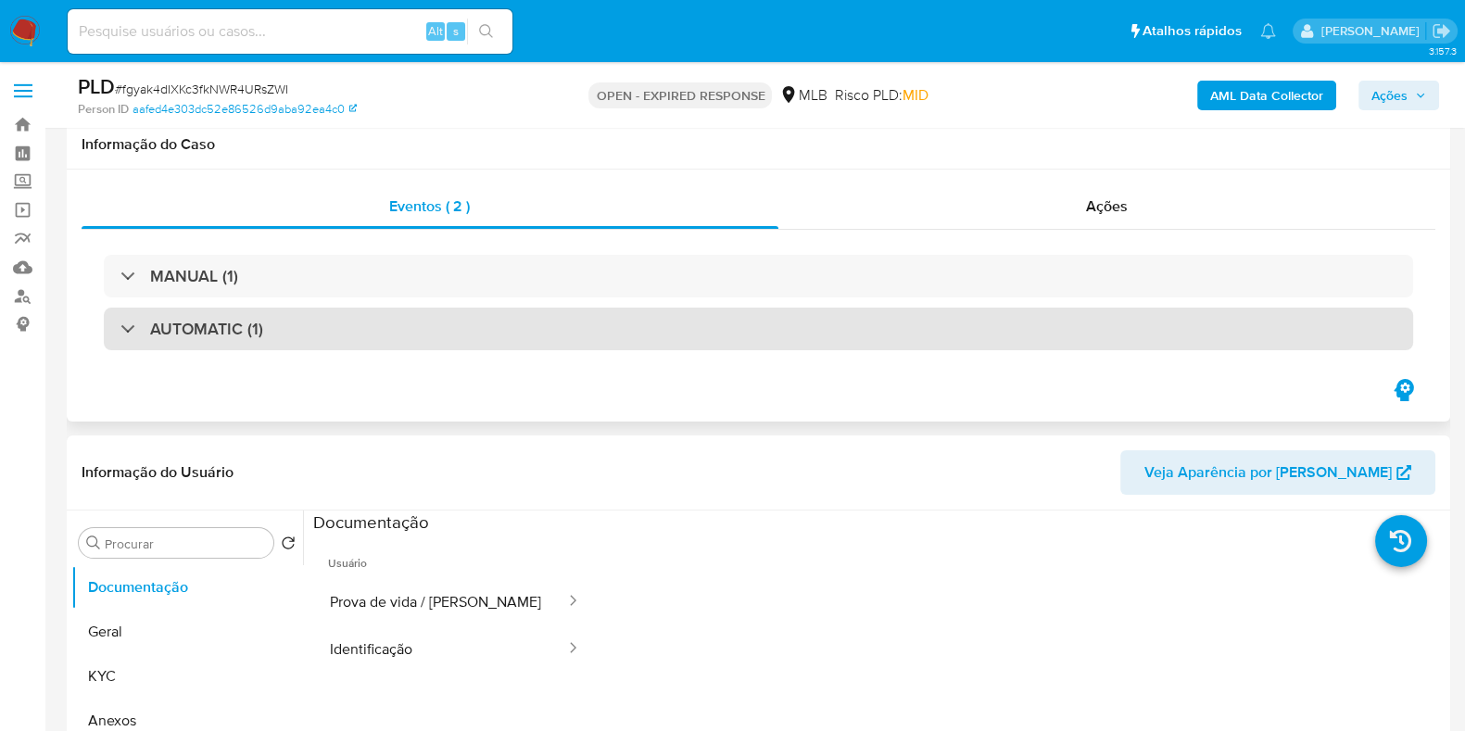
scroll to position [579, 0]
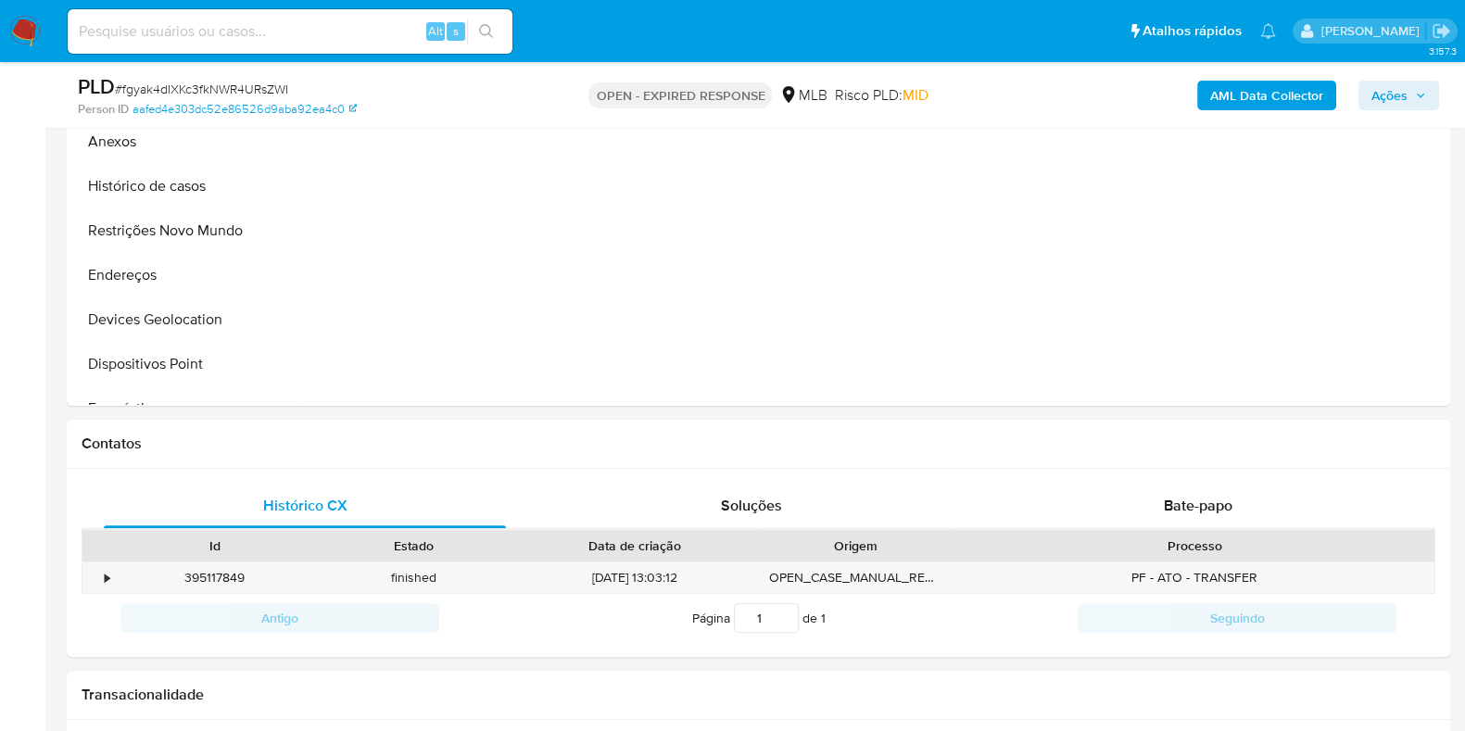
select select "10"
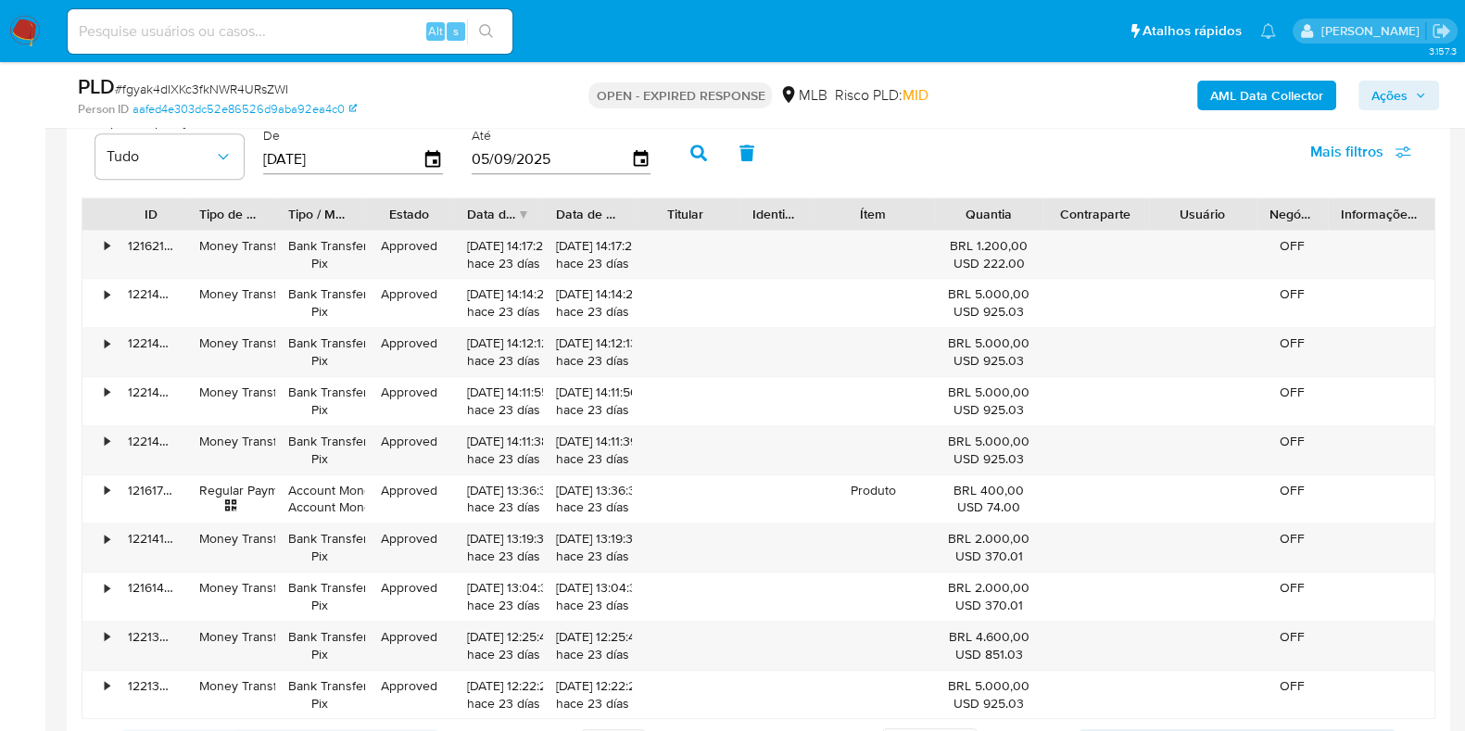
scroll to position [1852, 0]
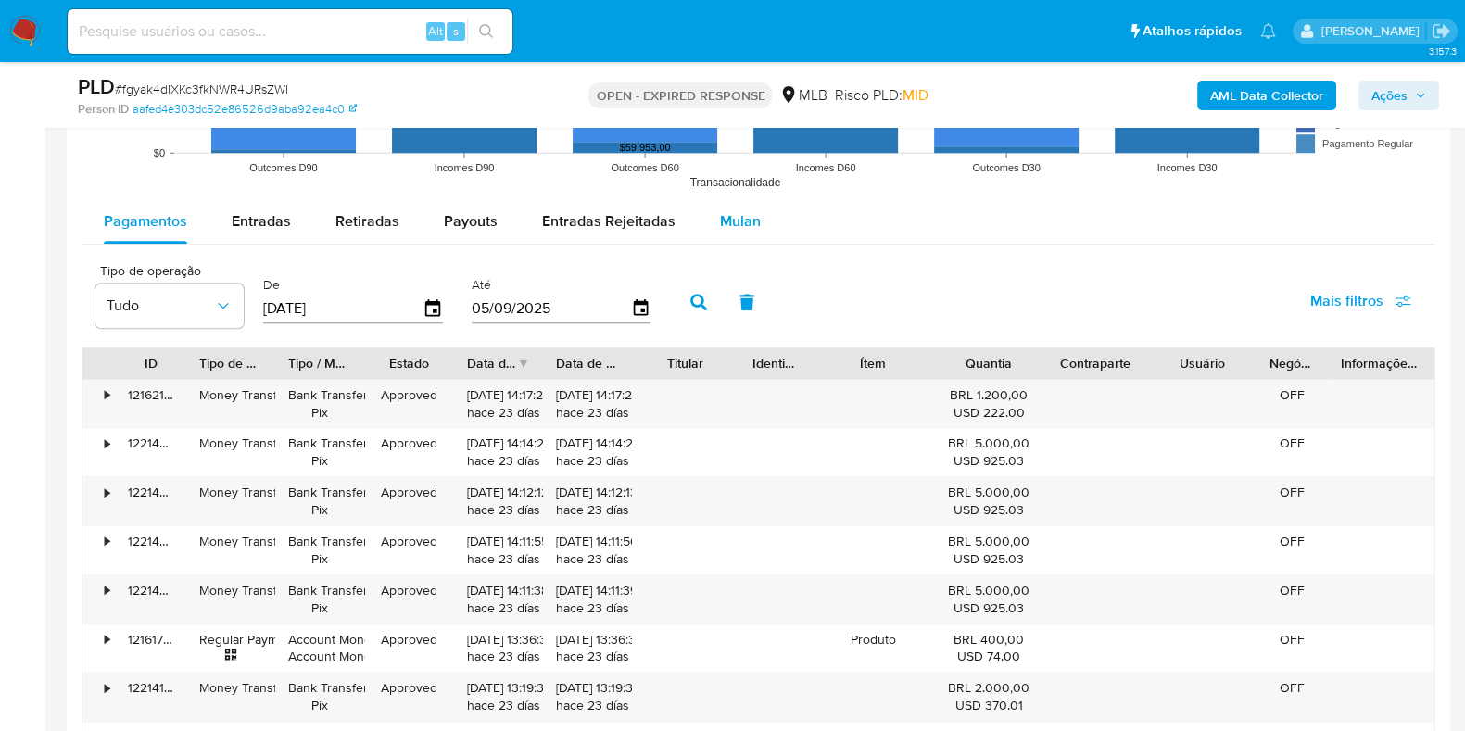
click at [724, 232] on div "Mulan" at bounding box center [740, 221] width 41 height 44
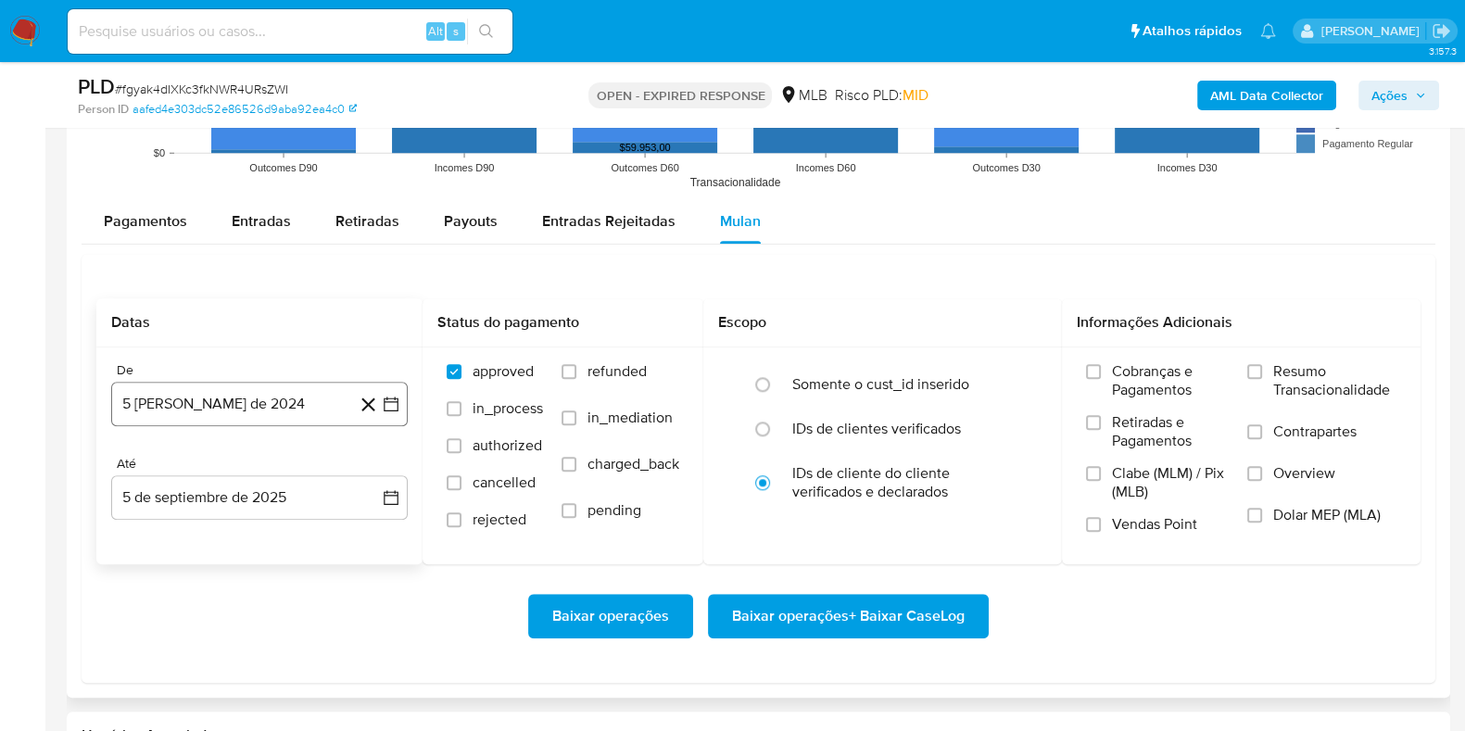
click at [391, 403] on icon "button" at bounding box center [391, 404] width 19 height 19
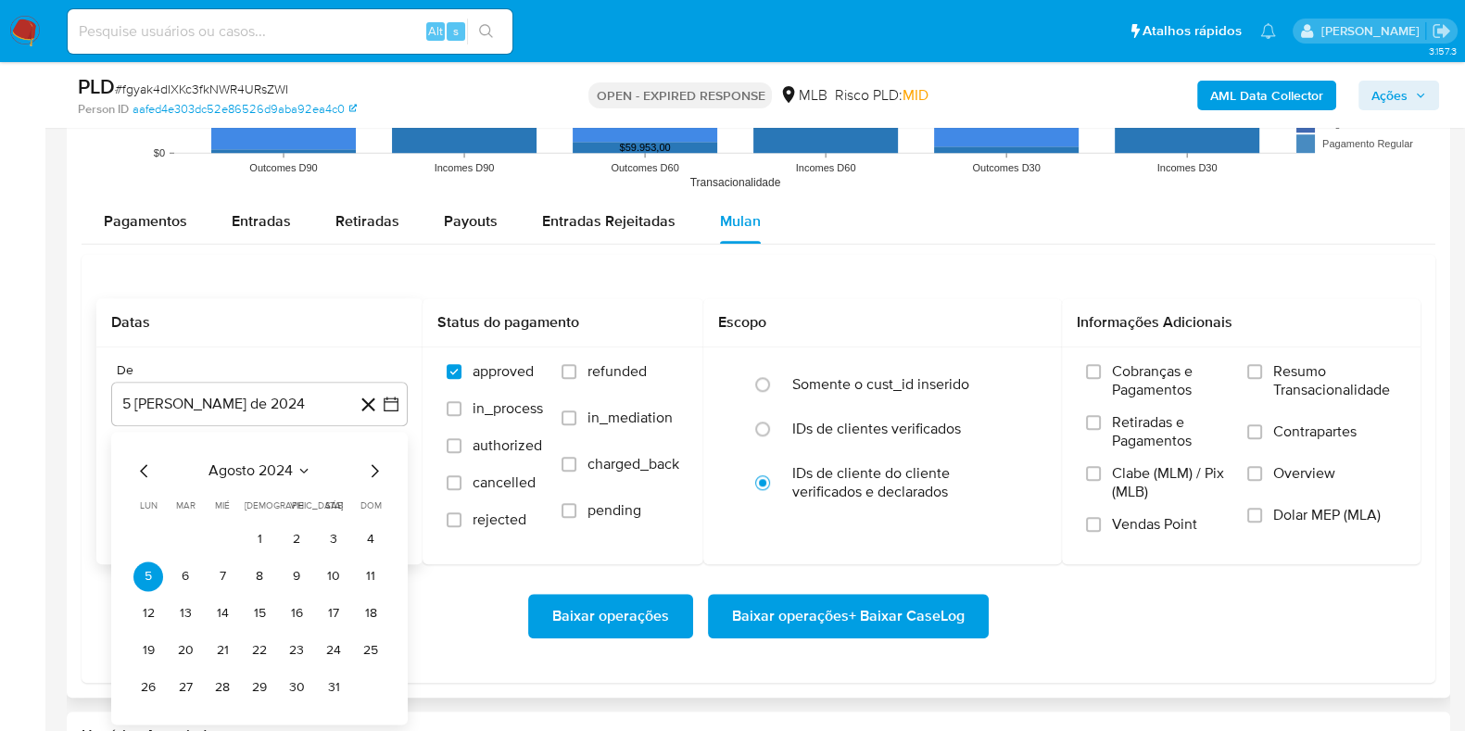
click at [283, 466] on span "agosto 2024" at bounding box center [250, 470] width 84 height 19
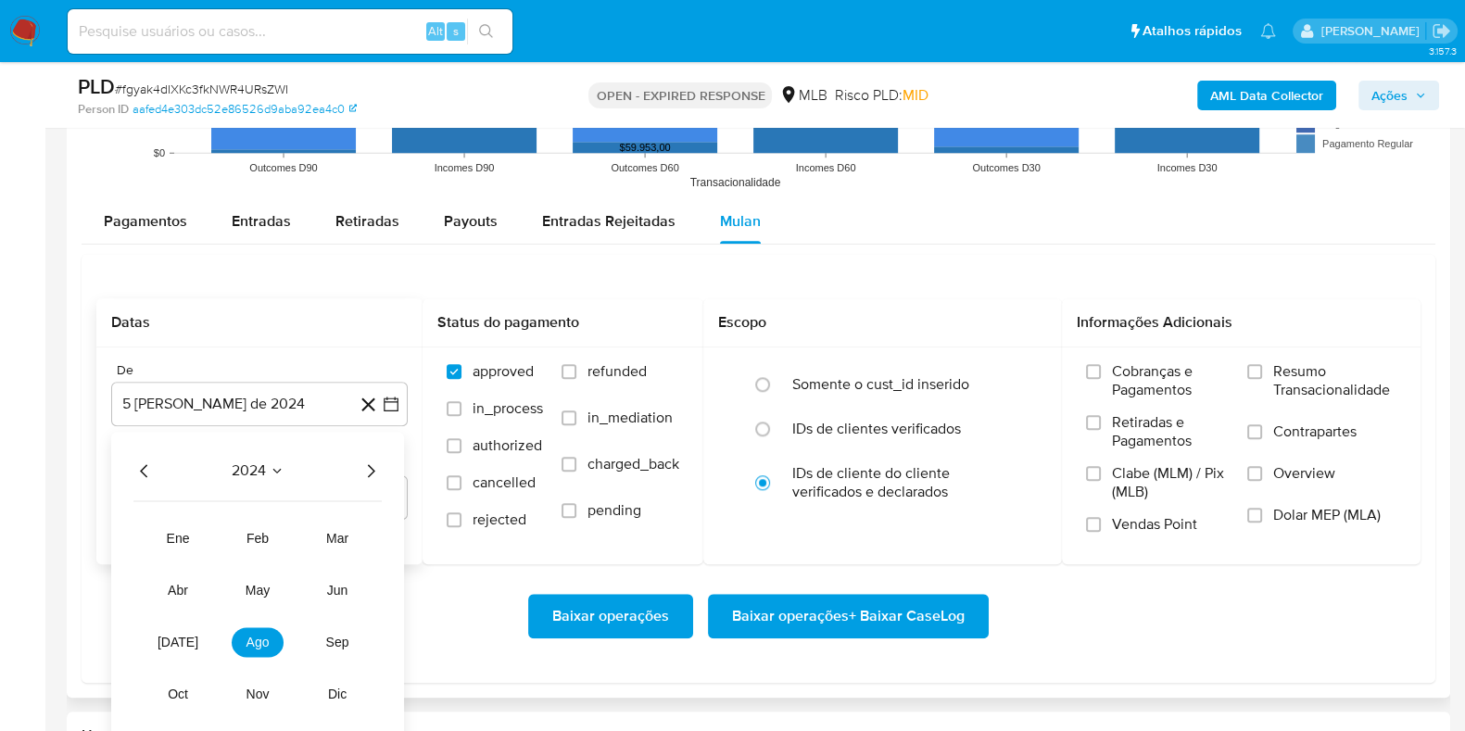
click at [372, 465] on icon "Año siguiente" at bounding box center [370, 470] width 22 height 22
click at [162, 637] on button "[DATE]" at bounding box center [178, 642] width 52 height 30
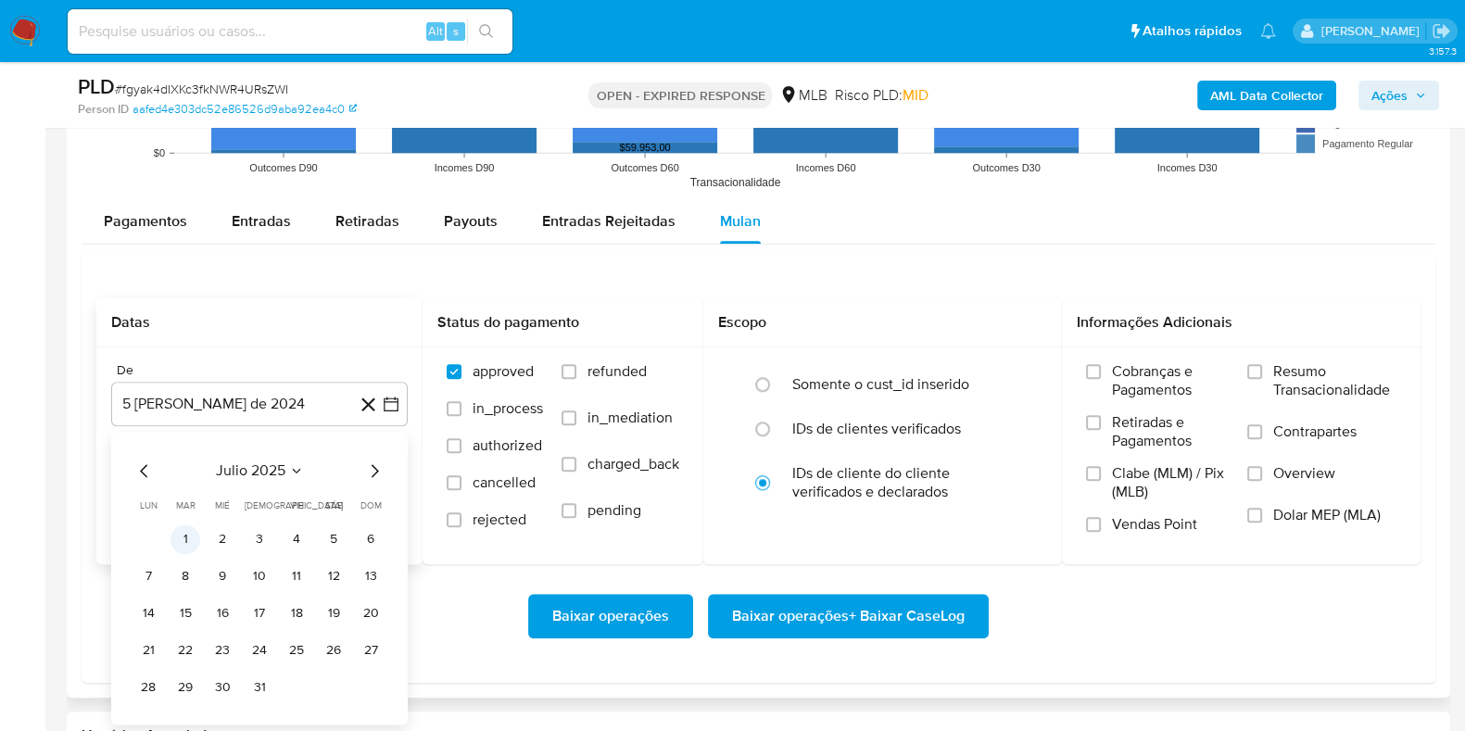
click at [188, 530] on button "1" at bounding box center [185, 539] width 30 height 30
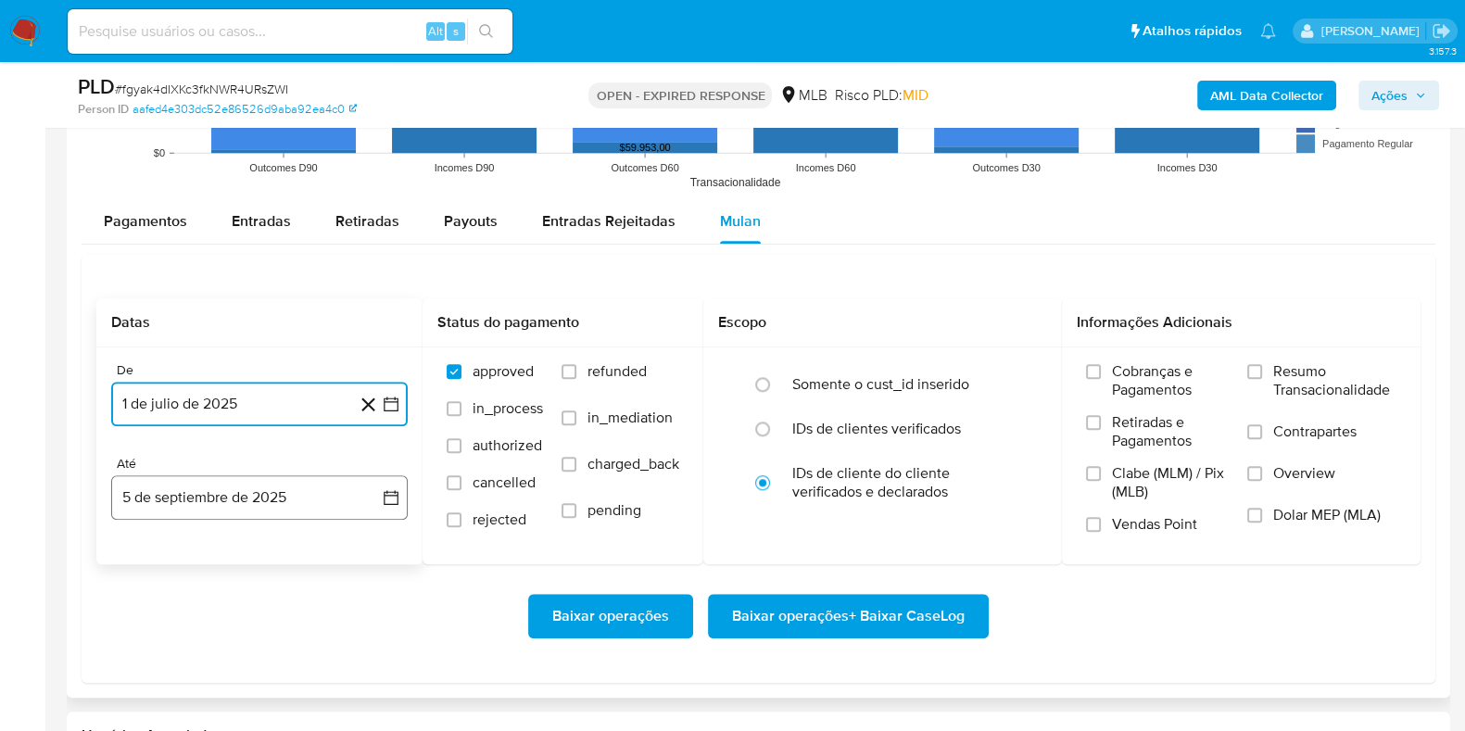
drag, startPoint x: 407, startPoint y: 499, endPoint x: 398, endPoint y: 494, distance: 10.0
click at [398, 494] on button "5 de septiembre de 2025" at bounding box center [259, 497] width 296 height 44
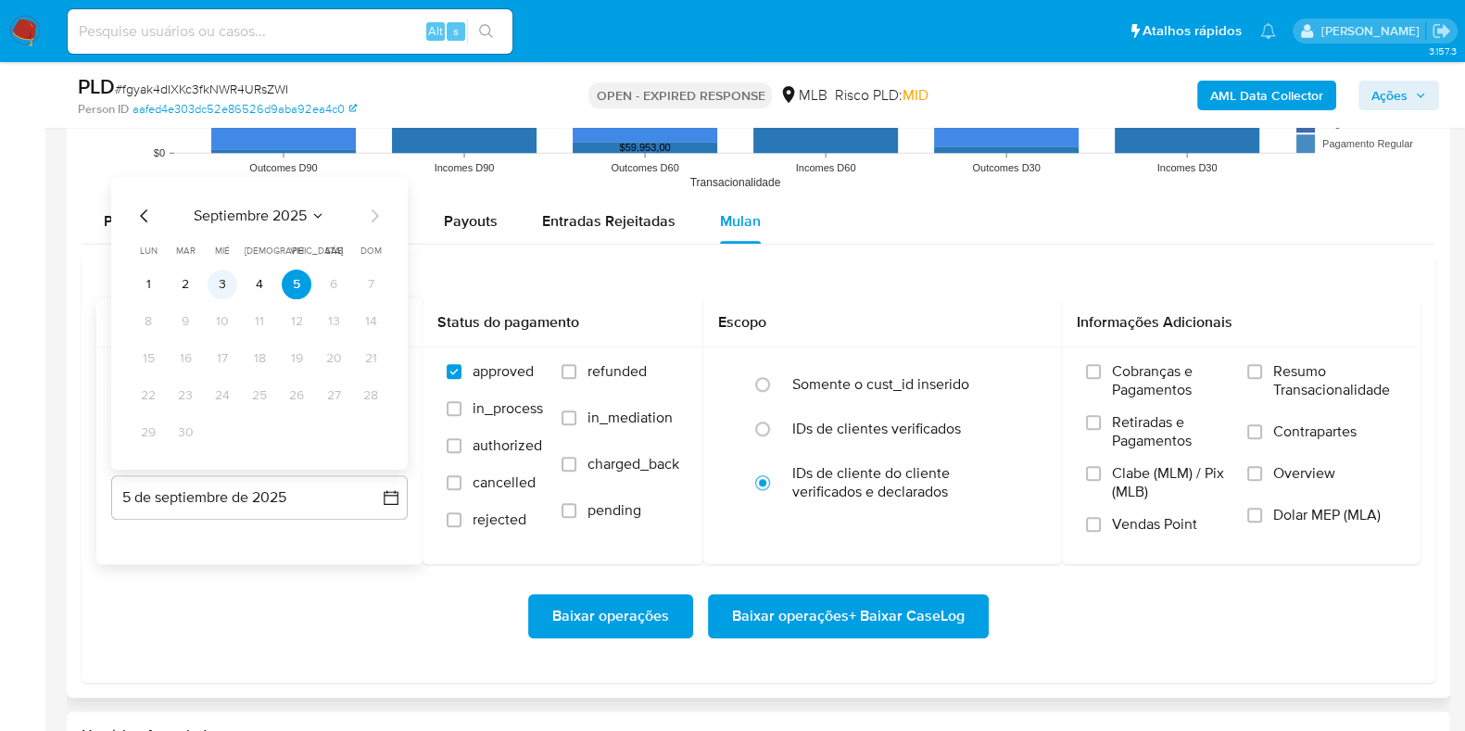
click at [212, 289] on button "3" at bounding box center [223, 284] width 30 height 30
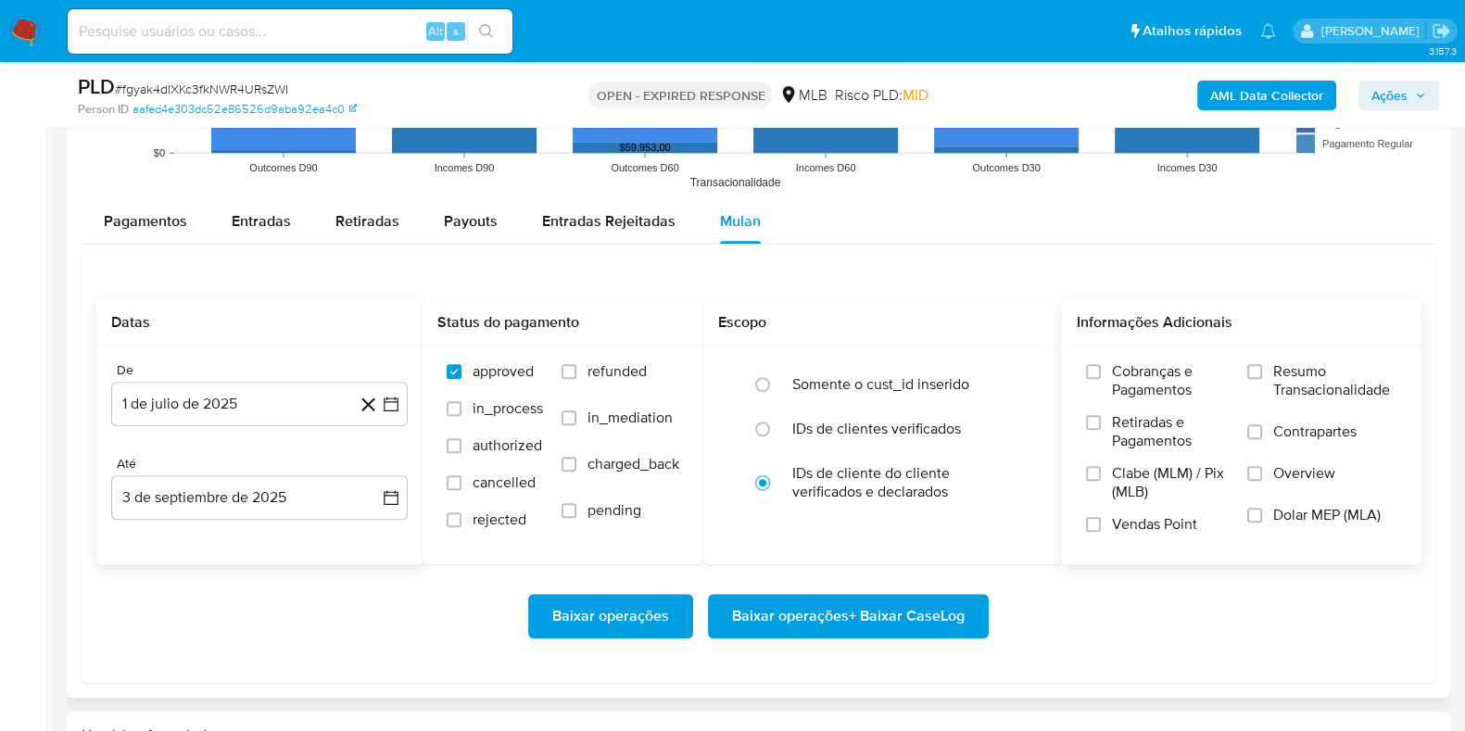
click at [1272, 379] on label "Resumo Transacionalidade" at bounding box center [1321, 392] width 149 height 60
click at [1262, 379] on input "Resumo Transacionalidade" at bounding box center [1254, 371] width 15 height 15
click at [832, 627] on span "Baixar operações + Baixar CaseLog" at bounding box center [848, 616] width 233 height 41
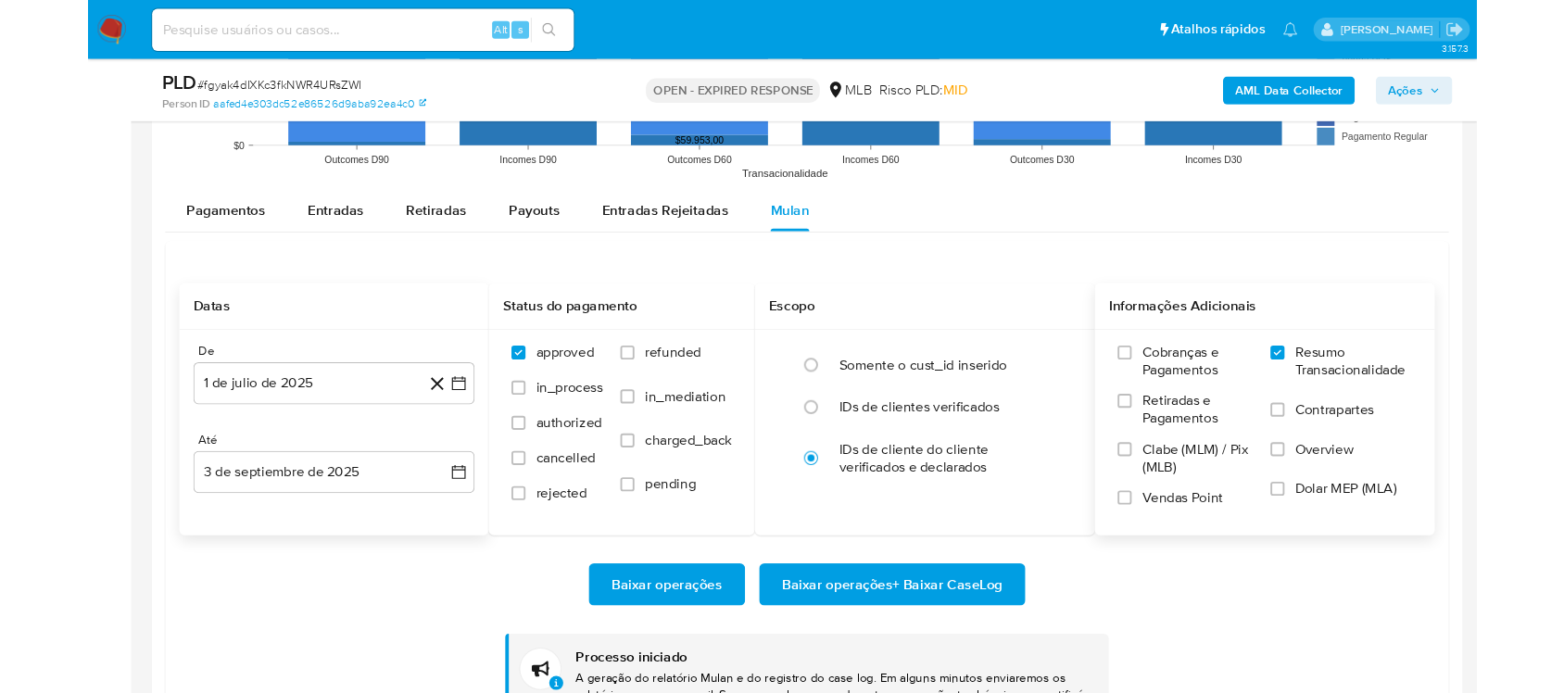
scroll to position [1853, 0]
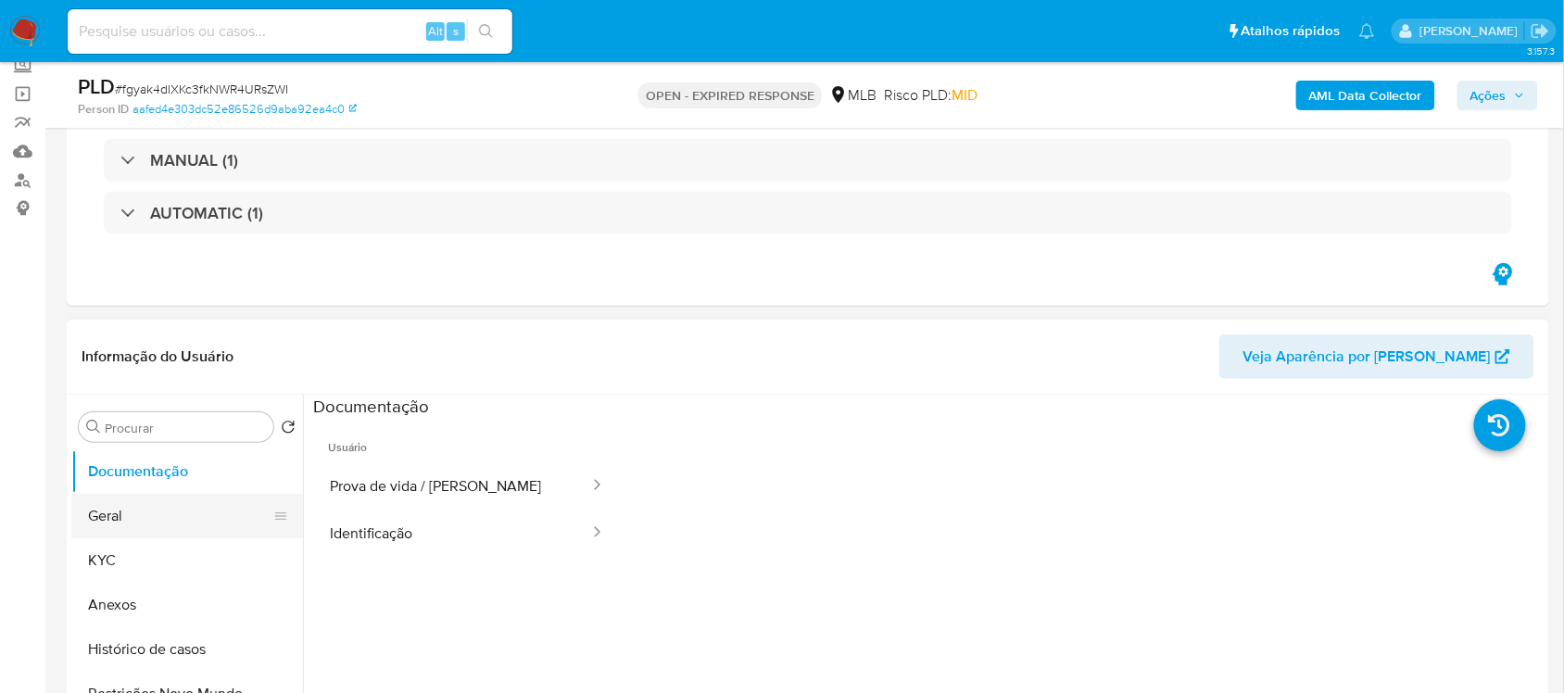
click at [134, 528] on button "Geral" at bounding box center [179, 516] width 217 height 44
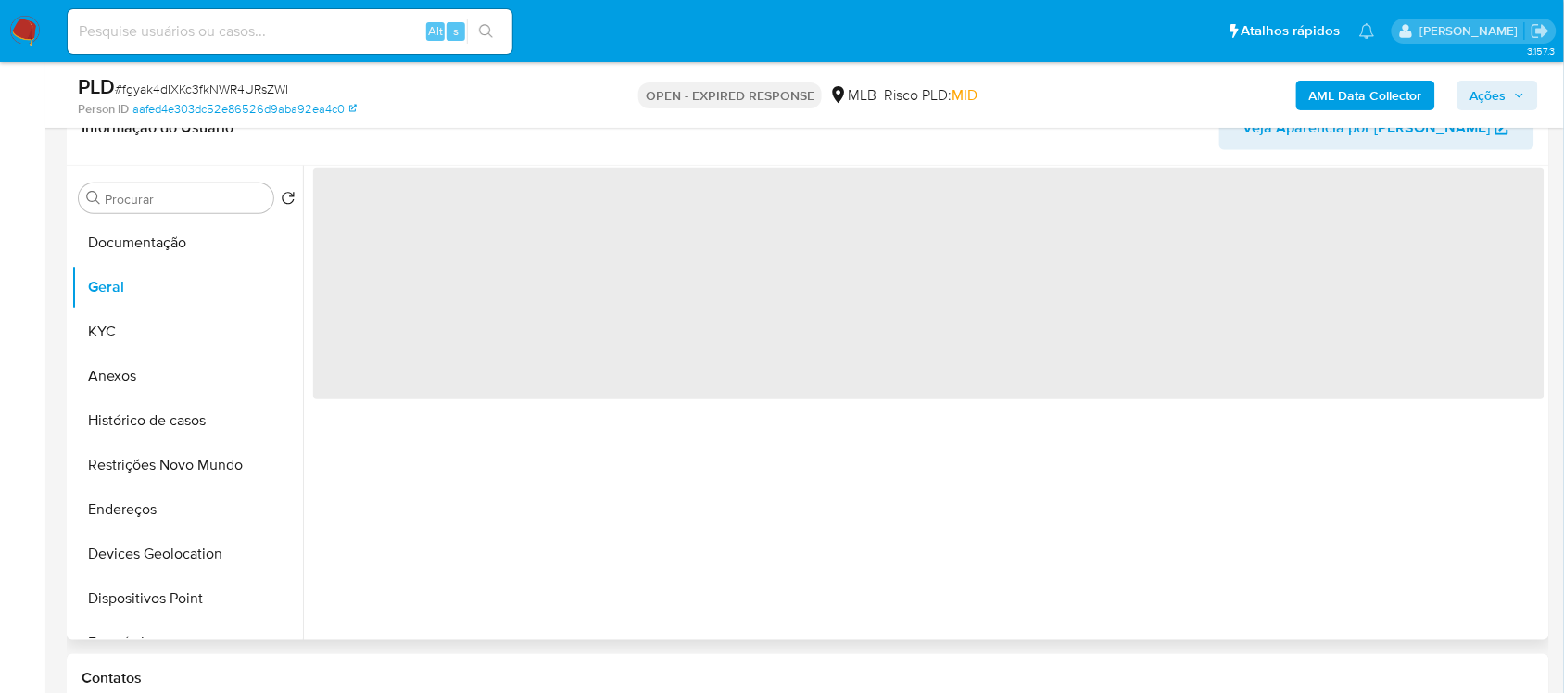
scroll to position [347, 0]
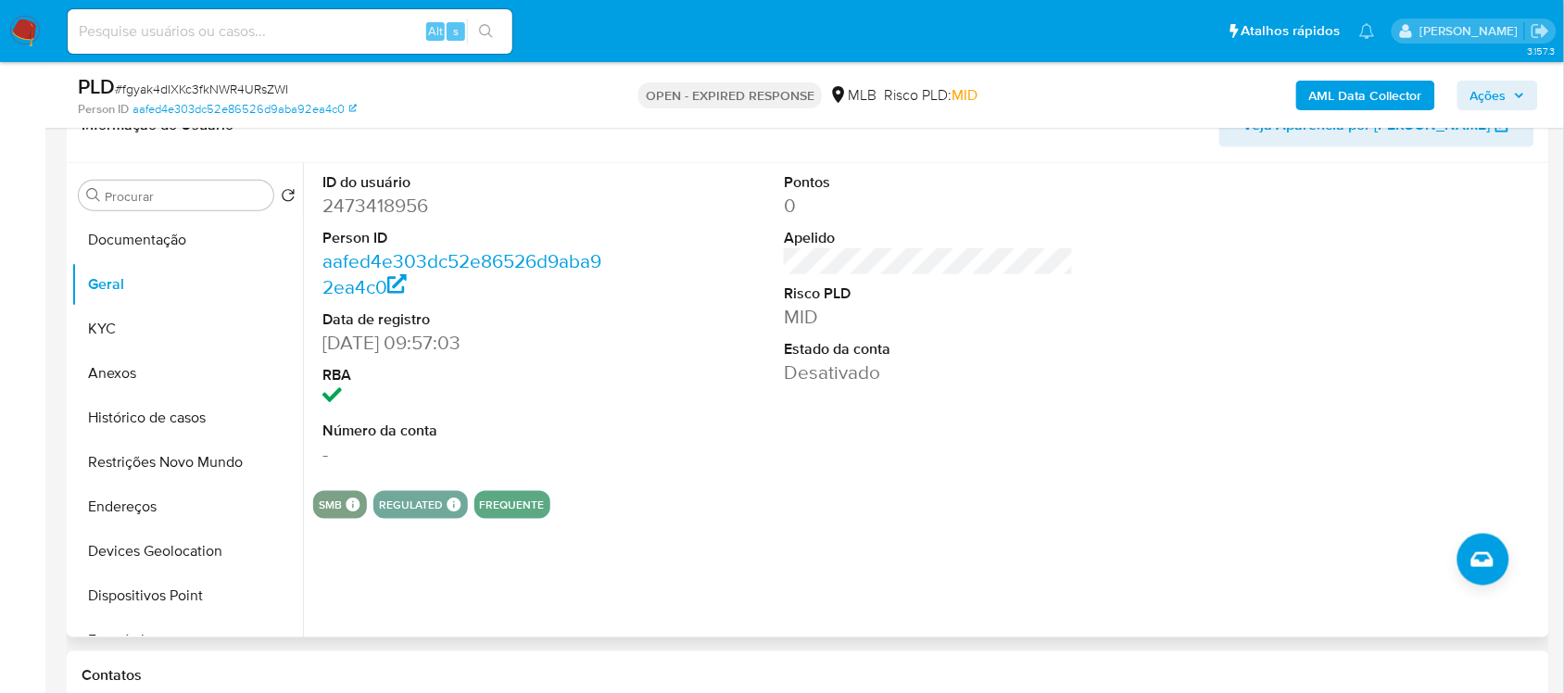
click at [398, 206] on dd "2473418956" at bounding box center [466, 206] width 289 height 26
copy dd "2473418956"
click at [150, 228] on button "Documentação" at bounding box center [179, 240] width 217 height 44
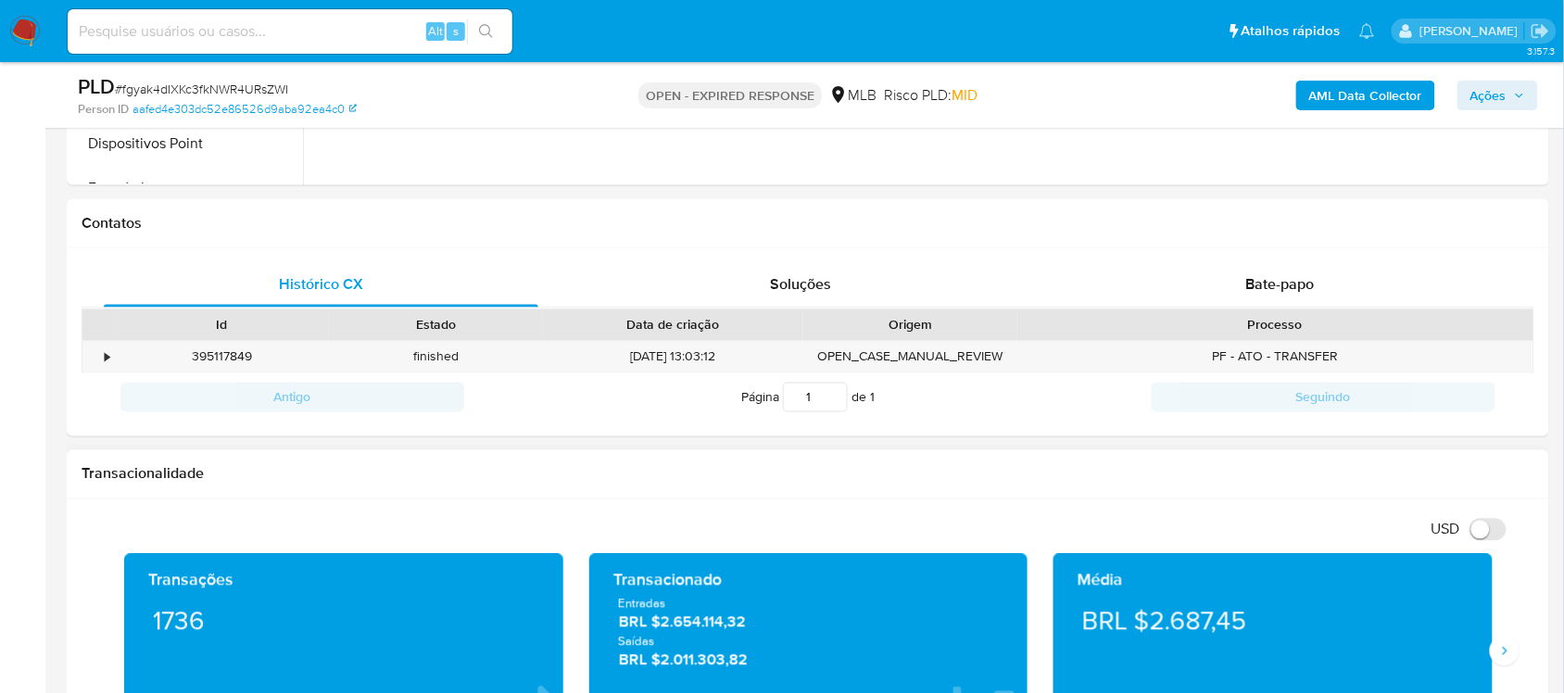
scroll to position [811, 0]
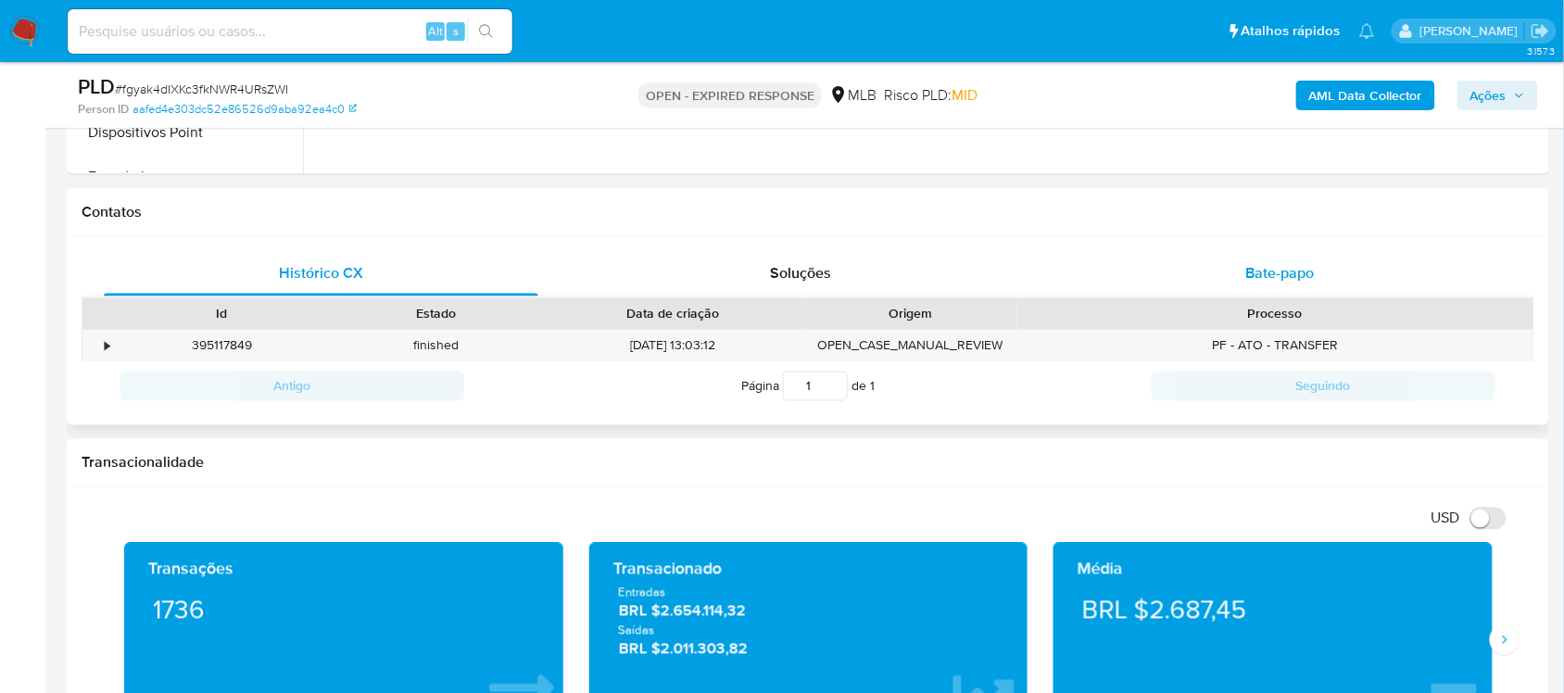
click at [1212, 265] on div "Bate-papo" at bounding box center [1280, 274] width 434 height 44
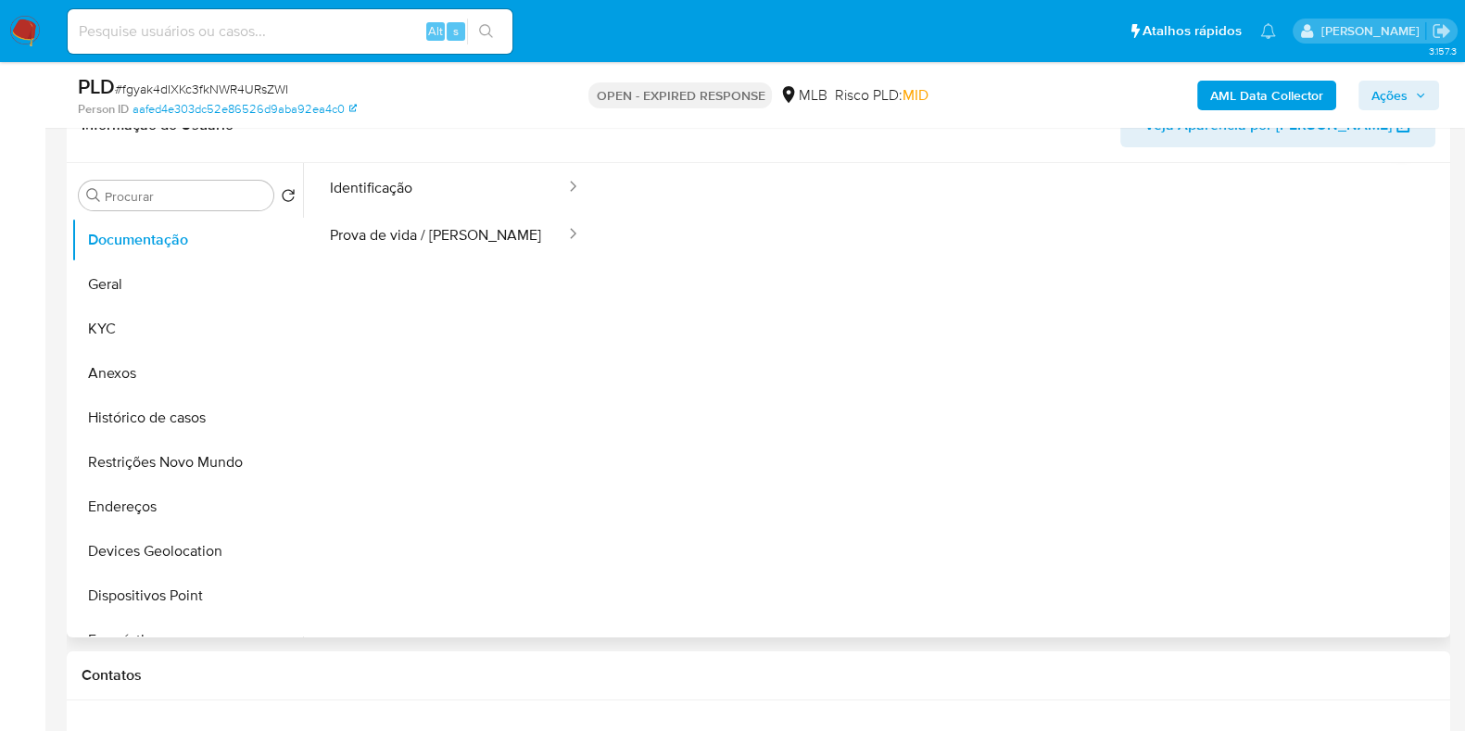
scroll to position [0, 0]
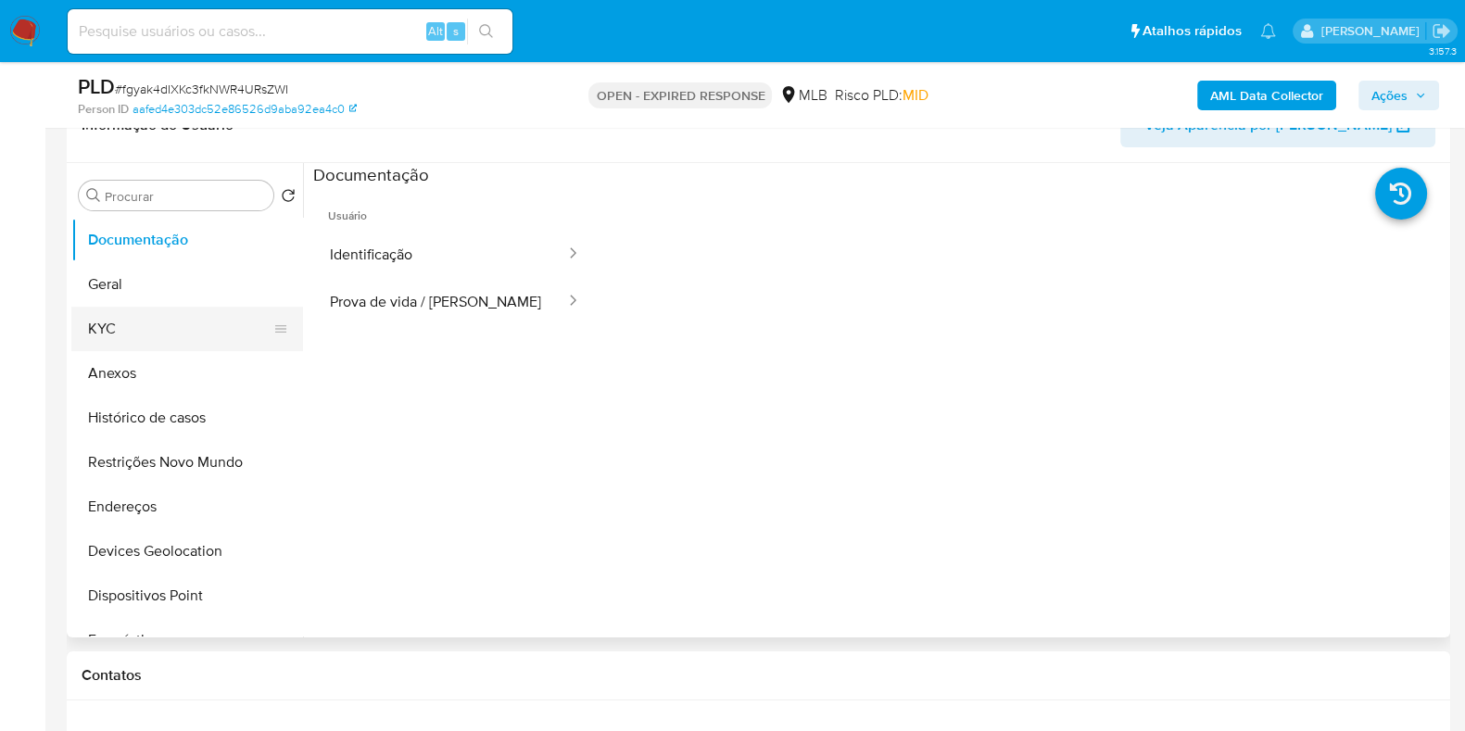
click at [122, 333] on button "KYC" at bounding box center [179, 329] width 217 height 44
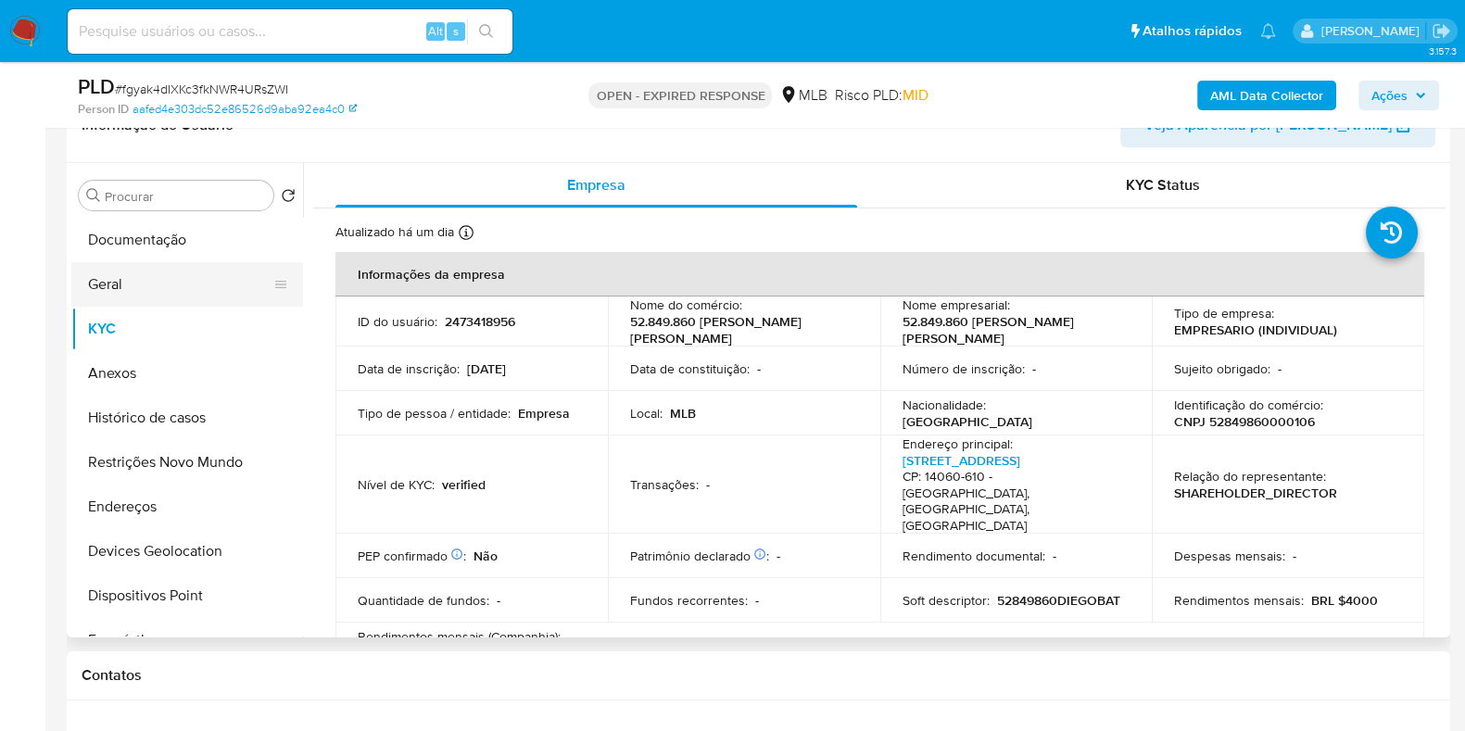
click at [119, 280] on button "Geral" at bounding box center [179, 284] width 217 height 44
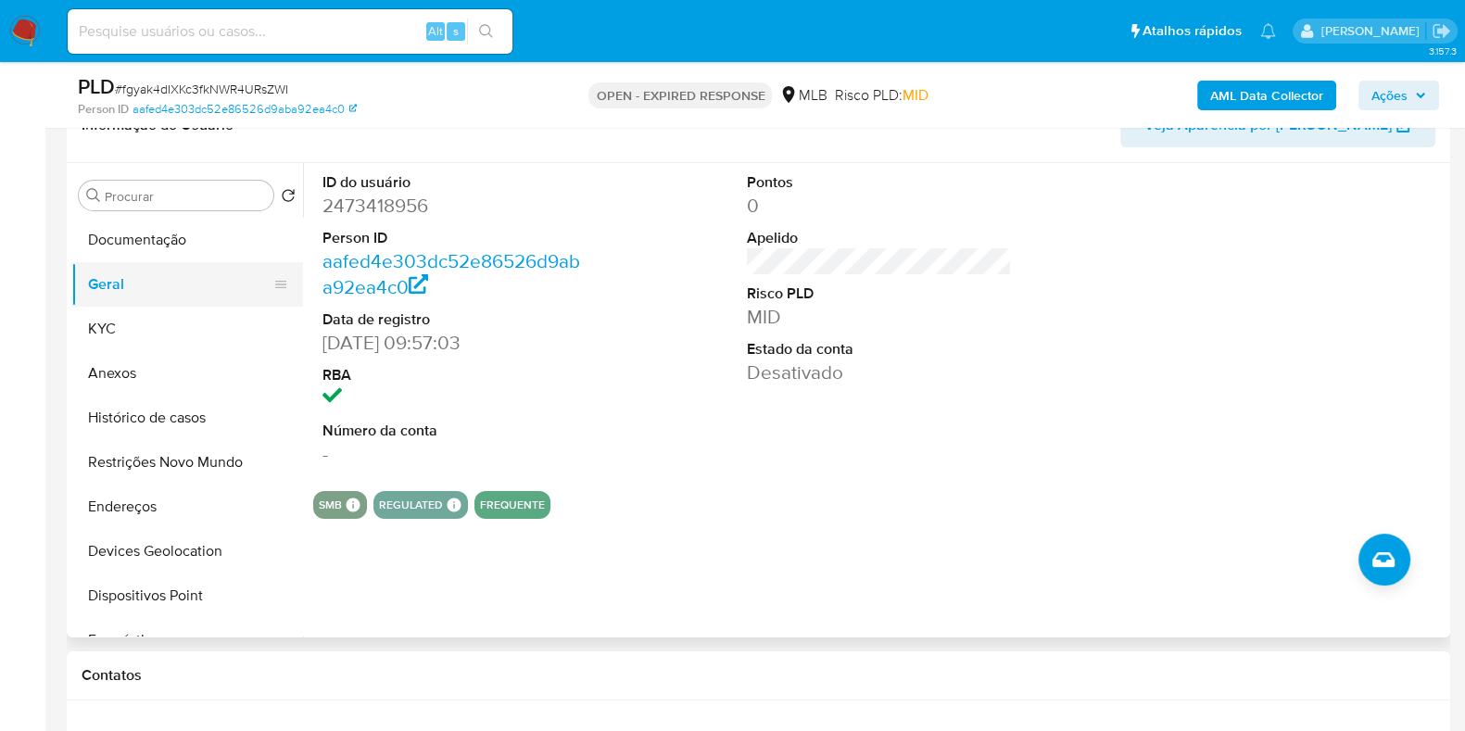
click at [103, 279] on button "Geral" at bounding box center [179, 284] width 217 height 44
click at [111, 314] on button "KYC" at bounding box center [179, 329] width 217 height 44
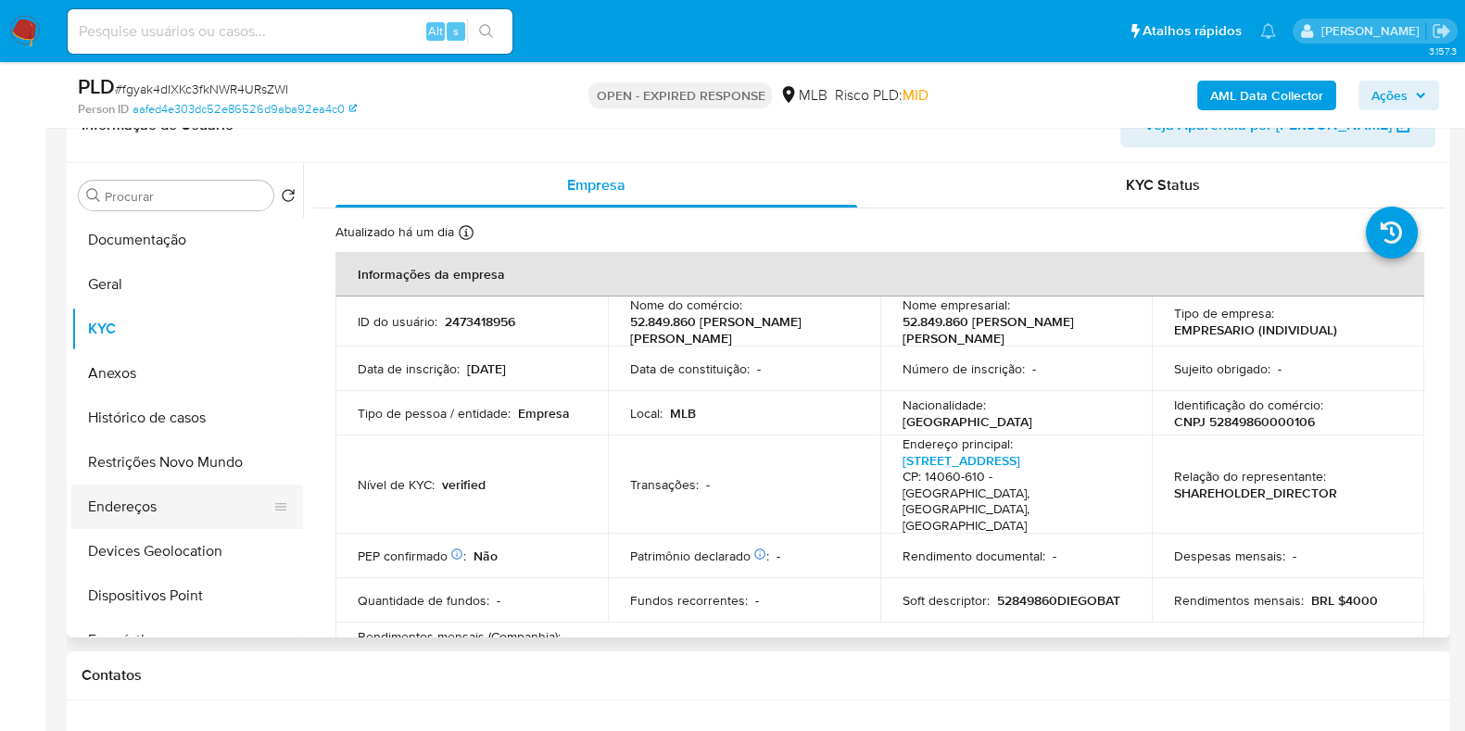
click at [176, 517] on button "Endereços" at bounding box center [179, 507] width 217 height 44
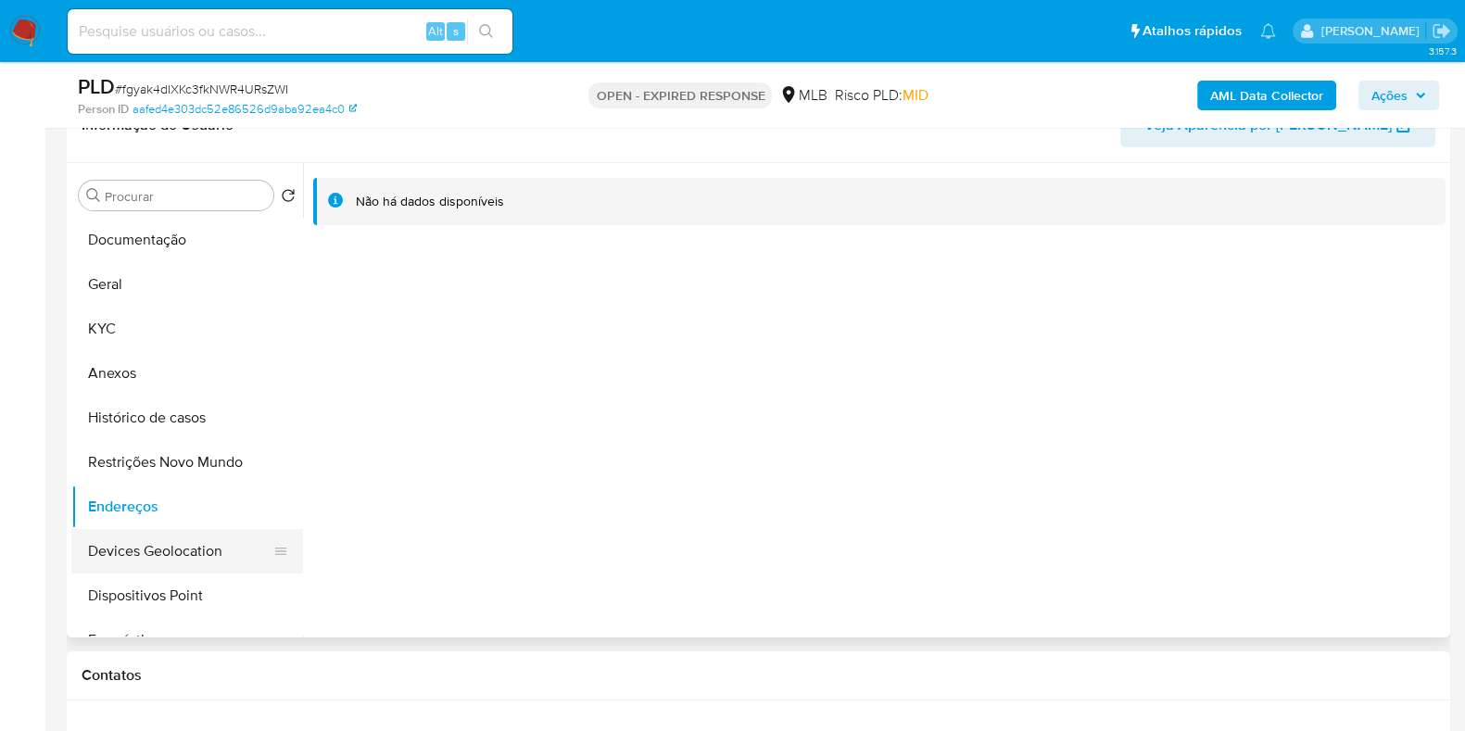
click at [175, 552] on button "Devices Geolocation" at bounding box center [179, 551] width 217 height 44
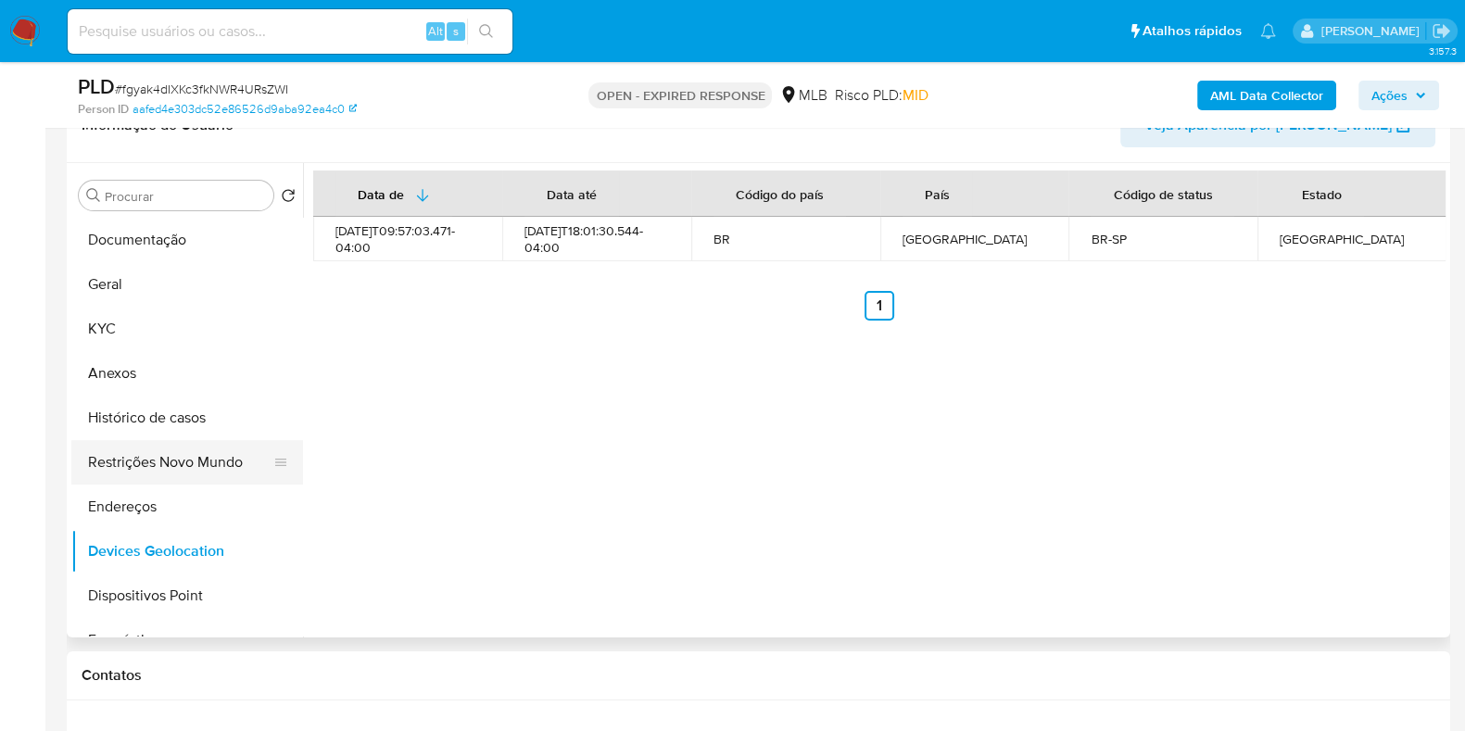
click at [149, 460] on button "Restrições Novo Mundo" at bounding box center [179, 462] width 217 height 44
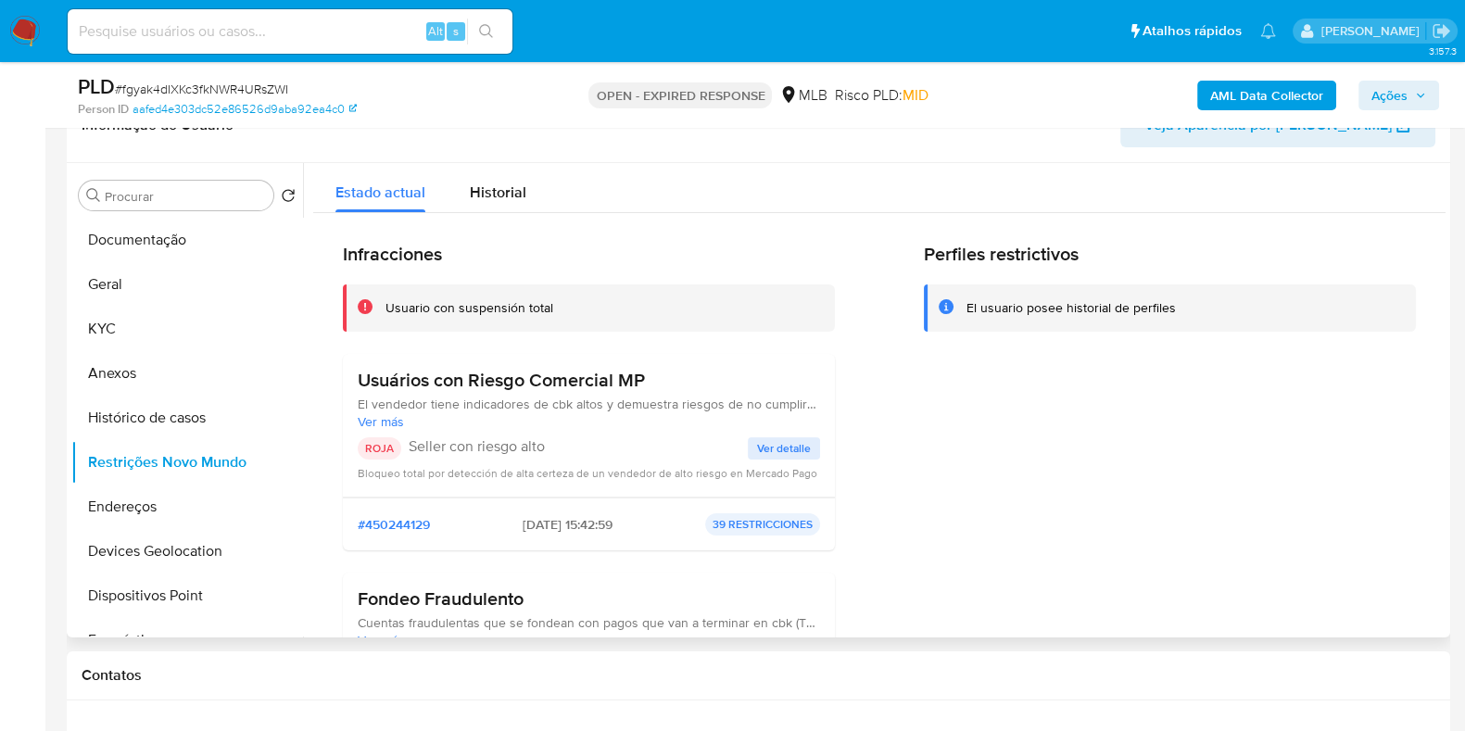
click at [766, 442] on span "Ver detalle" at bounding box center [784, 448] width 54 height 19
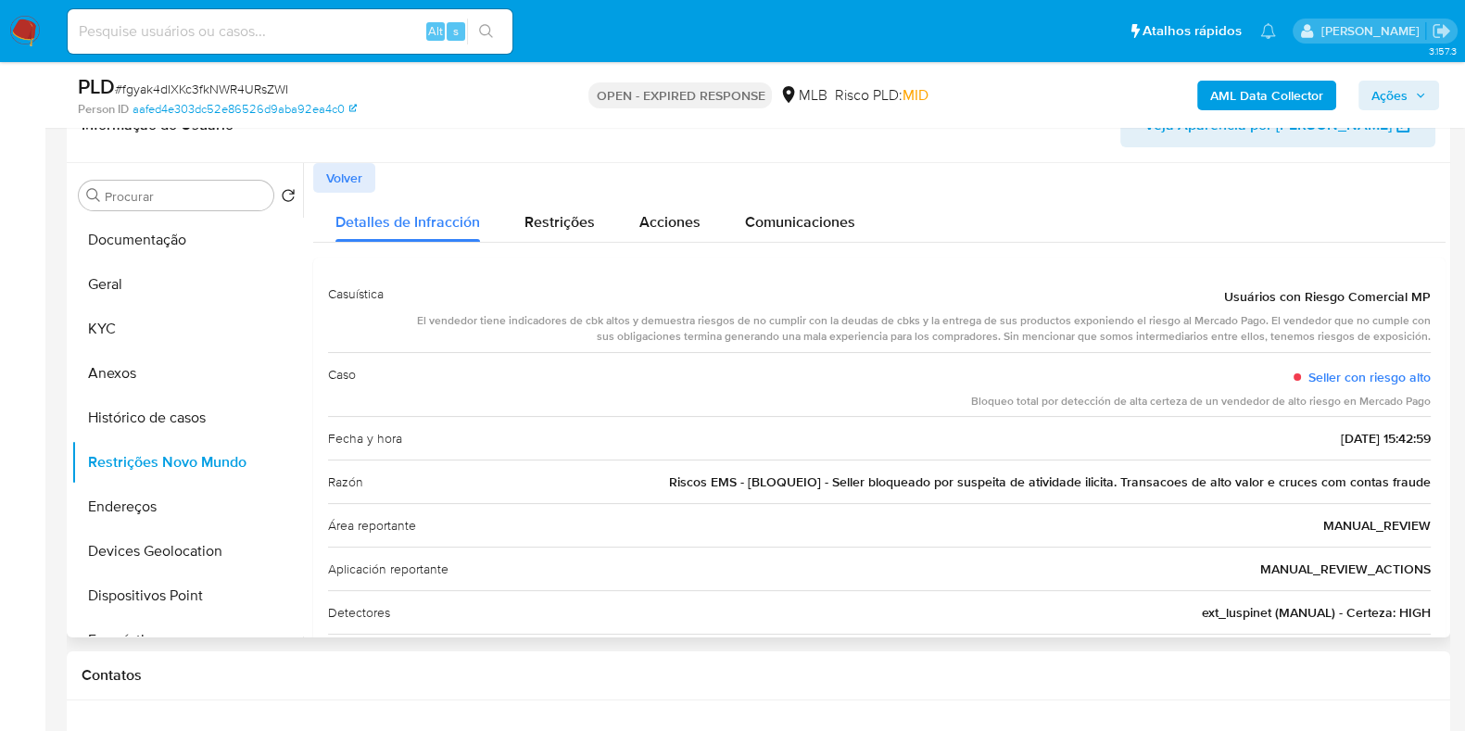
drag, startPoint x: 882, startPoint y: 486, endPoint x: 1347, endPoint y: 486, distance: 465.1
click at [1347, 486] on span "Riscos EMS - [BLOQUEIO] - Seller bloqueado por suspeita de atividade ilicita. T…" at bounding box center [1050, 481] width 762 height 19
drag, startPoint x: 1194, startPoint y: 482, endPoint x: 1408, endPoint y: 478, distance: 214.0
click at [1408, 478] on span "Riscos EMS - [BLOQUEIO] - Seller bloqueado por suspeita de atividade ilicita. T…" at bounding box center [1050, 481] width 762 height 19
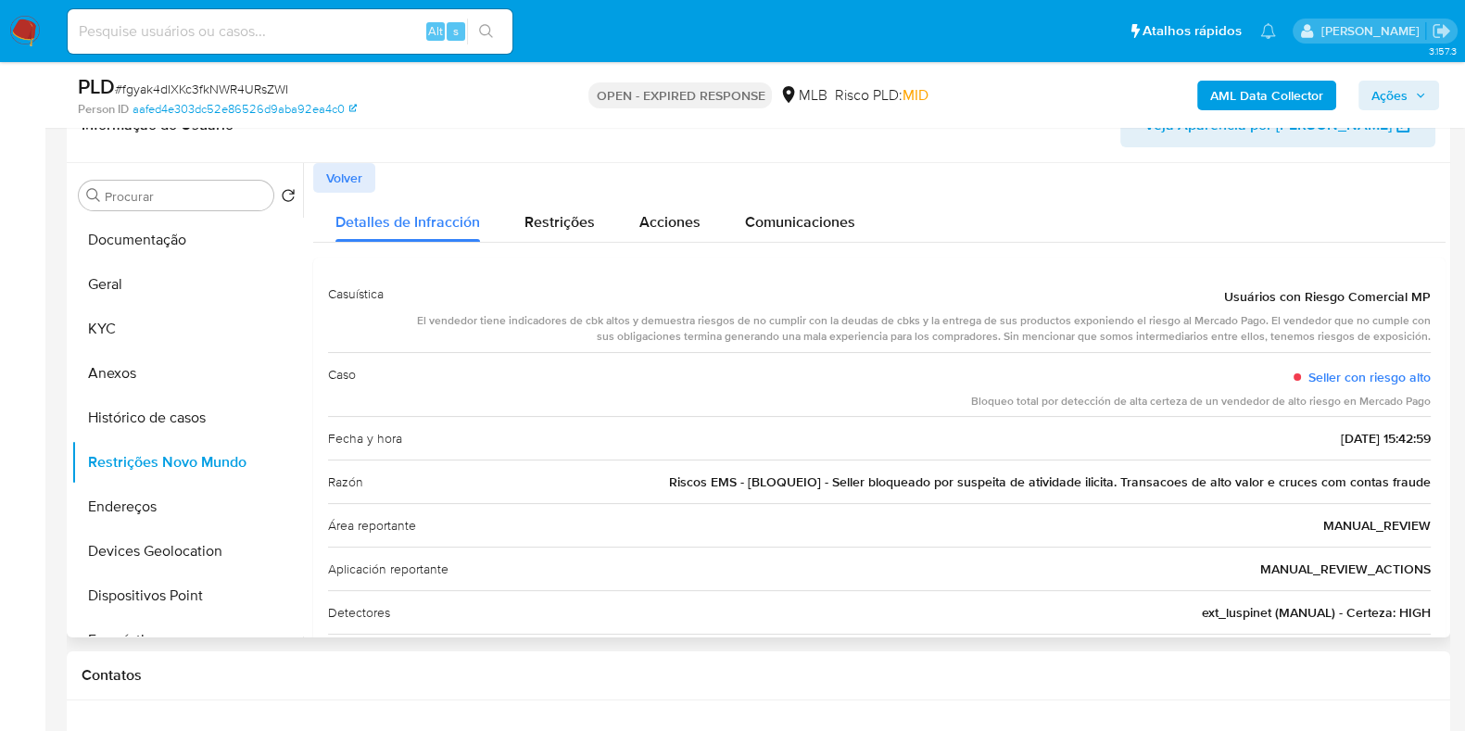
click at [1386, 484] on span "Riscos EMS - [BLOQUEIO] - Seller bloqueado por suspeita de atividade ilicita. T…" at bounding box center [1050, 481] width 762 height 19
drag, startPoint x: 1264, startPoint y: 484, endPoint x: 1367, endPoint y: 484, distance: 103.8
click at [1367, 484] on span "Riscos EMS - [BLOQUEIO] - Seller bloqueado por suspeita de atividade ilicita. T…" at bounding box center [1050, 481] width 762 height 19
drag, startPoint x: 671, startPoint y: 479, endPoint x: 744, endPoint y: 490, distance: 74.0
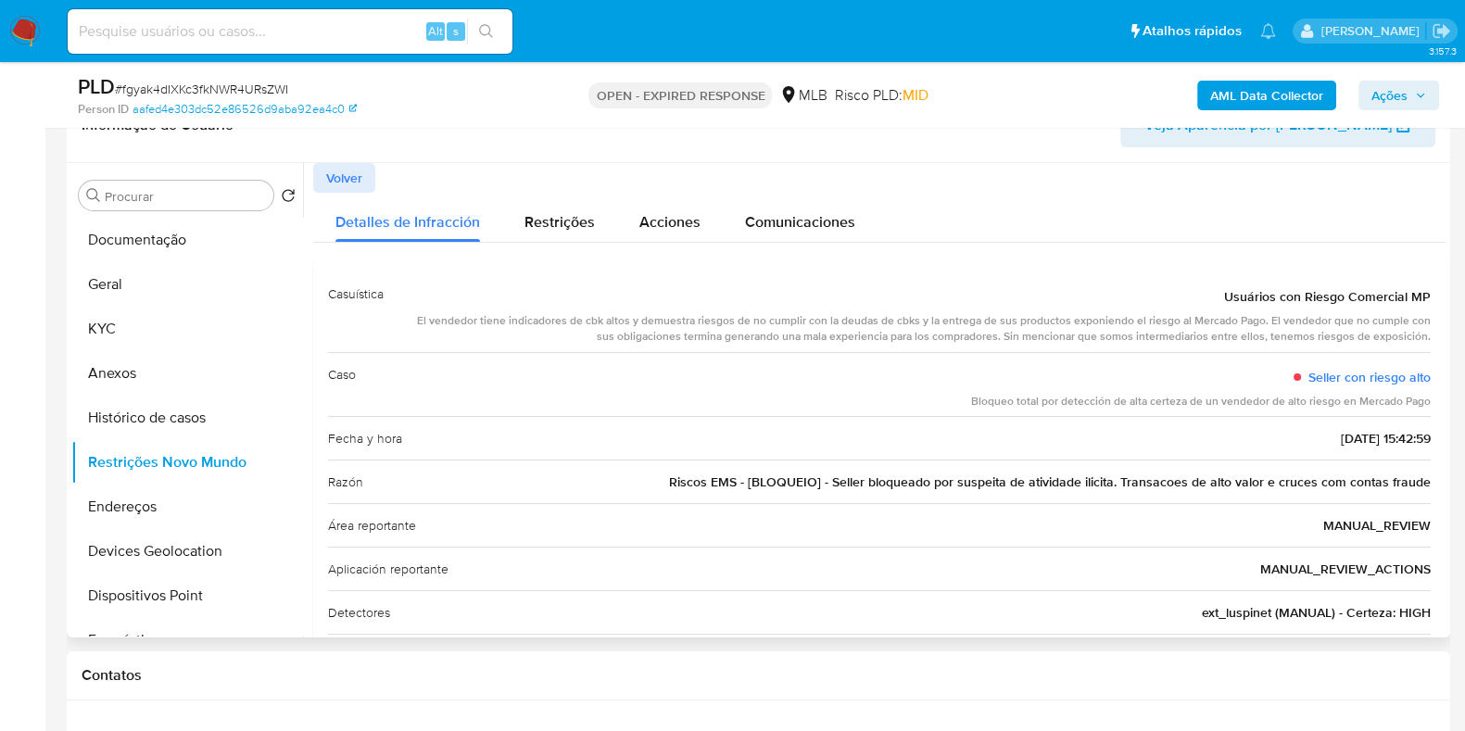
click at [744, 490] on div "Razón Riscos EMS - [BLOQUEIO] - Seller bloqueado por suspeita de atividade ilic…" at bounding box center [879, 481] width 1102 height 44
click at [153, 591] on button "Dispositivos Point" at bounding box center [179, 595] width 217 height 44
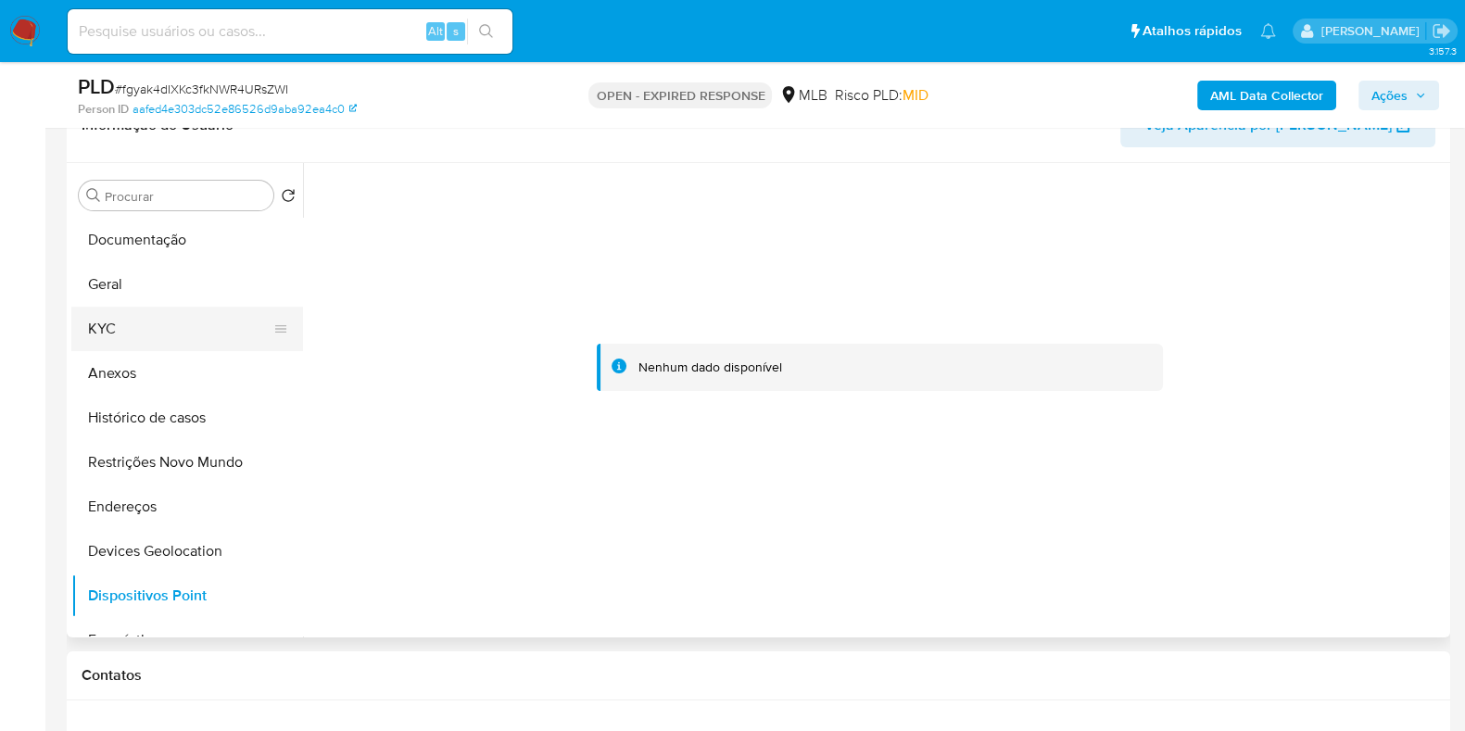
click at [166, 337] on button "KYC" at bounding box center [179, 329] width 217 height 44
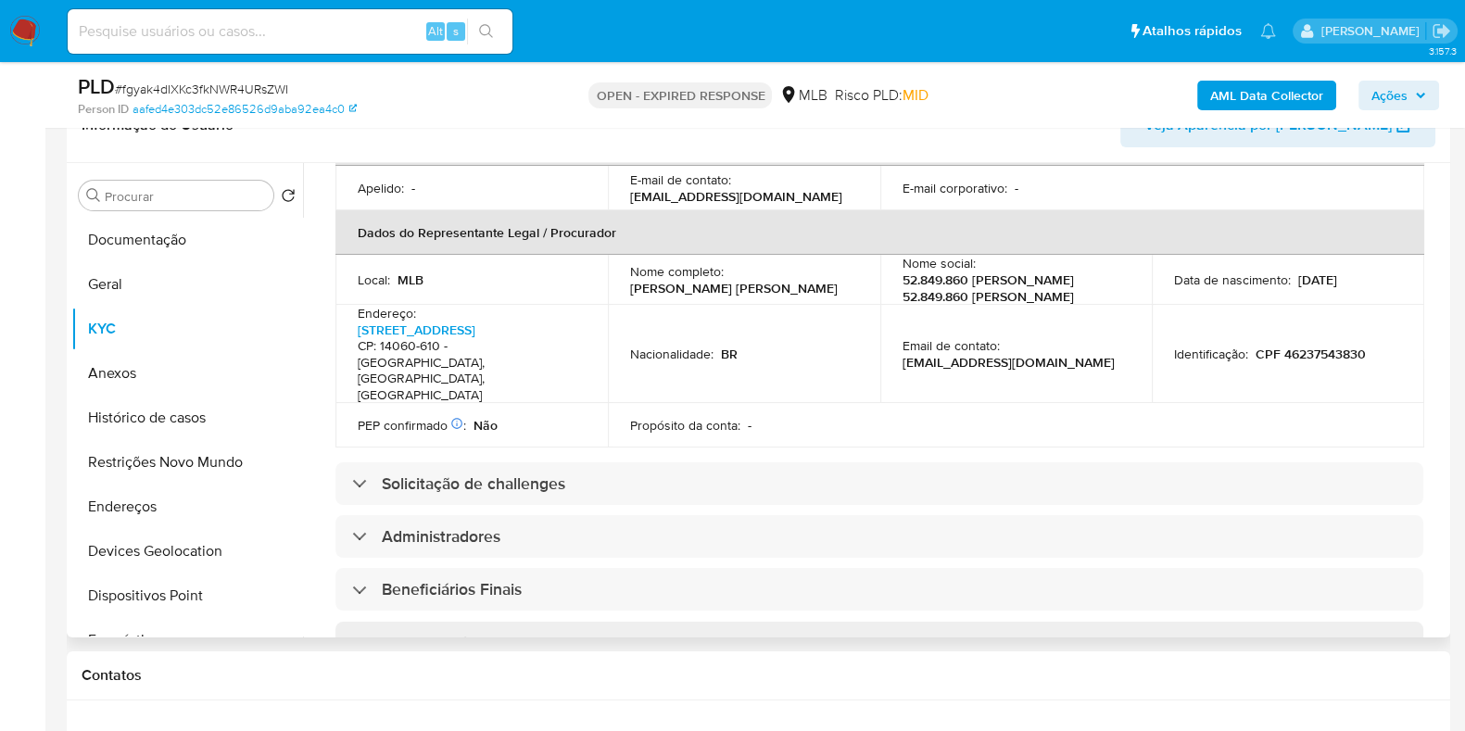
scroll to position [993, 0]
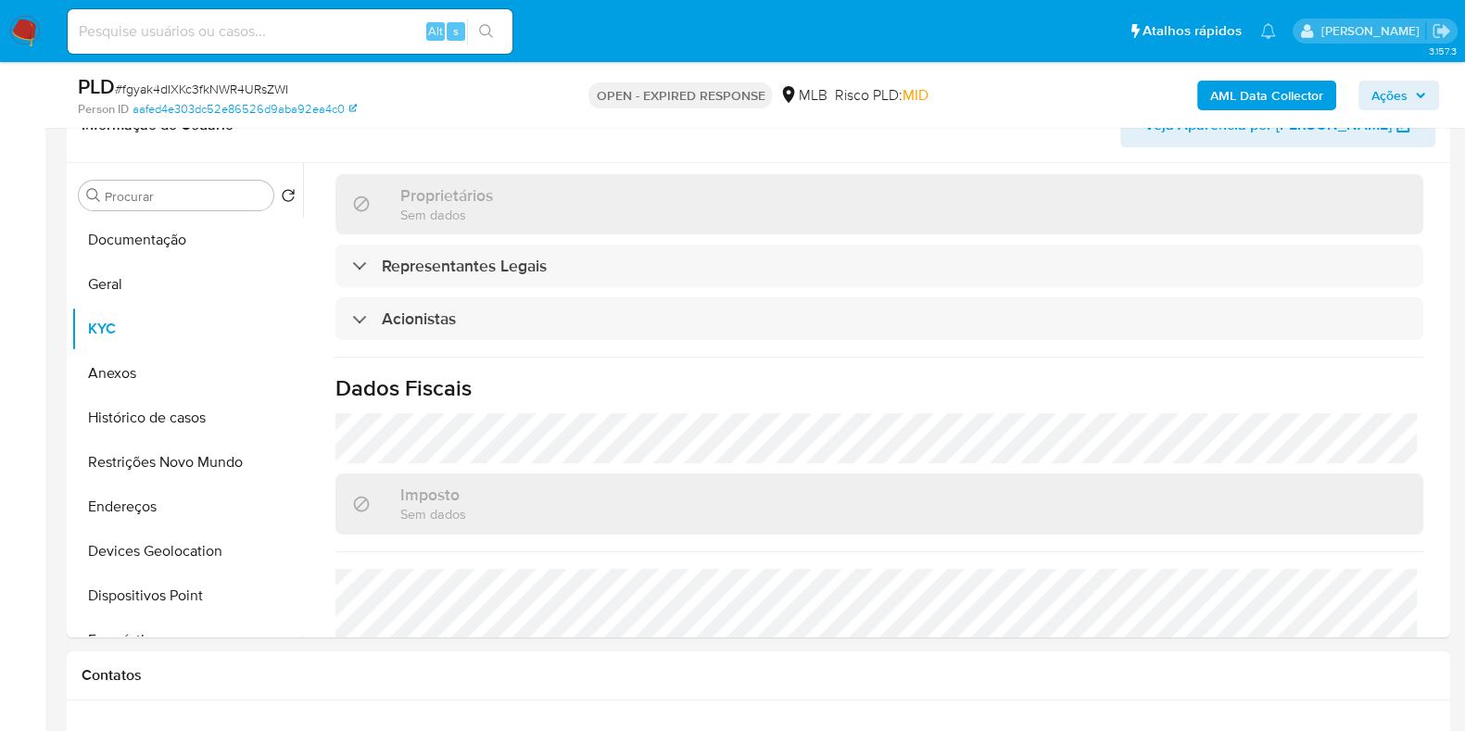
click at [242, 88] on span "# fgyak4dIXKc3fkNWR4URsZWI" at bounding box center [201, 89] width 173 height 19
copy span "fgyak4dIXKc3fkNWR4URsZWI"
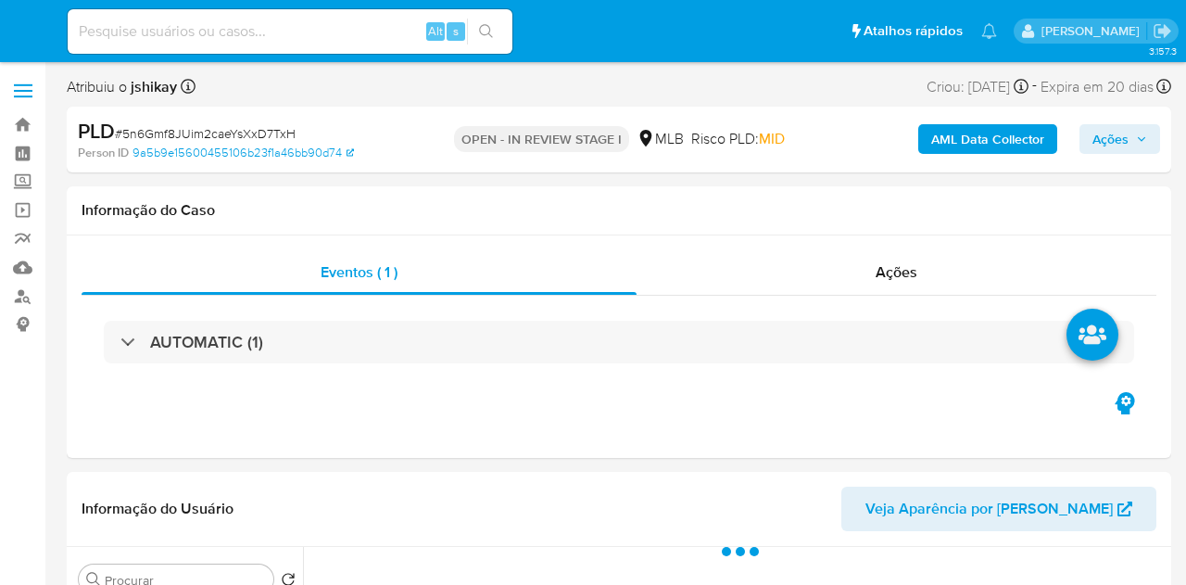
select select "10"
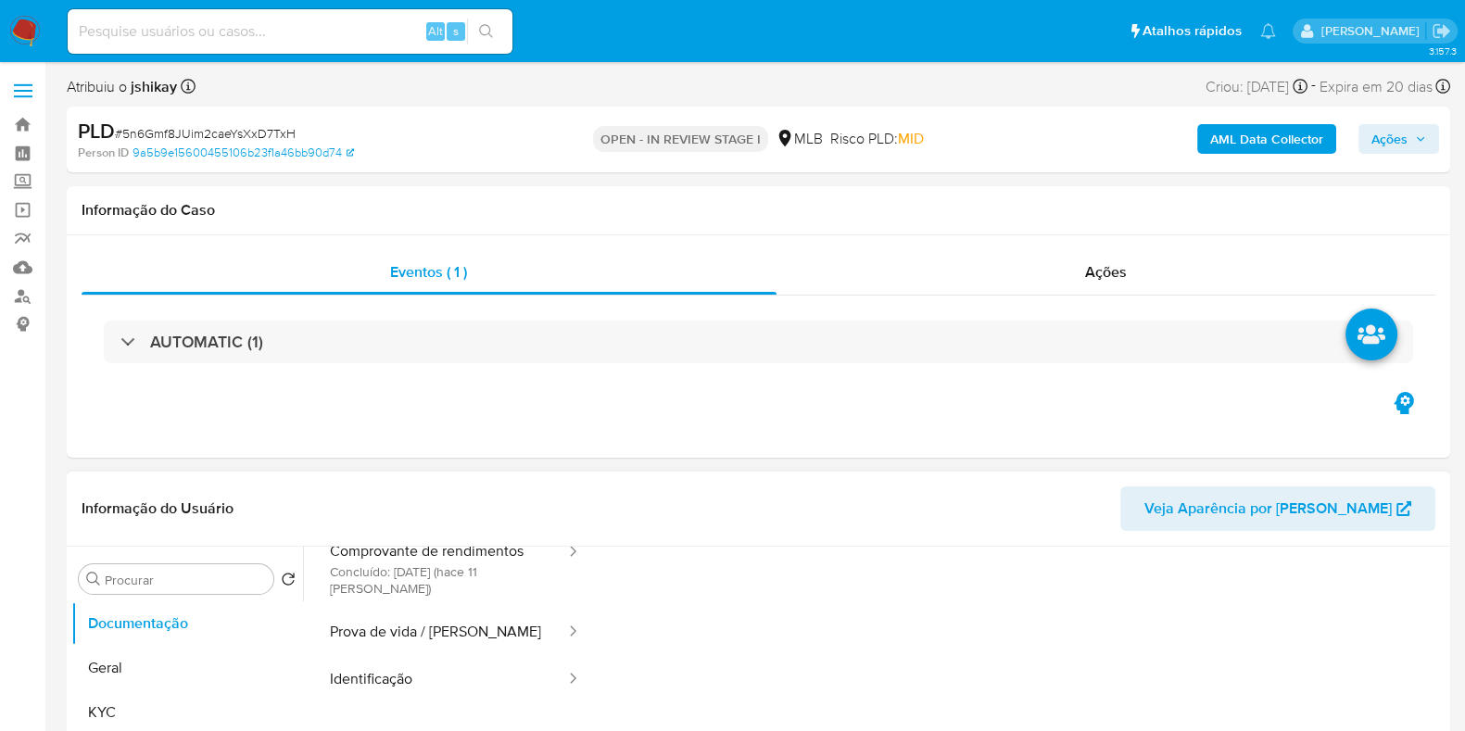
scroll to position [151, 0]
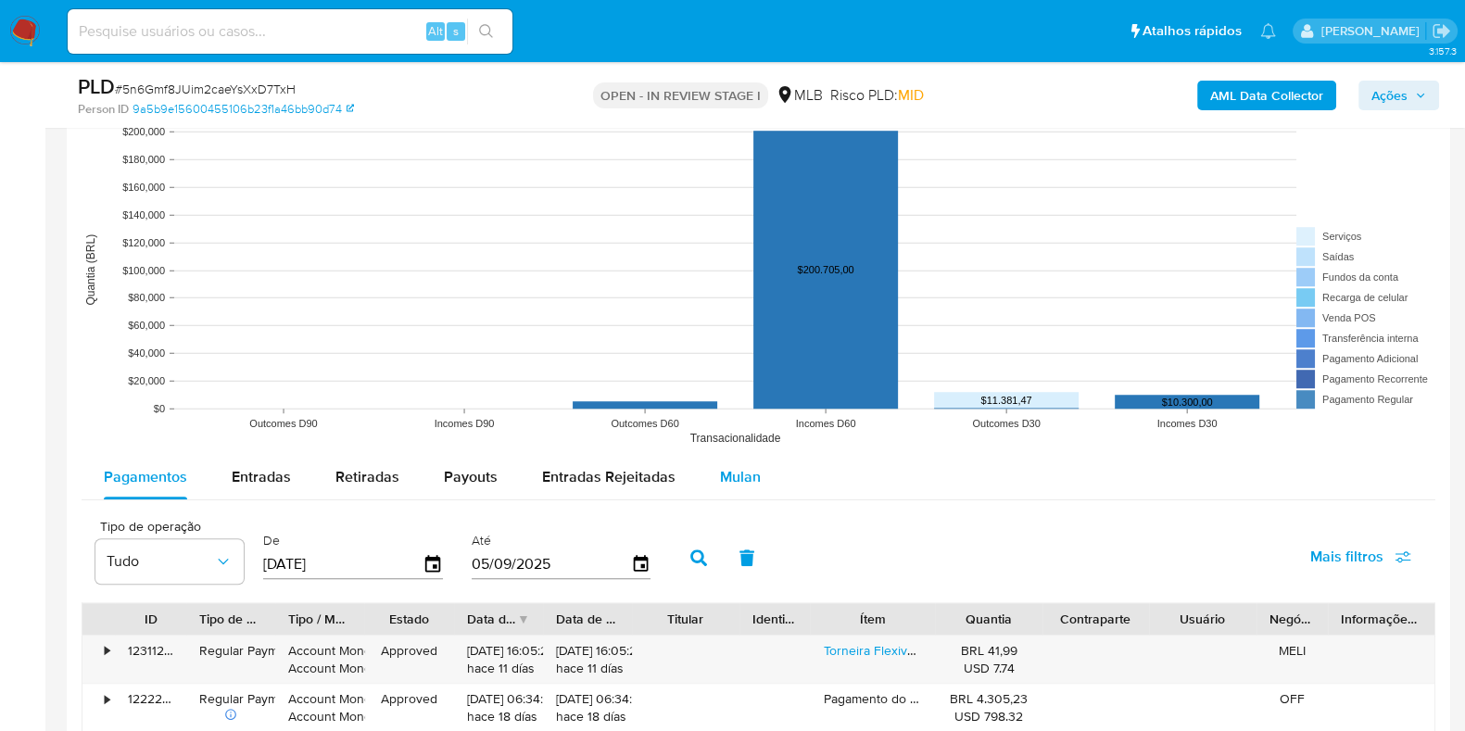
click at [739, 470] on span "Mulan" at bounding box center [740, 476] width 41 height 21
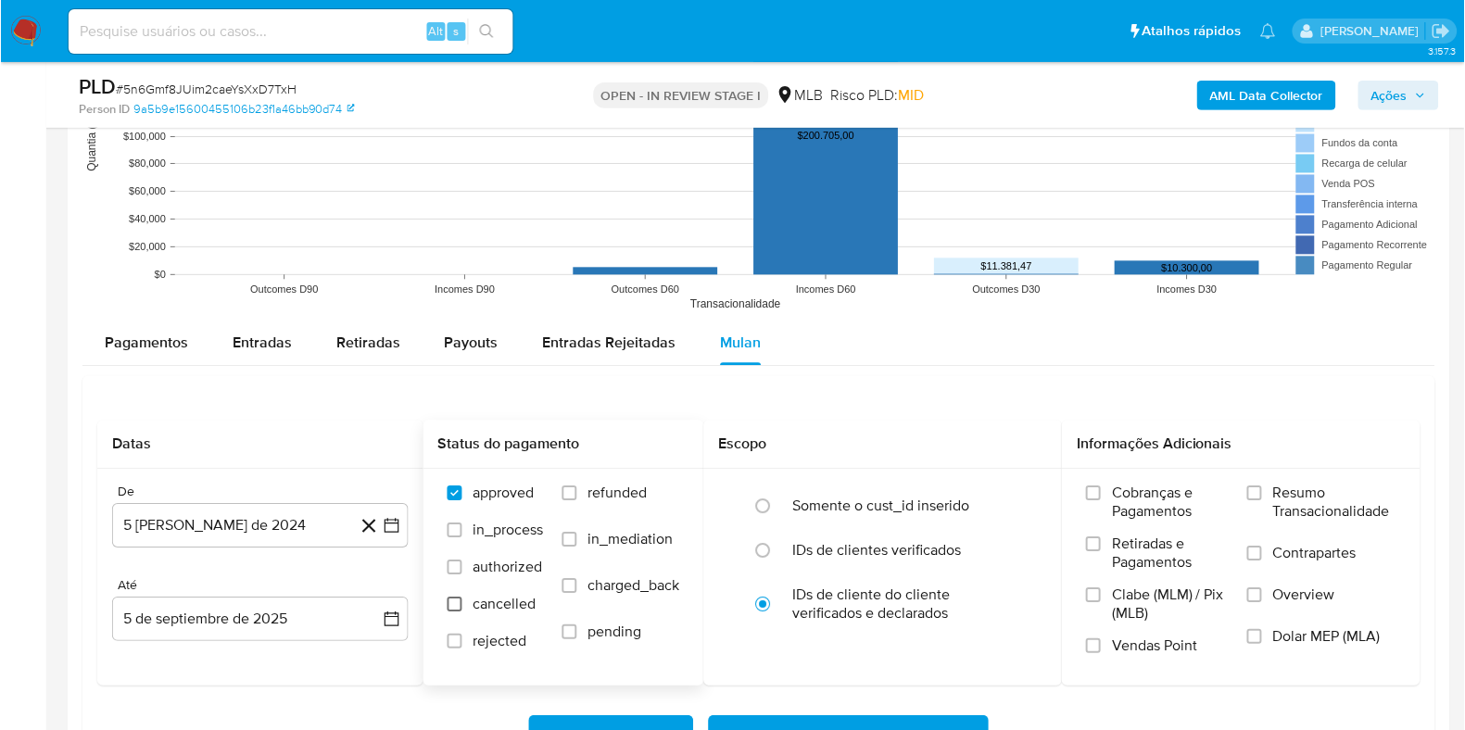
scroll to position [2084, 0]
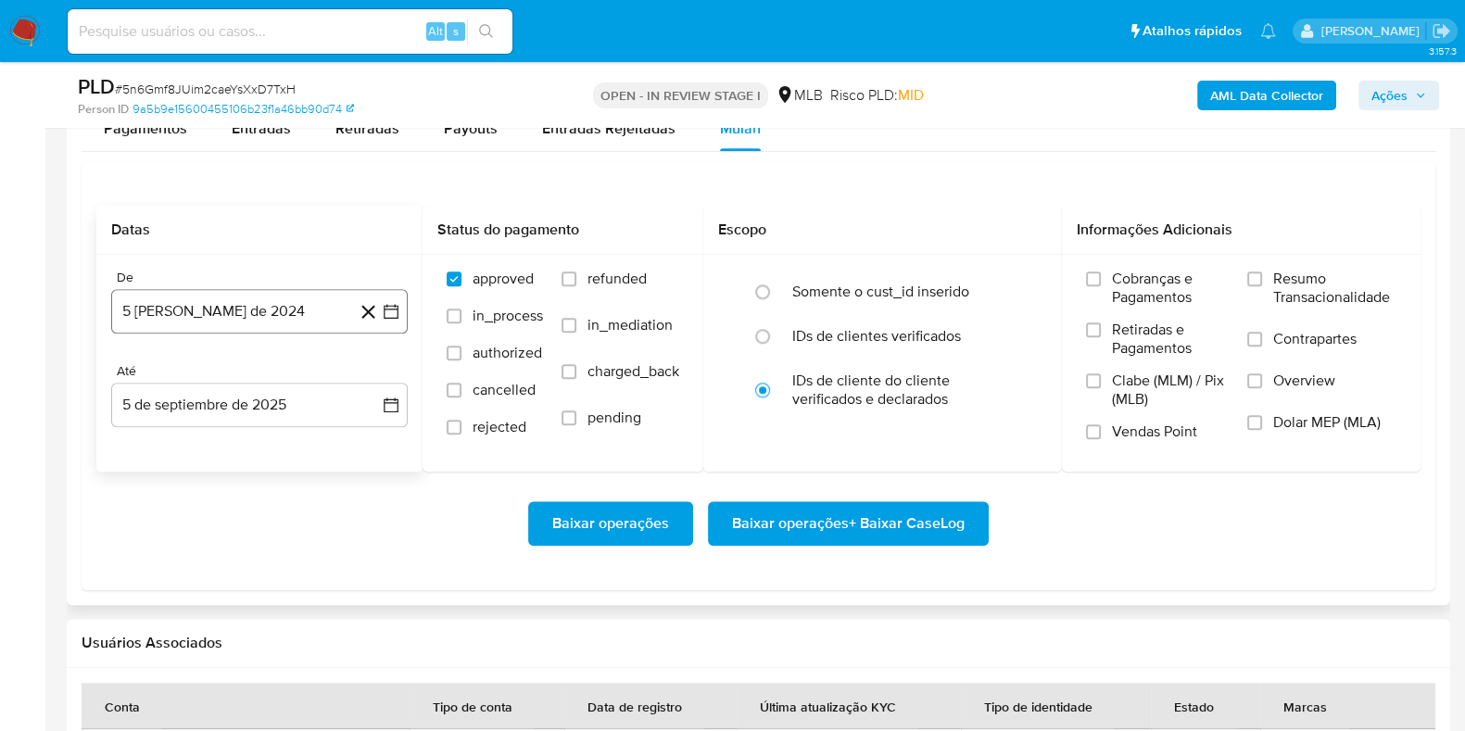
click at [402, 307] on button "5 [PERSON_NAME] de 2024" at bounding box center [259, 311] width 296 height 44
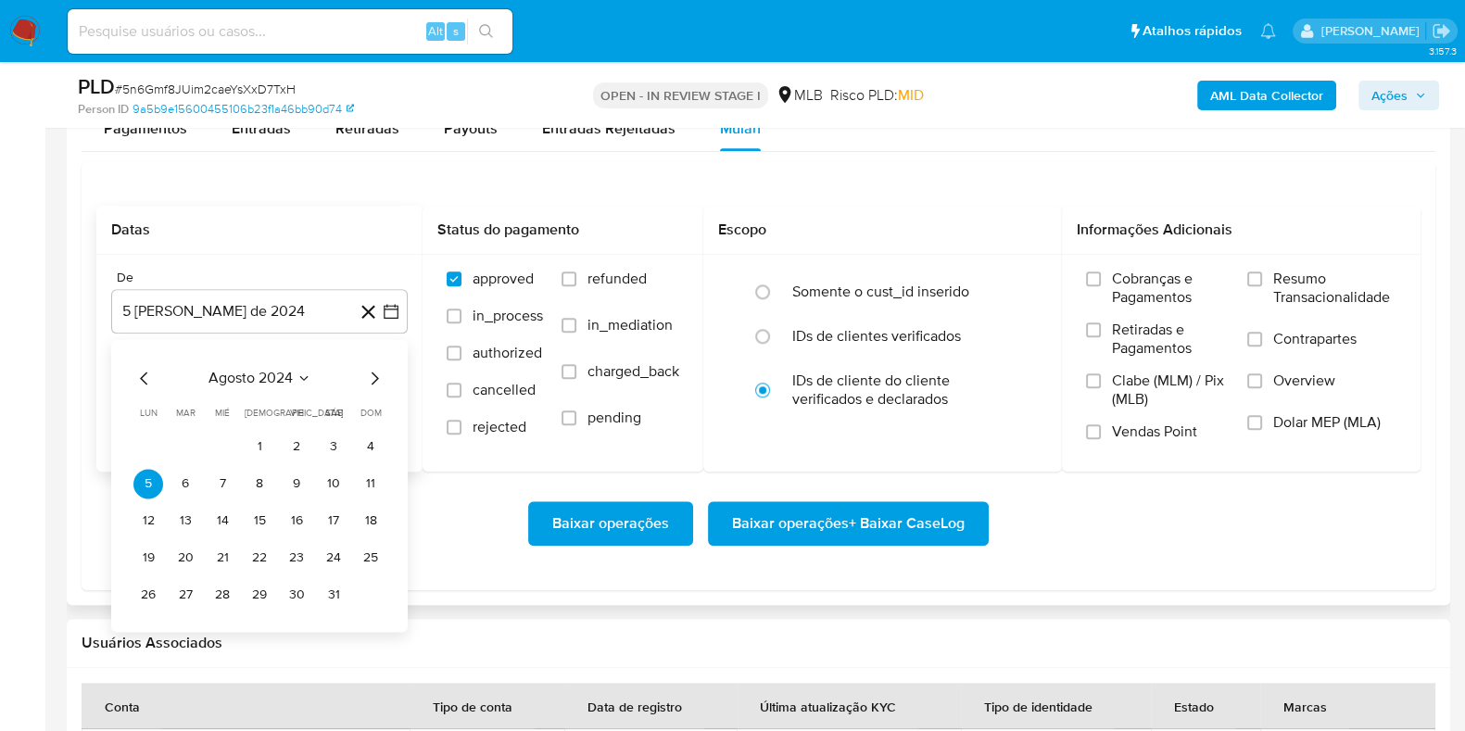
click at [301, 371] on icon "Seleccionar mes y año" at bounding box center [303, 378] width 15 height 15
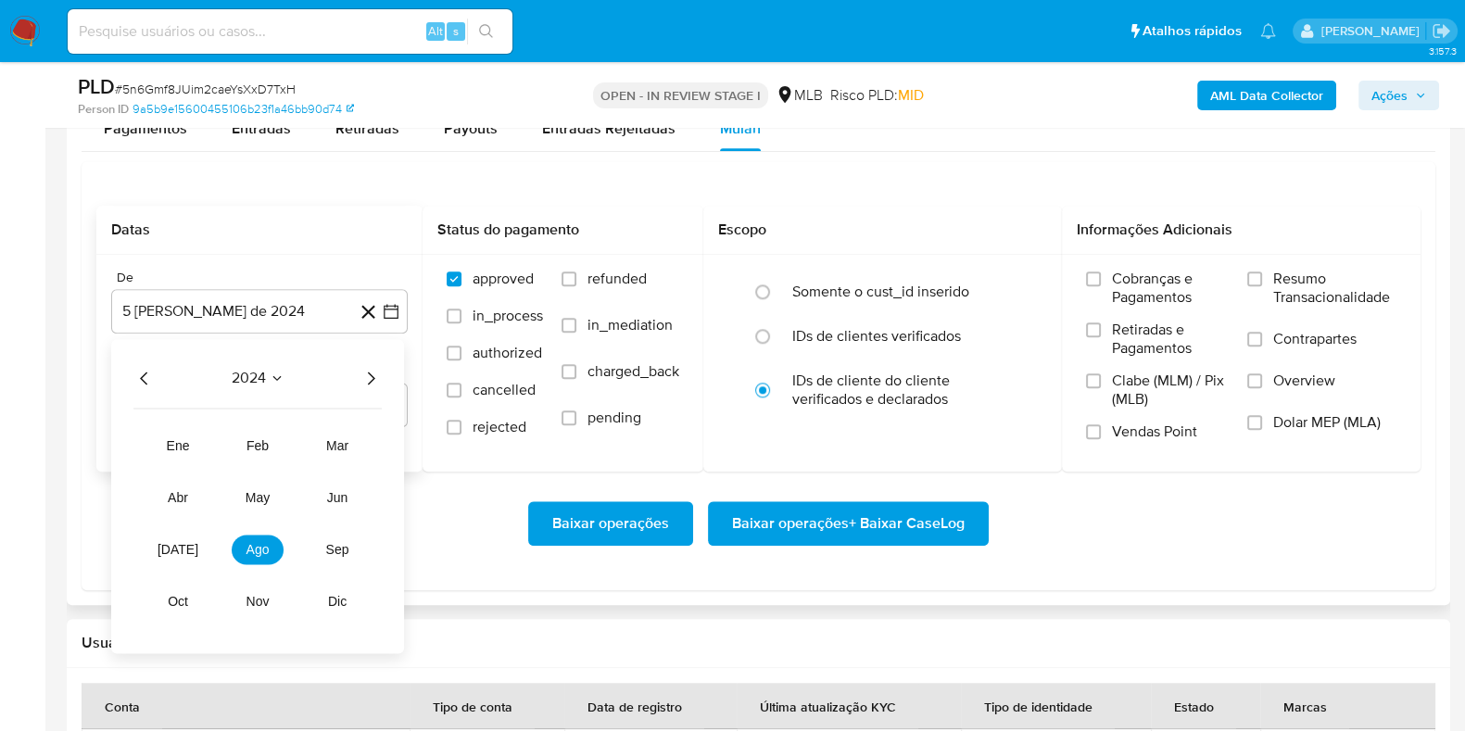
drag, startPoint x: 353, startPoint y: 372, endPoint x: 365, endPoint y: 377, distance: 12.9
click at [357, 375] on div "2024" at bounding box center [257, 378] width 248 height 22
click at [370, 377] on icon "Año siguiente" at bounding box center [370, 378] width 22 height 22
click at [181, 535] on button "[DATE]" at bounding box center [178, 550] width 52 height 30
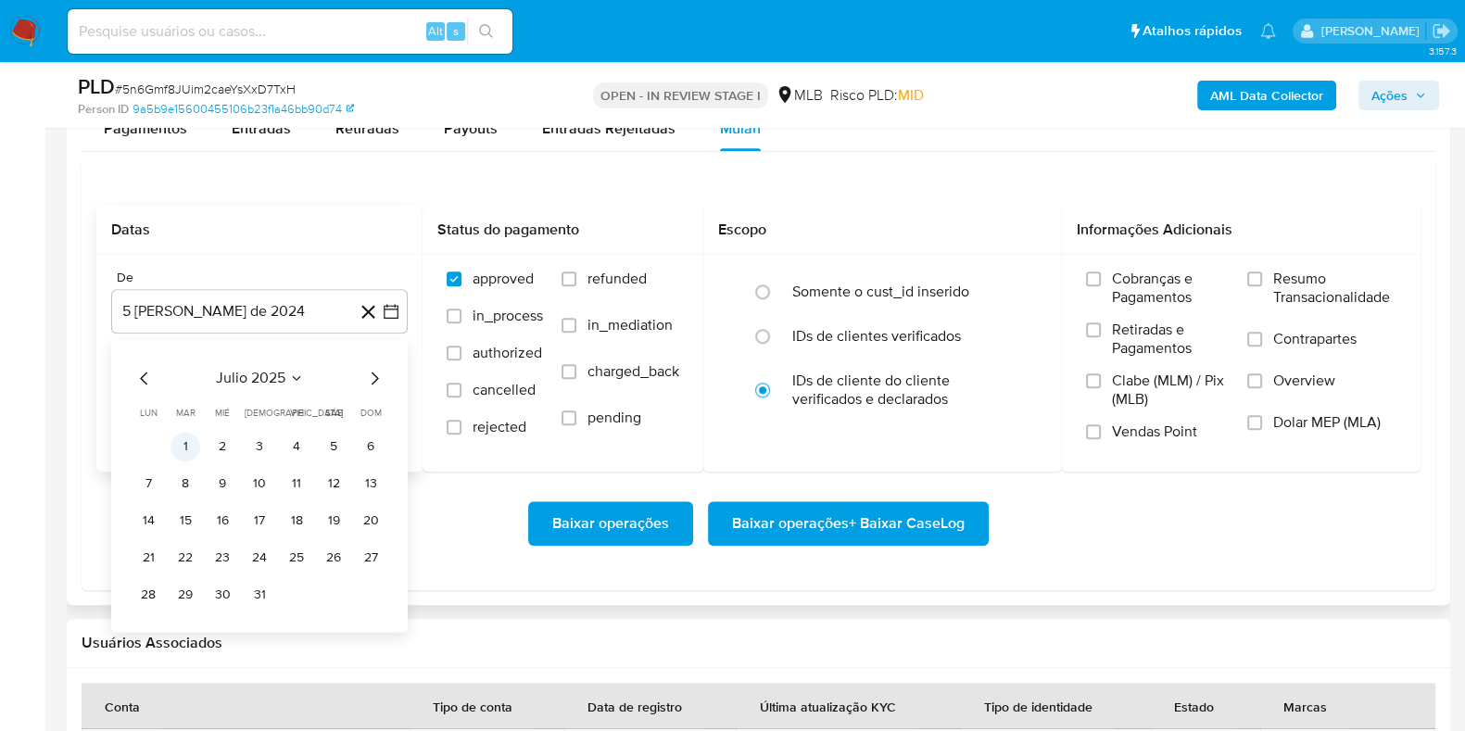
click at [183, 446] on button "1" at bounding box center [185, 447] width 30 height 30
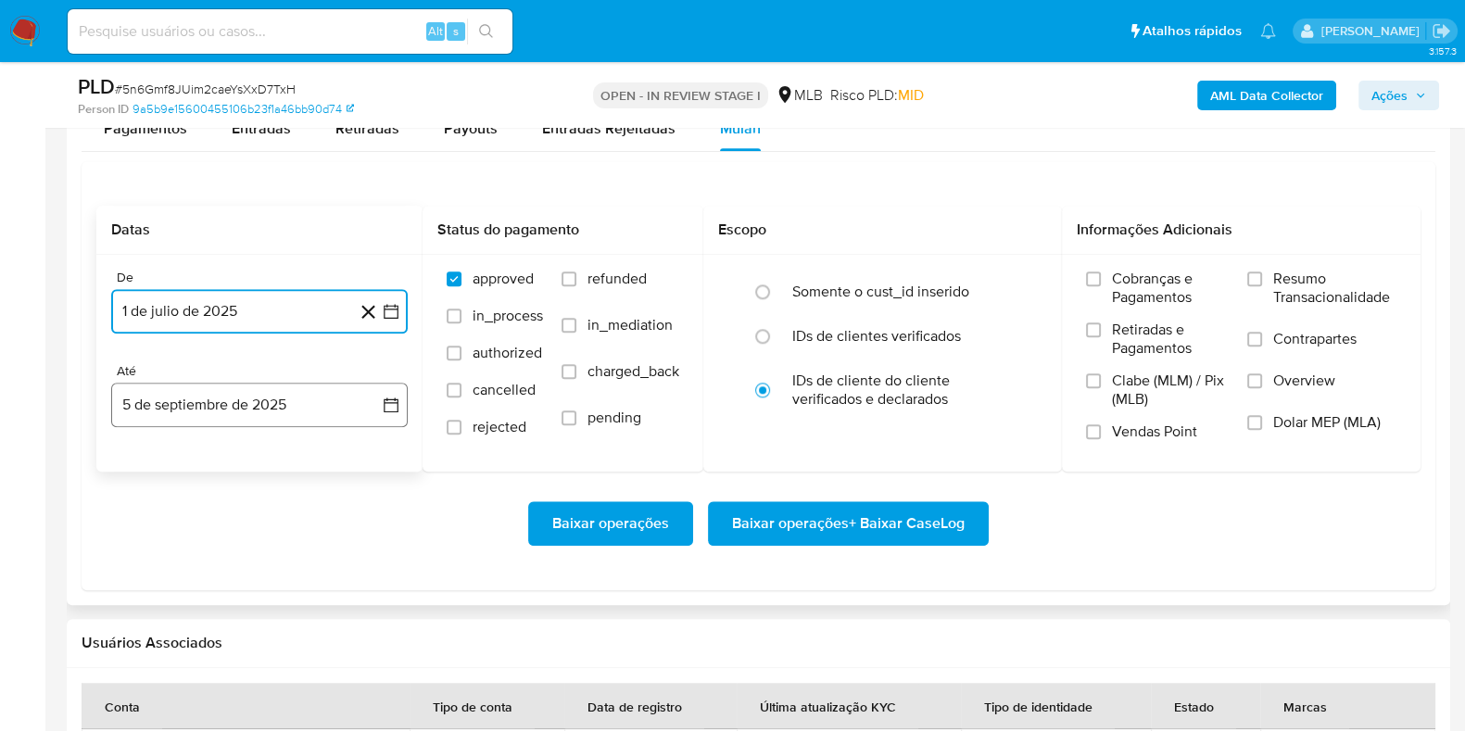
click at [398, 396] on icon "button" at bounding box center [391, 405] width 19 height 19
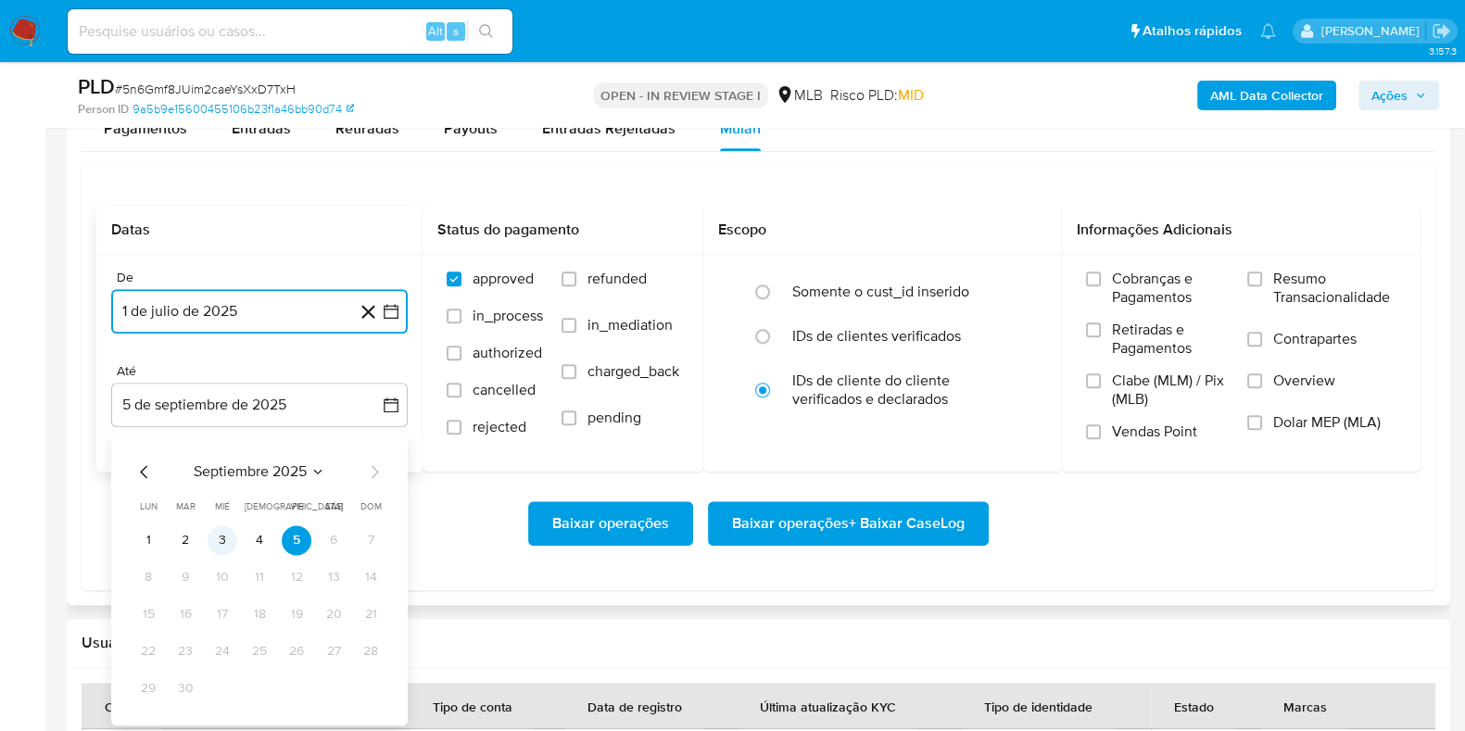
click at [227, 530] on button "3" at bounding box center [223, 540] width 30 height 30
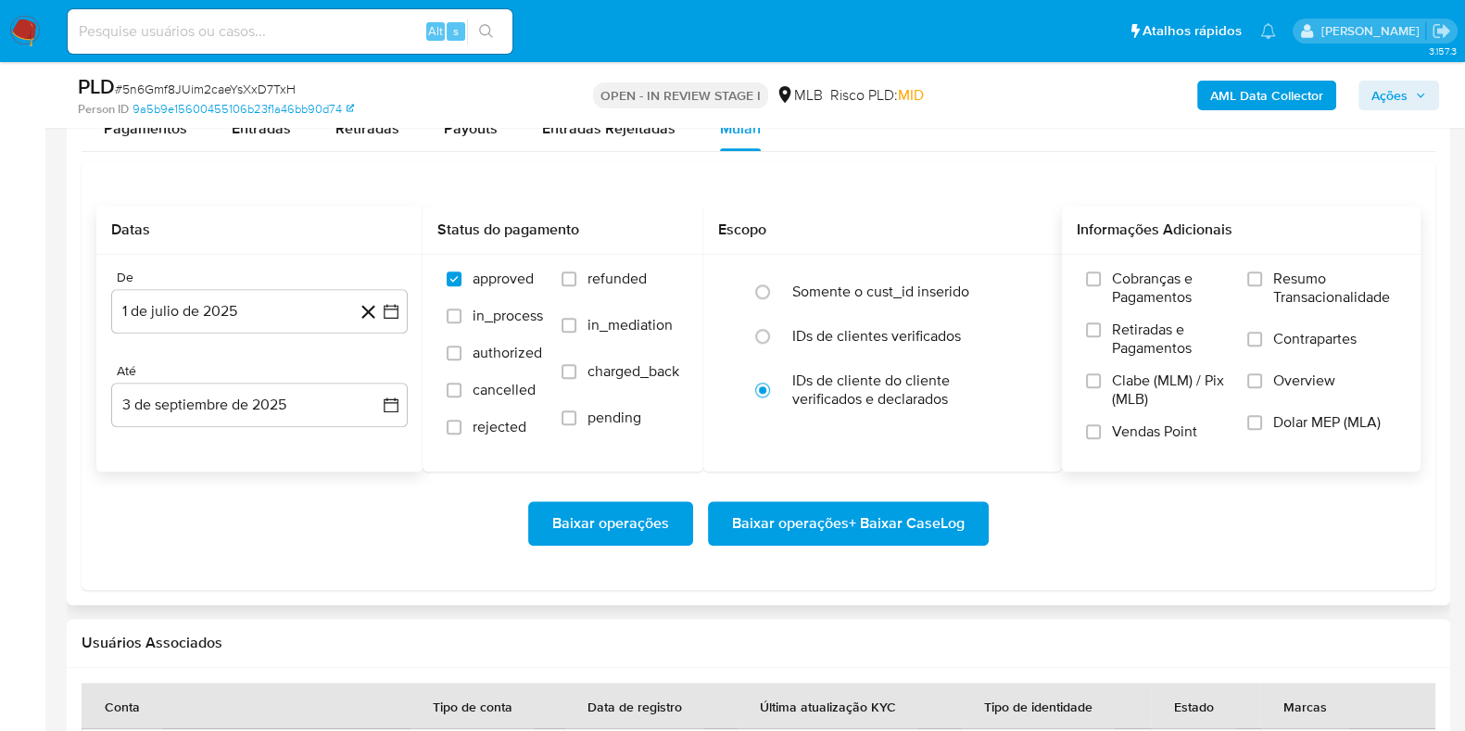
click at [1185, 281] on span "Resumo Transacionalidade" at bounding box center [1334, 288] width 123 height 37
click at [1185, 281] on input "Resumo Transacionalidade" at bounding box center [1254, 278] width 15 height 15
click at [820, 511] on span "Baixar operações + Baixar CaseLog" at bounding box center [848, 523] width 233 height 41
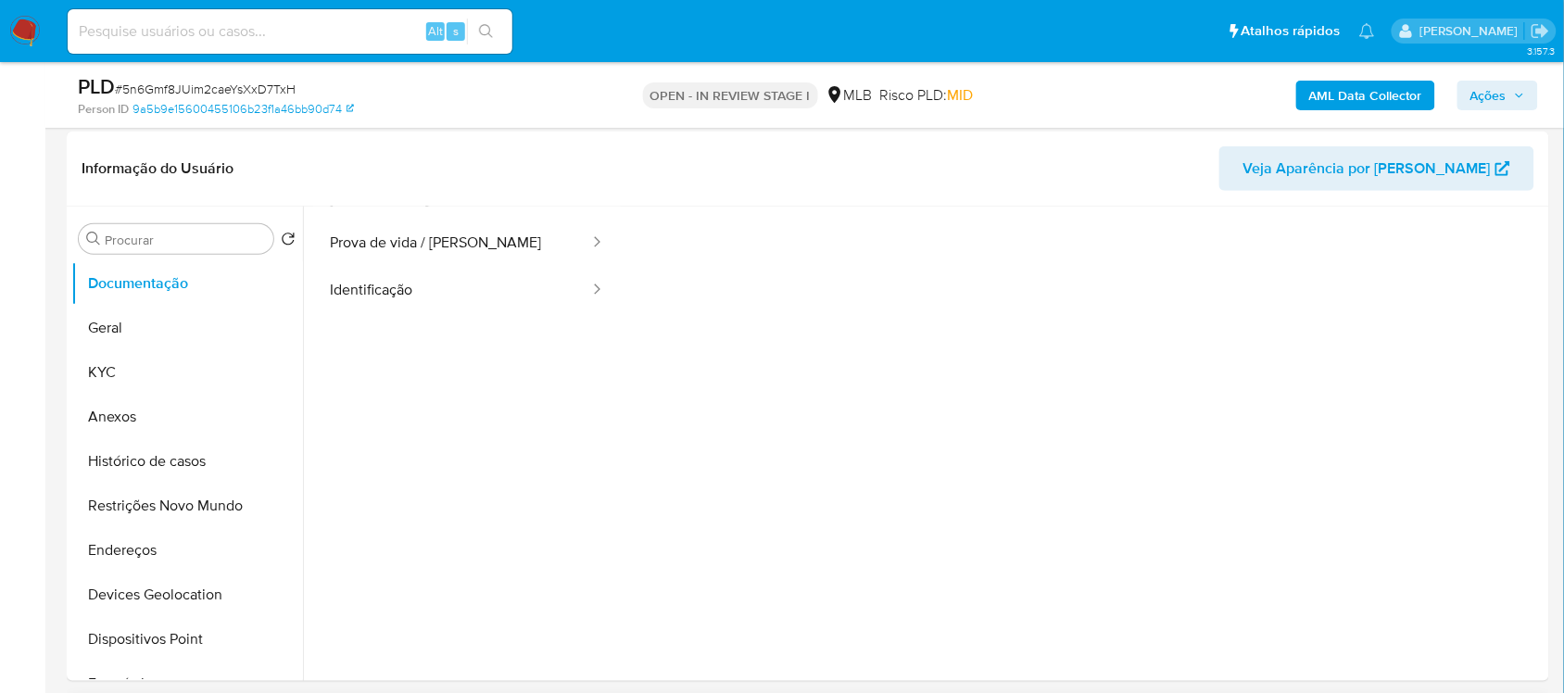
scroll to position [232, 0]
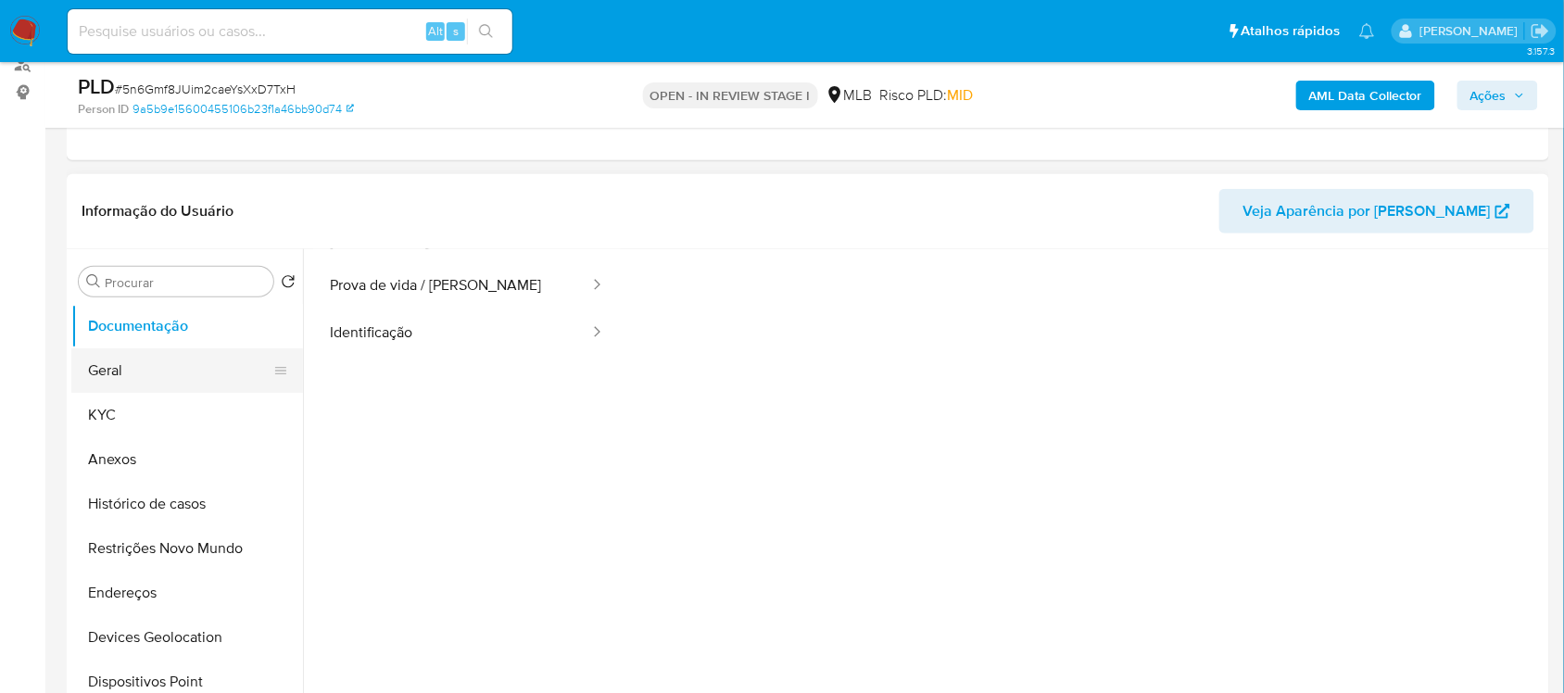
click at [178, 362] on button "Geral" at bounding box center [179, 370] width 217 height 44
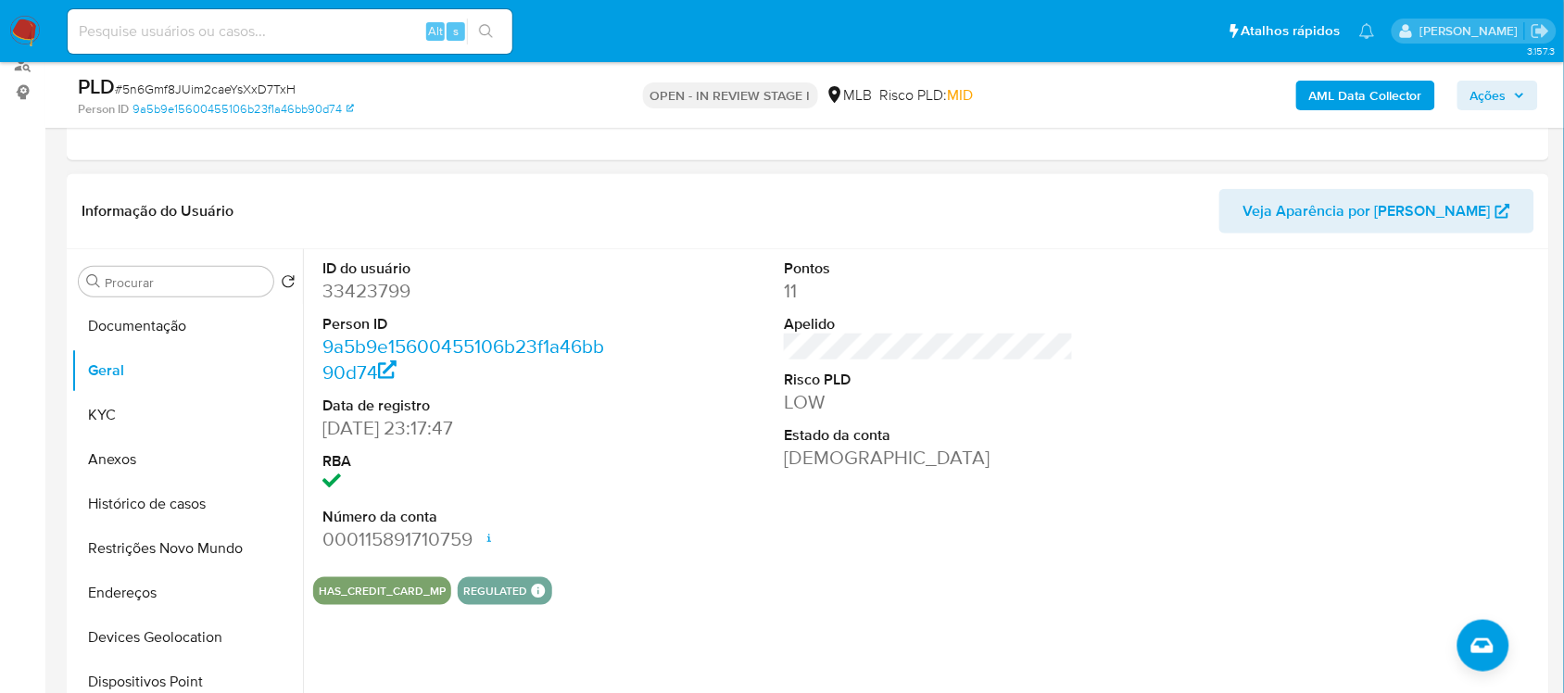
click at [353, 292] on dd "33423799" at bounding box center [466, 291] width 289 height 26
copy dd "33423799"
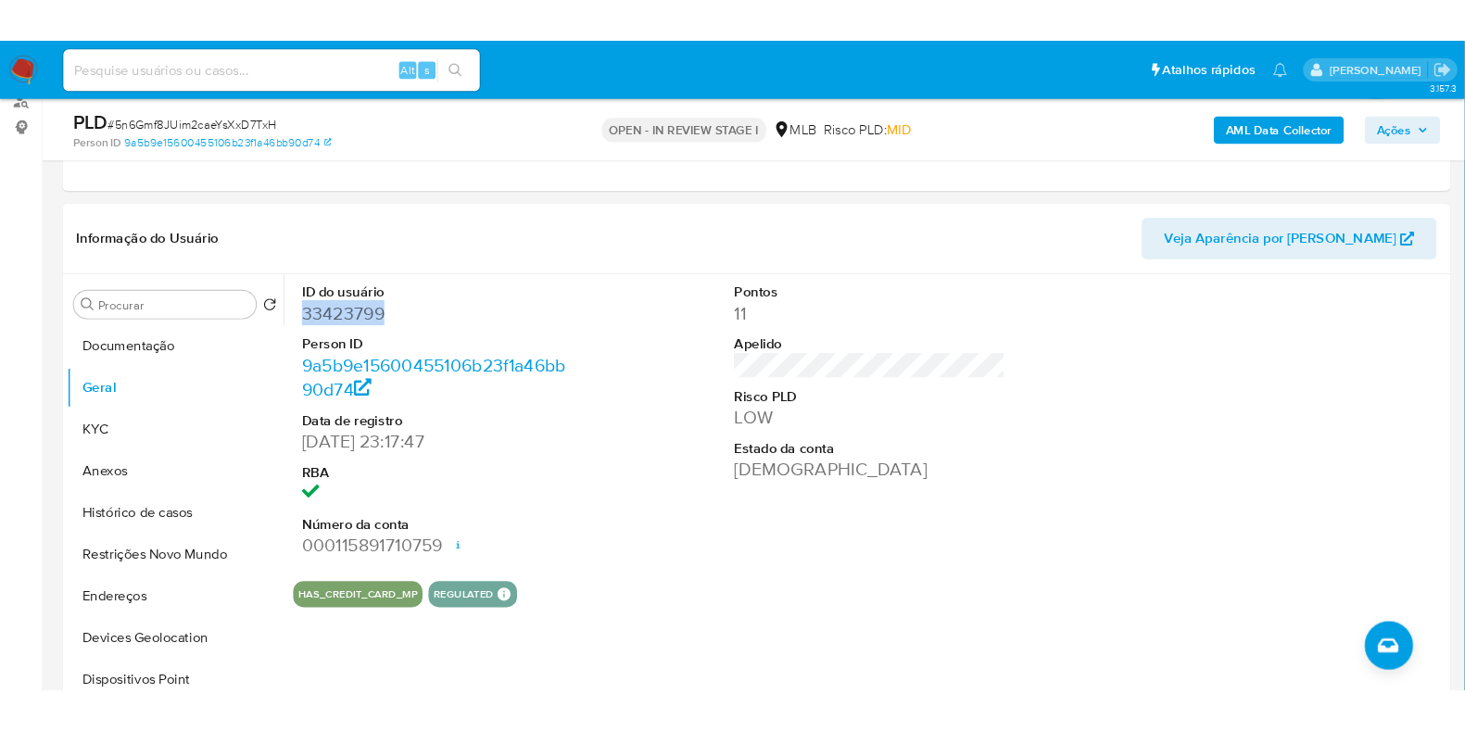
scroll to position [231, 0]
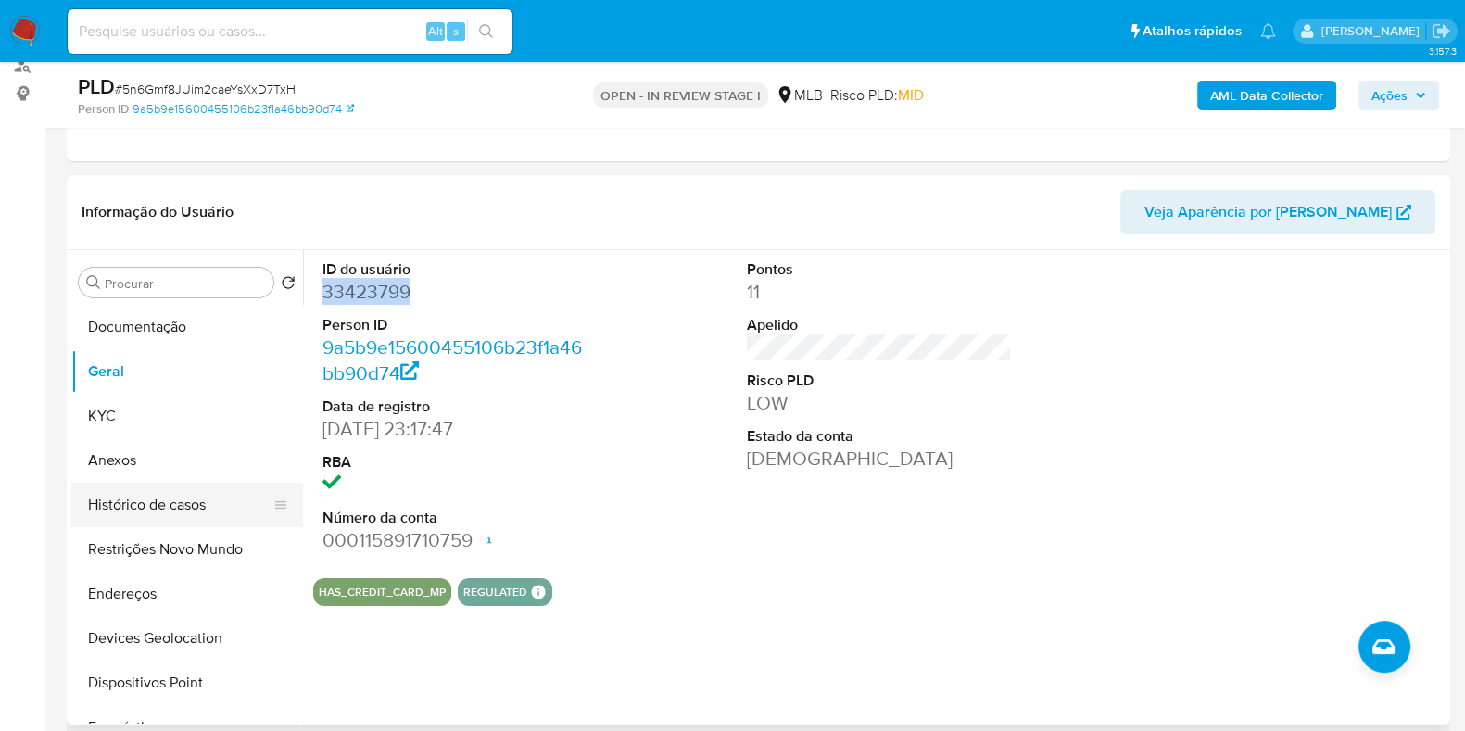
click at [173, 488] on button "Histórico de casos" at bounding box center [179, 505] width 217 height 44
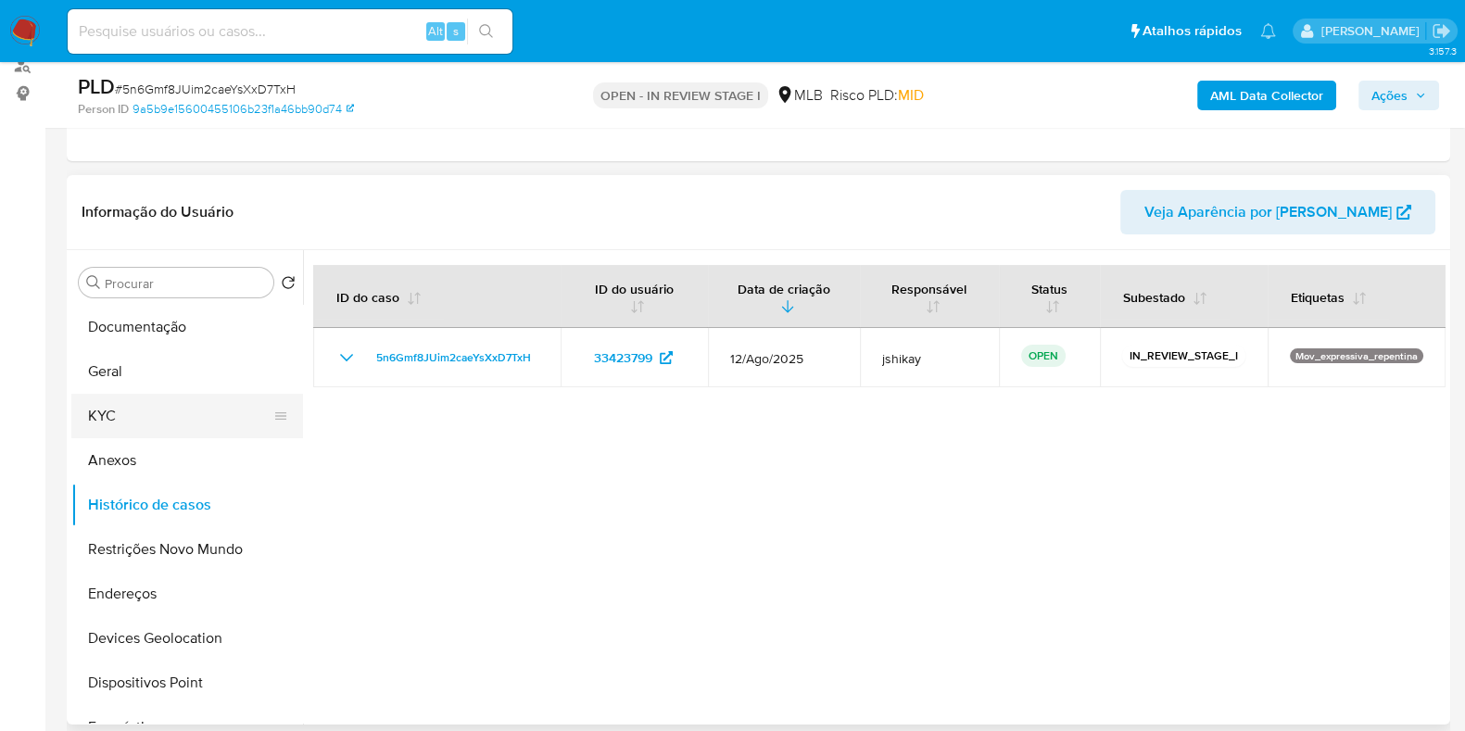
click at [128, 405] on button "KYC" at bounding box center [179, 416] width 217 height 44
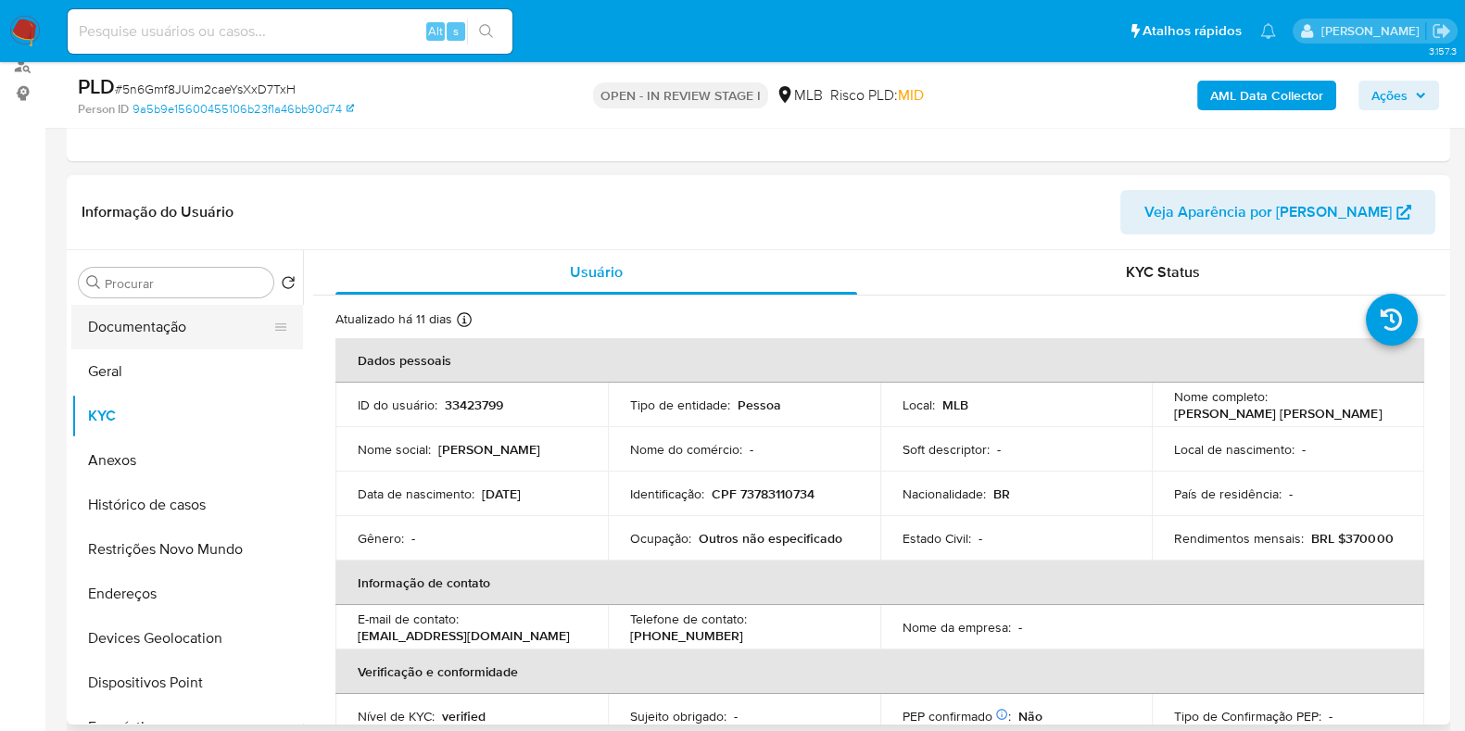
click at [184, 315] on button "Documentação" at bounding box center [179, 327] width 217 height 44
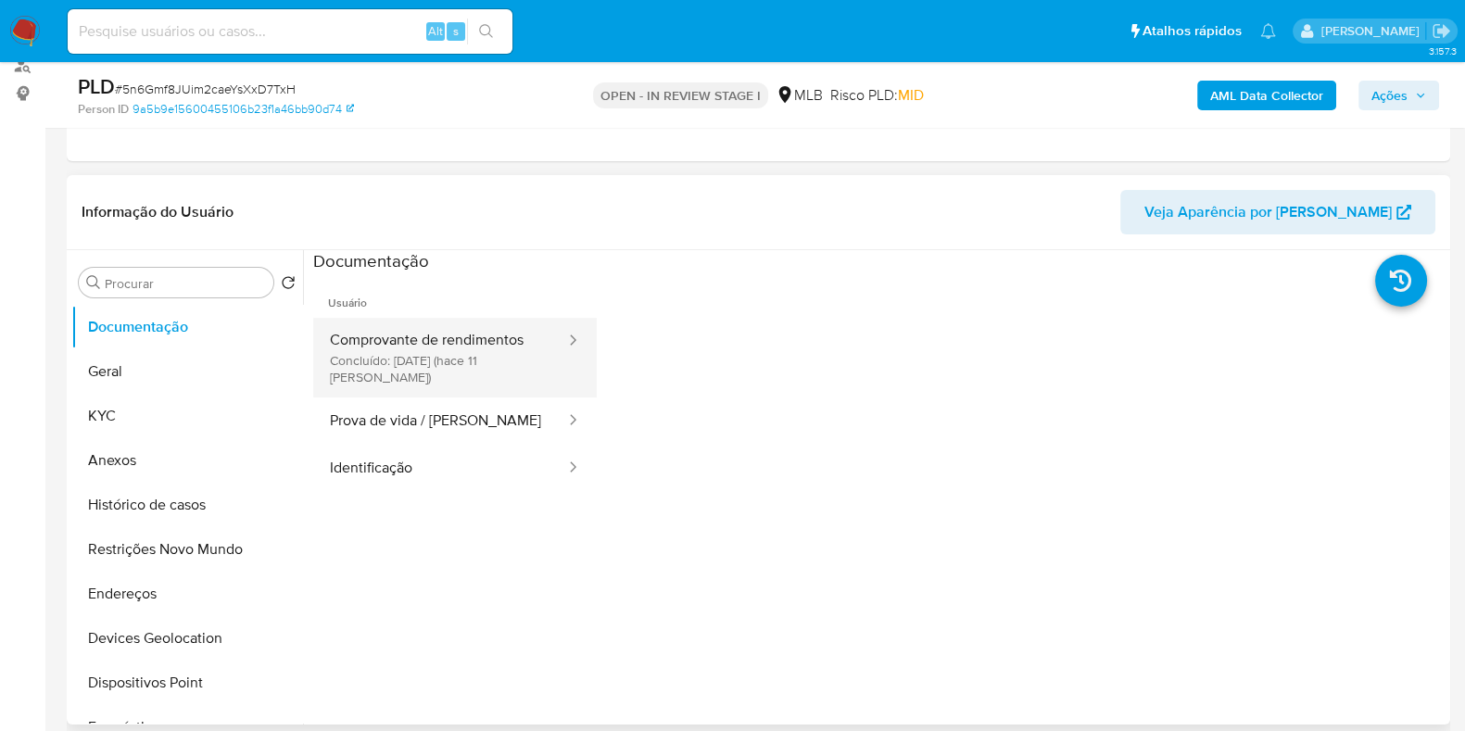
click at [443, 363] on button "Comprovante de rendimentos Concluído: 25/08/2025 (hace 11 días)" at bounding box center [440, 358] width 254 height 80
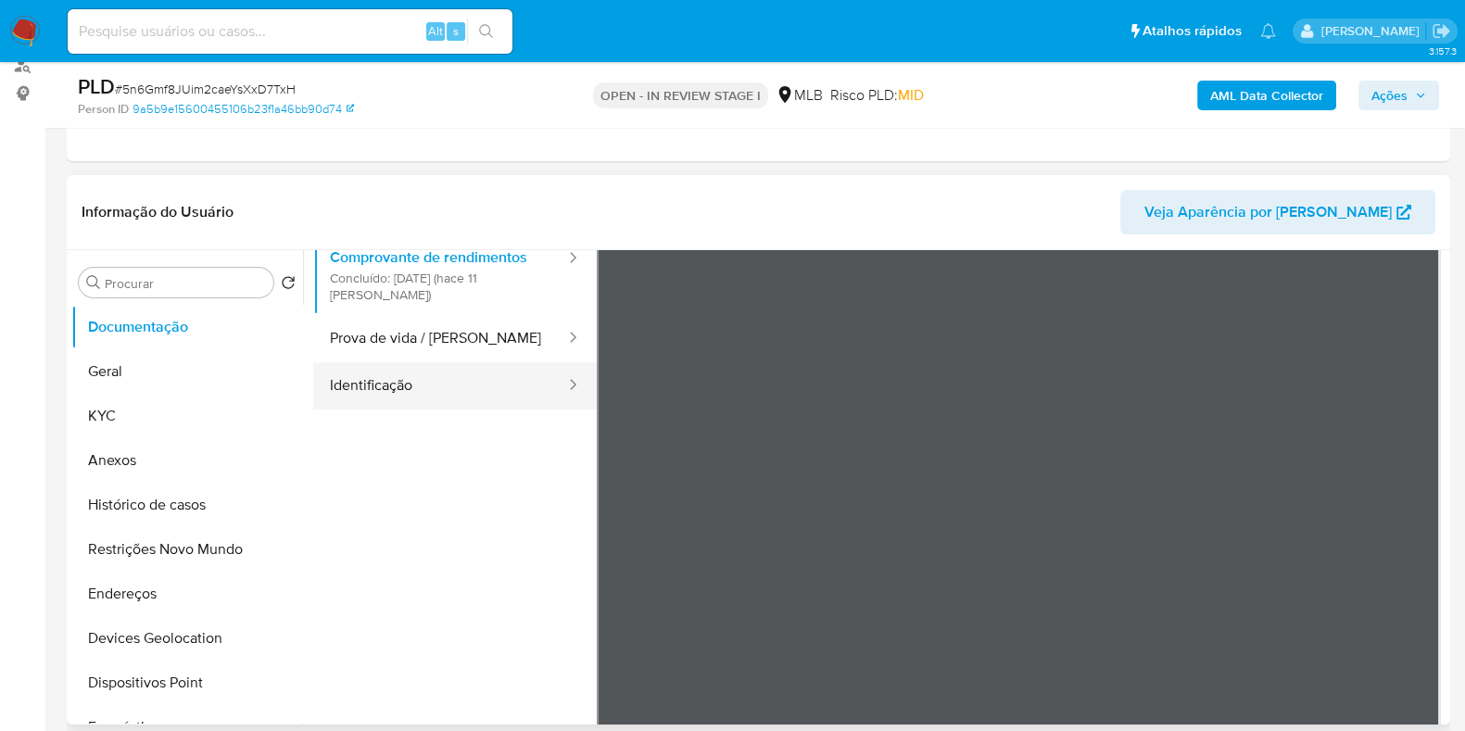
scroll to position [45, 0]
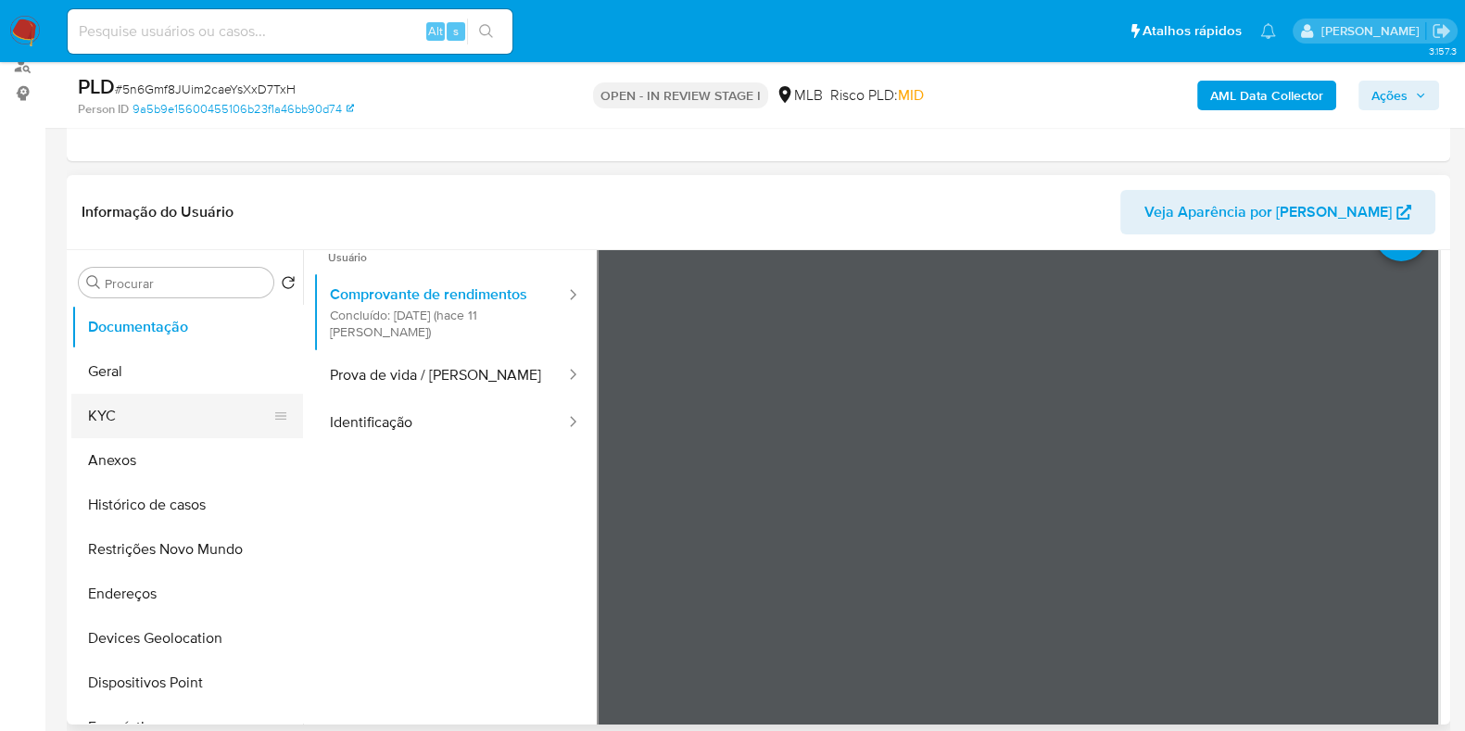
click at [190, 404] on button "KYC" at bounding box center [179, 416] width 217 height 44
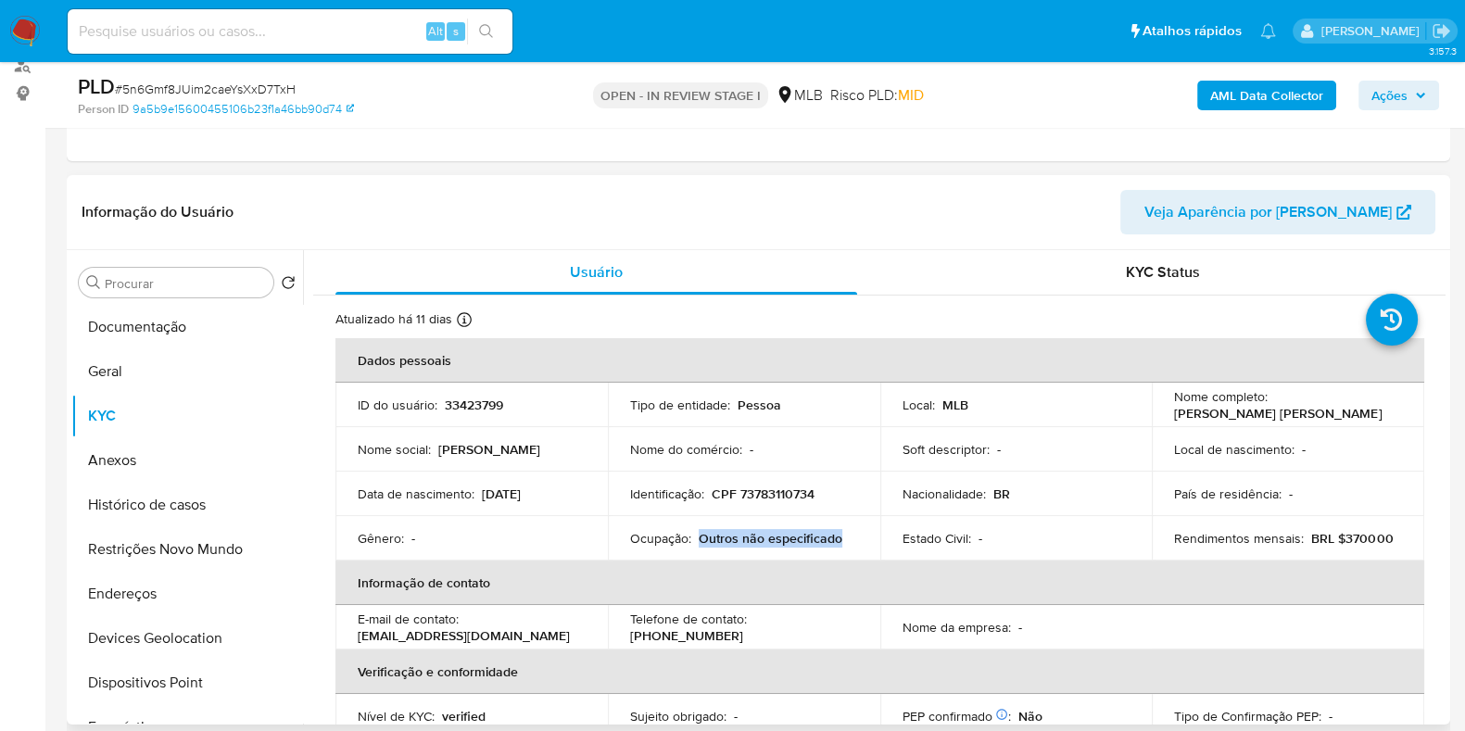
drag, startPoint x: 699, startPoint y: 535, endPoint x: 841, endPoint y: 537, distance: 141.8
click at [841, 537] on div "Ocupação : Outros não especificado" at bounding box center [744, 538] width 228 height 17
copy p "Outros não especificado"
click at [193, 497] on button "Histórico de casos" at bounding box center [179, 505] width 217 height 44
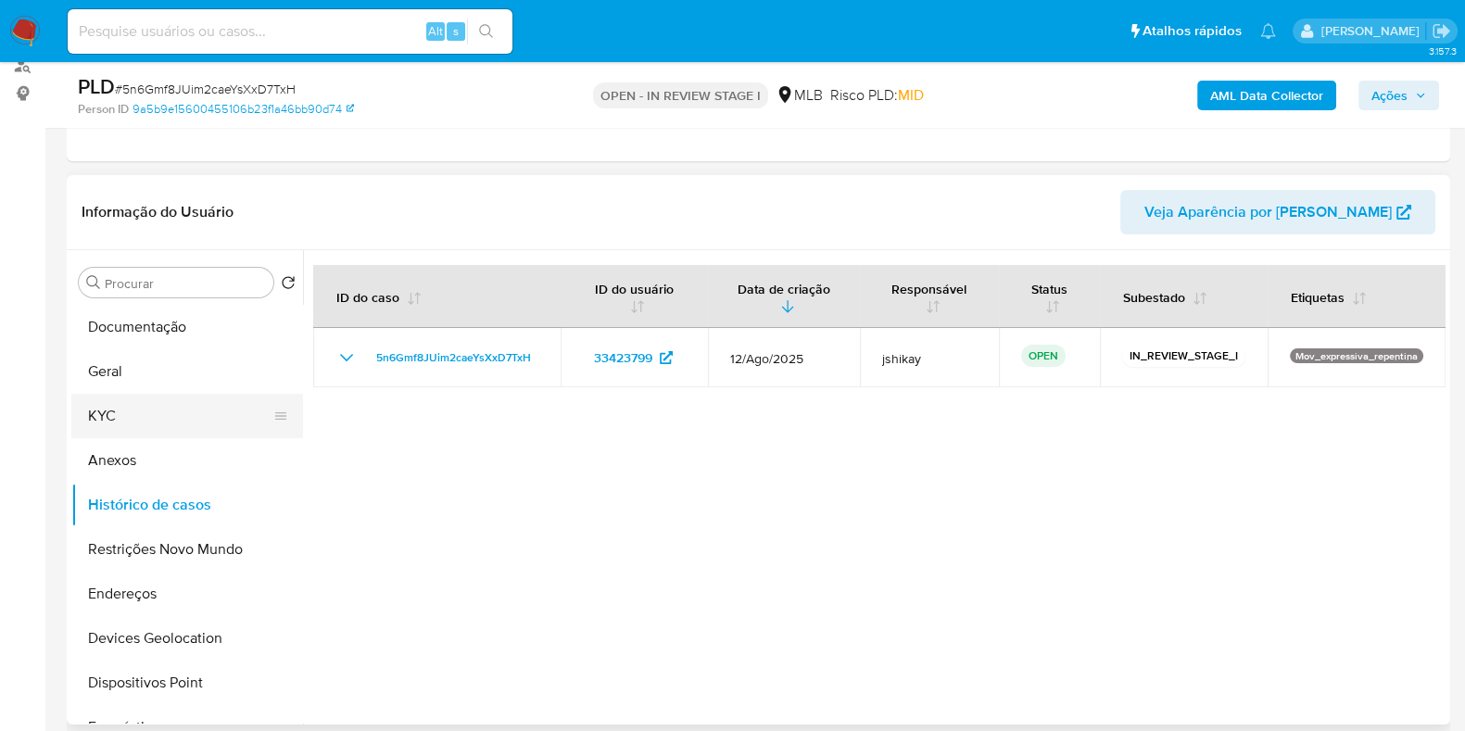
click at [163, 412] on button "KYC" at bounding box center [179, 416] width 217 height 44
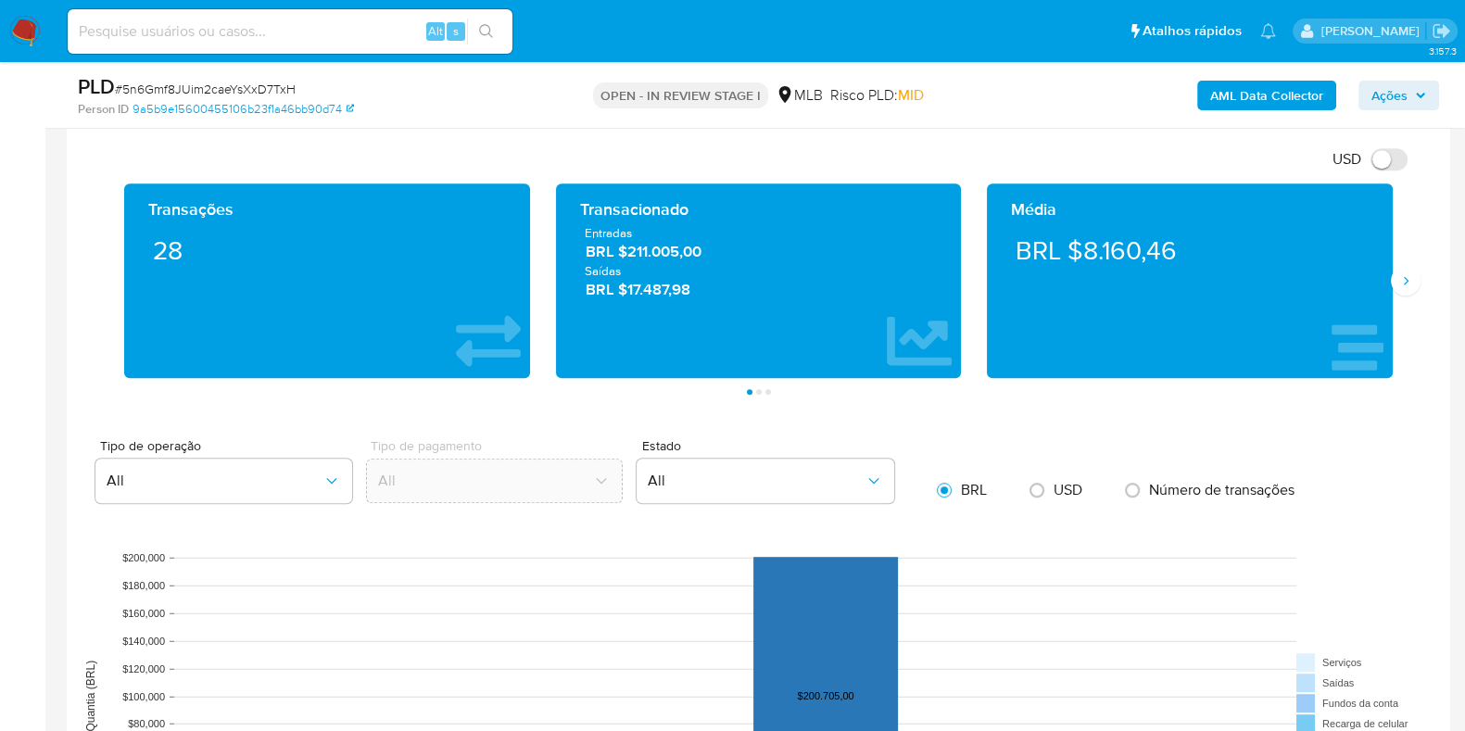
scroll to position [1274, 0]
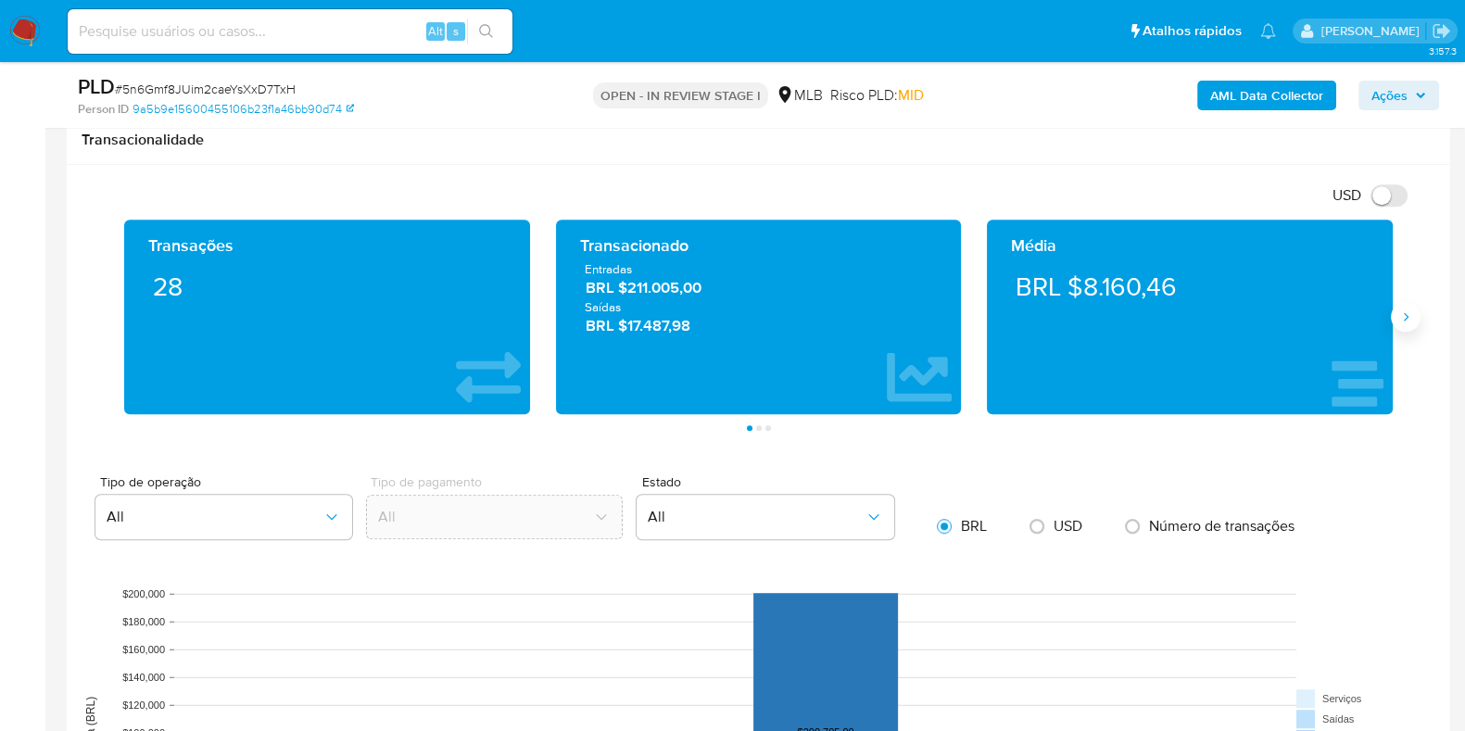
click at [1185, 314] on icon "Siguiente" at bounding box center [1405, 316] width 15 height 15
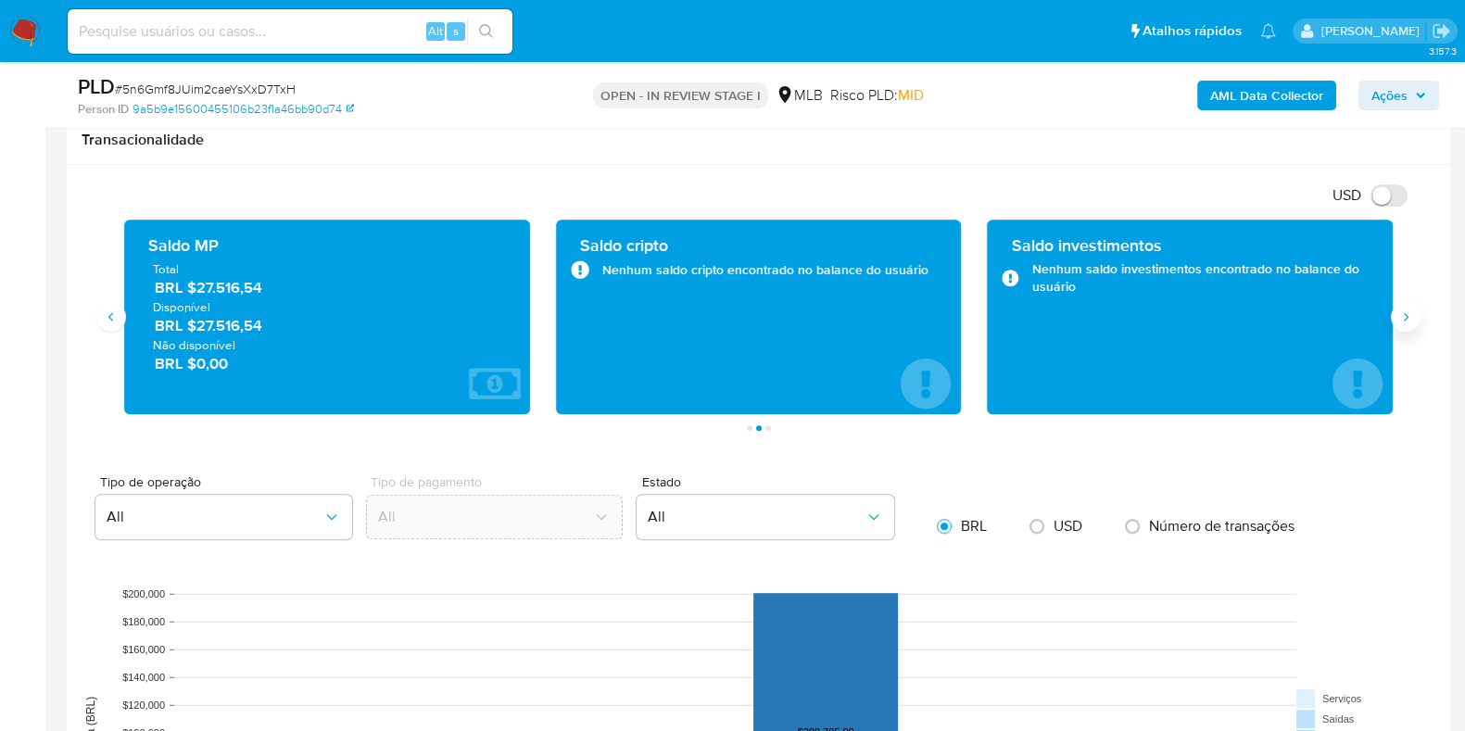
click at [1185, 314] on icon "Siguiente" at bounding box center [1405, 316] width 15 height 15
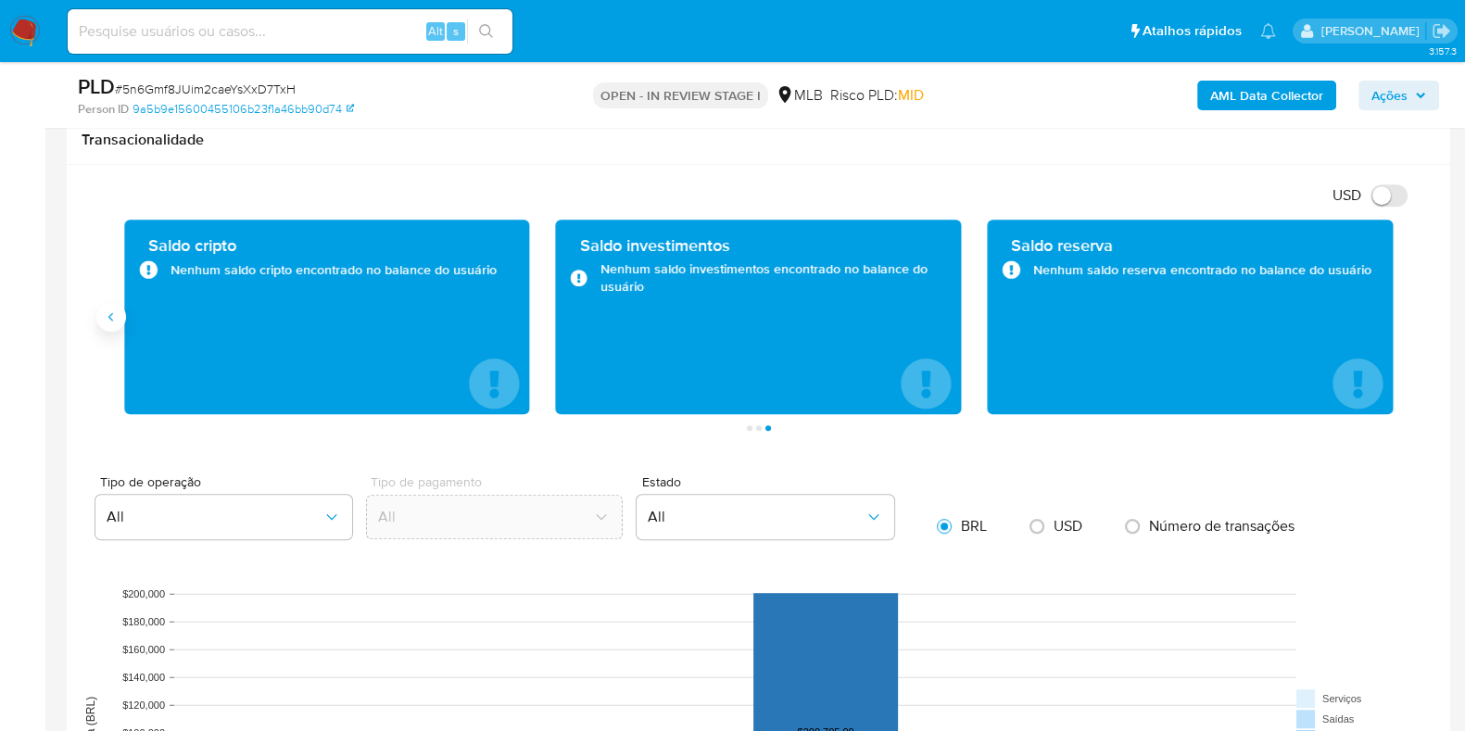
drag, startPoint x: 133, startPoint y: 313, endPoint x: 116, endPoint y: 319, distance: 18.5
click at [125, 315] on div "Transações 28 Transacionado Entradas BRL $211.005,00 Saídas BRL $17.487,98 Médi…" at bounding box center [758, 317] width 1294 height 195
click at [115, 320] on icon "Anterior" at bounding box center [111, 316] width 15 height 15
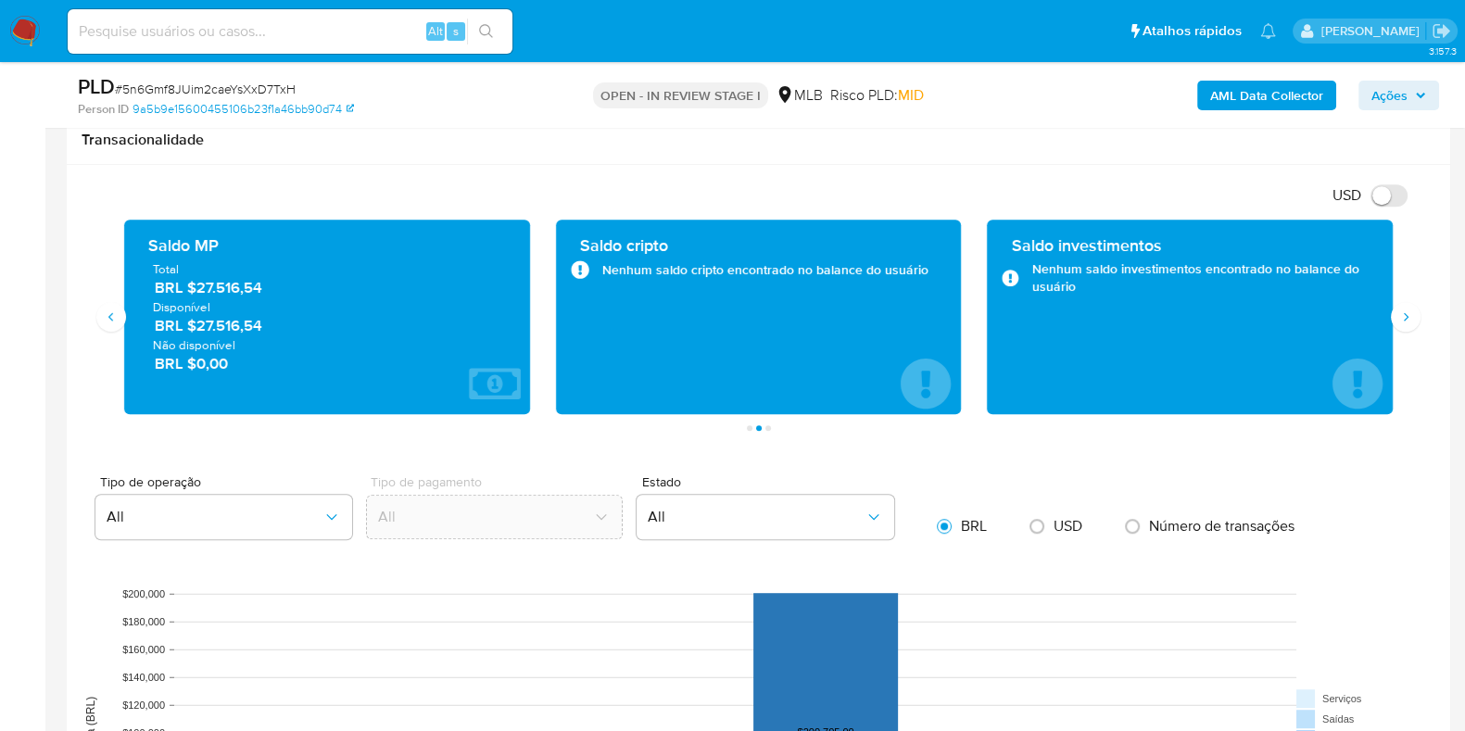
click at [283, 328] on span "BRL $27.516,54" at bounding box center [328, 325] width 346 height 21
drag, startPoint x: 271, startPoint y: 334, endPoint x: 195, endPoint y: 332, distance: 76.0
click at [195, 332] on div "Total BRL $27.516,54 Disponível BRL $27.516,54 Não disponível BRL $0,00" at bounding box center [327, 316] width 376 height 113
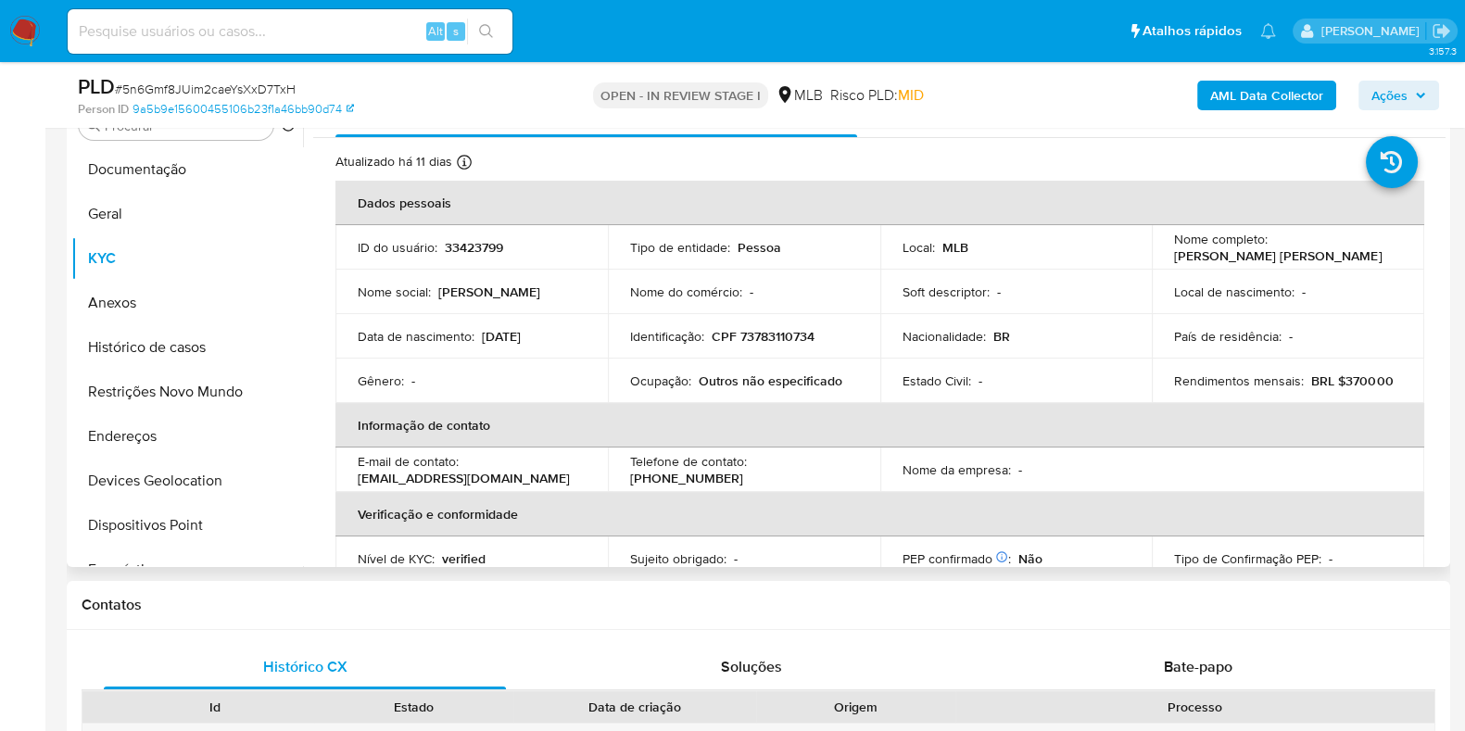
scroll to position [231, 0]
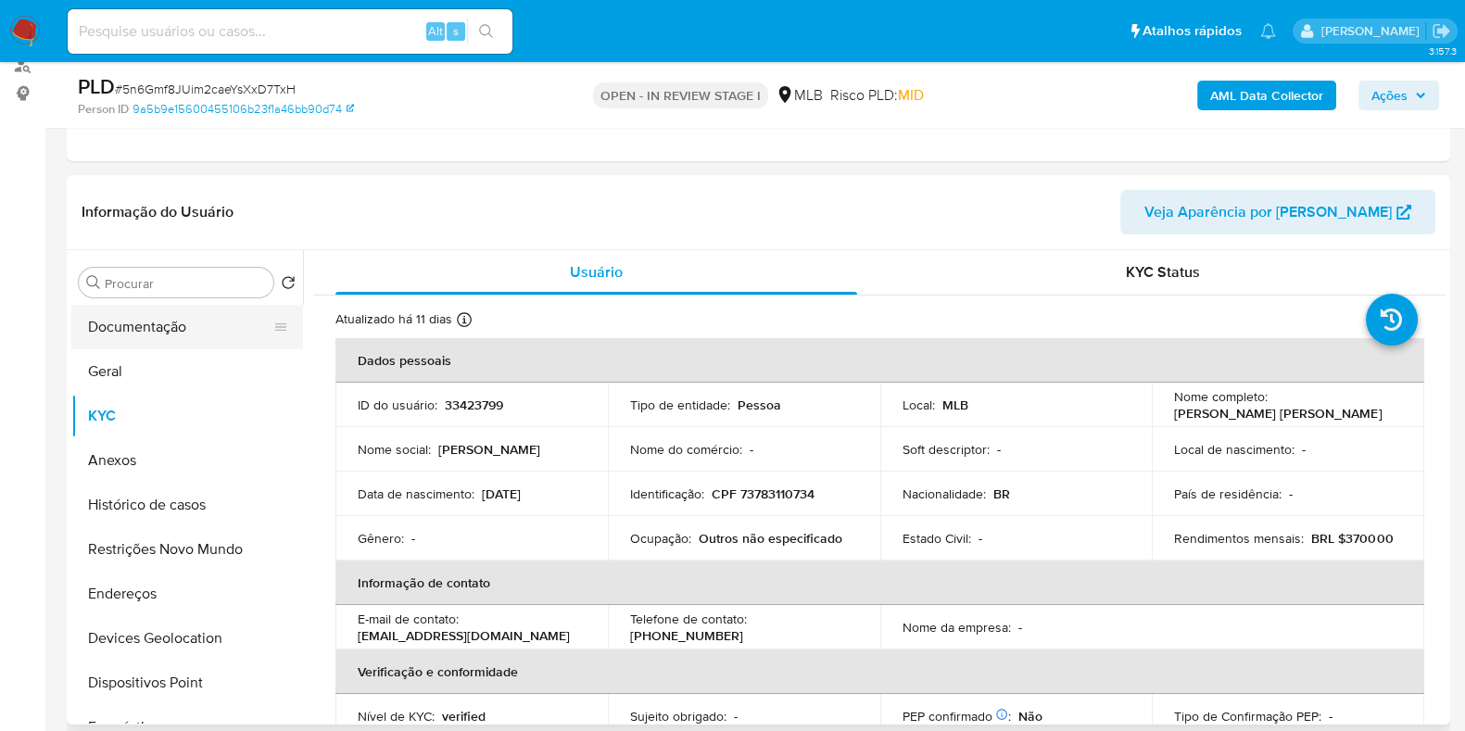
click at [156, 315] on button "Documentação" at bounding box center [179, 327] width 217 height 44
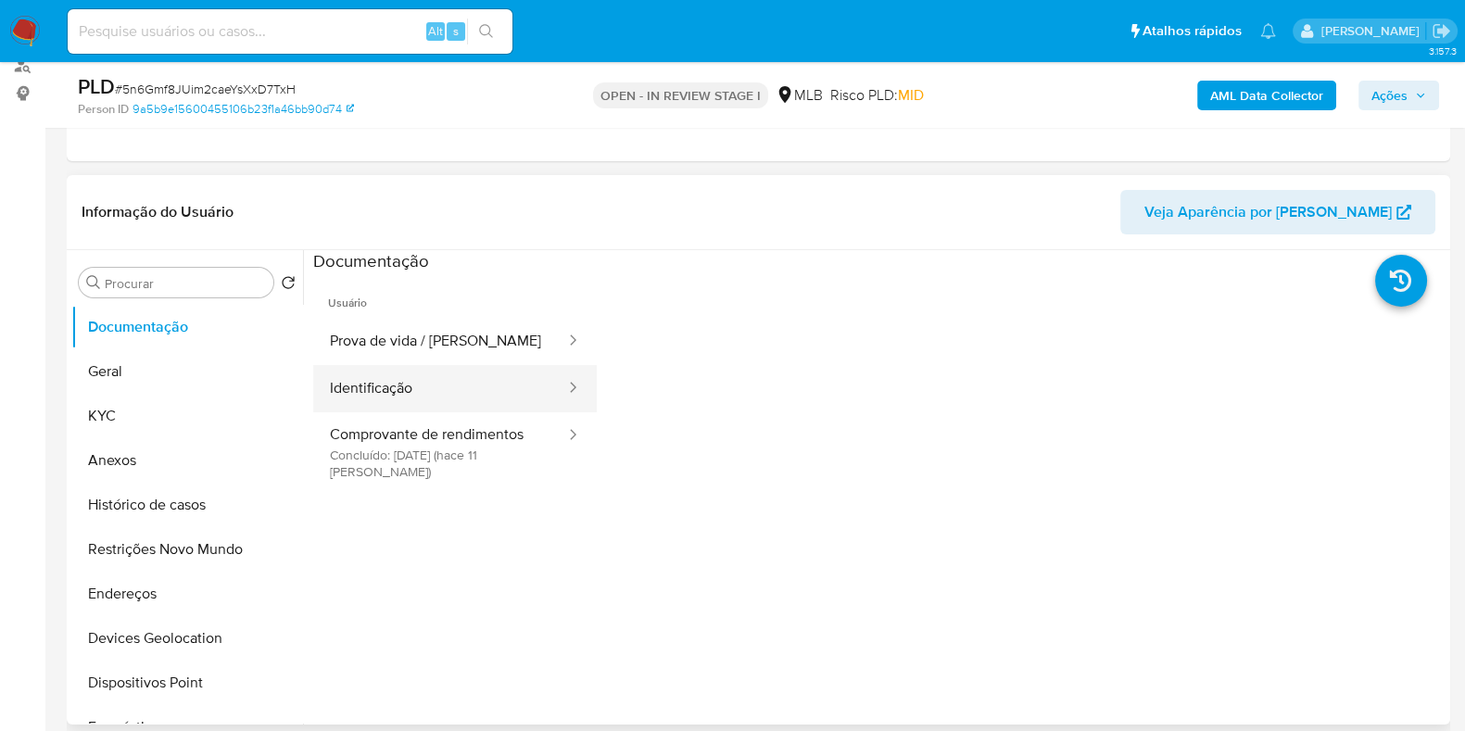
click at [449, 409] on button "Identificação" at bounding box center [440, 388] width 254 height 47
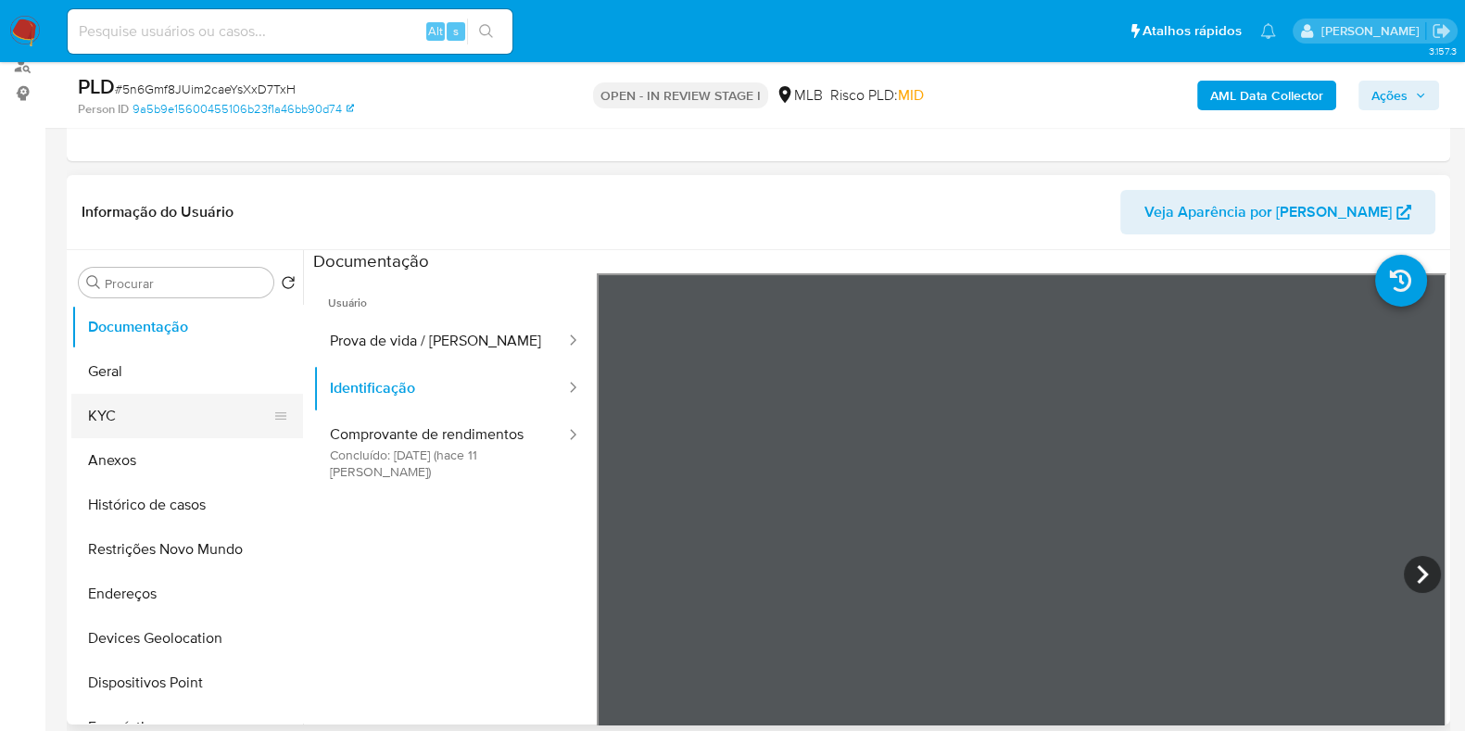
click at [156, 405] on button "KYC" at bounding box center [179, 416] width 217 height 44
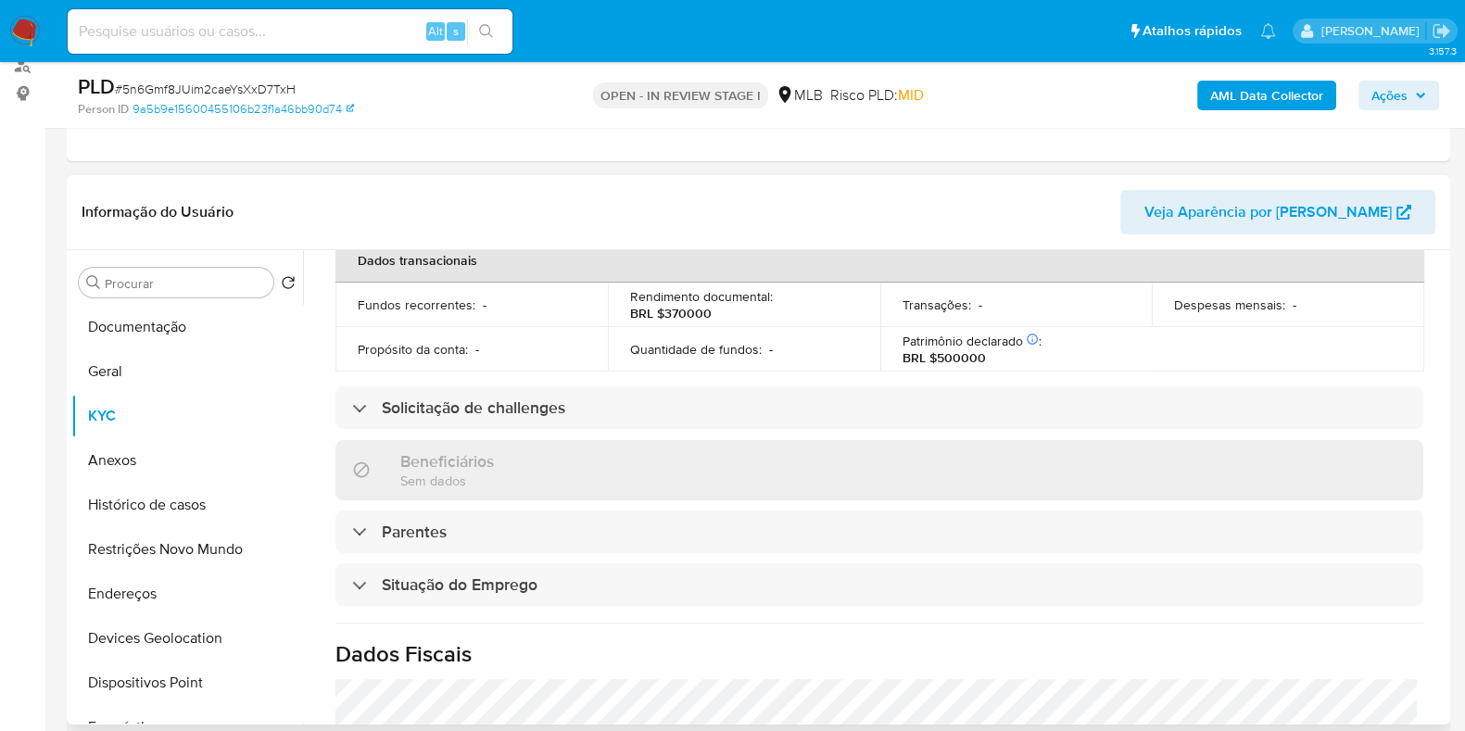
scroll to position [805, 0]
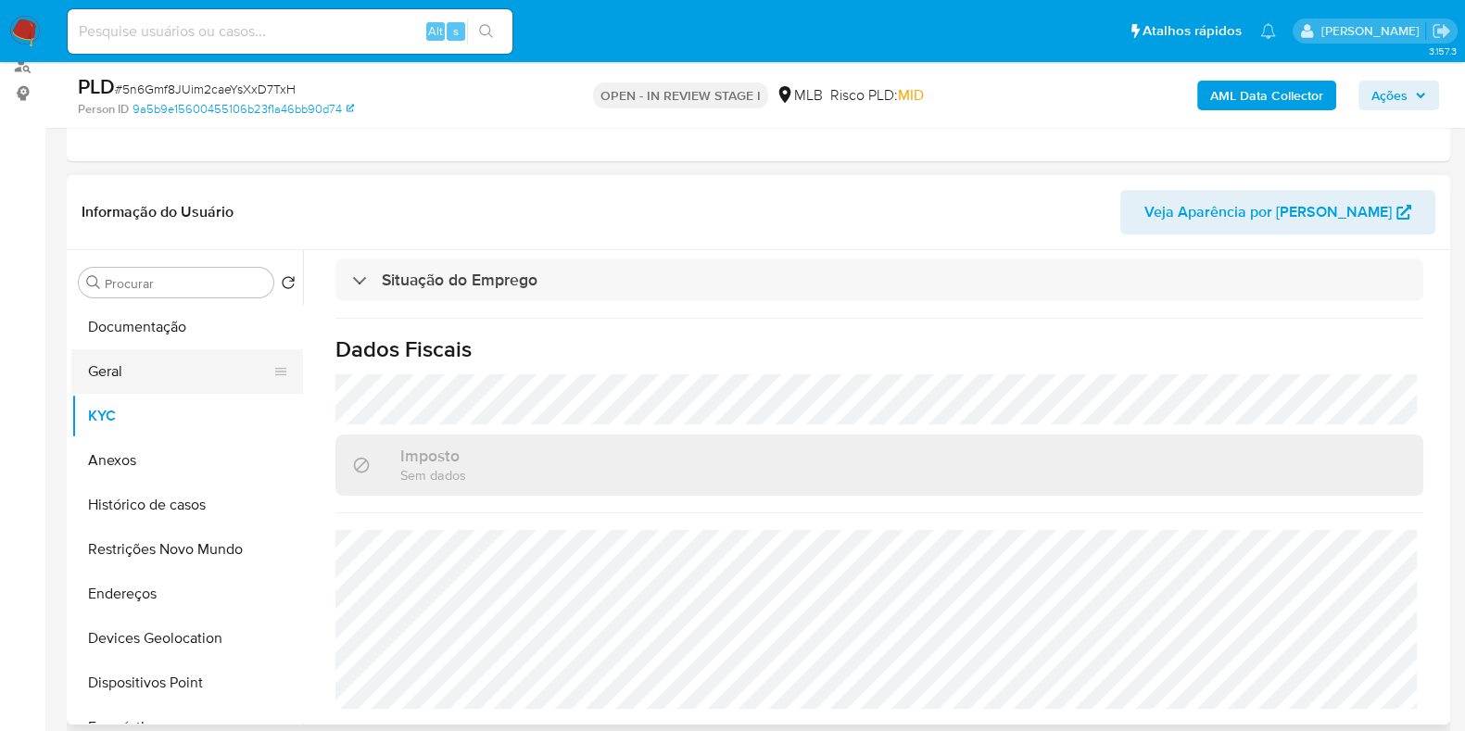
click at [134, 384] on button "Geral" at bounding box center [179, 371] width 217 height 44
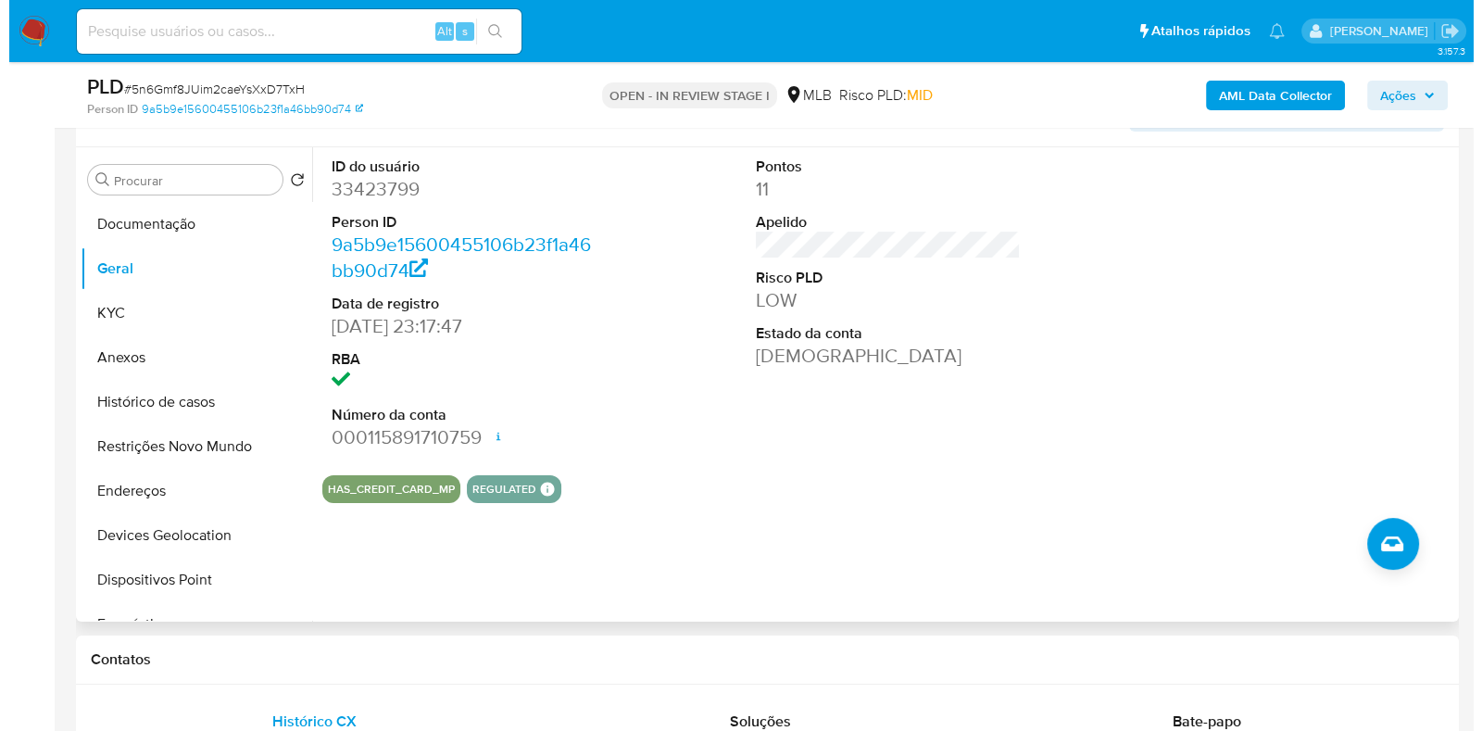
scroll to position [231, 0]
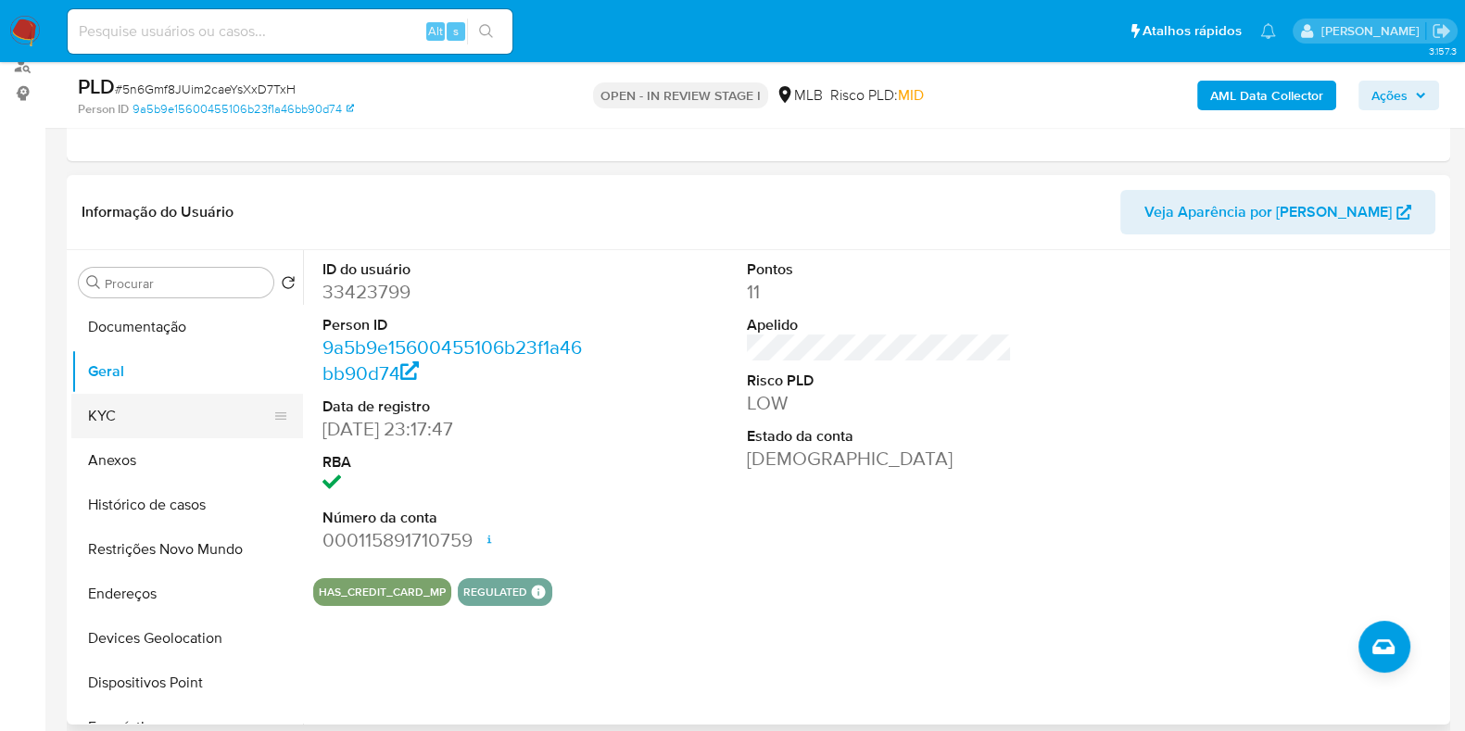
click at [146, 409] on button "KYC" at bounding box center [179, 416] width 217 height 44
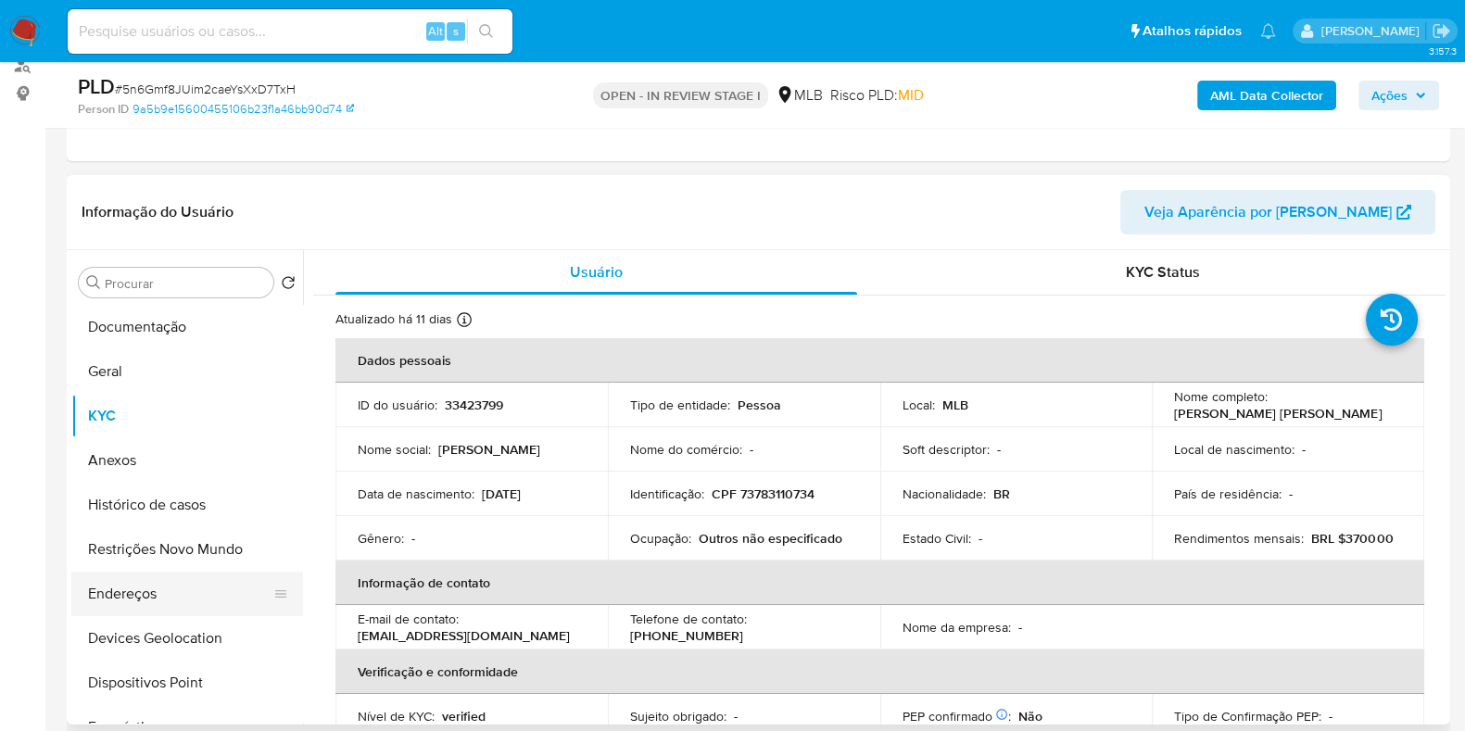
click at [176, 584] on button "Endereços" at bounding box center [179, 594] width 217 height 44
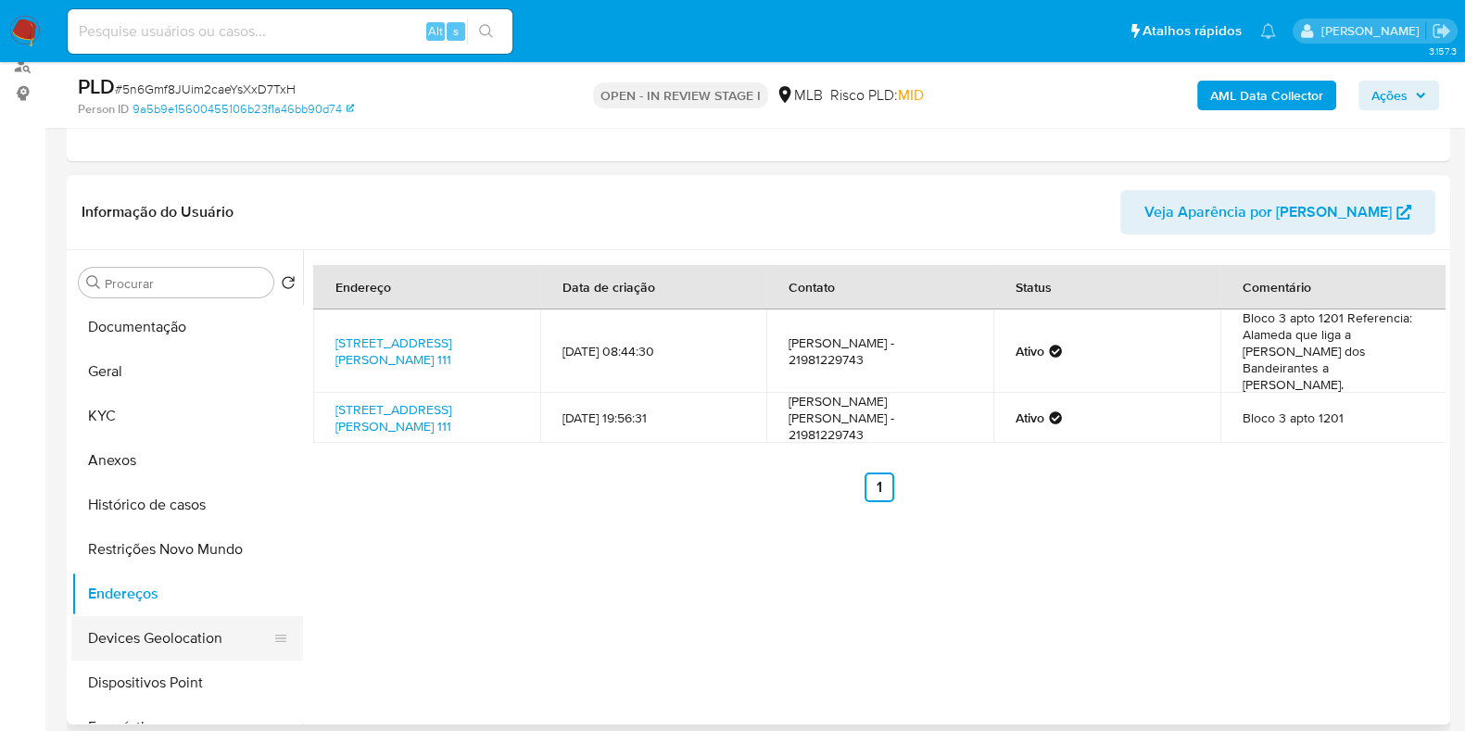
click at [166, 584] on button "Devices Geolocation" at bounding box center [179, 638] width 217 height 44
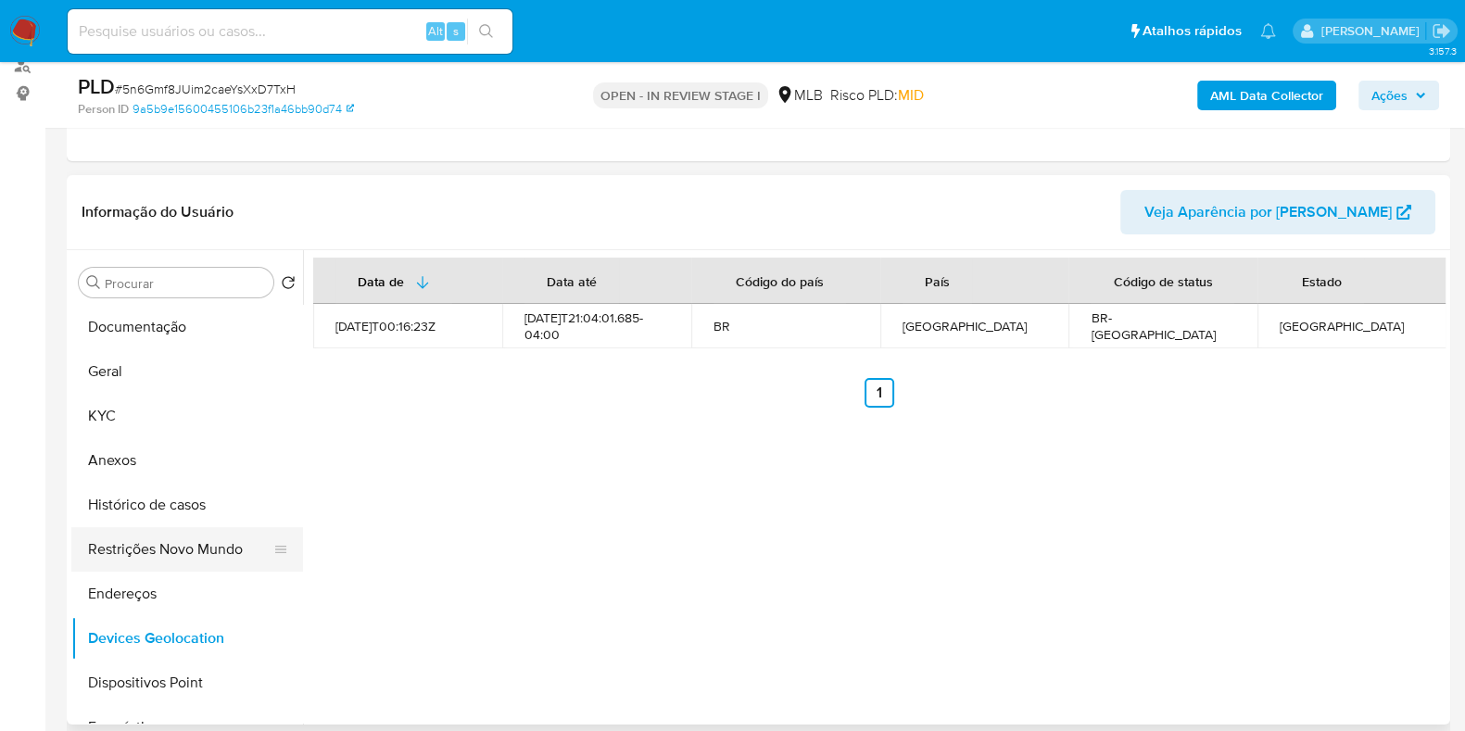
drag, startPoint x: 198, startPoint y: 555, endPoint x: 240, endPoint y: 556, distance: 41.7
click at [199, 554] on button "Restrições Novo Mundo" at bounding box center [179, 549] width 217 height 44
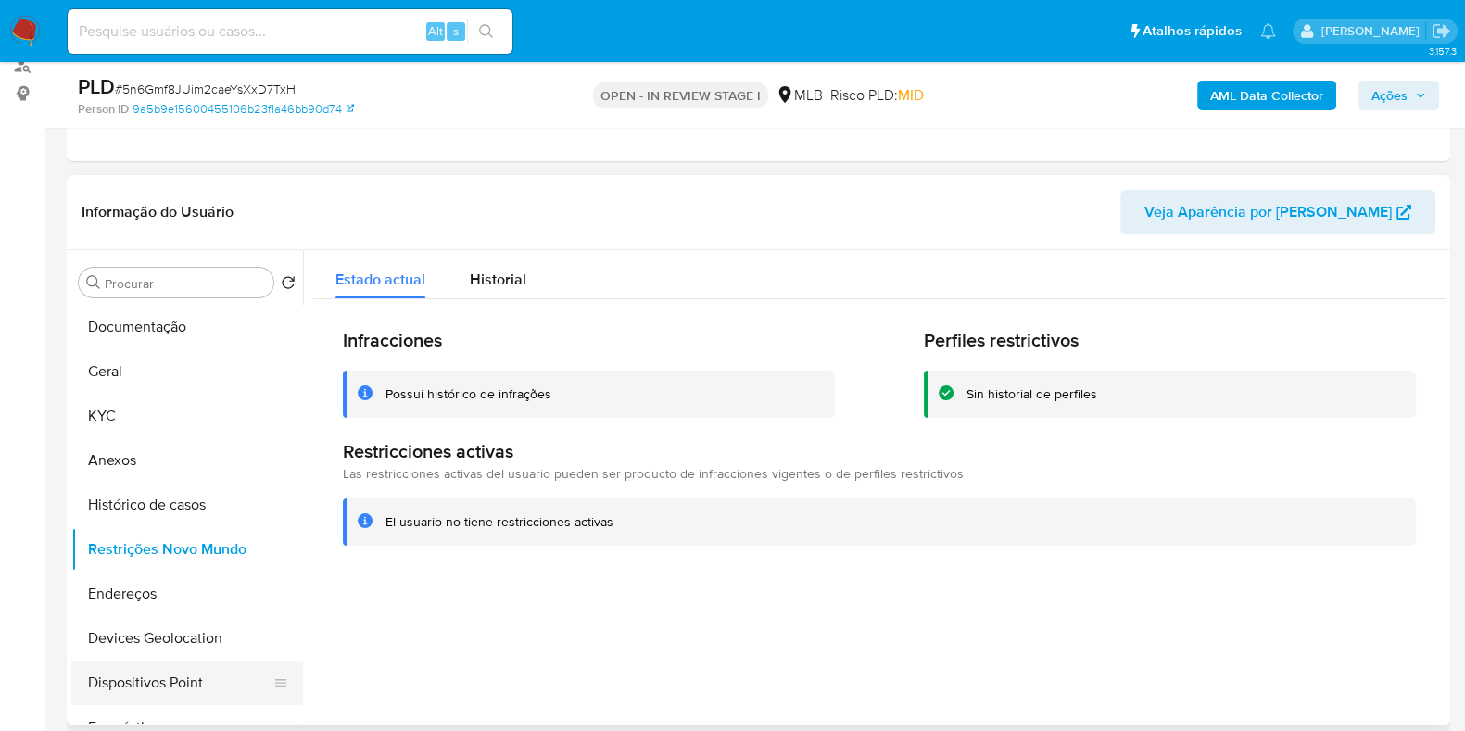
click at [169, 584] on button "Dispositivos Point" at bounding box center [179, 683] width 217 height 44
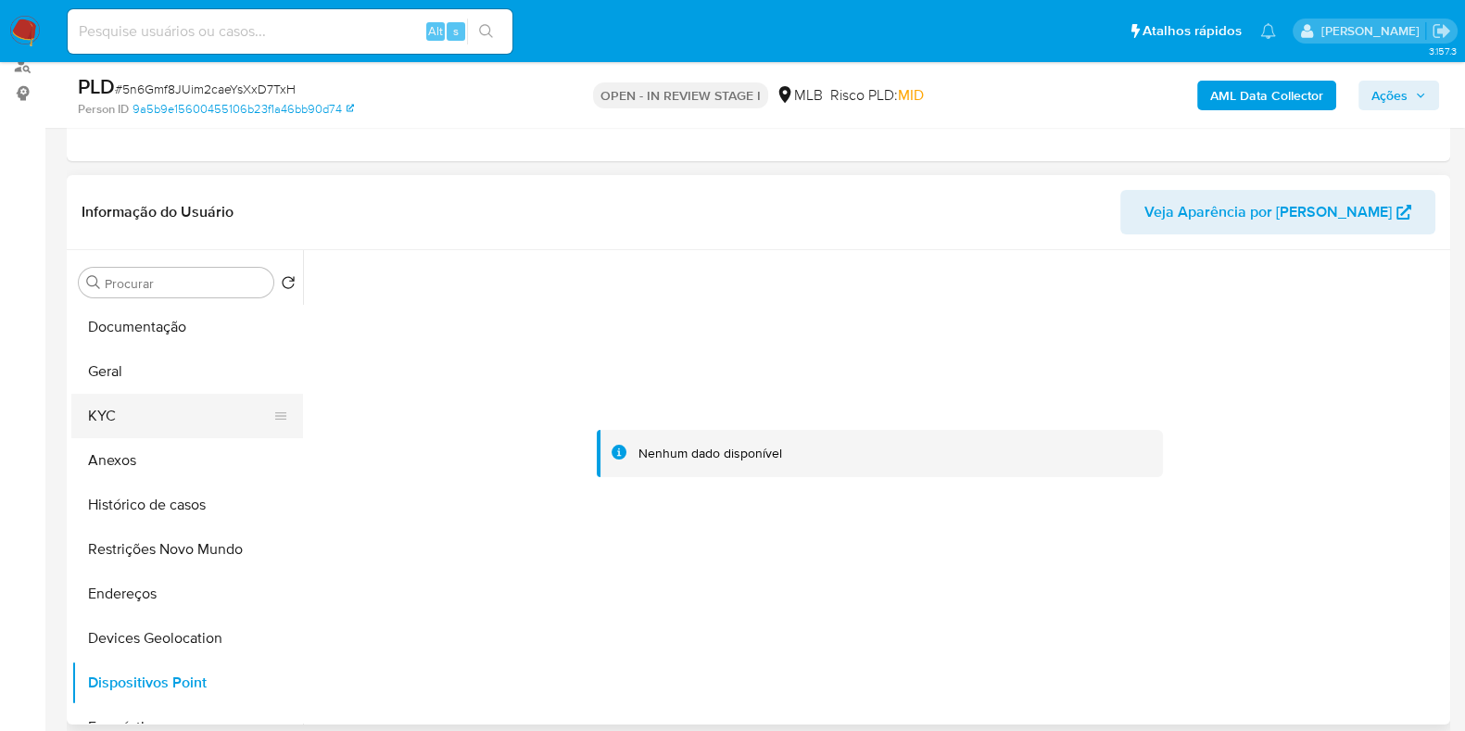
click at [148, 395] on button "KYC" at bounding box center [179, 416] width 217 height 44
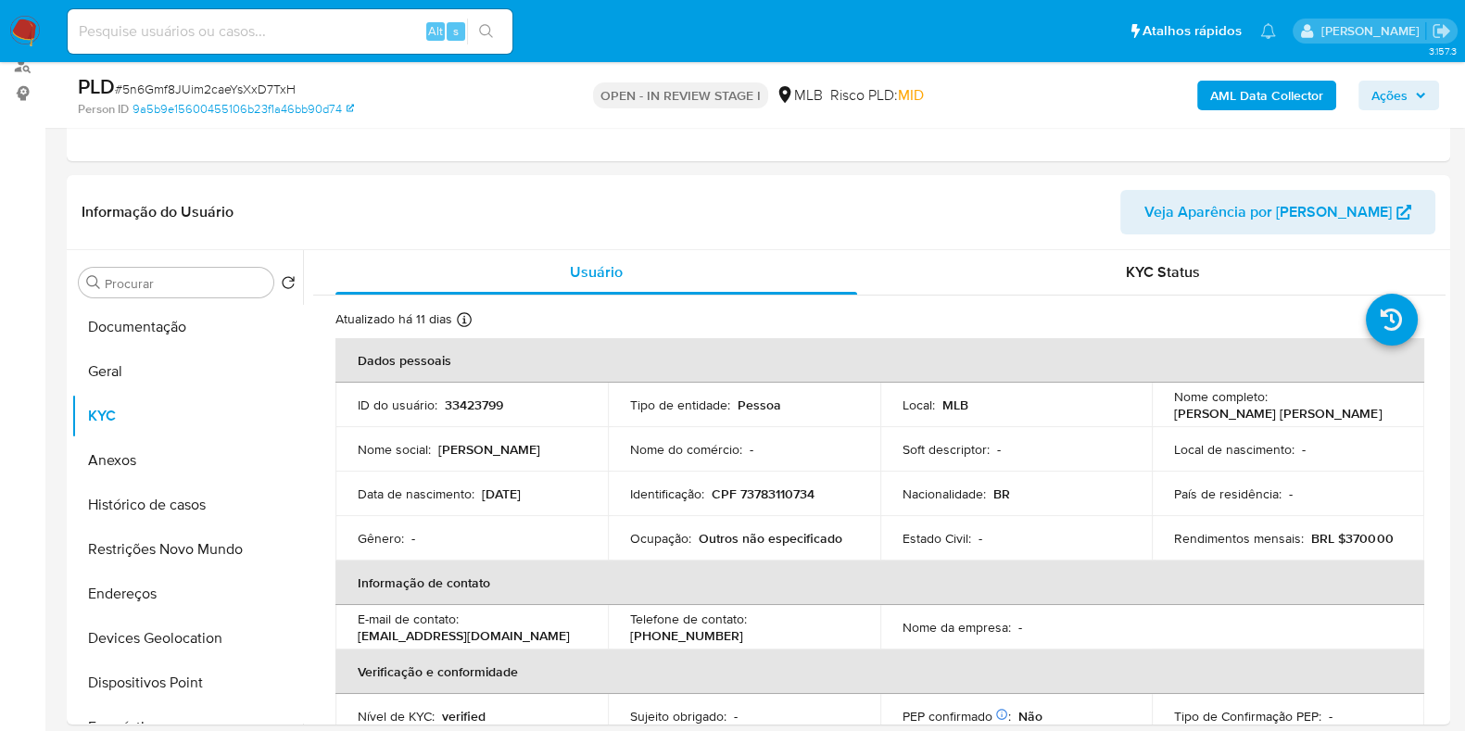
click at [1185, 98] on b "AML Data Collector" at bounding box center [1266, 96] width 113 height 30
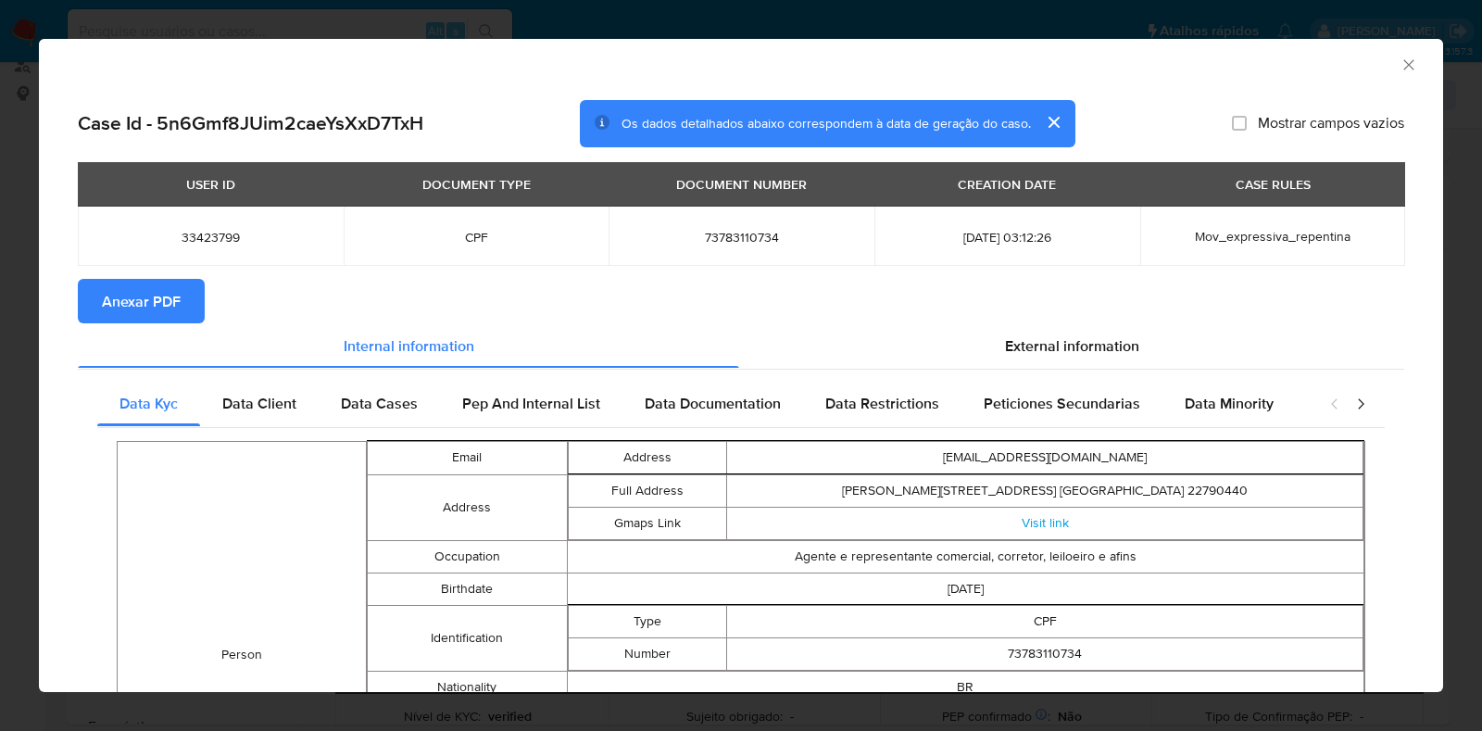
click at [99, 304] on button "Anexar PDF" at bounding box center [141, 301] width 127 height 44
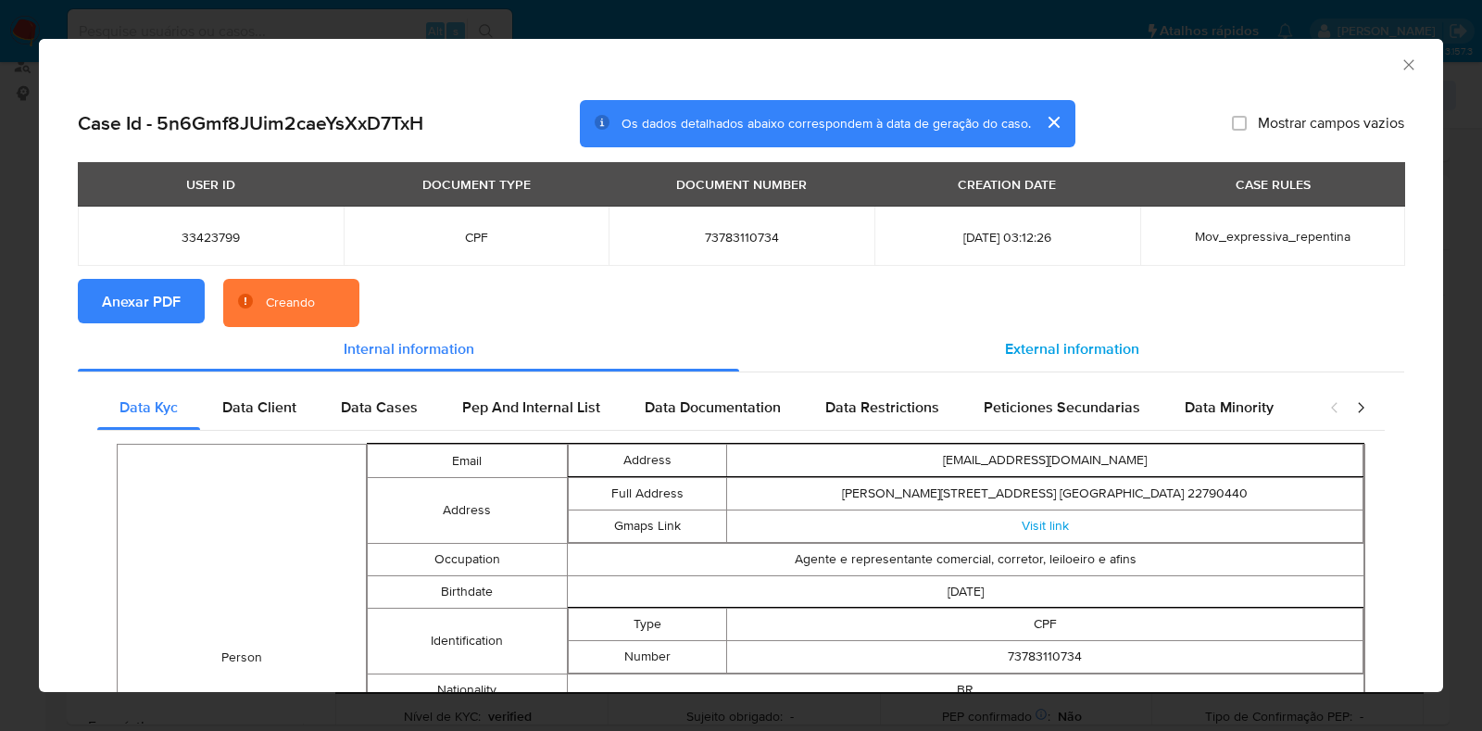
click at [1077, 354] on span "External information" at bounding box center [1072, 348] width 134 height 21
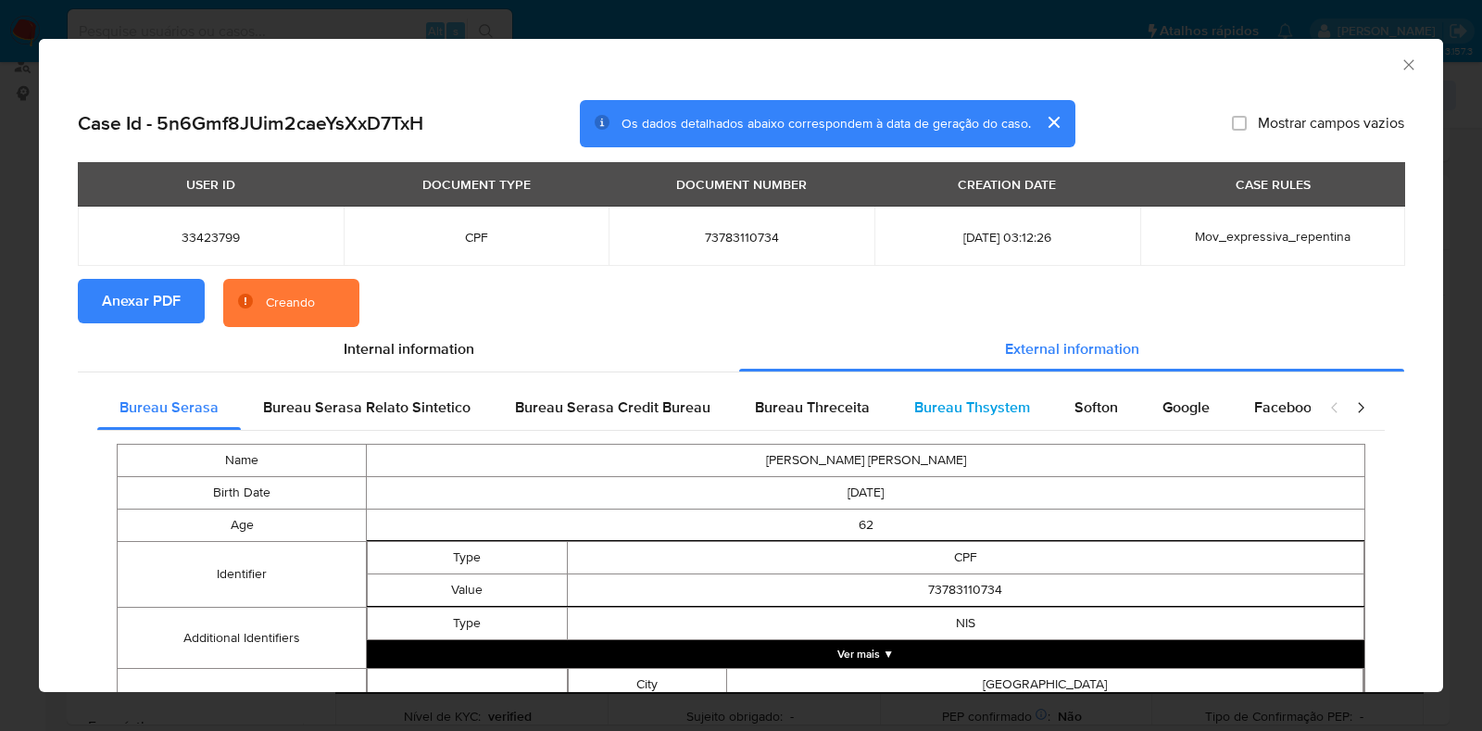
click at [892, 405] on div "Bureau Thsystem" at bounding box center [972, 407] width 160 height 44
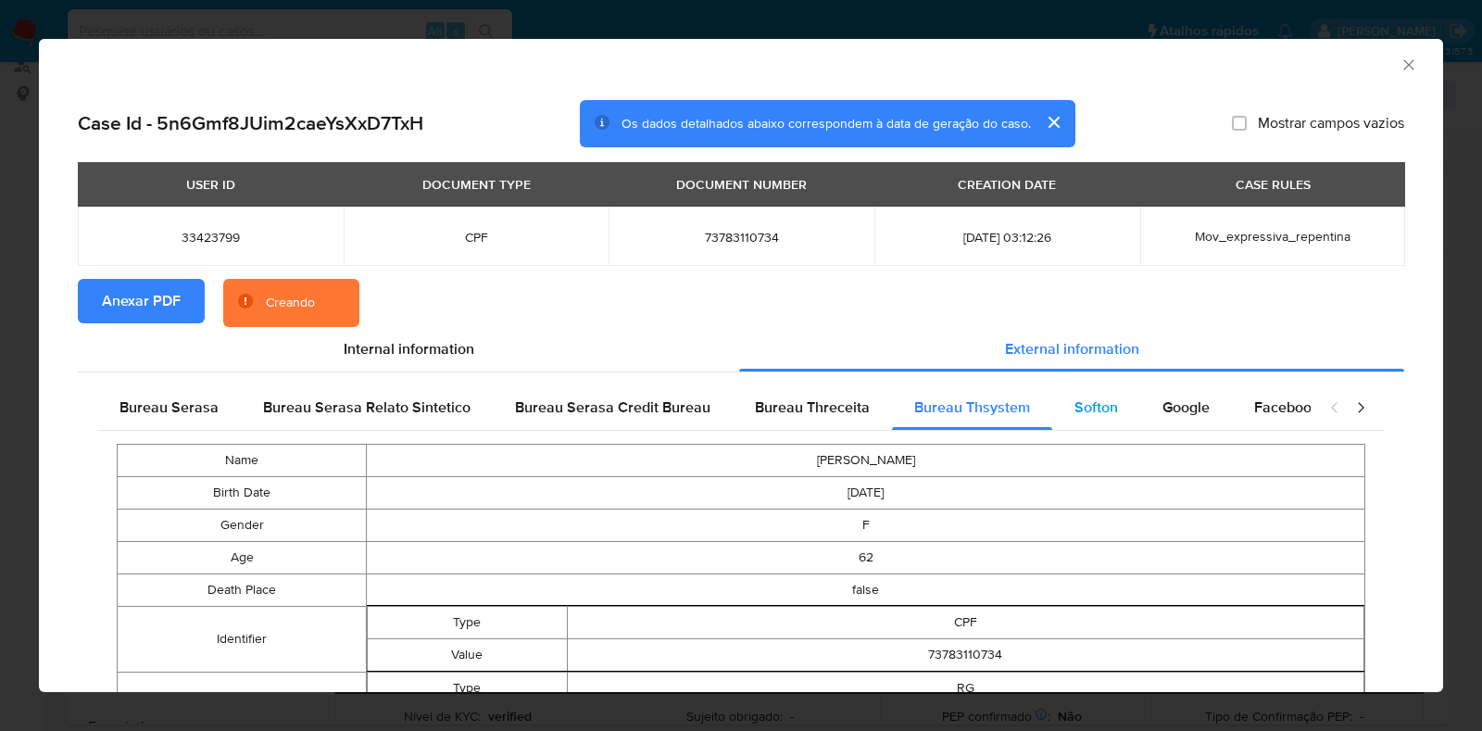
click at [1104, 409] on span "Softon" at bounding box center [1097, 407] width 44 height 21
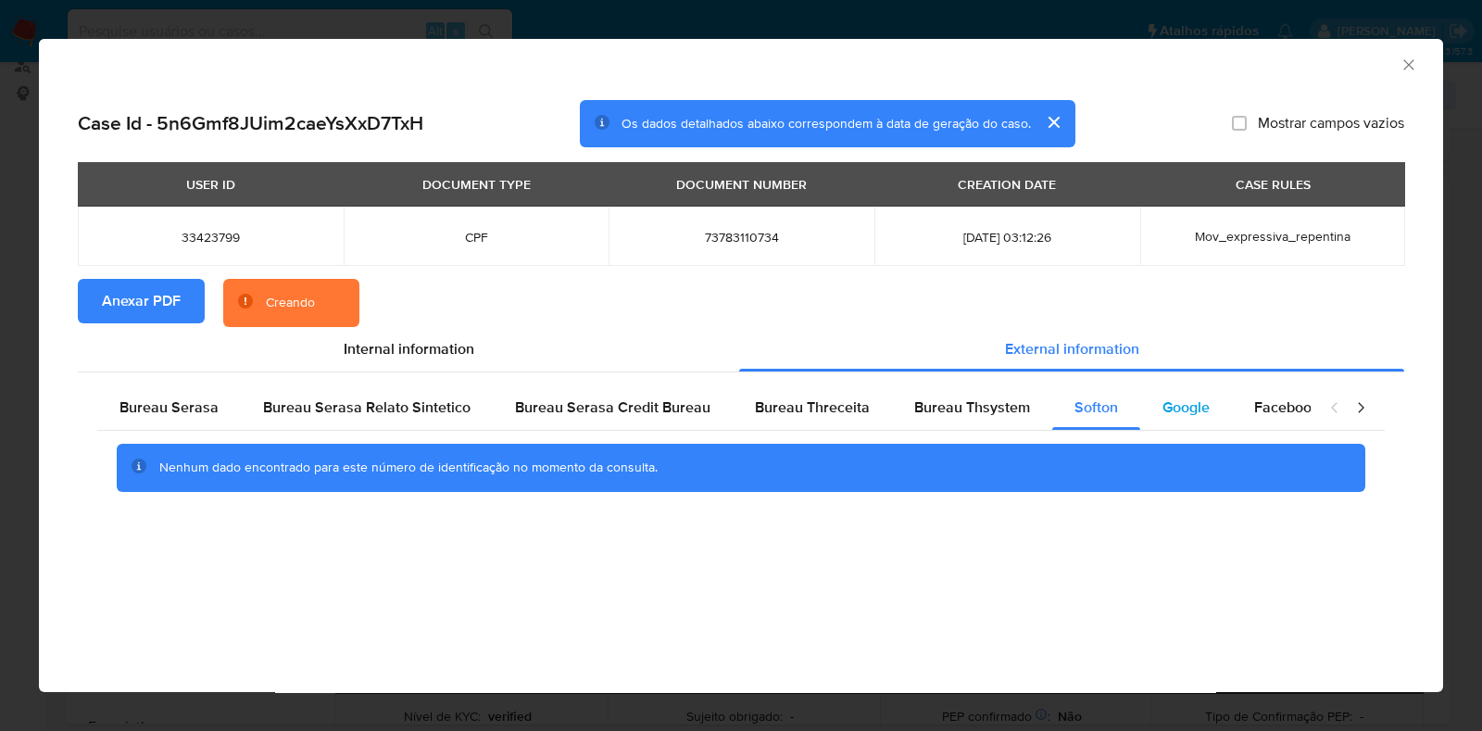
click at [1174, 410] on span "Google" at bounding box center [1186, 407] width 47 height 21
click at [1185, 67] on icon "Fechar a janela" at bounding box center [1409, 65] width 19 height 19
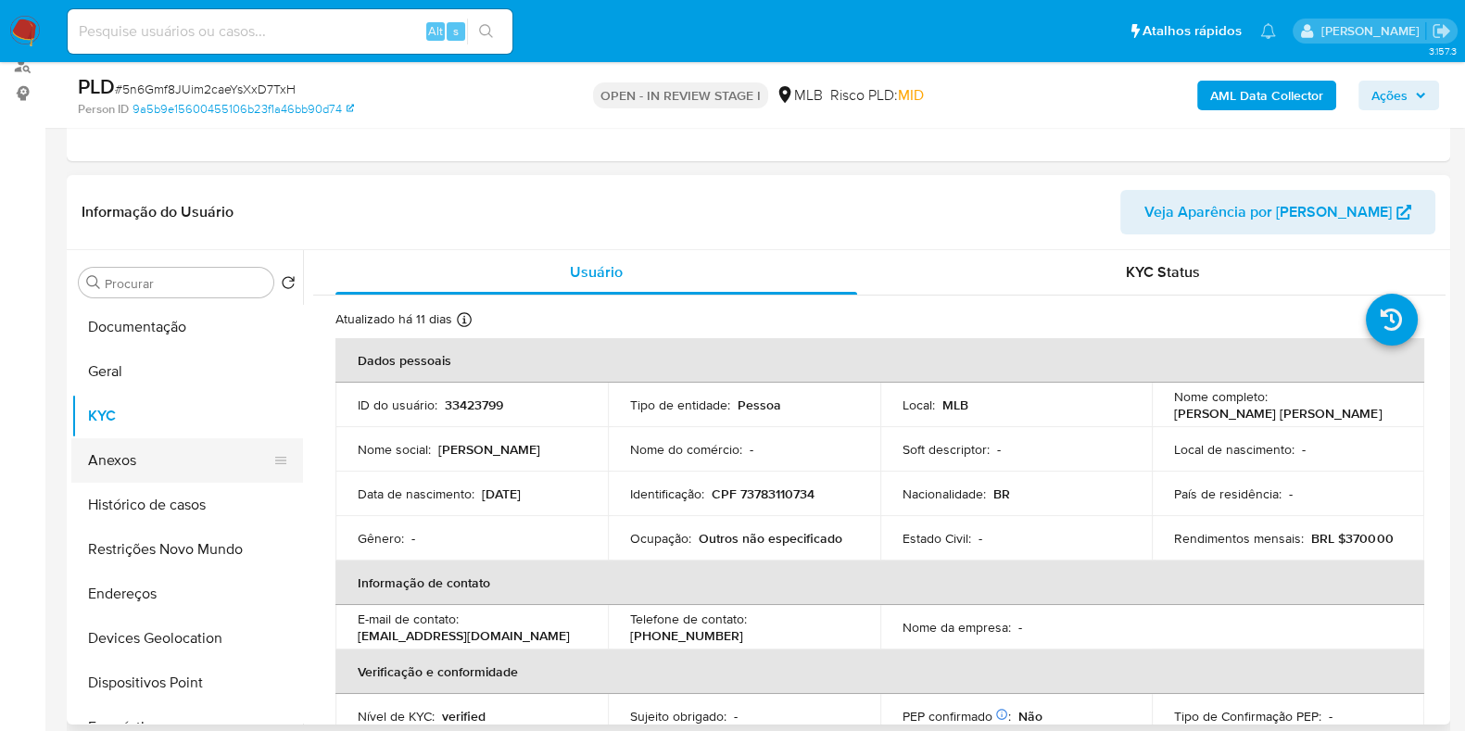
click at [183, 453] on button "Anexos" at bounding box center [179, 460] width 217 height 44
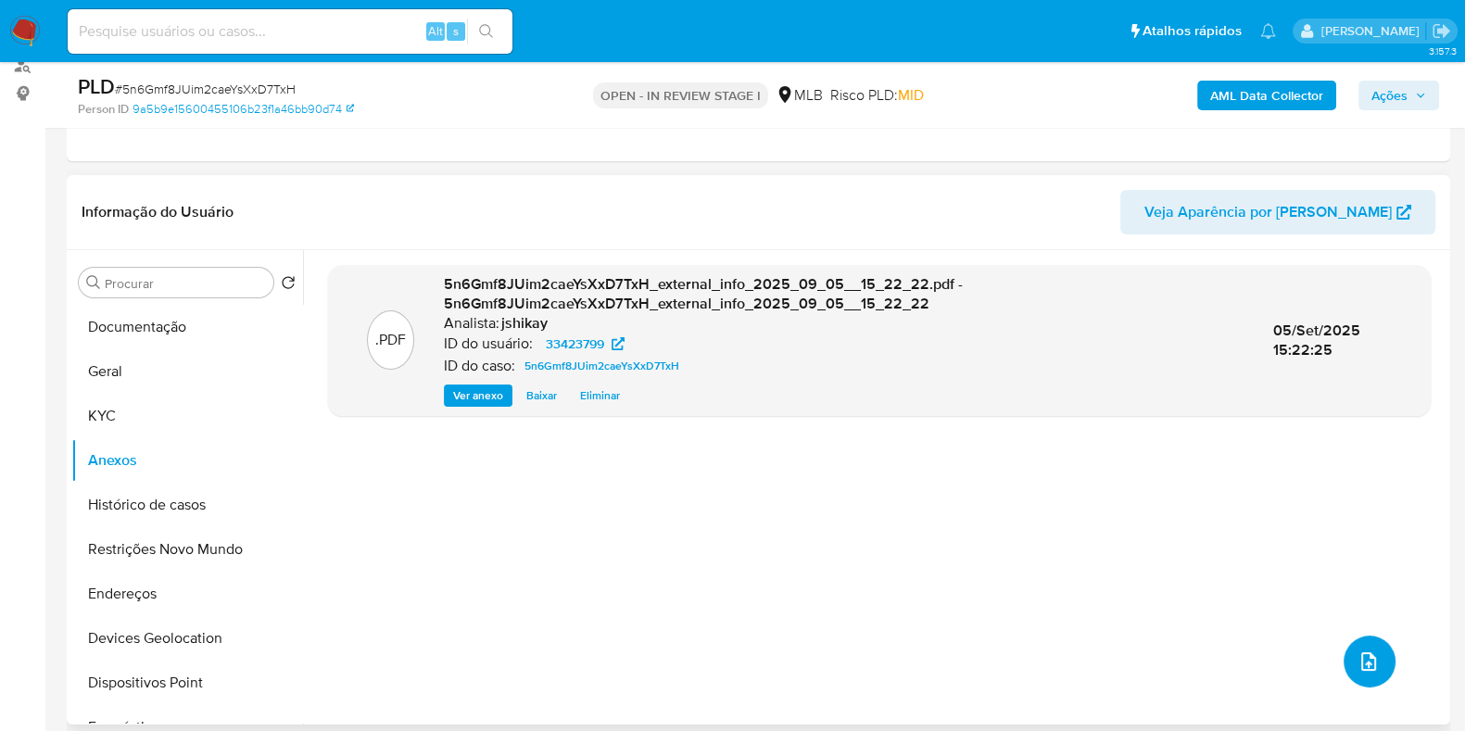
click at [1185, 584] on icon "upload-file" at bounding box center [1368, 661] width 15 height 19
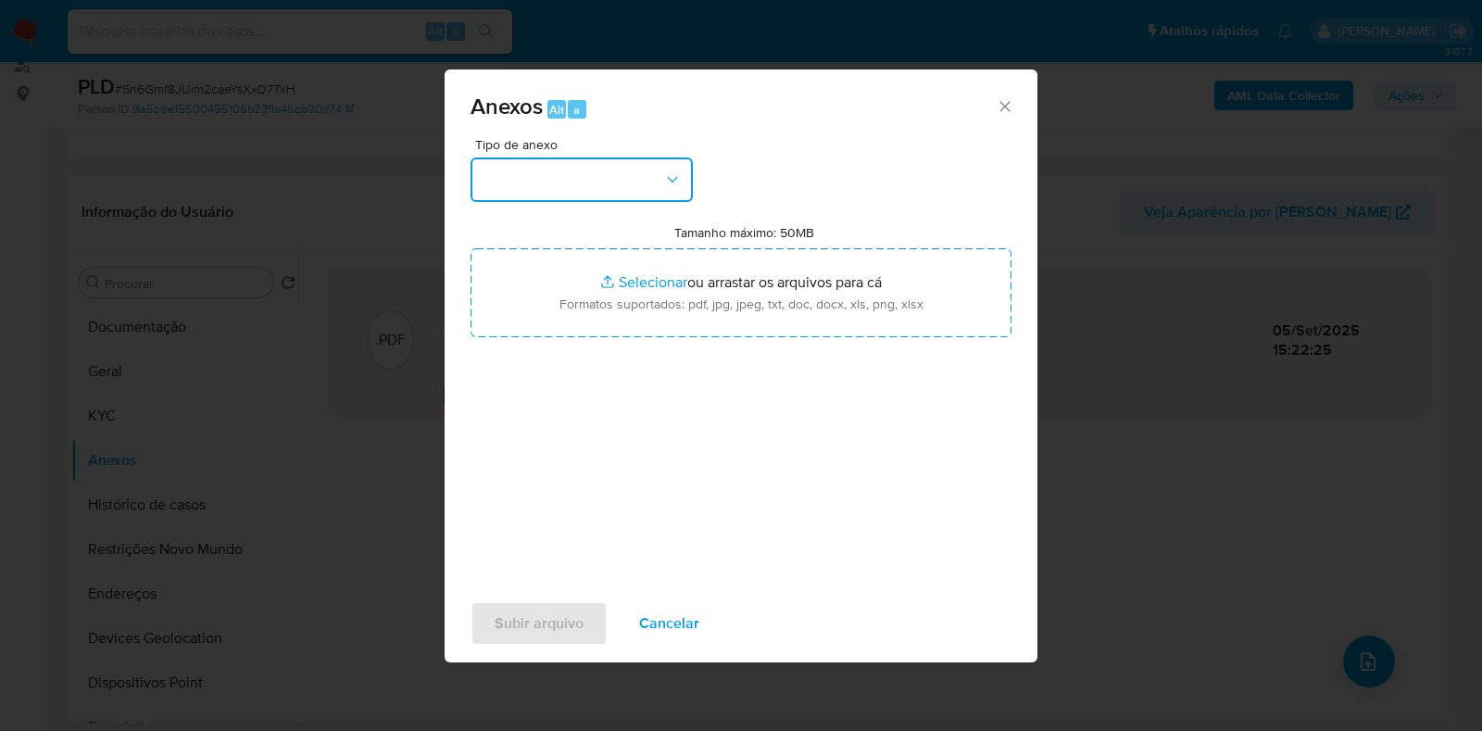
click at [559, 185] on button "button" at bounding box center [582, 179] width 222 height 44
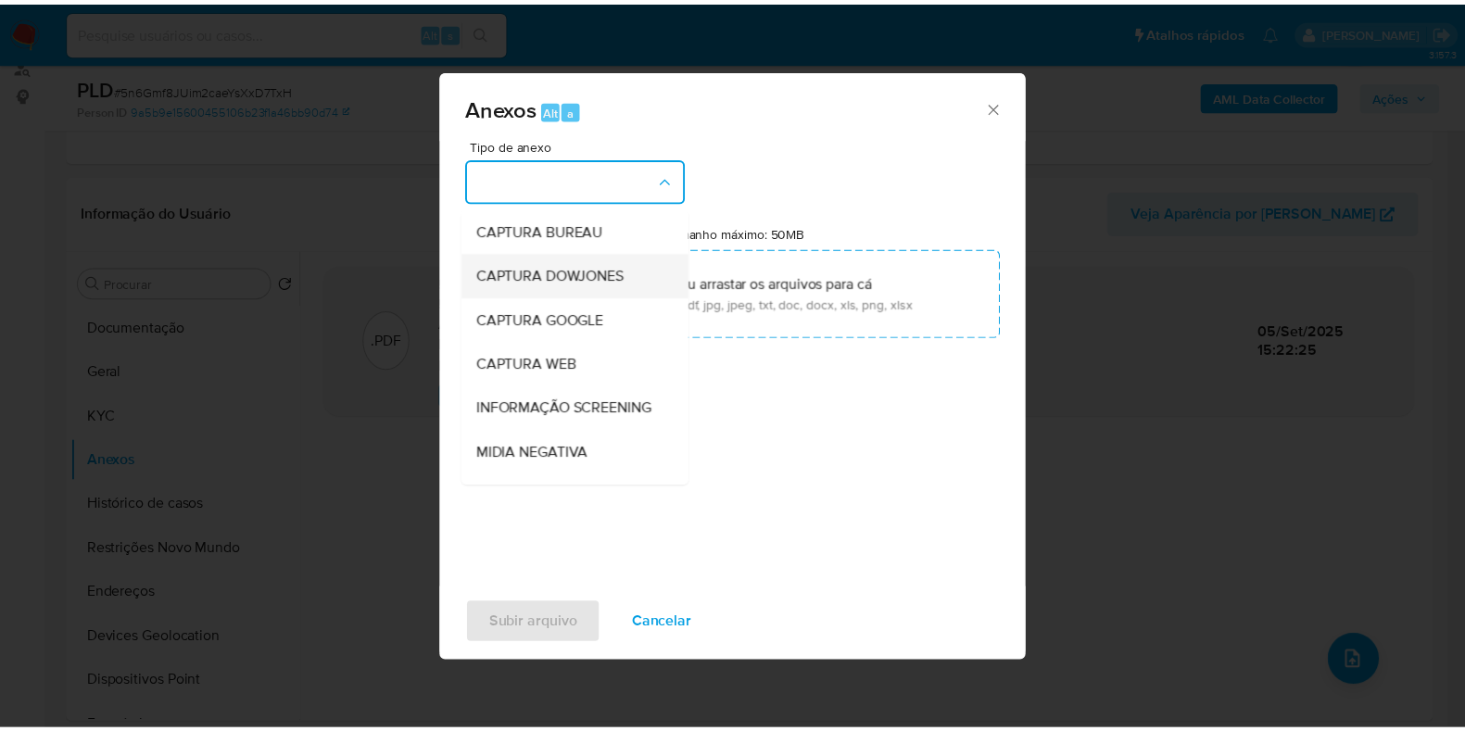
scroll to position [115, 0]
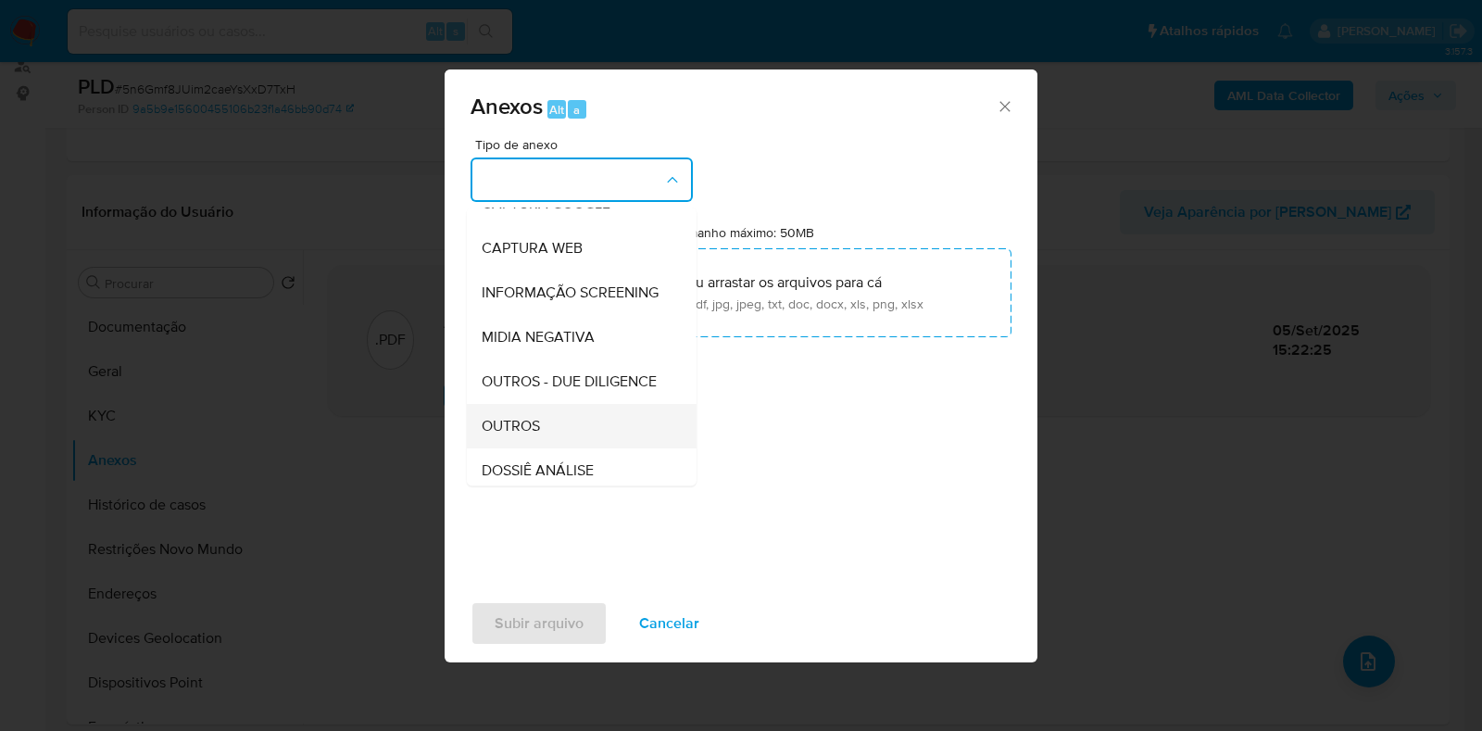
drag, startPoint x: 522, startPoint y: 459, endPoint x: 584, endPoint y: 342, distance: 131.8
click at [522, 435] on span "OUTROS" at bounding box center [511, 426] width 58 height 19
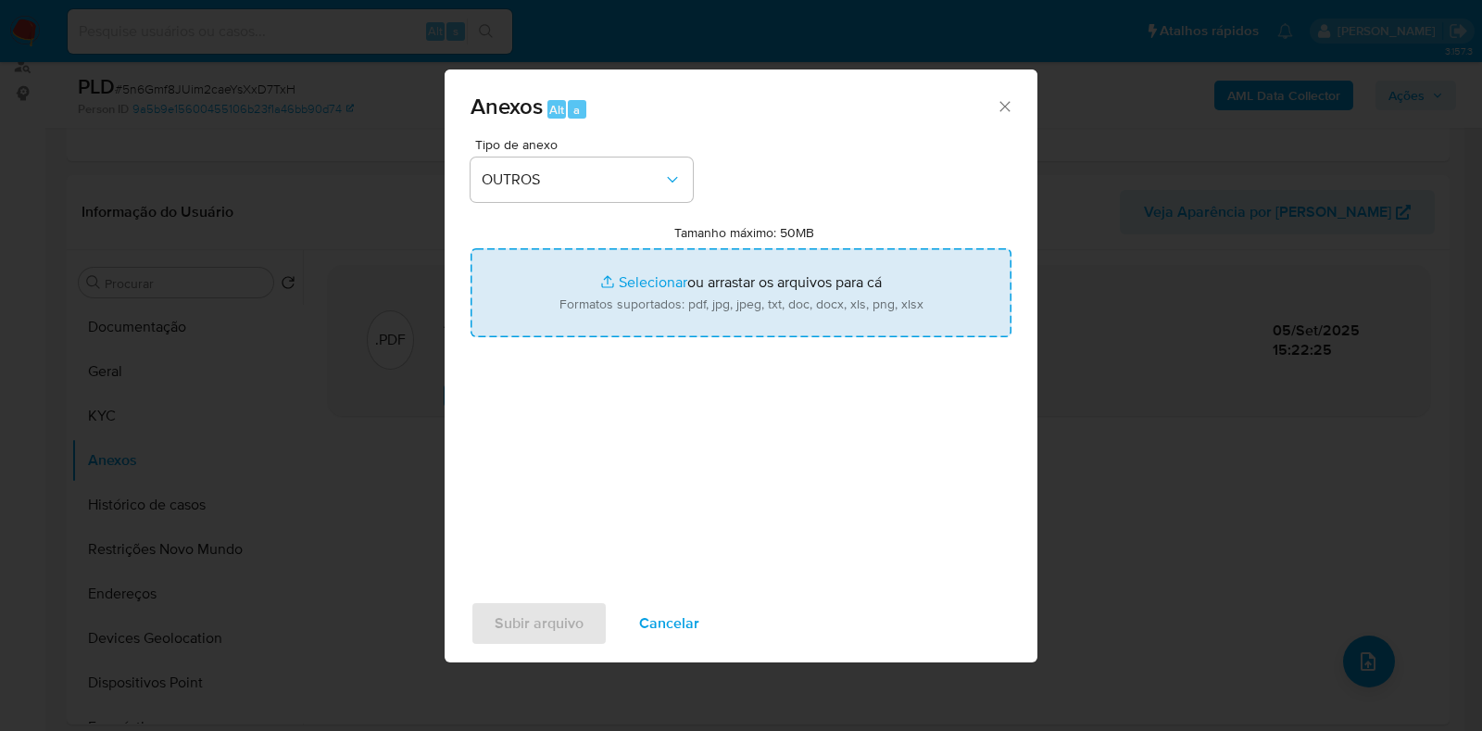
click at [654, 267] on input "Tamanho máximo: 50MB Selecionar arquivos" at bounding box center [741, 292] width 541 height 89
type input "C:\fakepath\Mulan 33423799_2025_09_05_13_26_30 - Resumen TX.pdf"
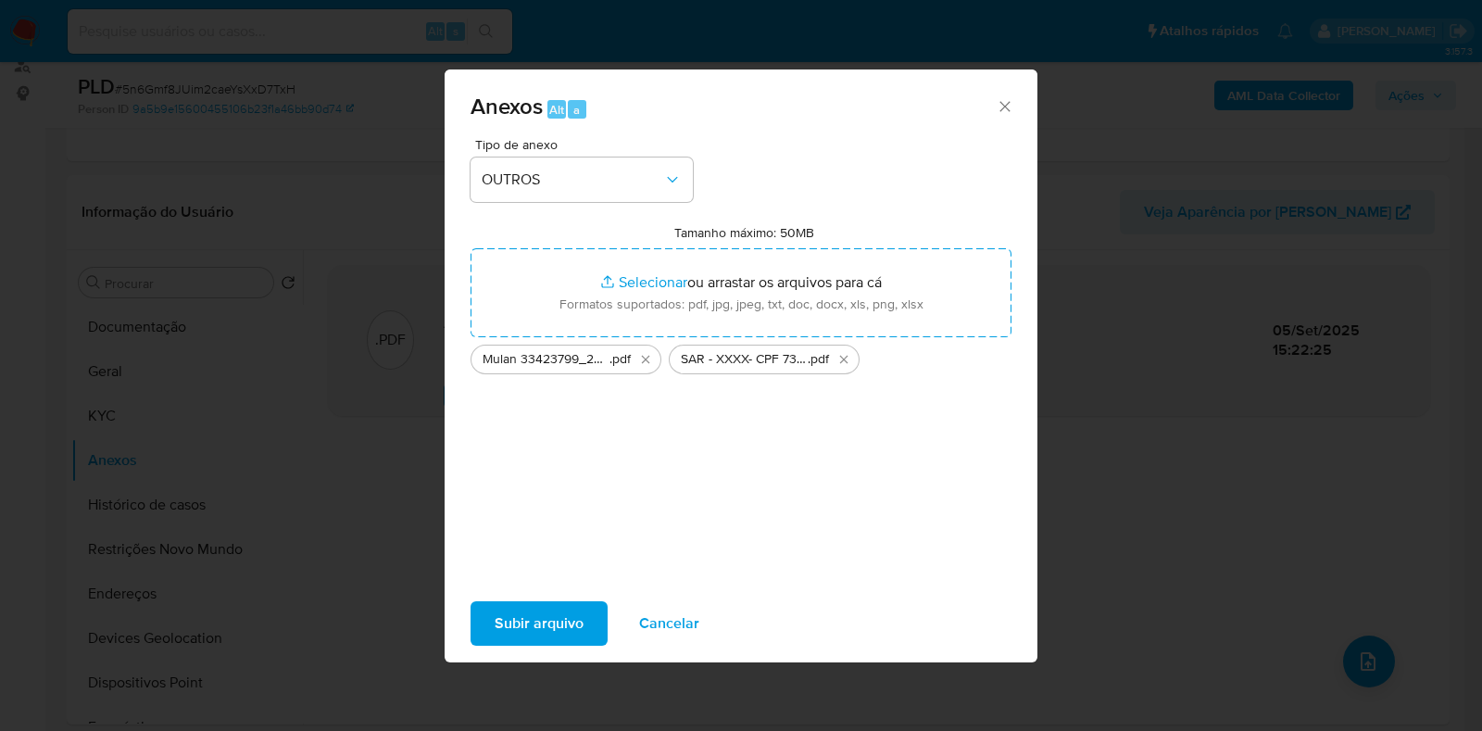
click at [537, 584] on span "Subir arquivo" at bounding box center [539, 623] width 89 height 41
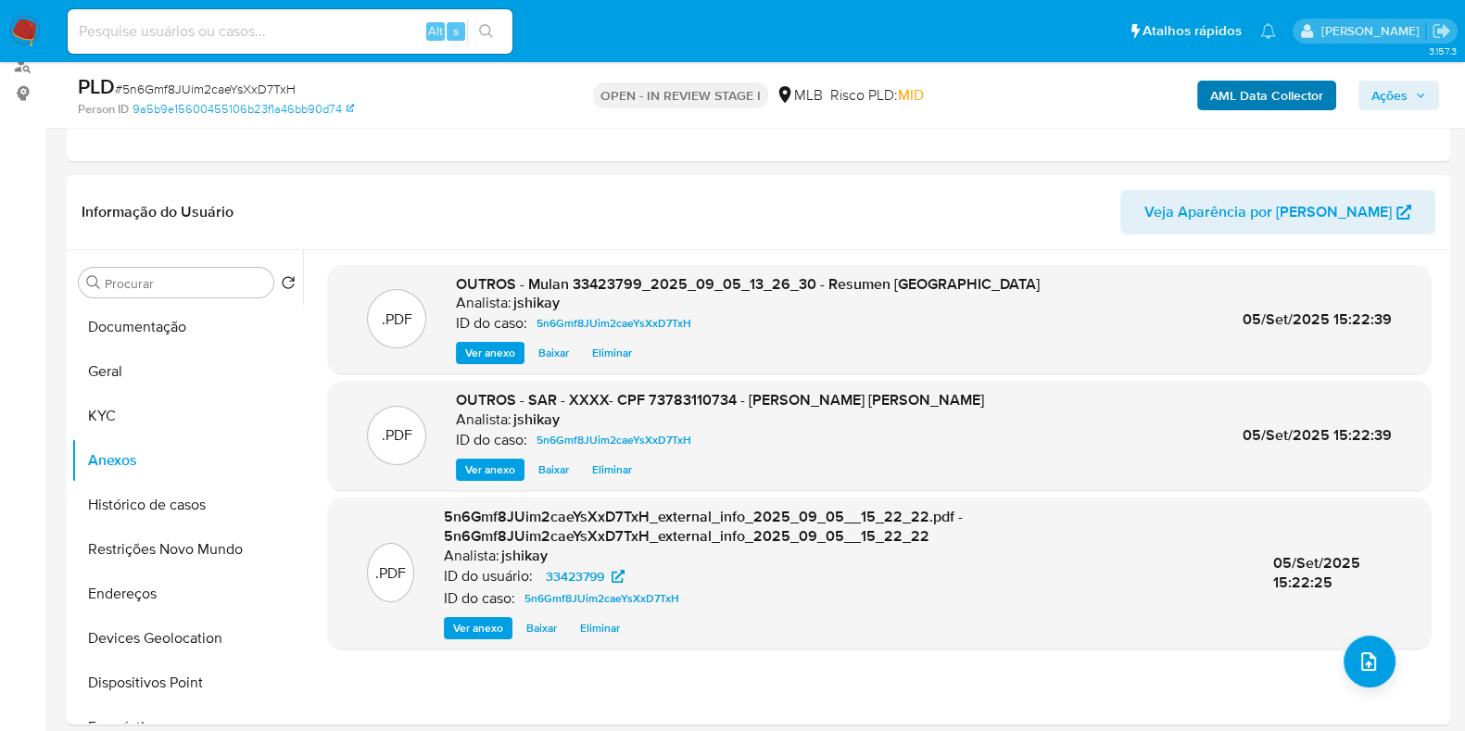
drag, startPoint x: 1413, startPoint y: 97, endPoint x: 1298, endPoint y: 108, distance: 115.4
click at [1185, 97] on span "Ações" at bounding box center [1398, 95] width 55 height 26
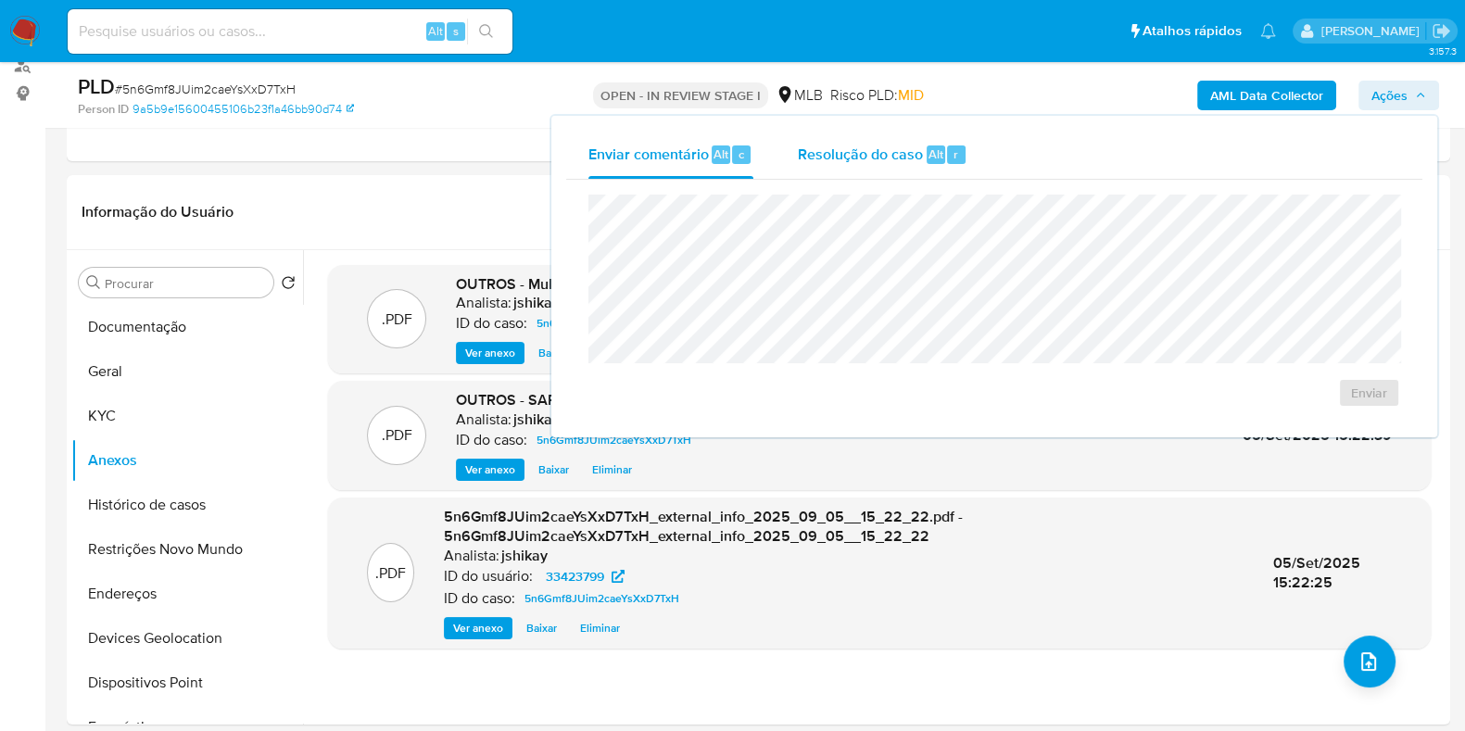
click at [883, 132] on div "Resolução do caso Alt r" at bounding box center [883, 155] width 170 height 48
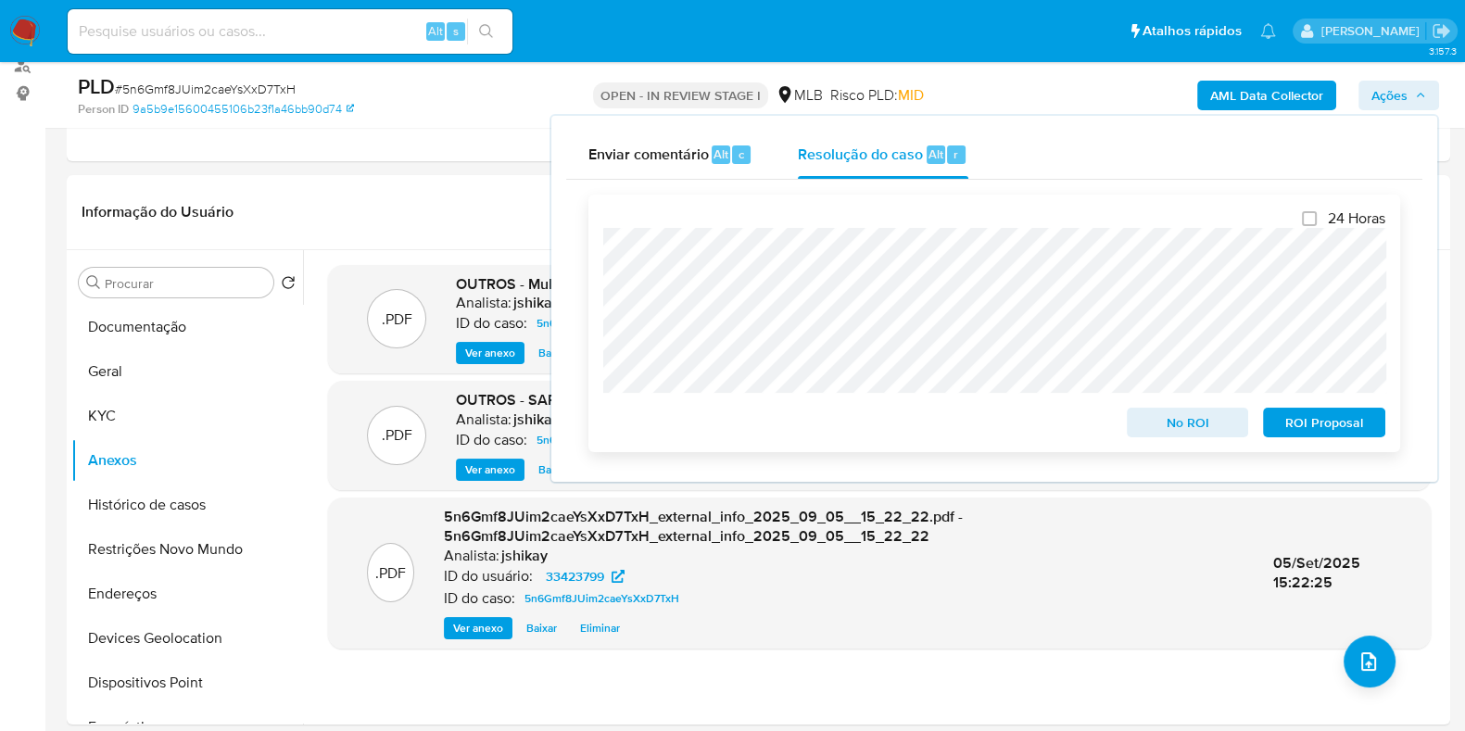
click at [1185, 429] on span "ROI Proposal" at bounding box center [1324, 422] width 96 height 26
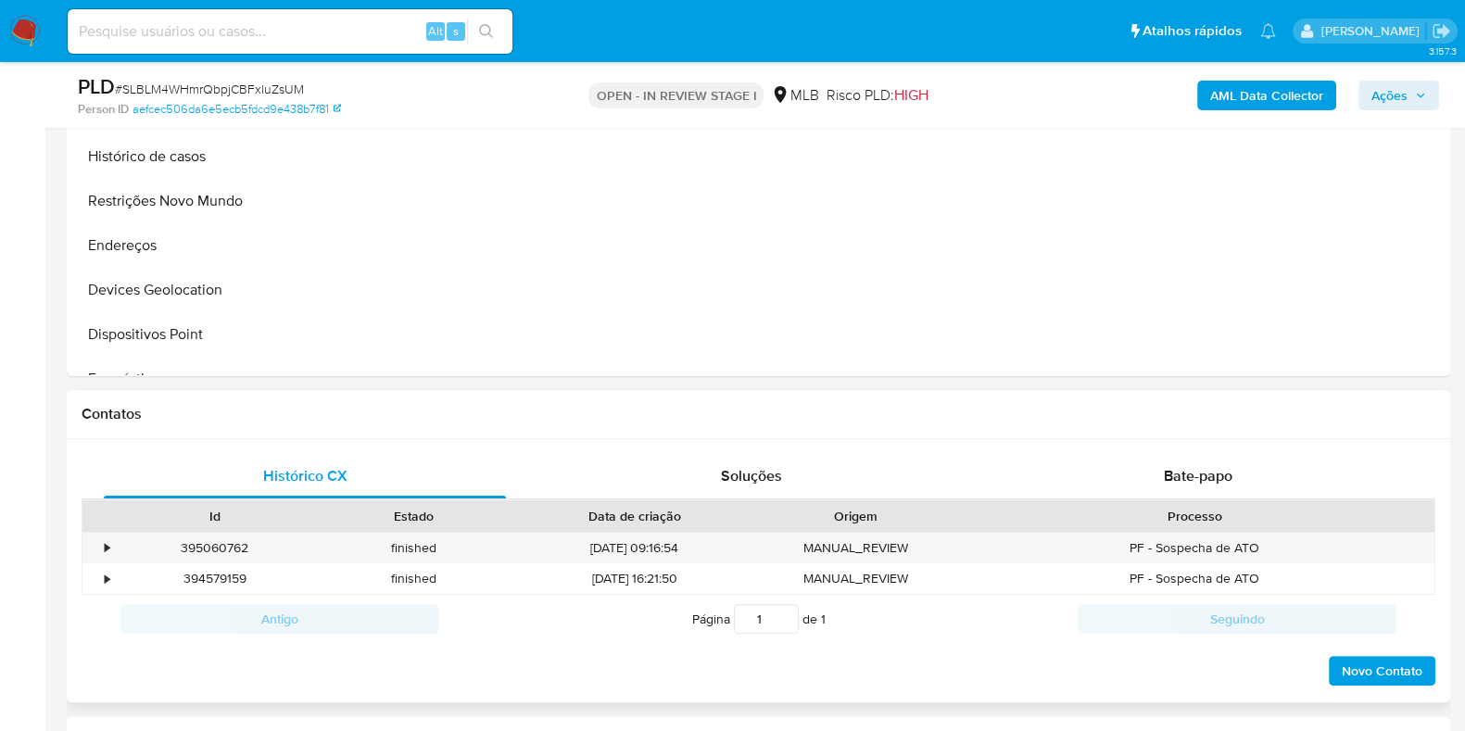
select select "10"
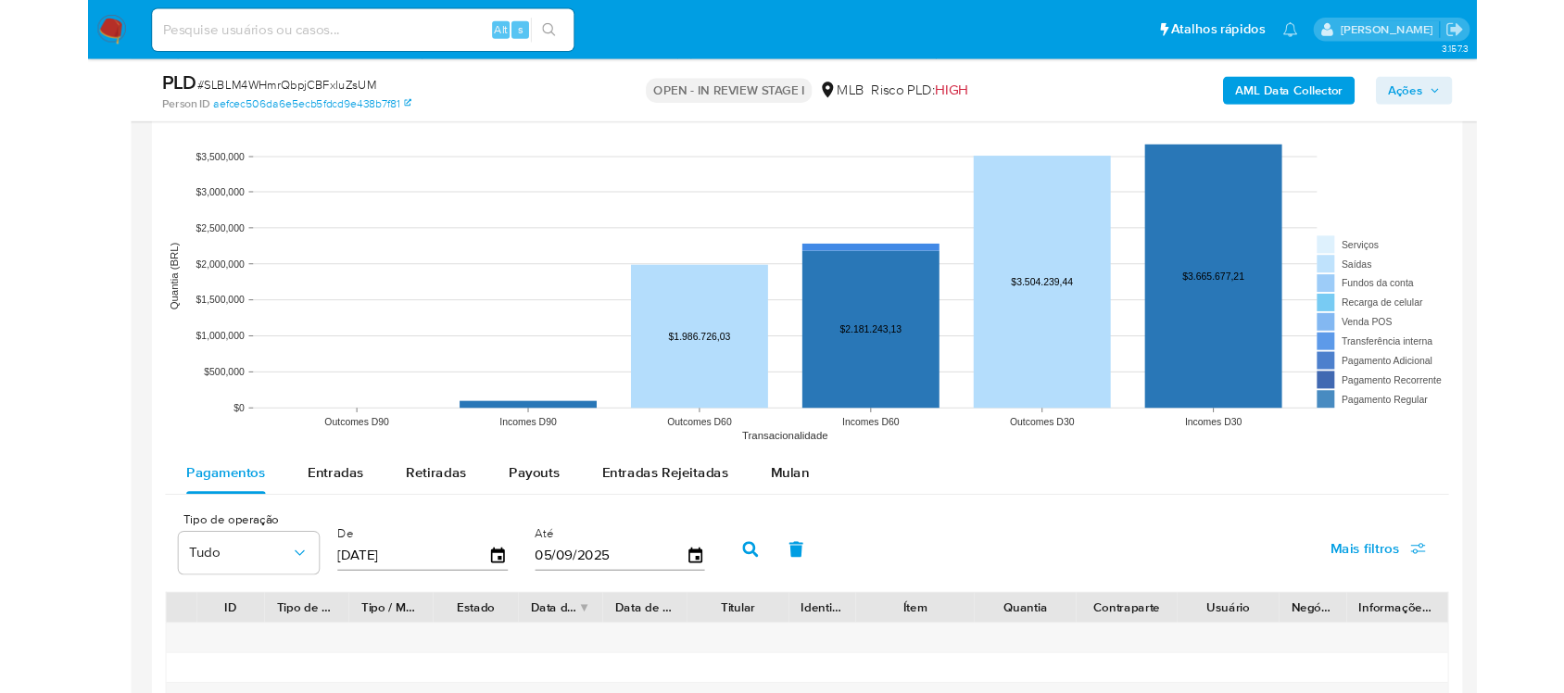
scroll to position [1969, 0]
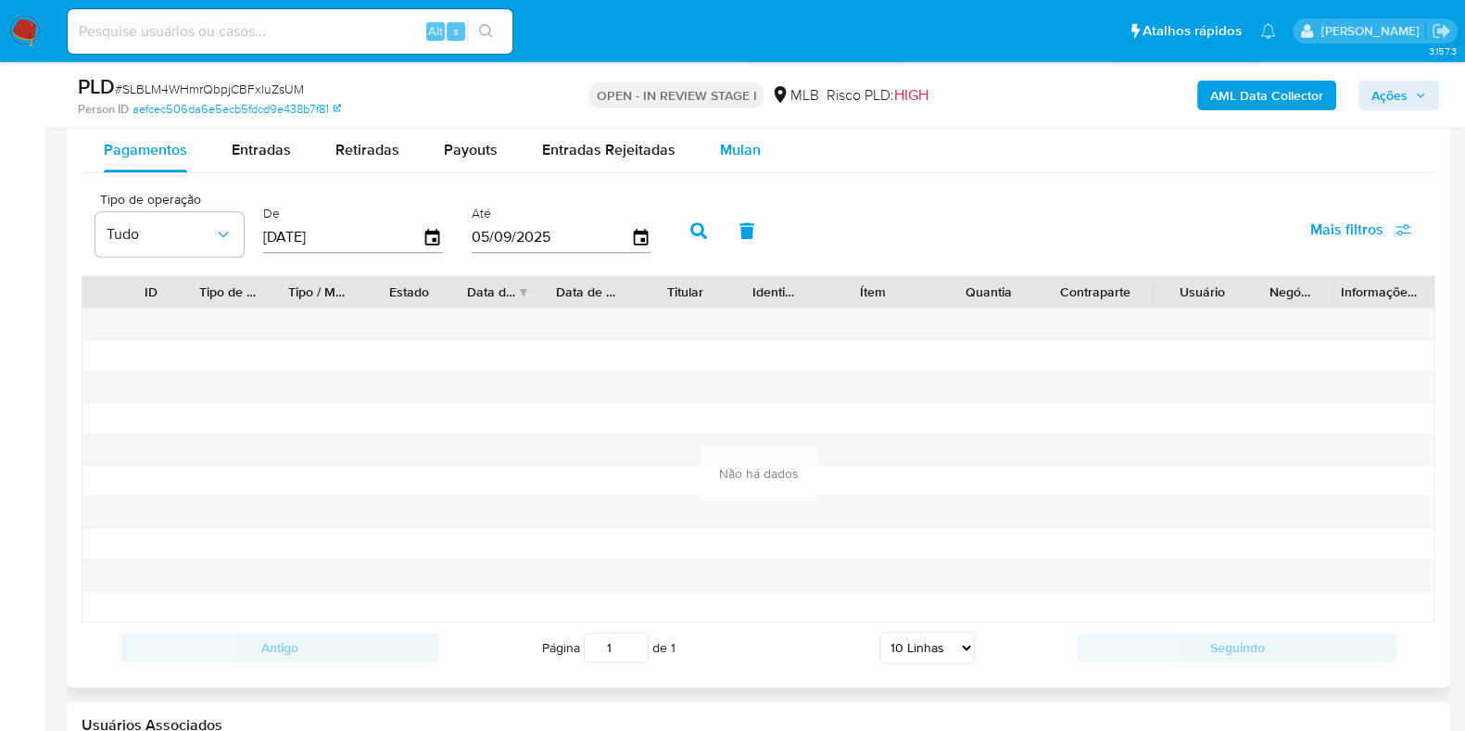
click at [720, 139] on span "Mulan" at bounding box center [740, 149] width 41 height 21
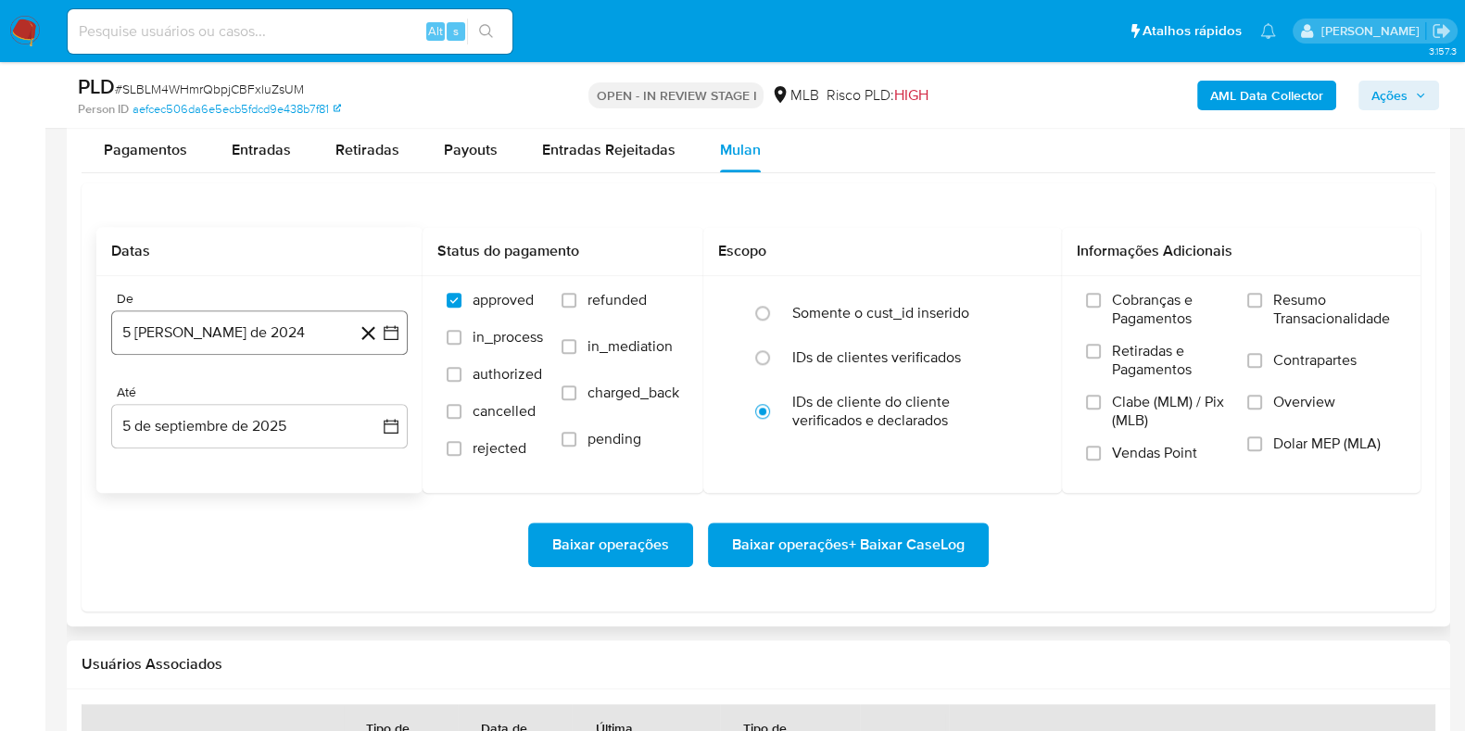
click at [384, 339] on icon "button" at bounding box center [391, 332] width 19 height 19
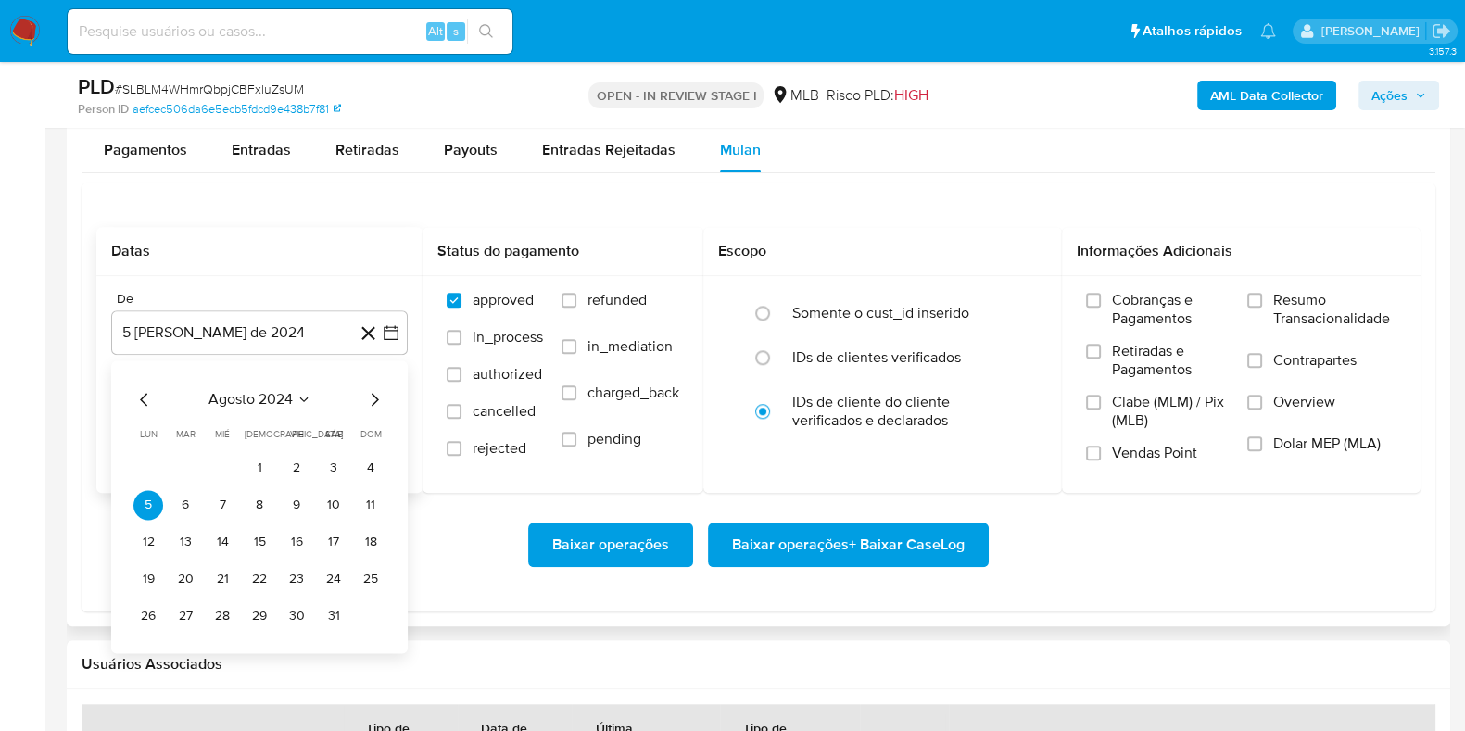
click at [273, 397] on span "agosto 2024" at bounding box center [250, 399] width 84 height 19
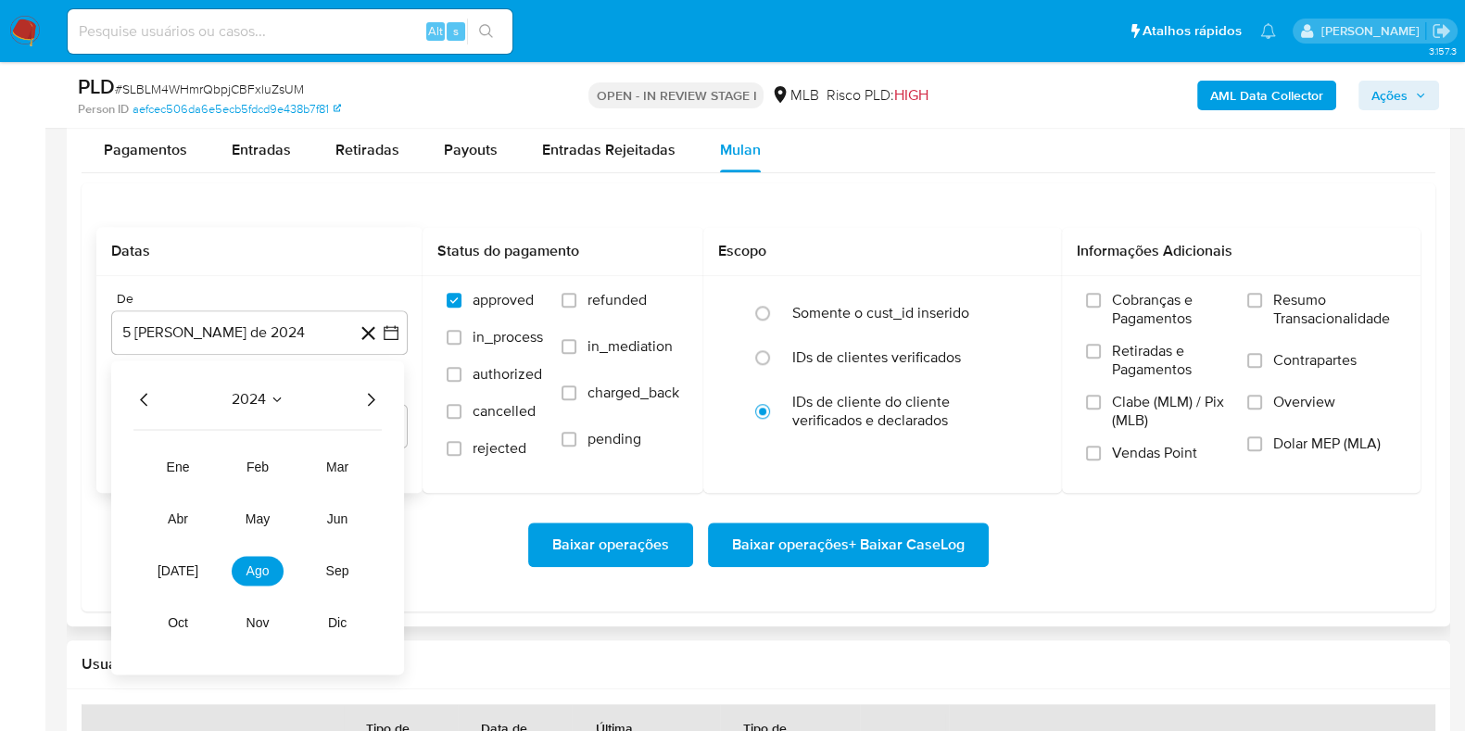
drag, startPoint x: 374, startPoint y: 393, endPoint x: 347, endPoint y: 432, distance: 47.3
click at [374, 394] on icon "Año siguiente" at bounding box center [370, 399] width 22 height 22
click at [176, 563] on span "[DATE]" at bounding box center [177, 570] width 41 height 15
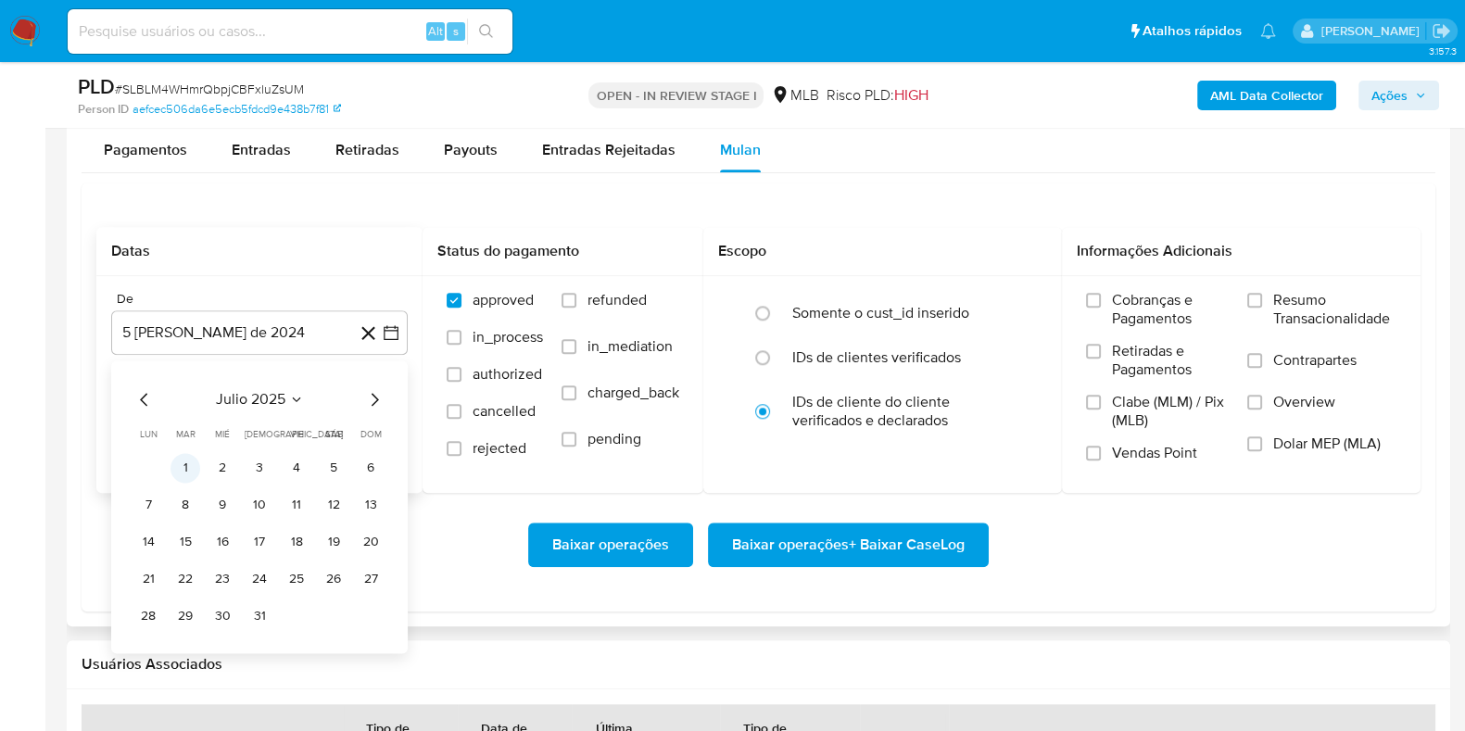
click at [189, 466] on button "1" at bounding box center [185, 468] width 30 height 30
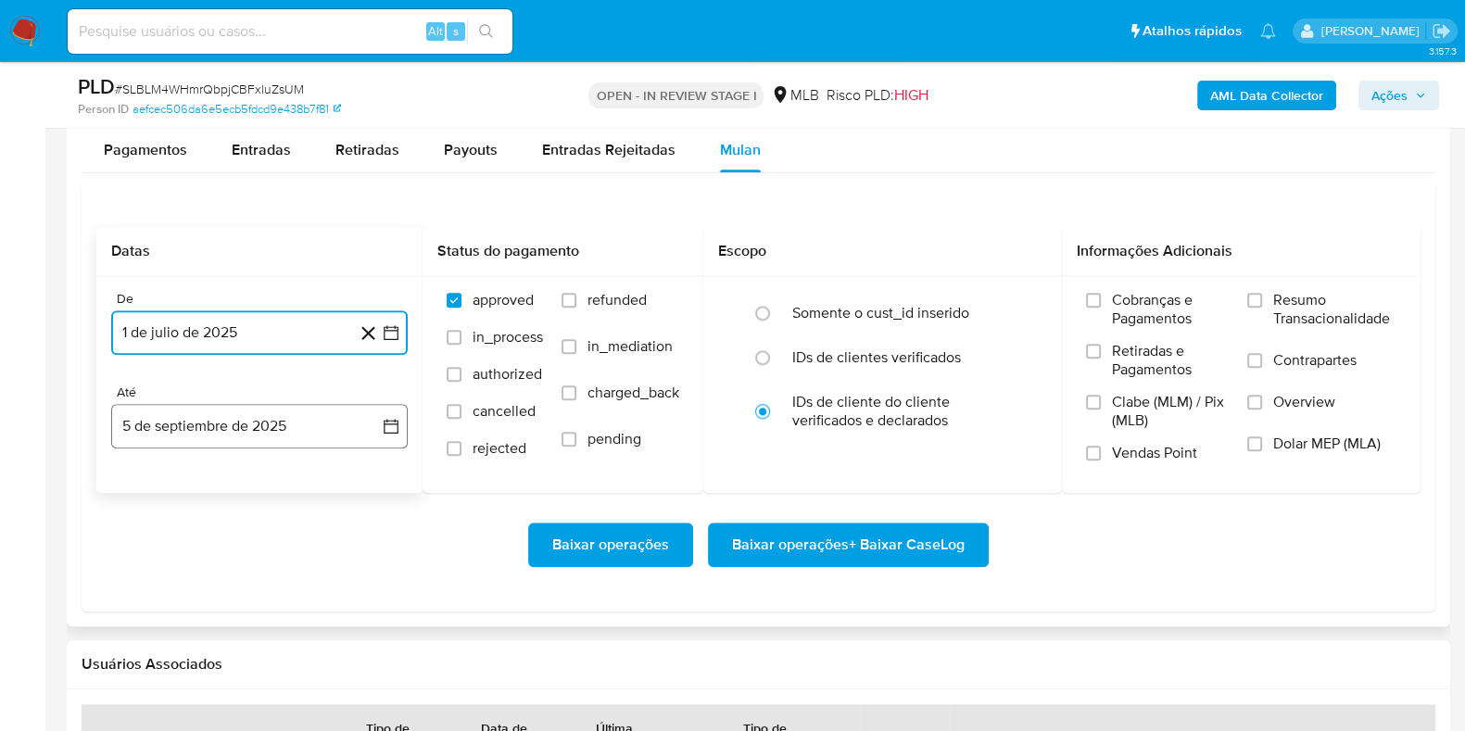
click at [395, 419] on icon "button" at bounding box center [391, 426] width 15 height 15
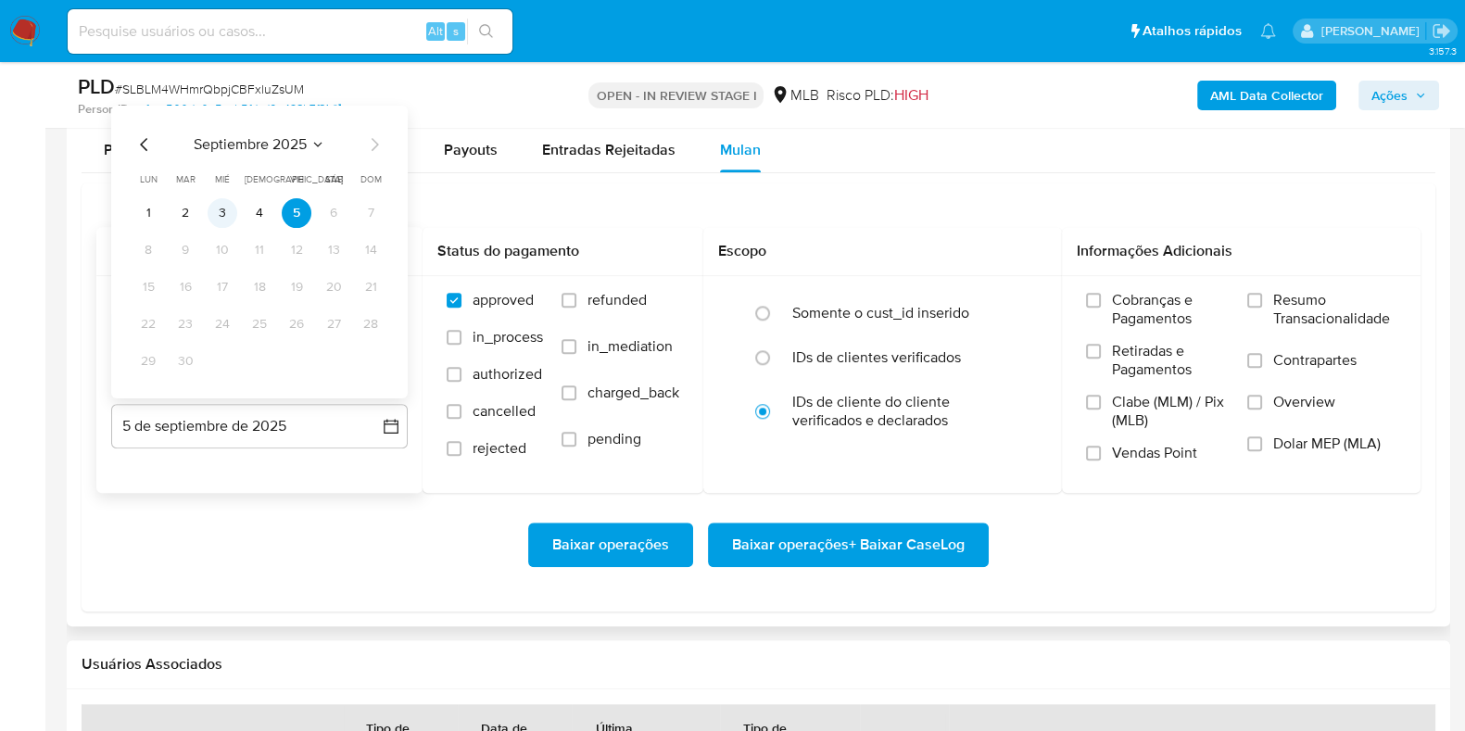
click at [230, 210] on button "3" at bounding box center [223, 213] width 30 height 30
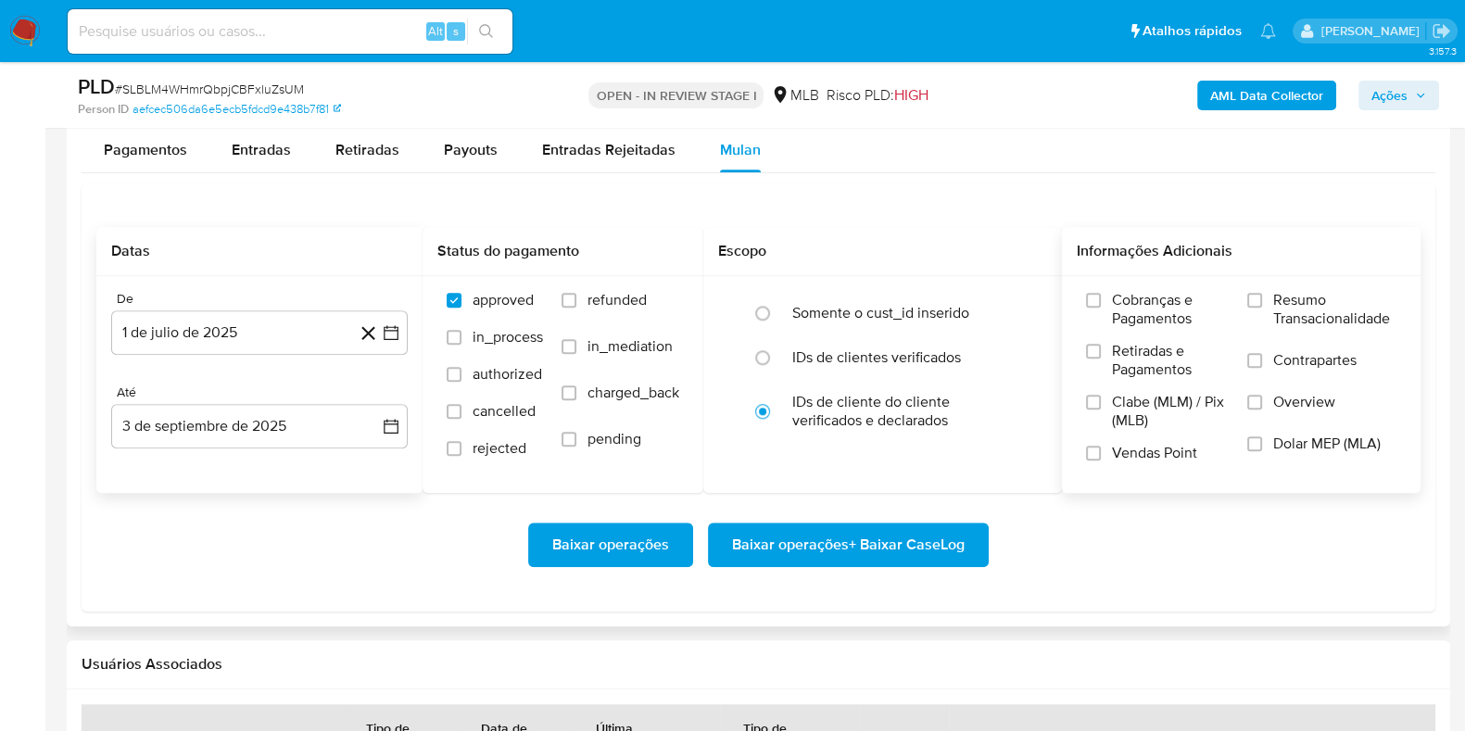
click at [1171, 317] on span "Resumo Transacionalidade" at bounding box center [1334, 309] width 123 height 37
click at [1171, 308] on input "Resumo Transacionalidade" at bounding box center [1254, 300] width 15 height 15
click at [900, 540] on span "Baixar operações + Baixar CaseLog" at bounding box center [848, 544] width 233 height 41
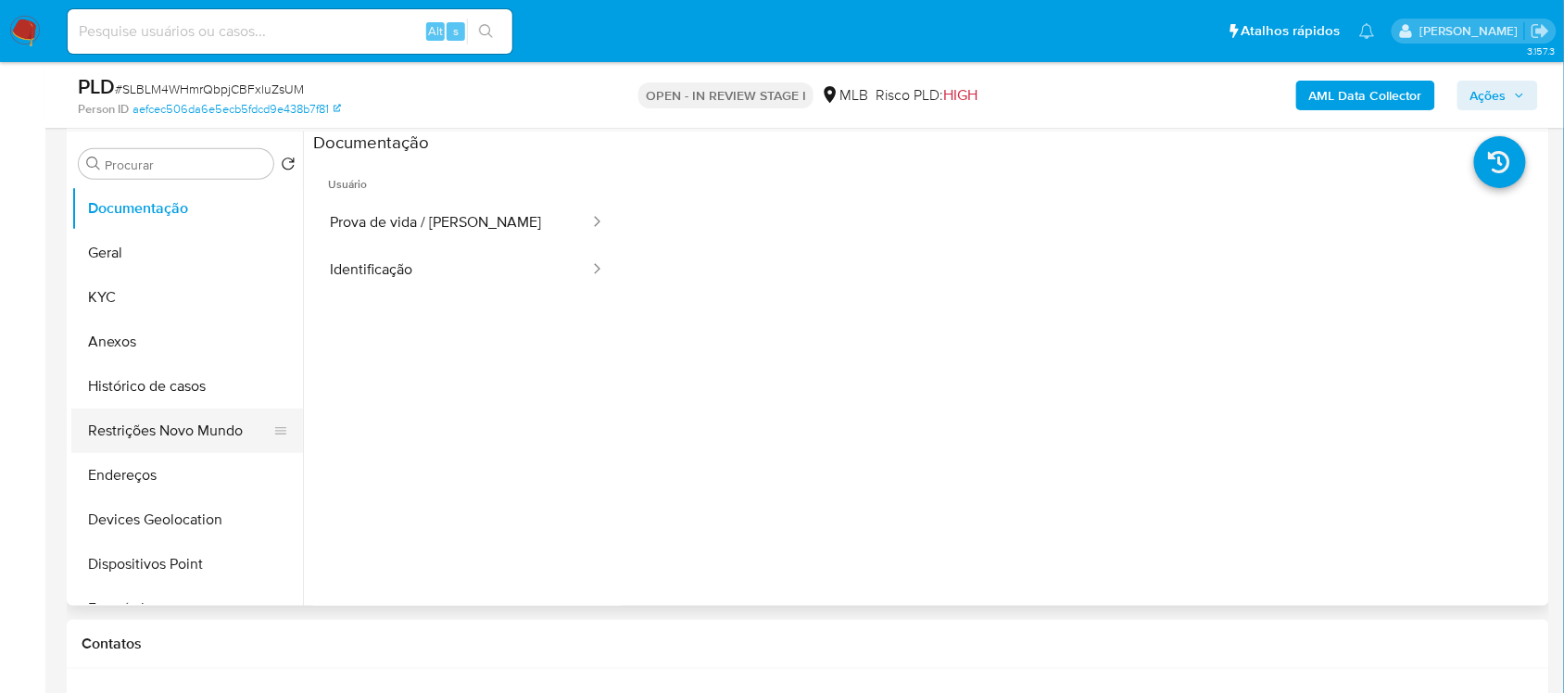
scroll to position [347, 0]
click at [137, 246] on button "Geral" at bounding box center [179, 255] width 217 height 44
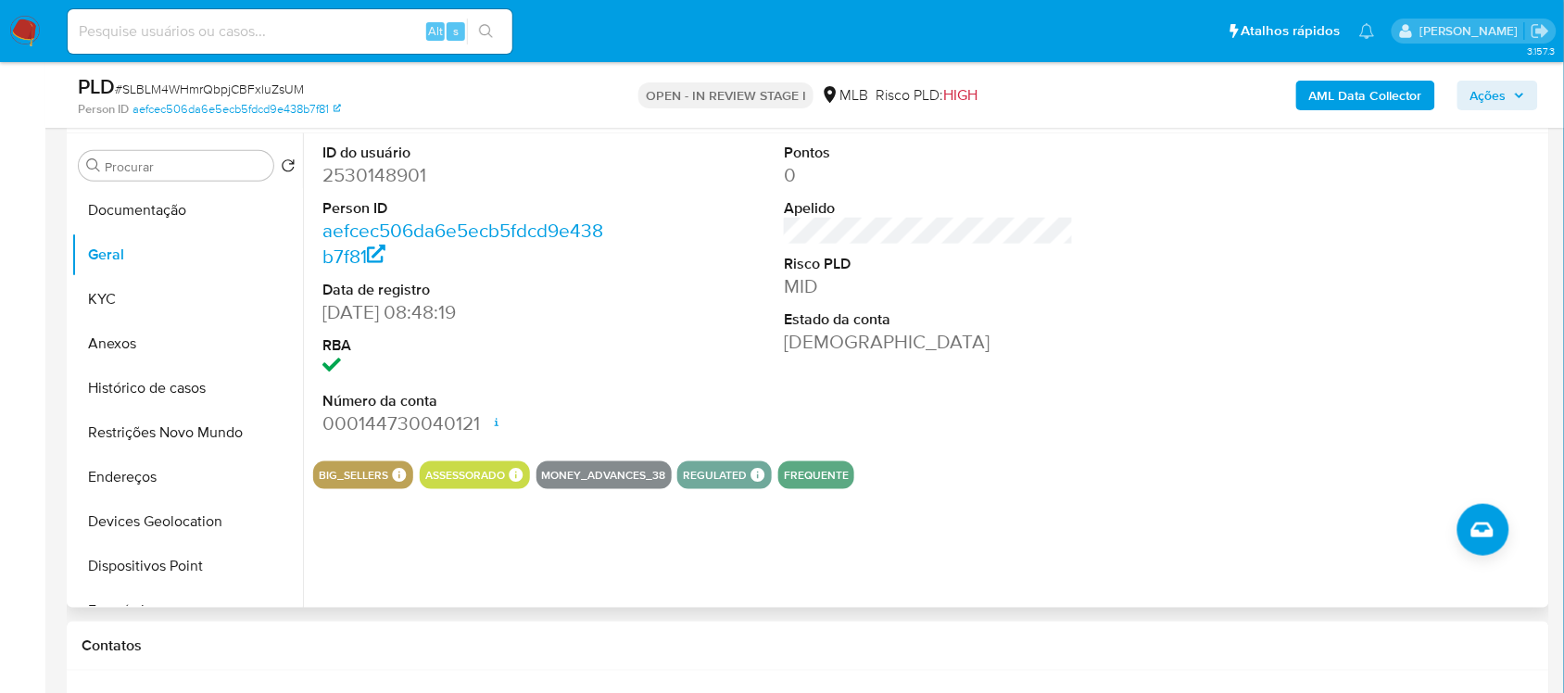
click at [354, 185] on dd "2530148901" at bounding box center [466, 175] width 289 height 26
copy dd "2530148901"
click at [176, 224] on button "Documentação" at bounding box center [179, 210] width 217 height 44
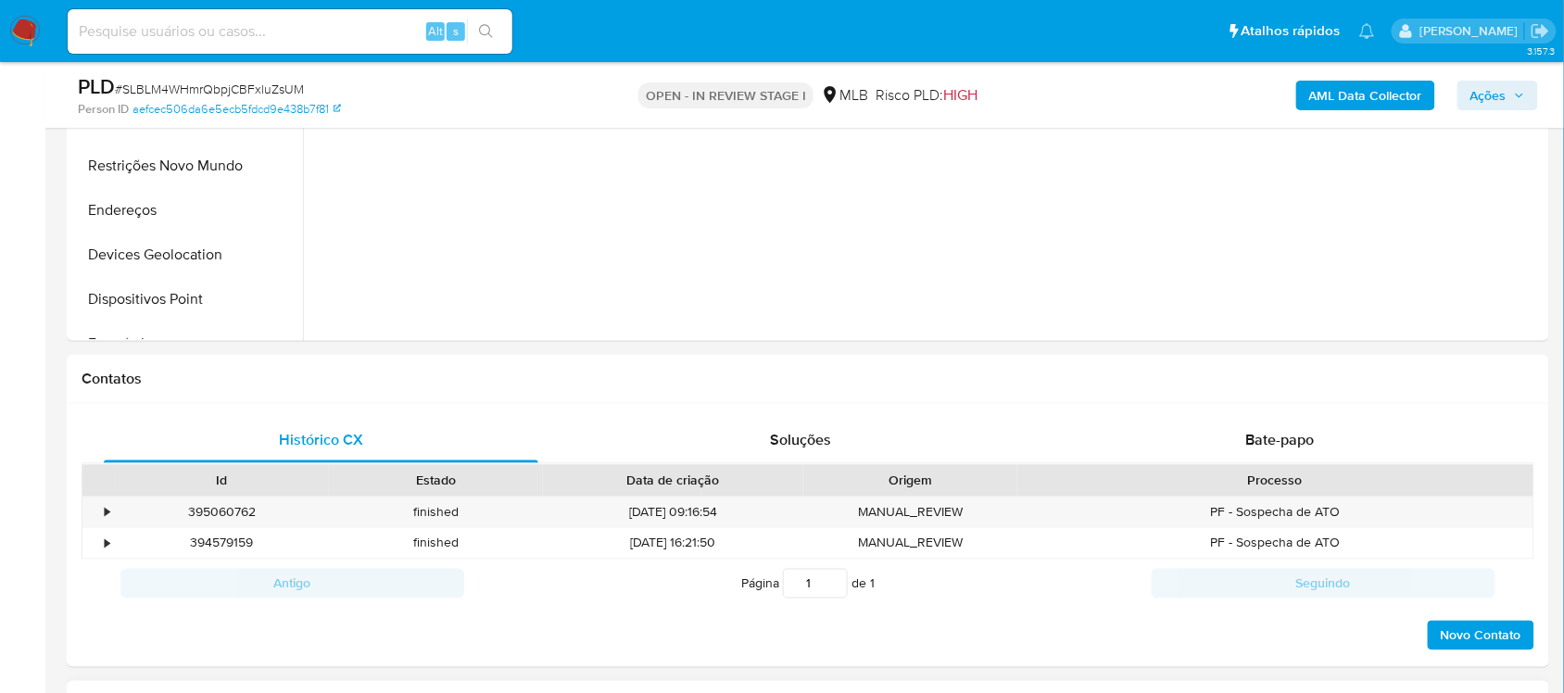
scroll to position [695, 0]
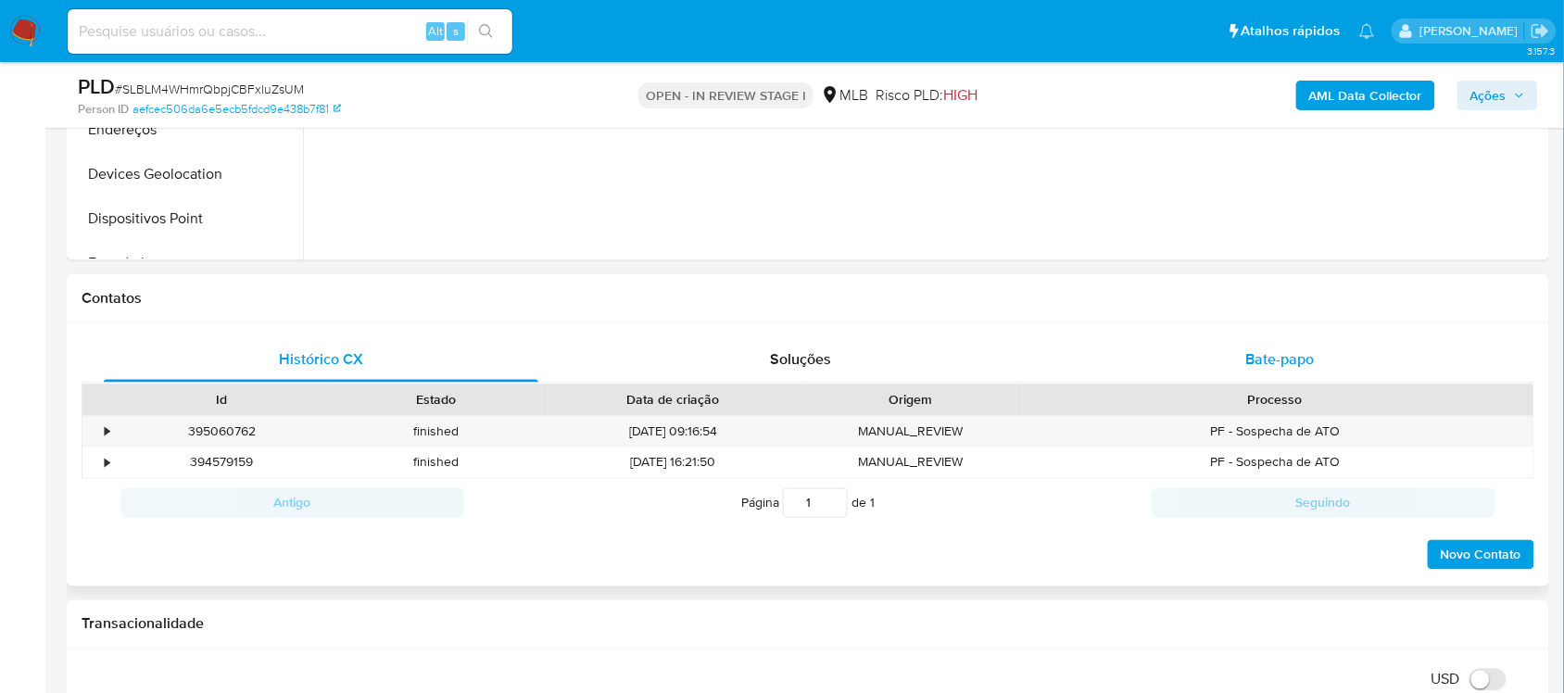
click at [1171, 347] on div "Bate-papo" at bounding box center [1280, 360] width 434 height 44
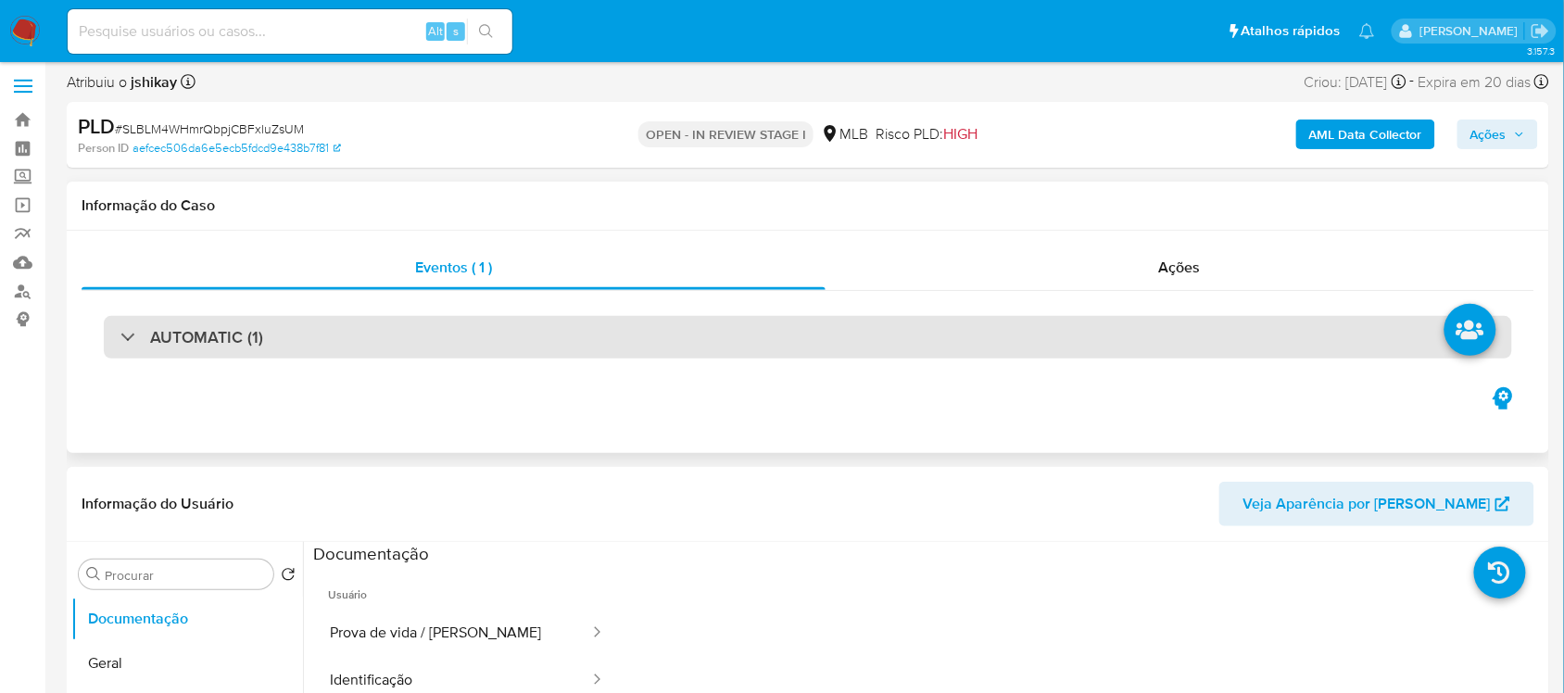
scroll to position [0, 0]
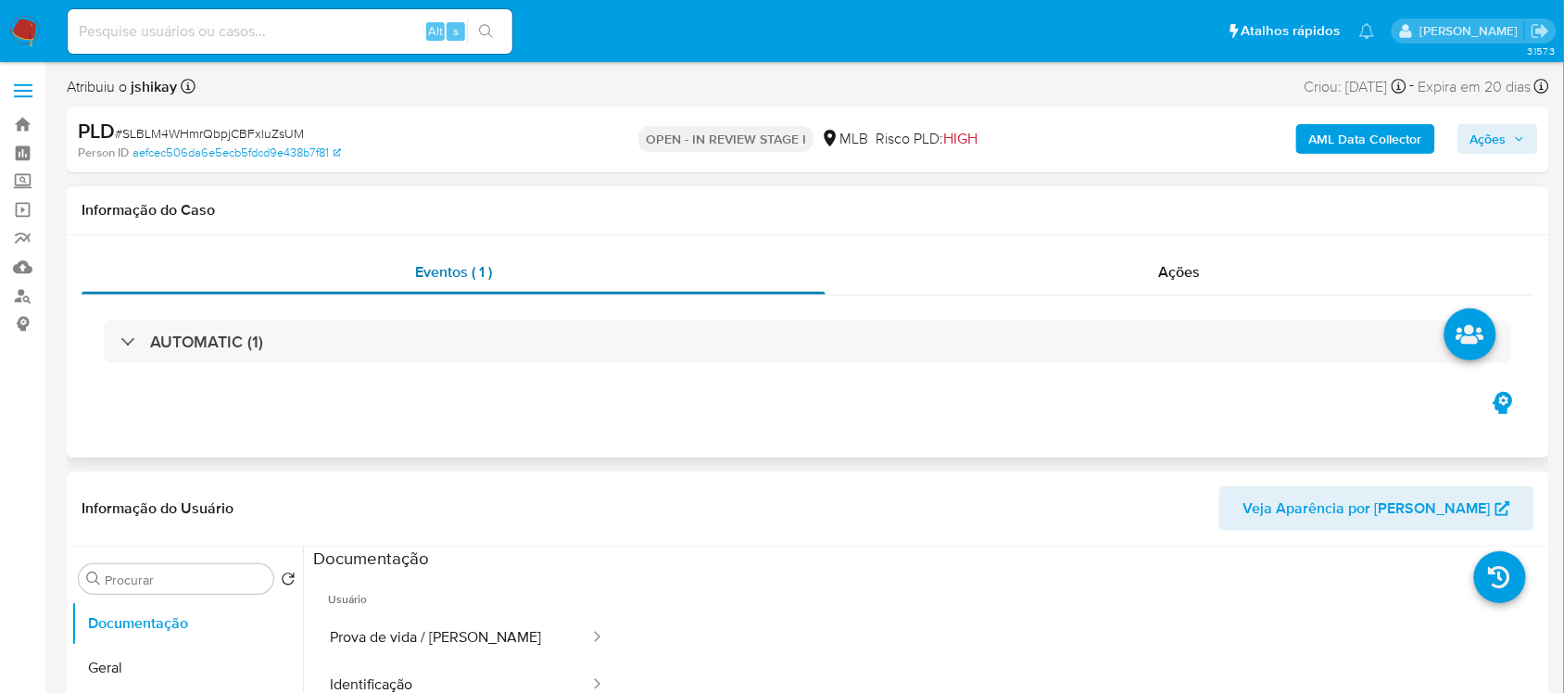
click at [823, 256] on div "Eventos ( 1 )" at bounding box center [454, 272] width 744 height 44
click at [960, 279] on div "Ações" at bounding box center [1179, 272] width 709 height 44
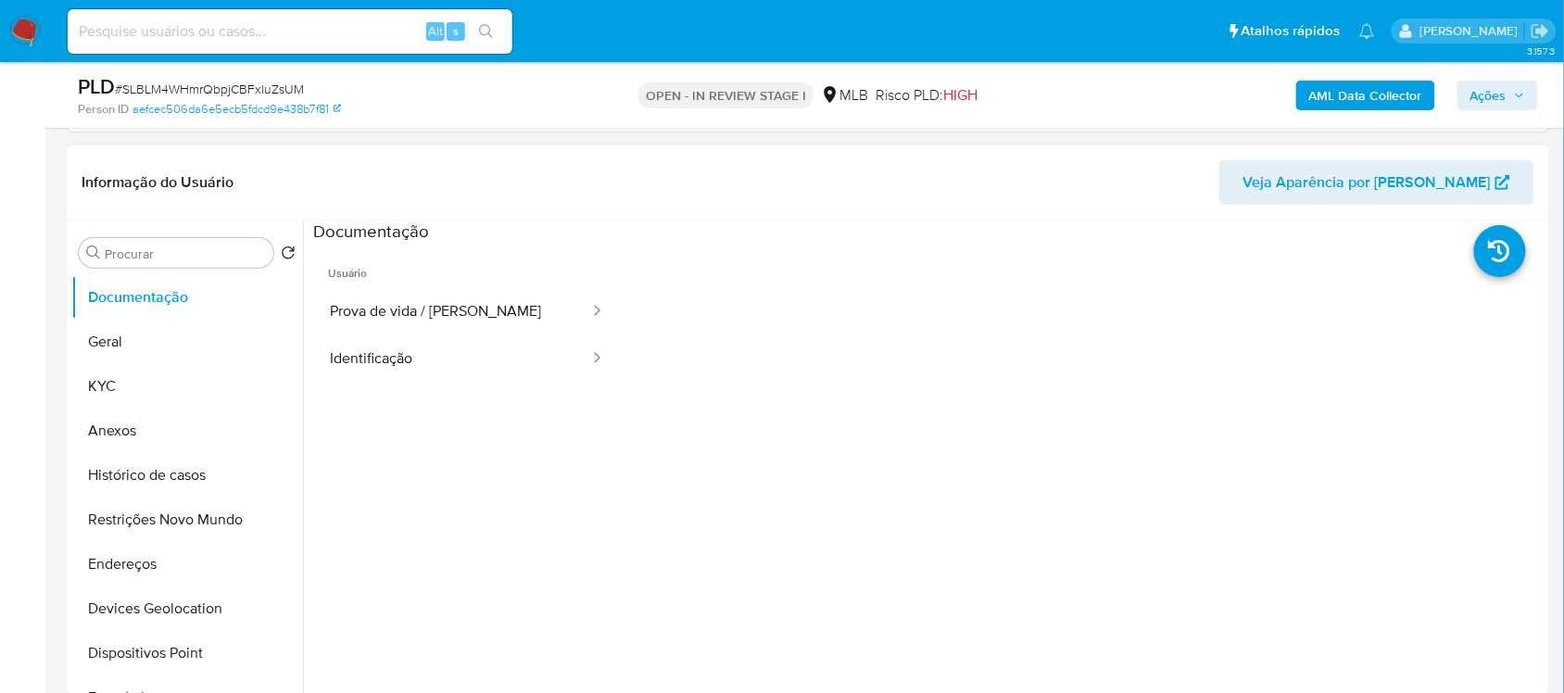
scroll to position [347, 0]
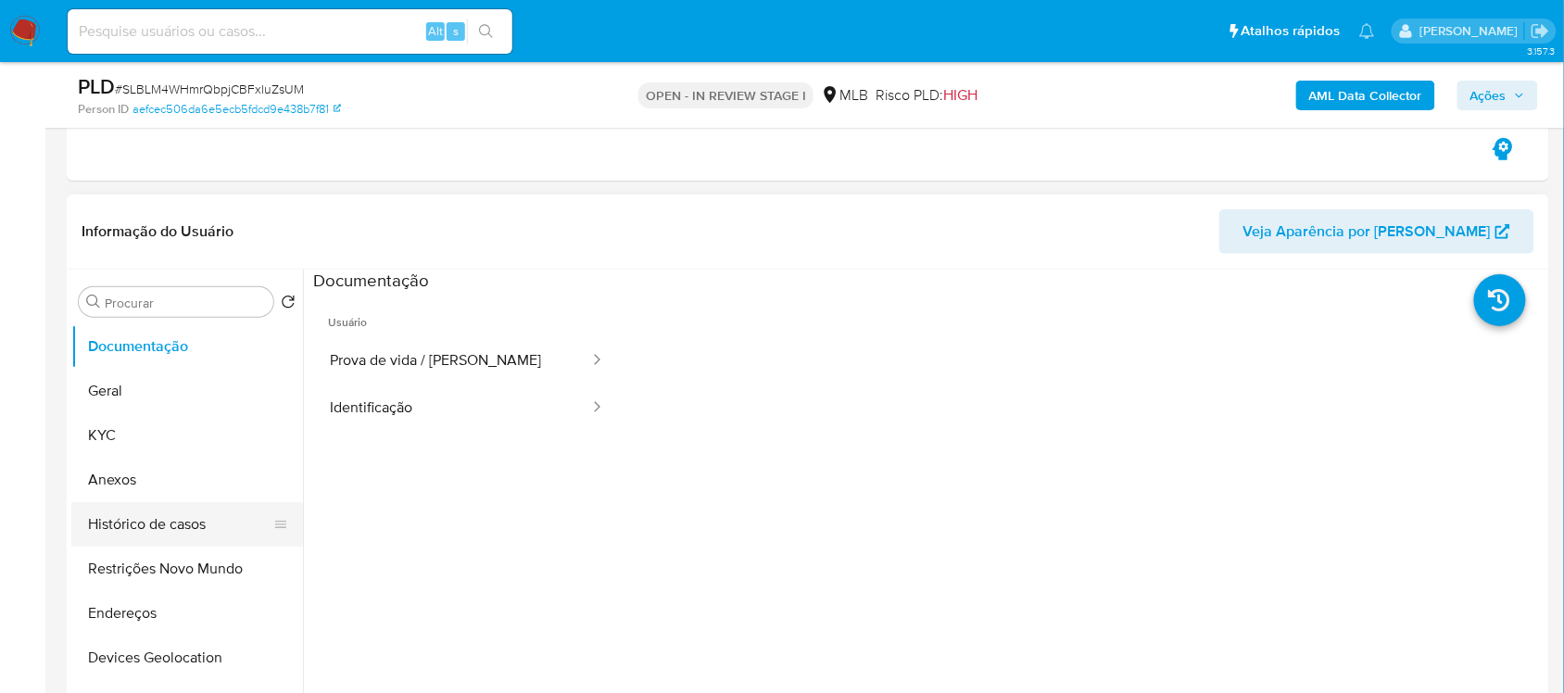
click at [165, 521] on button "Histórico de casos" at bounding box center [179, 524] width 217 height 44
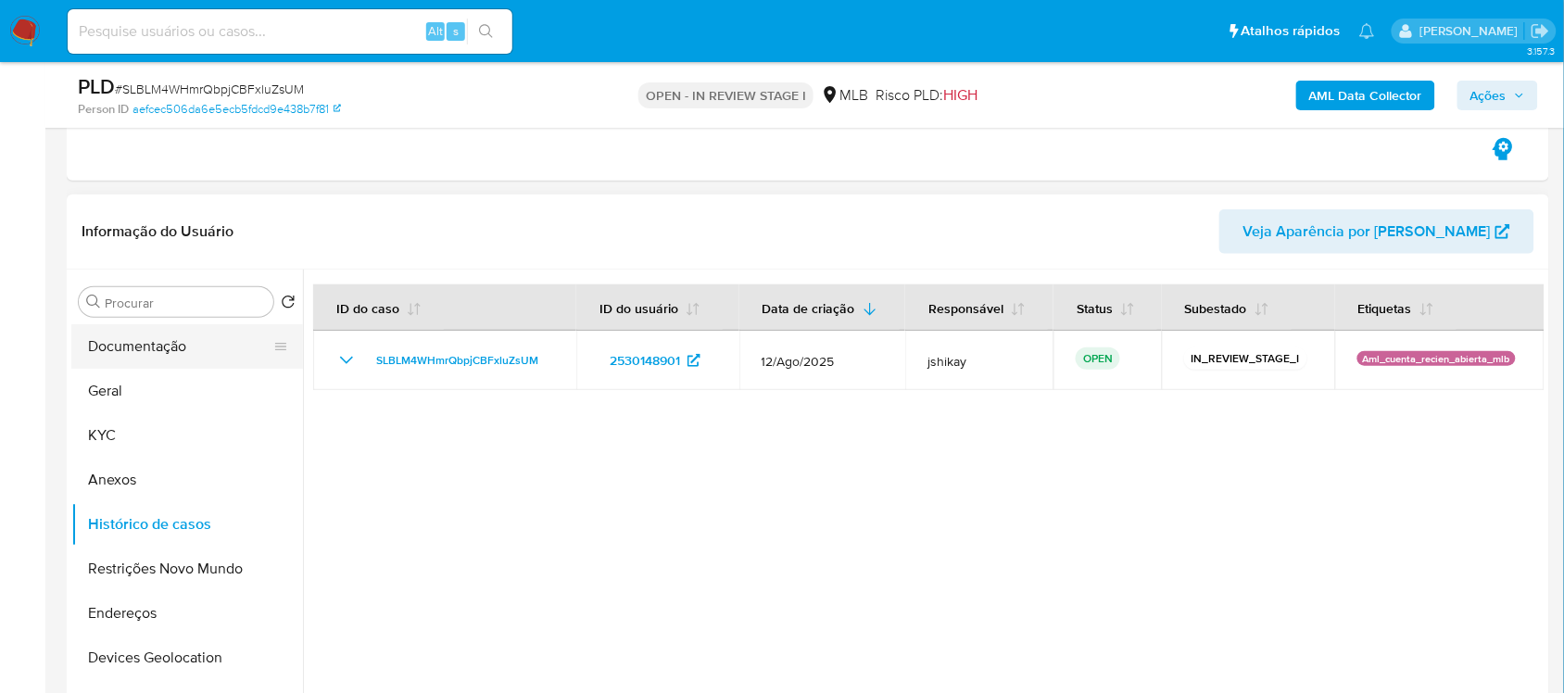
click at [182, 353] on button "Documentação" at bounding box center [179, 346] width 217 height 44
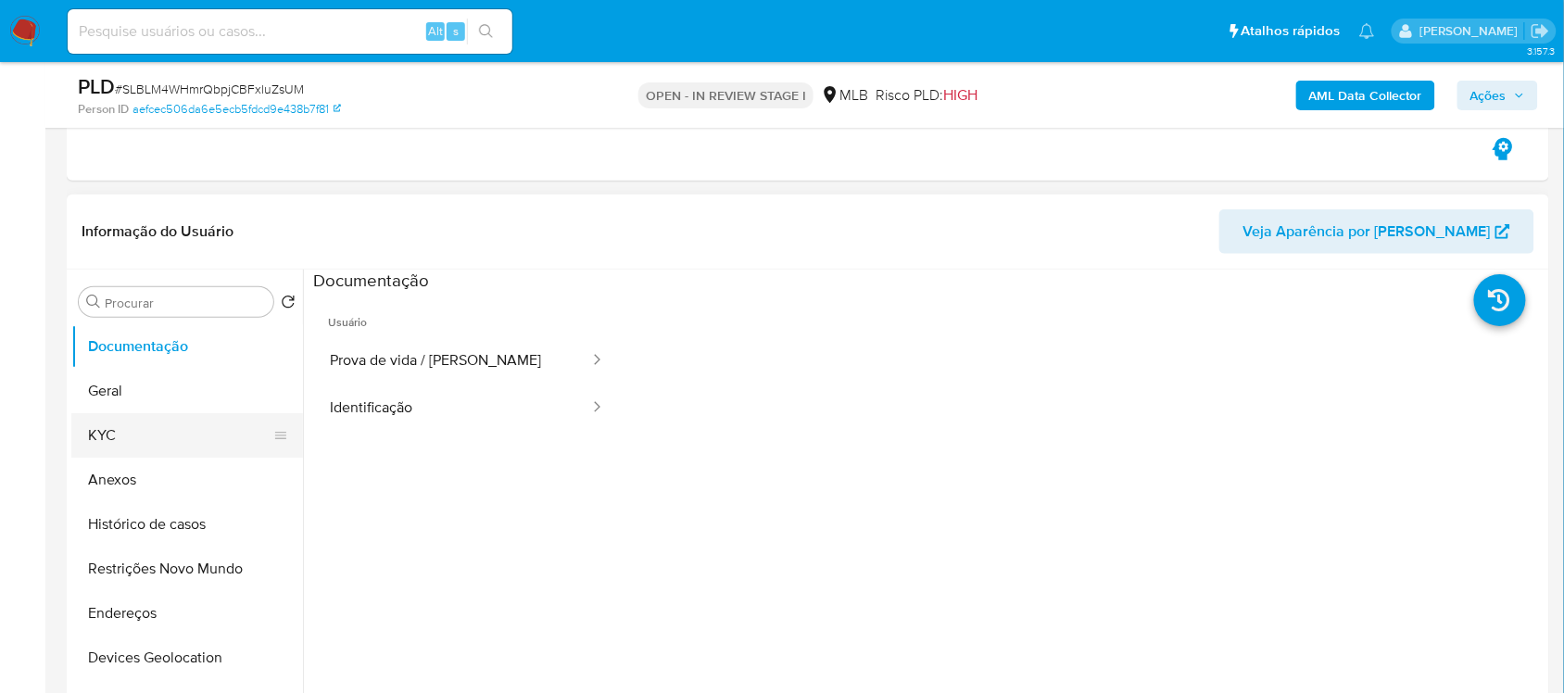
click at [107, 433] on button "KYC" at bounding box center [179, 435] width 217 height 44
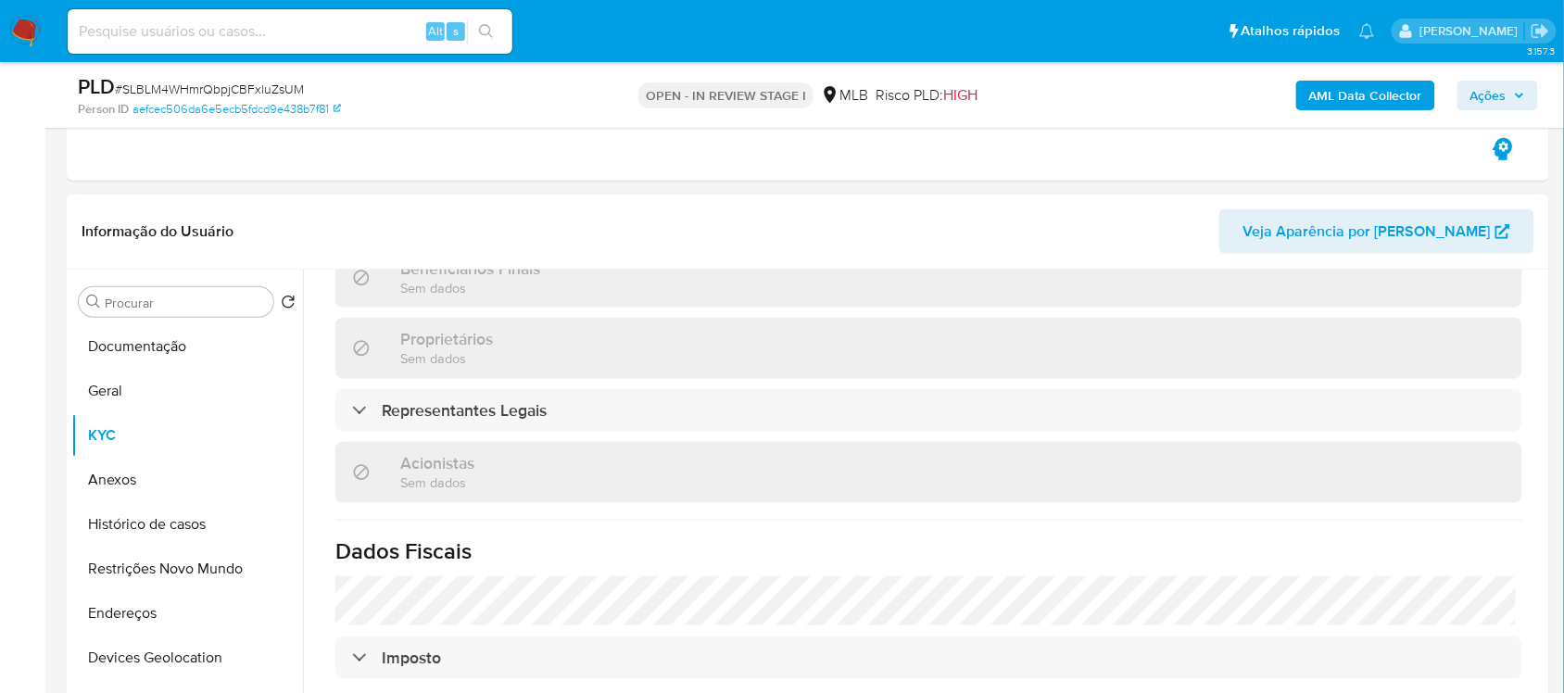
scroll to position [1121, 0]
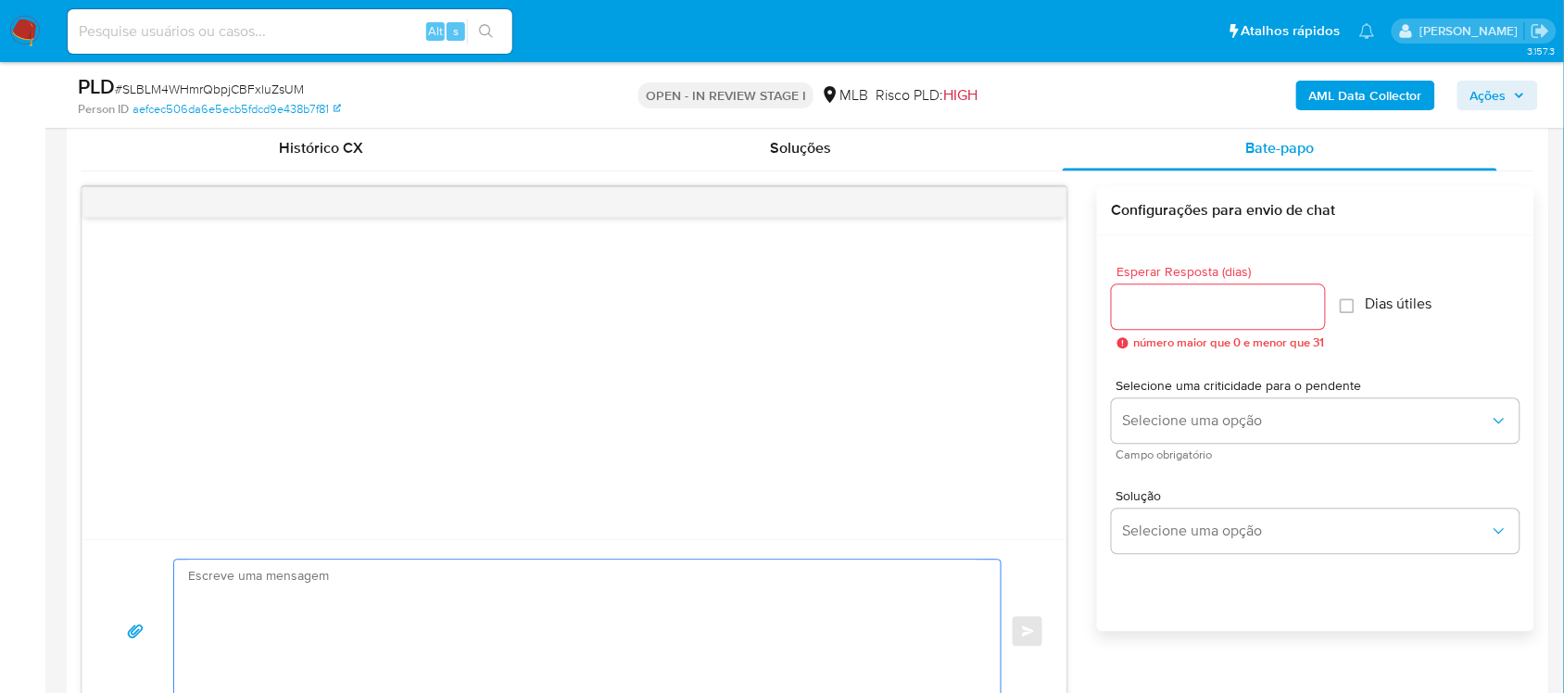
click at [326, 584] on textarea at bounding box center [582, 631] width 789 height 143
paste textarea "Olá, Estamos realizando uma verificação adicional de segurança em contas de usu…"
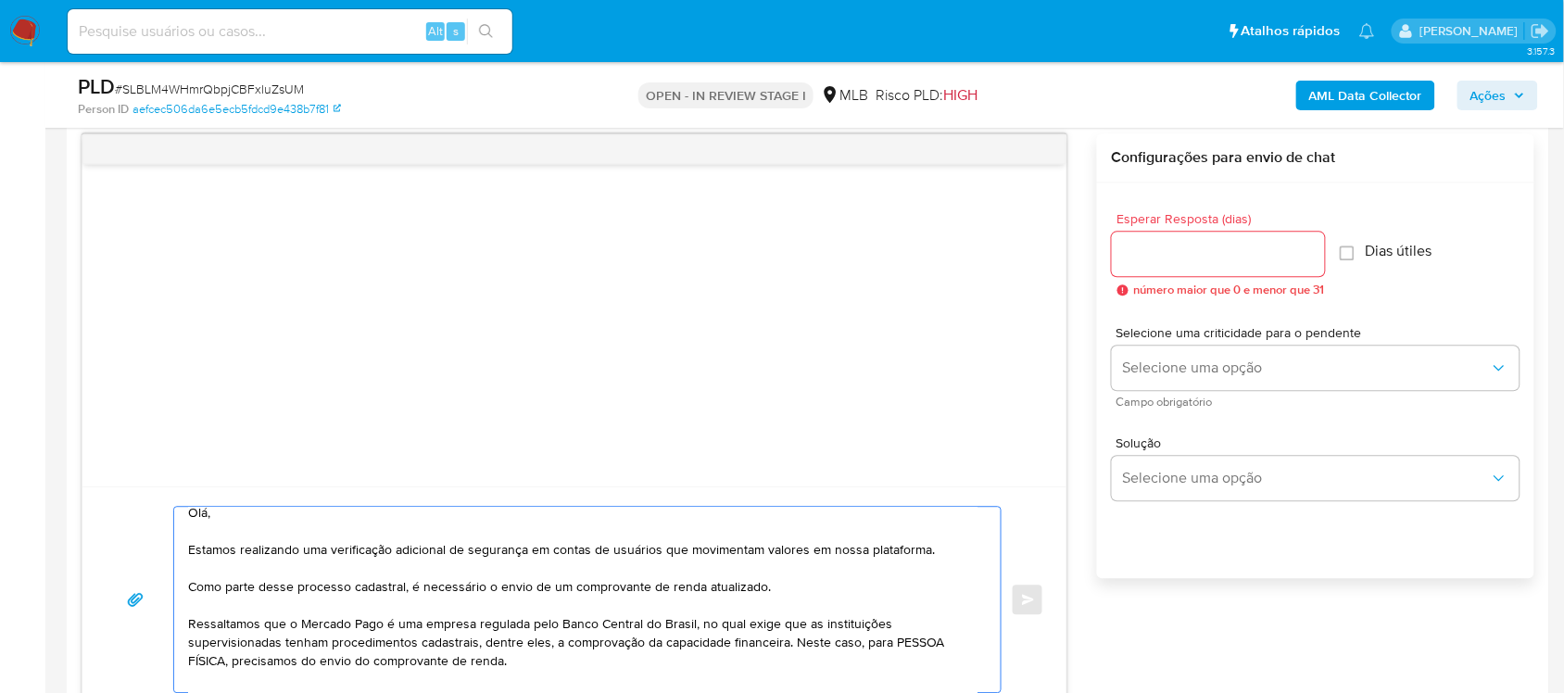
scroll to position [0, 0]
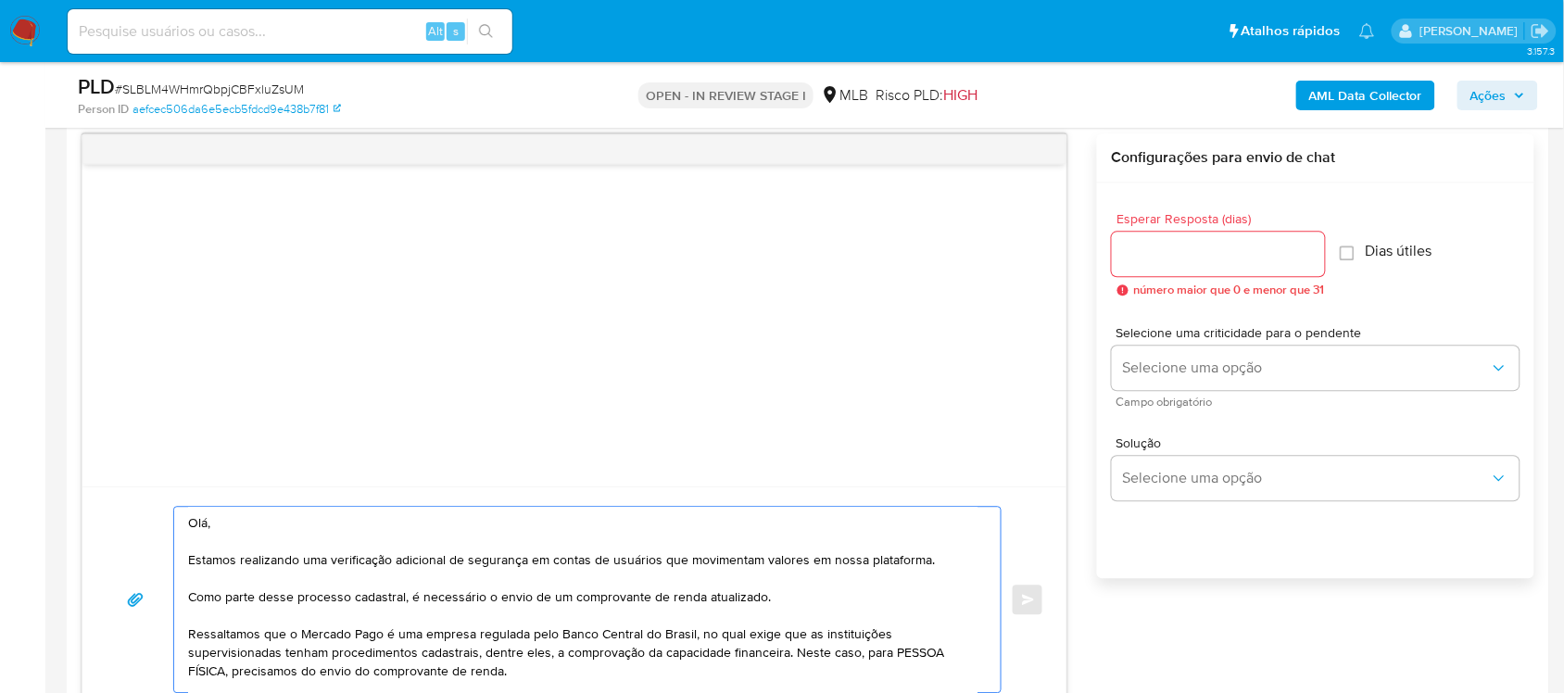
click at [204, 584] on textarea "Olá, Estamos realizando uma verificação adicional de segurança em contas de usu…" at bounding box center [582, 599] width 789 height 185
click at [500, 584] on textarea "Olá, Estamos realizando uma verificação adicional de segurança em contas de usu…" at bounding box center [582, 599] width 789 height 185
type textarea "Olá, Estamos realizando uma verificação adicional de segurança em contas de usu…"
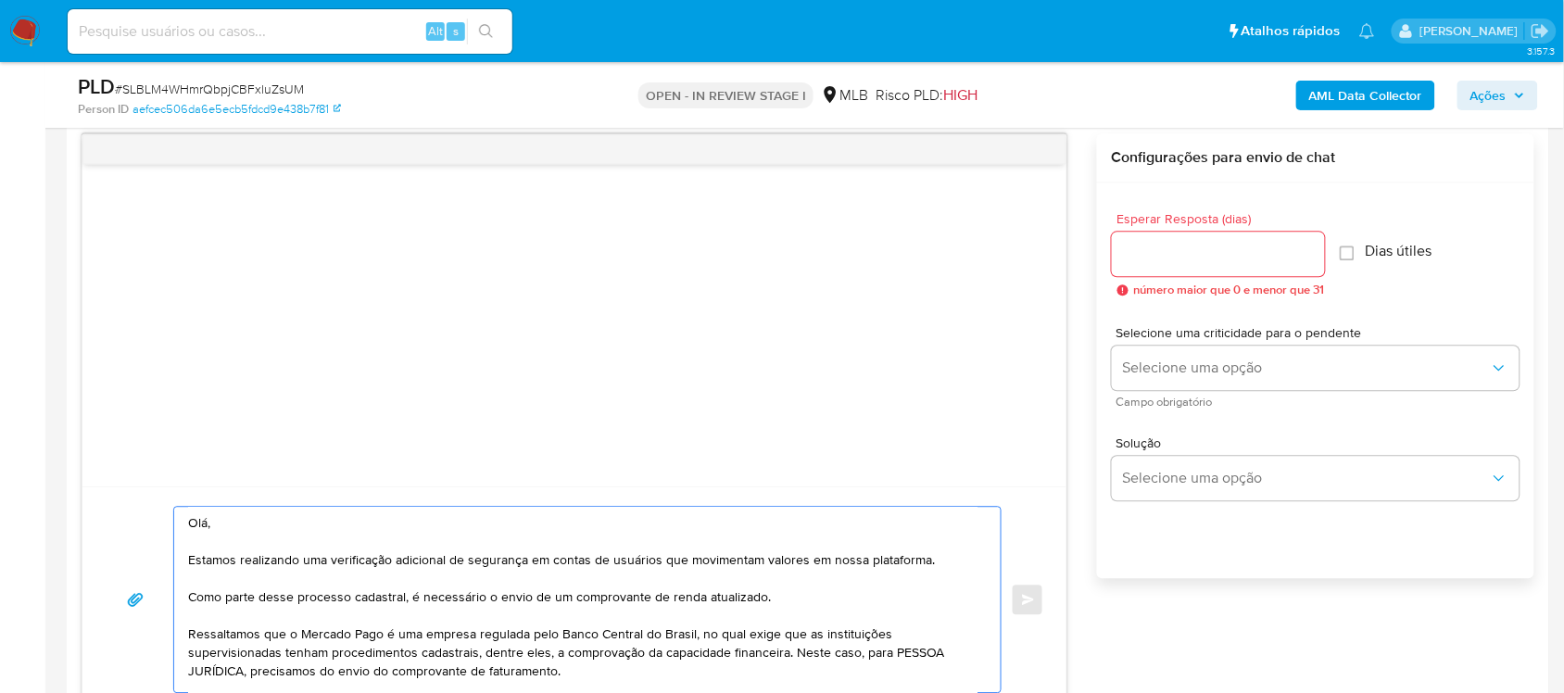
click at [1171, 255] on input "Esperar Resposta (dias)" at bounding box center [1218, 254] width 213 height 24
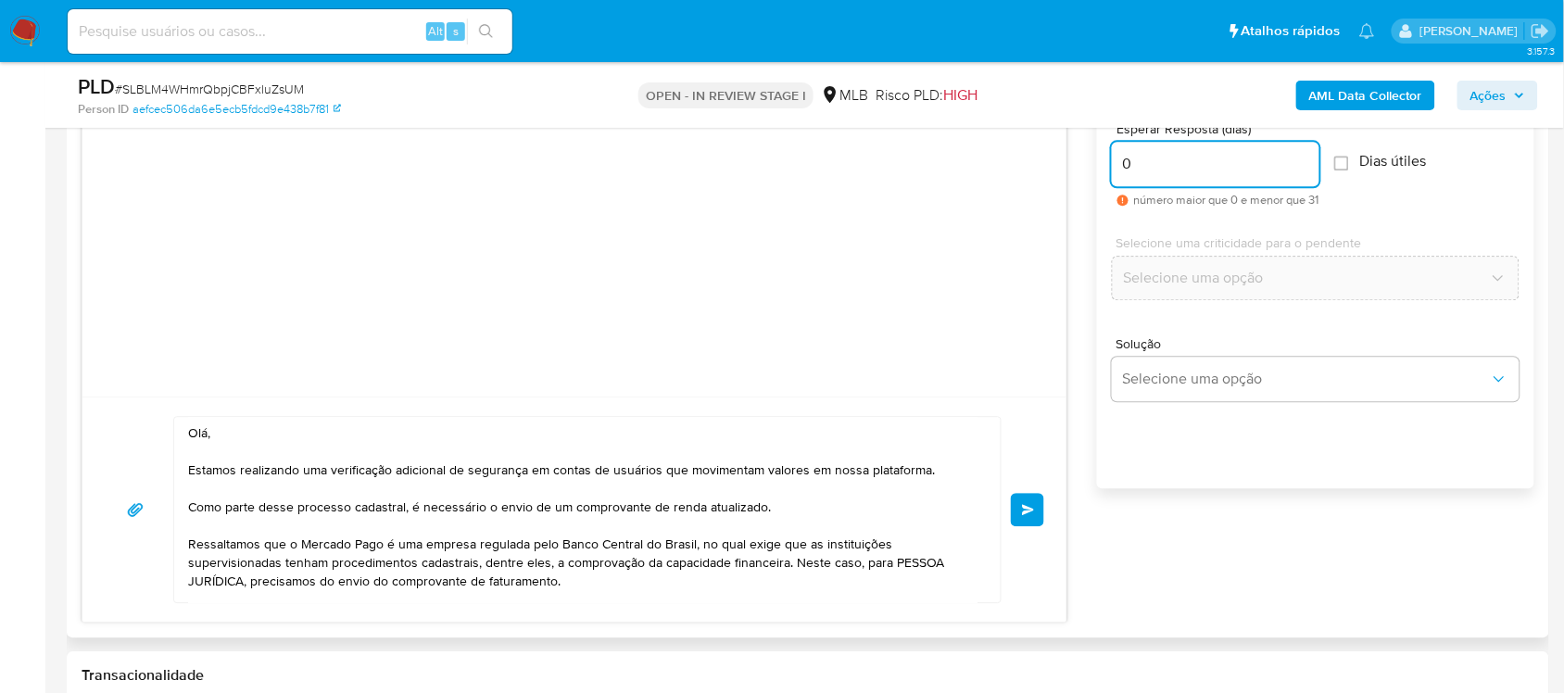
scroll to position [1212, 0]
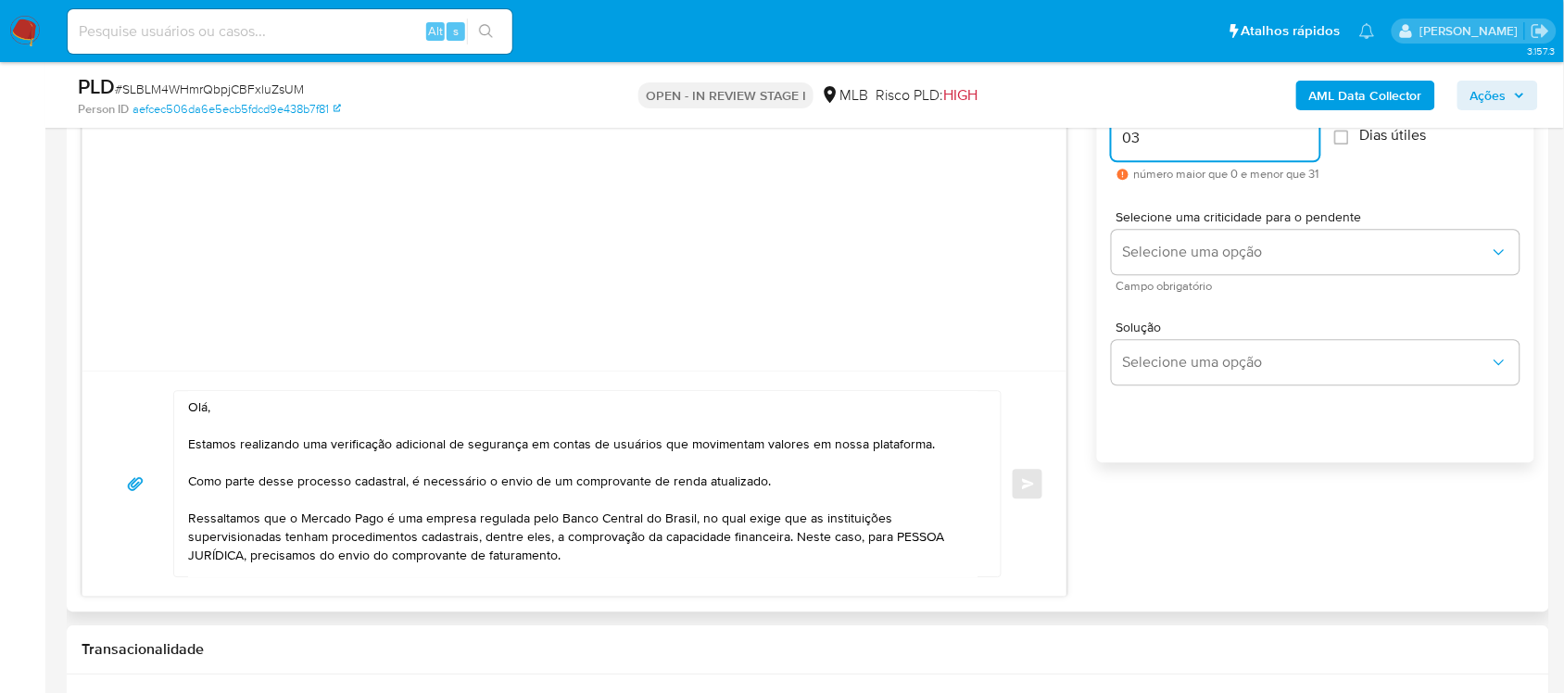
type input "03"
click at [1171, 146] on div "Dias útiles" at bounding box center [1380, 138] width 93 height 24
click at [1171, 134] on input "Dias útiles" at bounding box center [1341, 137] width 15 height 15
checkbox input "true"
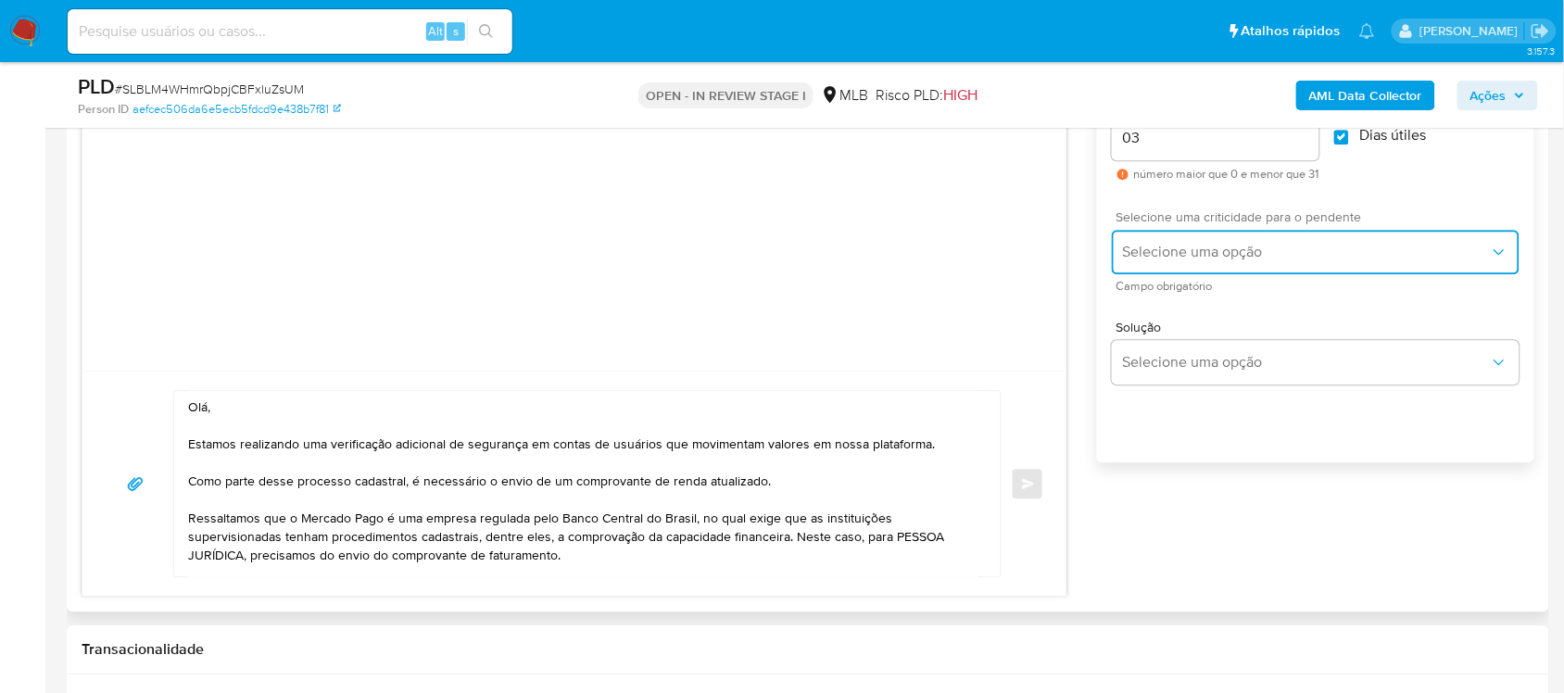
click at [1171, 236] on button "Selecione uma opção" at bounding box center [1316, 252] width 408 height 44
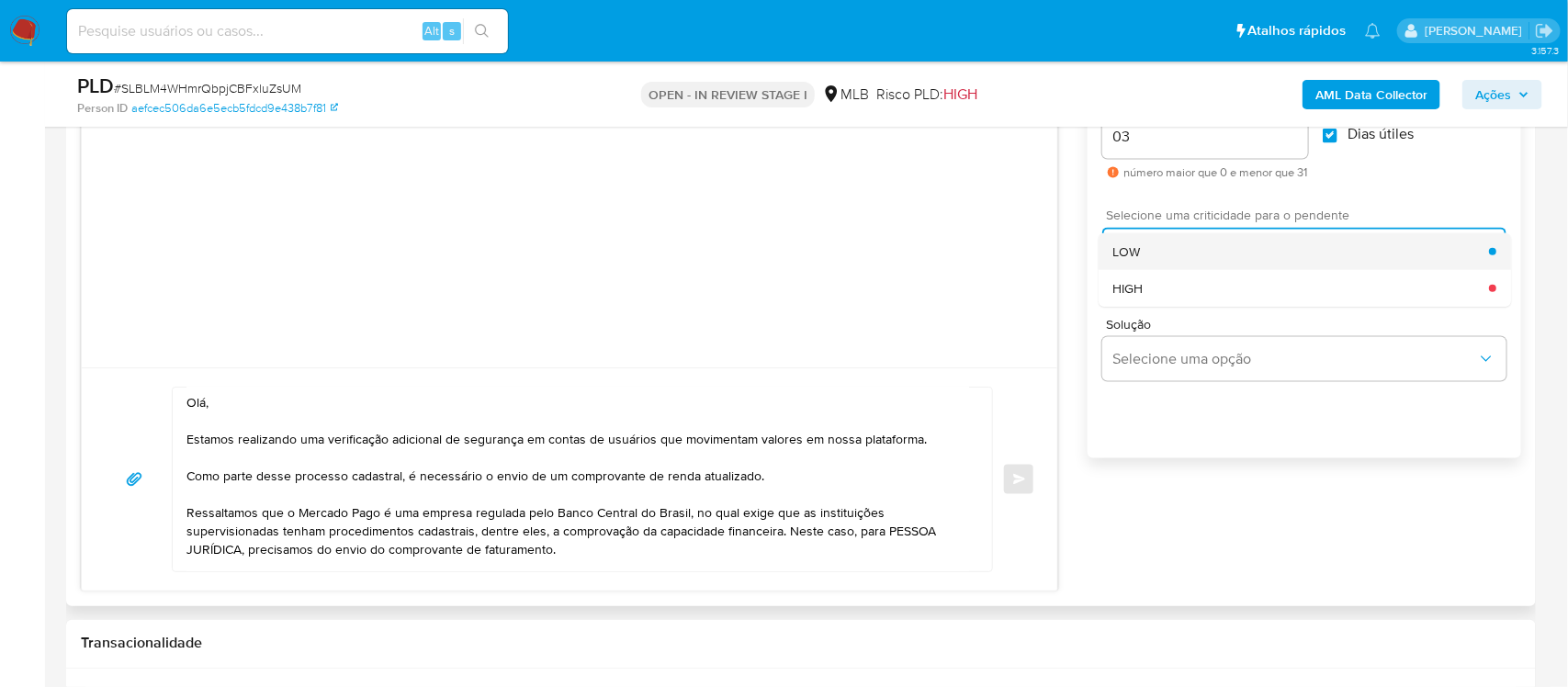
click at [1161, 244] on div "LOW" at bounding box center [1301, 251] width 376 height 37
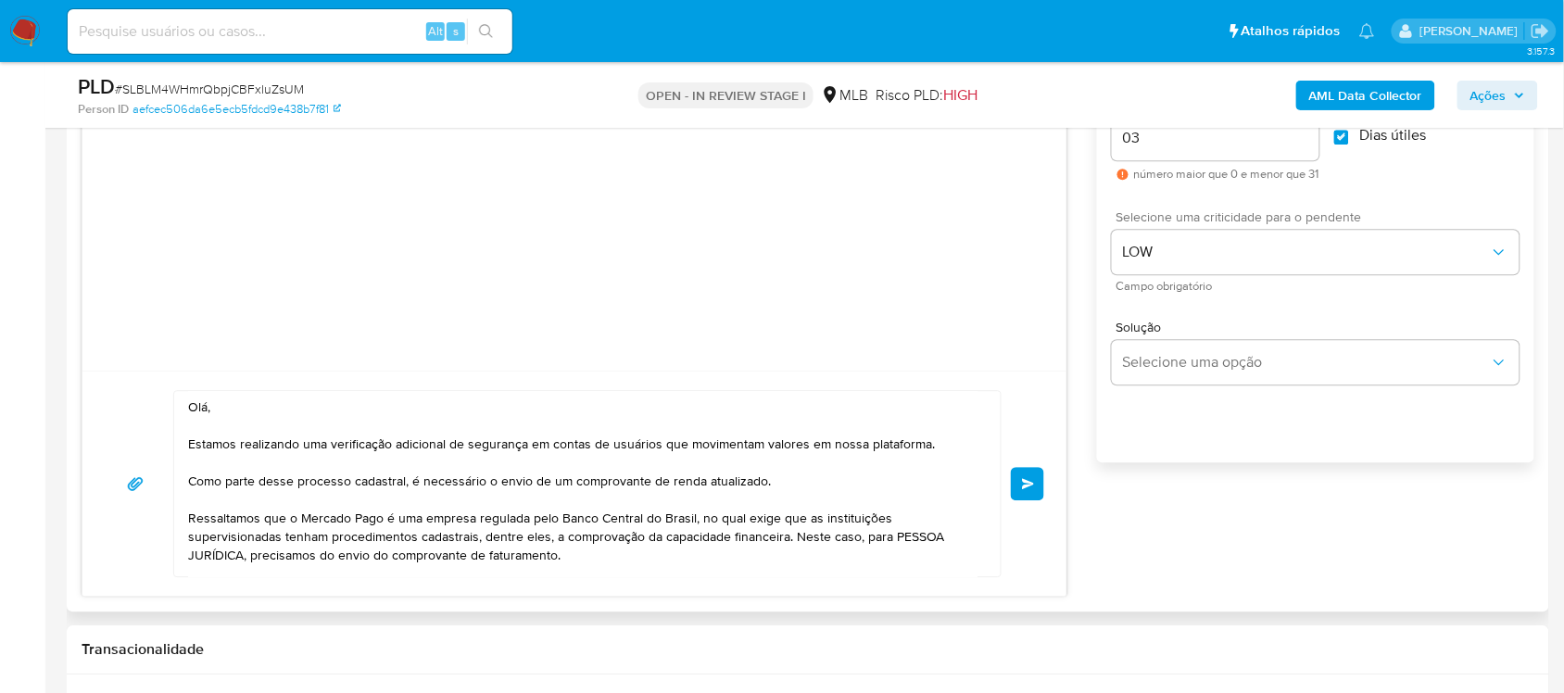
click at [1039, 487] on button "common.send" at bounding box center [1027, 483] width 33 height 33
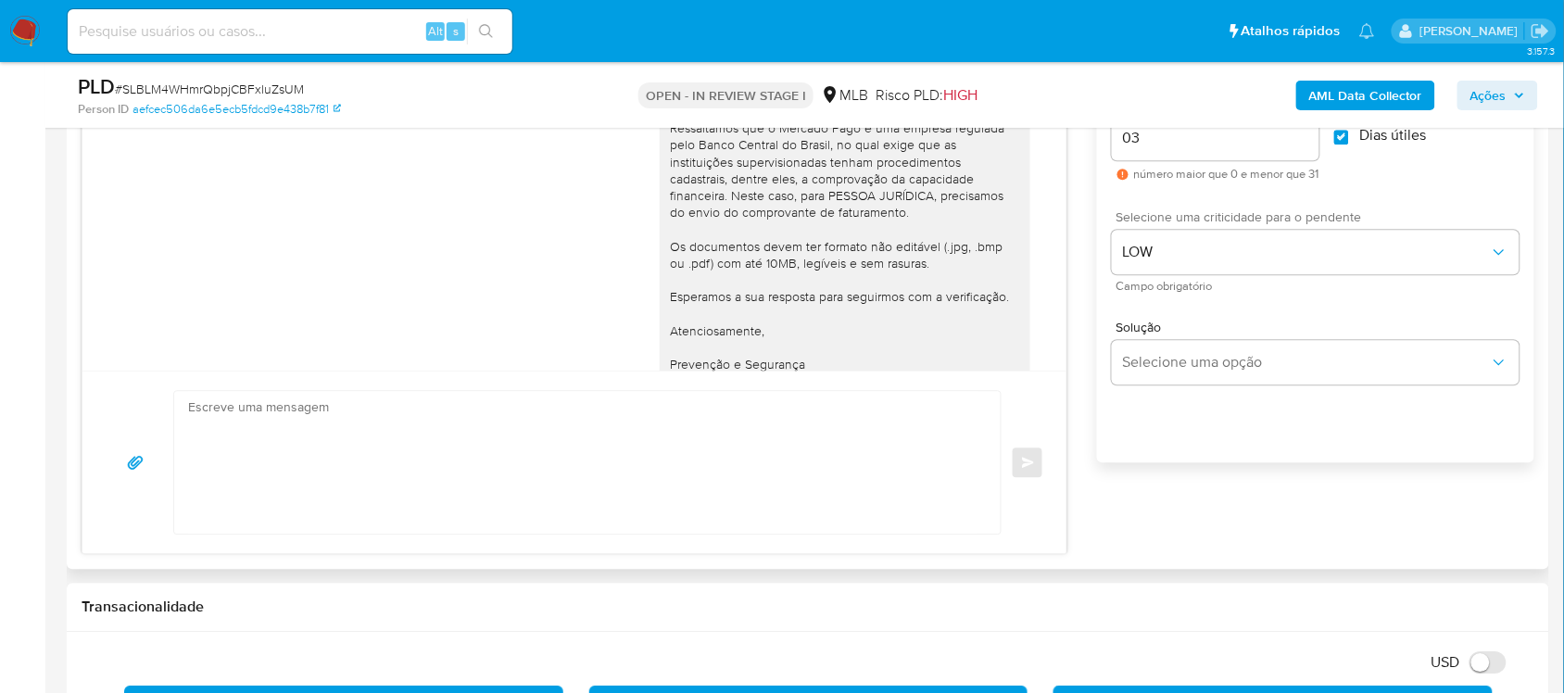
scroll to position [72, 0]
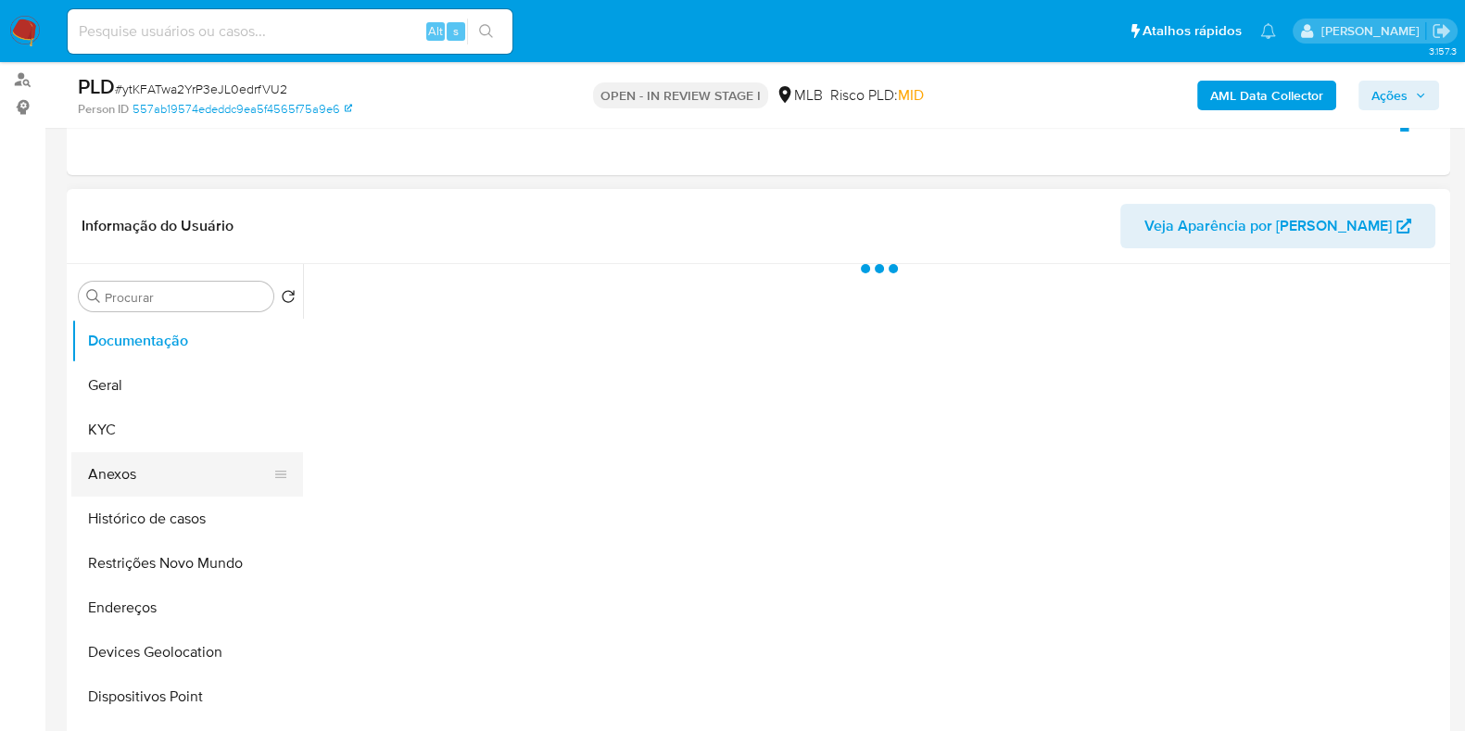
scroll to position [231, 0]
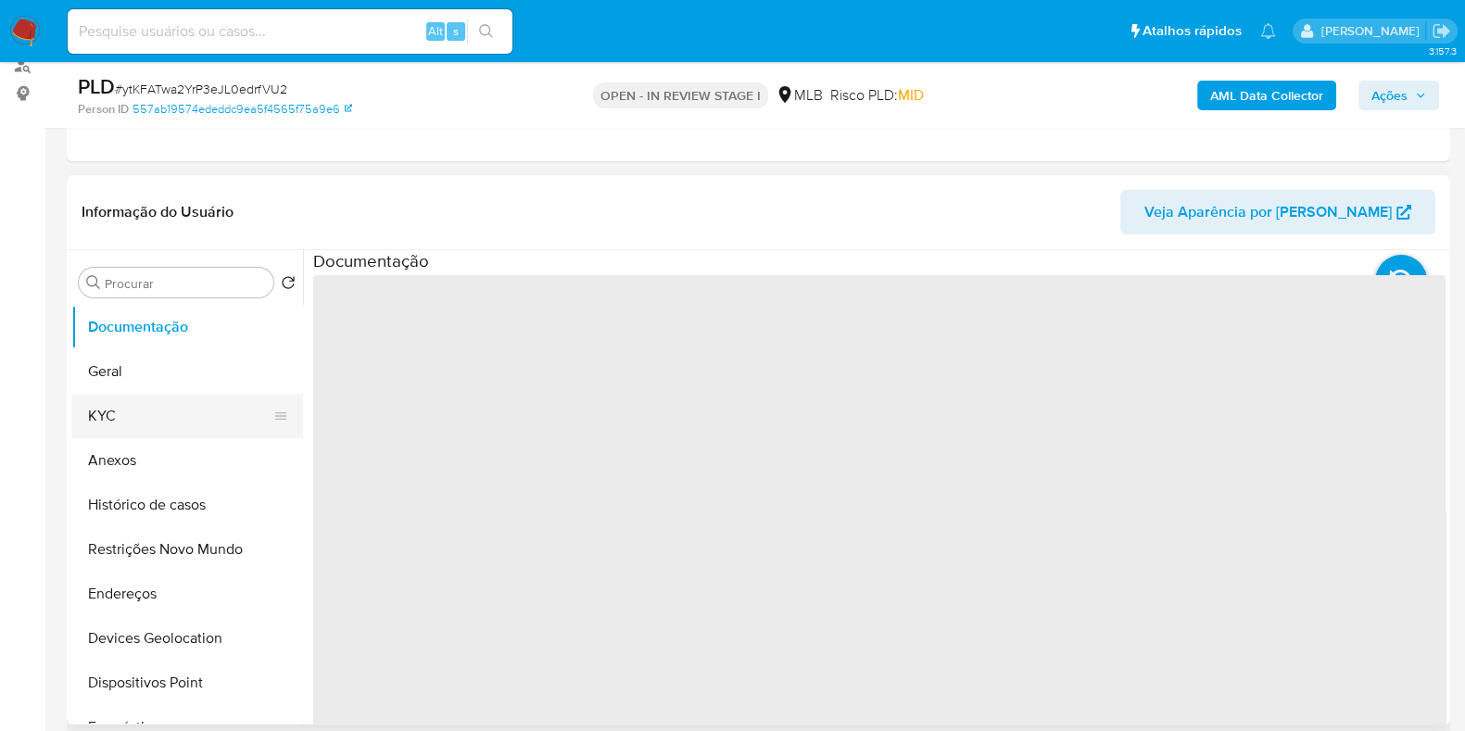
click at [139, 408] on button "KYC" at bounding box center [179, 416] width 217 height 44
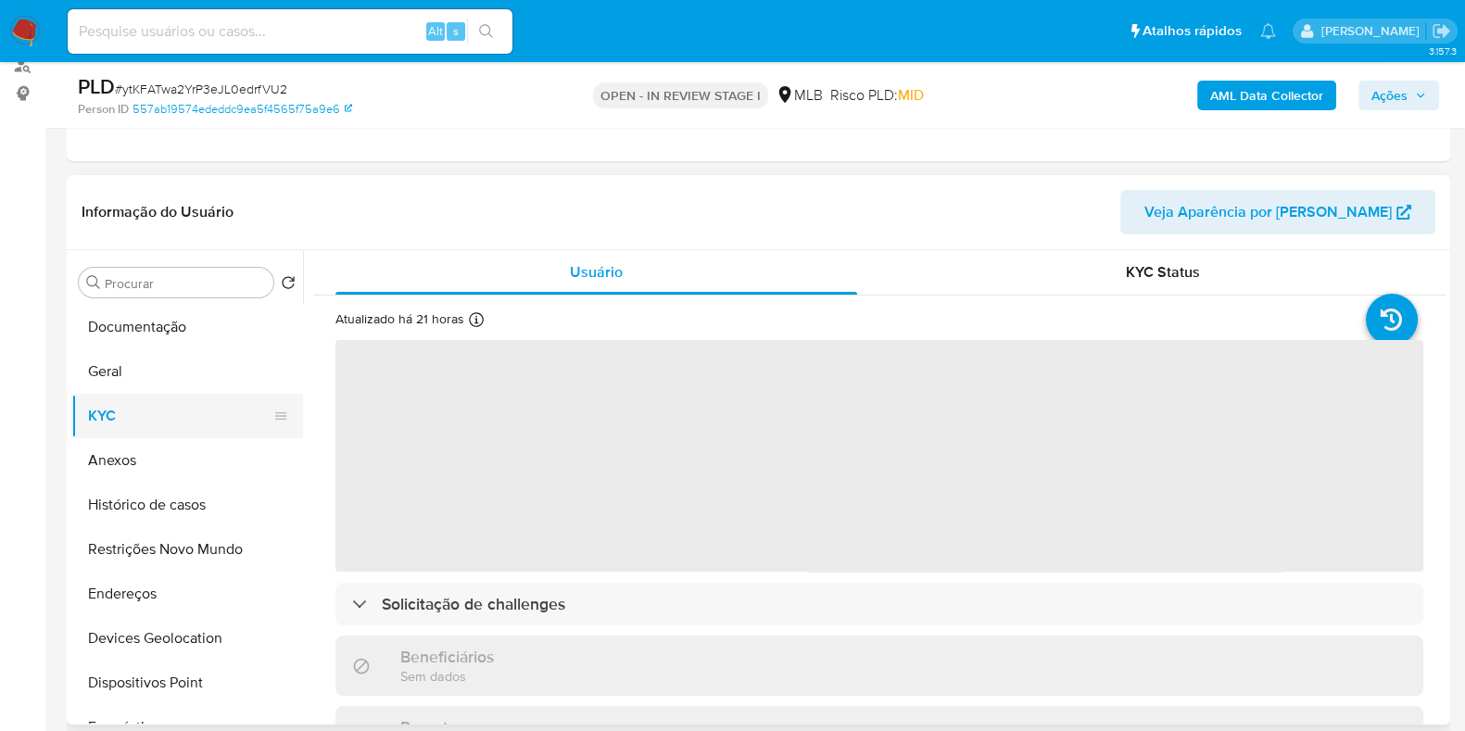
select select "10"
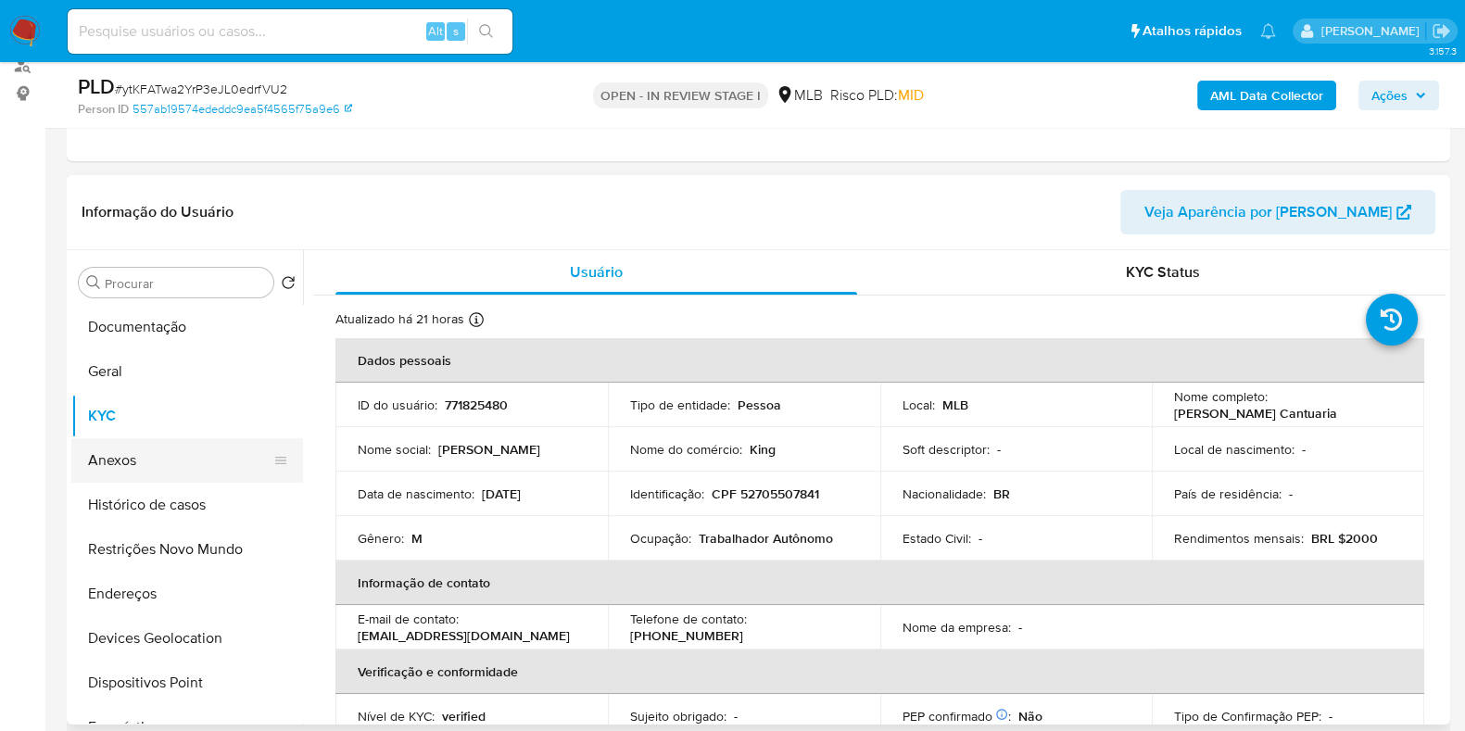
click at [182, 468] on button "Anexos" at bounding box center [179, 460] width 217 height 44
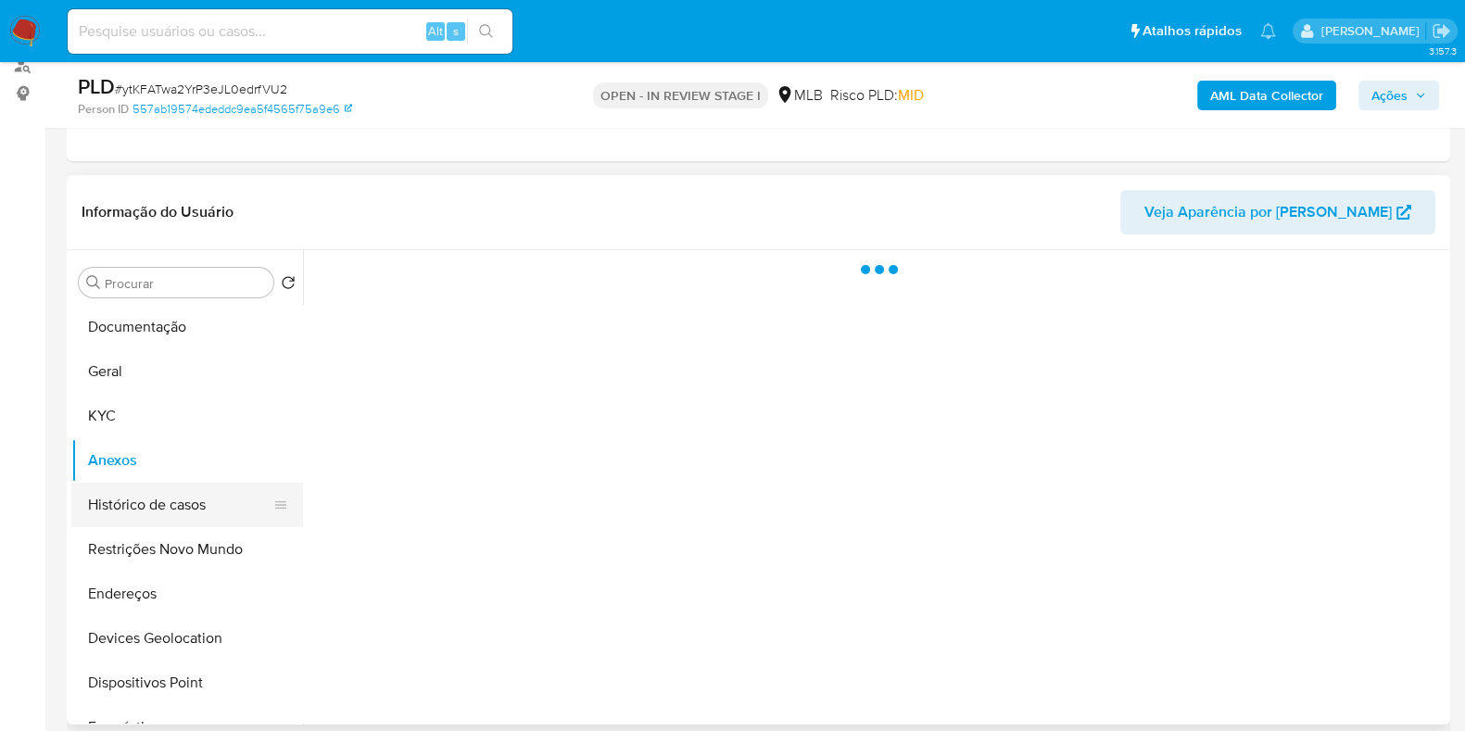
click at [177, 502] on button "Histórico de casos" at bounding box center [179, 505] width 217 height 44
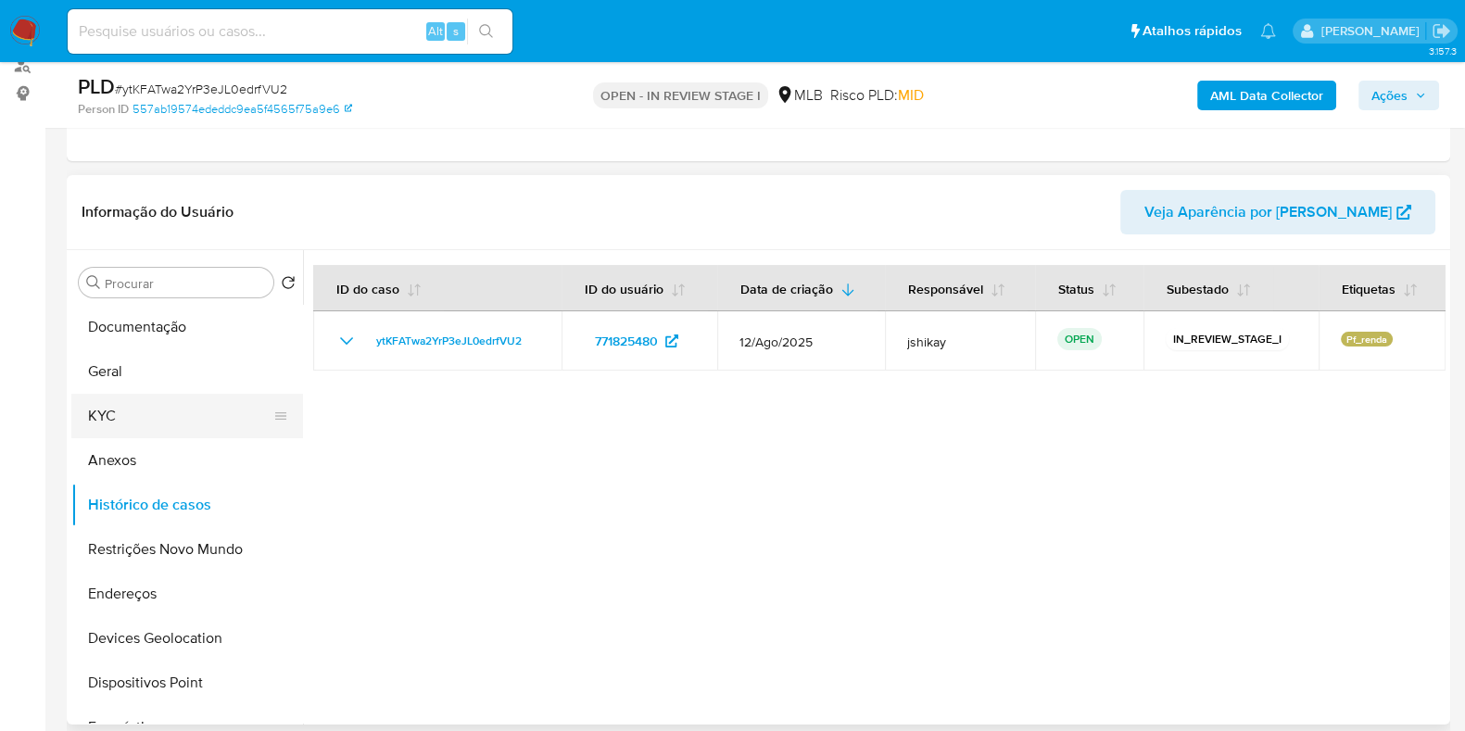
click at [179, 433] on button "KYC" at bounding box center [179, 416] width 217 height 44
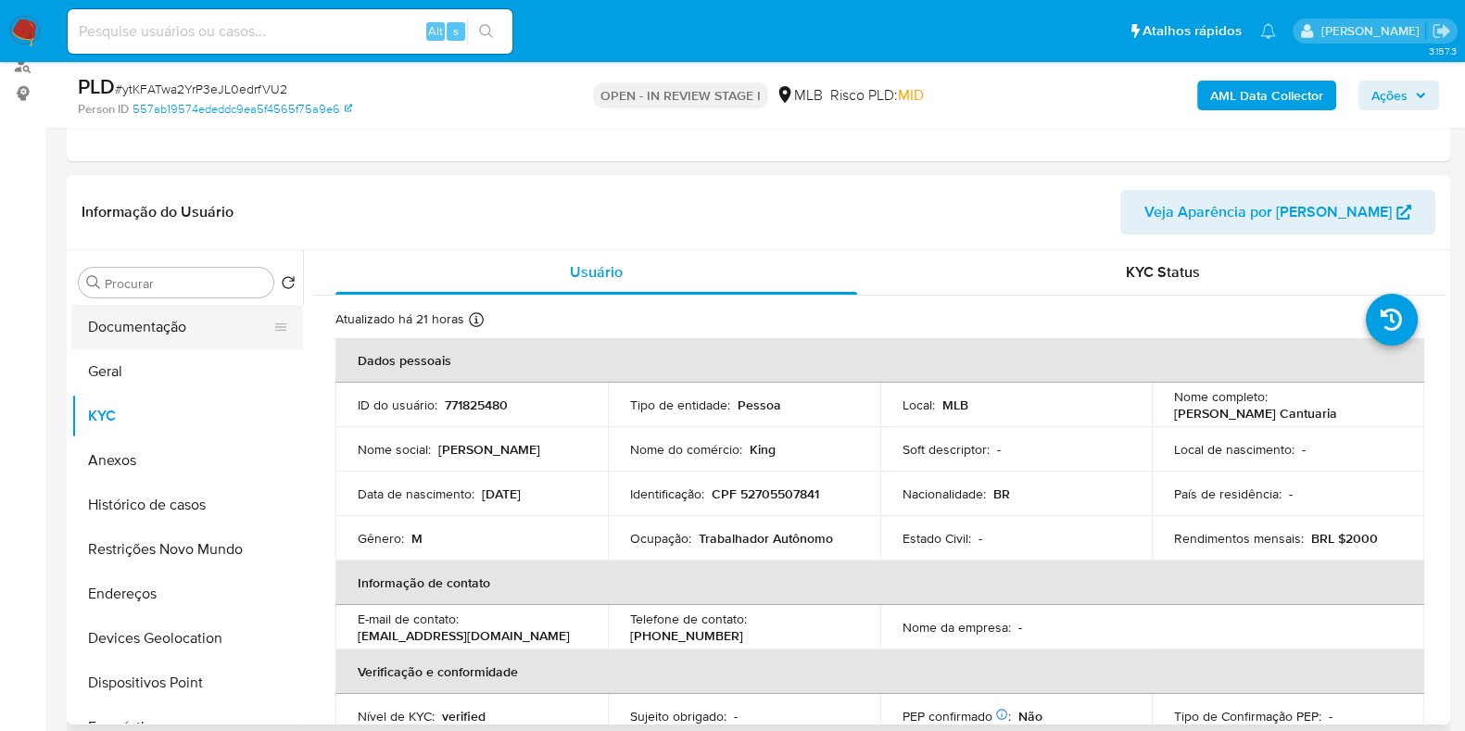
click at [161, 320] on button "Documentação" at bounding box center [179, 327] width 217 height 44
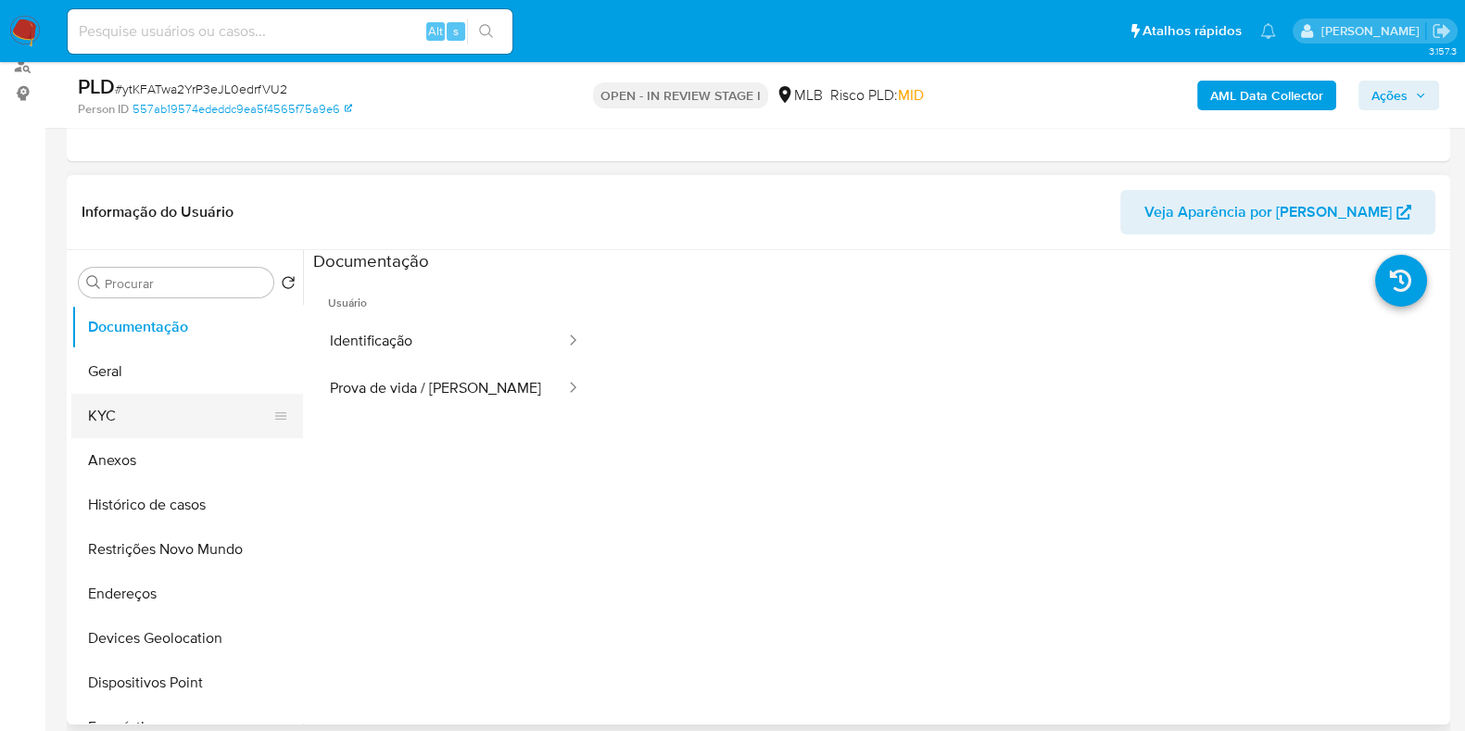
click at [119, 403] on button "KYC" at bounding box center [179, 416] width 217 height 44
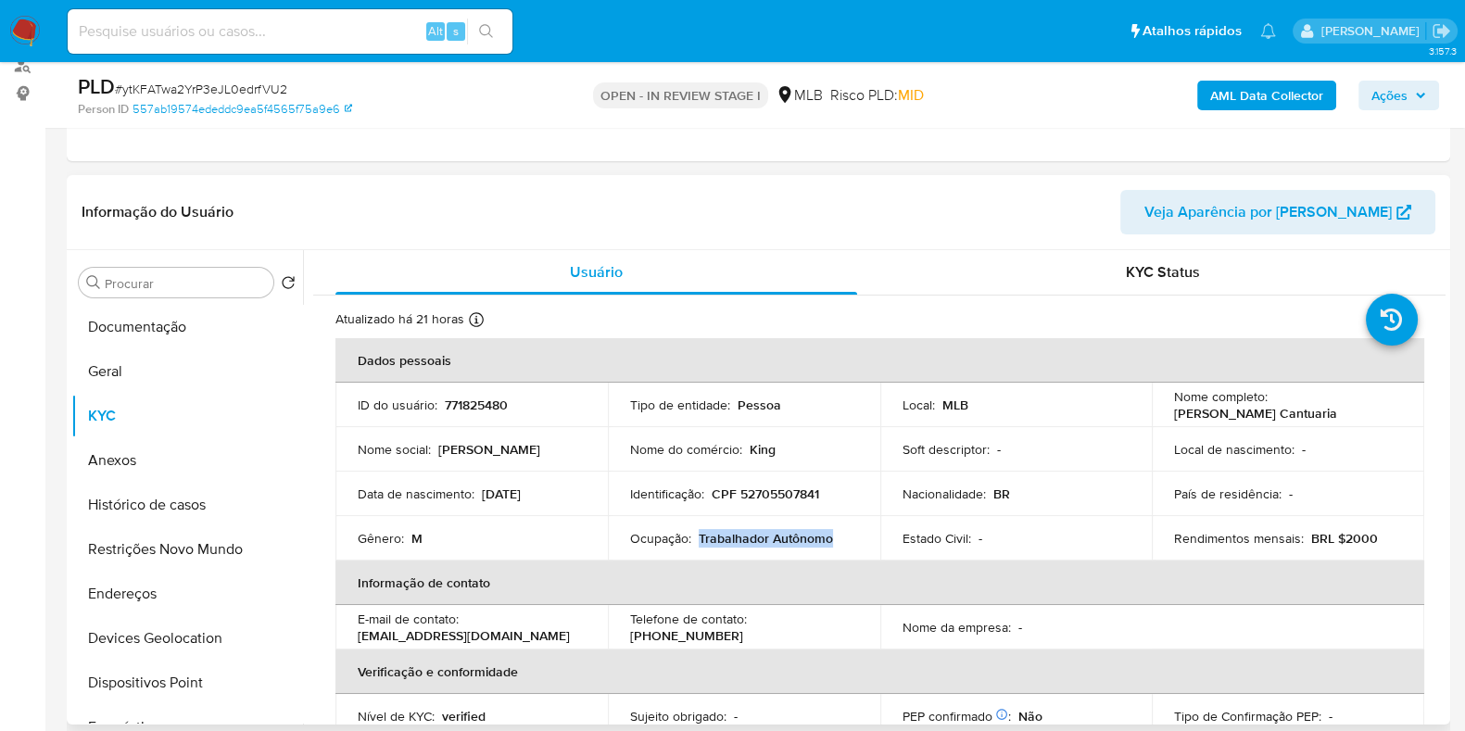
drag, startPoint x: 696, startPoint y: 536, endPoint x: 829, endPoint y: 542, distance: 133.5
click at [829, 542] on div "Ocupação : Trabalhador Autônomo" at bounding box center [744, 538] width 228 height 17
copy p "Trabalhador Autônomo"
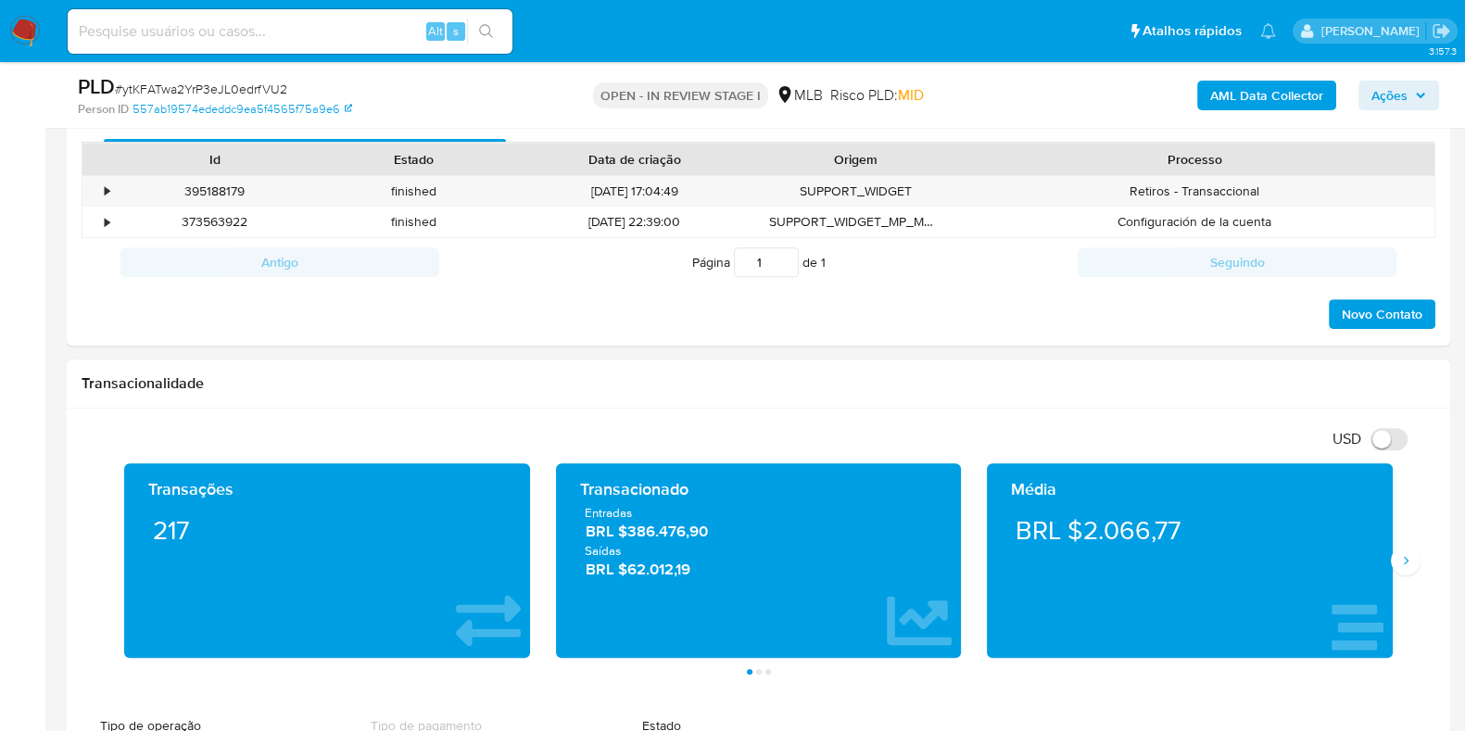
scroll to position [925, 0]
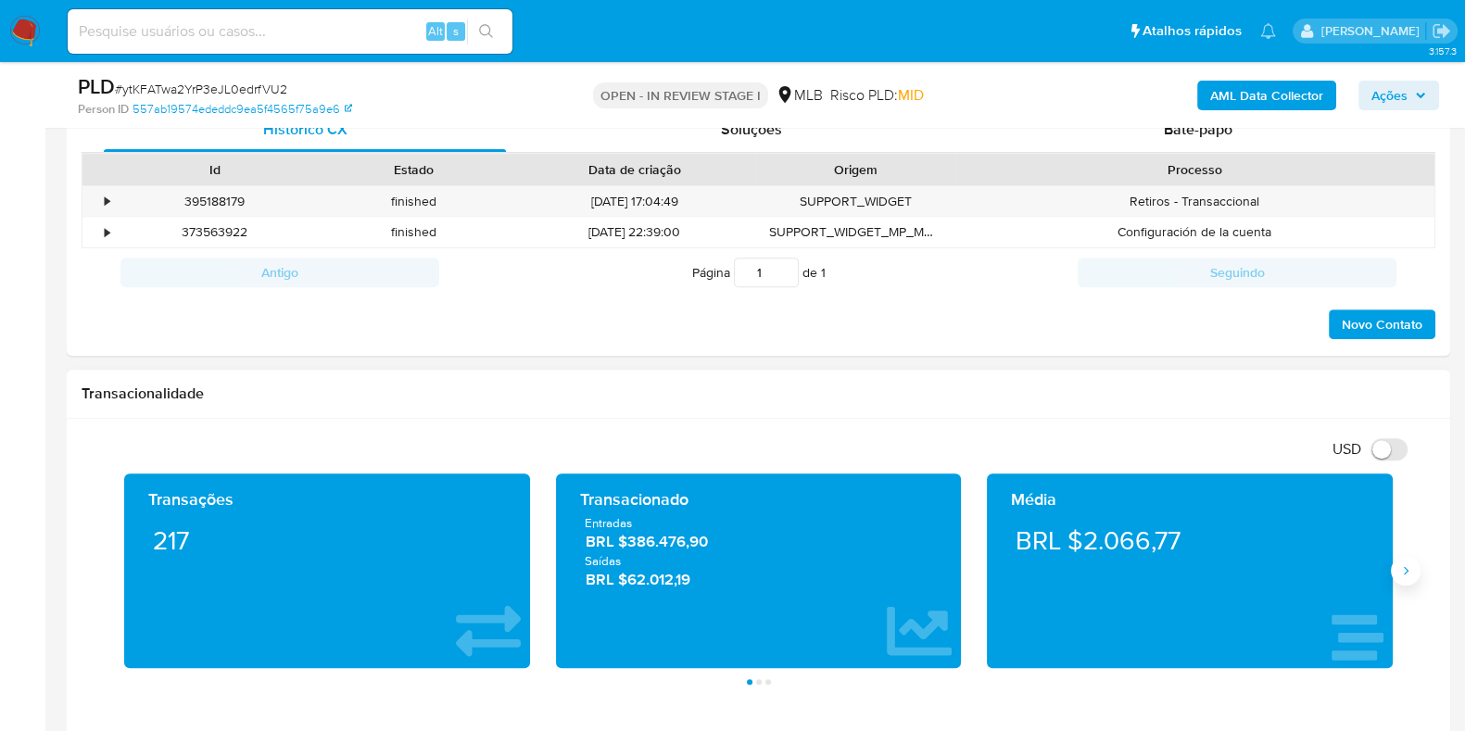
click at [1414, 572] on button "Siguiente" at bounding box center [1406, 571] width 30 height 30
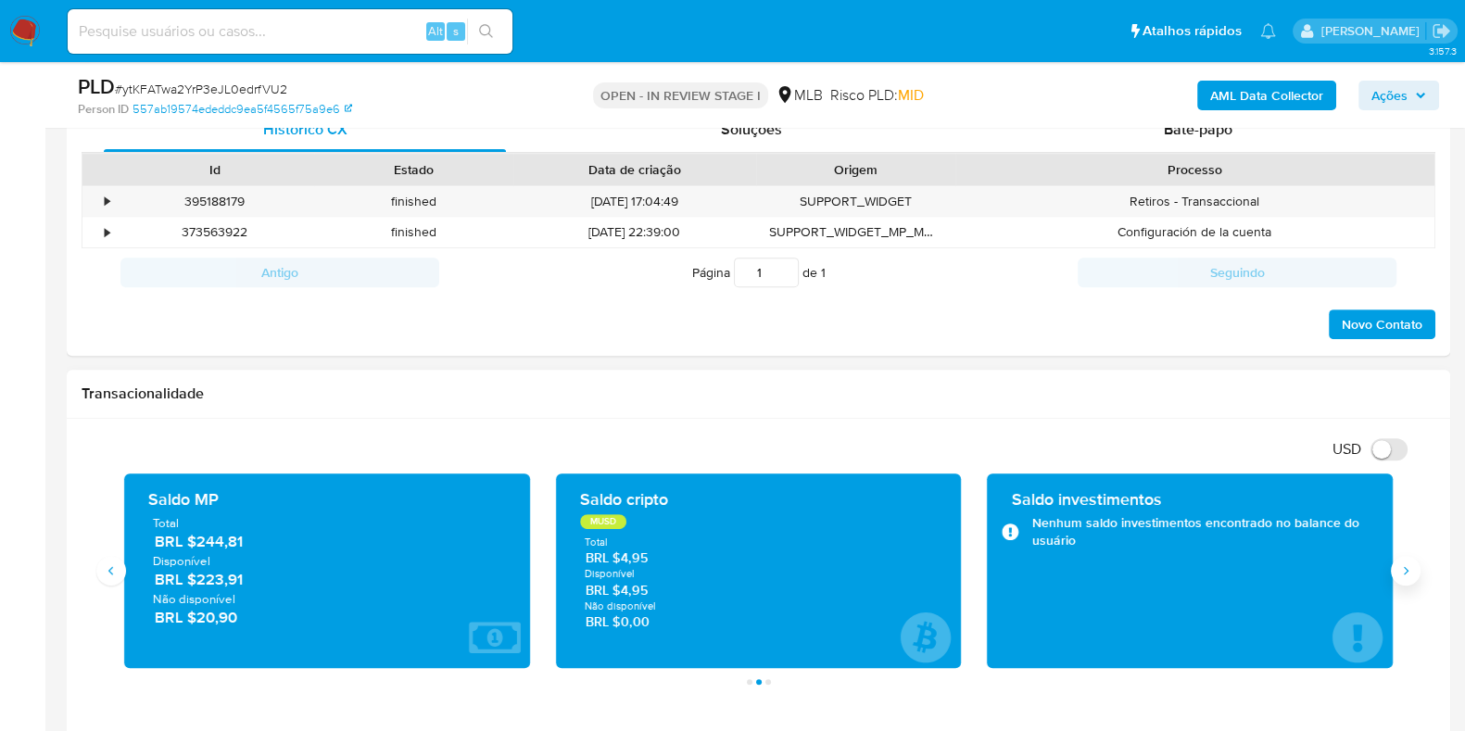
click at [1414, 572] on button "Siguiente" at bounding box center [1406, 571] width 30 height 30
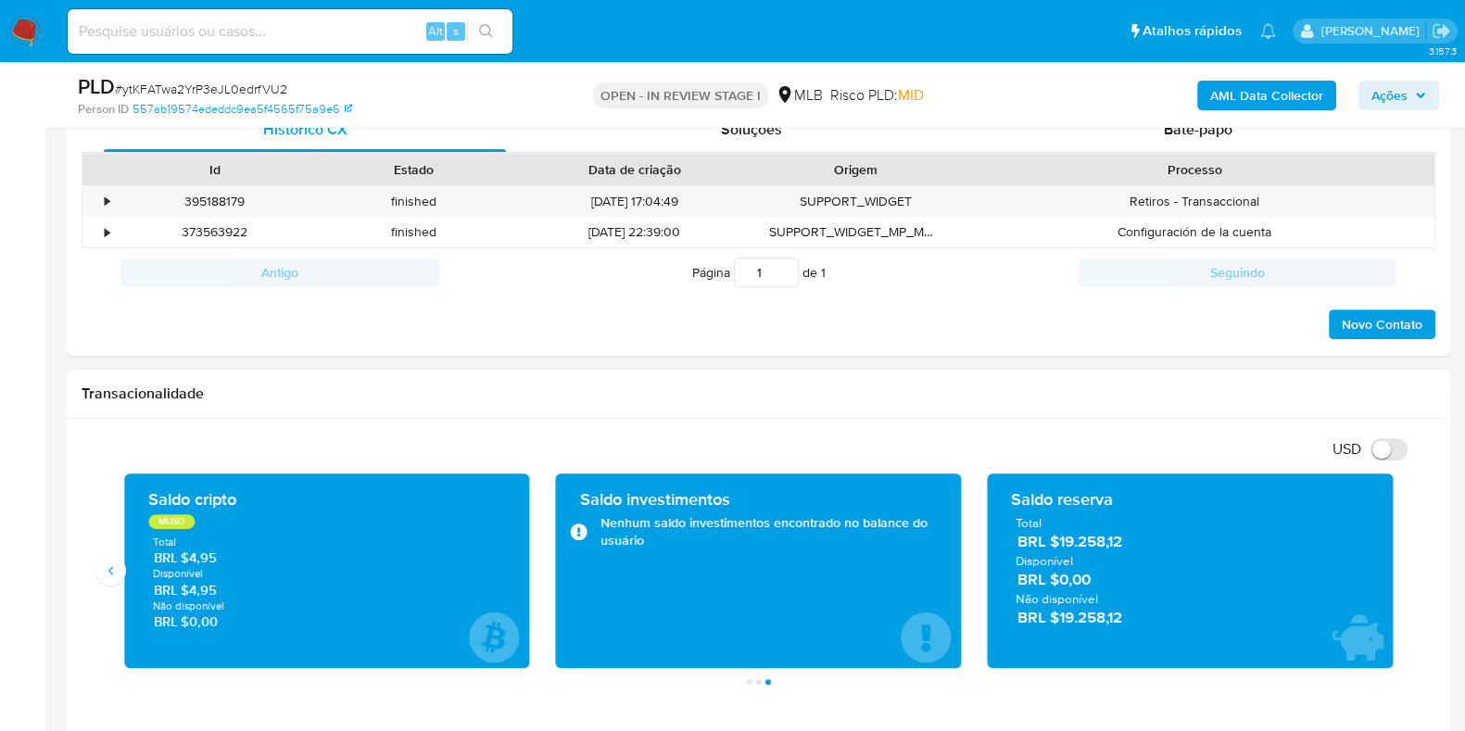
drag, startPoint x: 1139, startPoint y: 544, endPoint x: 1059, endPoint y: 547, distance: 80.6
click at [1059, 547] on span "BRL $19.258,12" at bounding box center [1190, 541] width 346 height 21
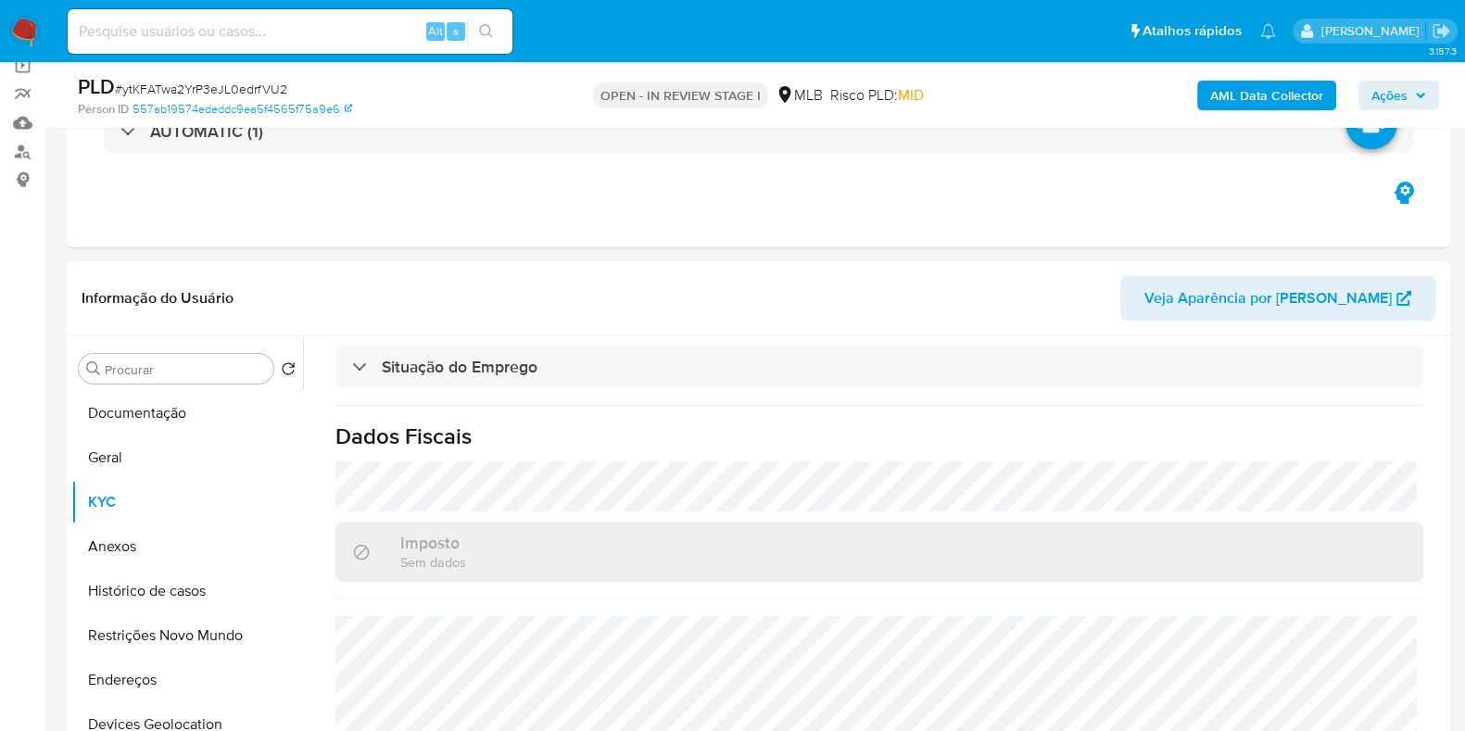
scroll to position [231, 0]
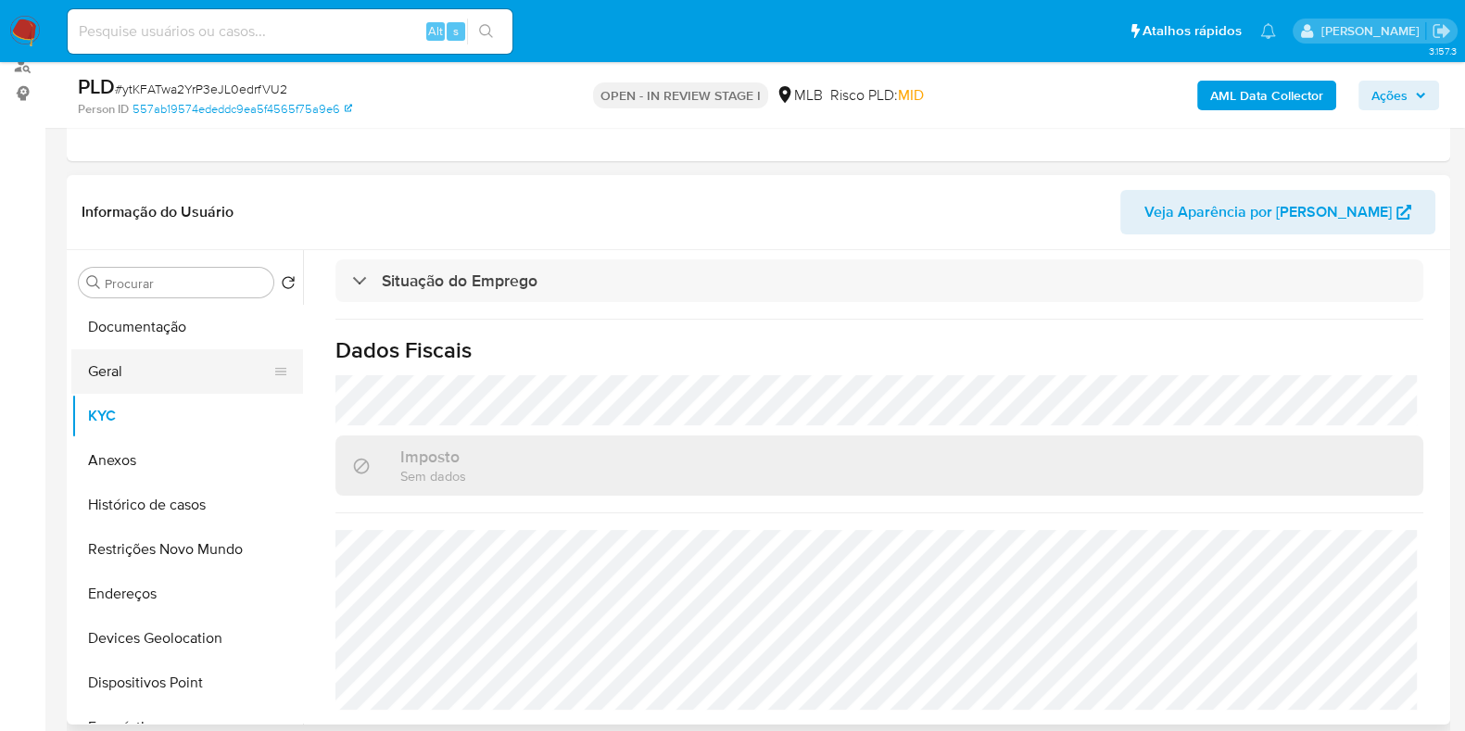
click at [164, 365] on button "Geral" at bounding box center [179, 371] width 217 height 44
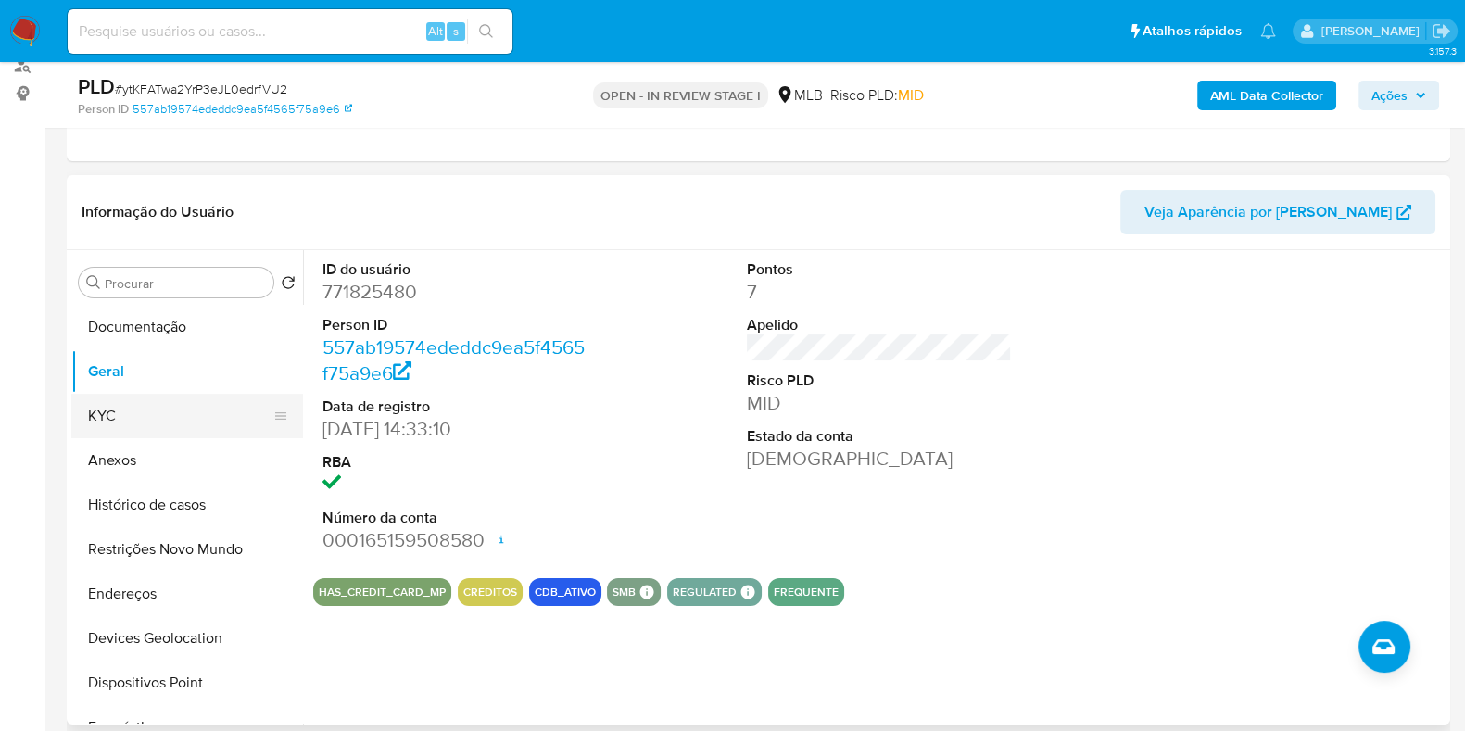
click at [76, 419] on button "KYC" at bounding box center [179, 416] width 217 height 44
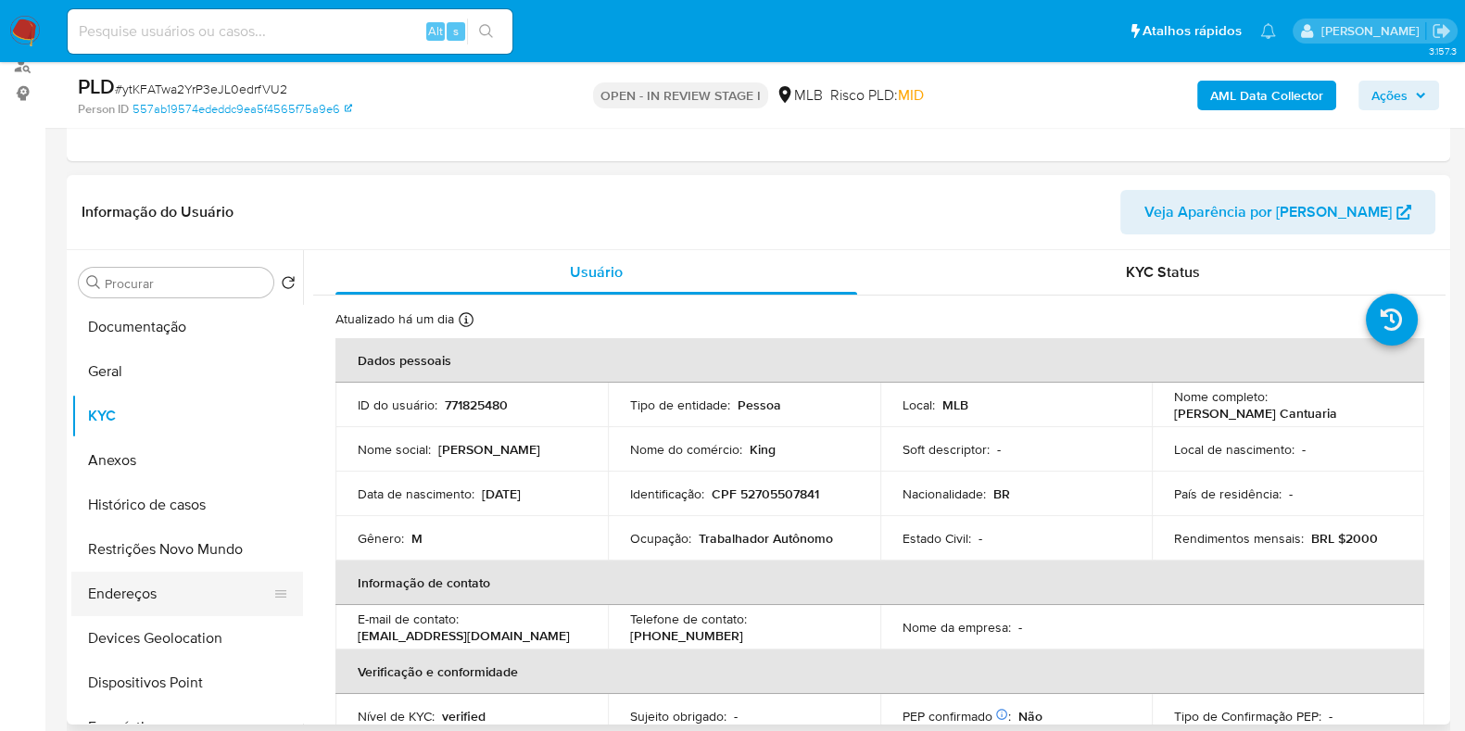
click at [157, 598] on button "Endereços" at bounding box center [179, 594] width 217 height 44
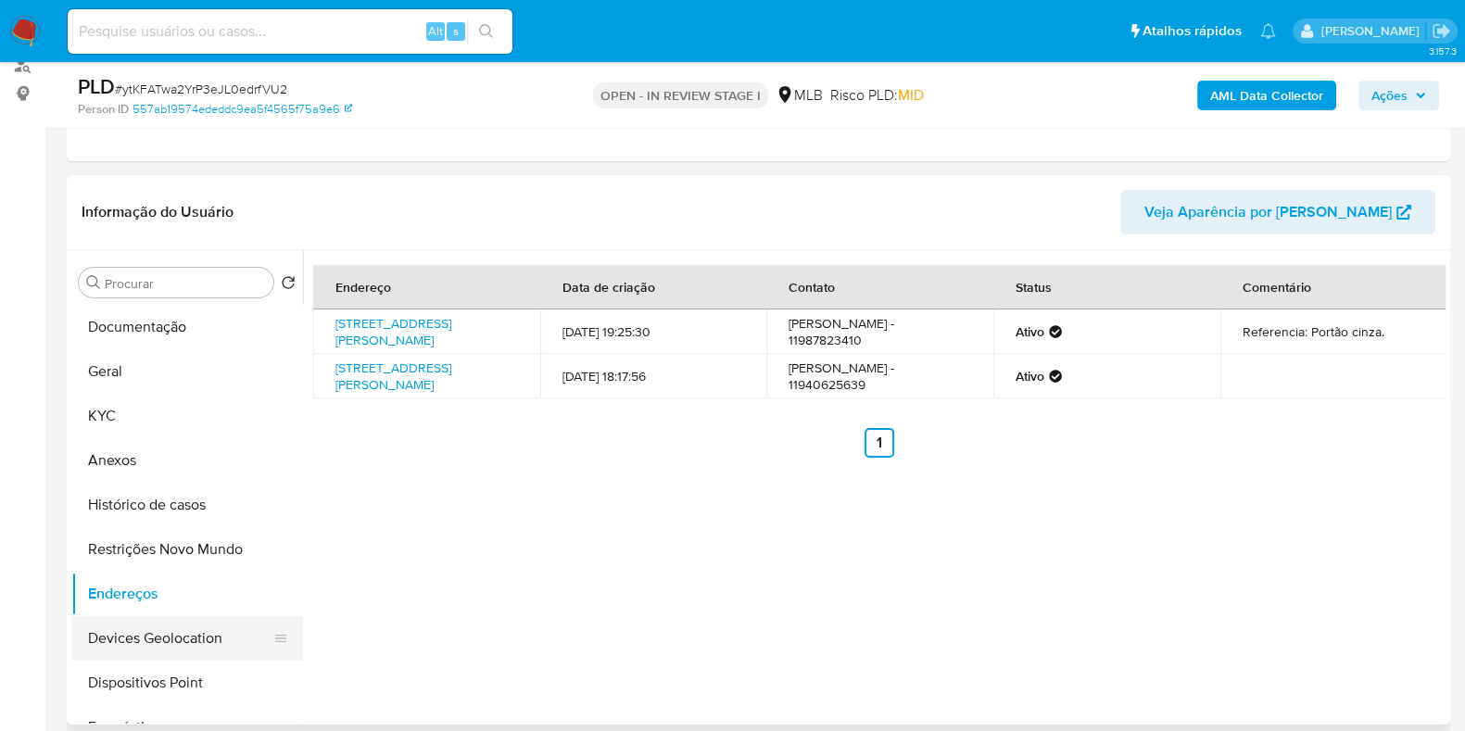
click at [167, 640] on button "Devices Geolocation" at bounding box center [179, 638] width 217 height 44
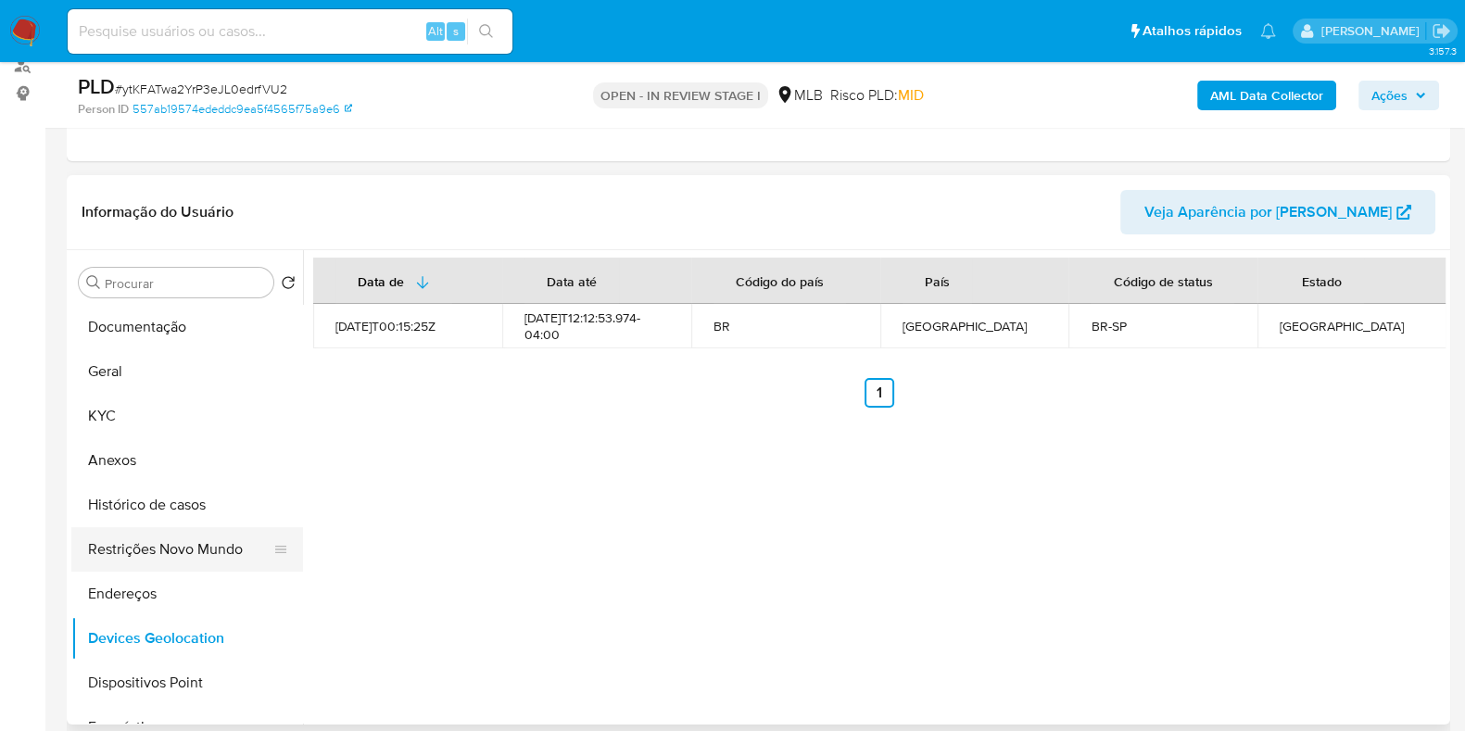
click at [146, 541] on button "Restrições Novo Mundo" at bounding box center [179, 549] width 217 height 44
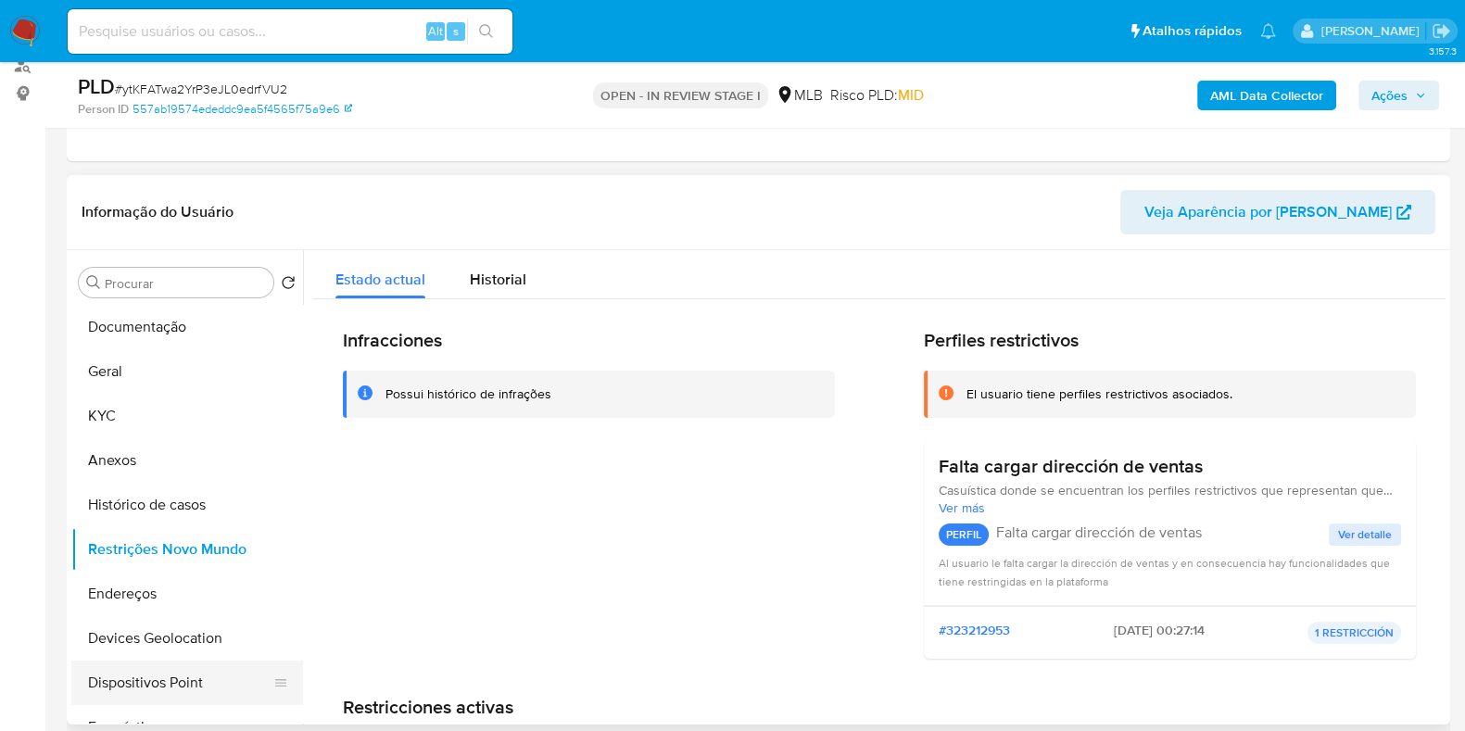
click at [194, 681] on button "Dispositivos Point" at bounding box center [179, 683] width 217 height 44
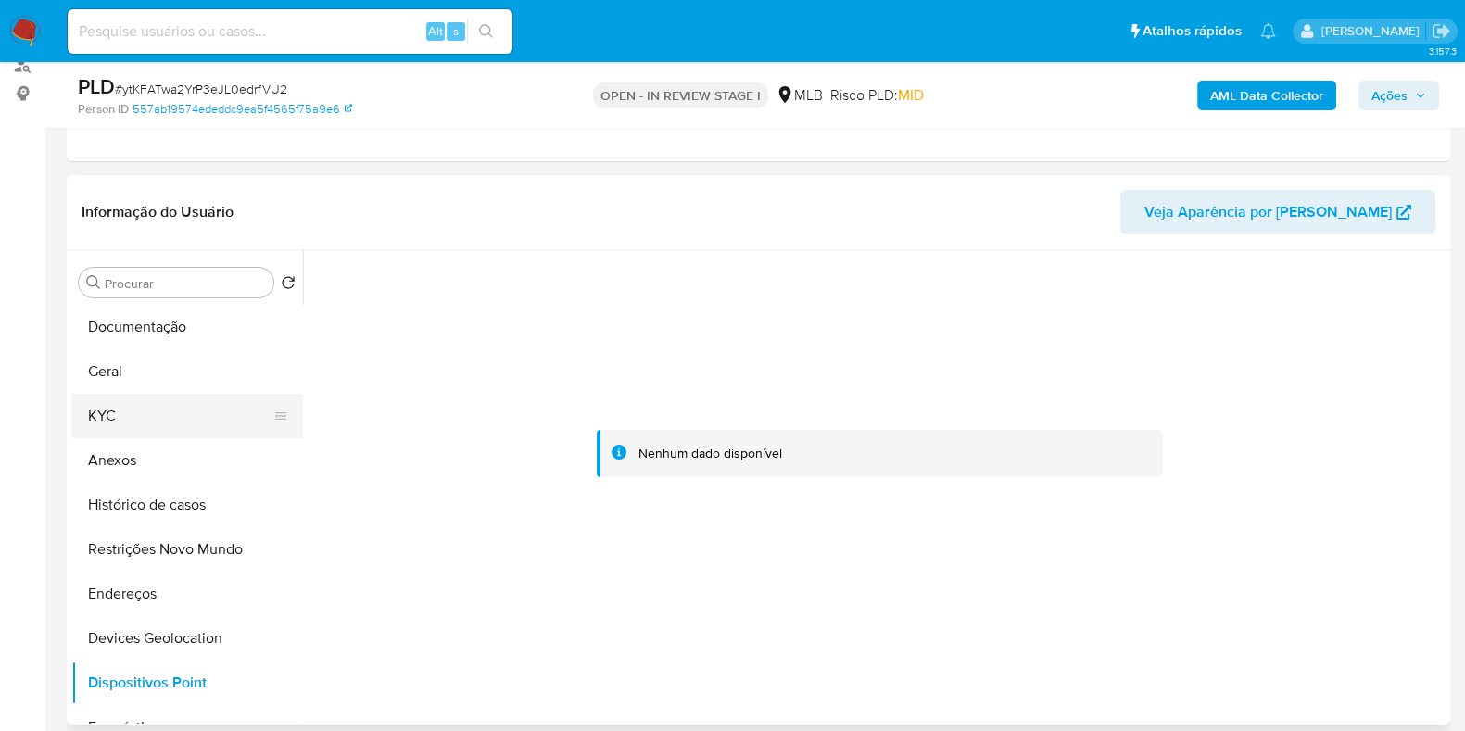
click at [125, 399] on button "KYC" at bounding box center [179, 416] width 217 height 44
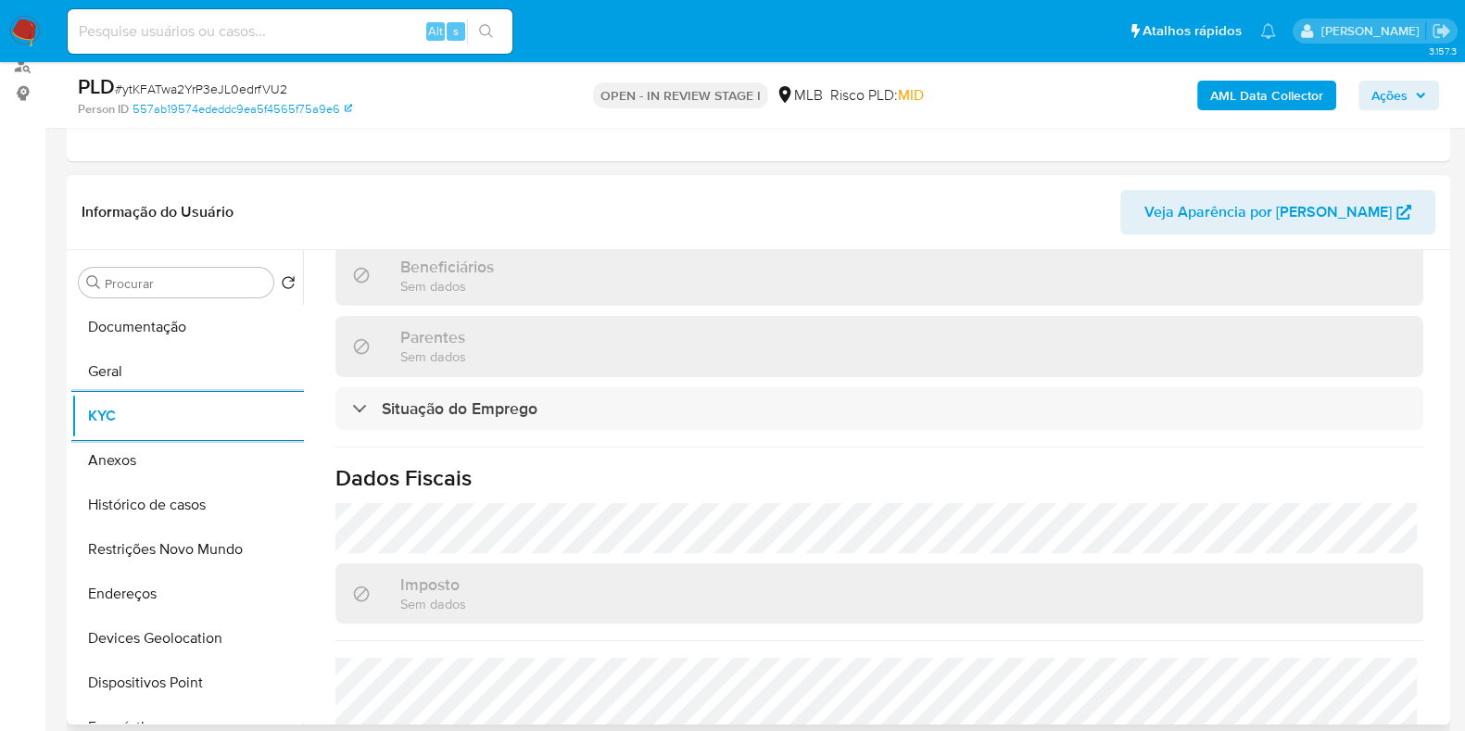
scroll to position [810, 0]
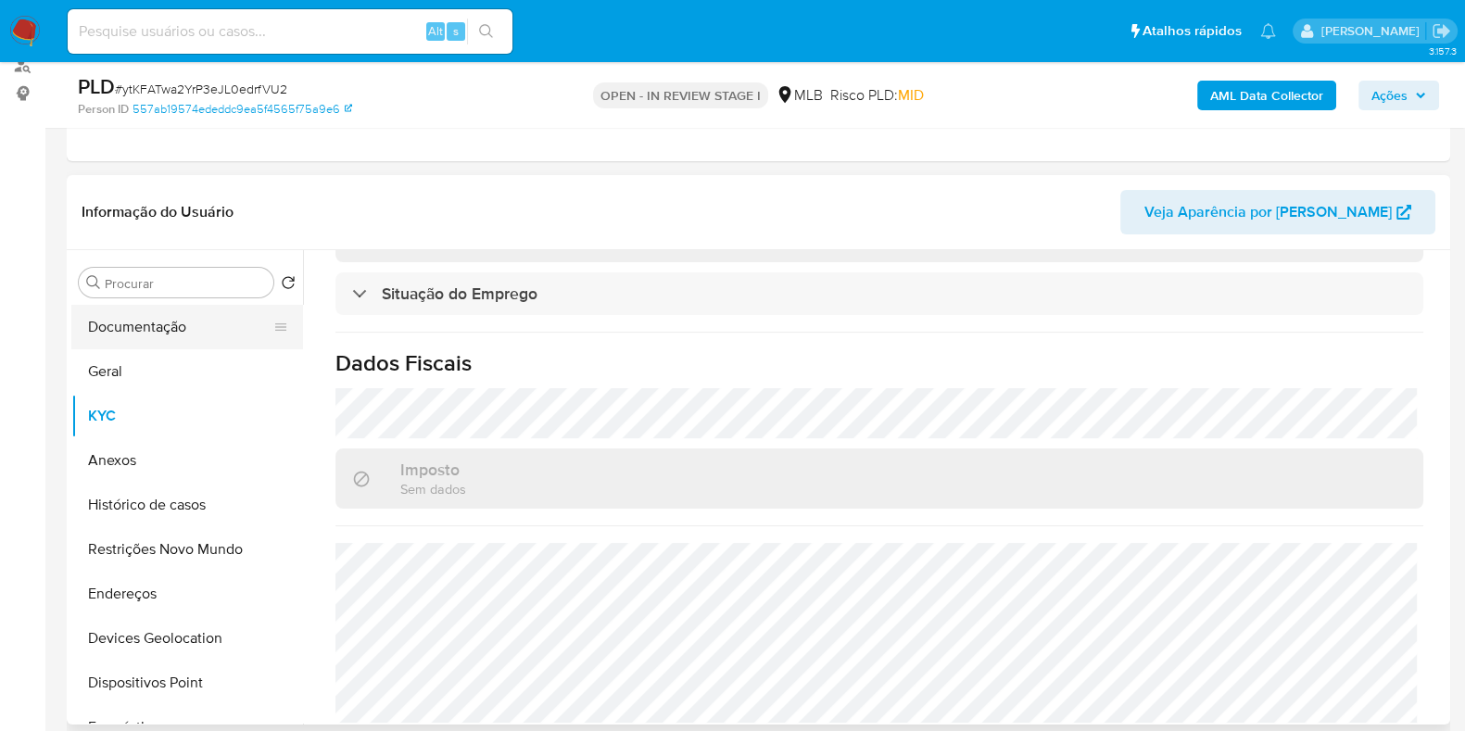
click at [154, 334] on button "Documentação" at bounding box center [179, 327] width 217 height 44
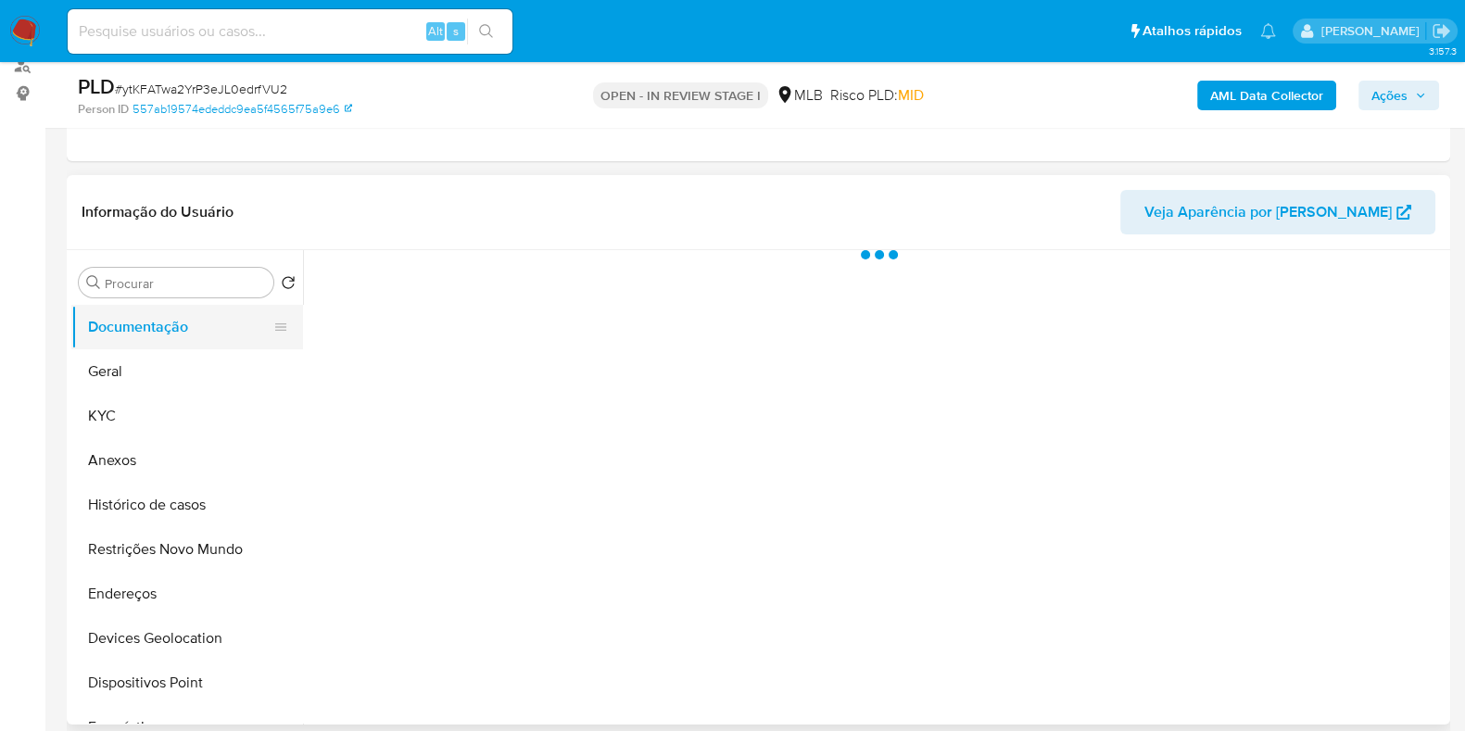
scroll to position [0, 0]
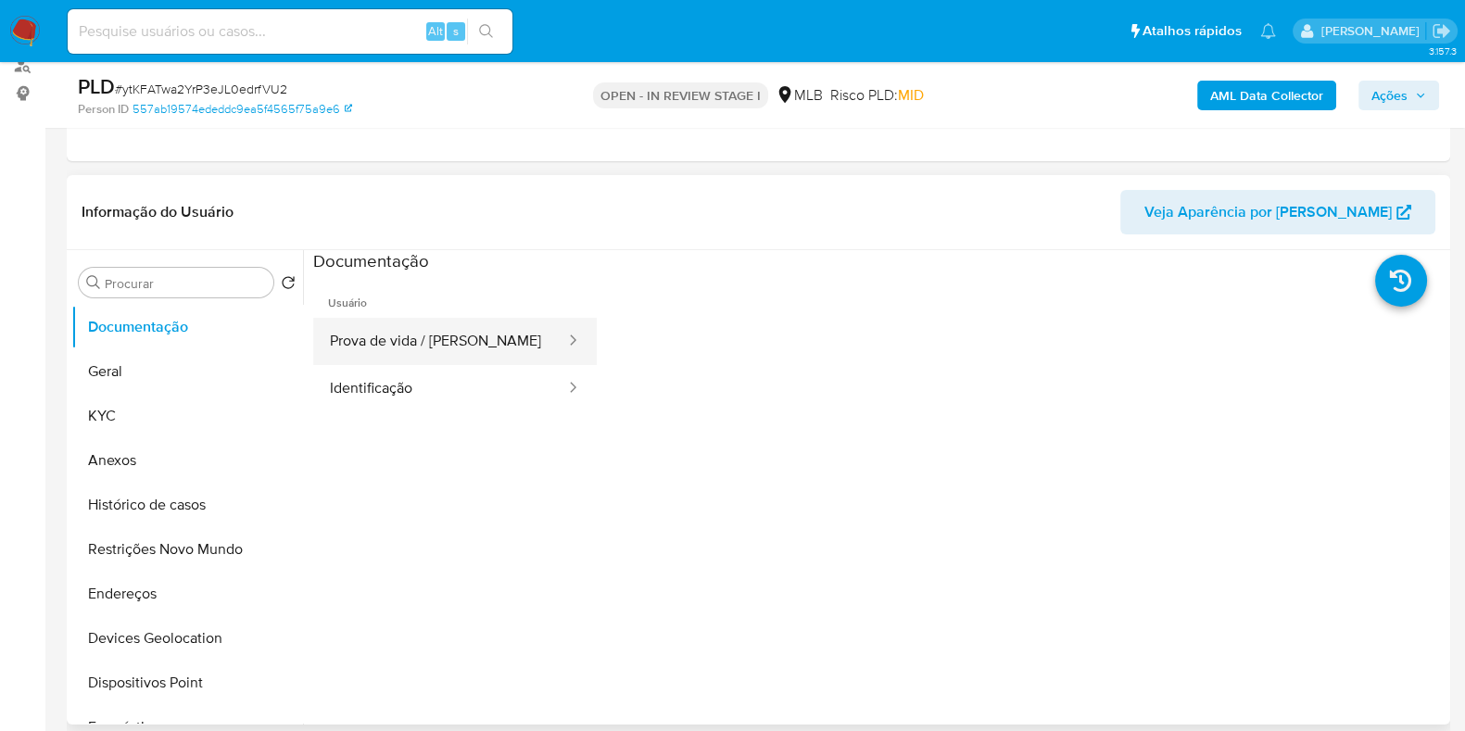
click at [357, 359] on button "Prova de vida / Selfie" at bounding box center [440, 341] width 254 height 47
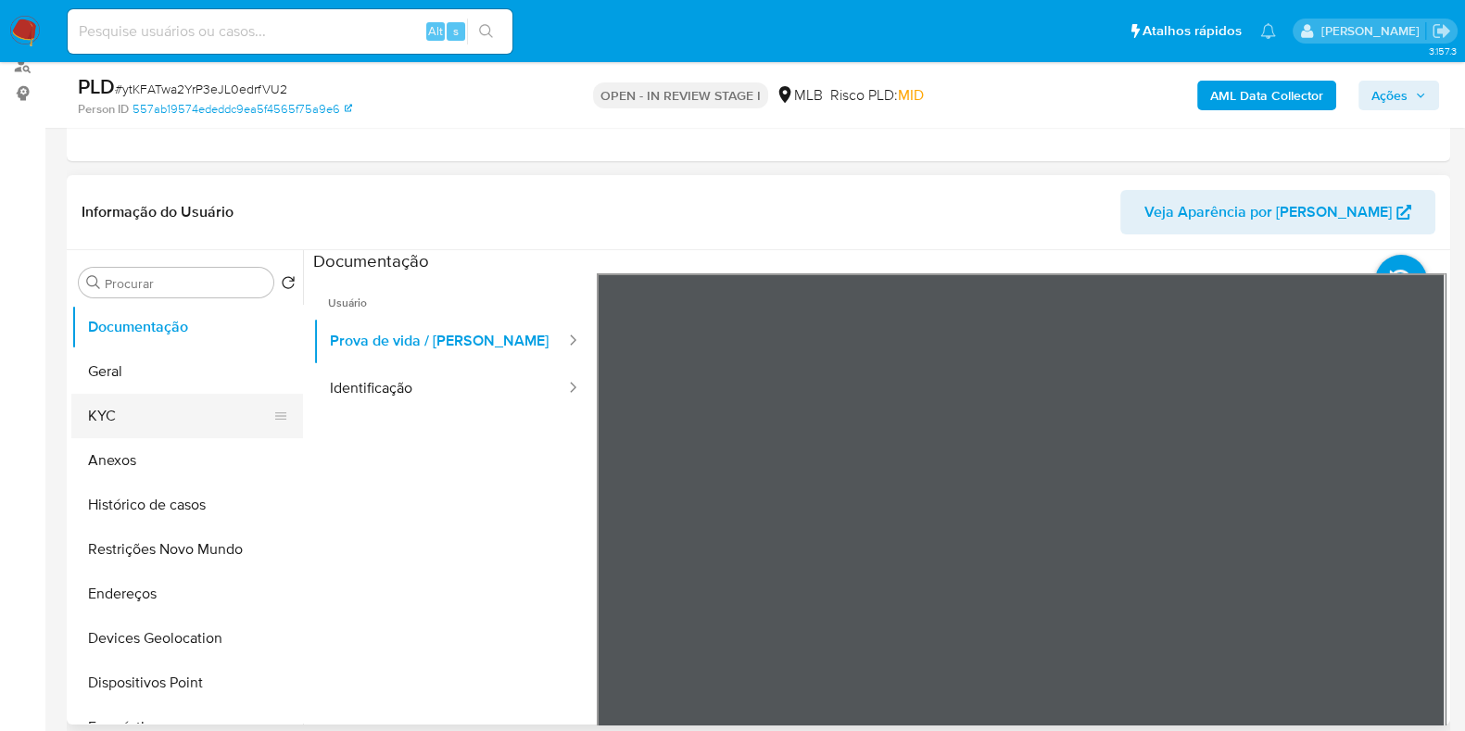
click at [156, 429] on button "KYC" at bounding box center [179, 416] width 217 height 44
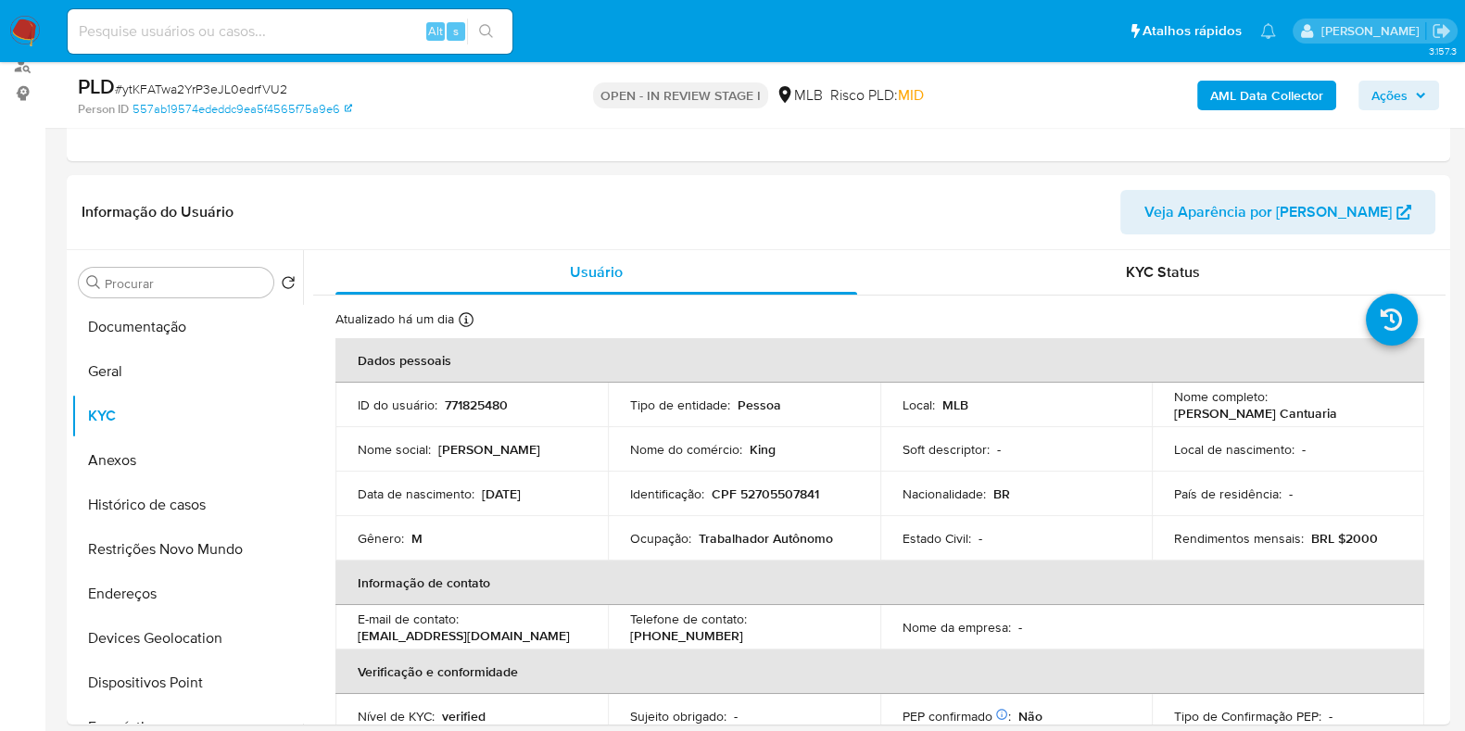
click at [1246, 94] on b "AML Data Collector" at bounding box center [1266, 96] width 113 height 30
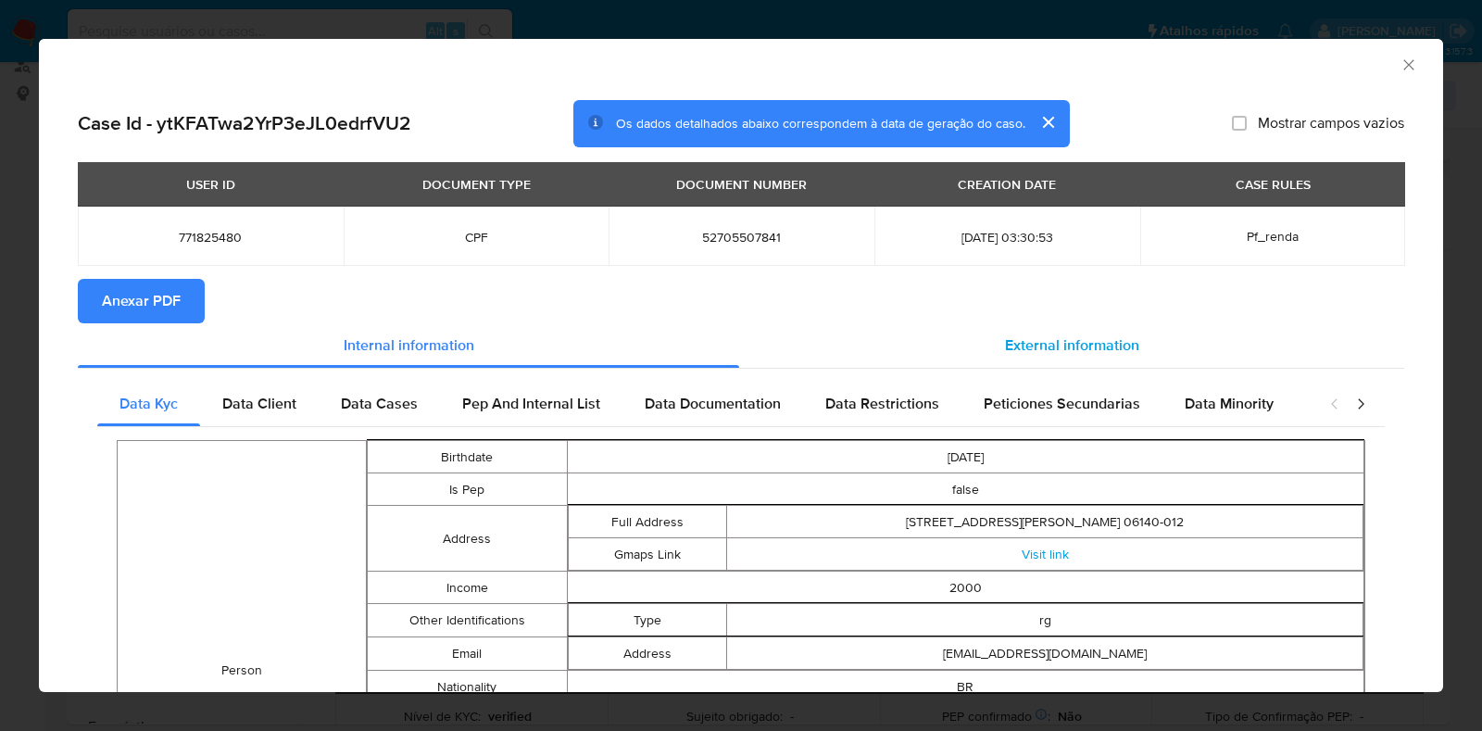
click at [1005, 339] on span "External information" at bounding box center [1072, 344] width 134 height 21
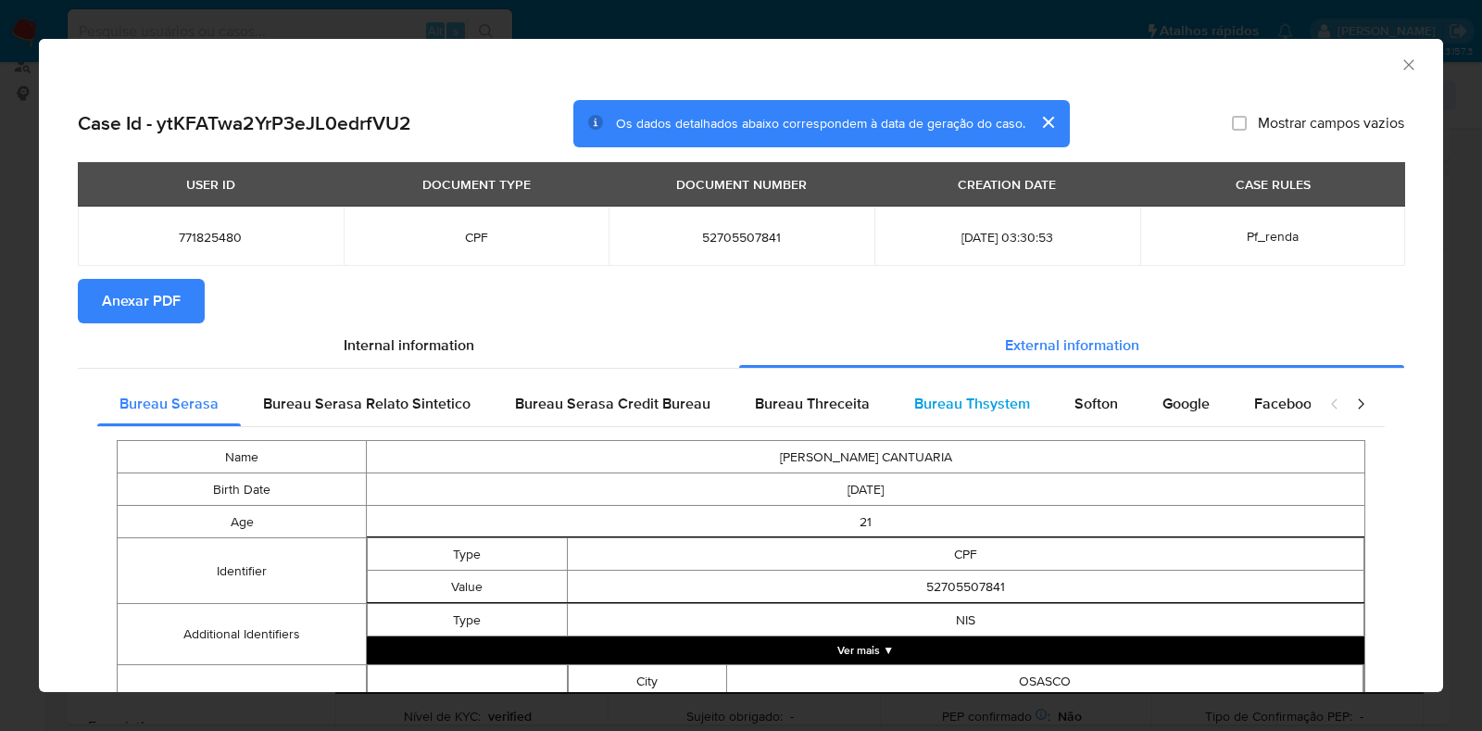
click at [987, 393] on span "Bureau Thsystem" at bounding box center [972, 403] width 116 height 21
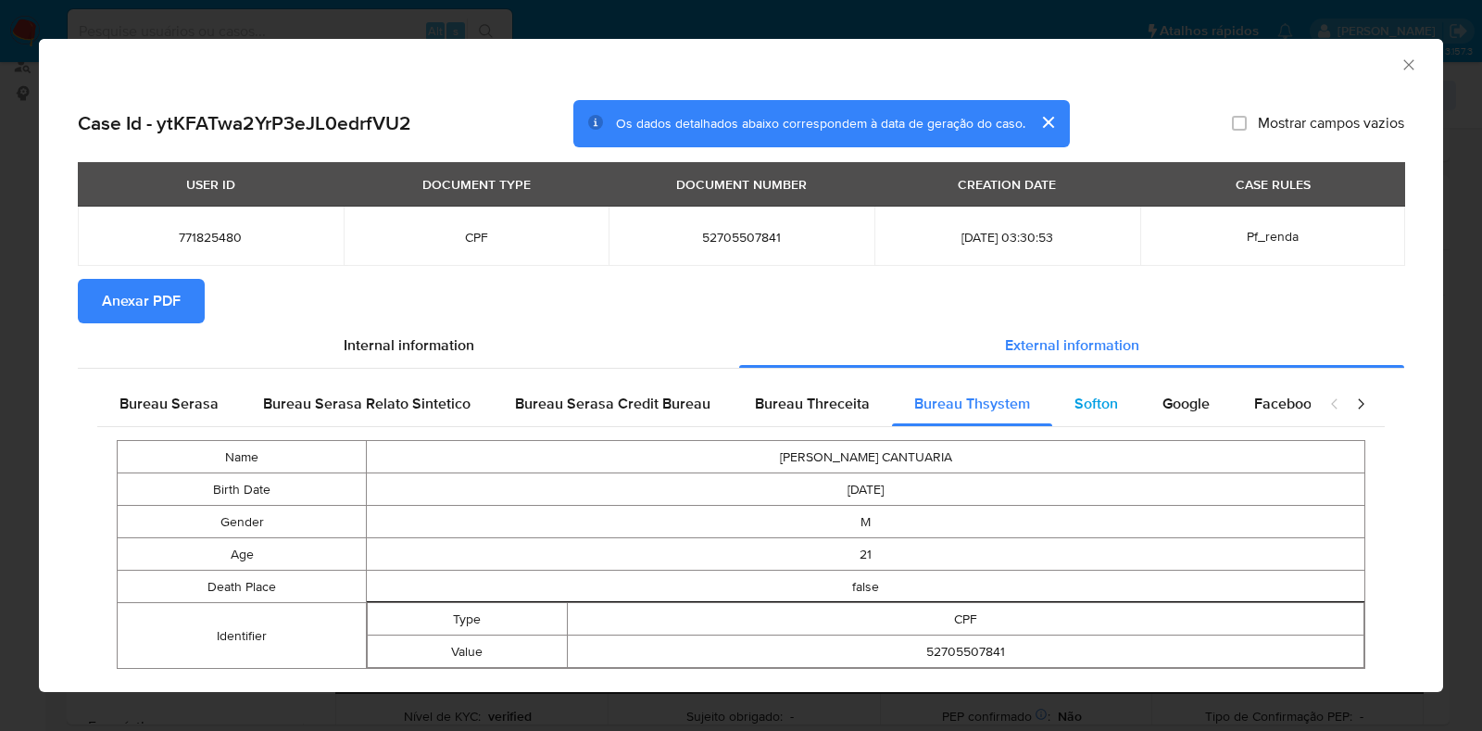
click at [1096, 414] on div "Softon" at bounding box center [1096, 404] width 88 height 44
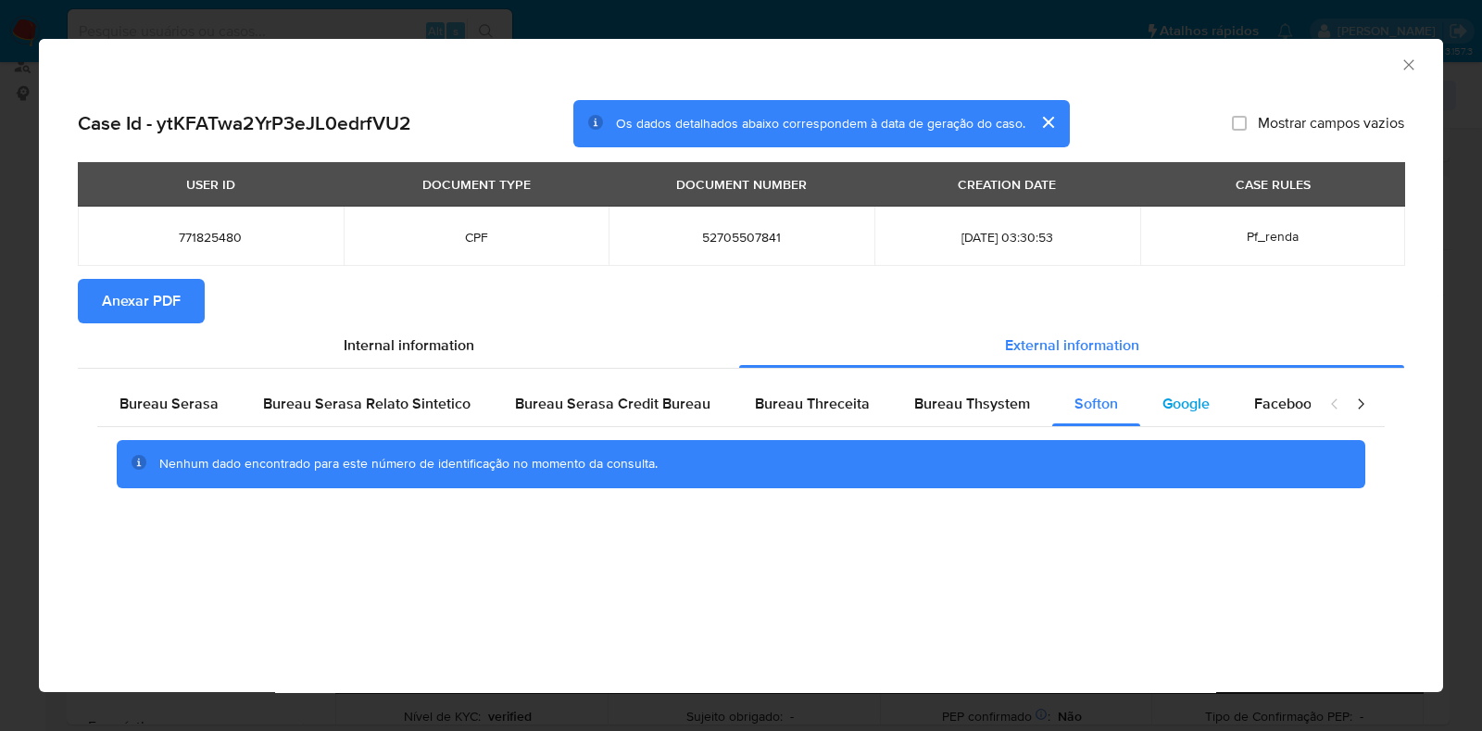
click at [1176, 405] on span "Google" at bounding box center [1186, 403] width 47 height 21
click at [167, 293] on span "Anexar PDF" at bounding box center [141, 301] width 79 height 41
click at [1420, 65] on div "AML Data Collector" at bounding box center [741, 62] width 1404 height 46
click at [1415, 58] on icon "Fechar a janela" at bounding box center [1409, 65] width 19 height 19
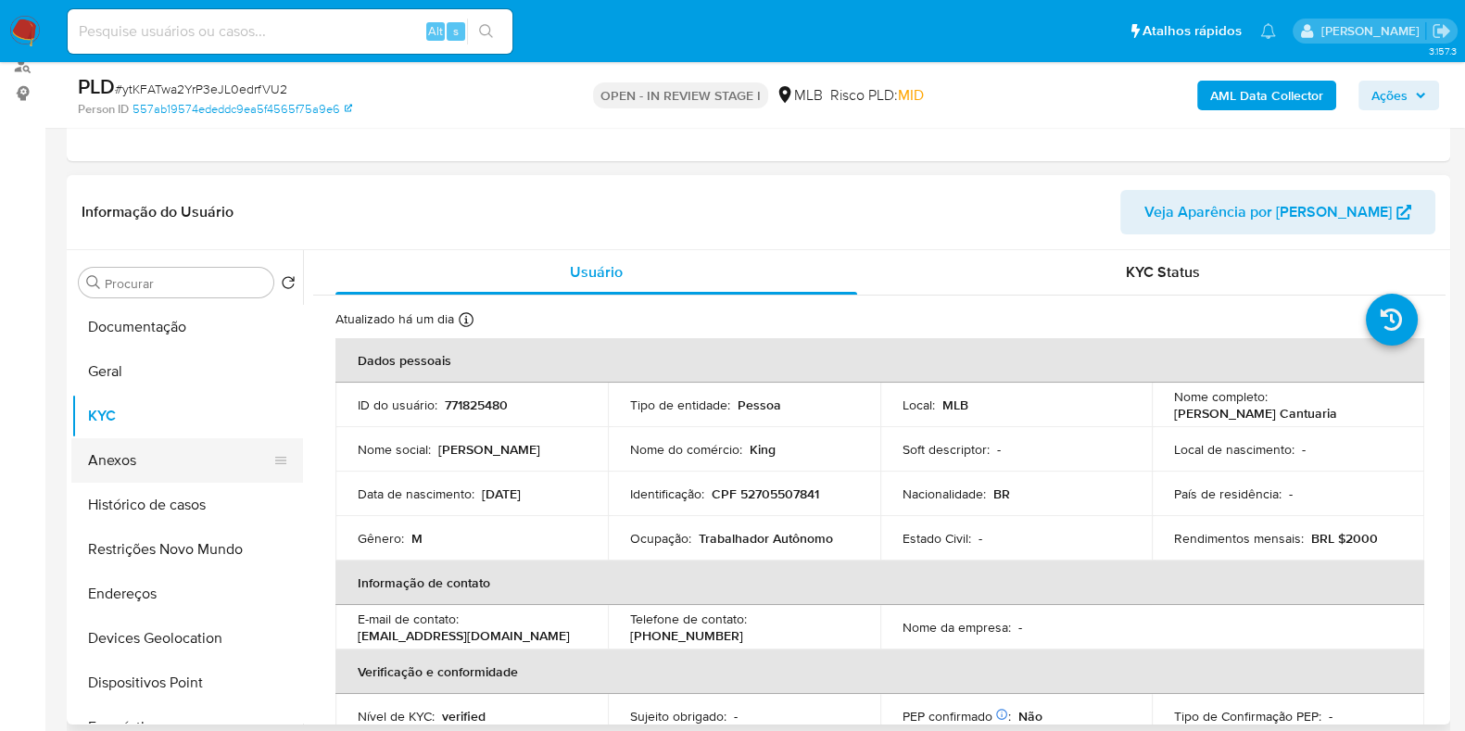
click at [157, 456] on button "Anexos" at bounding box center [179, 460] width 217 height 44
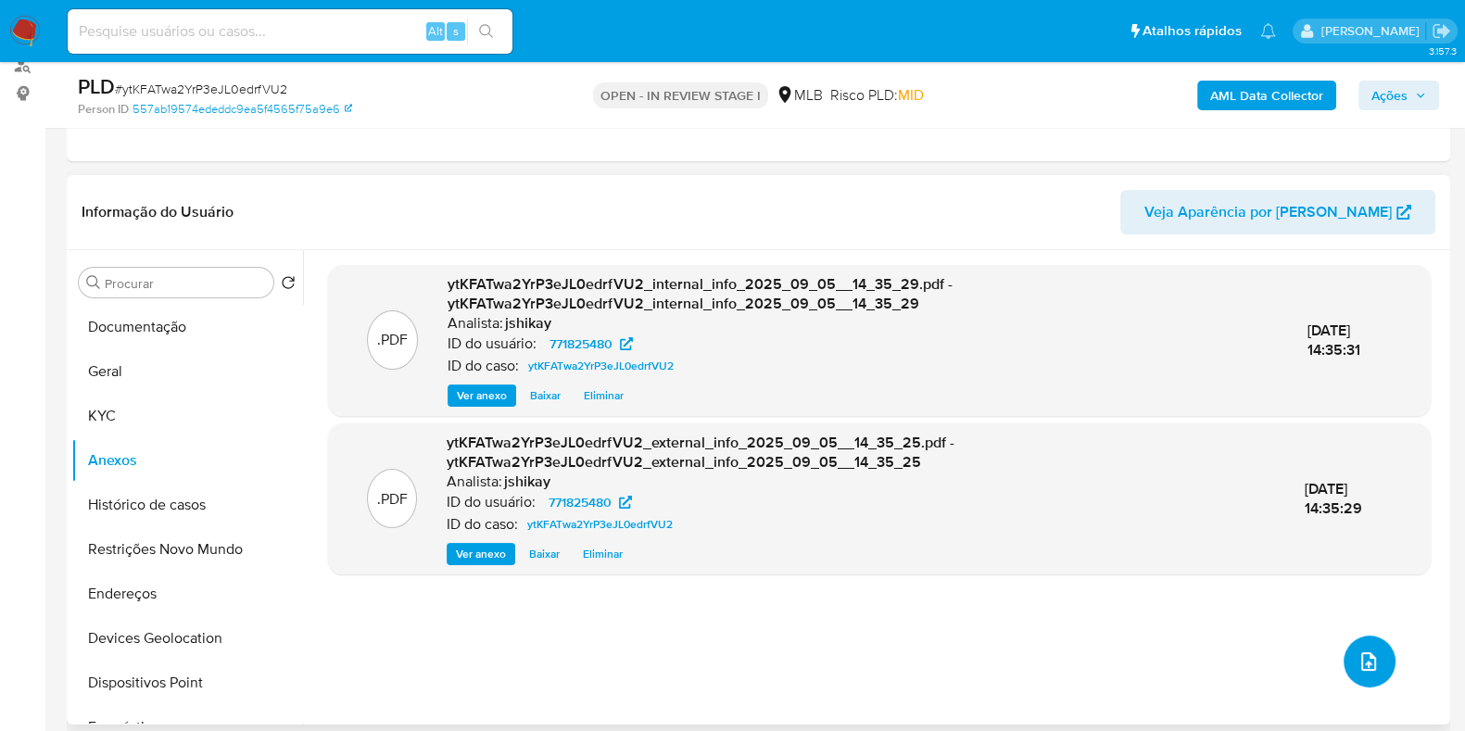
click at [1346, 661] on button "upload-file" at bounding box center [1369, 662] width 52 height 52
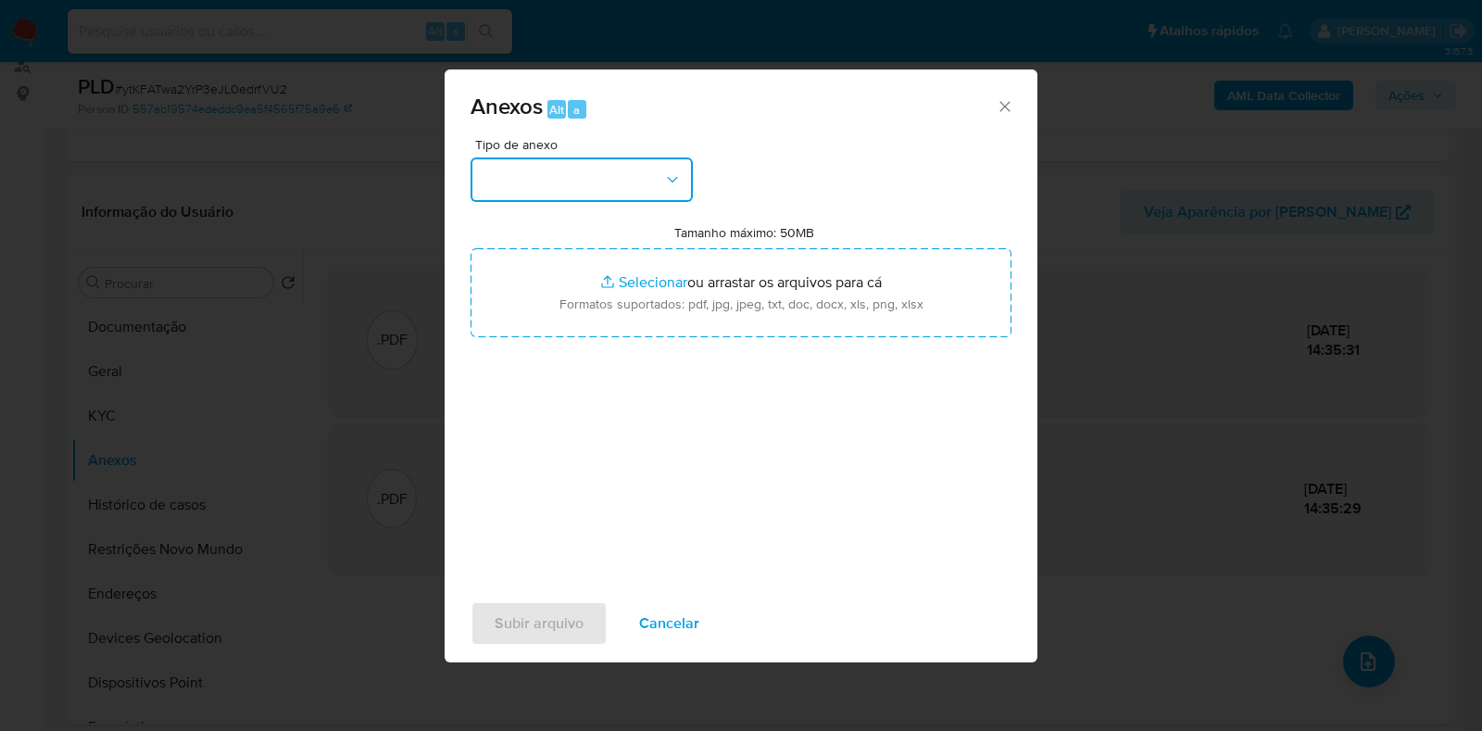
click at [511, 166] on button "button" at bounding box center [582, 179] width 222 height 44
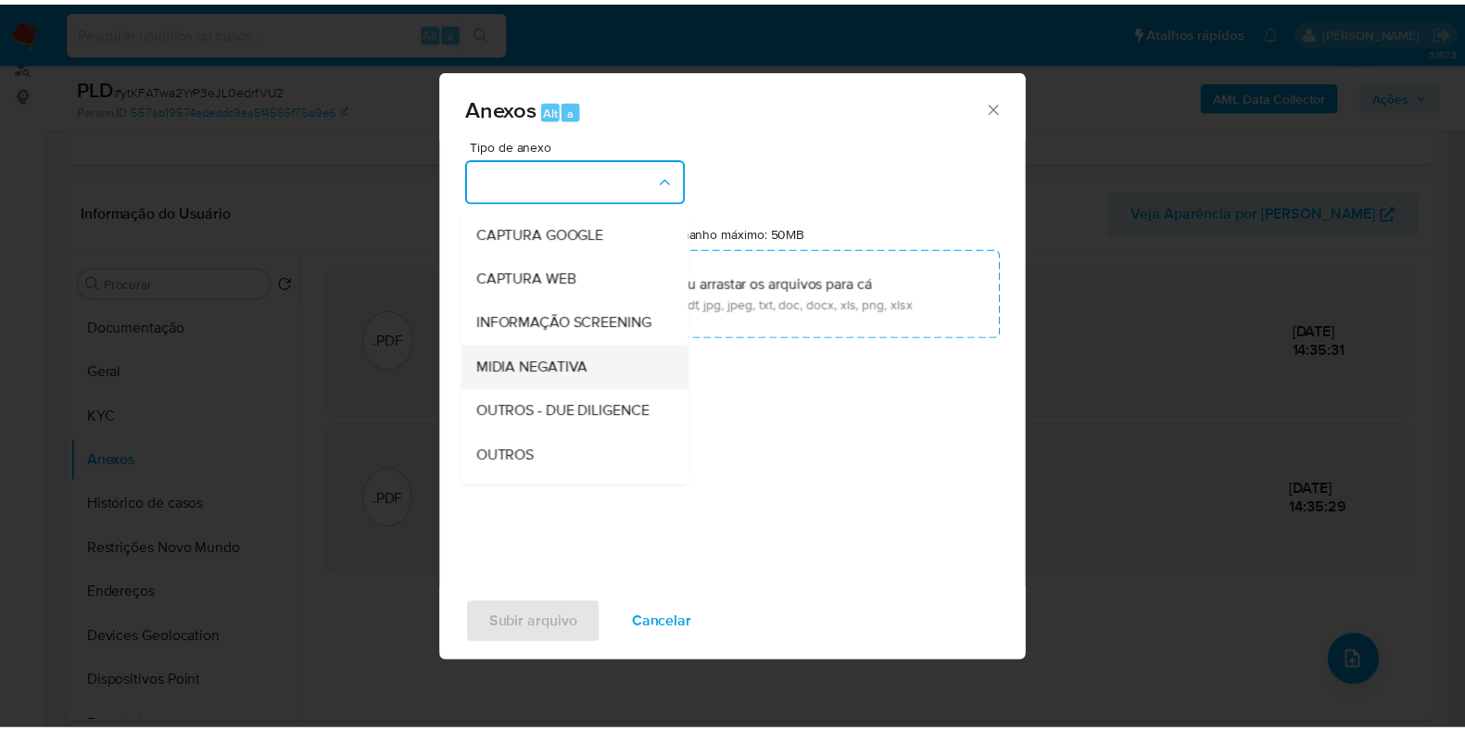
scroll to position [115, 0]
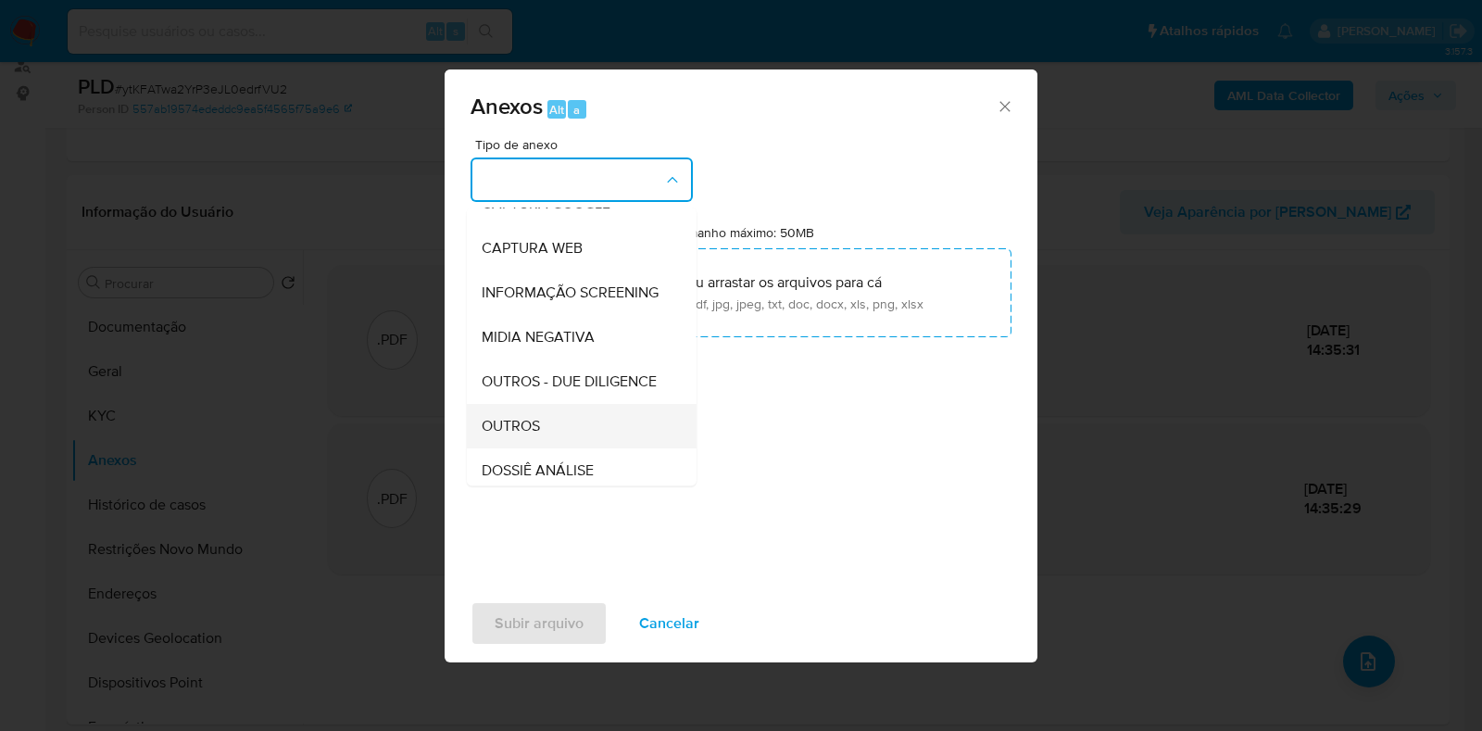
click at [537, 448] on div "OUTROS" at bounding box center [576, 426] width 189 height 44
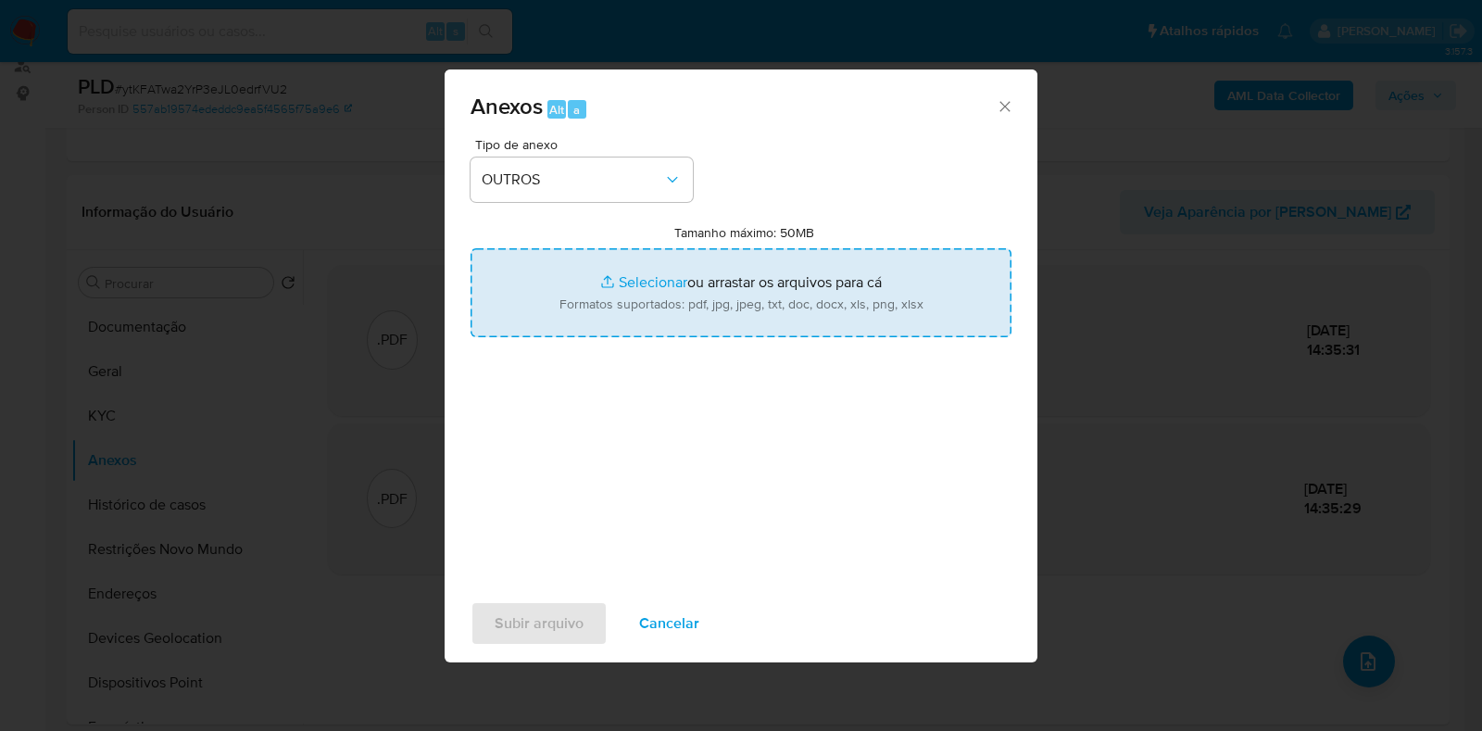
click at [615, 281] on input "Tamanho máximo: 50MB Selecionar arquivos" at bounding box center [741, 292] width 541 height 89
type input "C:\fakepath\Mulan 771825480_2025_09_04_18_00_34 - Resumen TX.pdf"
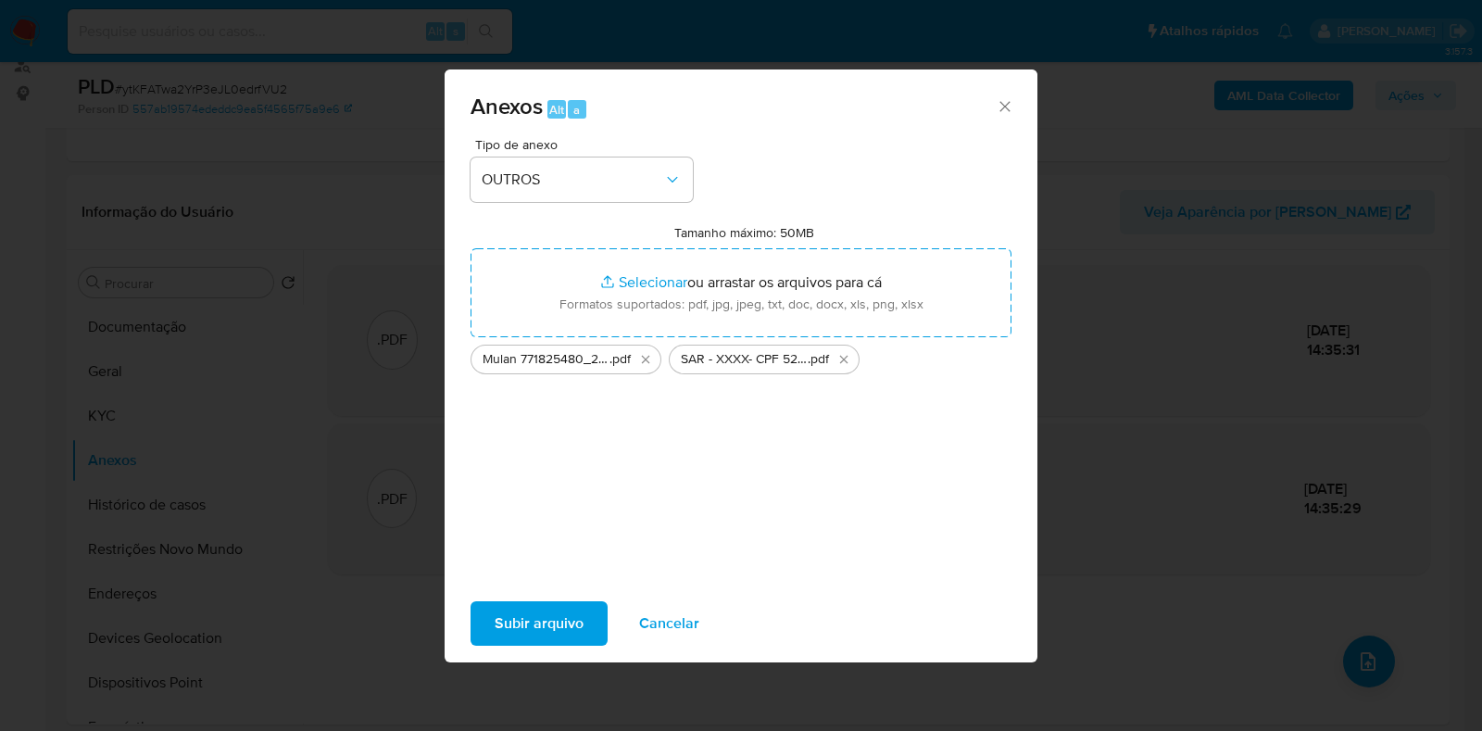
click at [549, 617] on span "Subir arquivo" at bounding box center [539, 623] width 89 height 41
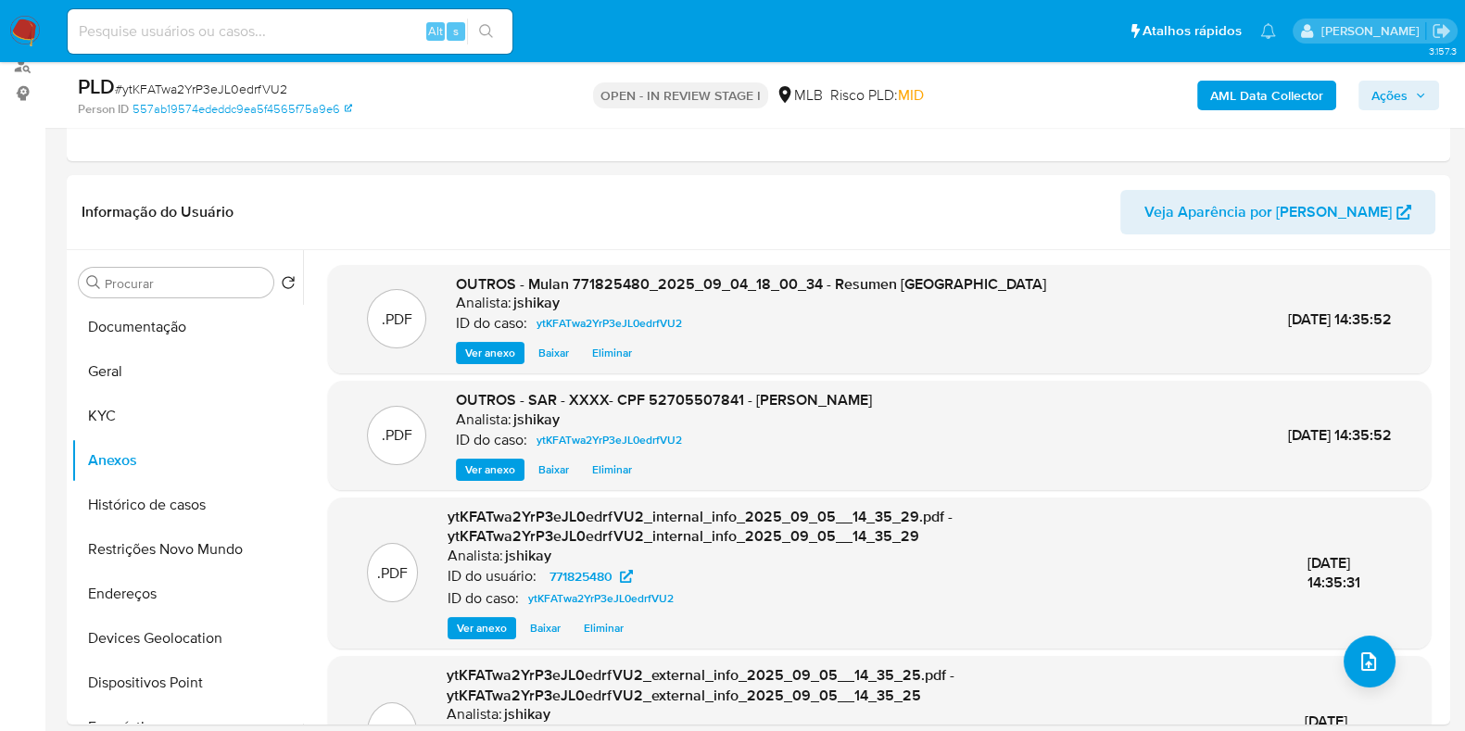
click at [1374, 103] on span "Ações" at bounding box center [1389, 96] width 36 height 30
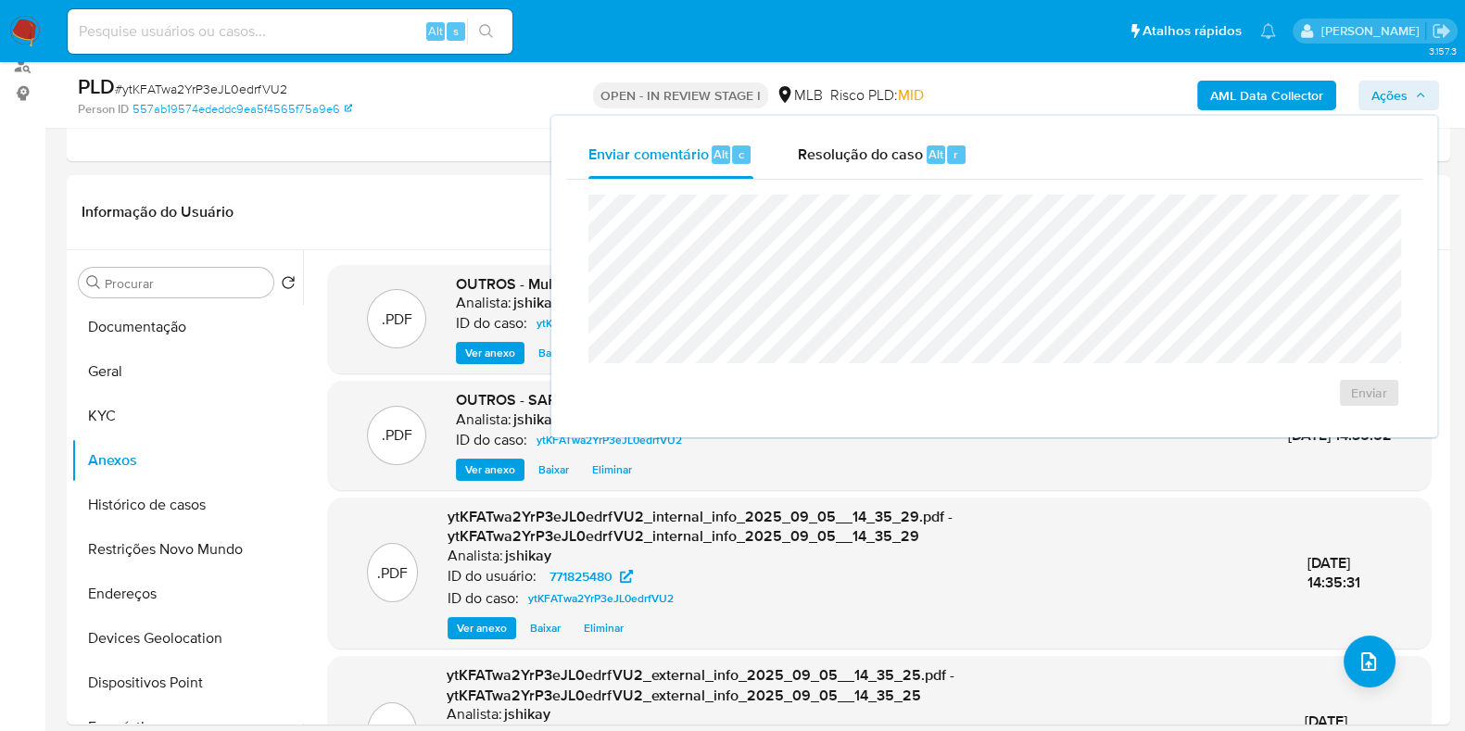
drag, startPoint x: 809, startPoint y: 121, endPoint x: 817, endPoint y: 144, distance: 23.7
click at [808, 123] on div "Enviar comentário Alt c Resolução do caso Alt r Enviar" at bounding box center [994, 276] width 886 height 321
click at [818, 146] on span "Resolução do caso" at bounding box center [860, 153] width 125 height 21
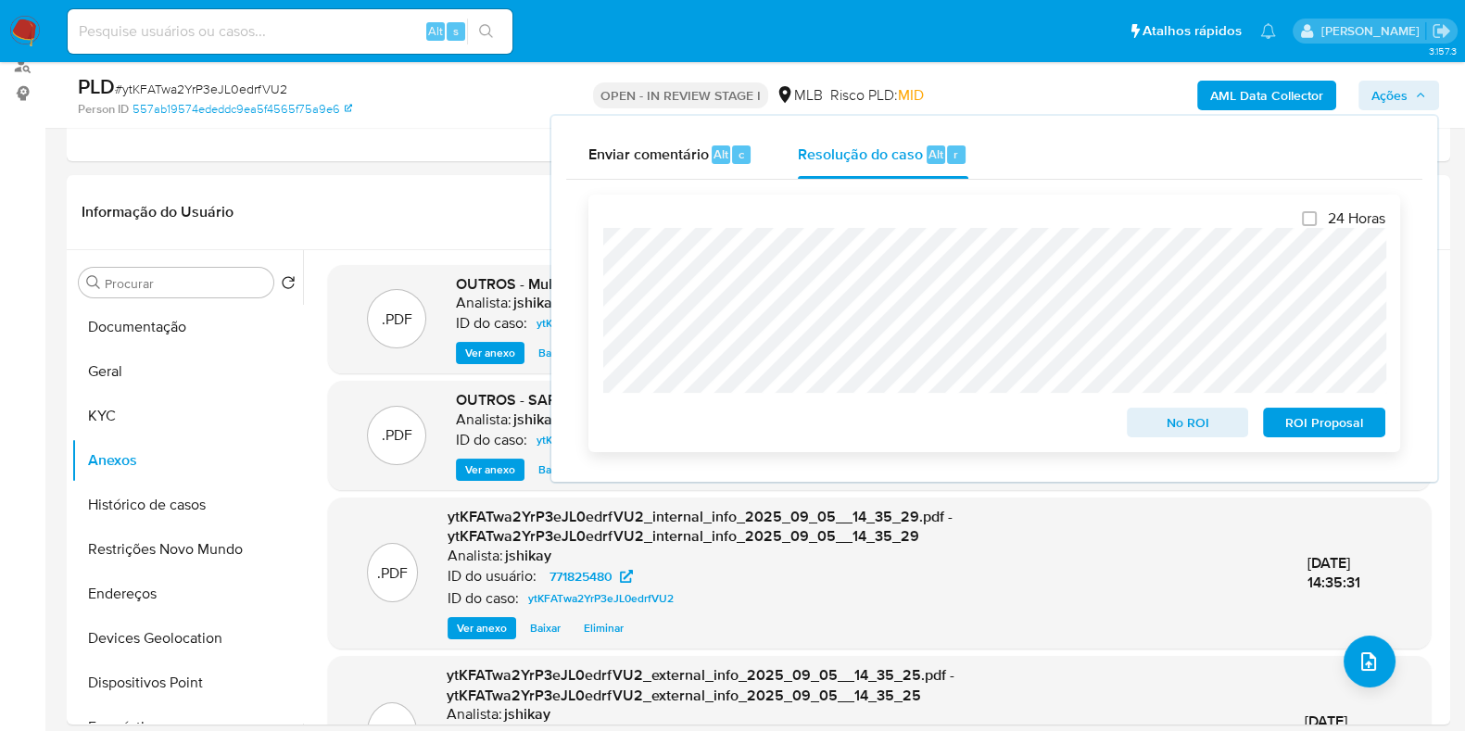
click at [1308, 433] on span "ROI Proposal" at bounding box center [1324, 422] width 96 height 26
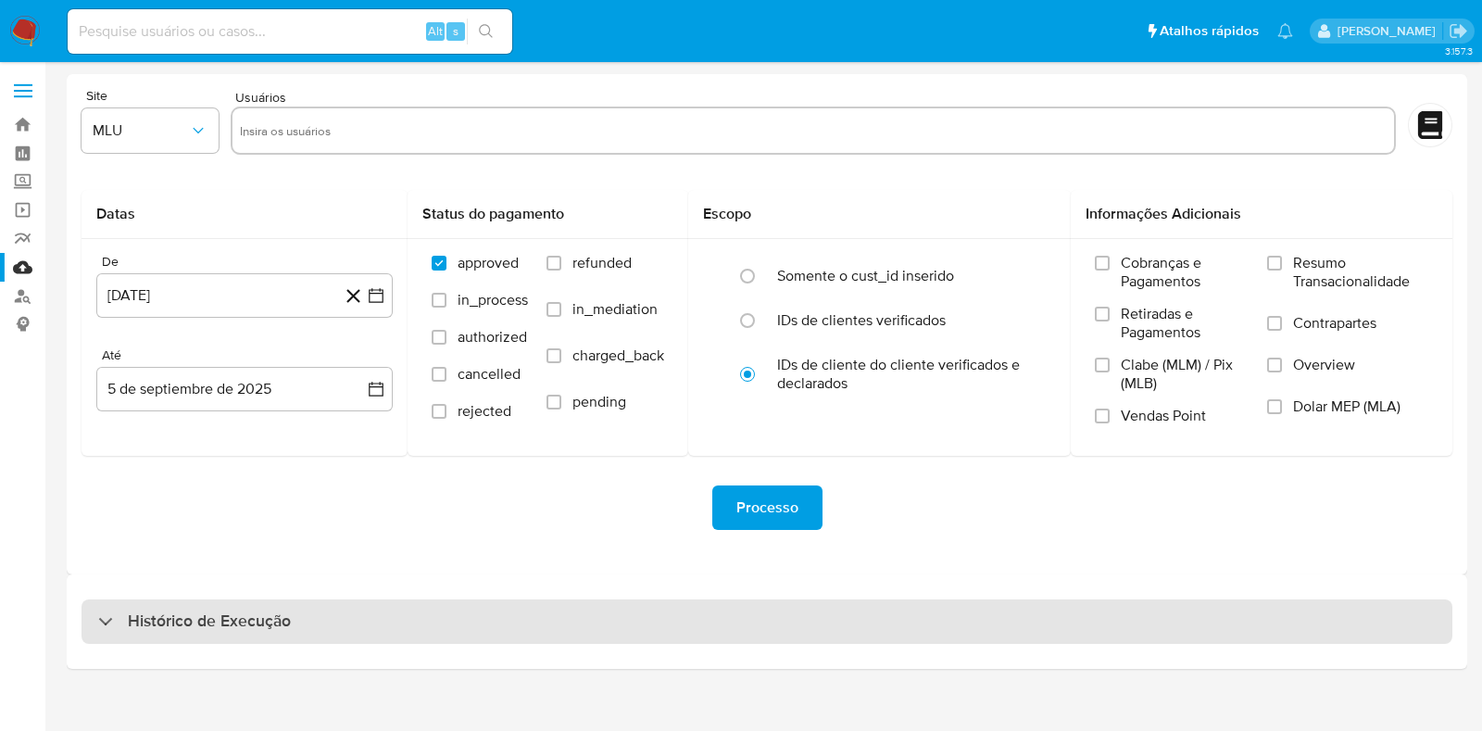
click at [275, 627] on h3 "Histórico de Execução" at bounding box center [209, 622] width 163 height 22
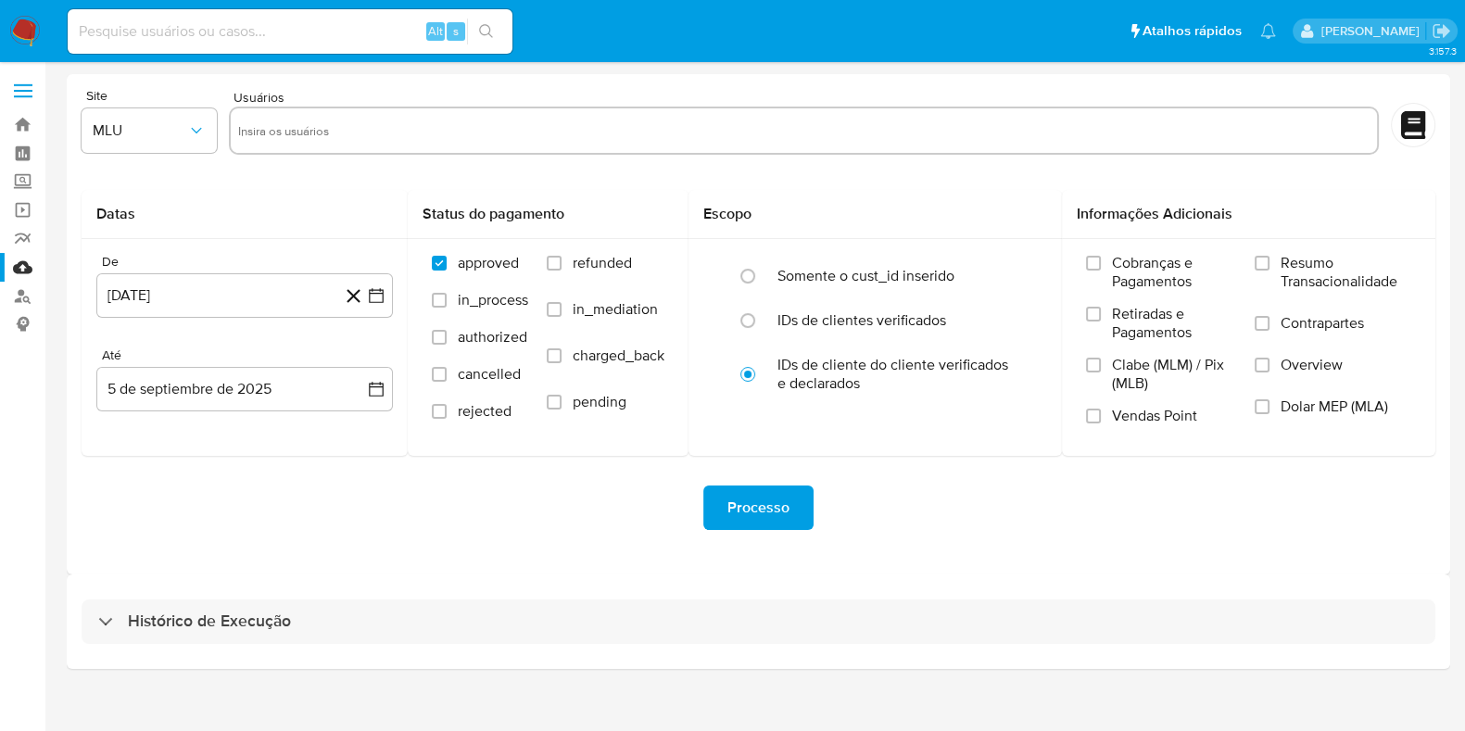
select select "10"
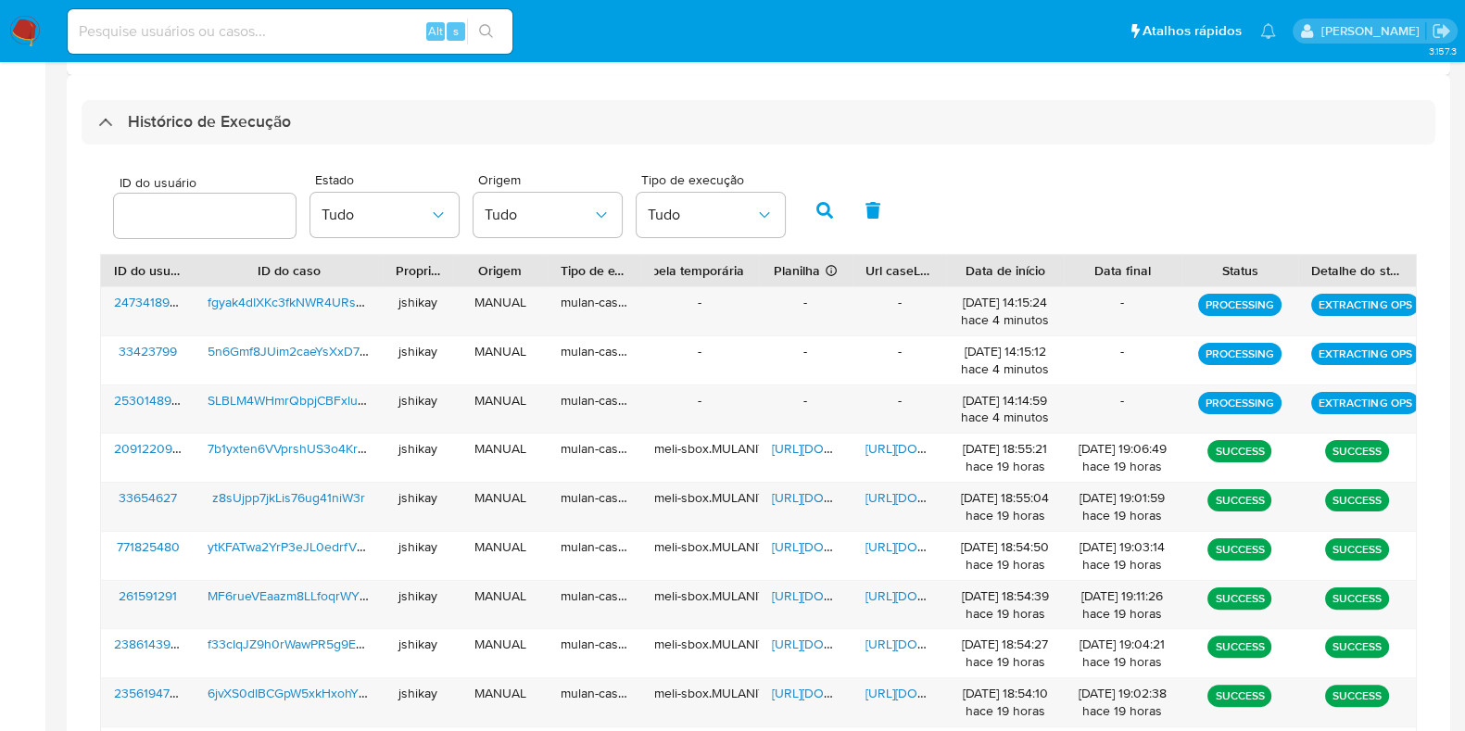
scroll to position [462, 0]
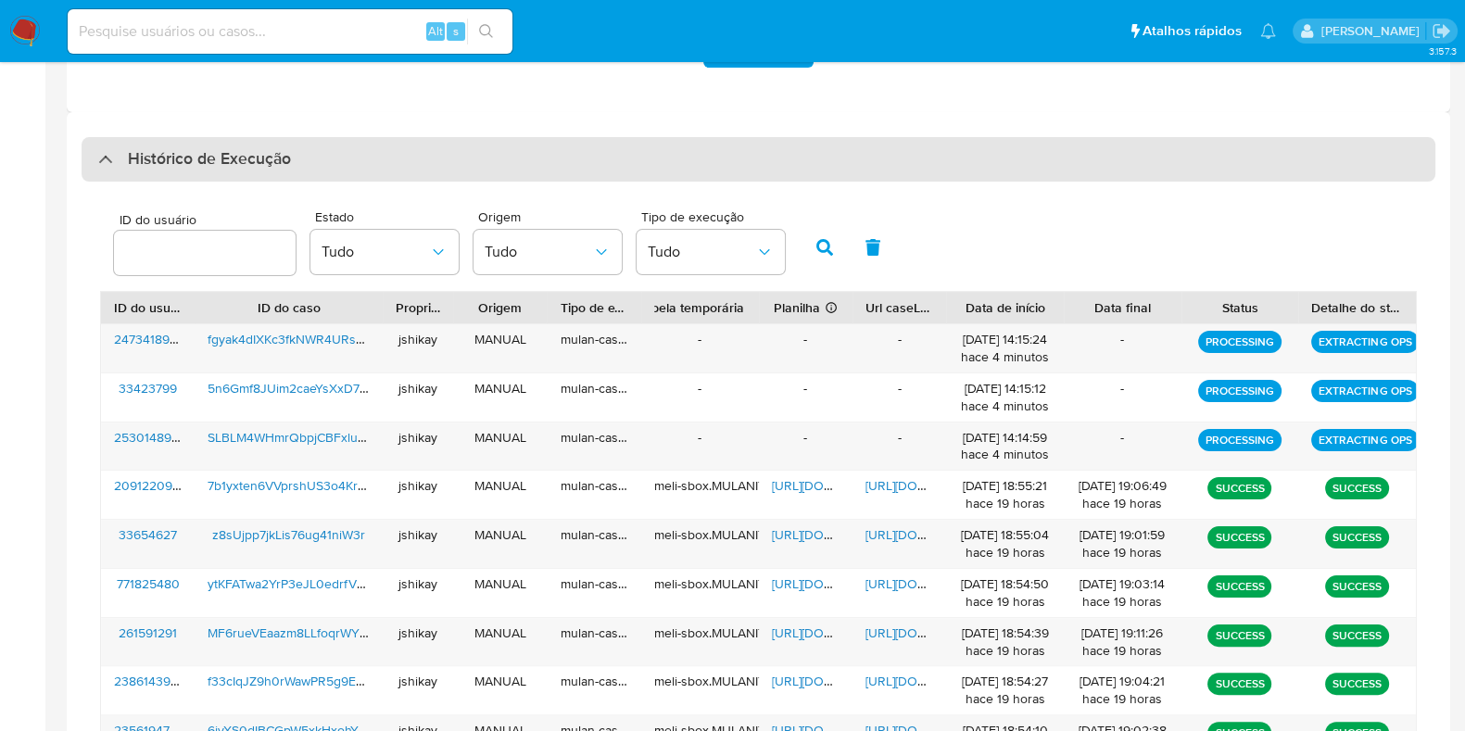
click at [219, 173] on div "Histórico de Execução" at bounding box center [758, 159] width 1353 height 44
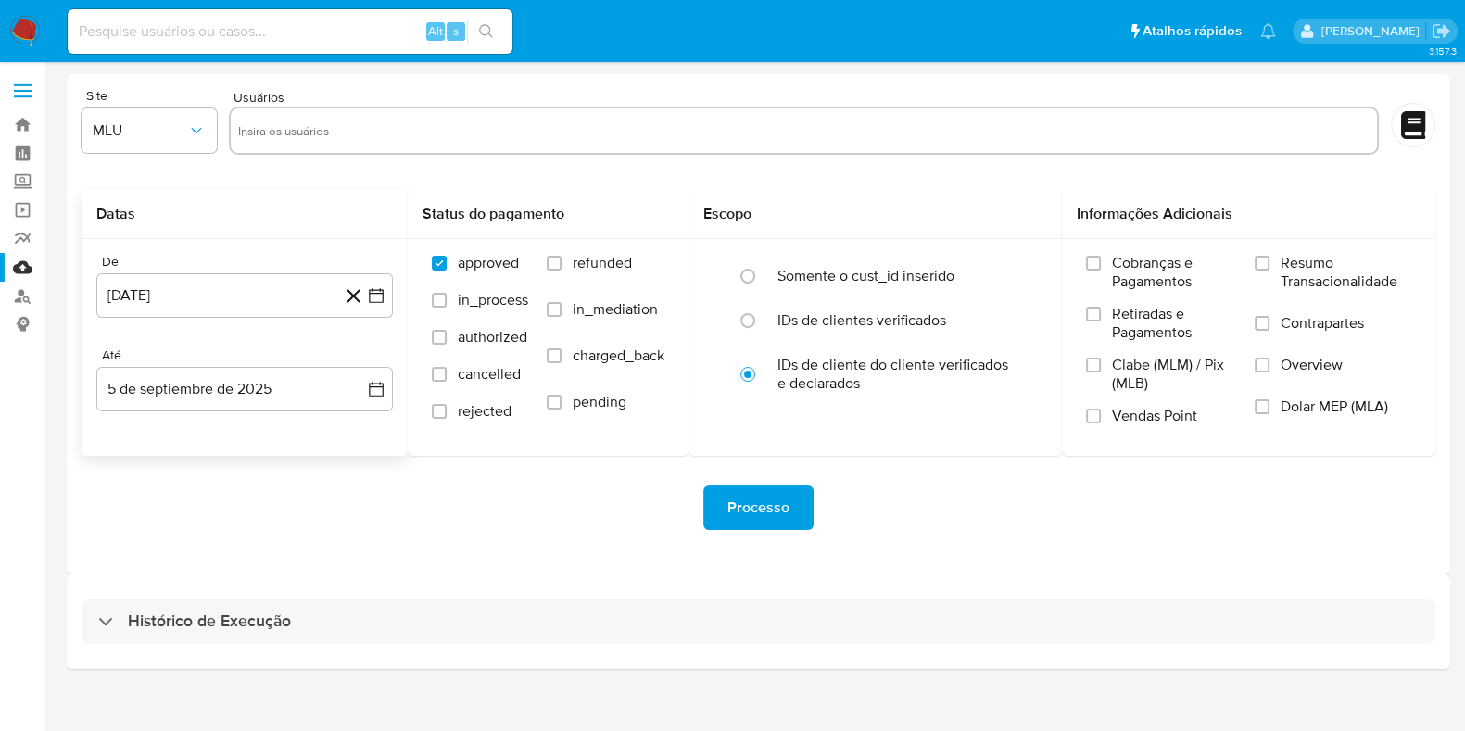
scroll to position [0, 0]
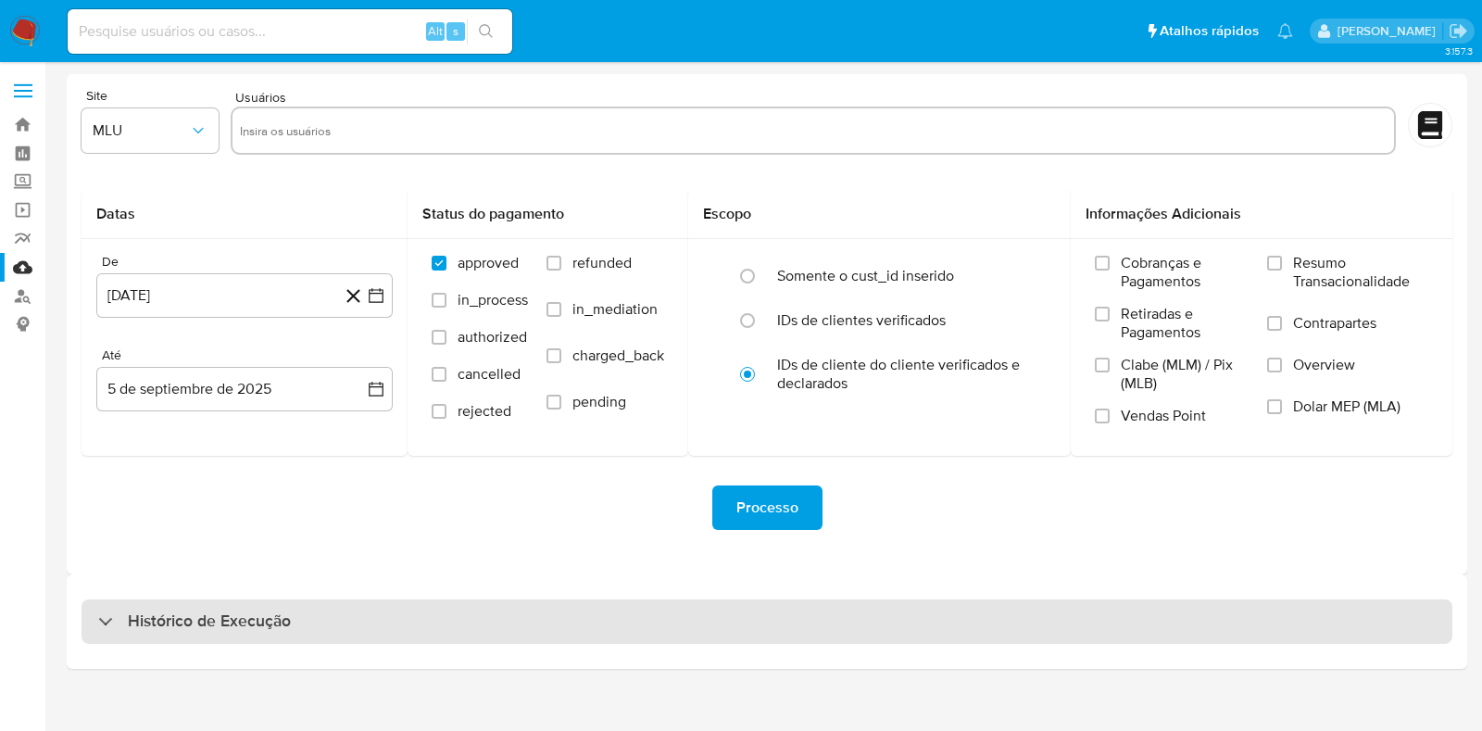
click at [224, 606] on div "Histórico de Execução" at bounding box center [767, 621] width 1371 height 44
select select "10"
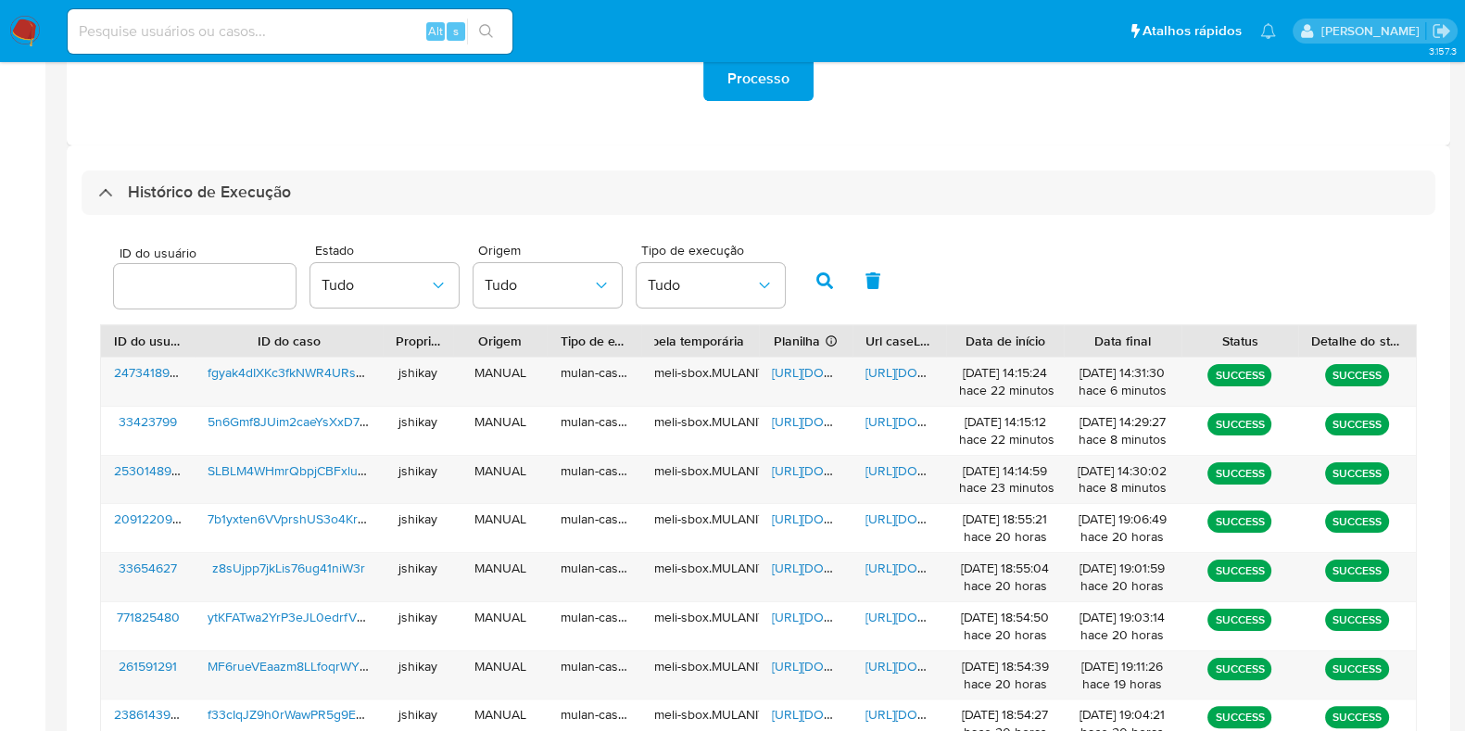
scroll to position [462, 0]
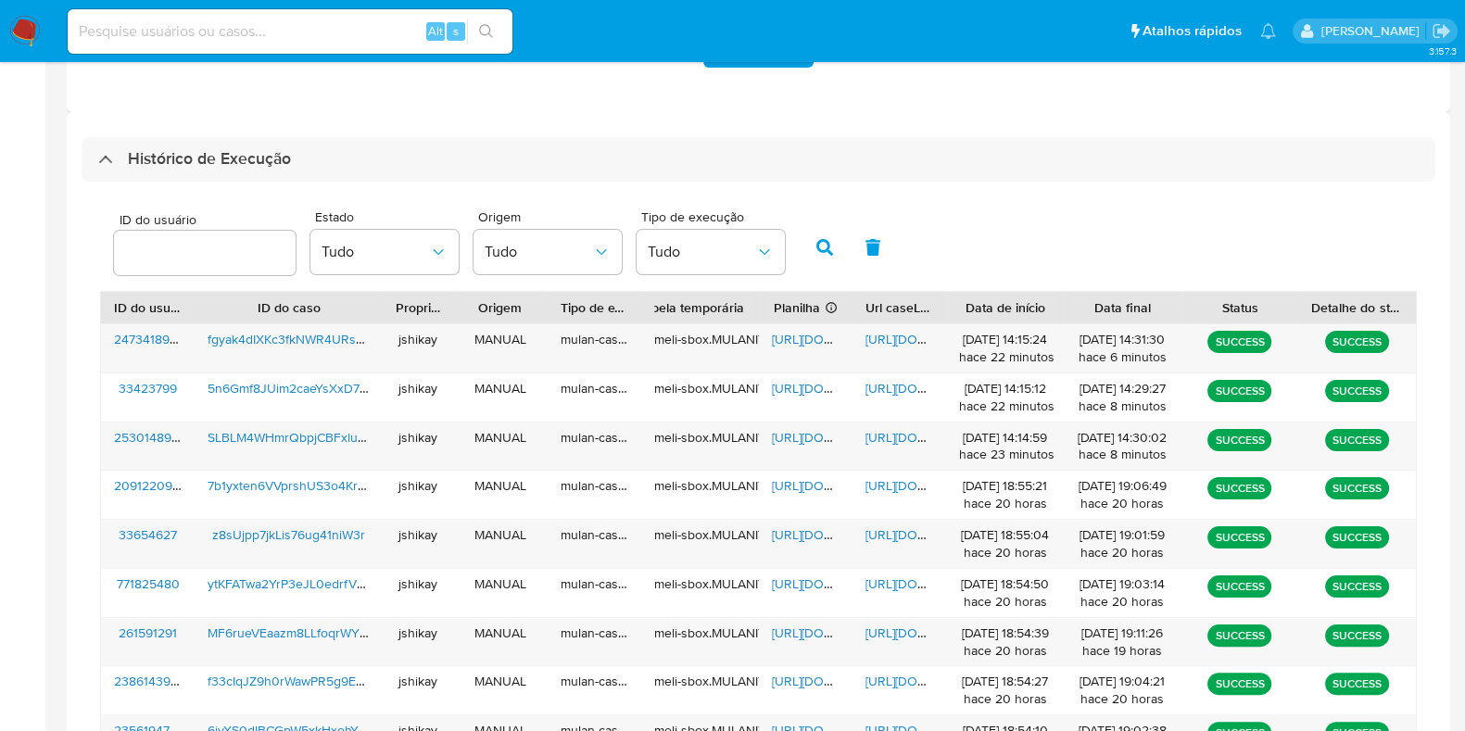
click at [1102, 229] on div "ID do usuário Estado Tudo Origem Tudo Tipo de execução Tudo" at bounding box center [758, 245] width 1316 height 91
click at [806, 440] on span "[URL][DOMAIN_NAME]" at bounding box center [836, 437] width 128 height 19
click at [901, 440] on span "[URL][DOMAIN_NAME]" at bounding box center [929, 437] width 128 height 19
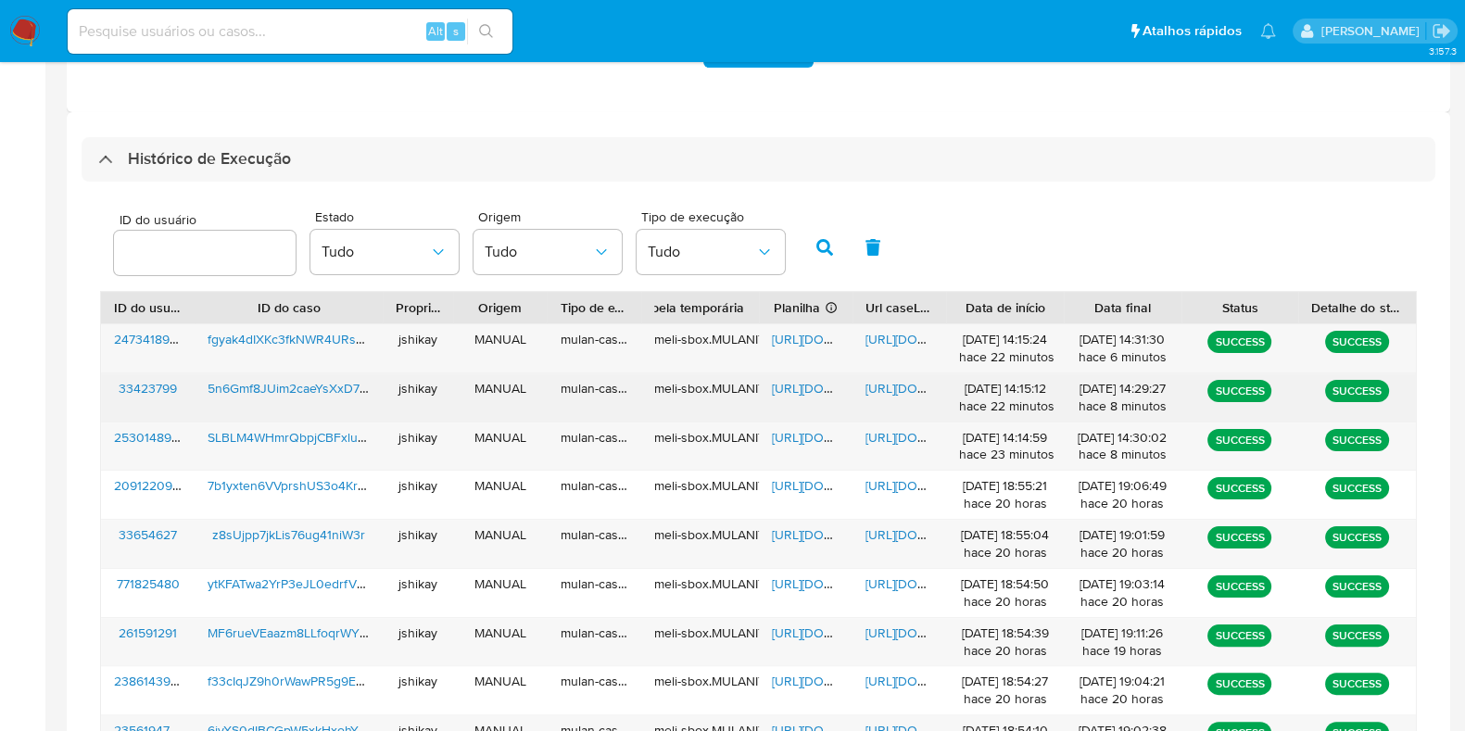
click at [799, 384] on span "[URL][DOMAIN_NAME]" at bounding box center [836, 388] width 128 height 19
click at [899, 388] on span "[URL][DOMAIN_NAME]" at bounding box center [929, 388] width 128 height 19
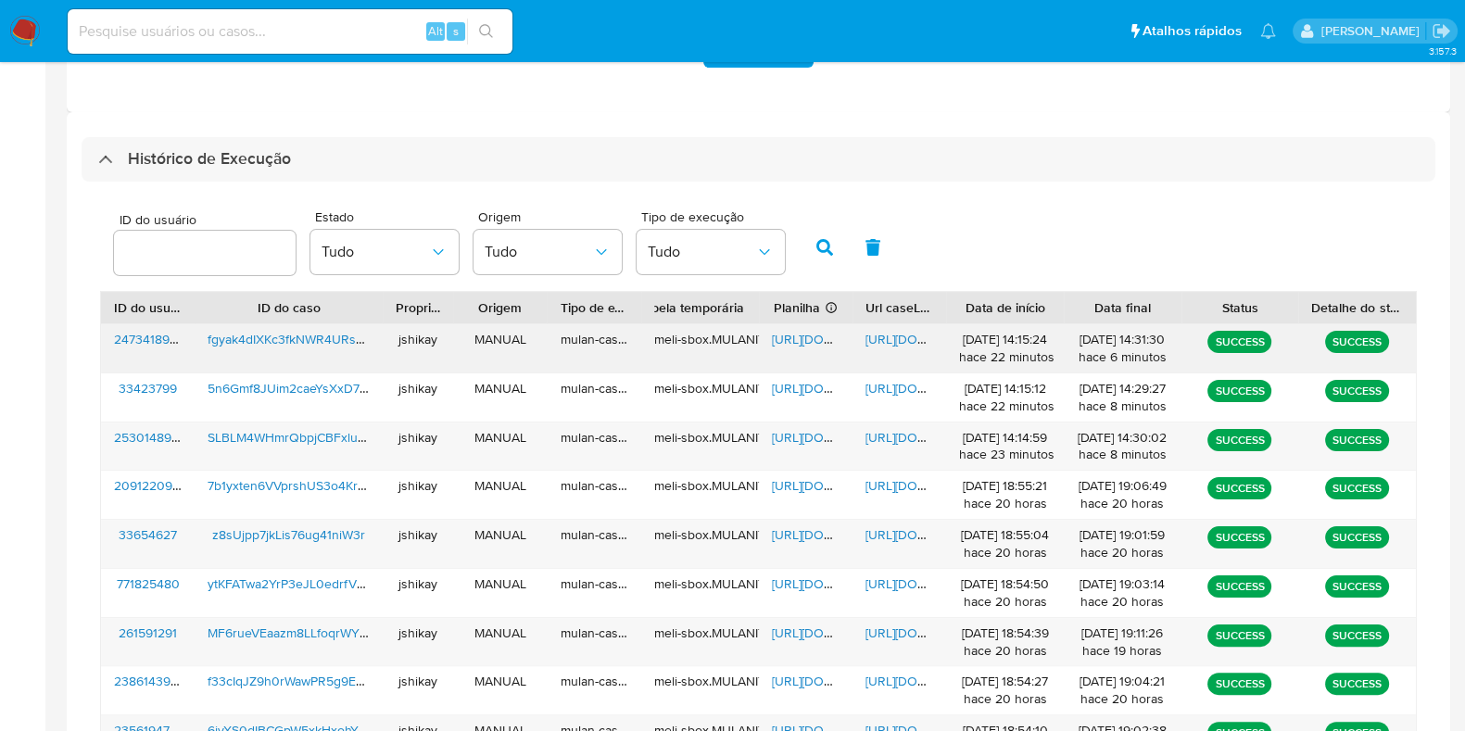
click at [799, 338] on span "[URL][DOMAIN_NAME]" at bounding box center [836, 339] width 128 height 19
click at [900, 336] on span "[URL][DOMAIN_NAME]" at bounding box center [929, 339] width 128 height 19
click at [34, 35] on img at bounding box center [24, 31] width 31 height 31
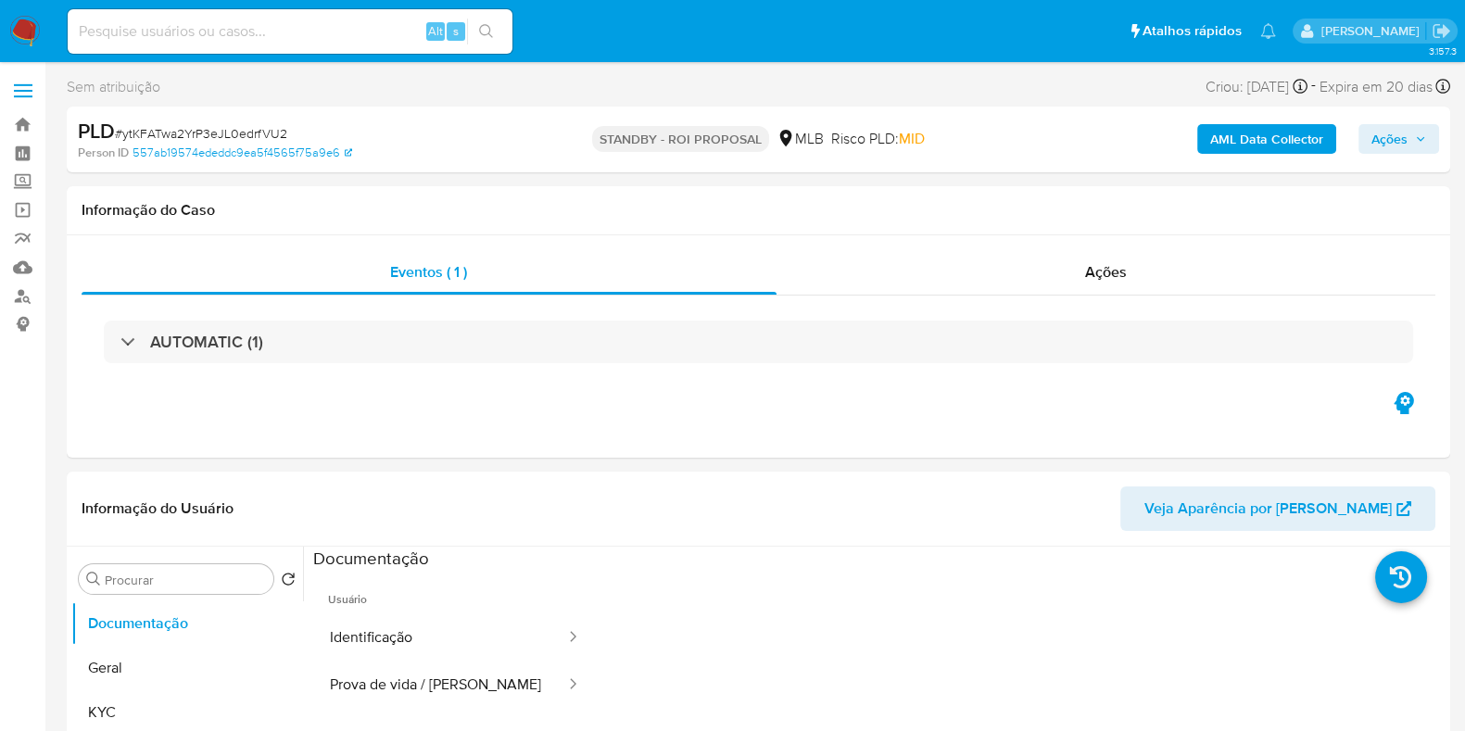
select select "10"
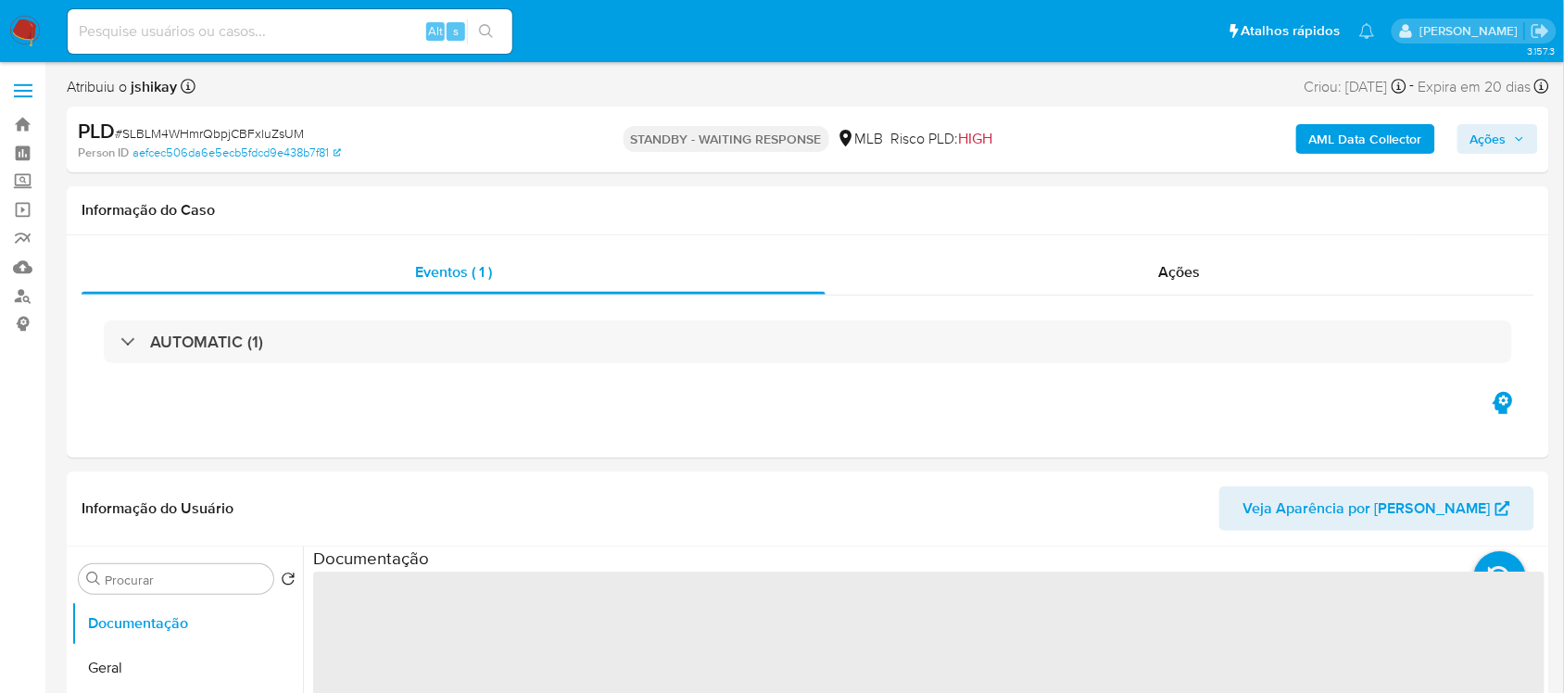
click at [229, 137] on span "# SLBLM4WHmrQbpjCBFxluZsUM" at bounding box center [209, 133] width 189 height 19
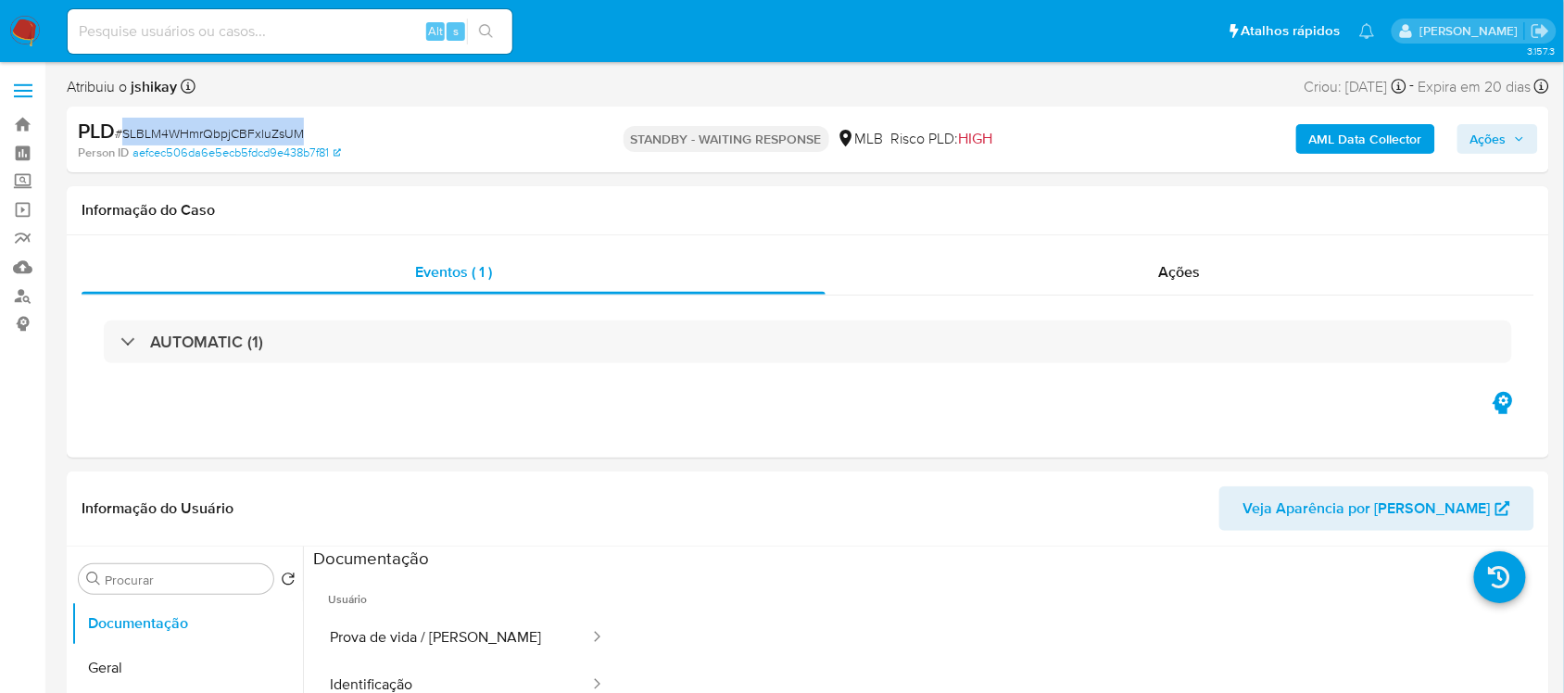
copy span "SLBLM4WHmrQbpjCBFxluZsUM"
select select "10"
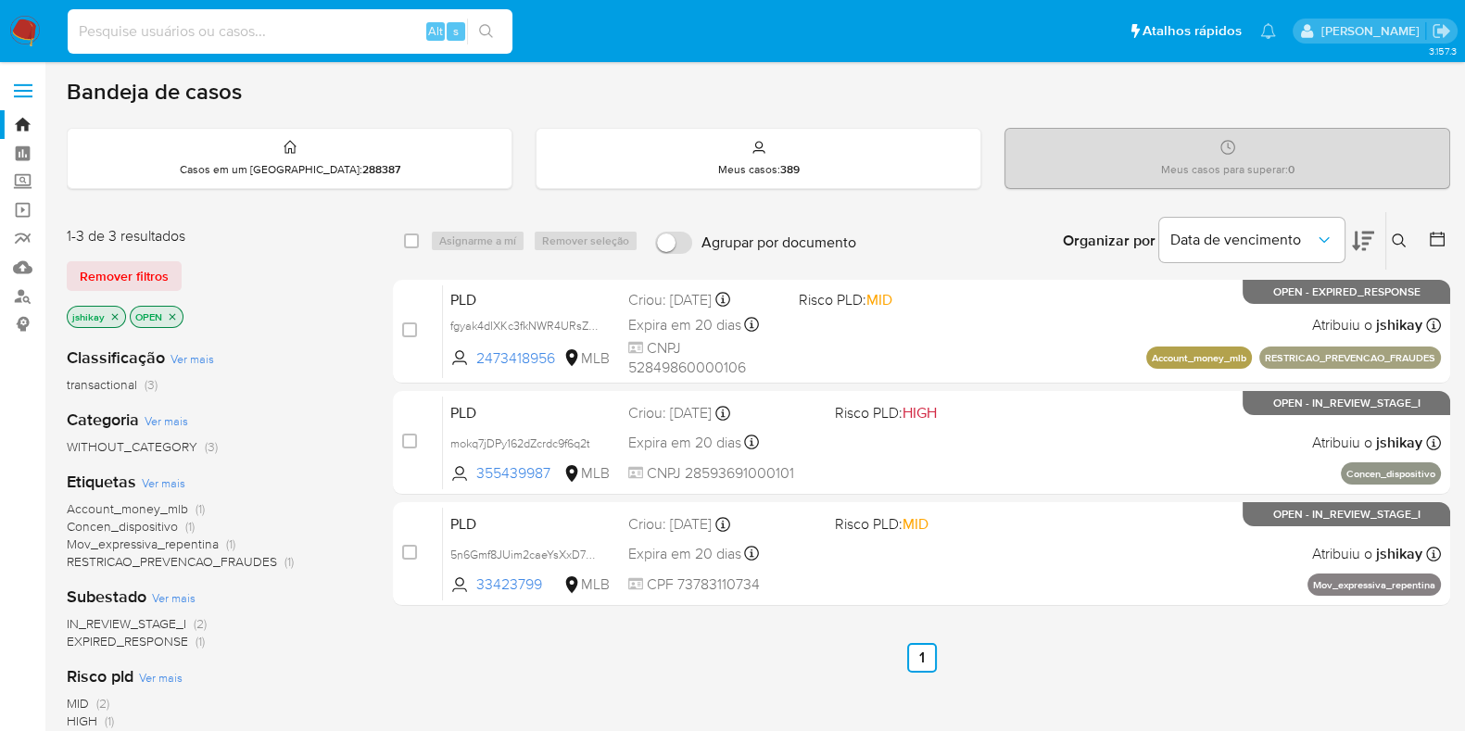
click at [336, 27] on input at bounding box center [290, 31] width 445 height 24
paste input "2290405431"
type input "2290405431"
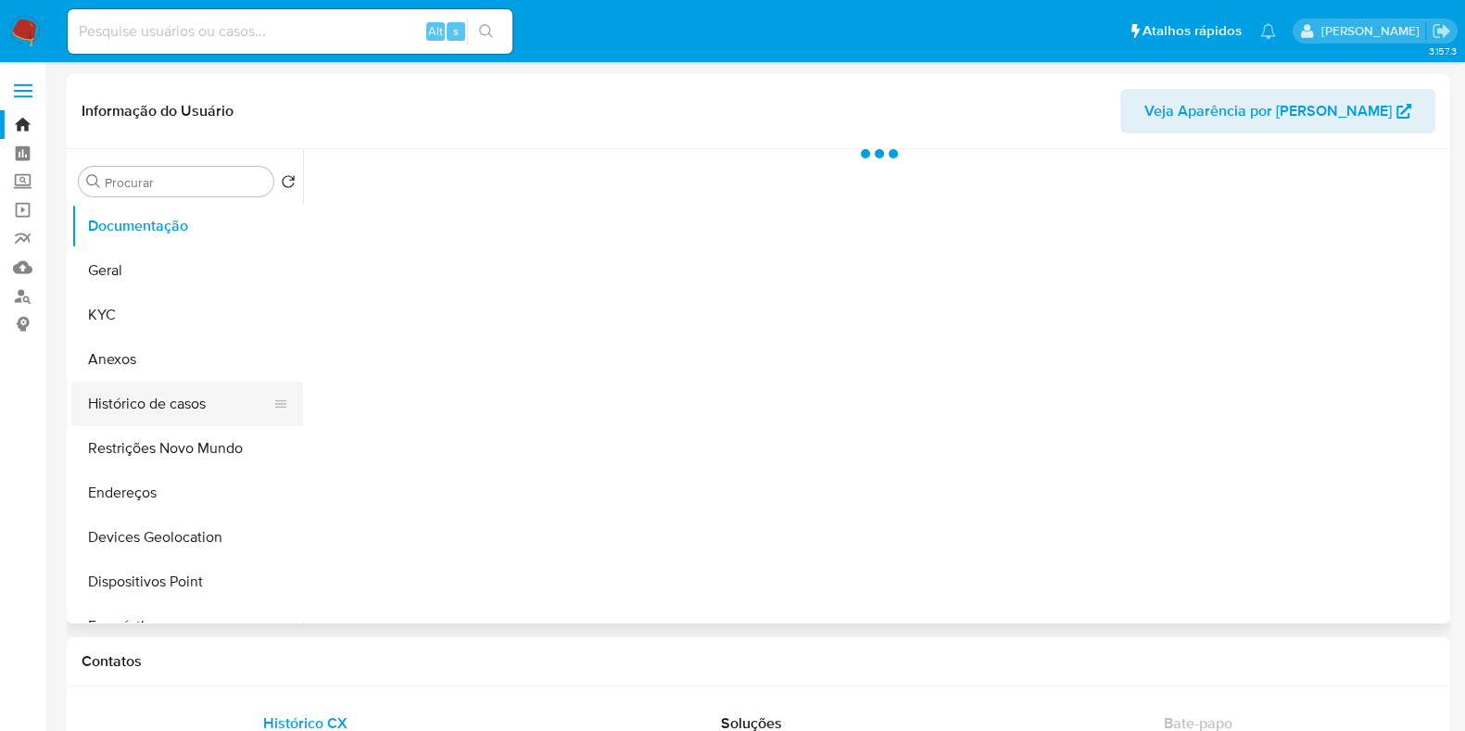
click at [173, 400] on button "Histórico de casos" at bounding box center [179, 404] width 217 height 44
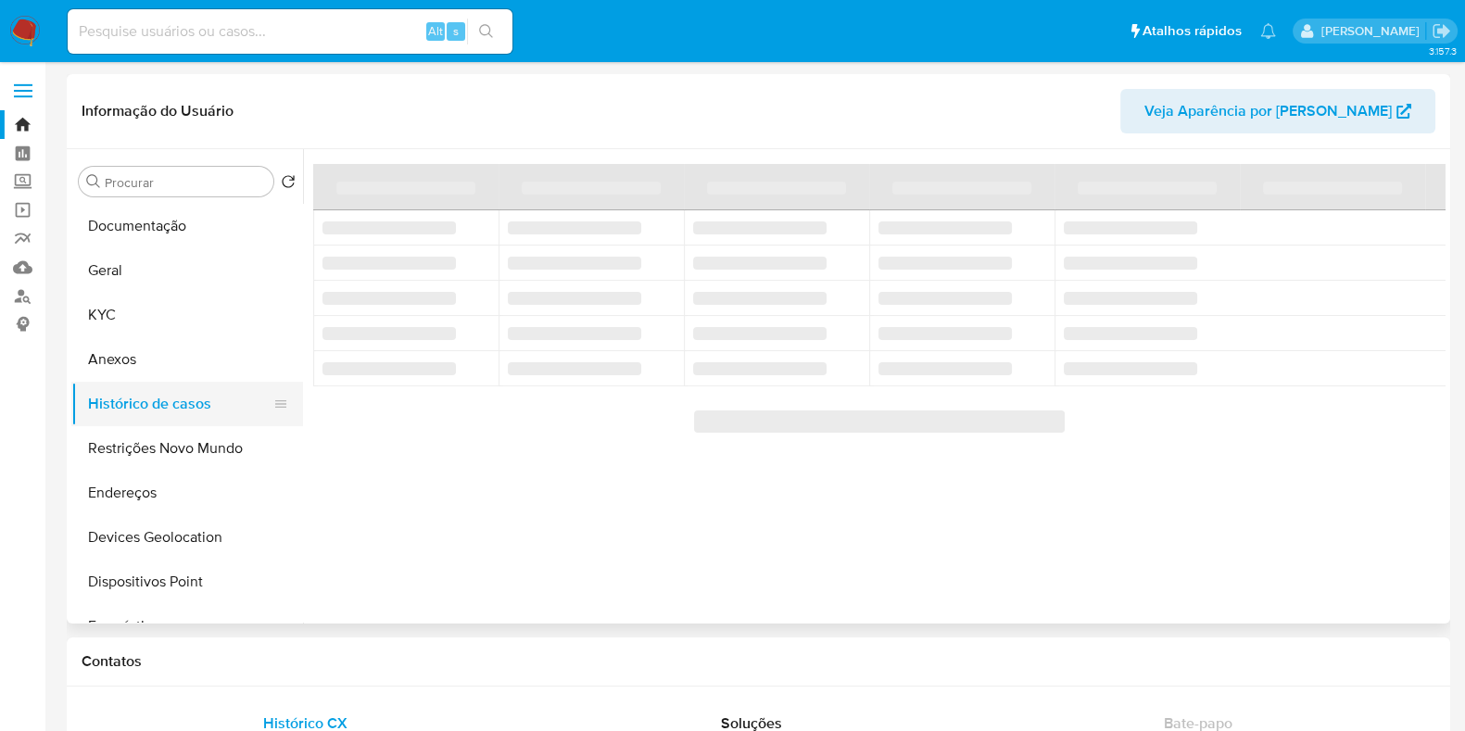
select select "10"
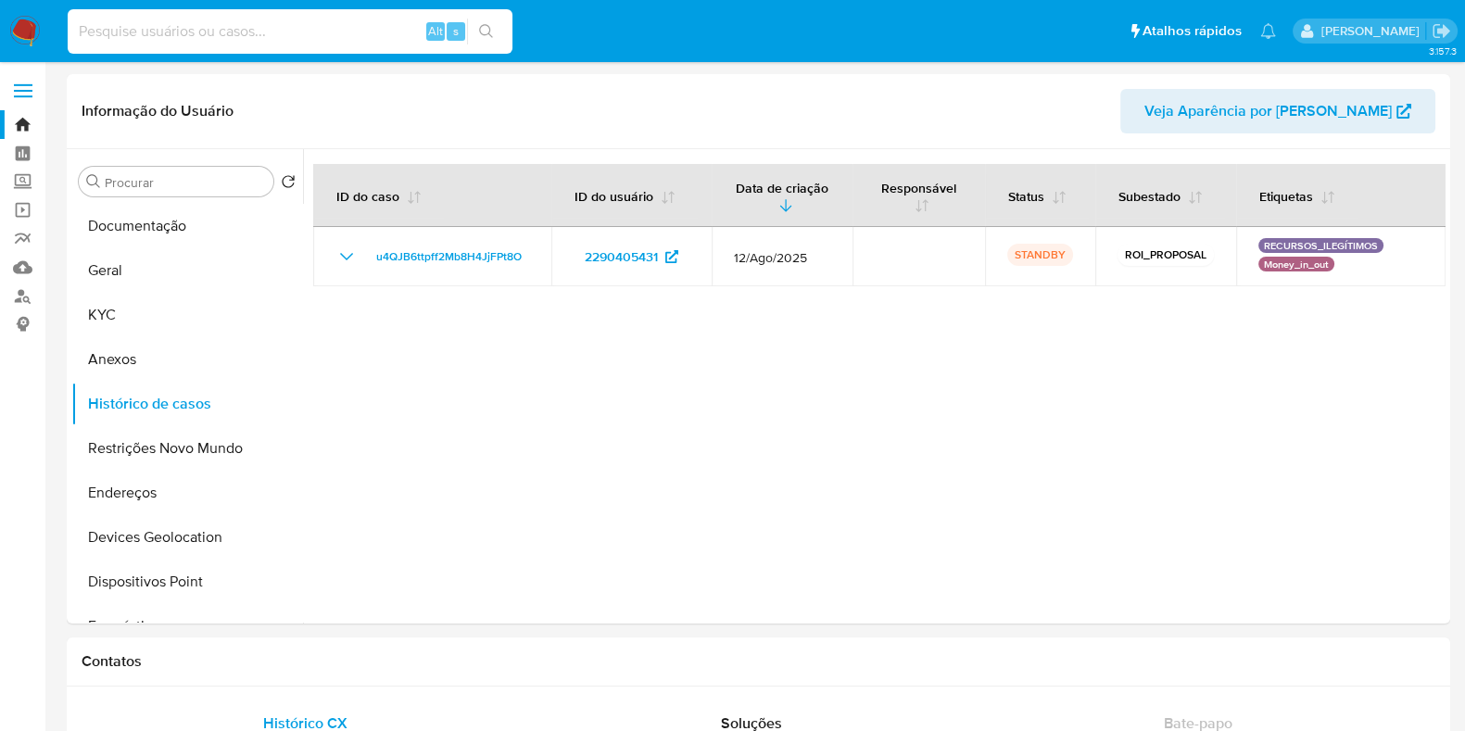
click at [208, 20] on input at bounding box center [290, 31] width 445 height 24
paste input "2477512360"
type input "2477512360"
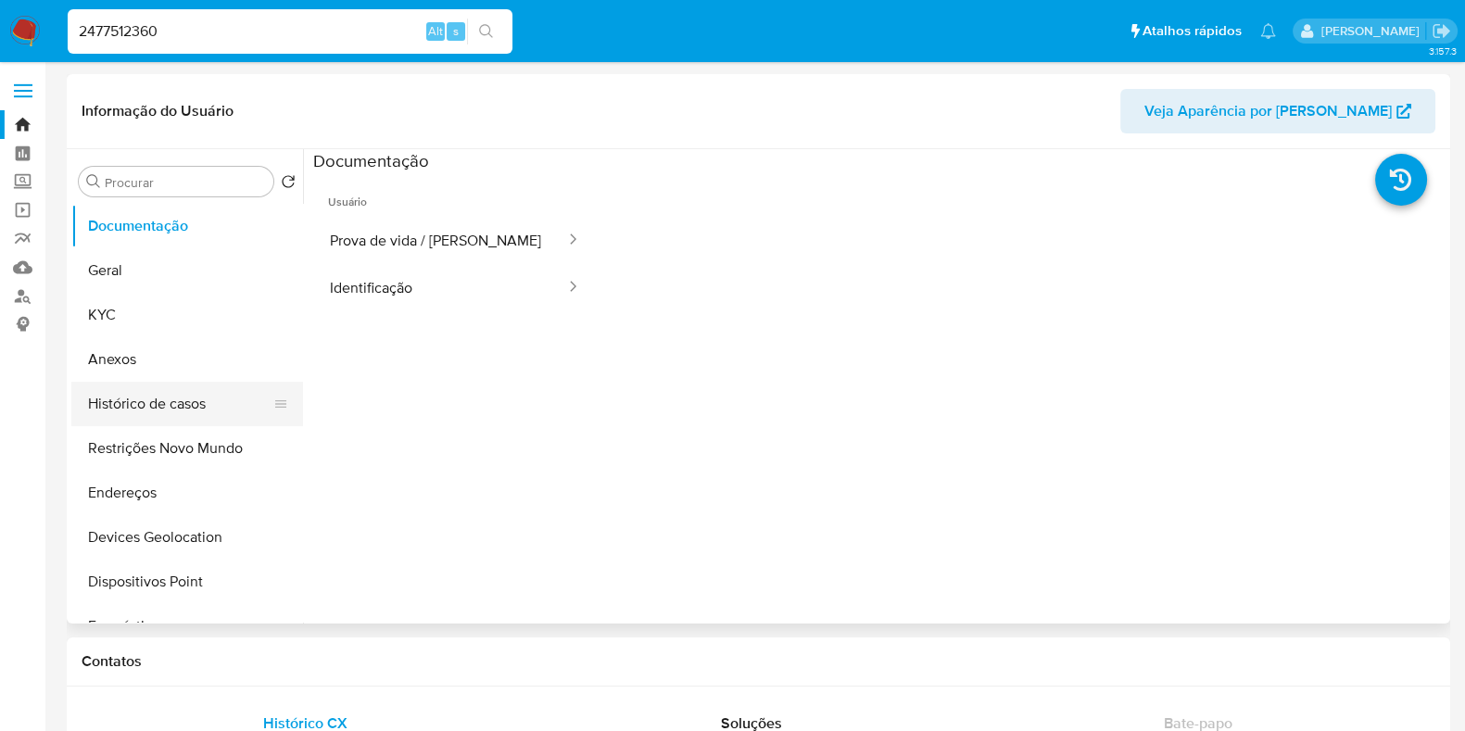
click at [177, 399] on button "Histórico de casos" at bounding box center [179, 404] width 217 height 44
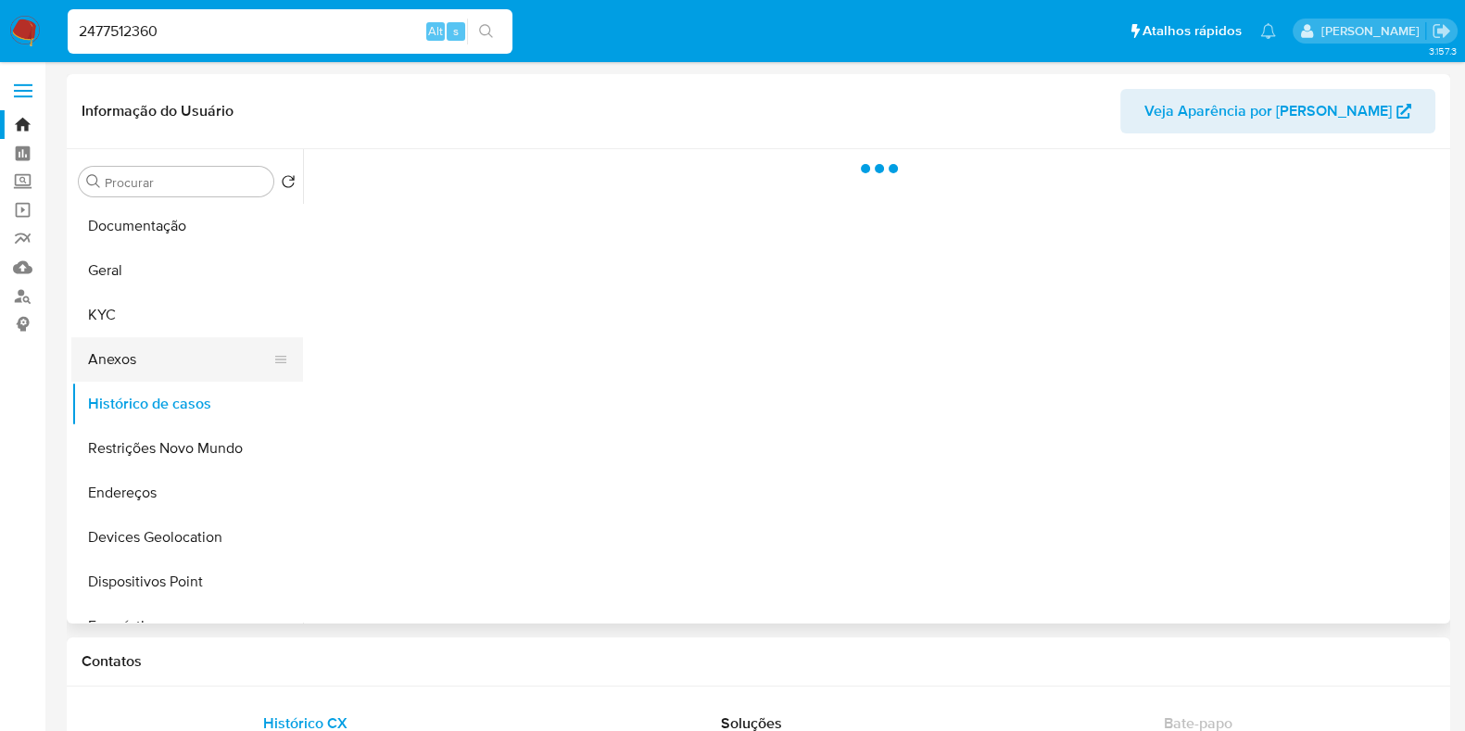
select select "10"
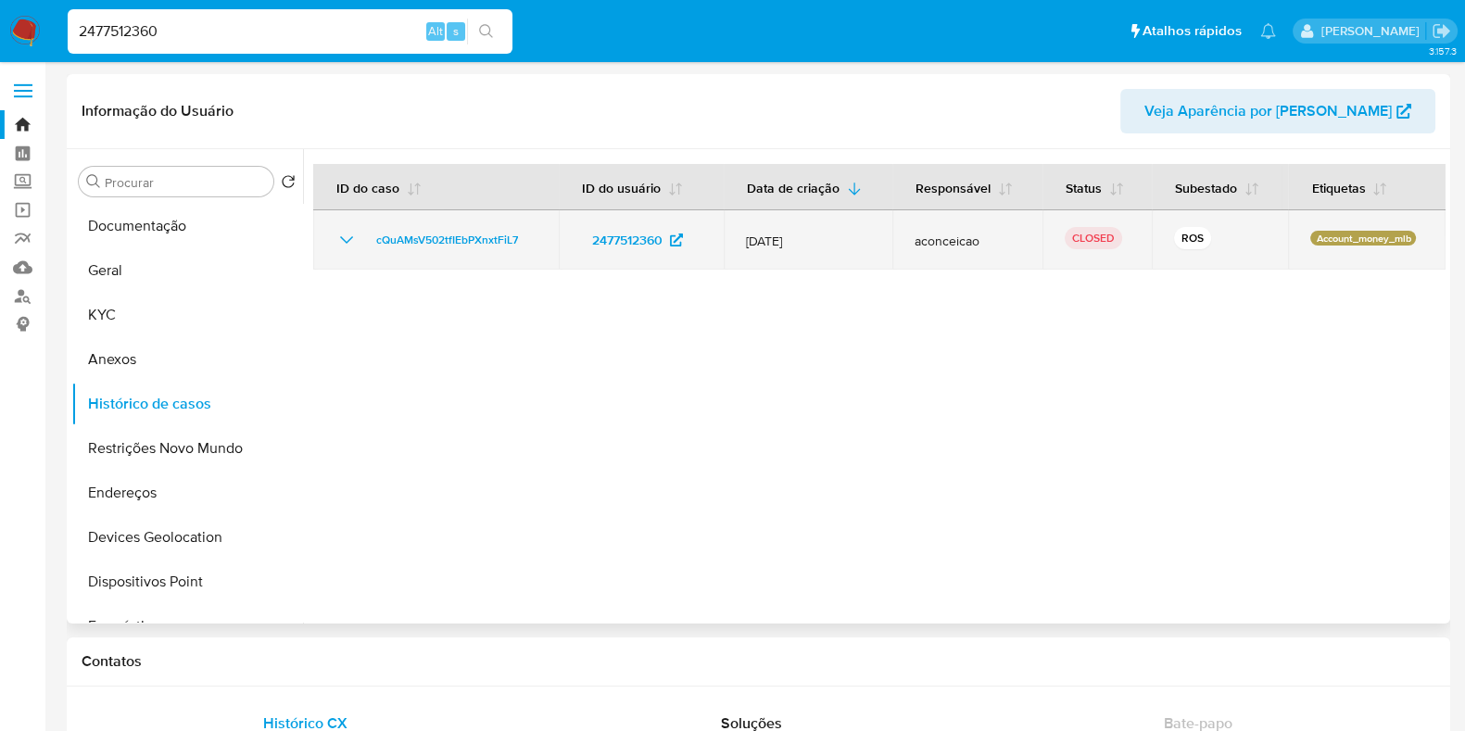
click at [353, 232] on icon "Mostrar/Ocultar" at bounding box center [346, 240] width 22 height 22
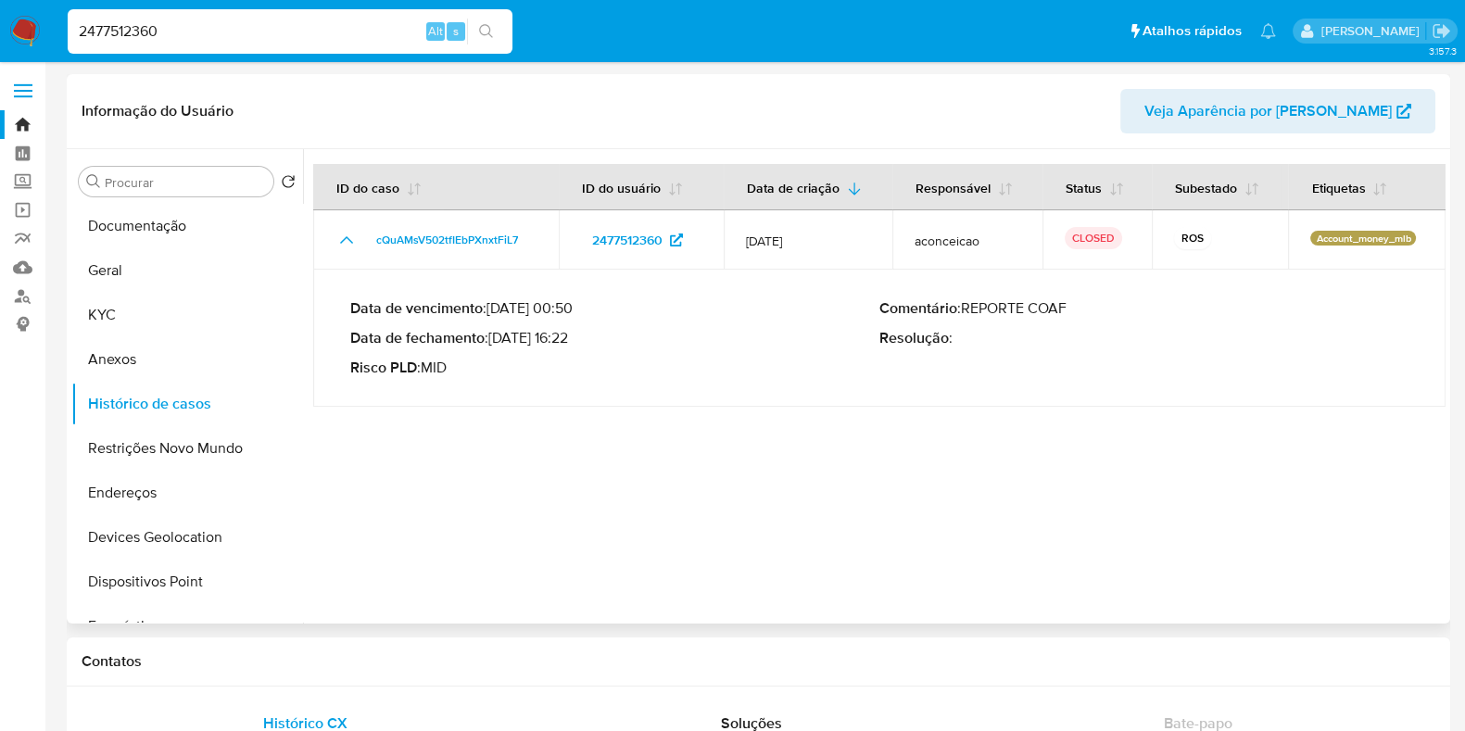
drag, startPoint x: 496, startPoint y: 347, endPoint x: 570, endPoint y: 345, distance: 74.2
click at [570, 345] on p "Data de fechamento : 31/07/2025 16:22" at bounding box center [614, 338] width 529 height 19
click at [296, 32] on input "2477512360" at bounding box center [290, 31] width 445 height 24
paste input "28139959"
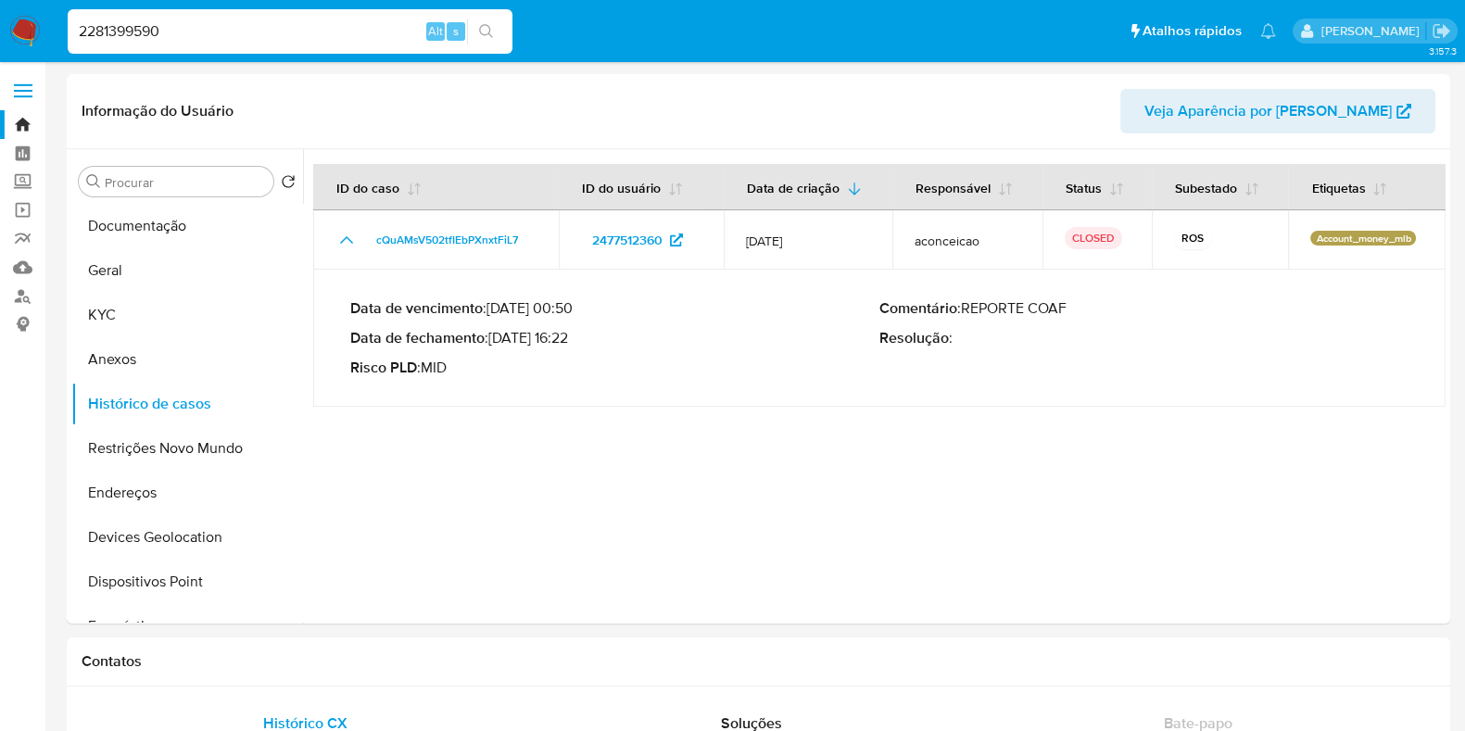
type input "2281399590"
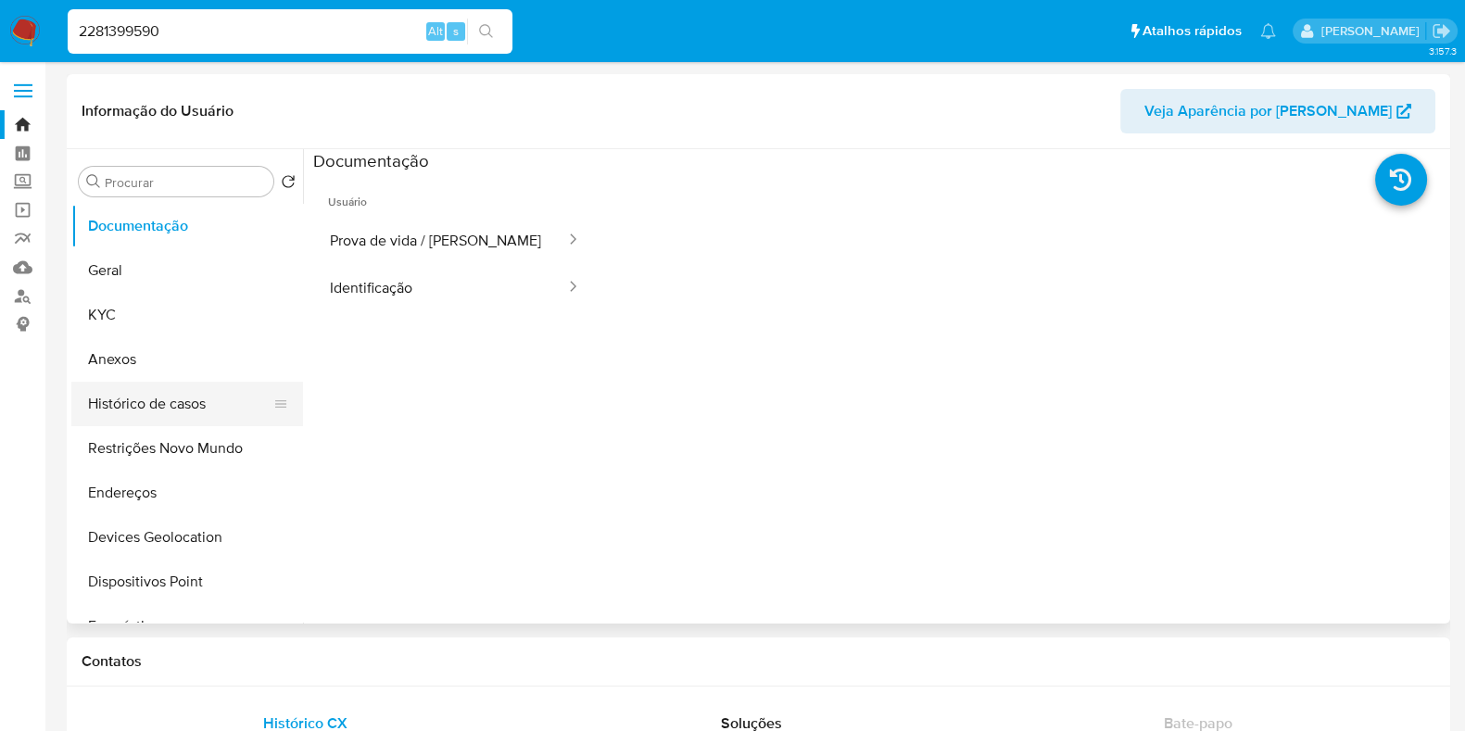
click at [150, 416] on button "Histórico de casos" at bounding box center [179, 404] width 217 height 44
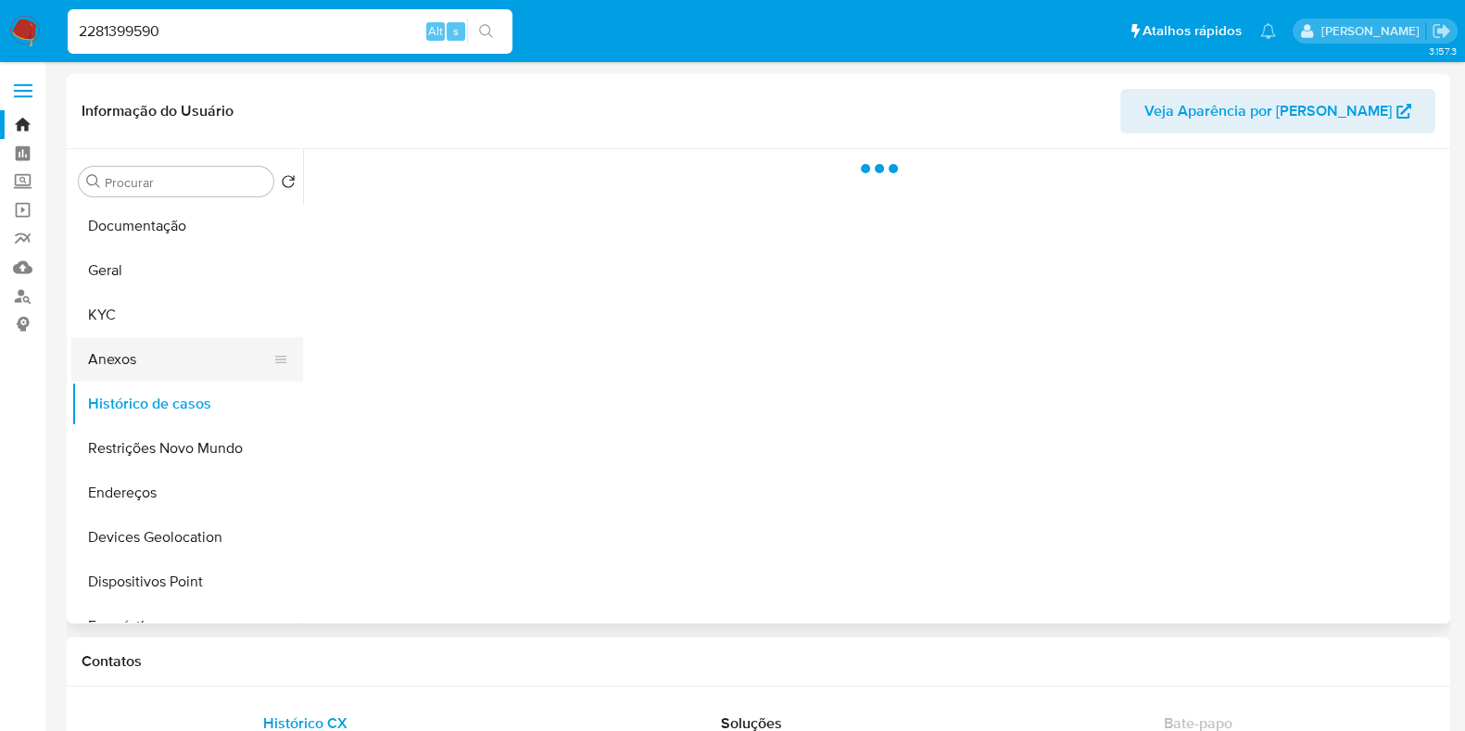
select select "10"
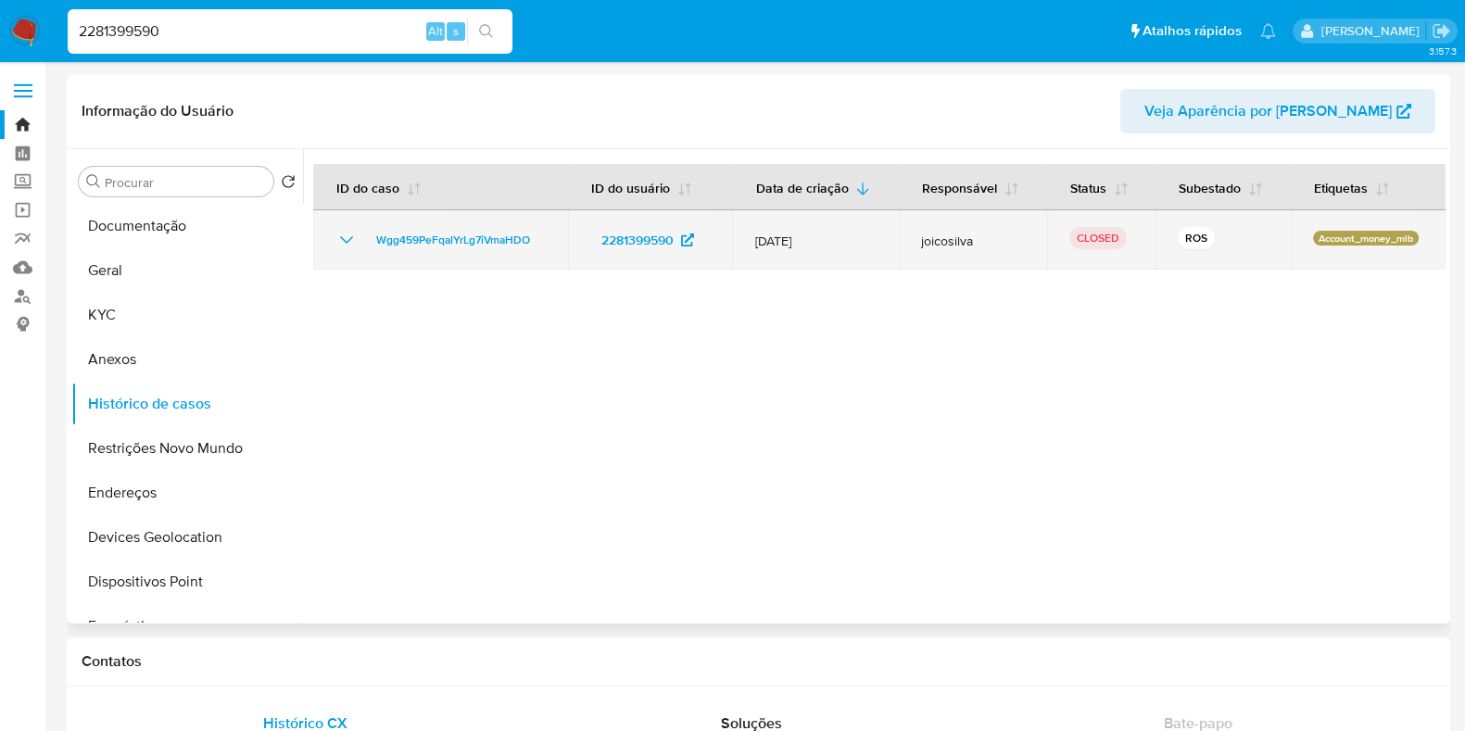
drag, startPoint x: 341, startPoint y: 238, endPoint x: 356, endPoint y: 258, distance: 24.5
click at [341, 239] on icon "Mostrar/Ocultar" at bounding box center [346, 240] width 22 height 22
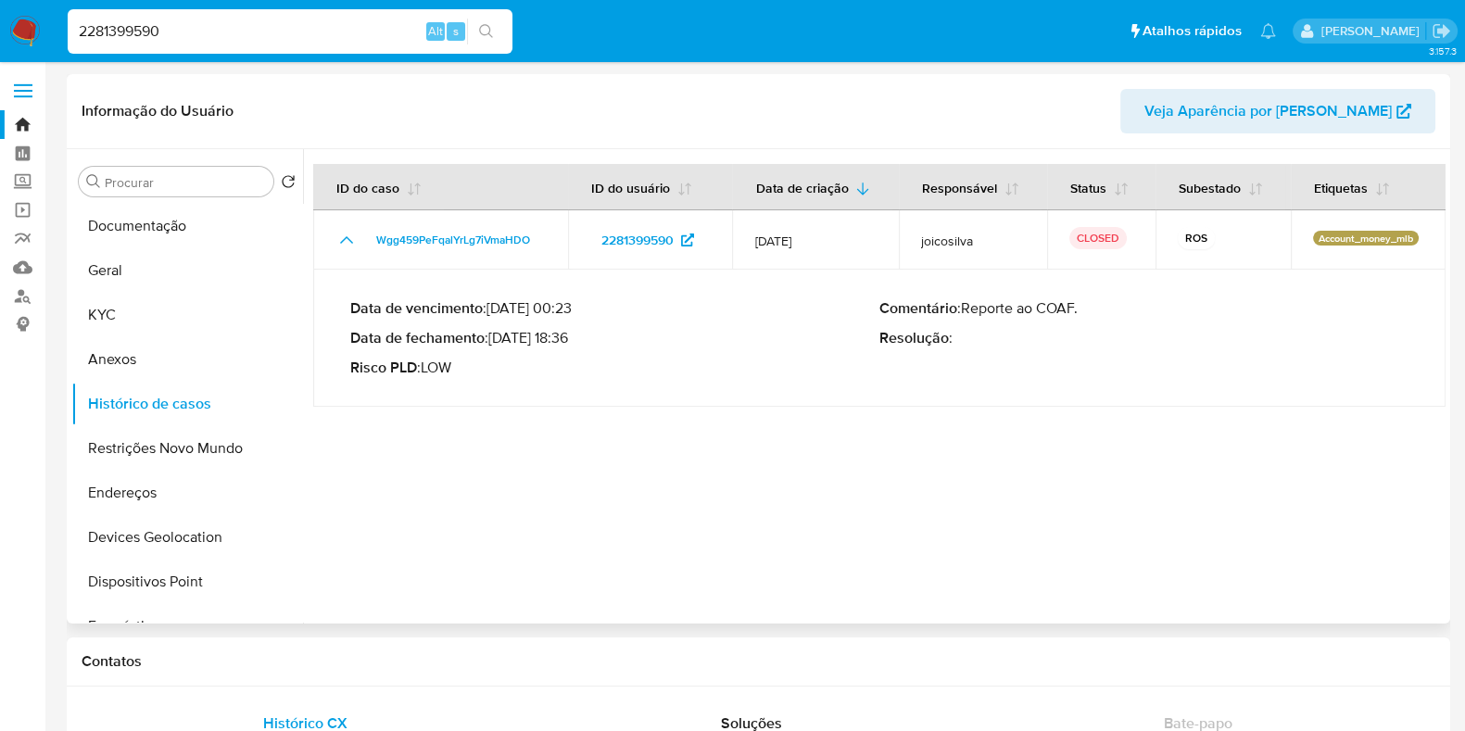
drag, startPoint x: 495, startPoint y: 340, endPoint x: 569, endPoint y: 343, distance: 74.2
click at [572, 341] on p "Data de fechamento : 03/07/2025 18:36" at bounding box center [614, 338] width 529 height 19
click at [296, 38] on input "2281399590" at bounding box center [290, 31] width 445 height 24
click at [296, 37] on input "2281399590" at bounding box center [290, 31] width 445 height 24
paste input "411925947"
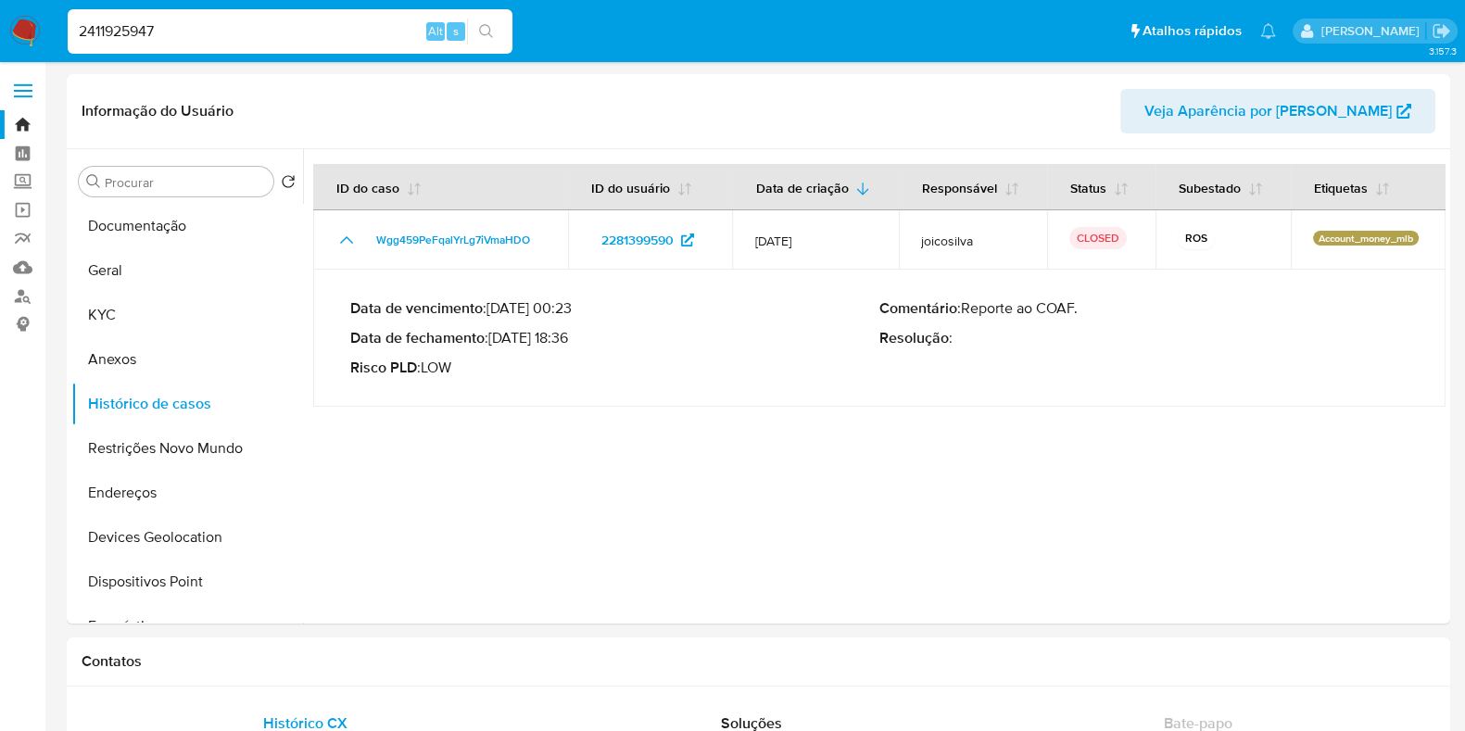
type input "2411925947"
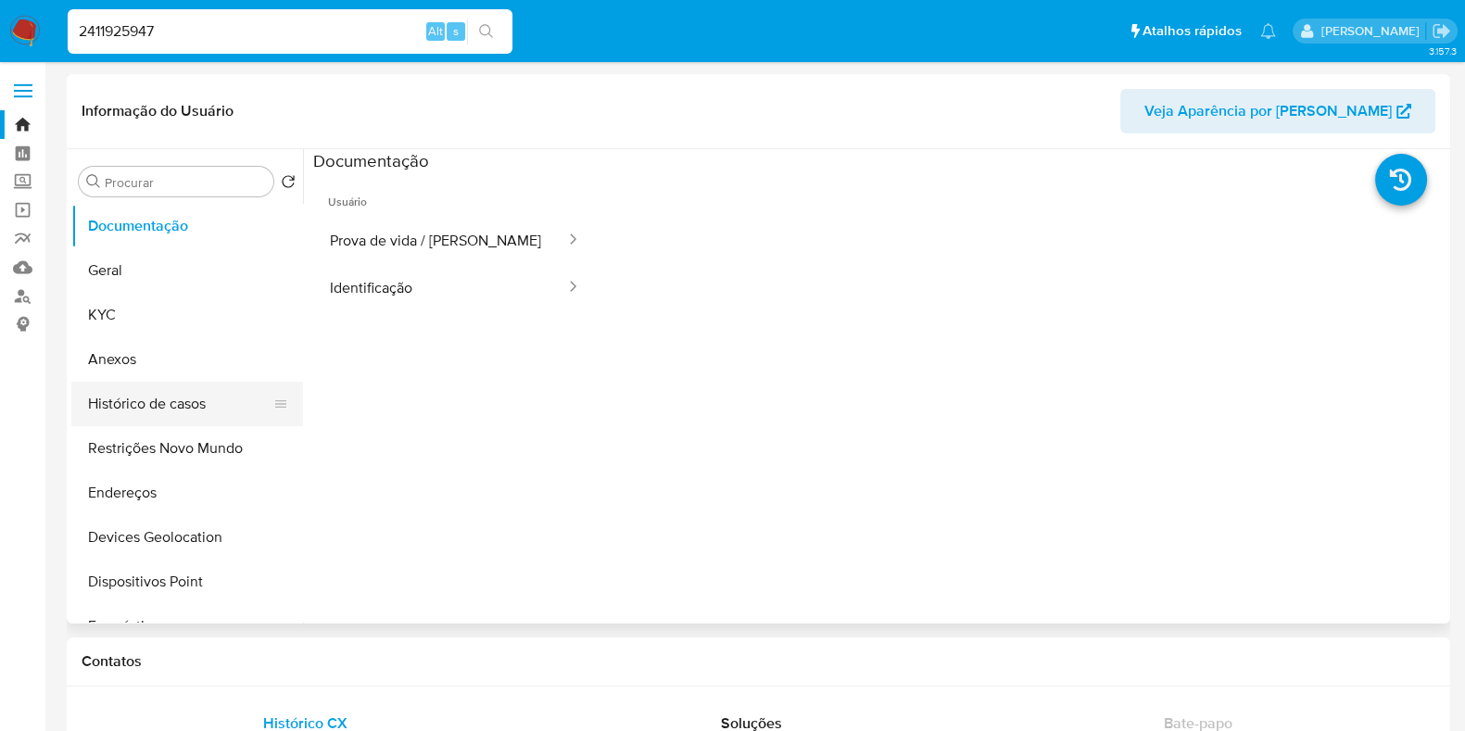
click at [161, 404] on button "Histórico de casos" at bounding box center [179, 404] width 217 height 44
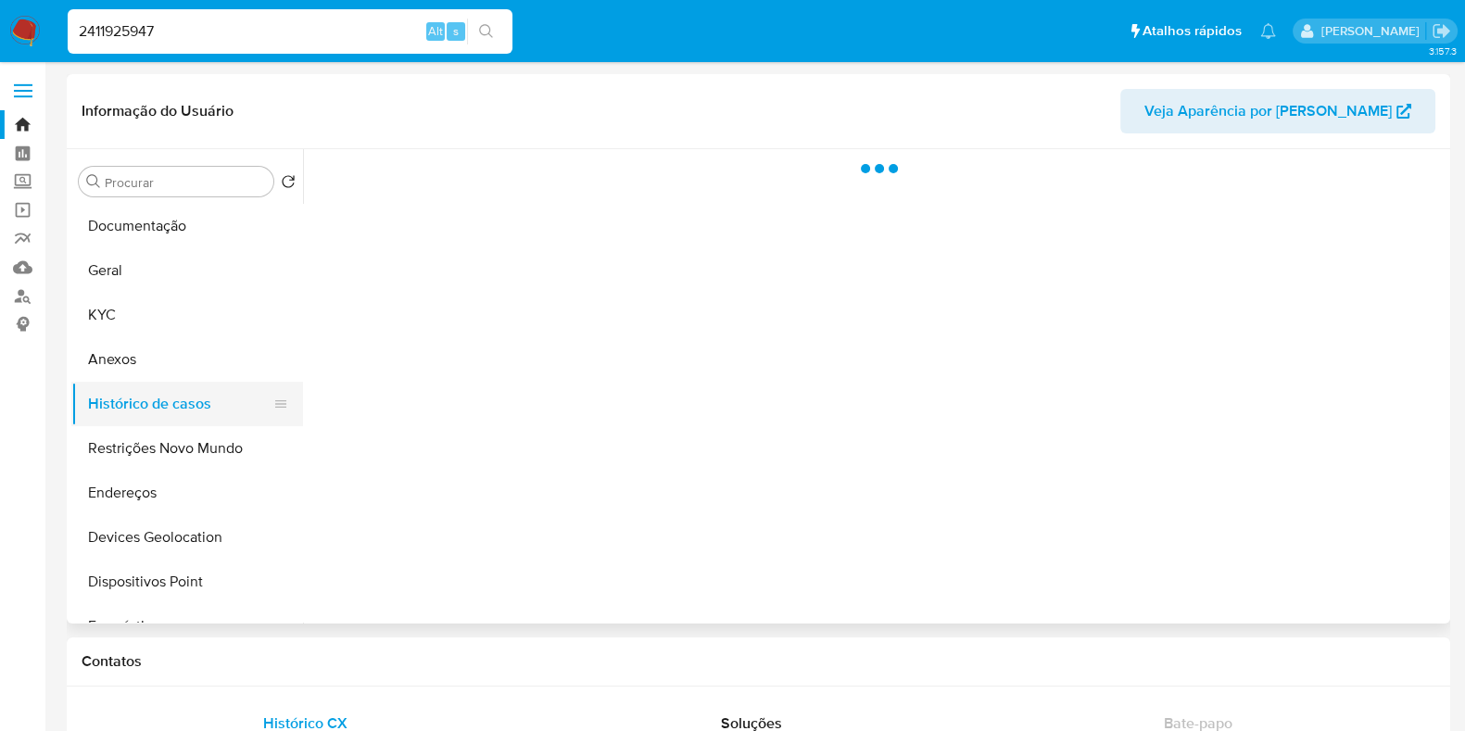
select select "10"
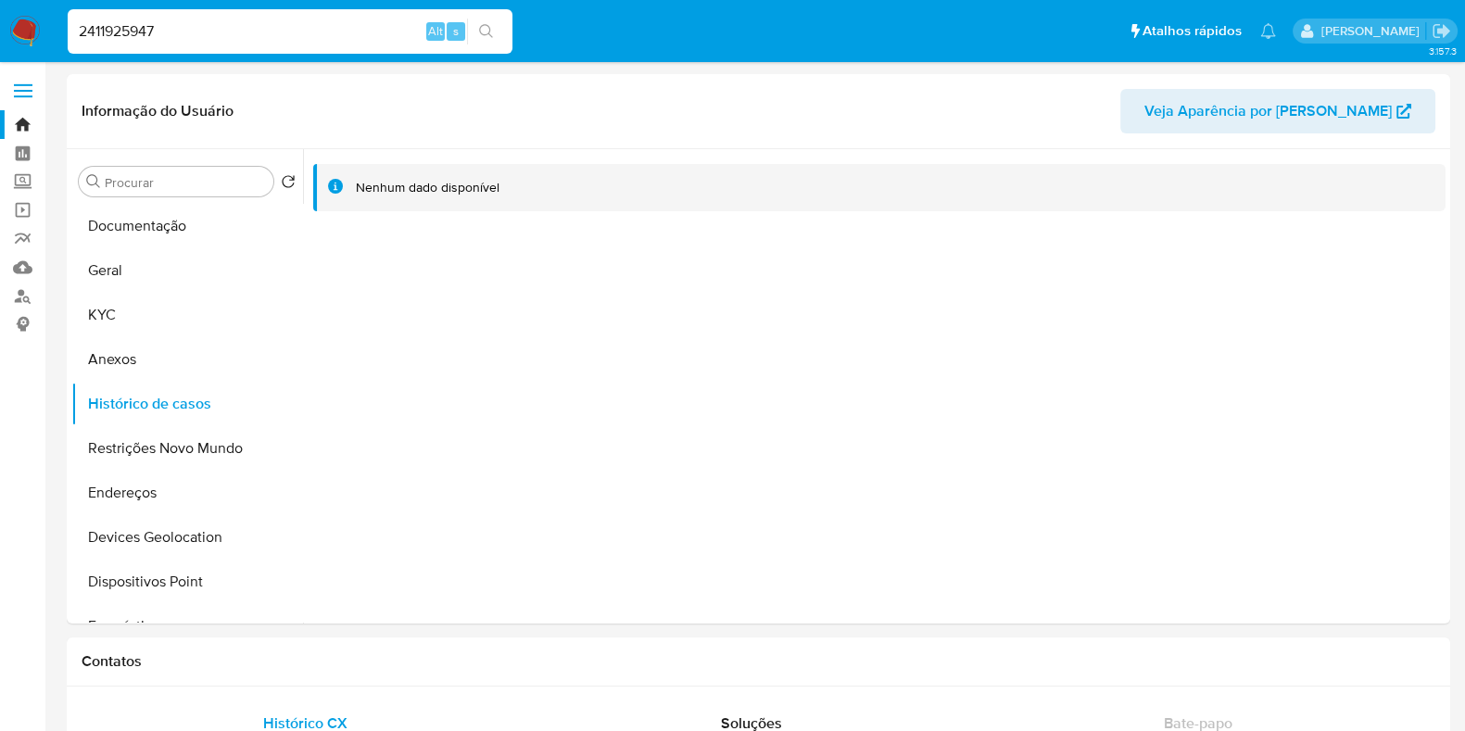
click at [32, 26] on img at bounding box center [24, 31] width 31 height 31
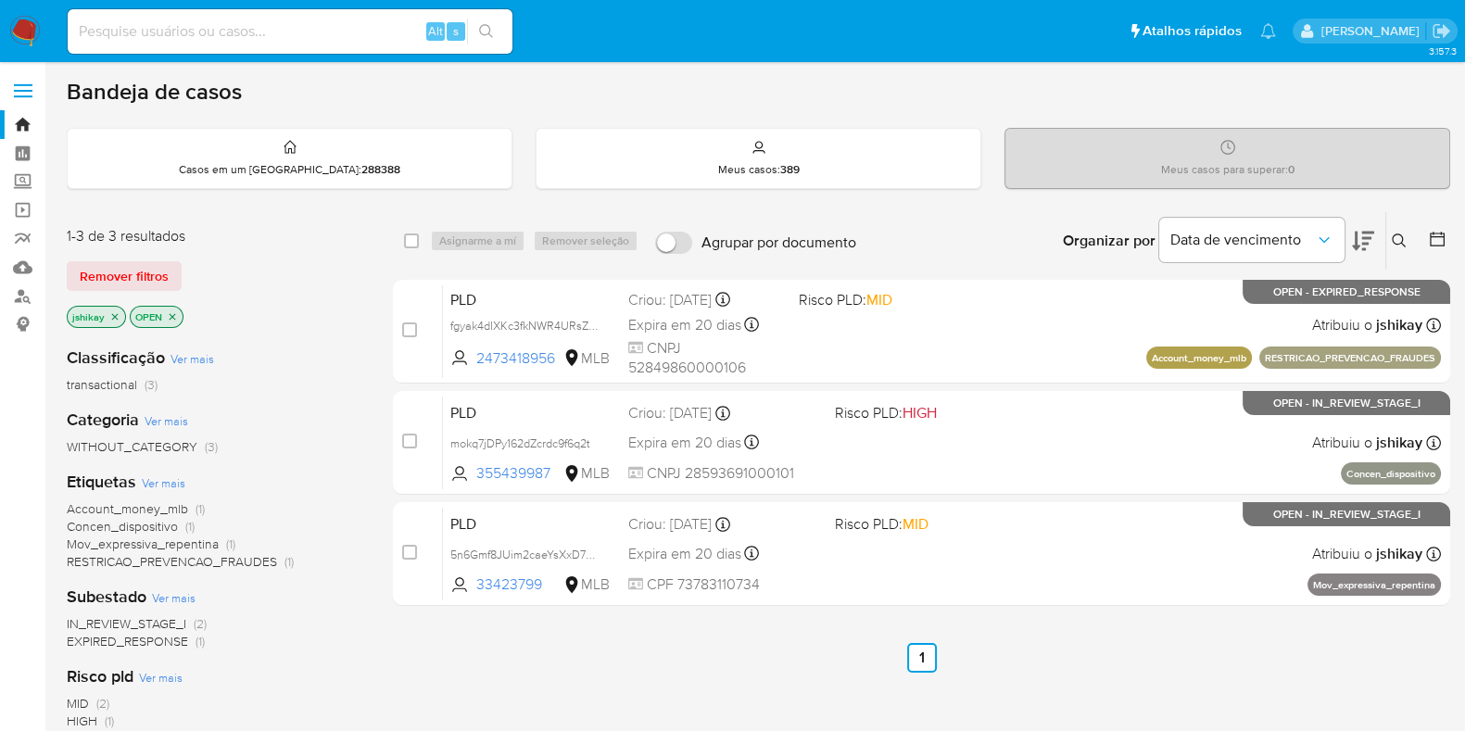
click at [1398, 241] on icon at bounding box center [1398, 240] width 15 height 15
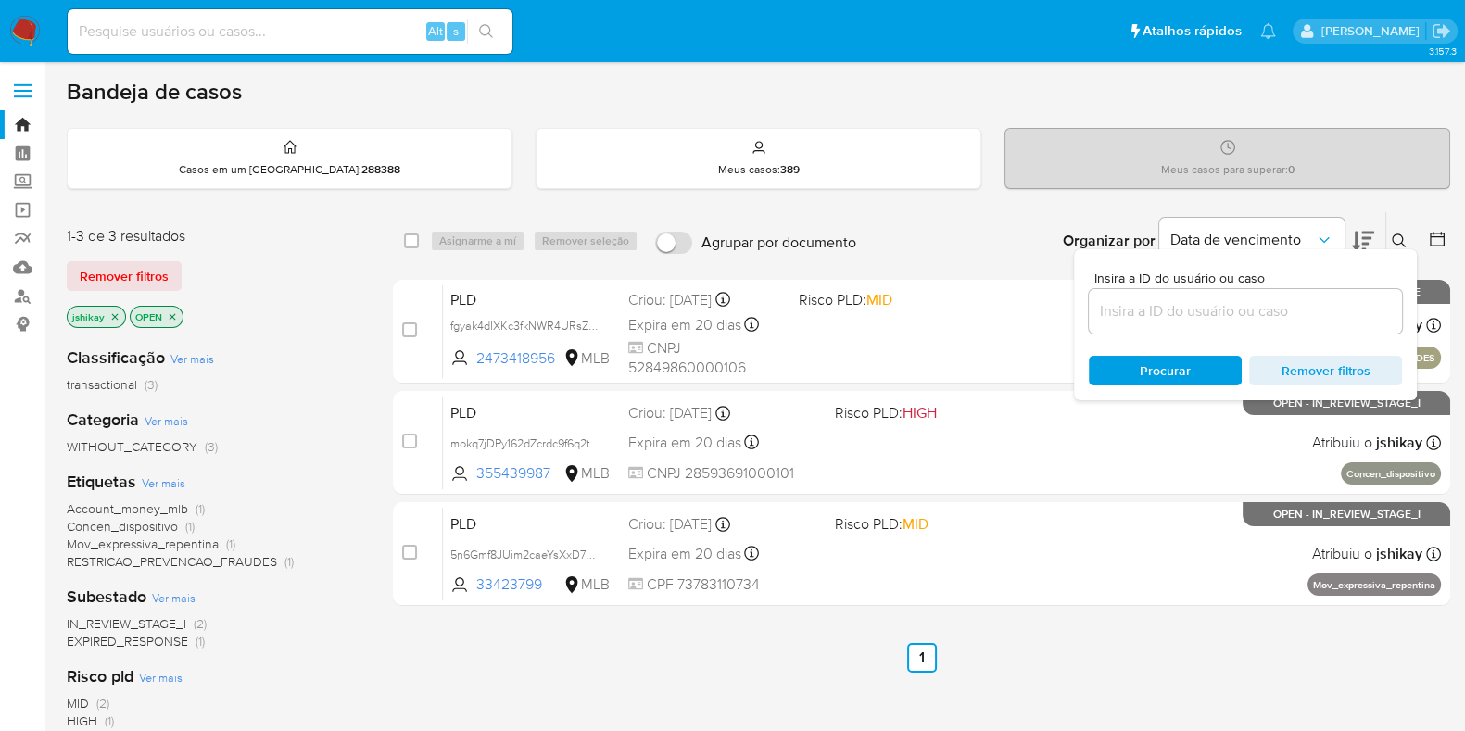
click at [1178, 308] on input at bounding box center [1245, 311] width 313 height 24
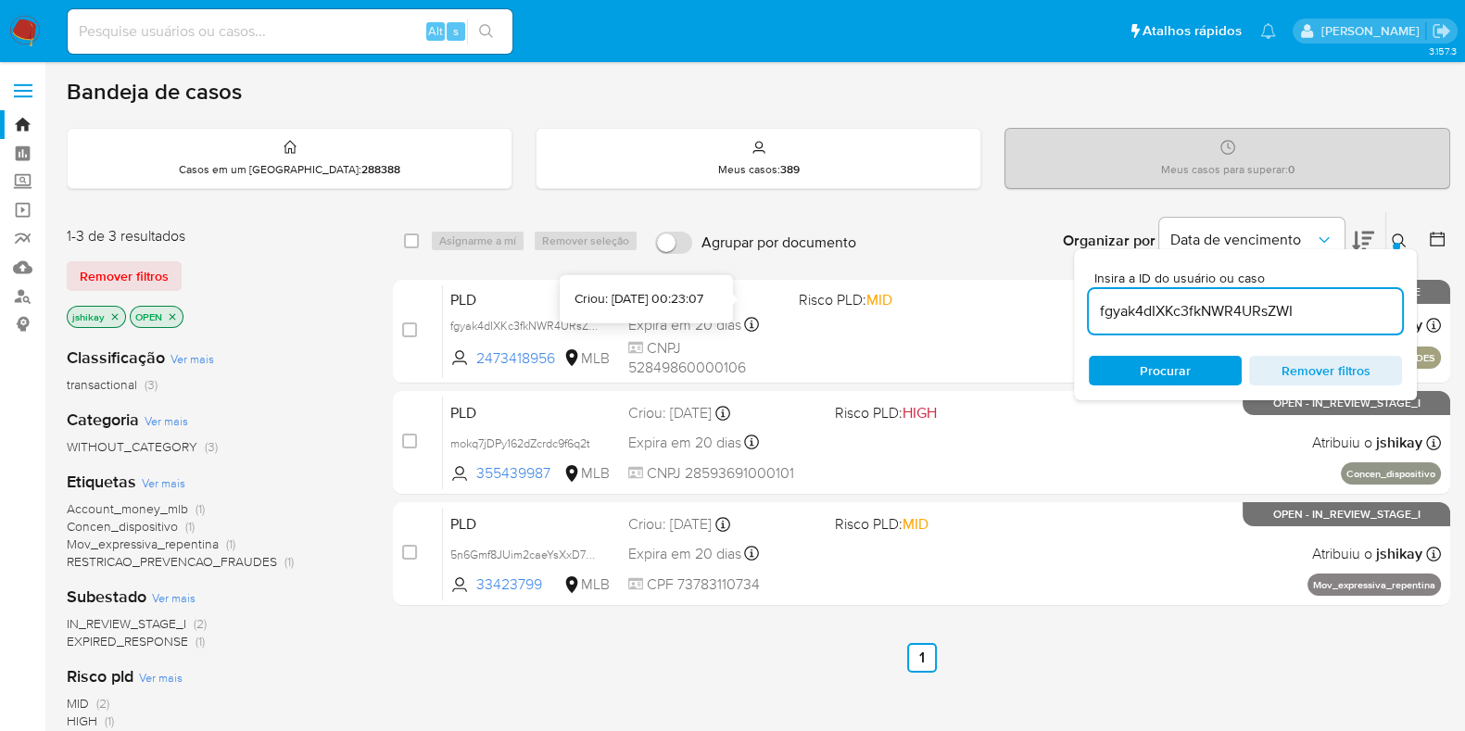
type input "fgyak4dIXKc3fkNWR4URsZWI"
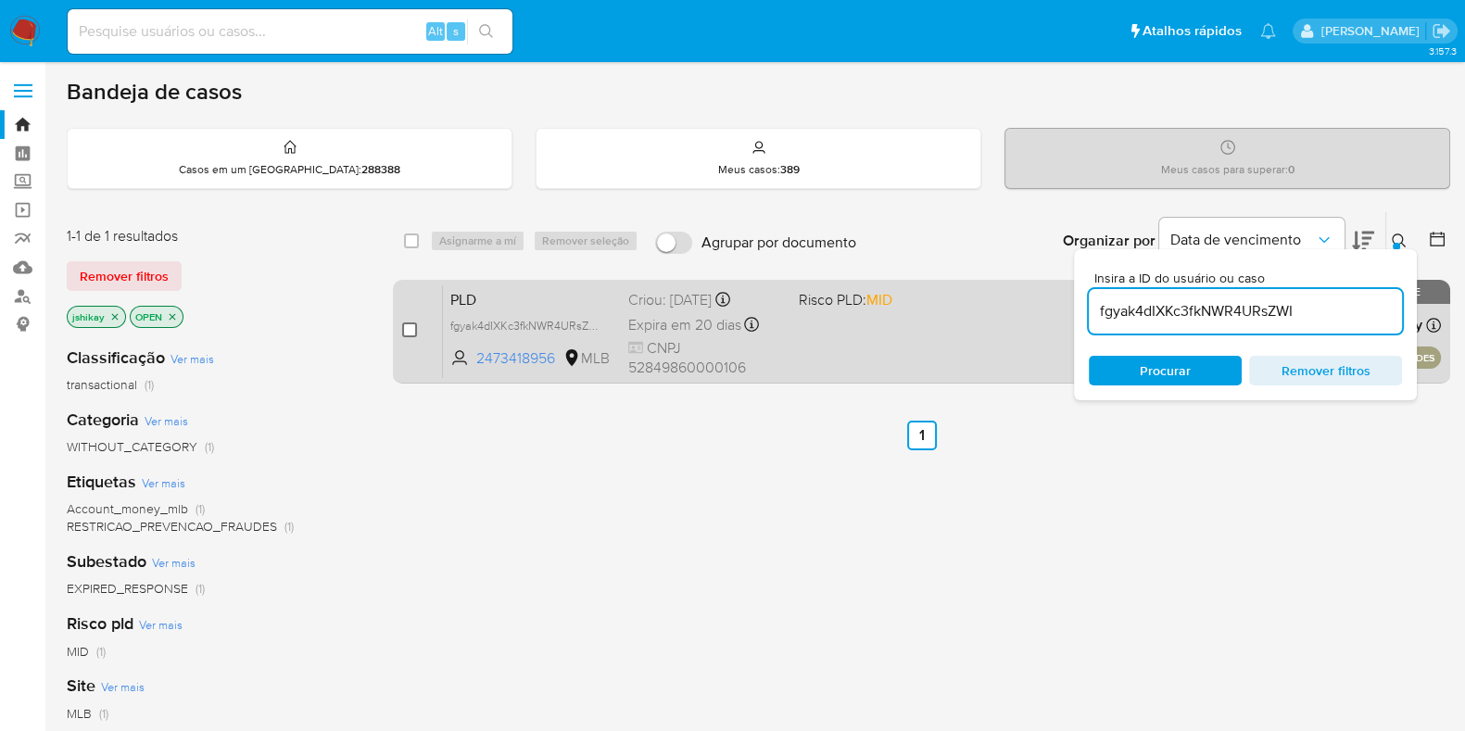
click at [410, 326] on input "checkbox" at bounding box center [409, 329] width 15 height 15
checkbox input "true"
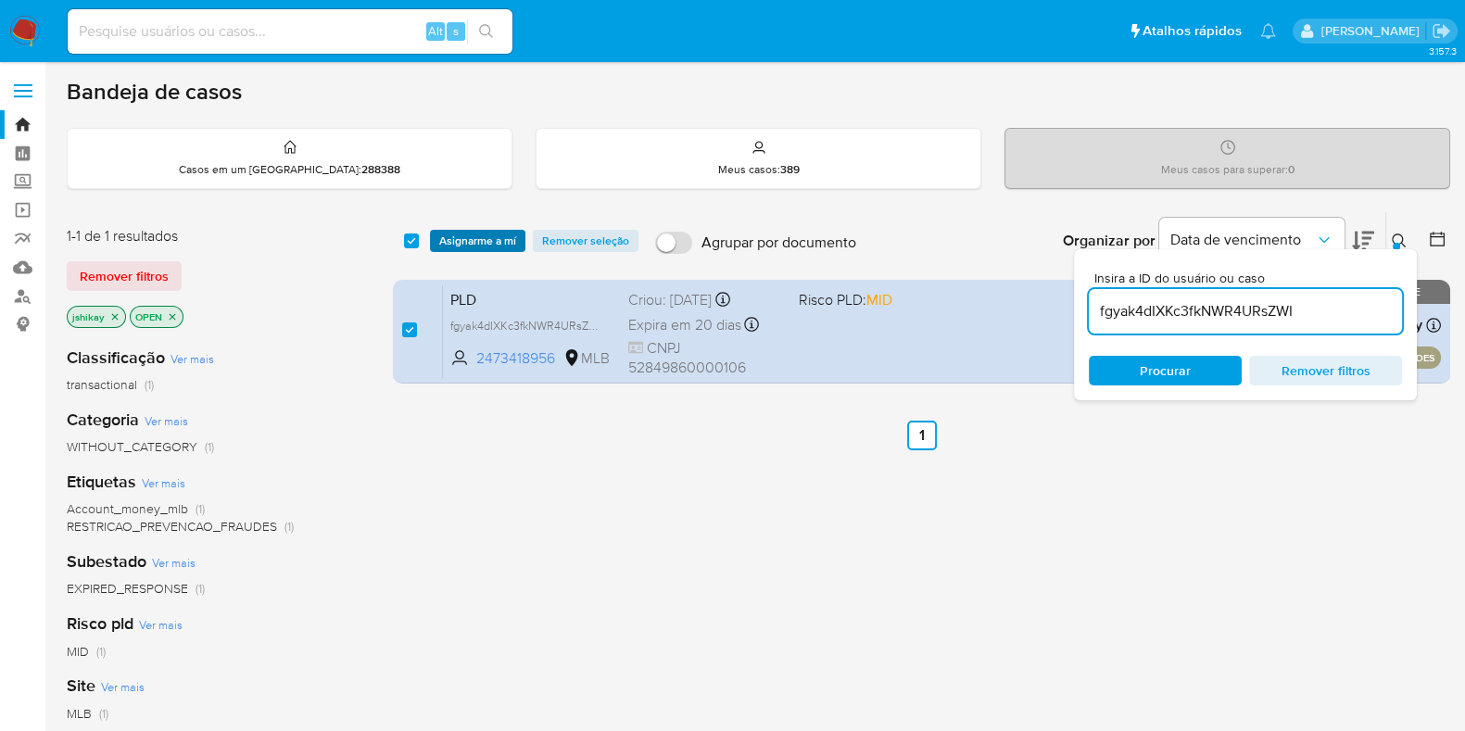
click at [461, 232] on span "Asignarme a mí" at bounding box center [477, 241] width 77 height 19
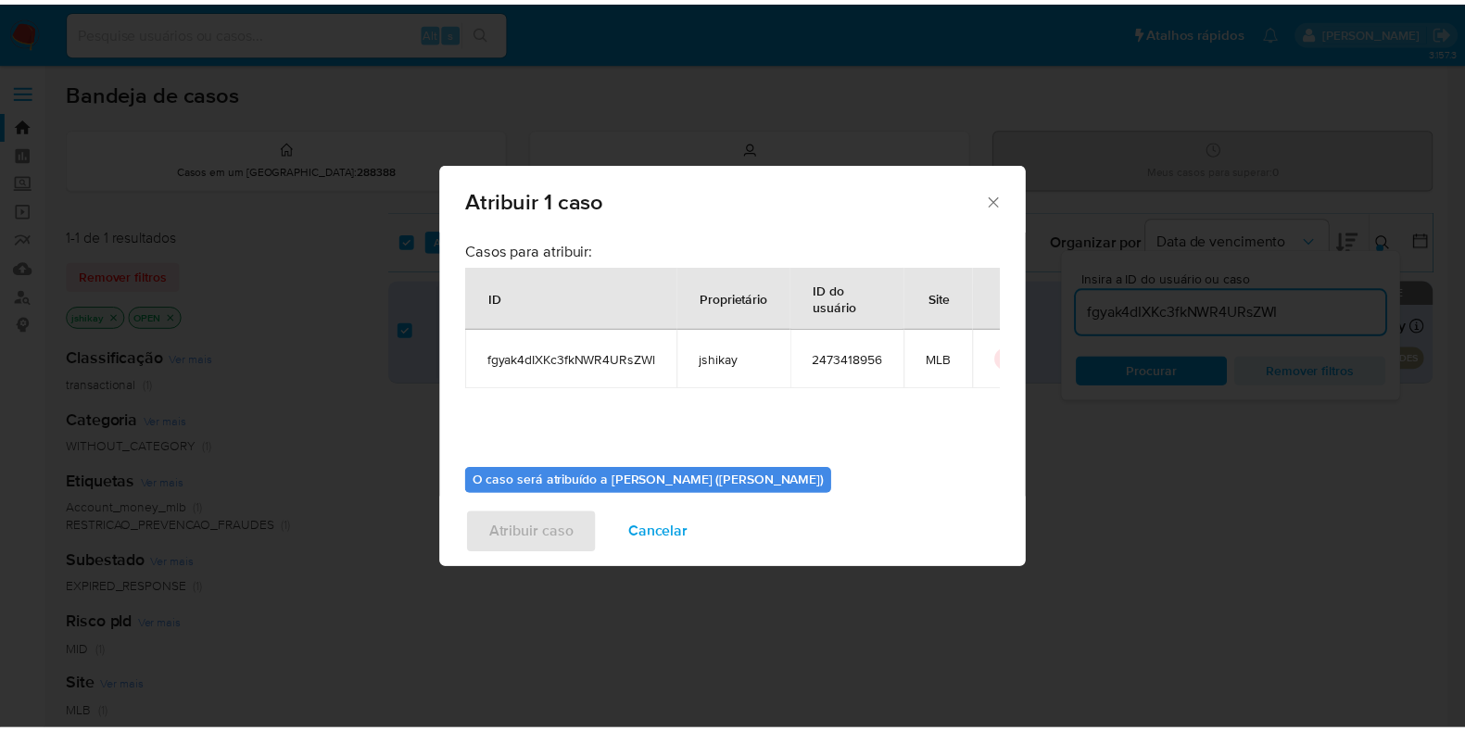
scroll to position [95, 0]
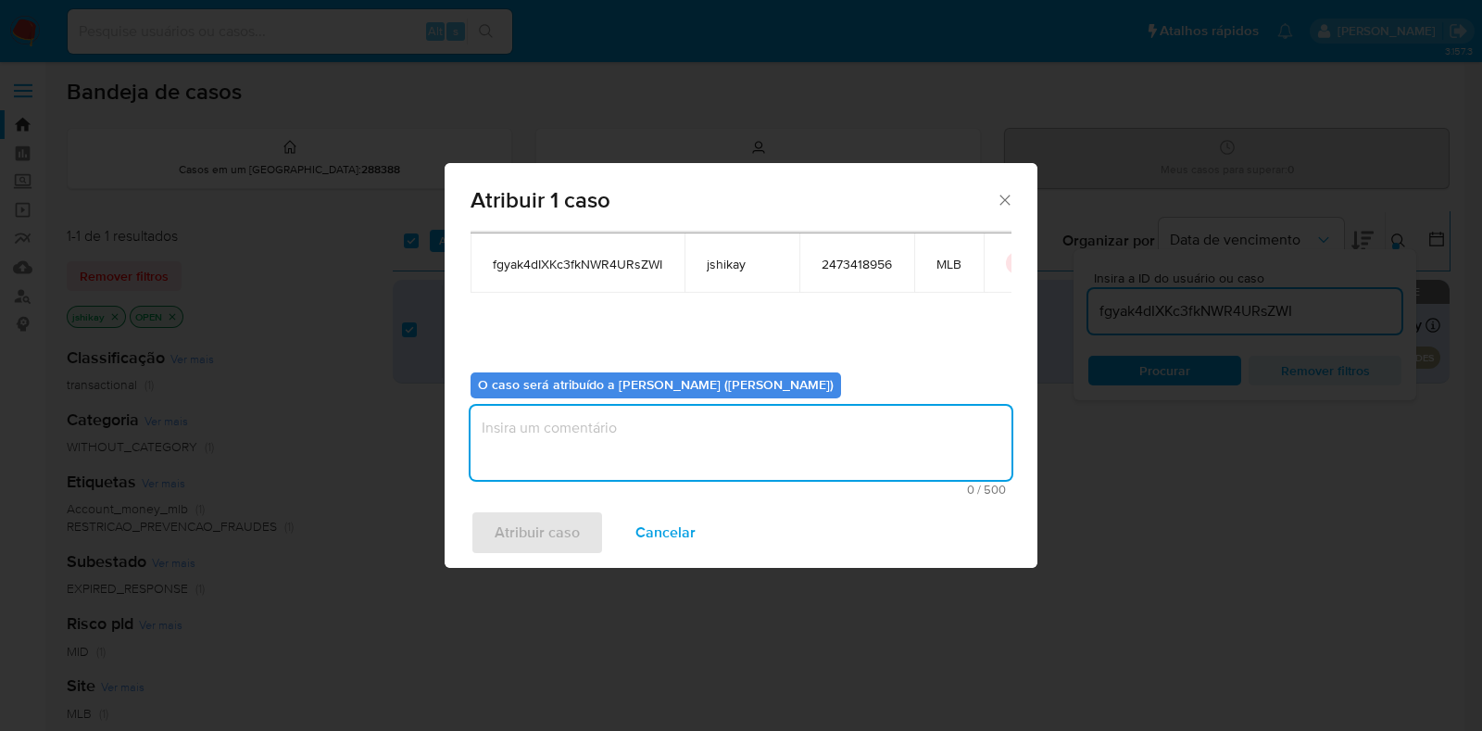
click at [533, 444] on textarea "assign-modal" at bounding box center [741, 443] width 541 height 74
type textarea "Analise"
click at [495, 536] on span "Atribuir caso" at bounding box center [537, 532] width 85 height 41
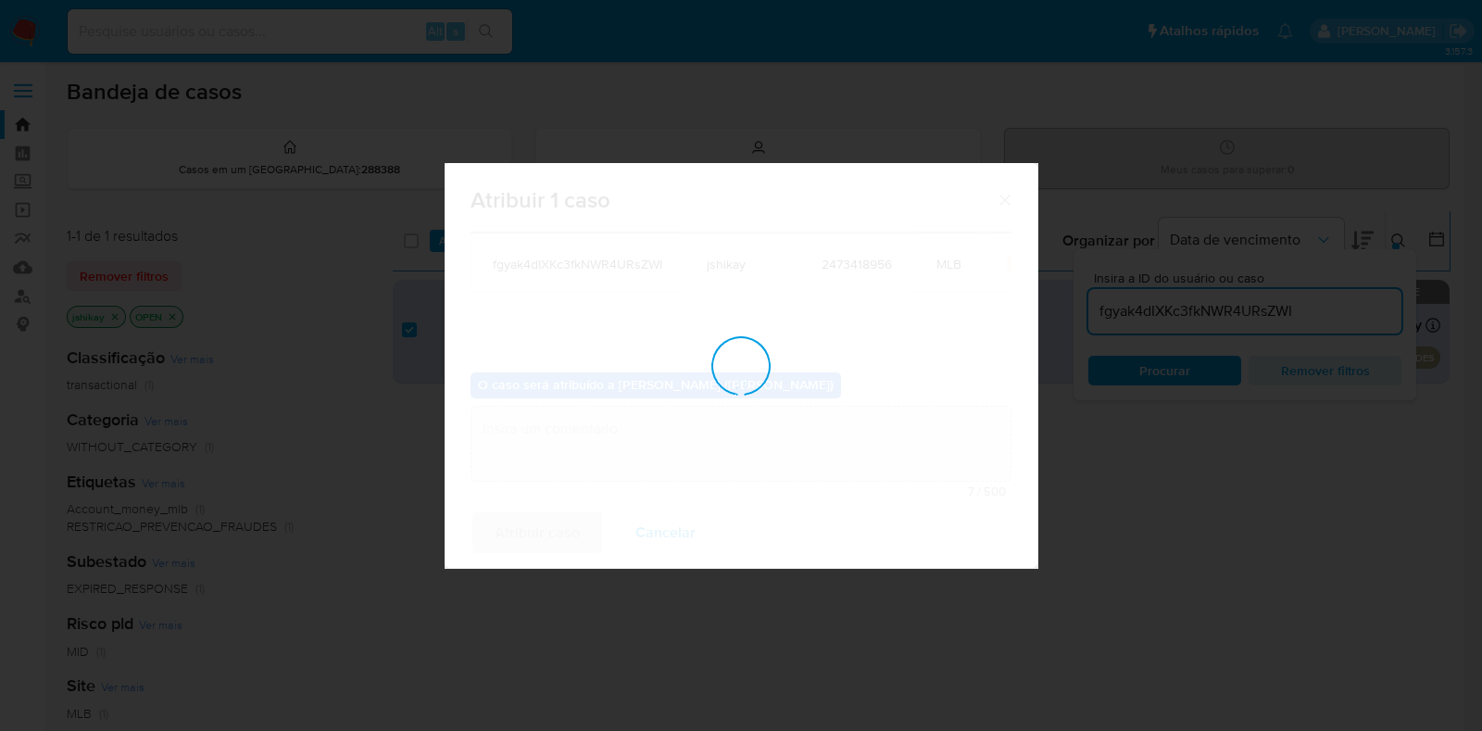
checkbox input "false"
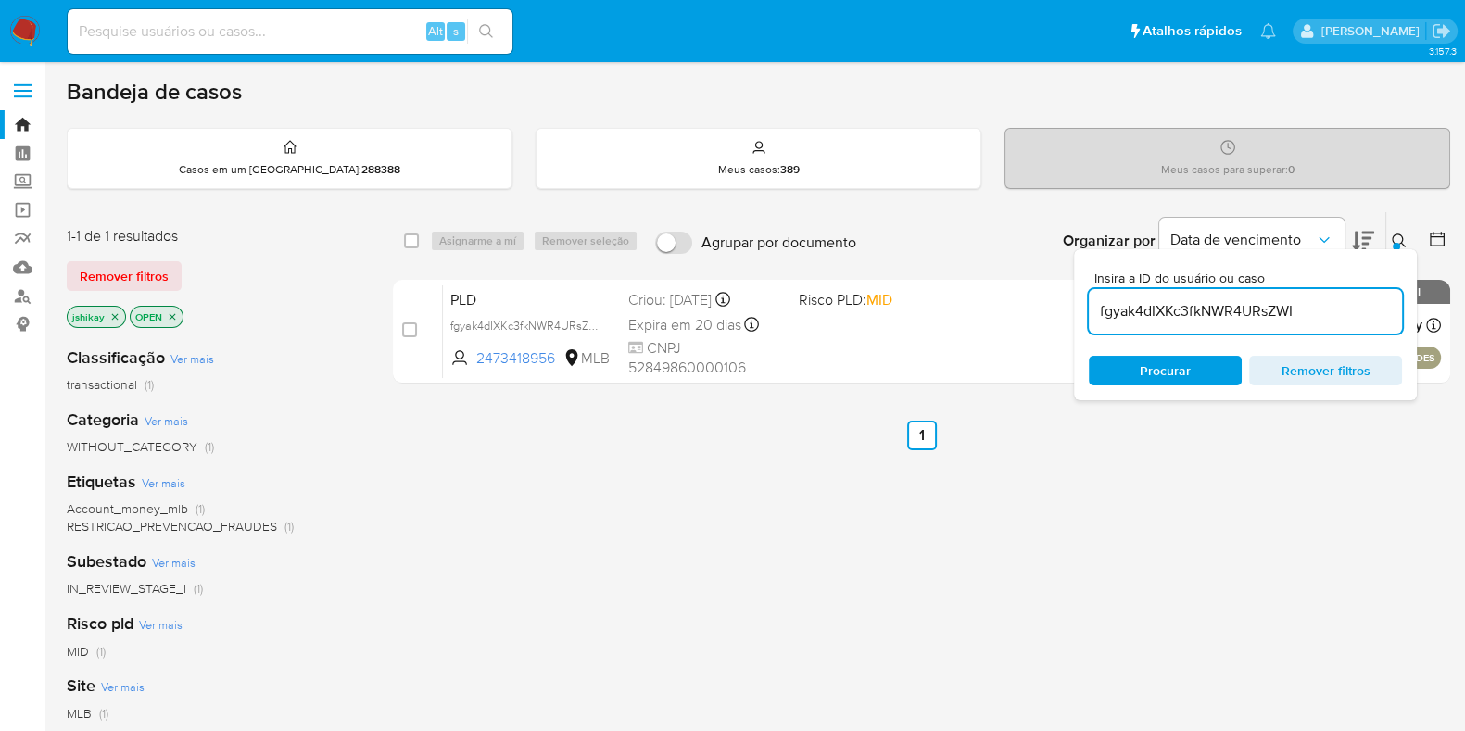
click at [35, 31] on img at bounding box center [24, 31] width 31 height 31
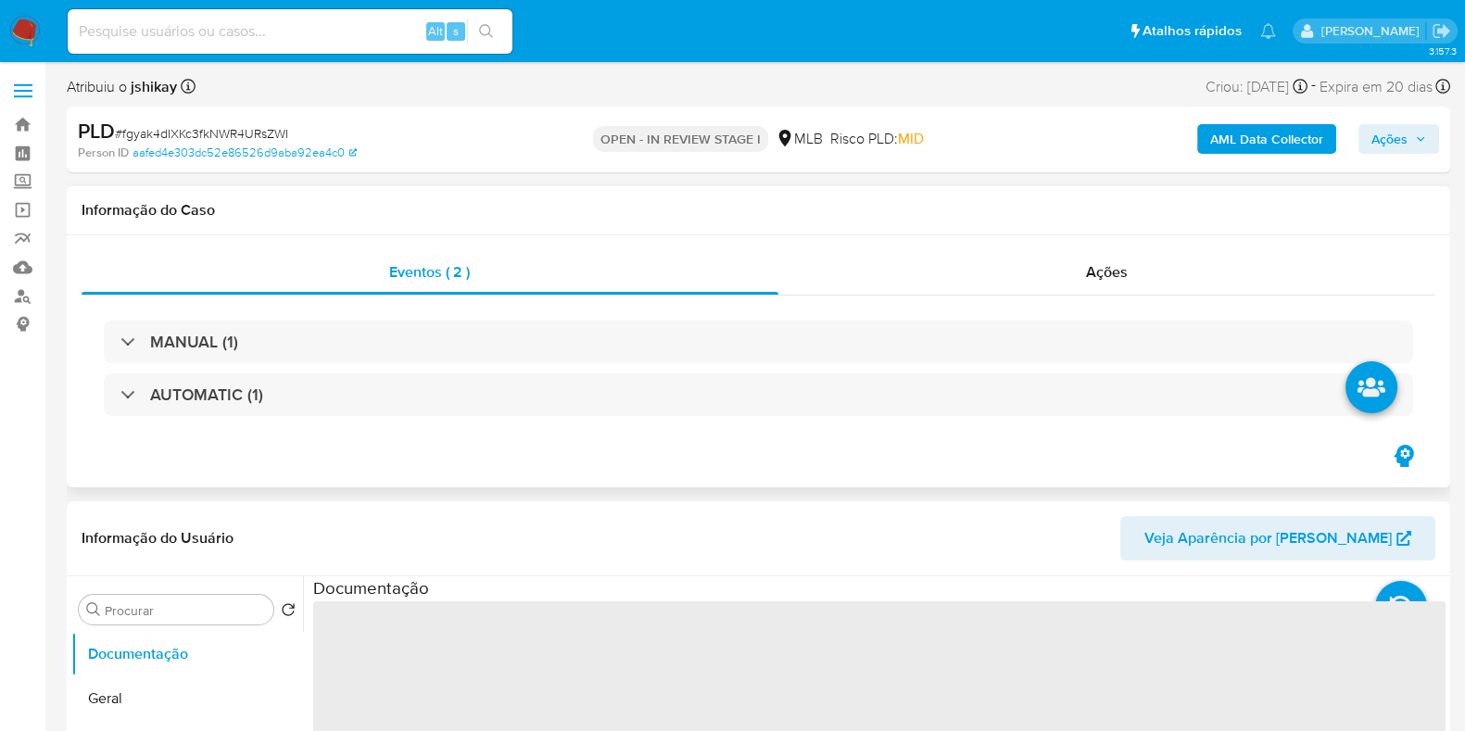
select select "10"
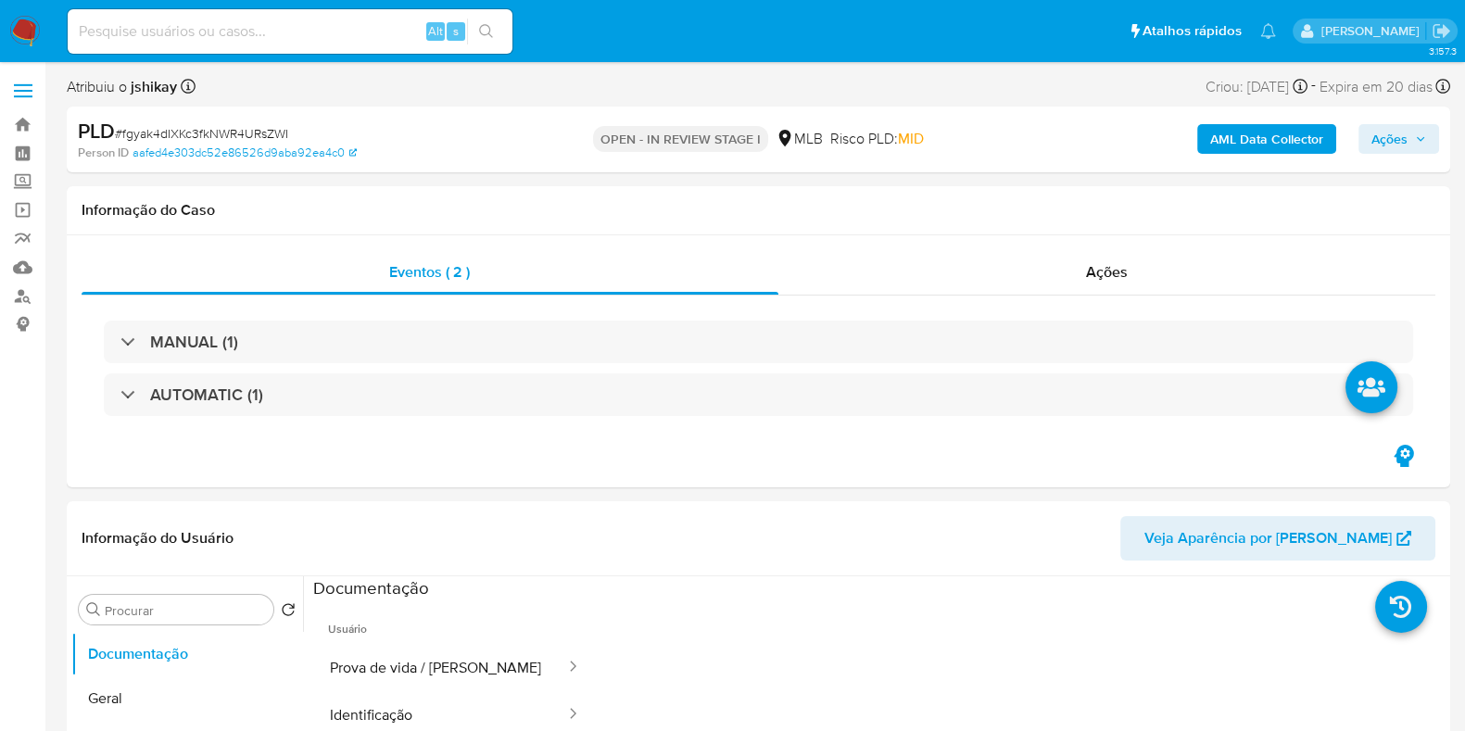
click at [1223, 145] on b "AML Data Collector" at bounding box center [1266, 139] width 113 height 30
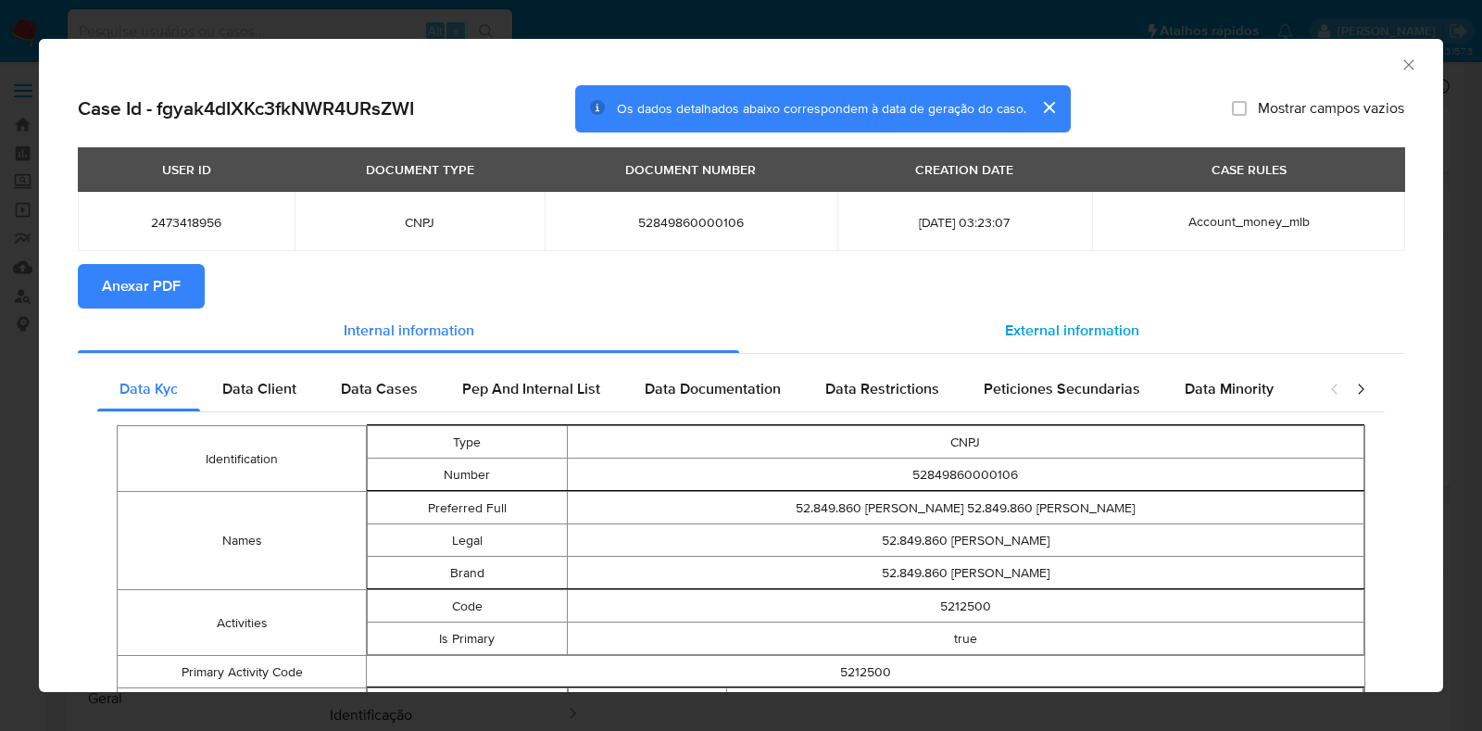
click at [970, 327] on div "External information" at bounding box center [1071, 330] width 665 height 44
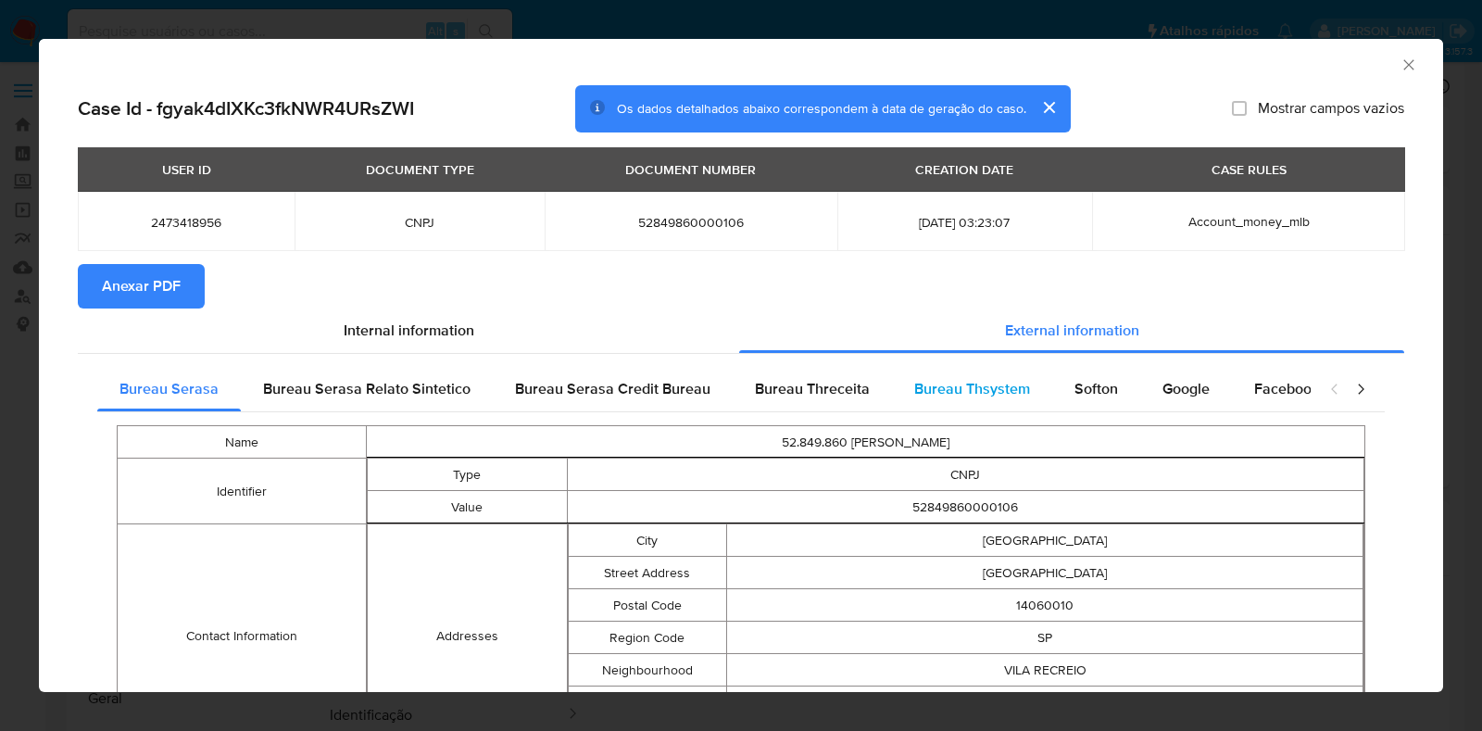
click at [991, 386] on span "Bureau Thsystem" at bounding box center [972, 388] width 116 height 21
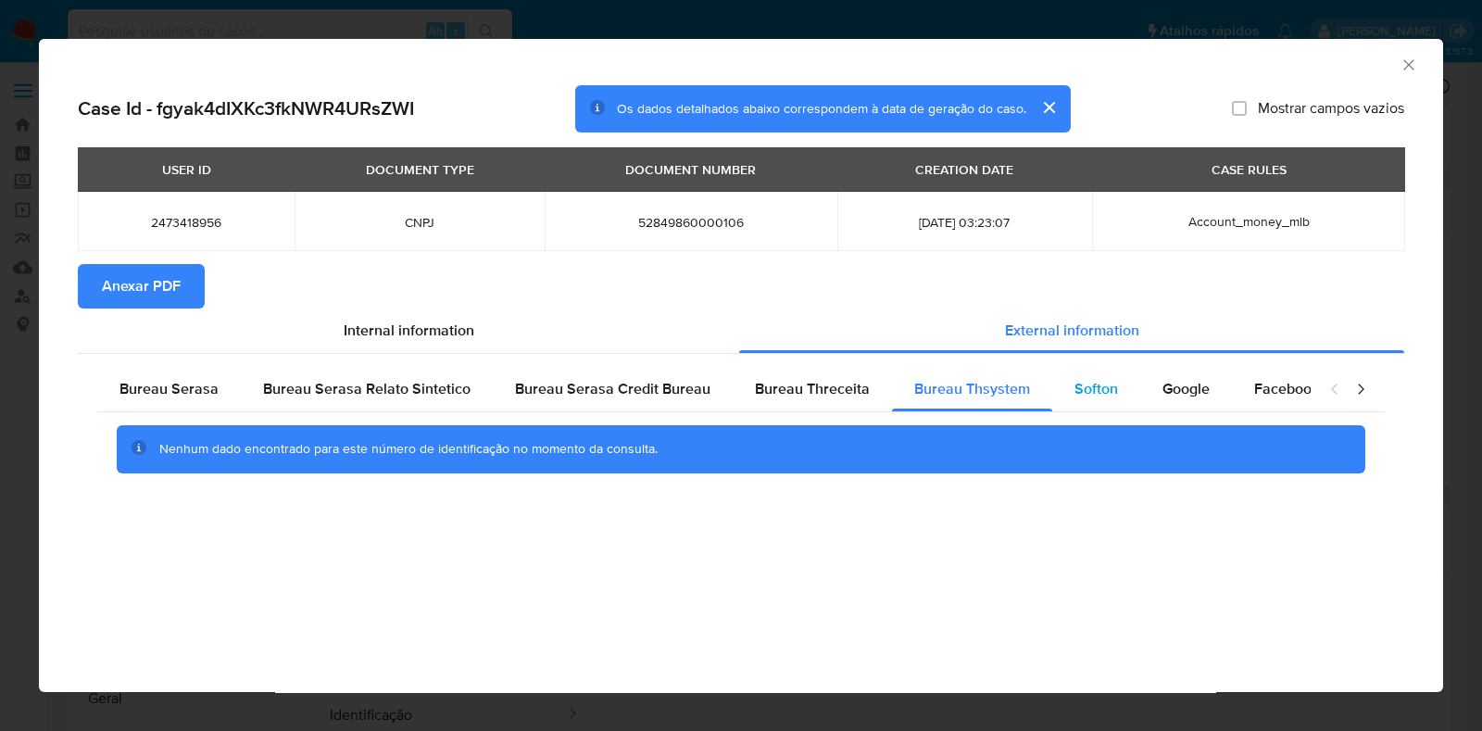
click at [1106, 391] on span "Softon" at bounding box center [1097, 388] width 44 height 21
click at [1163, 383] on span "Google" at bounding box center [1186, 388] width 47 height 21
click at [937, 364] on div "Bureau Serasa Bureau Serasa Relato Sintetico Bureau Serasa Credit Bureau Bureau…" at bounding box center [741, 426] width 1327 height 145
click at [176, 277] on span "Anexar PDF" at bounding box center [141, 286] width 79 height 41
click at [1404, 78] on div "AML Data Collector" at bounding box center [741, 62] width 1404 height 46
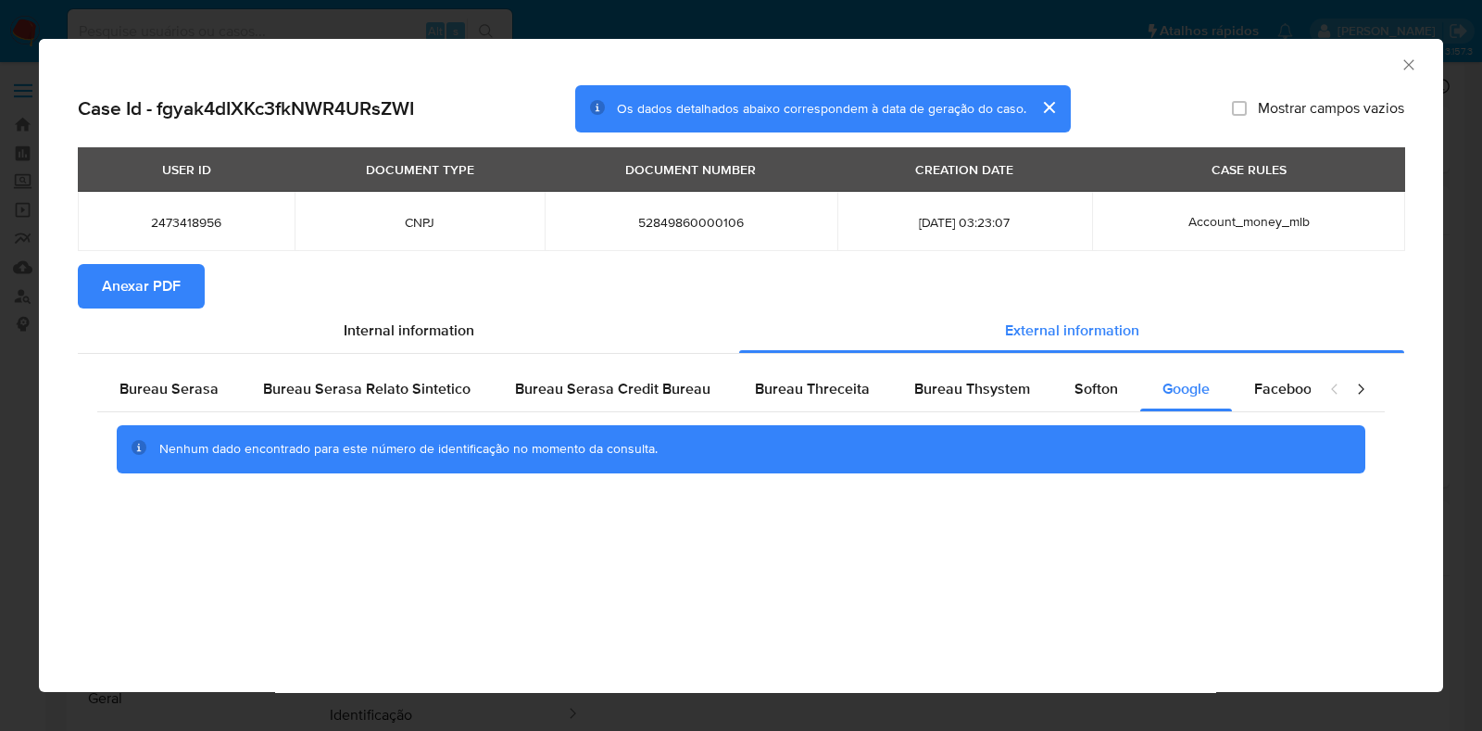
click at [1404, 78] on div "AML Data Collector" at bounding box center [741, 62] width 1404 height 46
click at [1405, 68] on icon "Fechar a janela" at bounding box center [1409, 64] width 10 height 10
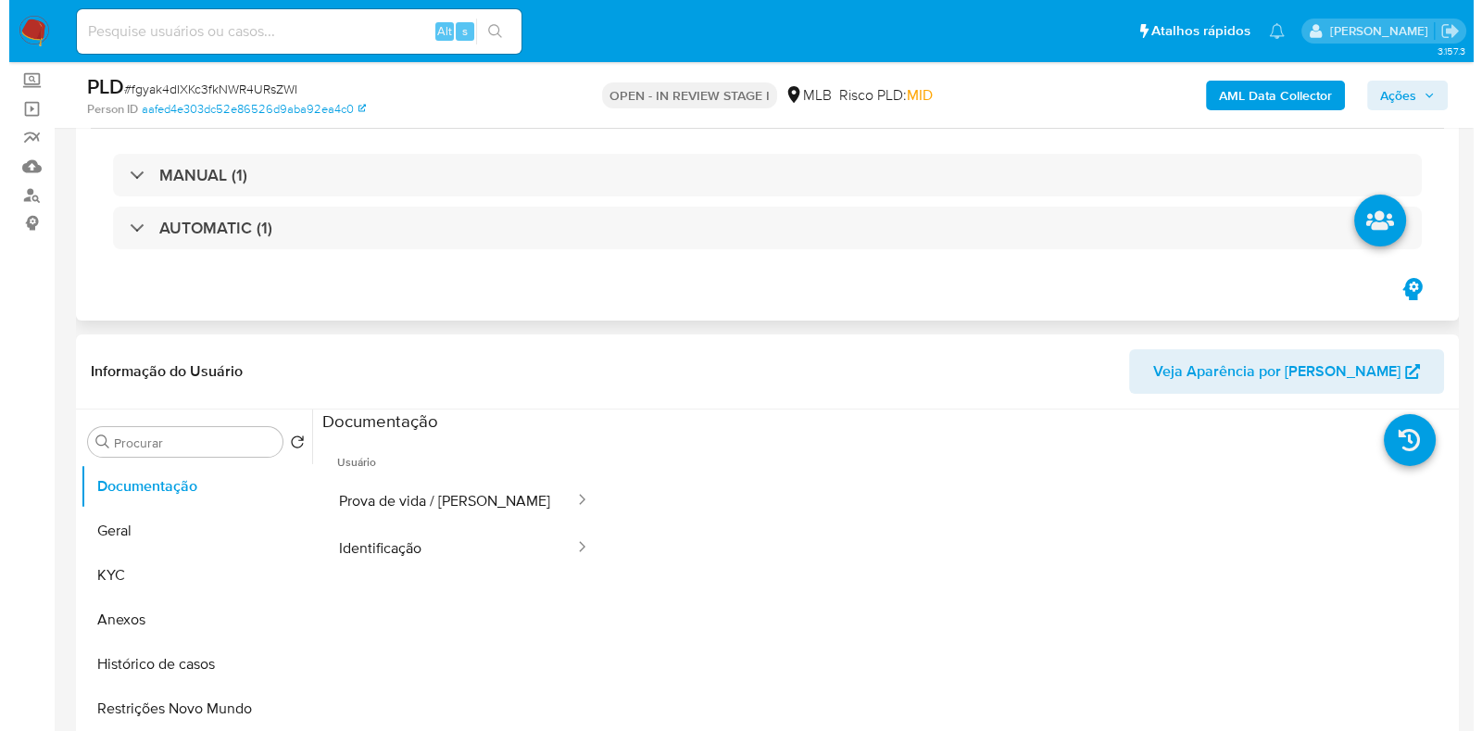
scroll to position [231, 0]
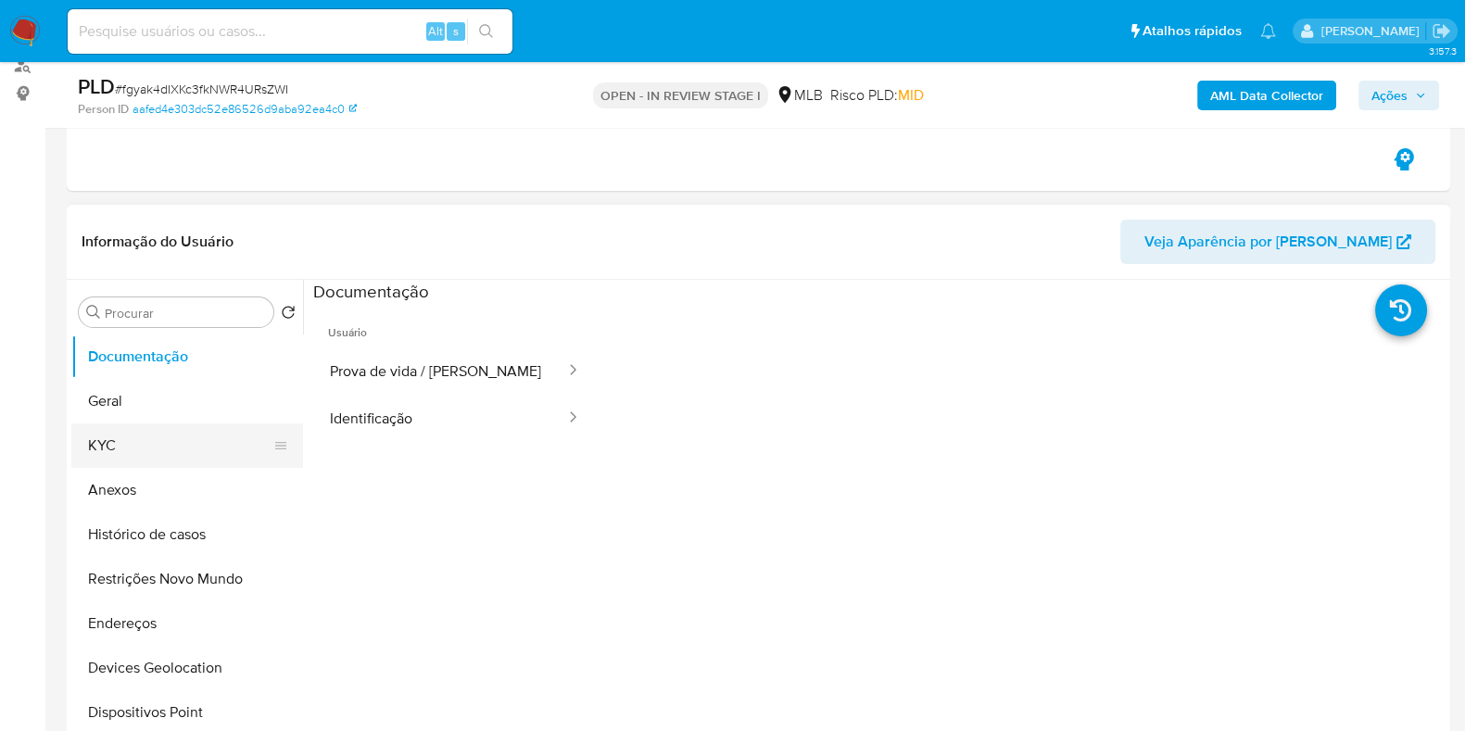
click at [145, 437] on button "KYC" at bounding box center [179, 445] width 217 height 44
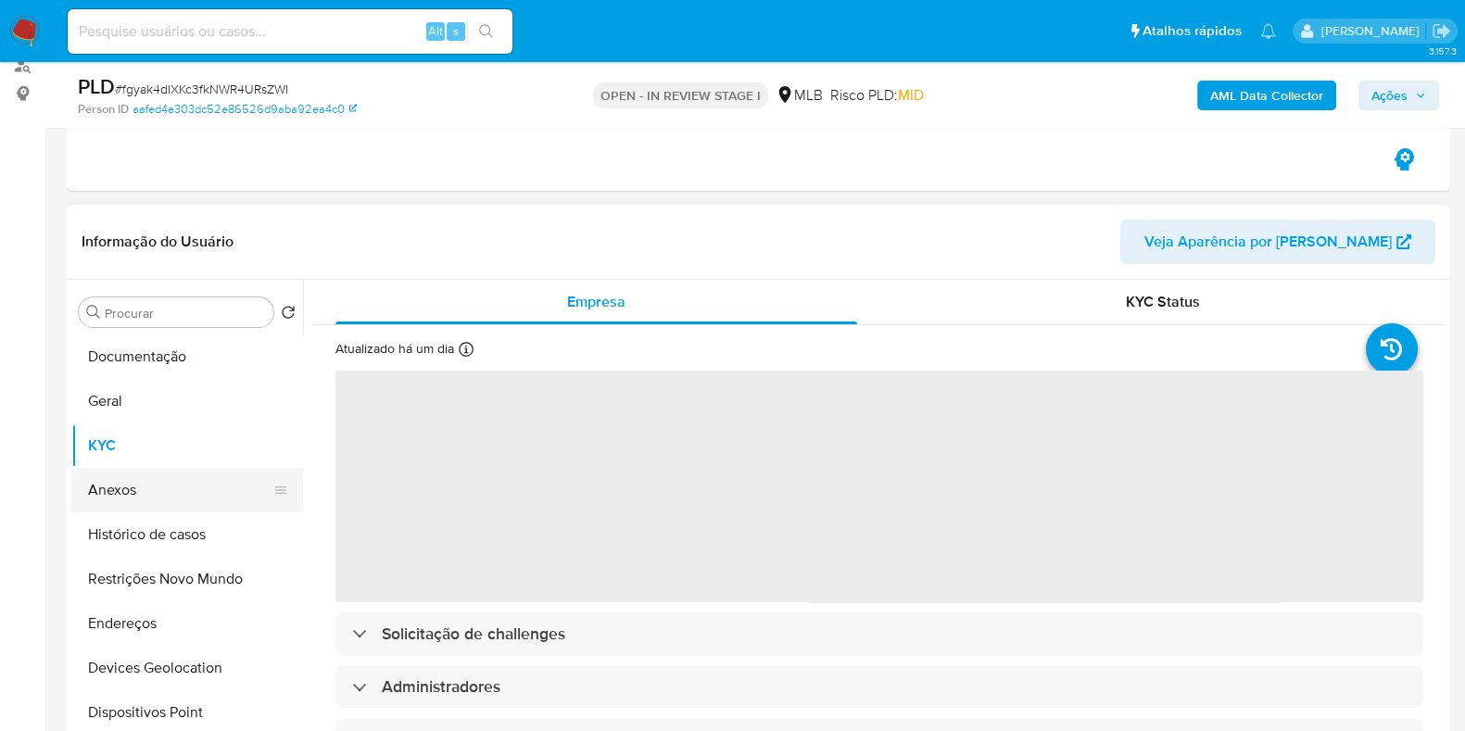
click at [175, 509] on button "Anexos" at bounding box center [179, 490] width 217 height 44
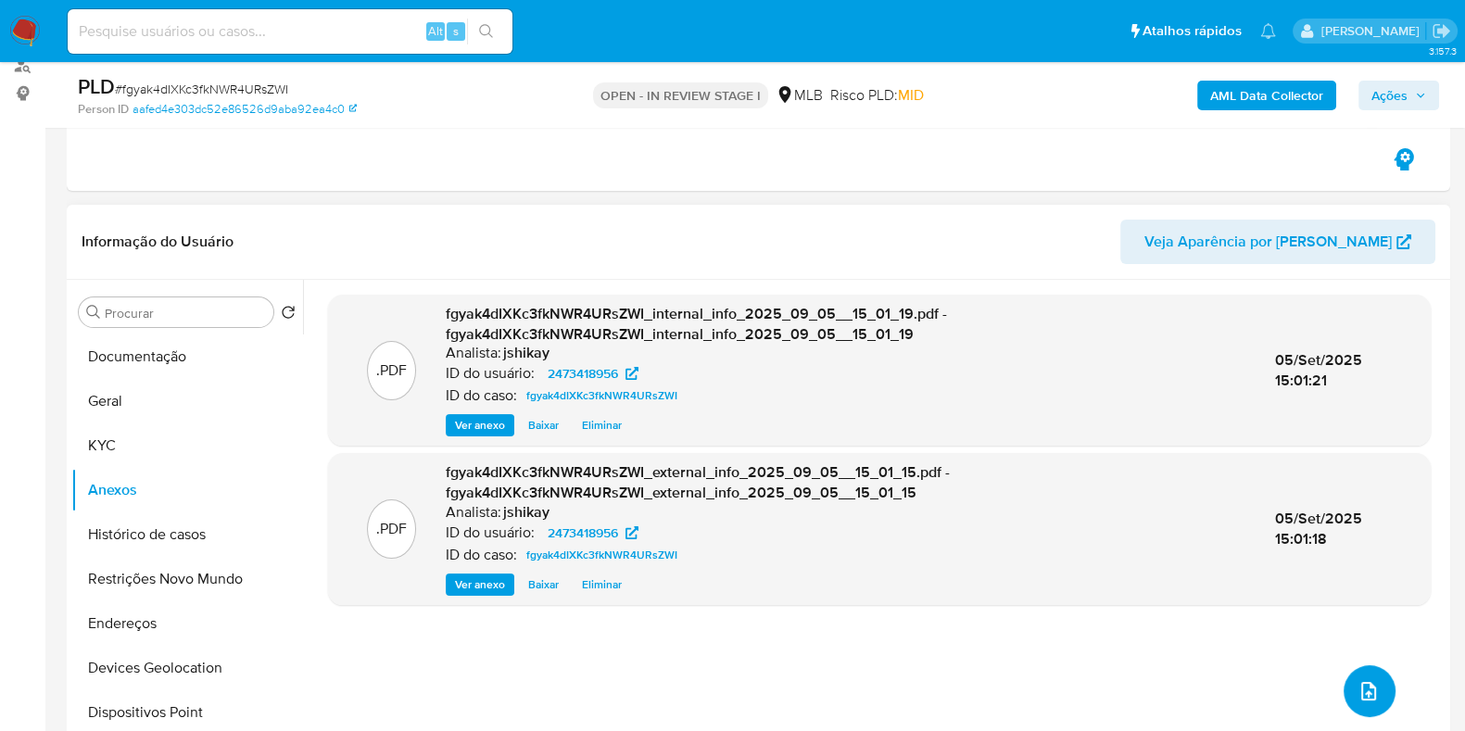
click at [1366, 703] on button "upload-file" at bounding box center [1369, 691] width 52 height 52
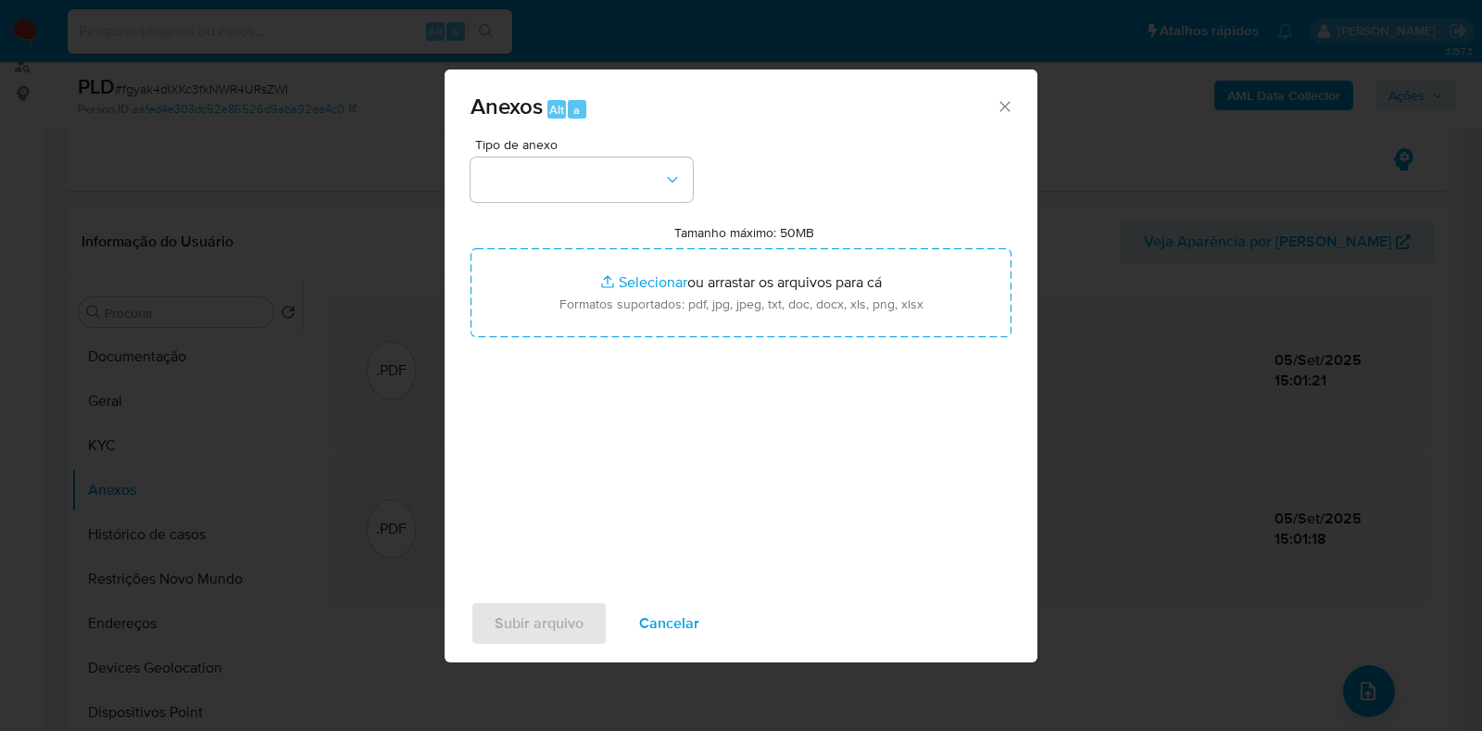
click at [529, 146] on span "Tipo de anexo" at bounding box center [586, 144] width 222 height 13
click at [562, 201] on button "button" at bounding box center [582, 179] width 222 height 44
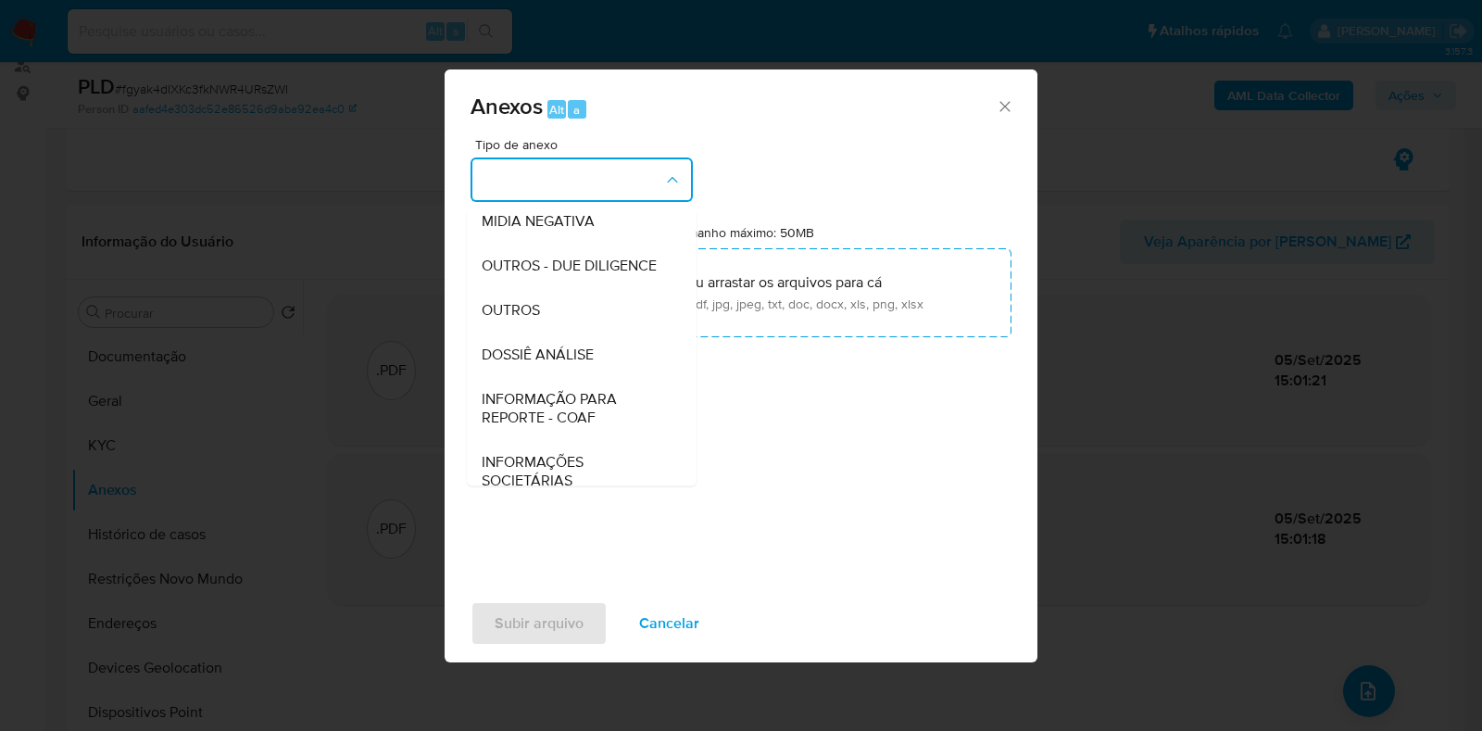
click at [532, 320] on span "OUTROS" at bounding box center [511, 310] width 58 height 19
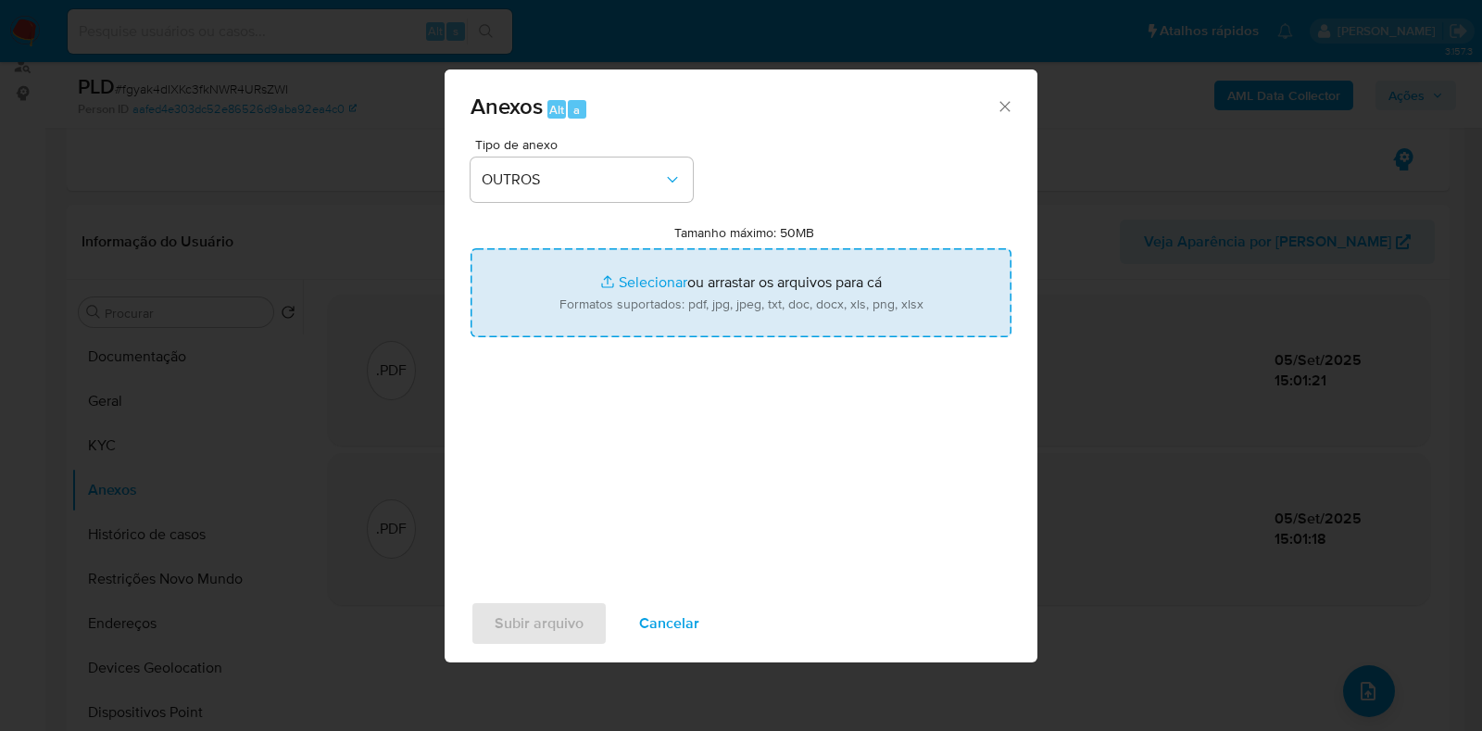
click at [624, 283] on input "Tamanho máximo: 50MB Selecionar arquivos" at bounding box center [741, 292] width 541 height 89
type input "C:\fakepath\SAR - XXXX- CNPJ 52849860000106 - 52.849.860 DIEGO BATISTA LEITE MA…"
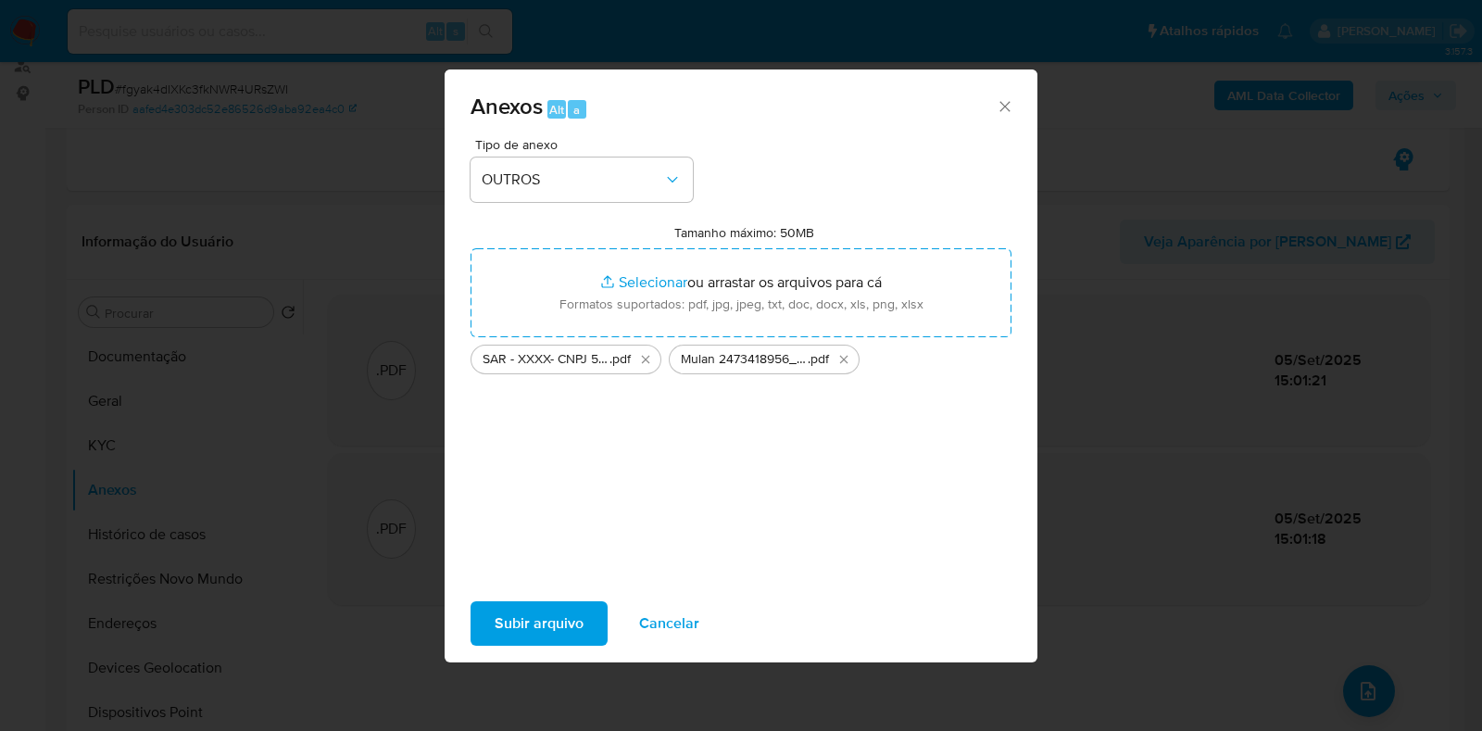
drag, startPoint x: 624, startPoint y: 283, endPoint x: 558, endPoint y: 616, distance: 339.2
click at [558, 616] on span "Subir arquivo" at bounding box center [539, 623] width 89 height 41
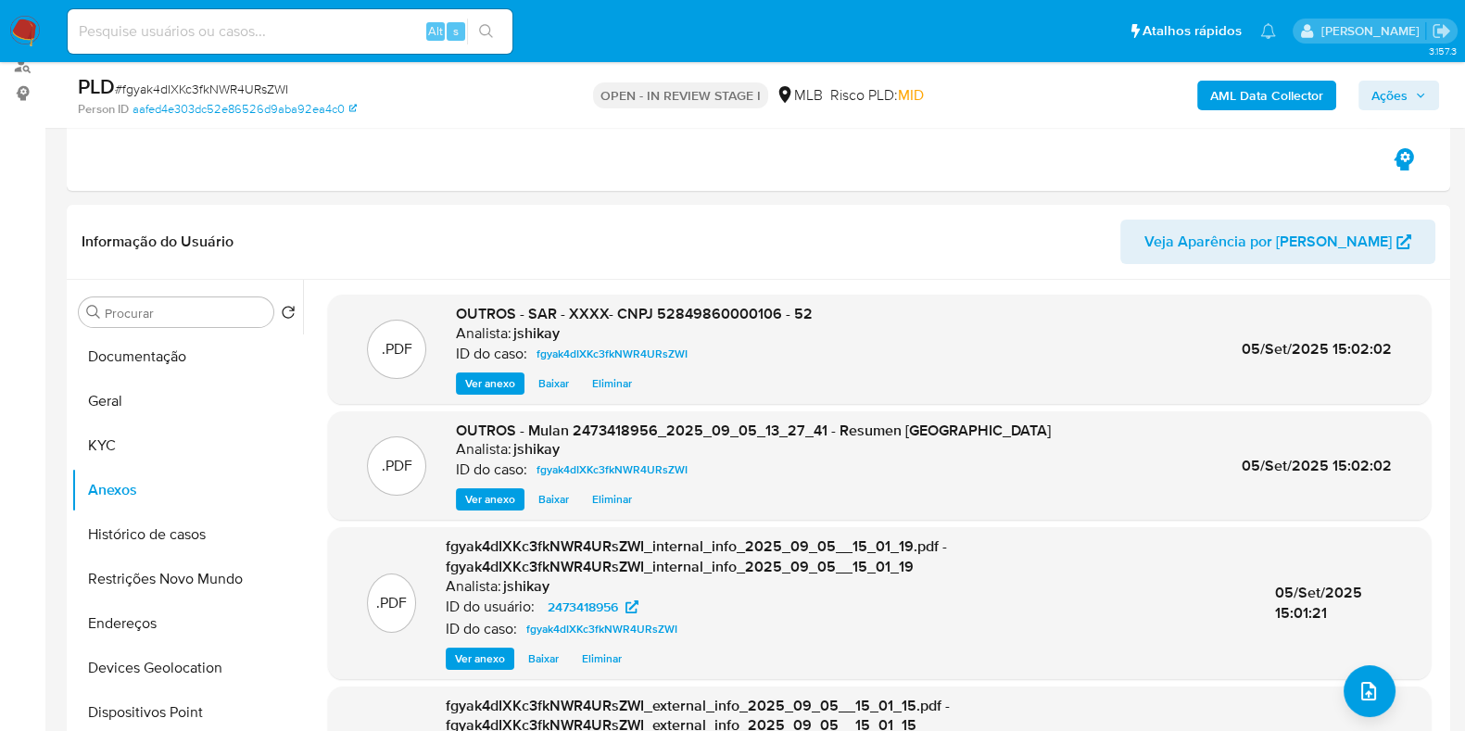
click at [1285, 113] on div "AML Data Collector Ações" at bounding box center [1214, 95] width 448 height 44
click at [1278, 100] on b "AML Data Collector" at bounding box center [1266, 96] width 113 height 30
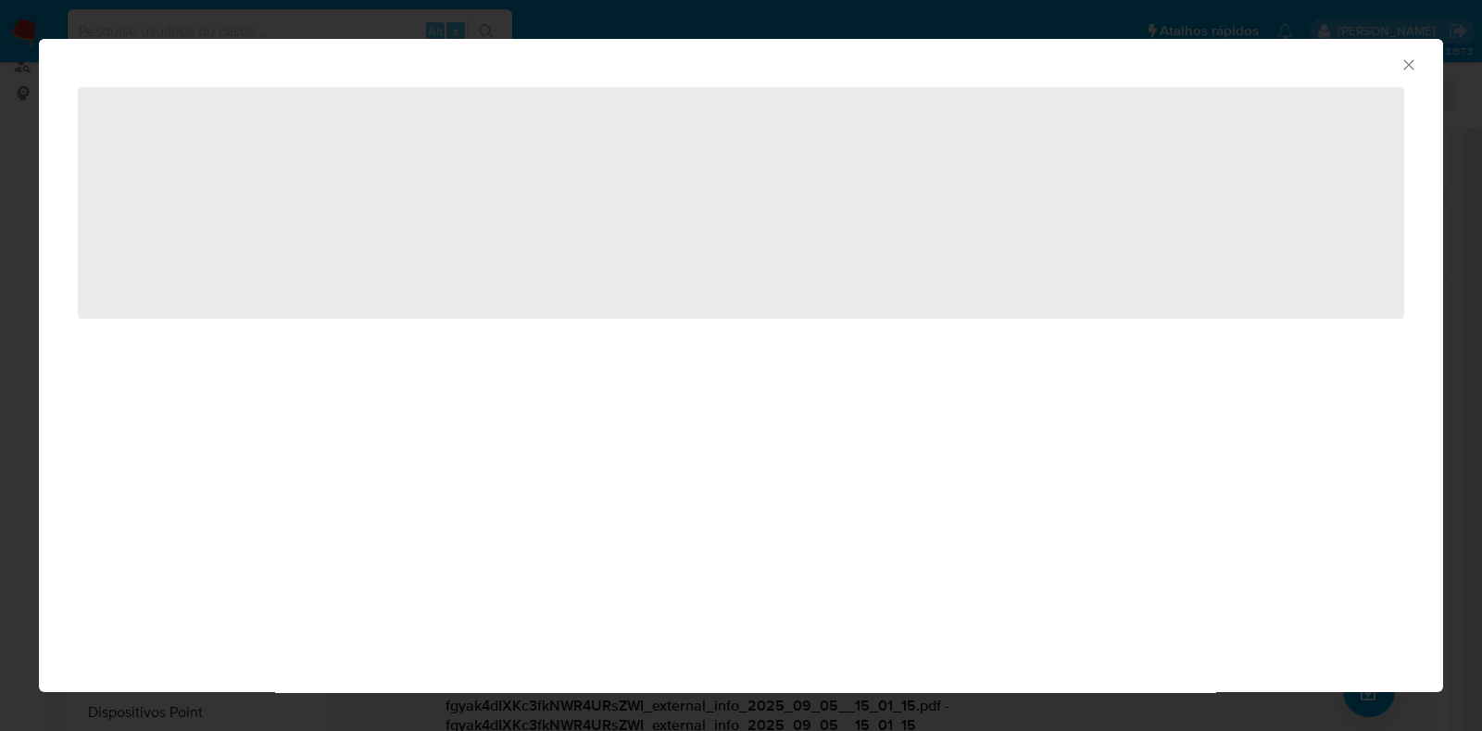
click at [1408, 58] on icon "Fechar a janela" at bounding box center [1409, 65] width 19 height 19
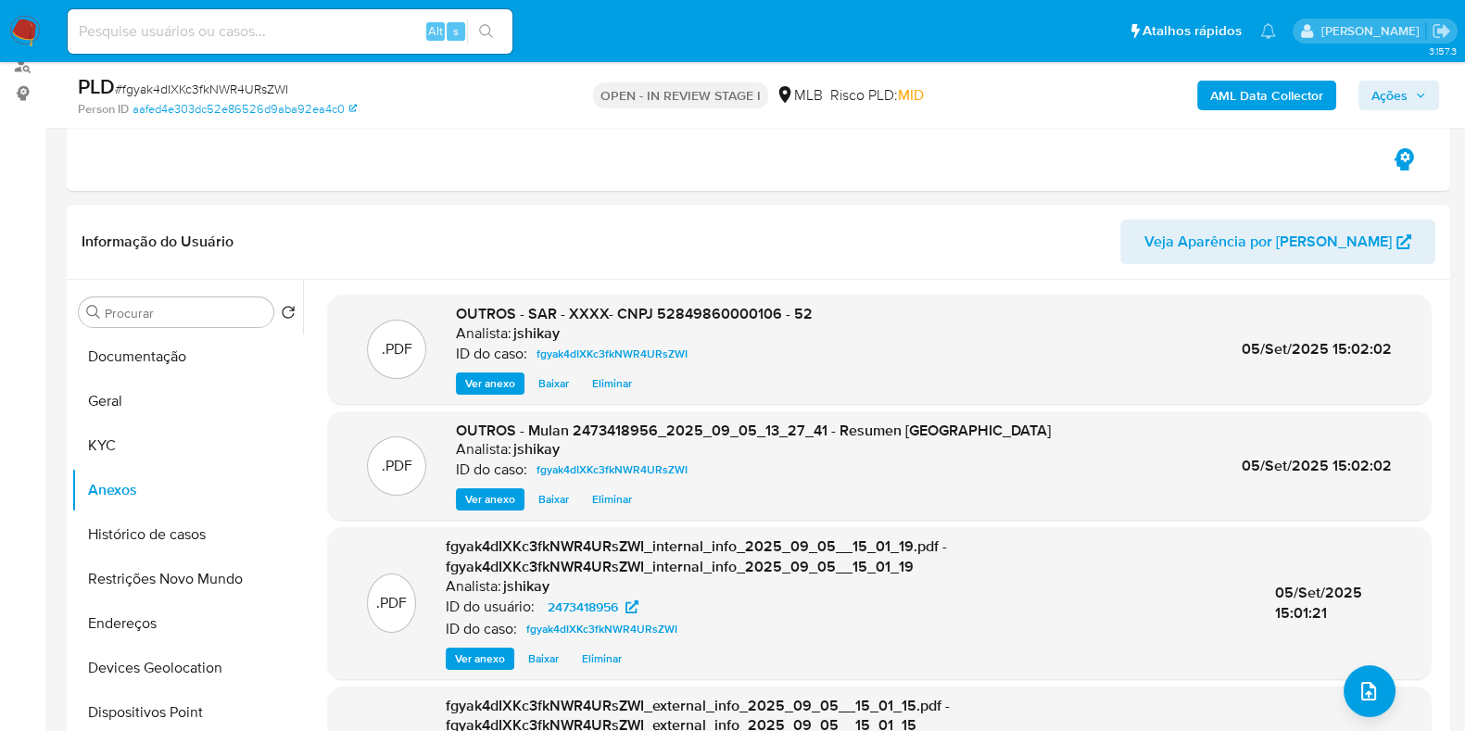
click at [1391, 98] on span "Ações" at bounding box center [1389, 96] width 36 height 30
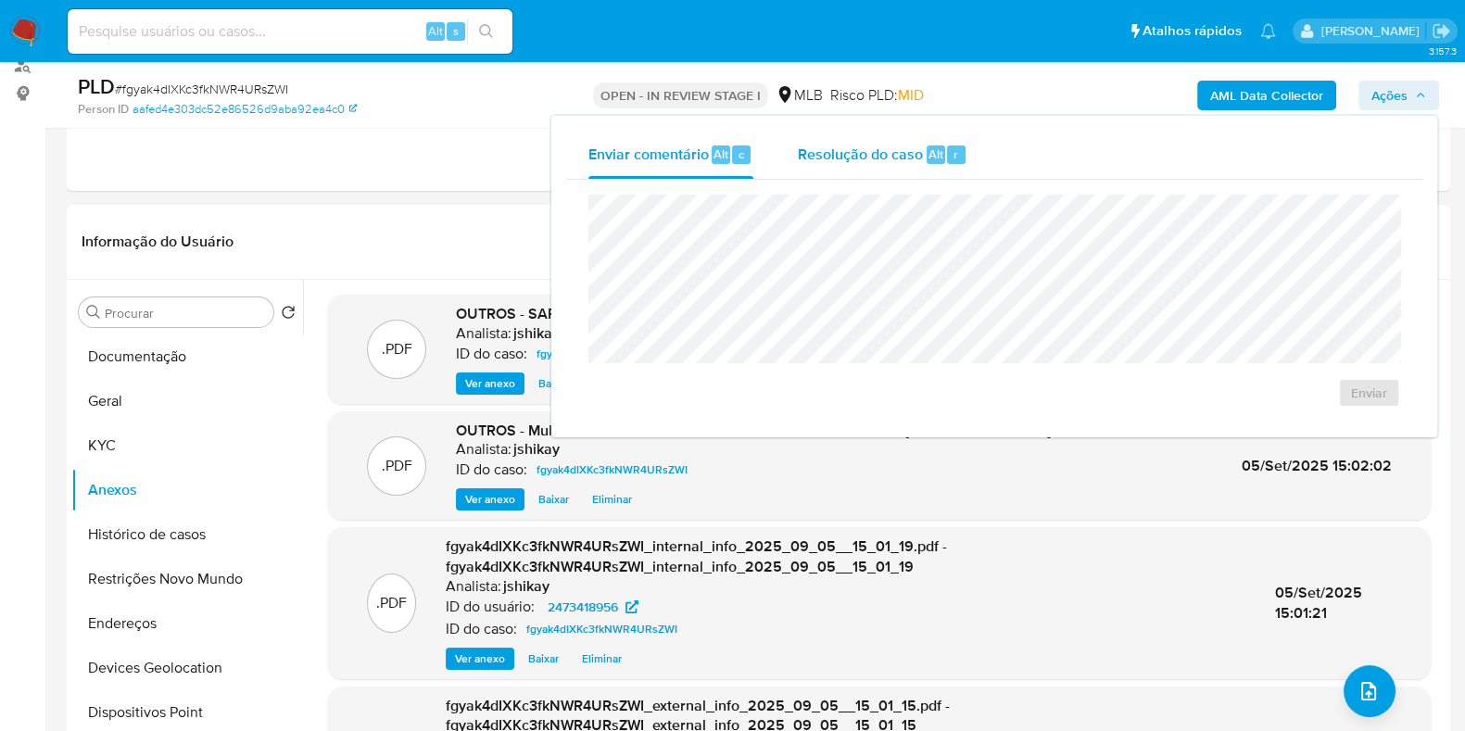
click at [900, 150] on span "Resolução do caso" at bounding box center [860, 153] width 125 height 21
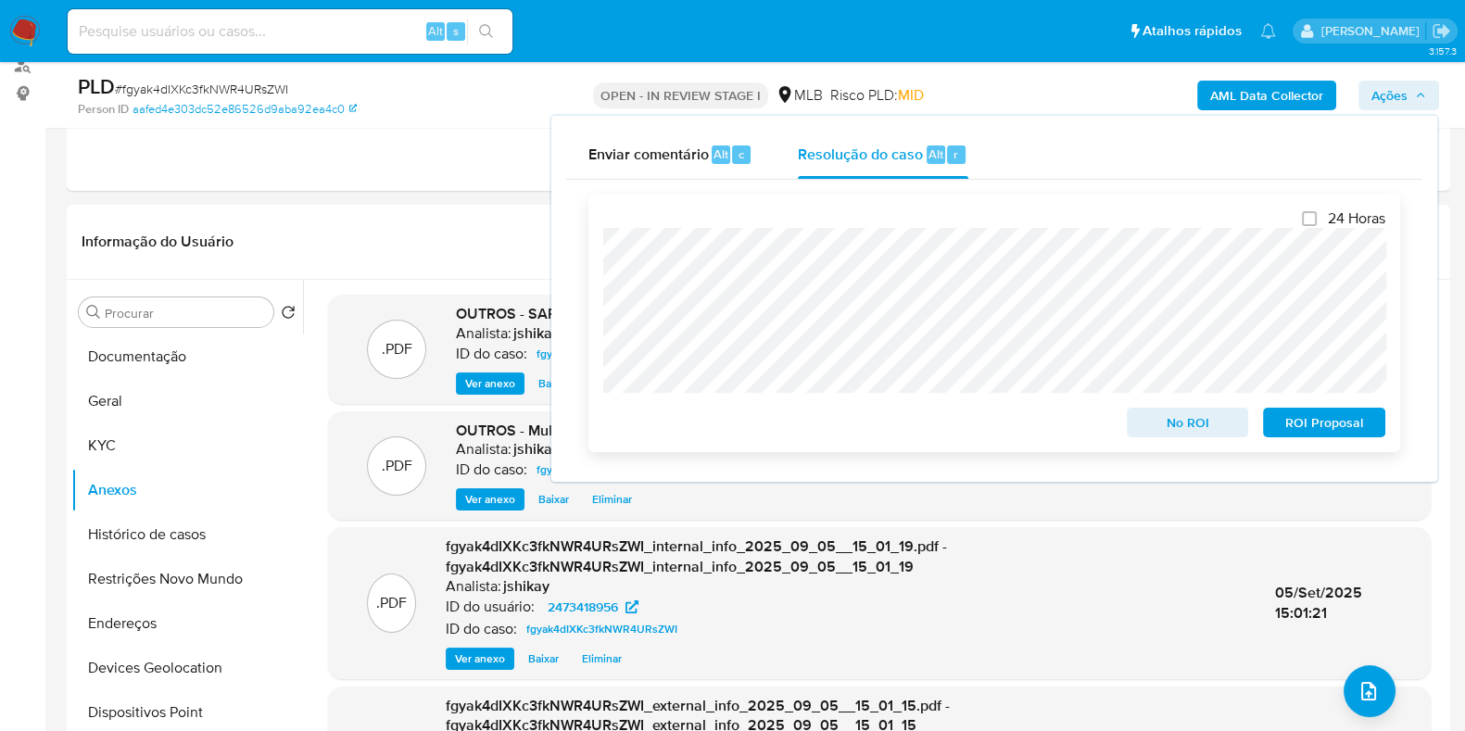
click at [1322, 428] on span "ROI Proposal" at bounding box center [1324, 422] width 96 height 26
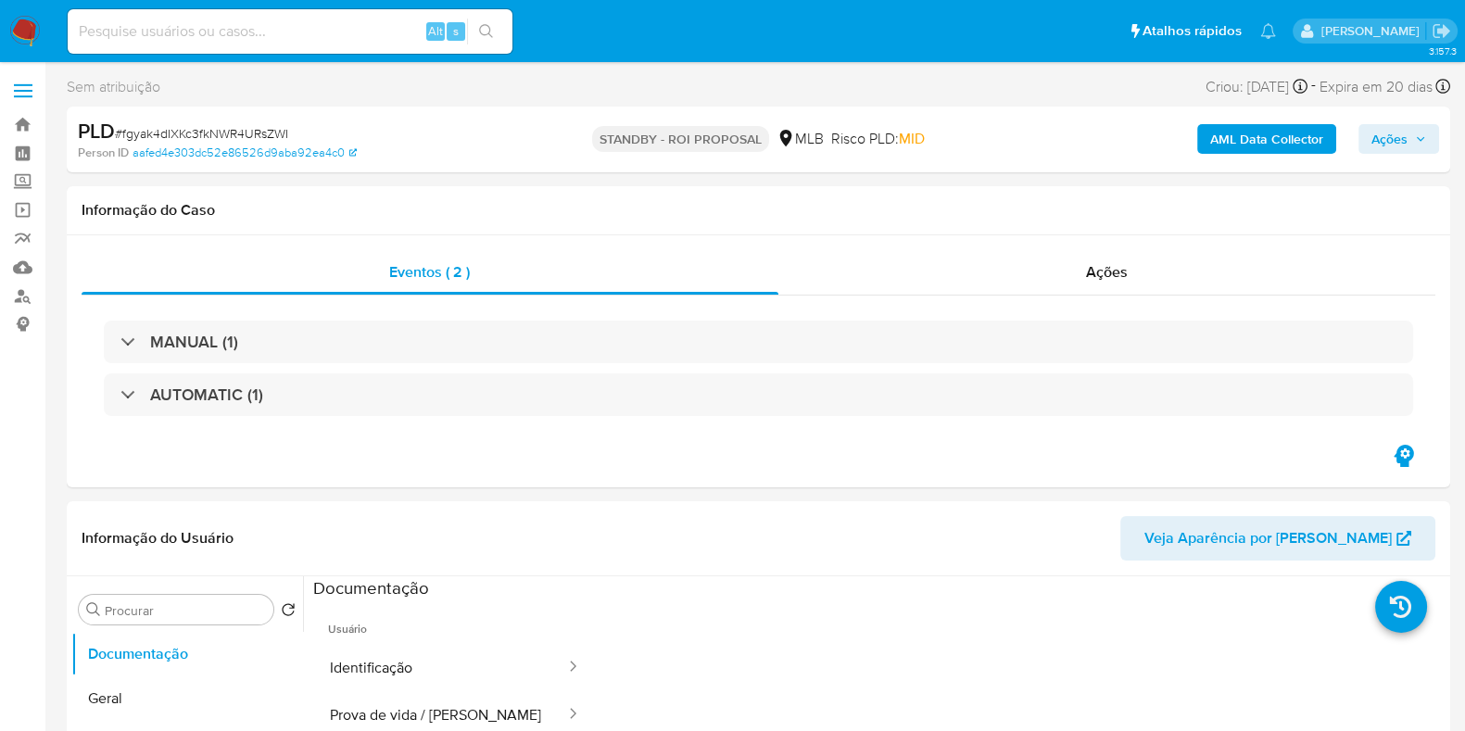
select select "10"
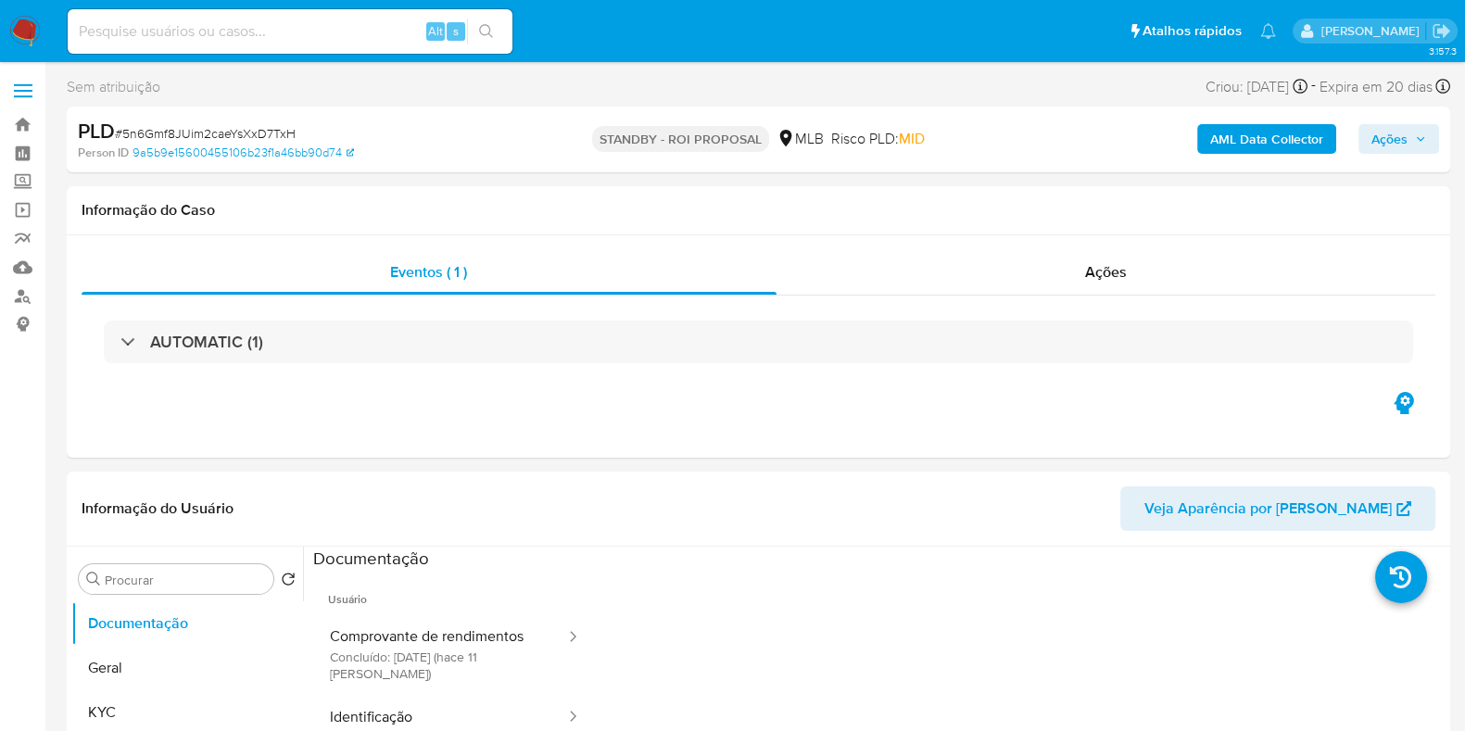
select select "10"
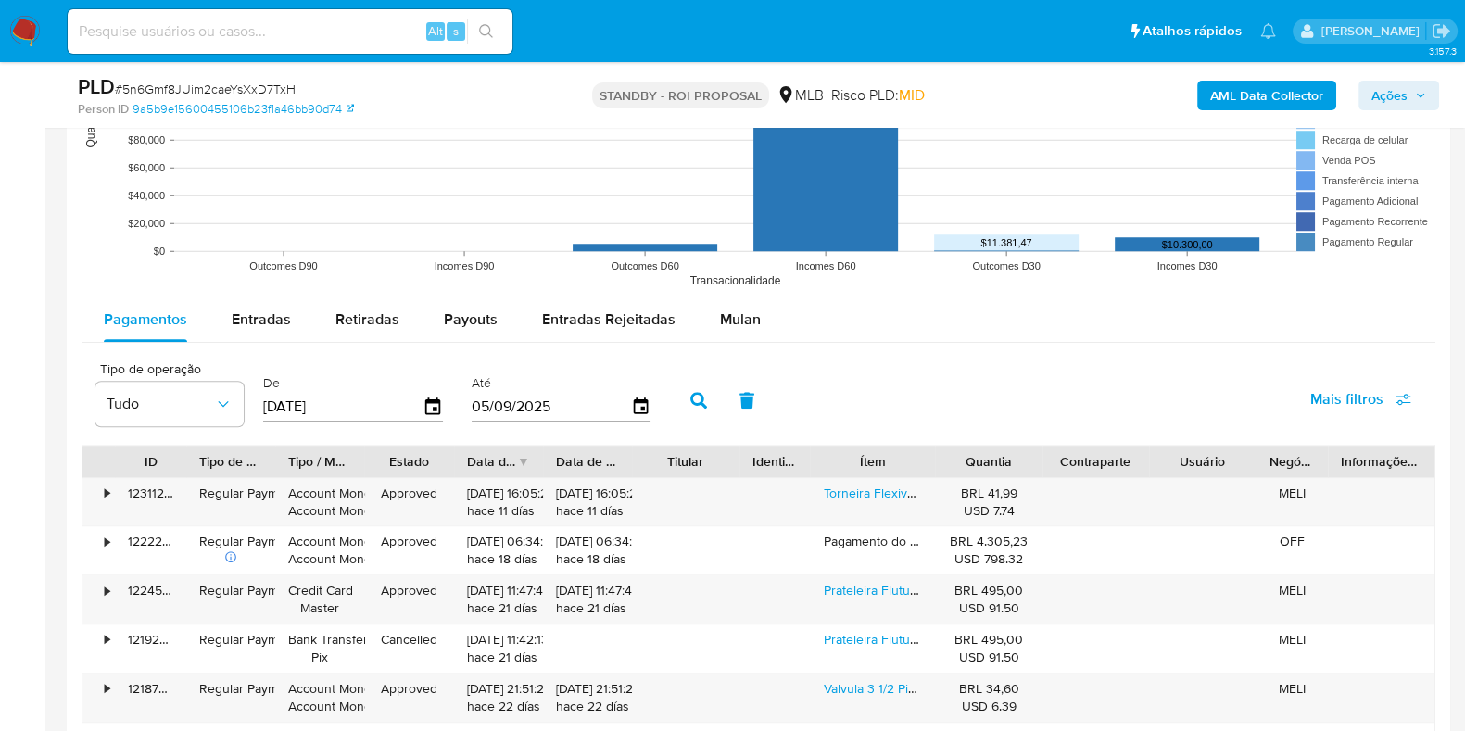
scroll to position [1852, 0]
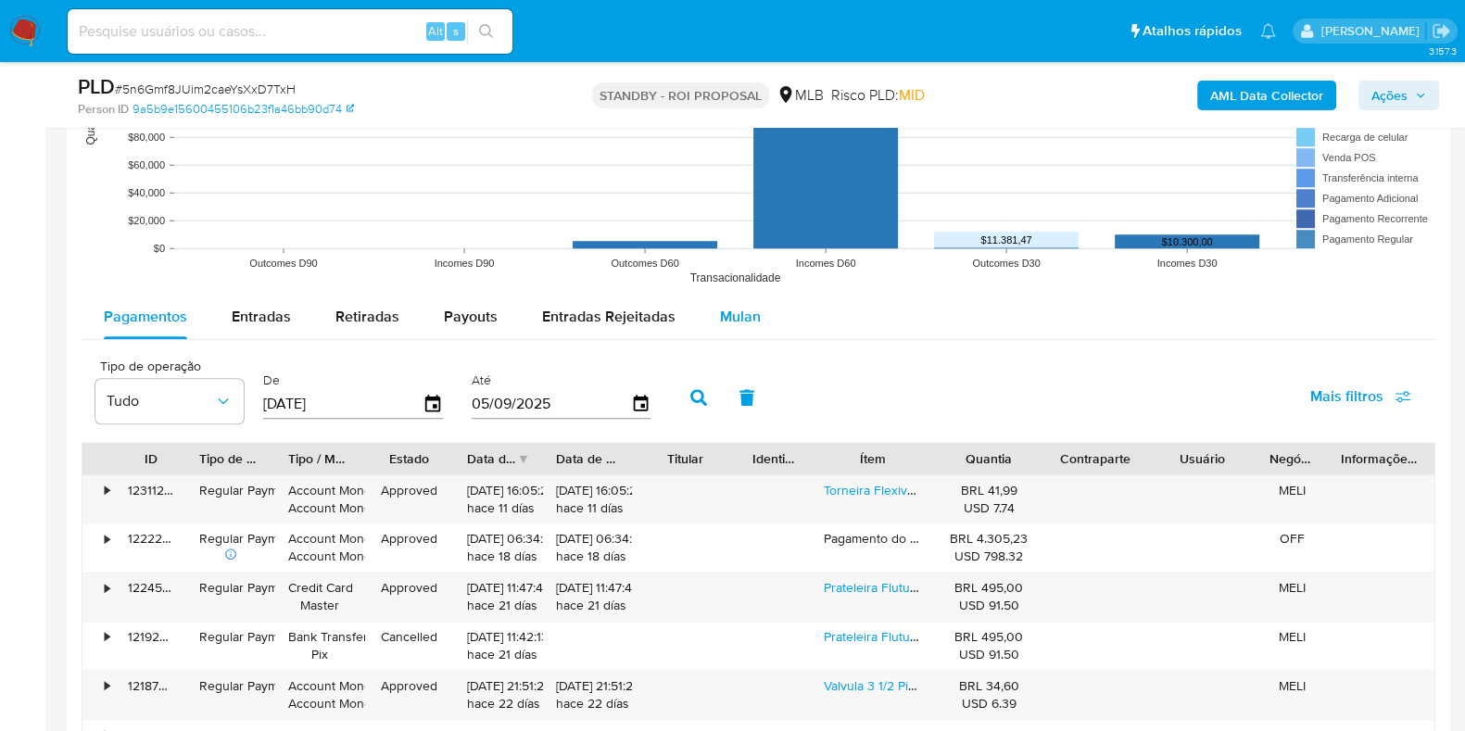
click at [753, 303] on button "Mulan" at bounding box center [740, 317] width 85 height 44
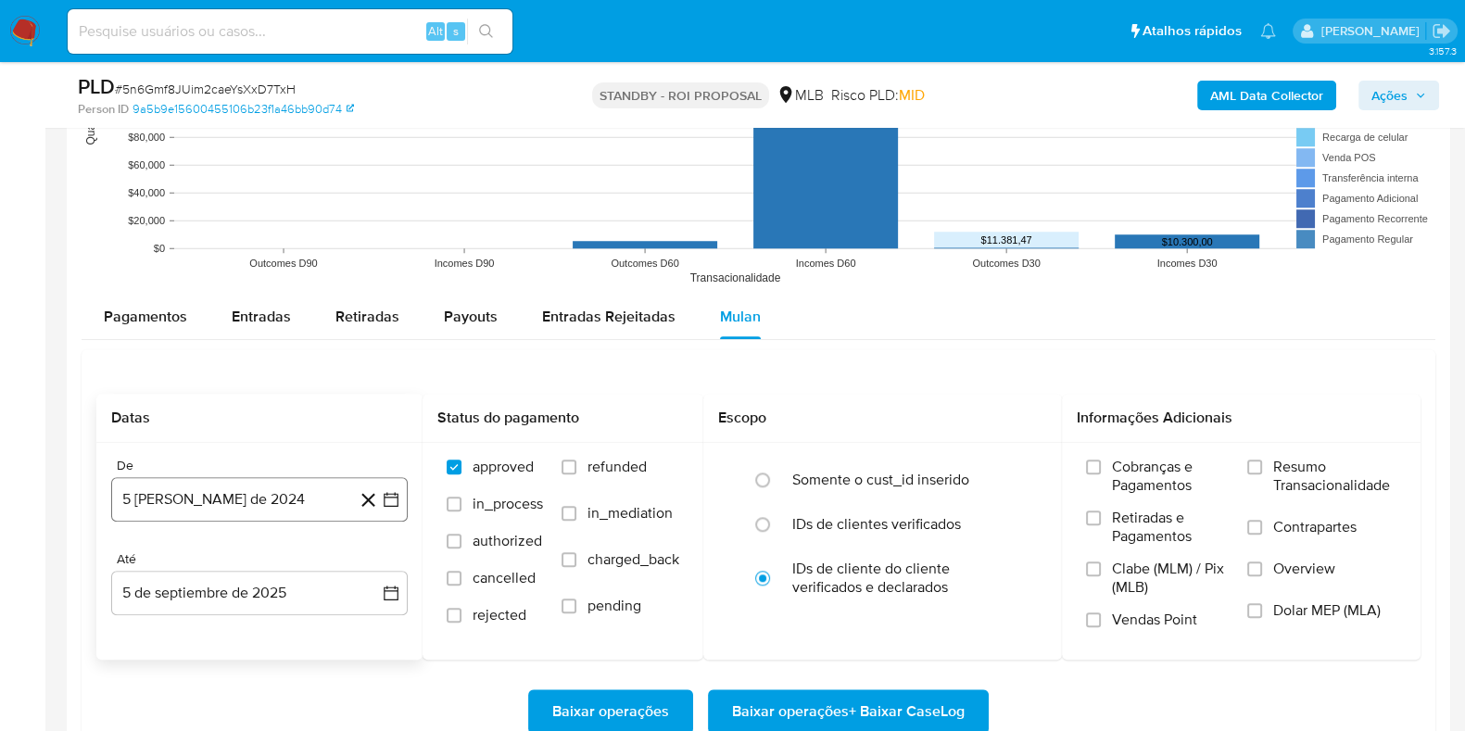
click at [398, 492] on icon "button" at bounding box center [391, 499] width 19 height 19
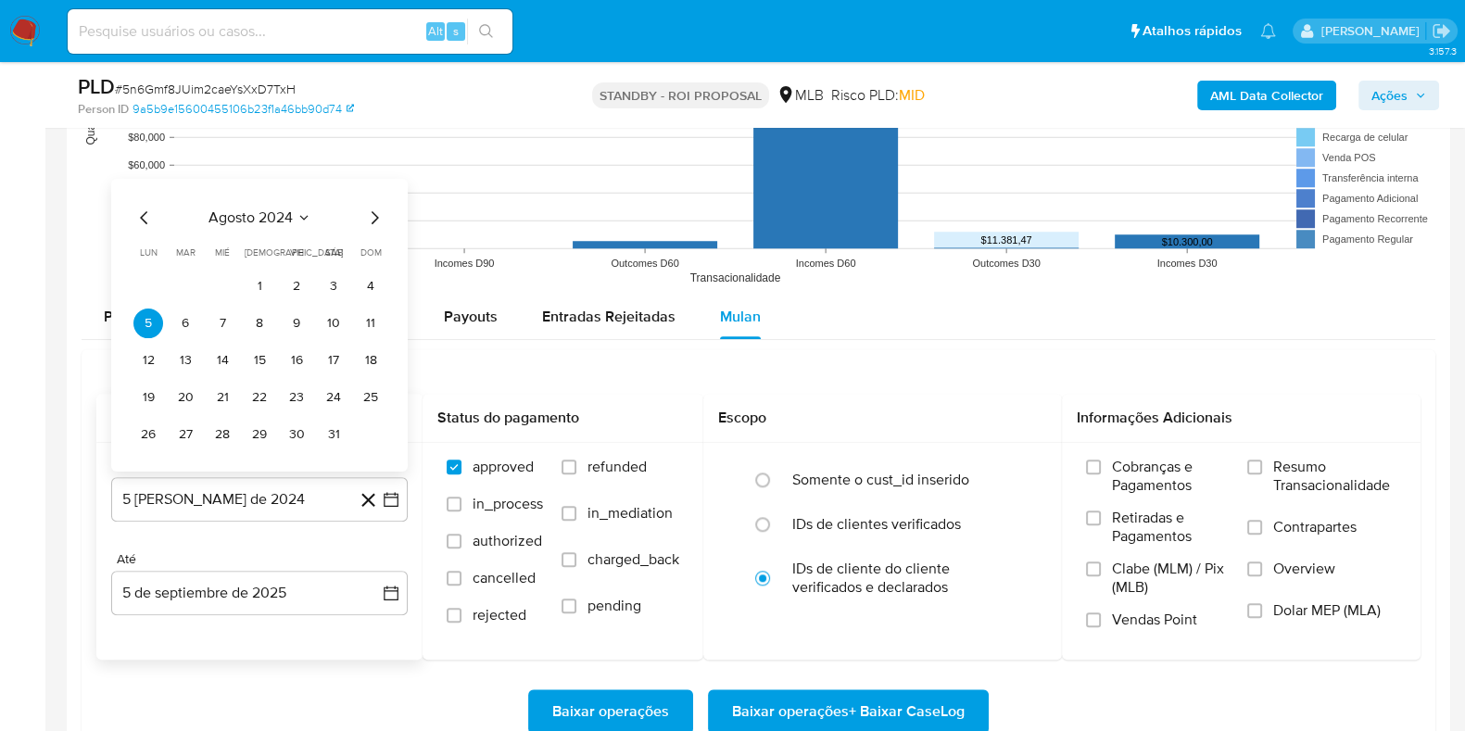
click at [276, 212] on span "agosto 2024" at bounding box center [250, 217] width 84 height 19
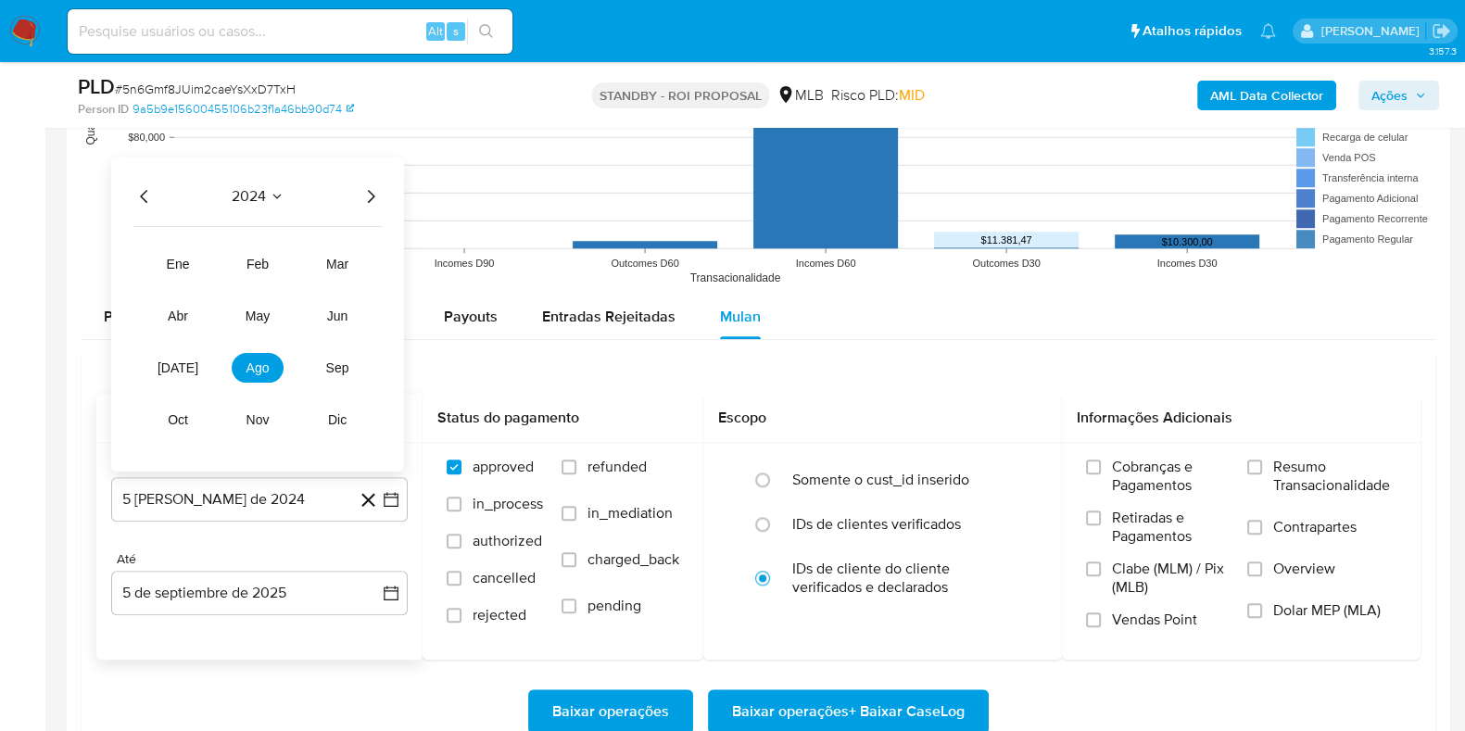
click at [375, 191] on icon "Año siguiente" at bounding box center [370, 195] width 22 height 22
click at [251, 258] on span "feb" at bounding box center [257, 263] width 22 height 15
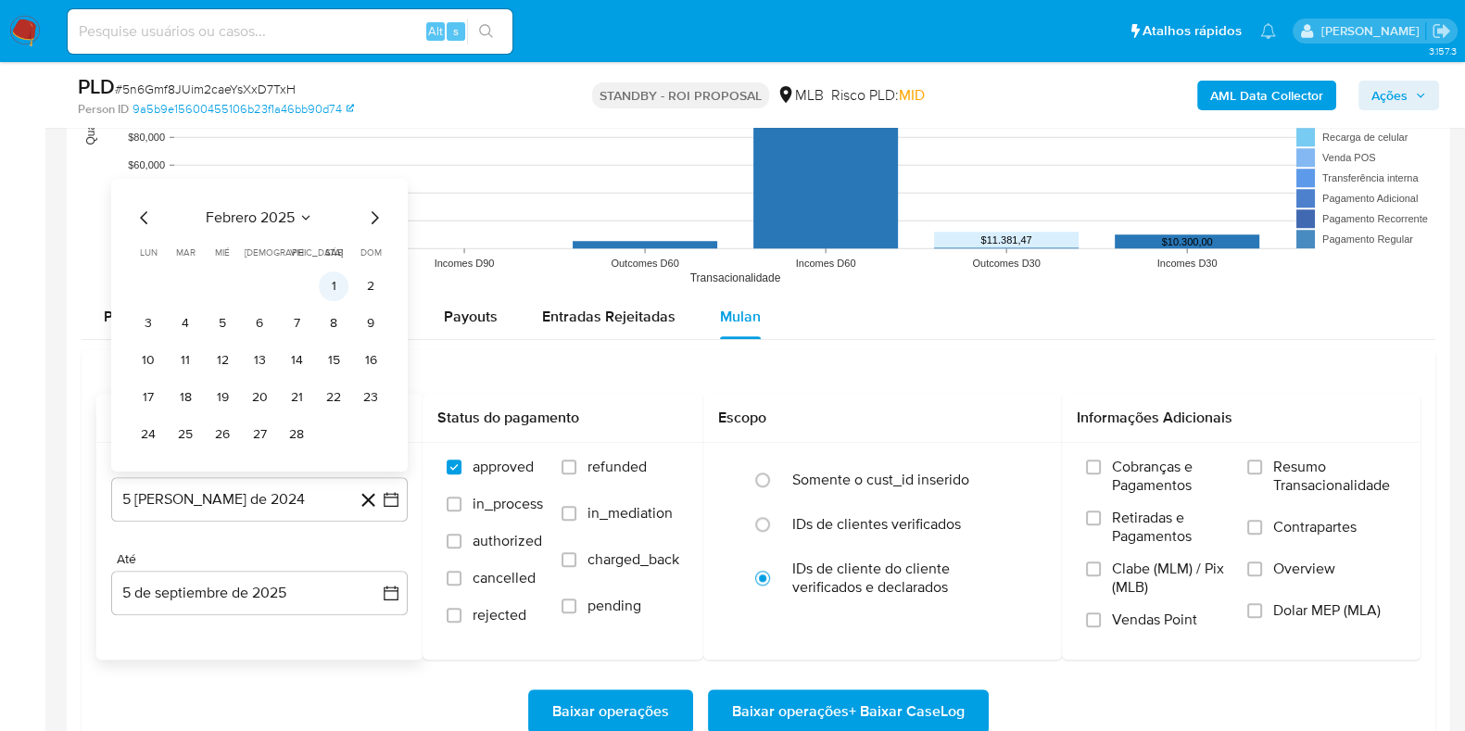
click at [333, 285] on button "1" at bounding box center [334, 286] width 30 height 30
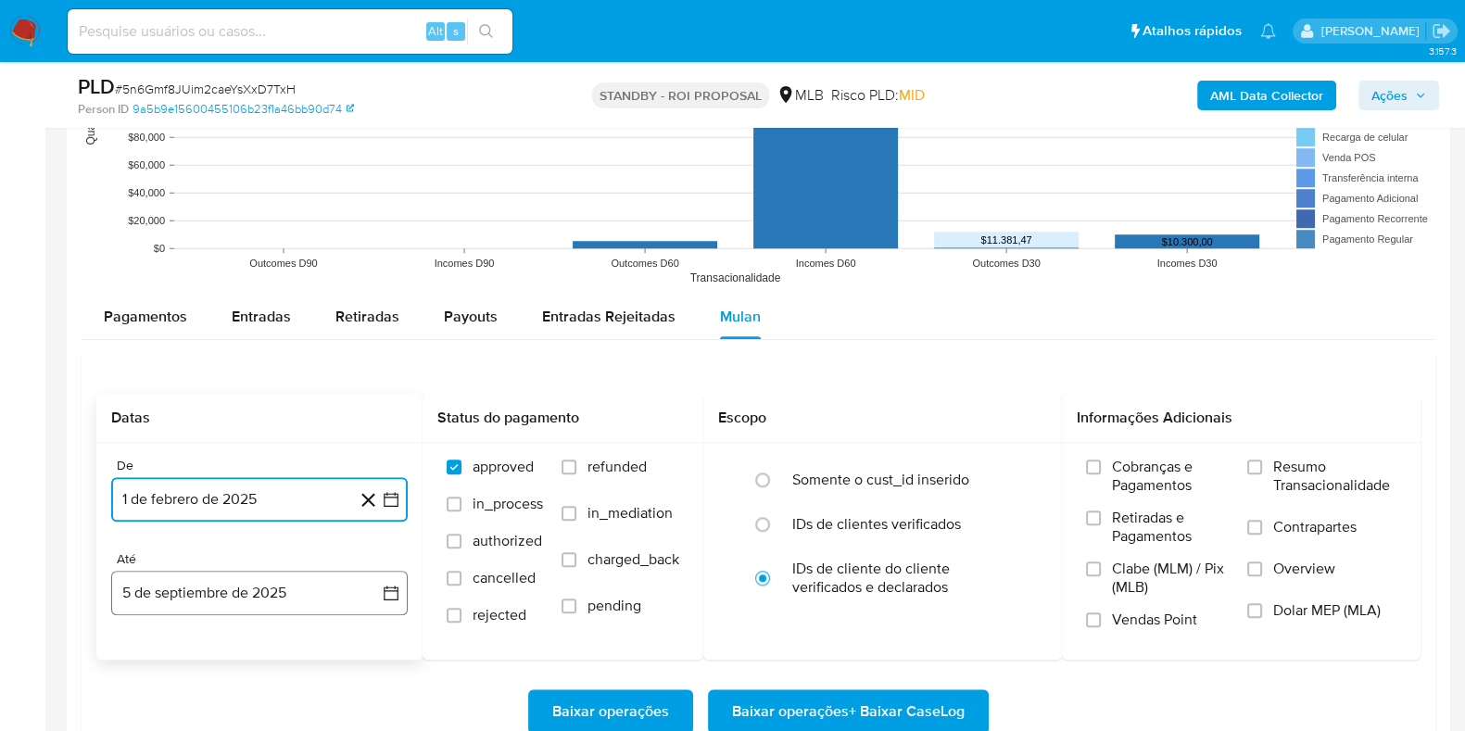
click at [399, 596] on icon "button" at bounding box center [391, 593] width 19 height 19
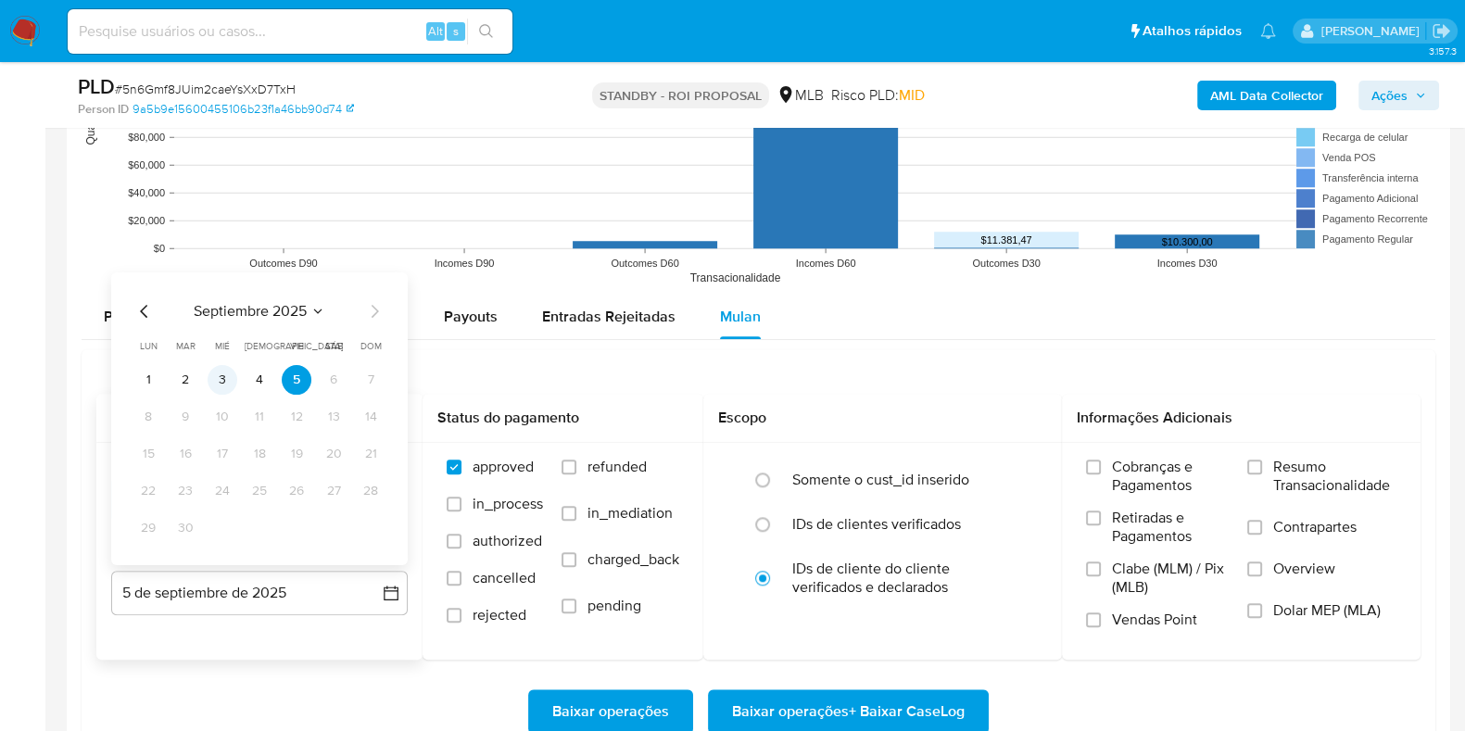
click at [232, 375] on button "3" at bounding box center [223, 379] width 30 height 30
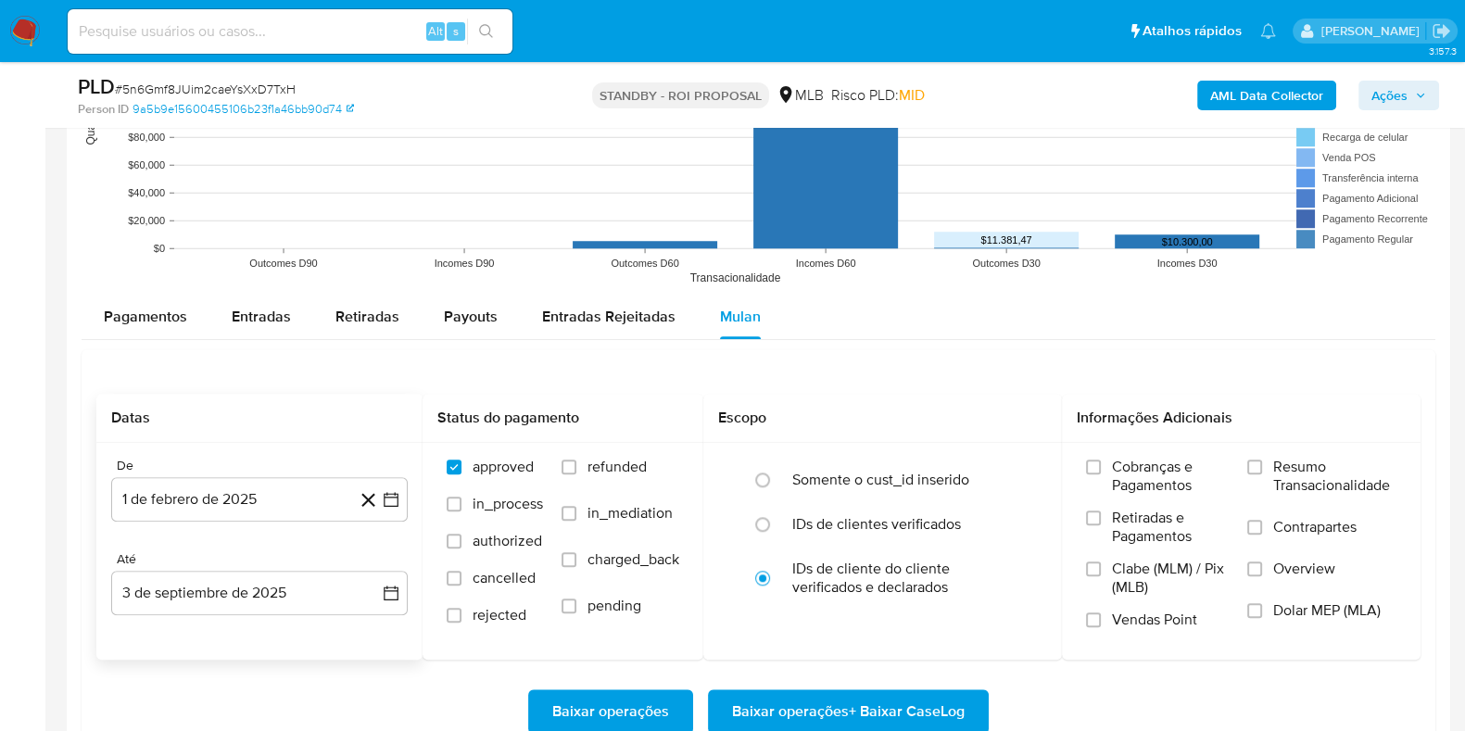
click at [1412, 89] on span "Ações" at bounding box center [1398, 95] width 55 height 26
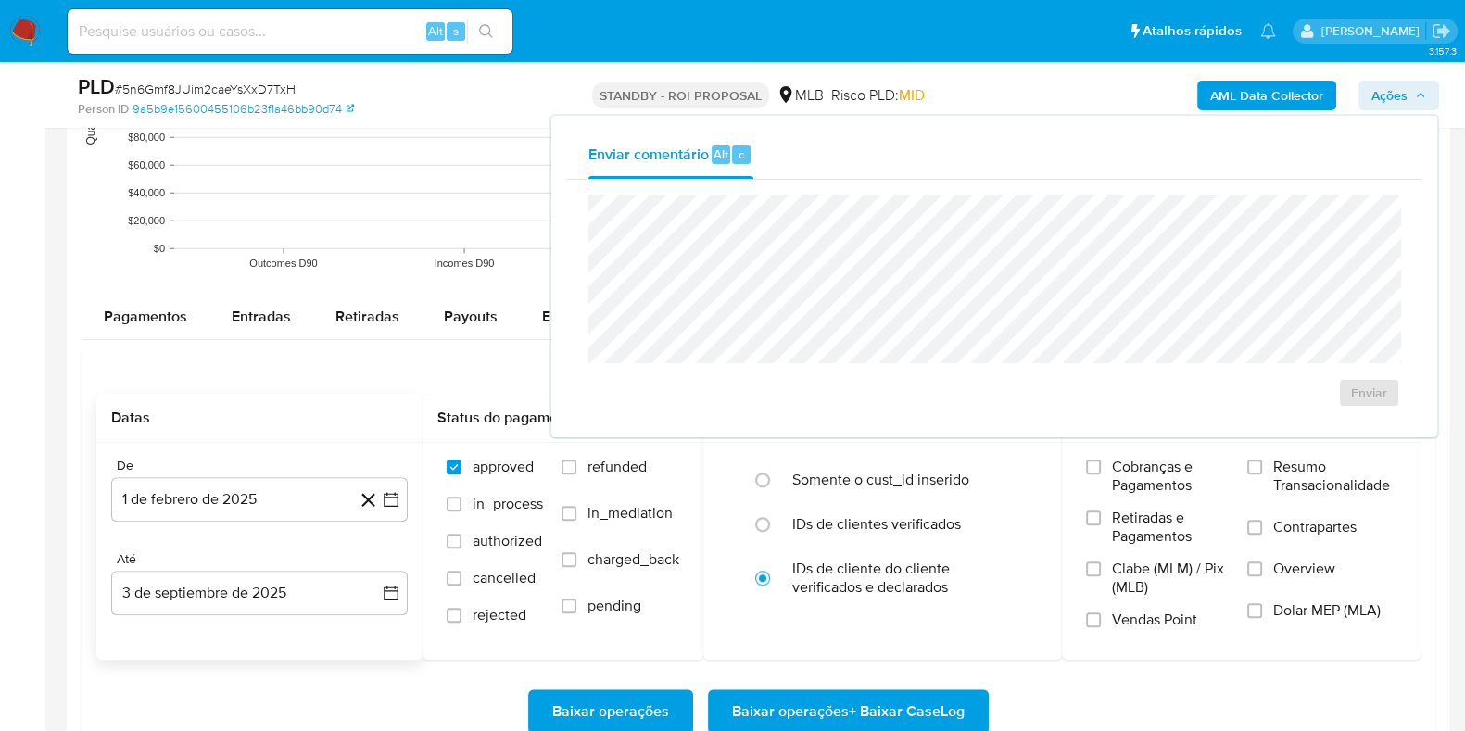
click at [1380, 87] on span "Ações" at bounding box center [1389, 96] width 36 height 30
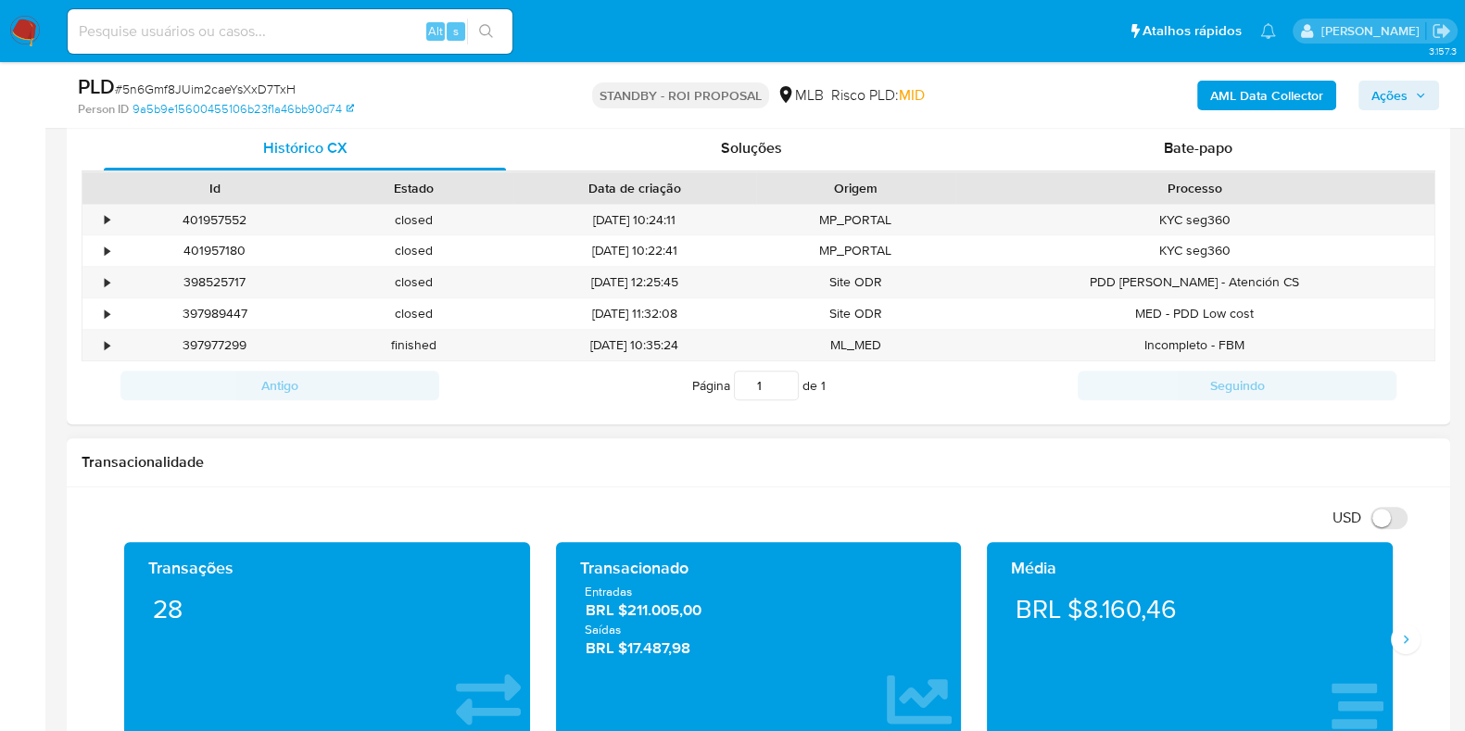
scroll to position [695, 0]
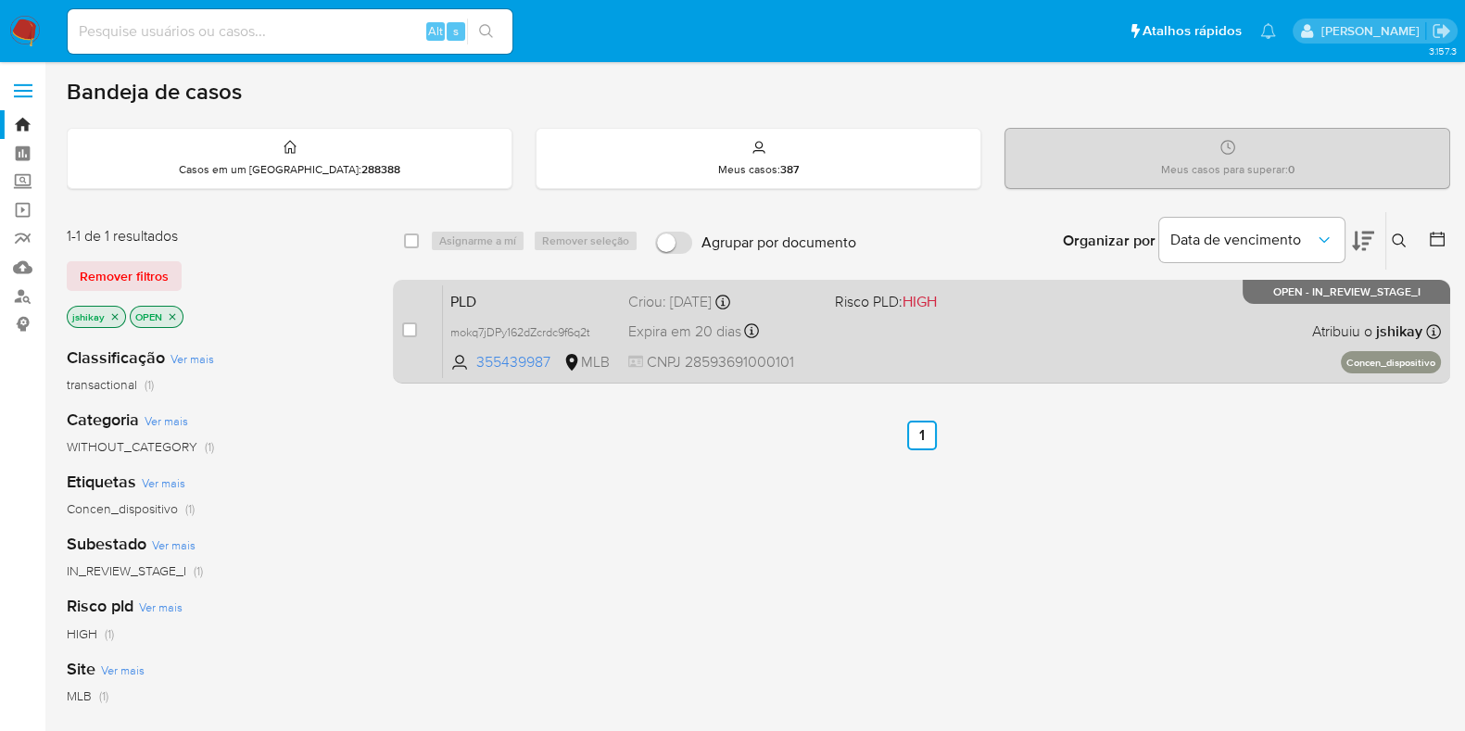
click at [914, 323] on div "PLD mokq7jDPy162dZcrdc9f6q2t 355439987 MLB Risco PLD: HIGH Criou: [DATE] Criou:…" at bounding box center [942, 331] width 998 height 94
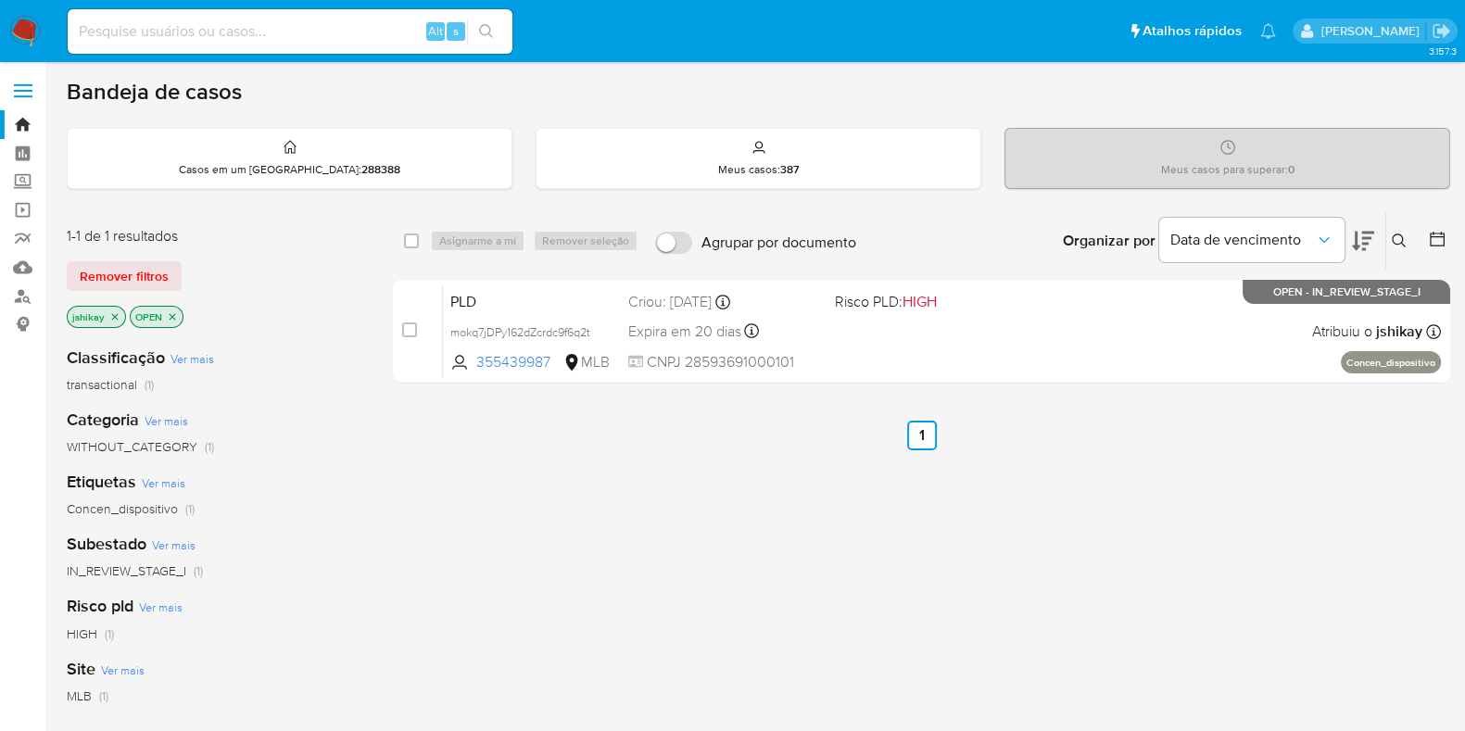
click at [121, 509] on span "Concen_dispositivo" at bounding box center [122, 508] width 111 height 19
click at [171, 315] on icon "close-filter" at bounding box center [173, 316] width 6 height 6
click at [104, 318] on p "jshikay" at bounding box center [96, 317] width 57 height 20
click at [110, 317] on icon "close-filter" at bounding box center [114, 316] width 11 height 11
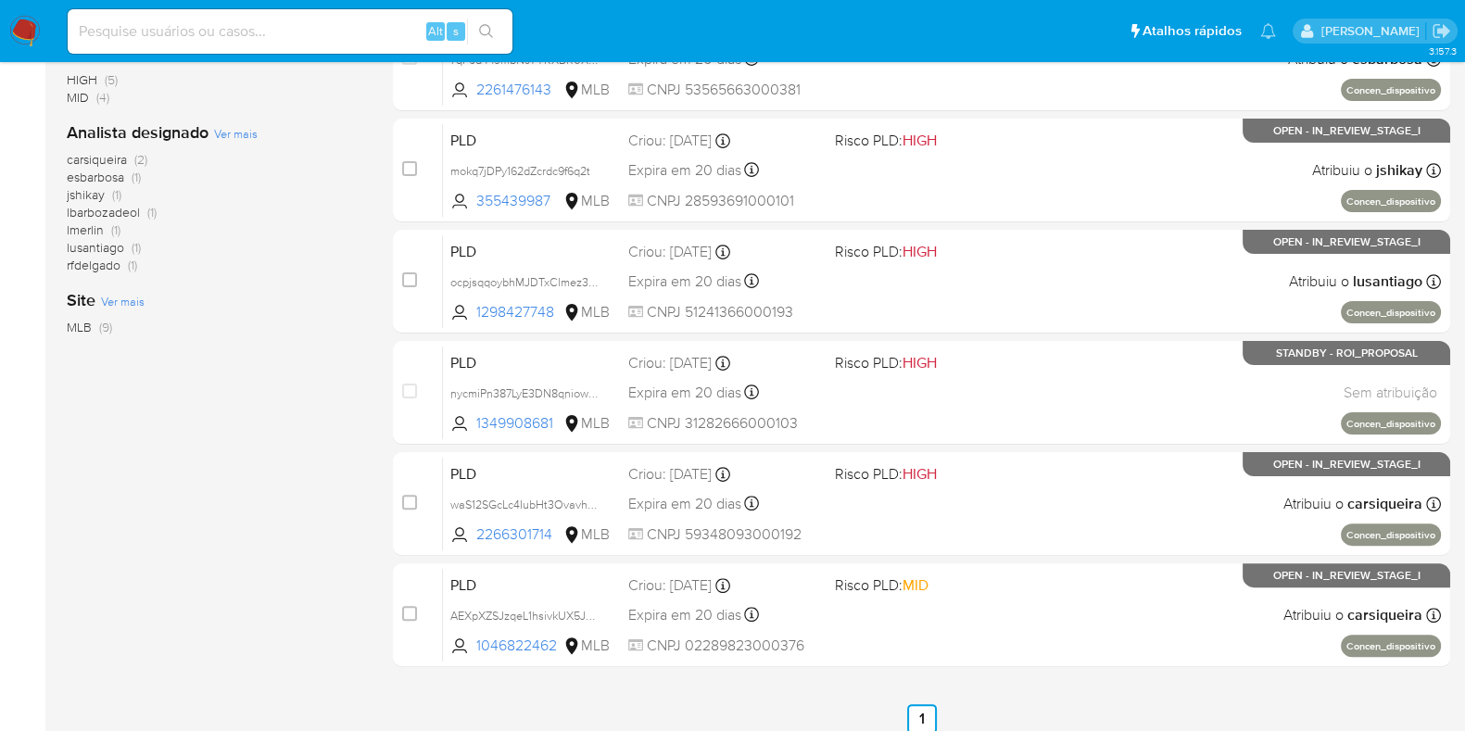
scroll to position [619, 0]
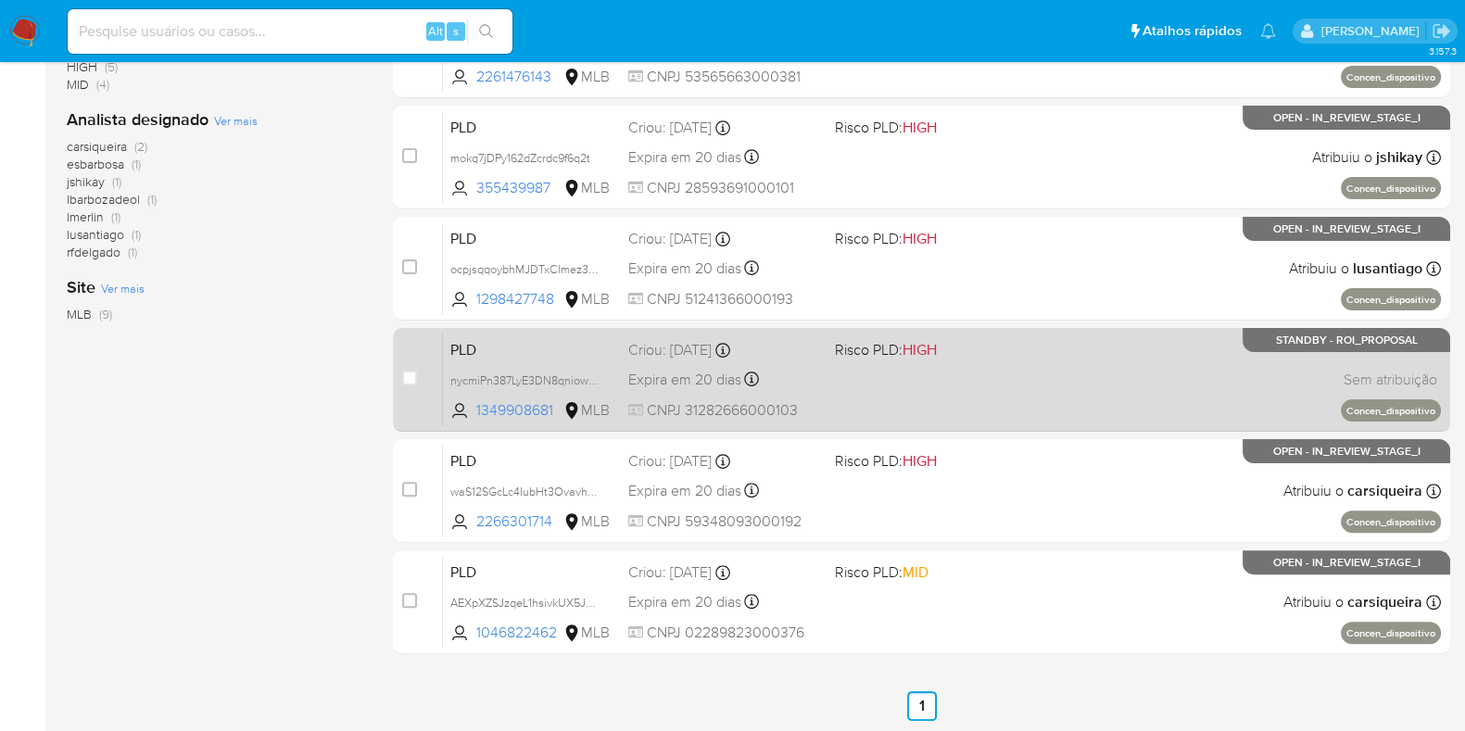
click at [1062, 349] on div "PLD nycmiPn387LyE3DN8qniow1V 1349908681 MLB Risco PLD: HIGH Criou: [DATE] Criou…" at bounding box center [942, 380] width 998 height 94
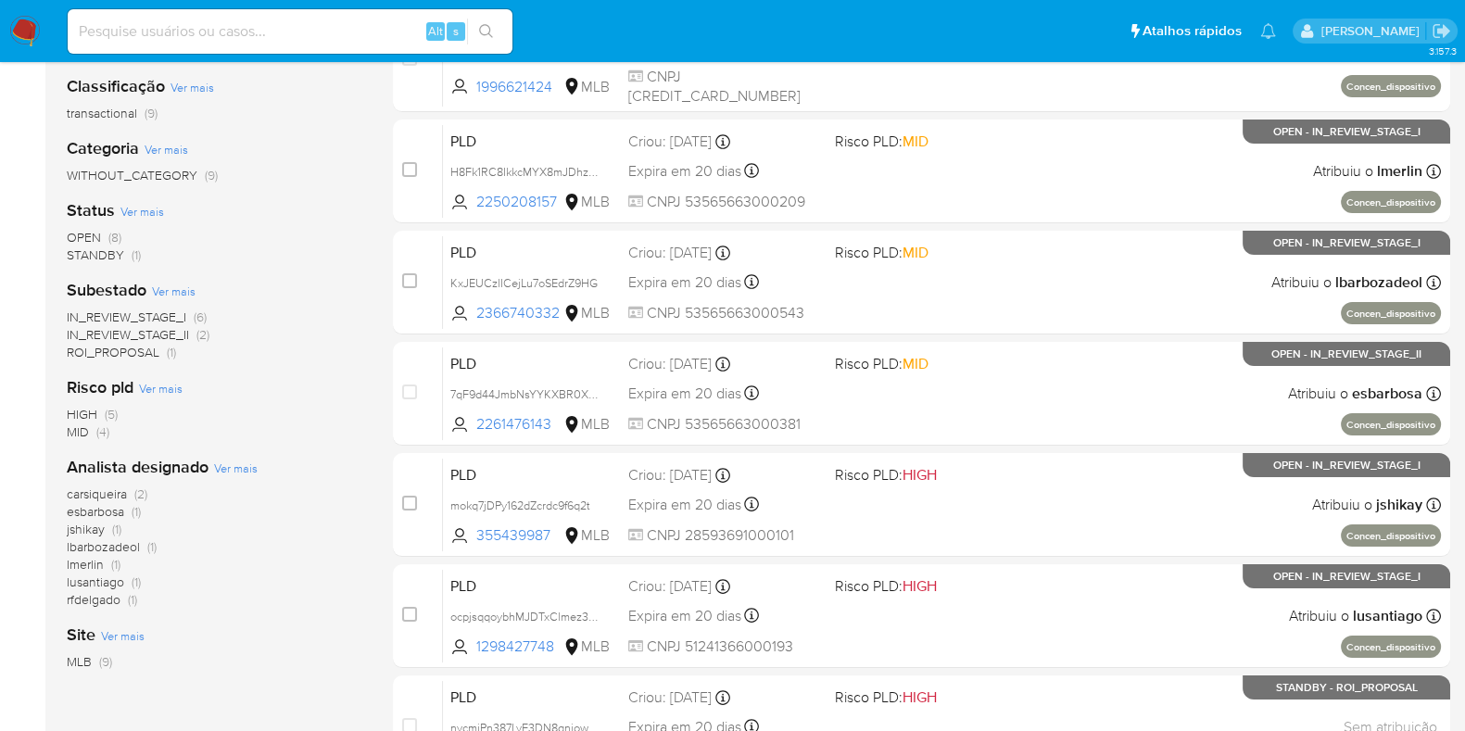
scroll to position [0, 0]
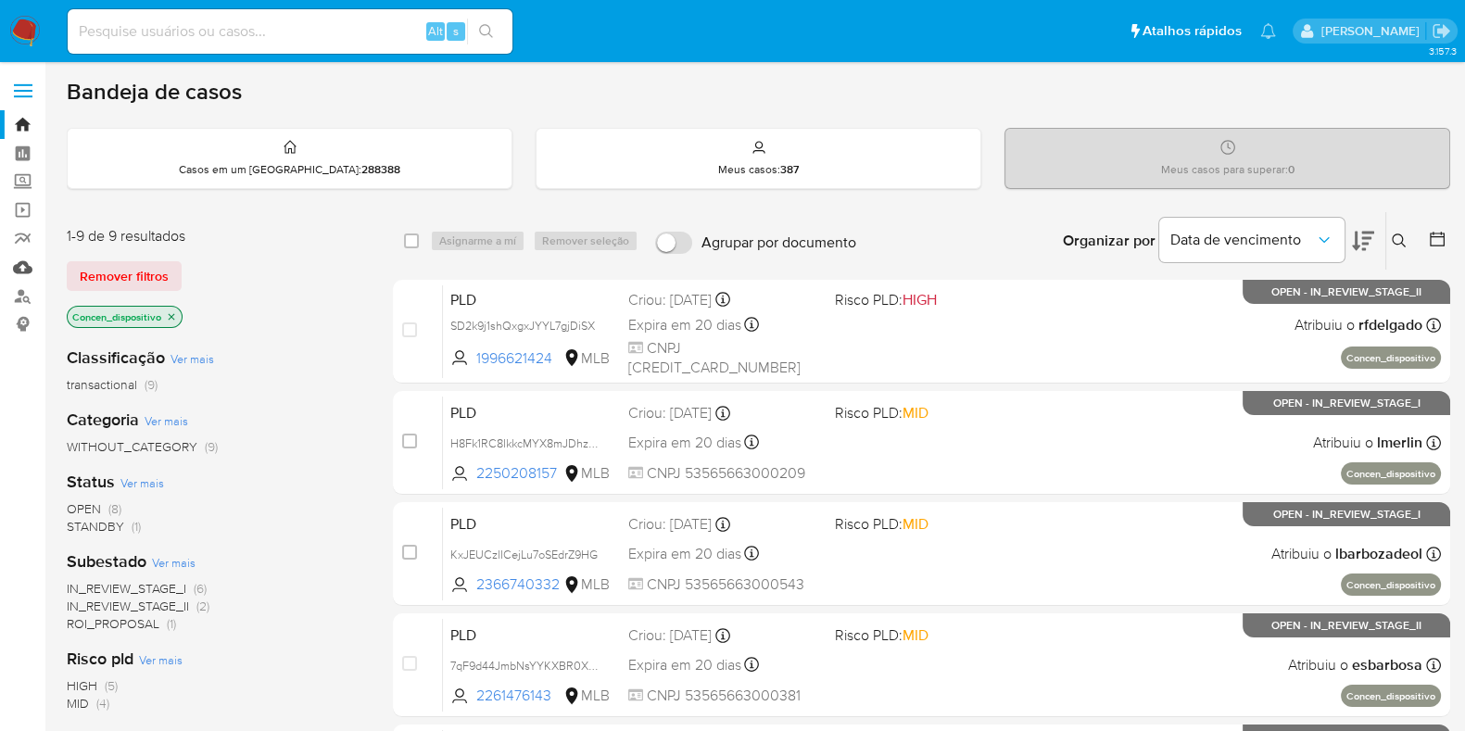
click at [19, 273] on link "Mulan" at bounding box center [110, 267] width 220 height 29
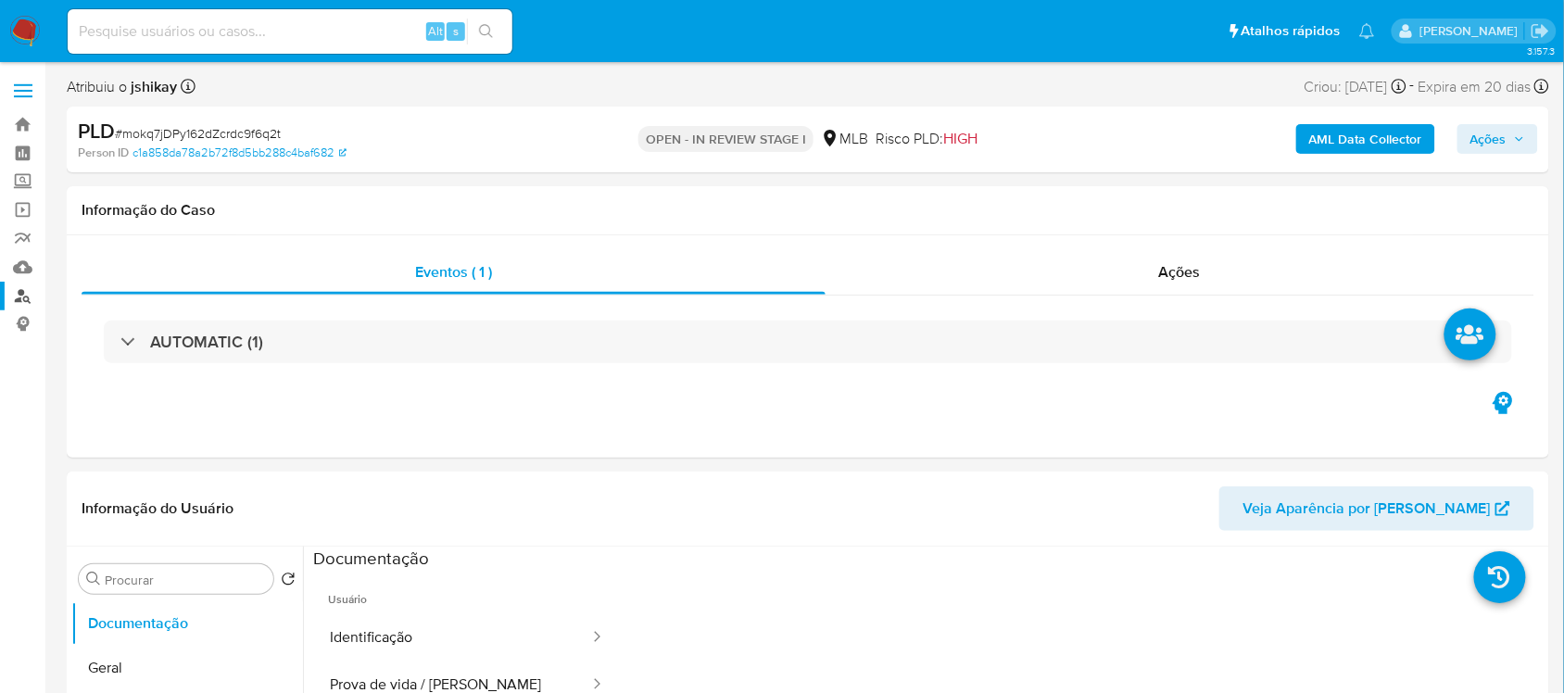
select select "10"
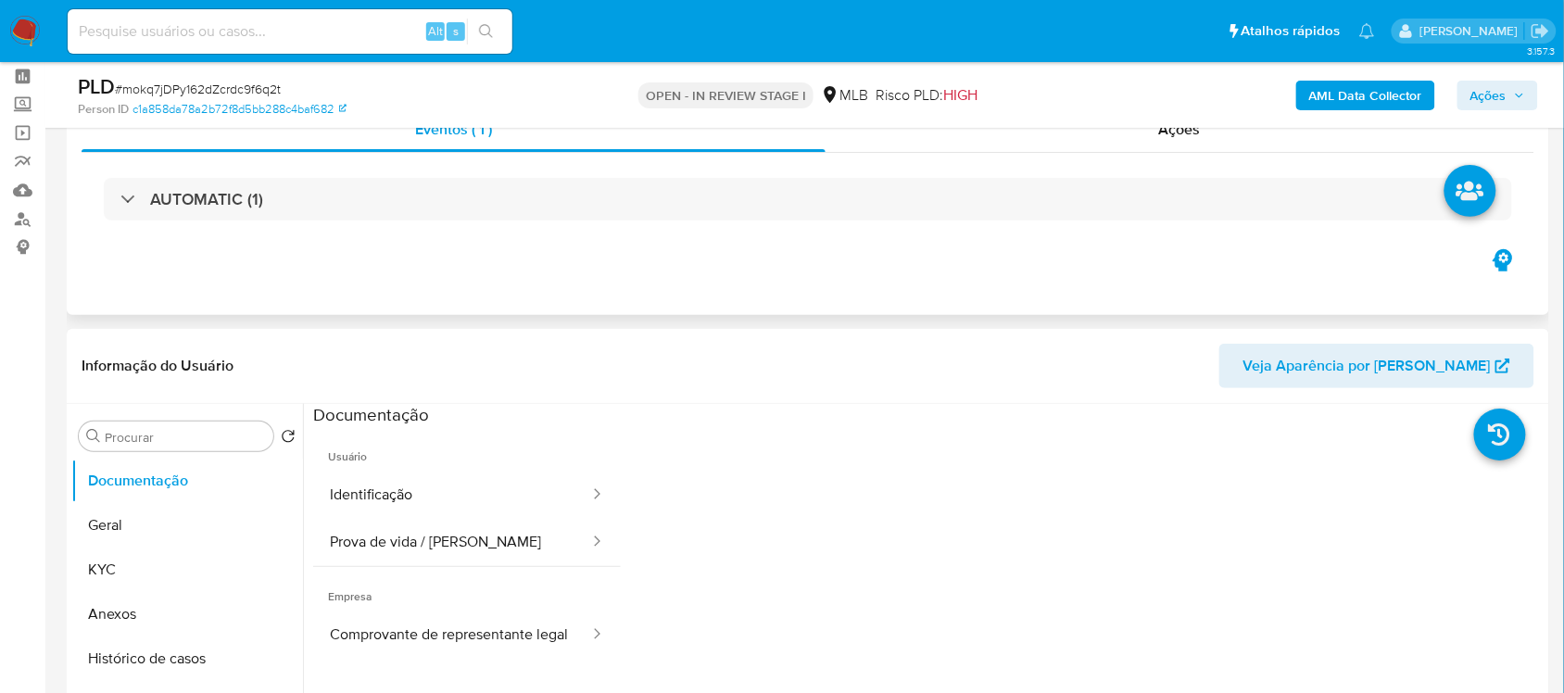
scroll to position [116, 0]
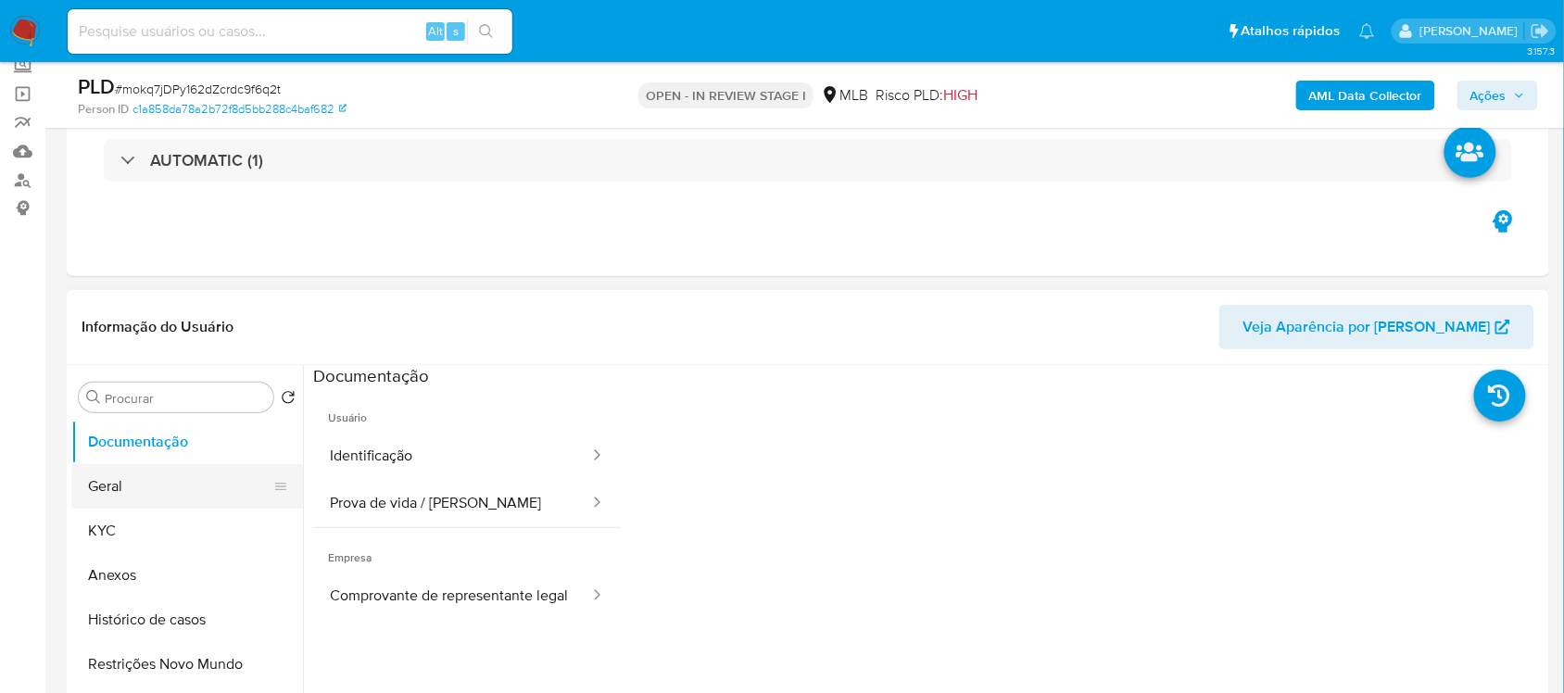
click at [142, 501] on button "Geral" at bounding box center [179, 486] width 217 height 44
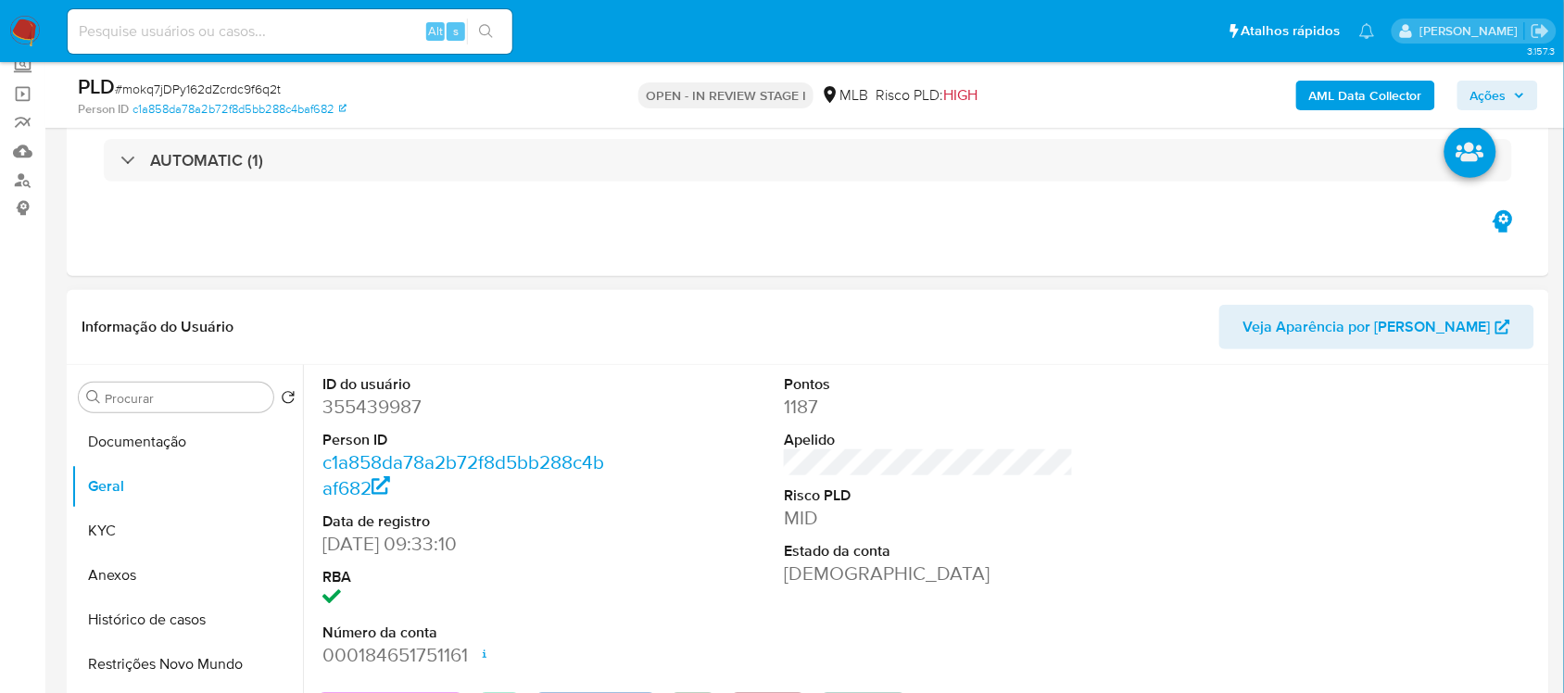
click at [376, 404] on dd "355439987" at bounding box center [466, 407] width 289 height 26
copy dd "355439987"
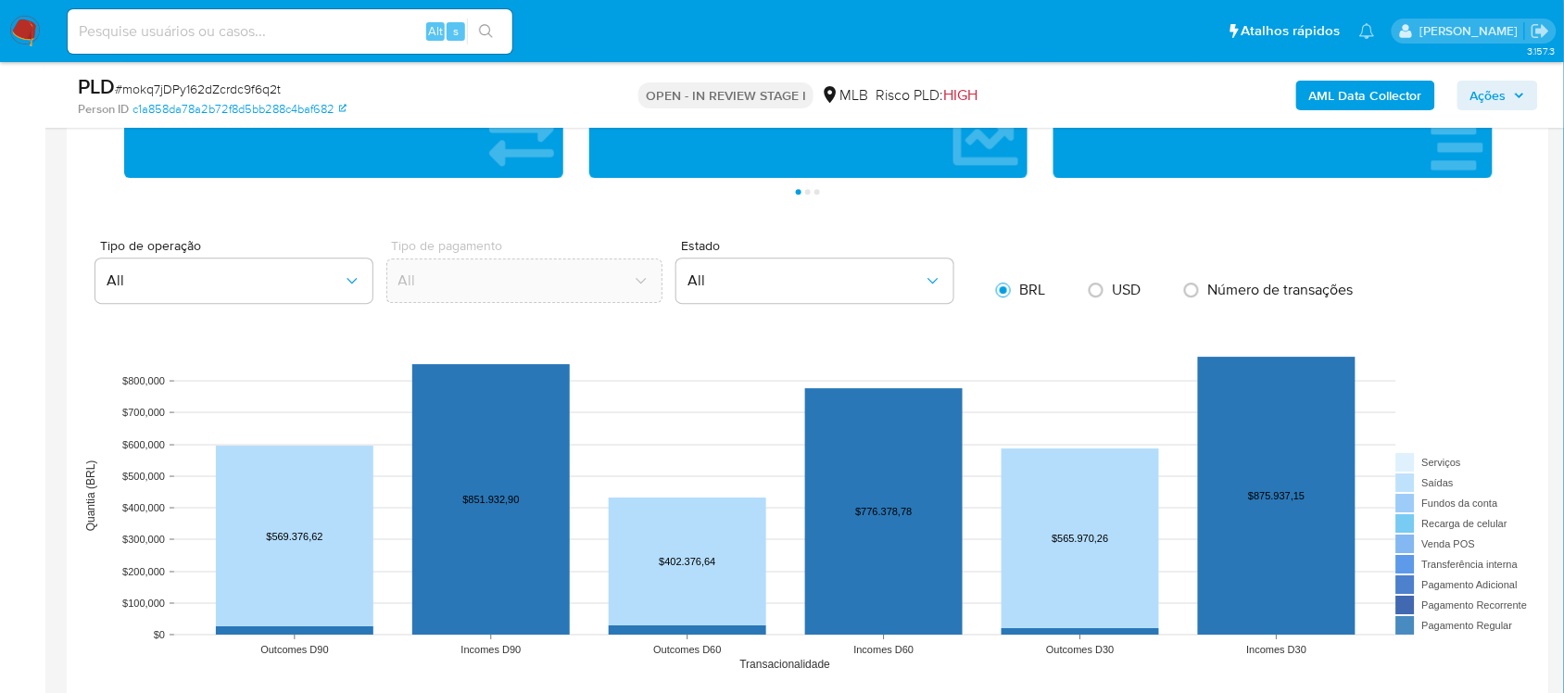
scroll to position [1621, 0]
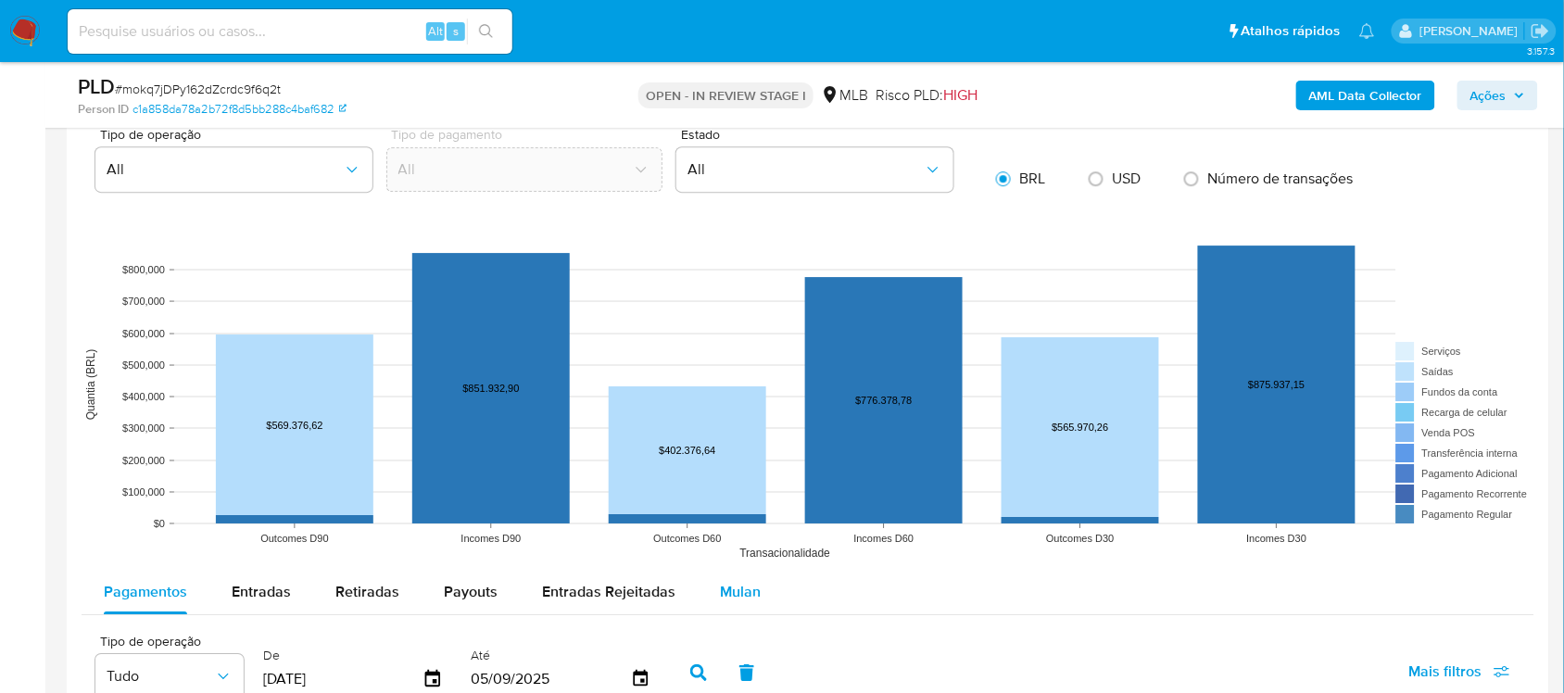
click at [733, 591] on span "Mulan" at bounding box center [740, 591] width 41 height 21
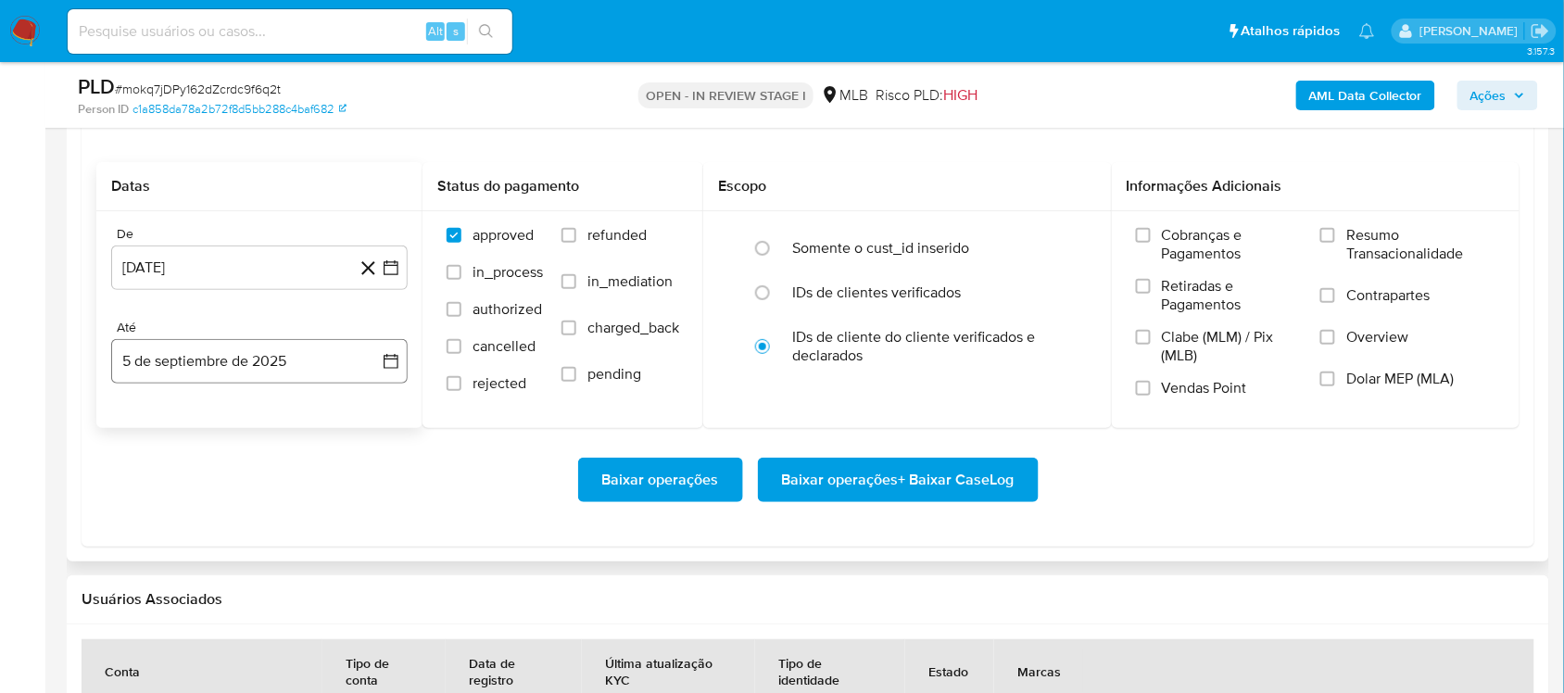
scroll to position [2200, 0]
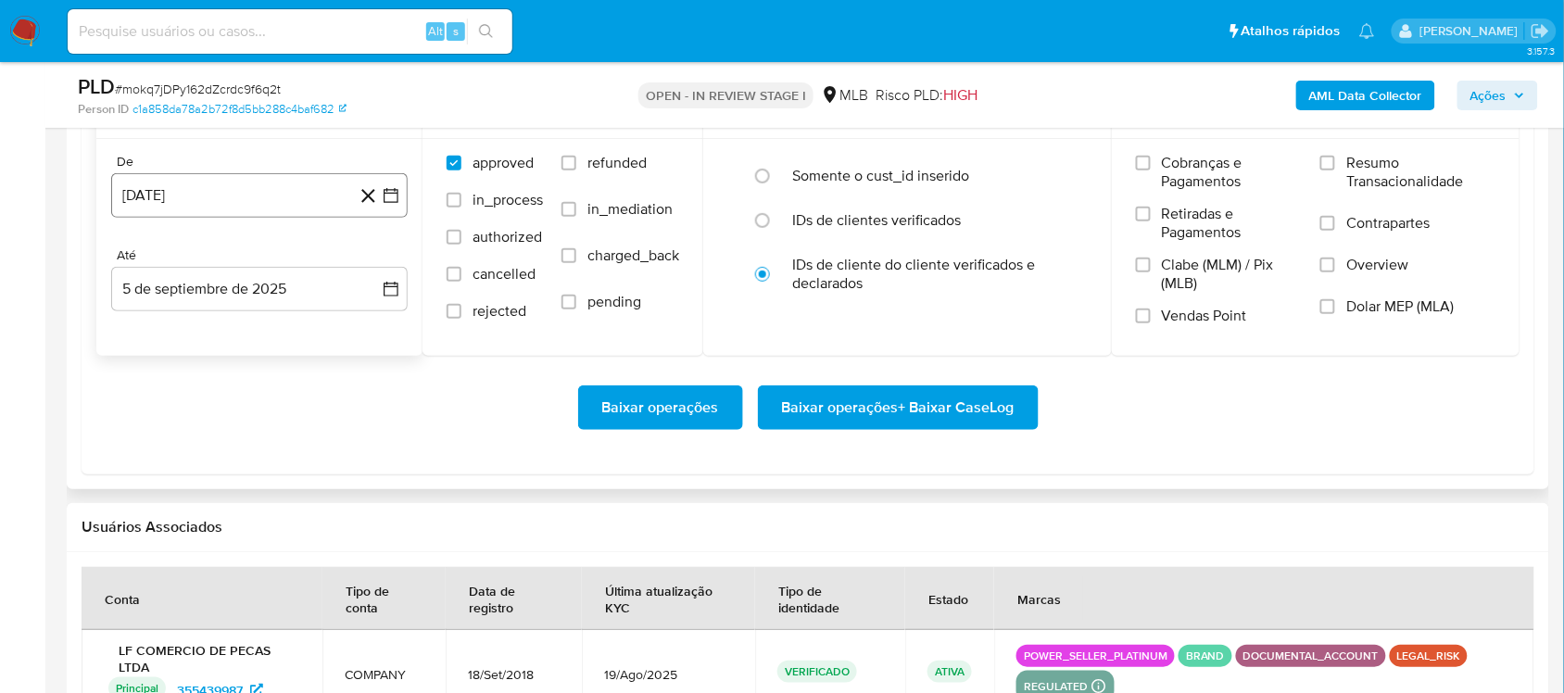
click at [391, 203] on icon "button" at bounding box center [391, 195] width 15 height 15
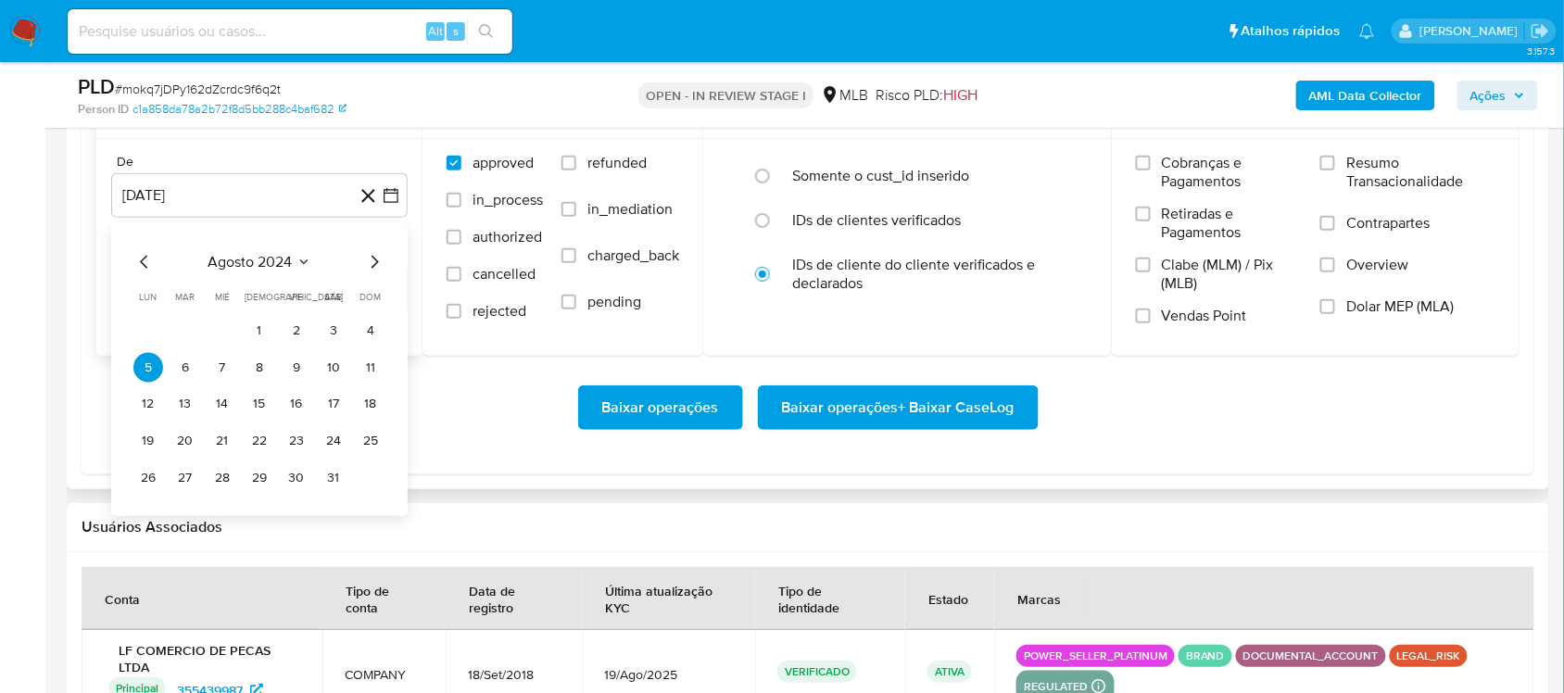
click at [274, 255] on span "agosto 2024" at bounding box center [250, 261] width 84 height 19
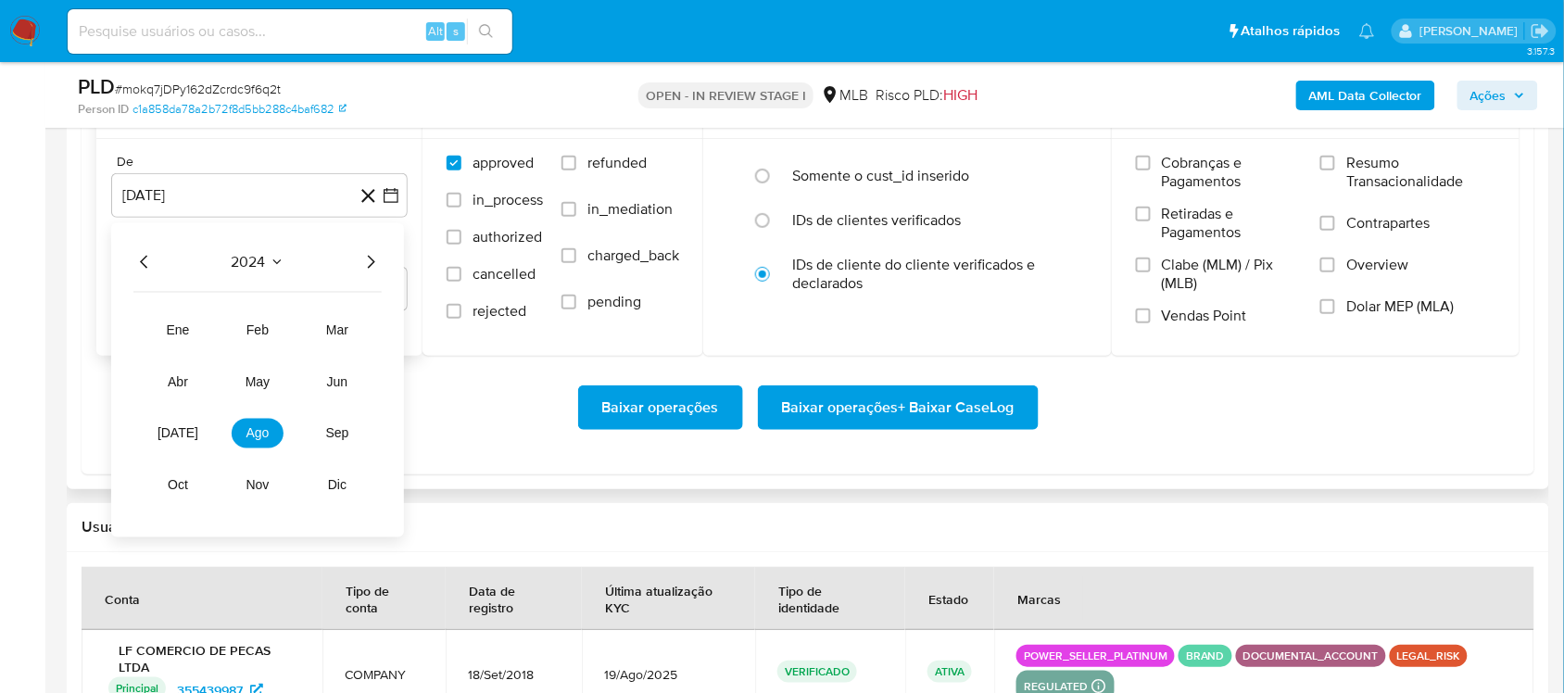
click at [169, 262] on div "2024" at bounding box center [257, 261] width 248 height 22
click at [366, 264] on icon "Año siguiente" at bounding box center [370, 261] width 22 height 22
click at [173, 431] on span "jul" at bounding box center [177, 432] width 41 height 15
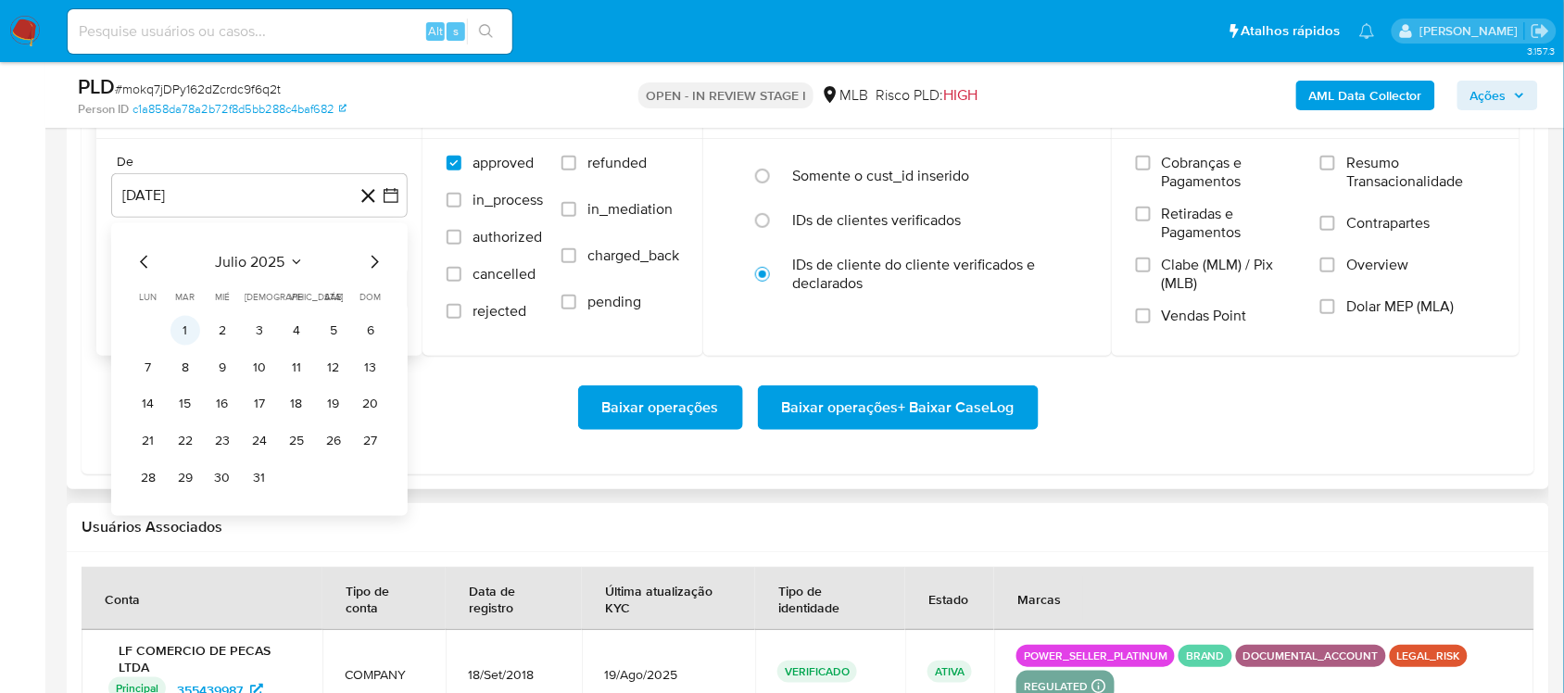
click at [192, 330] on button "1" at bounding box center [185, 330] width 30 height 30
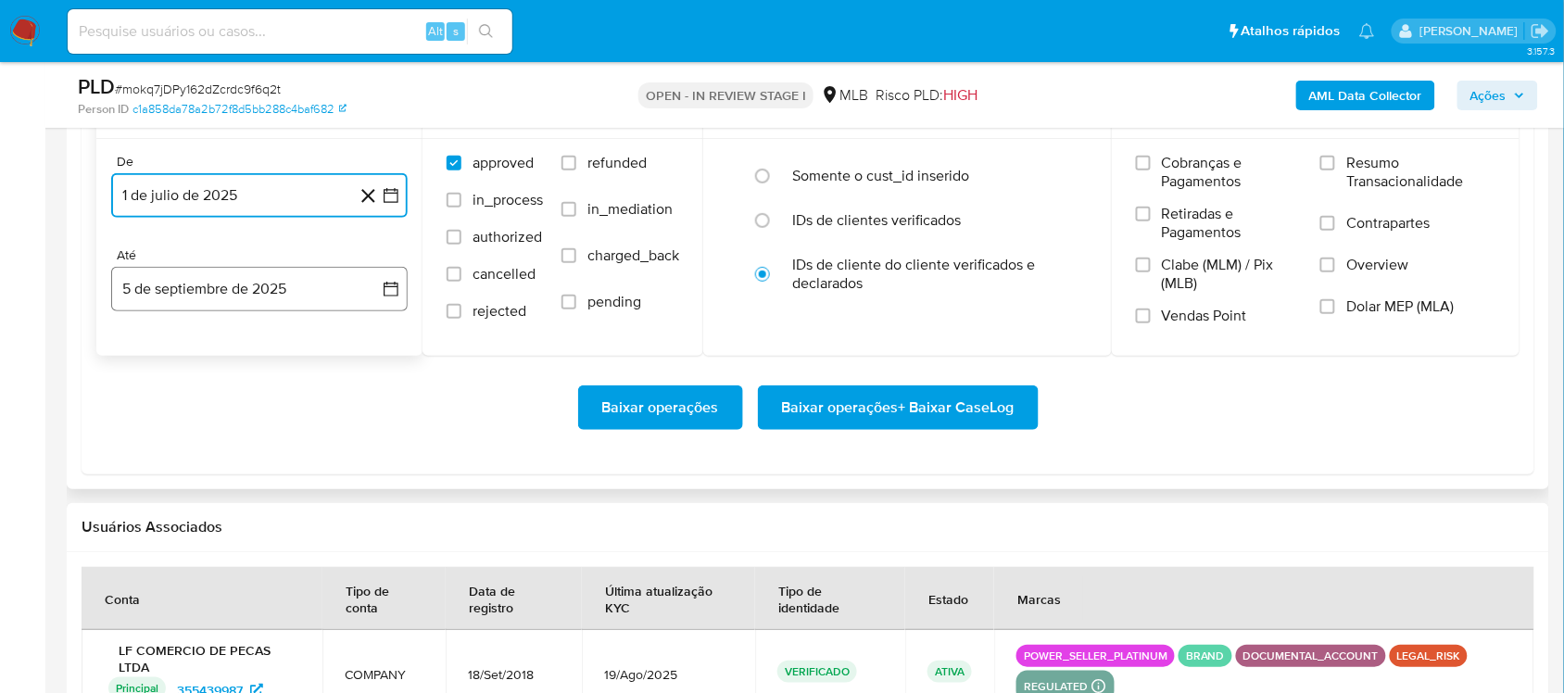
click at [400, 284] on button "5 de septiembre de 2025" at bounding box center [259, 289] width 296 height 44
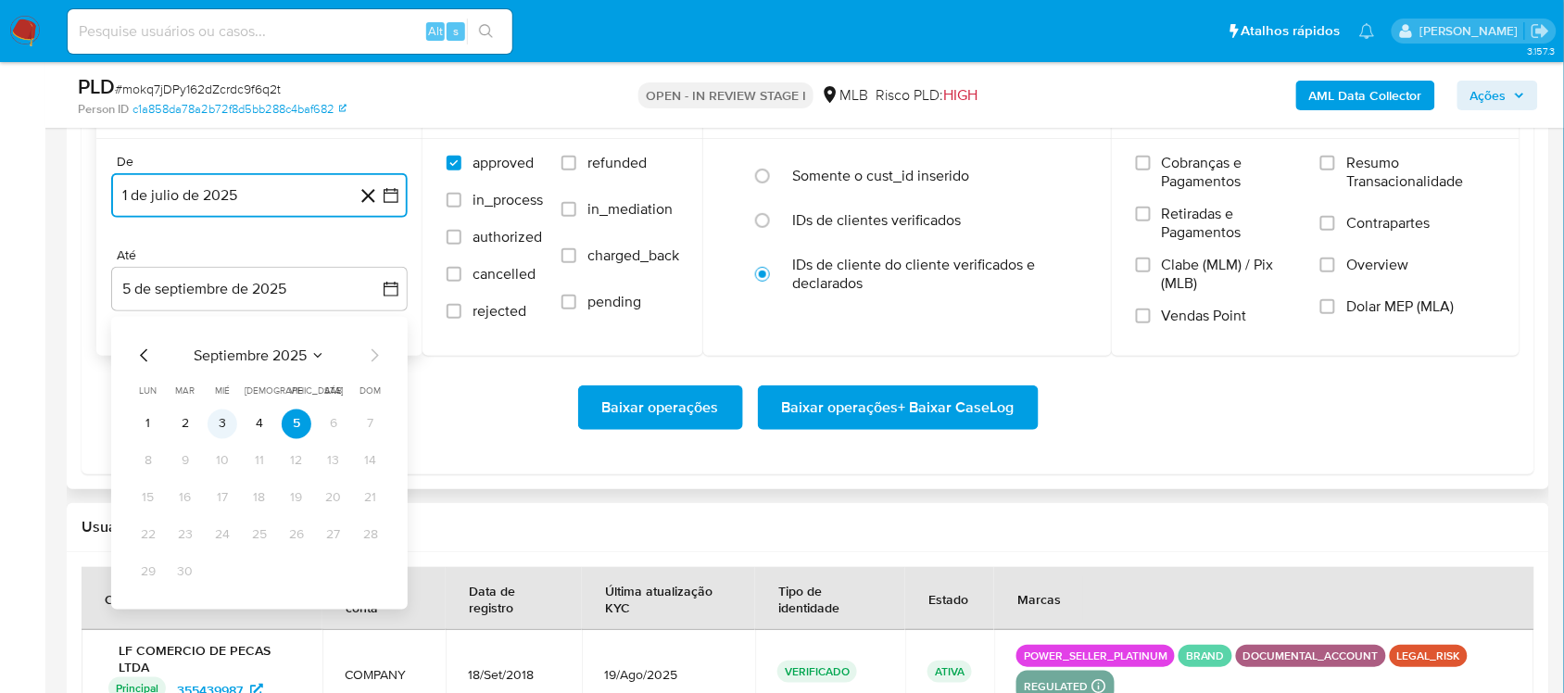
click at [230, 422] on button "3" at bounding box center [223, 424] width 30 height 30
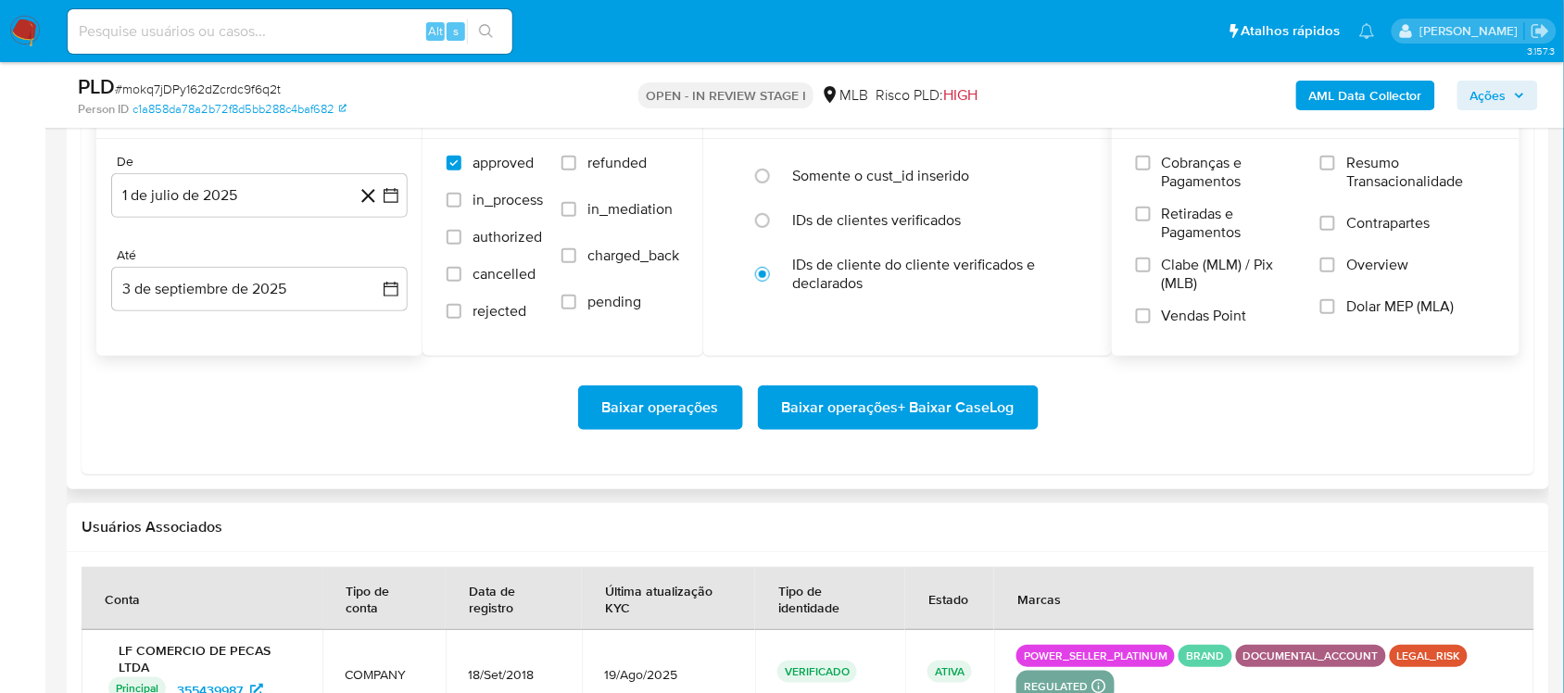
click at [1394, 171] on span "Resumo Transacionalidade" at bounding box center [1420, 172] width 149 height 37
click at [1335, 170] on input "Resumo Transacionalidade" at bounding box center [1327, 163] width 15 height 15
click at [887, 404] on span "Baixar operações + Baixar CaseLog" at bounding box center [898, 407] width 233 height 41
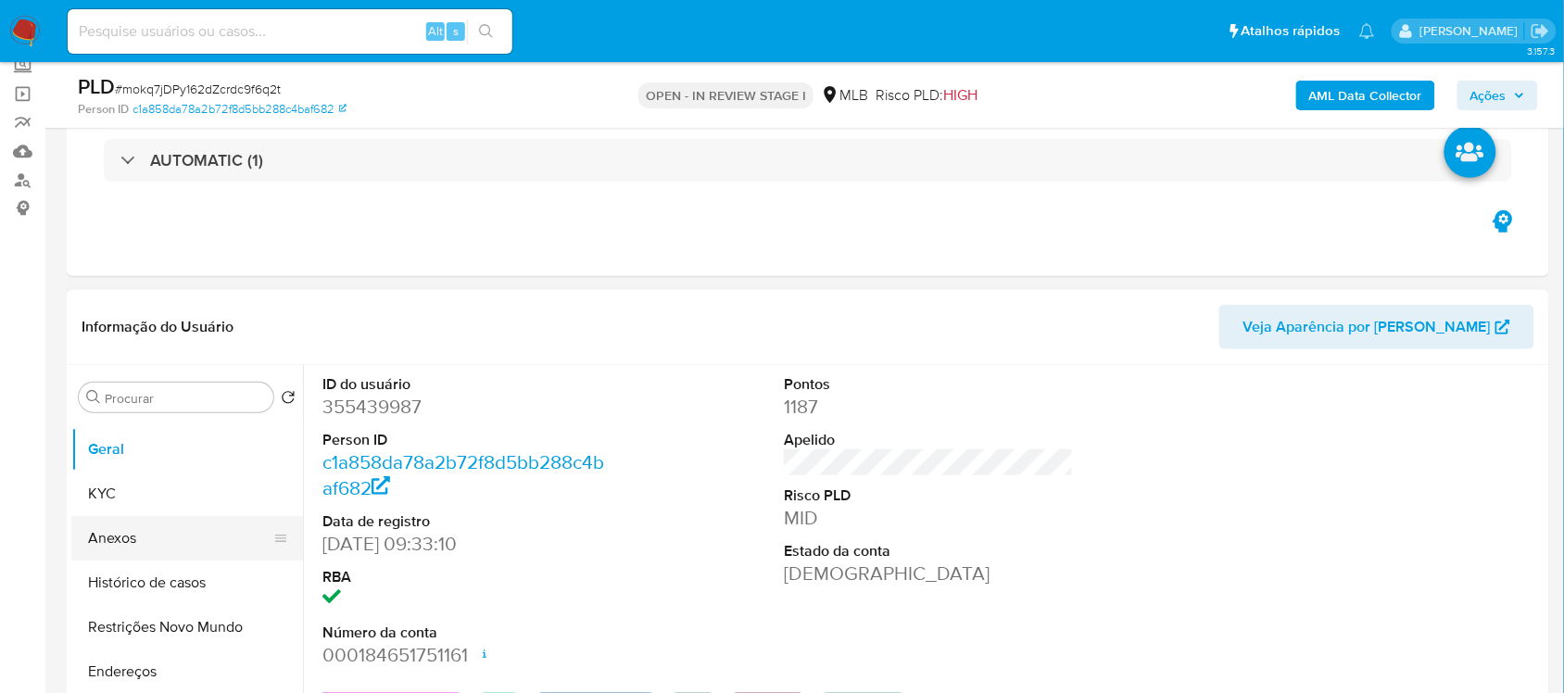
scroll to position [0, 0]
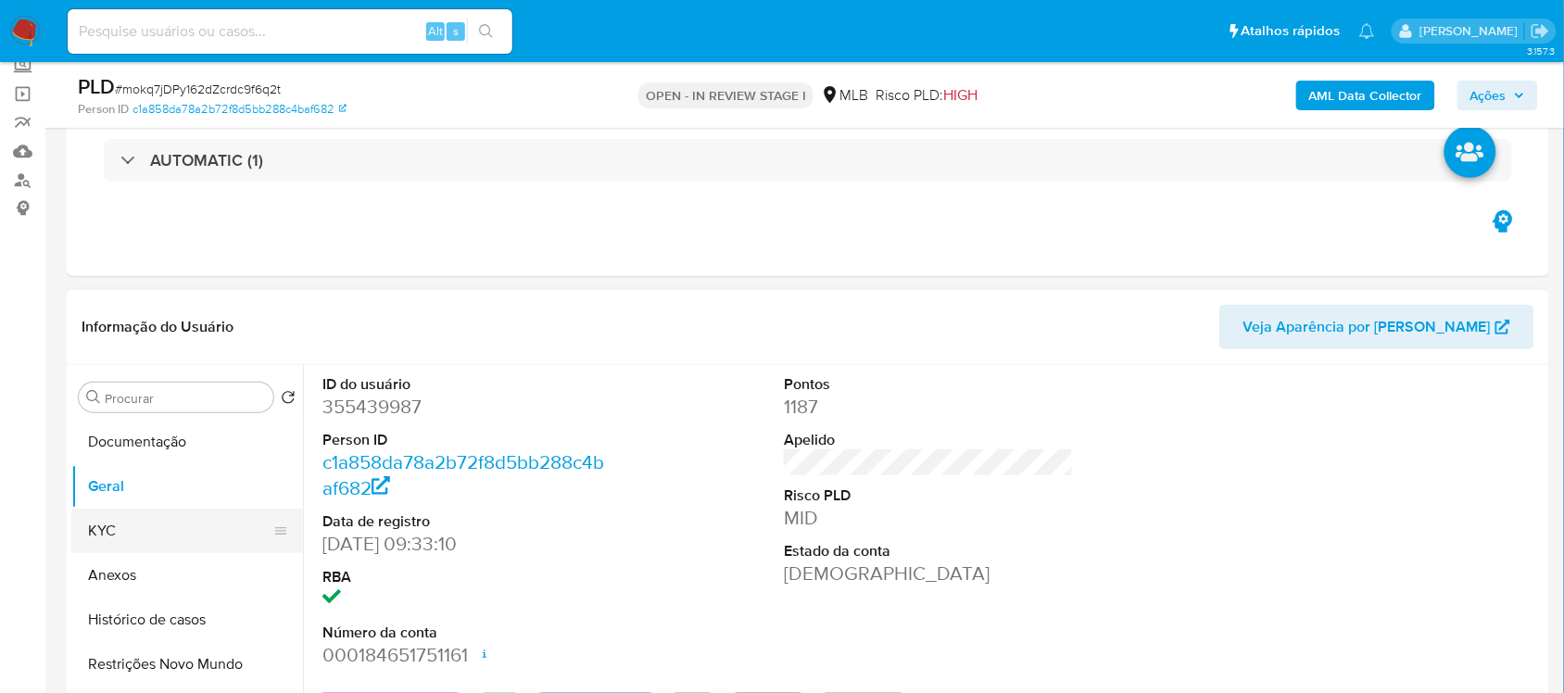
click at [131, 522] on button "KYC" at bounding box center [179, 531] width 217 height 44
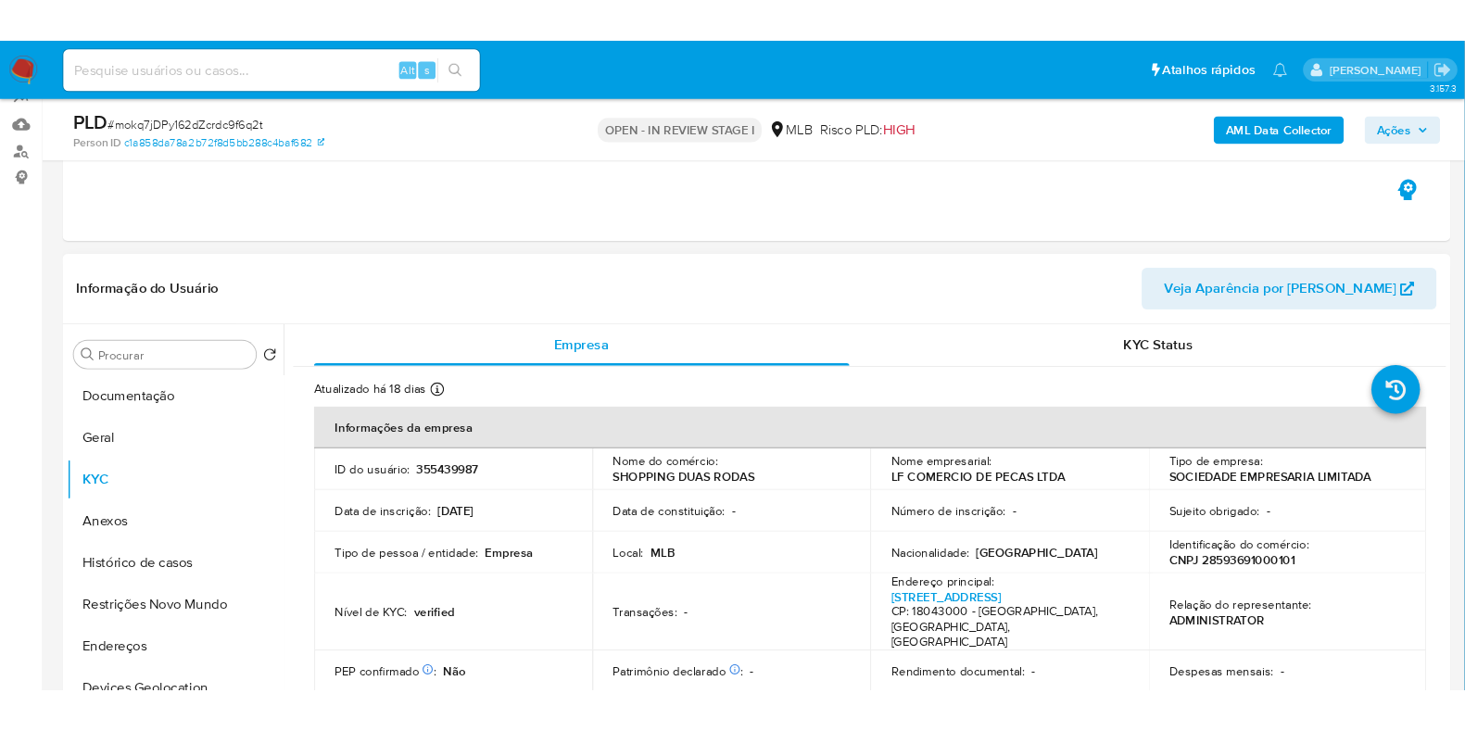
scroll to position [347, 0]
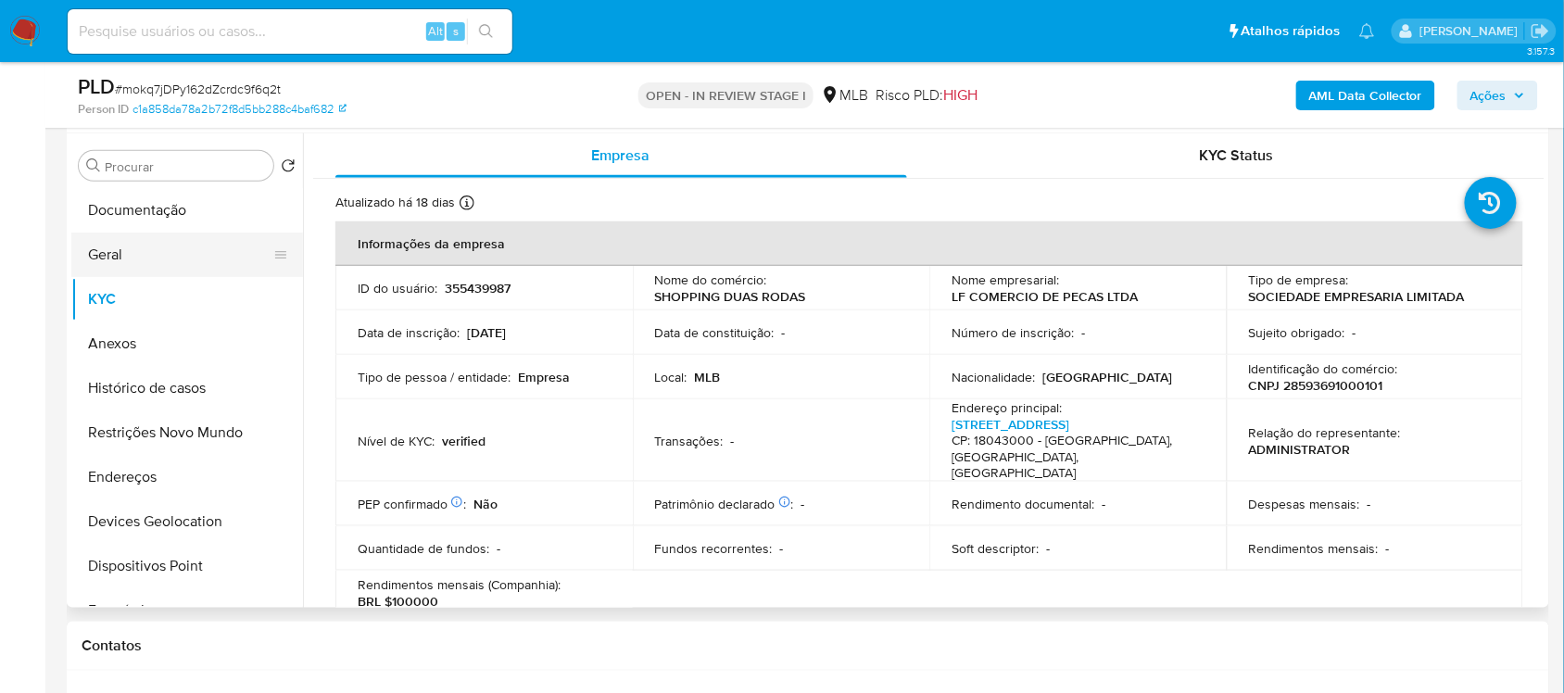
click at [139, 270] on button "Geral" at bounding box center [179, 255] width 217 height 44
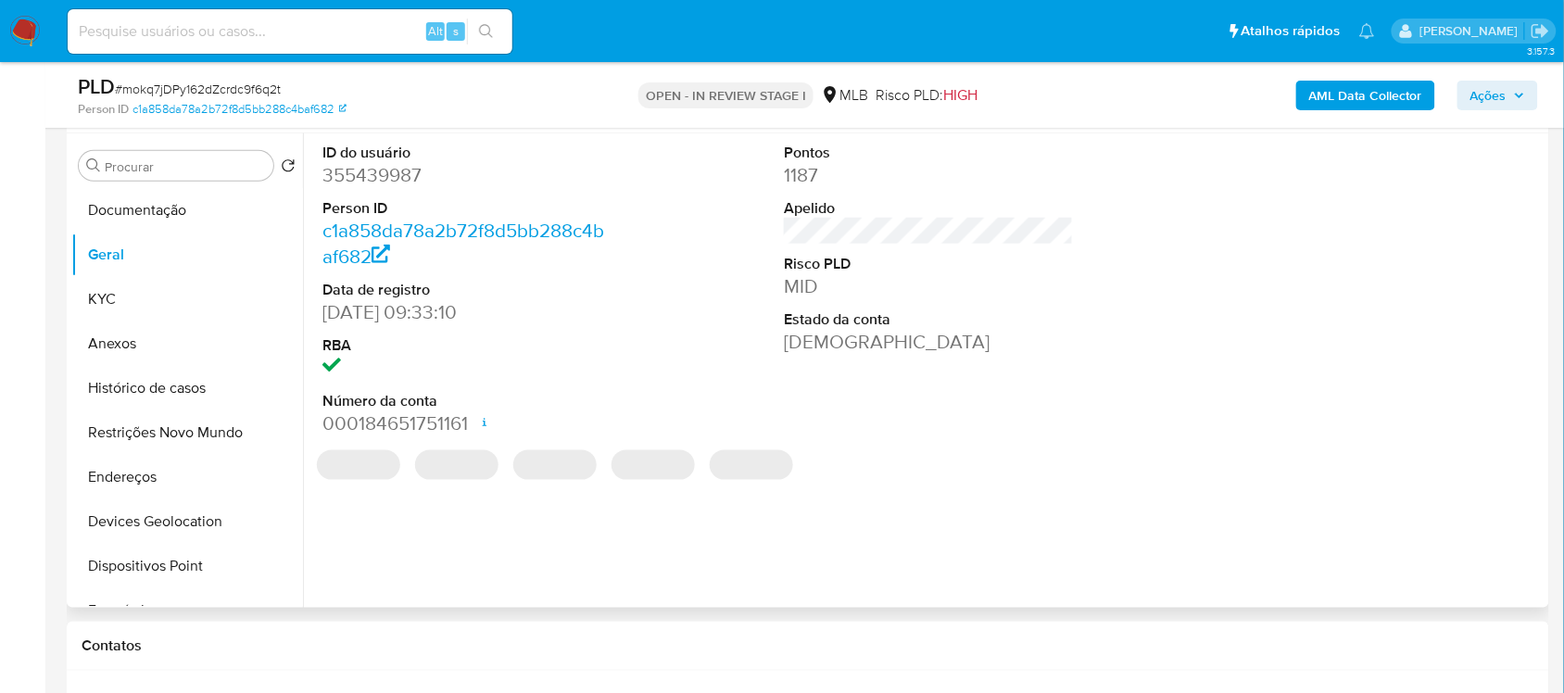
click at [400, 178] on dd "355439987" at bounding box center [466, 175] width 289 height 26
copy dd "355439987"
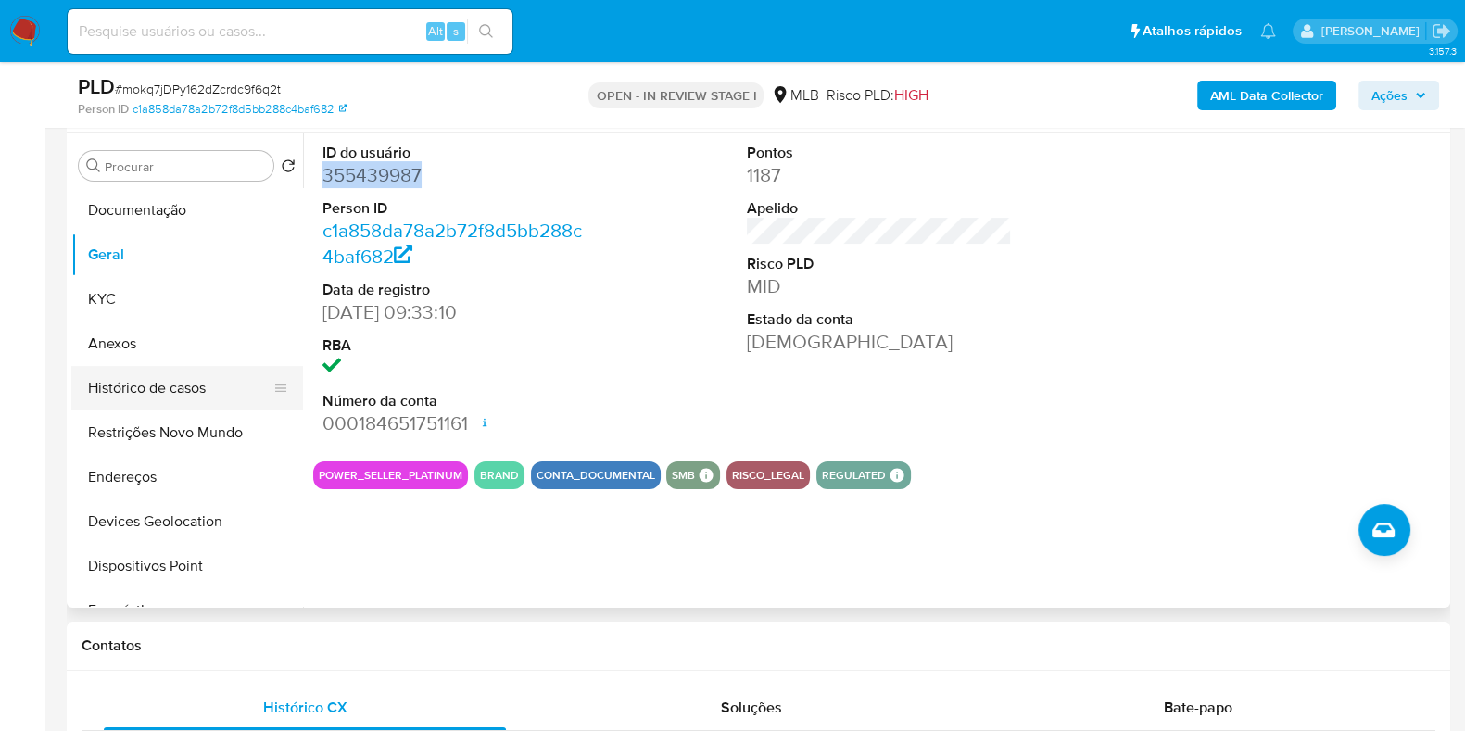
click at [148, 376] on button "Histórico de casos" at bounding box center [179, 388] width 217 height 44
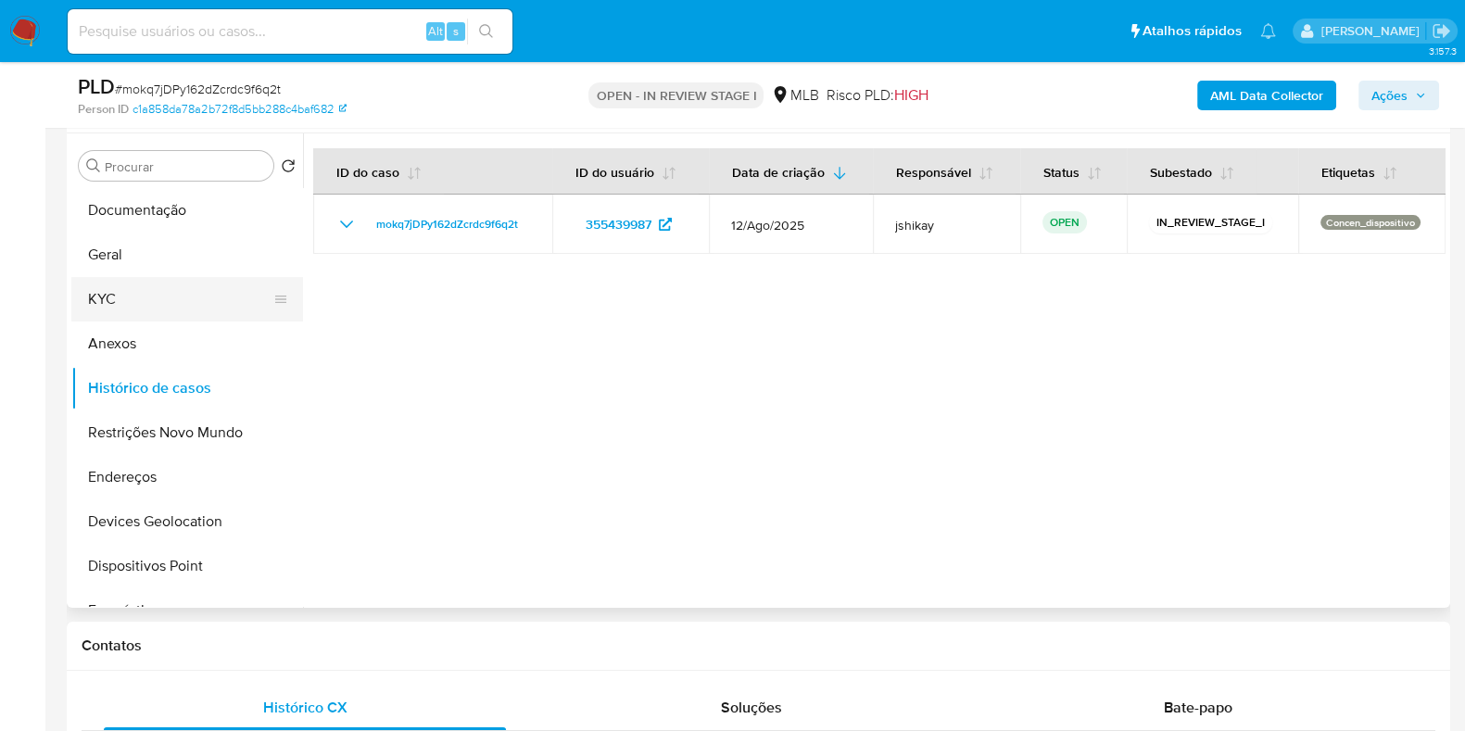
click at [163, 314] on button "KYC" at bounding box center [179, 299] width 217 height 44
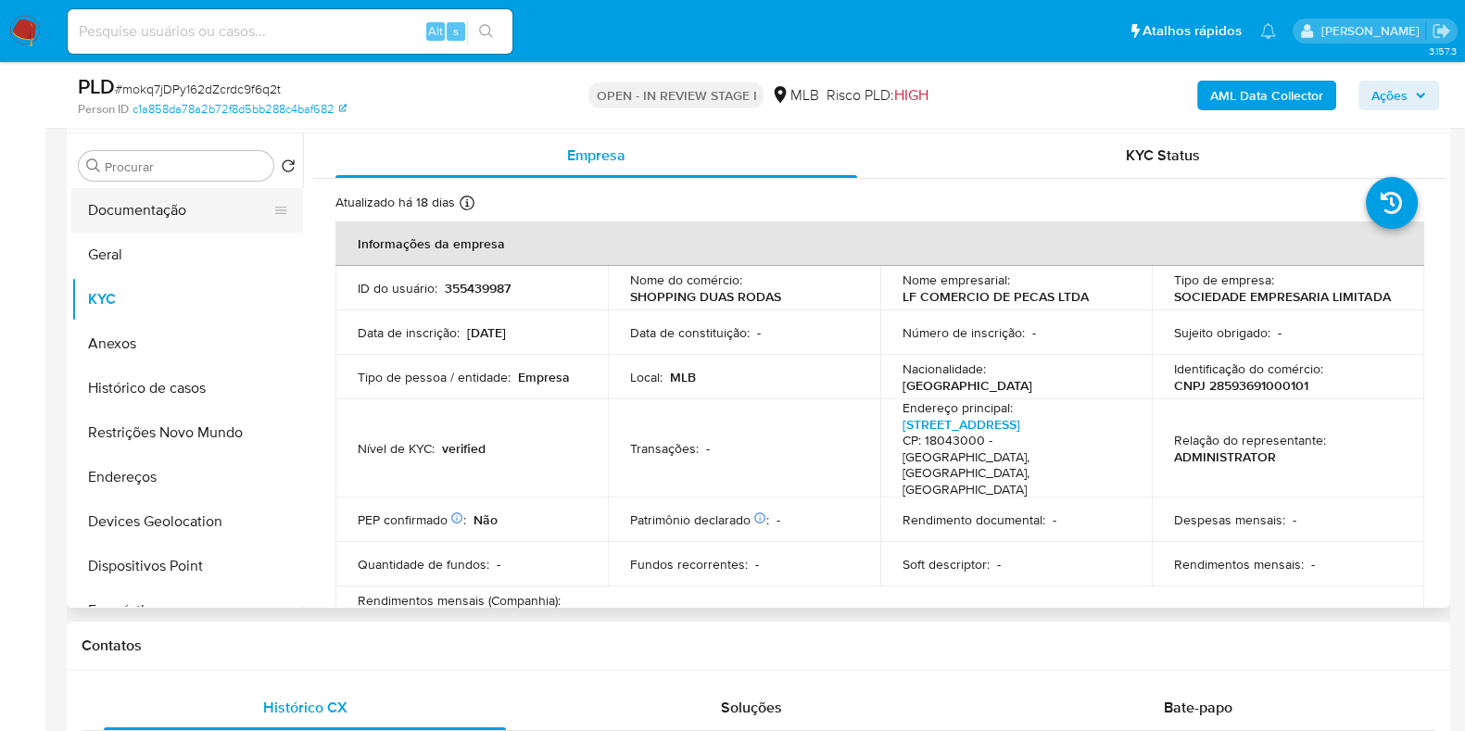
click at [127, 206] on button "Documentação" at bounding box center [179, 210] width 217 height 44
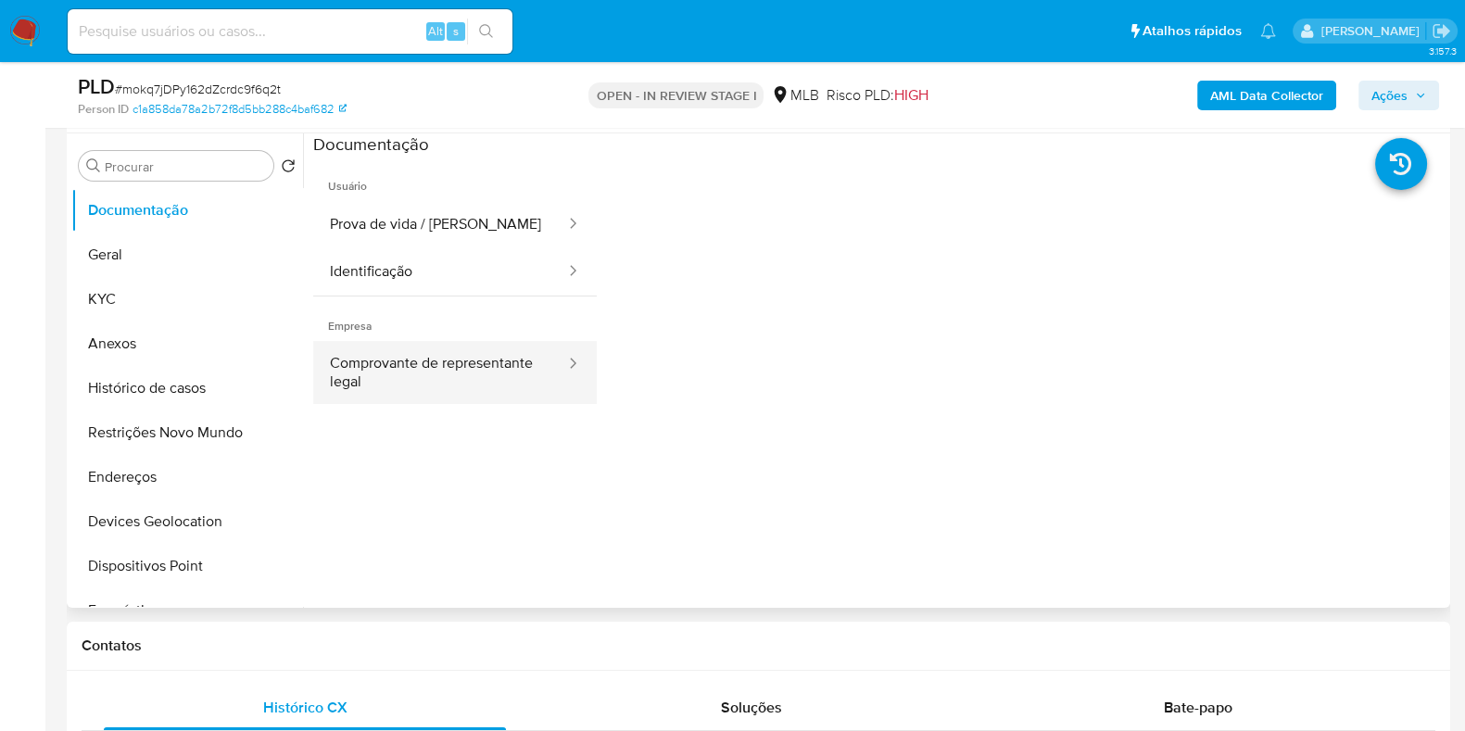
click at [402, 352] on button "Comprovante de representante legal" at bounding box center [440, 372] width 254 height 63
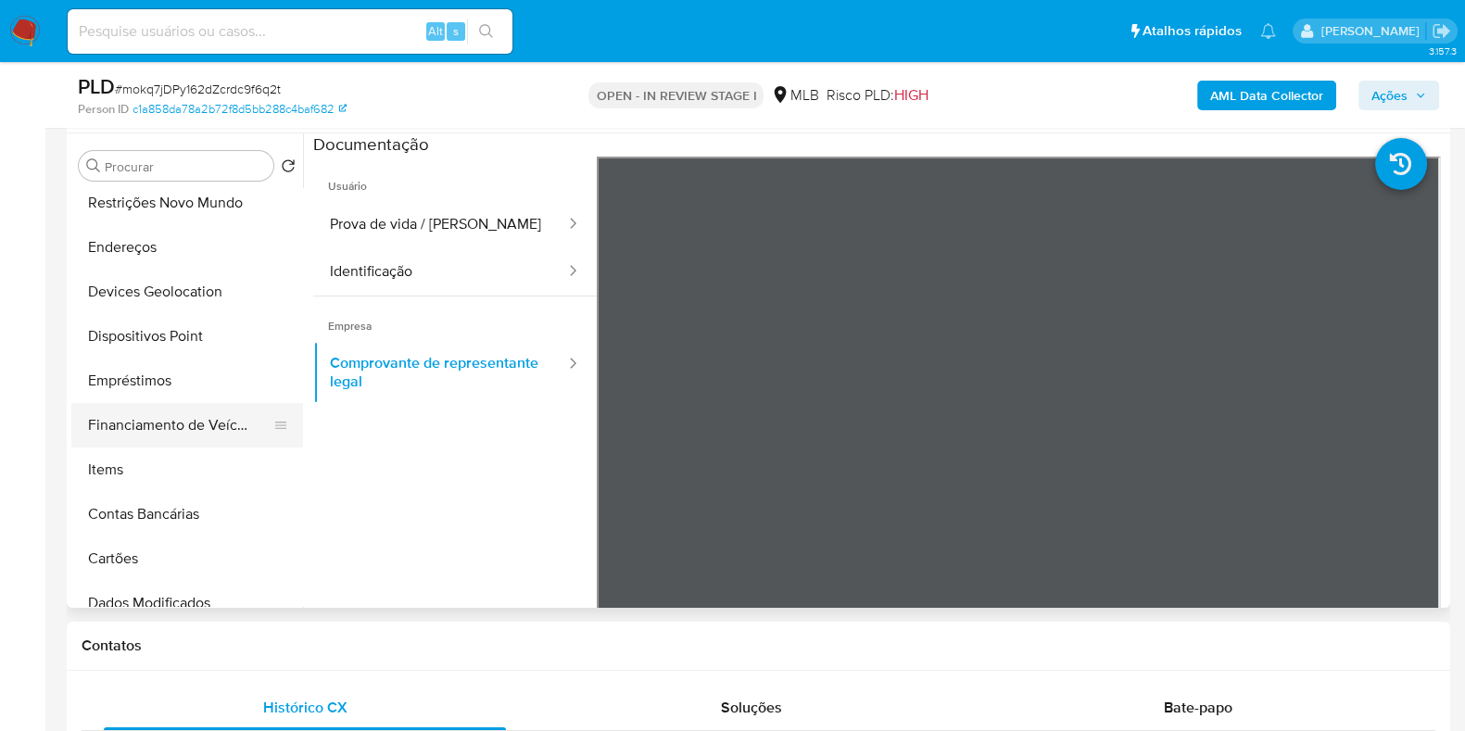
scroll to position [231, 0]
click at [185, 477] on button "Items" at bounding box center [179, 469] width 217 height 44
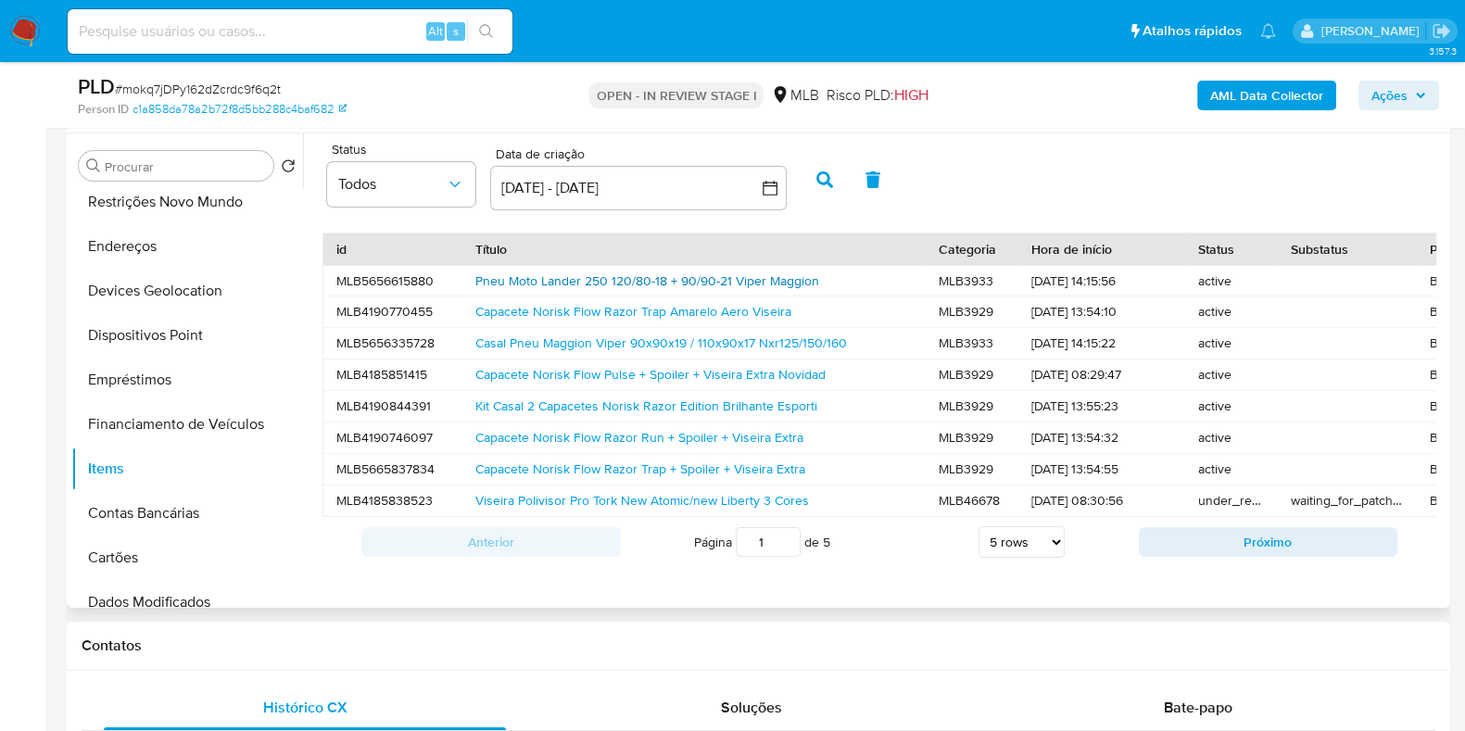
click at [661, 274] on link "Pneu Moto Lander 250 120/80-18 + 90/90-21 Viper Maggion" at bounding box center [647, 280] width 344 height 19
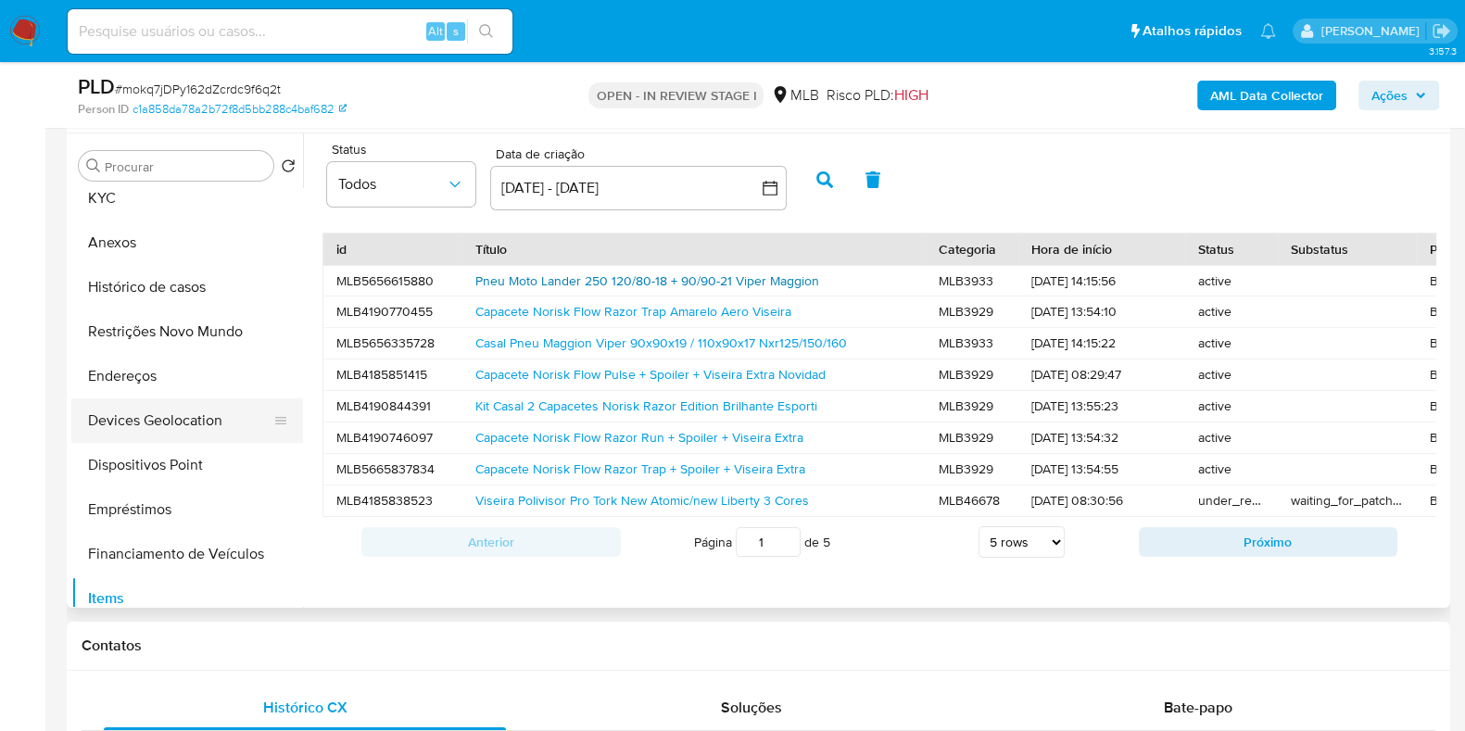
scroll to position [0, 0]
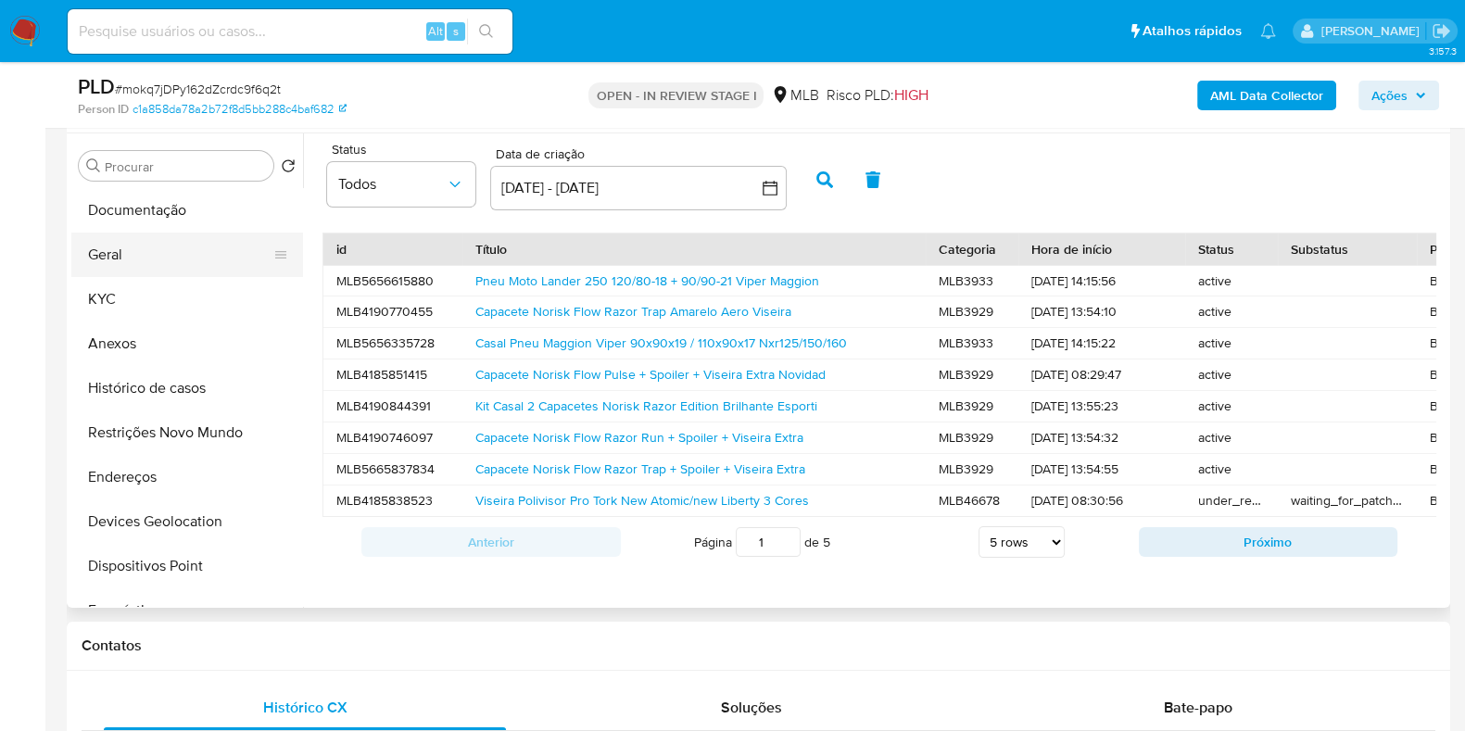
click at [139, 272] on button "Geral" at bounding box center [179, 255] width 217 height 44
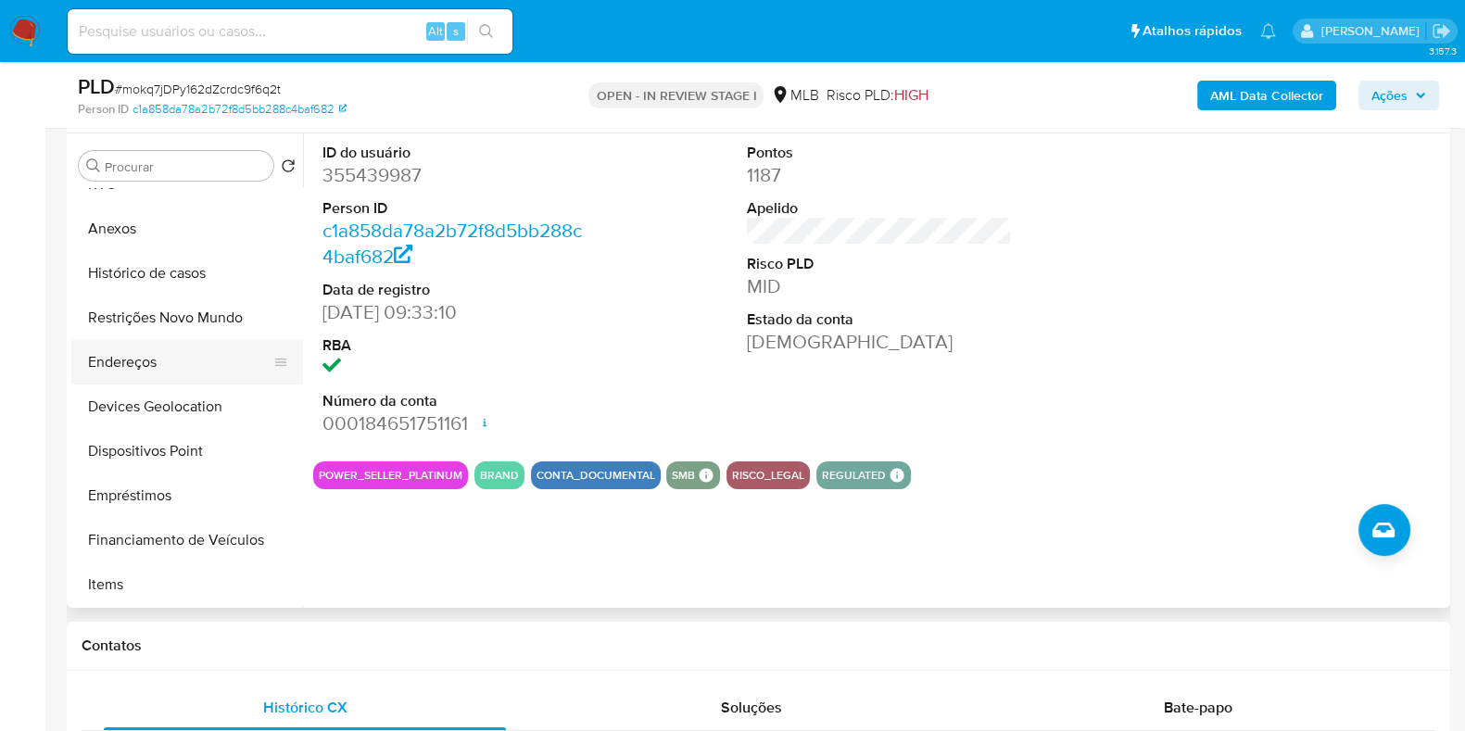
scroll to position [231, 0]
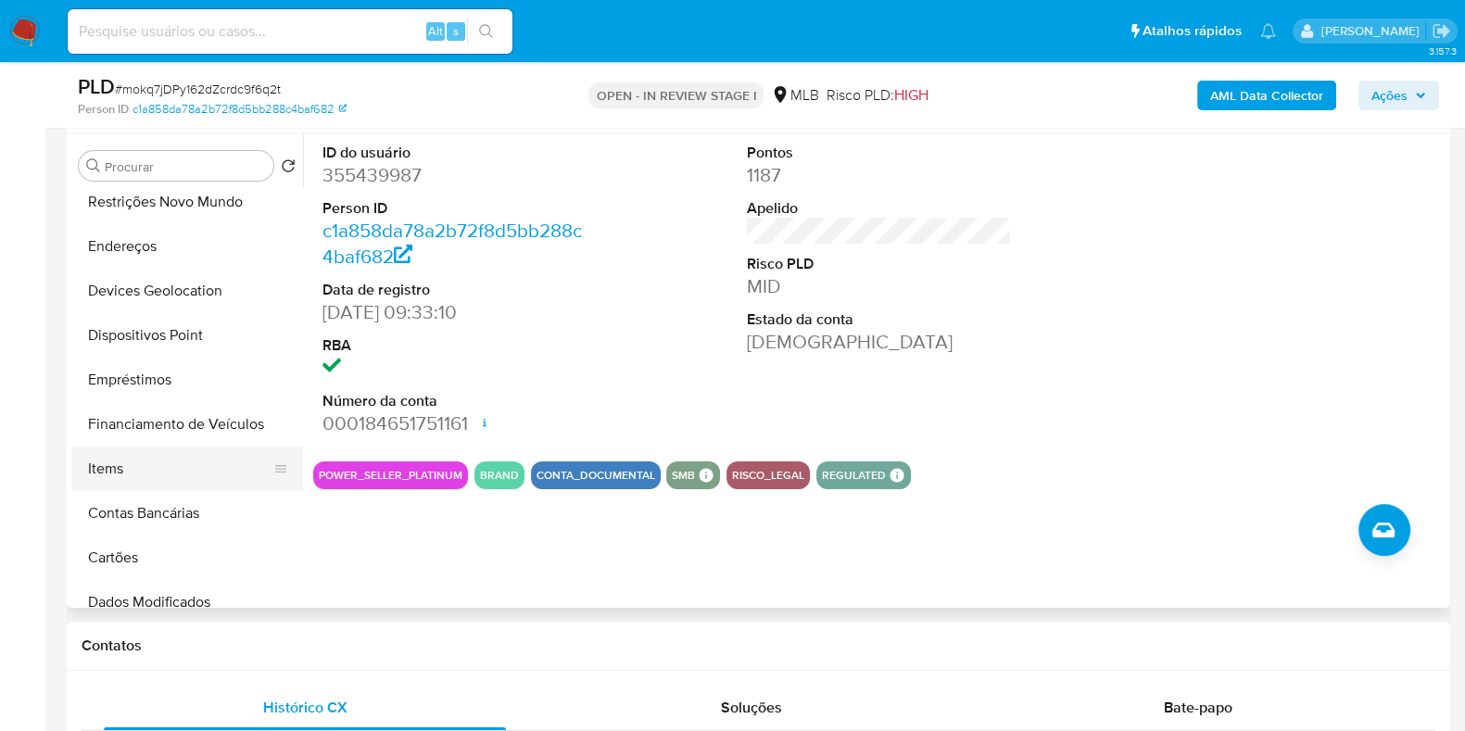
click at [158, 479] on button "Items" at bounding box center [179, 469] width 217 height 44
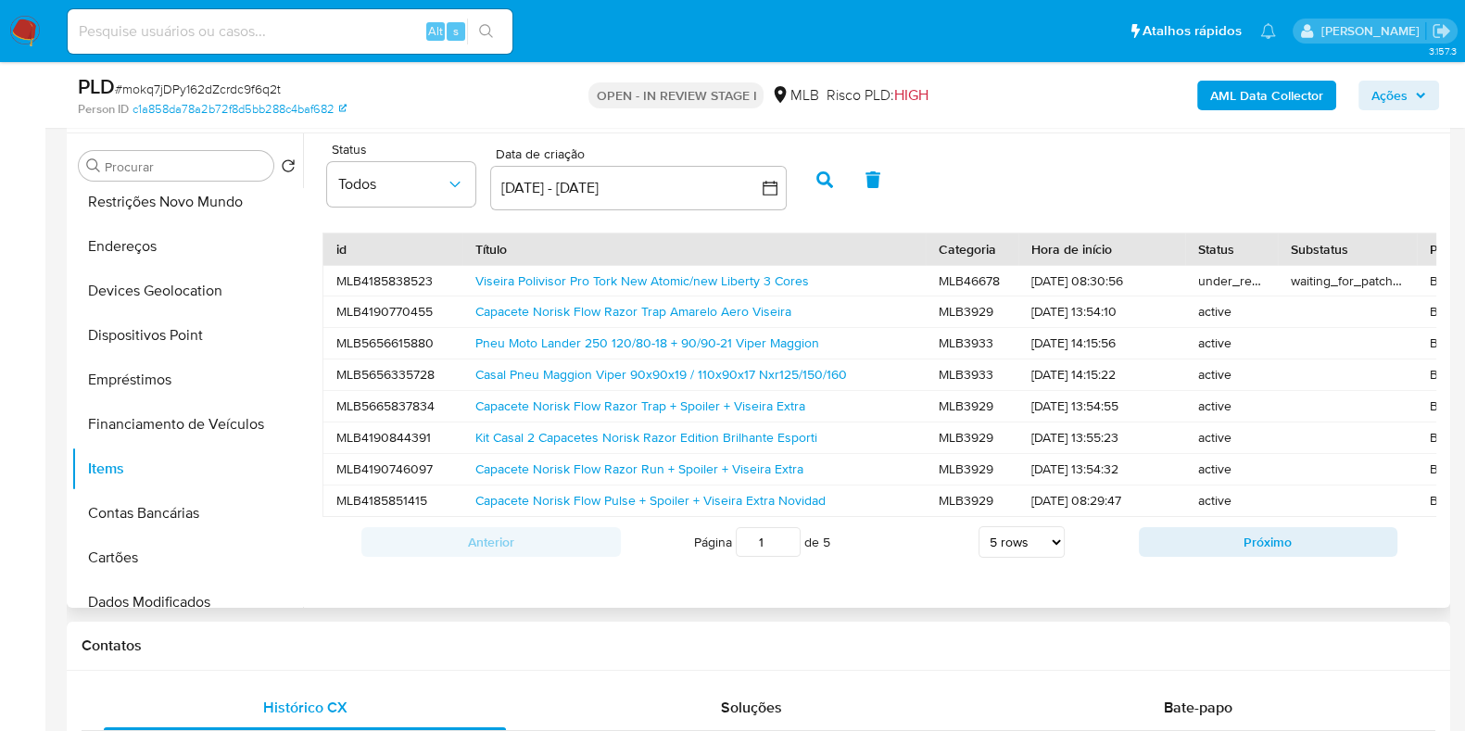
click at [609, 386] on div "Casal Pneu Maggion Viper 90x90x19 / 110x90x17 Nxr125/150/160" at bounding box center [693, 374] width 463 height 31
click at [612, 371] on link "Casal Pneu Maggion Viper 90x90x19 / 110x90x17 Nxr125/150/160" at bounding box center [660, 374] width 371 height 19
click at [603, 400] on link "Capacete Norisk Flow Razor Trap + Spoiler + Viseira Extra" at bounding box center [640, 406] width 330 height 19
click at [598, 428] on link "Kit Casal 2 Capacetes Norisk Razor Edition Brilhante Esporti" at bounding box center [646, 437] width 342 height 19
click at [593, 460] on link "Capacete Norisk Flow Razor Run + Spoiler + Viseira Extra" at bounding box center [639, 468] width 328 height 19
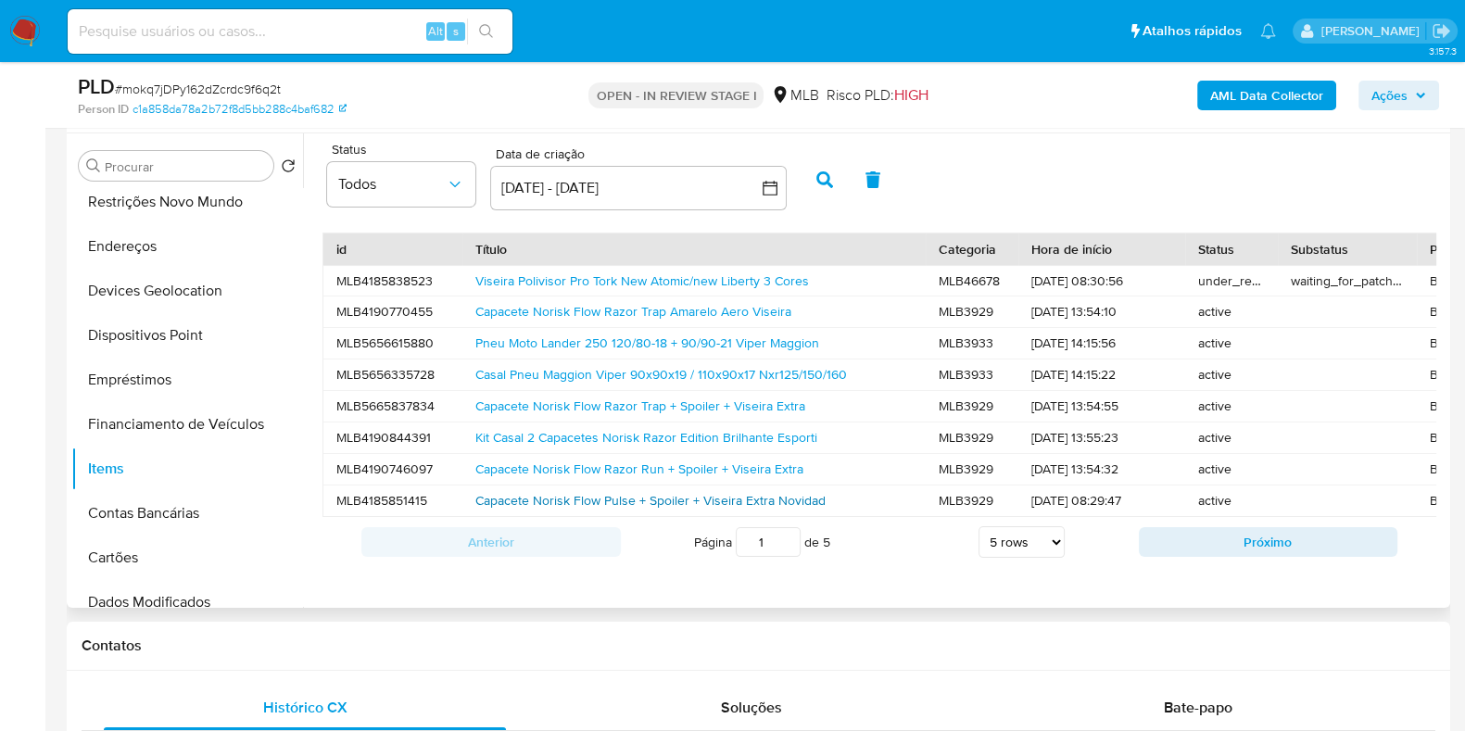
click at [598, 503] on link "Capacete Norisk Flow Pulse + Spoiler + Viseira Extra Novidad" at bounding box center [650, 500] width 350 height 19
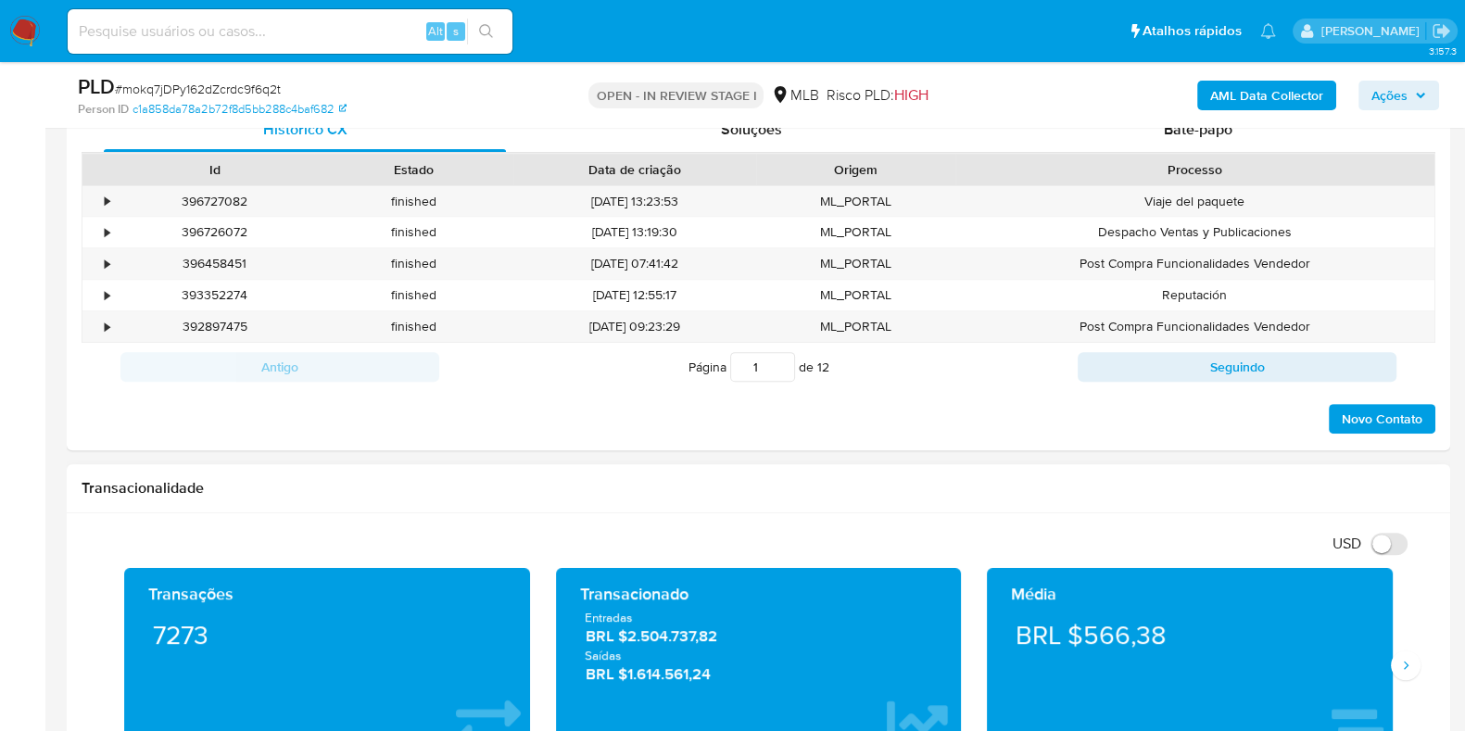
scroll to position [1274, 0]
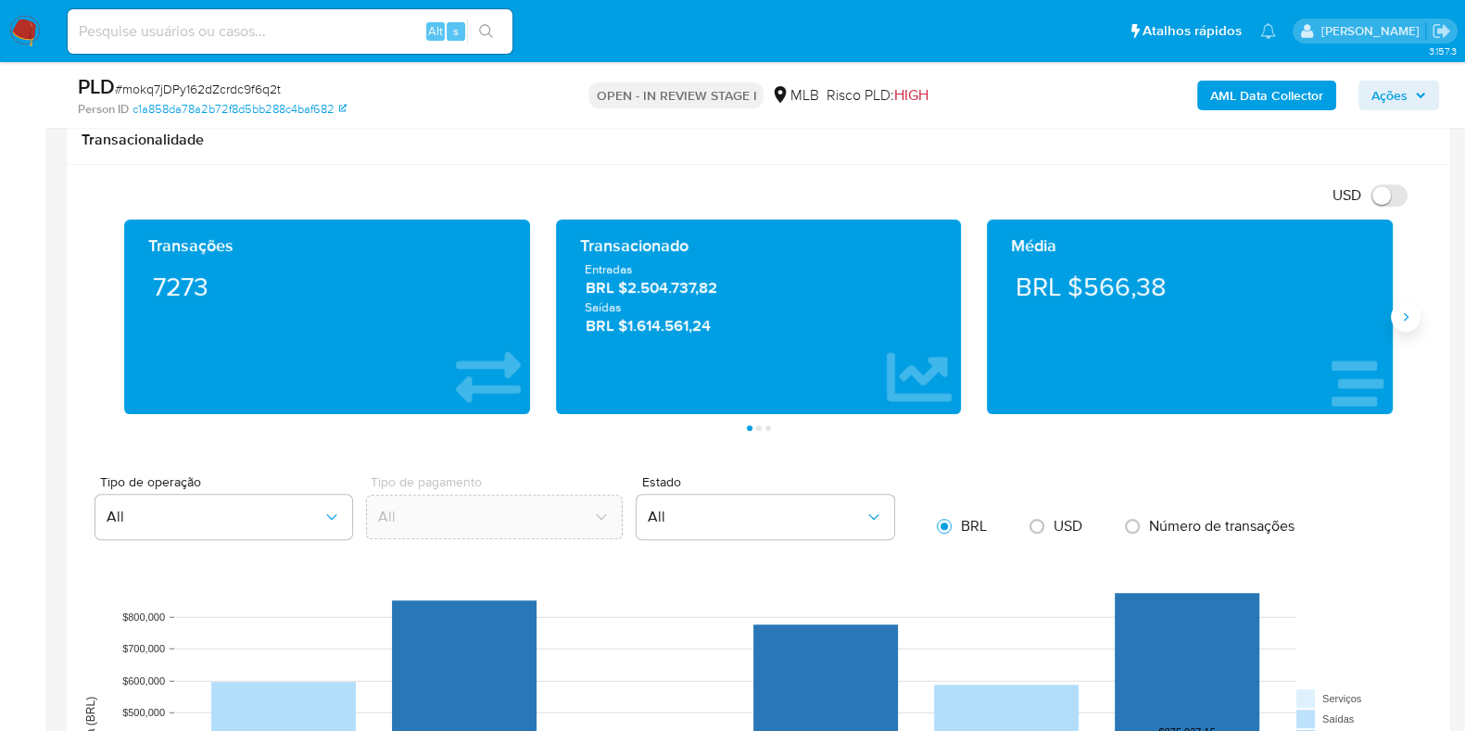
click at [1399, 321] on icon "Siguiente" at bounding box center [1405, 316] width 15 height 15
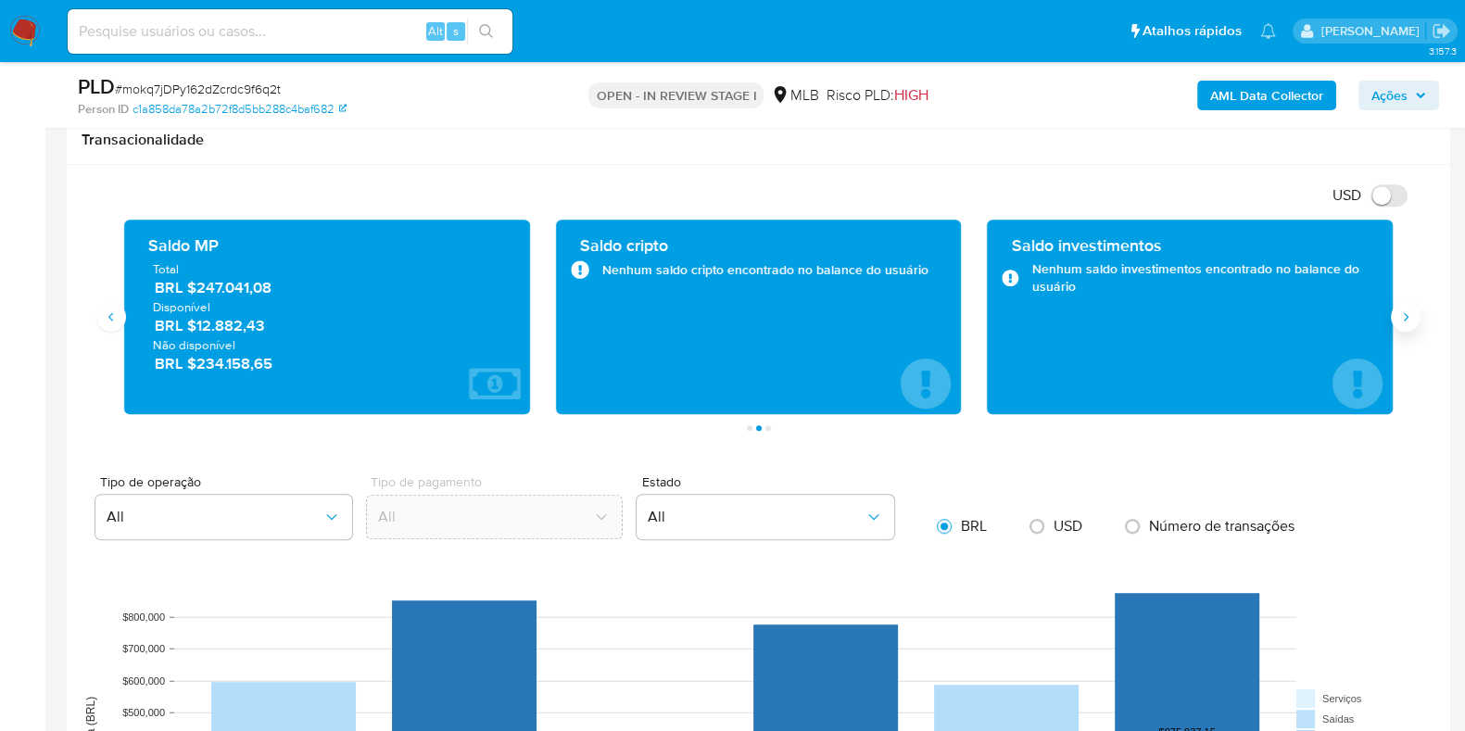
click at [1399, 321] on icon "Siguiente" at bounding box center [1405, 316] width 15 height 15
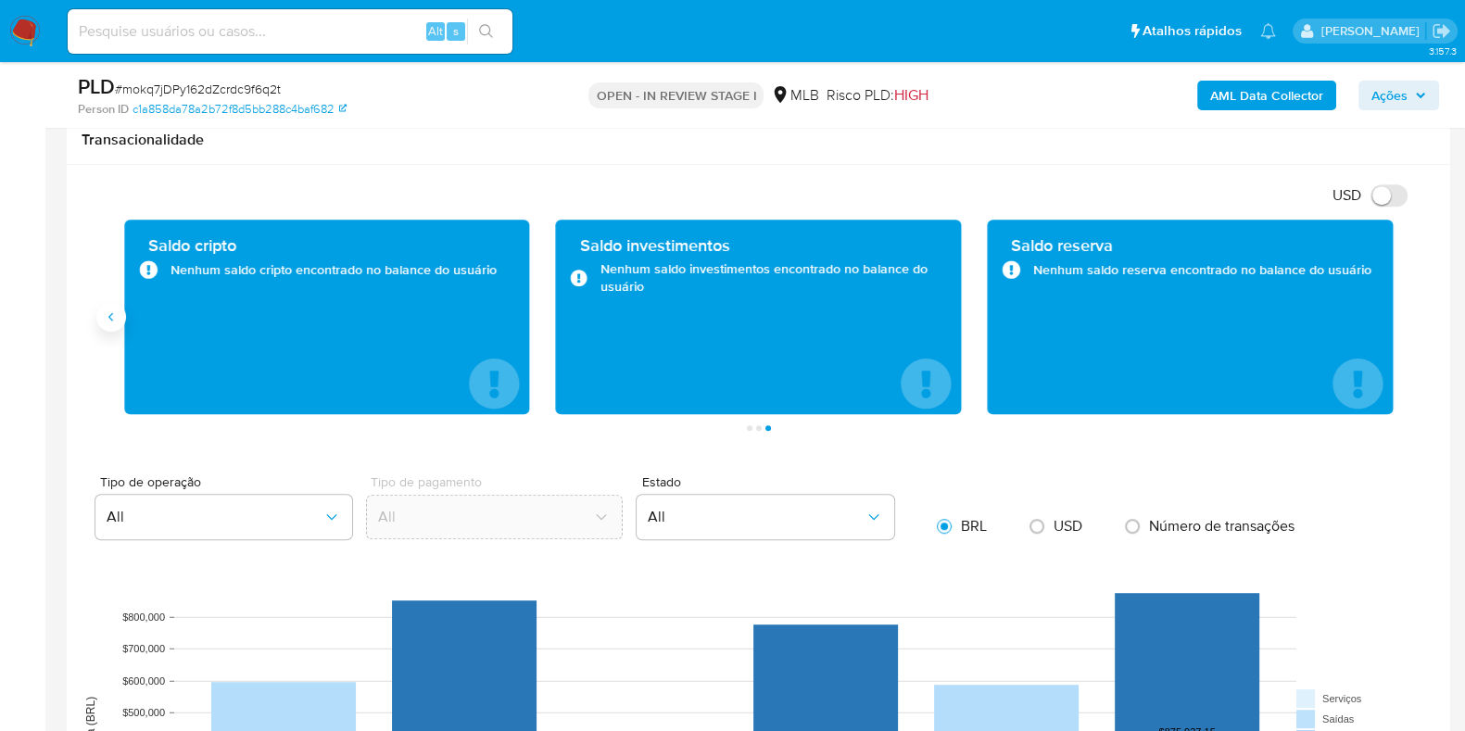
click at [105, 317] on icon "Anterior" at bounding box center [111, 316] width 15 height 15
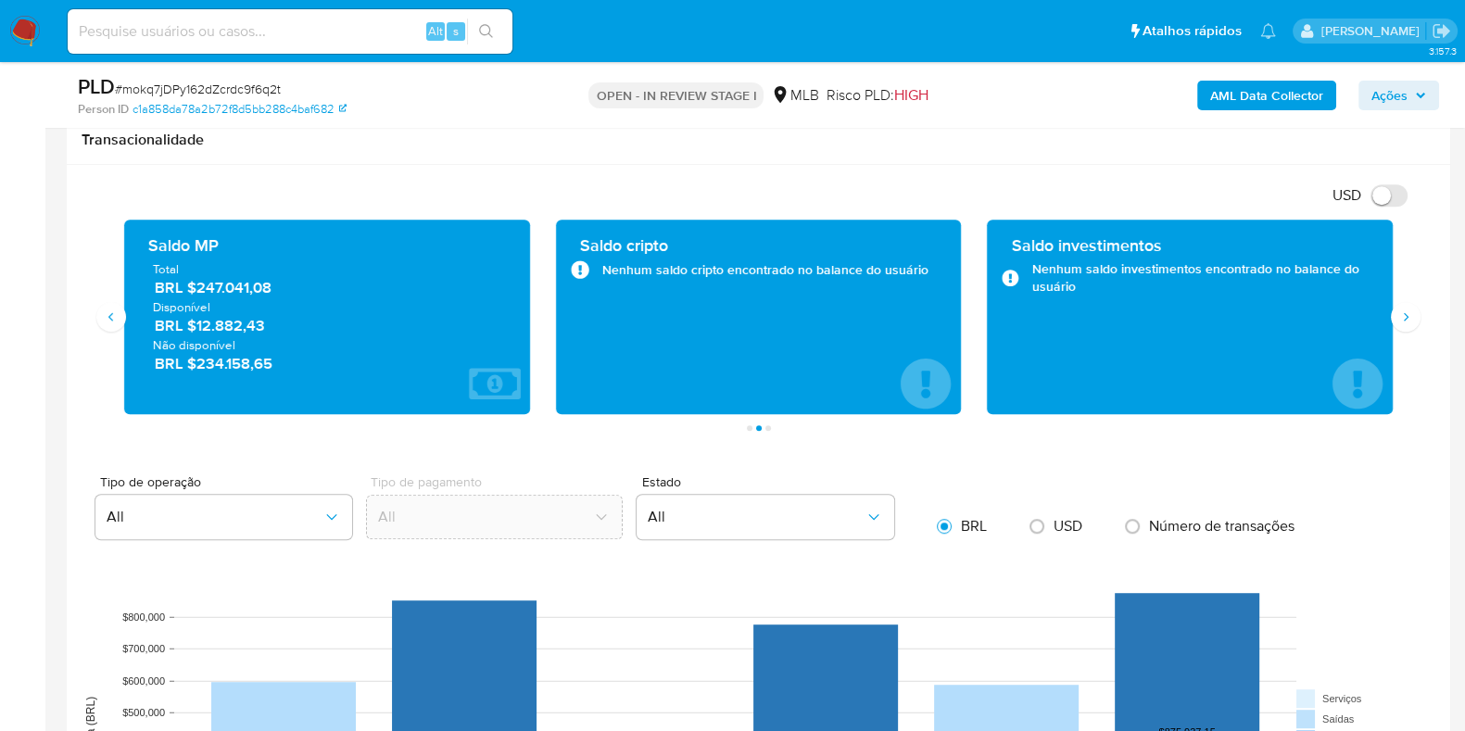
drag, startPoint x: 281, startPoint y: 325, endPoint x: 195, endPoint y: 316, distance: 85.7
click at [195, 316] on span "BRL $12.882,43" at bounding box center [328, 325] width 346 height 21
click at [310, 328] on span "BRL $12.882,43" at bounding box center [328, 325] width 346 height 21
drag, startPoint x: 297, startPoint y: 289, endPoint x: 195, endPoint y: 289, distance: 101.9
click at [195, 289] on span "BRL $247.041,08" at bounding box center [328, 287] width 346 height 21
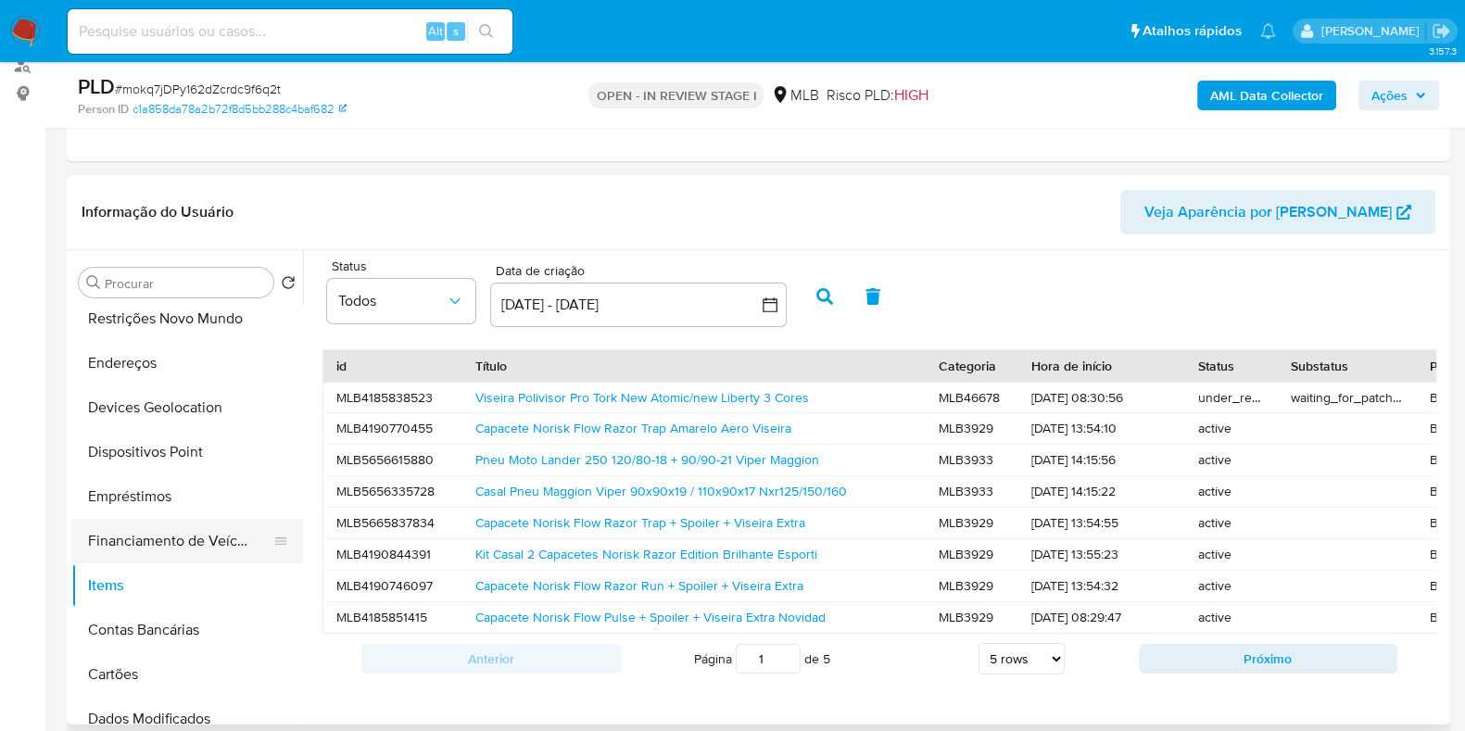
scroll to position [0, 0]
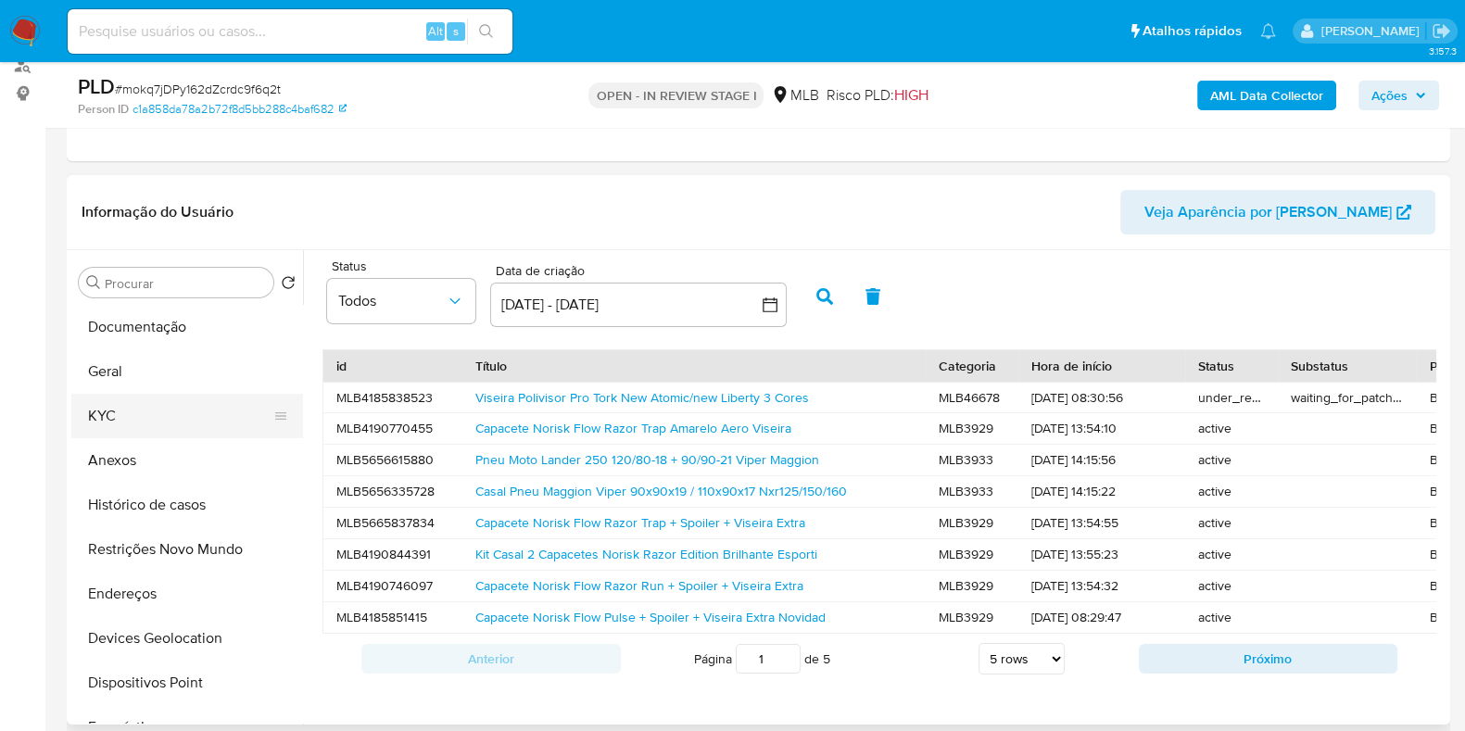
click at [153, 410] on button "KYC" at bounding box center [179, 416] width 217 height 44
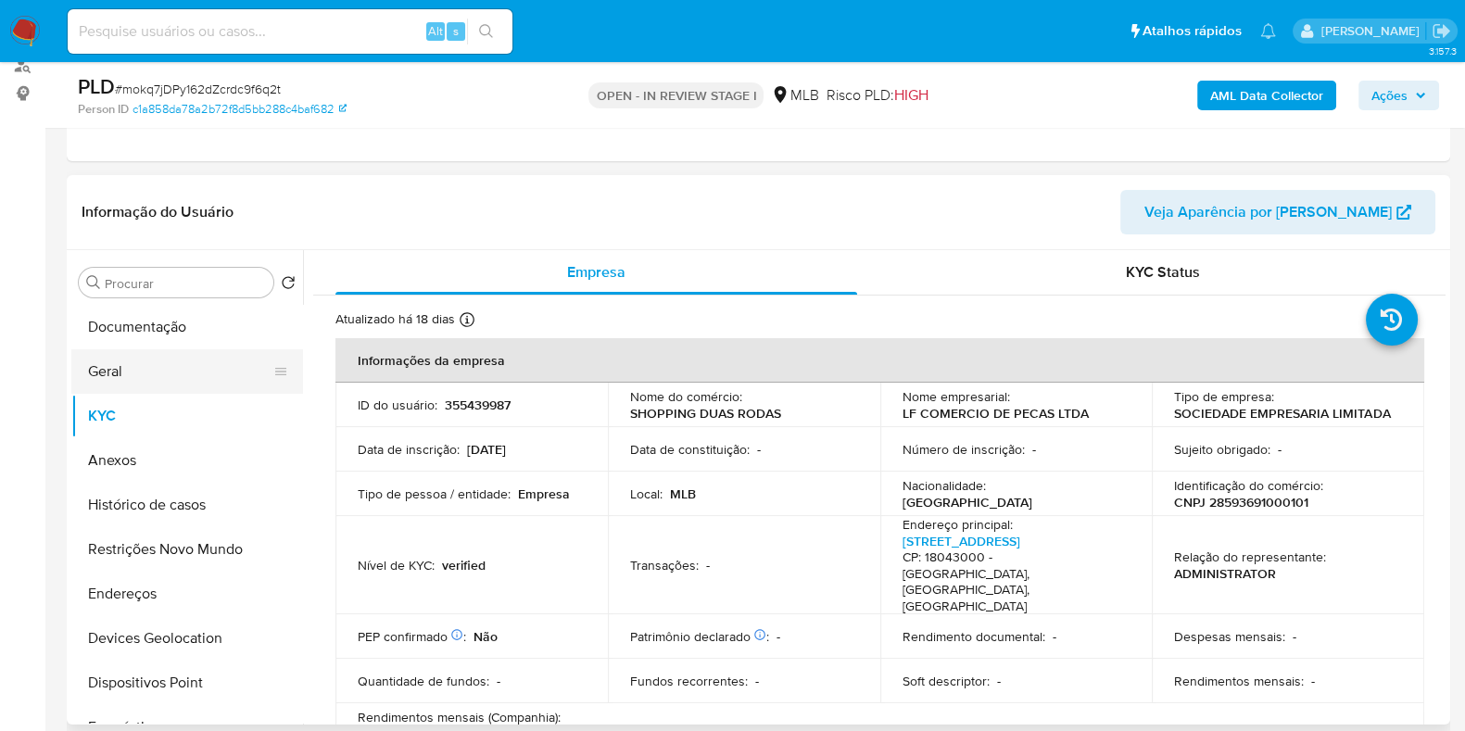
click at [133, 352] on button "Geral" at bounding box center [179, 371] width 217 height 44
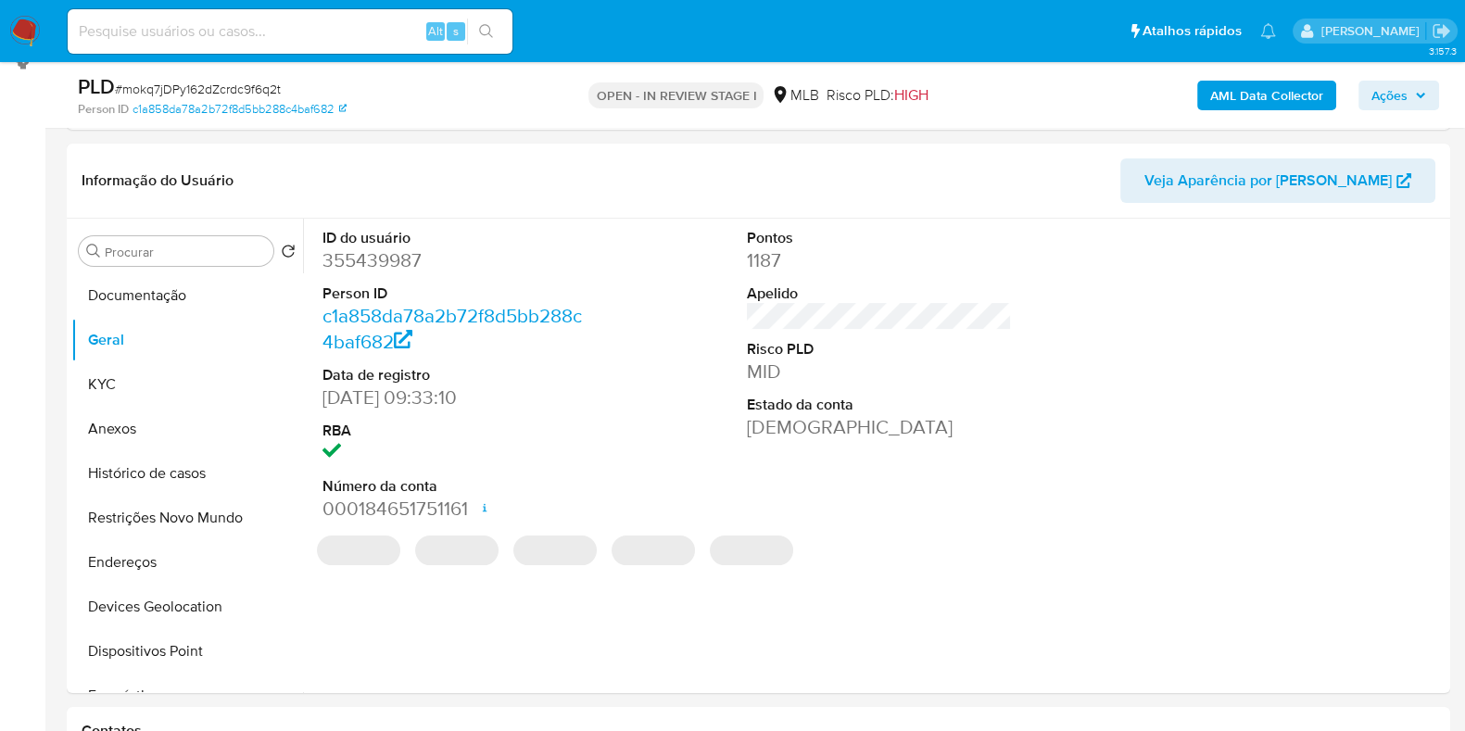
scroll to position [231, 0]
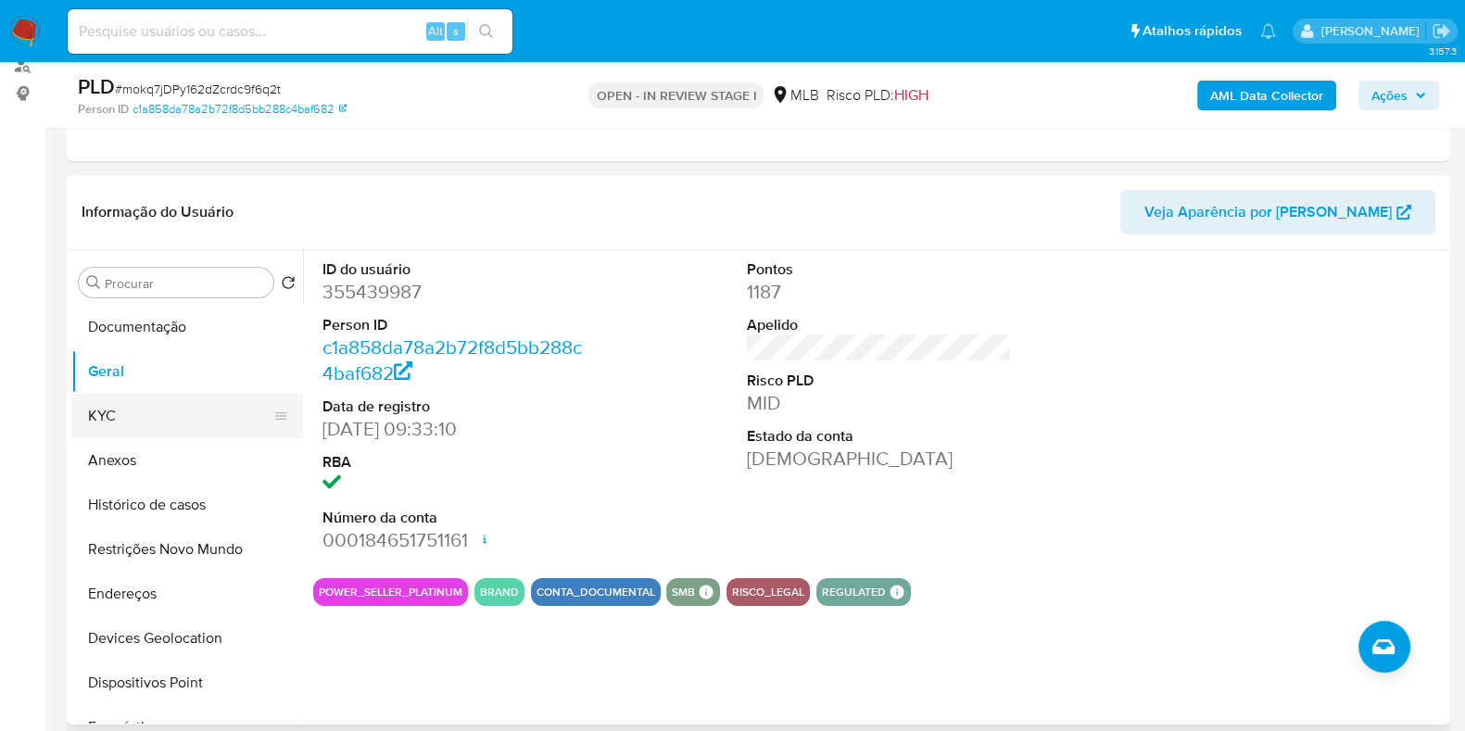
click at [108, 404] on button "KYC" at bounding box center [179, 416] width 217 height 44
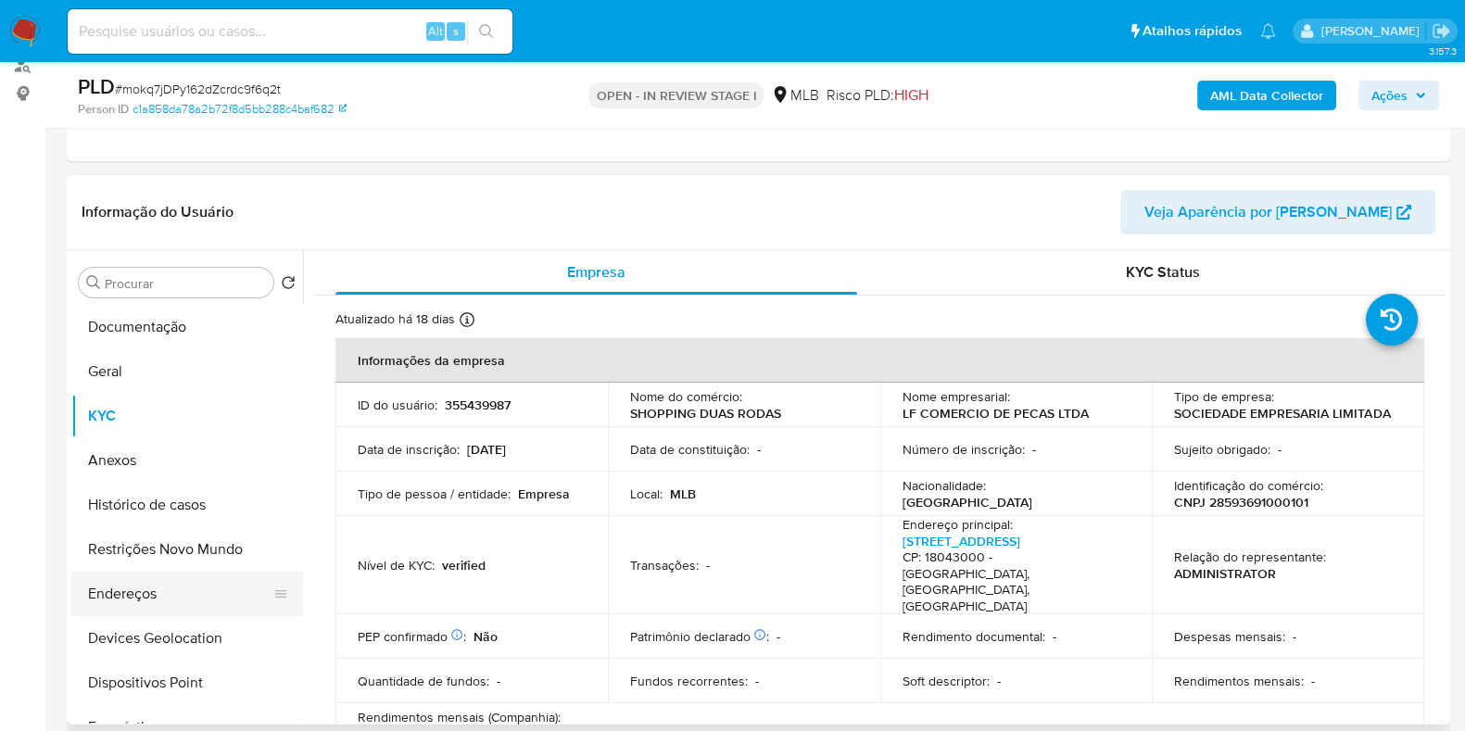
click at [195, 592] on button "Endereços" at bounding box center [179, 594] width 217 height 44
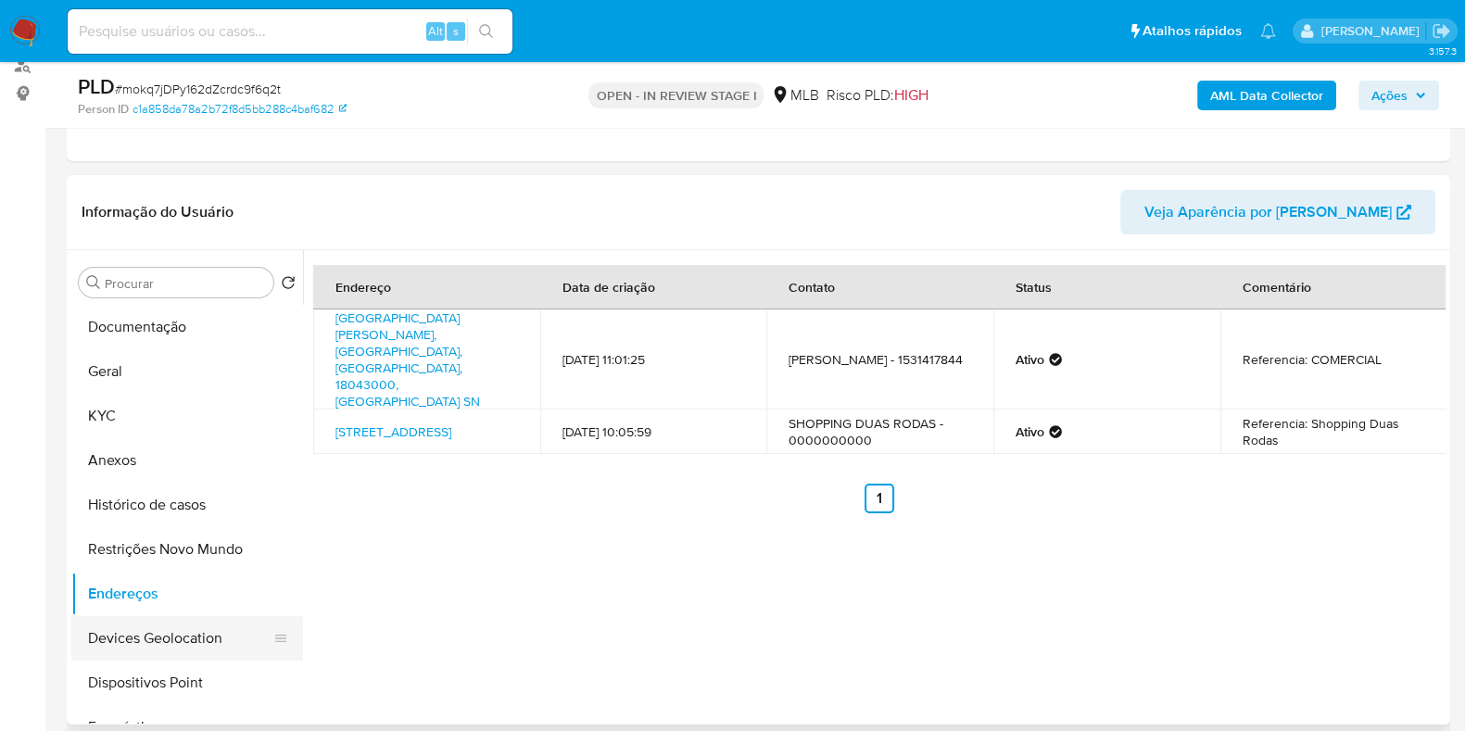
click at [157, 628] on button "Devices Geolocation" at bounding box center [179, 638] width 217 height 44
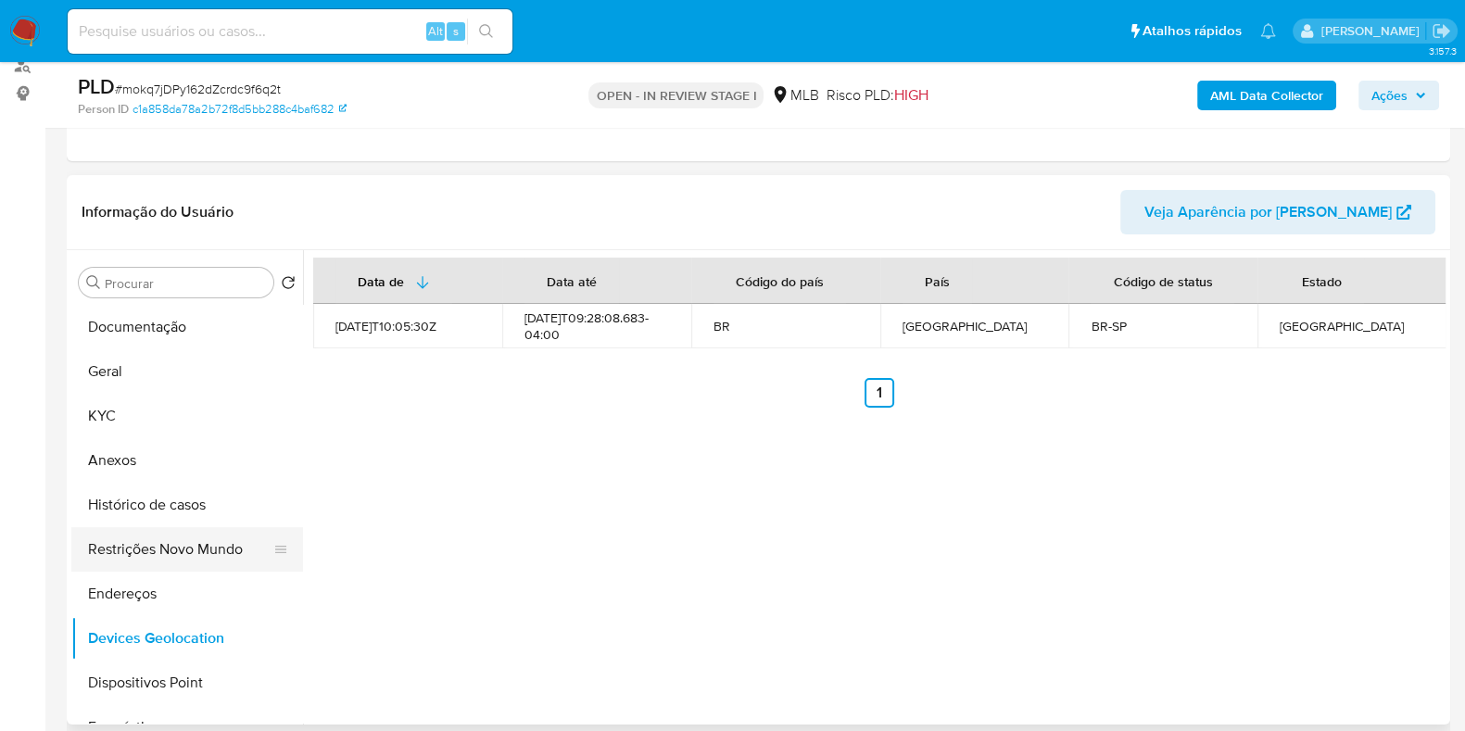
drag, startPoint x: 198, startPoint y: 544, endPoint x: 204, endPoint y: 552, distance: 10.0
click at [197, 544] on button "Restrições Novo Mundo" at bounding box center [179, 549] width 217 height 44
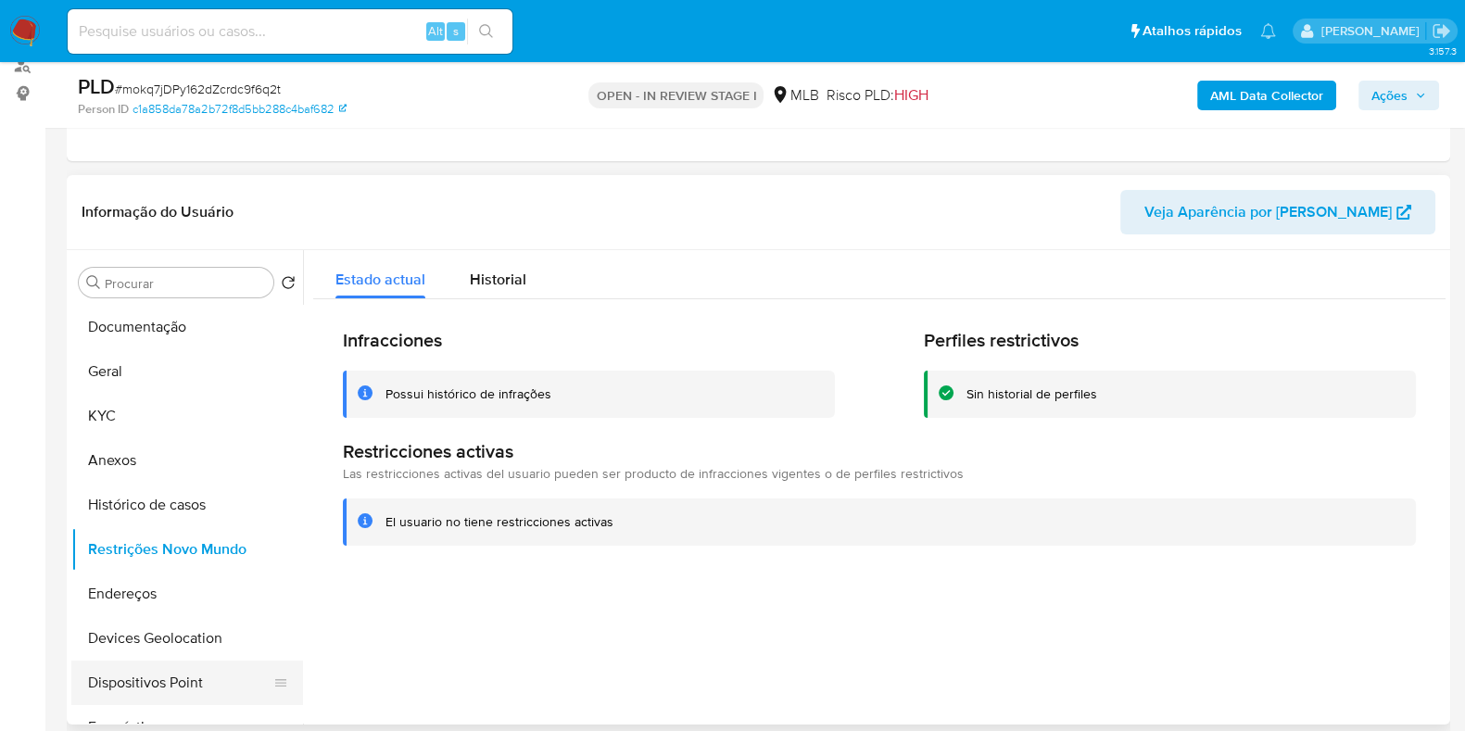
click at [161, 670] on button "Dispositivos Point" at bounding box center [179, 683] width 217 height 44
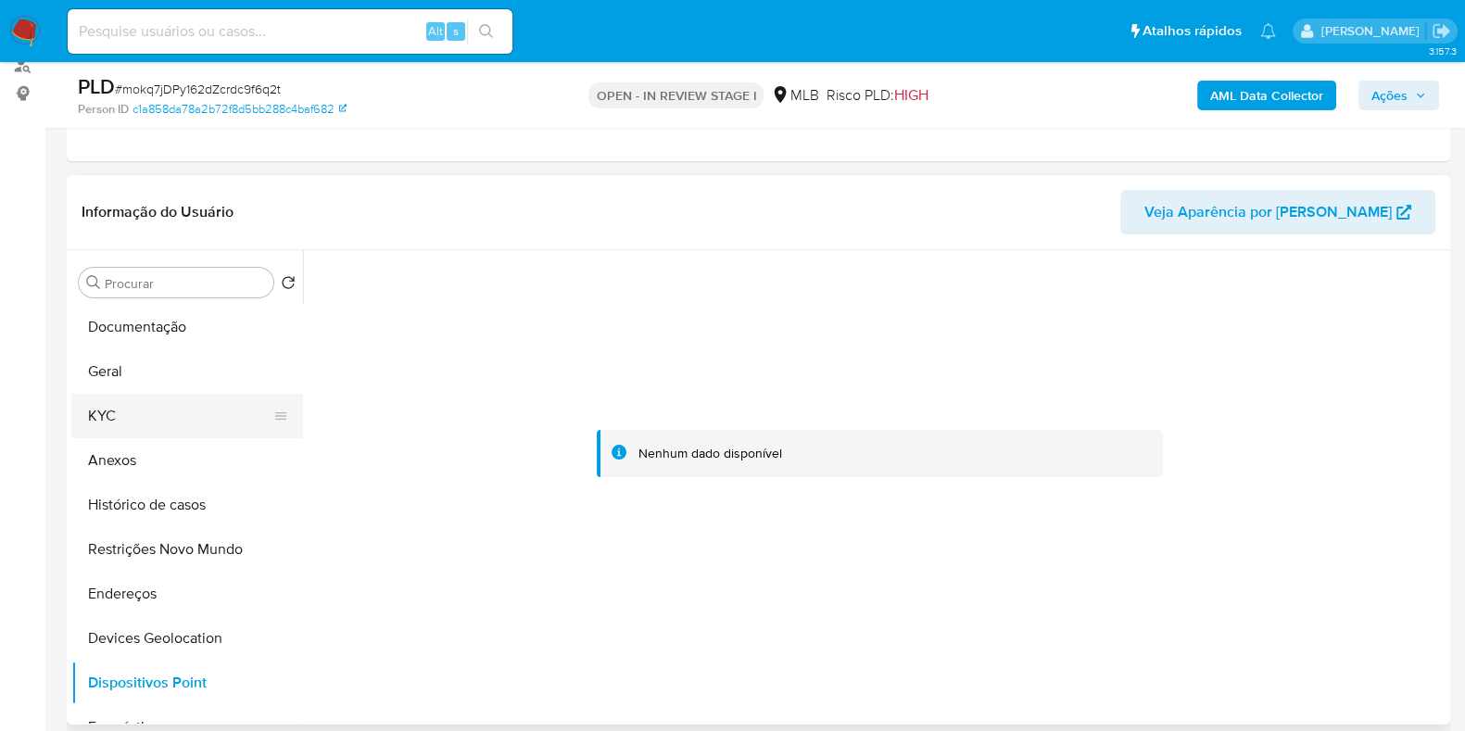
click at [121, 419] on button "KYC" at bounding box center [179, 416] width 217 height 44
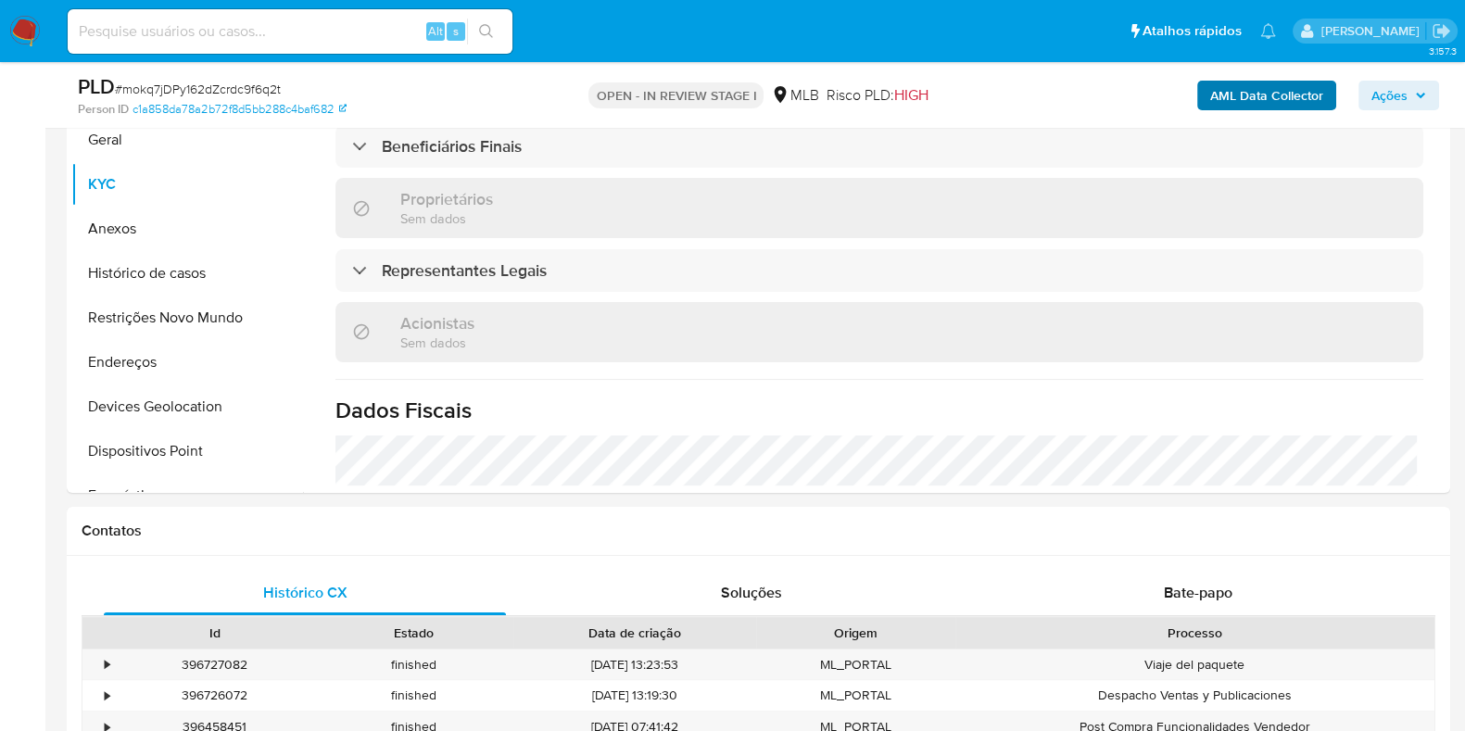
scroll to position [692, 0]
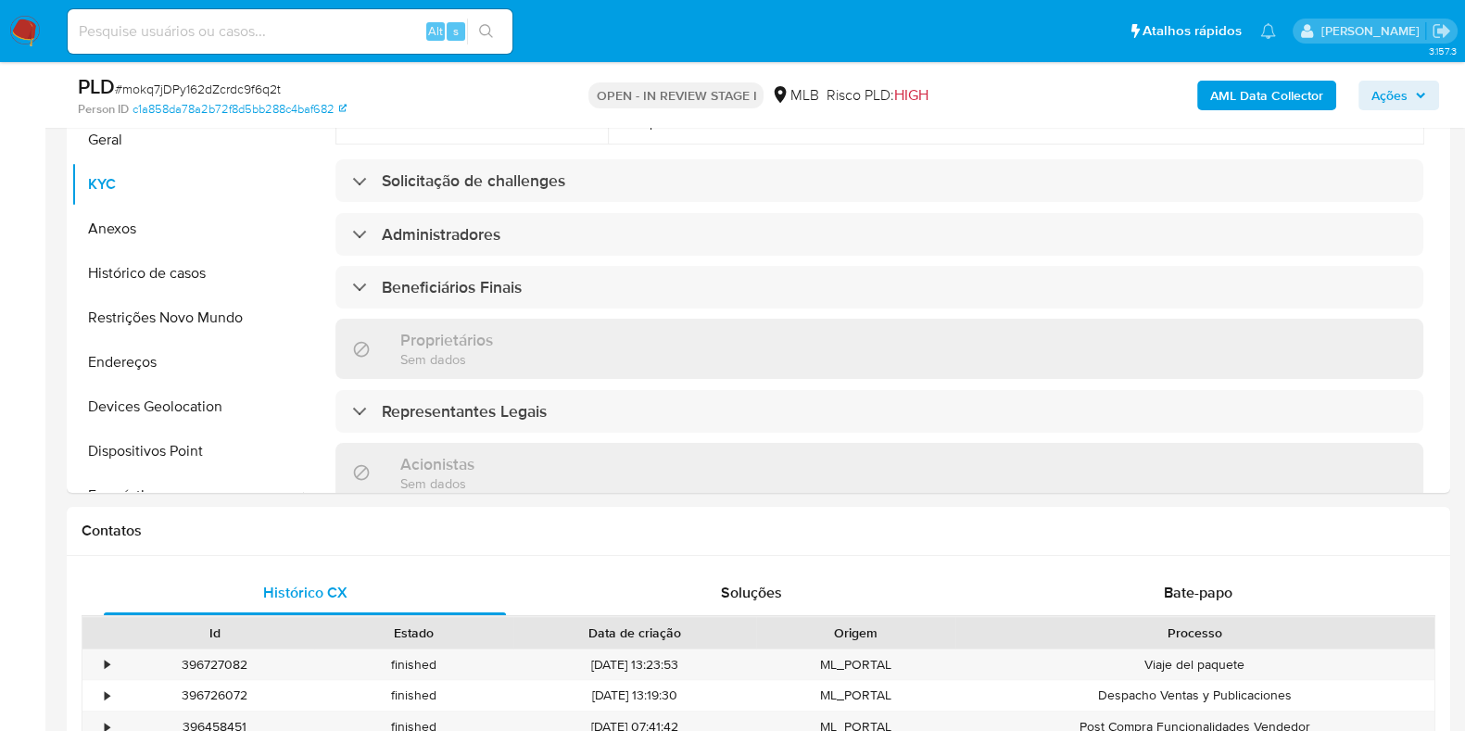
click at [1237, 87] on b "AML Data Collector" at bounding box center [1266, 96] width 113 height 30
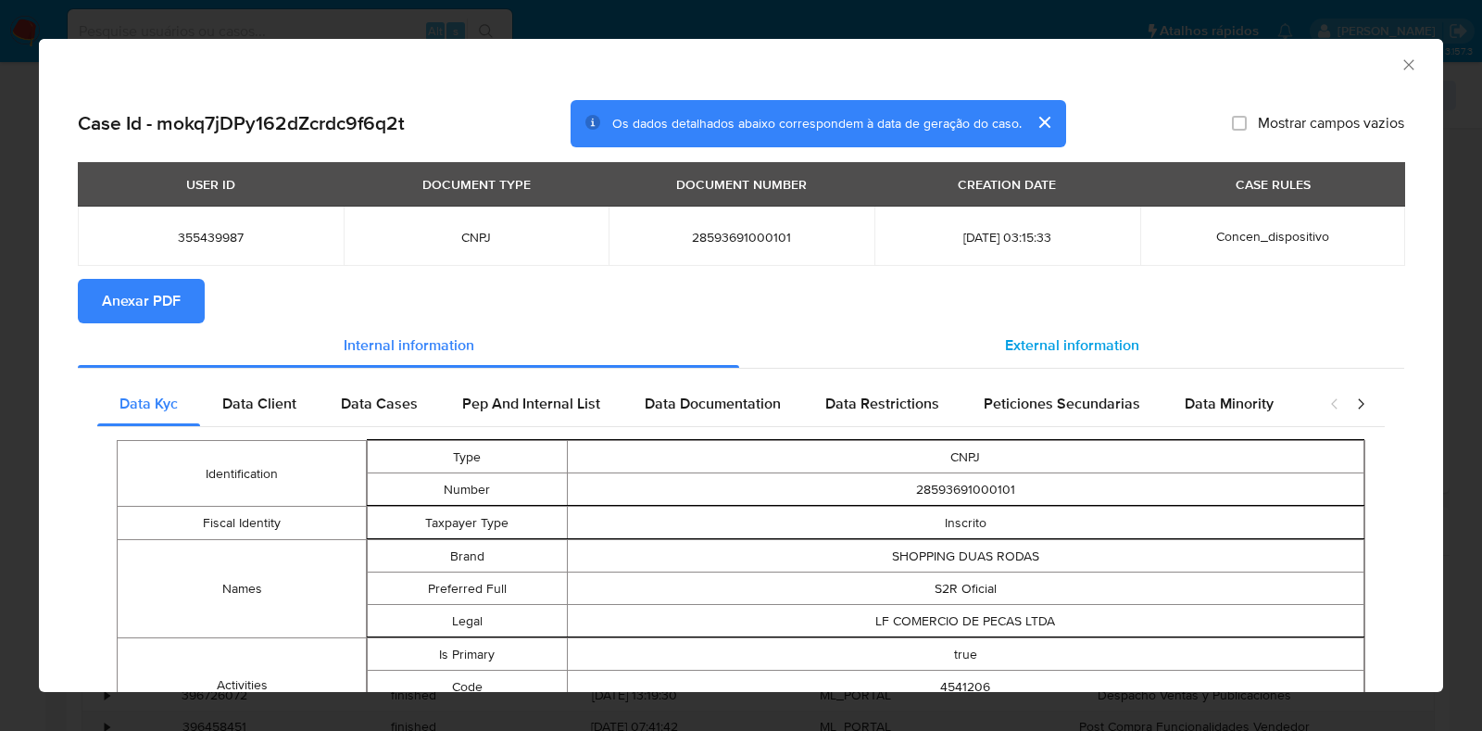
click at [974, 346] on div "External information" at bounding box center [1071, 345] width 665 height 44
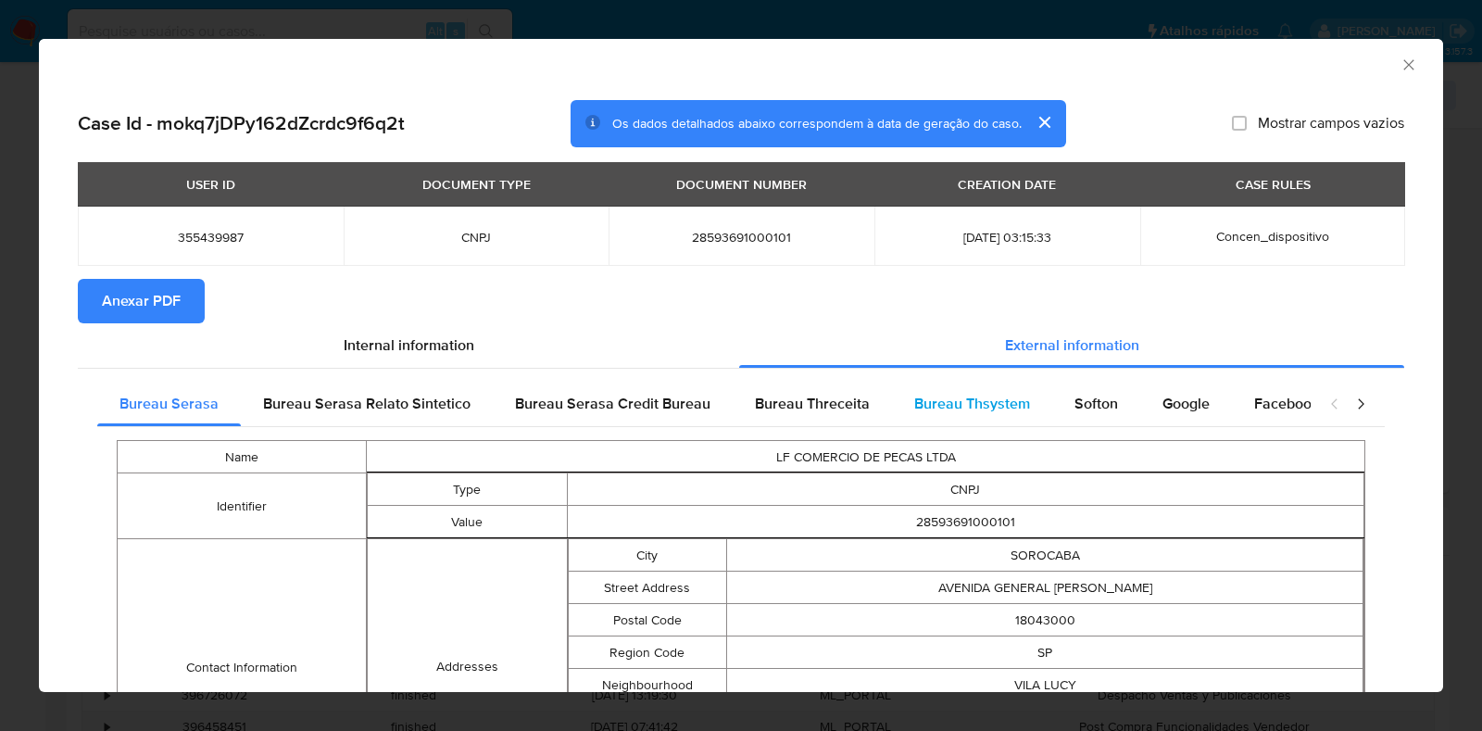
click at [1033, 394] on div "Bureau Thsystem" at bounding box center [972, 404] width 160 height 44
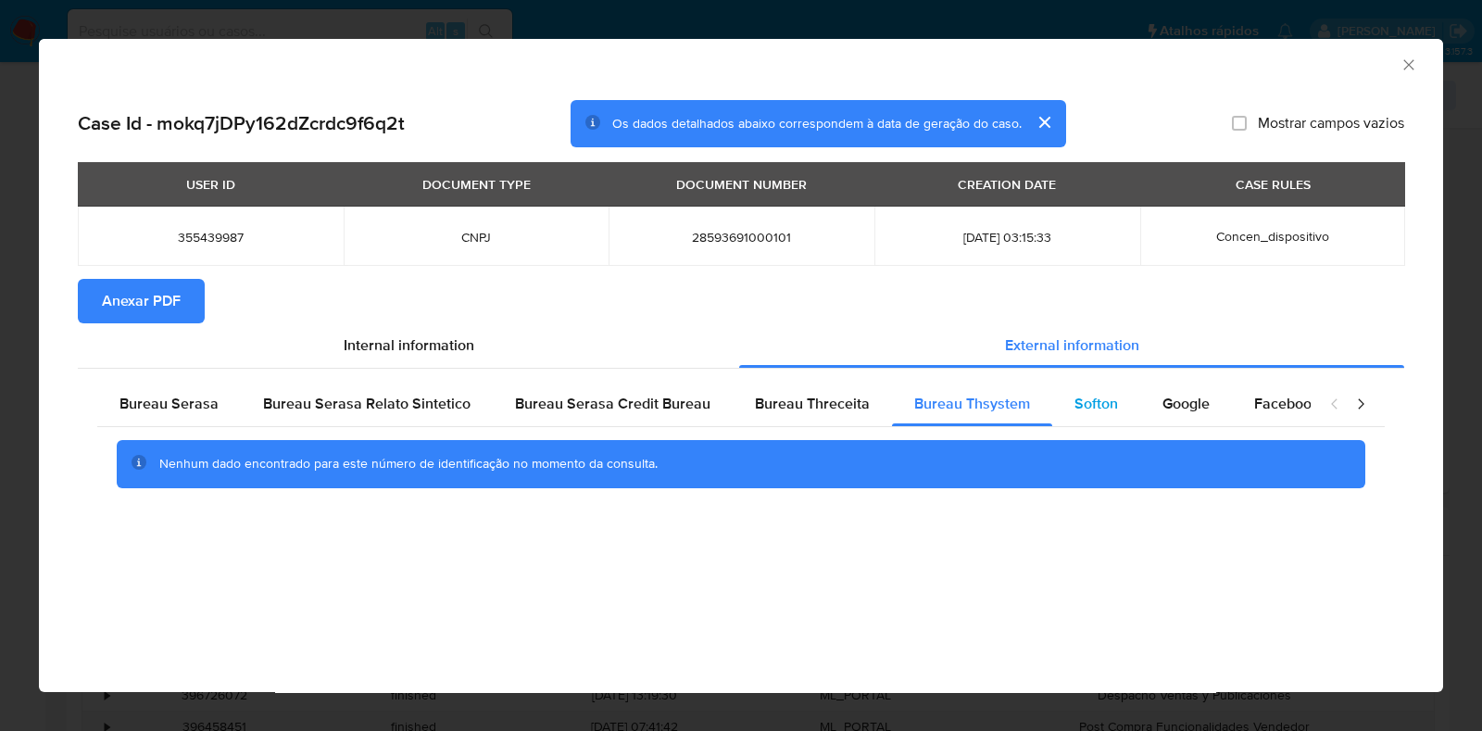
click at [1107, 409] on span "Softon" at bounding box center [1097, 403] width 44 height 21
click at [1151, 400] on div "Google" at bounding box center [1186, 404] width 92 height 44
click at [164, 292] on span "Anexar PDF" at bounding box center [141, 301] width 79 height 41
drag, startPoint x: 1408, startPoint y: 59, endPoint x: 1392, endPoint y: 59, distance: 15.7
click at [1408, 59] on icon "Fechar a janela" at bounding box center [1409, 65] width 19 height 19
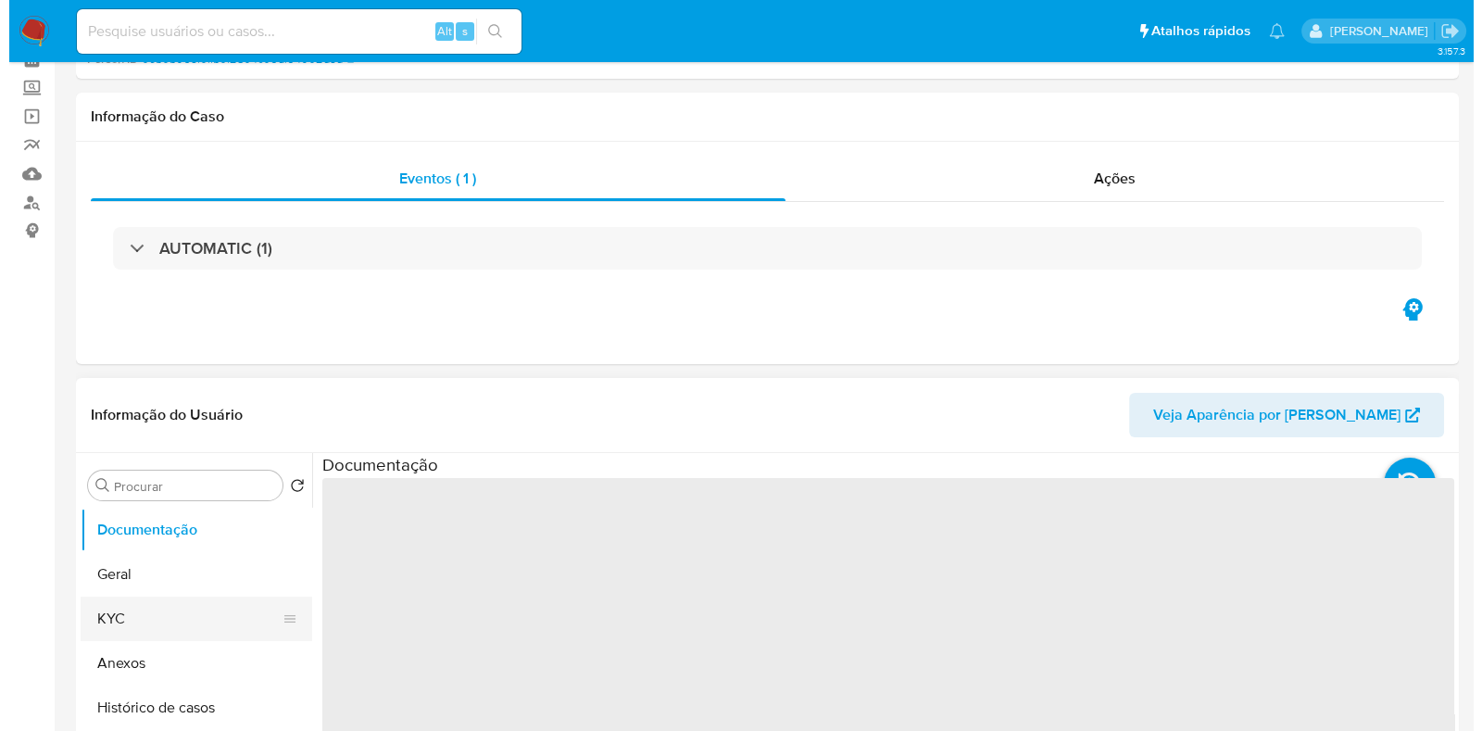
scroll to position [115, 0]
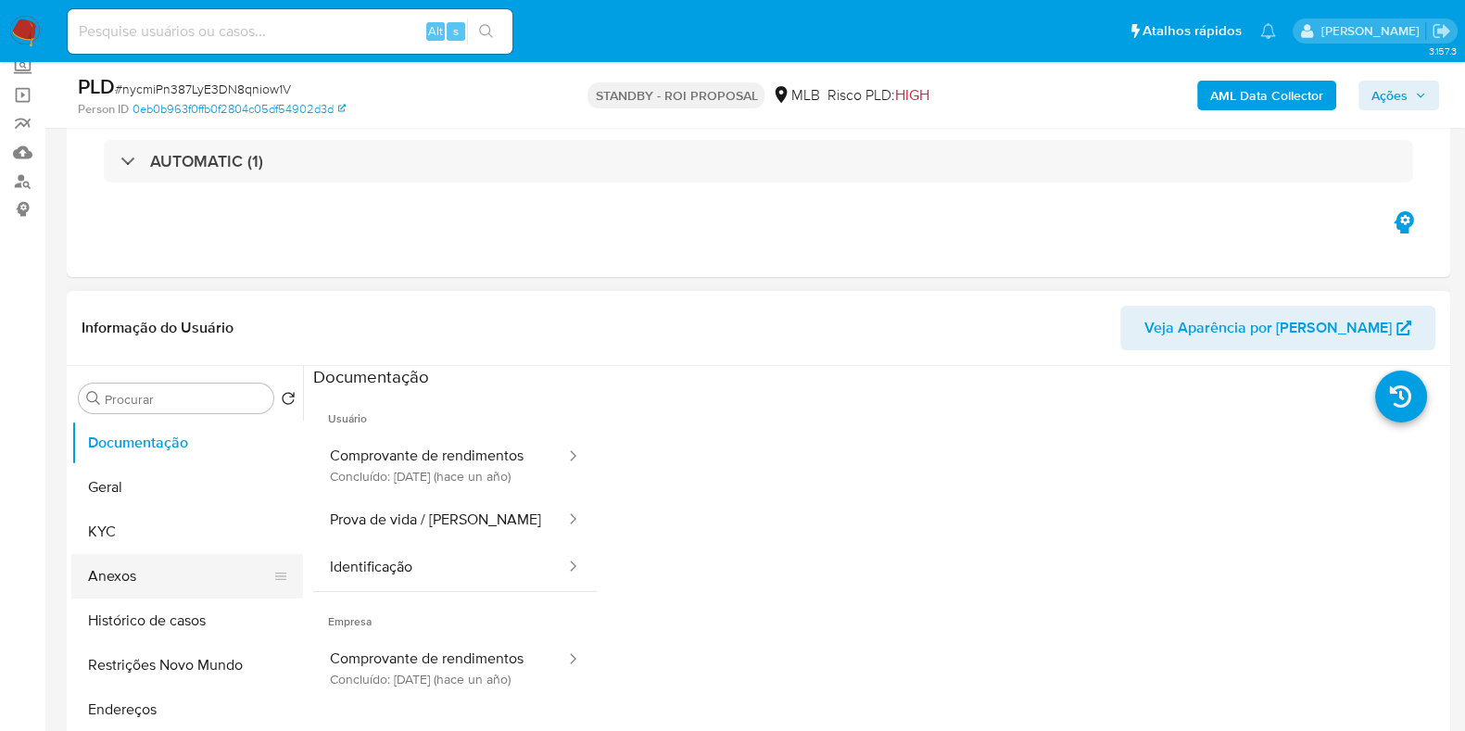
select select "10"
click at [133, 572] on button "Anexos" at bounding box center [179, 576] width 217 height 44
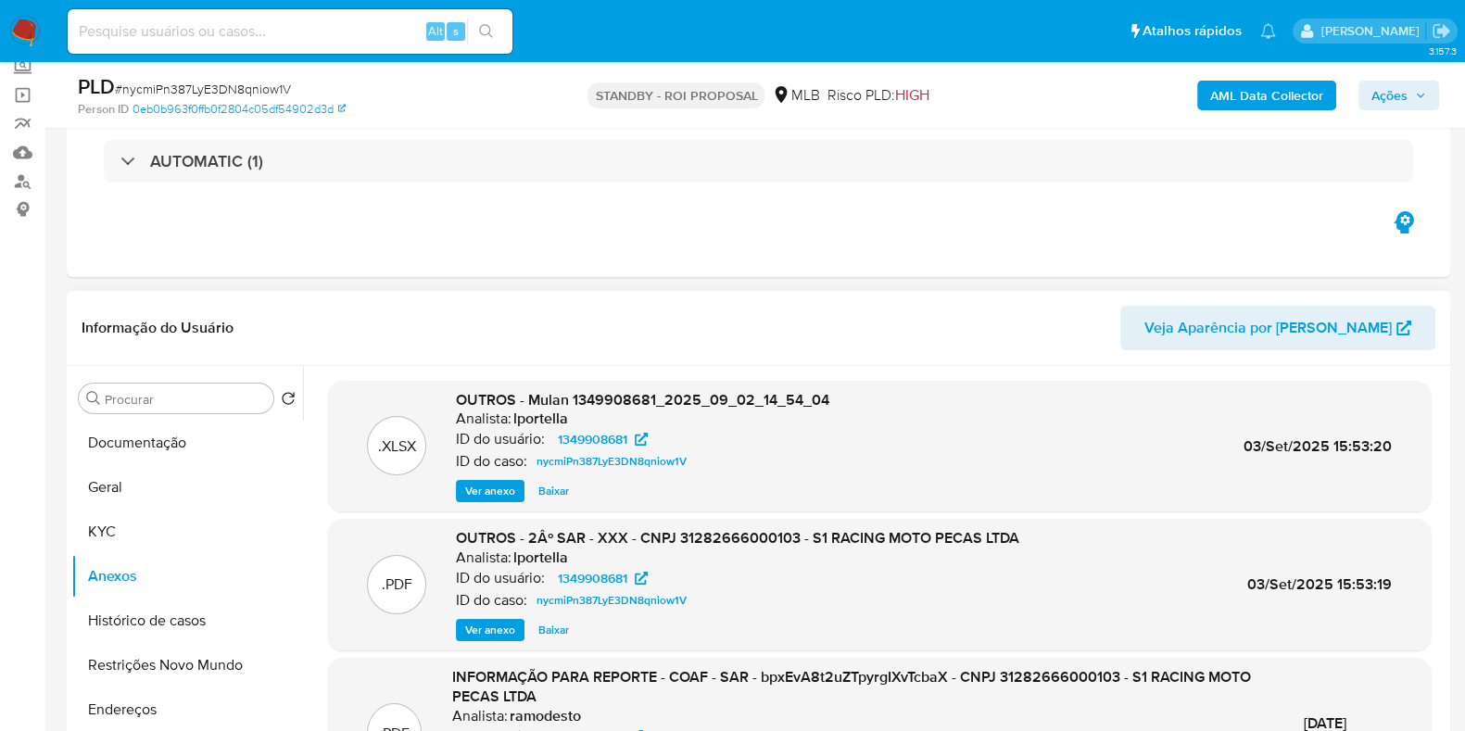
click at [469, 636] on span "Ver anexo" at bounding box center [490, 630] width 50 height 19
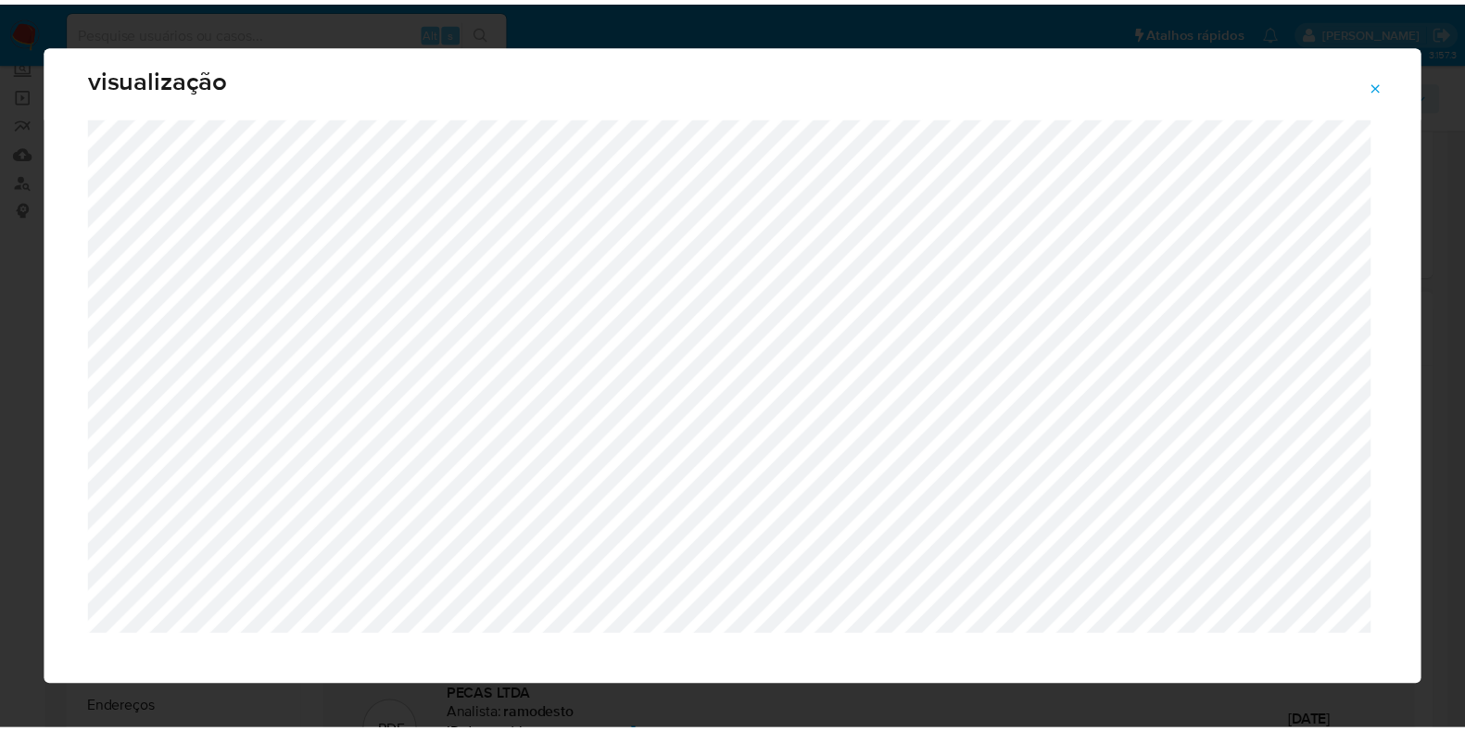
scroll to position [46, 0]
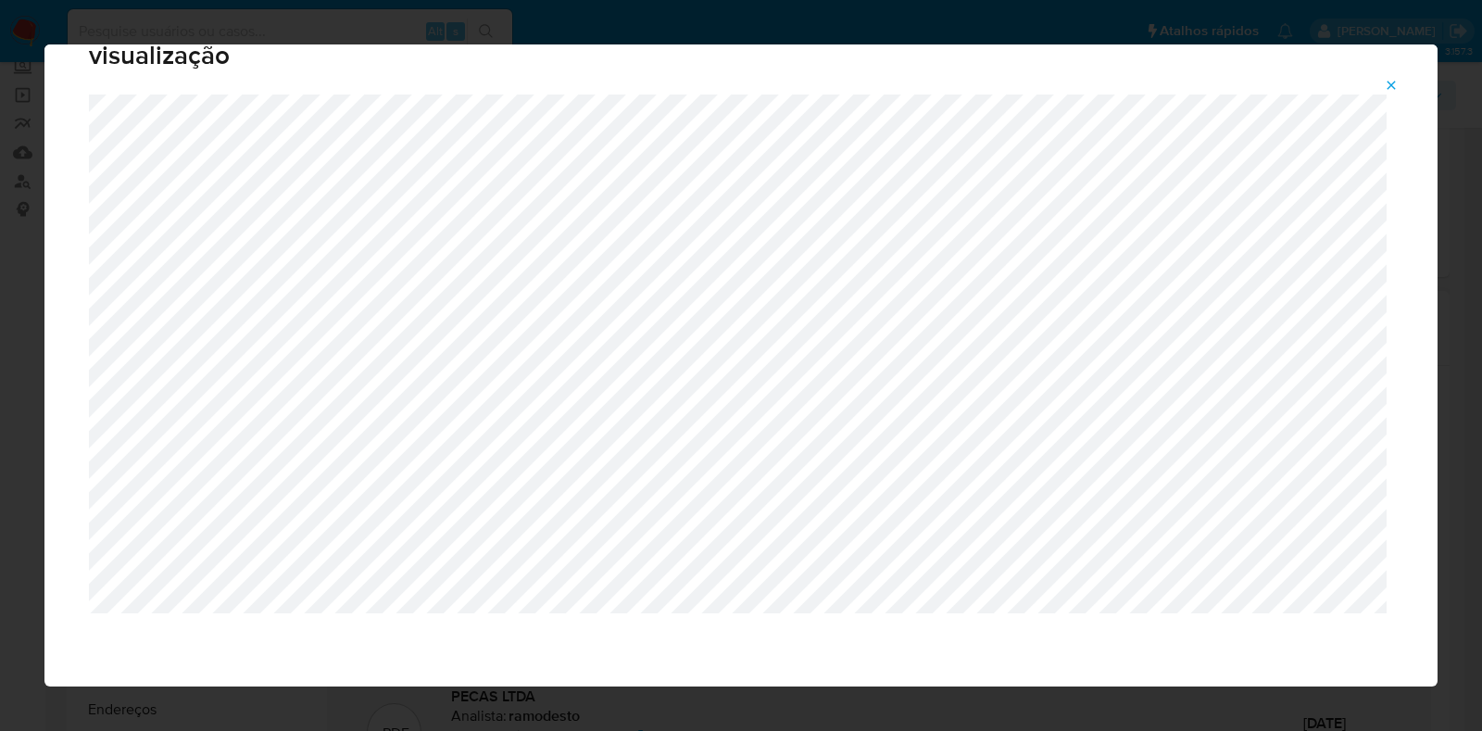
click at [1396, 80] on icon "Attachment preview" at bounding box center [1391, 85] width 15 height 15
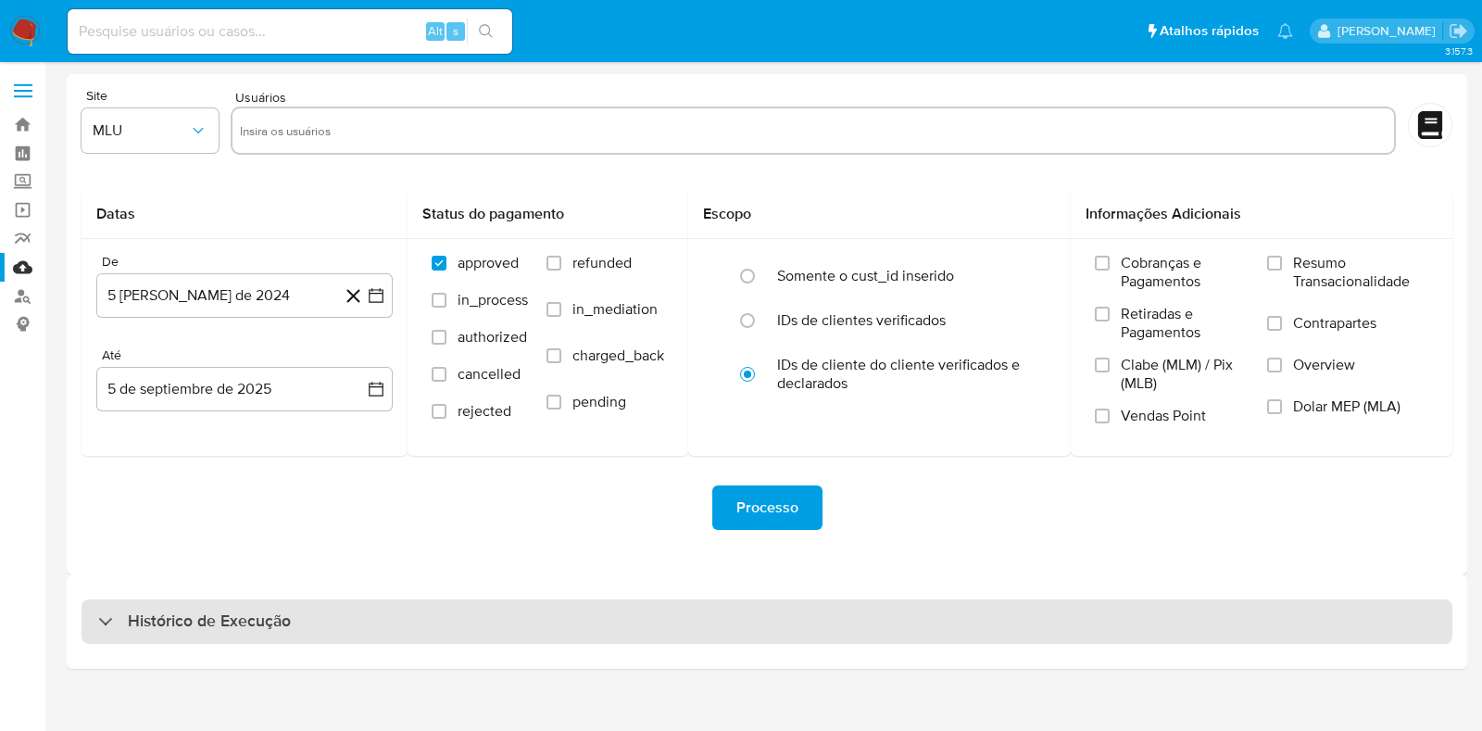
click at [471, 605] on div "Histórico de Execução" at bounding box center [767, 621] width 1371 height 44
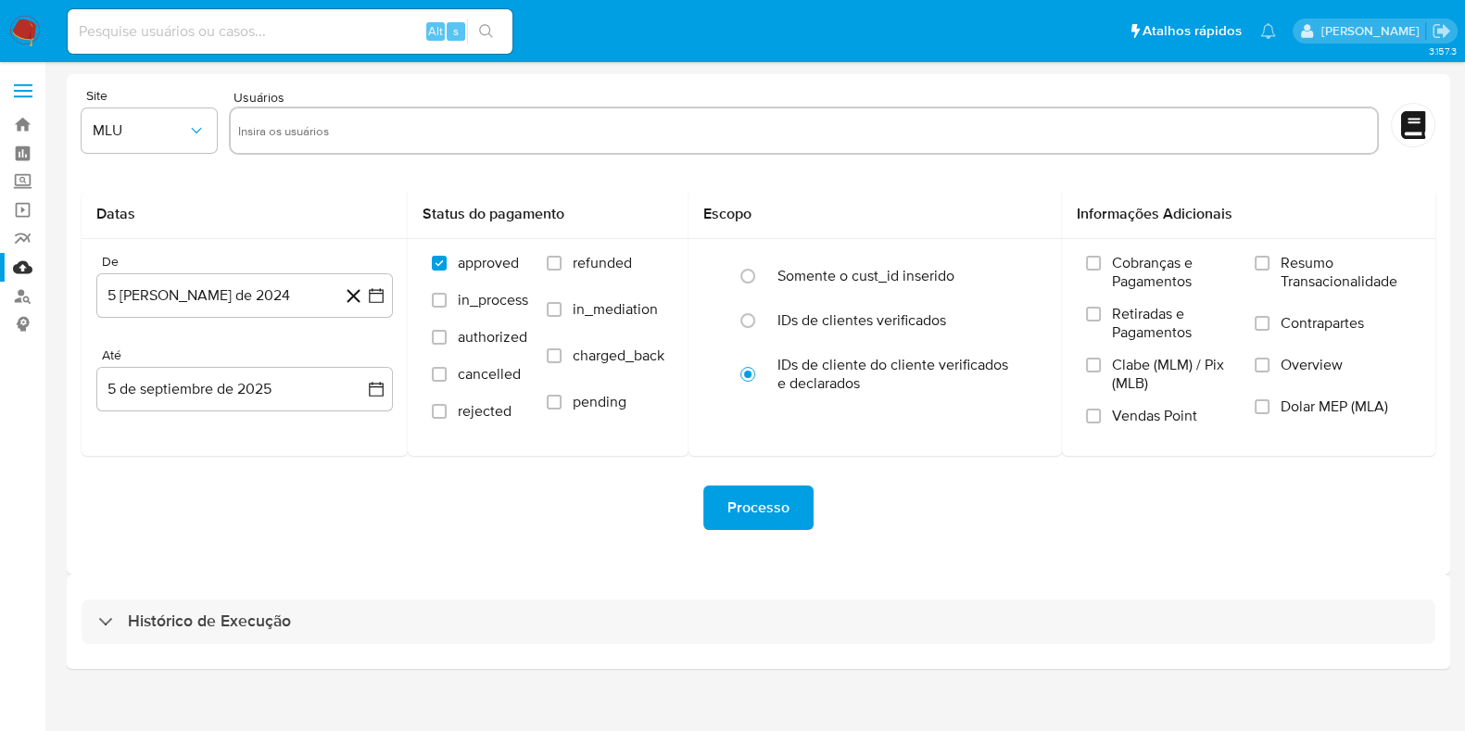
select select "10"
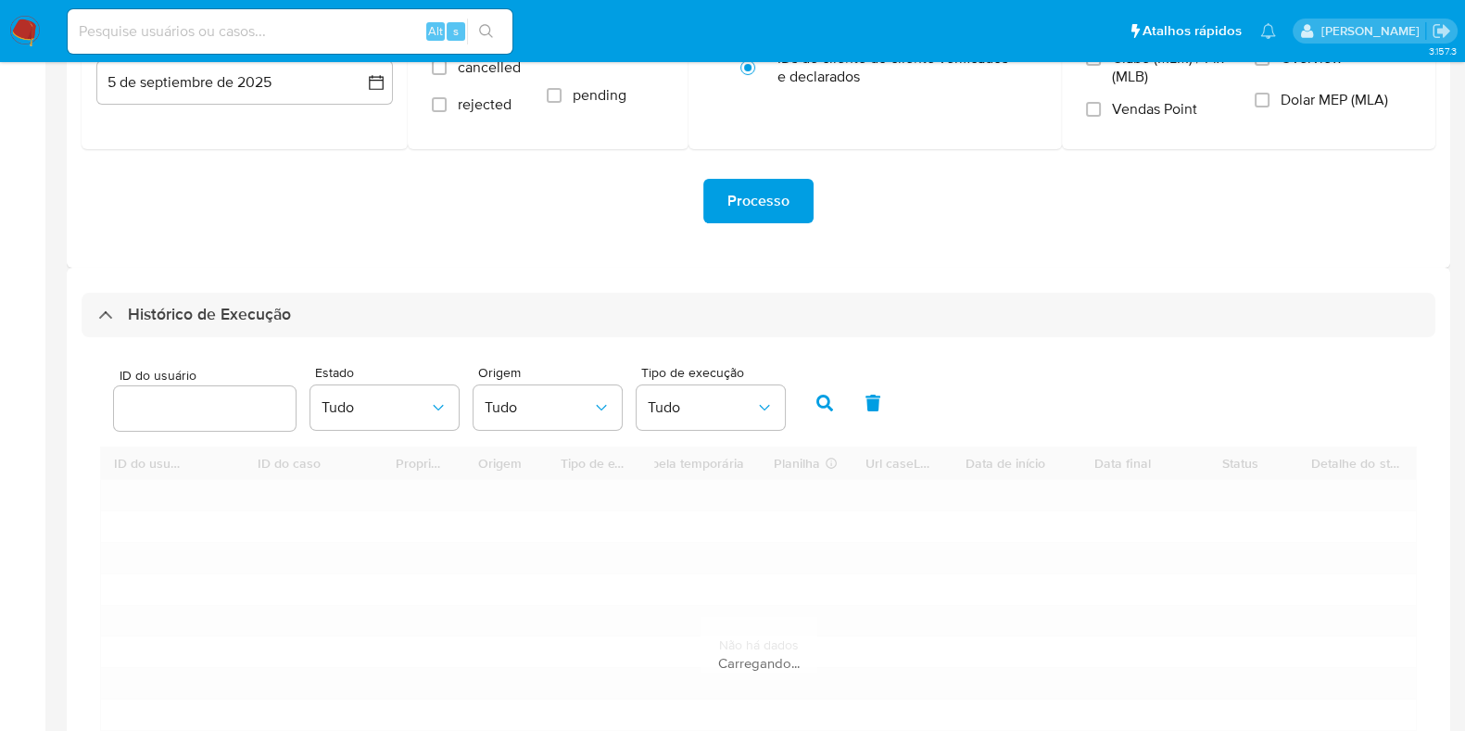
scroll to position [347, 0]
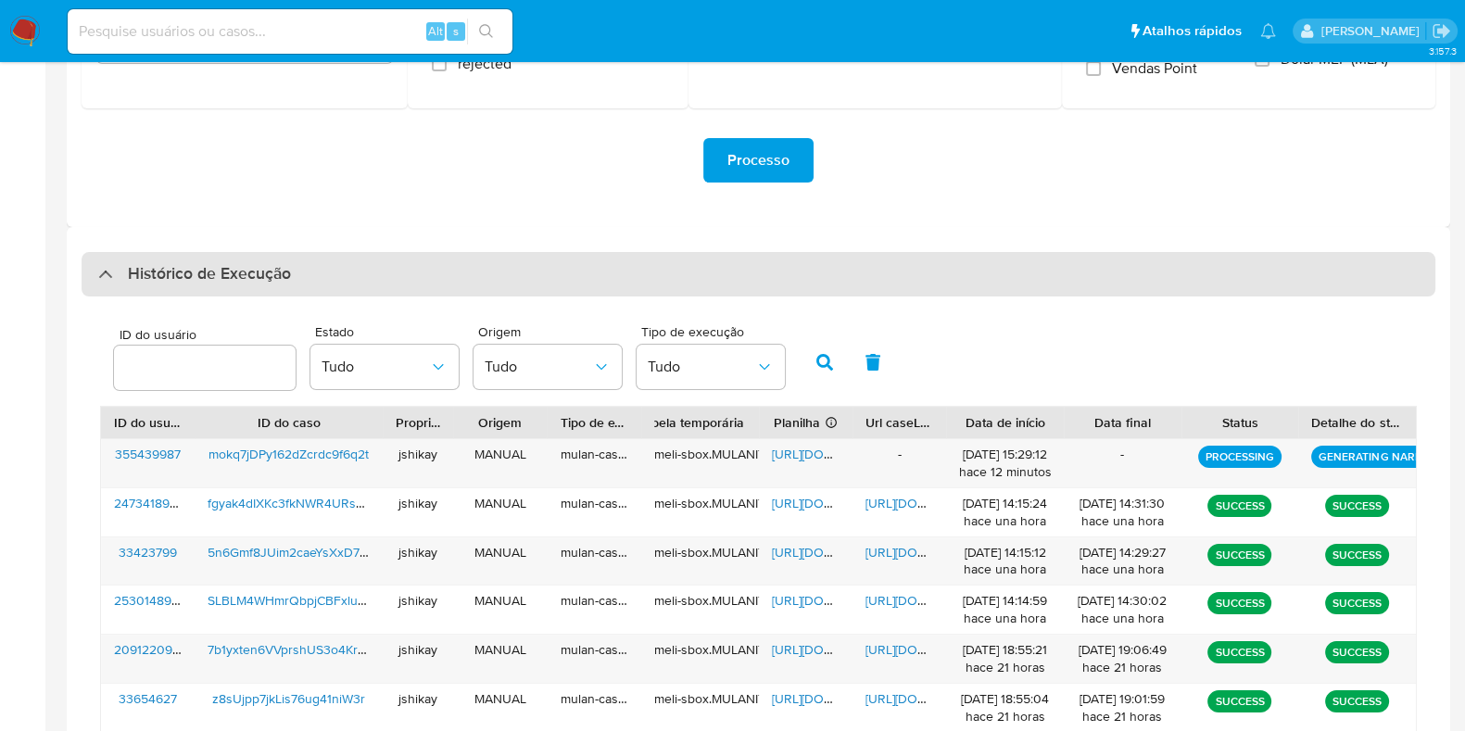
click at [143, 266] on h3 "Histórico de Execução" at bounding box center [209, 274] width 163 height 22
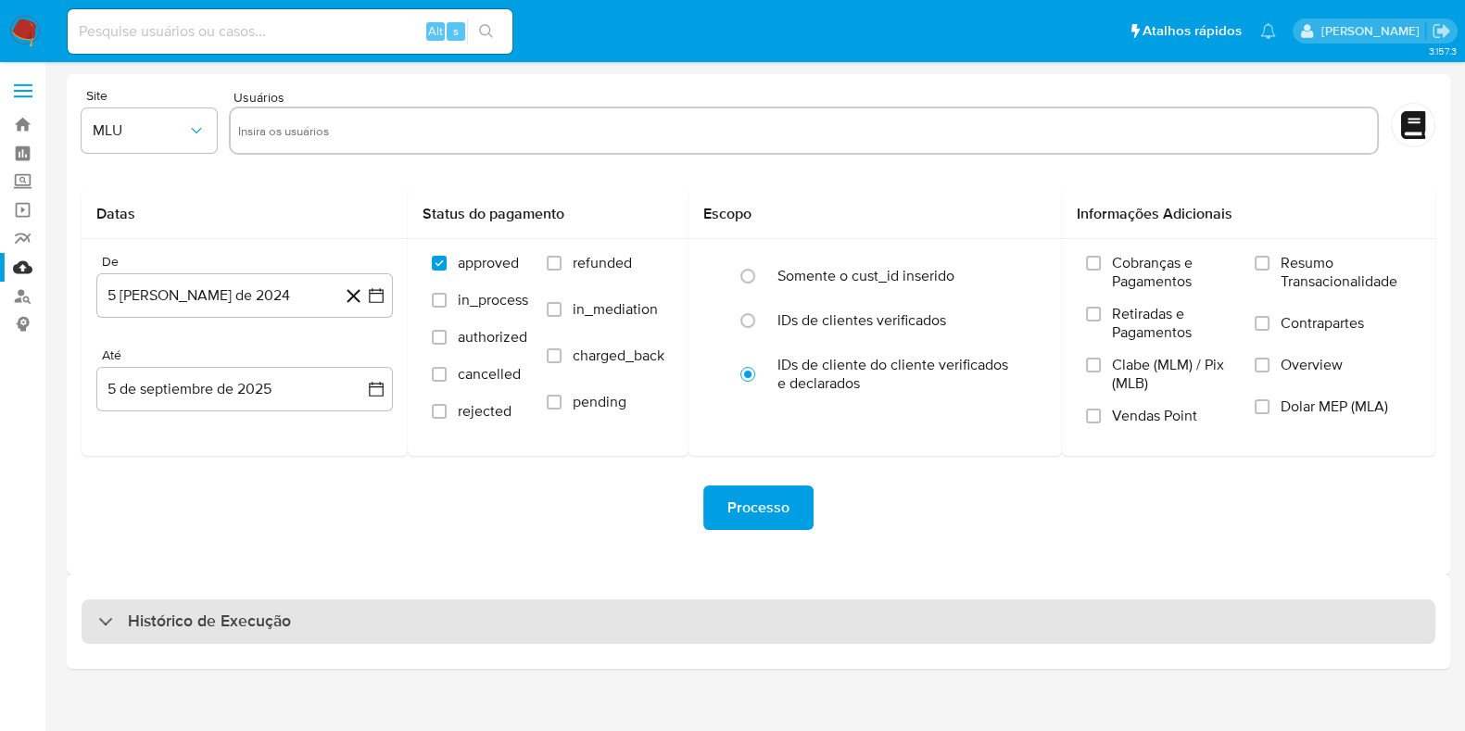
scroll to position [0, 0]
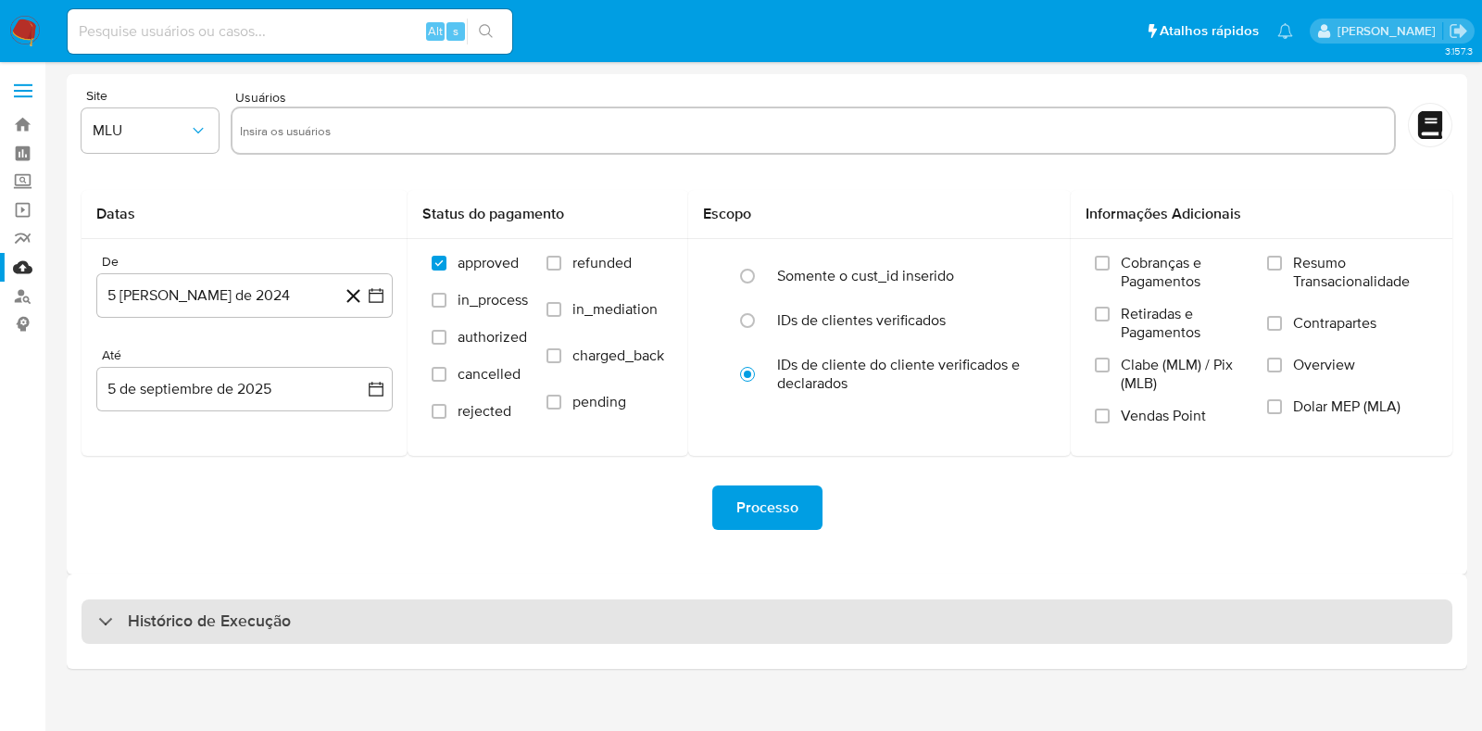
click at [186, 614] on h3 "Histórico de Execução" at bounding box center [209, 622] width 163 height 22
select select "10"
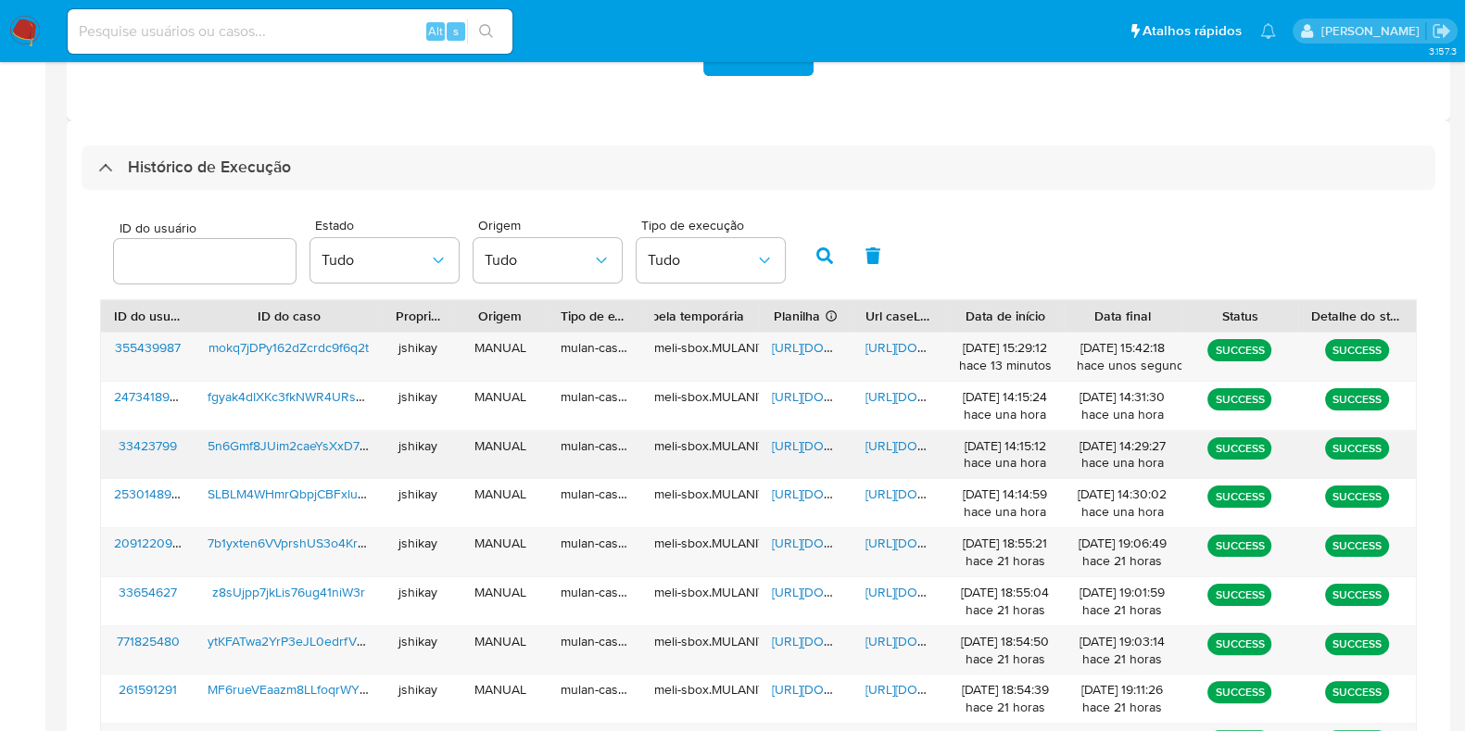
scroll to position [462, 0]
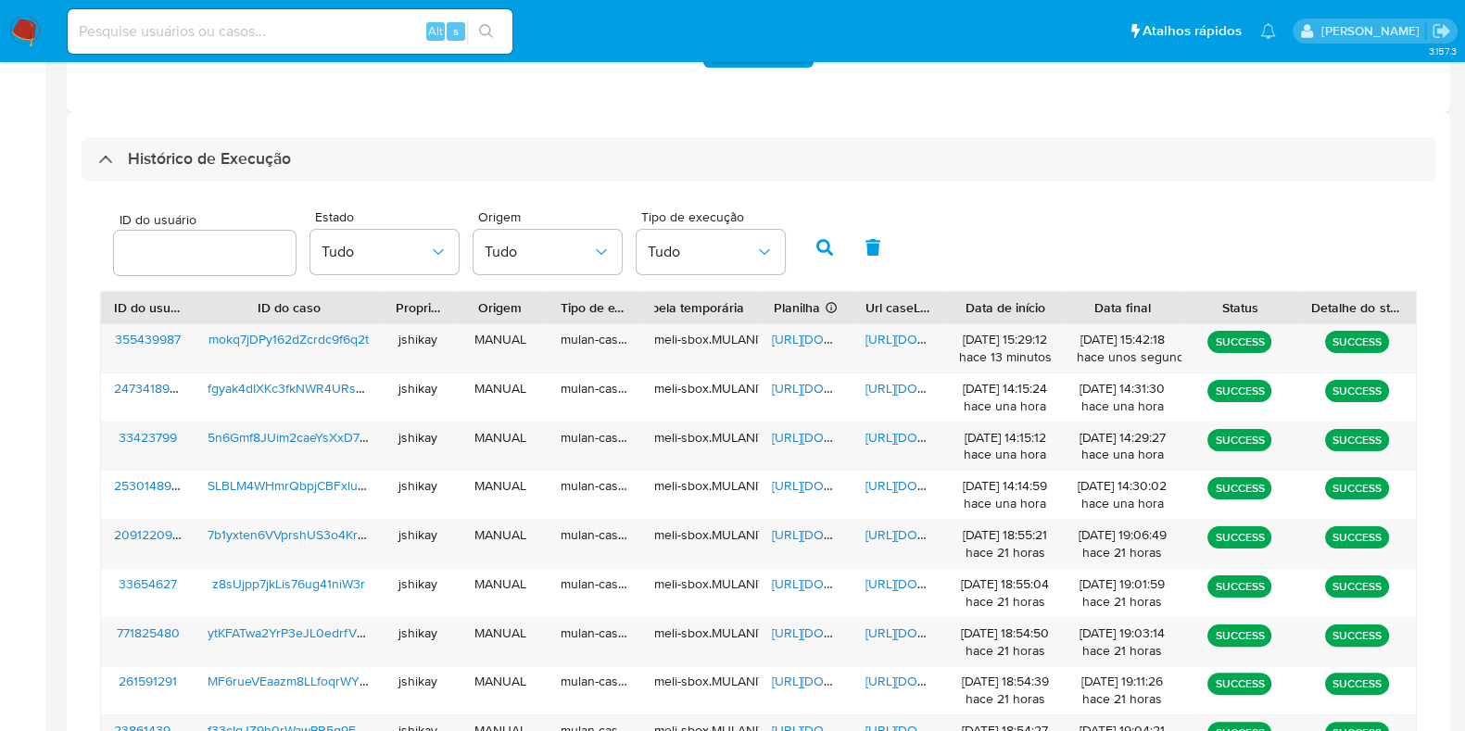
click at [1019, 247] on div "ID do usuário Estado Tudo Origem Tudo Tipo de execução Tudo" at bounding box center [758, 245] width 1316 height 91
drag, startPoint x: 812, startPoint y: 331, endPoint x: 869, endPoint y: 334, distance: 57.5
click at [812, 331] on span "[URL][DOMAIN_NAME]" at bounding box center [836, 339] width 128 height 19
click at [876, 334] on span "[URL][DOMAIN_NAME]" at bounding box center [929, 339] width 128 height 19
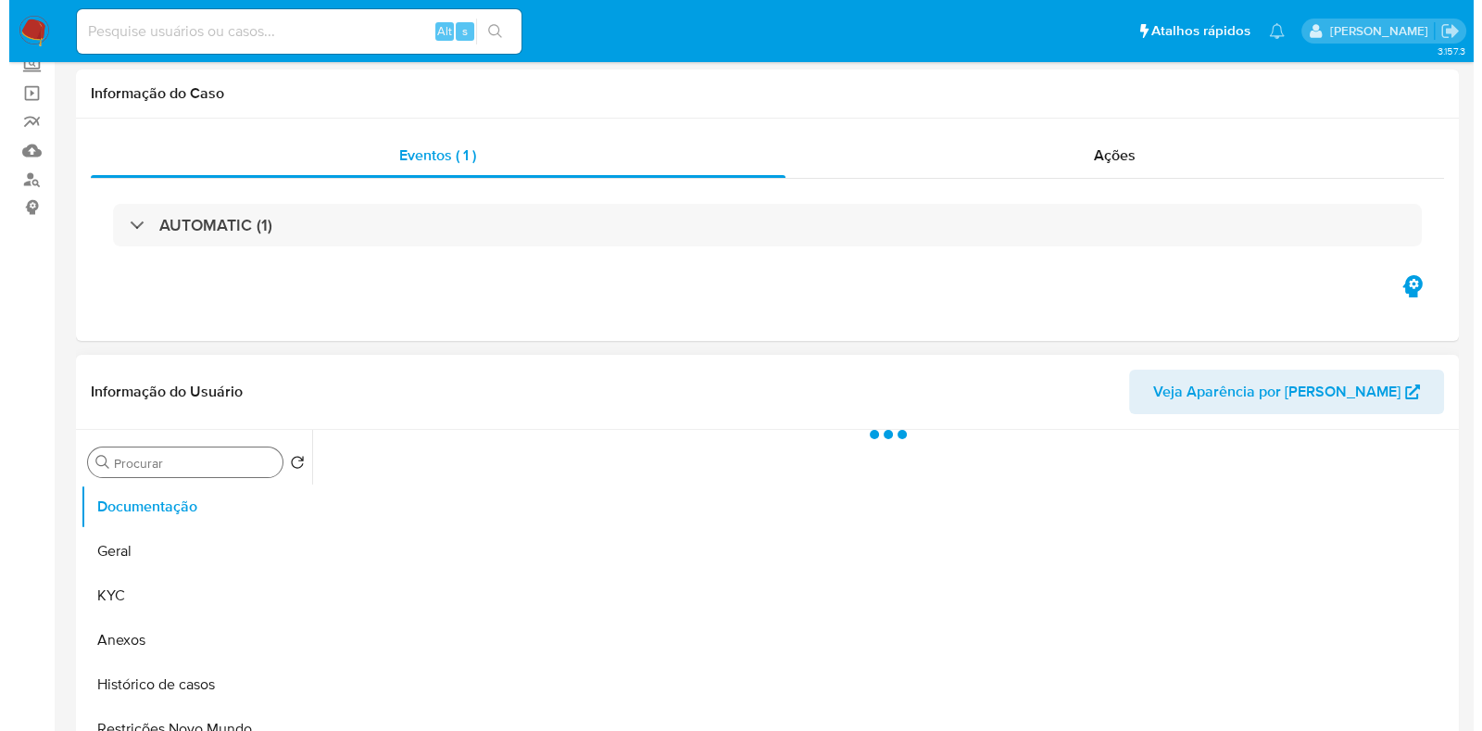
scroll to position [231, 0]
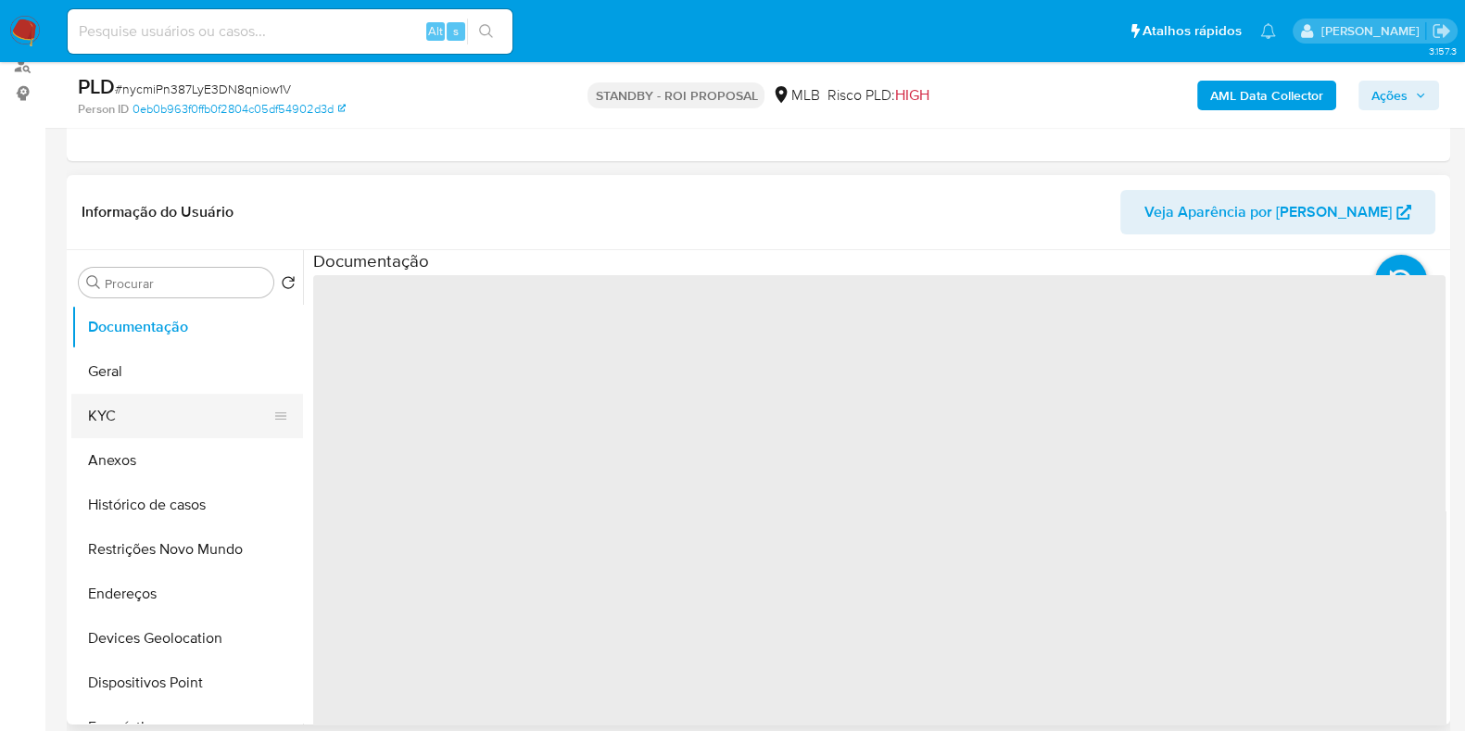
click at [158, 431] on button "KYC" at bounding box center [179, 416] width 217 height 44
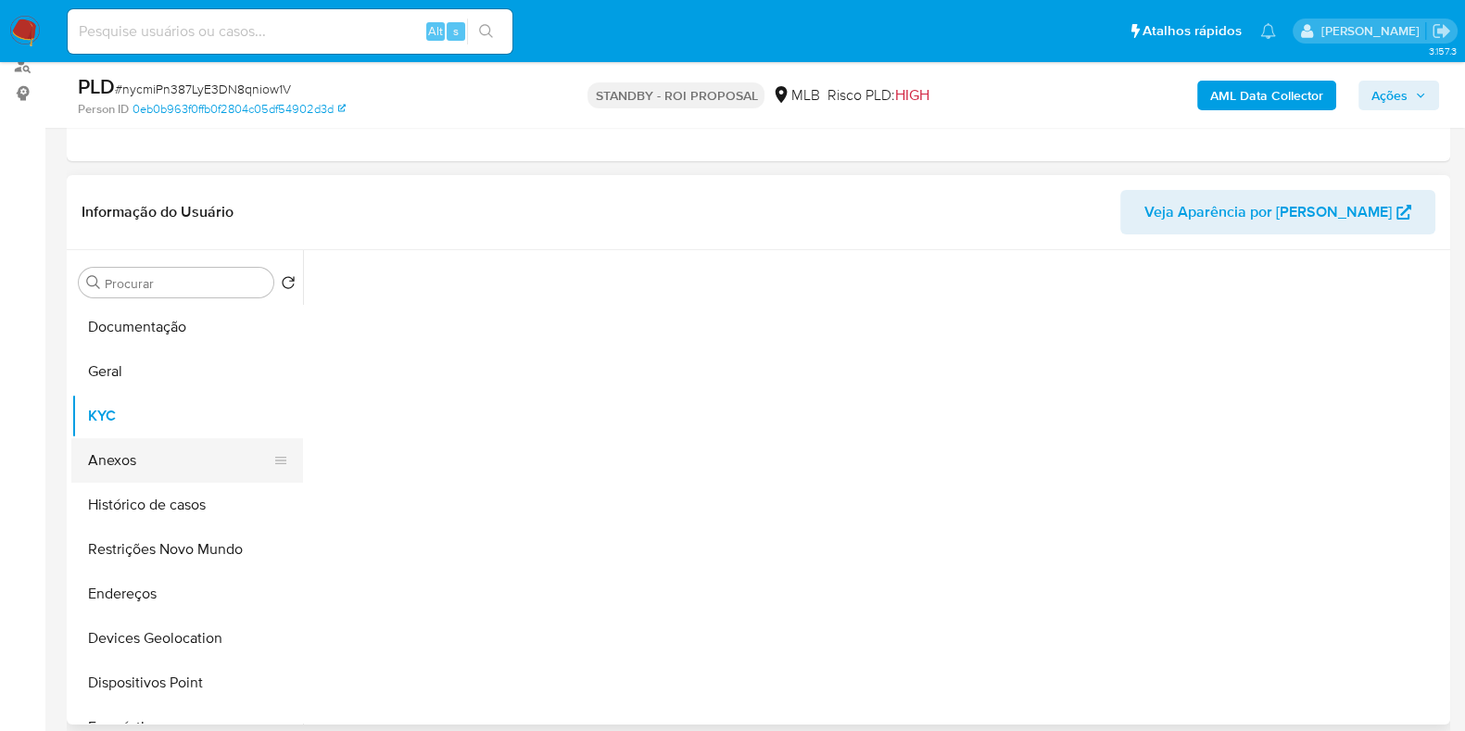
click at [157, 459] on button "Anexos" at bounding box center [179, 460] width 217 height 44
select select "10"
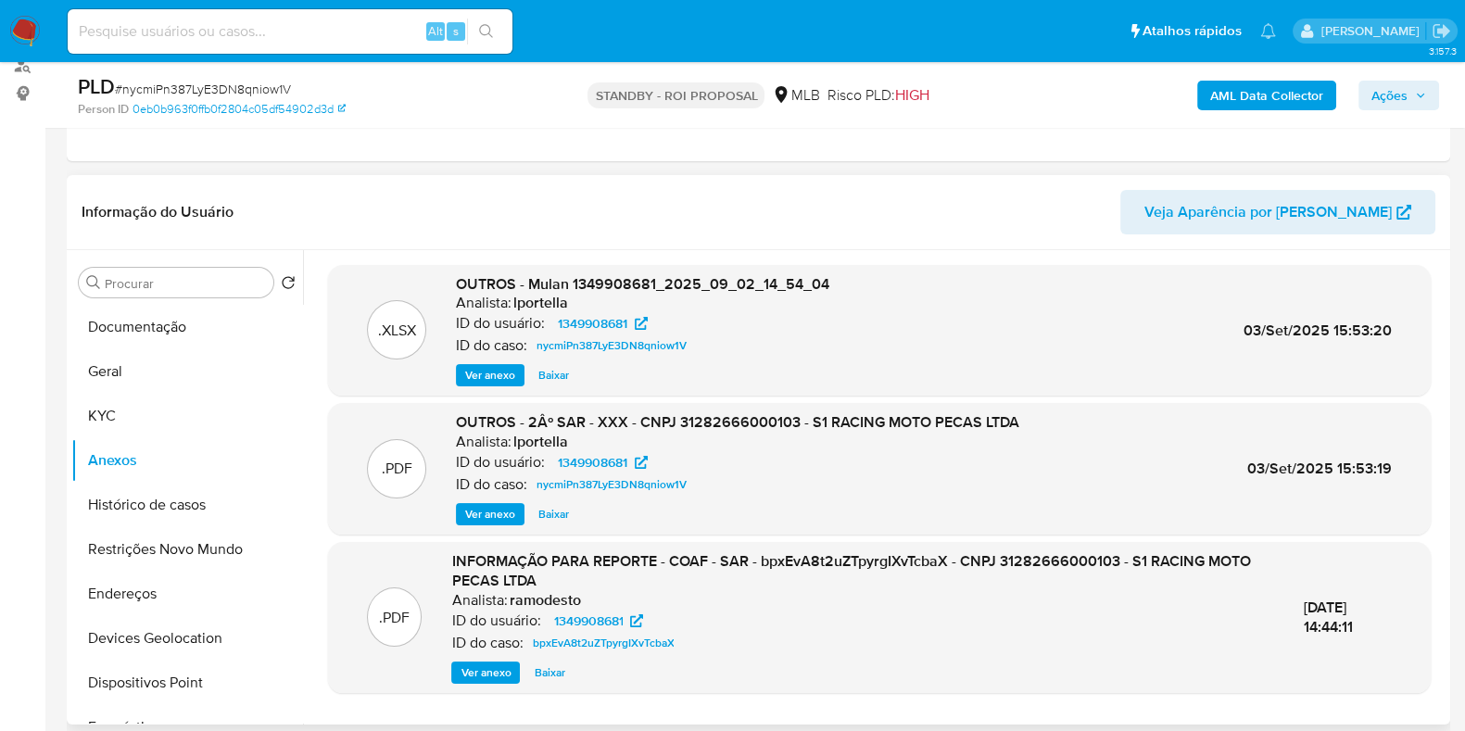
click at [472, 517] on span "Ver anexo" at bounding box center [490, 514] width 50 height 19
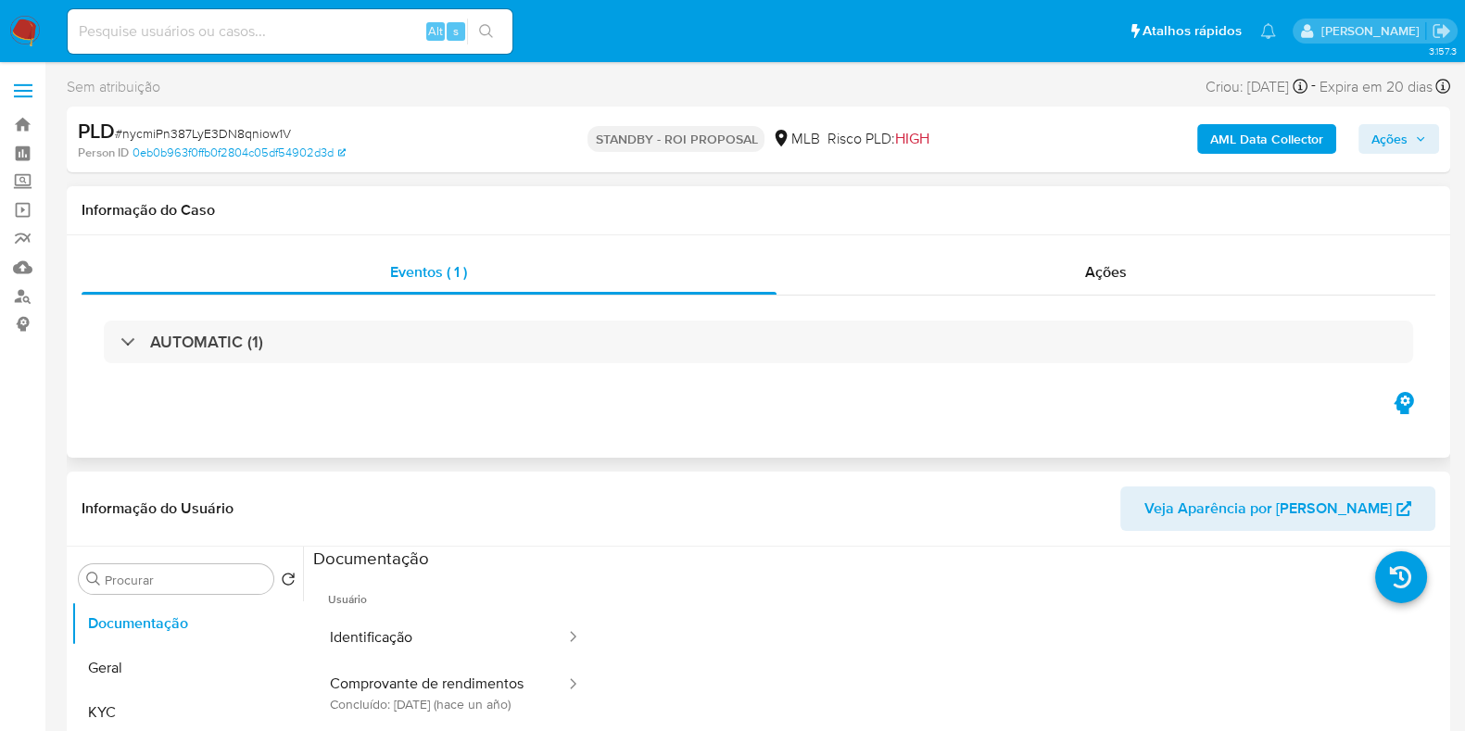
select select "10"
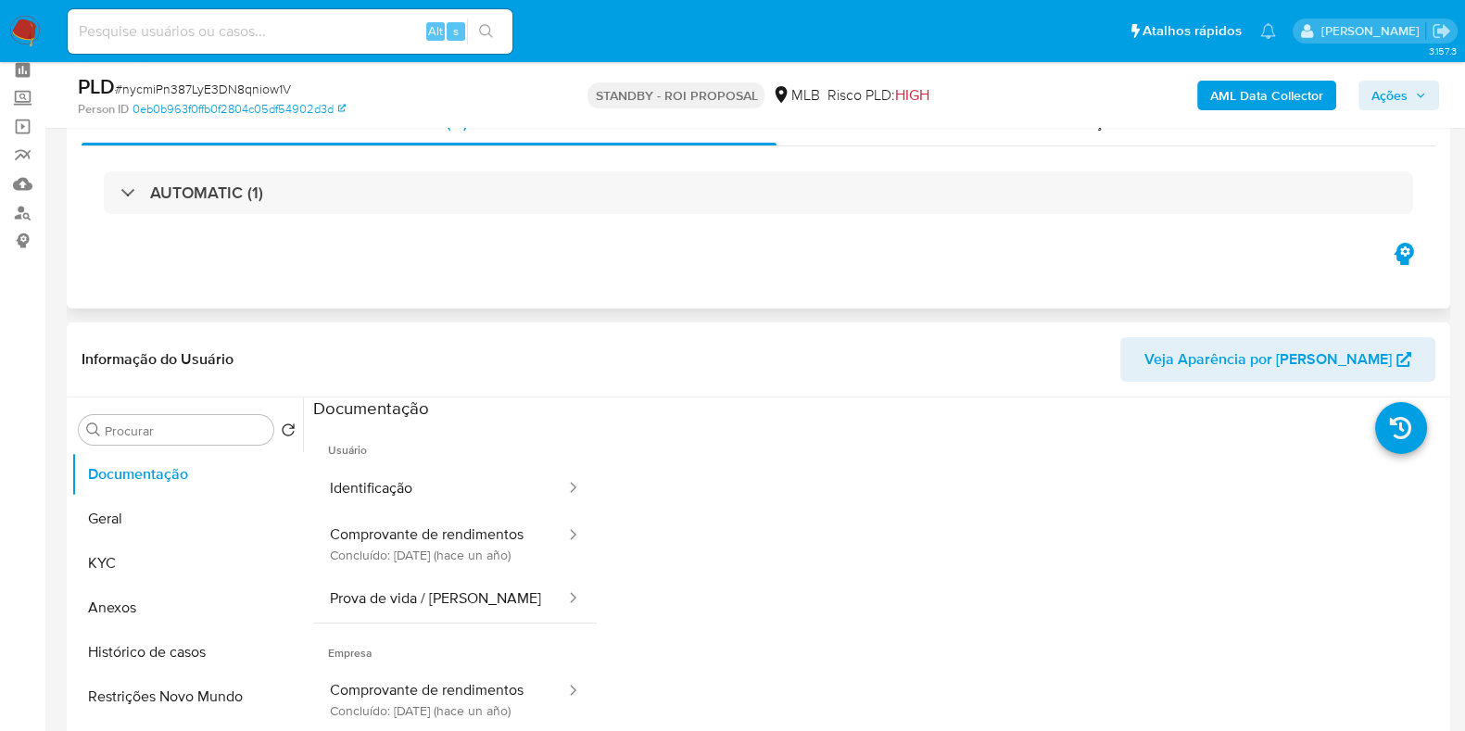
scroll to position [115, 0]
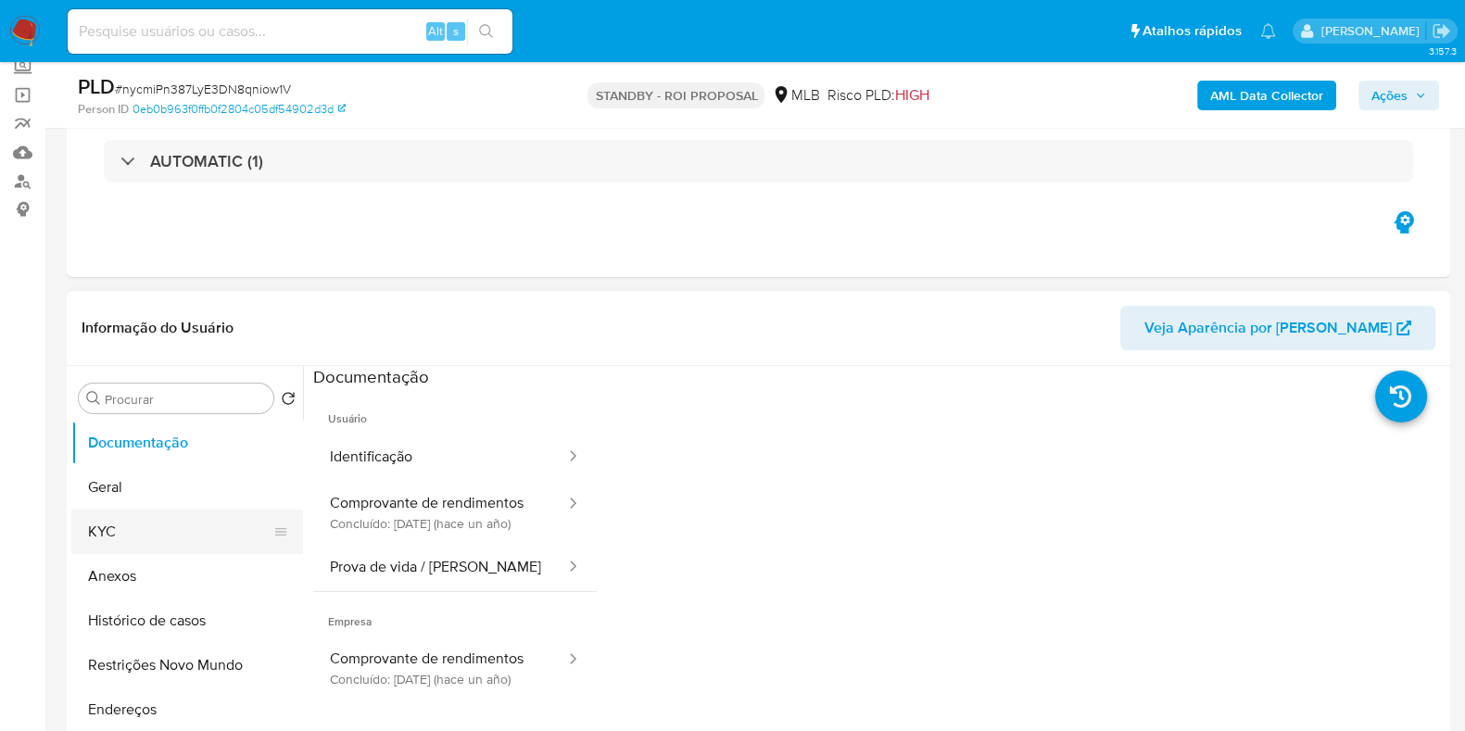
click at [178, 526] on button "KYC" at bounding box center [179, 532] width 217 height 44
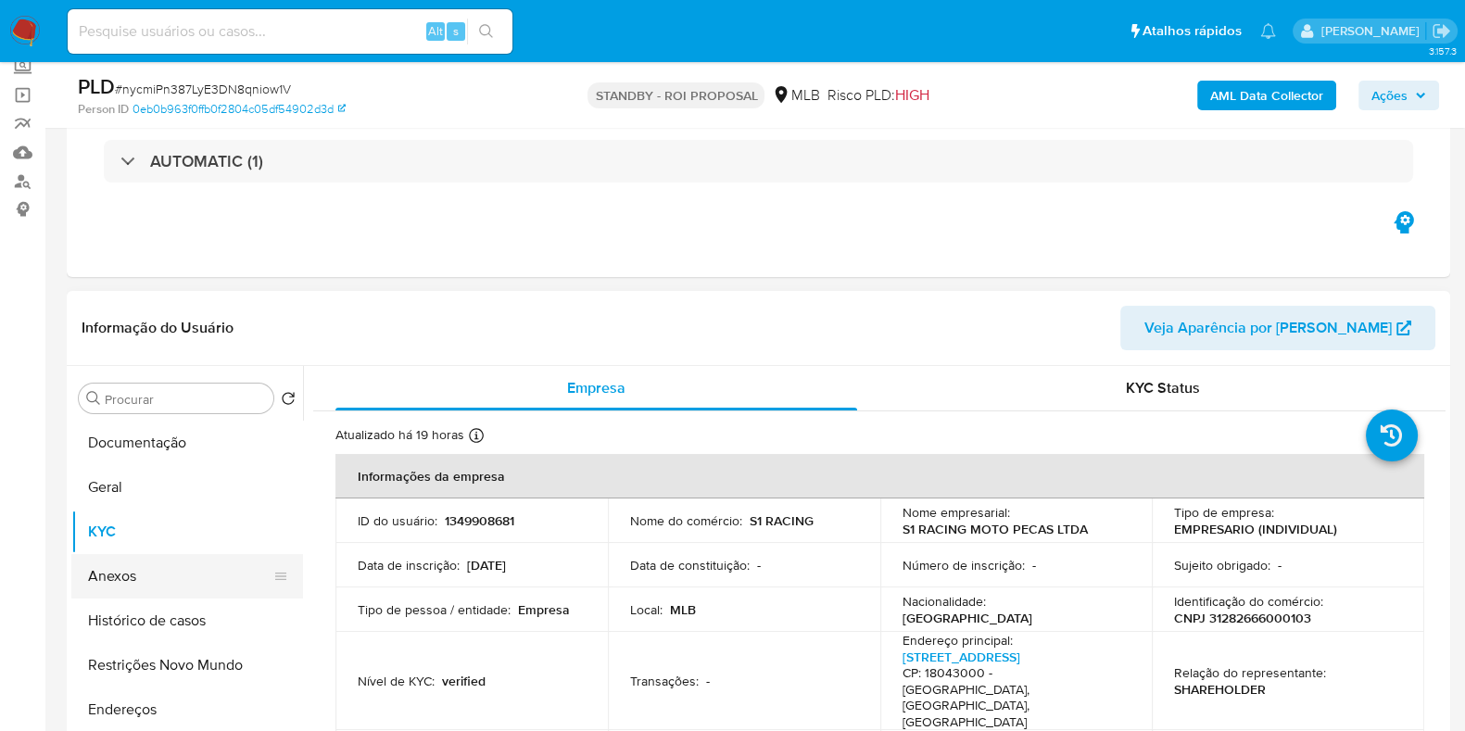
click at [158, 564] on button "Anexos" at bounding box center [179, 576] width 217 height 44
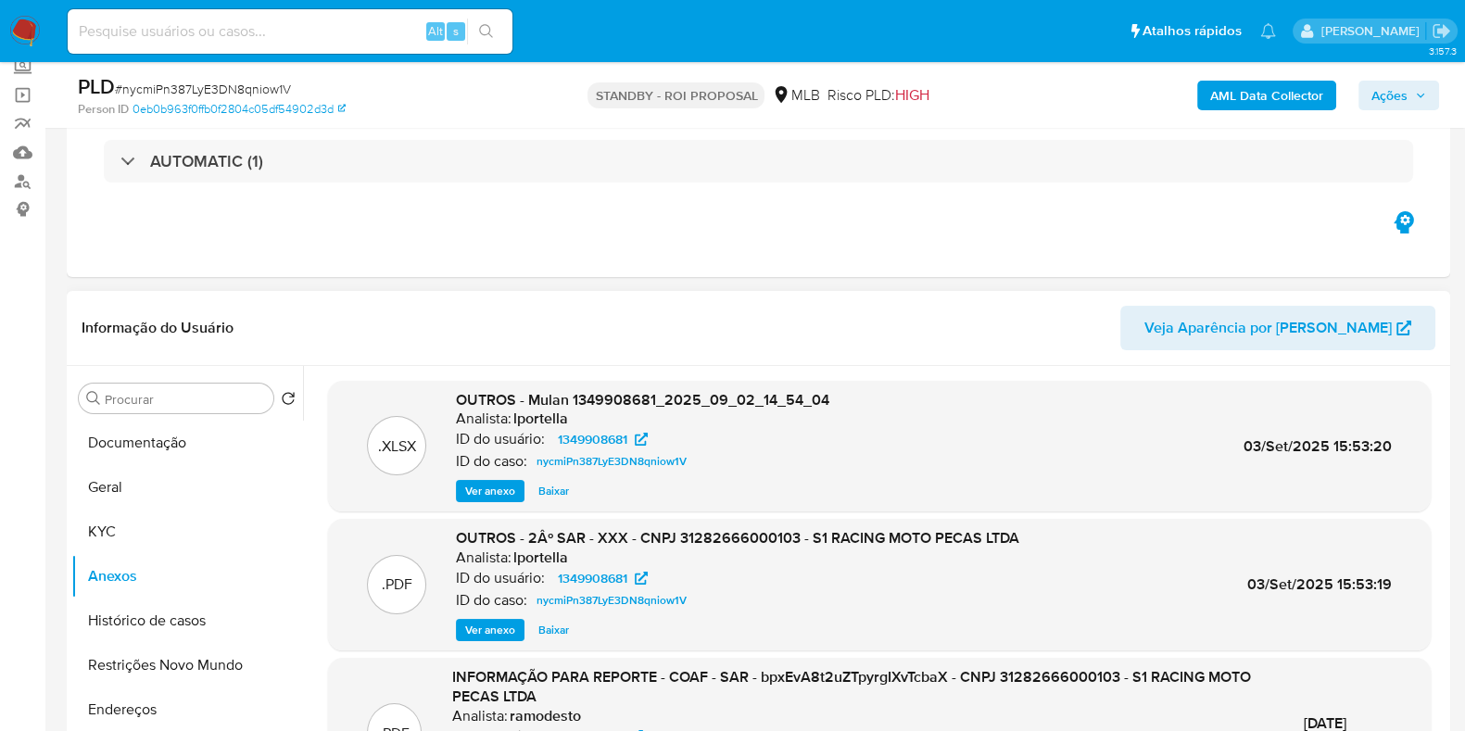
click at [472, 623] on span "Ver anexo" at bounding box center [490, 630] width 50 height 19
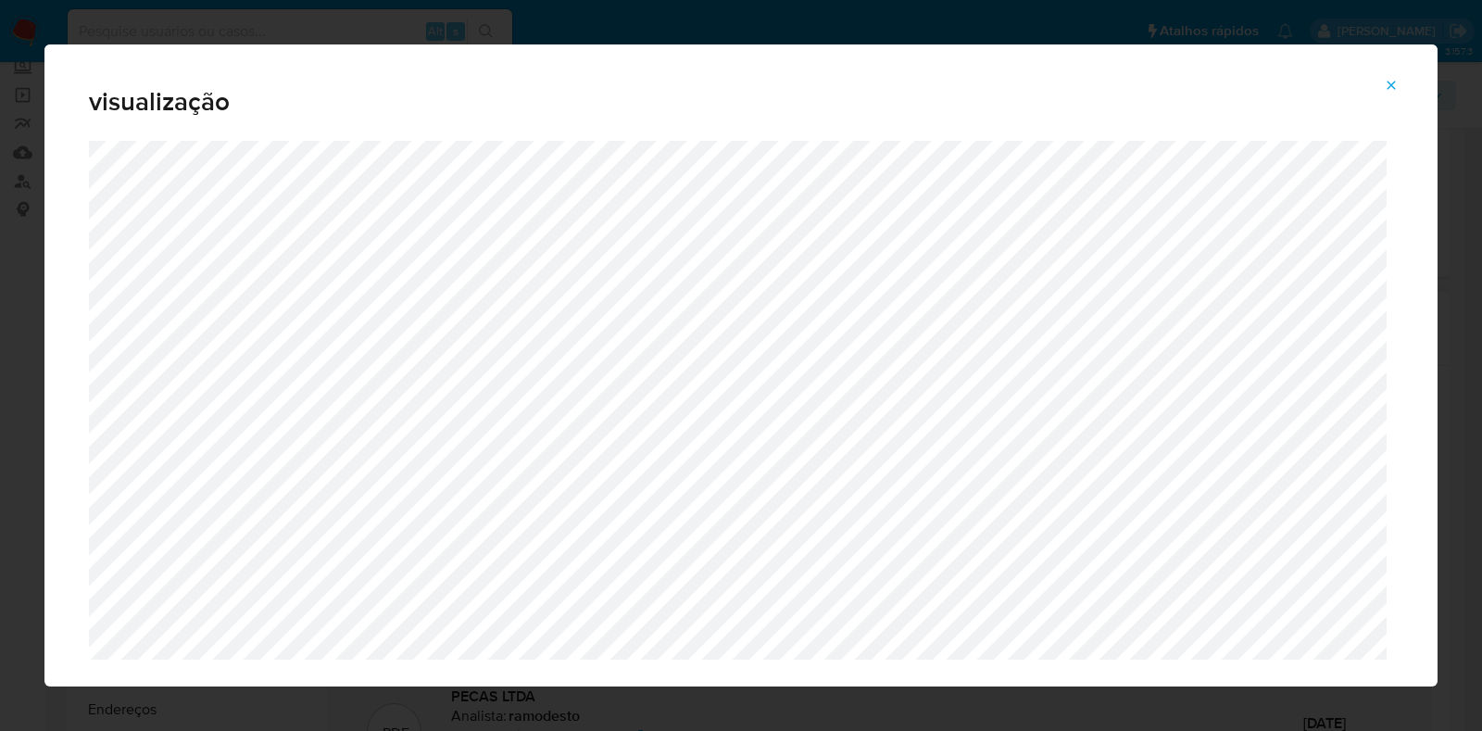
click at [1393, 75] on span "Attachment preview" at bounding box center [1391, 85] width 15 height 26
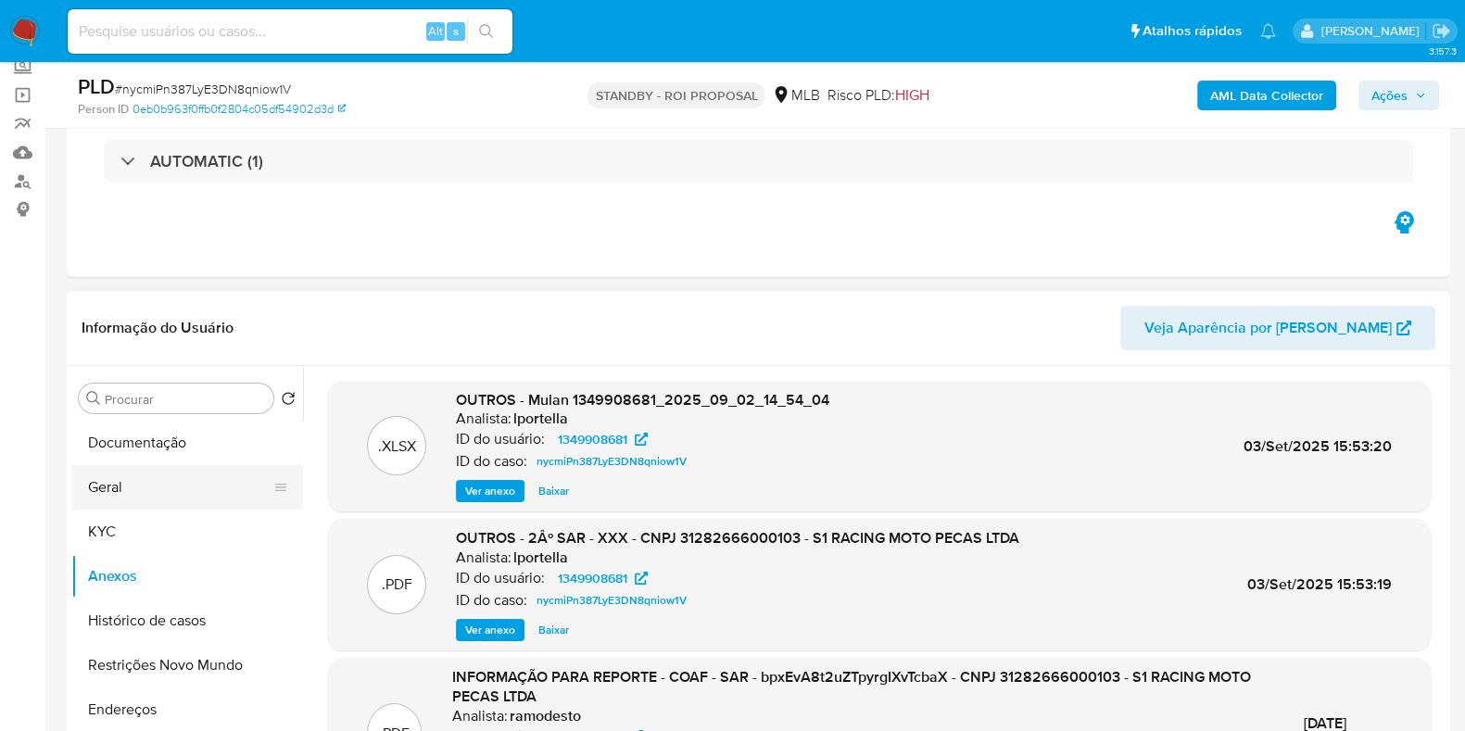
click at [130, 492] on button "Geral" at bounding box center [179, 487] width 217 height 44
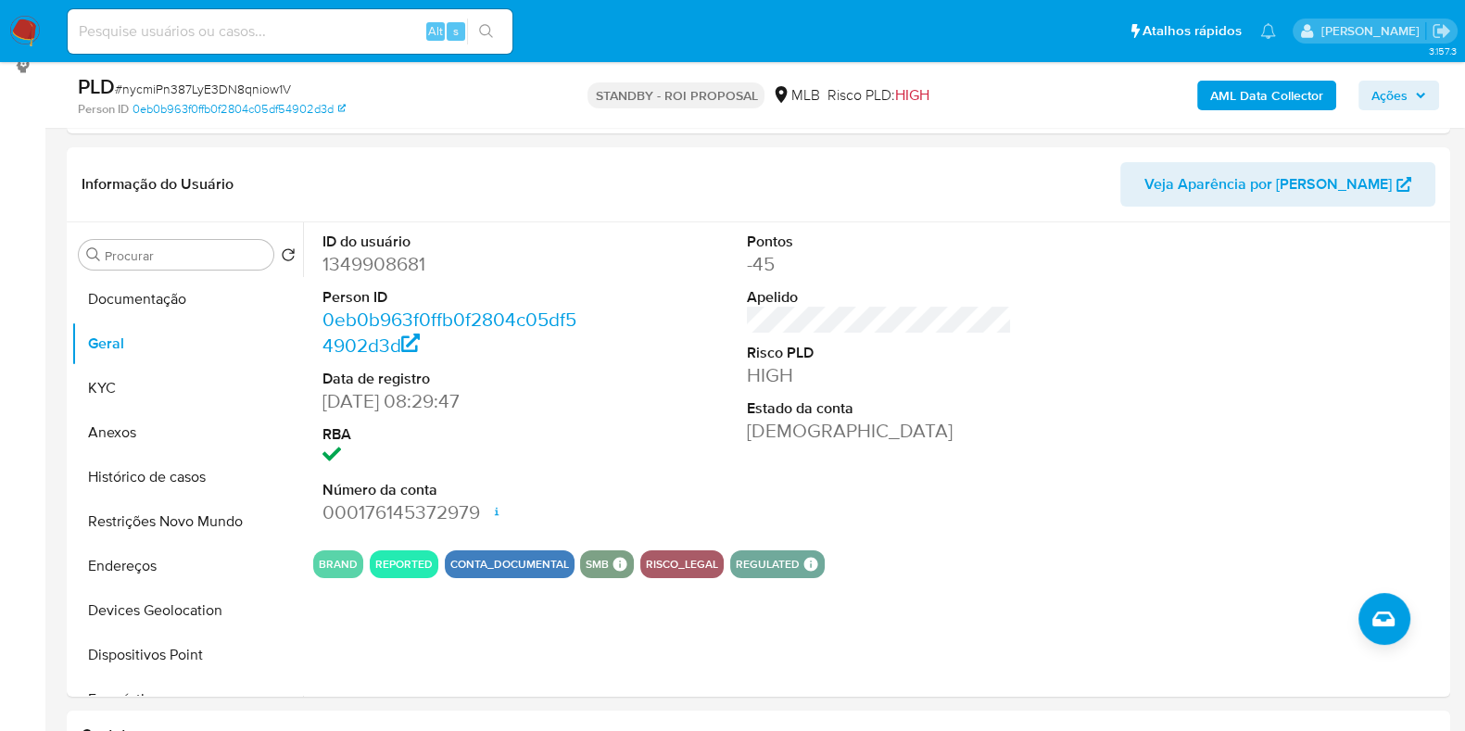
scroll to position [269, 0]
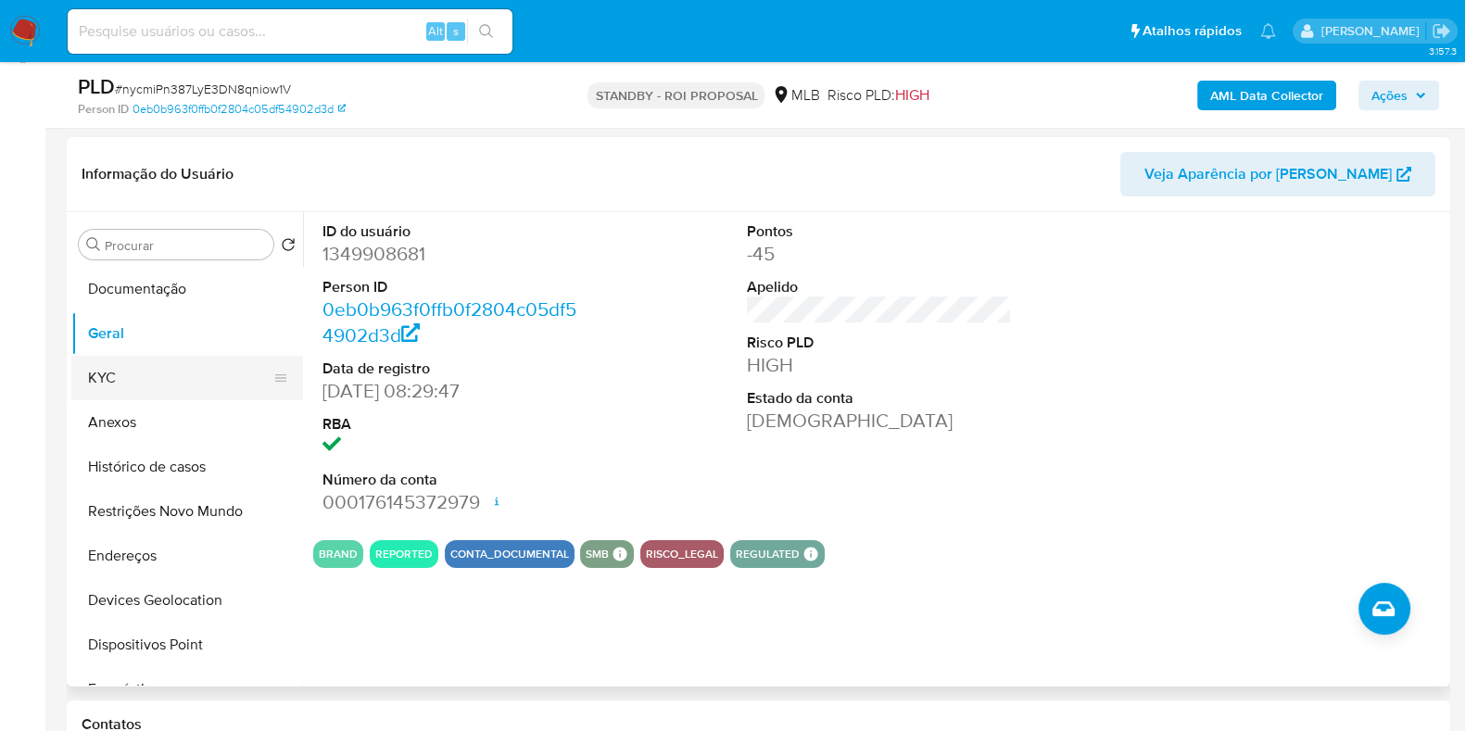
click at [170, 363] on button "KYC" at bounding box center [179, 378] width 217 height 44
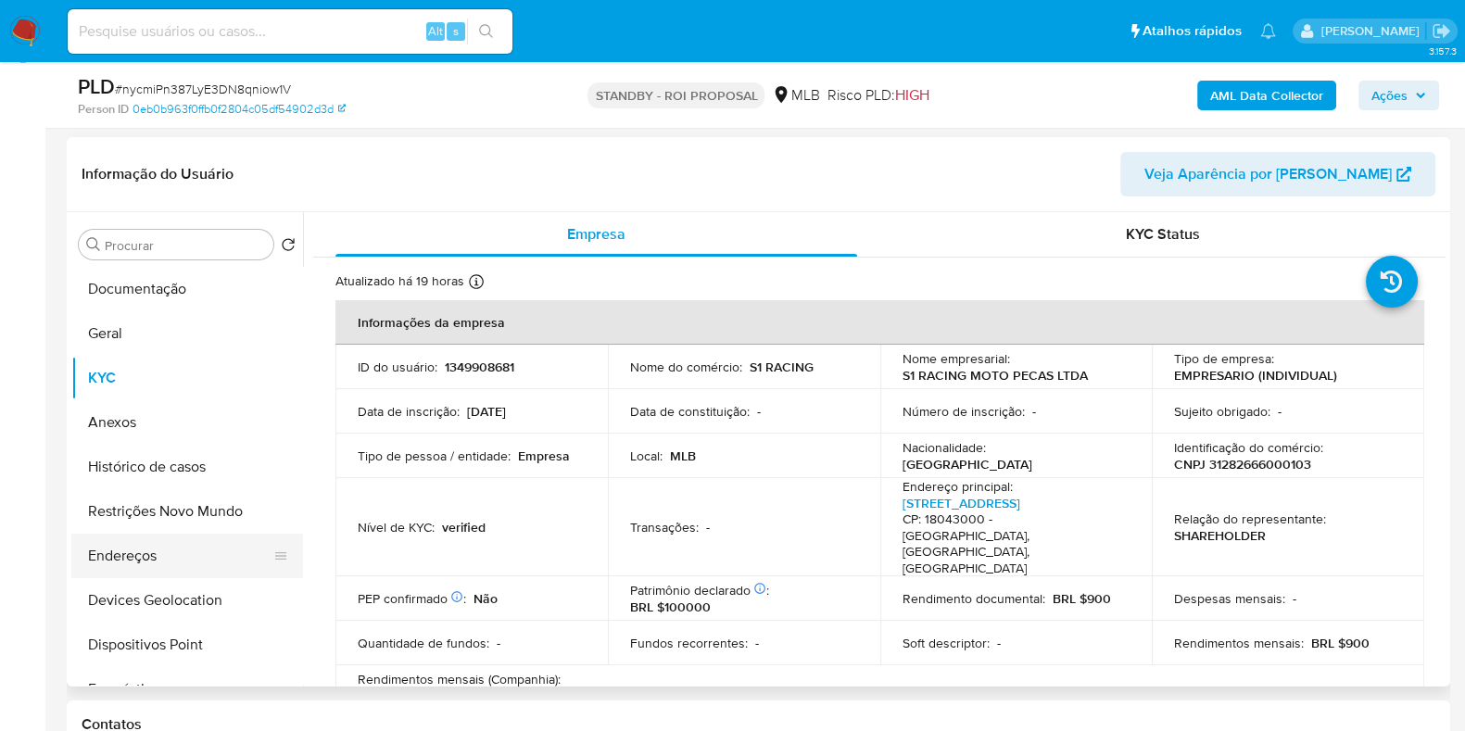
click at [148, 553] on button "Endereços" at bounding box center [179, 556] width 217 height 44
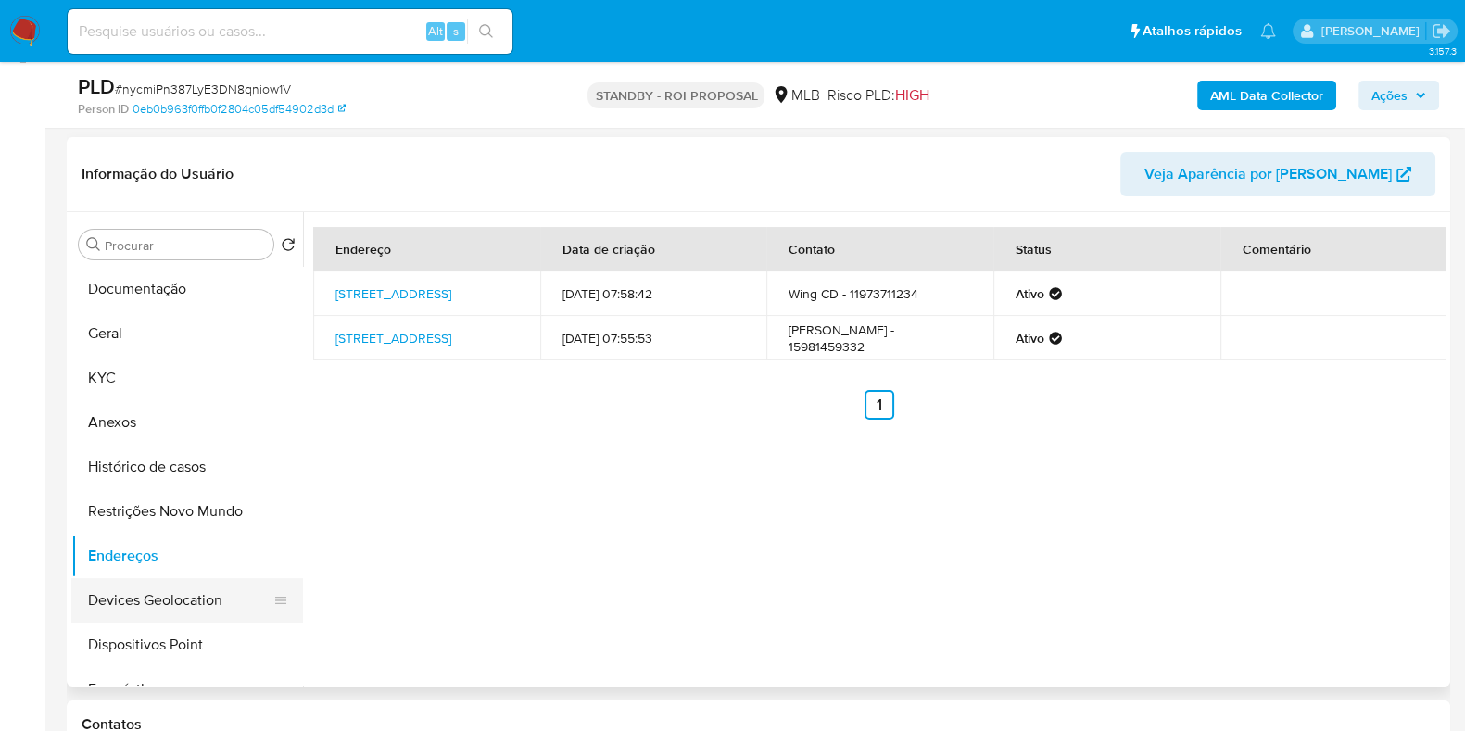
click at [183, 590] on button "Devices Geolocation" at bounding box center [179, 600] width 217 height 44
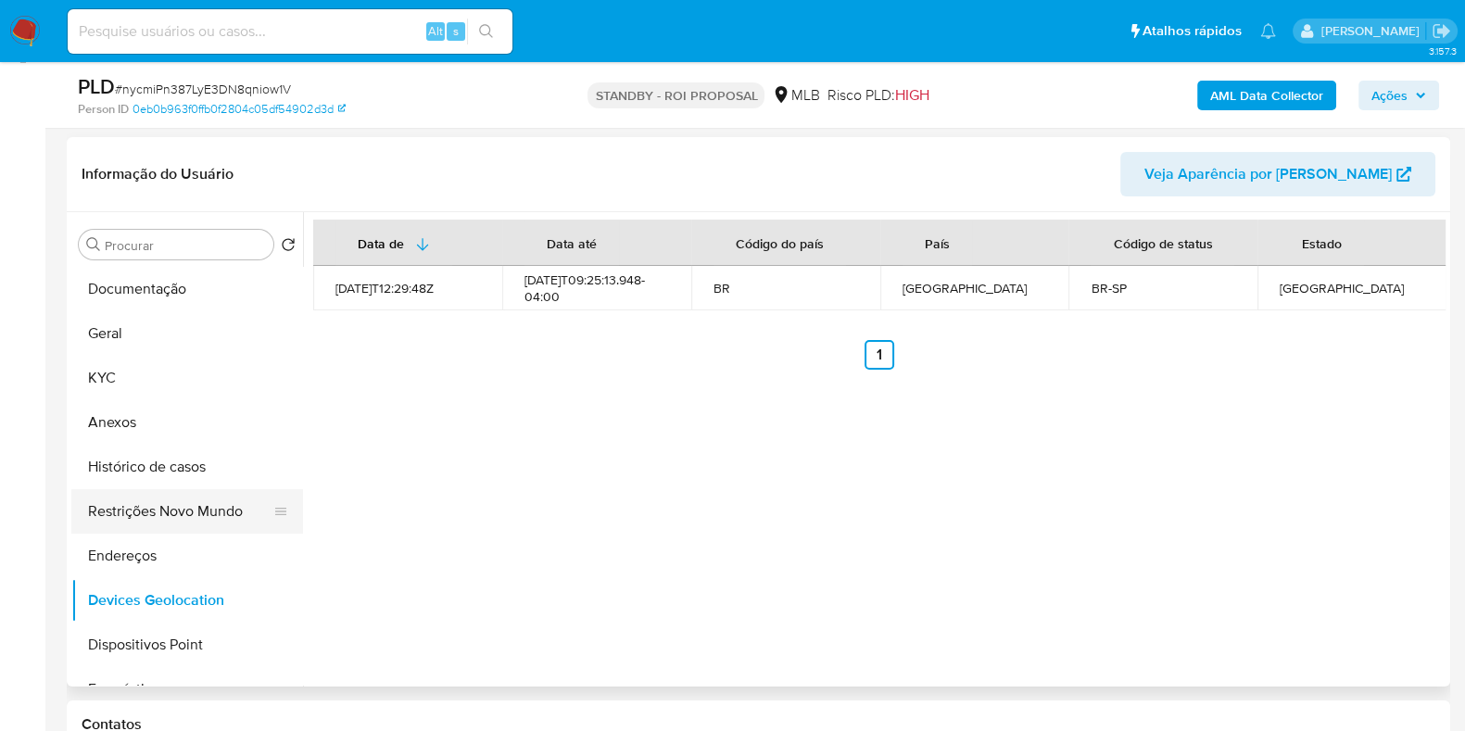
click at [151, 498] on button "Restrições Novo Mundo" at bounding box center [179, 511] width 217 height 44
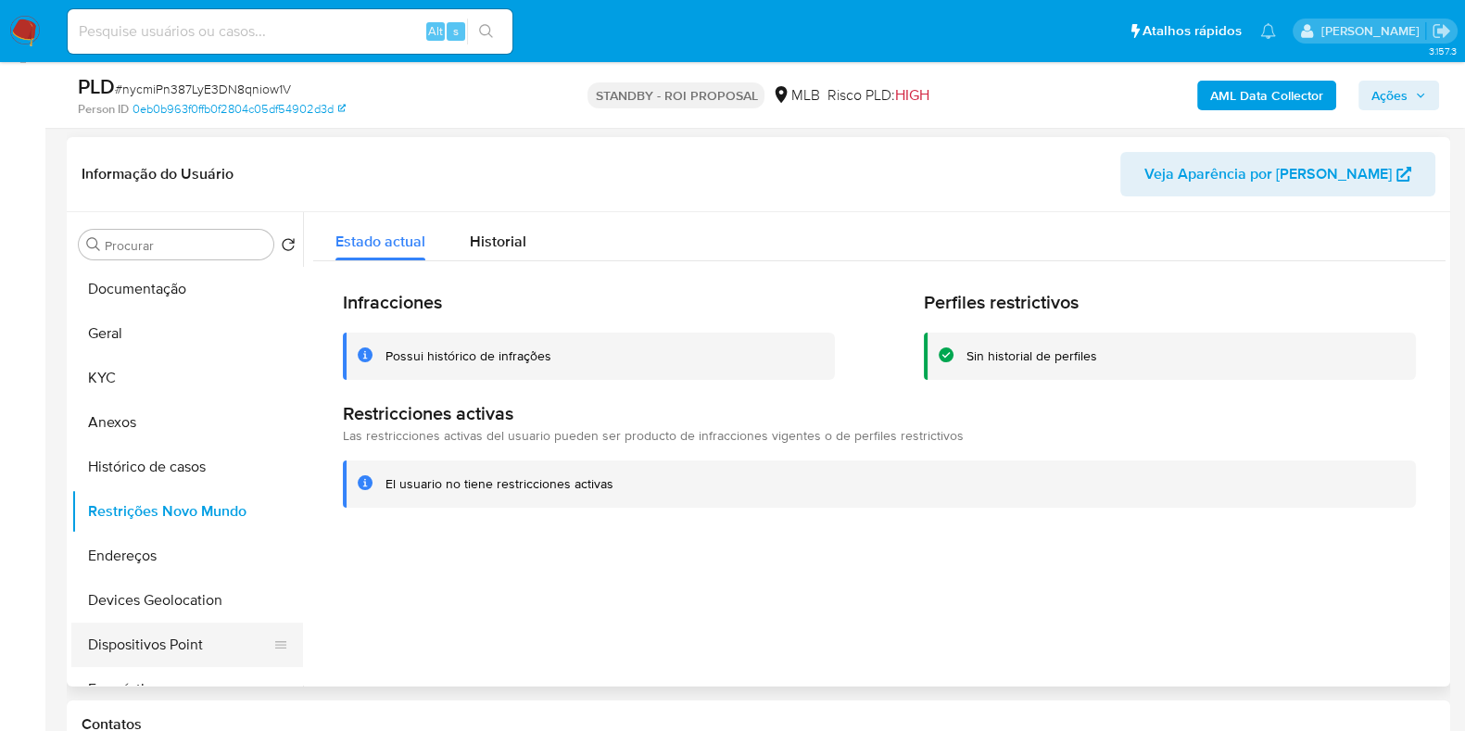
click at [167, 645] on button "Dispositivos Point" at bounding box center [179, 645] width 217 height 44
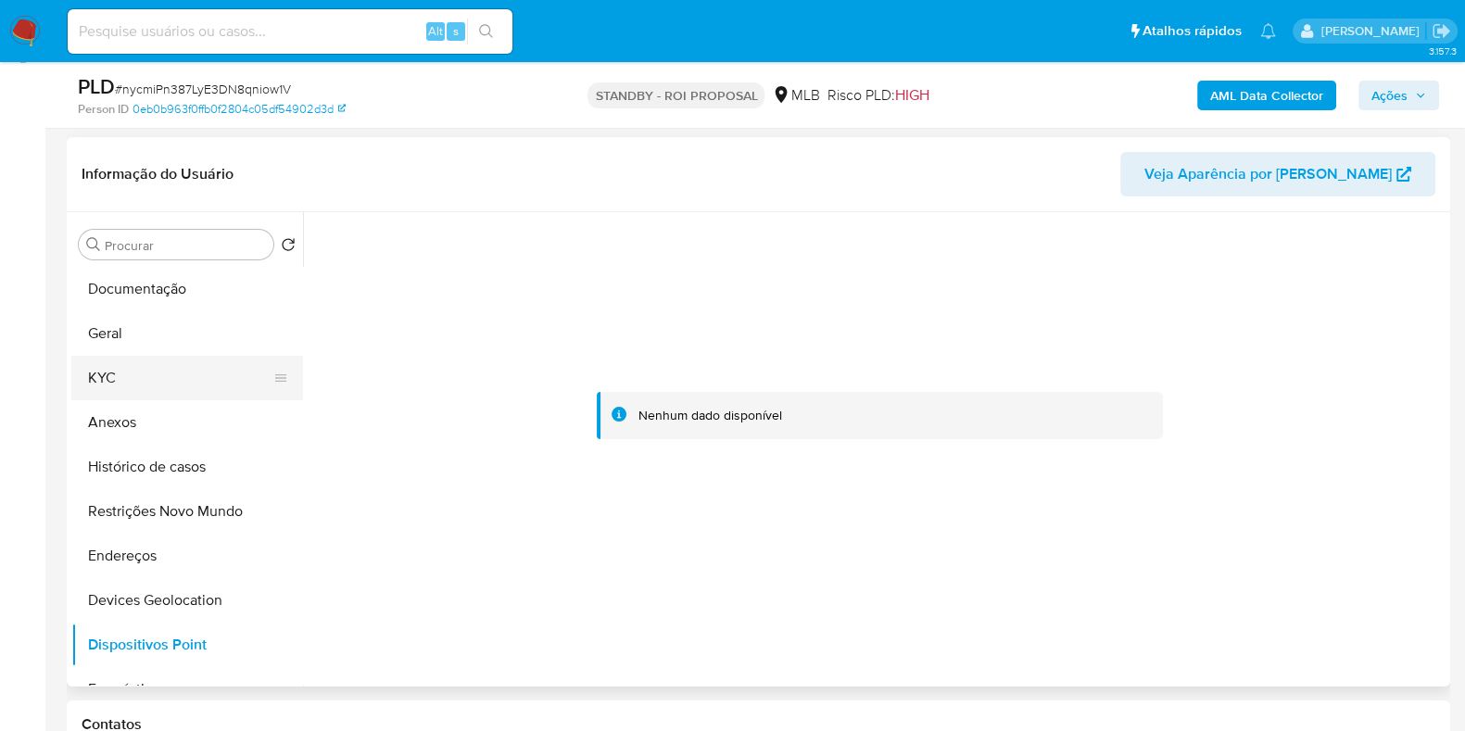
click at [156, 372] on button "KYC" at bounding box center [179, 378] width 217 height 44
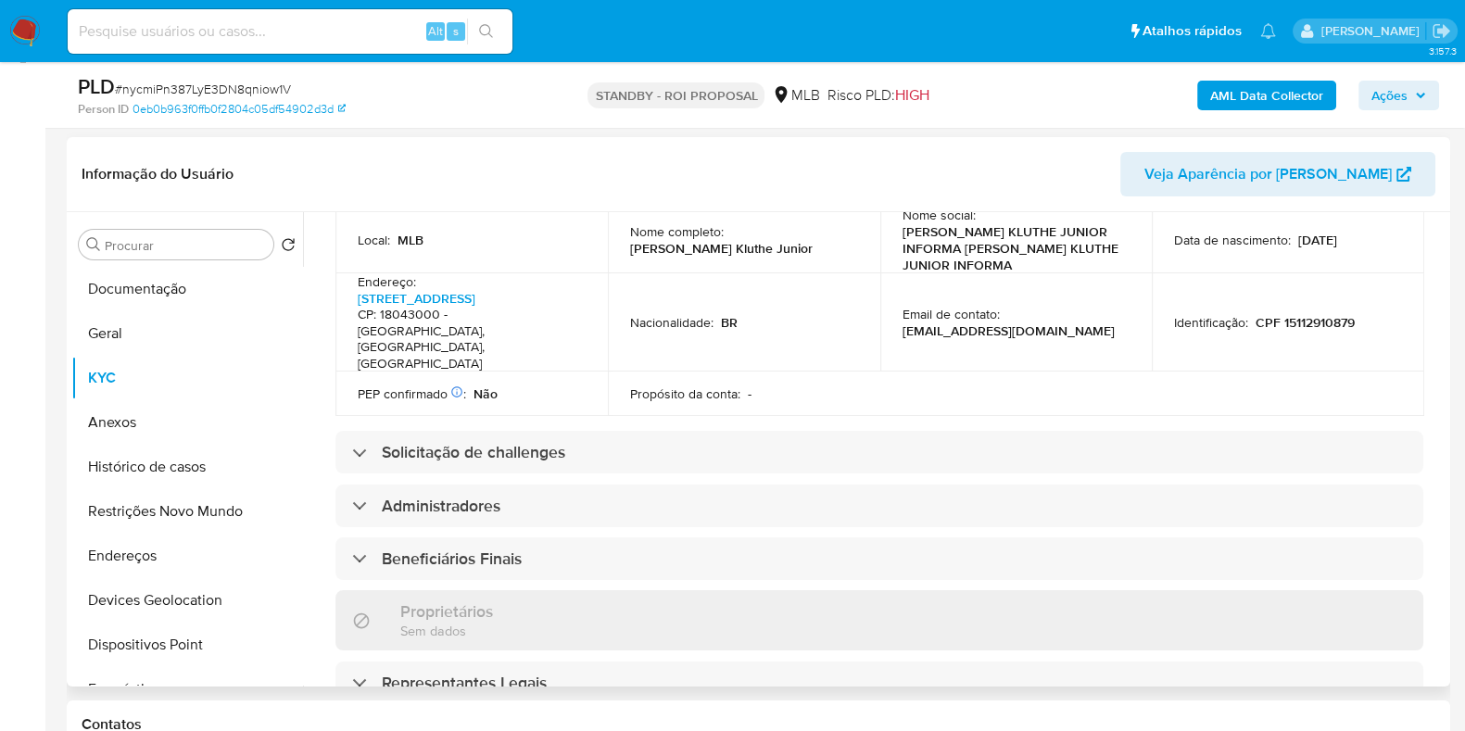
scroll to position [1128, 0]
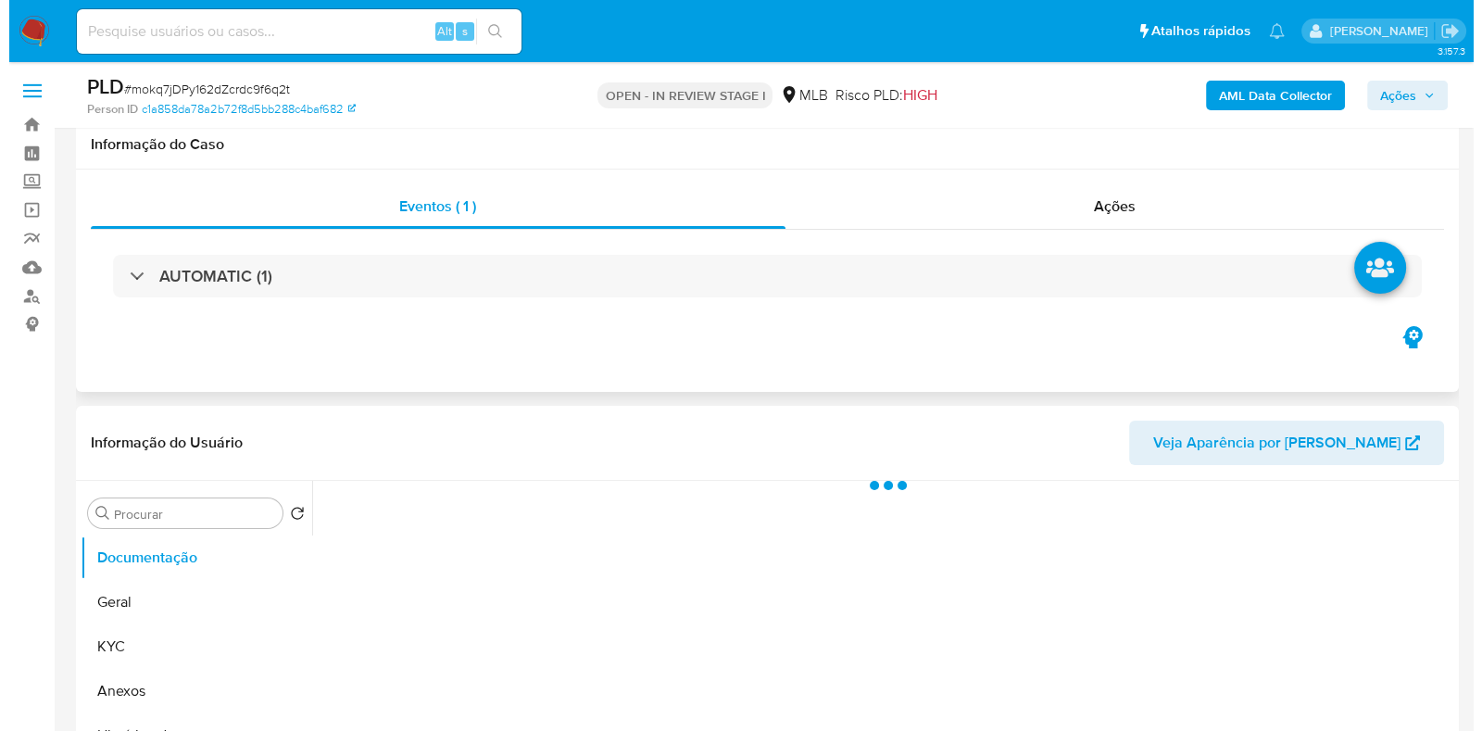
scroll to position [231, 0]
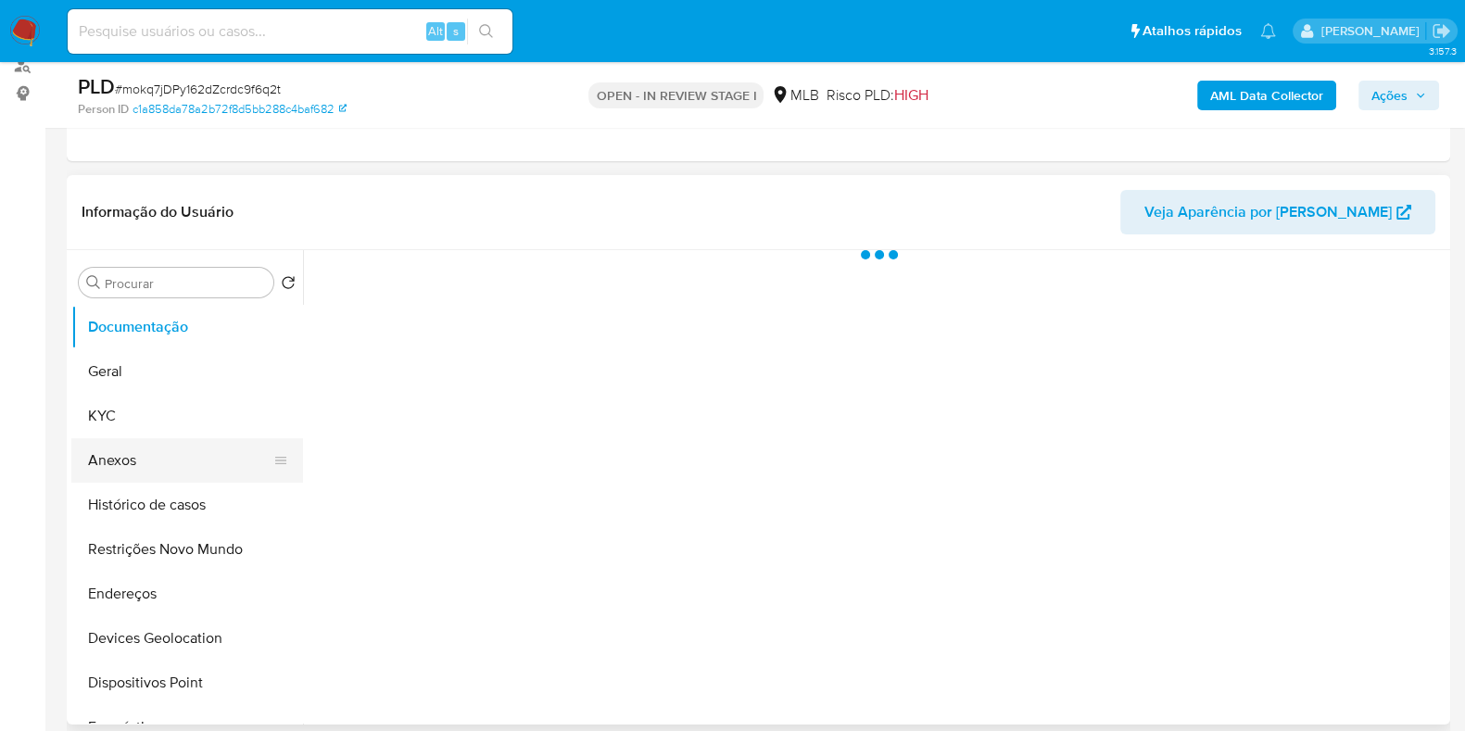
click at [152, 459] on button "Anexos" at bounding box center [179, 460] width 217 height 44
select select "10"
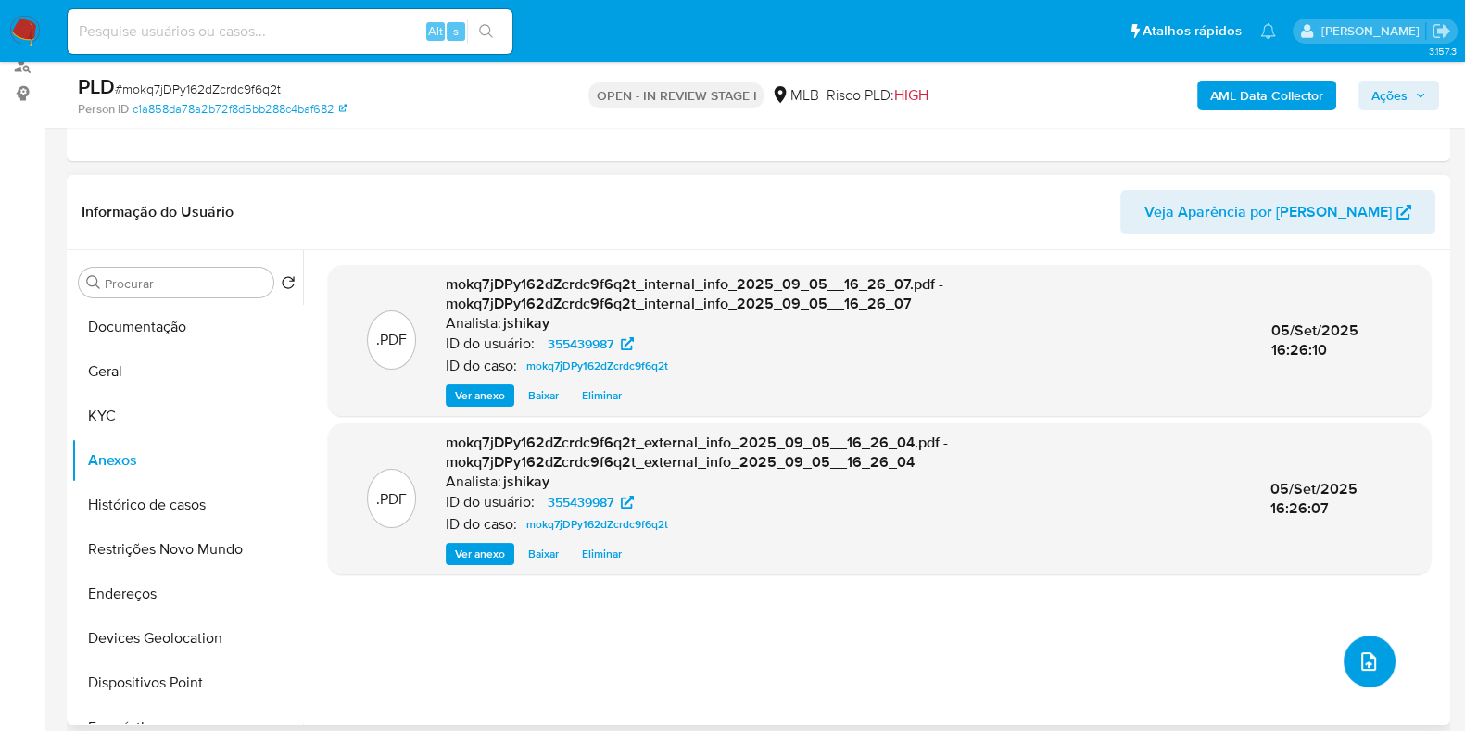
click at [1363, 657] on icon "upload-file" at bounding box center [1368, 661] width 22 height 22
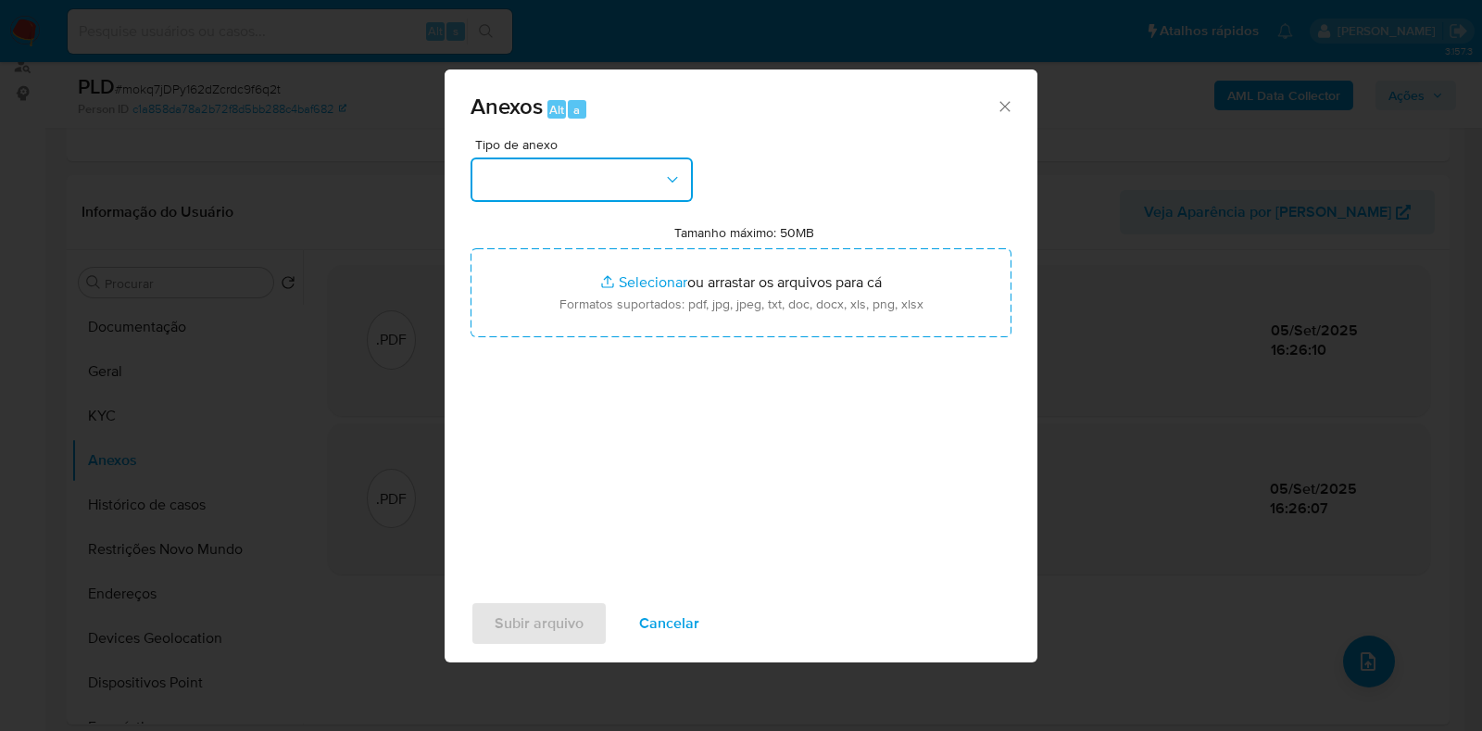
click at [551, 190] on button "button" at bounding box center [582, 179] width 222 height 44
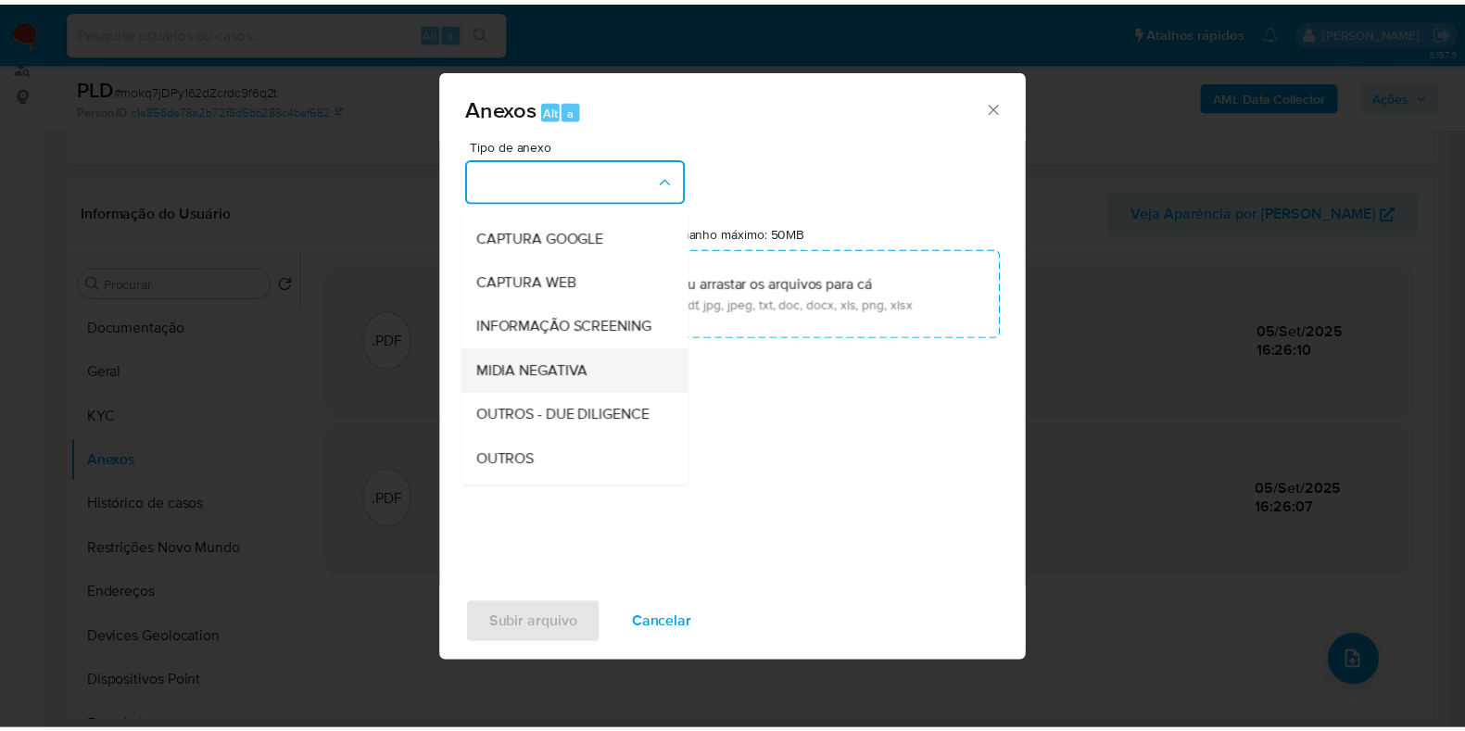
scroll to position [115, 0]
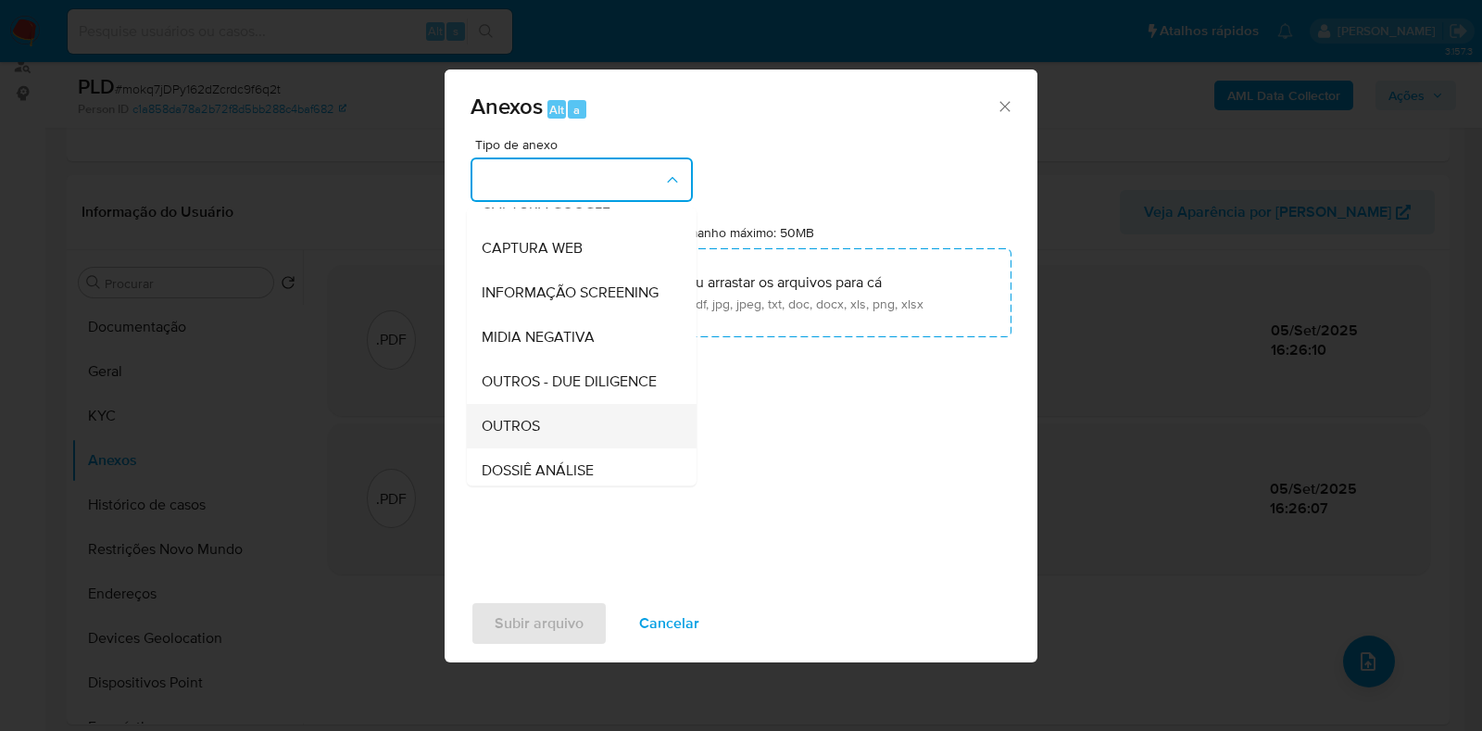
click at [551, 448] on div "OUTROS" at bounding box center [576, 426] width 189 height 44
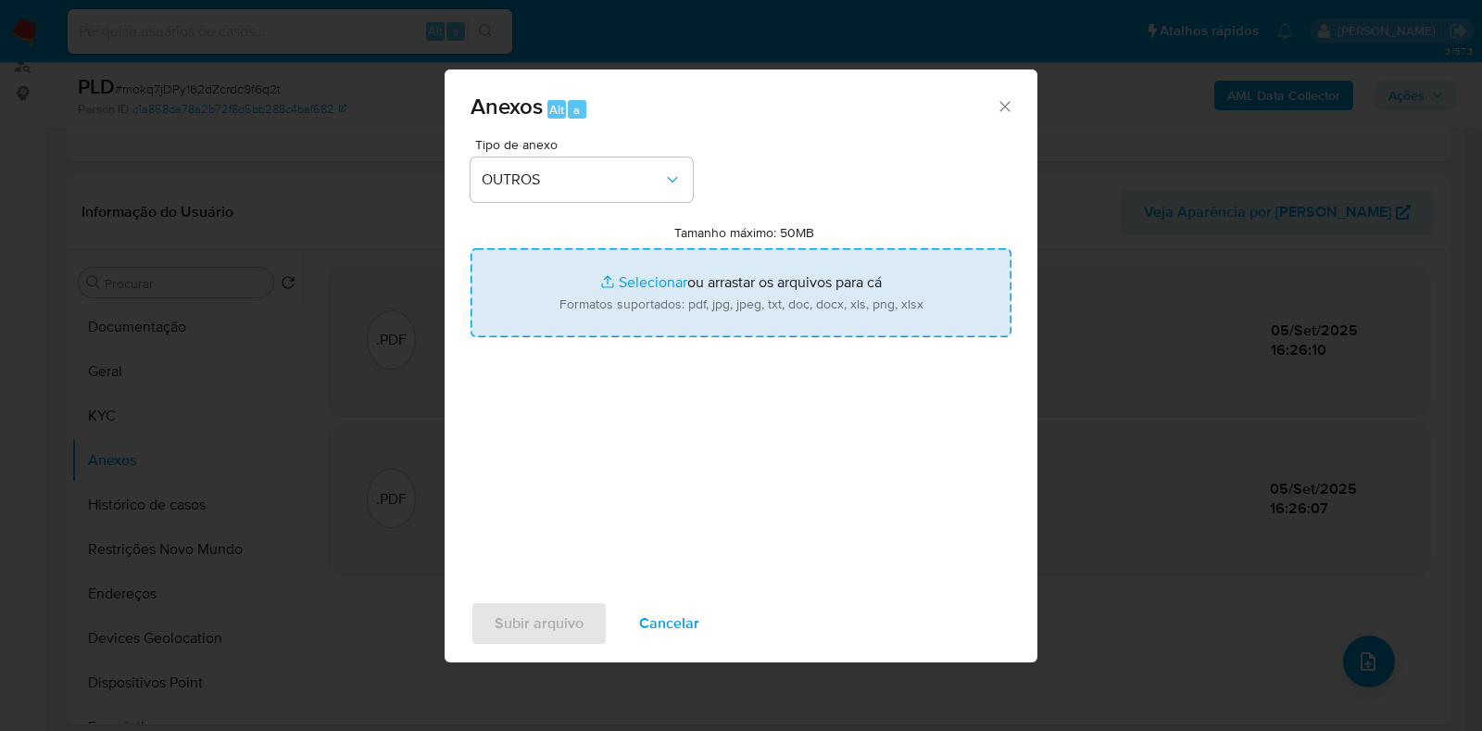
click at [617, 290] on input "Tamanho máximo: 50MB Selecionar arquivos" at bounding box center [741, 292] width 541 height 89
type input "C:\fakepath\Mulan 355439987_2025_09_05_14_39_44 - Resumen TX.pdf"
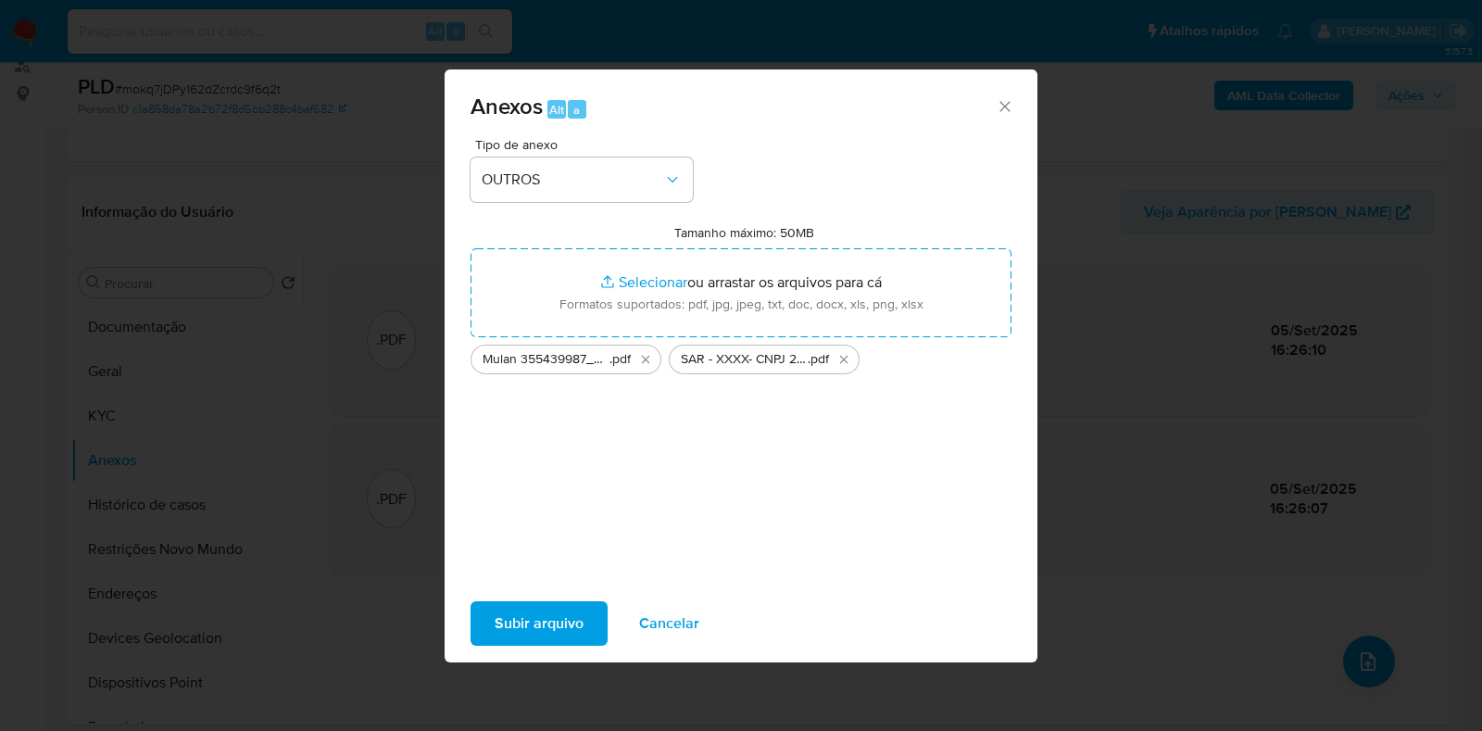
click at [558, 630] on span "Subir arquivo" at bounding box center [539, 623] width 89 height 41
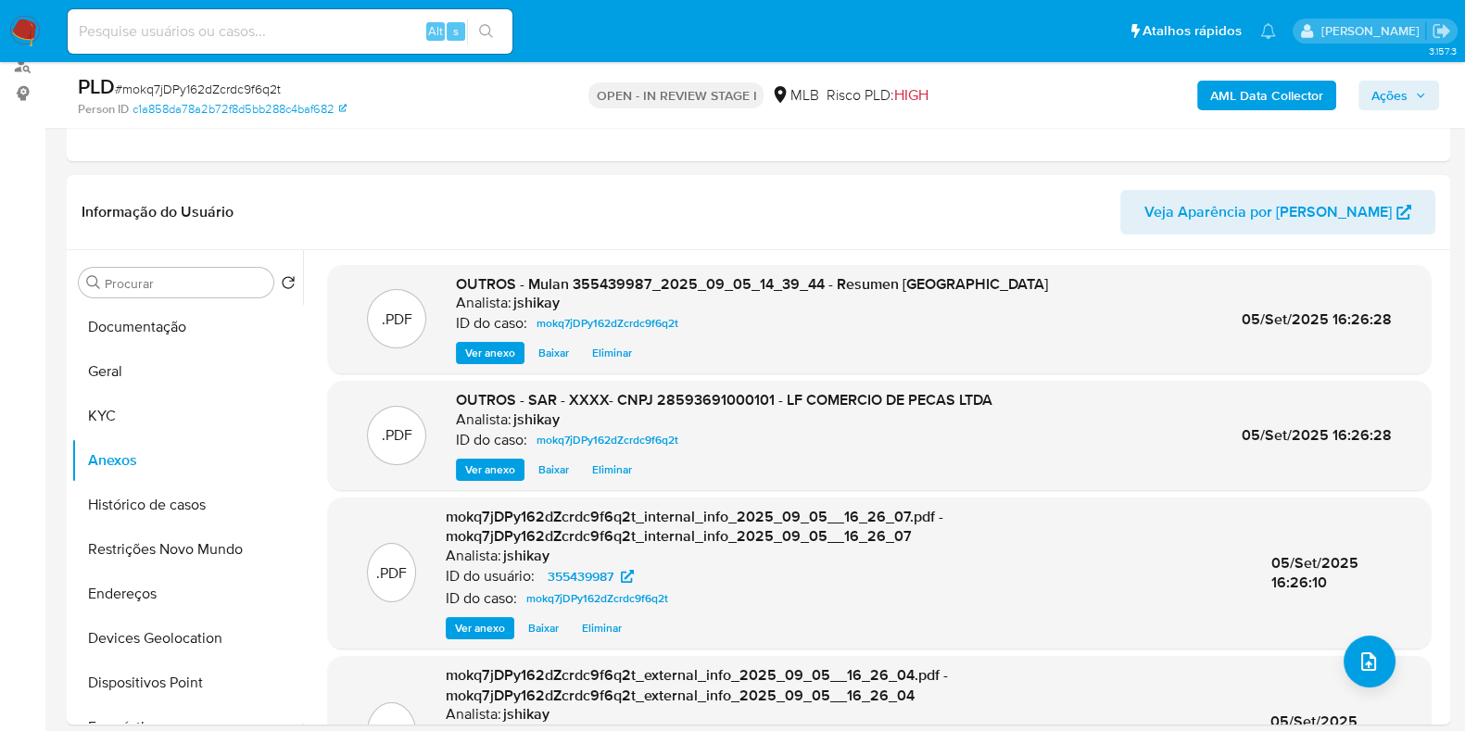
click at [1426, 90] on icon "button" at bounding box center [1420, 95] width 11 height 11
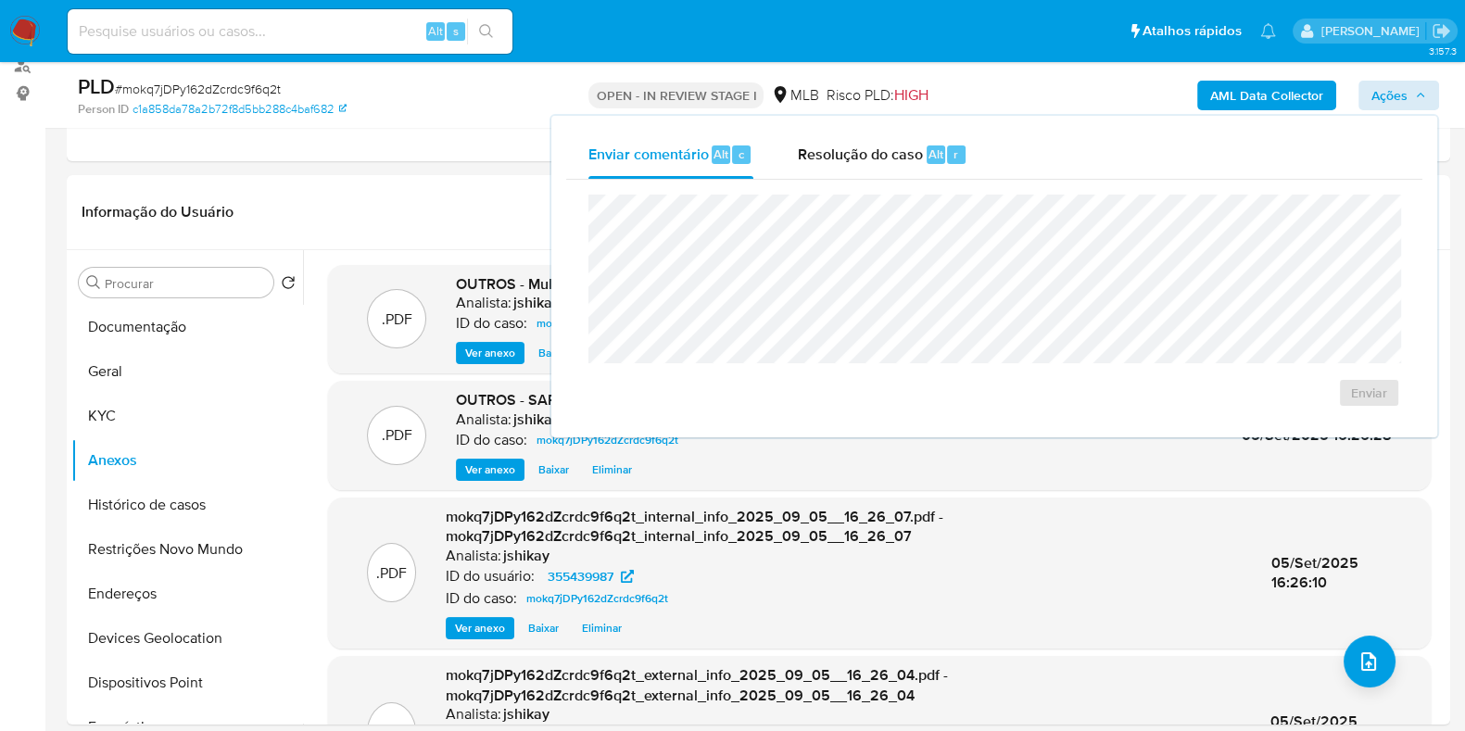
drag, startPoint x: 836, startPoint y: 150, endPoint x: 824, endPoint y: 178, distance: 30.3
click at [837, 152] on span "Resolução do caso" at bounding box center [860, 153] width 125 height 21
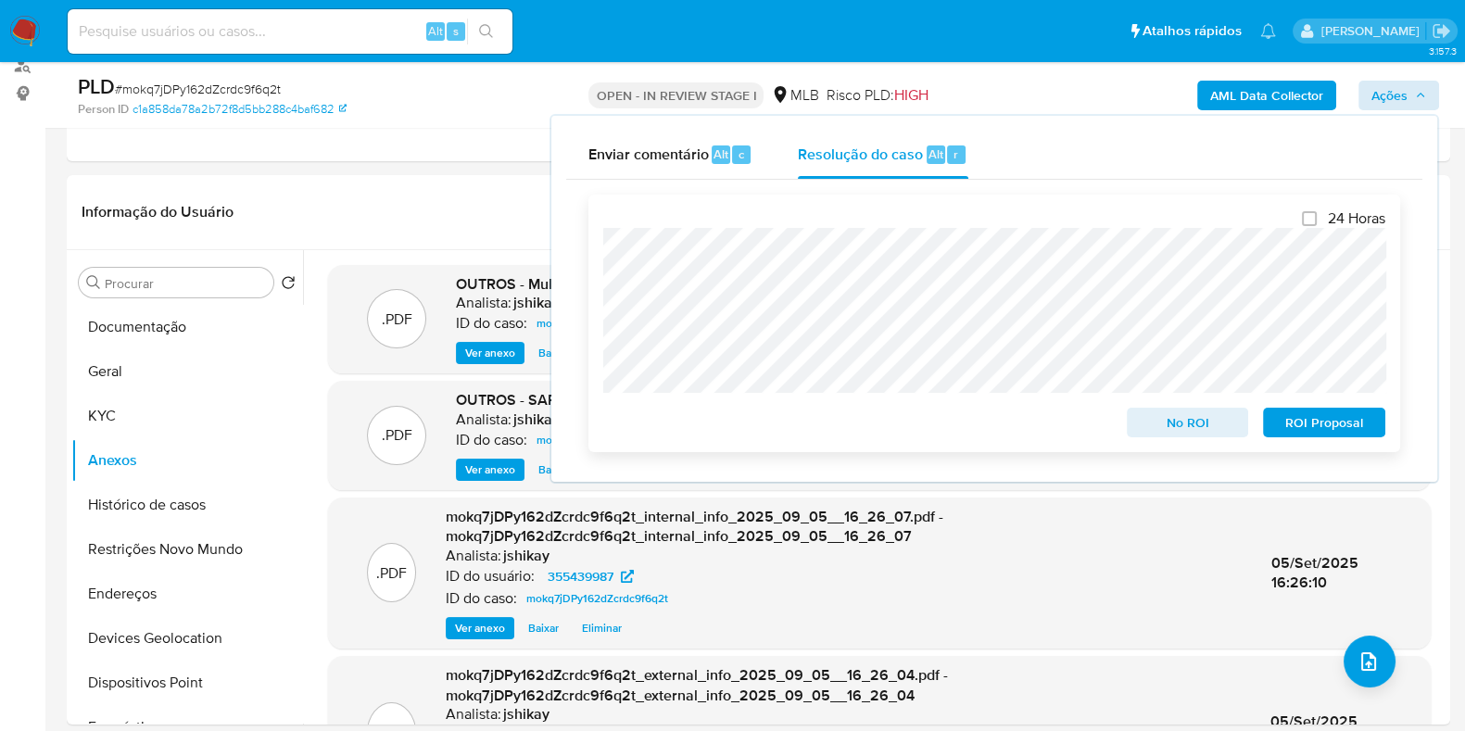
click at [1290, 420] on span "ROI Proposal" at bounding box center [1324, 422] width 96 height 26
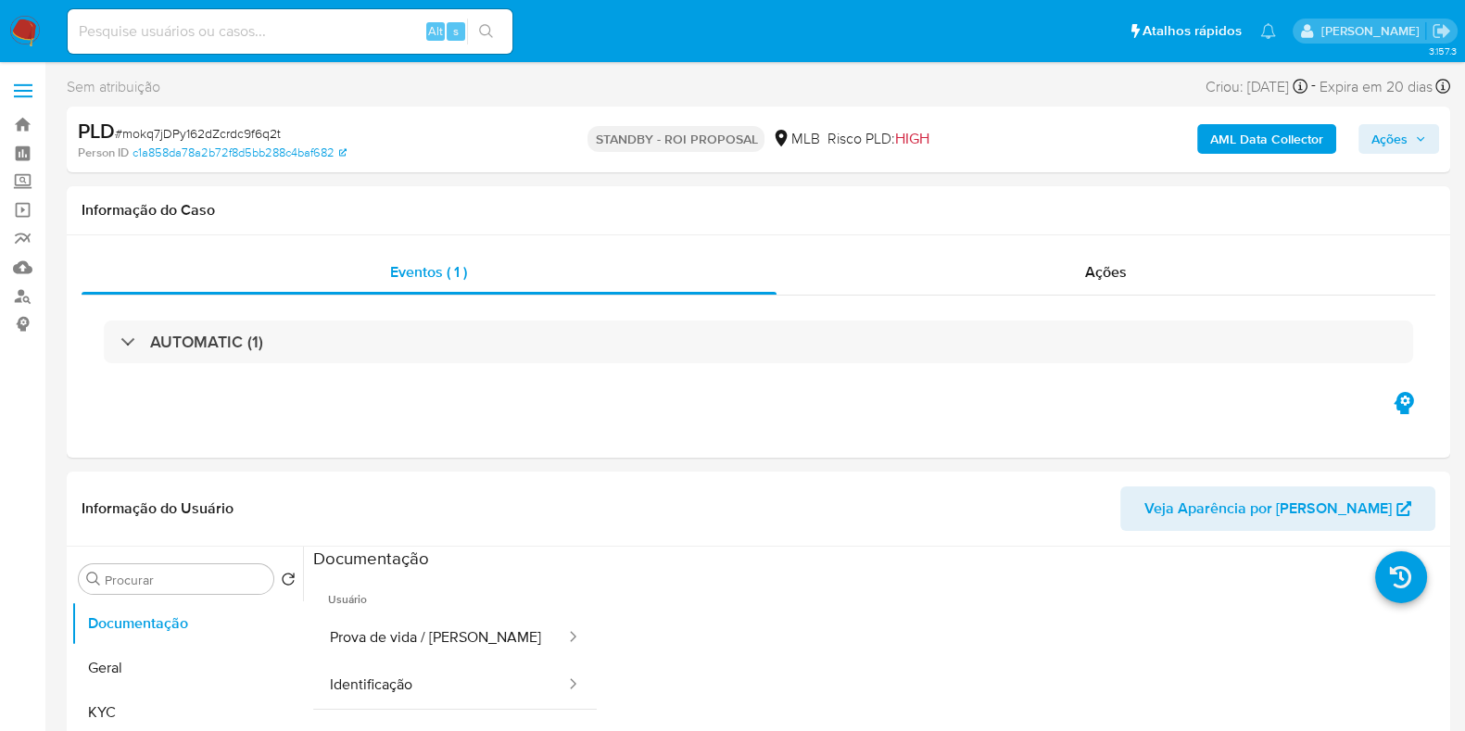
select select "10"
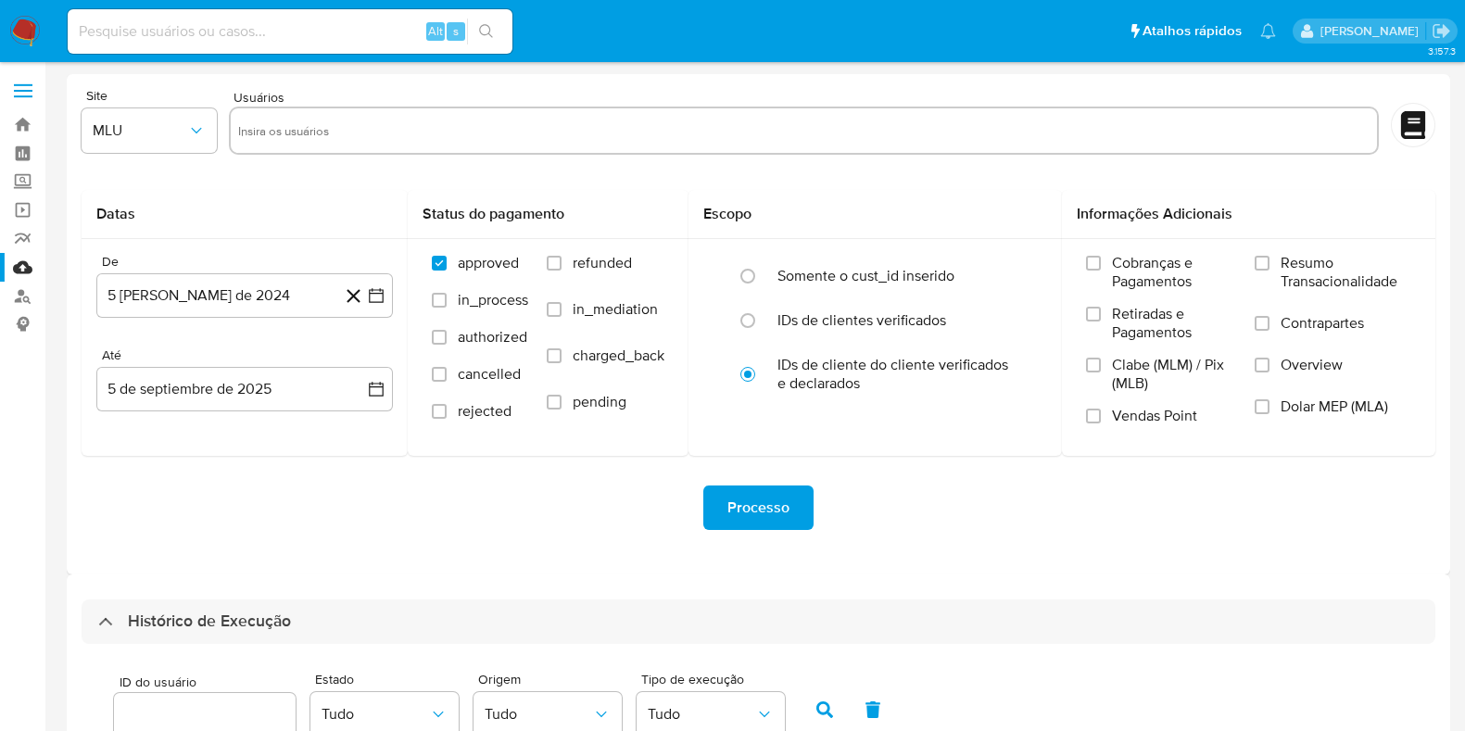
select select "10"
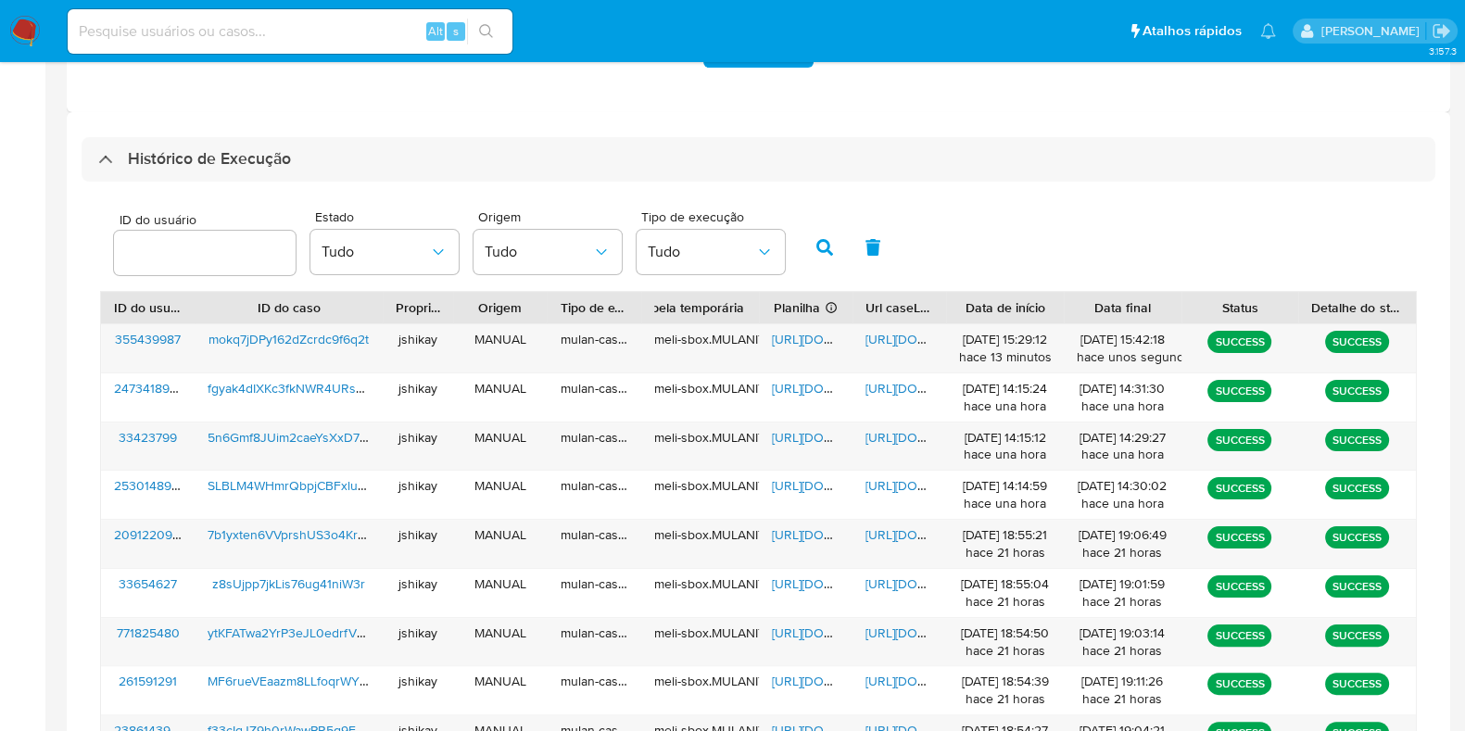
click at [30, 11] on nav "Pausado Ver notificaciones Alt s Atalhos rápidos Presiona las siguientes teclas…" at bounding box center [732, 31] width 1465 height 62
click at [31, 30] on img at bounding box center [24, 31] width 31 height 31
